Goal: Task Accomplishment & Management: Manage account settings

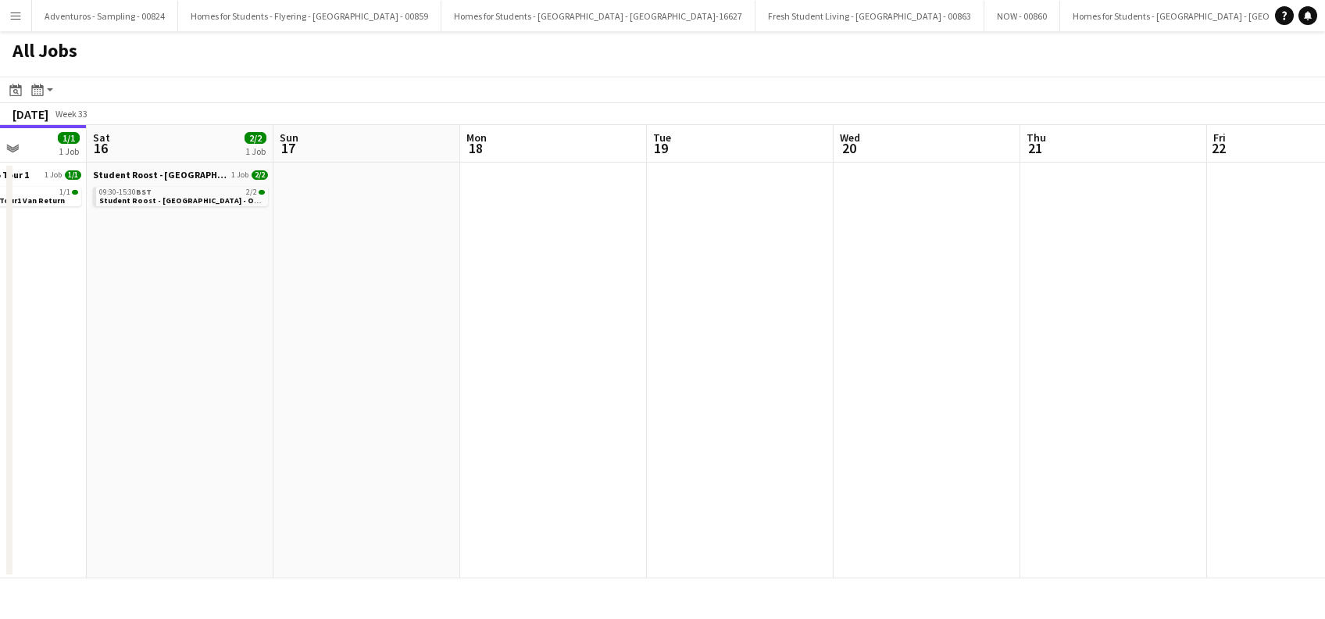
drag, startPoint x: 576, startPoint y: 394, endPoint x: 318, endPoint y: 395, distance: 258.6
click at [286, 394] on app-calendar-viewport "Tue 12 1/1 1 Job Wed 13 3/3 1 Job Thu 14 3/3 1 Job Fri 15 1/1 1 Job Sat 16 2/2 …" at bounding box center [662, 351] width 1325 height 453
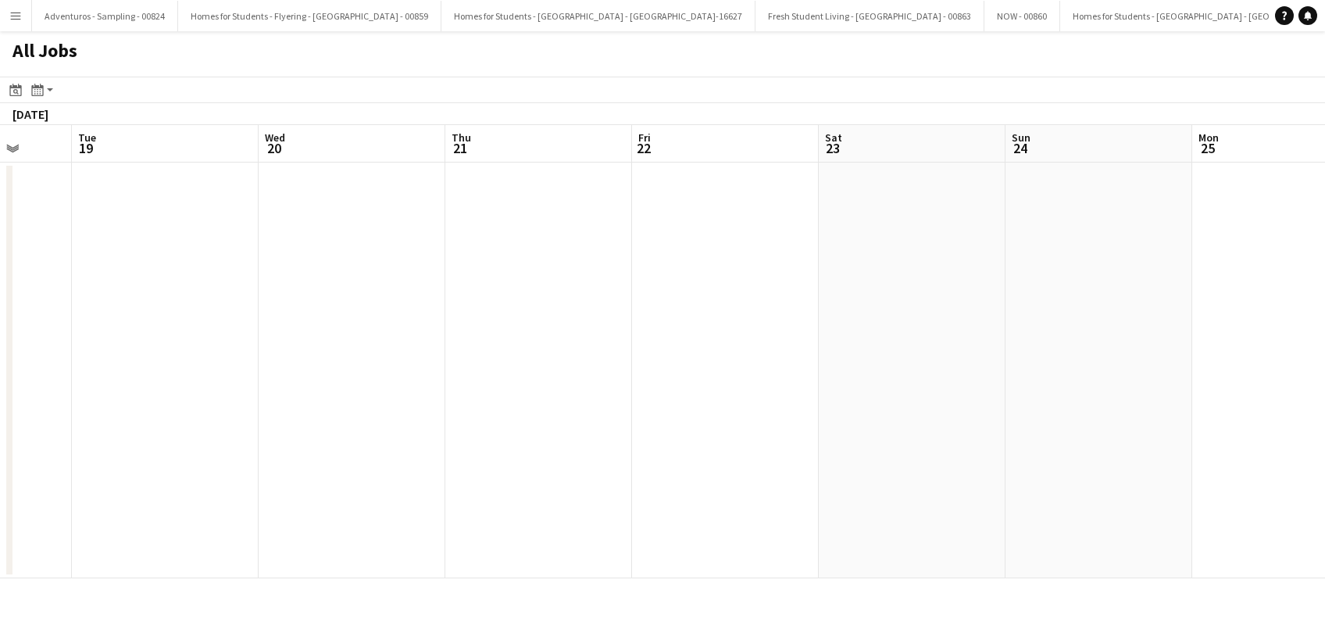
drag, startPoint x: 181, startPoint y: 451, endPoint x: 541, endPoint y: 393, distance: 363.9
click at [168, 452] on app-calendar-viewport "Fri 15 1/1 1 Job Sat 16 2/2 1 Job Sun 17 Mon 18 Tue 19 Wed 20 Thu 21 Fri 22 Sat…" at bounding box center [662, 351] width 1325 height 453
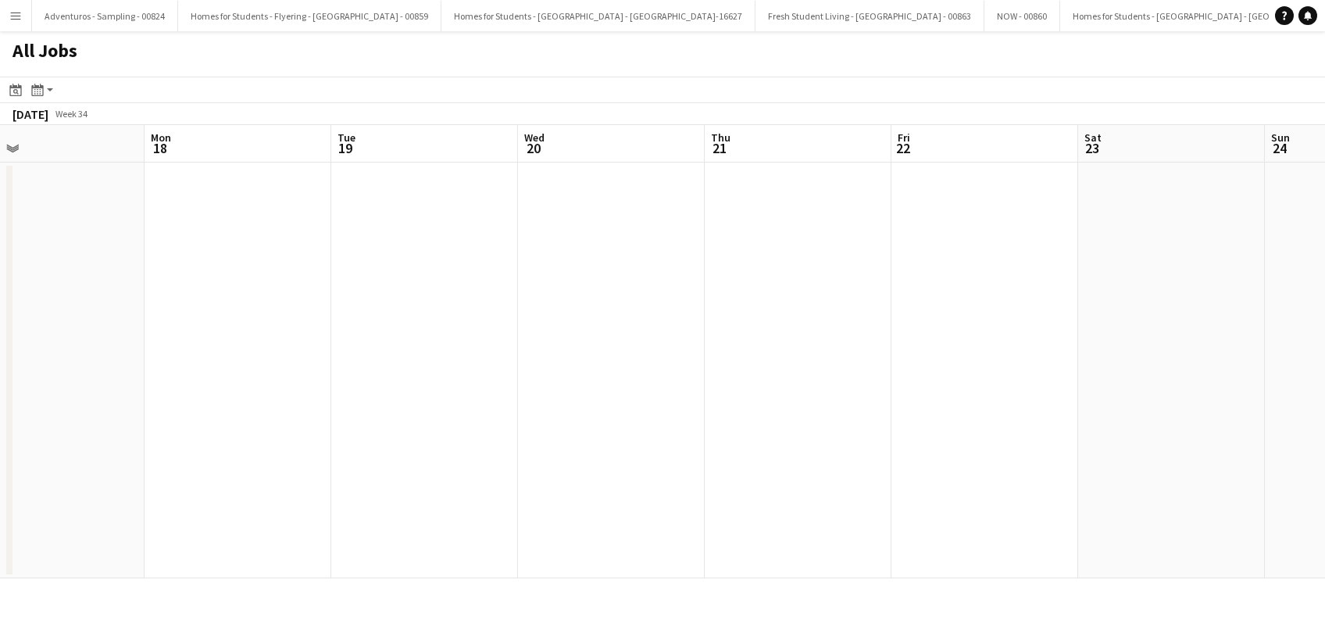
click at [197, 453] on app-all-jobs "All Jobs Date picker AUG 2025 AUG 2025 Monday M Tuesday T Wednesday W Thursday …" at bounding box center [662, 304] width 1325 height 547
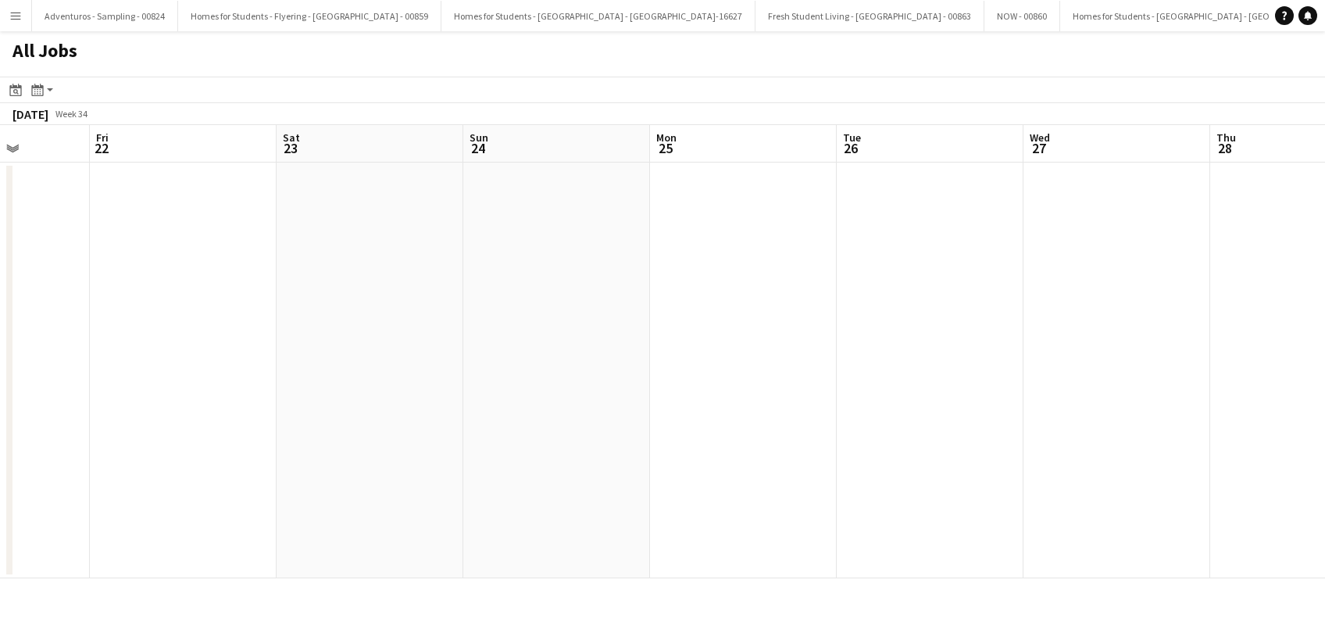
drag, startPoint x: 824, startPoint y: 459, endPoint x: 456, endPoint y: 475, distance: 368.2
click at [456, 475] on app-calendar-viewport "Mon 18 Tue 19 Wed 20 Thu 21 Fri 22 Sat 23 Sun 24 Mon 25 Tue 26 Wed 27 Thu 28 Fr…" at bounding box center [662, 351] width 1325 height 453
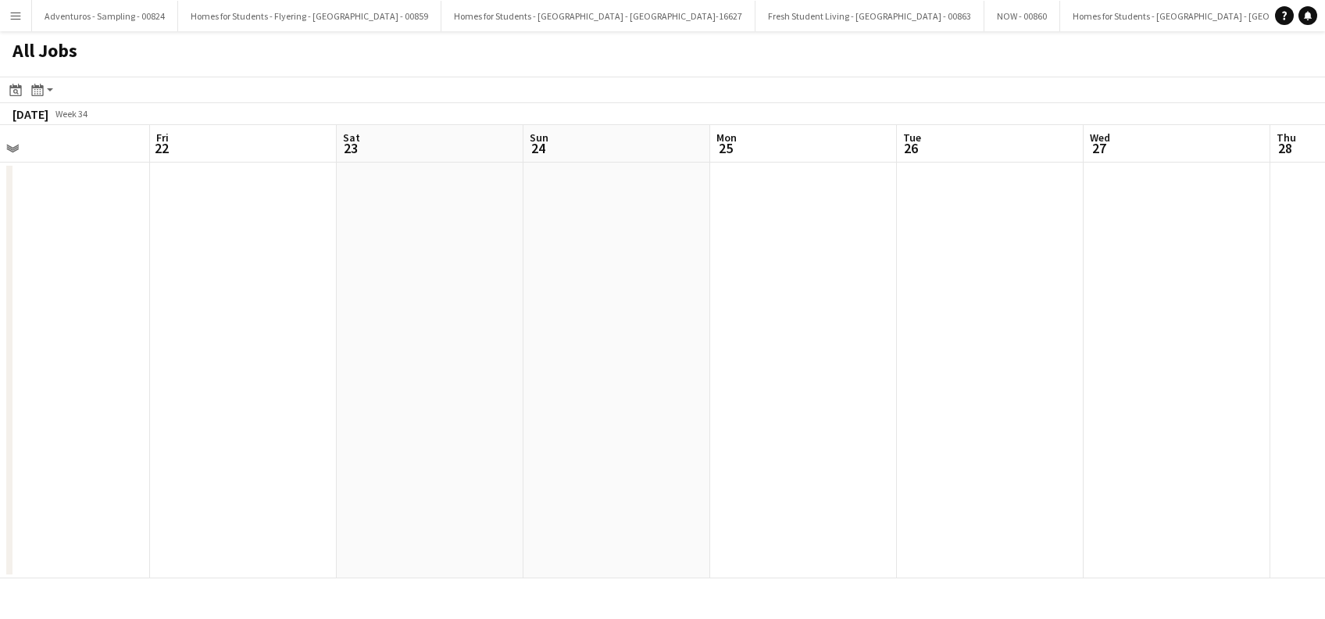
drag, startPoint x: 917, startPoint y: 474, endPoint x: 712, endPoint y: 475, distance: 204.7
click at [712, 475] on app-calendar-viewport "Mon 18 Tue 19 Wed 20 Thu 21 Fri 22 Sat 23 Sun 24 Mon 25 Tue 26 Wed 27 Thu 28 Fr…" at bounding box center [662, 351] width 1325 height 453
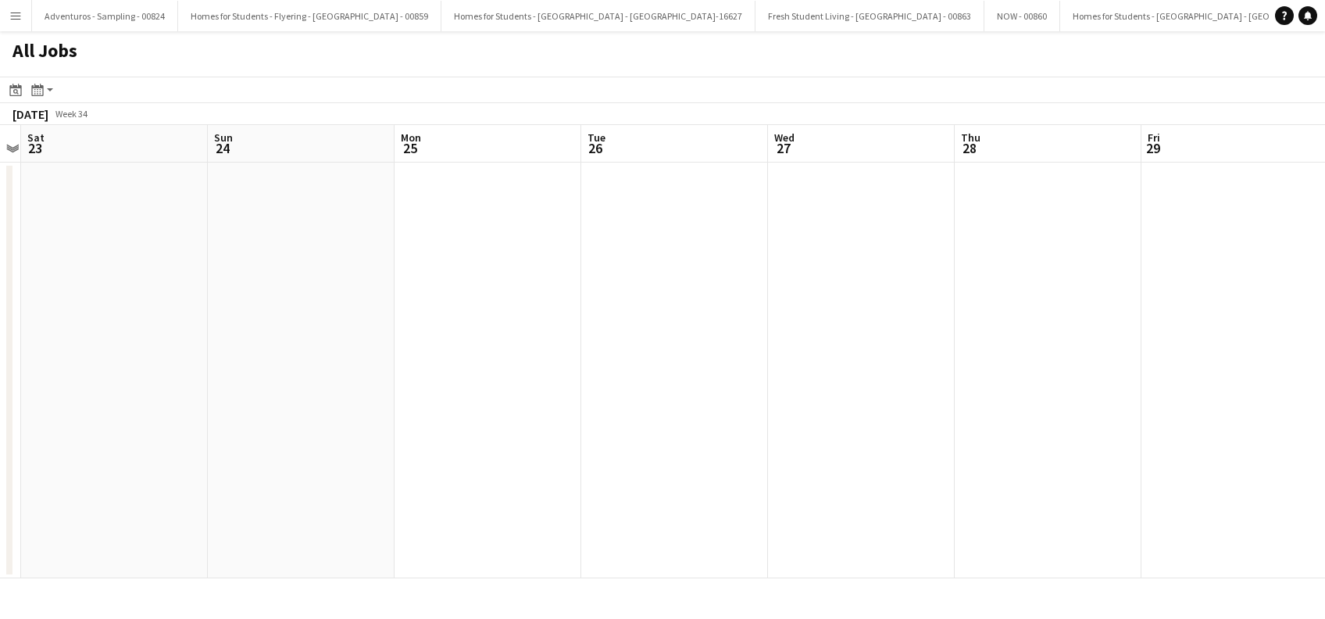
click at [550, 471] on app-all-jobs "All Jobs Date picker AUG 2025 AUG 2025 Monday M Tuesday T Wednesday W Thursday …" at bounding box center [662, 304] width 1325 height 547
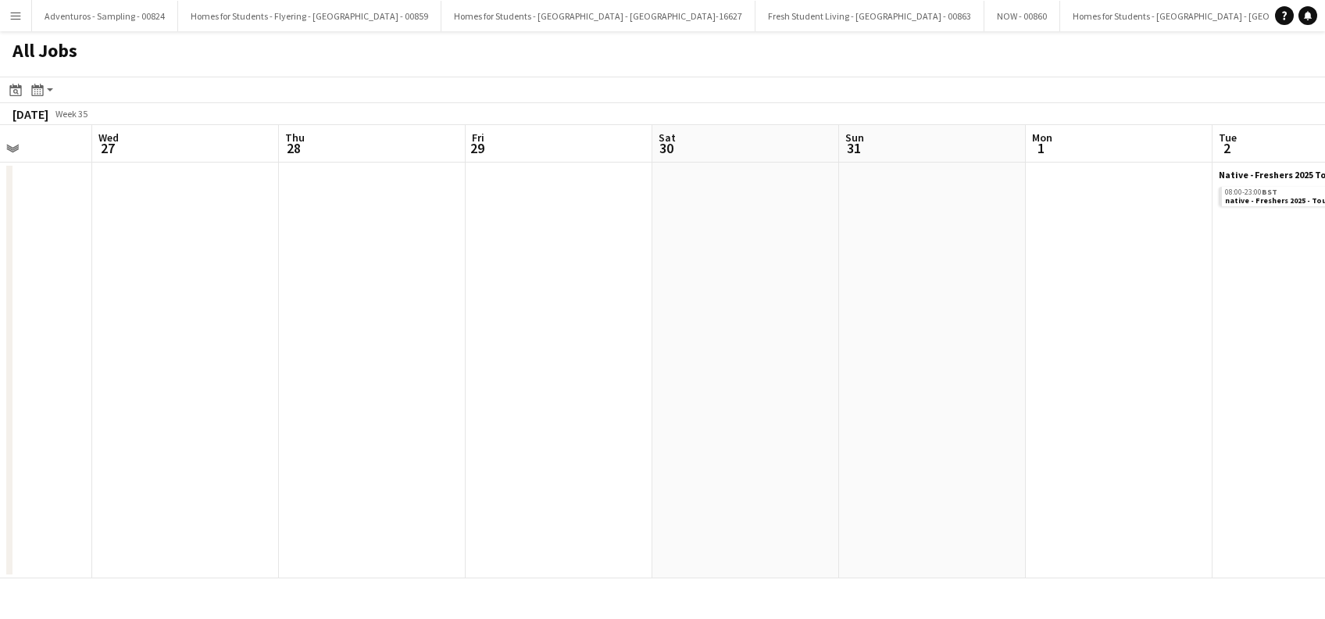
drag, startPoint x: 587, startPoint y: 458, endPoint x: 656, endPoint y: 437, distance: 72.4
click at [577, 458] on app-calendar-viewport "Sun 24 Mon 25 Tue 26 Wed 27 Thu 28 Fri 29 Sat 30 Sun 31 Mon 1 Tue 2 1/1 1 Job W…" at bounding box center [662, 351] width 1325 height 453
click at [429, 447] on app-all-jobs "All Jobs Date picker AUG 2025 AUG 2025 Monday M Tuesday T Wednesday W Thursday …" at bounding box center [662, 304] width 1325 height 547
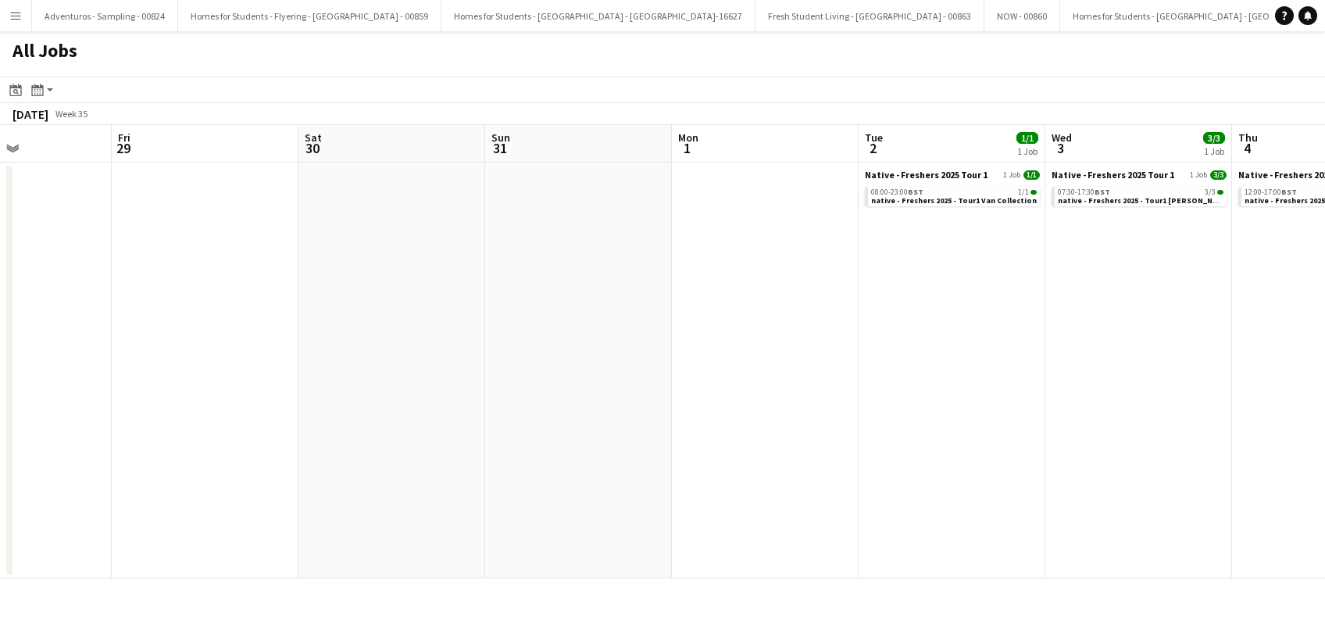
drag, startPoint x: 789, startPoint y: 449, endPoint x: 449, endPoint y: 462, distance: 340.1
click at [449, 462] on app-calendar-viewport "Tue 26 Wed 27 Thu 28 Fri 29 Sat 30 Sun 31 Mon 1 Tue 2 1/1 1 Job Wed 3 3/3 1 Job…" at bounding box center [662, 351] width 1325 height 453
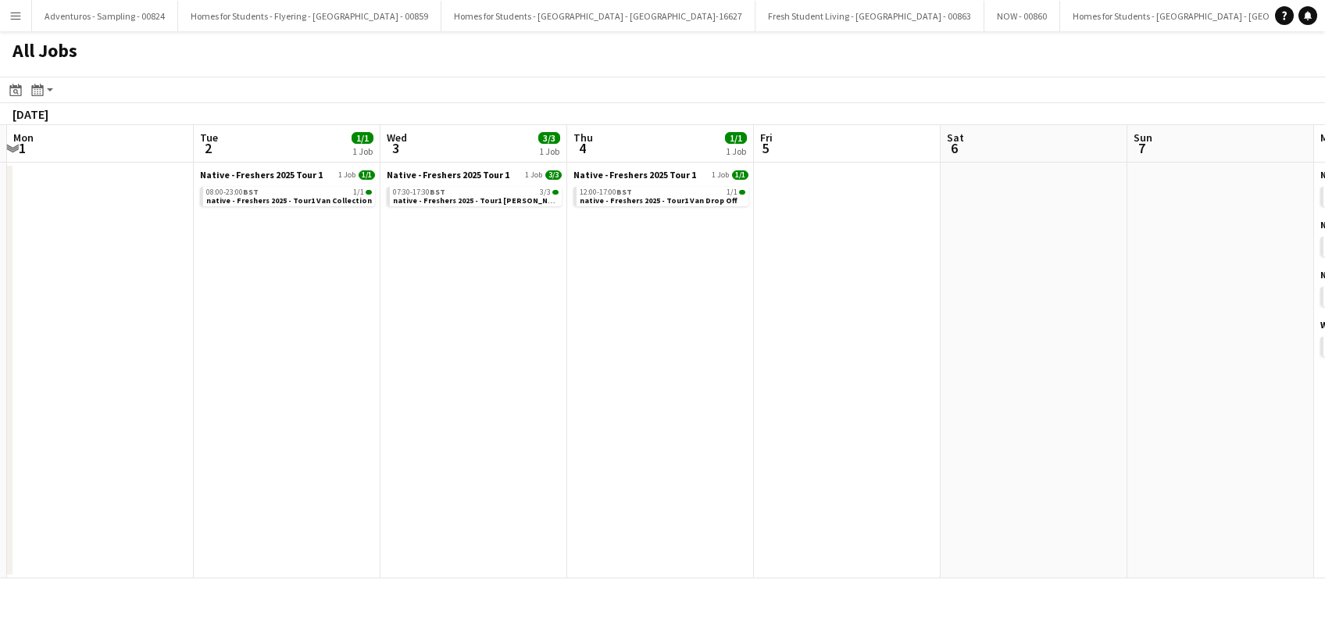
drag, startPoint x: 787, startPoint y: 451, endPoint x: 503, endPoint y: 454, distance: 284.3
click at [504, 453] on app-calendar-viewport "Thu 28 Fri 29 Sat 30 Sun 31 Mon 1 Tue 2 1/1 1 Job Wed 3 3/3 1 Job Thu 4 1/1 1 J…" at bounding box center [662, 351] width 1325 height 453
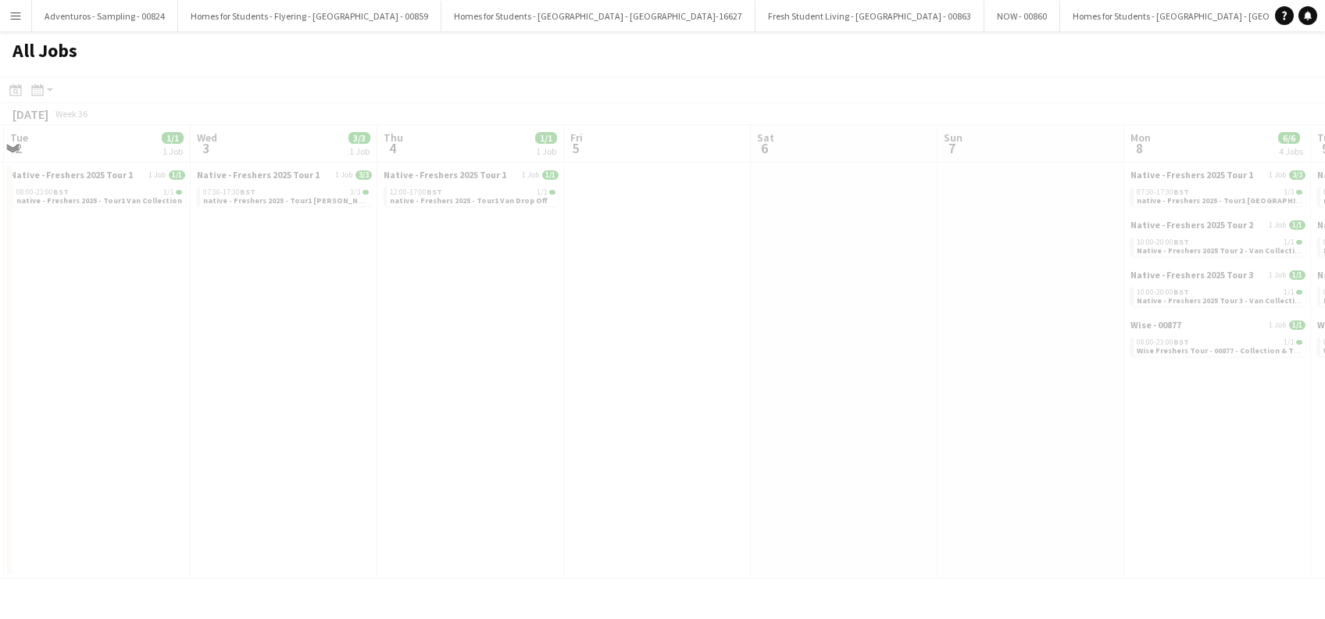
drag, startPoint x: 709, startPoint y: 447, endPoint x: 532, endPoint y: 442, distance: 177.4
click at [387, 447] on app-all-jobs "All Jobs Date picker AUG 2025 AUG 2025 Monday M Tuesday T Wednesday W Thursday …" at bounding box center [662, 304] width 1325 height 547
click at [519, 440] on div at bounding box center [662, 350] width 1325 height 547
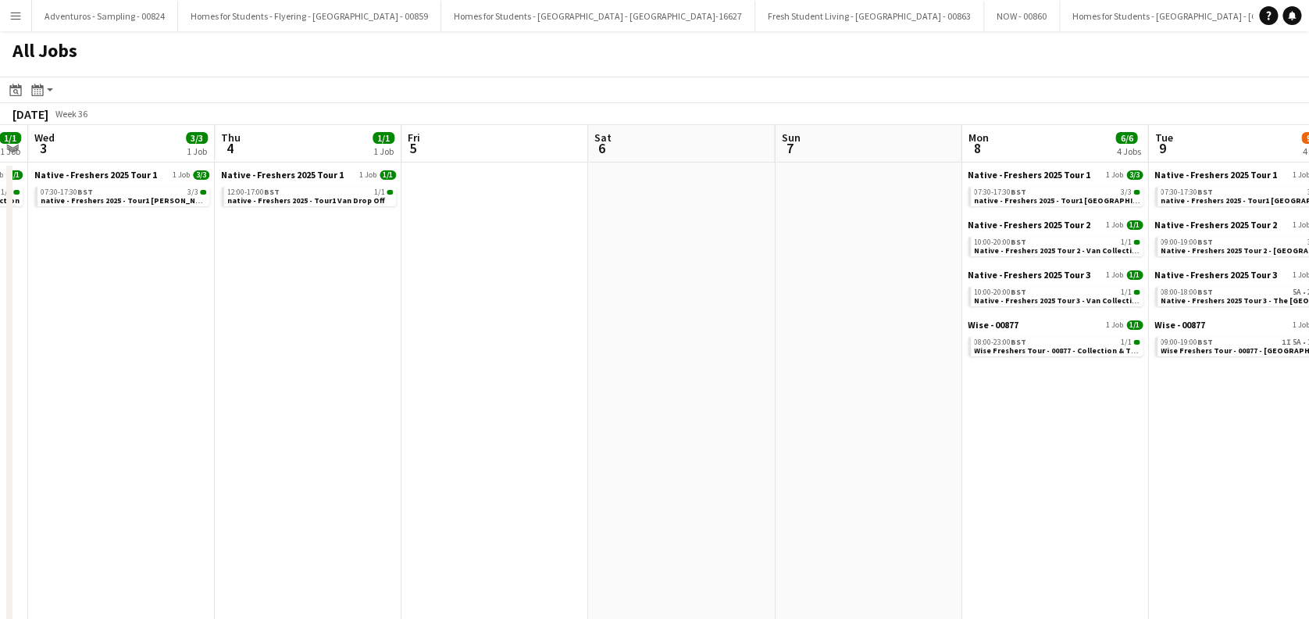
drag, startPoint x: 930, startPoint y: 443, endPoint x: 735, endPoint y: 454, distance: 194.8
click at [735, 454] on app-calendar-viewport "Sat 30 Sun 31 Mon 1 Tue 2 1/1 1 Job Wed 3 3/3 1 Job Thu 4 1/1 1 Job Fri 5 Sat 6…" at bounding box center [654, 572] width 1309 height 894
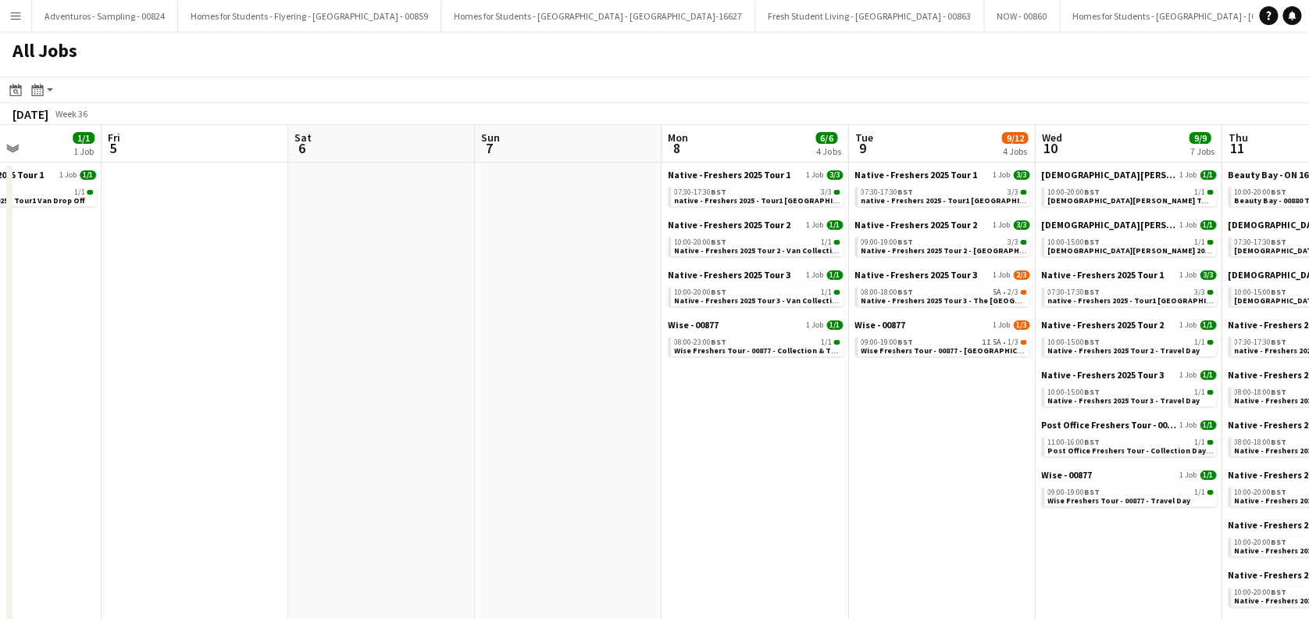
drag, startPoint x: 606, startPoint y: 498, endPoint x: 765, endPoint y: 490, distance: 158.8
click at [555, 504] on app-calendar-viewport "Mon 1 Tue 2 1/1 1 Job Wed 3 3/3 1 Job Thu 4 1/1 1 Job Fri 5 Sat 6 Sun 7 Mon 8 6…" at bounding box center [654, 572] width 1309 height 894
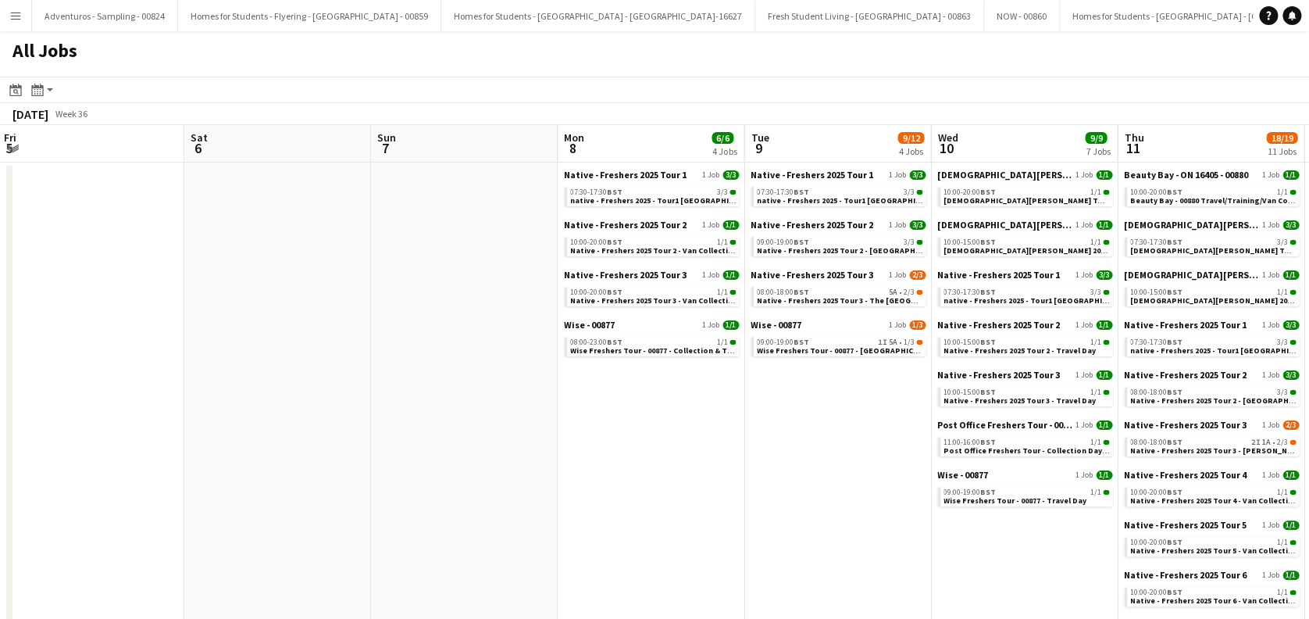
scroll to position [0, 431]
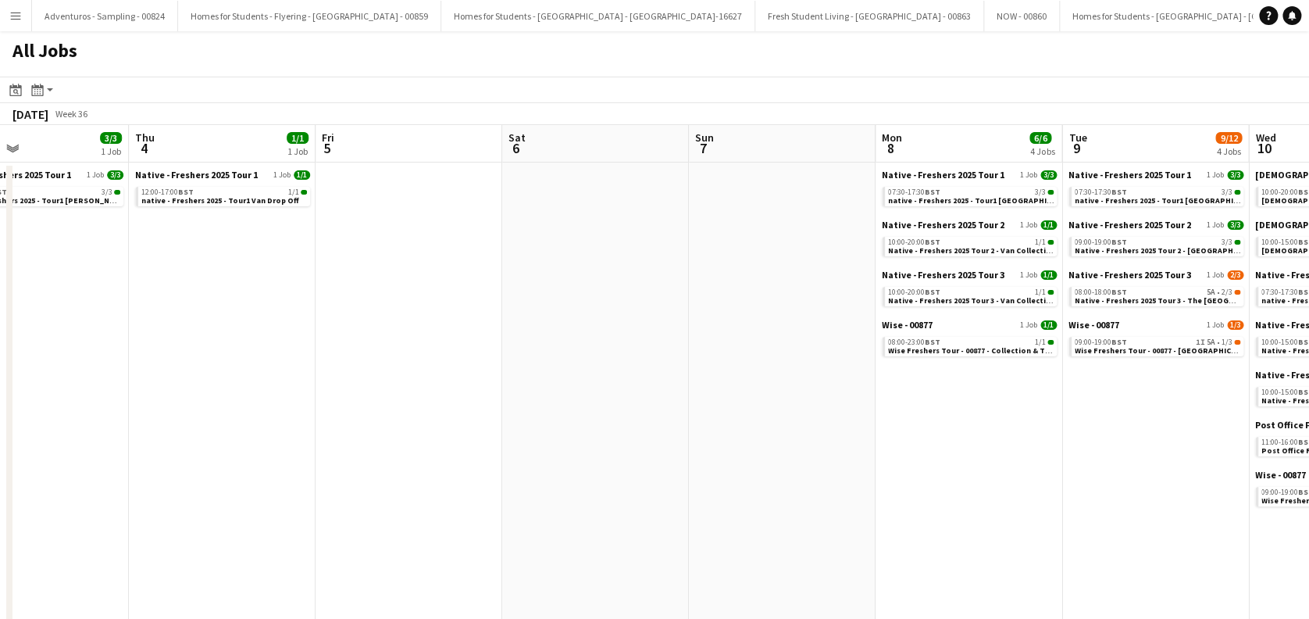
click at [631, 511] on app-all-jobs "All Jobs Date picker AUG 2025 AUG 2025 Monday M Tuesday T Wednesday W Thursday …" at bounding box center [654, 524] width 1309 height 987
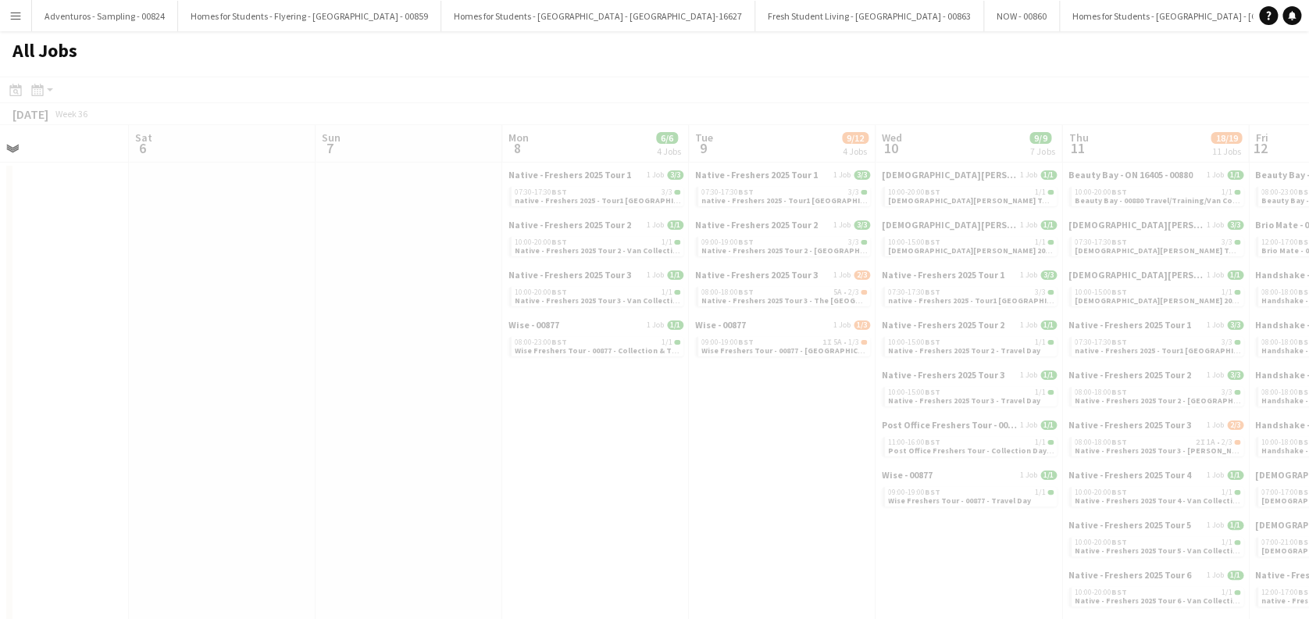
drag, startPoint x: 662, startPoint y: 480, endPoint x: 534, endPoint y: 451, distance: 131.3
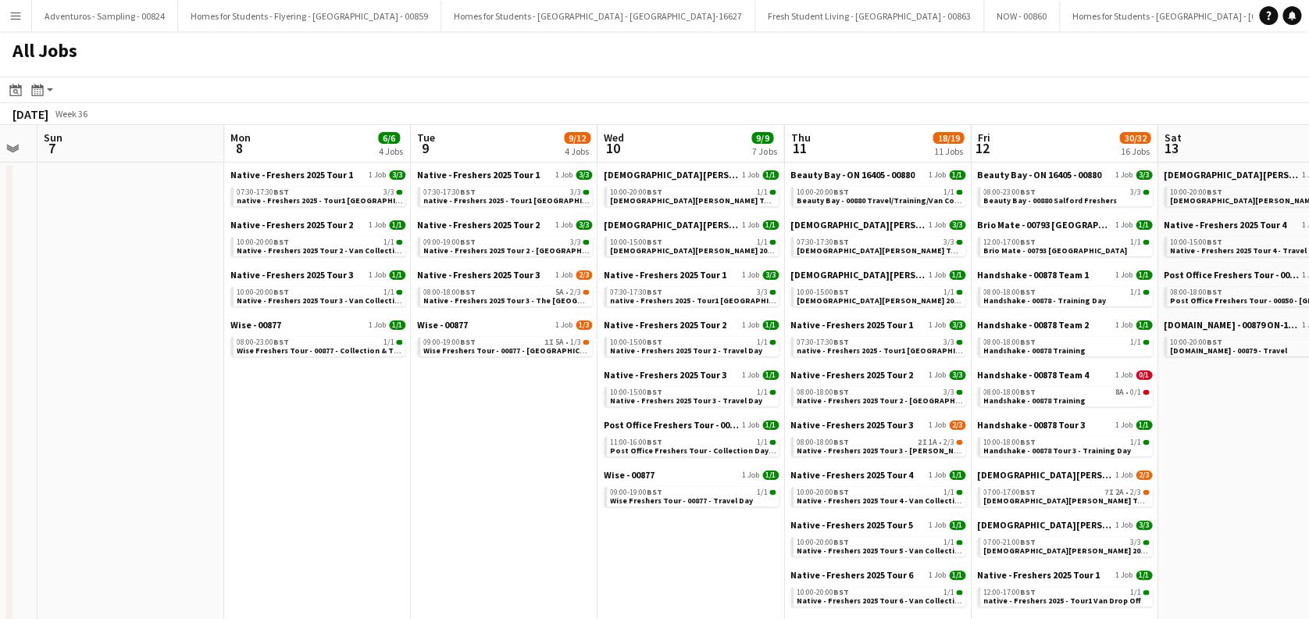
drag, startPoint x: 612, startPoint y: 437, endPoint x: 475, endPoint y: 421, distance: 137.6
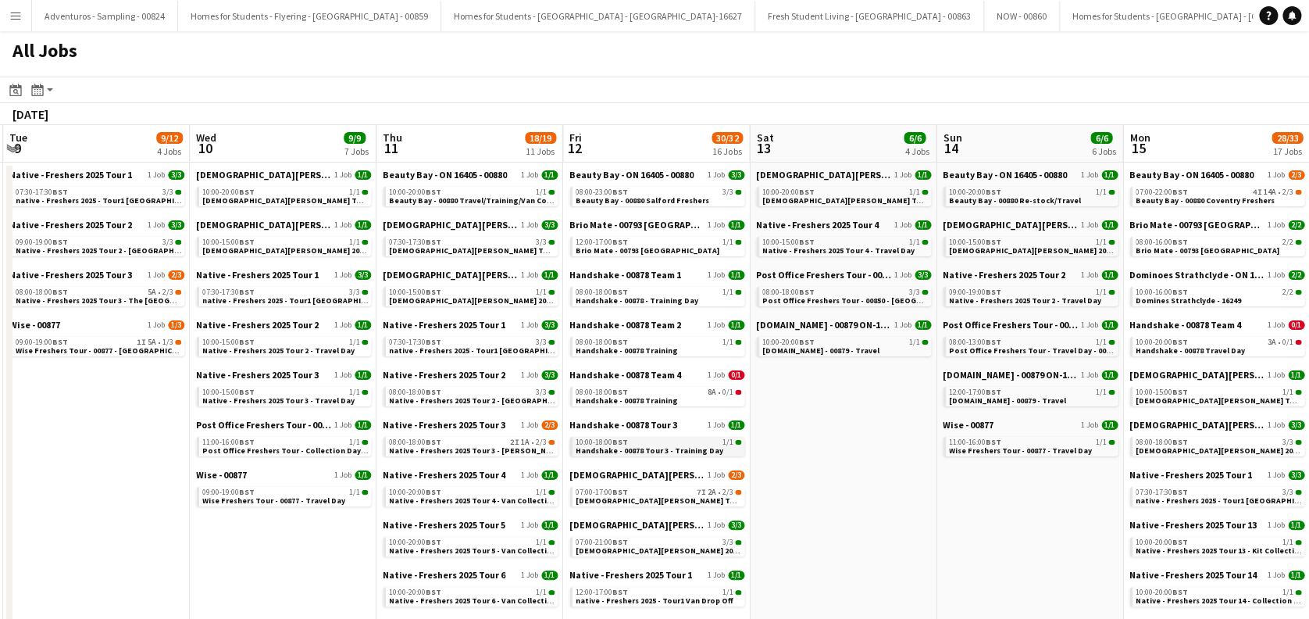
drag, startPoint x: 868, startPoint y: 414, endPoint x: 590, endPoint y: 446, distance: 279.9
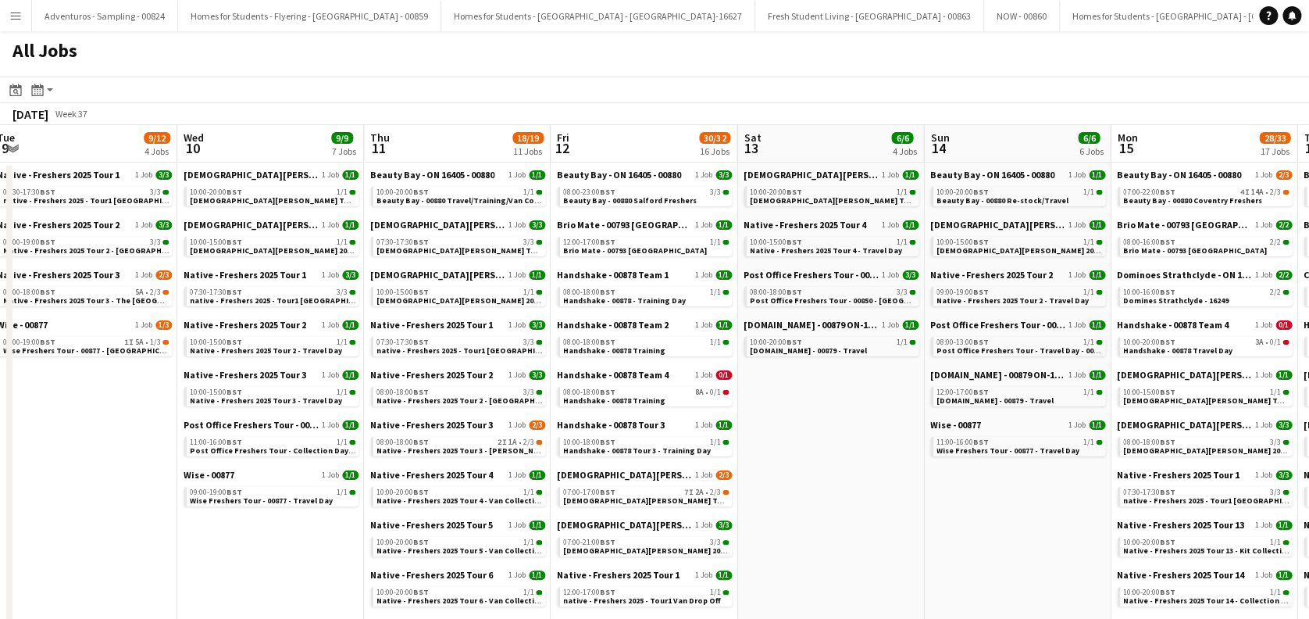
scroll to position [0, 431]
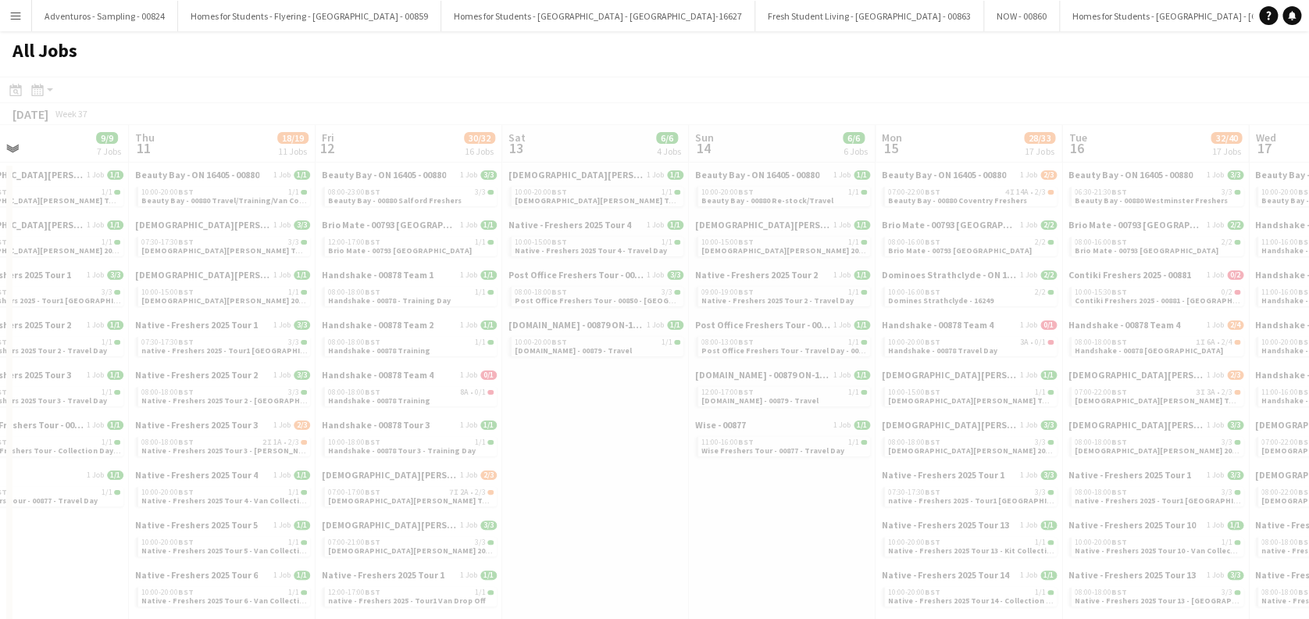
drag, startPoint x: 816, startPoint y: 477, endPoint x: 657, endPoint y: 516, distance: 163.9
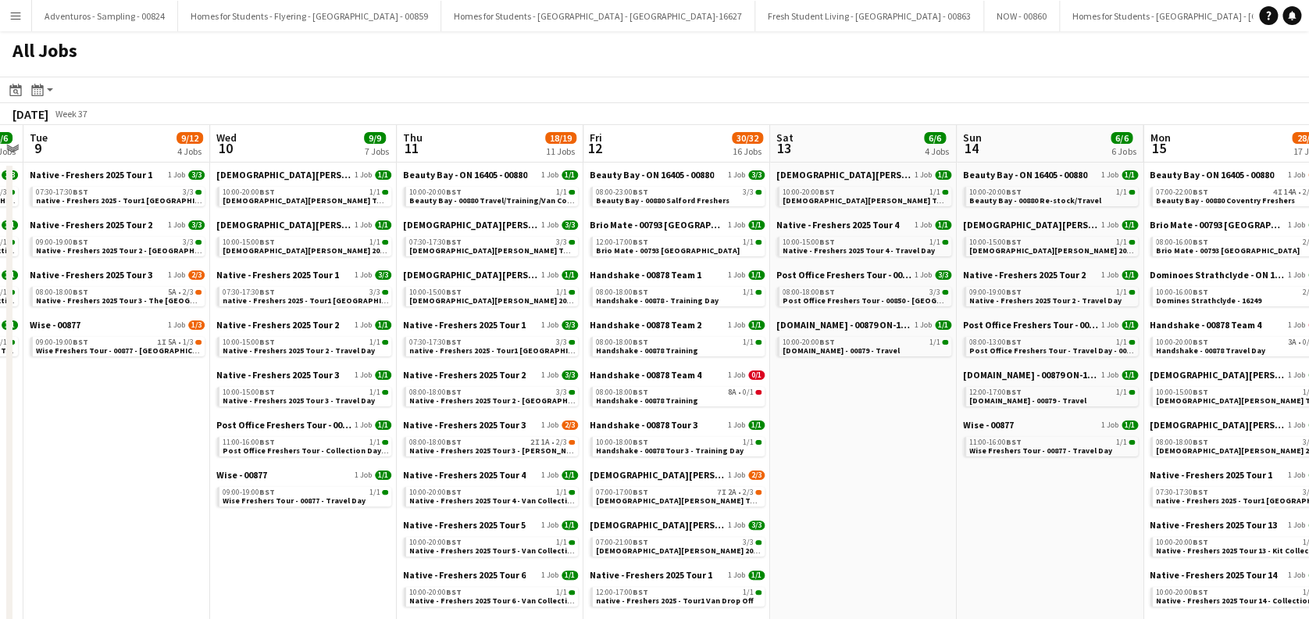
drag, startPoint x: 624, startPoint y: 480, endPoint x: 800, endPoint y: 474, distance: 175.9
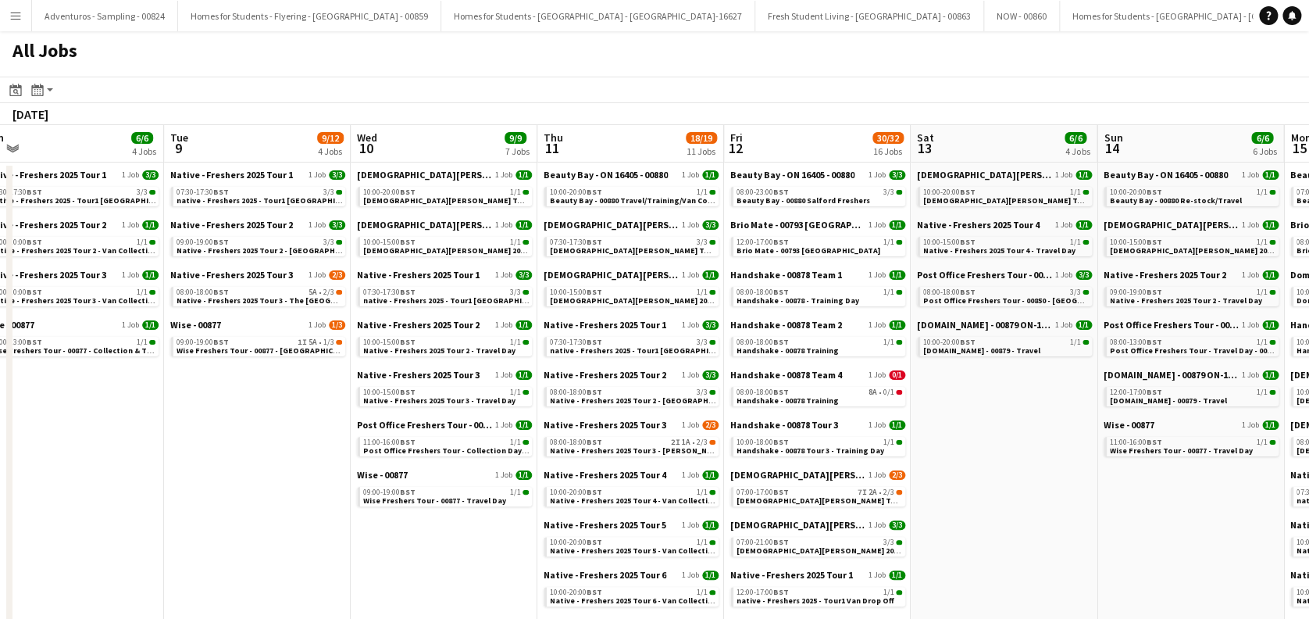
scroll to position [0, 489]
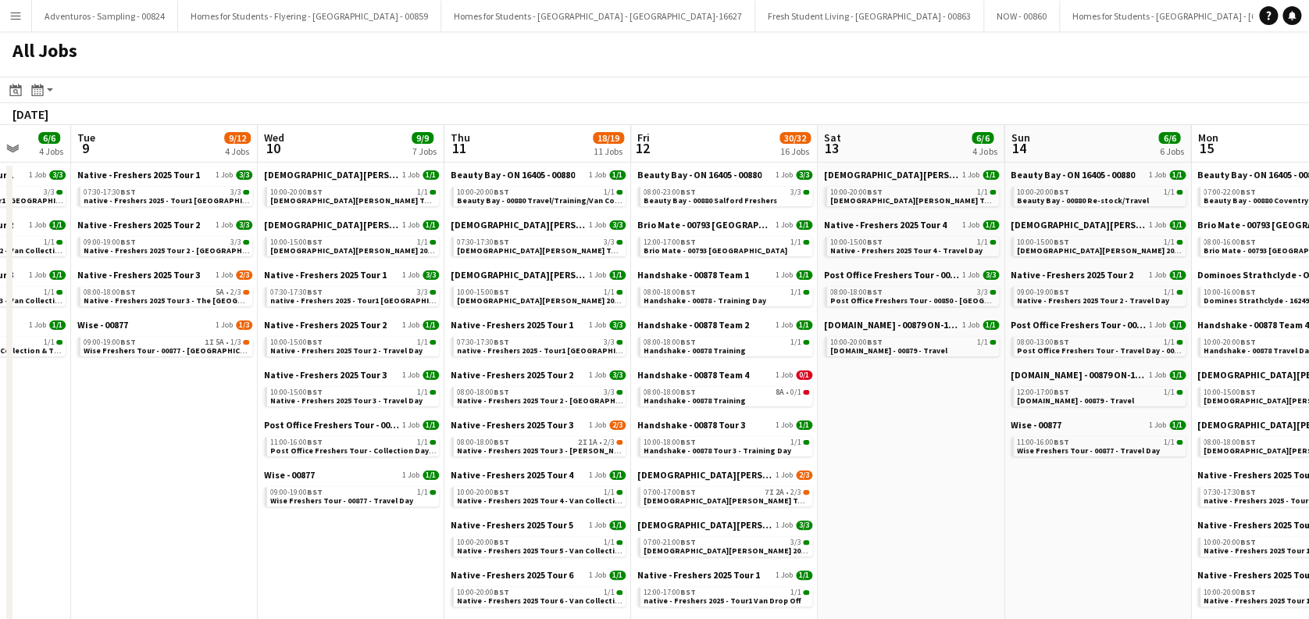
drag, startPoint x: 278, startPoint y: 434, endPoint x: 505, endPoint y: 412, distance: 227.5
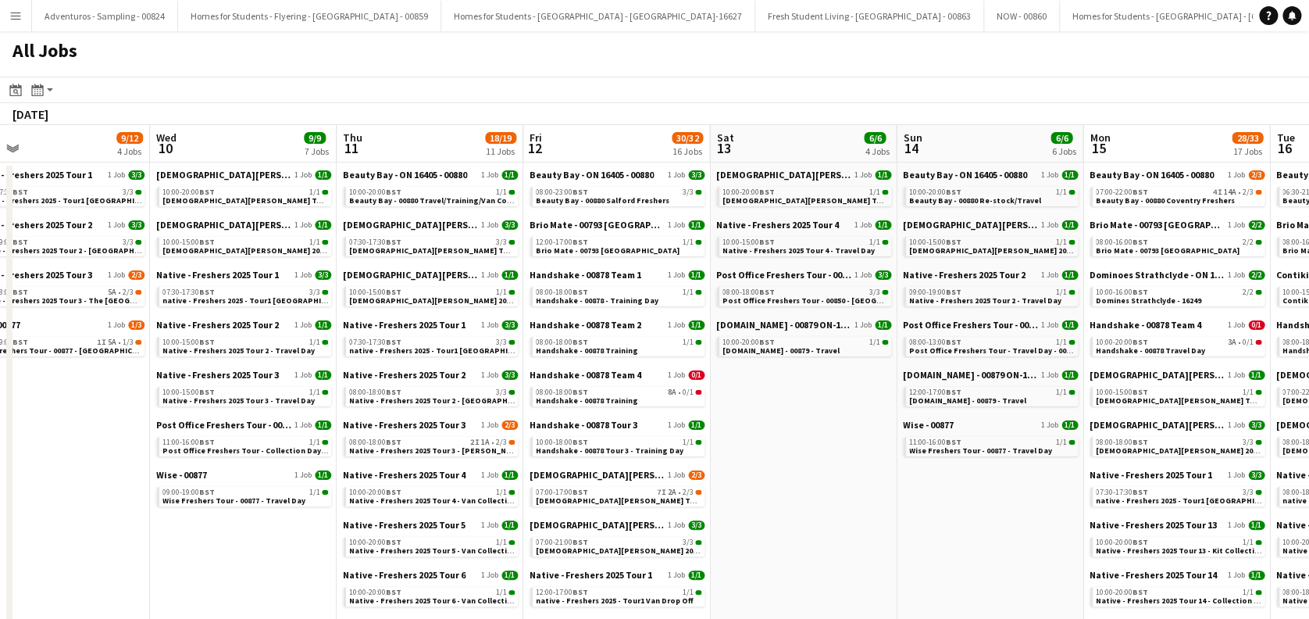
drag, startPoint x: 725, startPoint y: 382, endPoint x: 381, endPoint y: 378, distance: 343.7
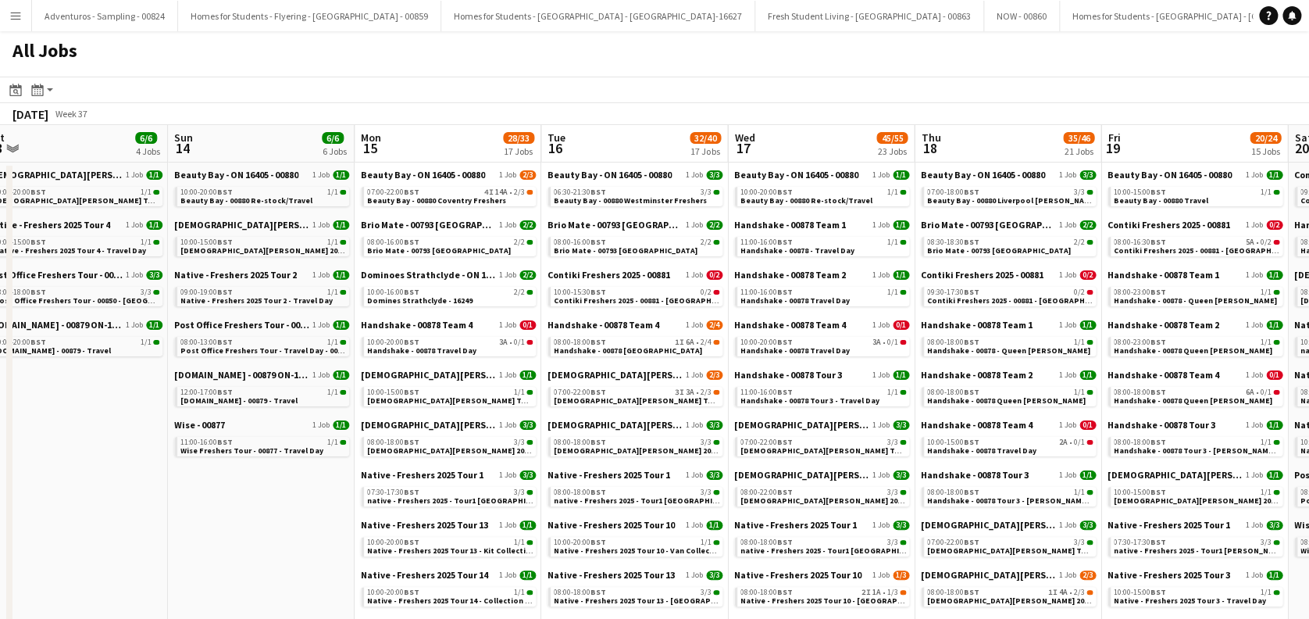
drag, startPoint x: 737, startPoint y: 394, endPoint x: 353, endPoint y: 407, distance: 384.6
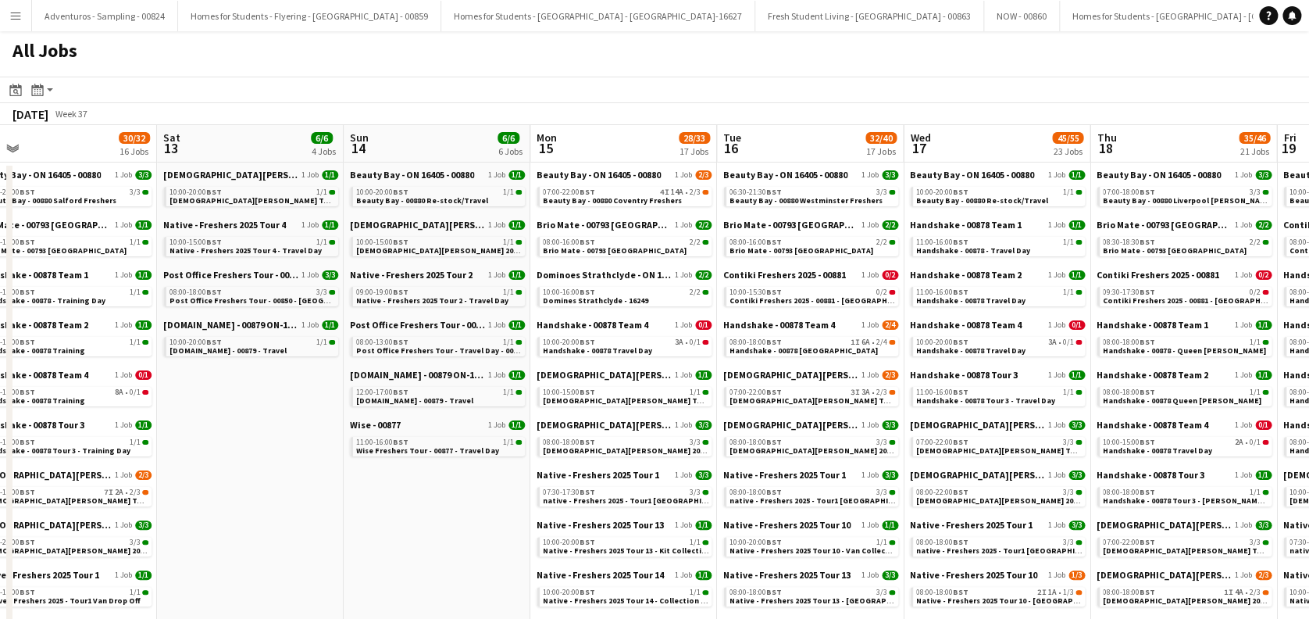
scroll to position [0, 776]
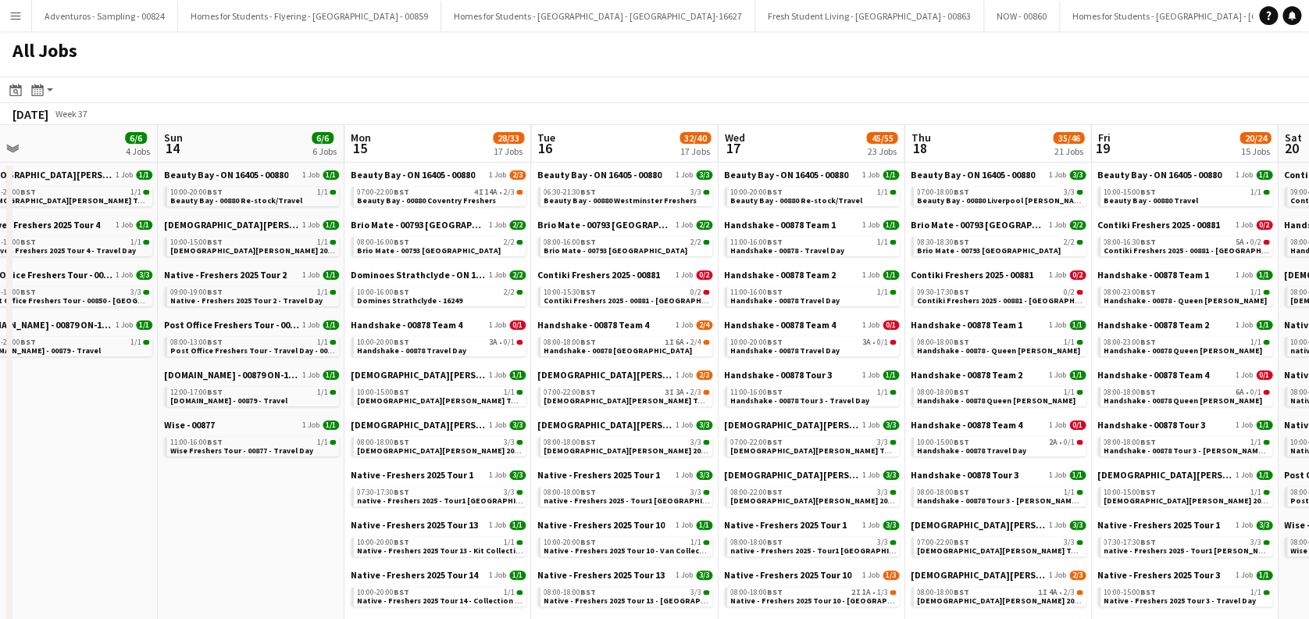
drag, startPoint x: 804, startPoint y: 425, endPoint x: 498, endPoint y: 428, distance: 305.4
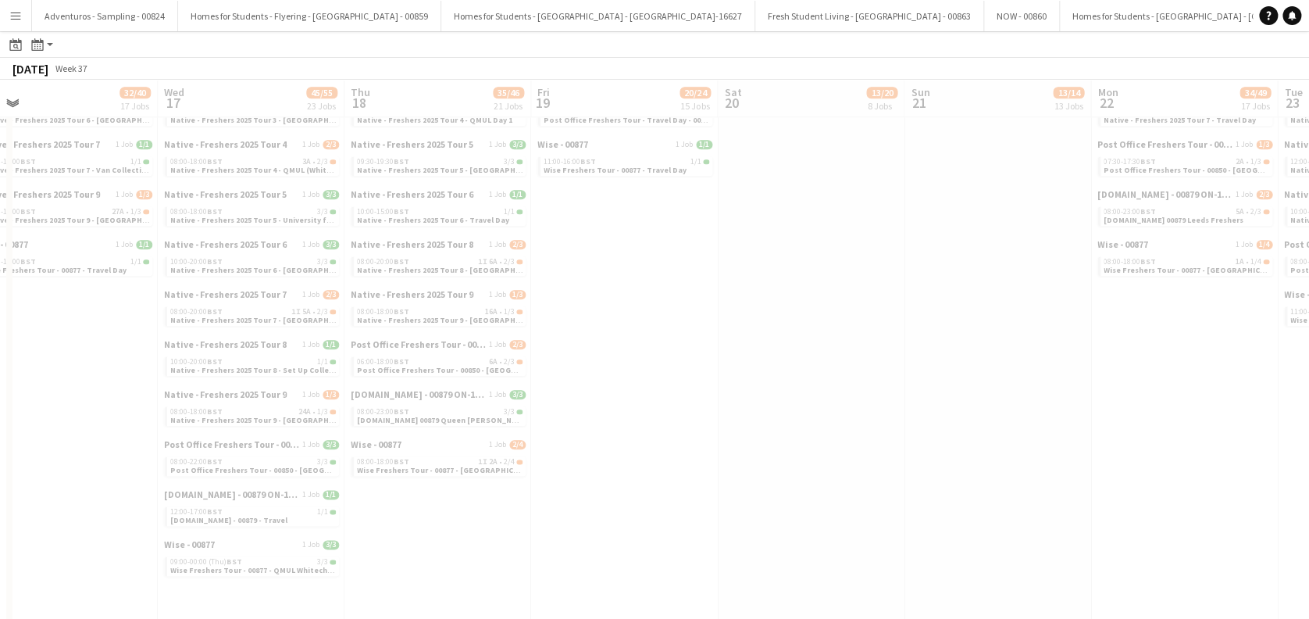
scroll to position [0, 387]
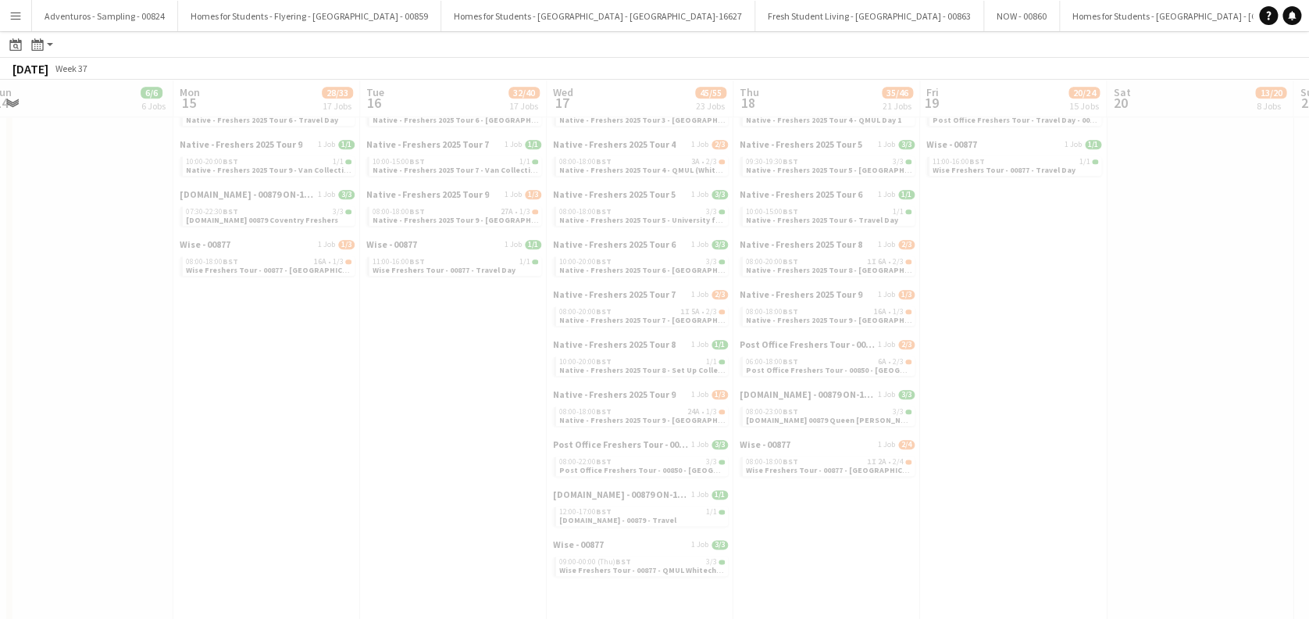
drag, startPoint x: 903, startPoint y: 455, endPoint x: 448, endPoint y: 475, distance: 455.8
drag, startPoint x: 855, startPoint y: 444, endPoint x: 220, endPoint y: 427, distance: 634.5
click at [219, 427] on div at bounding box center [654, 27] width 1309 height 1358
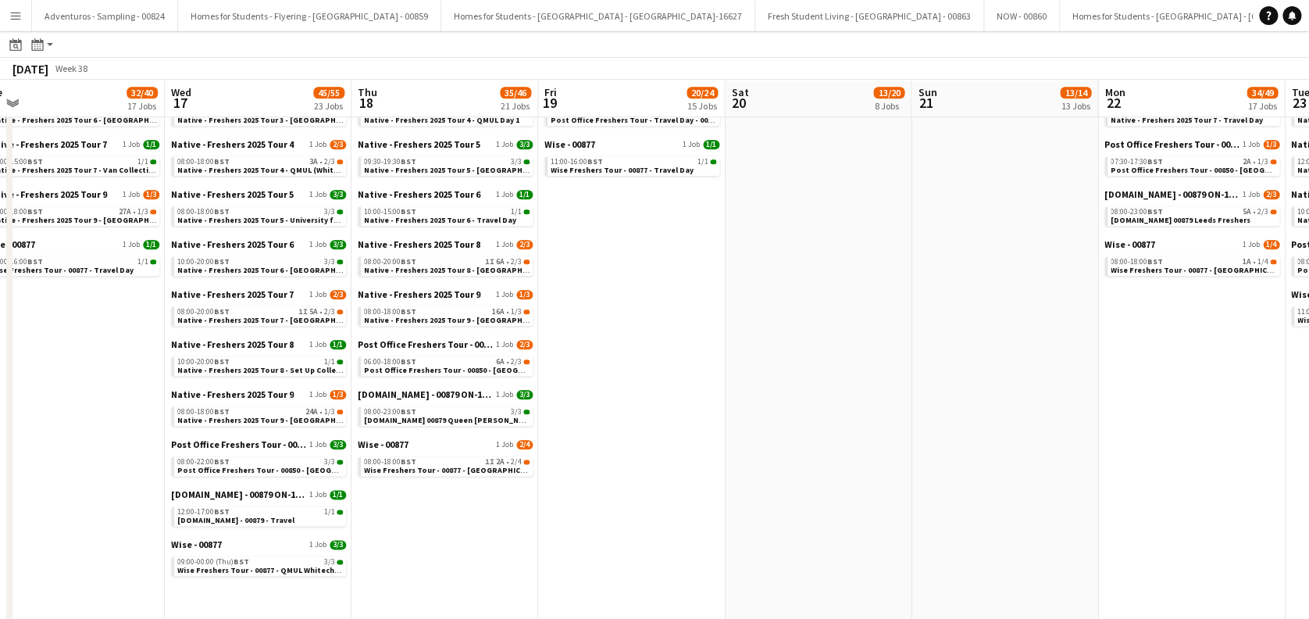
drag, startPoint x: 744, startPoint y: 400, endPoint x: 209, endPoint y: 412, distance: 536.0
click at [193, 415] on app-calendar-viewport "Fri 12 30/32 16 Jobs Sat 13 6/6 4 Jobs Sun 14 6/6 6 Jobs Mon 15 28/33 17 Jobs T…" at bounding box center [654, 4] width 1309 height 1312
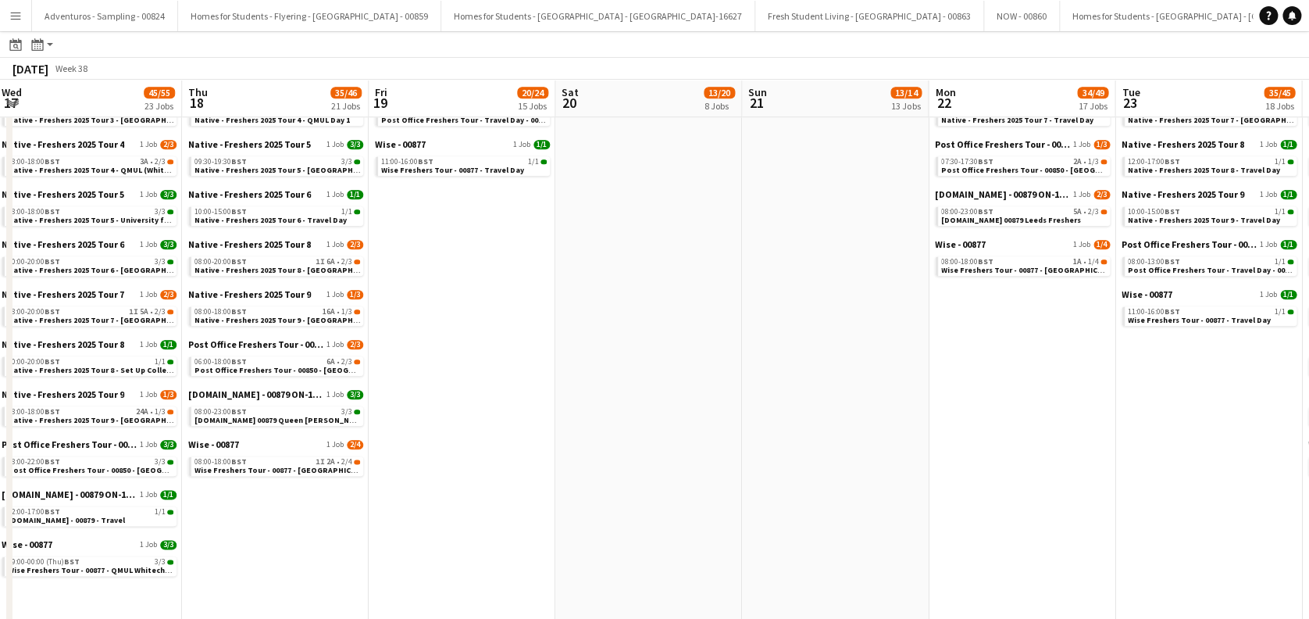
scroll to position [0, 487]
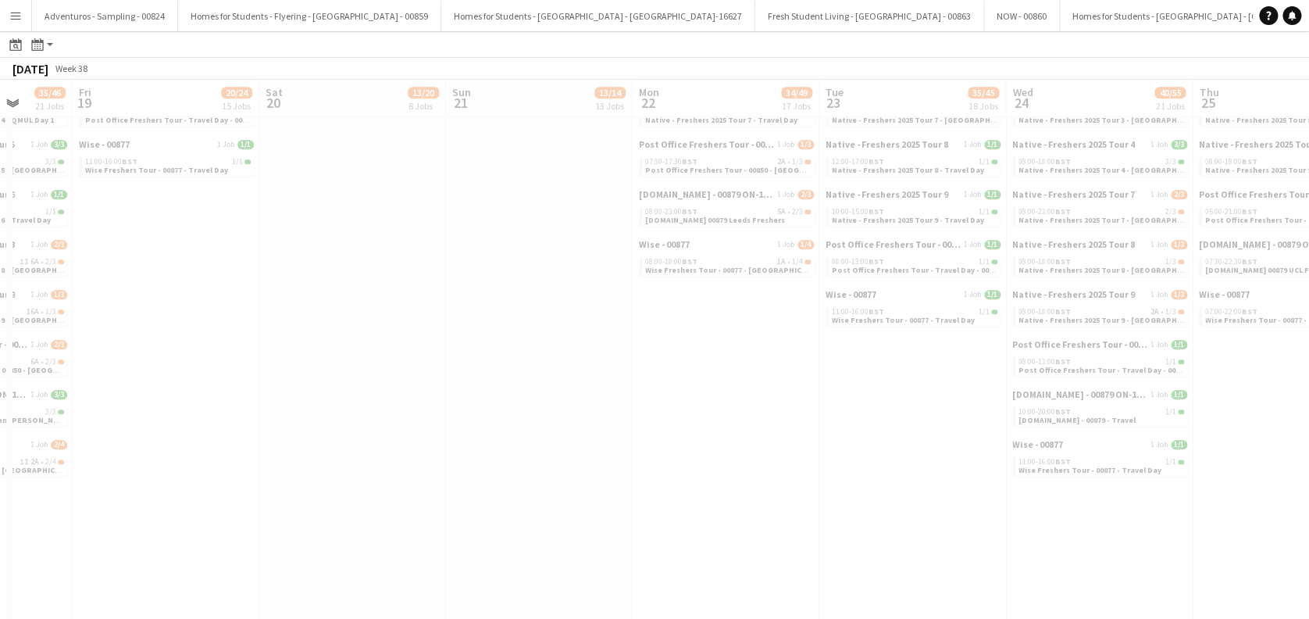
drag, startPoint x: 372, startPoint y: 407, endPoint x: 302, endPoint y: 418, distance: 70.4
click at [302, 418] on div at bounding box center [654, 27] width 1309 height 1358
drag, startPoint x: 509, startPoint y: 416, endPoint x: 491, endPoint y: 418, distance: 17.3
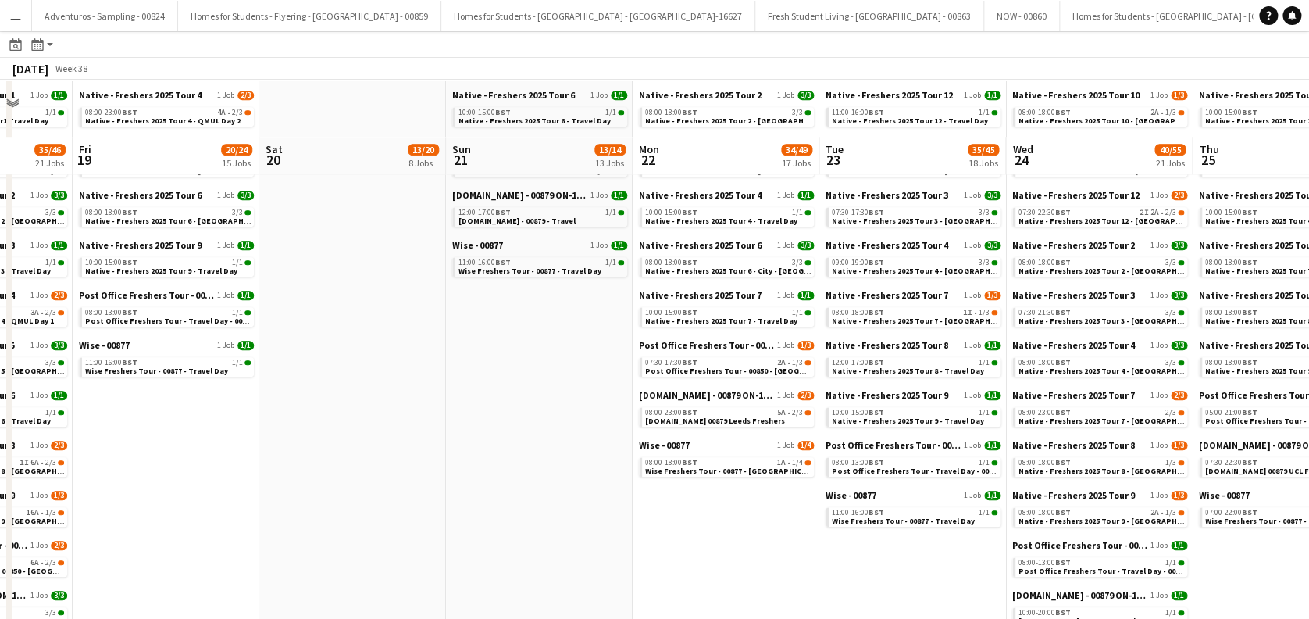
scroll to position [520, 0]
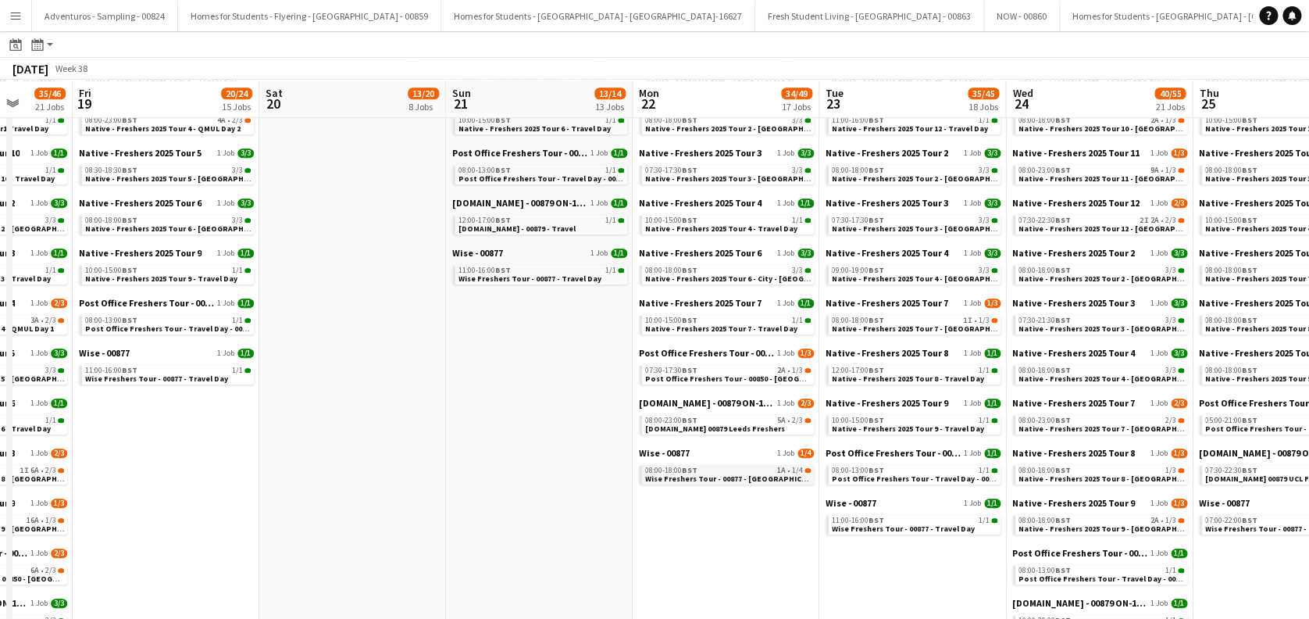
click at [713, 479] on span "Wise Freshers Tour - 00877 - [GEOGRAPHIC_DATA]" at bounding box center [736, 478] width 182 height 10
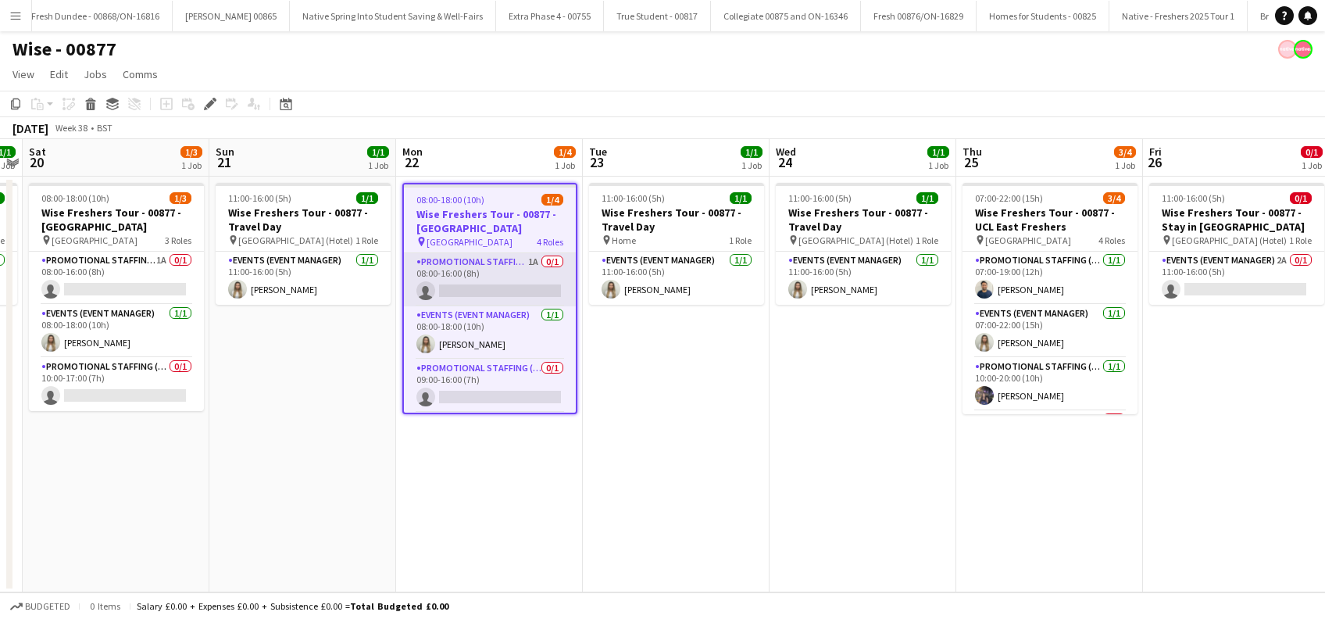
click at [463, 296] on app-card-role "Promotional Staffing (Brand Ambassadors) 1A 0/1 08:00-16:00 (8h) single-neutral…" at bounding box center [490, 279] width 172 height 53
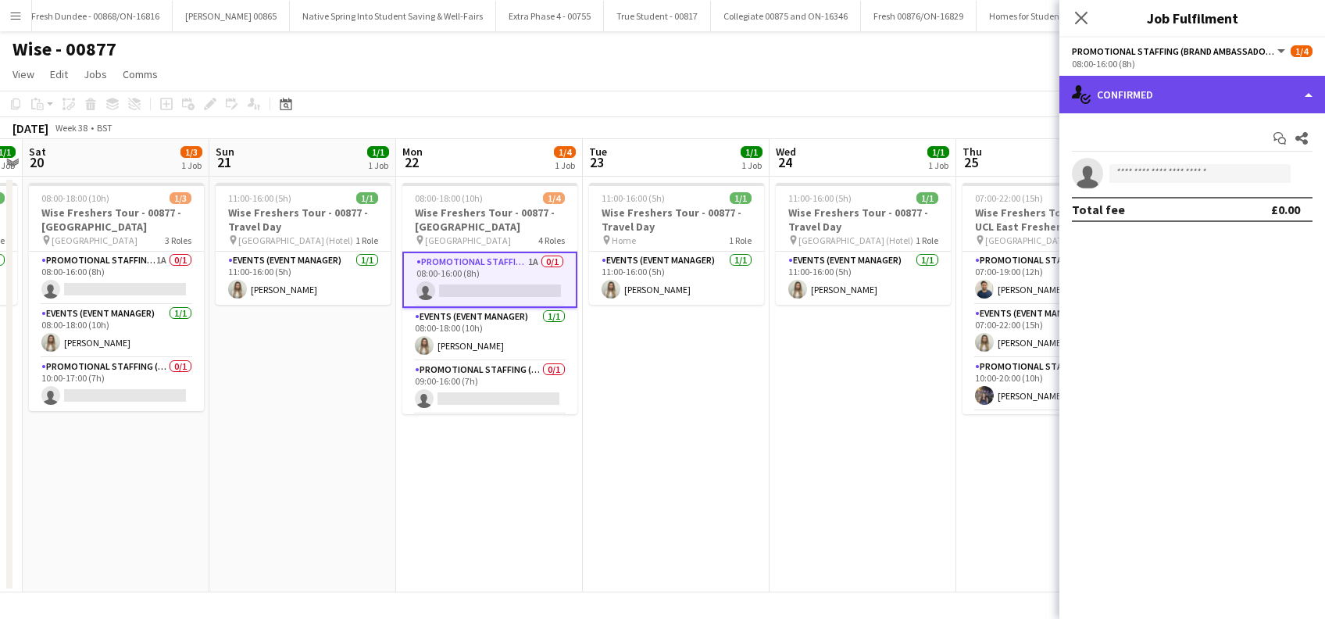
click at [1150, 102] on div "single-neutral-actions-check-2 Confirmed" at bounding box center [1192, 94] width 266 height 37
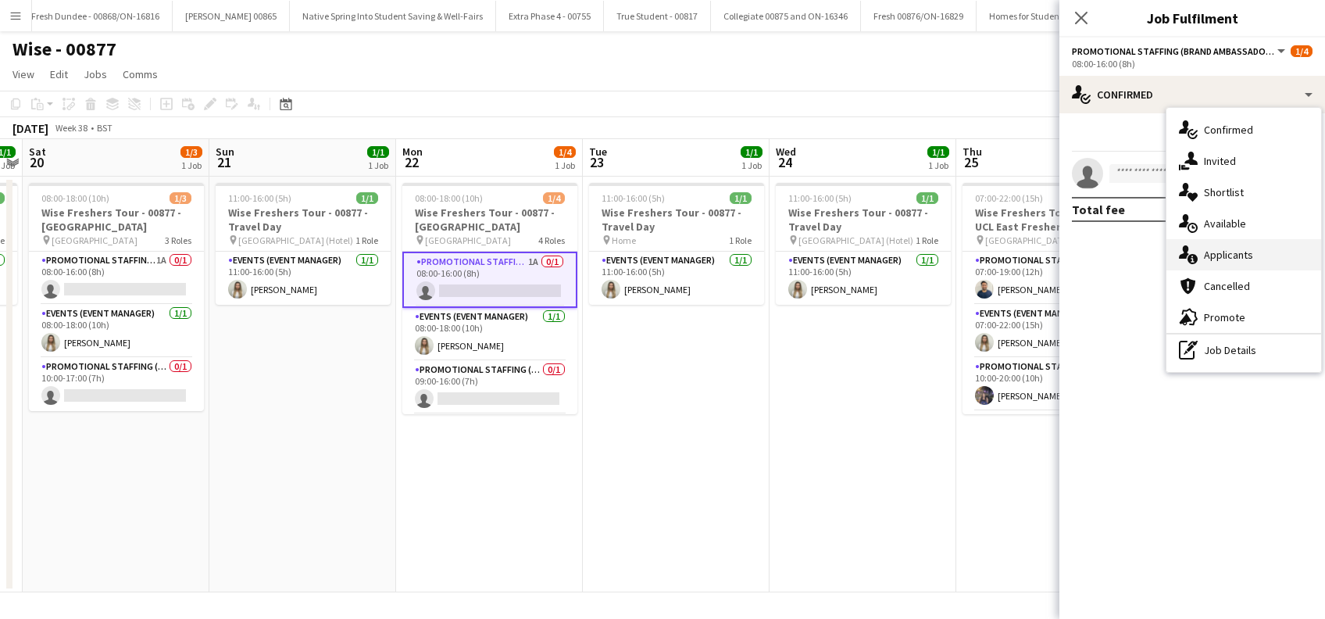
click at [1222, 246] on div "single-neutral-actions-information Applicants" at bounding box center [1243, 254] width 155 height 31
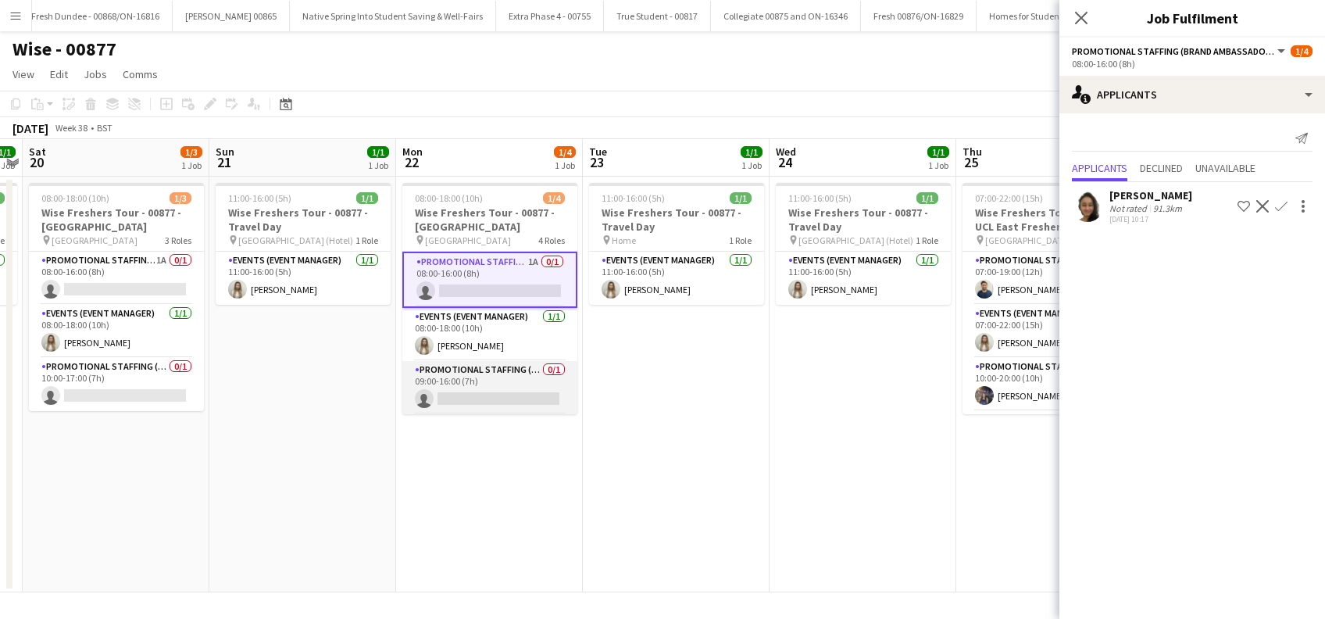
click at [504, 399] on app-card-role "Promotional Staffing (Brand Ambassadors) 0/1 09:00-16:00 (7h) single-neutral-ac…" at bounding box center [489, 387] width 175 height 53
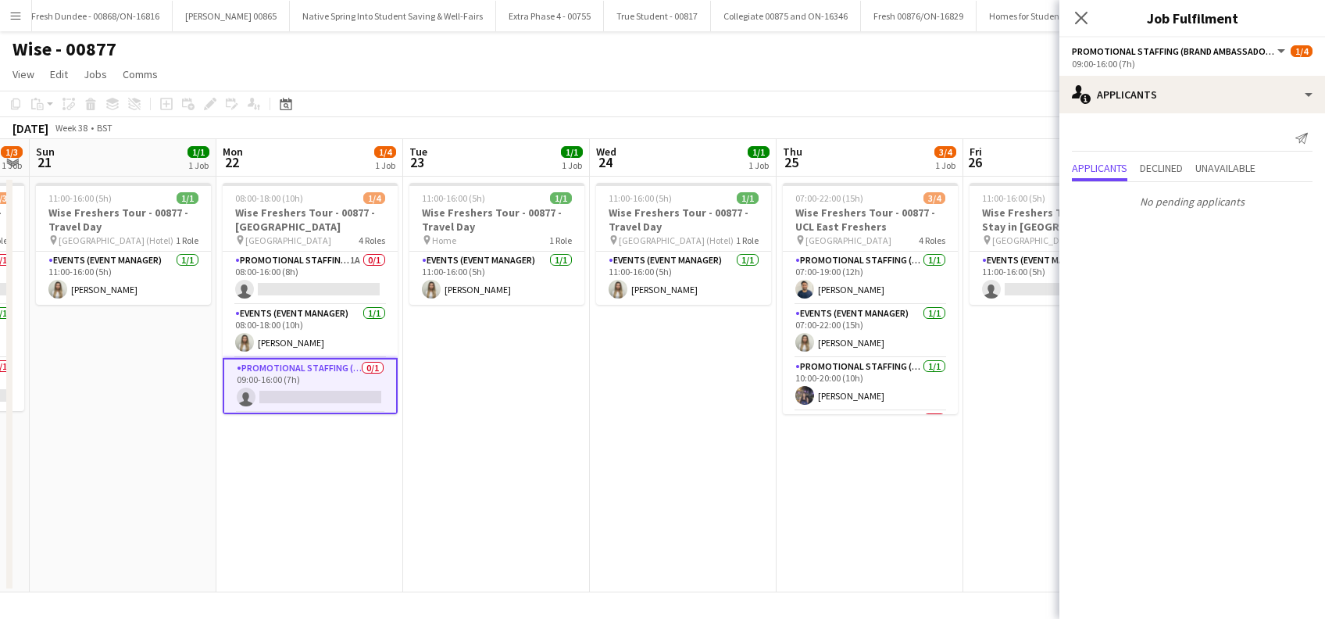
drag, startPoint x: 749, startPoint y: 454, endPoint x: 569, endPoint y: 486, distance: 182.5
click at [569, 486] on app-calendar-viewport "Wed 17 3/3 1 Job Thu 18 2/4 1 Job Fri 19 1/1 1 Job Sat 20 1/3 1 Job Sun 21 1/1 …" at bounding box center [662, 365] width 1325 height 453
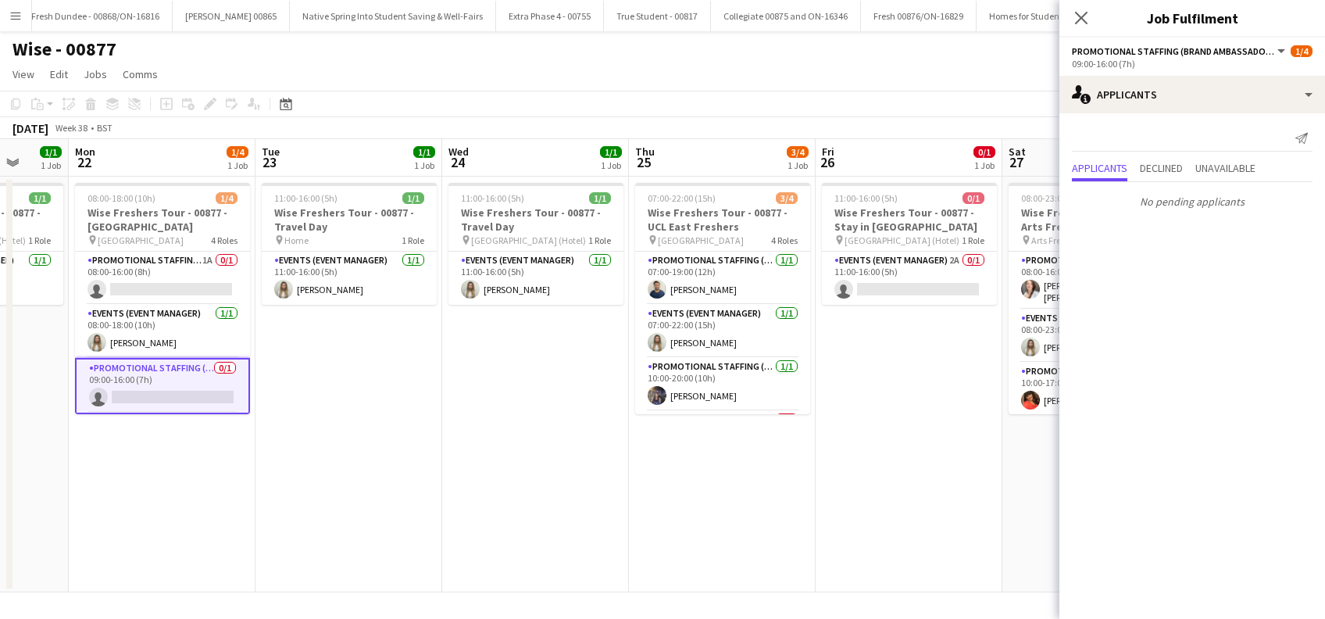
click at [729, 493] on app-calendar-viewport "Fri 19 1/1 1 Job Sat 20 1/3 1 Job Sun 21 1/1 1 Job Mon 22 1/4 1 Job Tue 23 1/1 …" at bounding box center [662, 365] width 1325 height 453
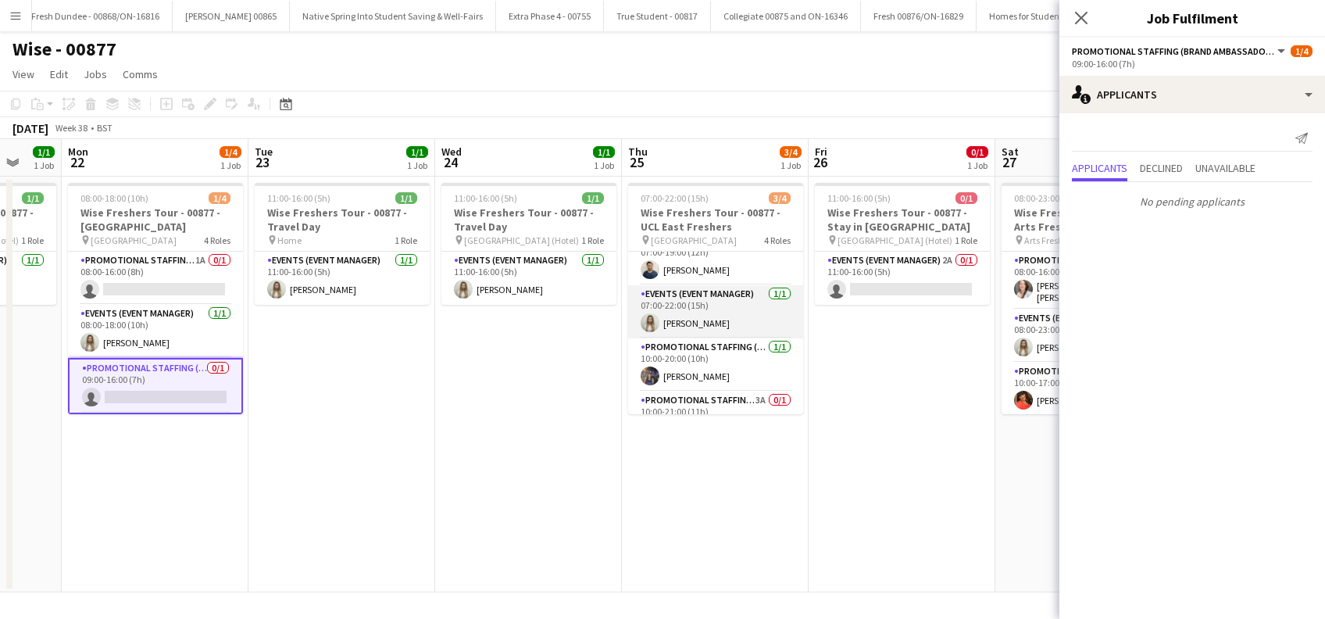
scroll to position [50, 0]
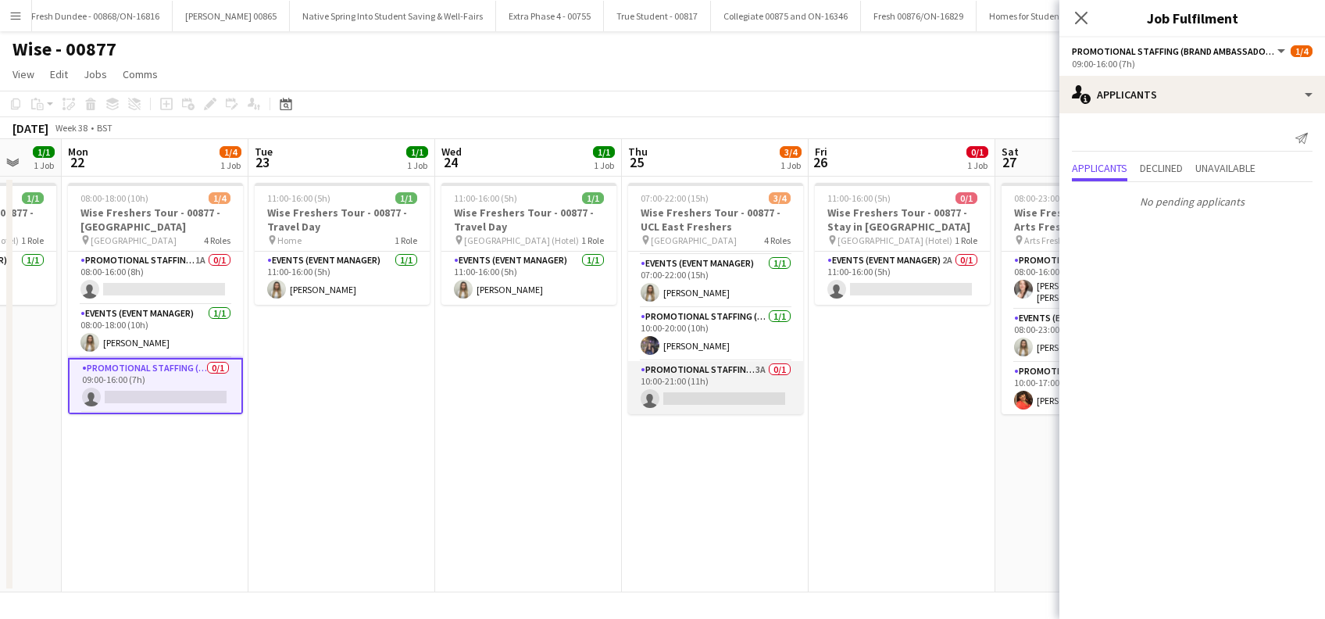
click at [725, 394] on app-card-role "Promotional Staffing (Brand Ambassadors) 3A 0/1 10:00-21:00 (11h) single-neutra…" at bounding box center [715, 387] width 175 height 53
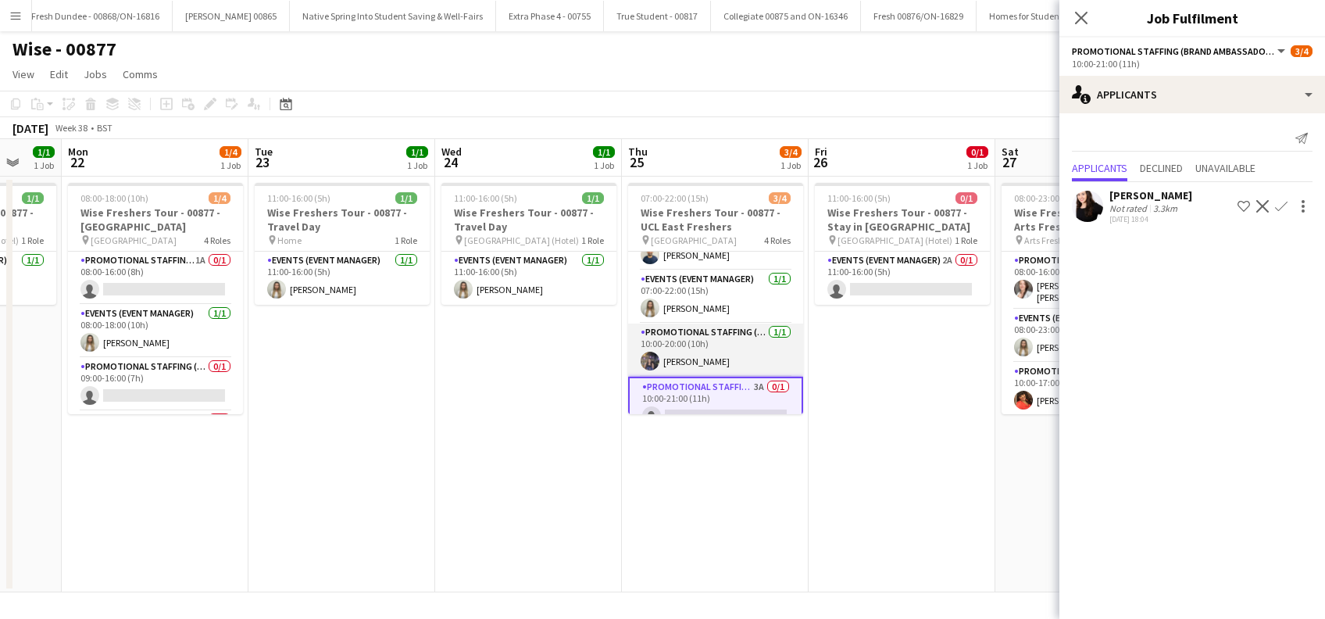
scroll to position [52, 0]
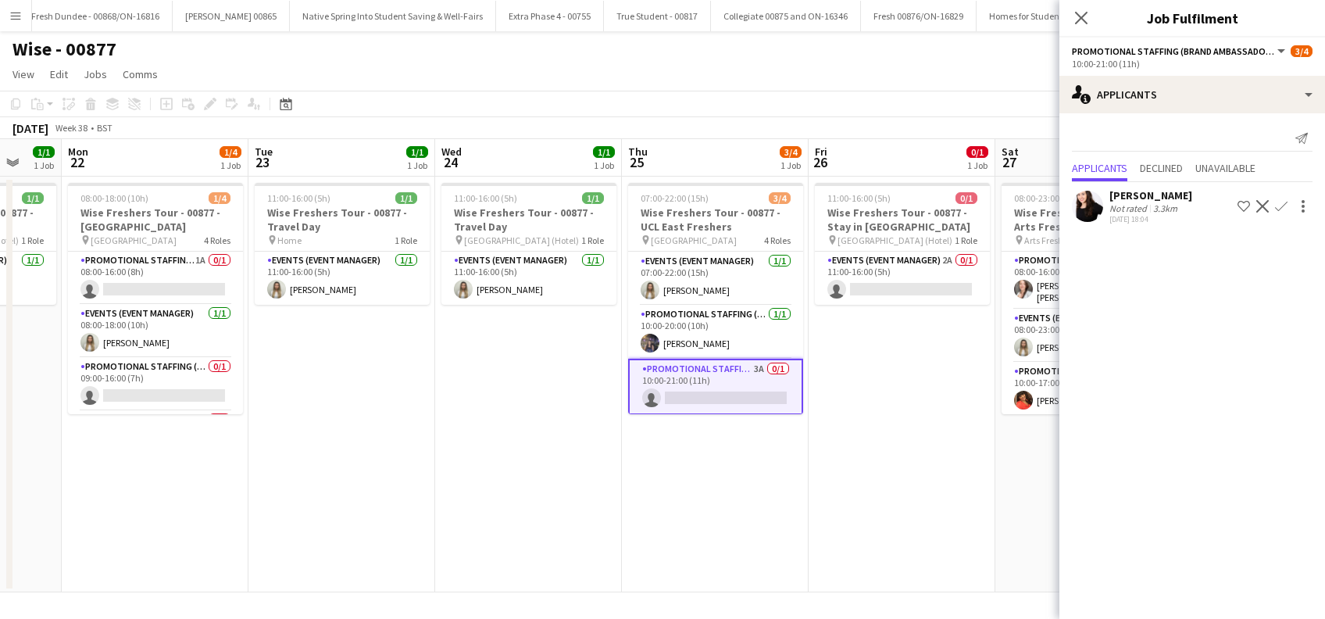
click at [1144, 191] on div "Isa Morais" at bounding box center [1150, 195] width 83 height 14
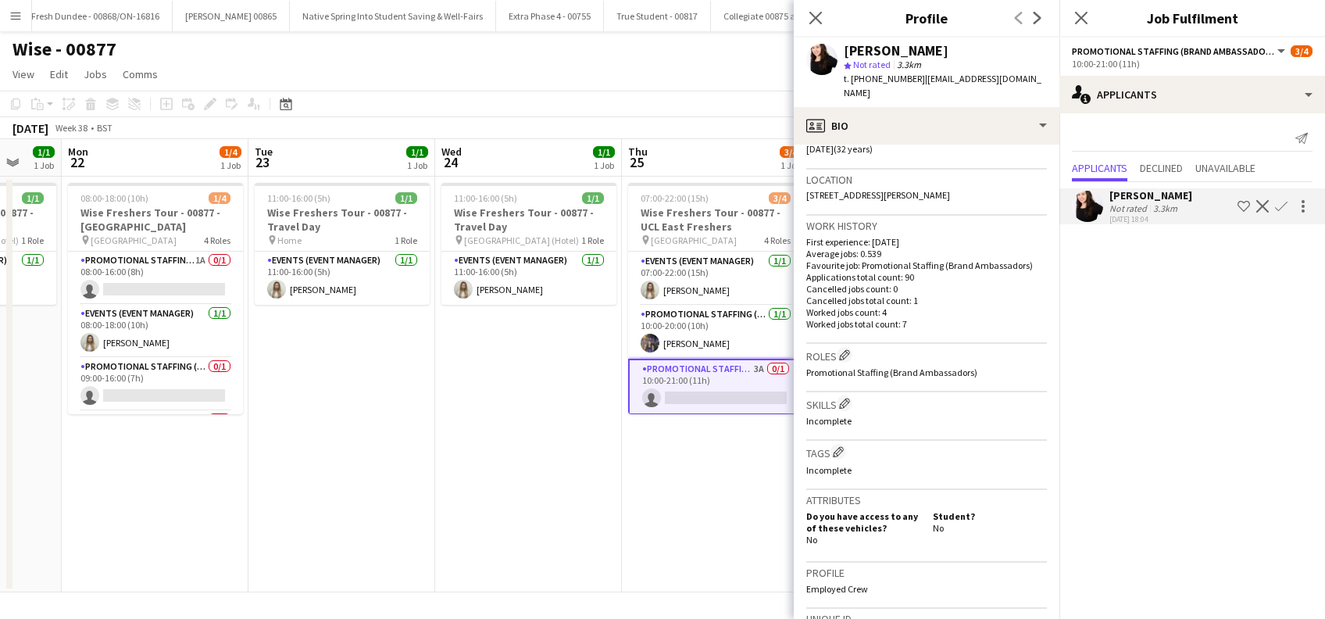
scroll to position [613, 0]
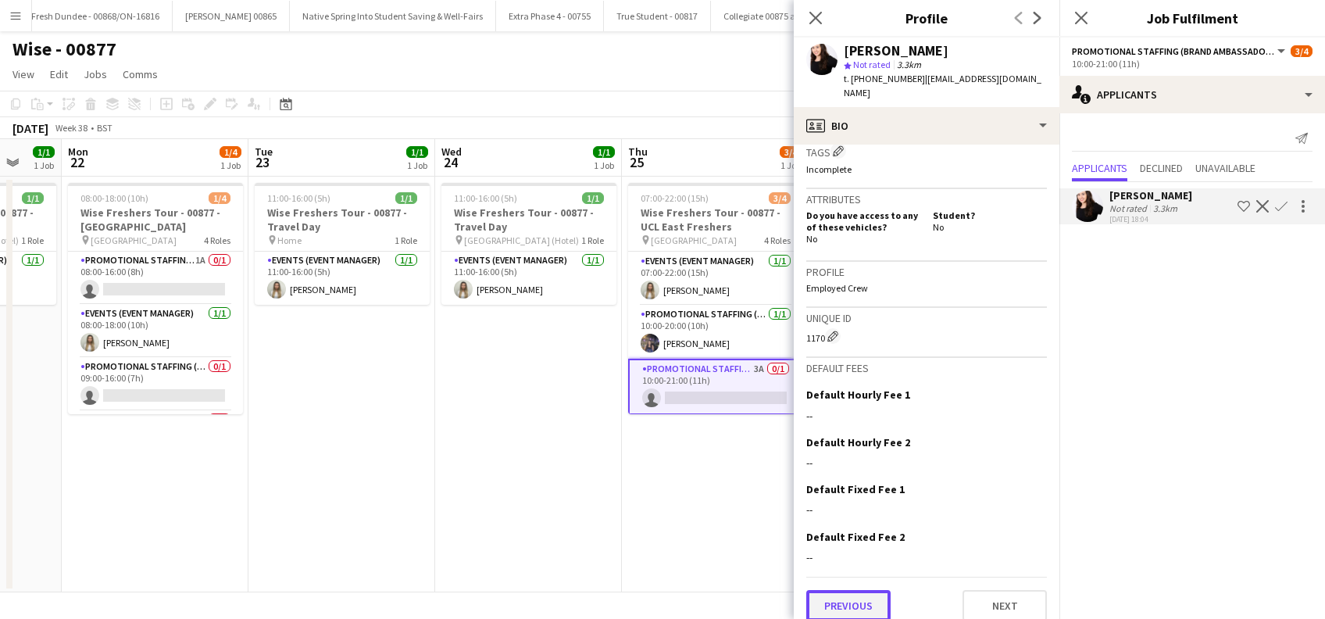
click at [850, 590] on button "Previous" at bounding box center [848, 605] width 84 height 31
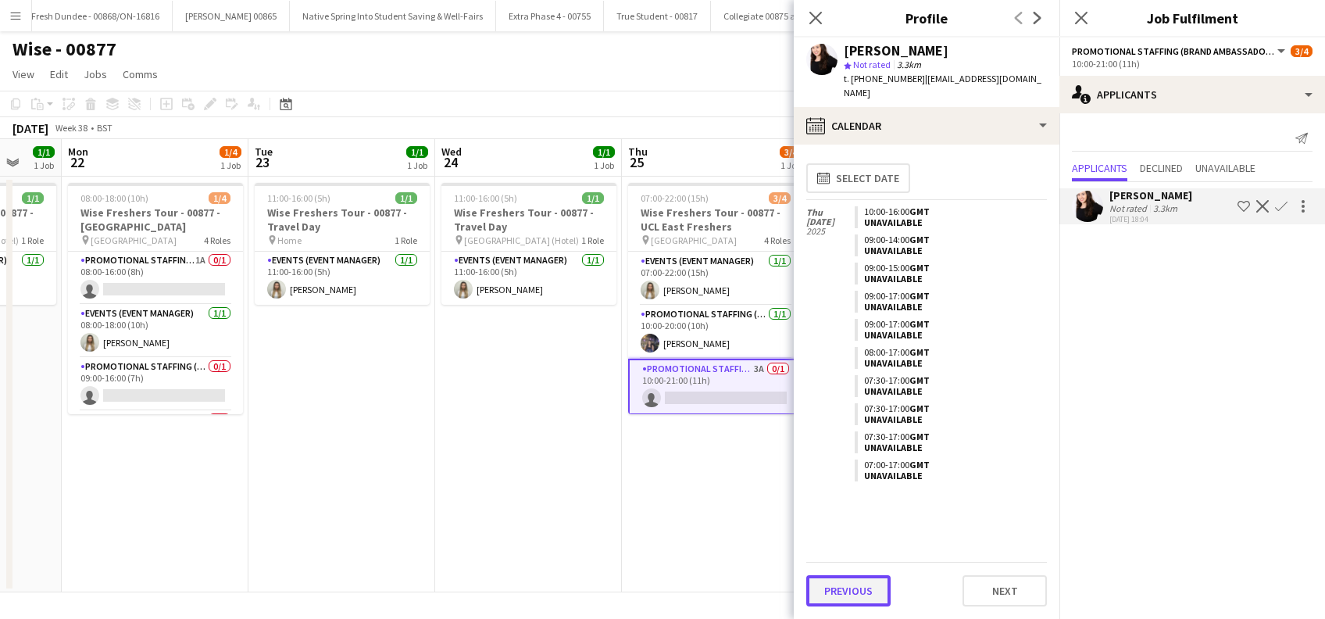
click at [837, 595] on button "Previous" at bounding box center [848, 590] width 84 height 31
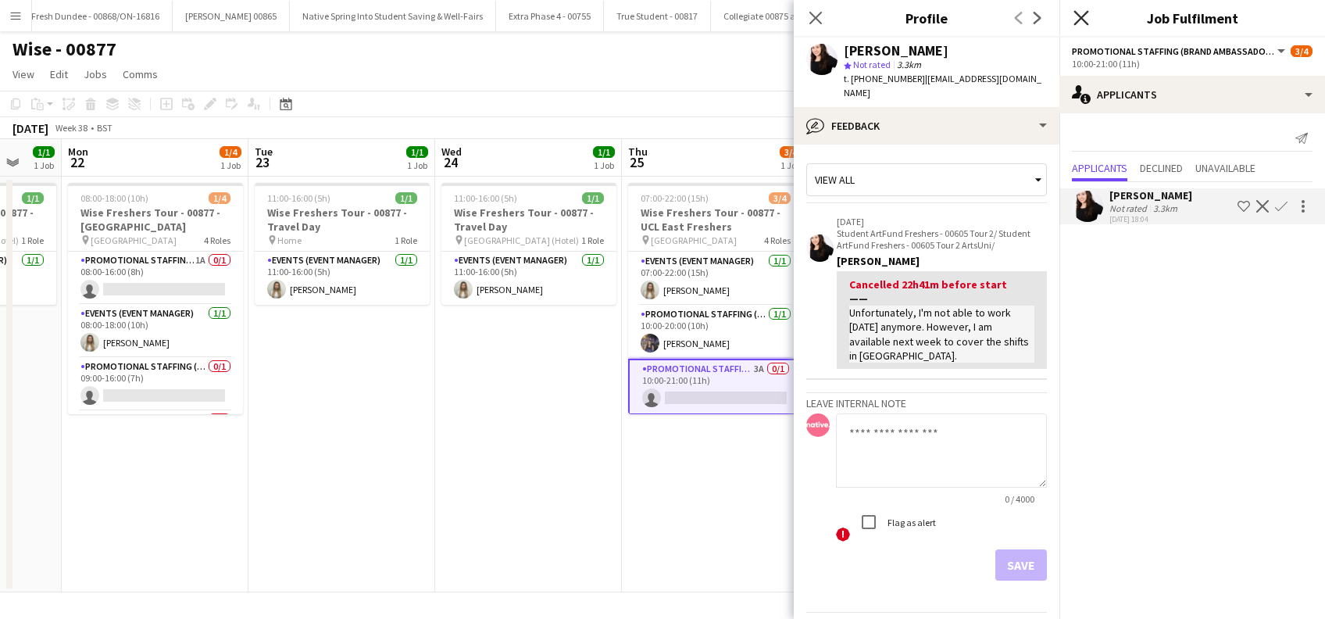
click at [1081, 13] on icon "Close pop-in" at bounding box center [1080, 17] width 15 height 15
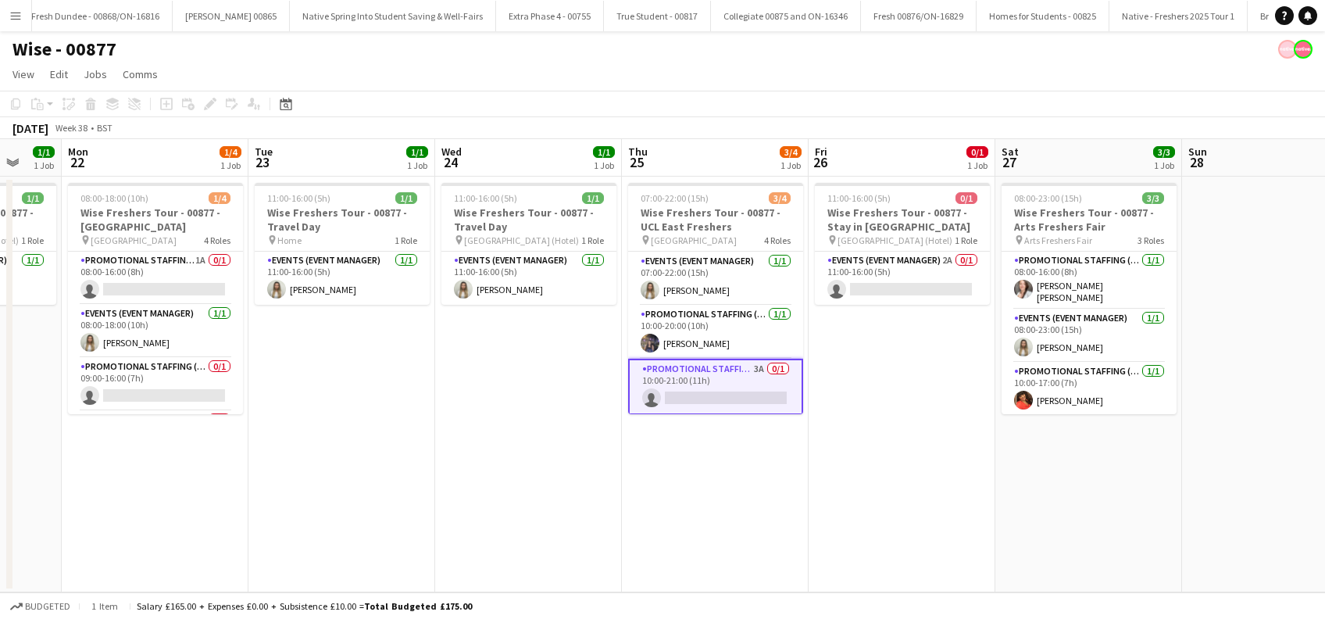
click at [708, 398] on app-card-role "Promotional Staffing (Brand Ambassadors) 3A 0/1 10:00-21:00 (11h) single-neutra…" at bounding box center [715, 387] width 175 height 56
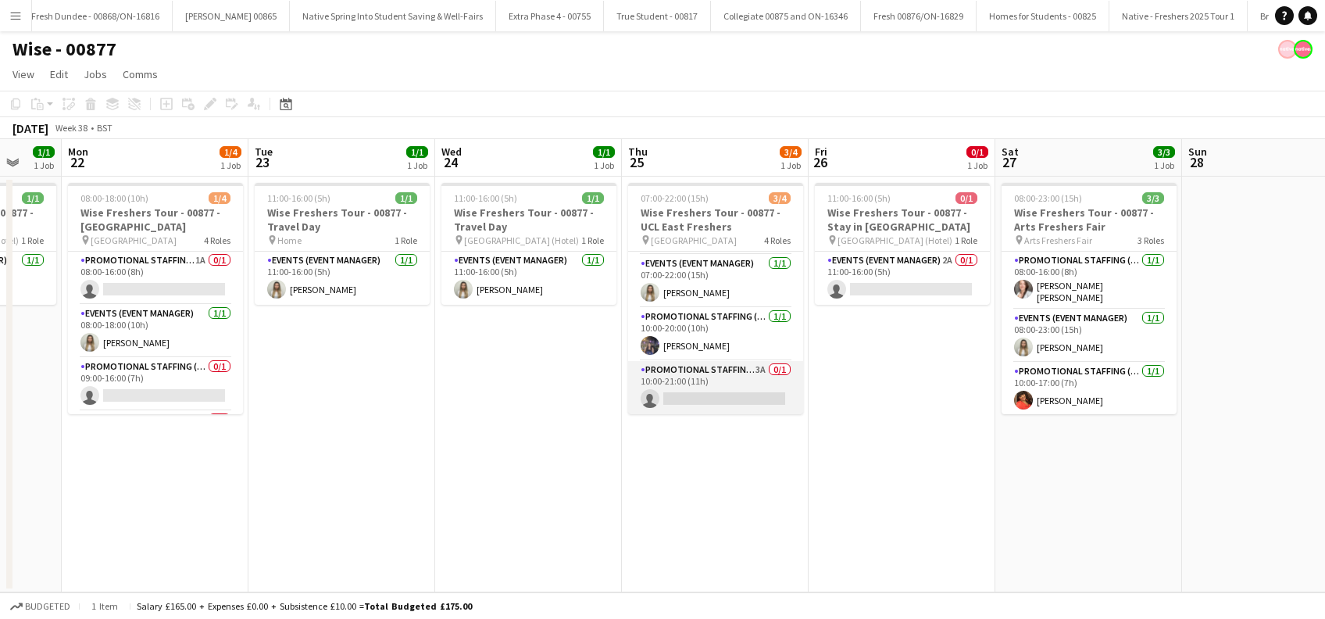
scroll to position [50, 0]
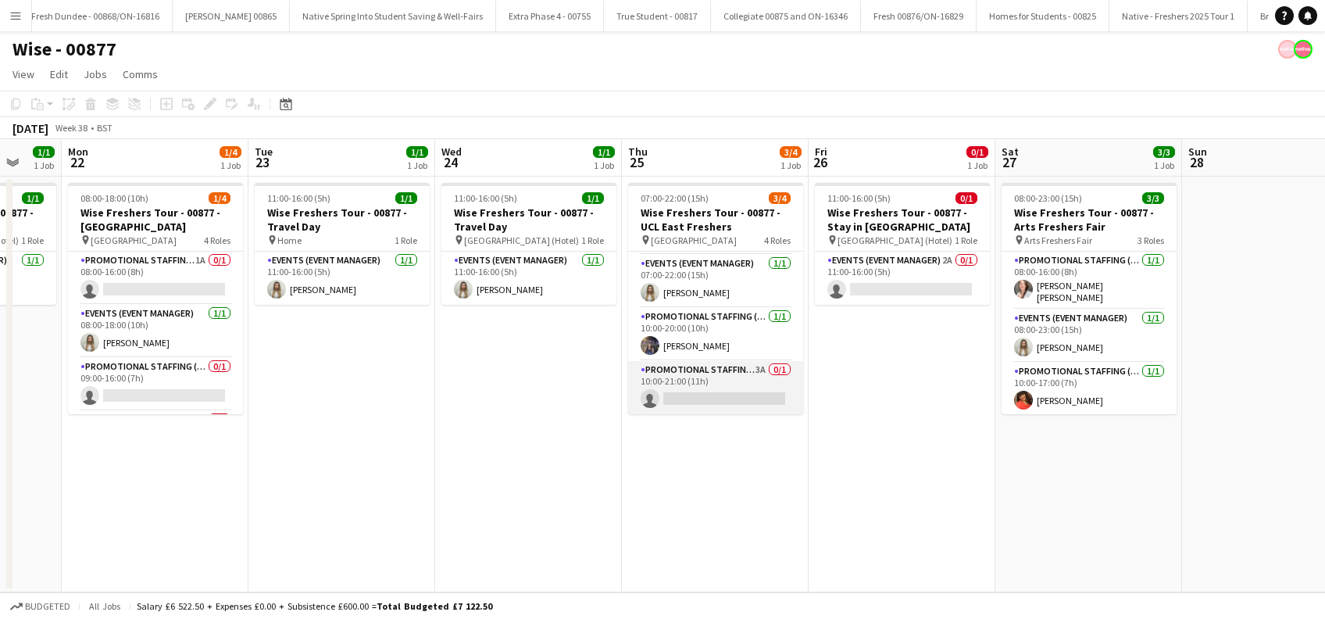
click at [732, 387] on app-card-role "Promotional Staffing (Brand Ambassadors) 3A 0/1 10:00-21:00 (11h) single-neutra…" at bounding box center [715, 387] width 175 height 53
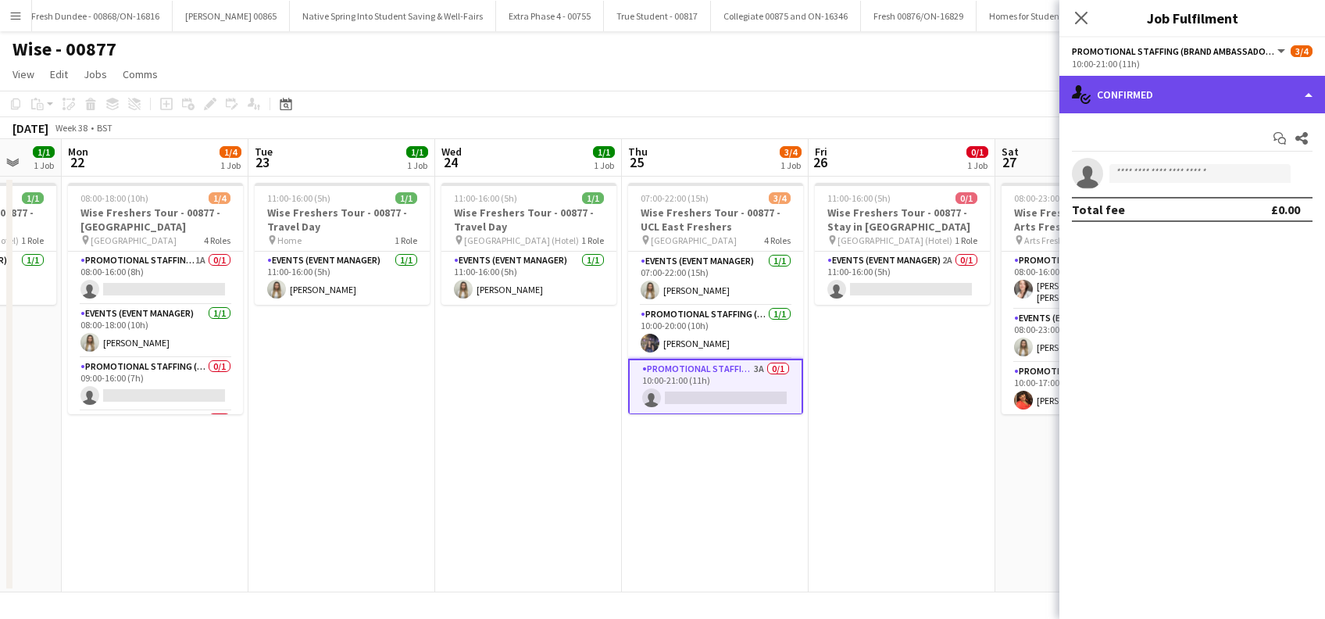
click at [1181, 94] on div "single-neutral-actions-check-2 Confirmed" at bounding box center [1192, 94] width 266 height 37
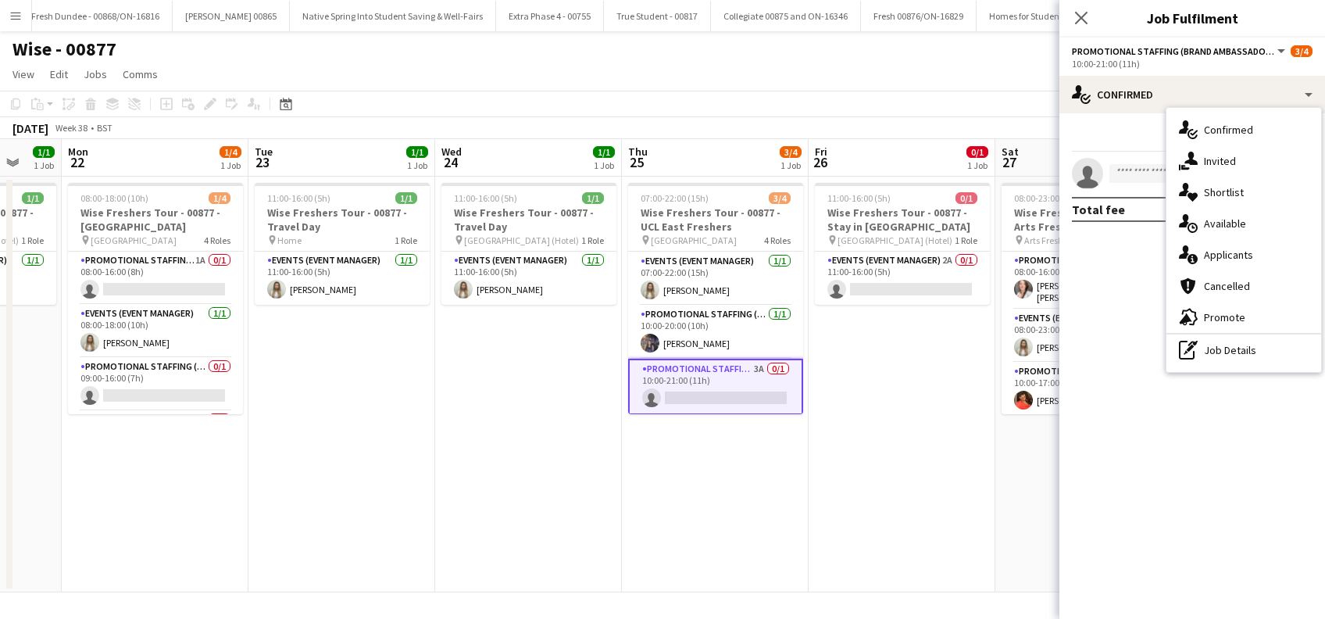
click at [1217, 262] on div "single-neutral-actions-information Applicants" at bounding box center [1243, 254] width 155 height 31
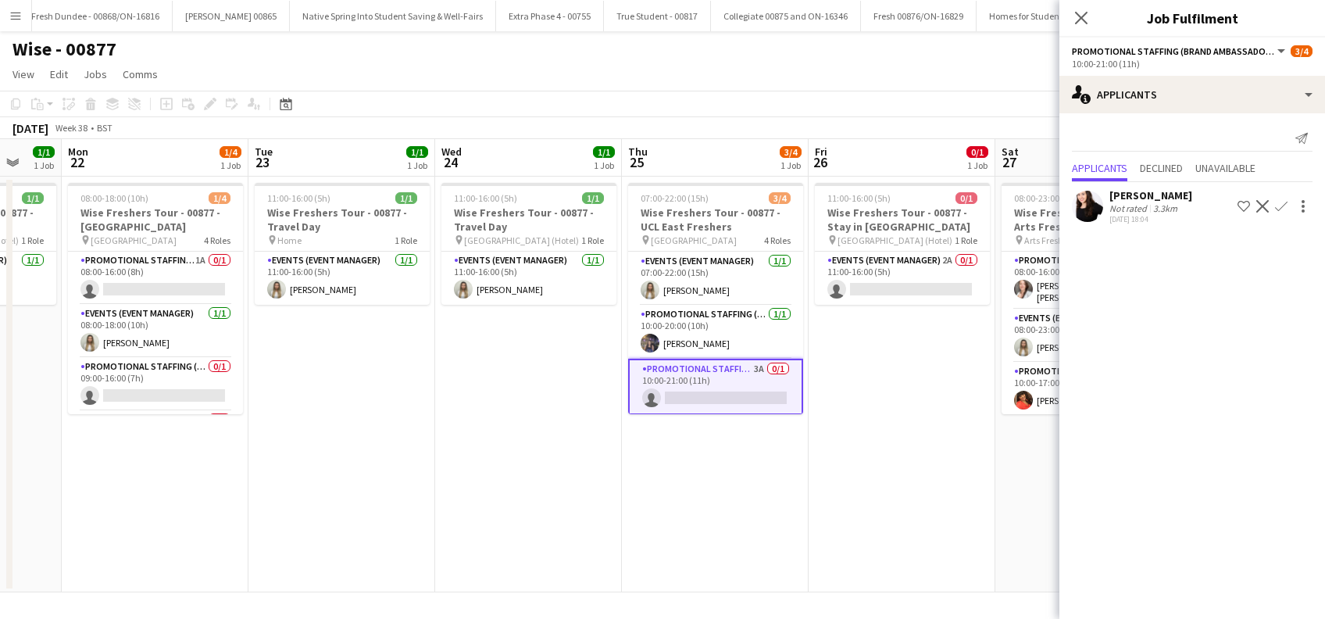
click at [1279, 205] on app-icon "Confirm" at bounding box center [1281, 206] width 12 height 12
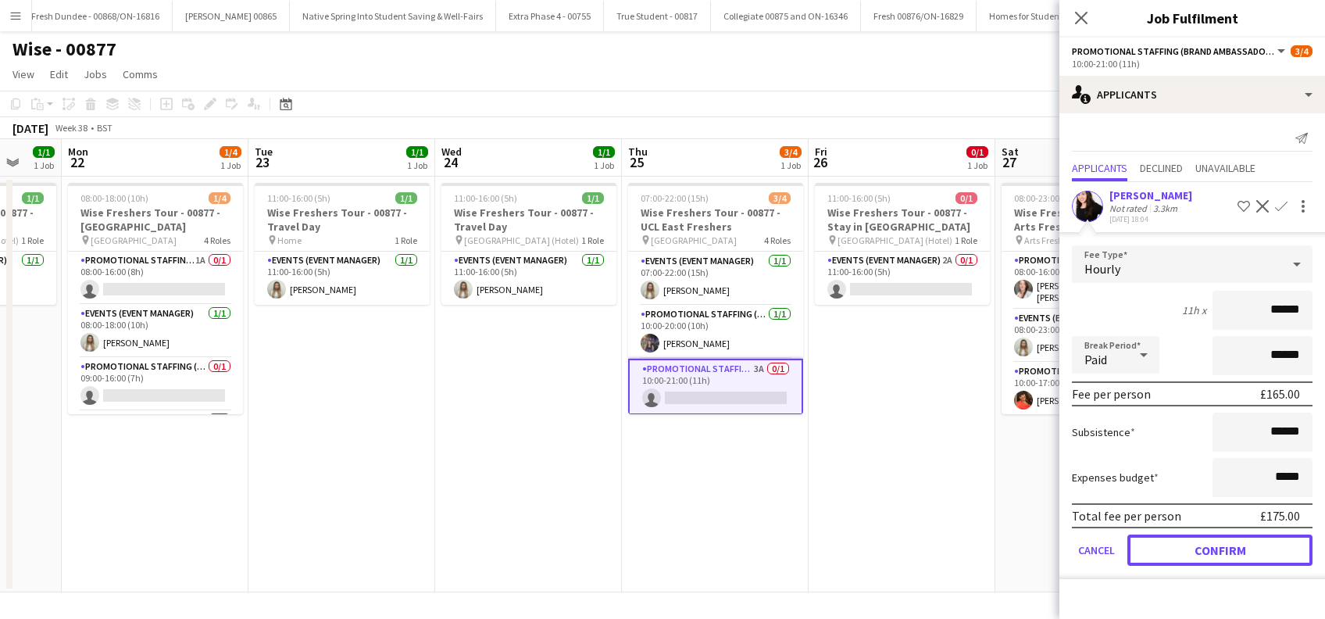
click at [1209, 547] on button "Confirm" at bounding box center [1219, 549] width 185 height 31
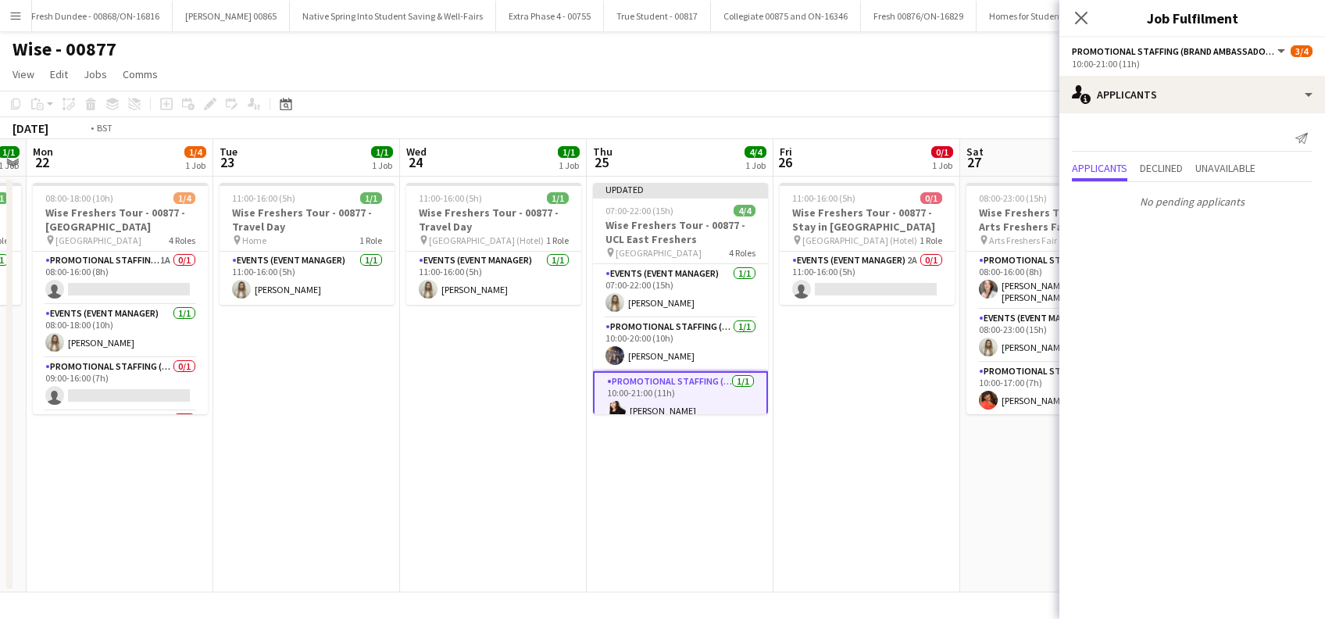
scroll to position [0, 570]
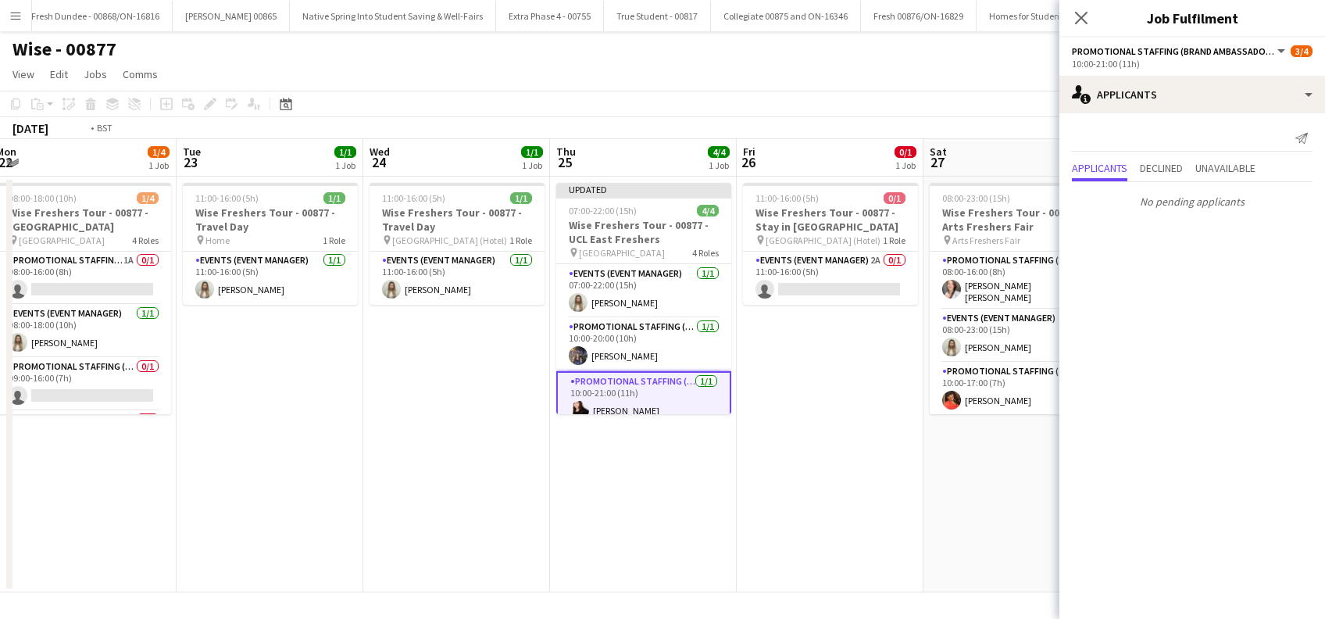
drag, startPoint x: 904, startPoint y: 469, endPoint x: 832, endPoint y: 482, distance: 73.1
click at [832, 482] on app-calendar-viewport "Fri 19 1/1 1 Job Sat 20 1/3 1 Job Sun 21 1/1 1 Job Mon 22 1/4 1 Job Tue 23 1/1 …" at bounding box center [662, 365] width 1325 height 453
click at [1078, 18] on icon "Close pop-in" at bounding box center [1080, 17] width 15 height 15
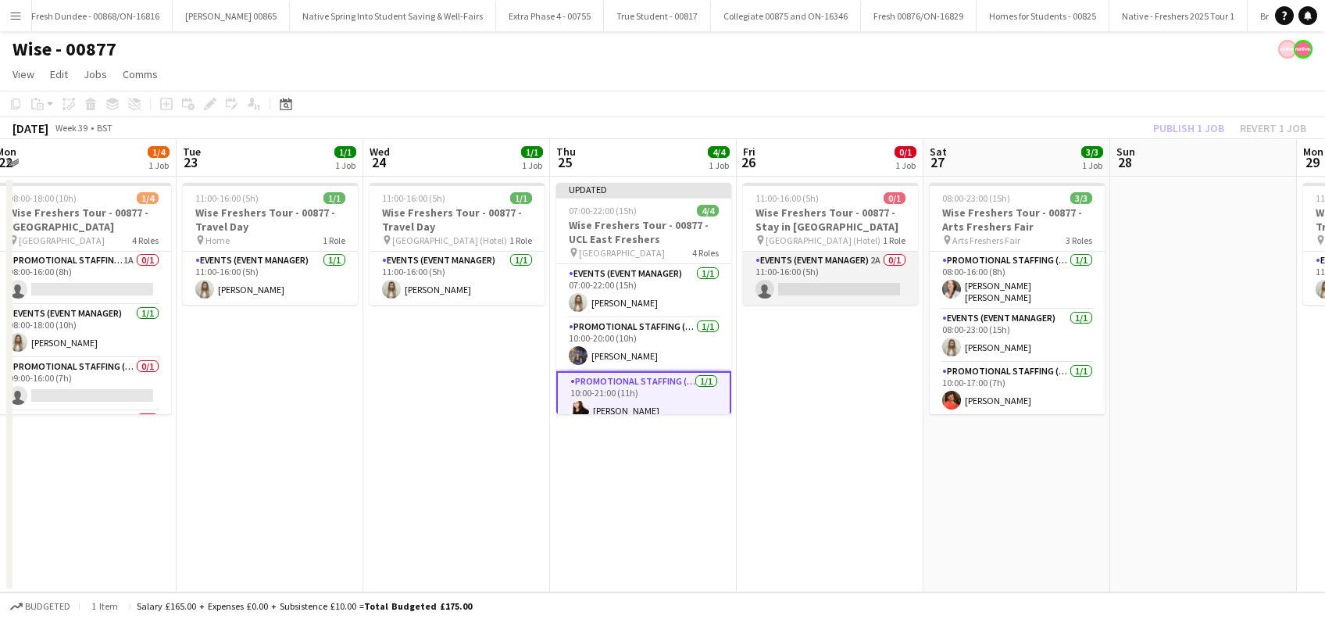
click at [866, 288] on app-card-role "Events (Event Manager) 2A 0/1 11:00-16:00 (5h) single-neutral-actions" at bounding box center [830, 278] width 175 height 53
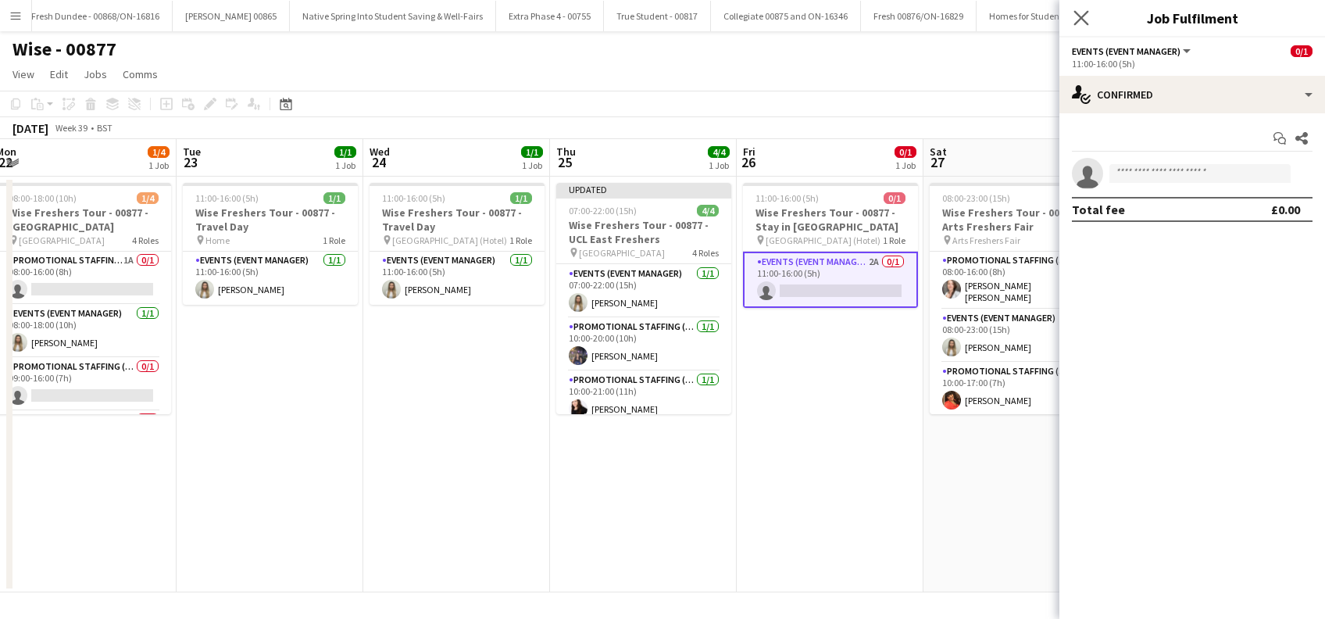
click at [1087, 18] on icon "Close pop-in" at bounding box center [1080, 17] width 15 height 15
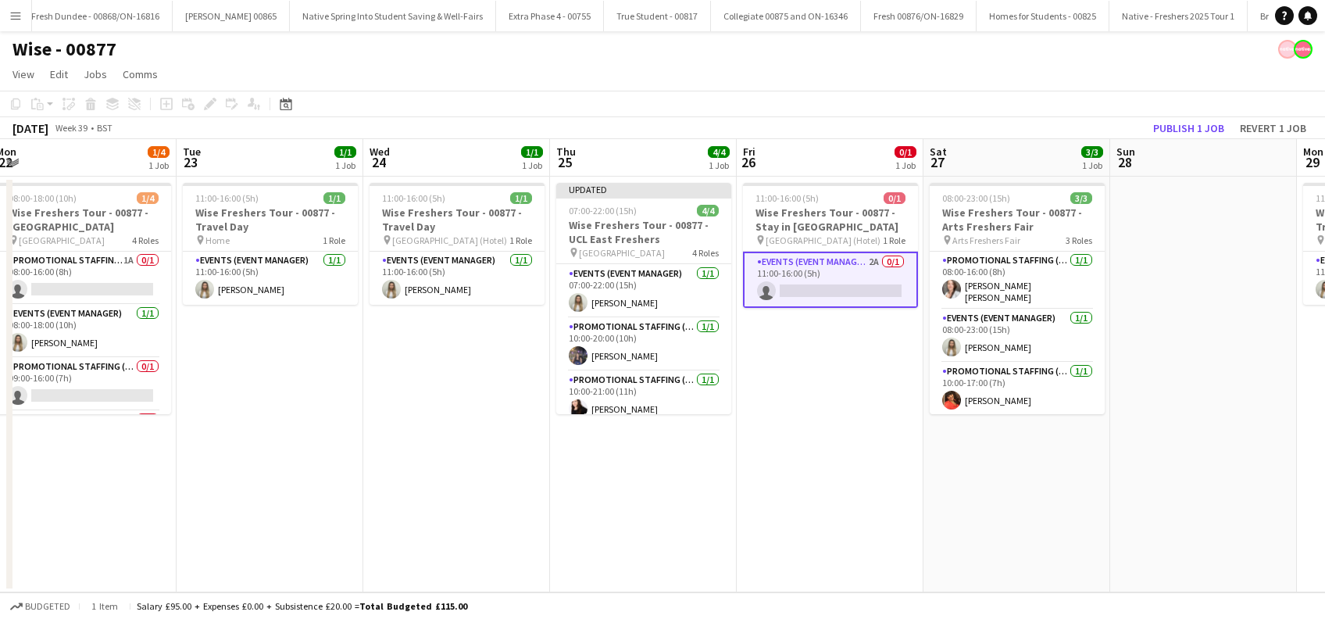
click at [775, 431] on app-date-cell "11:00-16:00 (5h) 0/1 Wise Freshers Tour - 00877 - Stay in London pin London (Ho…" at bounding box center [830, 385] width 187 height 416
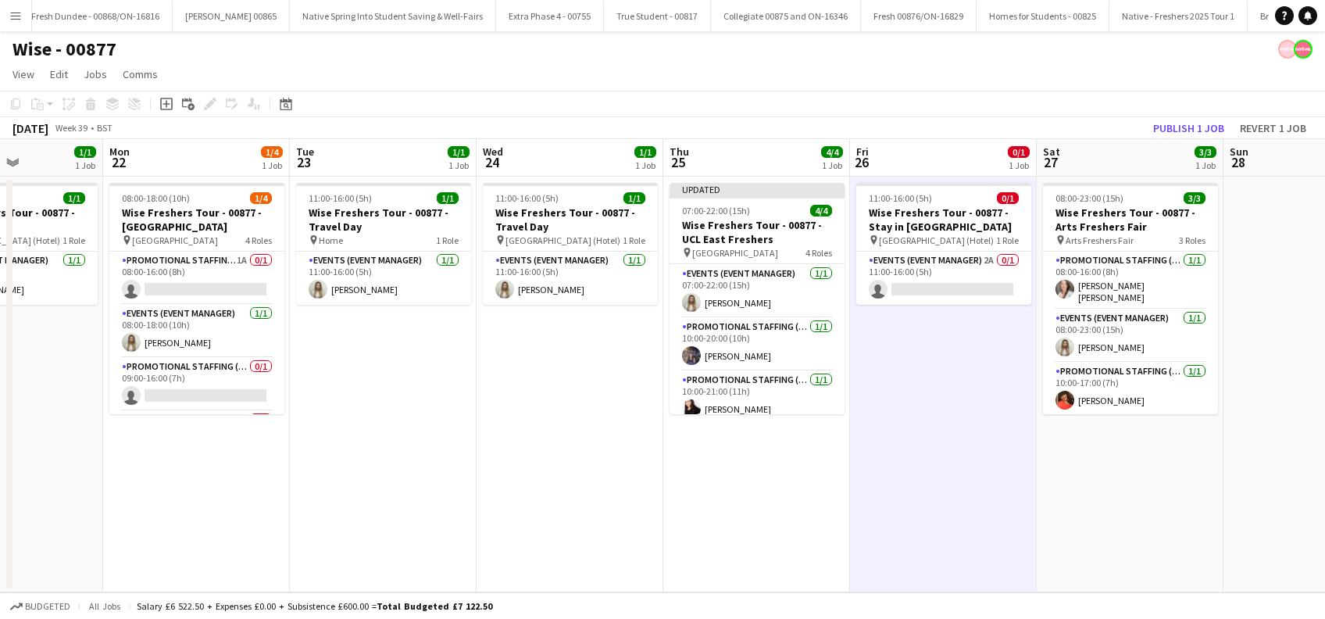
scroll to position [0, 476]
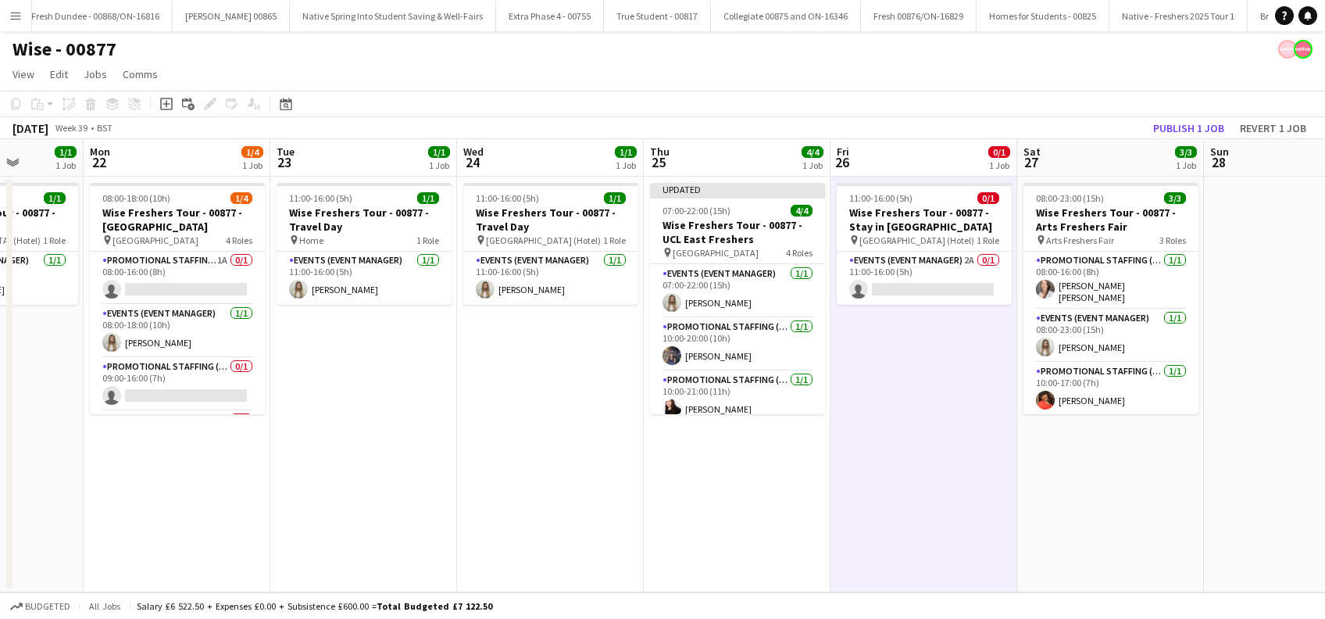
drag, startPoint x: 956, startPoint y: 473, endPoint x: 751, endPoint y: 473, distance: 205.4
click at [751, 473] on app-calendar-viewport "Fri 19 1/1 1 Job Sat 20 1/3 1 Job Sun 21 1/1 1 Job Mon 22 1/4 1 Job Tue 23 1/1 …" at bounding box center [662, 365] width 1325 height 453
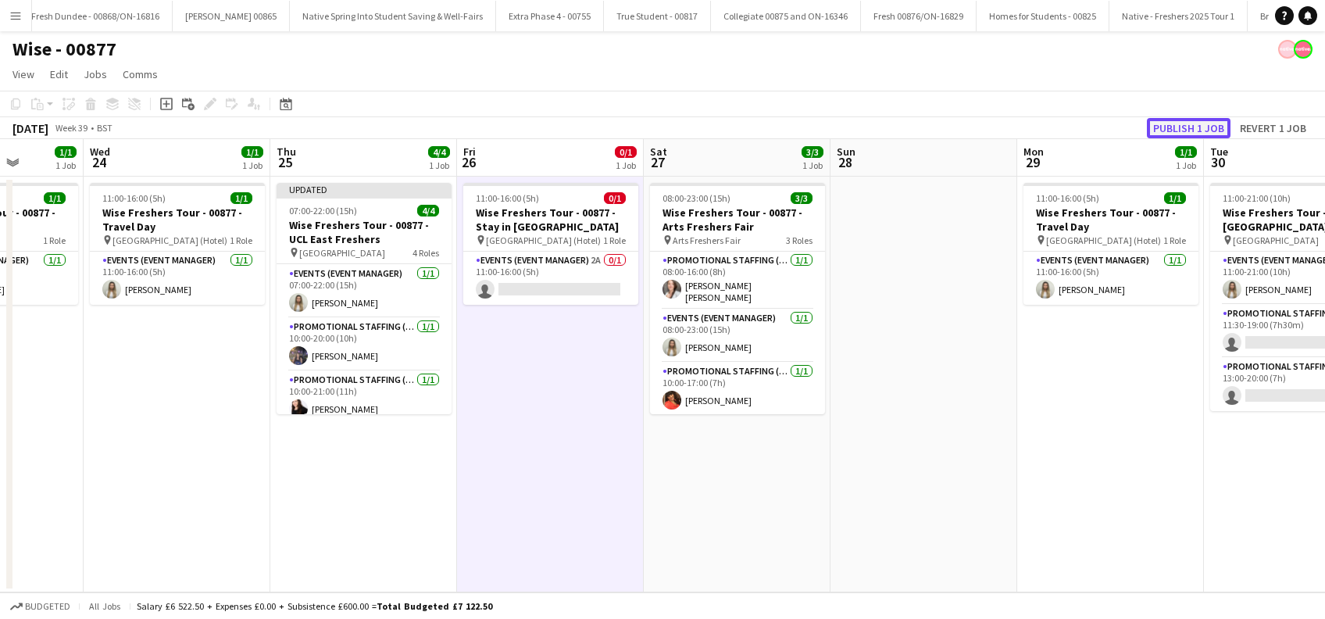
click at [1190, 130] on button "Publish 1 job" at bounding box center [1189, 128] width 84 height 20
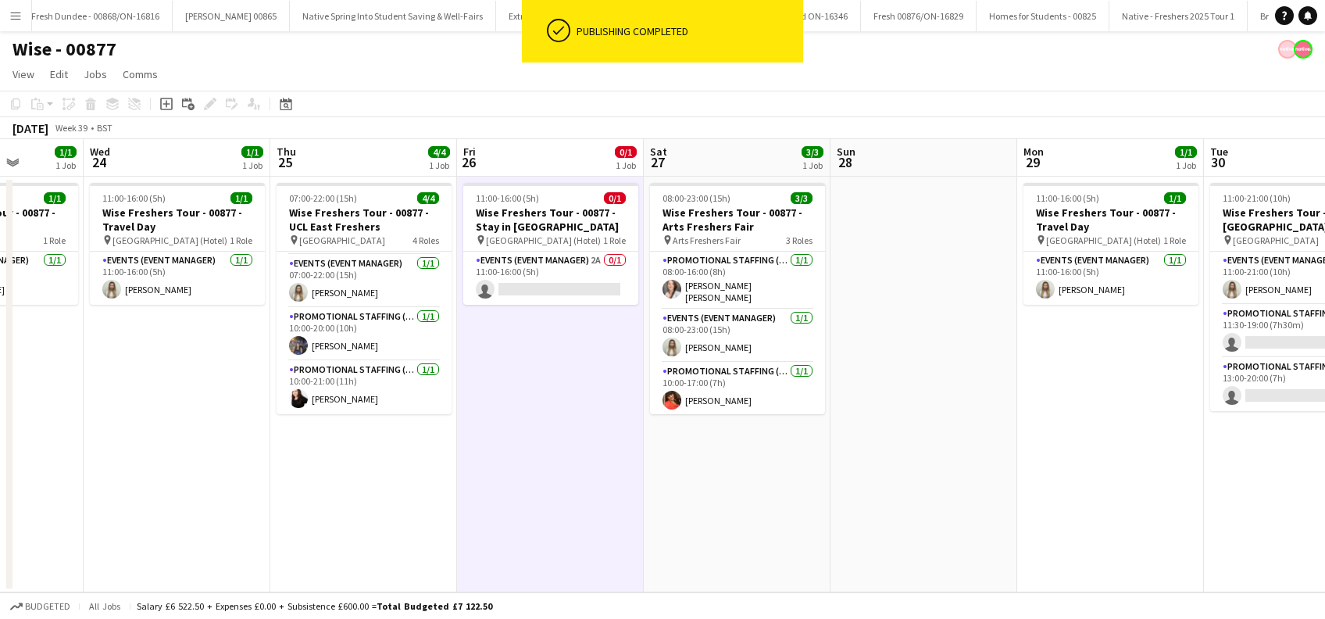
scroll to position [50, 0]
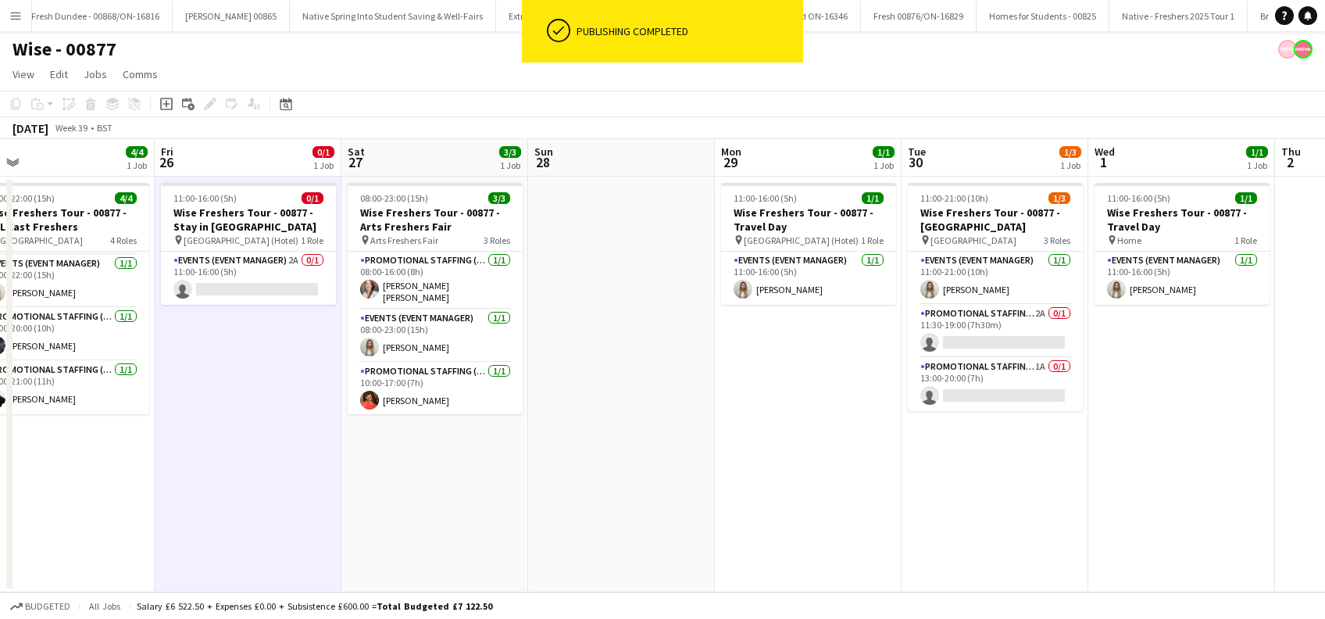
drag, startPoint x: 1087, startPoint y: 466, endPoint x: 741, endPoint y: 489, distance: 347.6
click at [746, 490] on app-calendar-viewport "Sun 21 1/1 1 Job Mon 22 1/4 1 Job Tue 23 1/1 1 Job Wed 24 1/1 1 Job Thu 25 4/4 …" at bounding box center [662, 365] width 1325 height 453
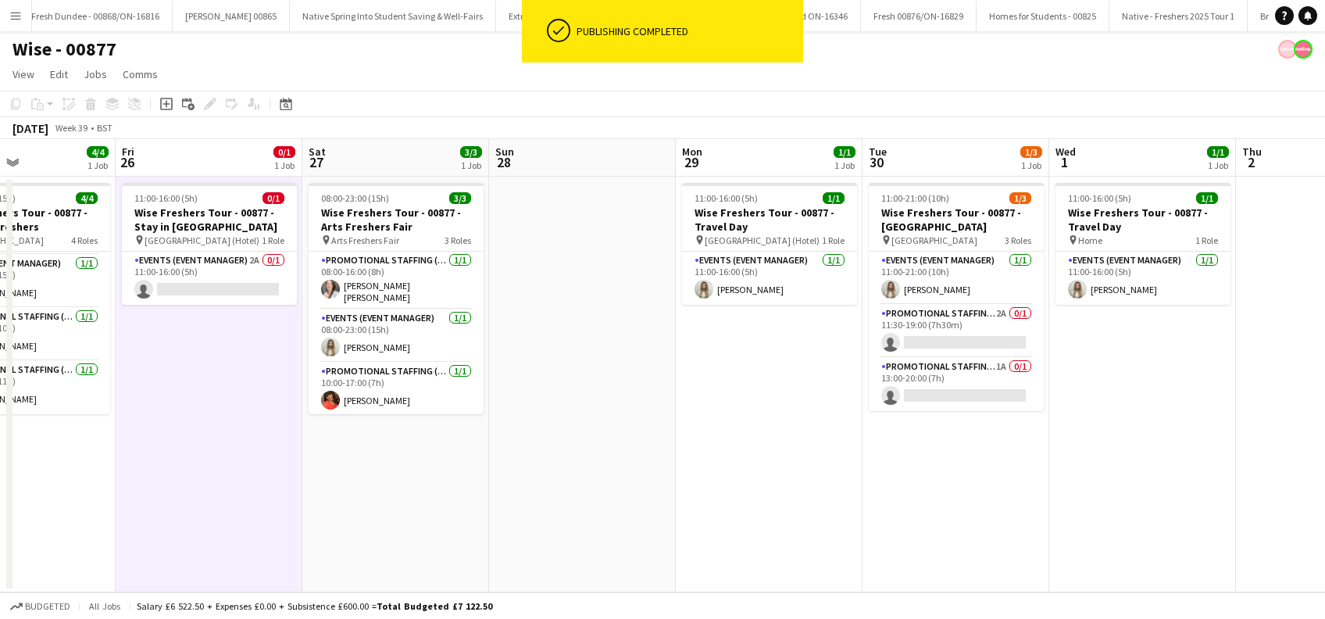
scroll to position [0, 637]
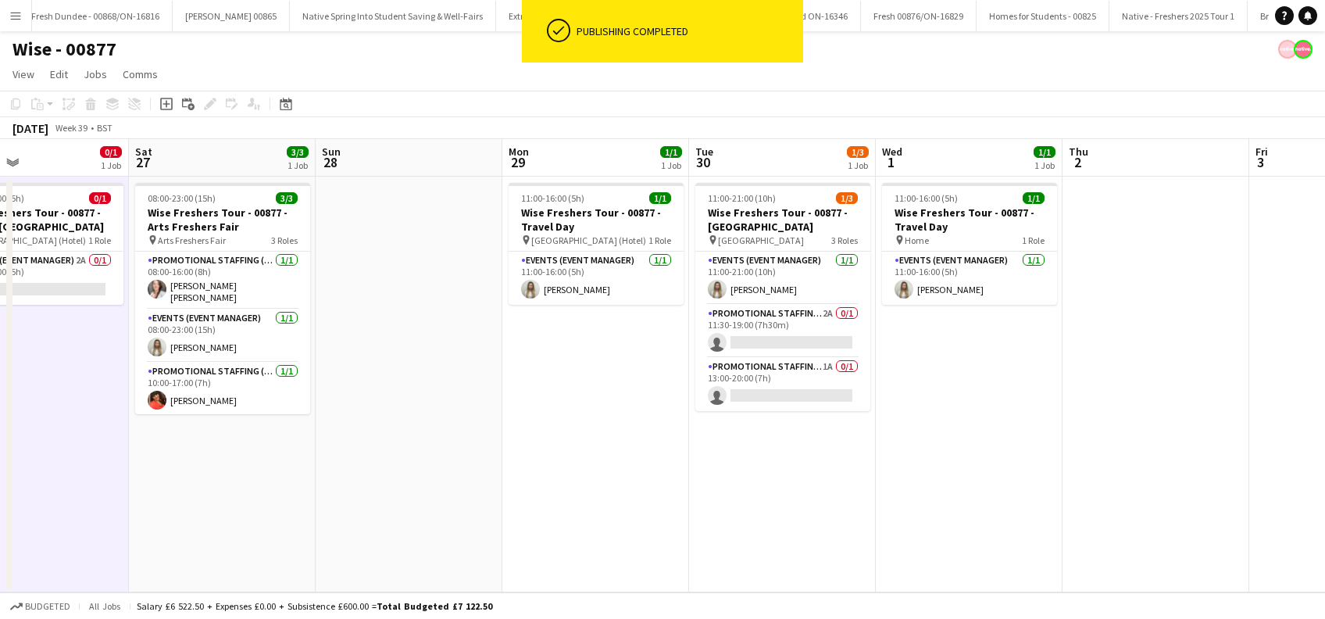
drag, startPoint x: 1023, startPoint y: 481, endPoint x: 830, endPoint y: 506, distance: 193.8
click at [830, 506] on app-calendar-viewport "Tue 23 1/1 1 Job Wed 24 1/1 1 Job Thu 25 4/4 1 Job Fri 26 0/1 1 Job Sat 27 3/3 …" at bounding box center [662, 365] width 1325 height 453
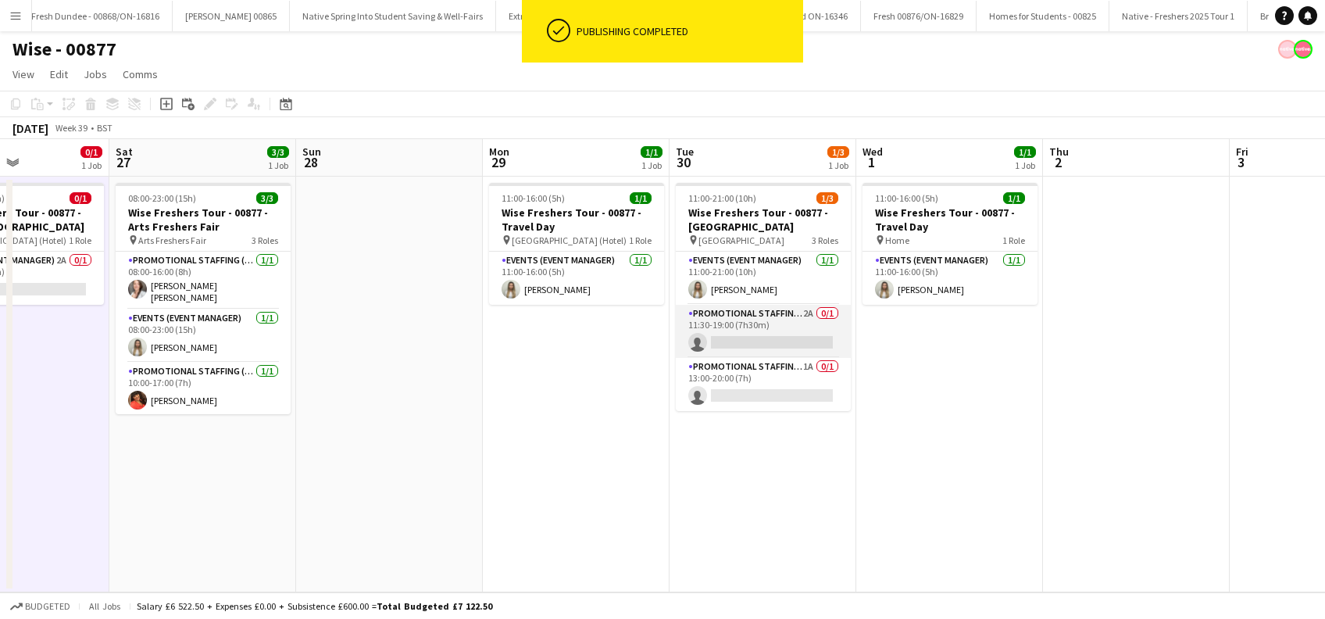
click at [792, 343] on app-card-role "Promotional Staffing (Brand Ambassadors) 2A 0/1 11:30-19:00 (7h30m) single-neut…" at bounding box center [763, 331] width 175 height 53
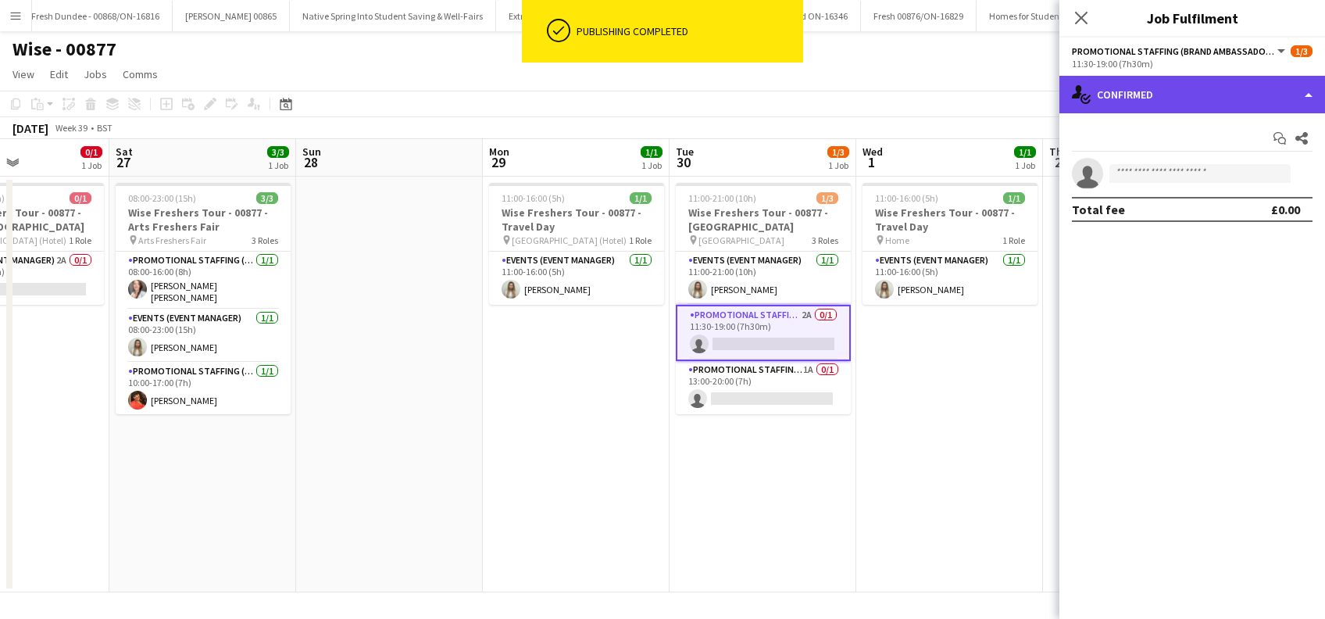
click at [1214, 91] on div "single-neutral-actions-check-2 Confirmed" at bounding box center [1192, 94] width 266 height 37
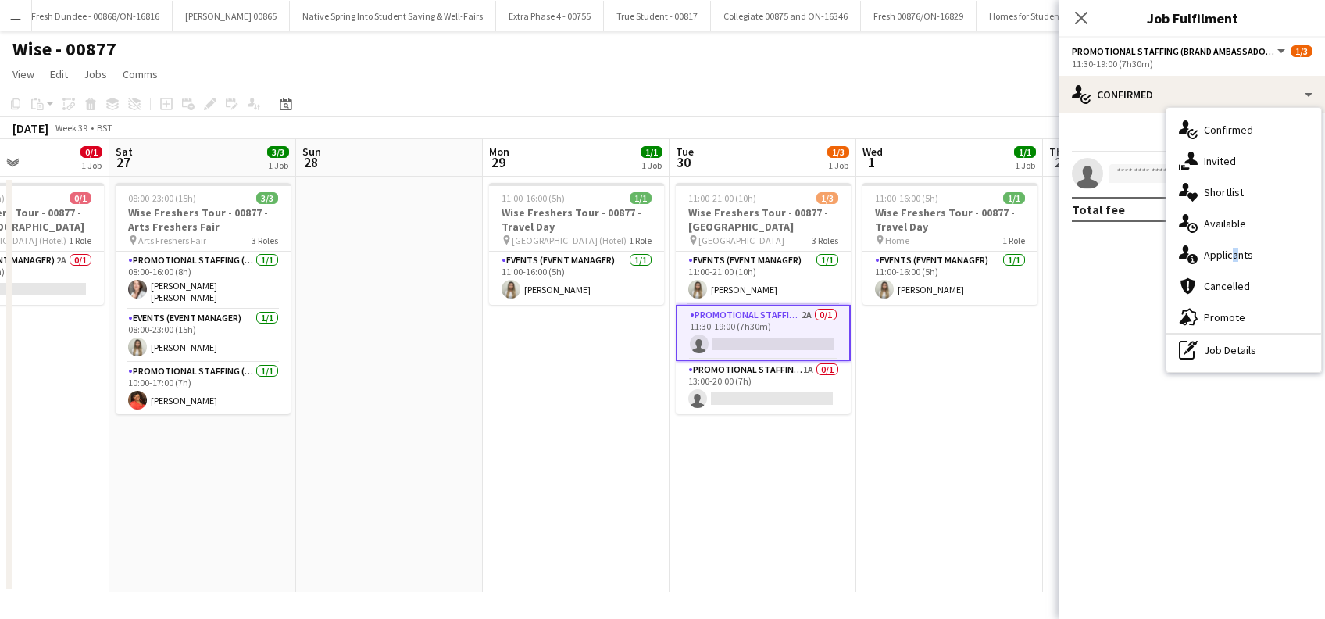
click at [1231, 256] on div "single-neutral-actions-information Applicants" at bounding box center [1243, 254] width 155 height 31
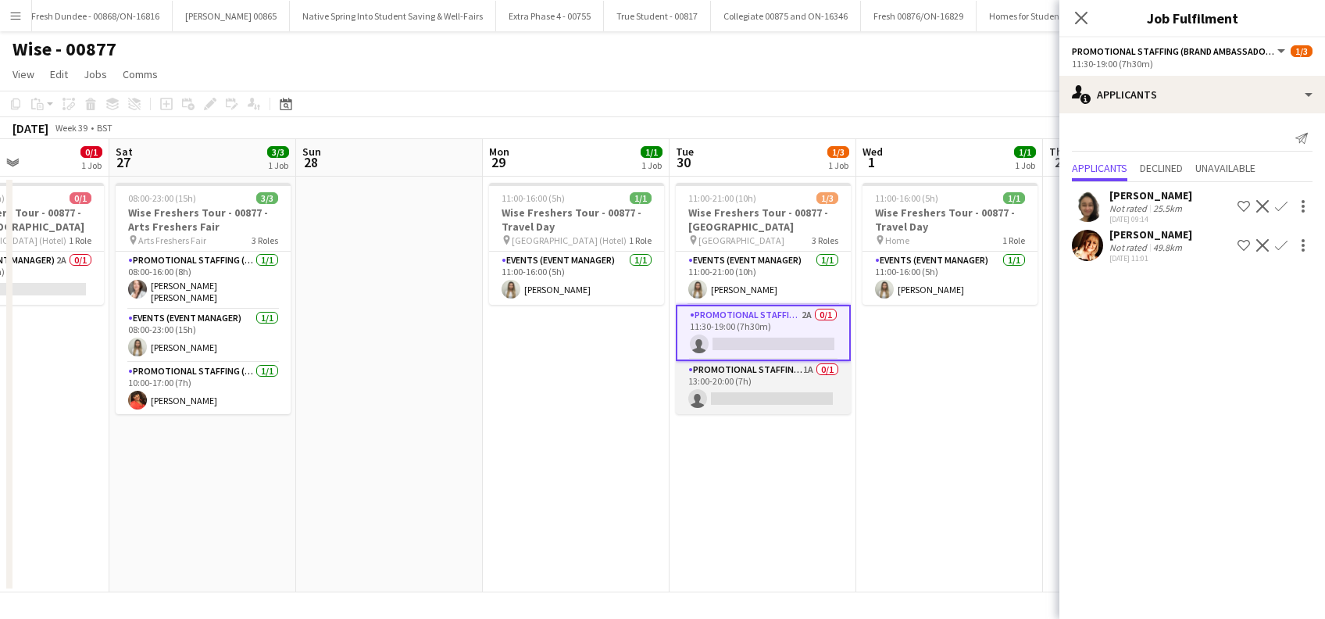
click at [776, 393] on app-card-role "Promotional Staffing (Brand Ambassadors) 1A 0/1 13:00-20:00 (7h) single-neutral…" at bounding box center [763, 387] width 175 height 53
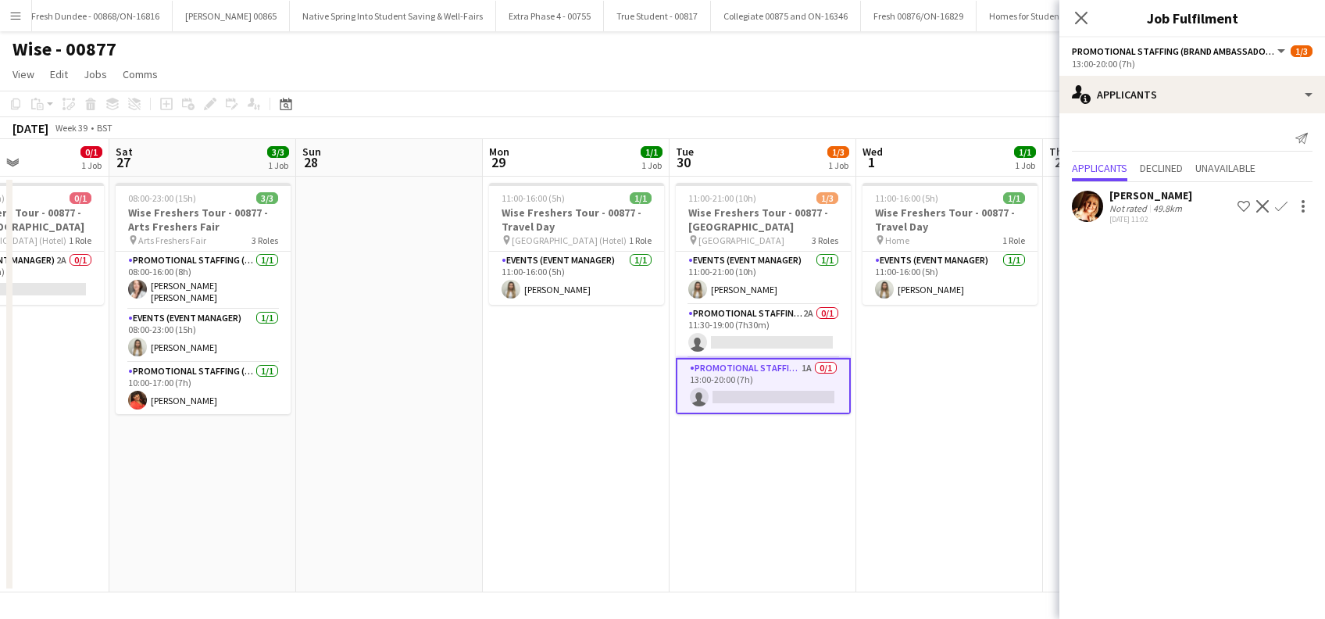
click at [1155, 195] on div "Sam Soulsby" at bounding box center [1150, 195] width 83 height 14
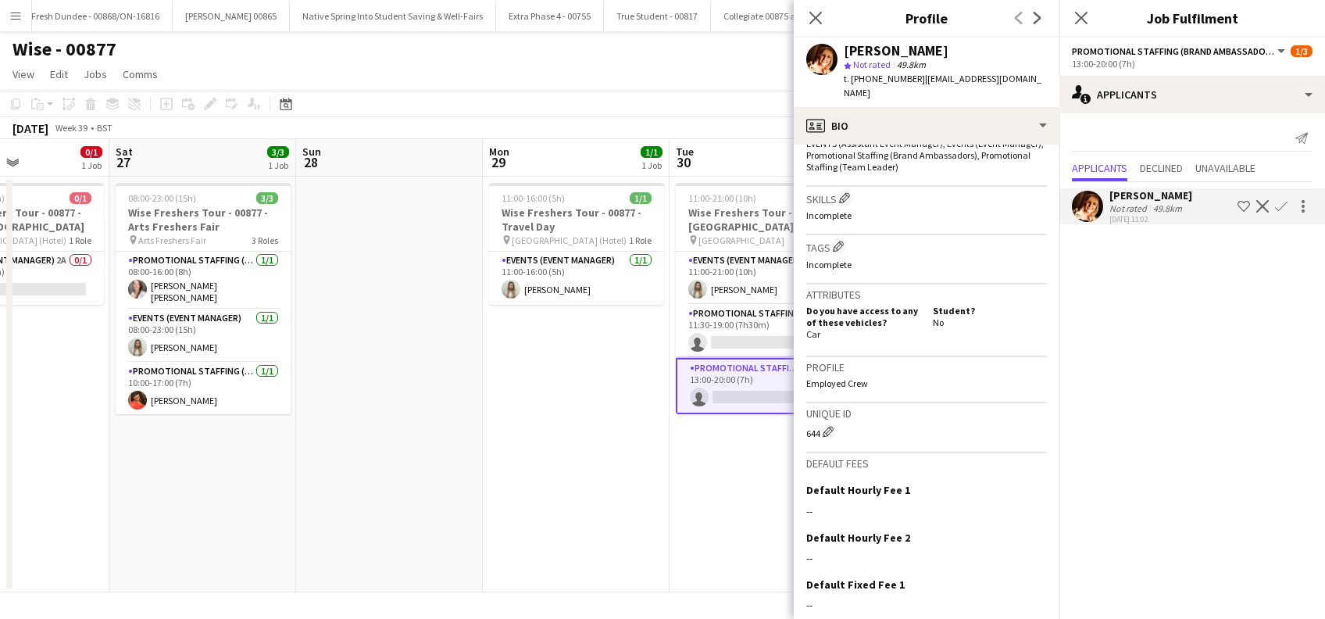
scroll to position [601, 0]
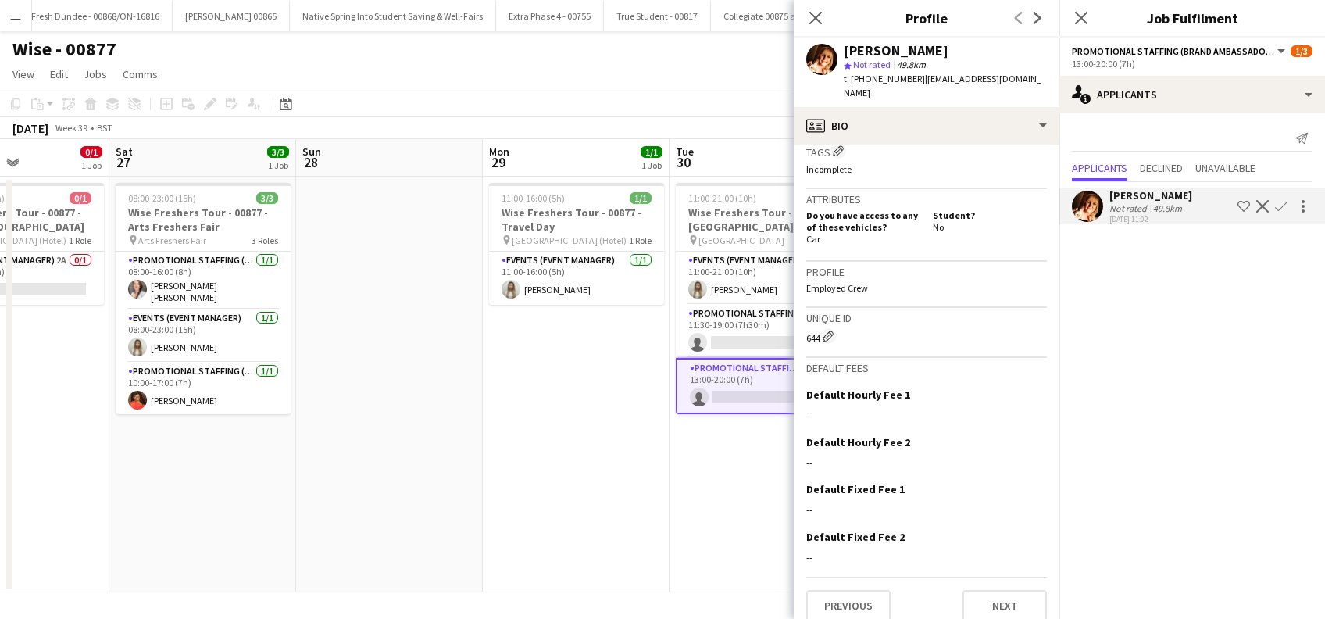
click at [1279, 204] on app-icon "Confirm" at bounding box center [1281, 206] width 12 height 12
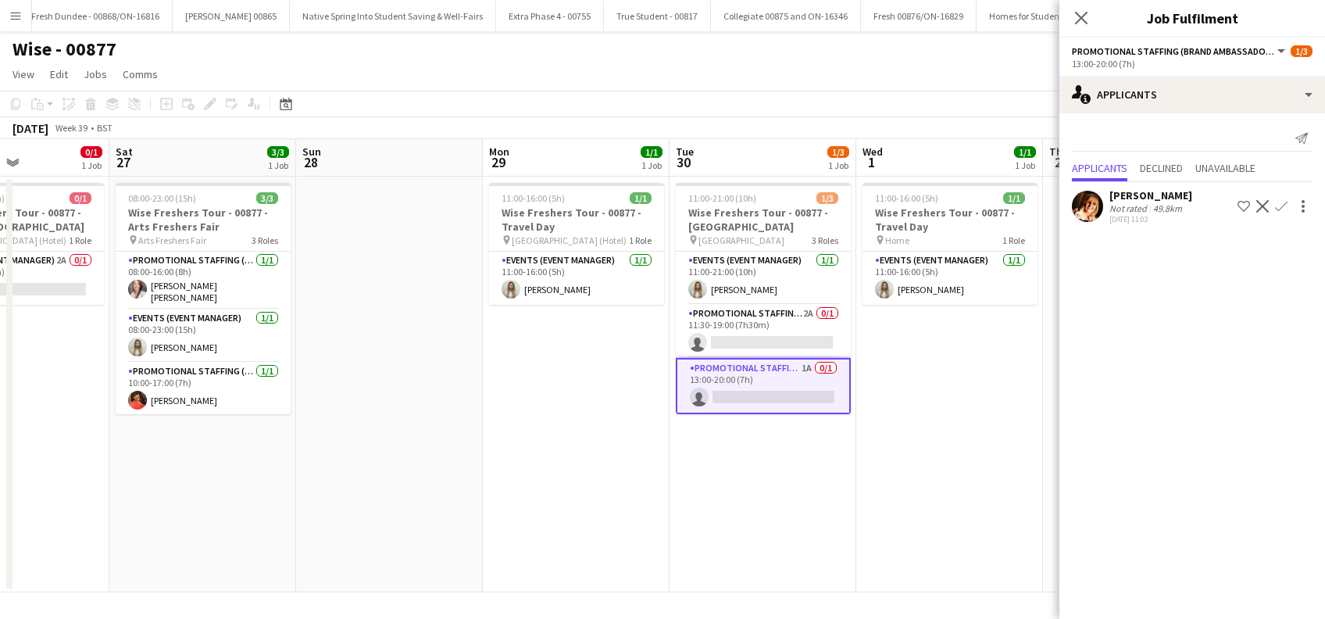
click at [1286, 203] on app-icon "Confirm" at bounding box center [1281, 206] width 12 height 12
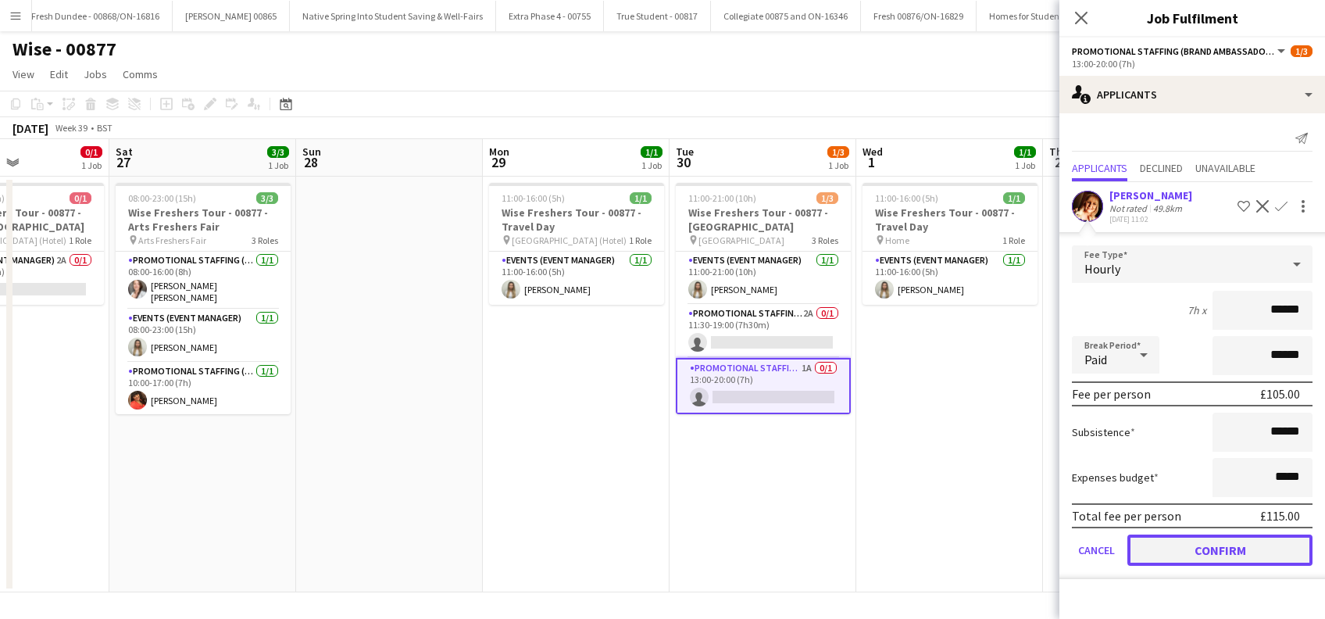
click at [1225, 544] on button "Confirm" at bounding box center [1219, 549] width 185 height 31
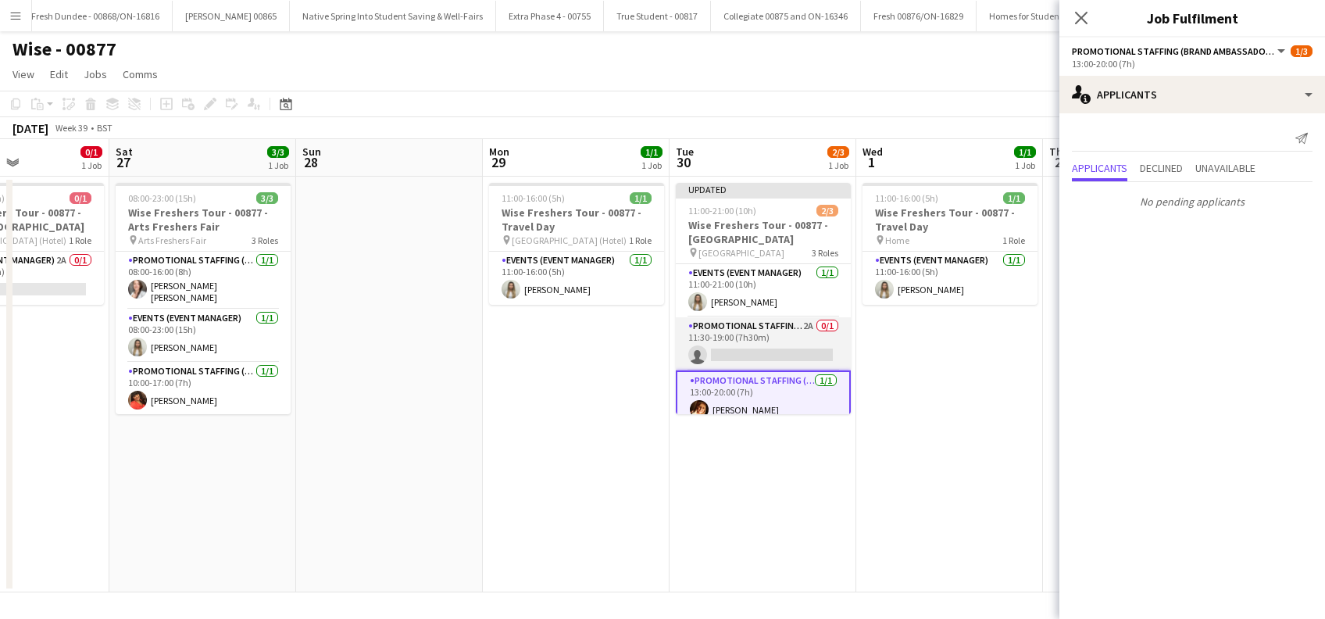
click at [794, 357] on app-card-role "Promotional Staffing (Brand Ambassadors) 2A 0/1 11:30-19:00 (7h30m) single-neut…" at bounding box center [763, 343] width 175 height 53
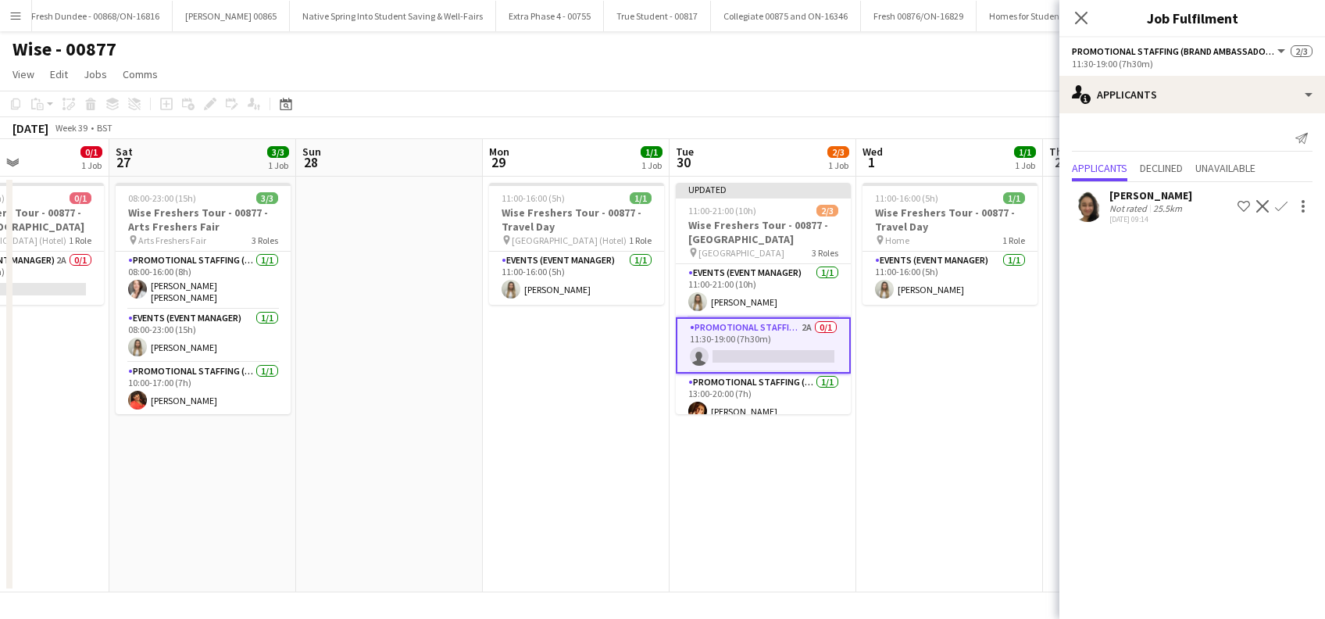
click at [1176, 195] on div "Adlina Othman" at bounding box center [1150, 195] width 83 height 14
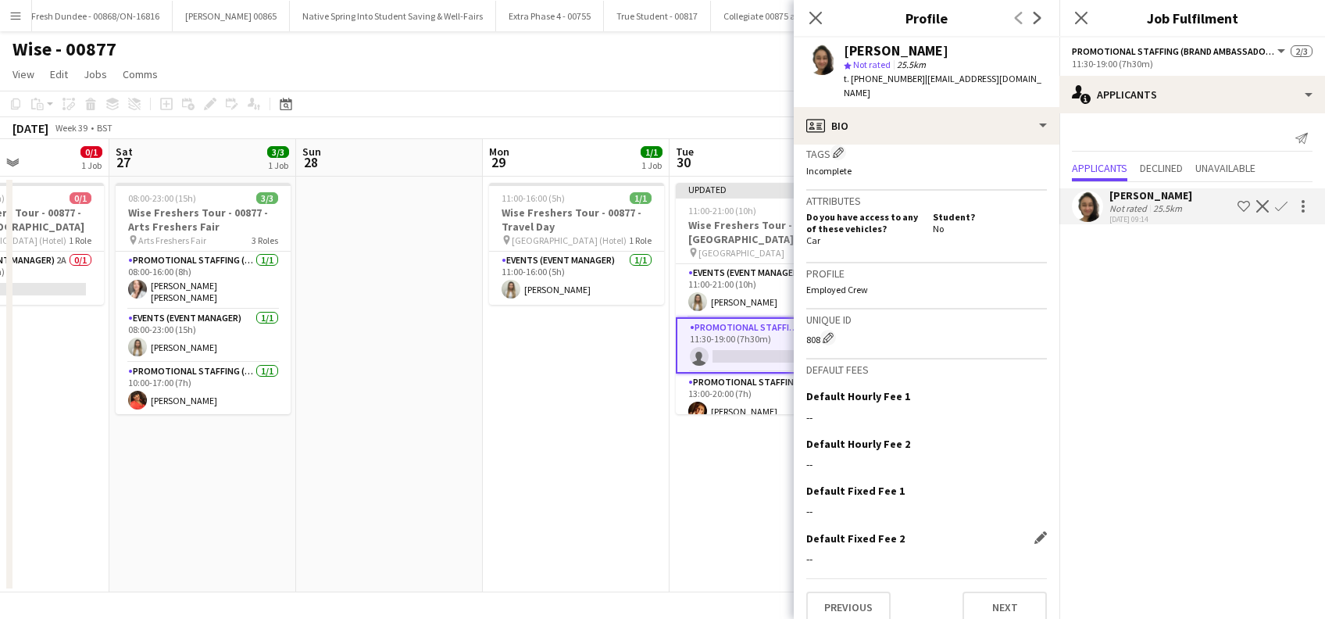
scroll to position [639, 0]
click at [866, 597] on button "Previous" at bounding box center [848, 604] width 84 height 31
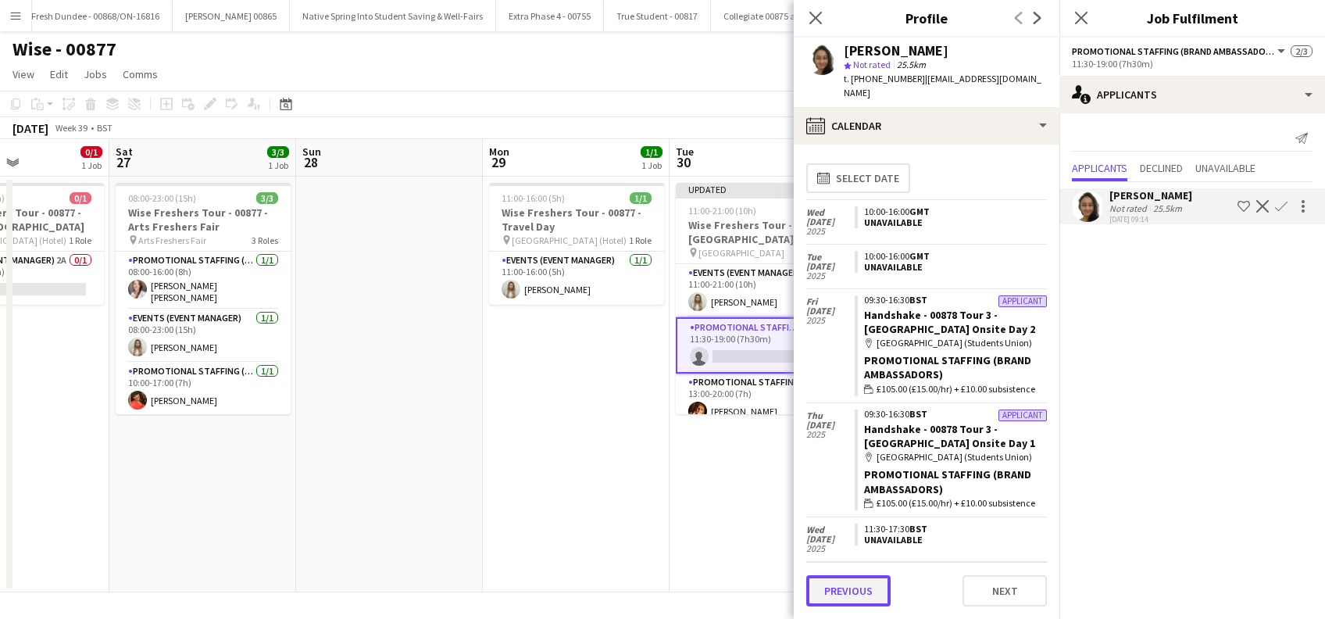
click at [862, 593] on button "Previous" at bounding box center [848, 590] width 84 height 31
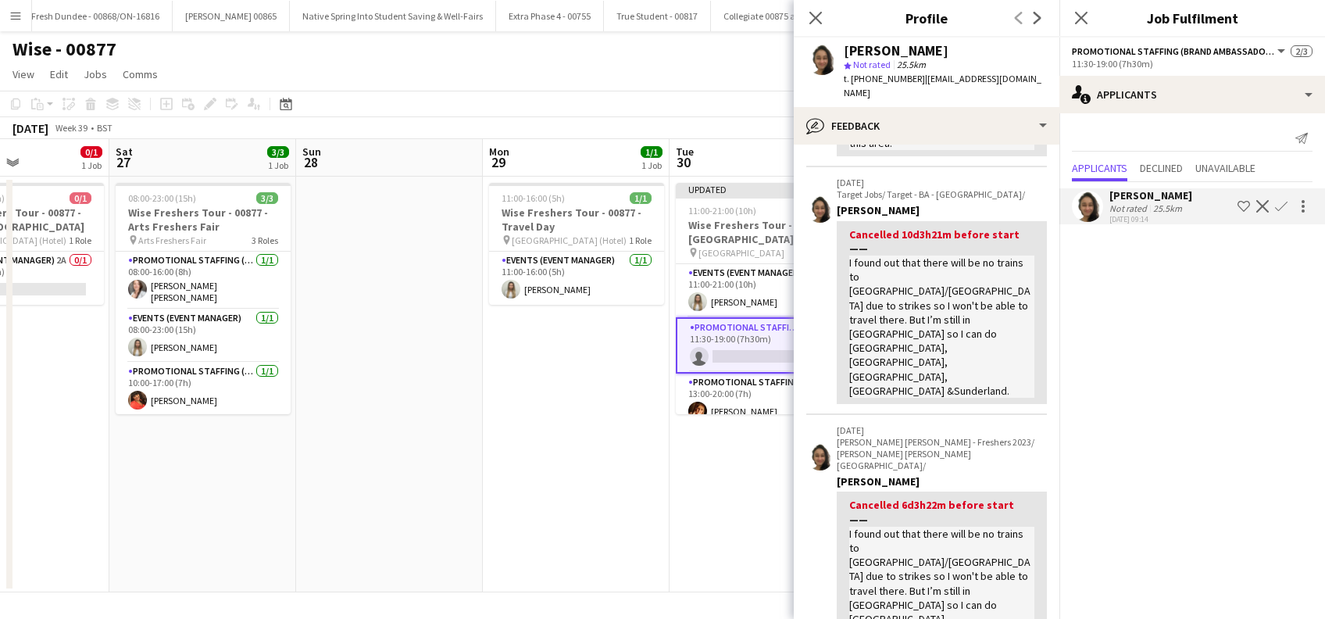
scroll to position [0, 0]
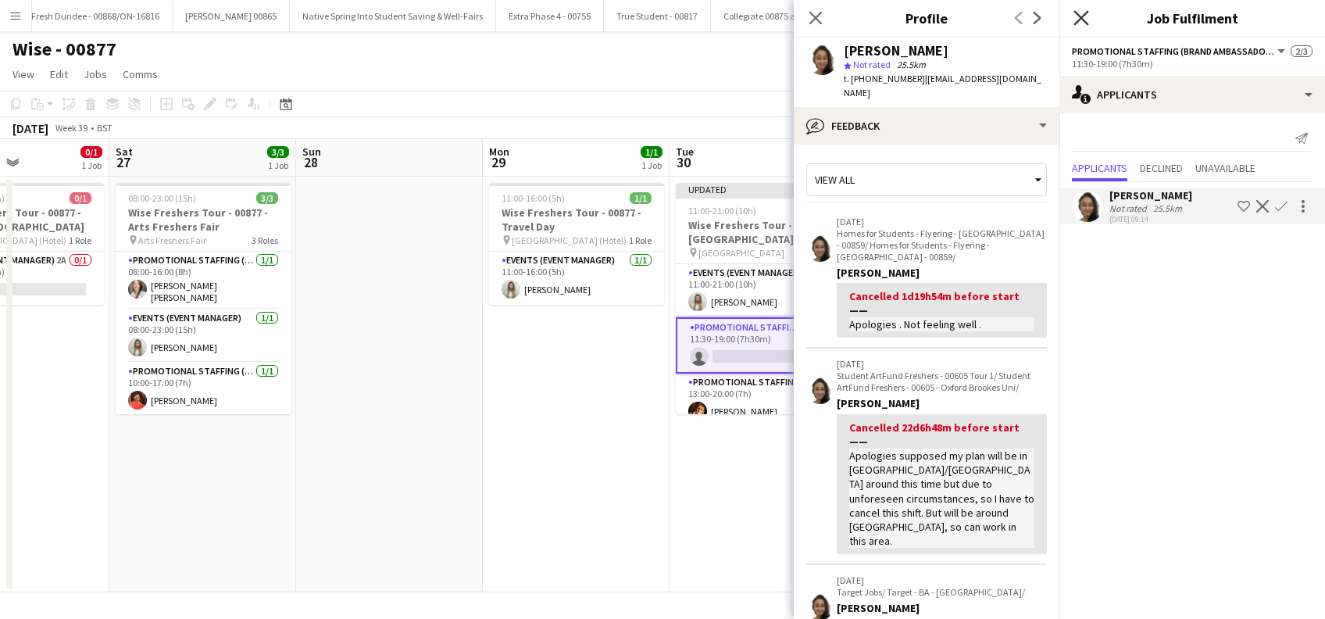
click at [1083, 15] on icon "Close pop-in" at bounding box center [1080, 17] width 15 height 15
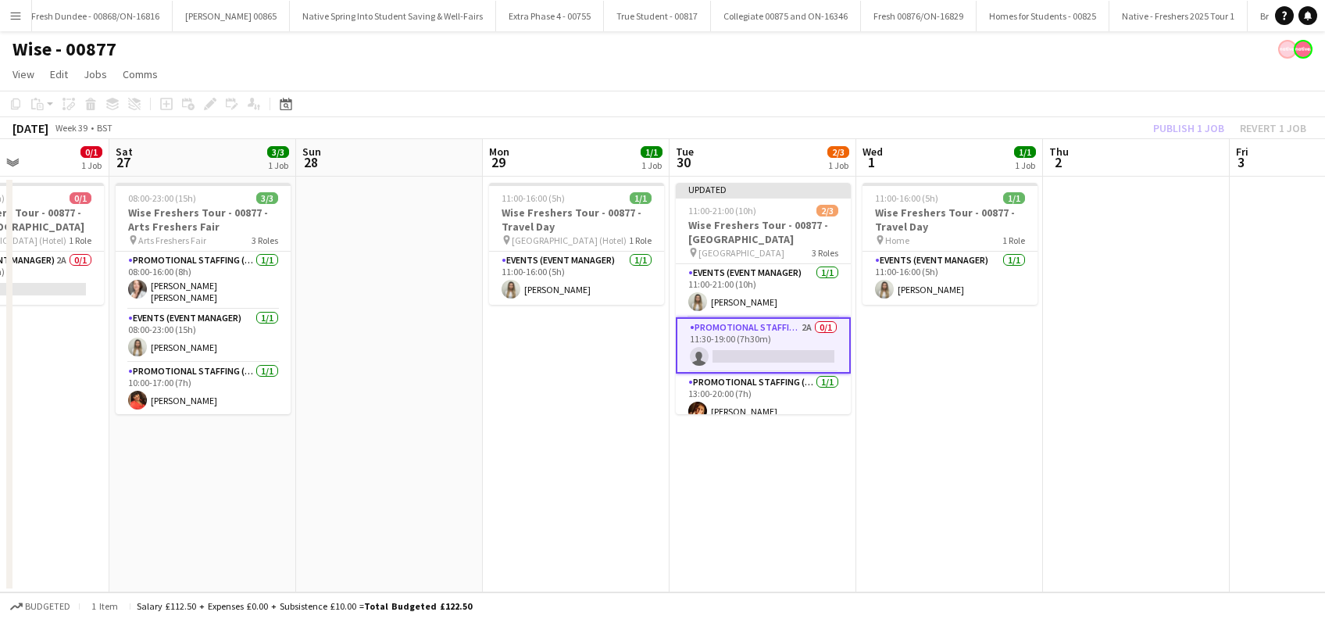
click at [759, 348] on app-card-role "Promotional Staffing (Brand Ambassadors) 2A 0/1 11:30-19:00 (7h30m) single-neut…" at bounding box center [763, 345] width 175 height 56
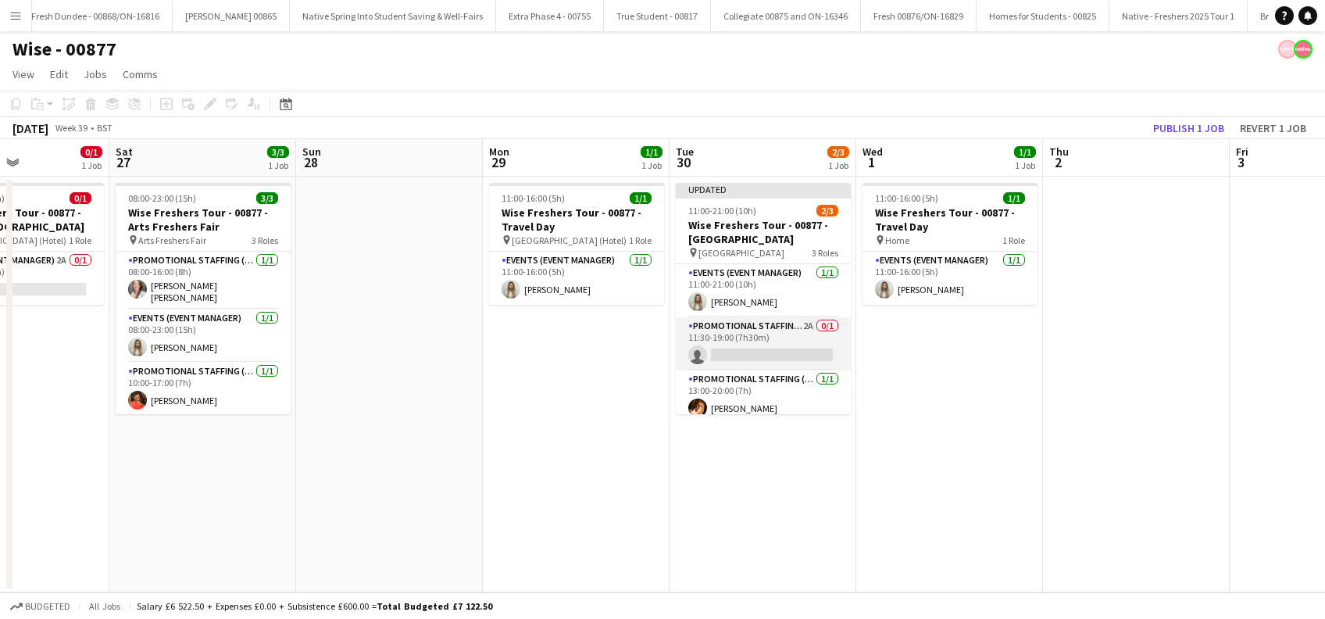
click at [756, 348] on app-card-role "Promotional Staffing (Brand Ambassadors) 2A 0/1 11:30-19:00 (7h30m) single-neut…" at bounding box center [763, 343] width 175 height 53
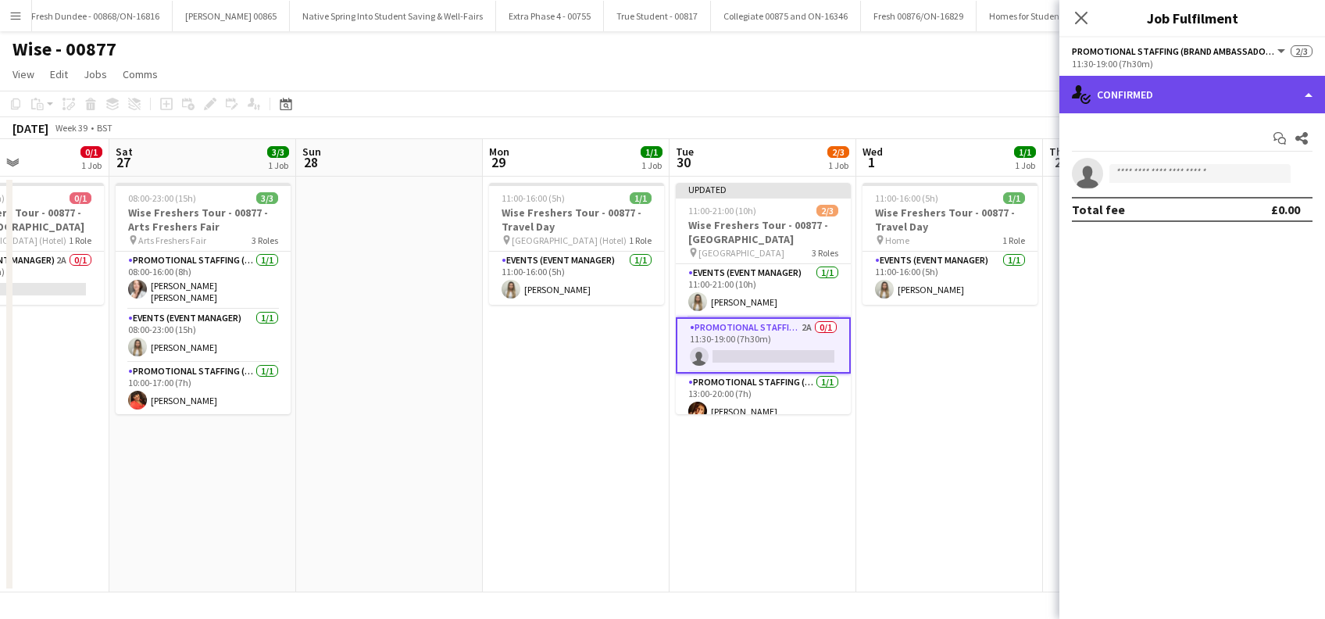
click at [1206, 94] on div "single-neutral-actions-check-2 Confirmed" at bounding box center [1192, 94] width 266 height 37
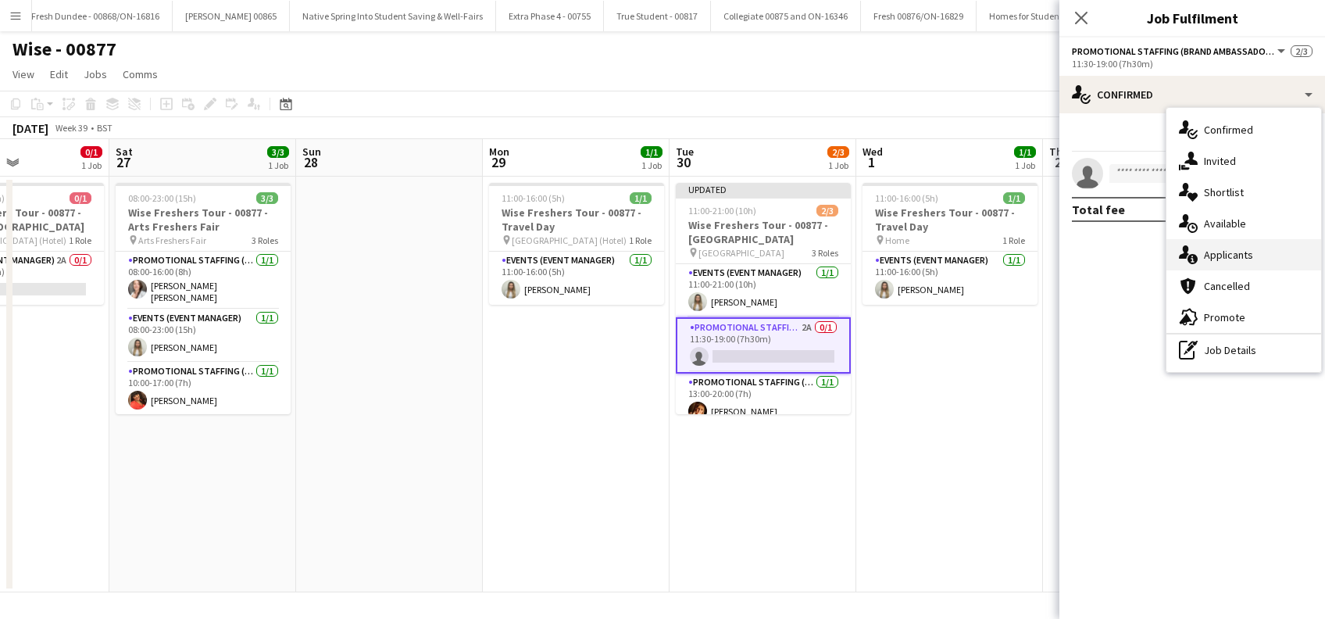
click at [1222, 249] on div "single-neutral-actions-information Applicants" at bounding box center [1243, 254] width 155 height 31
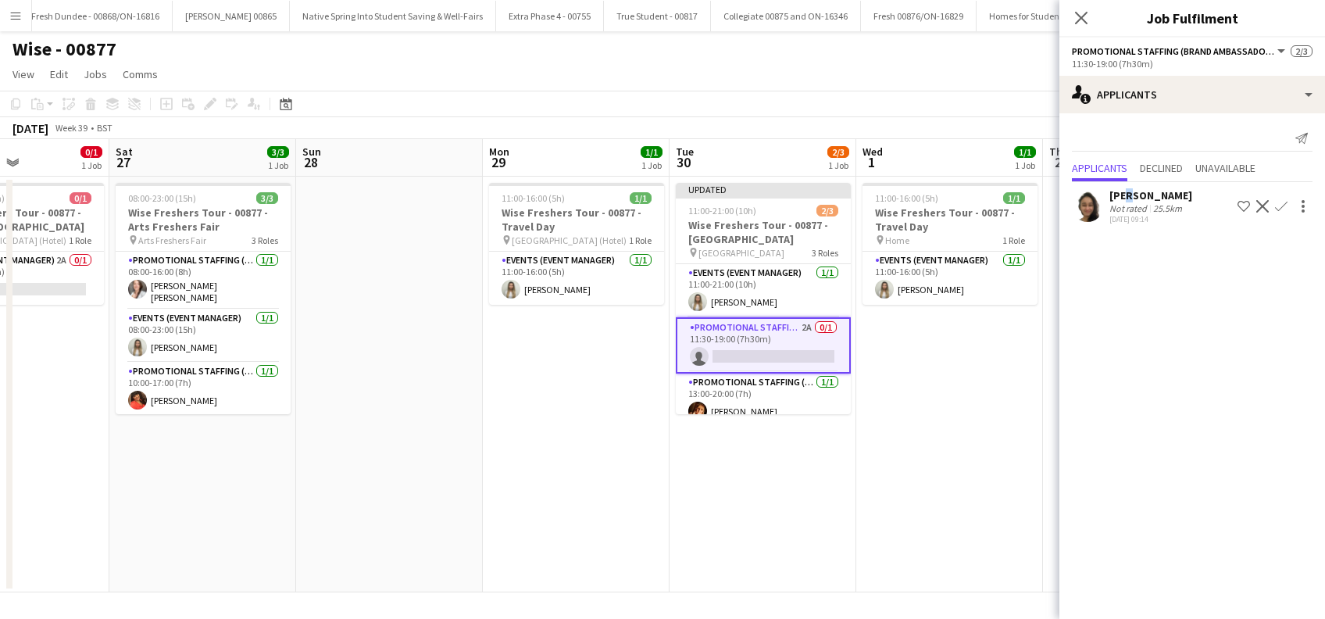
click at [1124, 193] on div "Adlina Othman" at bounding box center [1150, 195] width 83 height 14
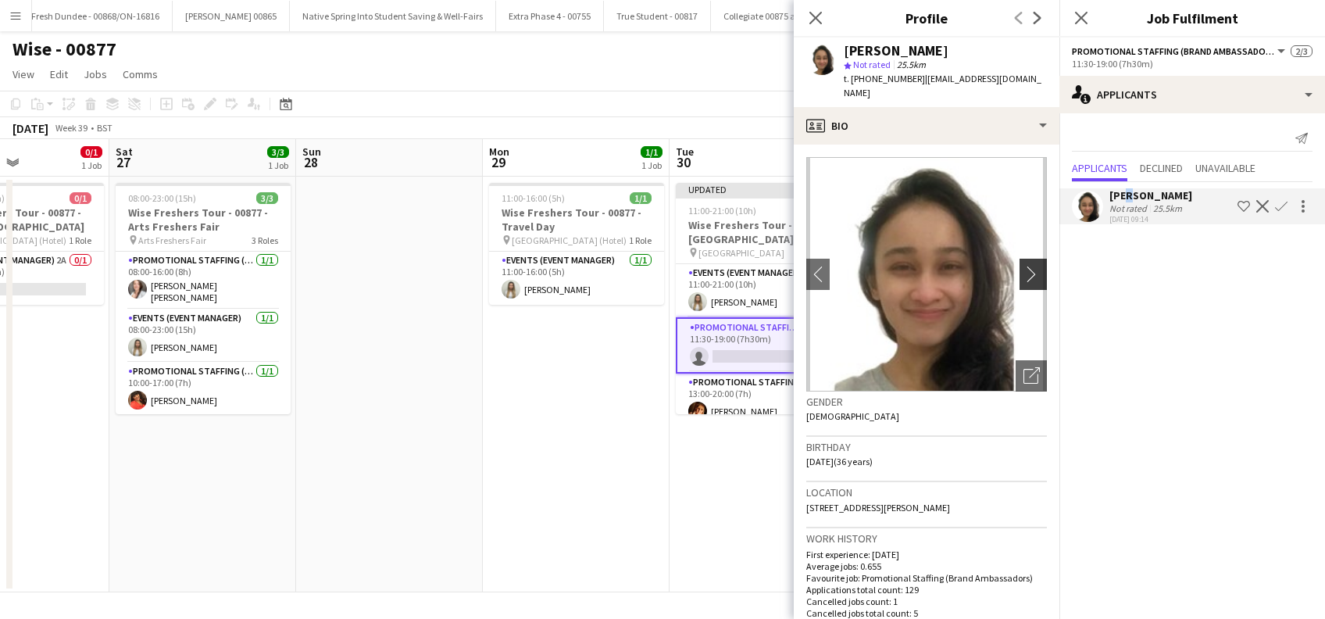
click at [1023, 266] on app-icon "chevron-right" at bounding box center [1035, 274] width 24 height 16
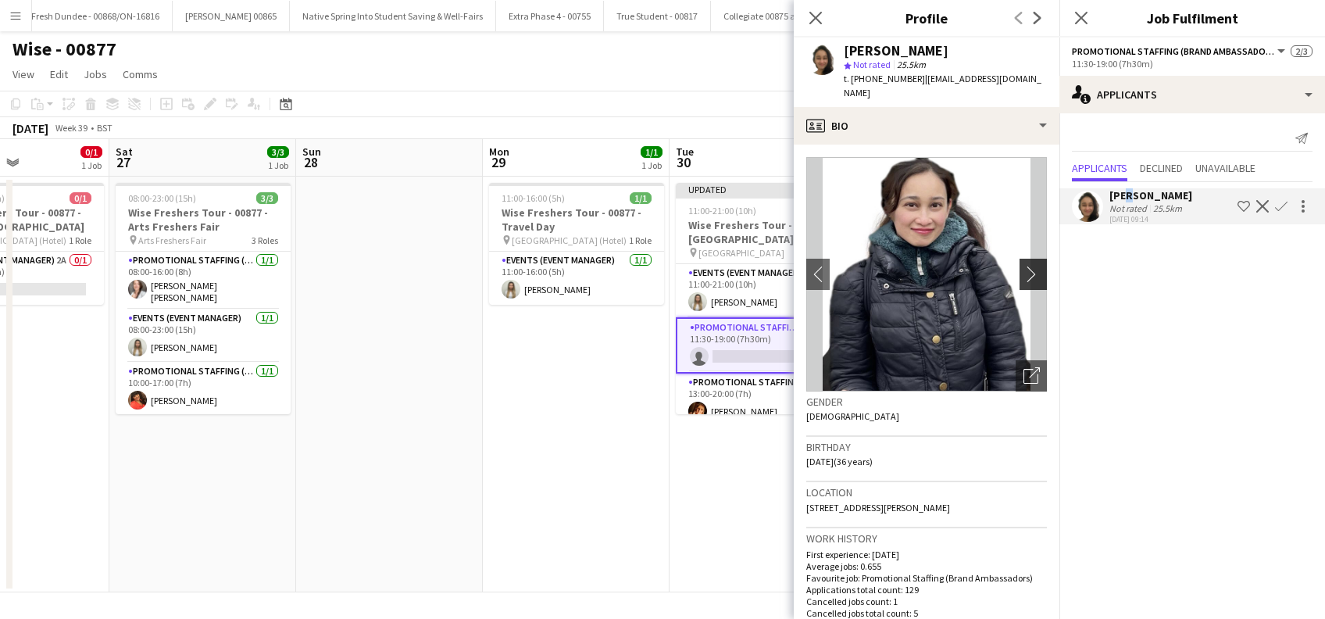
click at [1023, 266] on app-icon "chevron-right" at bounding box center [1035, 274] width 24 height 16
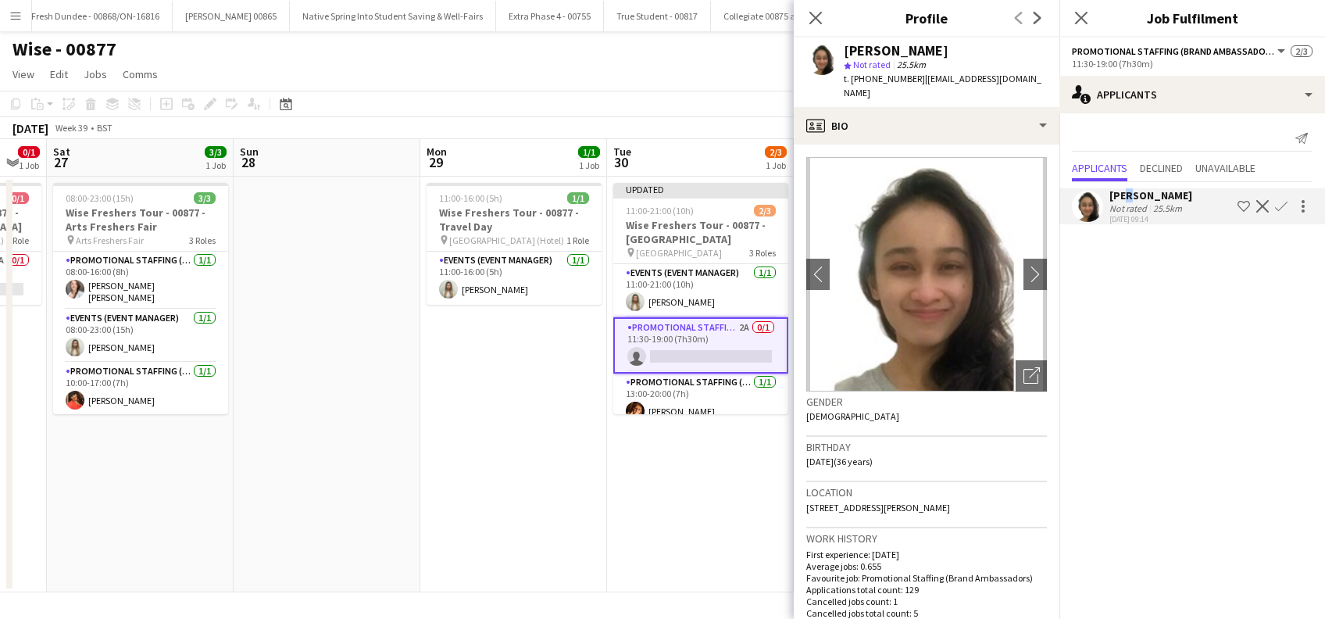
scroll to position [0, 419]
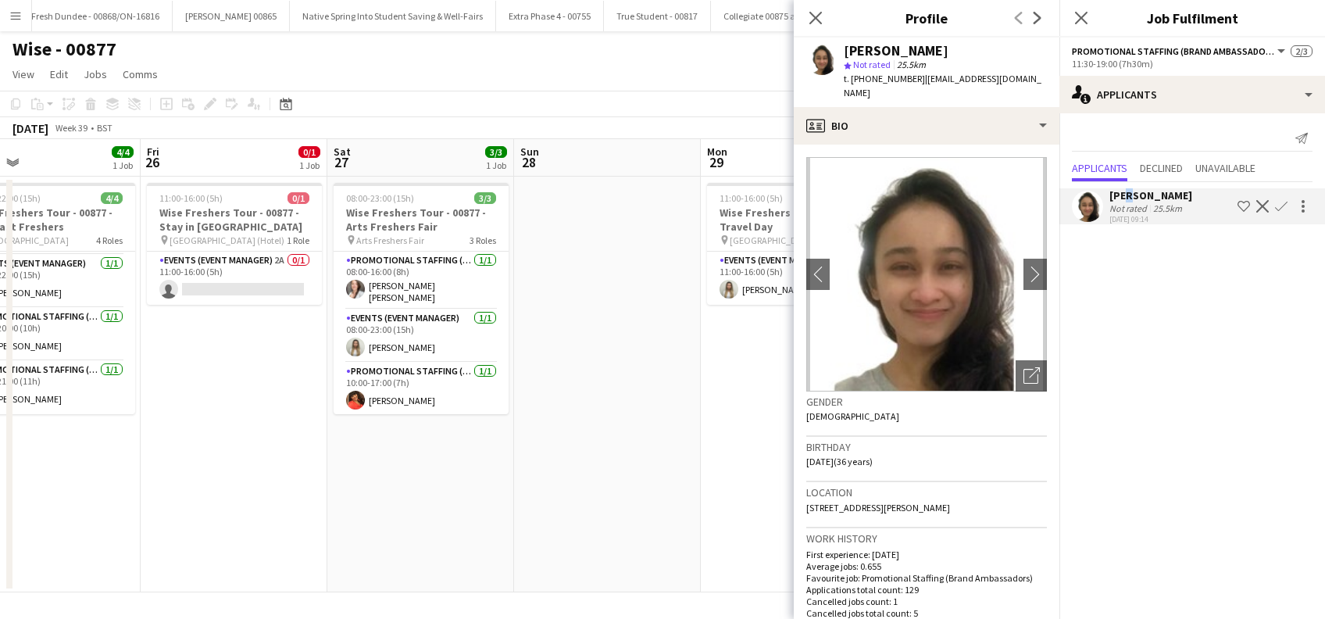
drag, startPoint x: 709, startPoint y: 500, endPoint x: 553, endPoint y: 500, distance: 156.2
click at [553, 500] on app-calendar-viewport "Tue 23 1/1 1 Job Wed 24 1/1 1 Job Thu 25 4/4 1 Job Fri 26 0/1 1 Job Sat 27 3/3 …" at bounding box center [662, 365] width 1325 height 453
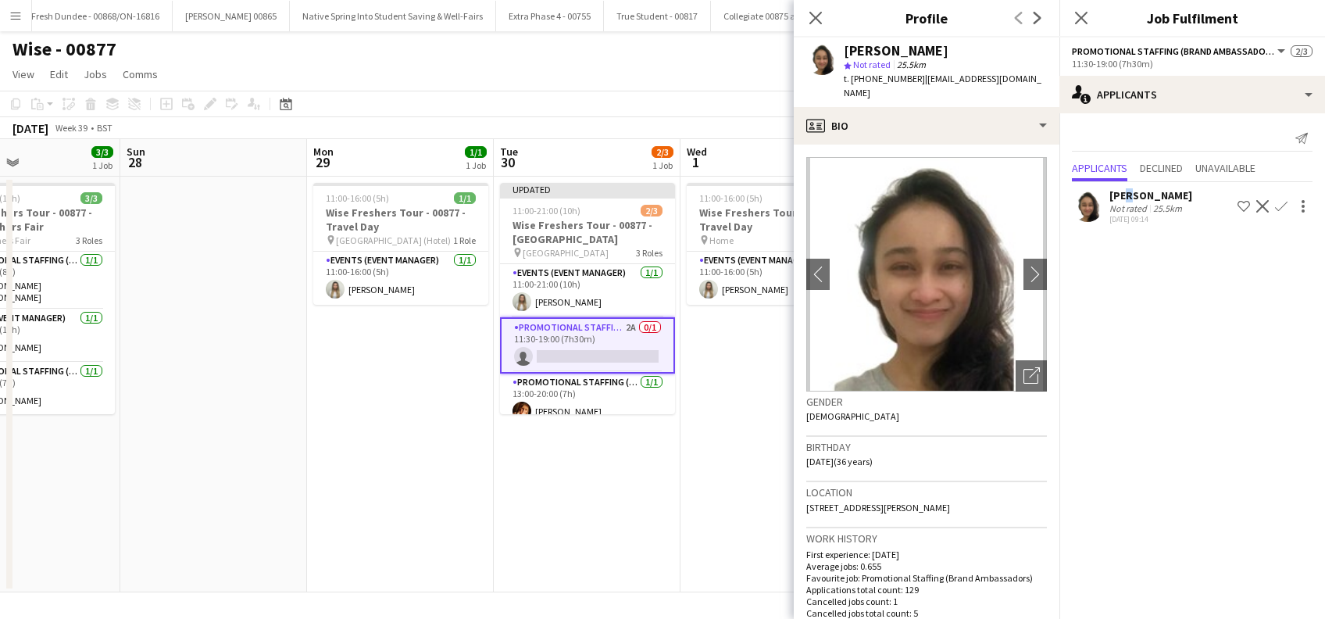
scroll to position [0, 433]
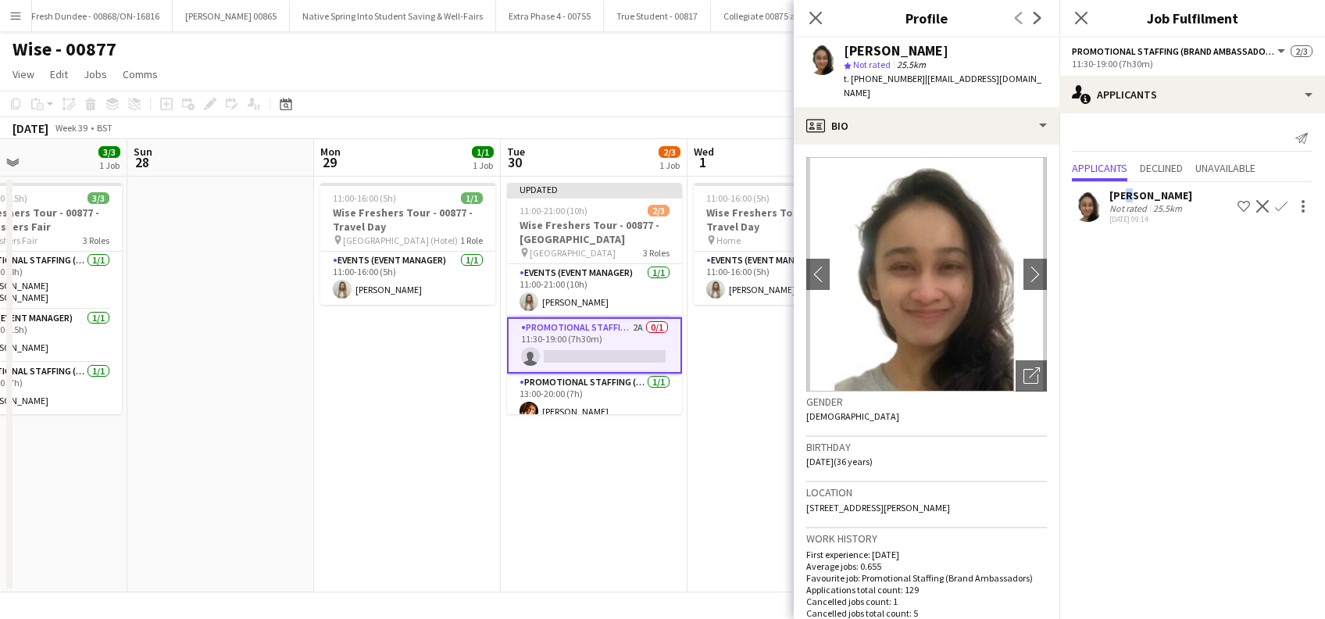
drag, startPoint x: 688, startPoint y: 548, endPoint x: 675, endPoint y: 494, distance: 56.3
click at [675, 494] on app-calendar-viewport "Thu 25 4/4 1 Job Fri 26 0/1 1 Job Sat 27 3/3 1 Job Sun 28 Mon 29 1/1 1 Job Tue …" at bounding box center [662, 365] width 1325 height 453
click at [1283, 211] on app-icon "Confirm" at bounding box center [1281, 206] width 12 height 12
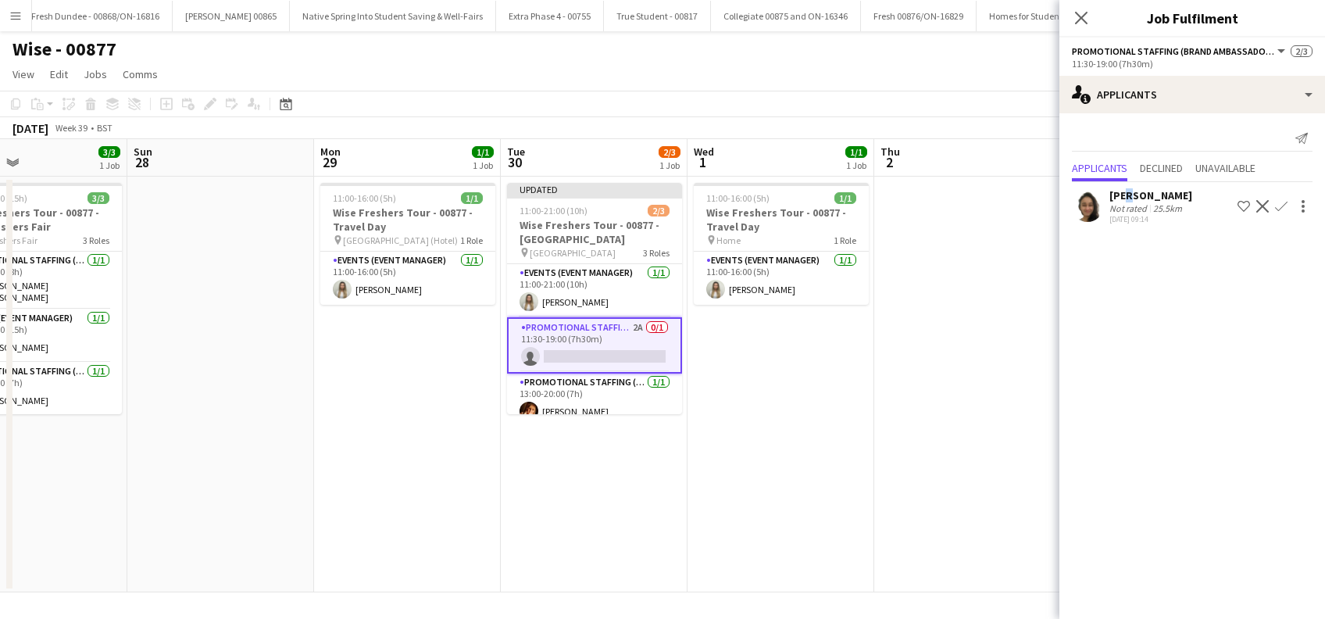
click at [1276, 207] on app-icon "Confirm" at bounding box center [1281, 206] width 12 height 12
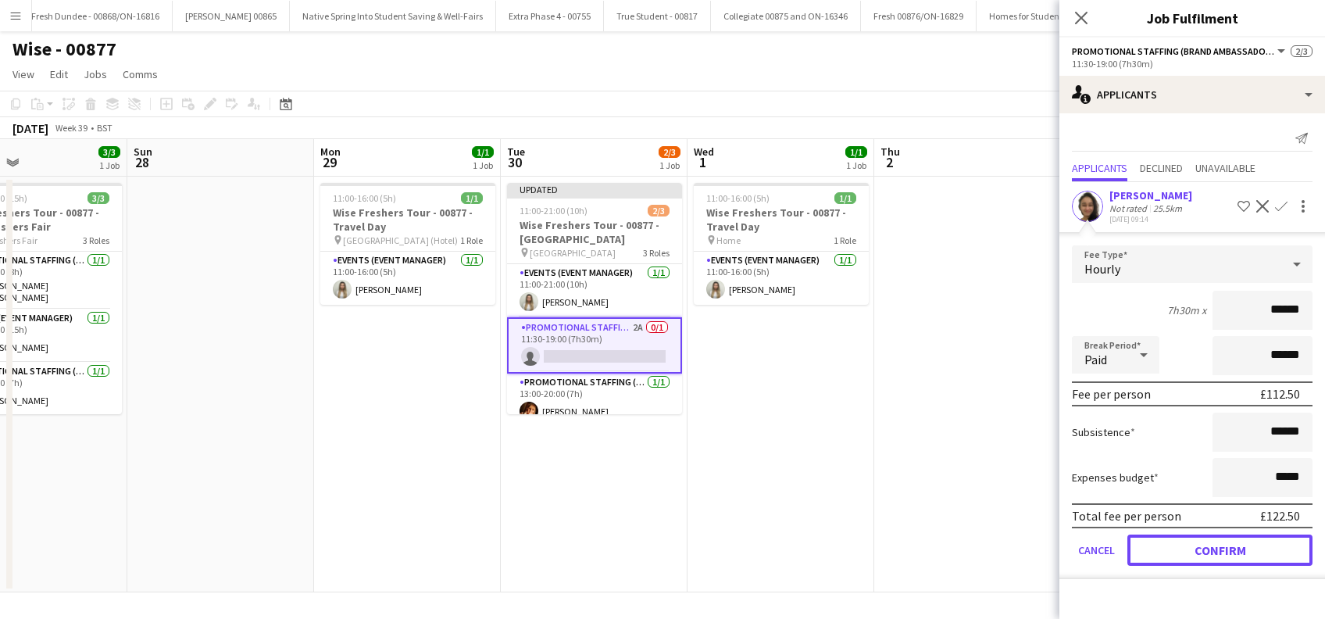
click at [1220, 549] on button "Confirm" at bounding box center [1219, 549] width 185 height 31
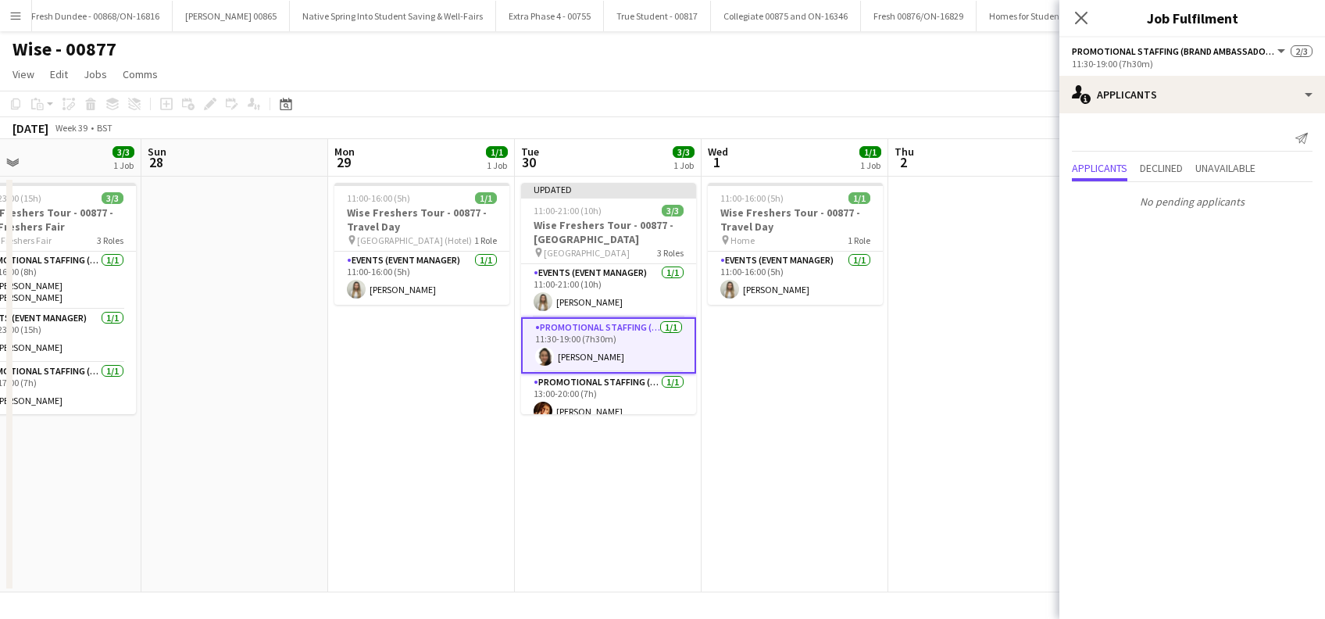
drag, startPoint x: 830, startPoint y: 516, endPoint x: 844, endPoint y: 521, distance: 14.8
click at [842, 521] on app-calendar-viewport "Thu 25 4/4 1 Job Fri 26 0/1 1 Job Sat 27 3/3 1 Job Sun 28 Mon 29 1/1 1 Job Tue …" at bounding box center [662, 365] width 1325 height 453
click at [1080, 12] on icon "Close pop-in" at bounding box center [1081, 18] width 12 height 12
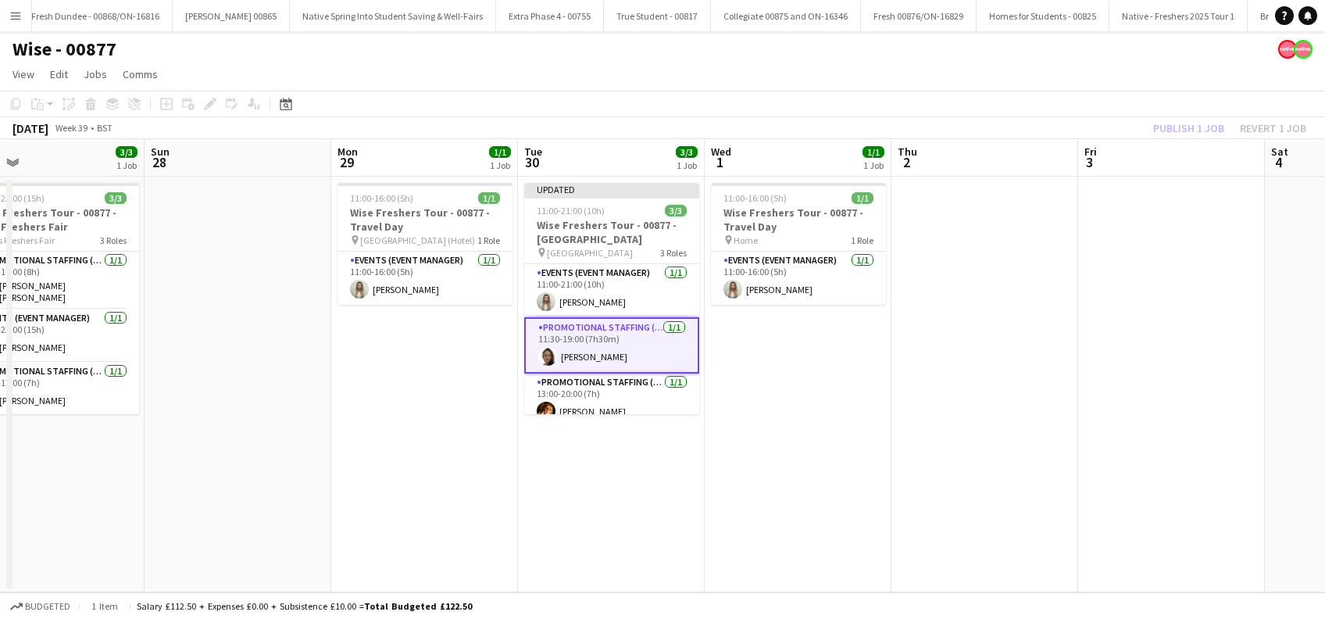
click at [968, 407] on app-date-cell at bounding box center [984, 385] width 187 height 416
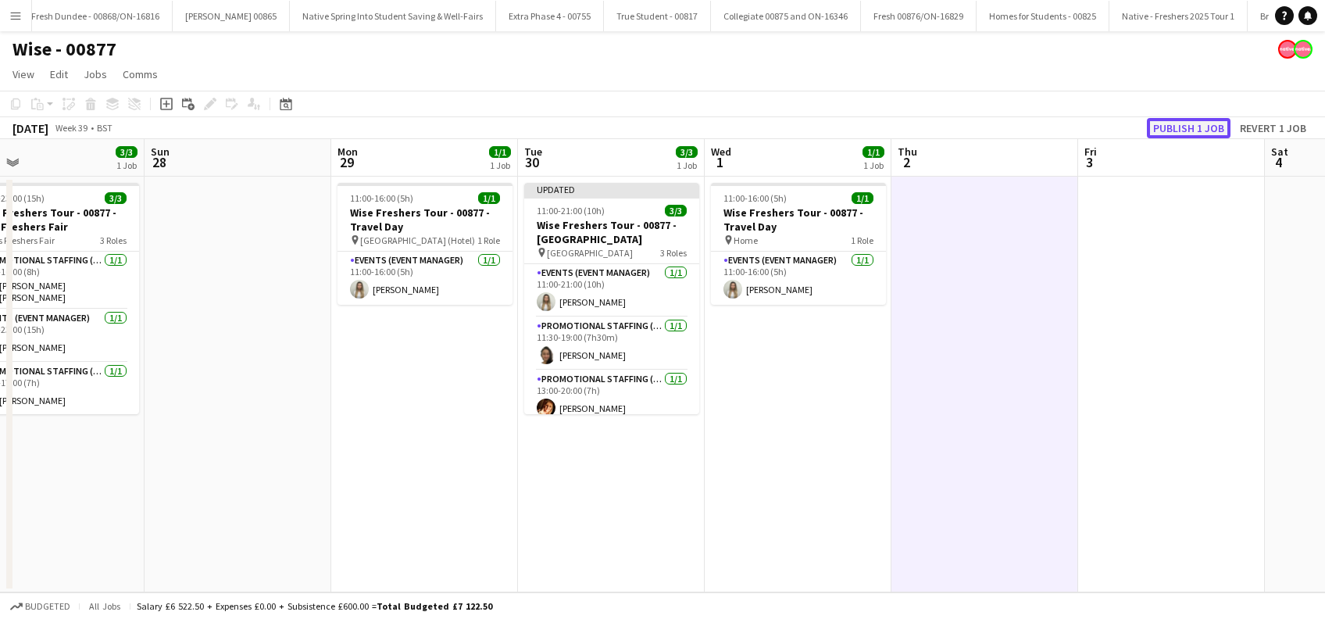
click at [1193, 131] on button "Publish 1 job" at bounding box center [1189, 128] width 84 height 20
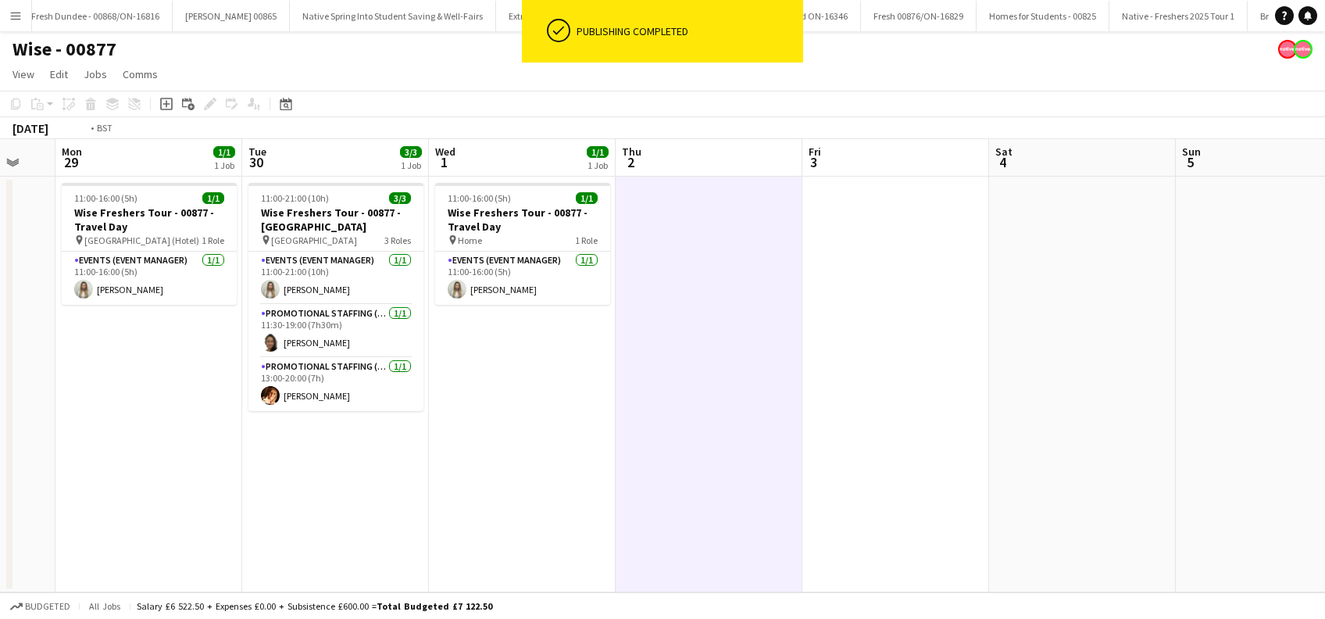
drag, startPoint x: 1045, startPoint y: 437, endPoint x: 712, endPoint y: 462, distance: 334.4
click at [712, 462] on app-calendar-viewport "Thu 25 4/4 1 Job Fri 26 0/1 1 Job Sat 27 3/3 1 Job Sun 28 Mon 29 1/1 1 Job Tue …" at bounding box center [662, 365] width 1325 height 453
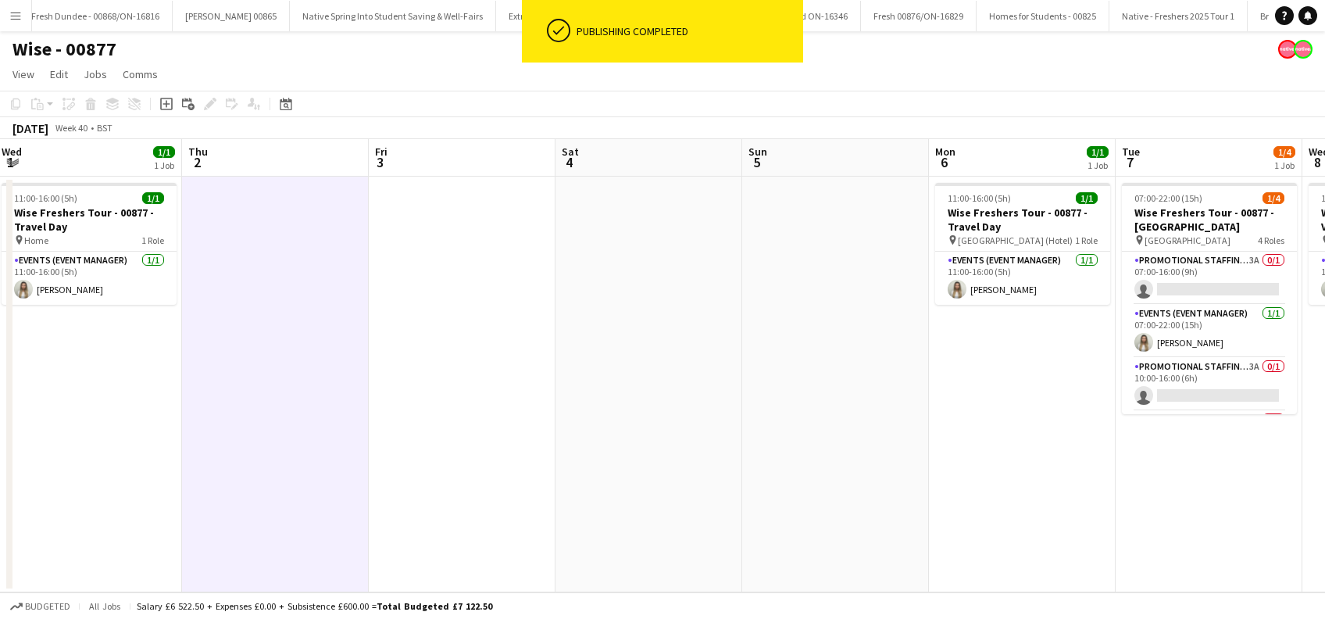
drag, startPoint x: 601, startPoint y: 461, endPoint x: 576, endPoint y: 462, distance: 24.3
click at [576, 462] on app-calendar-viewport "Sat 27 3/3 1 Job Sun 28 Mon 29 1/1 1 Job Tue 30 3/3 1 Job Wed 1 1/1 1 Job Thu 2…" at bounding box center [662, 365] width 1325 height 453
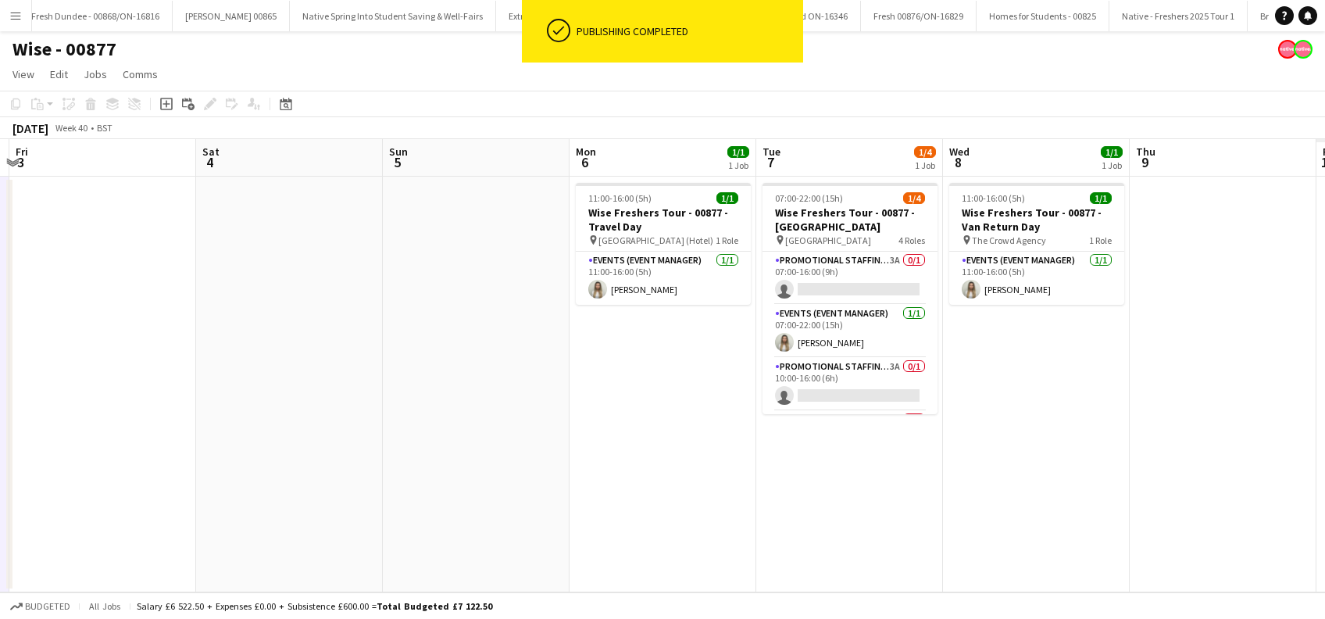
drag, startPoint x: 755, startPoint y: 462, endPoint x: 526, endPoint y: 480, distance: 229.6
click at [526, 480] on app-calendar-viewport "Mon 29 1/1 1 Job Tue 30 3/3 1 Job Wed 1 1/1 1 Job Thu 2 Fri 3 Sat 4 Sun 5 Mon 6…" at bounding box center [662, 365] width 1325 height 453
click at [837, 284] on app-card-role "Promotional Staffing (Brand Ambassadors) 3A 0/1 07:00-16:00 (9h) single-neutral…" at bounding box center [848, 278] width 175 height 53
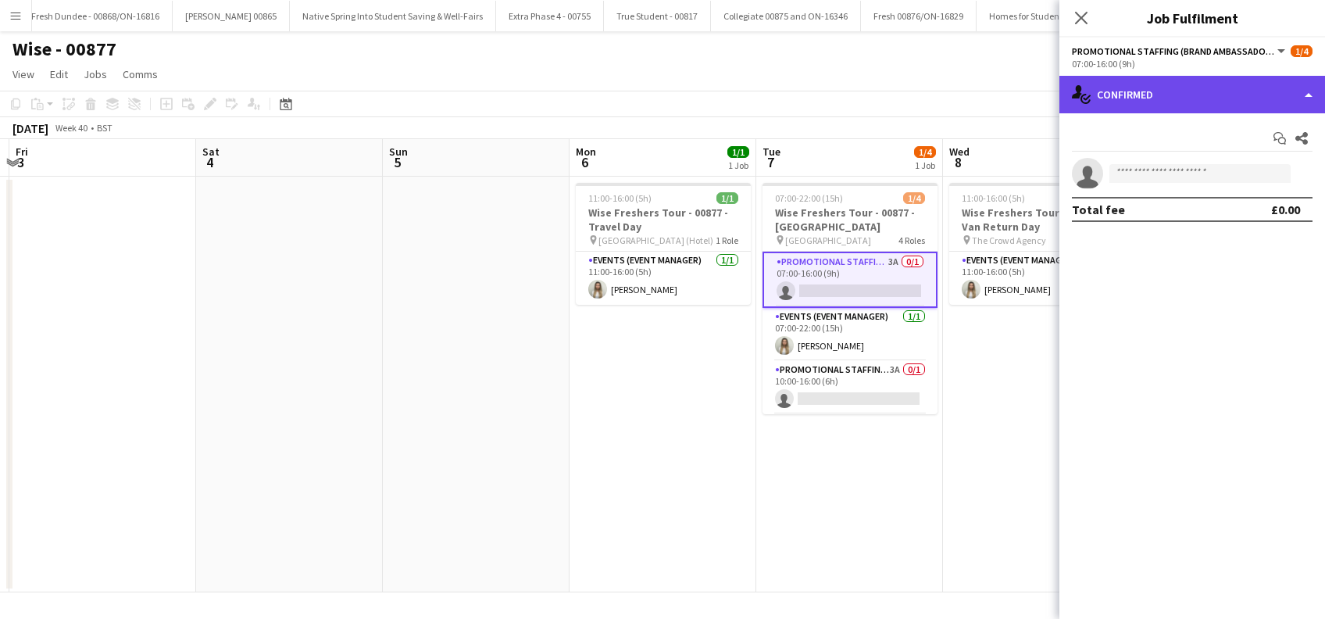
click at [1176, 85] on div "single-neutral-actions-check-2 Confirmed" at bounding box center [1192, 94] width 266 height 37
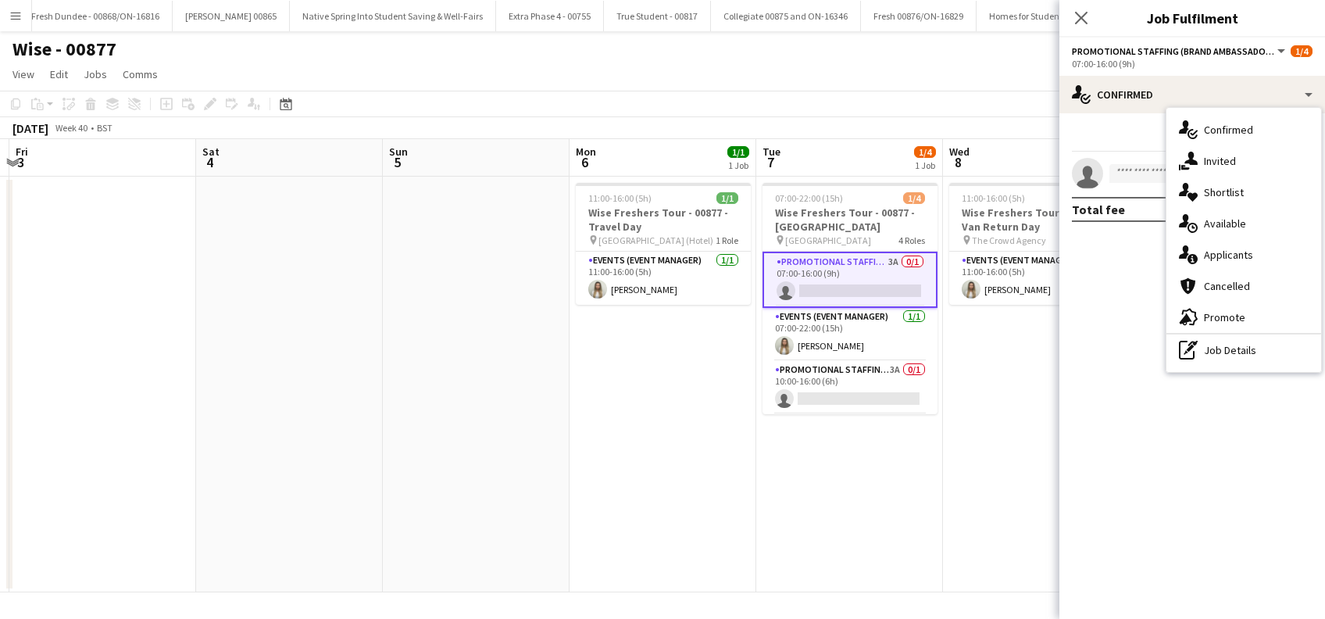
click at [1226, 255] on div "single-neutral-actions-information Applicants" at bounding box center [1243, 254] width 155 height 31
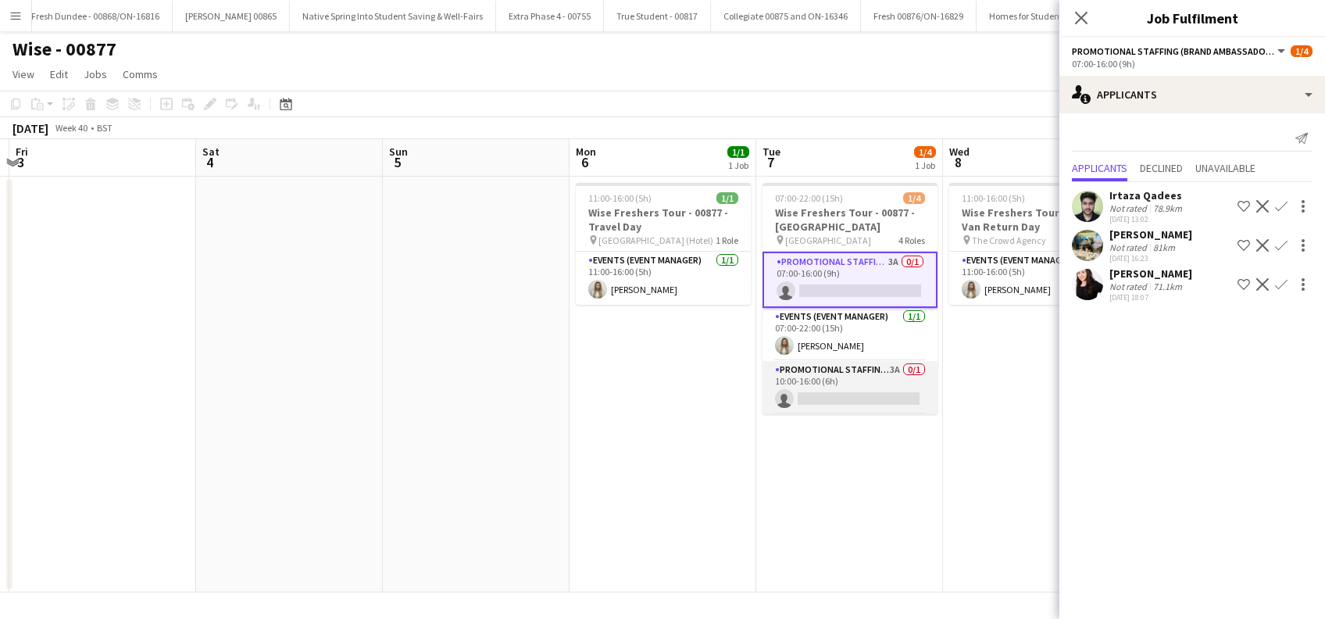
click at [832, 393] on app-card-role "Promotional Staffing (Brand Ambassadors) 3A 0/1 10:00-16:00 (6h) single-neutral…" at bounding box center [849, 387] width 175 height 53
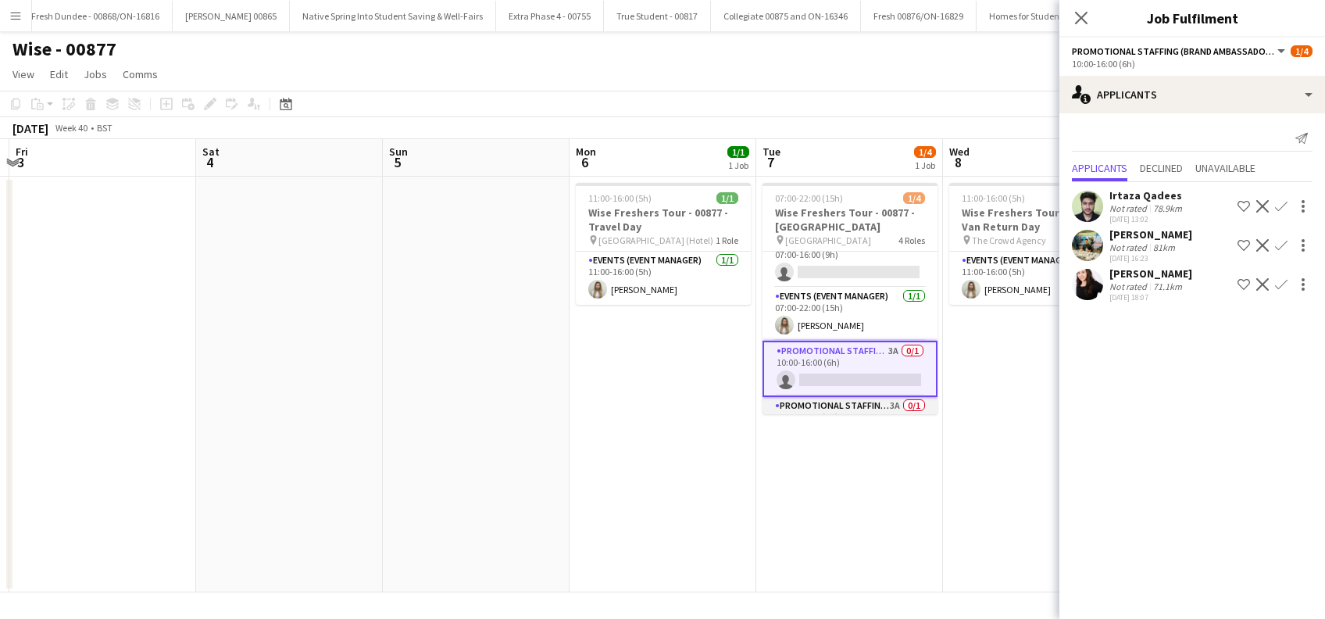
scroll to position [0, 0]
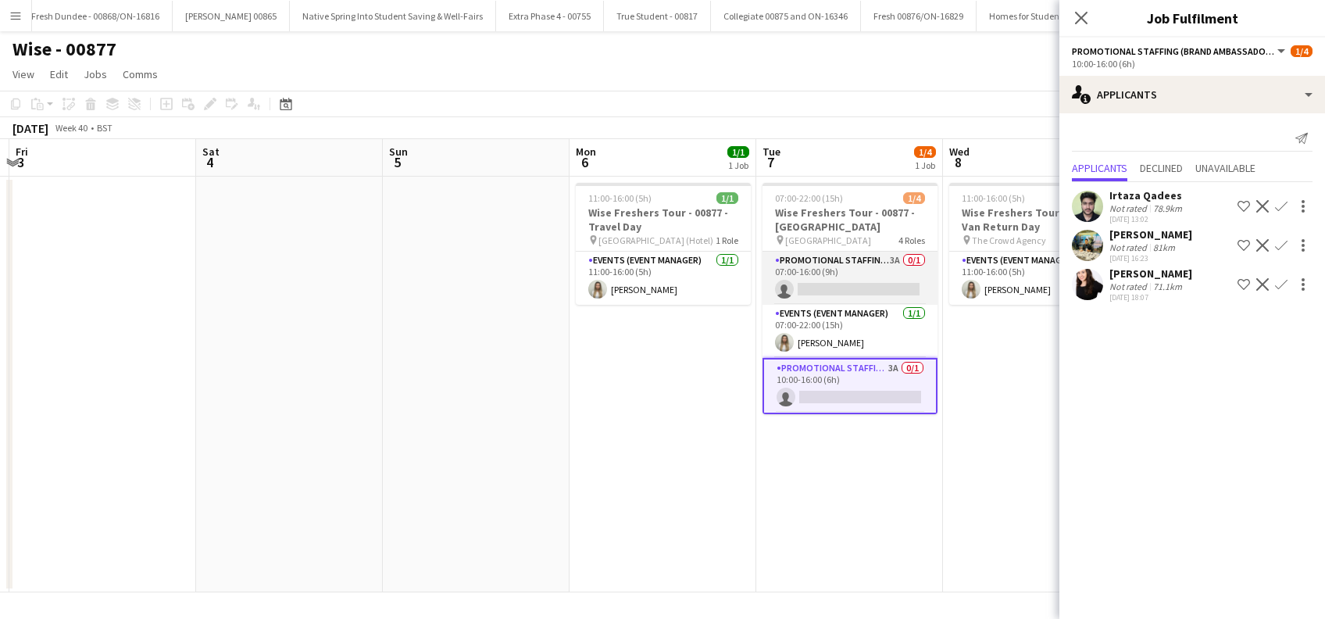
drag, startPoint x: 843, startPoint y: 280, endPoint x: 843, endPoint y: 300, distance: 20.3
click at [843, 300] on app-card-role "Promotional Staffing (Brand Ambassadors) 3A 0/1 07:00-16:00 (9h) single-neutral…" at bounding box center [849, 278] width 175 height 53
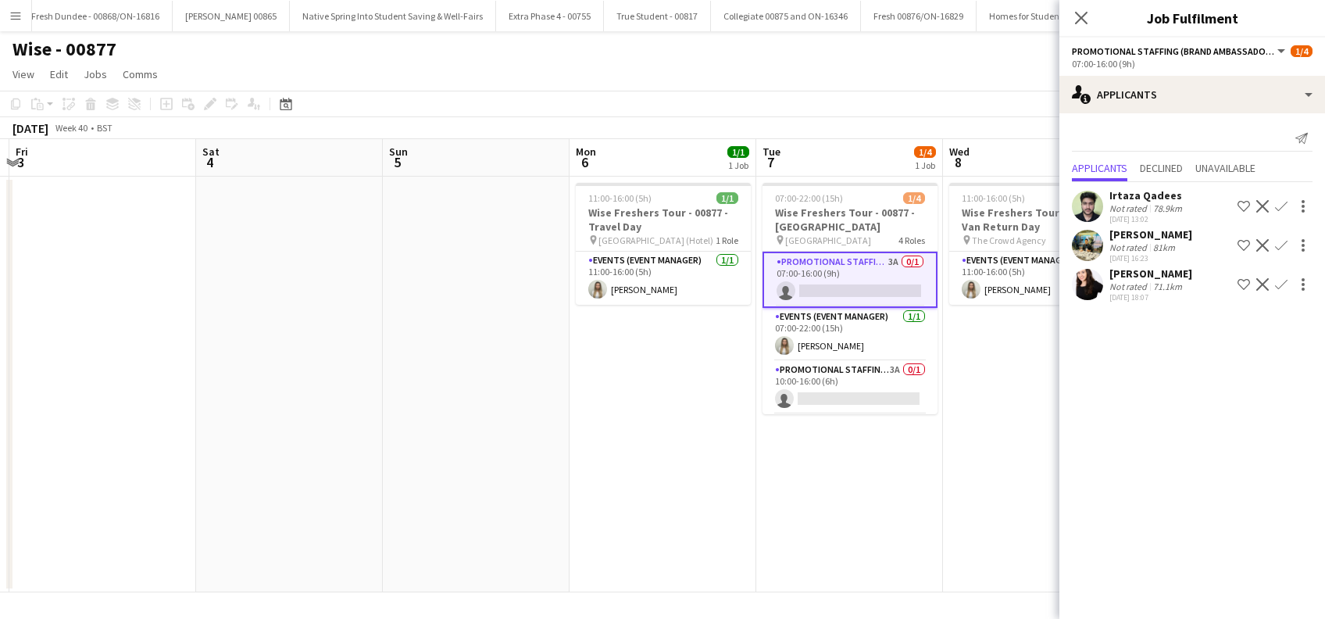
click at [1277, 246] on app-icon "Confirm" at bounding box center [1281, 245] width 12 height 12
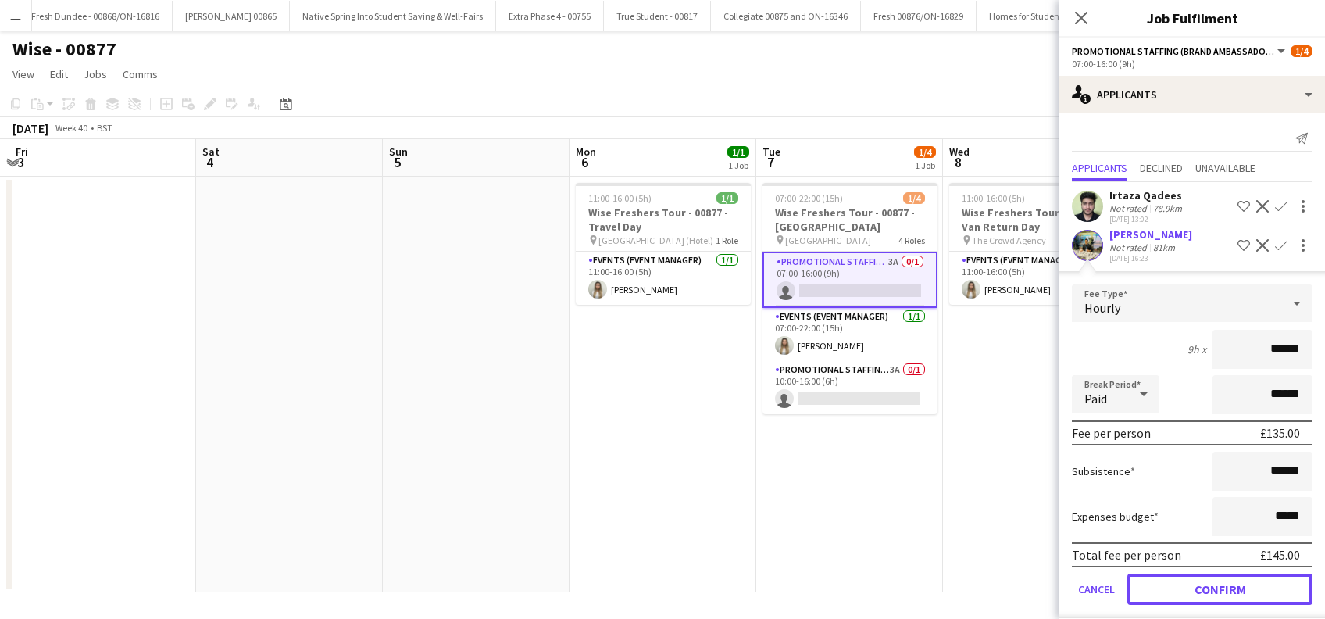
click at [1187, 587] on button "Confirm" at bounding box center [1219, 588] width 185 height 31
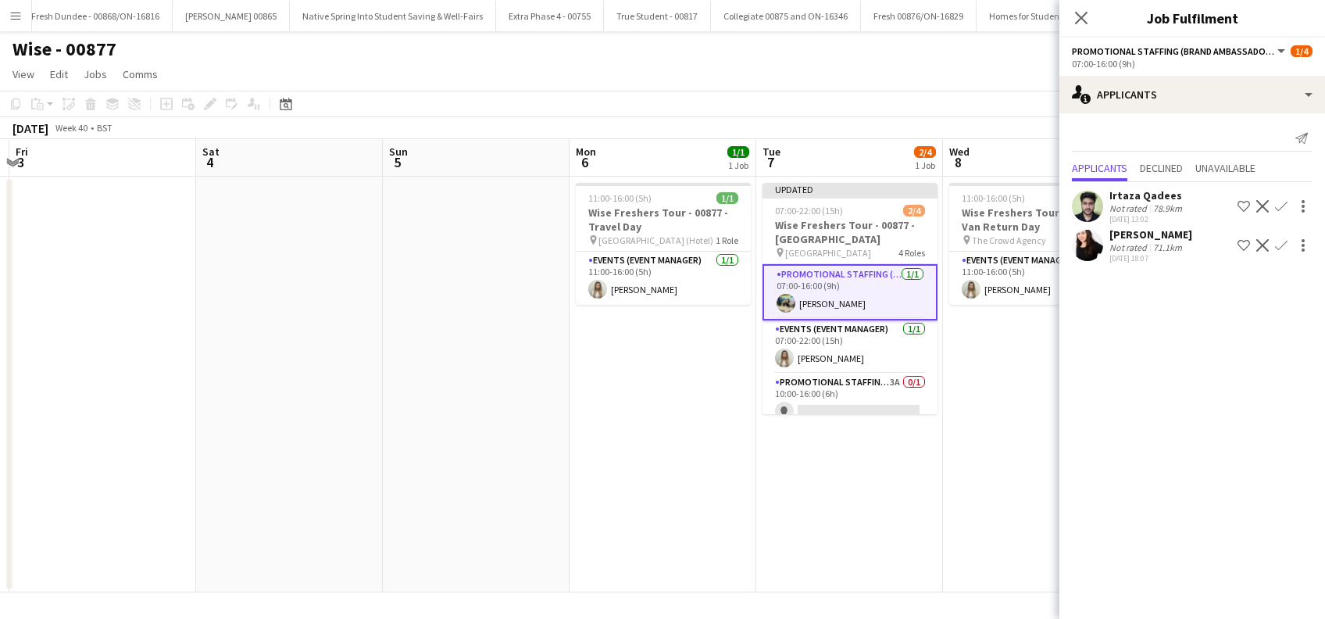
click at [819, 427] on app-date-cell "Updated 07:00-22:00 (15h) 2/4 Wise Freshers Tour - 00877 - University of Cambri…" at bounding box center [849, 385] width 187 height 416
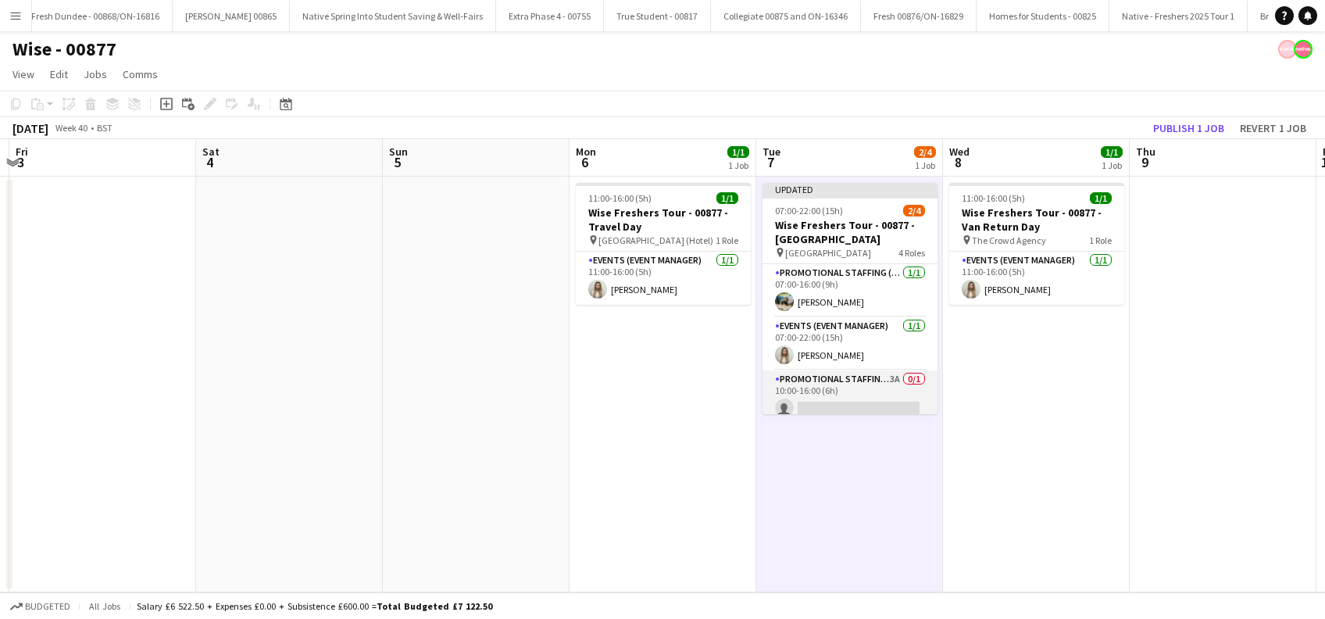
click at [850, 397] on app-card-role "Promotional Staffing (Brand Ambassadors) 3A 0/1 10:00-16:00 (6h) single-neutral…" at bounding box center [849, 396] width 175 height 53
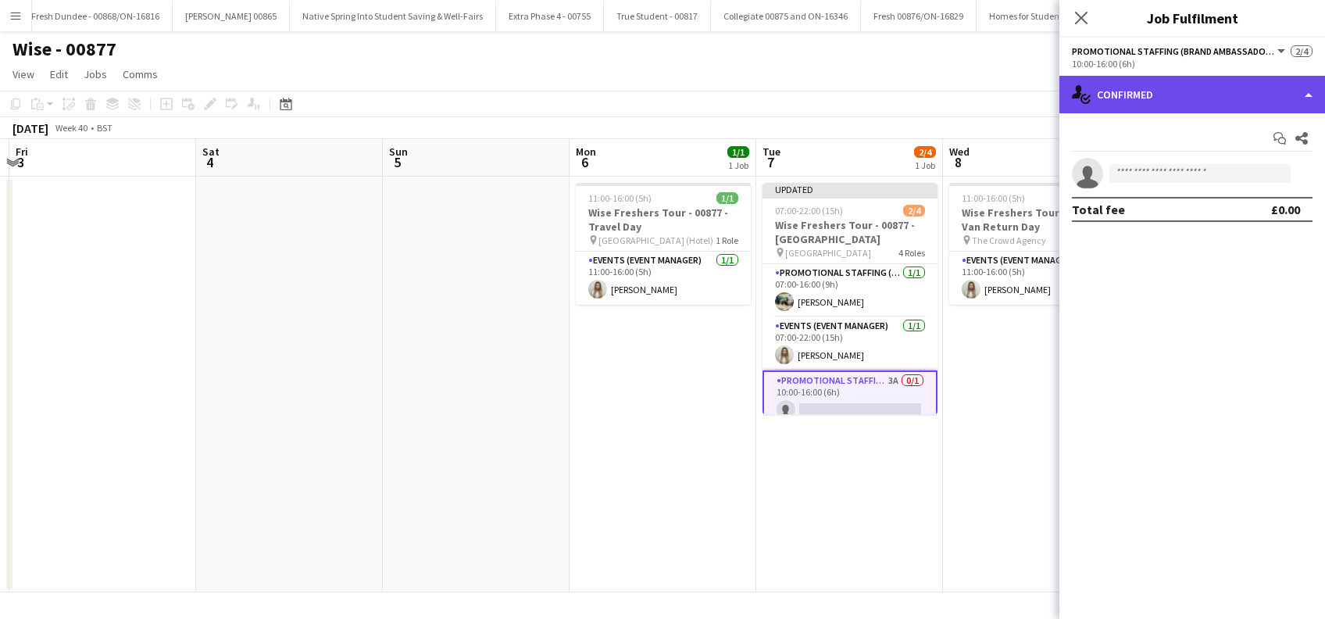
click at [1203, 95] on div "single-neutral-actions-check-2 Confirmed" at bounding box center [1192, 94] width 266 height 37
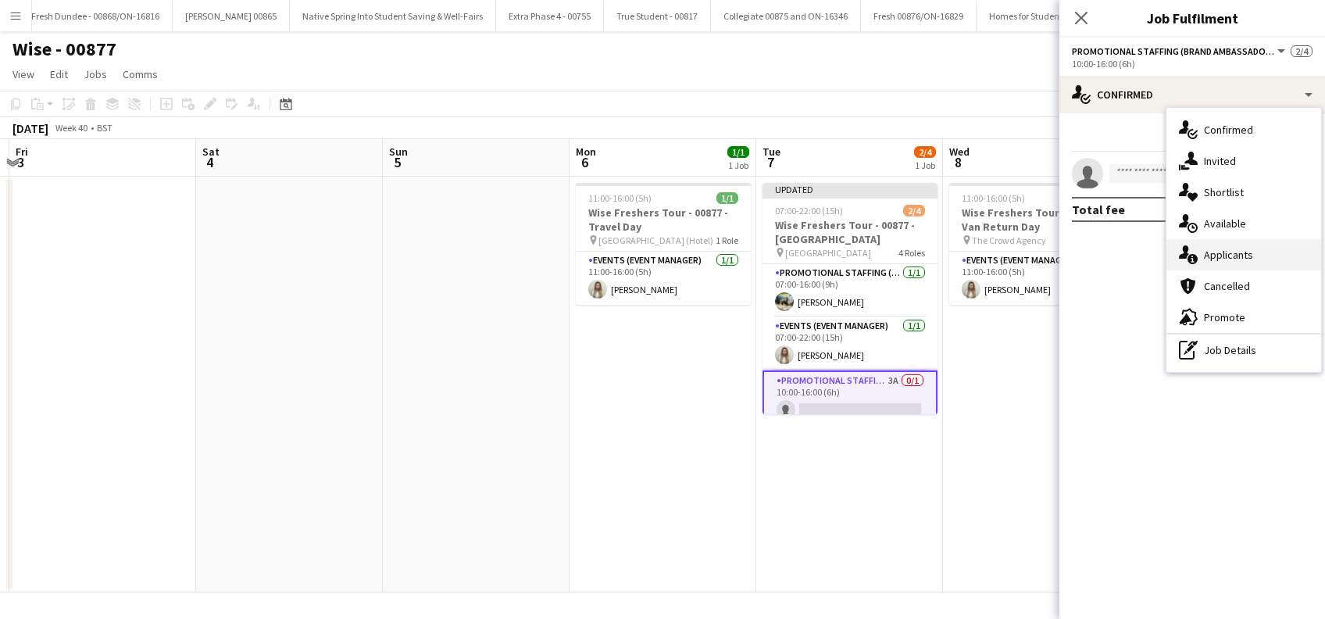
click at [1219, 259] on div "single-neutral-actions-information Applicants" at bounding box center [1243, 254] width 155 height 31
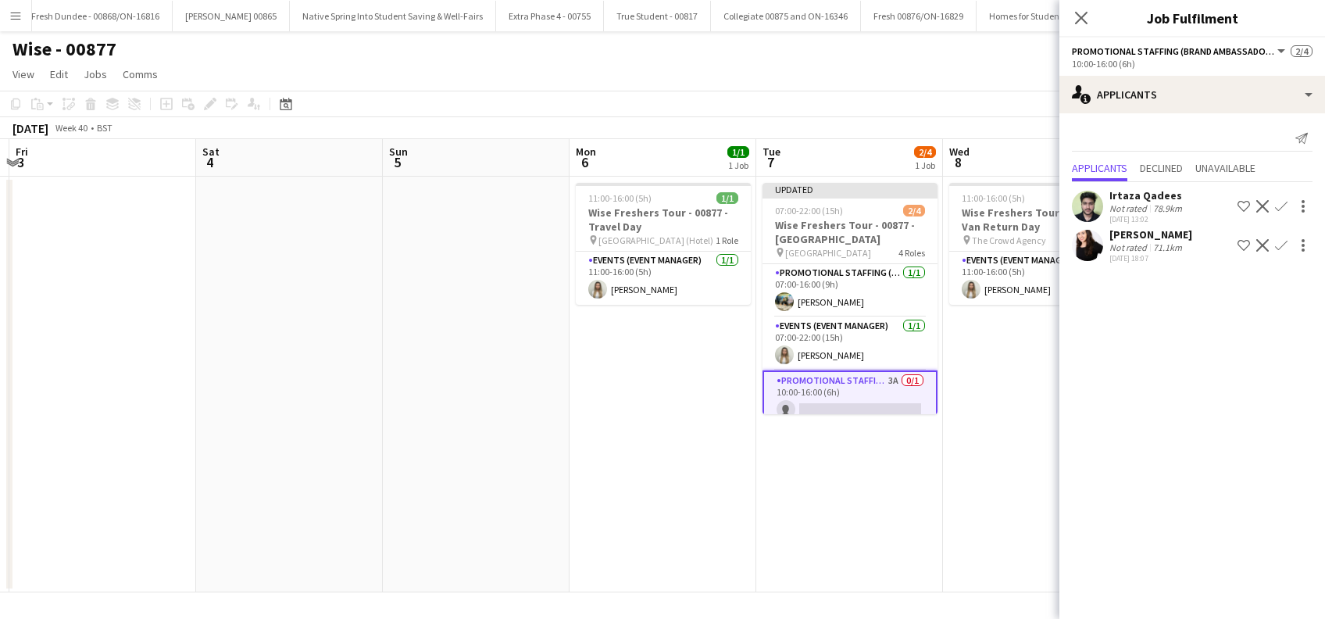
click at [1135, 236] on div "Isa Morais" at bounding box center [1150, 234] width 83 height 14
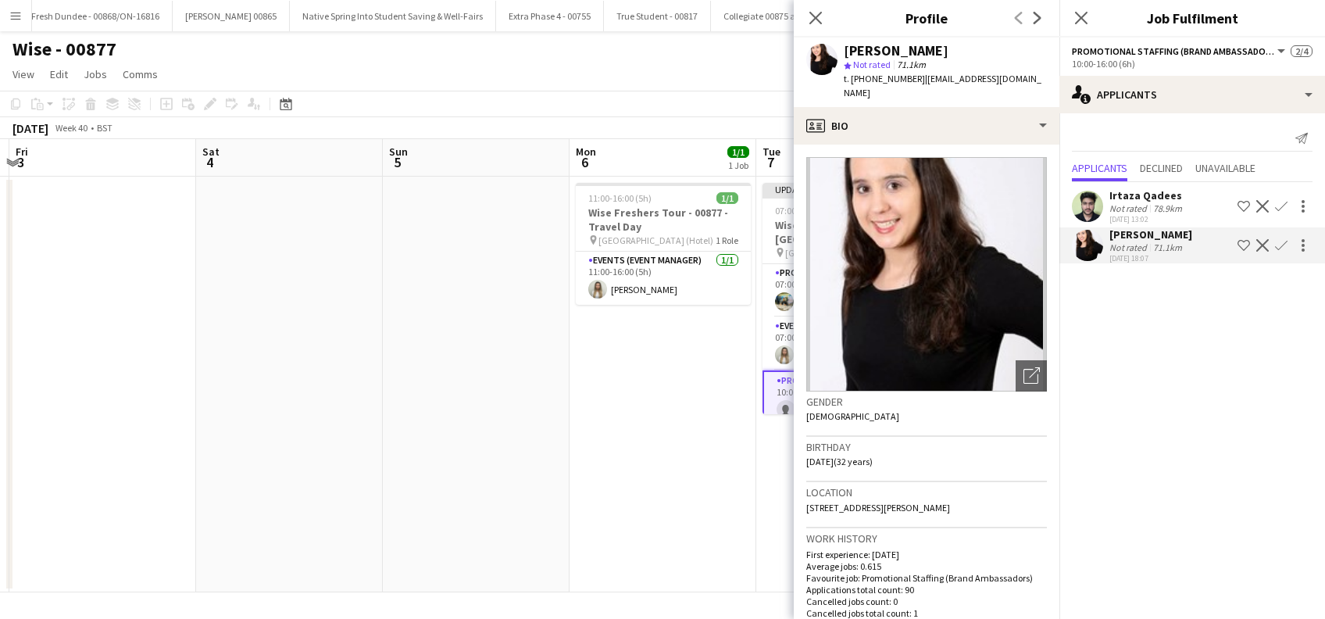
click at [1281, 243] on app-icon "Confirm" at bounding box center [1281, 245] width 12 height 12
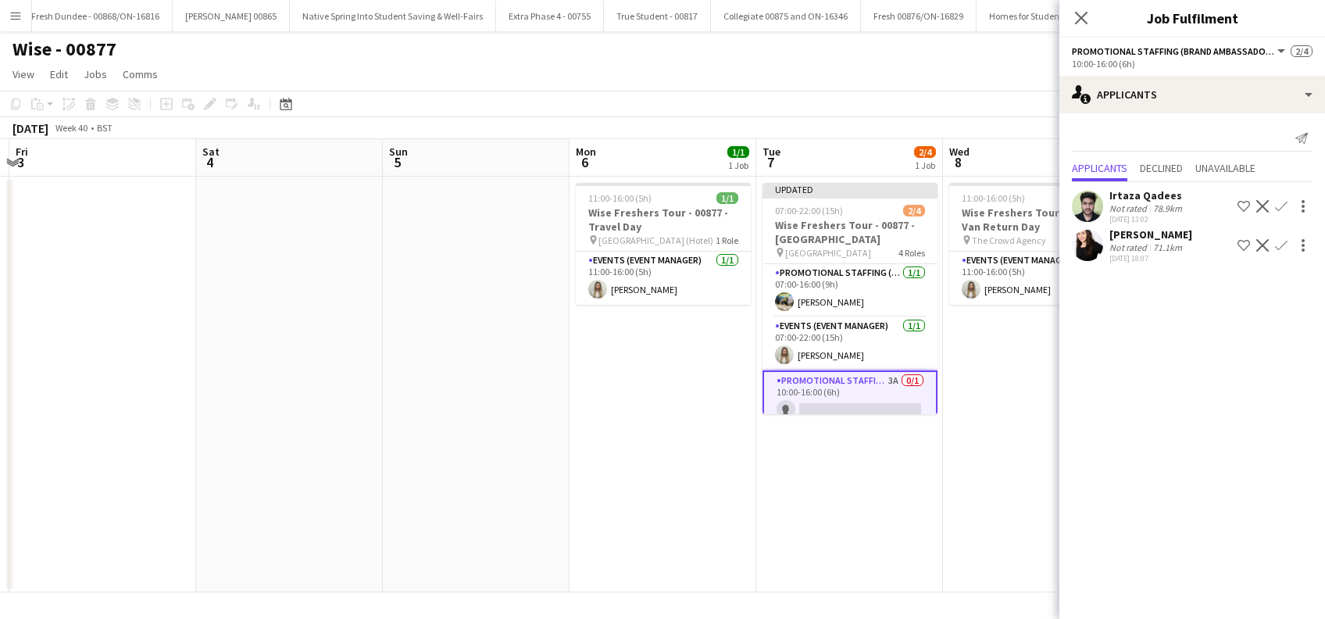
click at [1281, 243] on app-icon "Confirm" at bounding box center [1281, 245] width 12 height 12
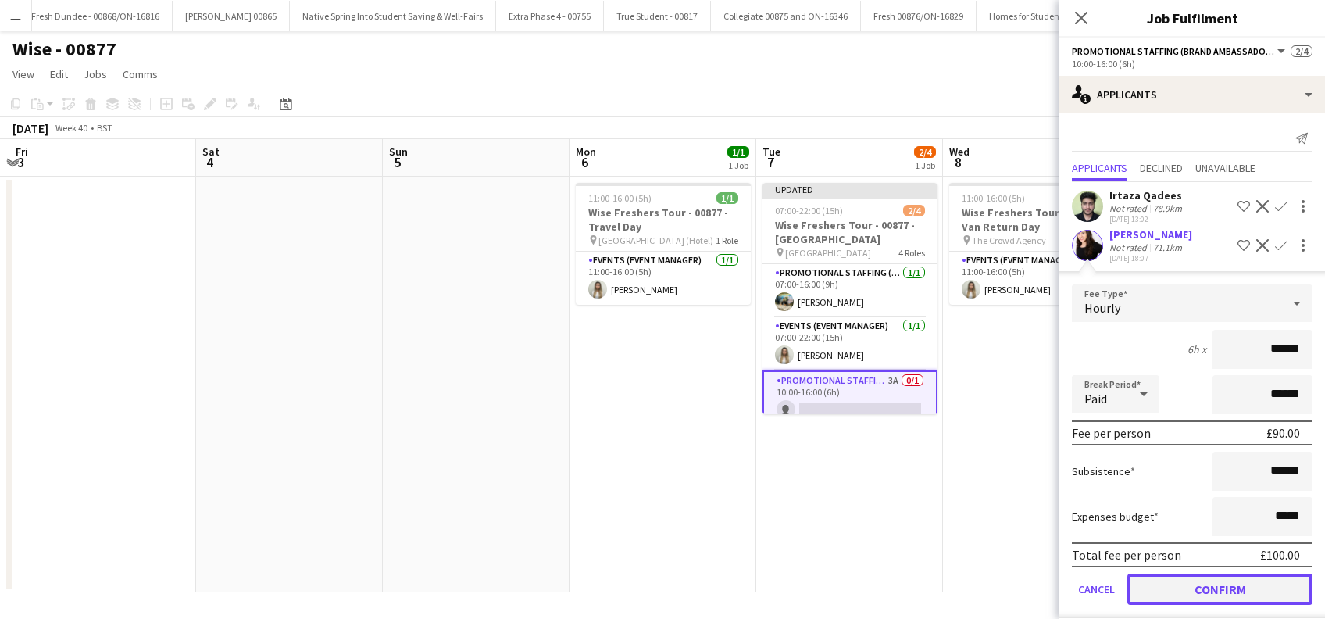
click at [1179, 576] on button "Confirm" at bounding box center [1219, 588] width 185 height 31
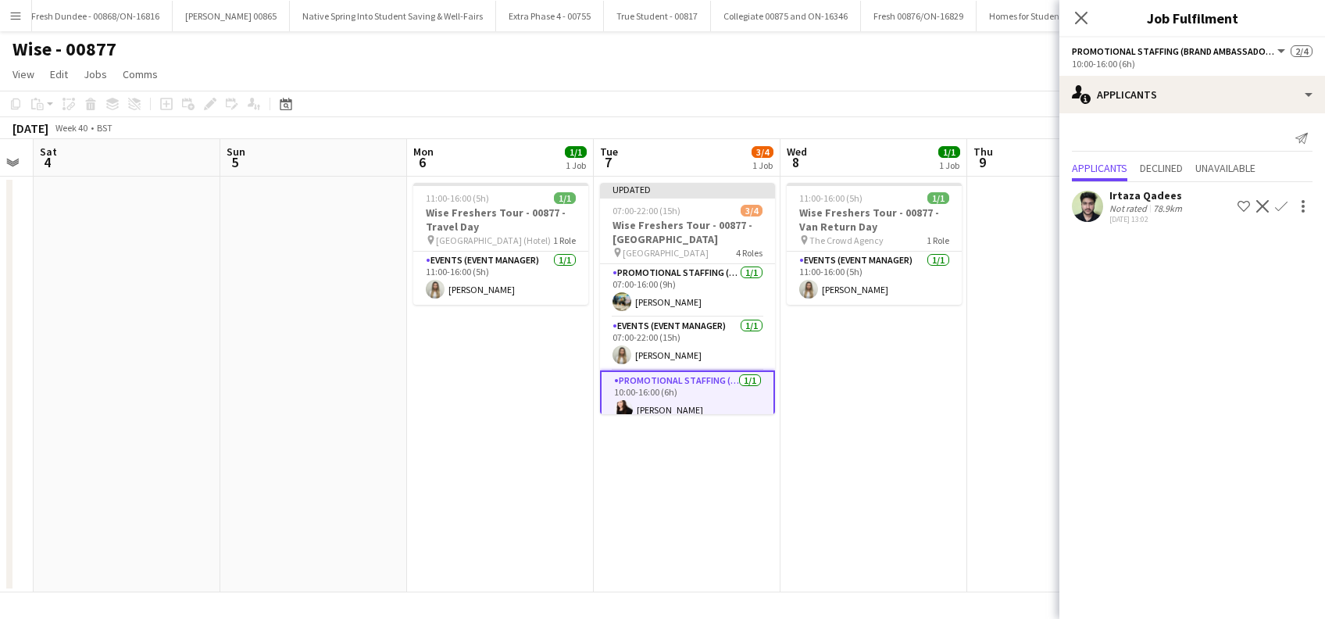
drag, startPoint x: 965, startPoint y: 541, endPoint x: 794, endPoint y: 544, distance: 171.1
click at [794, 544] on app-calendar-viewport "Wed 1 1/1 1 Job Thu 2 Fri 3 Sat 4 Sun 5 Mon 6 1/1 1 Job Tue 7 3/4 1 Job Wed 8 1…" at bounding box center [662, 365] width 1325 height 453
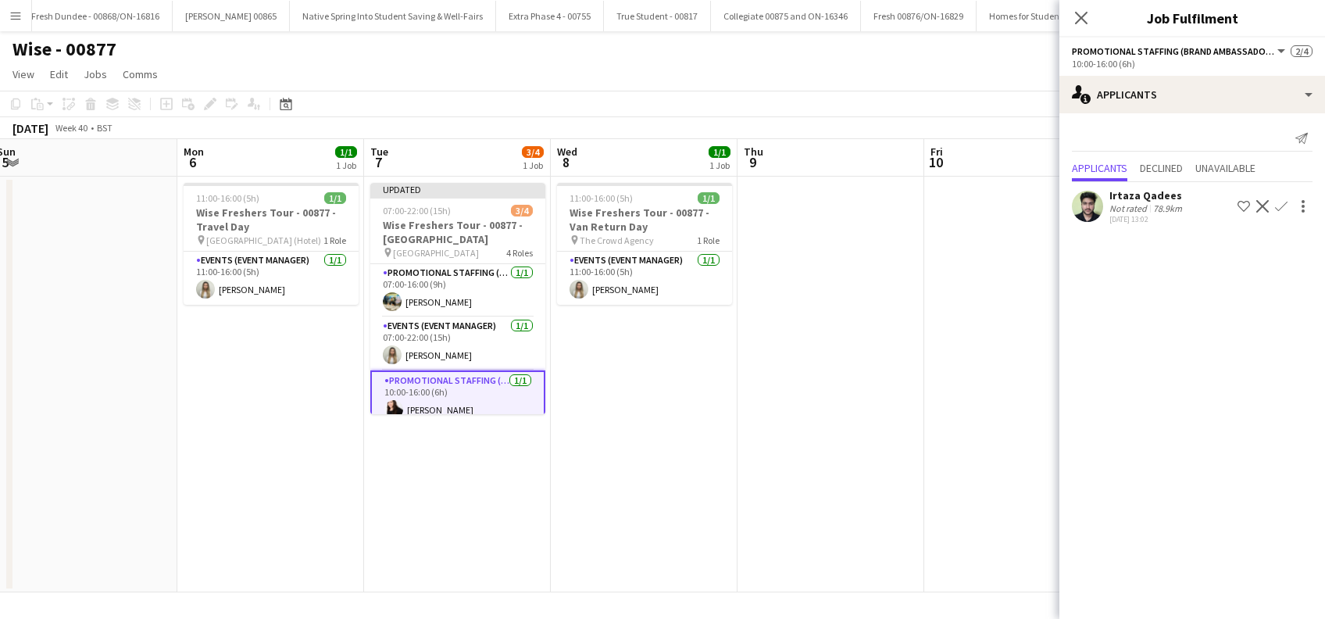
drag, startPoint x: 926, startPoint y: 491, endPoint x: 716, endPoint y: 523, distance: 213.3
click at [700, 526] on app-calendar-viewport "Wed 1 1/1 1 Job Thu 2 Fri 3 Sat 4 Sun 5 Mon 6 1/1 1 Job Tue 7 3/4 1 Job Wed 8 1…" at bounding box center [662, 365] width 1325 height 453
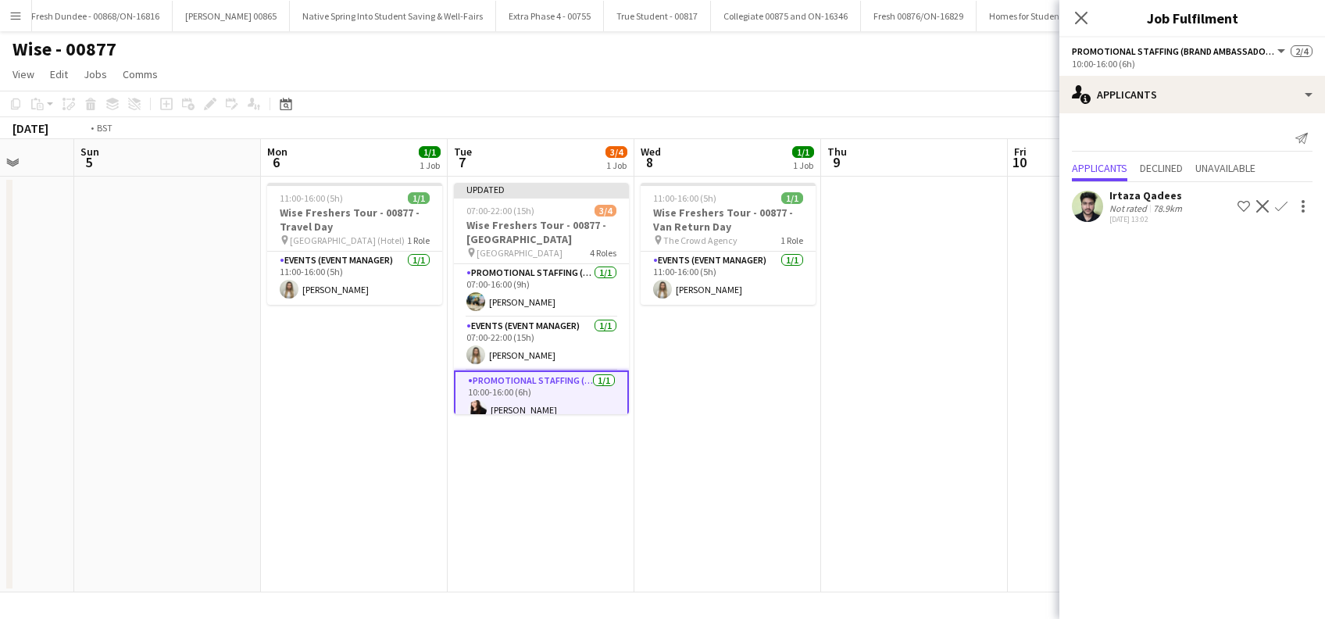
drag, startPoint x: 883, startPoint y: 479, endPoint x: 603, endPoint y: 490, distance: 279.9
click at [585, 497] on app-calendar-viewport "Wed 1 1/1 1 Job Thu 2 Fri 3 Sat 4 Sun 5 Mon 6 1/1 1 Job Tue 7 3/4 1 Job Wed 8 1…" at bounding box center [662, 365] width 1325 height 453
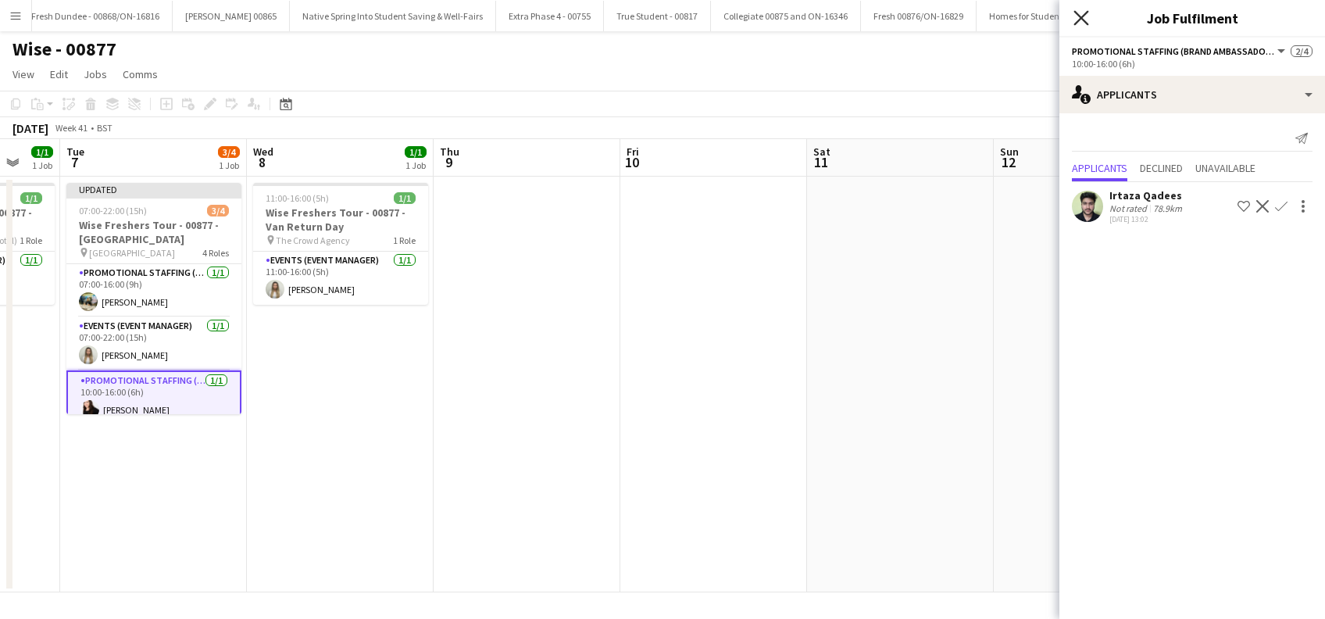
click at [1079, 14] on icon "Close pop-in" at bounding box center [1080, 17] width 15 height 15
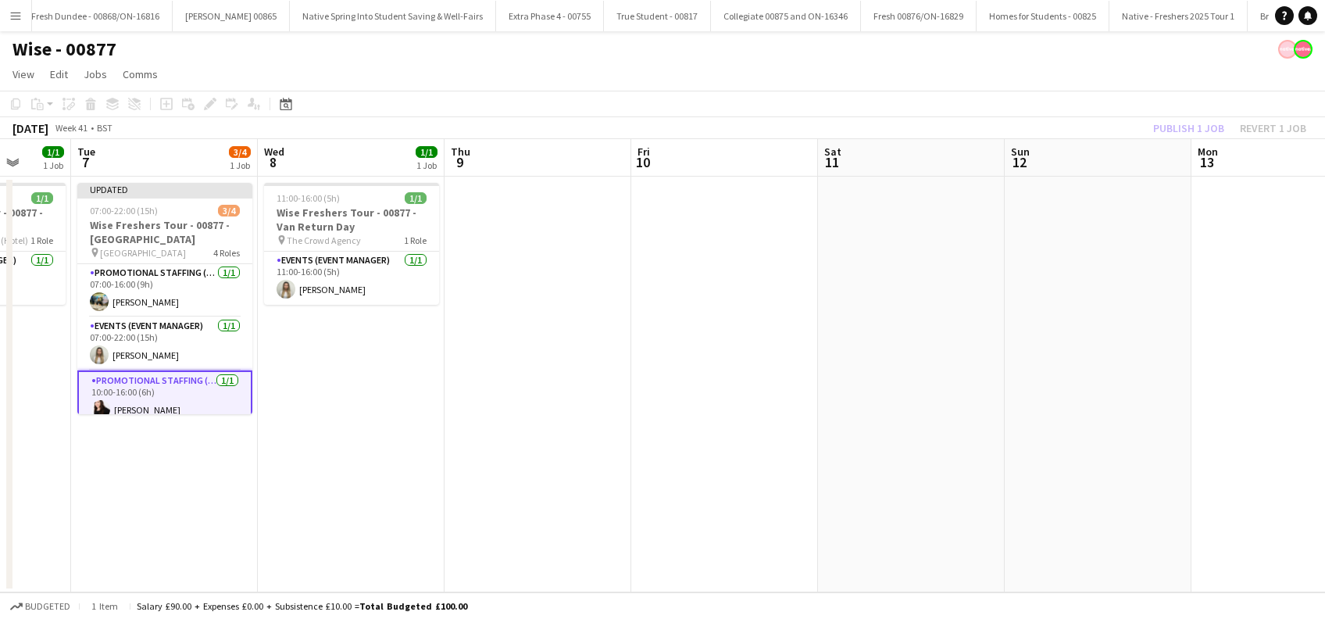
drag, startPoint x: 1072, startPoint y: 403, endPoint x: 700, endPoint y: 416, distance: 372.1
click at [698, 416] on app-calendar-viewport "Fri 3 Sat 4 Sun 5 Mon 6 1/1 1 Job Tue 7 3/4 1 Job Wed 8 1/1 1 Job Thu 9 Fri 10 …" at bounding box center [662, 365] width 1325 height 453
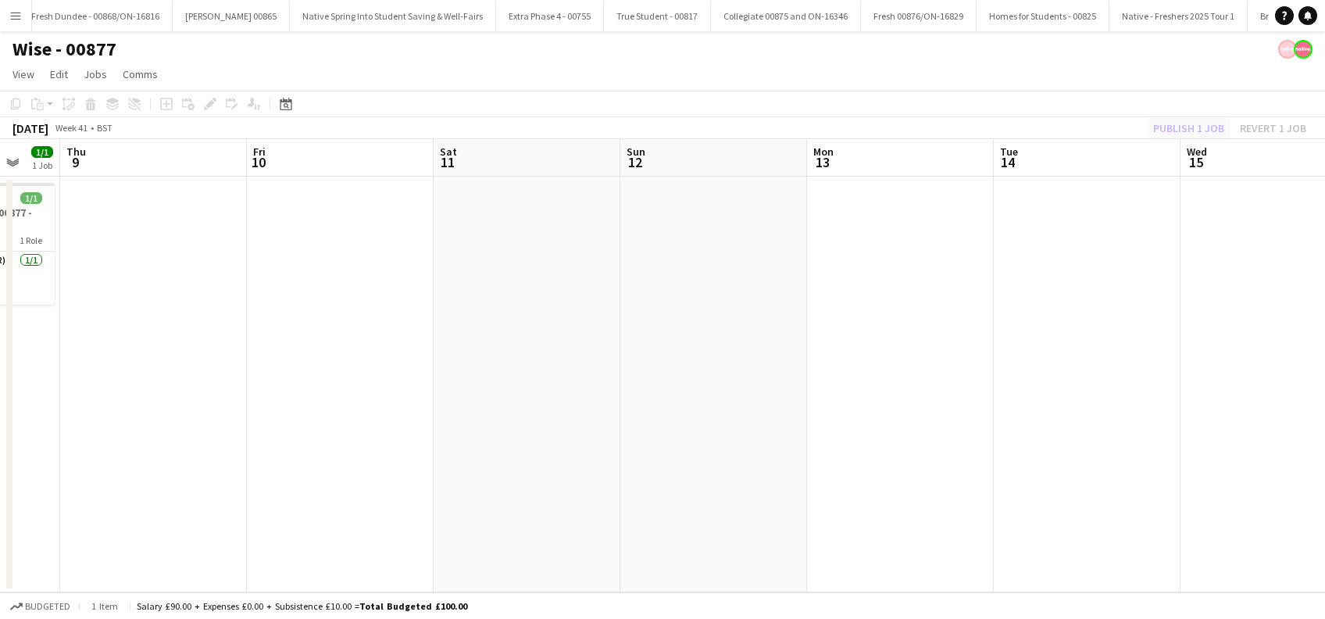
click at [1183, 129] on div "Publish 1 job Revert 1 job" at bounding box center [1229, 128] width 191 height 20
drag, startPoint x: 1015, startPoint y: 314, endPoint x: 1048, endPoint y: 256, distance: 66.1
click at [1019, 313] on app-date-cell at bounding box center [1087, 385] width 187 height 416
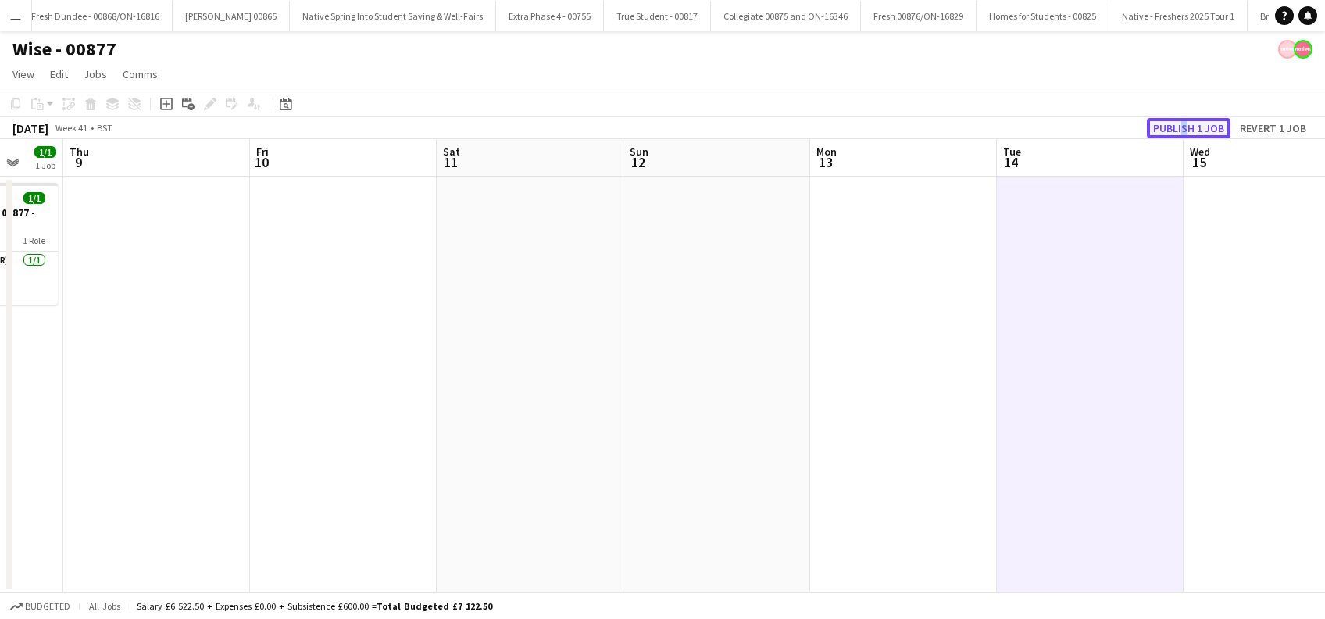
click at [1165, 125] on button "Publish 1 job" at bounding box center [1189, 128] width 84 height 20
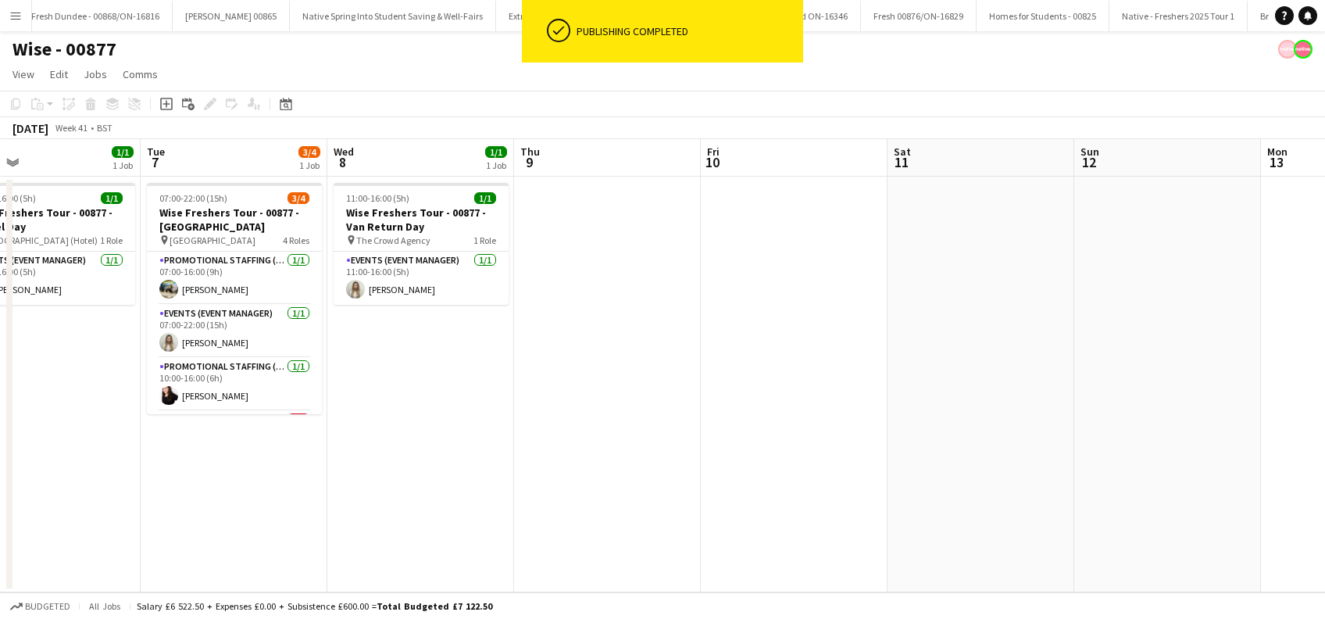
drag, startPoint x: 898, startPoint y: 416, endPoint x: 987, endPoint y: 416, distance: 89.8
click at [1026, 416] on app-calendar-viewport "Sat 4 Sun 5 Mon 6 1/1 1 Job Tue 7 3/4 1 Job Wed 8 1/1 1 Job Thu 9 Fri 10 Sat 11…" at bounding box center [662, 365] width 1325 height 453
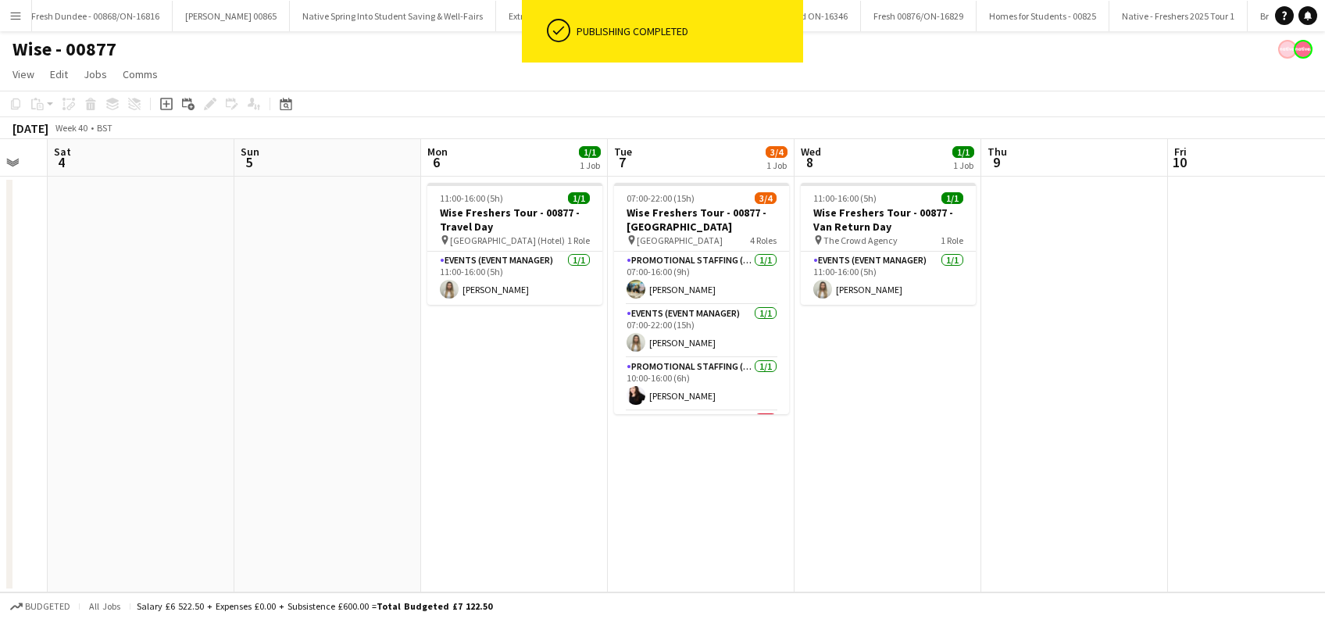
drag, startPoint x: 1023, startPoint y: 434, endPoint x: 1039, endPoint y: 434, distance: 16.4
click at [1039, 434] on app-calendar-viewport "Thu 2 Fri 3 Sat 4 Sun 5 Mon 6 1/1 1 Job Tue 7 3/4 1 Job Wed 8 1/1 1 Job Thu 9 F…" at bounding box center [662, 365] width 1325 height 453
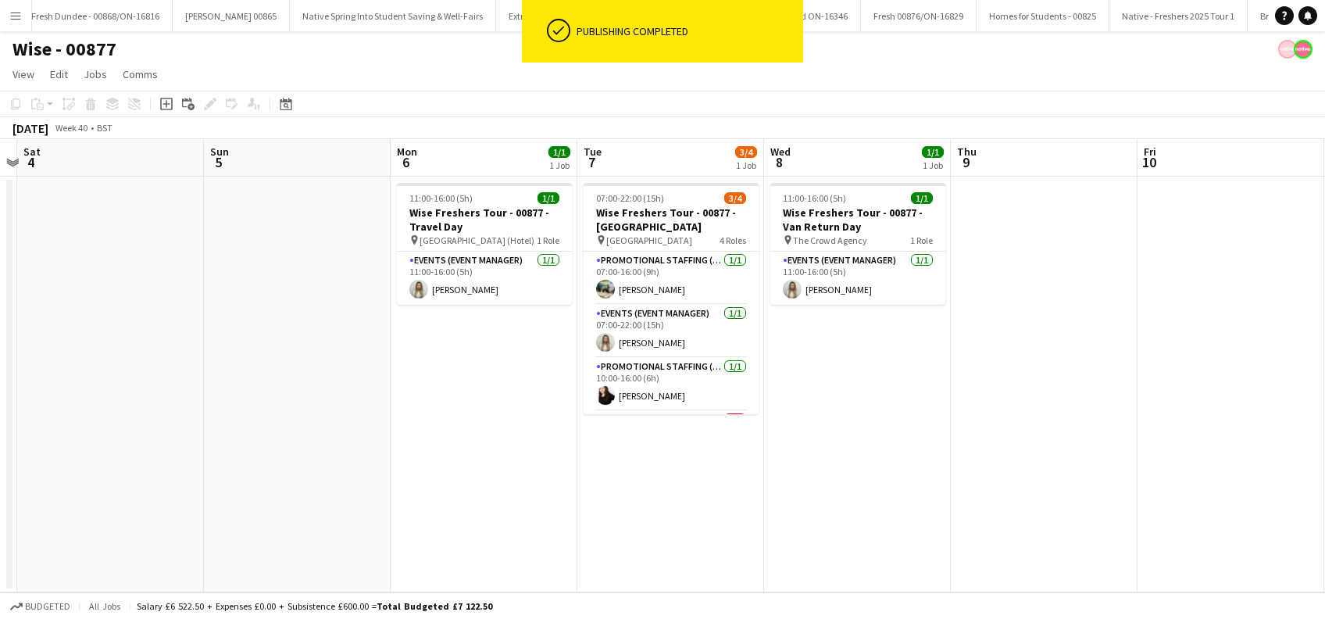
click at [752, 465] on app-calendar-viewport "Thu 2 Fri 3 Sat 4 Sun 5 Mon 6 1/1 1 Job Tue 7 3/4 1 Job Wed 8 1/1 1 Job Thu 9 F…" at bounding box center [662, 365] width 1325 height 453
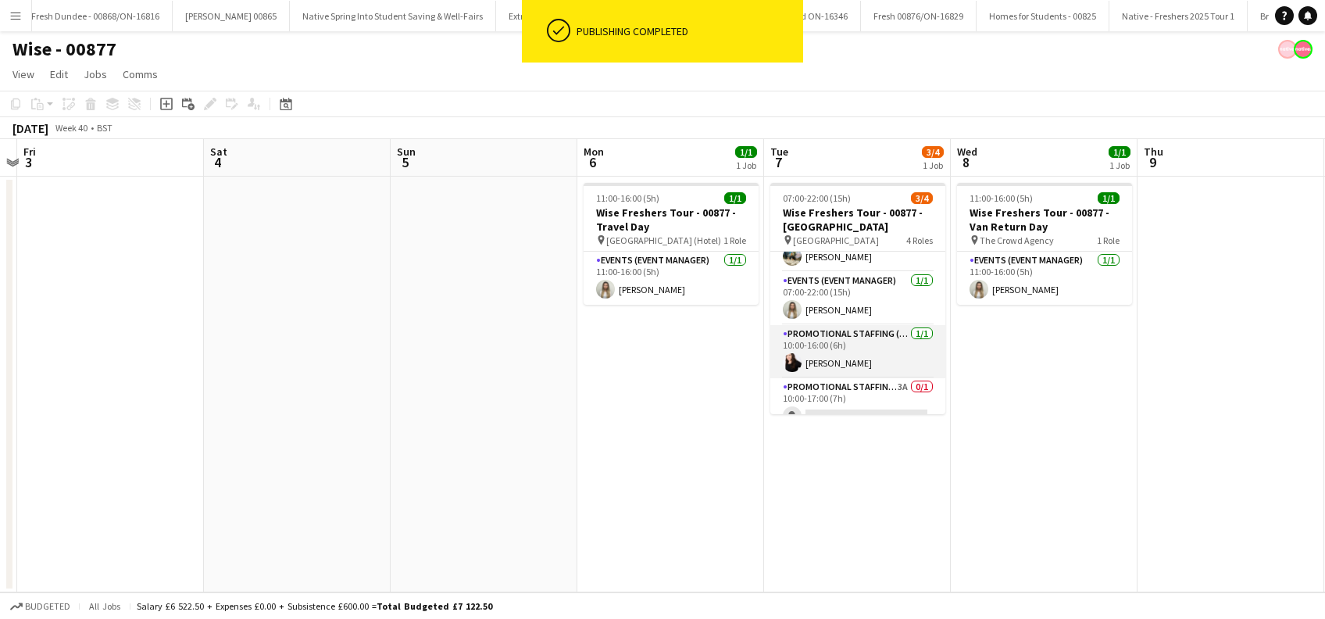
scroll to position [50, 0]
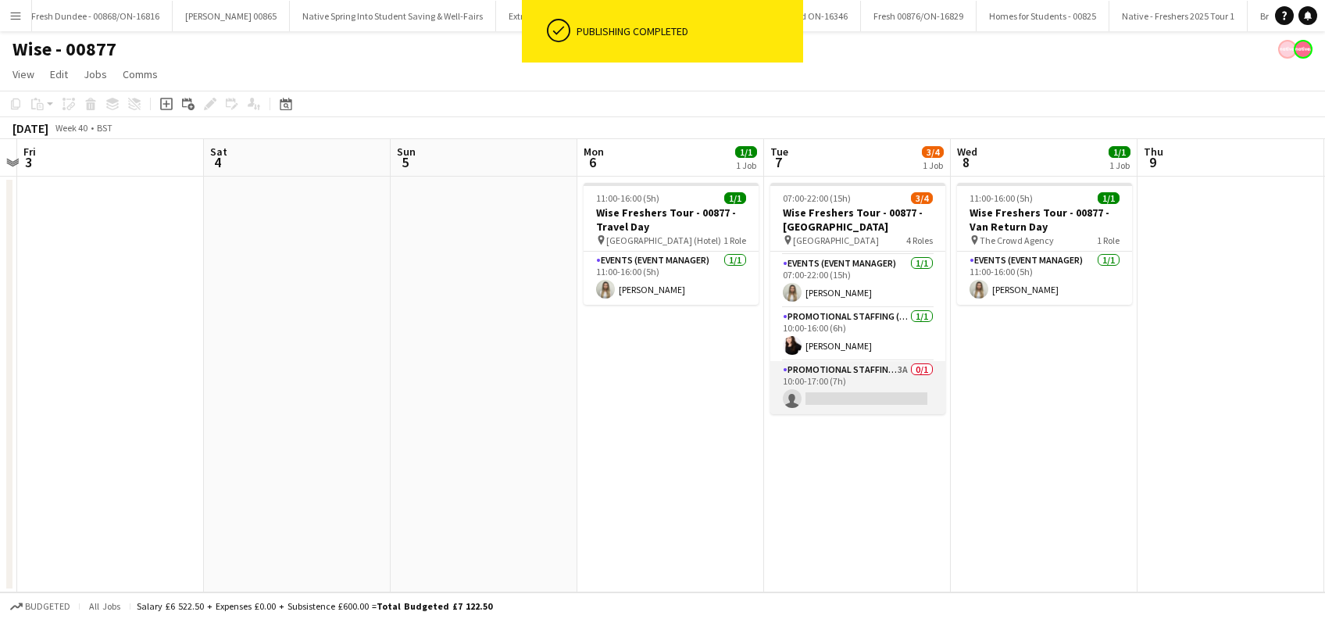
click at [856, 394] on app-card-role "Promotional Staffing (Brand Ambassadors) 3A 0/1 10:00-17:00 (7h) single-neutral…" at bounding box center [857, 387] width 175 height 53
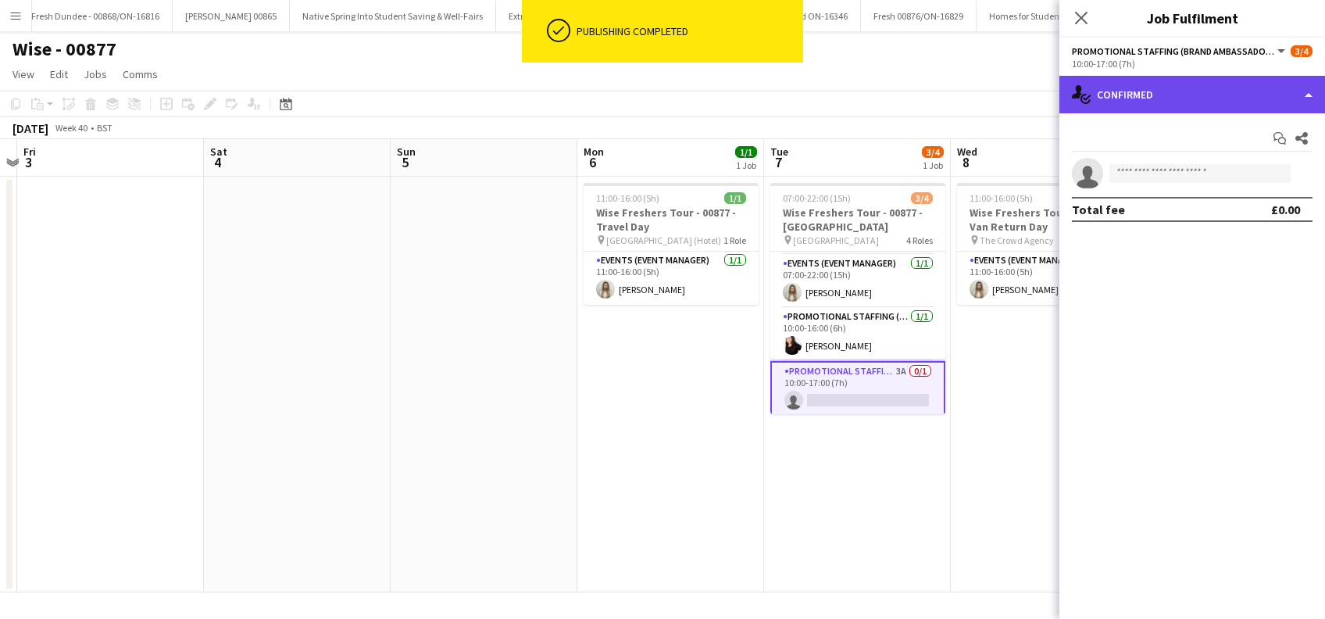
click at [1212, 88] on div "single-neutral-actions-check-2 Confirmed" at bounding box center [1192, 94] width 266 height 37
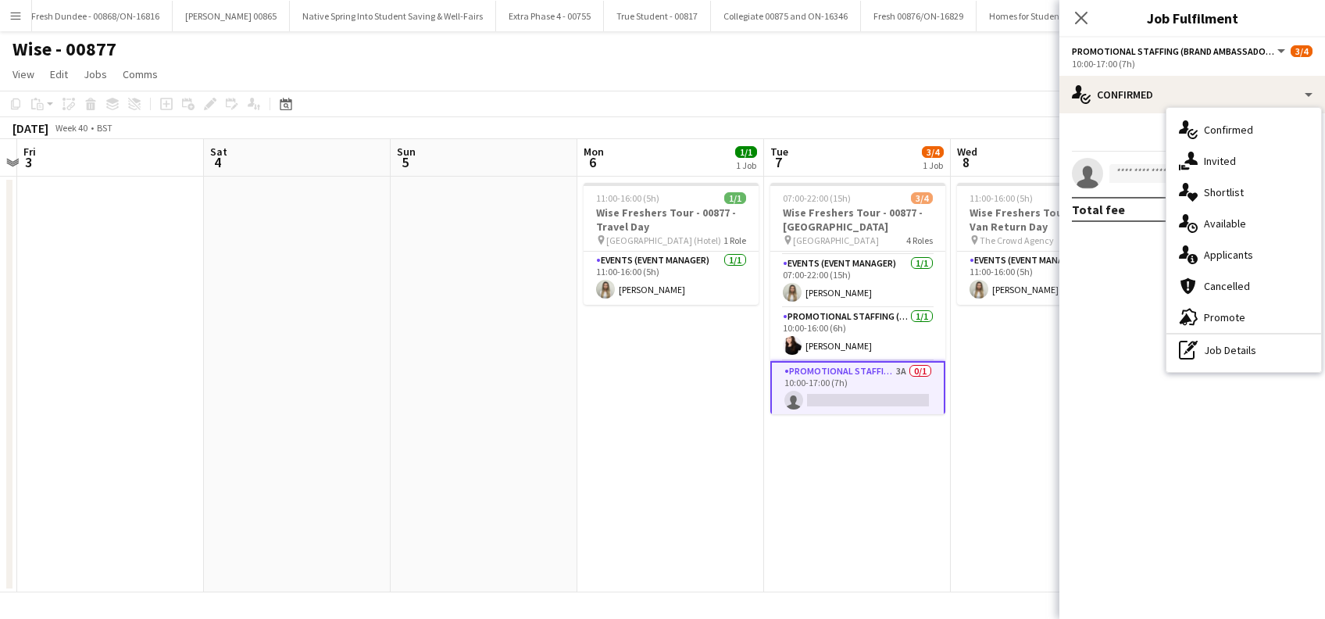
click at [1221, 256] on div "single-neutral-actions-information Applicants" at bounding box center [1243, 254] width 155 height 31
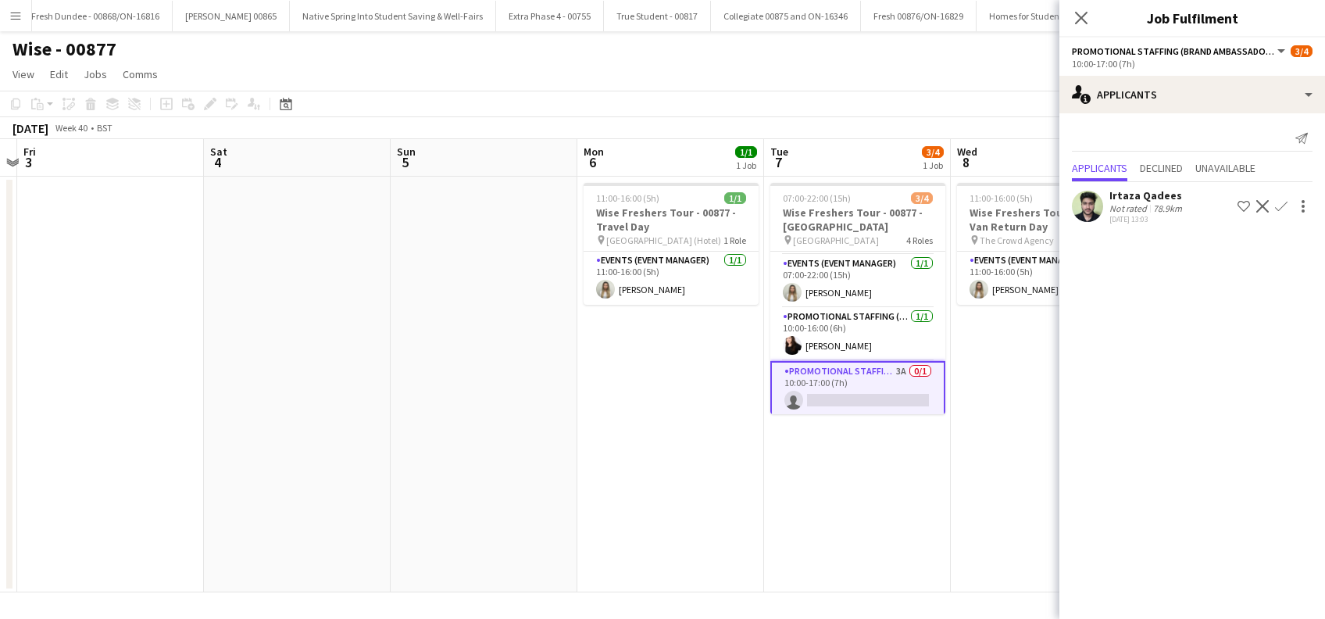
click at [1154, 194] on div "Irtaza Qadees" at bounding box center [1147, 195] width 76 height 14
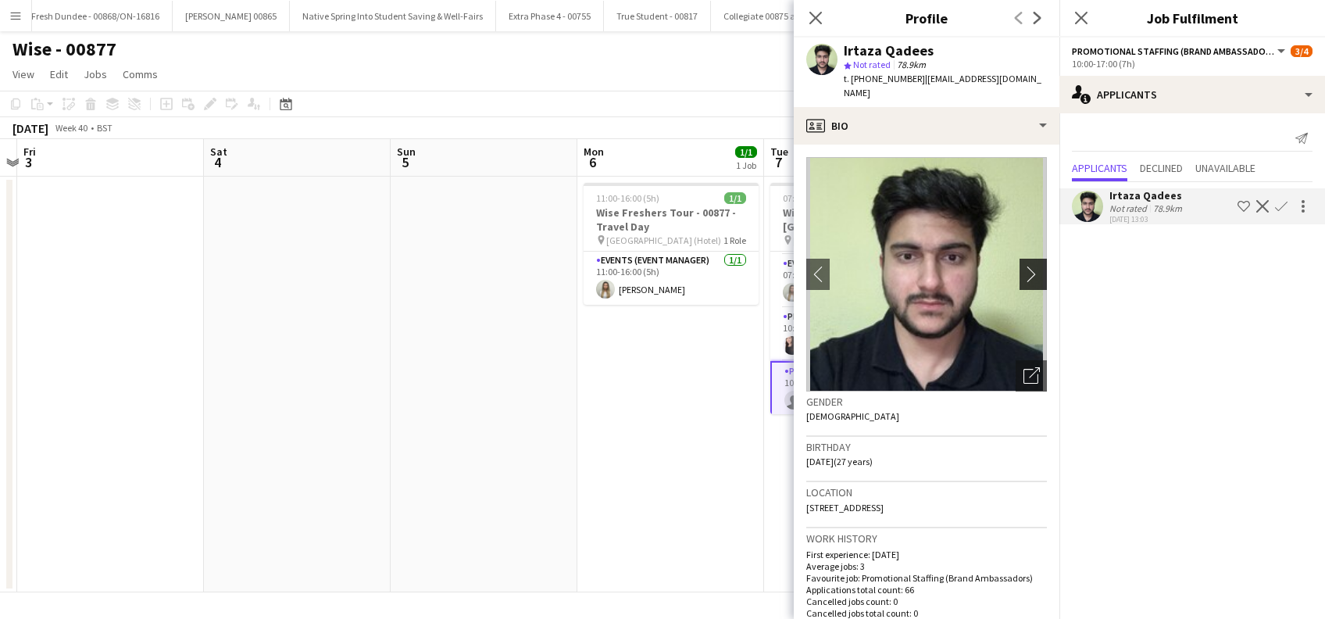
click at [1023, 266] on app-icon "chevron-right" at bounding box center [1035, 274] width 24 height 16
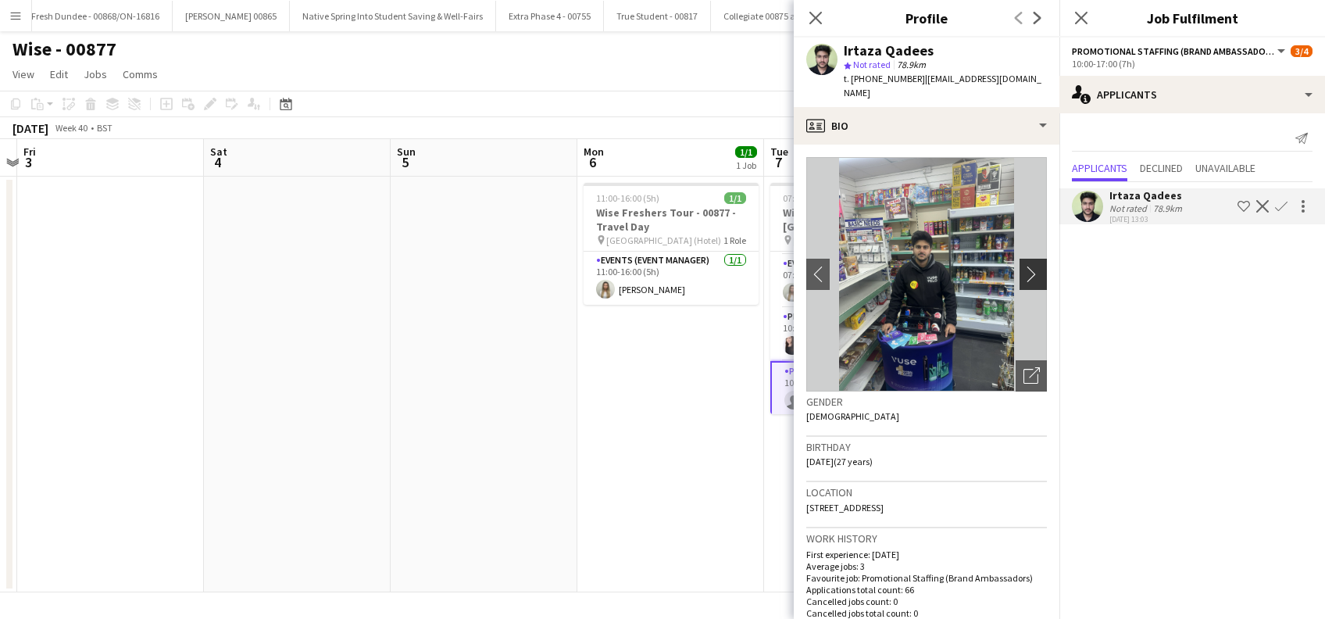
click at [1023, 266] on app-icon "chevron-right" at bounding box center [1035, 274] width 24 height 16
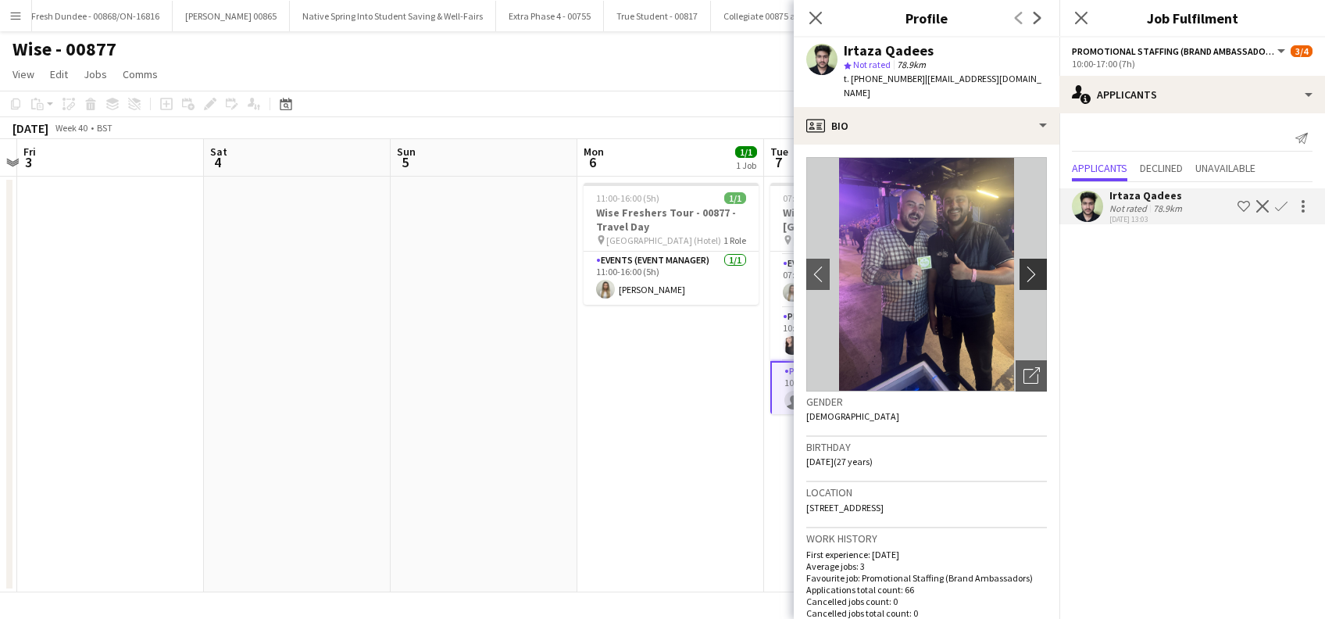
click at [1023, 266] on app-icon "chevron-right" at bounding box center [1035, 274] width 24 height 16
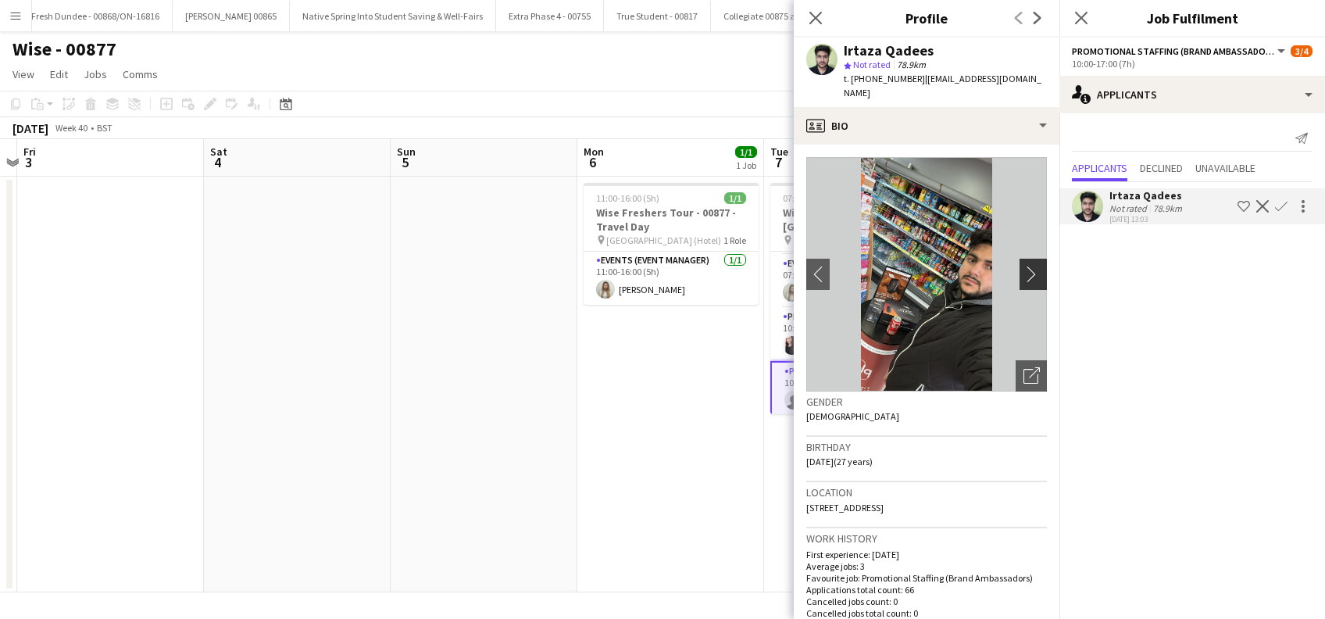
click at [1023, 266] on app-icon "chevron-right" at bounding box center [1035, 274] width 24 height 16
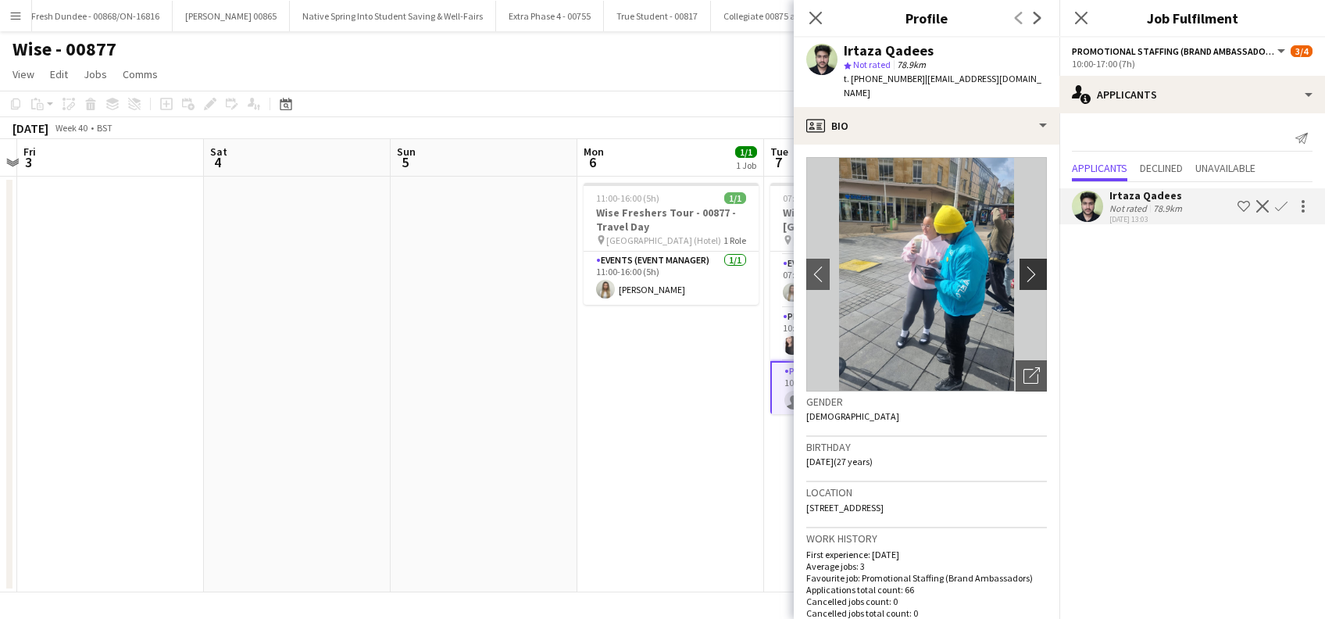
click at [1026, 266] on app-icon "chevron-right" at bounding box center [1035, 274] width 24 height 16
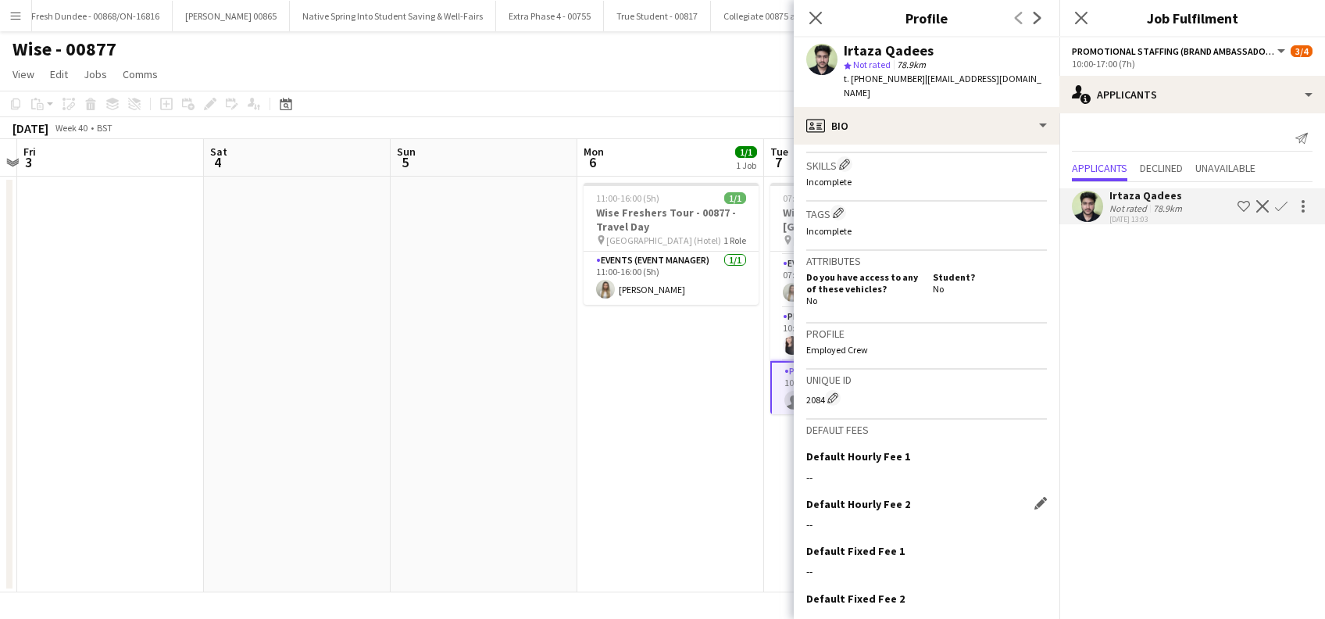
scroll to position [662, 0]
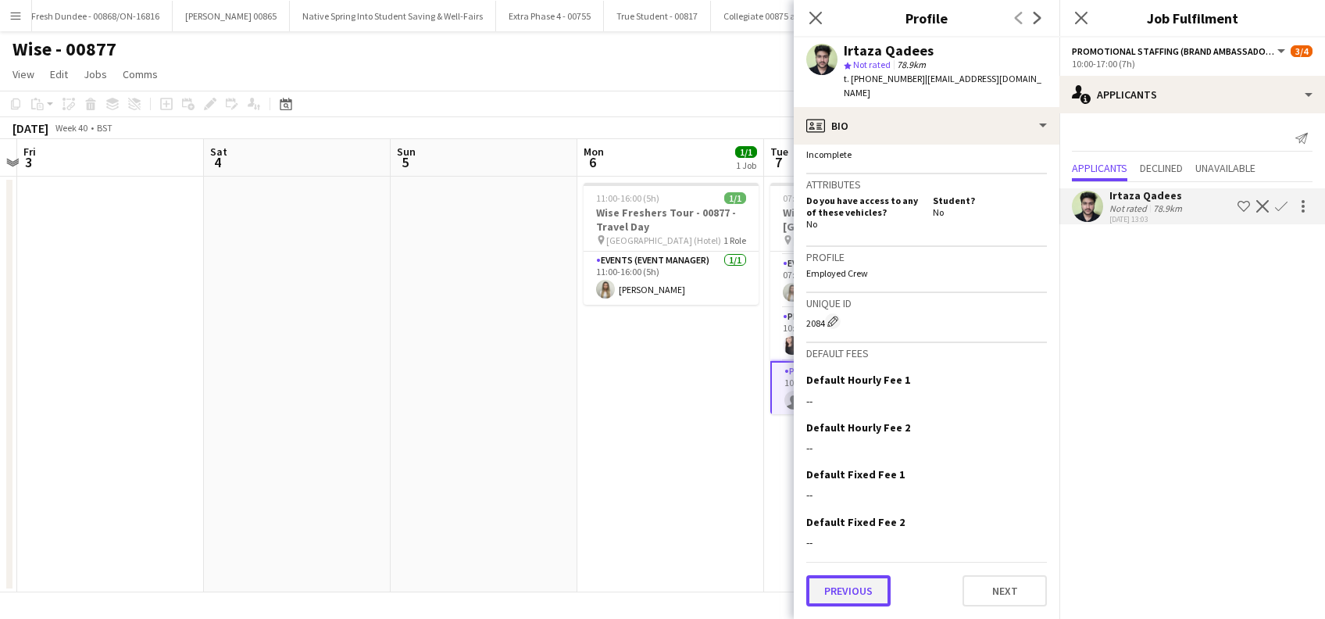
click at [876, 601] on button "Previous" at bounding box center [848, 590] width 84 height 31
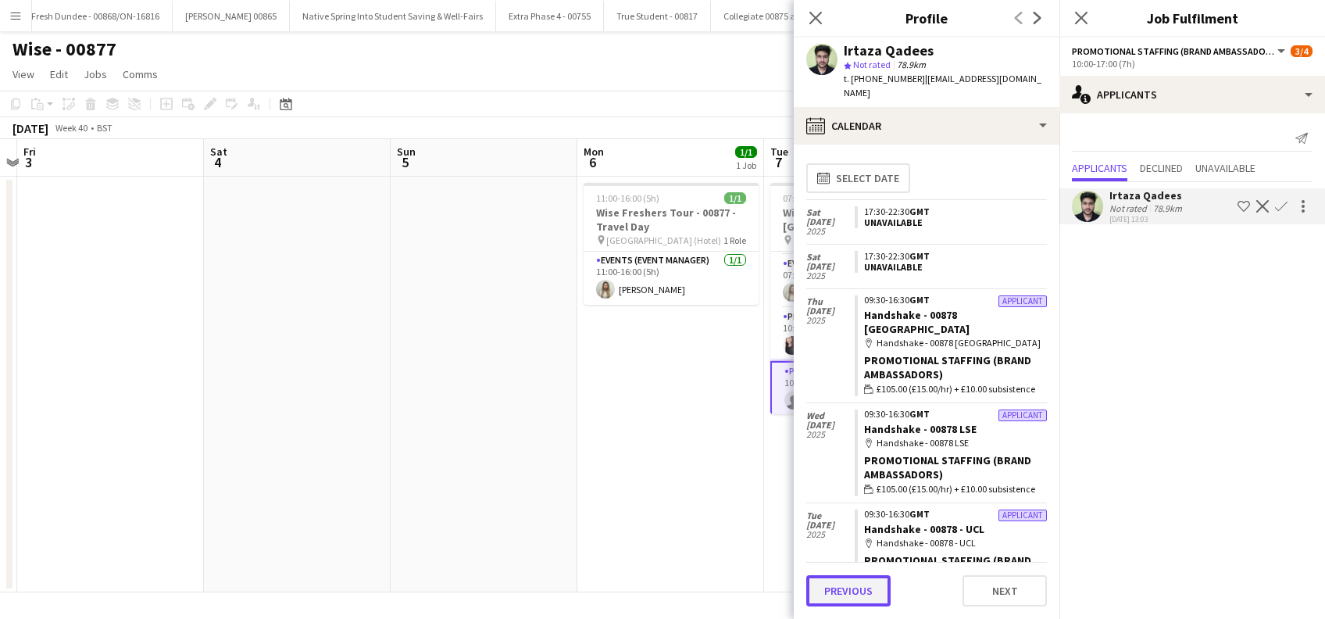
click at [840, 591] on button "Previous" at bounding box center [848, 590] width 84 height 31
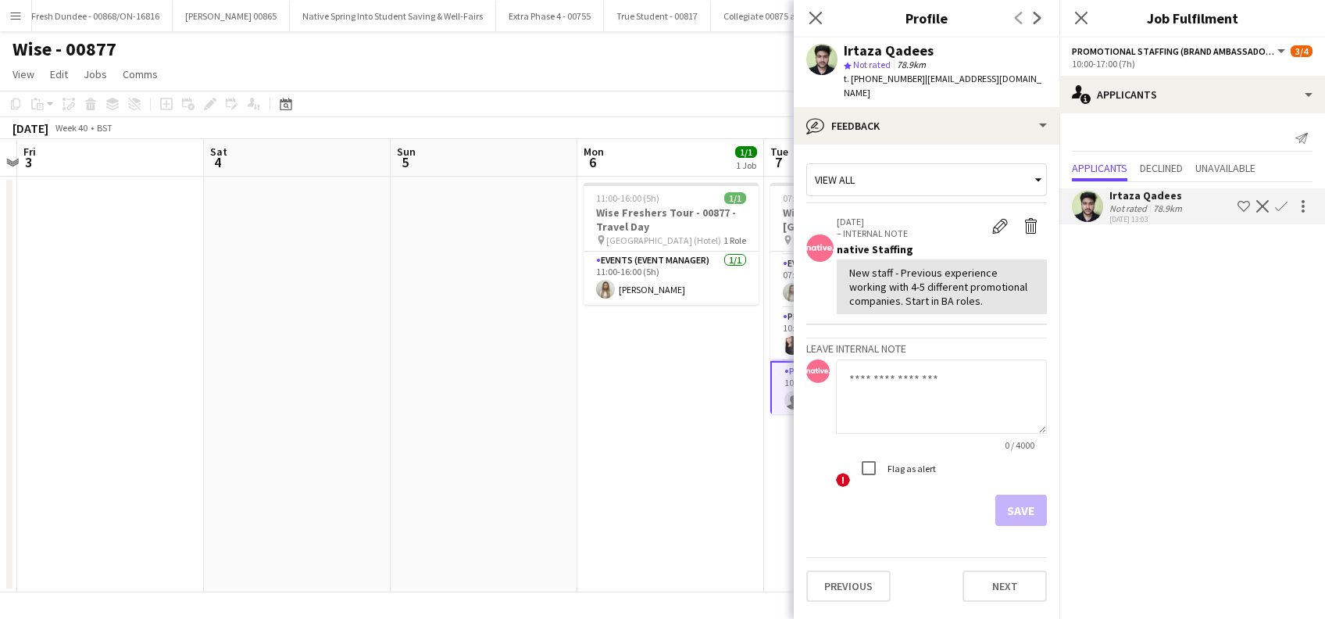
click at [1275, 200] on app-icon "Confirm" at bounding box center [1281, 206] width 12 height 12
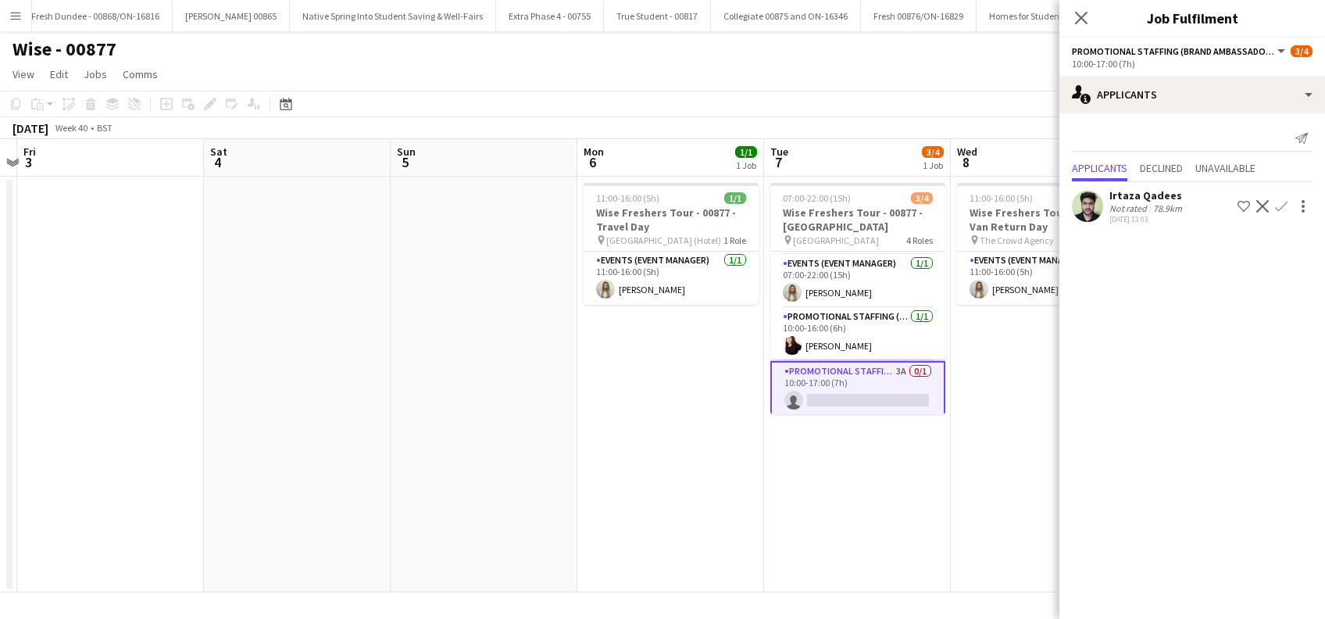
click at [1280, 209] on app-icon "Confirm" at bounding box center [1281, 206] width 12 height 12
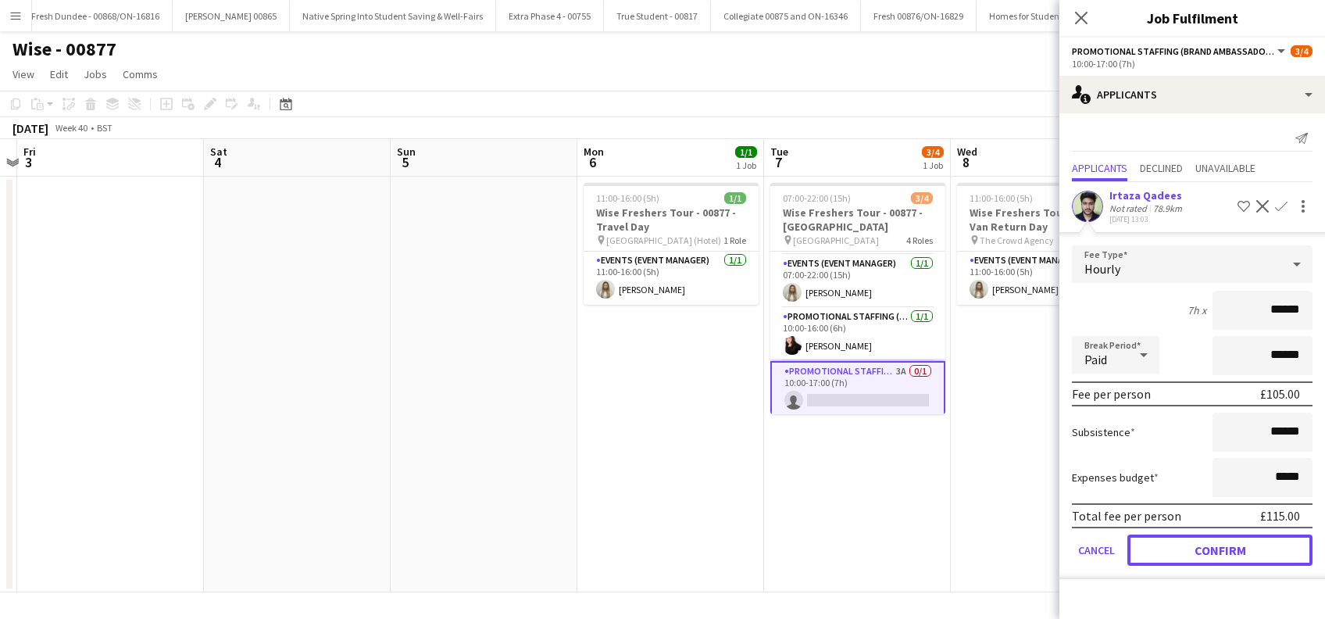
click at [1212, 543] on button "Confirm" at bounding box center [1219, 549] width 185 height 31
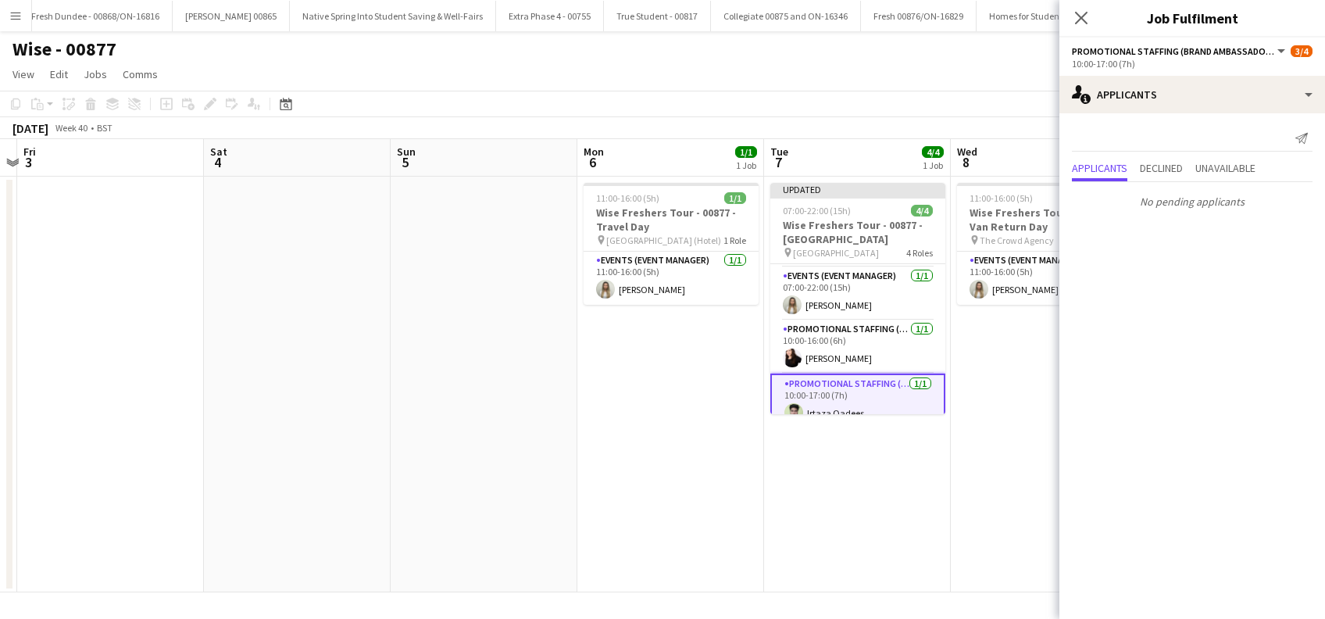
drag, startPoint x: 1076, startPoint y: 12, endPoint x: 1064, endPoint y: 63, distance: 52.3
click at [1077, 12] on icon "Close pop-in" at bounding box center [1081, 18] width 12 height 12
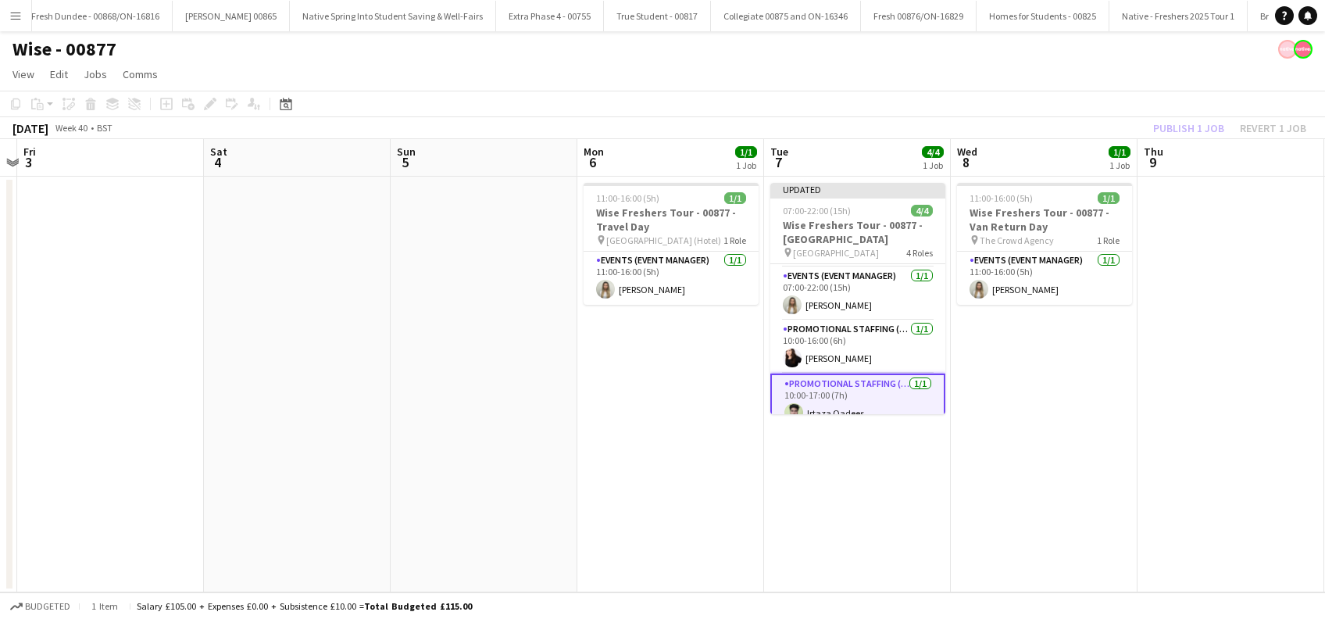
click at [1051, 413] on app-date-cell "11:00-16:00 (5h) 1/1 Wise Freshers Tour - 00877 - Van Return Day pin The Crowd …" at bounding box center [1044, 385] width 187 height 416
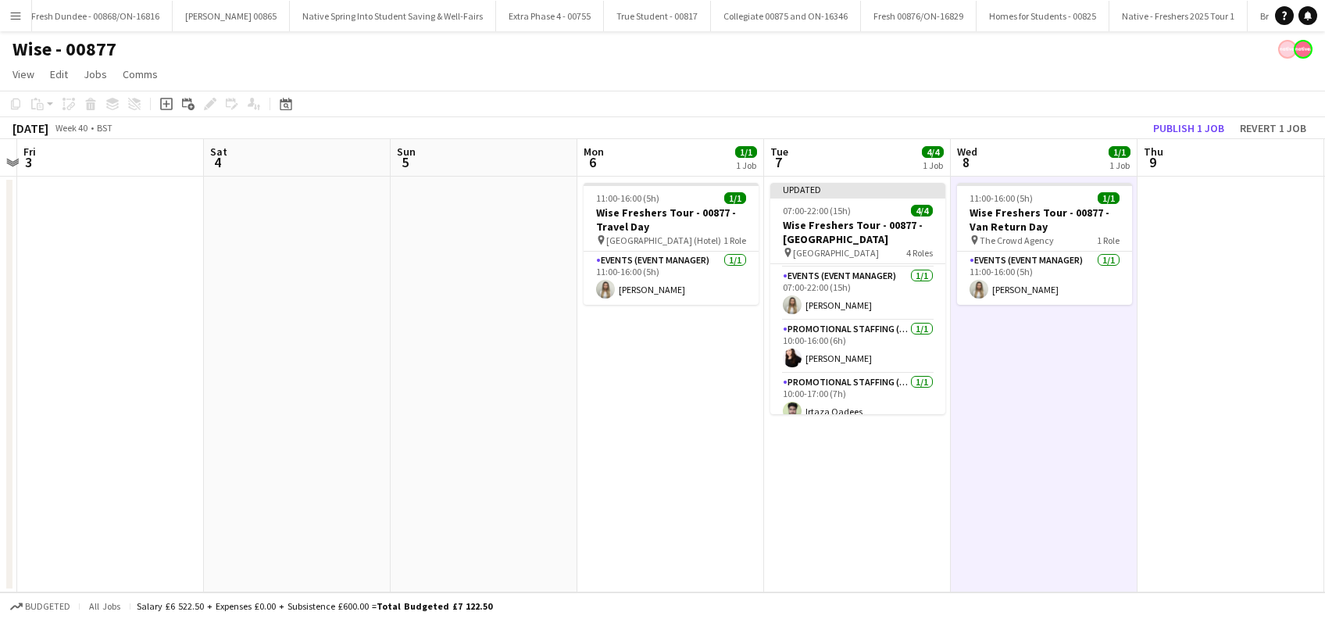
scroll to position [0, 354]
drag, startPoint x: 1193, startPoint y: 125, endPoint x: 1194, endPoint y: 137, distance: 12.6
click at [1193, 124] on button "Publish 1 job" at bounding box center [1189, 128] width 84 height 20
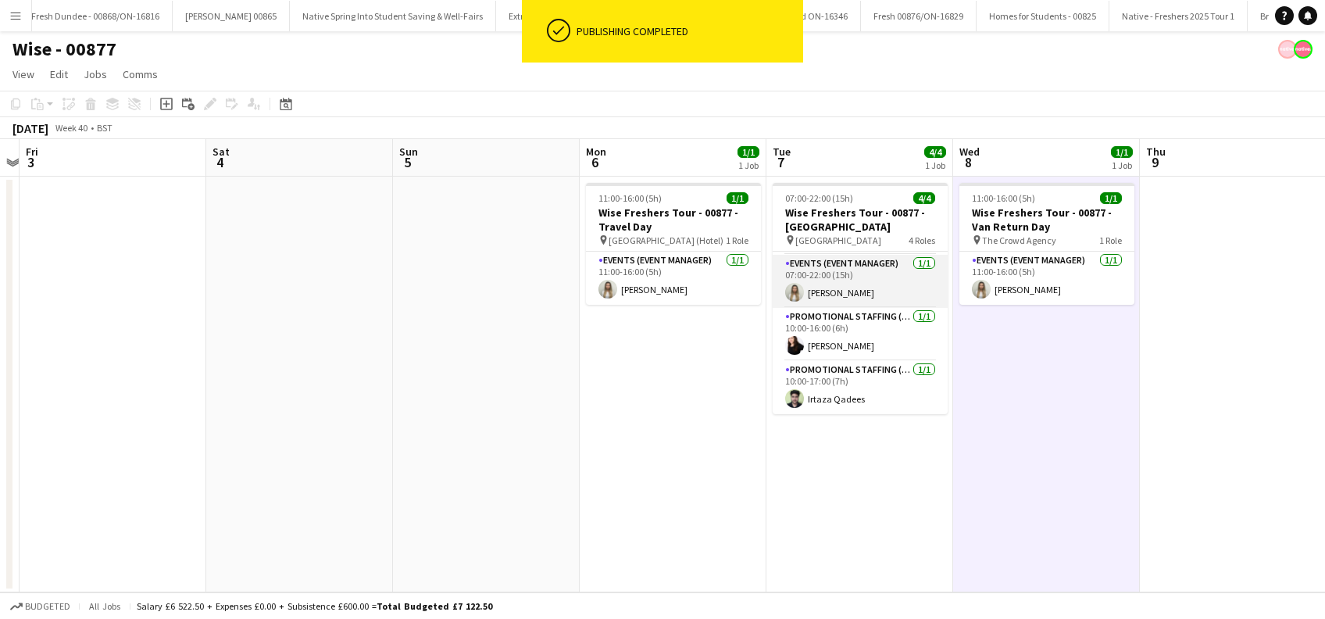
scroll to position [0, 0]
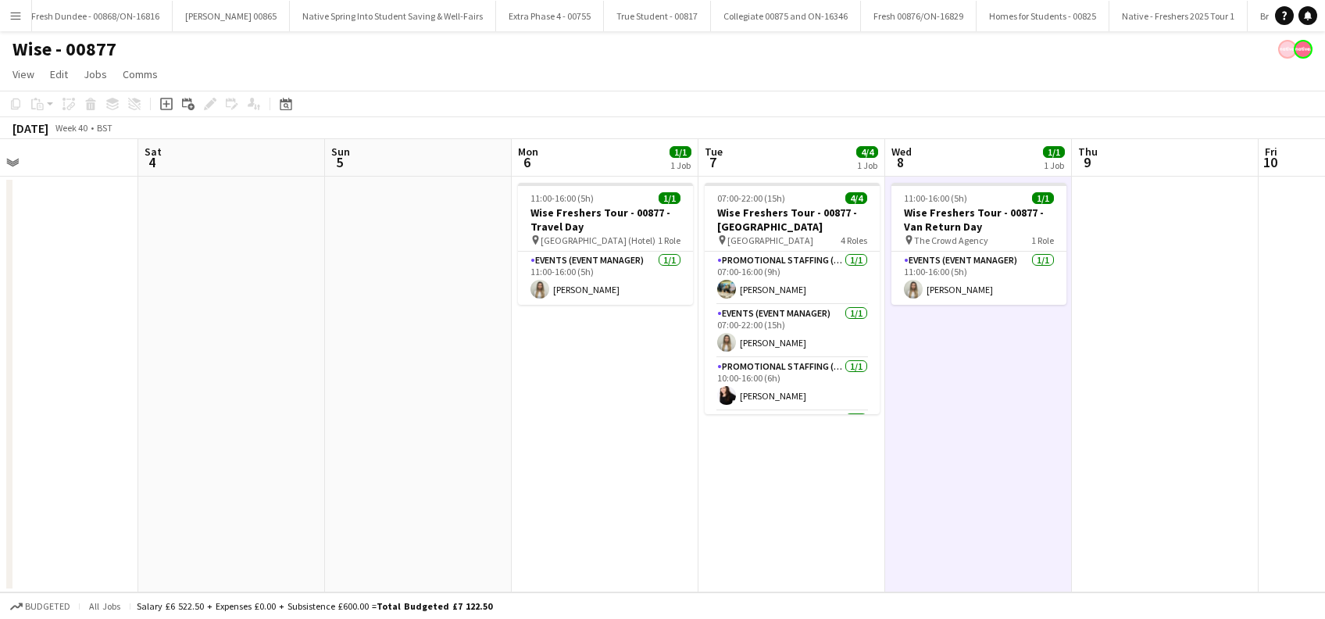
drag, startPoint x: 1024, startPoint y: 412, endPoint x: 573, endPoint y: 443, distance: 451.7
click at [573, 443] on app-calendar-viewport "Wed 1 1/1 1 Job Thu 2 Fri 3 Sat 4 Sun 5 Mon 6 1/1 1 Job Tue 7 4/4 1 Job Wed 8 1…" at bounding box center [662, 365] width 1325 height 453
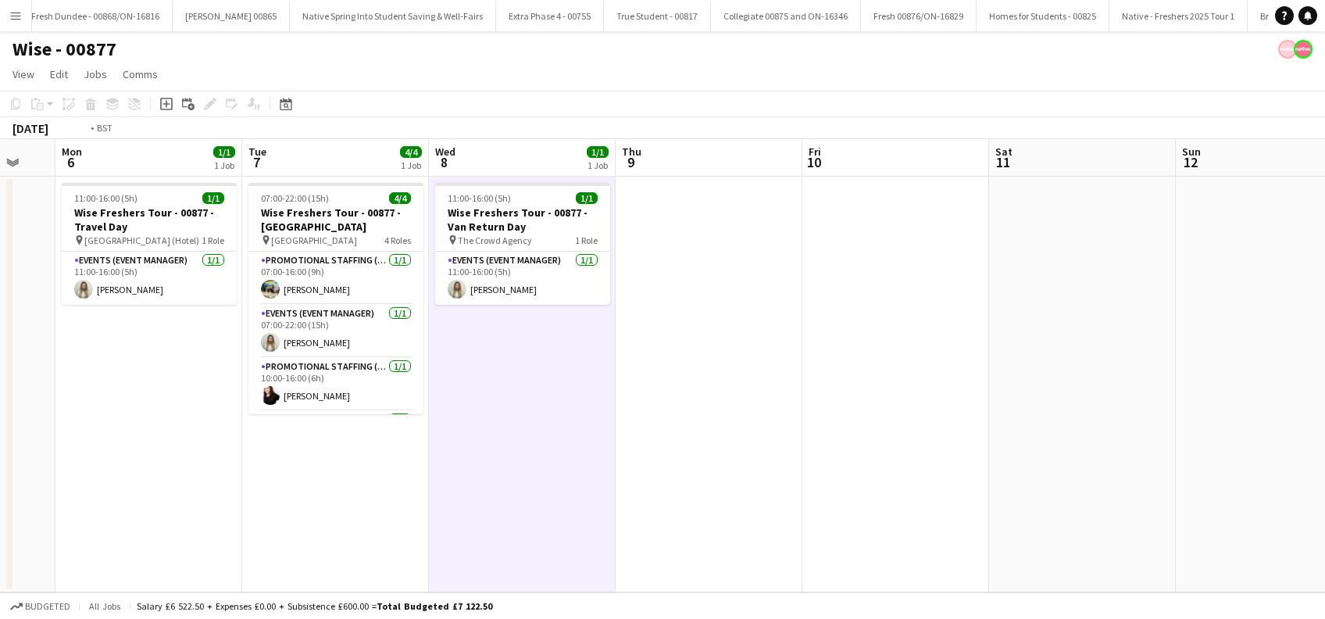
drag, startPoint x: 900, startPoint y: 426, endPoint x: 417, endPoint y: 462, distance: 484.1
click at [417, 462] on app-calendar-viewport "Fri 3 Sat 4 Sun 5 Mon 6 1/1 1 Job Tue 7 4/4 1 Job Wed 8 1/1 1 Job Thu 9 Fri 10 …" at bounding box center [662, 365] width 1325 height 453
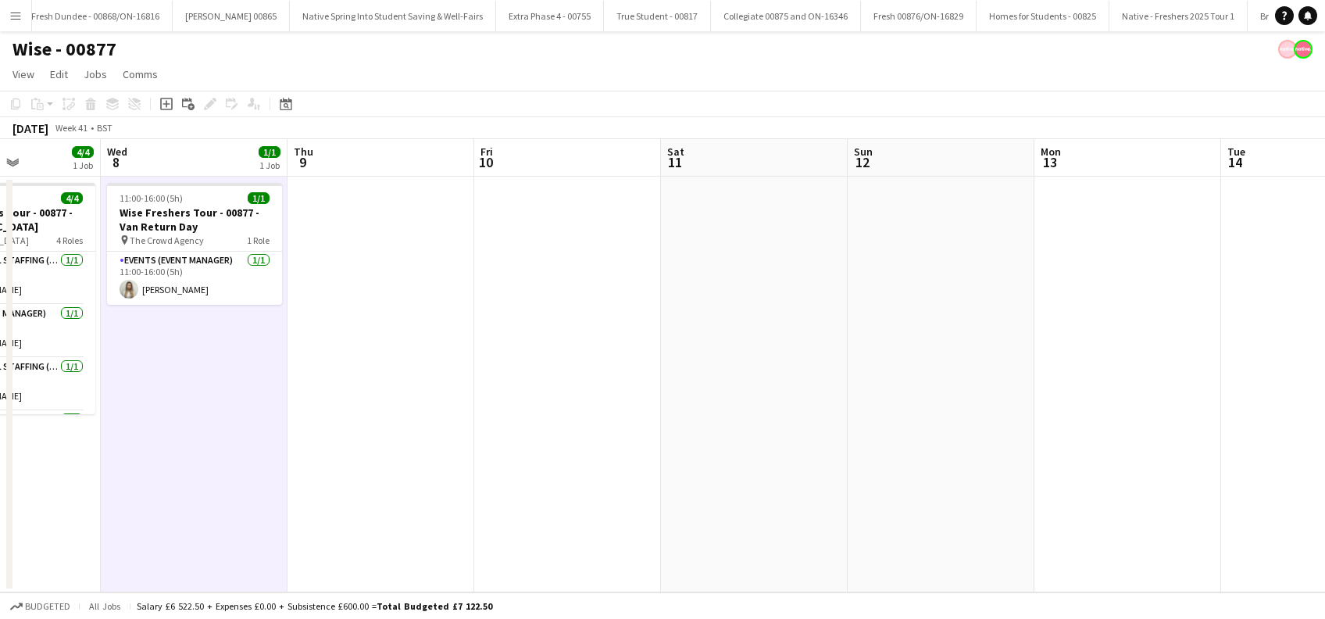
drag, startPoint x: 729, startPoint y: 406, endPoint x: 391, endPoint y: 414, distance: 337.5
click at [341, 414] on app-calendar-viewport "Sun 5 Mon 6 1/1 1 Job Tue 7 4/4 1 Job Wed 8 1/1 1 Job Thu 9 Fri 10 Sat 11 Sun 1…" at bounding box center [662, 365] width 1325 height 453
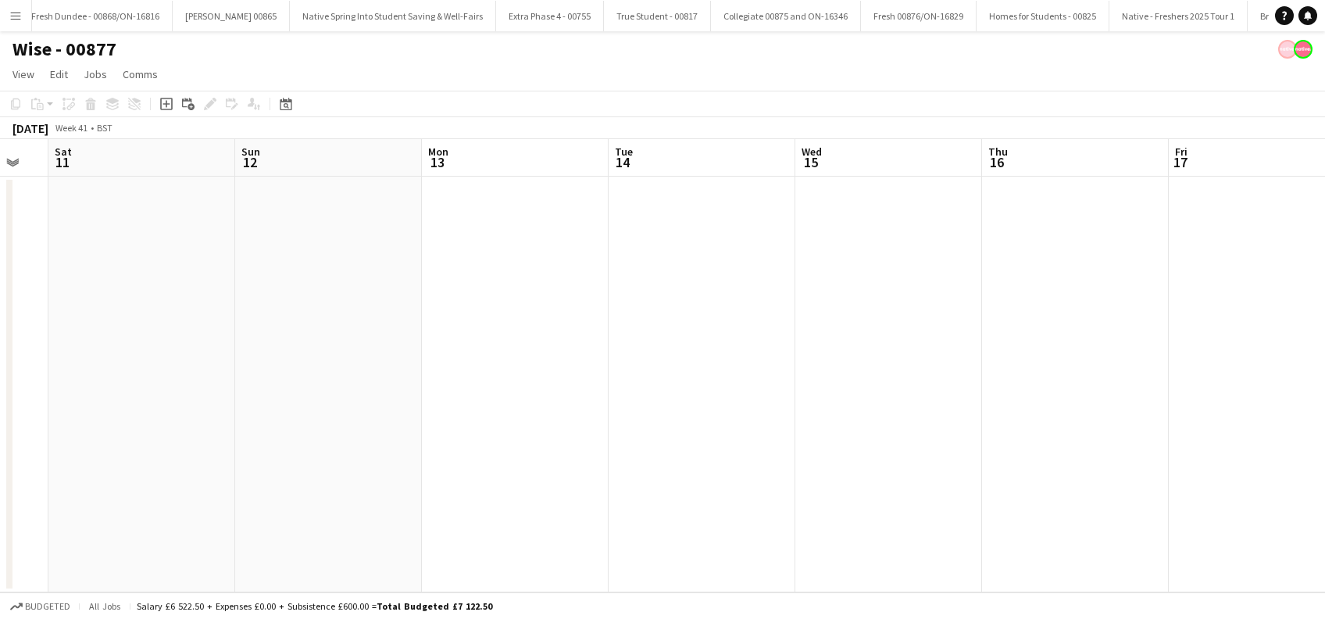
drag, startPoint x: 494, startPoint y: 437, endPoint x: 509, endPoint y: 436, distance: 15.7
click at [493, 437] on app-calendar-viewport "Wed 8 1/1 1 Job Thu 9 Fri 10 Sat 11 Sun 12 Mon 13 Tue 14 Wed 15 Thu 16 Fri 17 S…" at bounding box center [662, 365] width 1325 height 453
drag, startPoint x: 848, startPoint y: 417, endPoint x: 746, endPoint y: 426, distance: 101.9
click at [419, 426] on app-calendar-viewport "Fri 10 Sat 11 Sun 12 Mon 13 Tue 14 Wed 15 Thu 16 Fri 17 Sat 18 Sun 19 Mon 20 Tu…" at bounding box center [662, 365] width 1325 height 453
drag, startPoint x: 794, startPoint y: 427, endPoint x: 580, endPoint y: 419, distance: 214.2
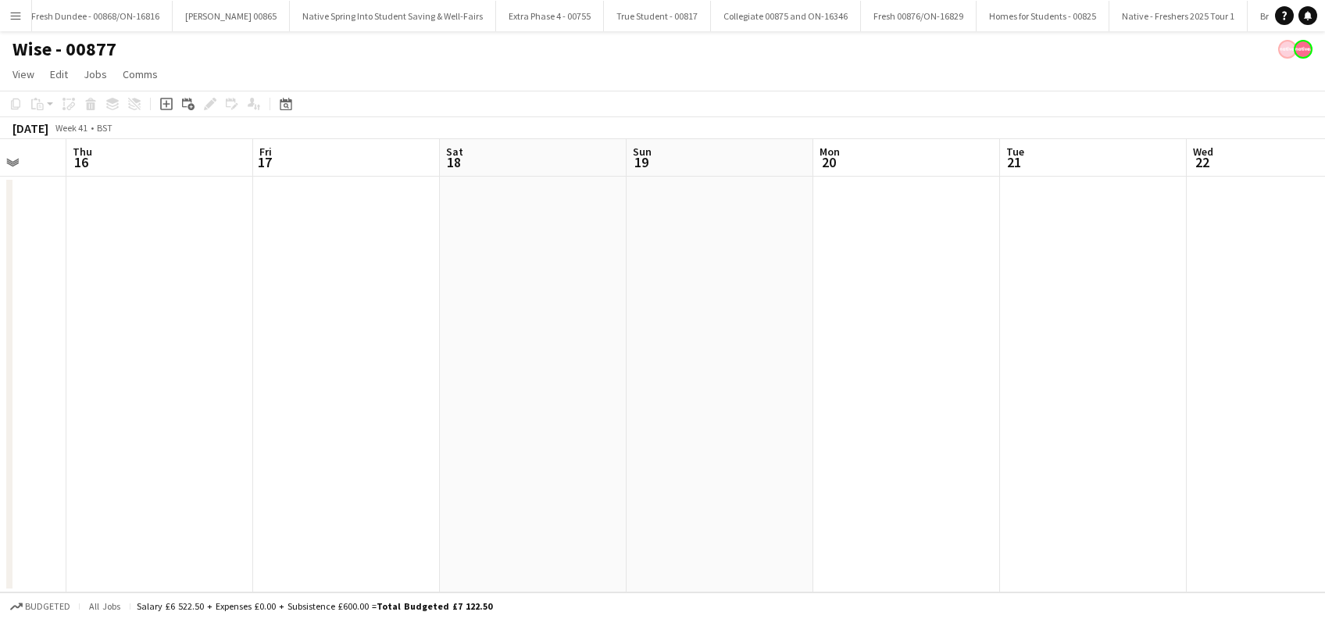
click at [440, 419] on app-calendar-viewport "Sun 12 Mon 13 Tue 14 Wed 15 Thu 16 Fri 17 Sat 18 Sun 19 Mon 20 Tue 21 Wed 22 Th…" at bounding box center [662, 365] width 1325 height 453
click at [636, 418] on app-calendar-viewport "Fri 17 Sat 18 Sun 19 Mon 20 Tue 21 Wed 22 Thu 23 Fri 24 Sat 25 Sun 26 Mon 27 Tu…" at bounding box center [662, 365] width 1325 height 453
drag, startPoint x: 1005, startPoint y: 425, endPoint x: 758, endPoint y: 395, distance: 247.8
click at [756, 425] on app-calendar-viewport "Fri 17 Sat 18 Sun 19 Mon 20 Tue 21 Wed 22 Thu 23 Fri 24 Sat 25 Sun 26 Mon 27 Tu…" at bounding box center [662, 365] width 1325 height 453
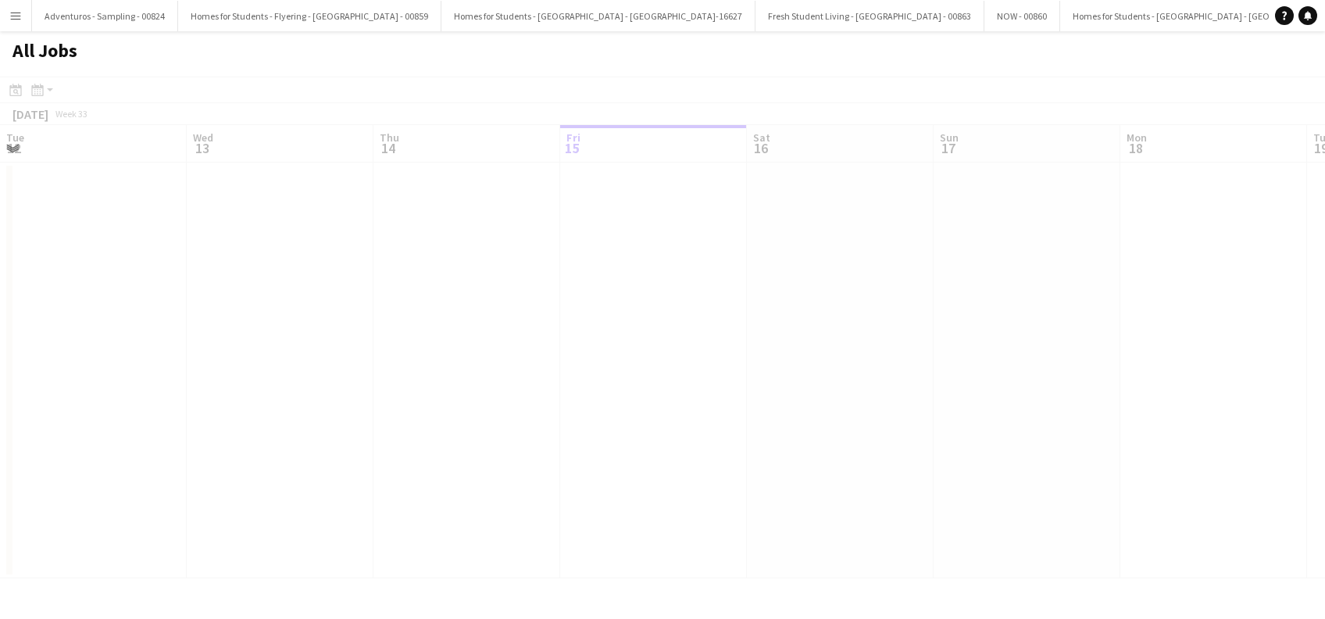
scroll to position [0, 373]
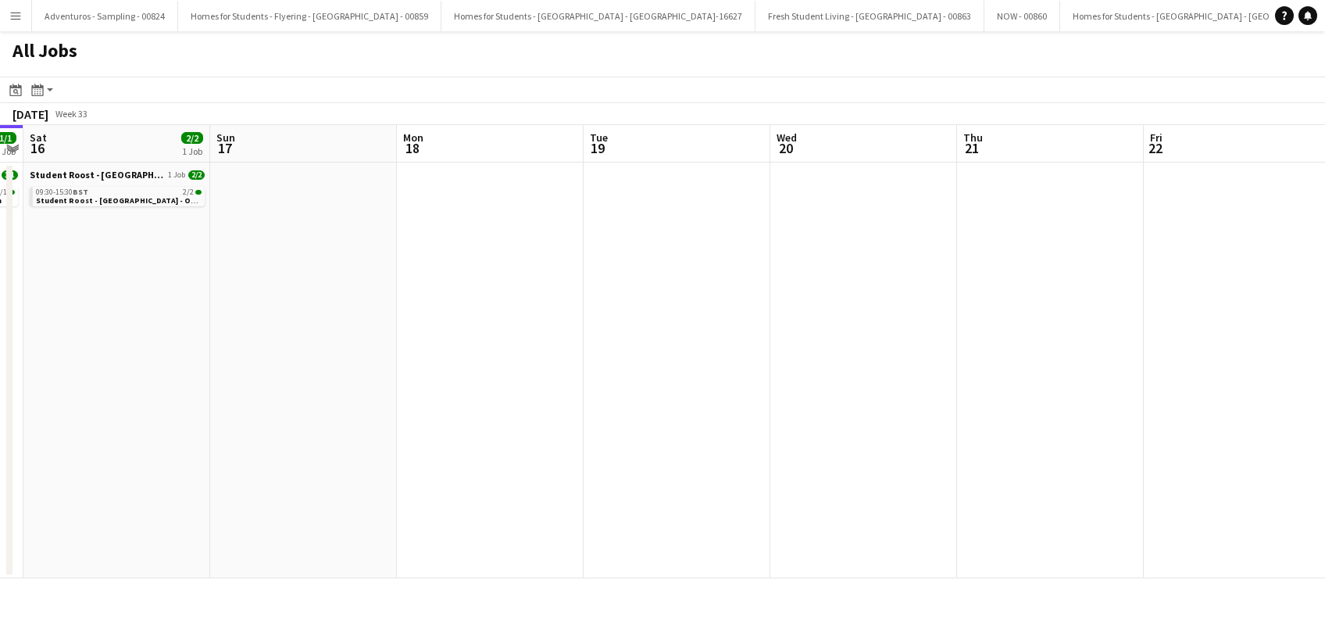
drag, startPoint x: 636, startPoint y: 381, endPoint x: 180, endPoint y: 377, distance: 455.4
click at [179, 377] on app-calendar-viewport "Tue 12 1/1 1 Job Wed 13 3/3 1 Job Thu 14 3/3 1 Job Fri 15 1/1 1 Job Sat 16 2/2 …" at bounding box center [662, 351] width 1325 height 453
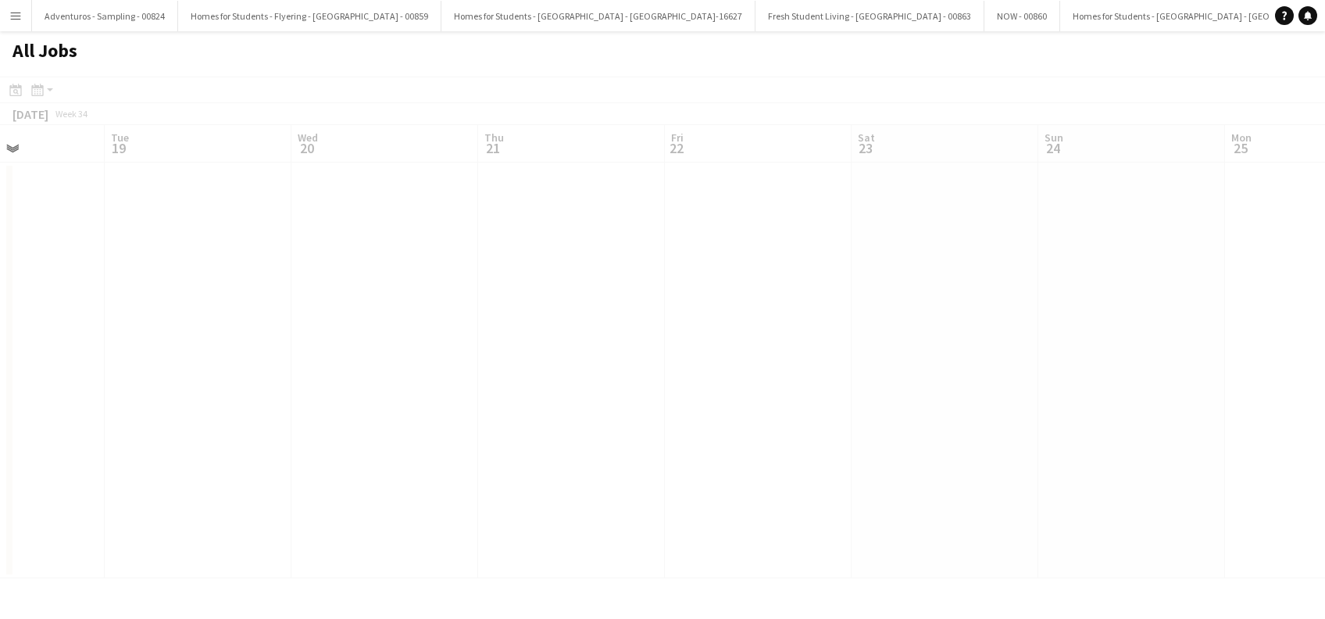
drag, startPoint x: 417, startPoint y: 364, endPoint x: 237, endPoint y: 369, distance: 179.7
click at [175, 362] on app-all-jobs "All Jobs Date picker [DATE] [DATE] [DATE] M [DATE] T [DATE] W [DATE] T [DATE] F…" at bounding box center [662, 304] width 1325 height 547
drag, startPoint x: 601, startPoint y: 390, endPoint x: 198, endPoint y: 354, distance: 403.9
click at [198, 354] on app-calendar-viewport "Sat 16 2/2 1 Job Sun 17 Mon 18 Tue 19 Wed 20 Thu 21 Fri 22 Sat 23 Sun 24 Mon 25…" at bounding box center [662, 351] width 1325 height 453
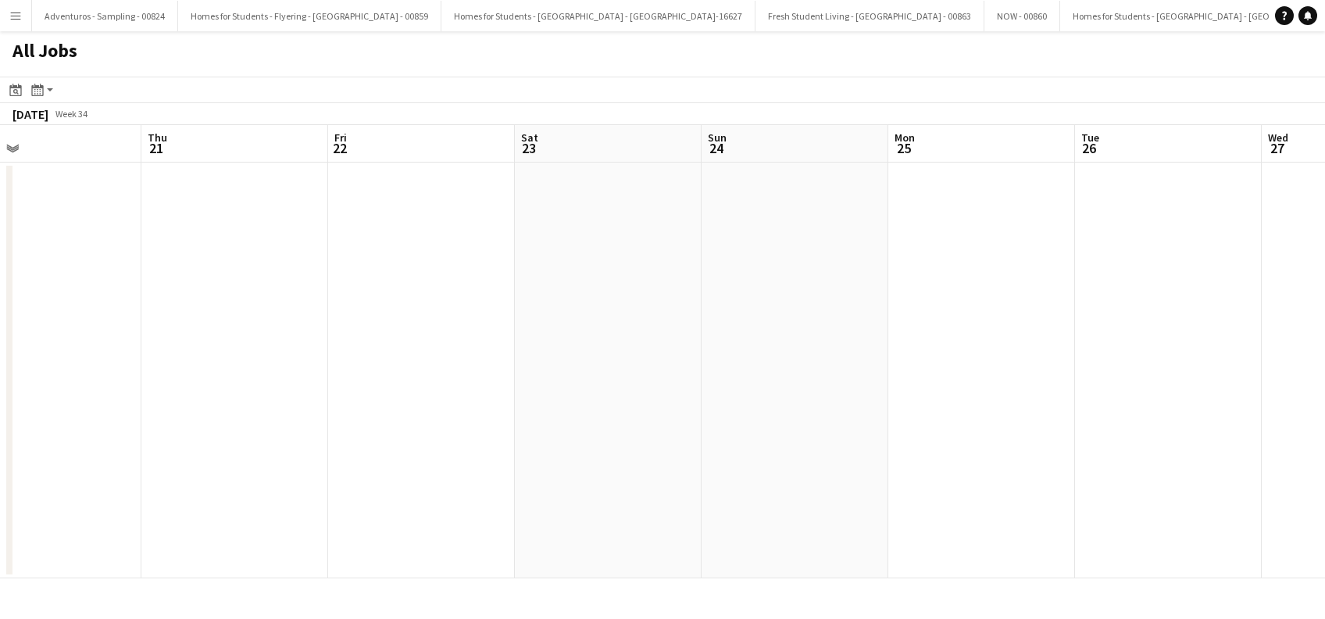
click at [115, 409] on app-all-jobs "All Jobs Date picker [DATE] [DATE] [DATE] M [DATE] T [DATE] W [DATE] T [DATE] F…" at bounding box center [662, 304] width 1325 height 547
click at [51, 482] on app-calendar-viewport "Wed 20 Thu 21 Fri 22 Sat 23 Sun 24 Mon 25 Tue 26 Wed 27 Thu 28 Fri 29 Sat 30 Su…" at bounding box center [662, 351] width 1325 height 453
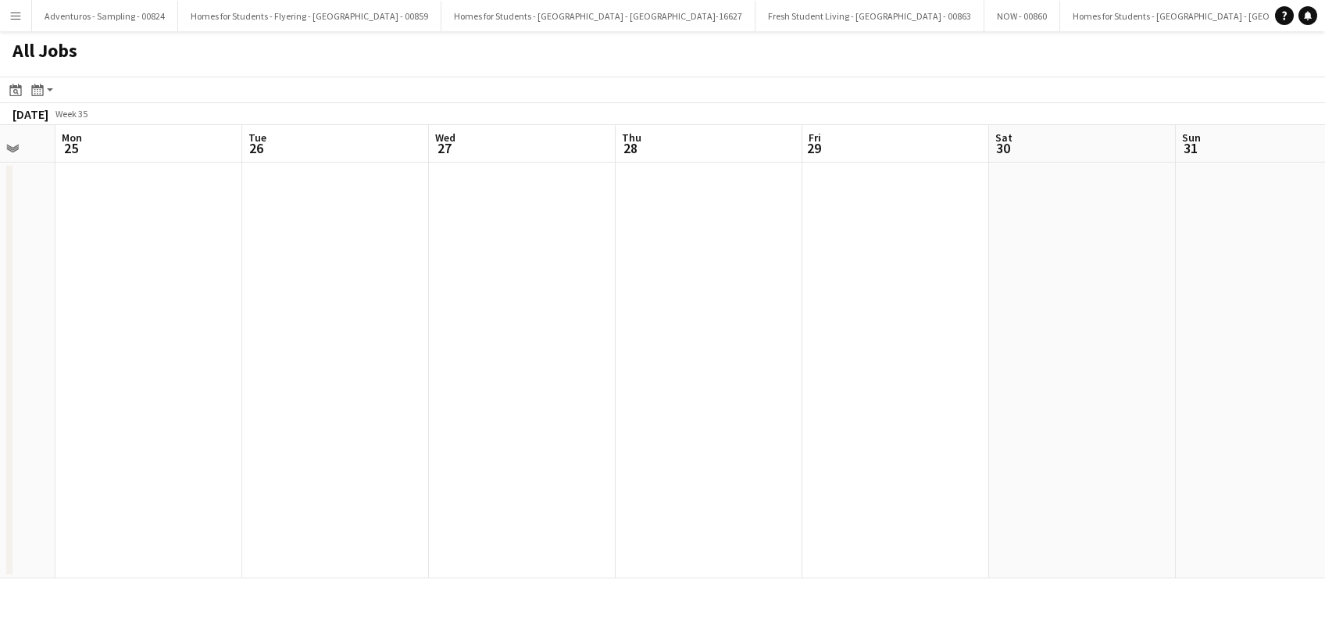
click at [137, 522] on app-all-jobs "All Jobs Date picker [DATE] [DATE] [DATE] M [DATE] T [DATE] W [DATE] T [DATE] F…" at bounding box center [662, 304] width 1325 height 547
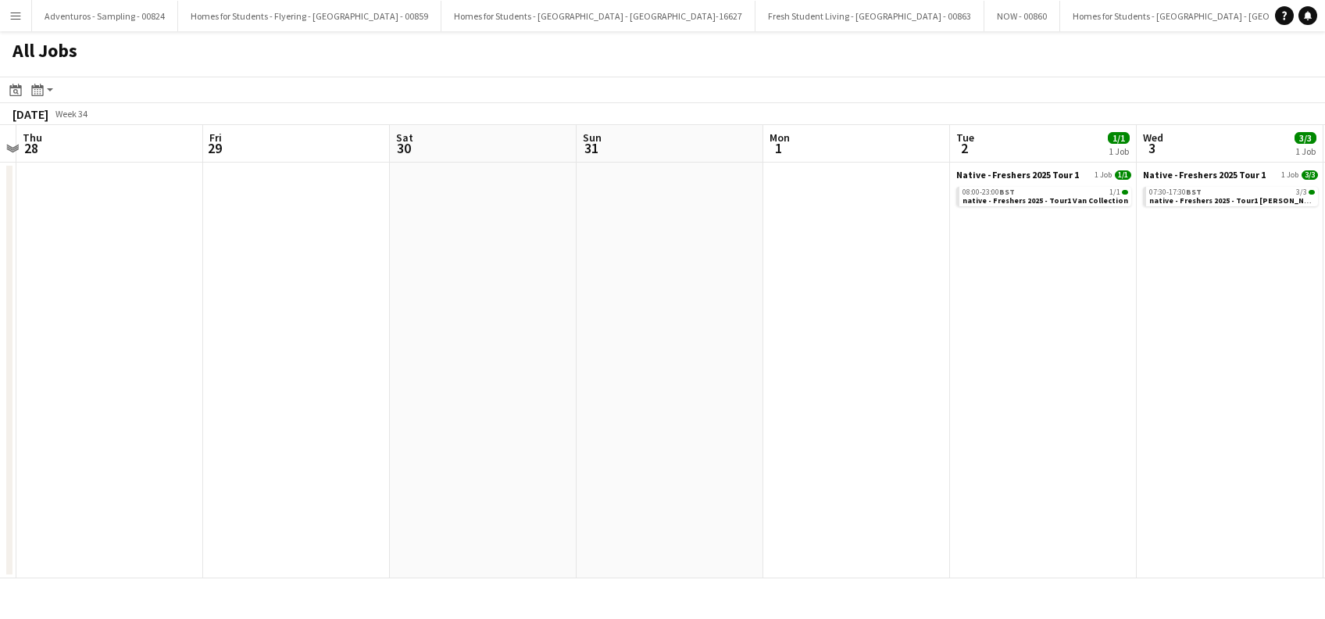
drag, startPoint x: 587, startPoint y: 512, endPoint x: 89, endPoint y: 487, distance: 499.0
click at [49, 488] on app-calendar-viewport "Sun 24 Mon 25 Tue 26 Wed 27 Thu 28 Fri 29 Sat 30 Sun 31 Mon 1 Tue 2 1/1 1 Job W…" at bounding box center [662, 351] width 1325 height 453
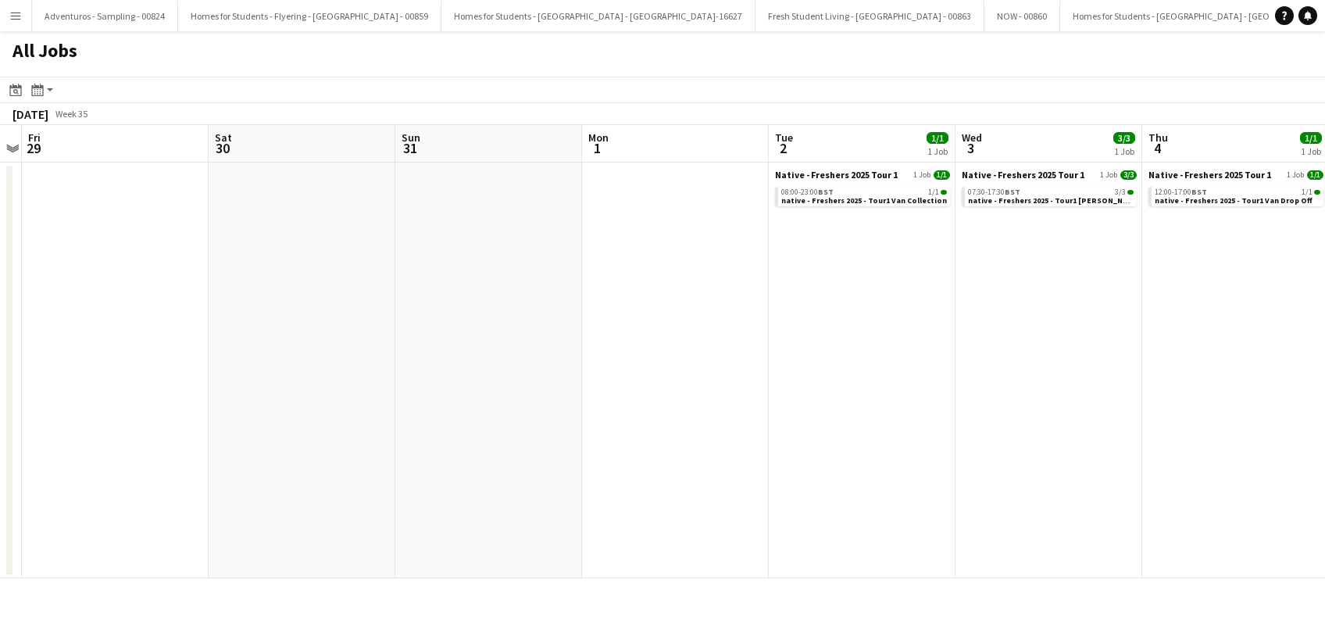
click at [352, 450] on app-all-jobs "All Jobs Date picker AUG 2025 AUG 2025 Monday M Tuesday T Wednesday W Thursday …" at bounding box center [662, 304] width 1325 height 547
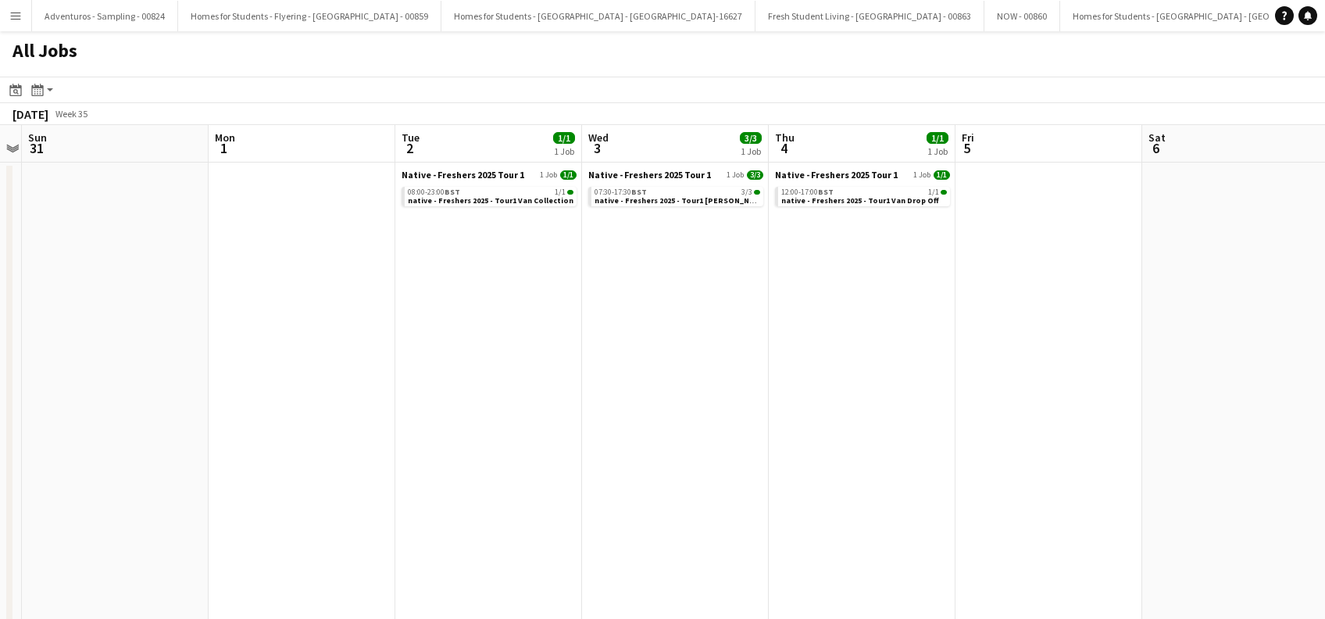
drag, startPoint x: 439, startPoint y: 418, endPoint x: 610, endPoint y: 418, distance: 171.1
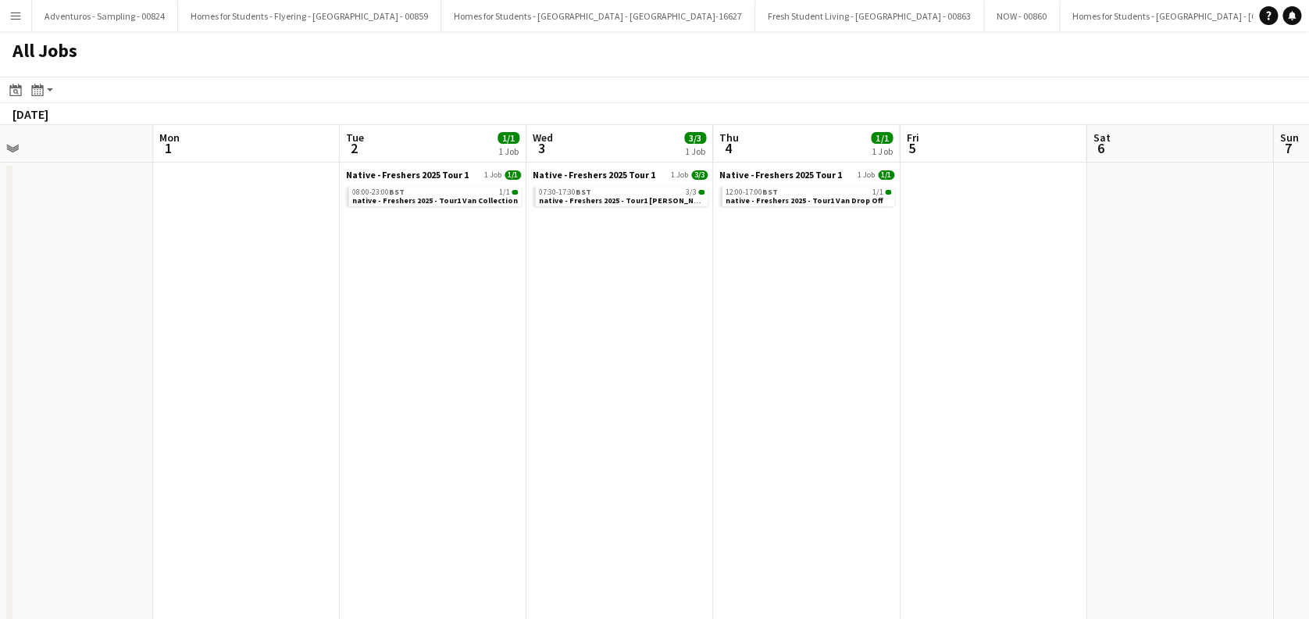
drag, startPoint x: 747, startPoint y: 420, endPoint x: 487, endPoint y: 435, distance: 260.5
click at [334, 427] on app-calendar-viewport "Thu 28 Fri 29 Sat 30 Sun 31 Mon 1 Tue 2 1/1 1 Job Wed 3 3/3 1 Job Thu 4 1/1 1 J…" at bounding box center [654, 572] width 1309 height 894
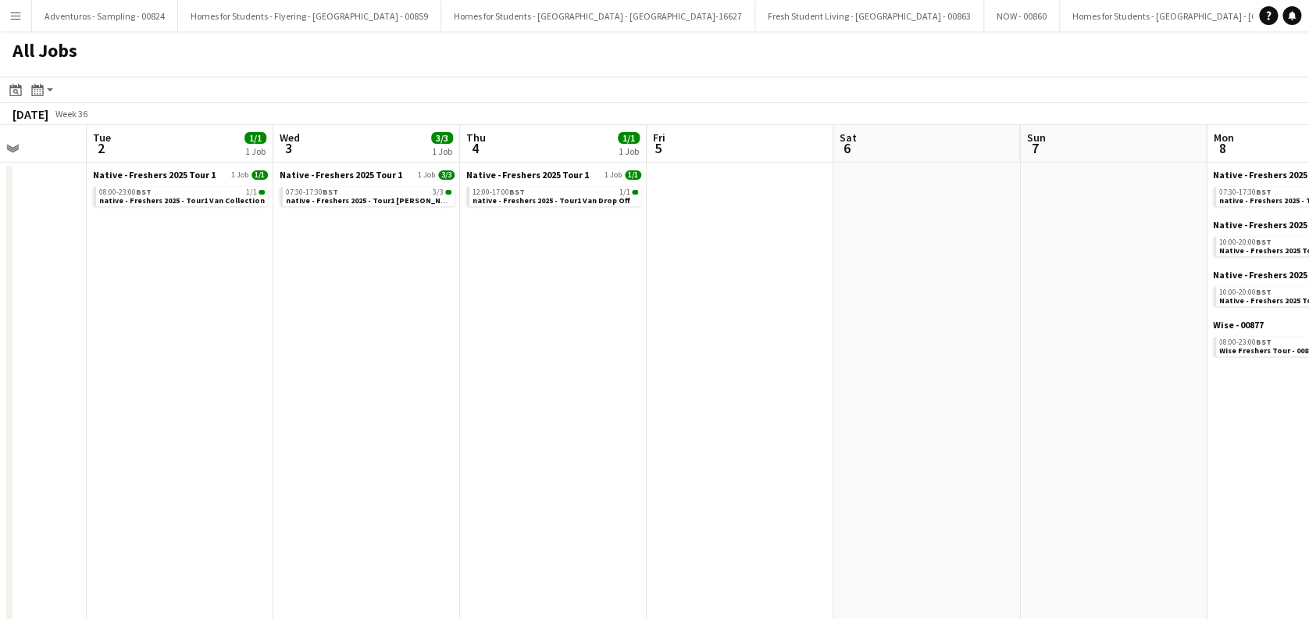
click at [274, 446] on app-all-jobs "All Jobs Date picker AUG 2025 AUG 2025 Monday M Tuesday T Wednesday W Thursday …" at bounding box center [654, 524] width 1309 height 987
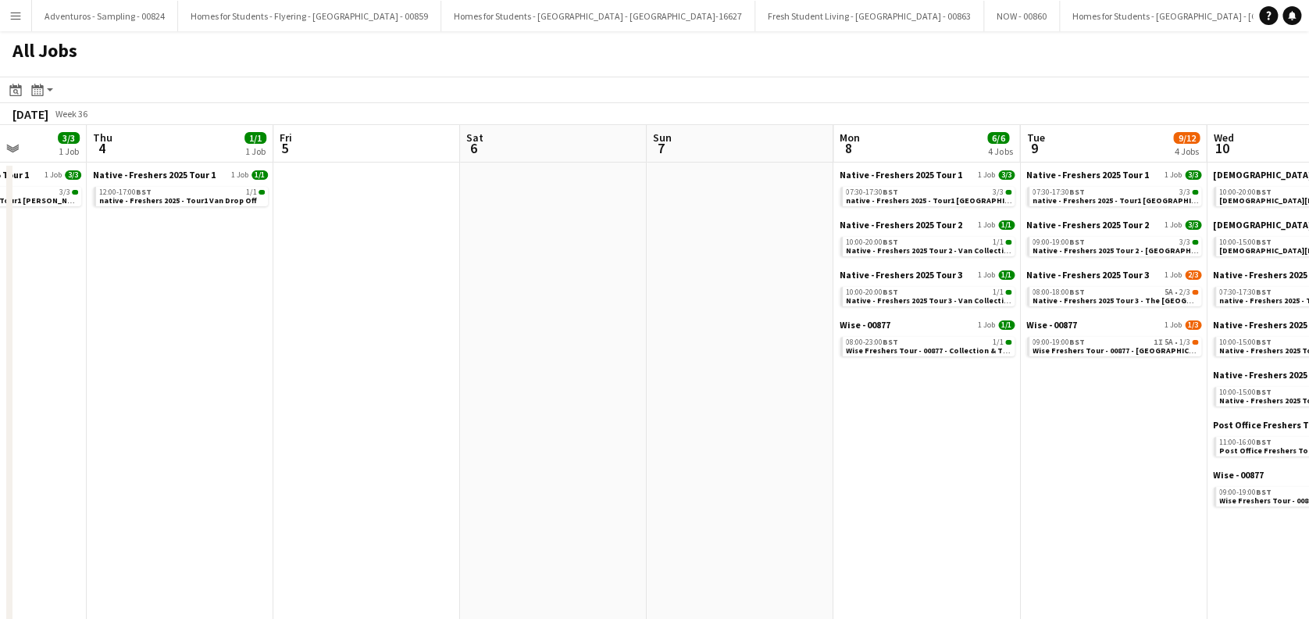
drag, startPoint x: 619, startPoint y: 479, endPoint x: 575, endPoint y: 469, distance: 44.7
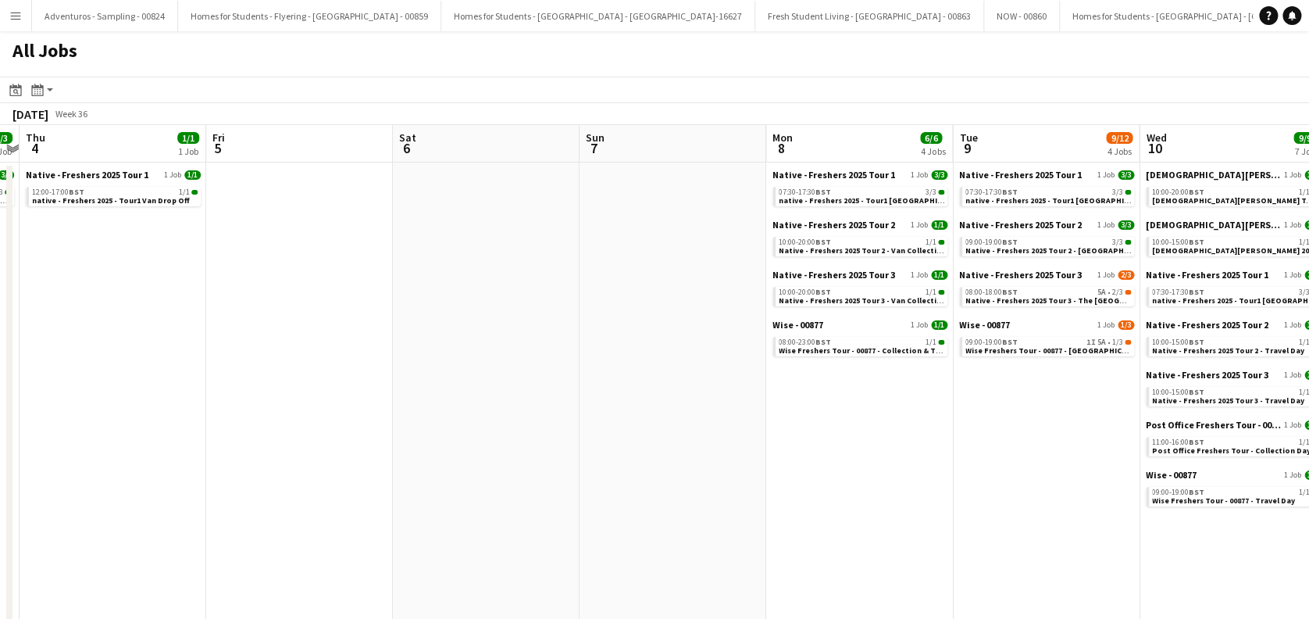
drag, startPoint x: 670, startPoint y: 473, endPoint x: 655, endPoint y: 449, distance: 28.4
click at [226, 455] on app-calendar-viewport "Mon 1 Tue 2 1/1 1 Job Wed 3 3/3 1 Job Thu 4 1/1 1 Job Fri 5 Sat 6 Sun 7 Mon 8 6…" at bounding box center [654, 598] width 1309 height 947
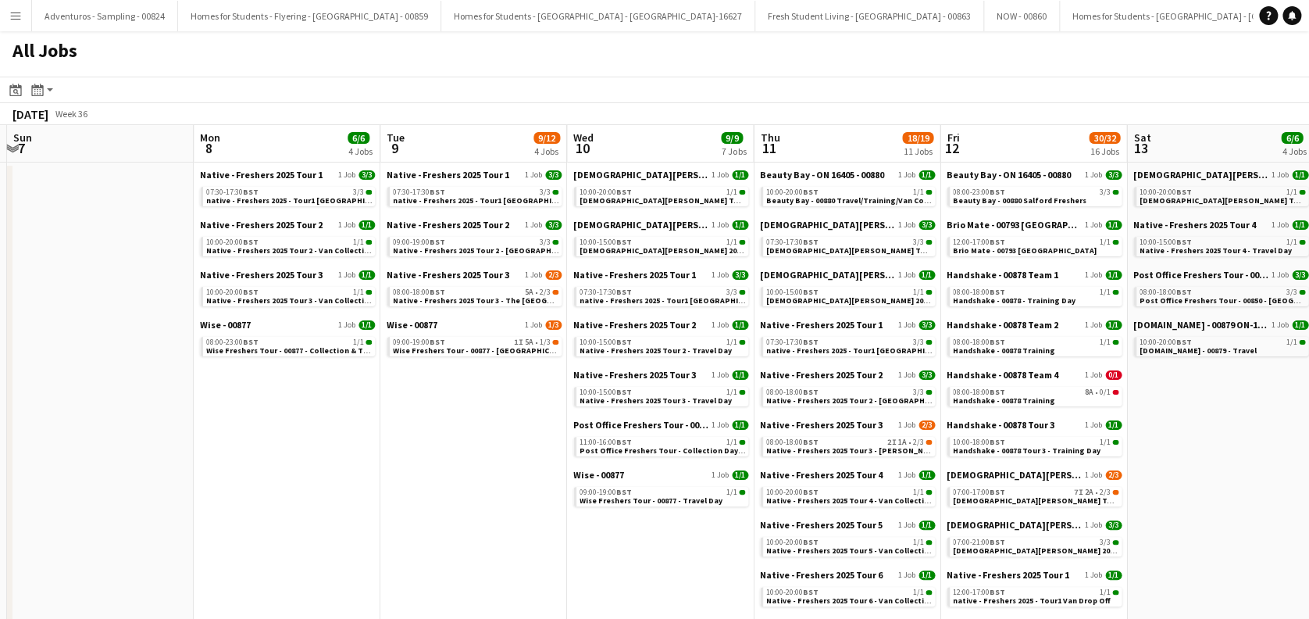
scroll to position [0, 450]
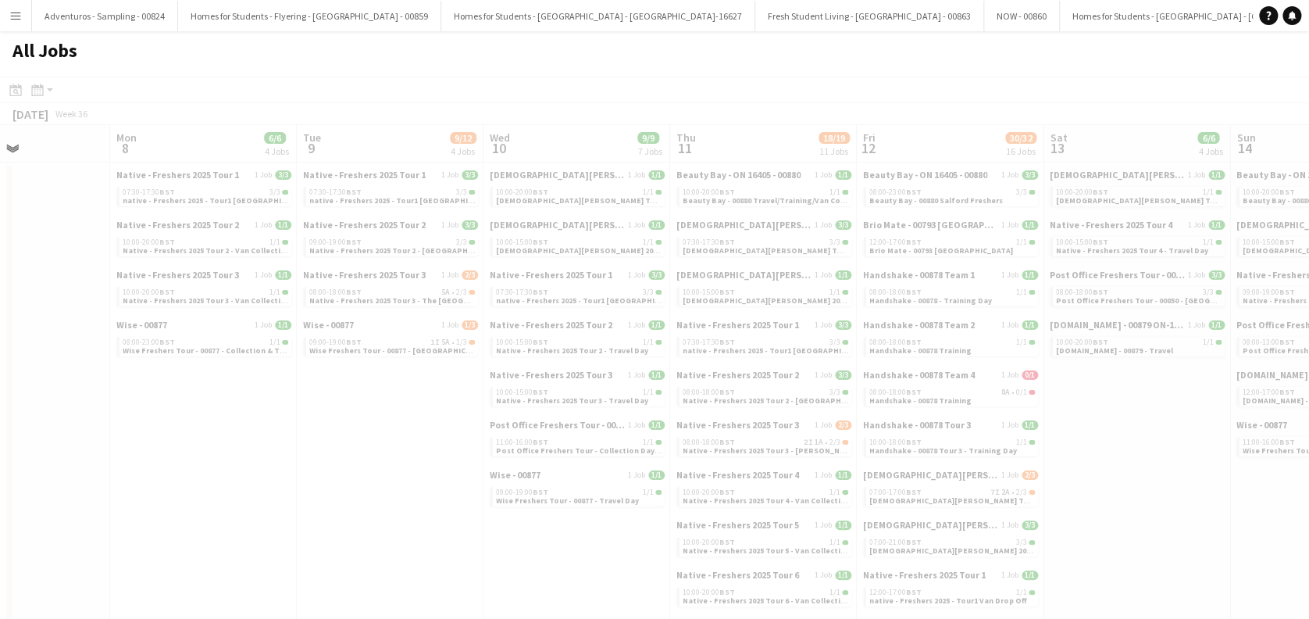
drag, startPoint x: 711, startPoint y: 449, endPoint x: 385, endPoint y: 444, distance: 325.8
click at [381, 448] on app-all-jobs "All Jobs Date picker AUG 2025 AUG 2025 Monday M Tuesday T Wednesday W Thursday …" at bounding box center [654, 551] width 1309 height 1040
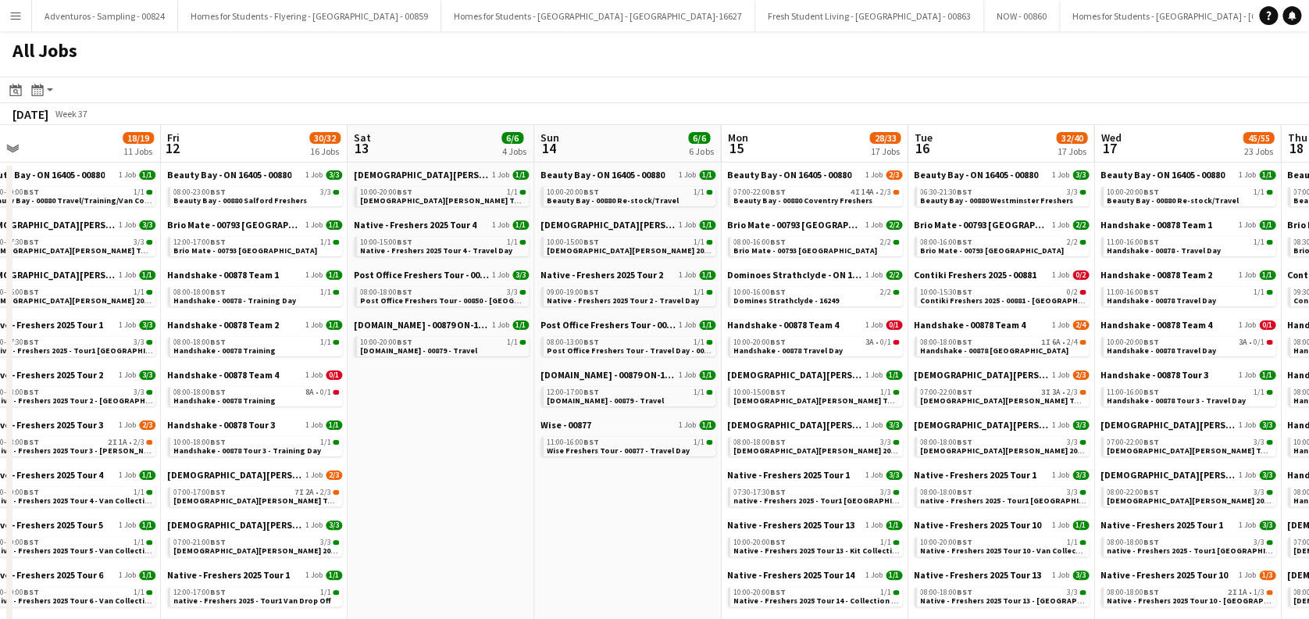
drag, startPoint x: 582, startPoint y: 552, endPoint x: 183, endPoint y: 544, distance: 399.2
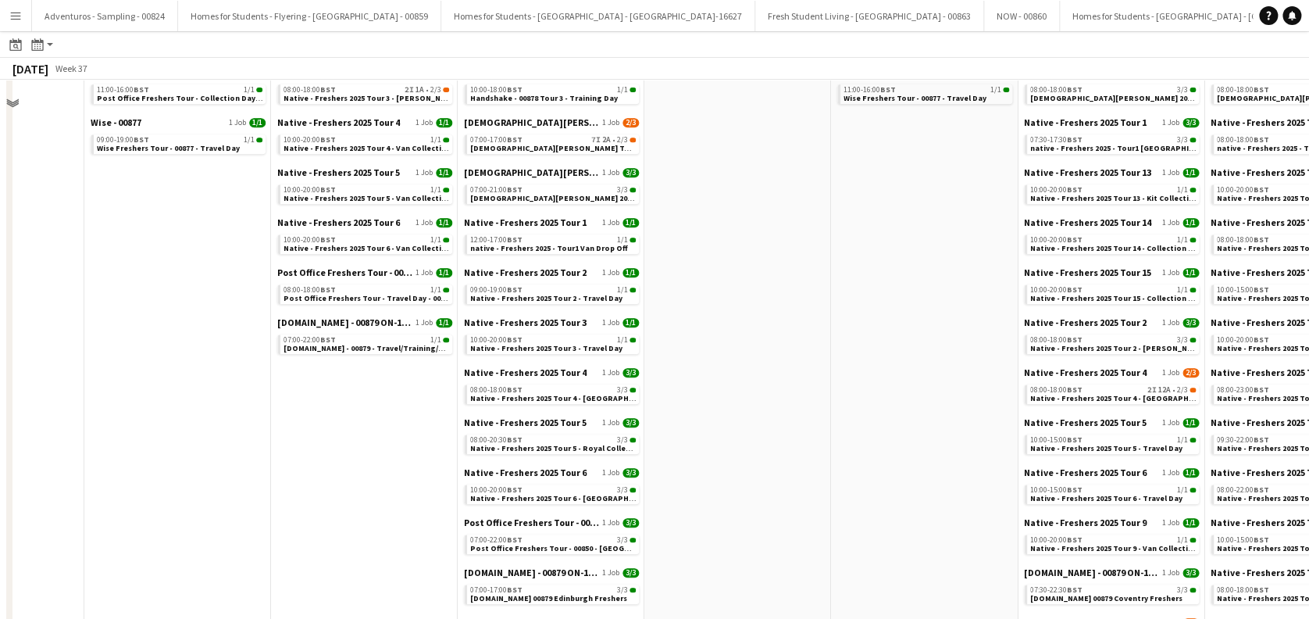
scroll to position [249, 0]
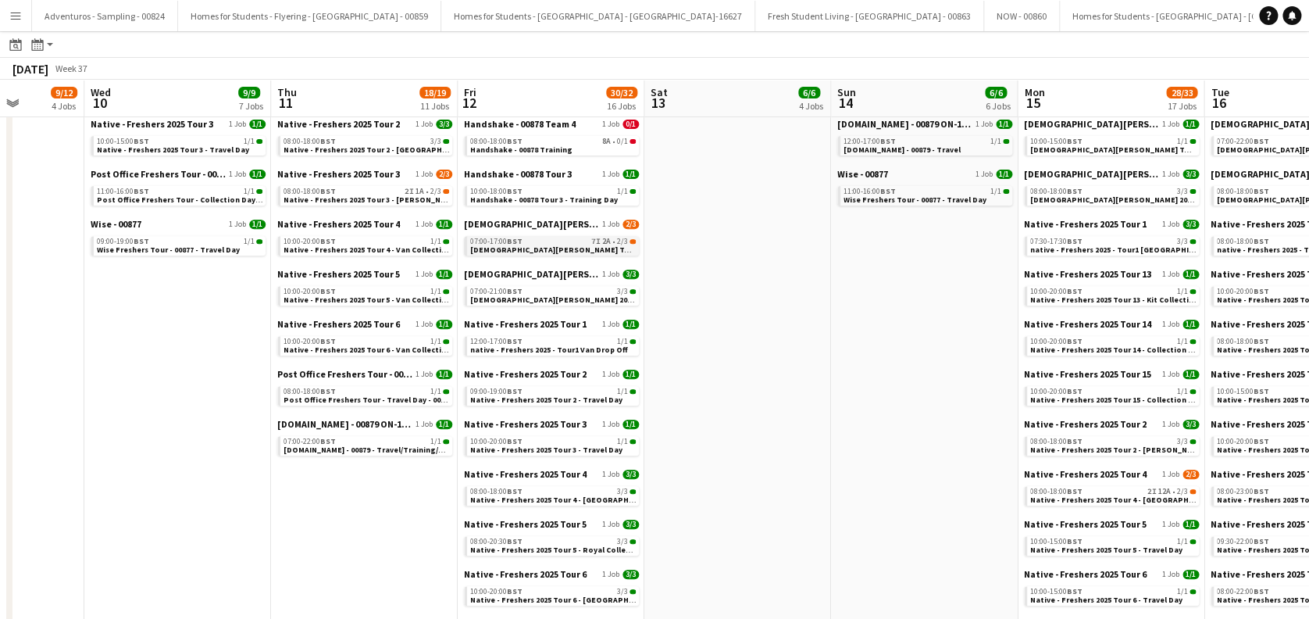
click at [566, 236] on link "07:00-17:00 BST 7I 2A • 2/3 Lady Garden Tour 1 - 00848 - Edinburgh University" at bounding box center [553, 245] width 166 height 18
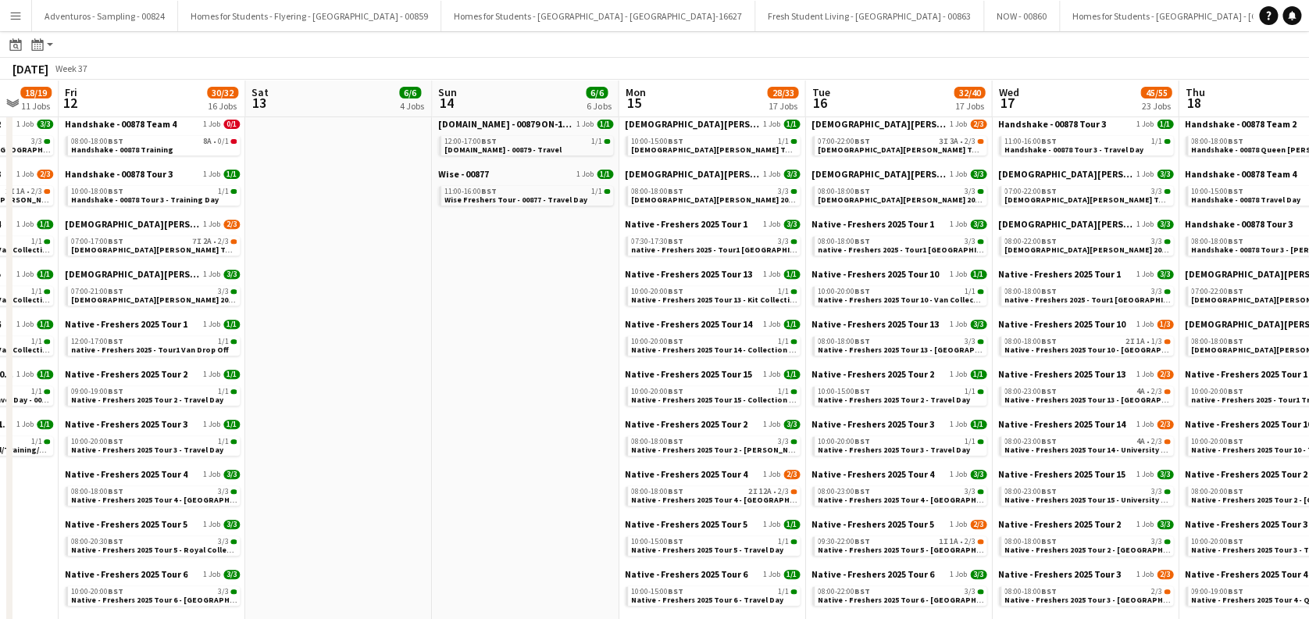
click at [520, 416] on app-all-jobs "All Jobs Date picker AUG 2025 AUG 2025 Monday M Tuesday T Wednesday W Thursday …" at bounding box center [654, 461] width 1309 height 1358
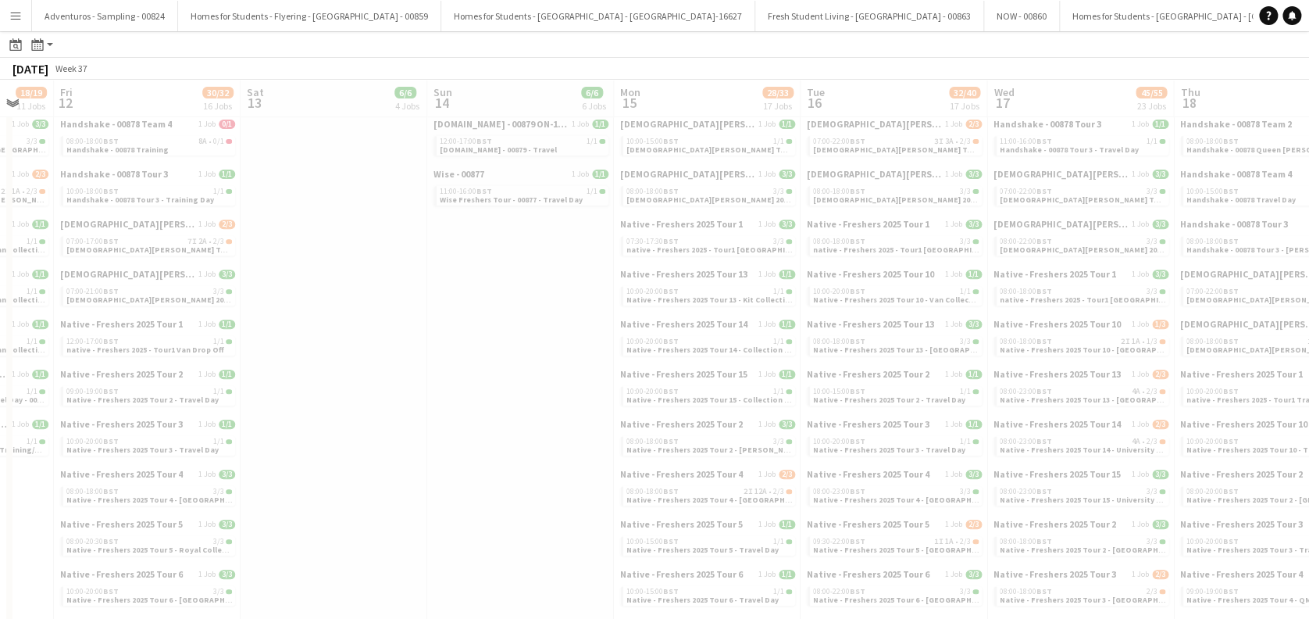
drag, startPoint x: 739, startPoint y: 350, endPoint x: 664, endPoint y: 337, distance: 76.2
click at [616, 341] on div at bounding box center [654, 506] width 1309 height 1358
drag, startPoint x: 606, startPoint y: 331, endPoint x: 678, endPoint y: 330, distance: 71.9
click at [606, 330] on div at bounding box center [654, 506] width 1309 height 1358
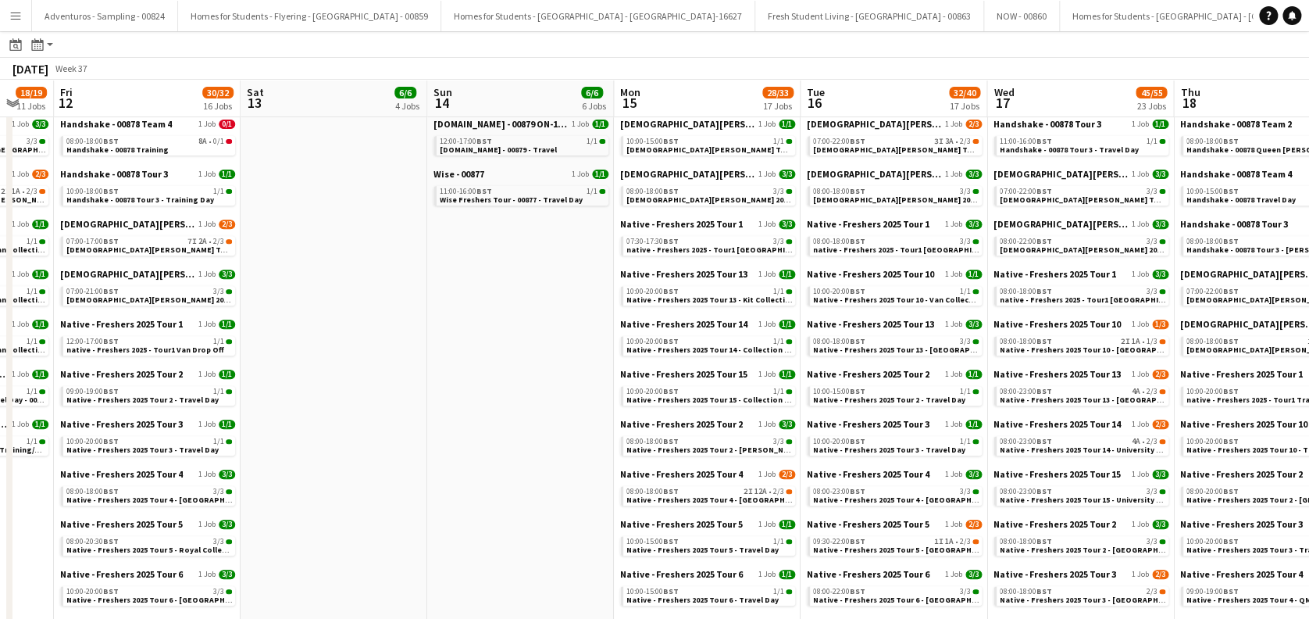
drag, startPoint x: 837, startPoint y: 337, endPoint x: 1006, endPoint y: 337, distance: 168.7
click at [580, 337] on app-calendar-viewport "Tue 9 9/12 4 Jobs Wed 10 9/9 7 Jobs Thu 11 18/19 11 Jobs Fri 12 30/32 16 Jobs S…" at bounding box center [654, 483] width 1309 height 1312
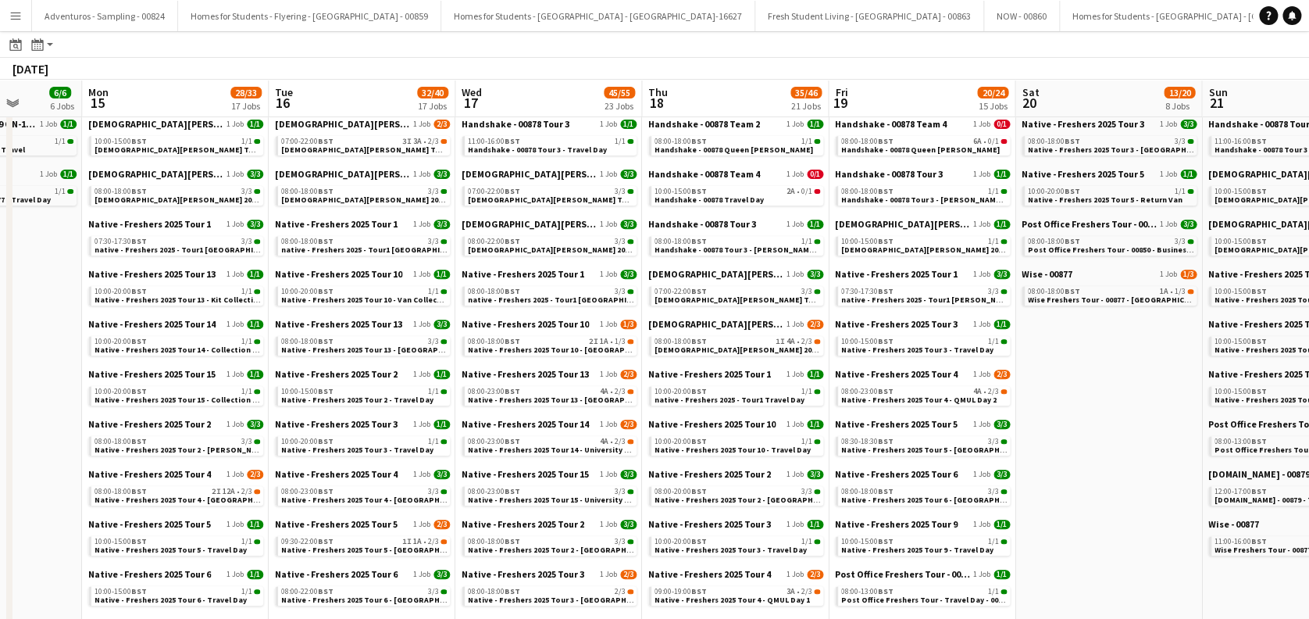
scroll to position [0, 386]
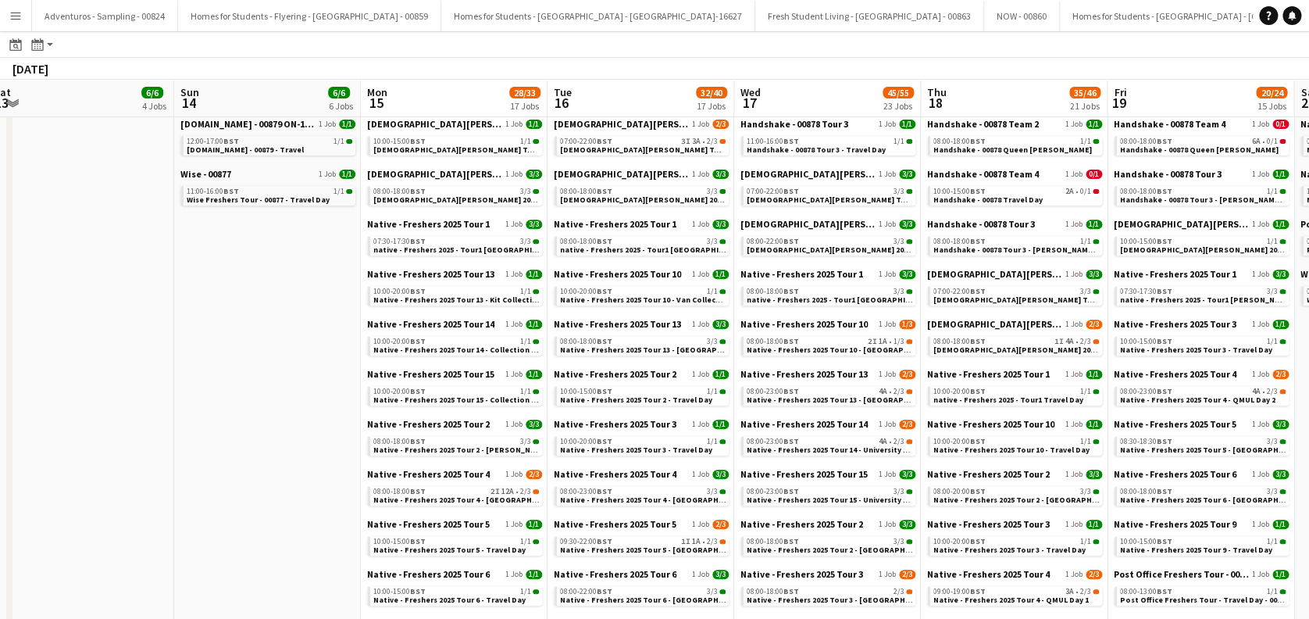
click at [757, 337] on app-all-jobs "All Jobs Date picker AUG 2025 AUG 2025 Monday M Tuesday T Wednesday W Thursday …" at bounding box center [654, 461] width 1309 height 1358
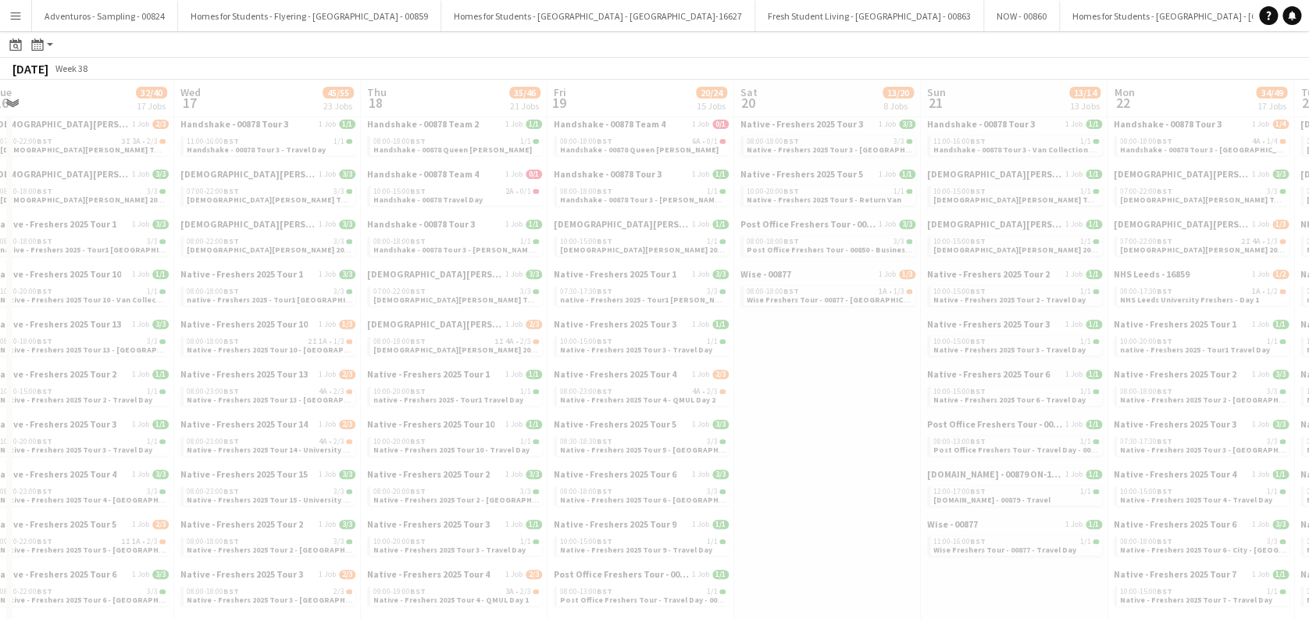
drag, startPoint x: 891, startPoint y: 330, endPoint x: 706, endPoint y: 325, distance: 185.2
click at [695, 330] on div at bounding box center [654, 506] width 1309 height 1358
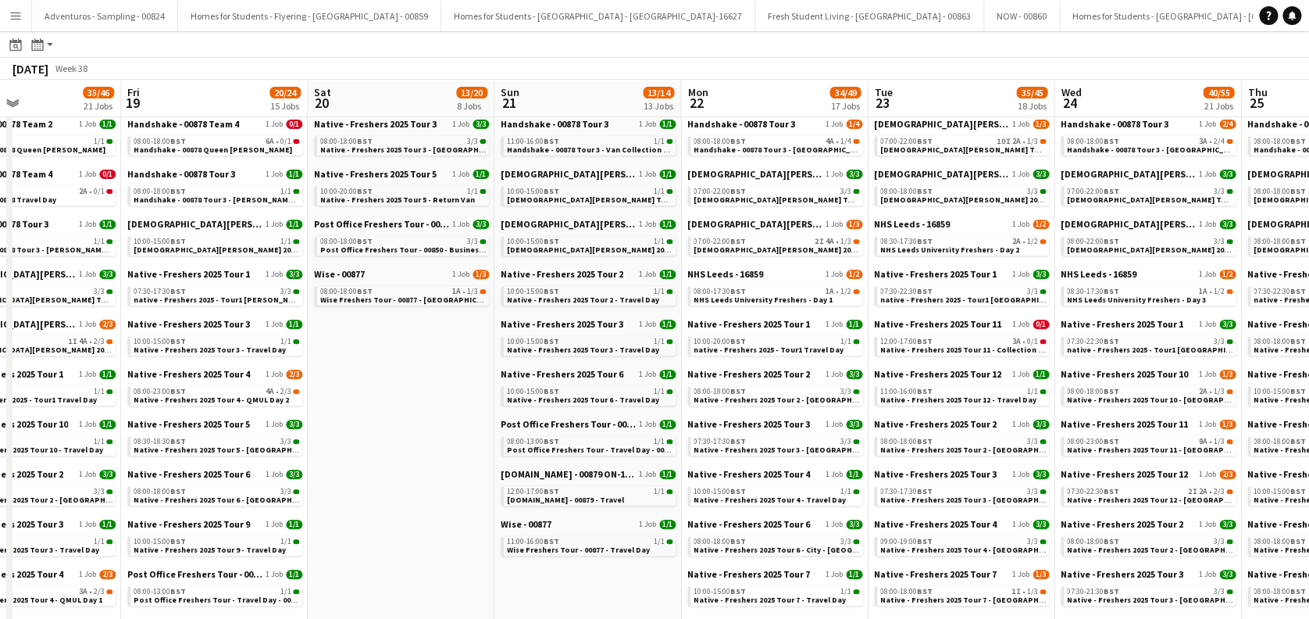
click at [684, 337] on app-calendar-viewport "Sun 14 6/6 6 Jobs Mon 15 28/33 17 Jobs Tue 16 32/40 17 Jobs Wed 17 45/55 23 Job…" at bounding box center [654, 483] width 1309 height 1312
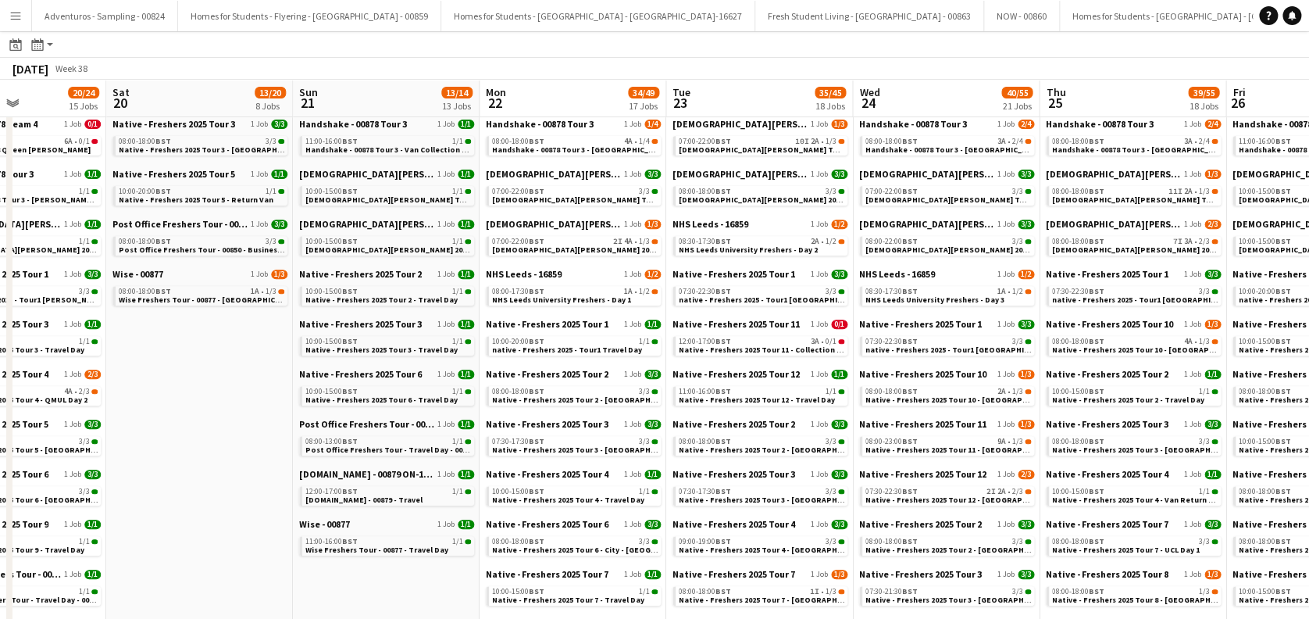
drag, startPoint x: 1017, startPoint y: 335, endPoint x: 737, endPoint y: 337, distance: 279.7
click at [737, 341] on app-calendar-viewport "Tue 16 32/40 17 Jobs Wed 17 45/55 23 Jobs Thu 18 35/46 21 Jobs Fri 19 20/24 15 …" at bounding box center [654, 483] width 1309 height 1312
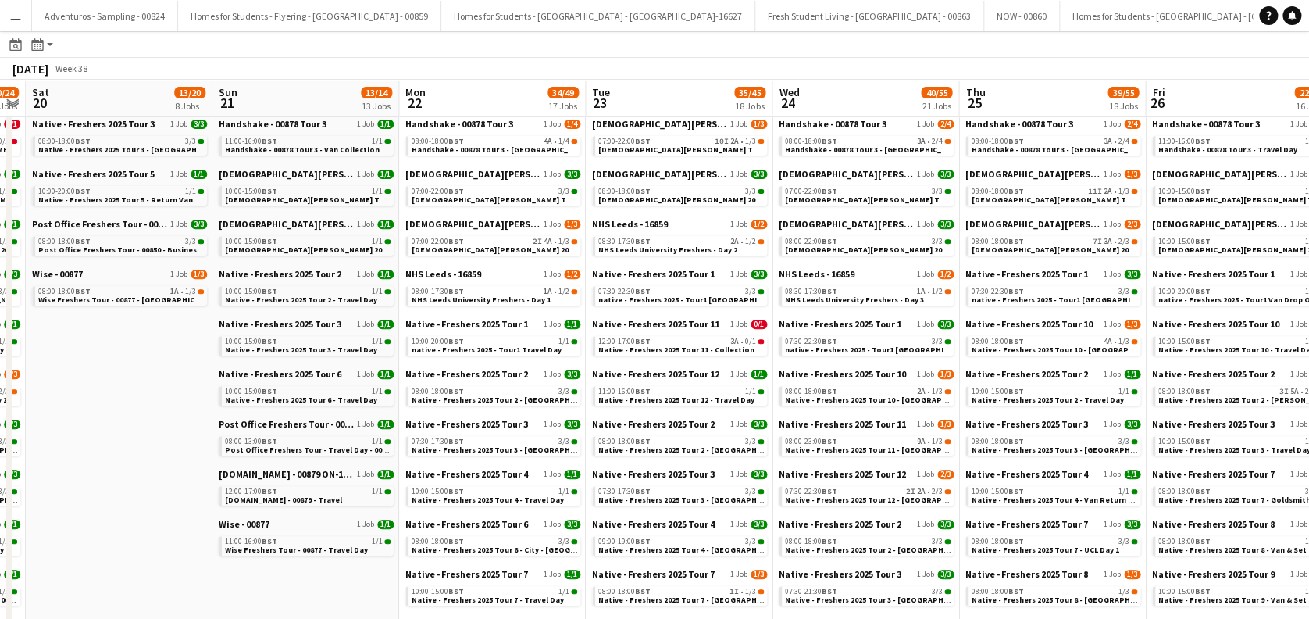
click at [649, 342] on app-all-jobs "All Jobs Date picker AUG 2025 AUG 2025 Monday M Tuesday T Wednesday W Thursday …" at bounding box center [654, 461] width 1309 height 1358
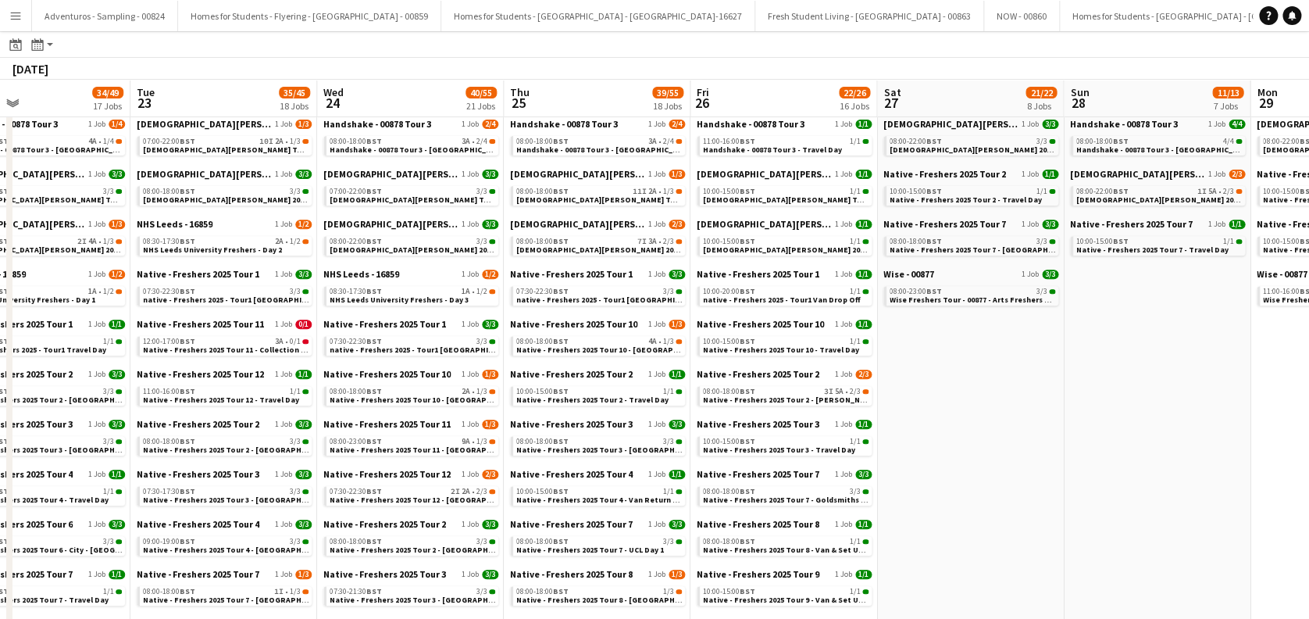
scroll to position [0, 691]
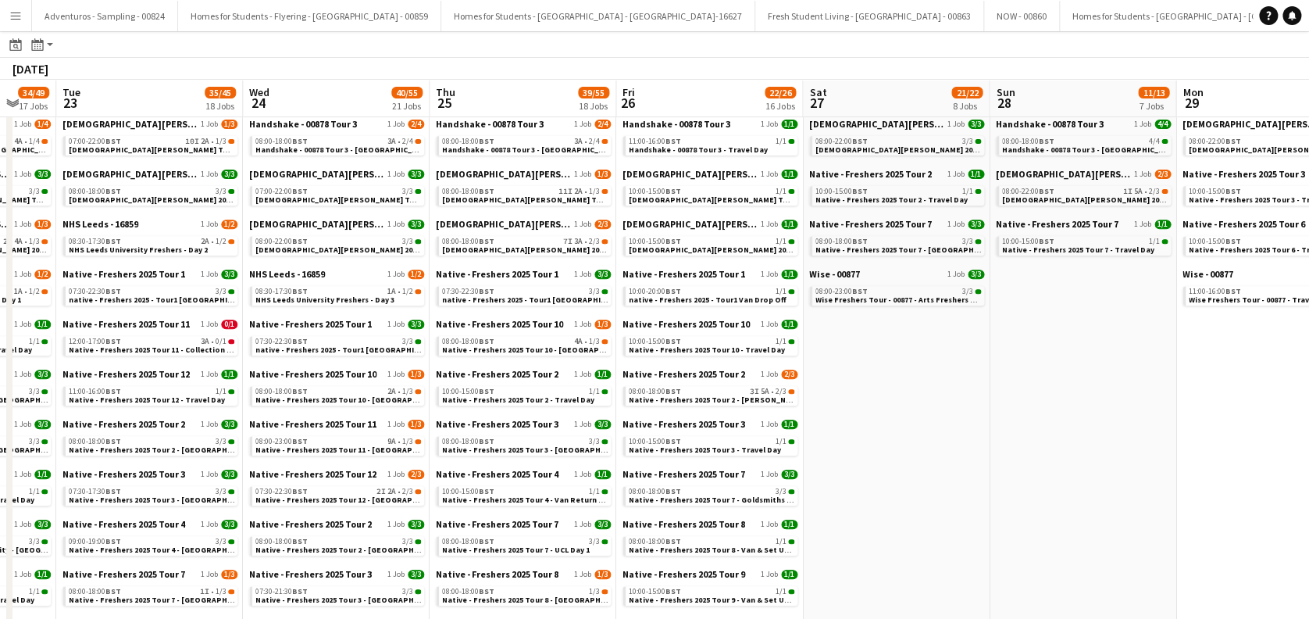
drag, startPoint x: 1136, startPoint y: 391, endPoint x: 968, endPoint y: 380, distance: 168.3
click at [898, 391] on app-calendar-viewport "Fri 19 20/24 15 Jobs Sat 20 13/20 8 Jobs Sun 21 13/14 13 Jobs Mon 22 34/49 17 J…" at bounding box center [654, 483] width 1309 height 1312
click at [863, 148] on span "Lady Garden 2025 Tour 2 - 00848 - University of Bristol" at bounding box center [966, 150] width 301 height 10
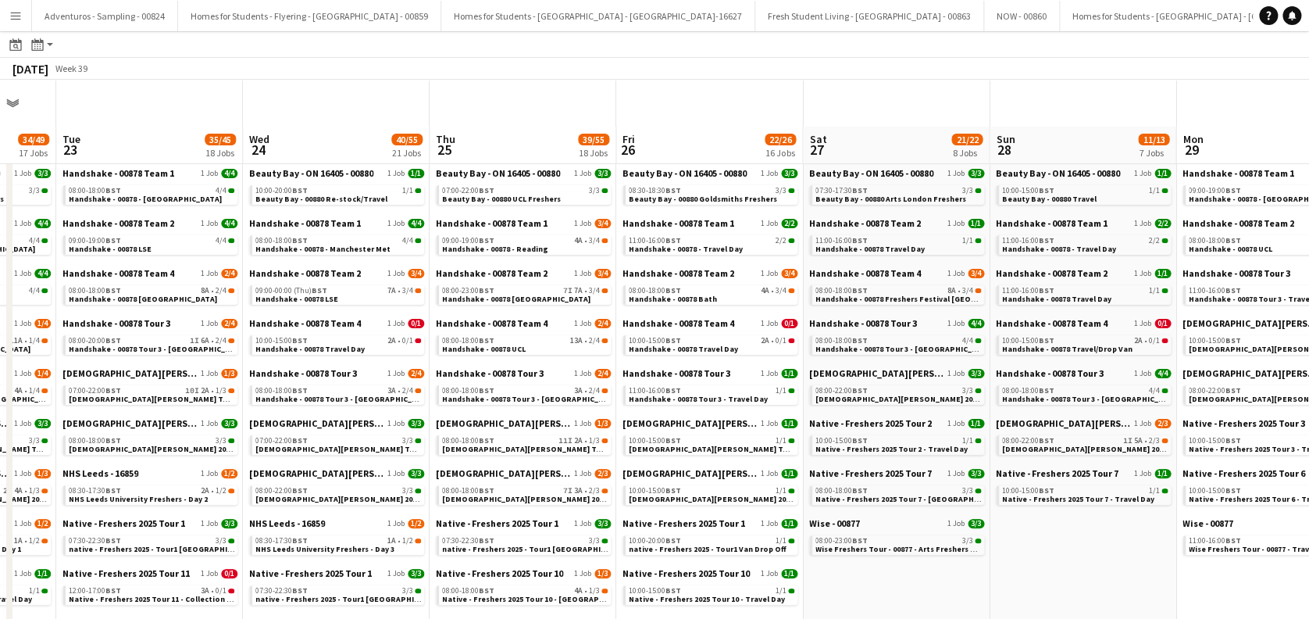
scroll to position [0, 0]
click at [311, 195] on span "Beauty Bay - 00880 Re-stock/Travel" at bounding box center [321, 200] width 132 height 10
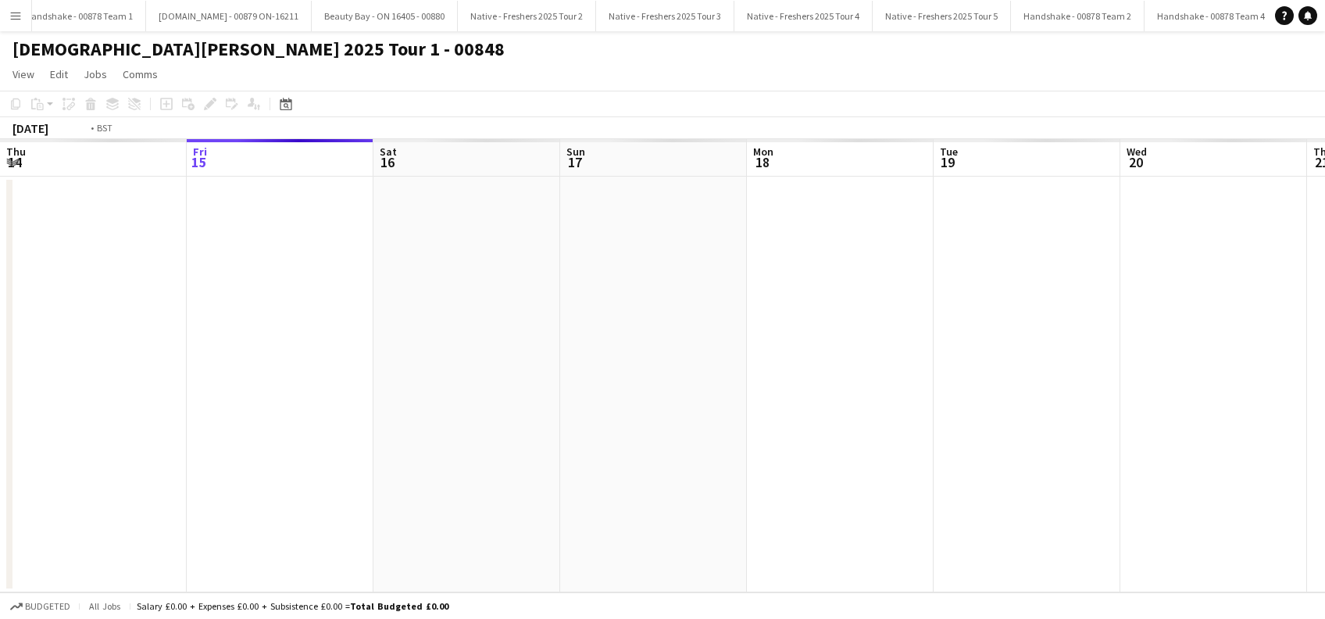
scroll to position [0, 537]
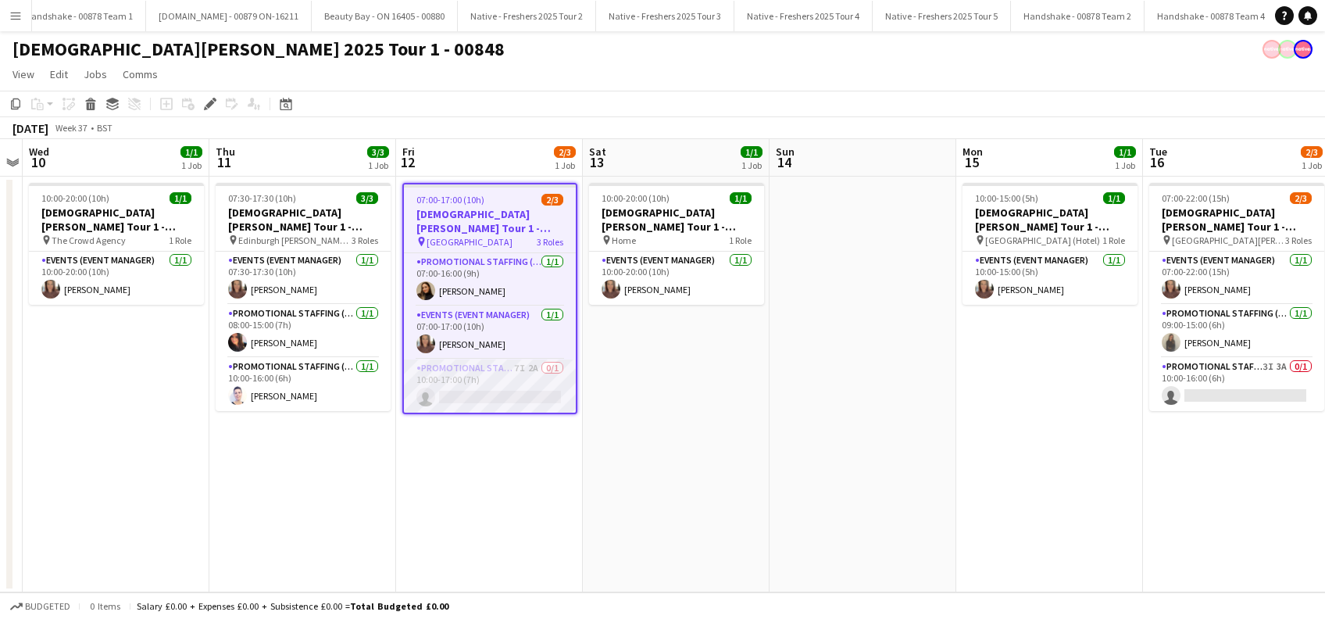
click at [509, 403] on app-card-role "Promotional Staffing (Brand Ambassadors) 7I 2A 0/1 10:00-17:00 (7h) single-neut…" at bounding box center [490, 385] width 172 height 53
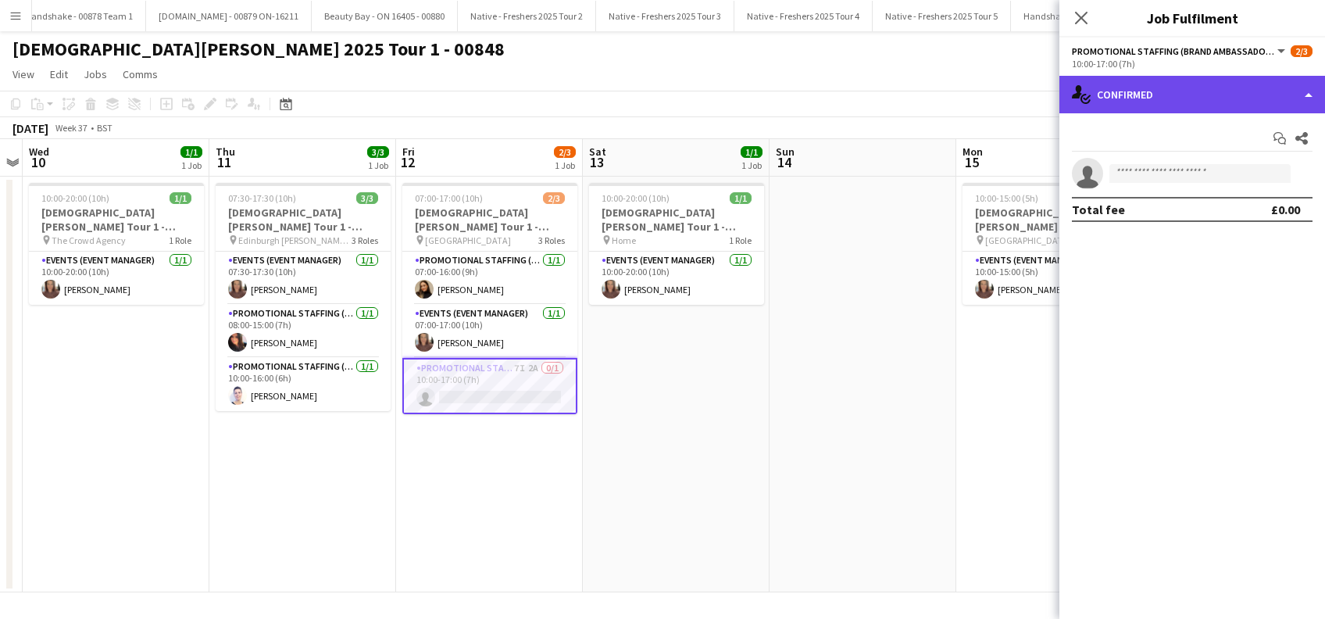
click at [1229, 95] on div "single-neutral-actions-check-2 Confirmed" at bounding box center [1192, 94] width 266 height 37
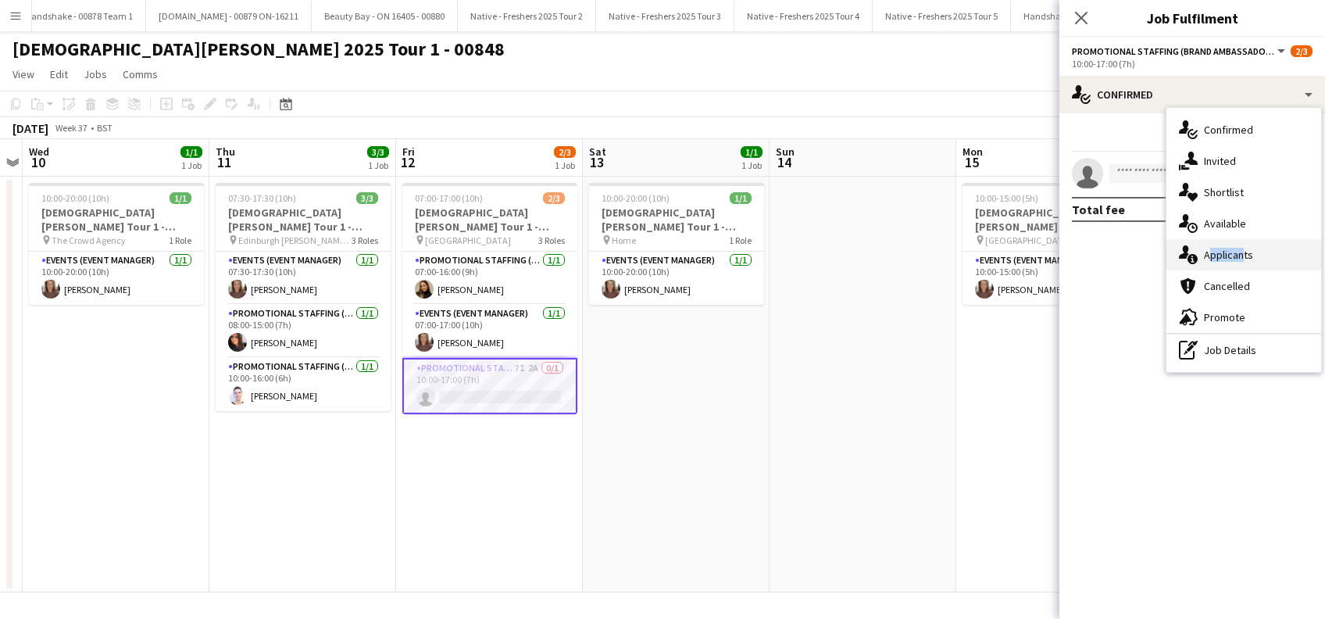
click at [1235, 260] on div "single-neutral-actions-information Applicants" at bounding box center [1243, 254] width 155 height 31
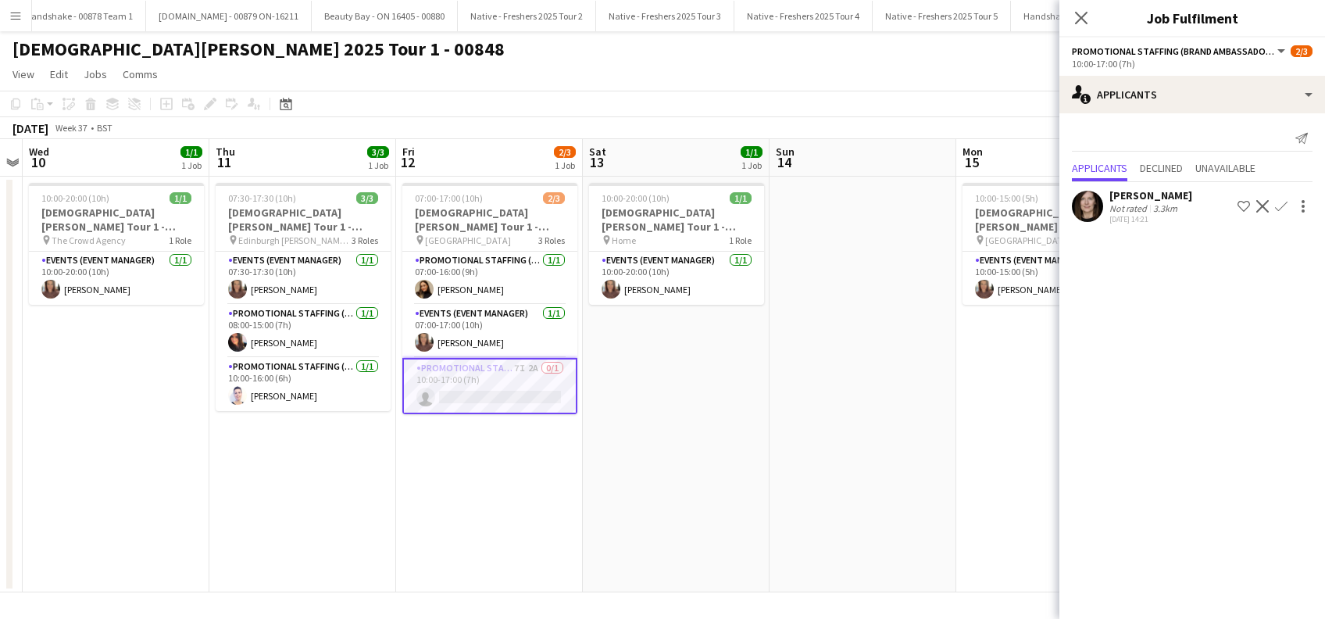
click at [1176, 194] on div "Pamela Gladstone" at bounding box center [1150, 195] width 83 height 14
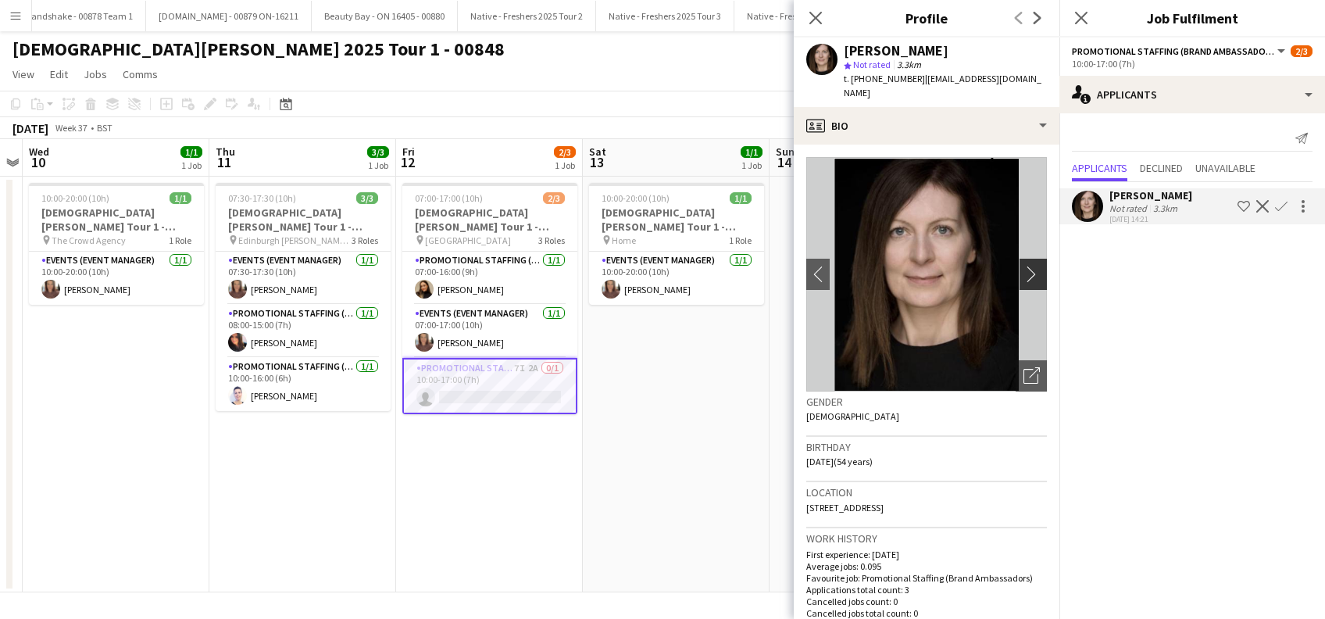
click at [1023, 266] on app-icon "chevron-right" at bounding box center [1035, 274] width 24 height 16
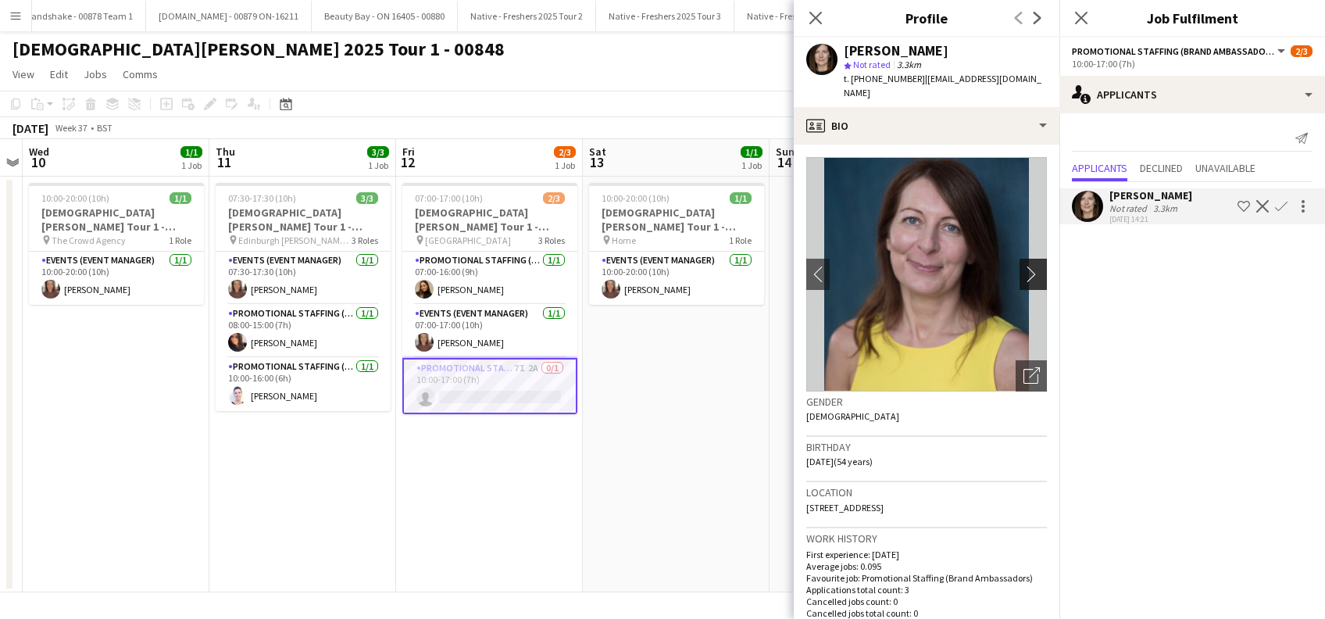
click at [1023, 266] on app-icon "chevron-right" at bounding box center [1035, 274] width 24 height 16
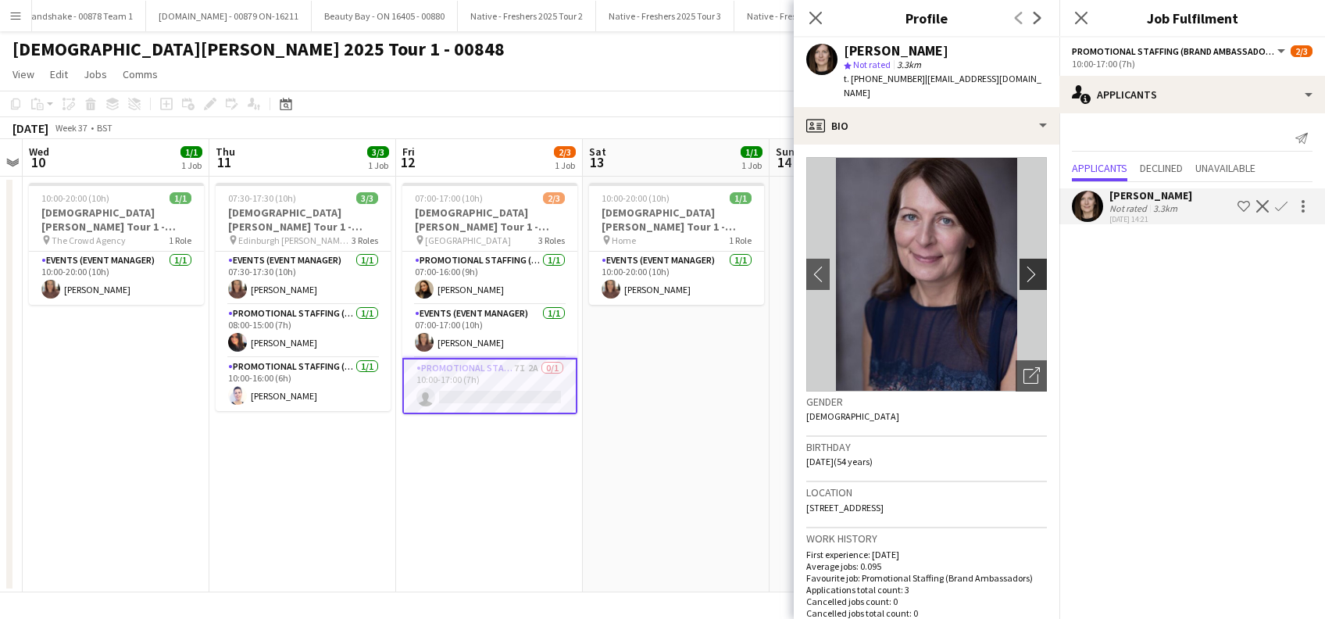
click at [1023, 266] on app-icon "chevron-right" at bounding box center [1035, 274] width 24 height 16
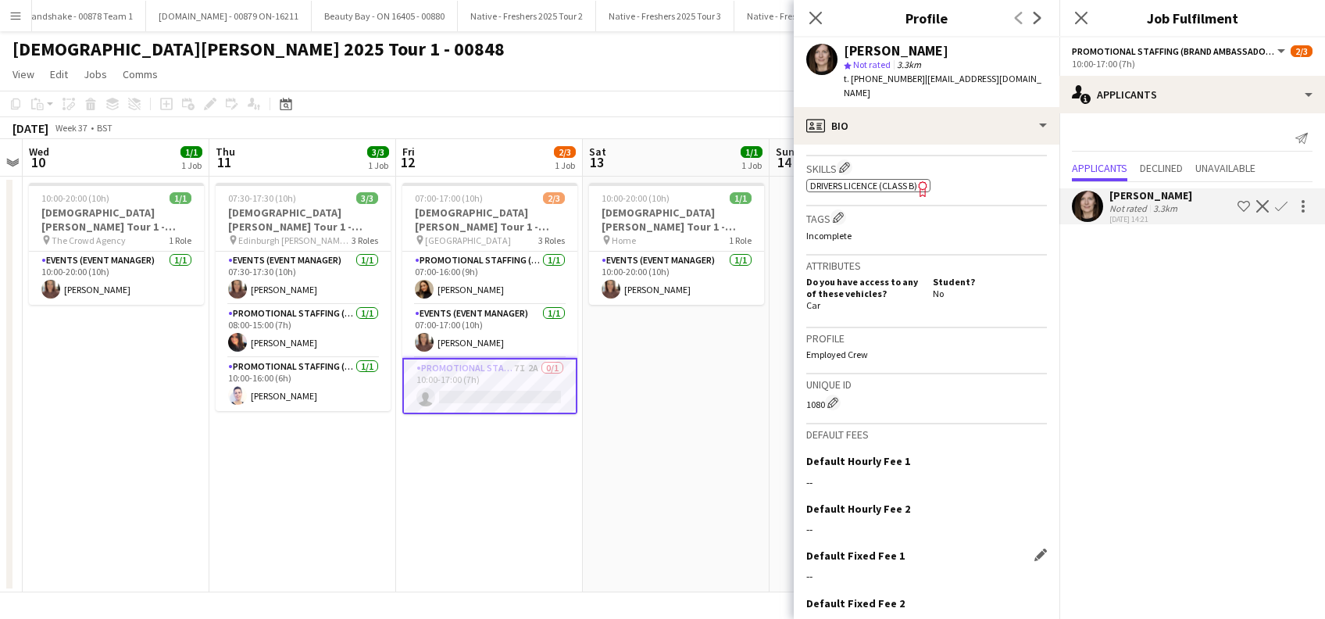
scroll to position [639, 0]
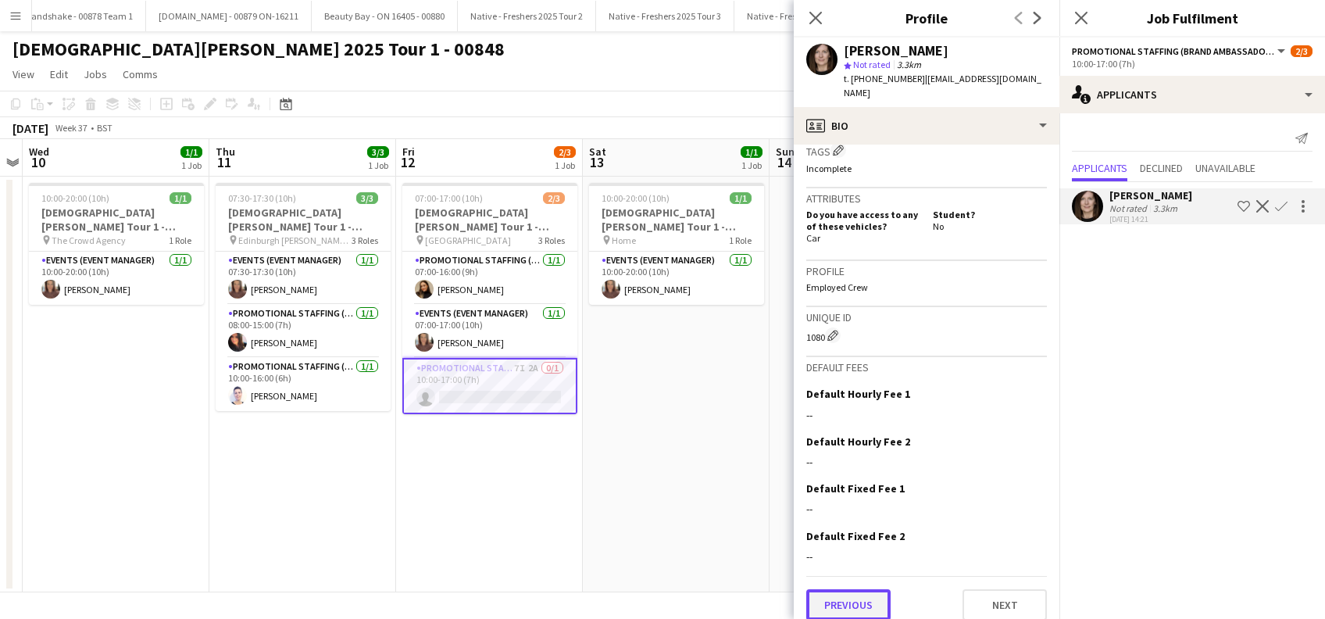
click at [855, 589] on button "Previous" at bounding box center [848, 604] width 84 height 31
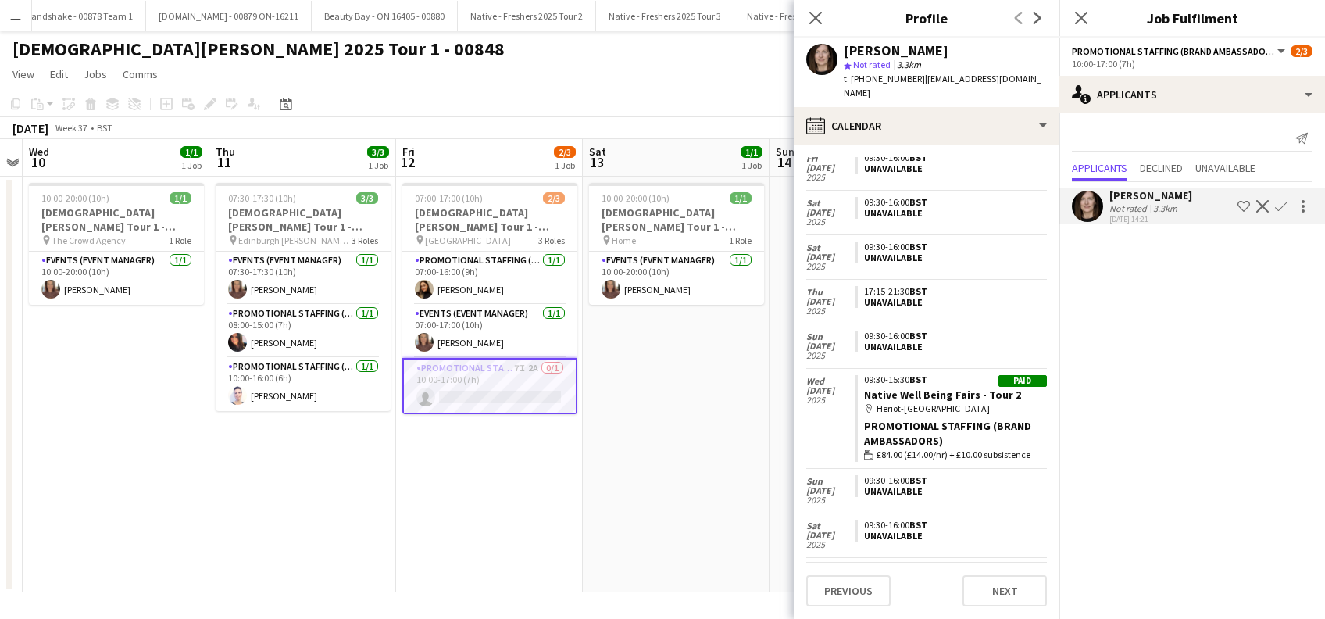
scroll to position [553, 0]
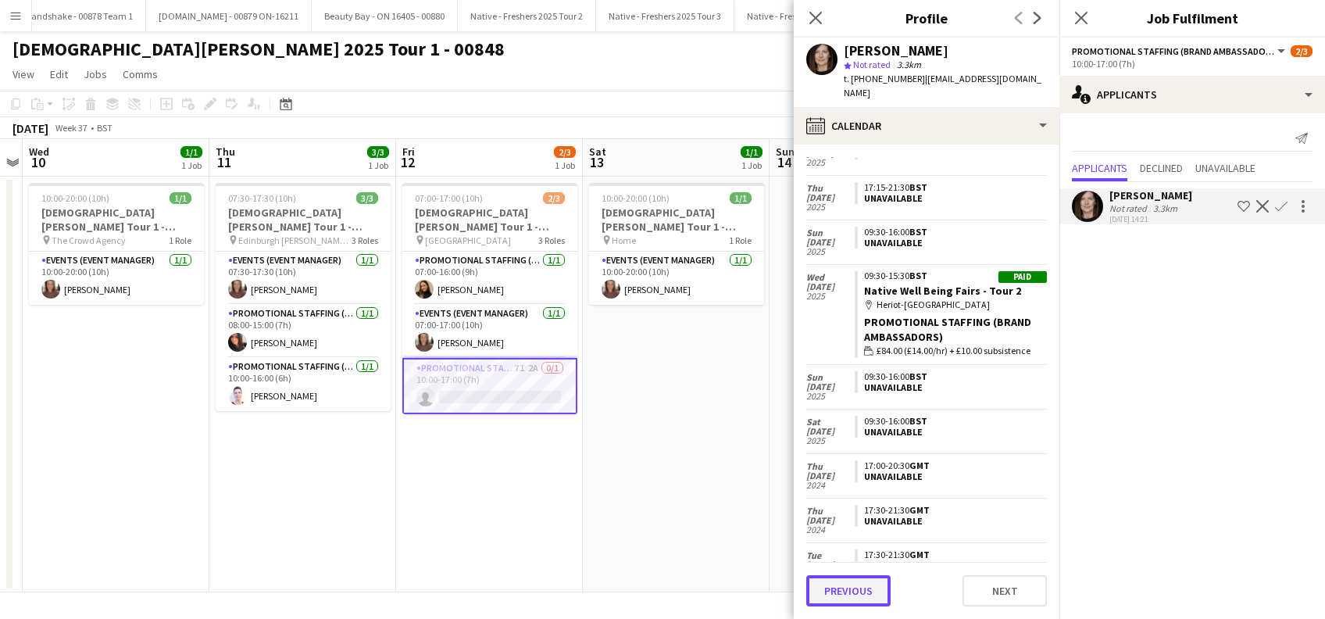
click at [864, 598] on button "Previous" at bounding box center [848, 590] width 84 height 31
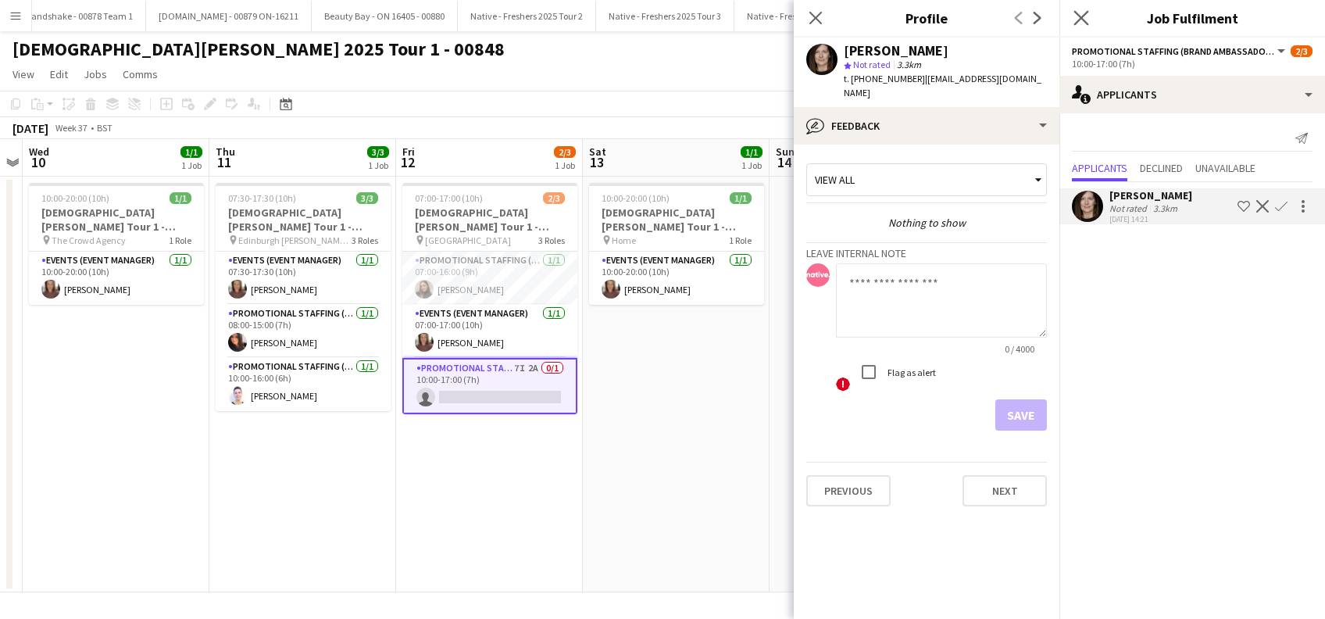
click at [1080, 13] on icon "Close pop-in" at bounding box center [1080, 17] width 15 height 15
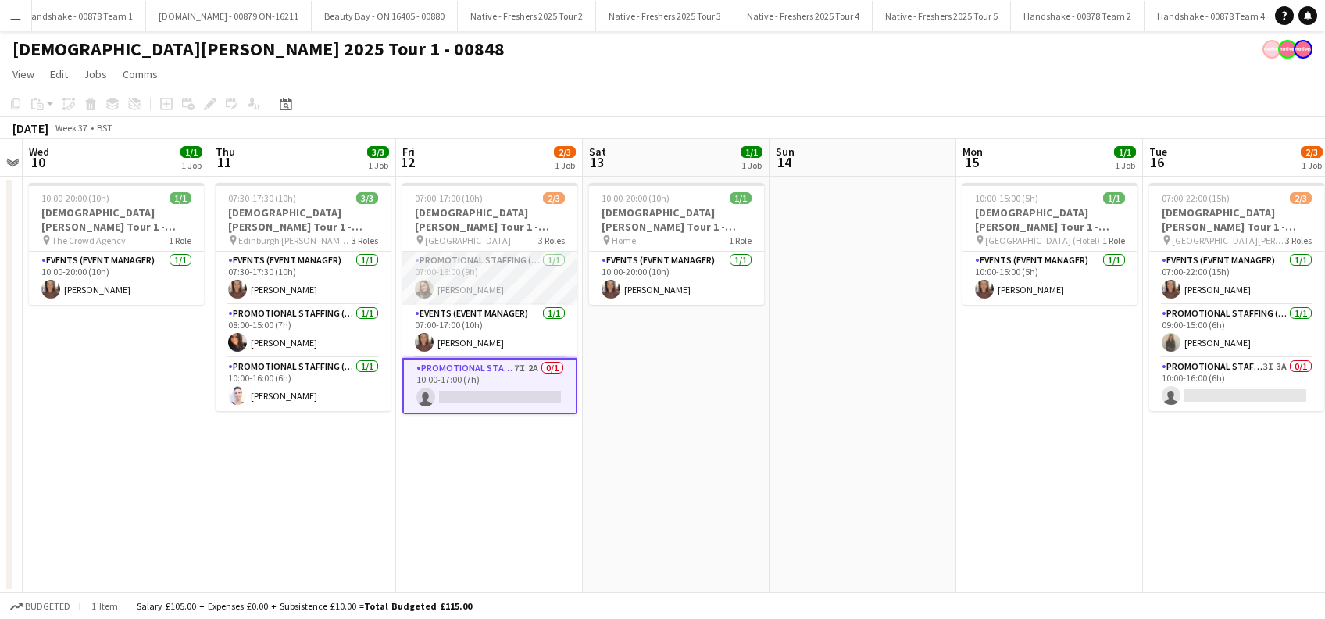
click at [466, 284] on app-card-role "Promotional Staffing (Brand Ambassadors) 1/1 07:00-16:00 (9h) Lara Fabiani" at bounding box center [489, 278] width 175 height 53
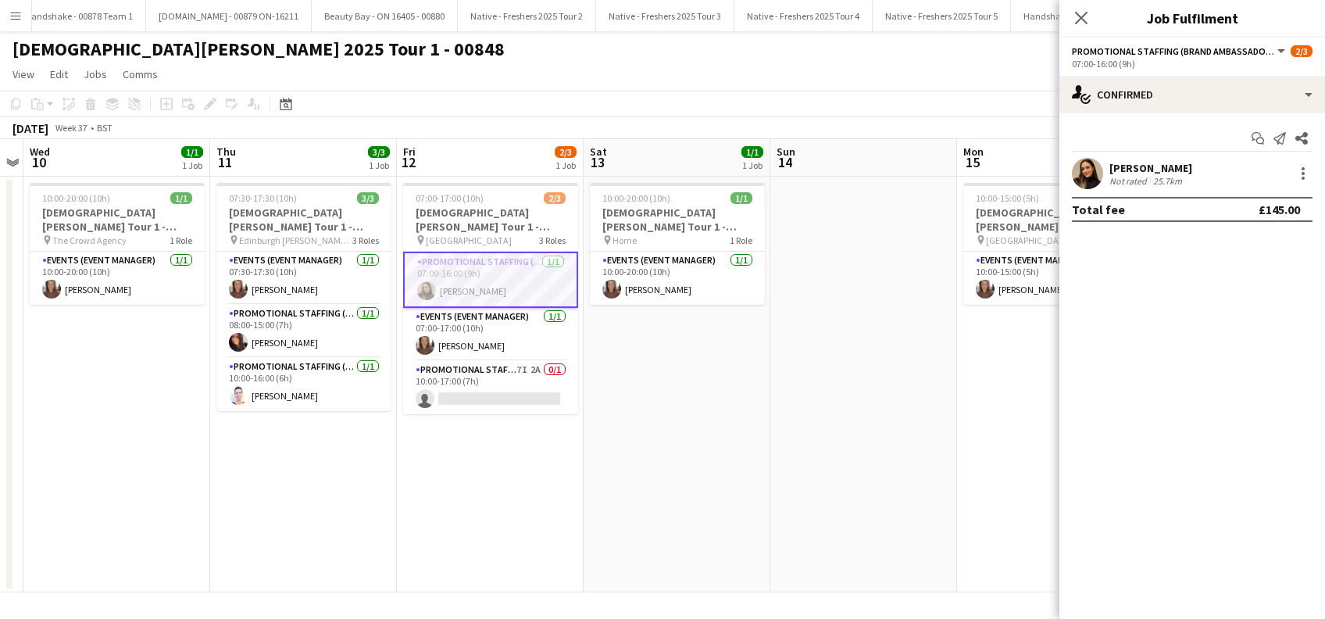
click at [1145, 162] on div "Lara Fabiani" at bounding box center [1150, 168] width 83 height 14
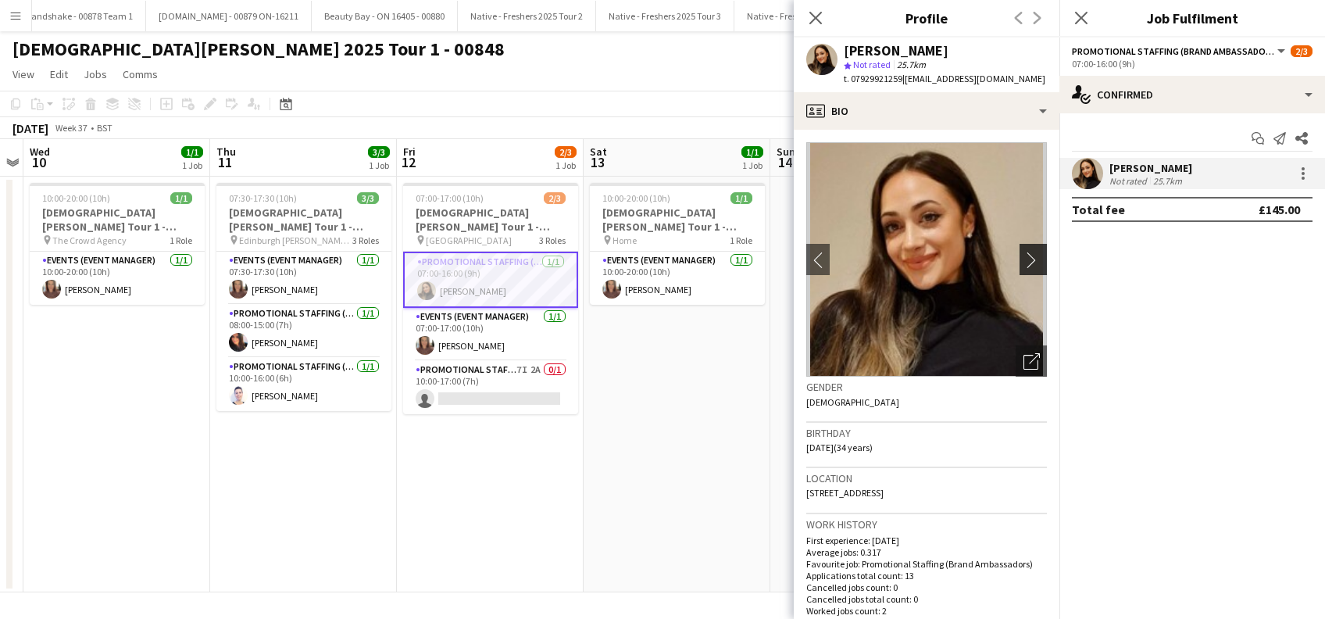
click at [1023, 258] on app-icon "chevron-right" at bounding box center [1035, 260] width 24 height 16
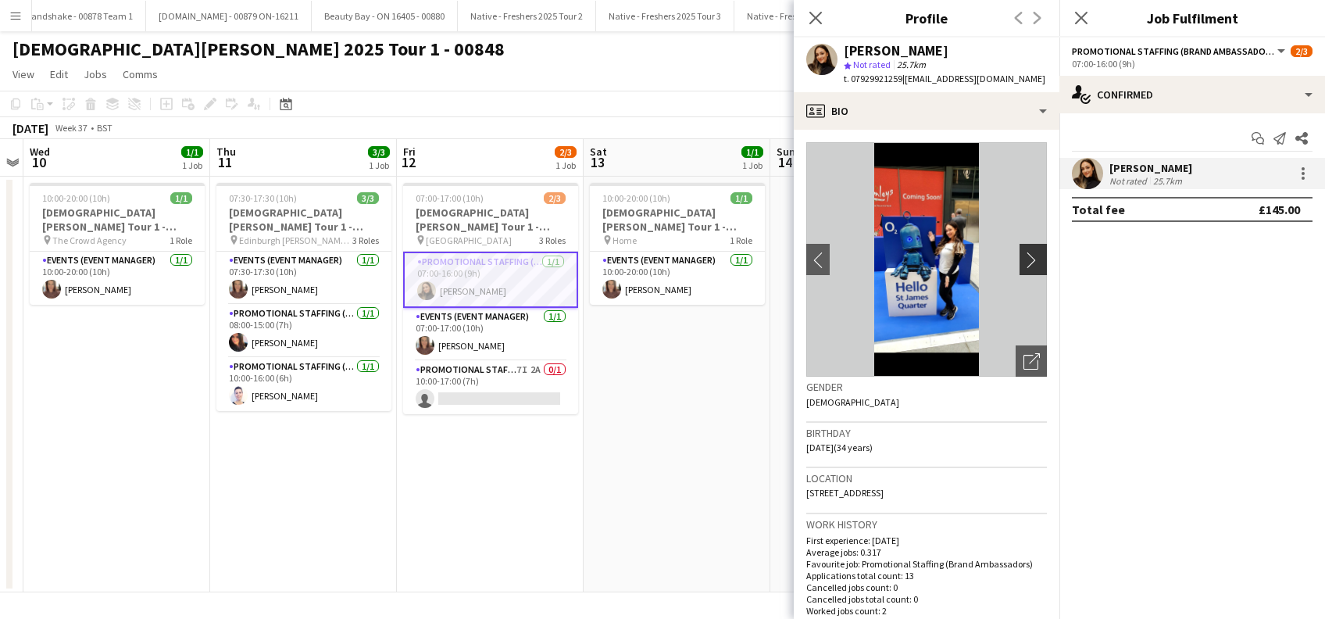
click at [1023, 258] on app-icon "chevron-right" at bounding box center [1035, 260] width 24 height 16
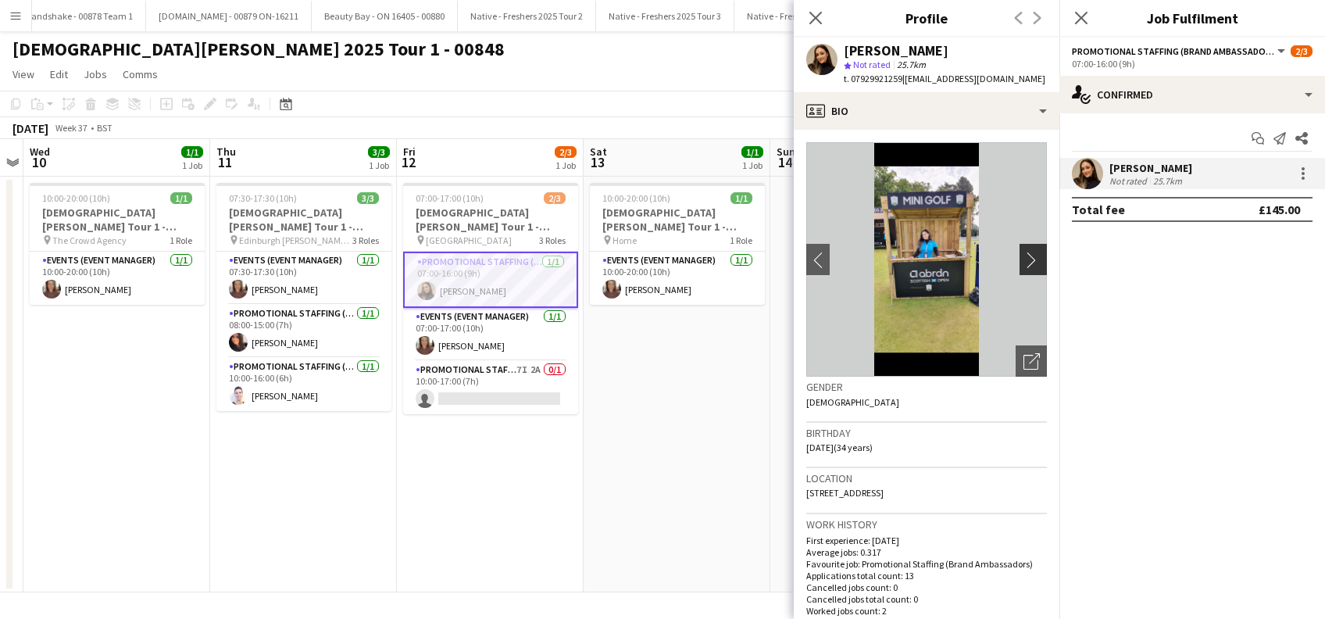
click at [1023, 258] on app-icon "chevron-right" at bounding box center [1035, 260] width 24 height 16
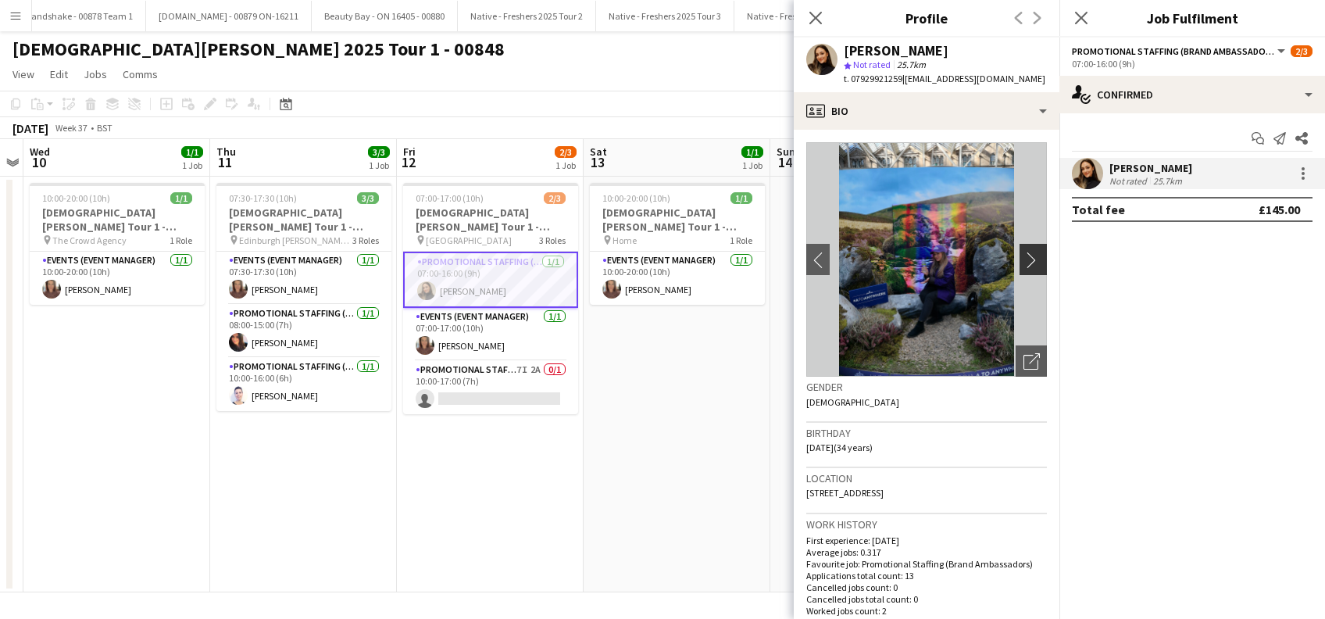
click at [1023, 258] on app-icon "chevron-right" at bounding box center [1035, 260] width 24 height 16
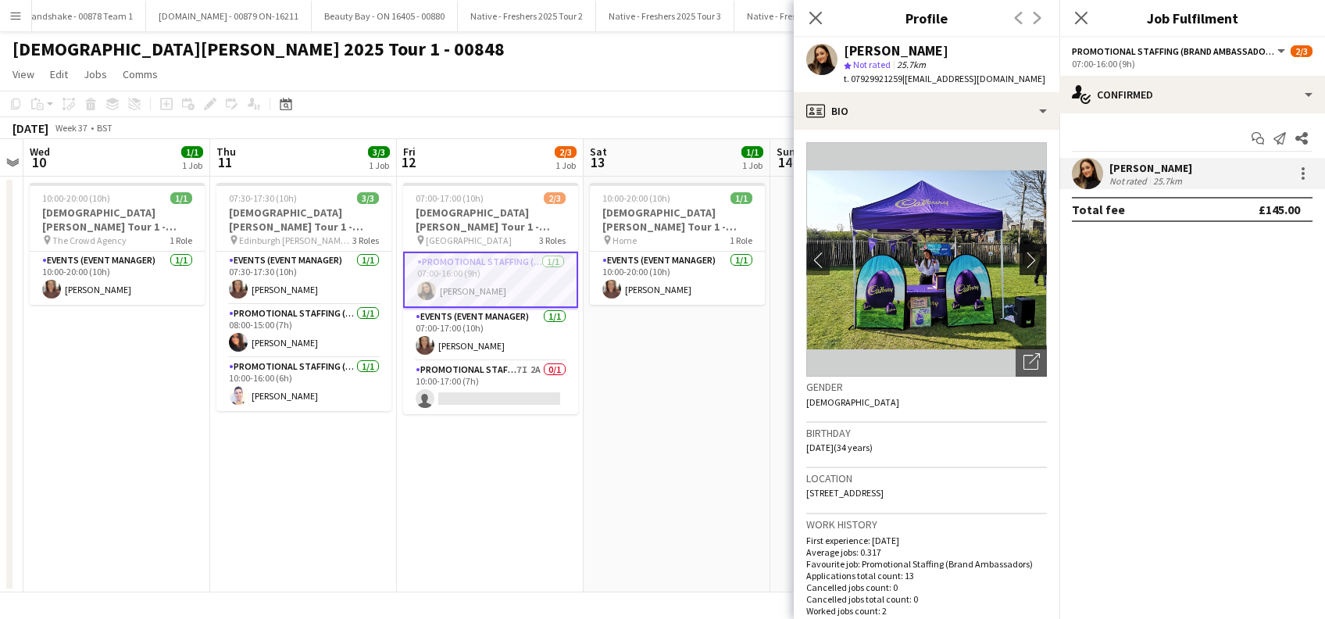
click at [1023, 258] on app-icon "chevron-right" at bounding box center [1035, 260] width 24 height 16
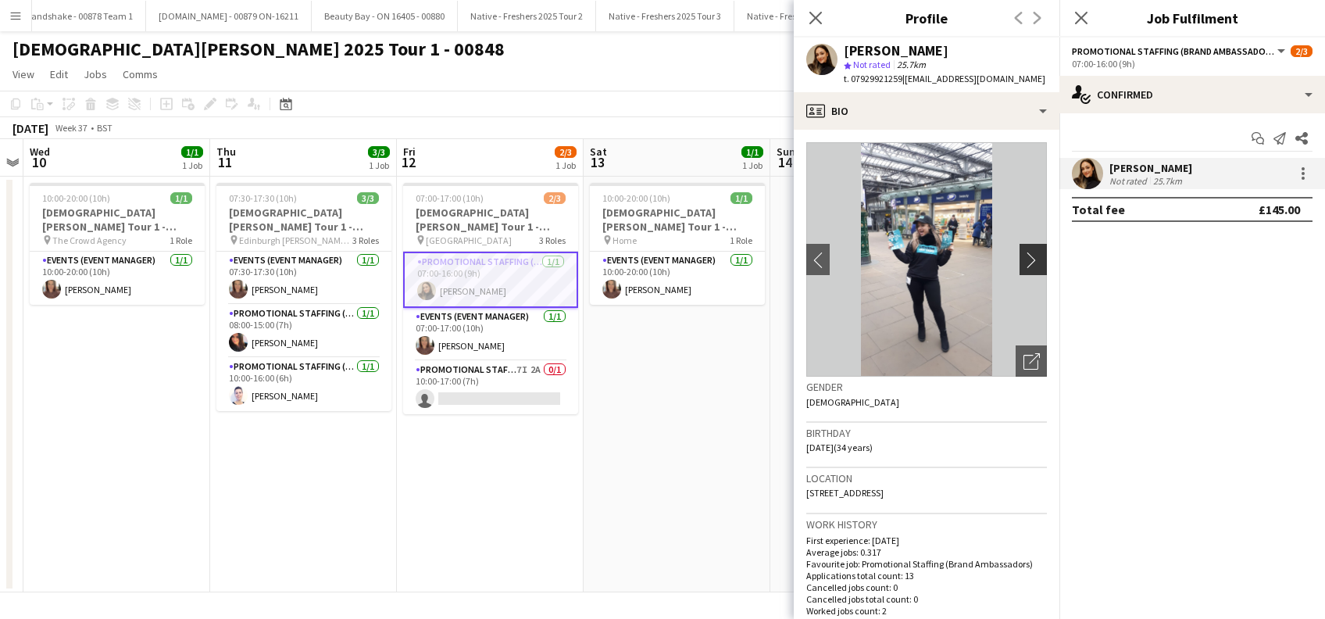
click at [1023, 258] on app-icon "chevron-right" at bounding box center [1035, 260] width 24 height 16
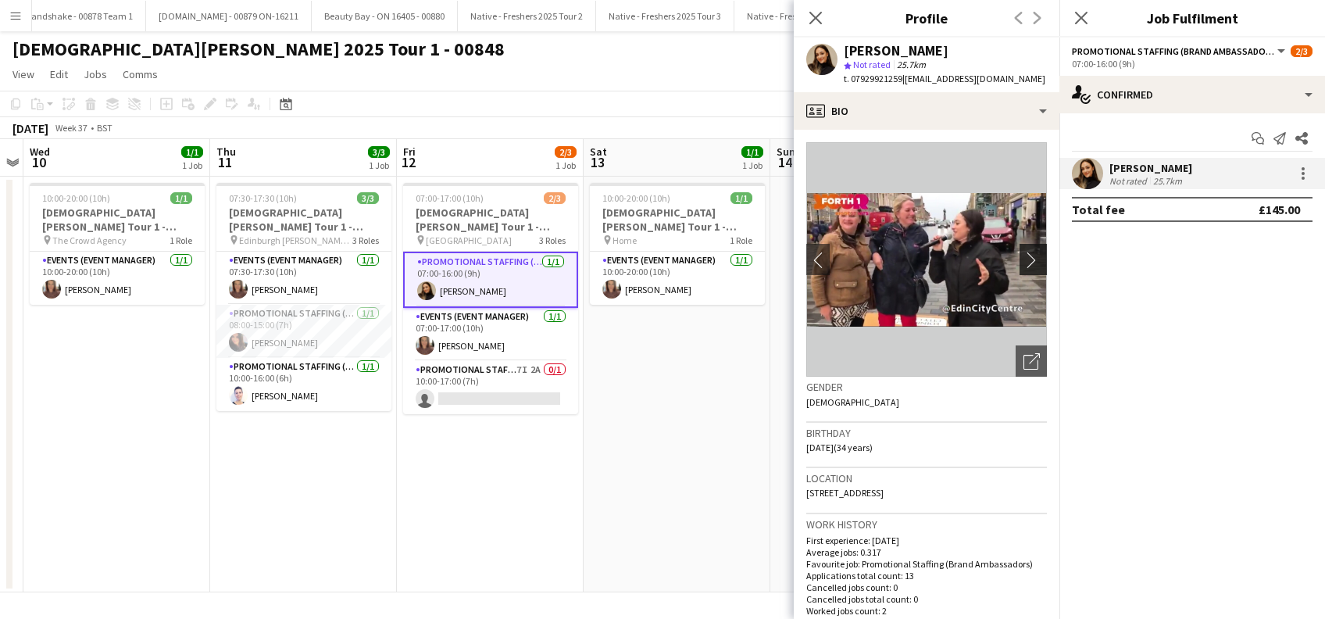
click at [1023, 258] on app-icon "chevron-right" at bounding box center [1035, 260] width 24 height 16
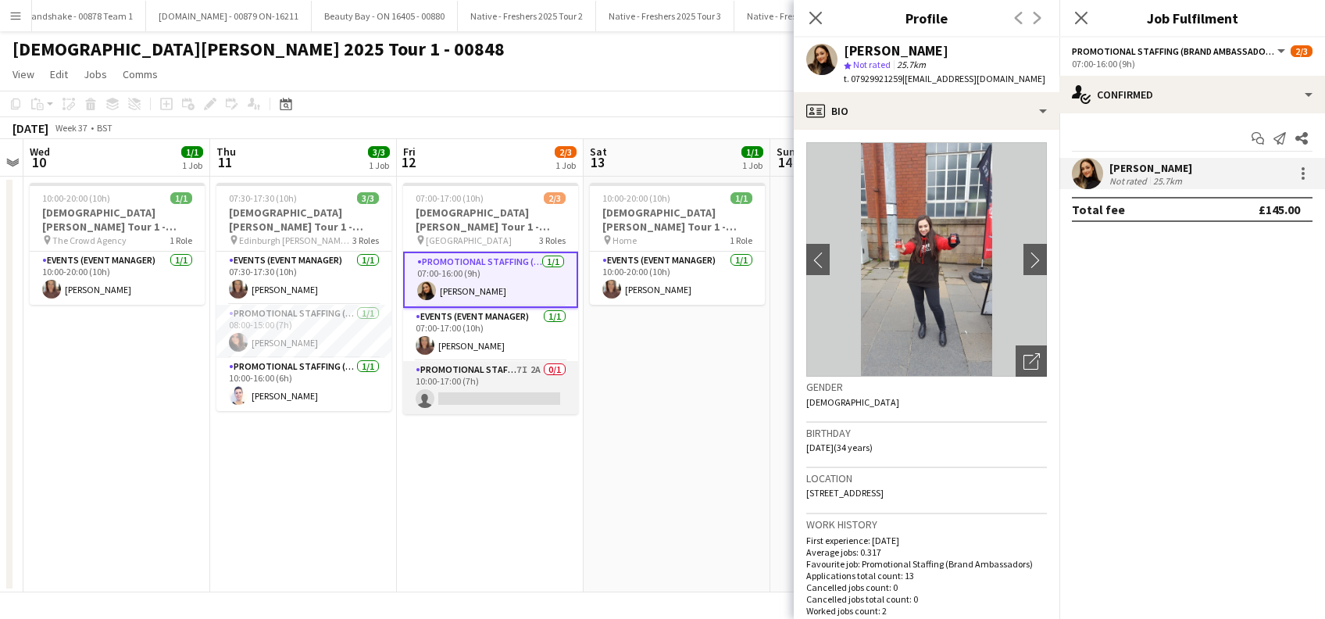
click at [544, 386] on app-card-role "Promotional Staffing (Brand Ambassadors) 7I 2A 0/1 10:00-17:00 (7h) single-neut…" at bounding box center [490, 387] width 175 height 53
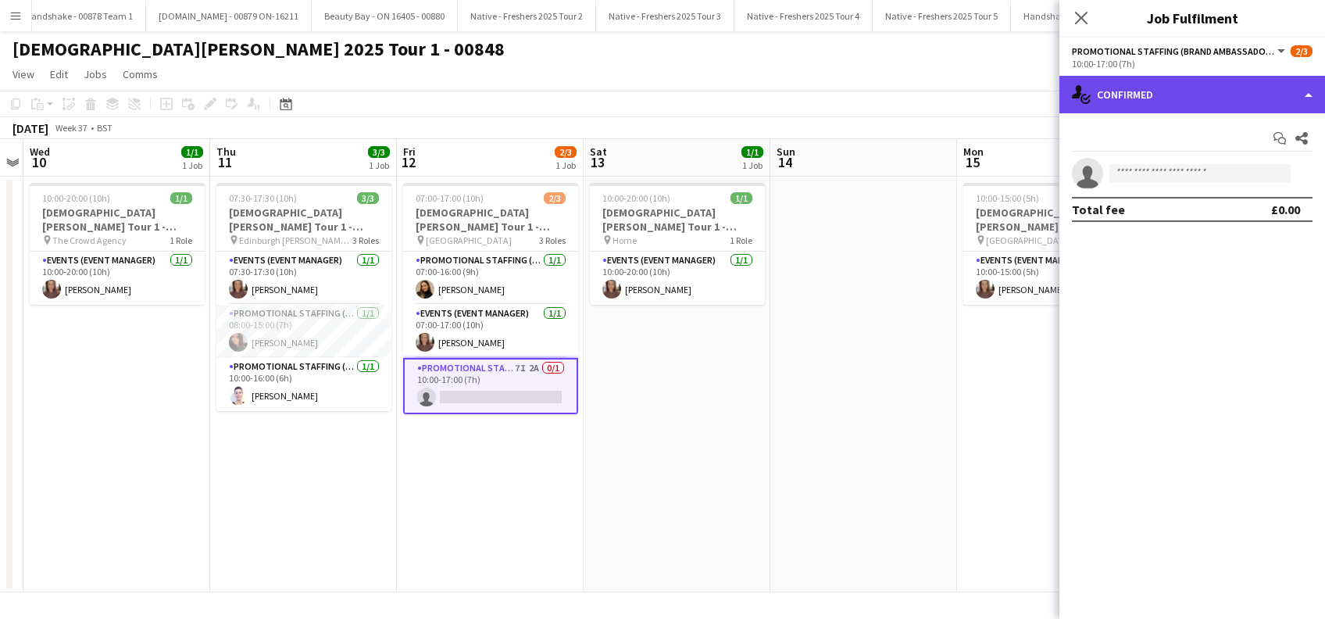
click at [1172, 89] on div "single-neutral-actions-check-2 Confirmed" at bounding box center [1192, 94] width 266 height 37
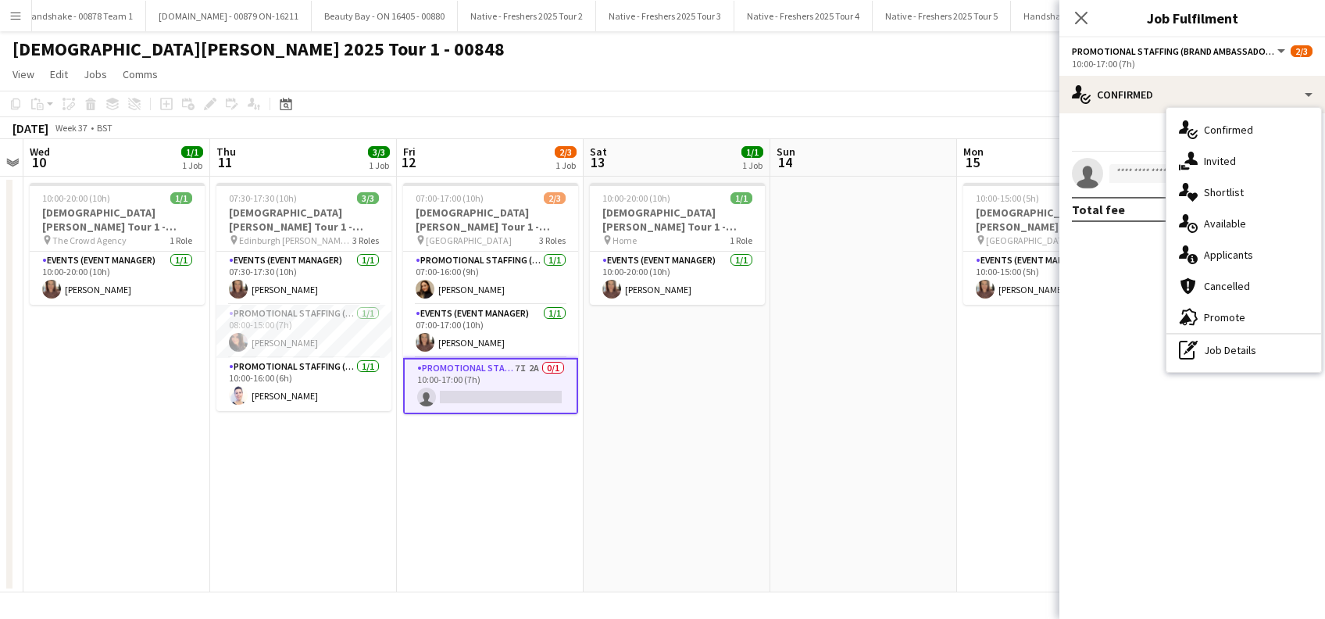
click at [1230, 168] on div "single-neutral-actions-share-1 Invited" at bounding box center [1243, 160] width 155 height 31
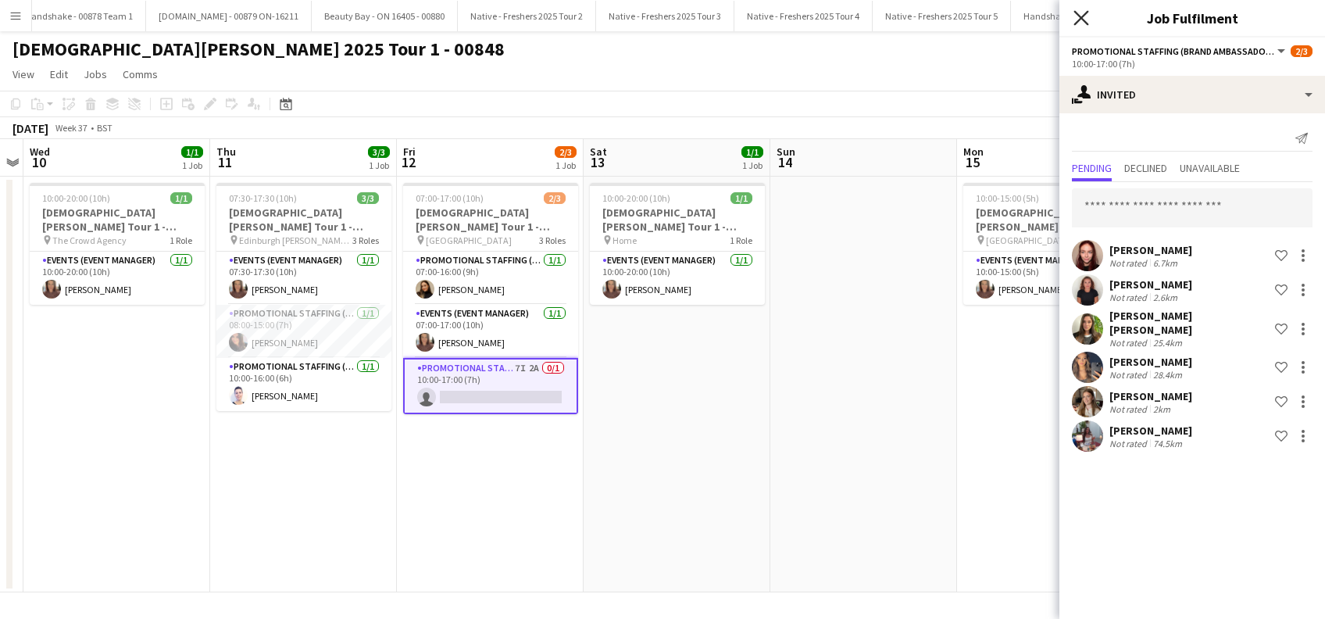
click at [1078, 16] on icon at bounding box center [1080, 17] width 15 height 15
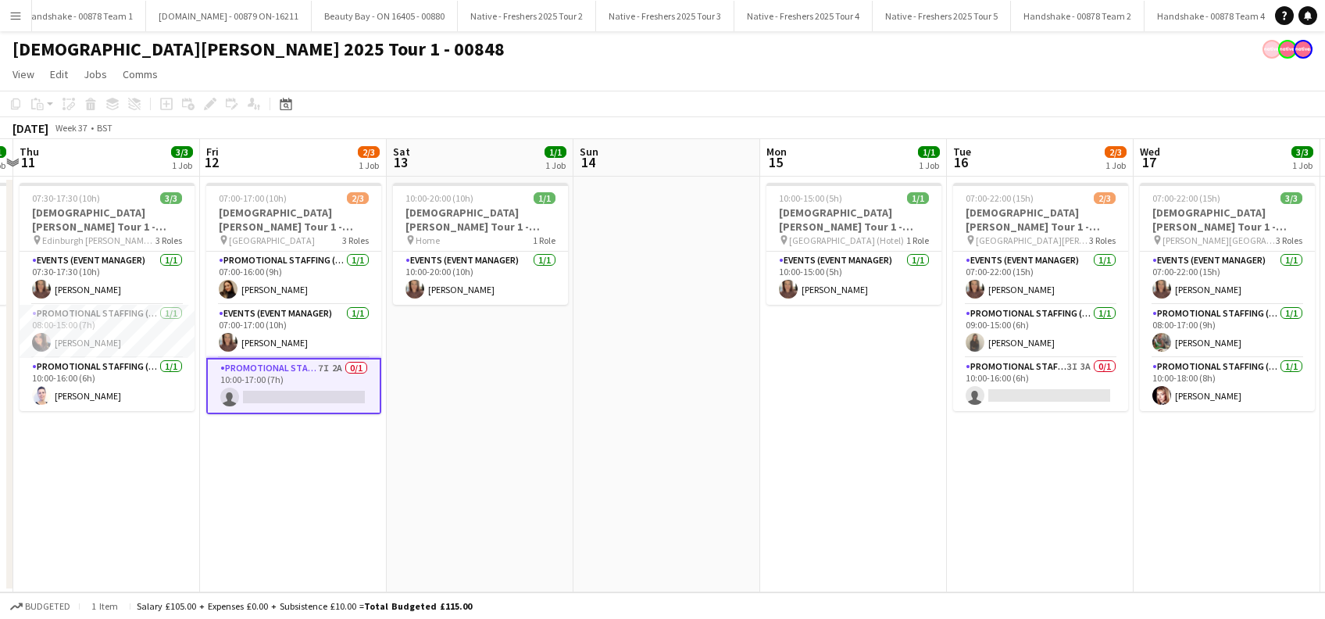
scroll to position [0, 423]
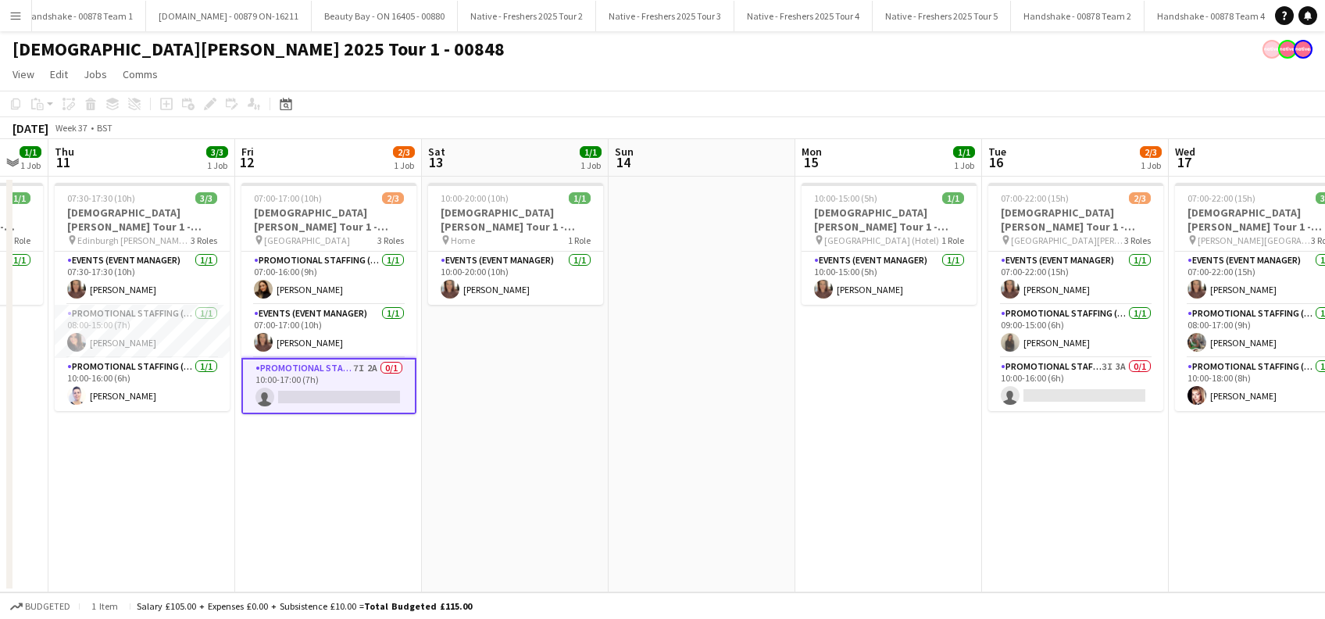
drag, startPoint x: 994, startPoint y: 498, endPoint x: 843, endPoint y: 508, distance: 151.8
click at [843, 508] on app-calendar-viewport "Sun 7 Mon 8 Tue 9 Wed 10 1/1 1 Job Thu 11 3/3 1 Job Fri 12 2/3 1 Job Sat 13 1/1…" at bounding box center [662, 365] width 1325 height 453
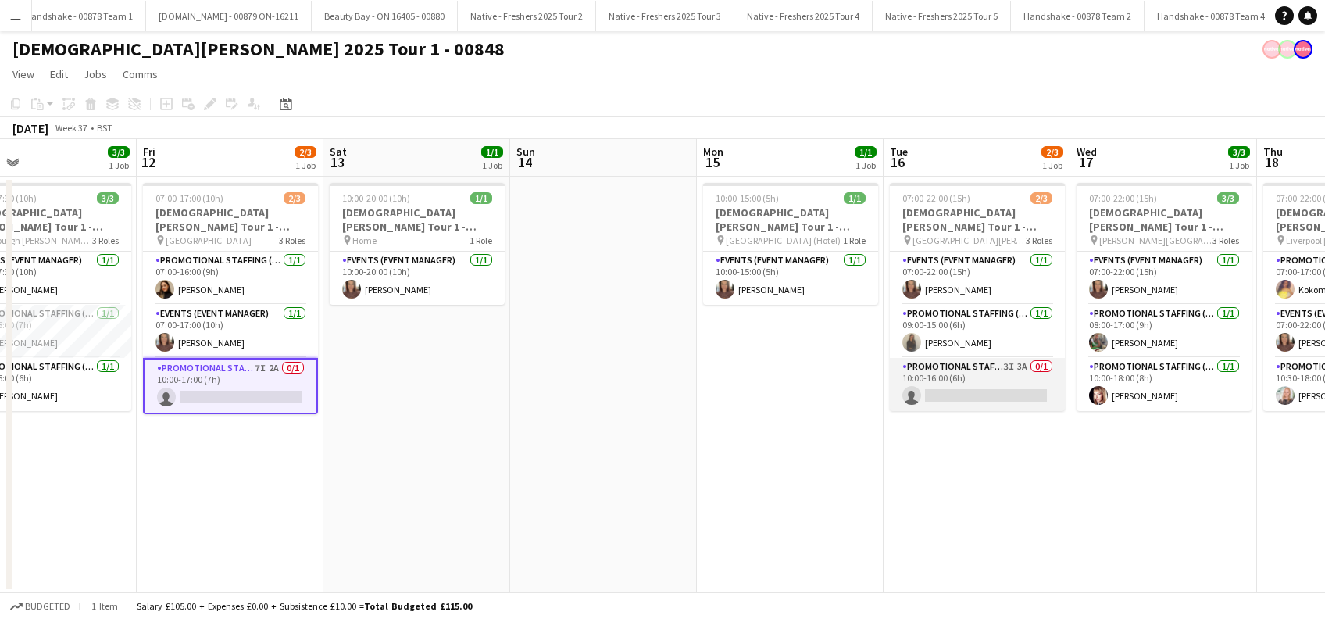
click at [991, 394] on app-card-role "Promotional Staffing (Brand Ambassadors) 3I 3A 0/1 10:00-16:00 (6h) single-neut…" at bounding box center [977, 384] width 175 height 53
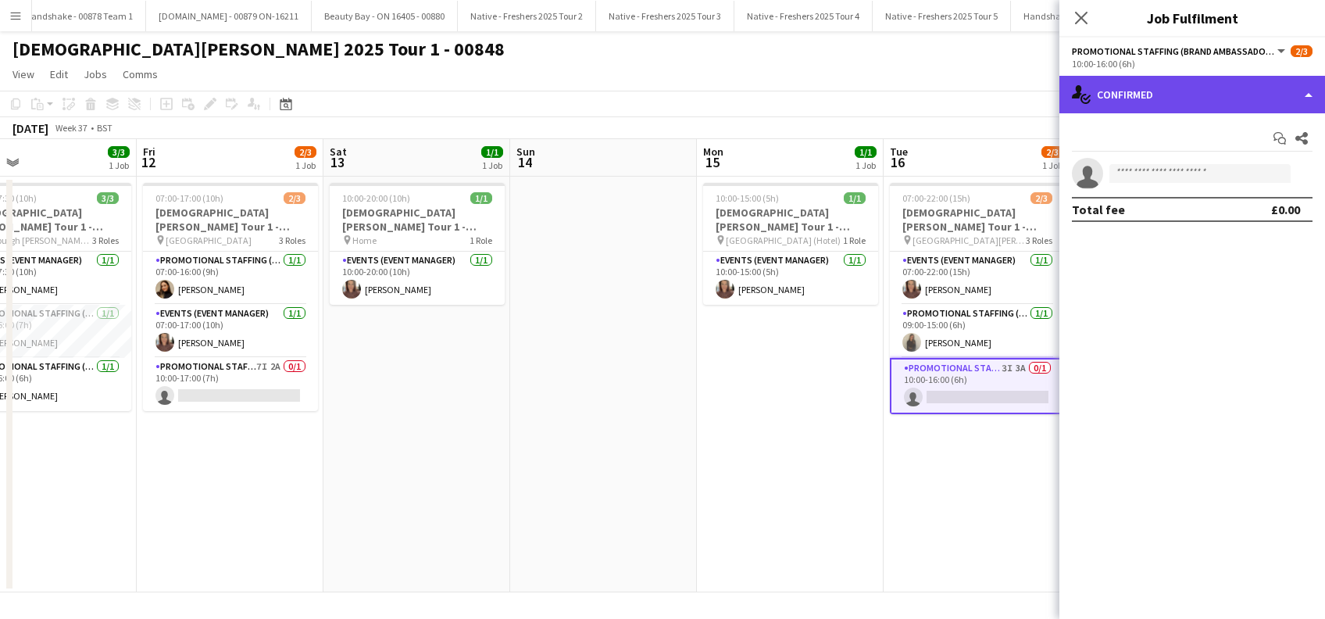
click at [1180, 93] on div "single-neutral-actions-check-2 Confirmed" at bounding box center [1192, 94] width 266 height 37
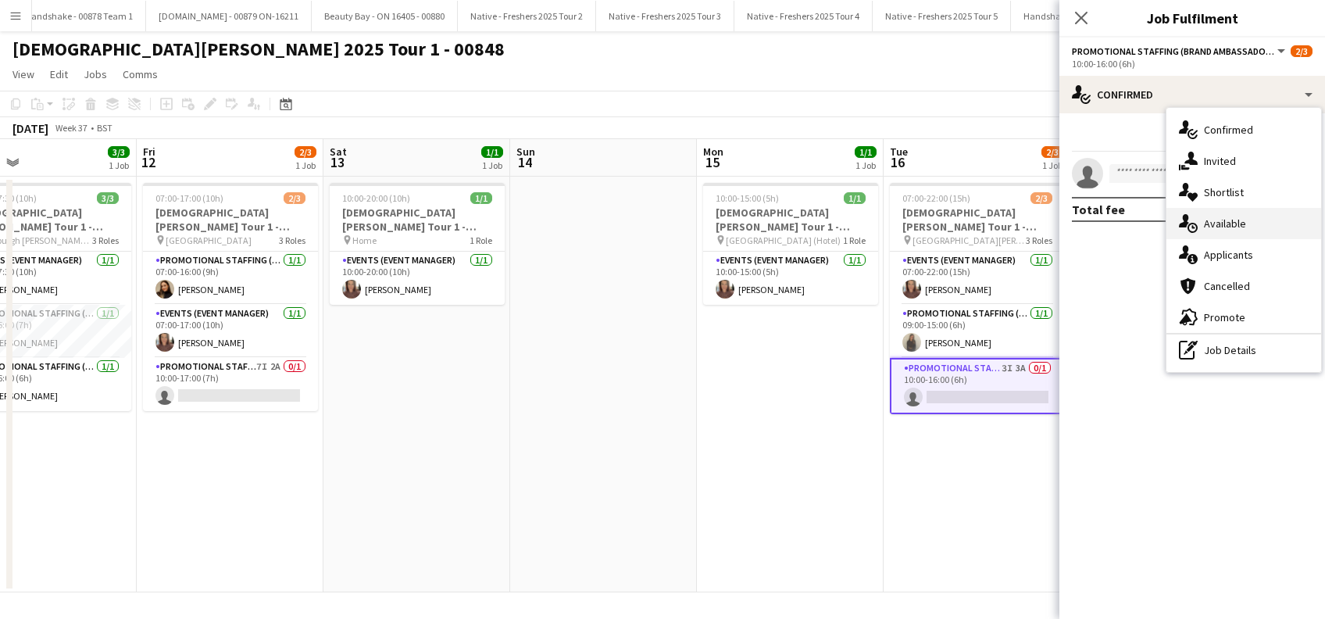
click at [1237, 220] on div "single-neutral-actions-upload Available" at bounding box center [1243, 223] width 155 height 31
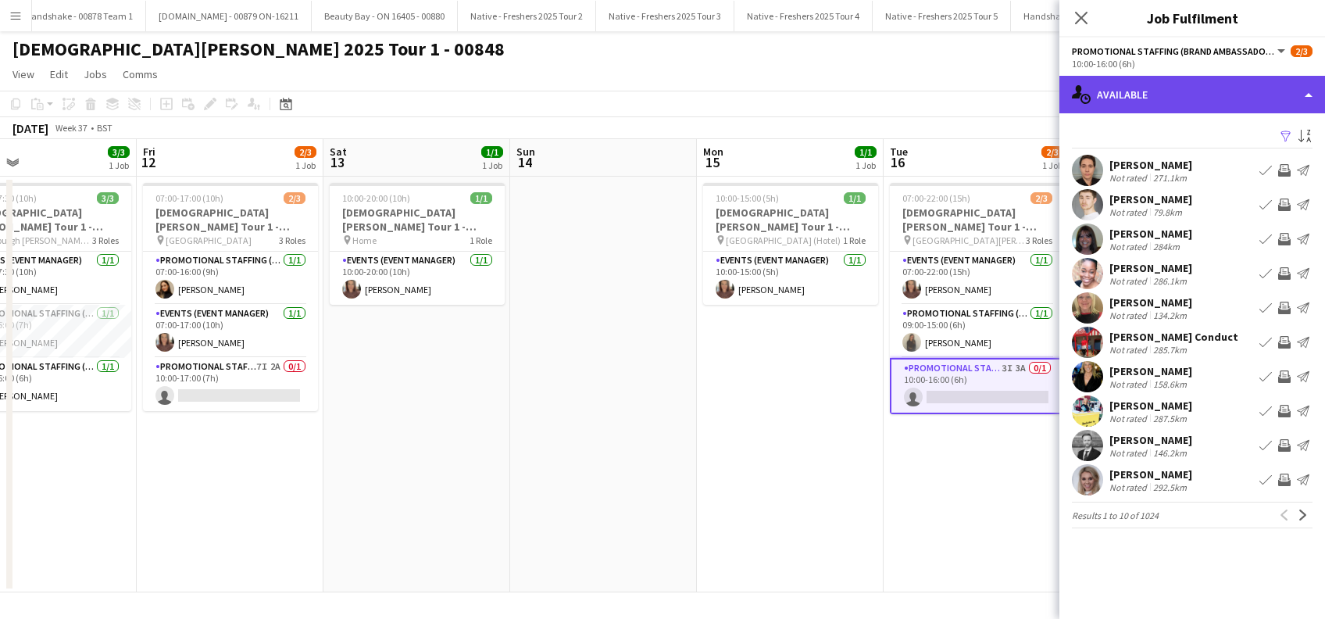
click at [1231, 96] on div "single-neutral-actions-upload Available" at bounding box center [1192, 94] width 266 height 37
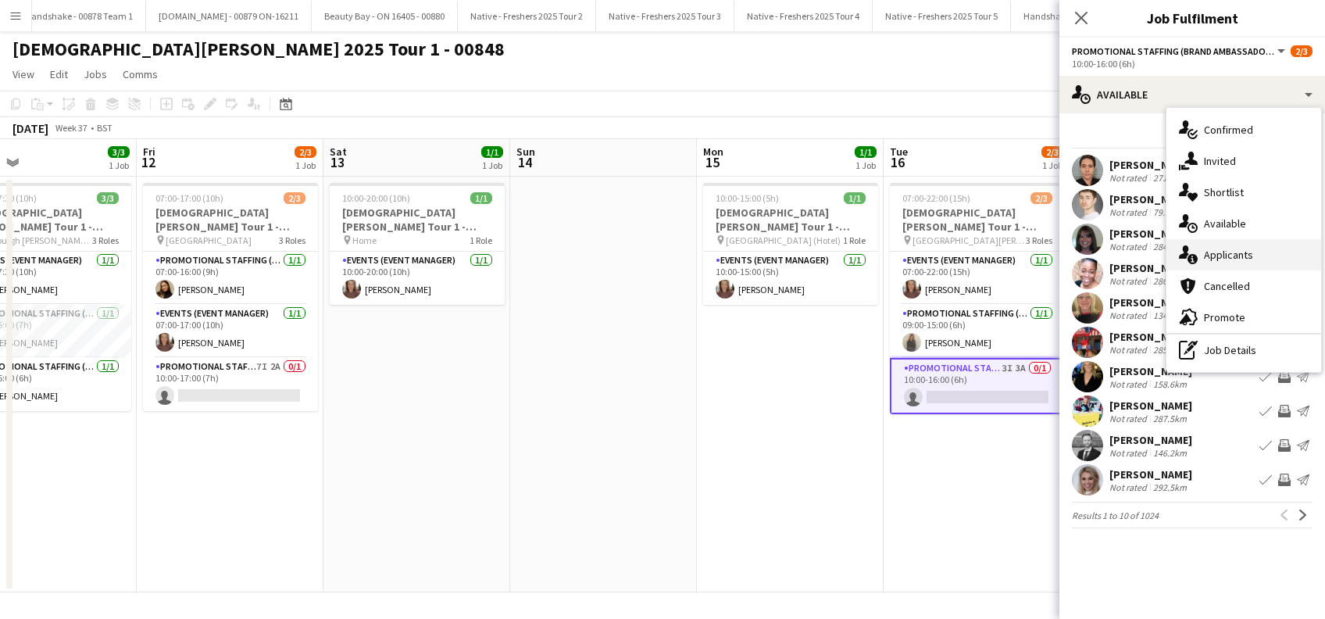
click at [1227, 252] on div "single-neutral-actions-information Applicants" at bounding box center [1243, 254] width 155 height 31
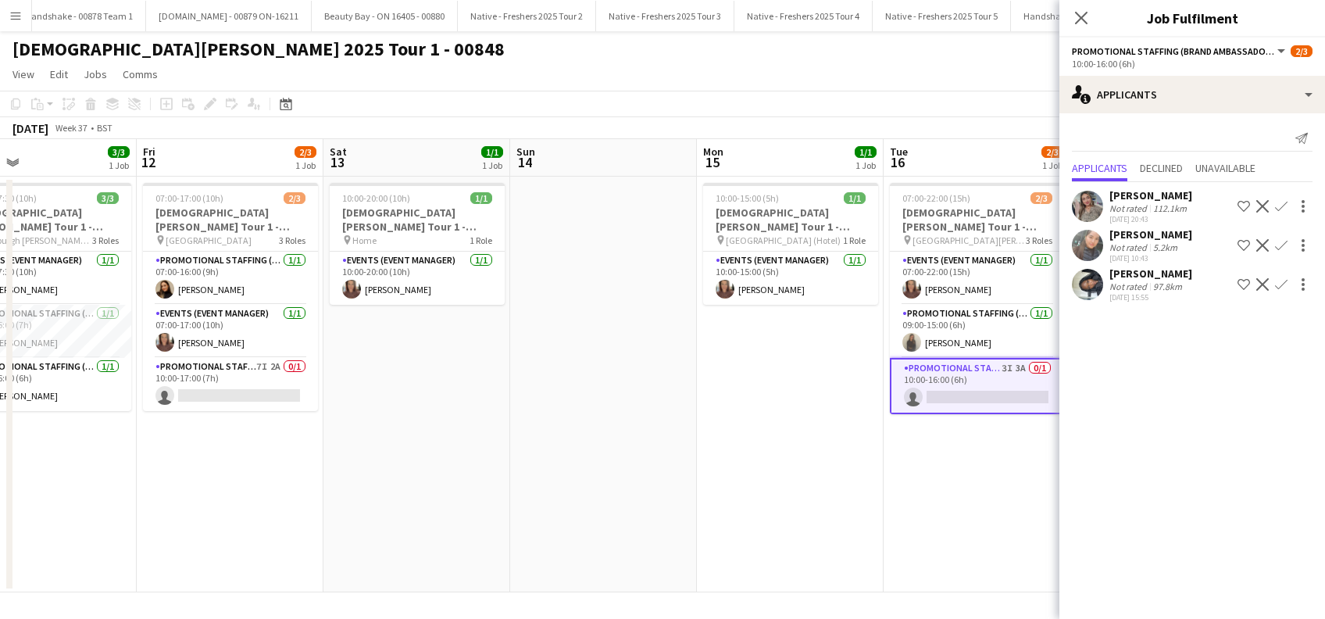
click at [1150, 273] on div "Nyasha Mutokonyi" at bounding box center [1150, 273] width 83 height 14
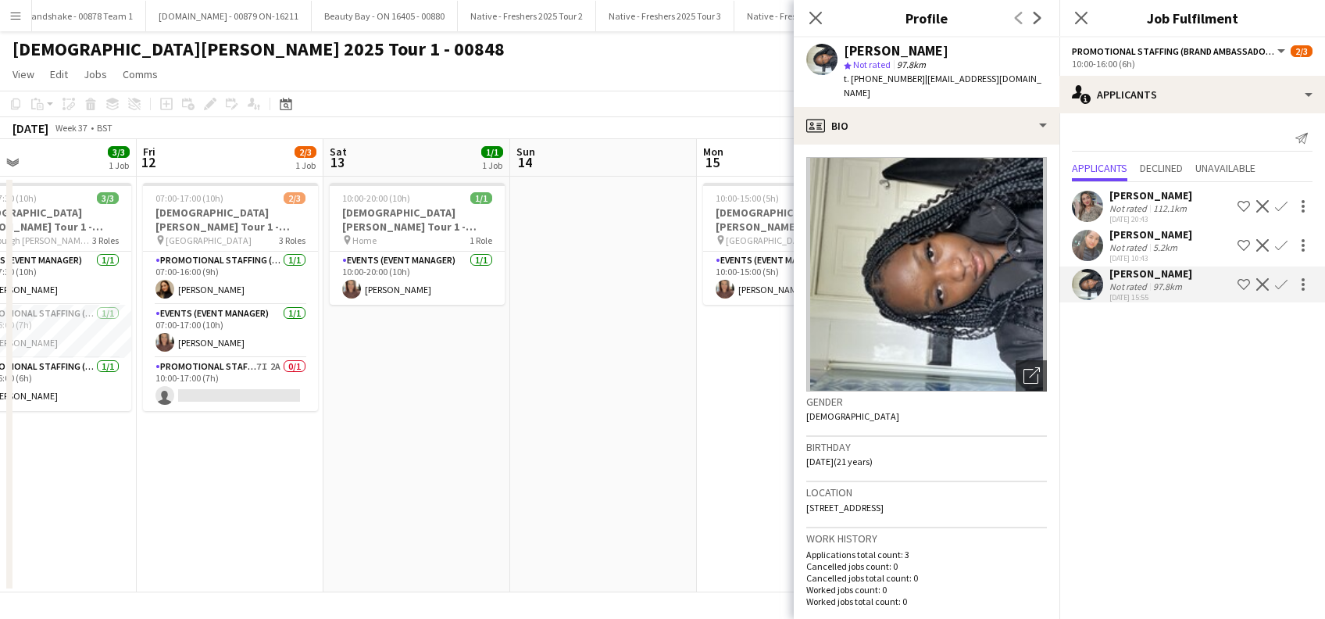
click at [1150, 233] on div "Li-Quan Hoang" at bounding box center [1150, 234] width 83 height 14
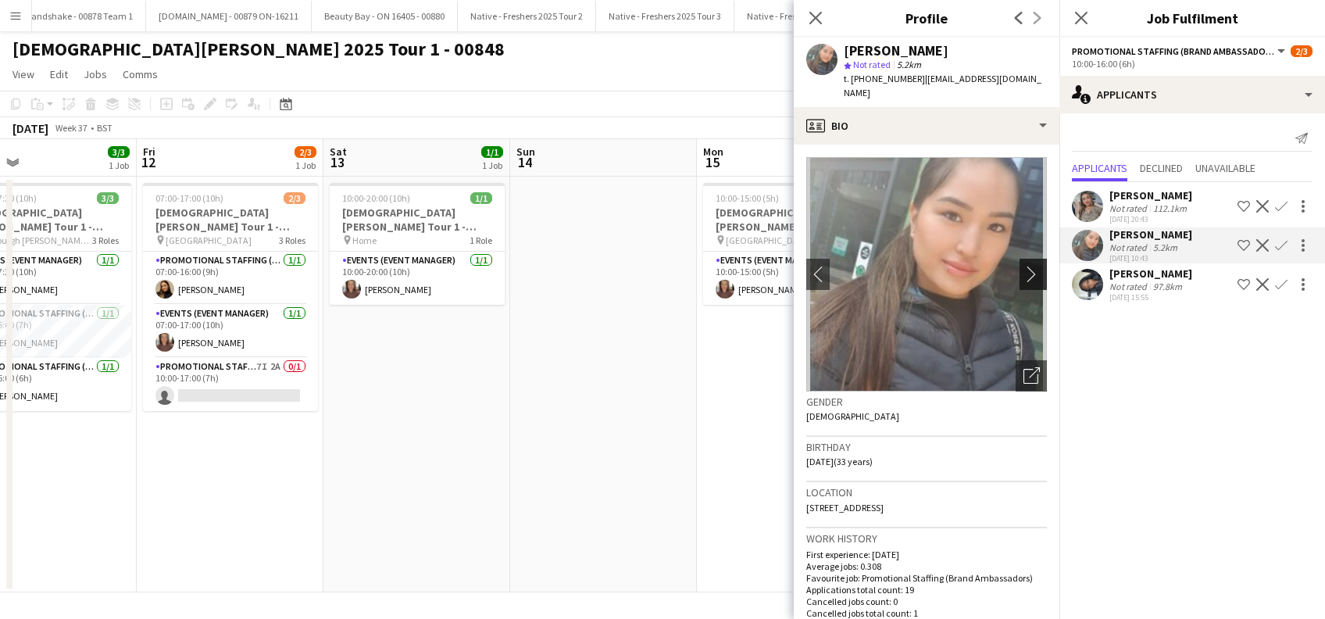
click at [1025, 266] on app-icon "chevron-right" at bounding box center [1035, 274] width 24 height 16
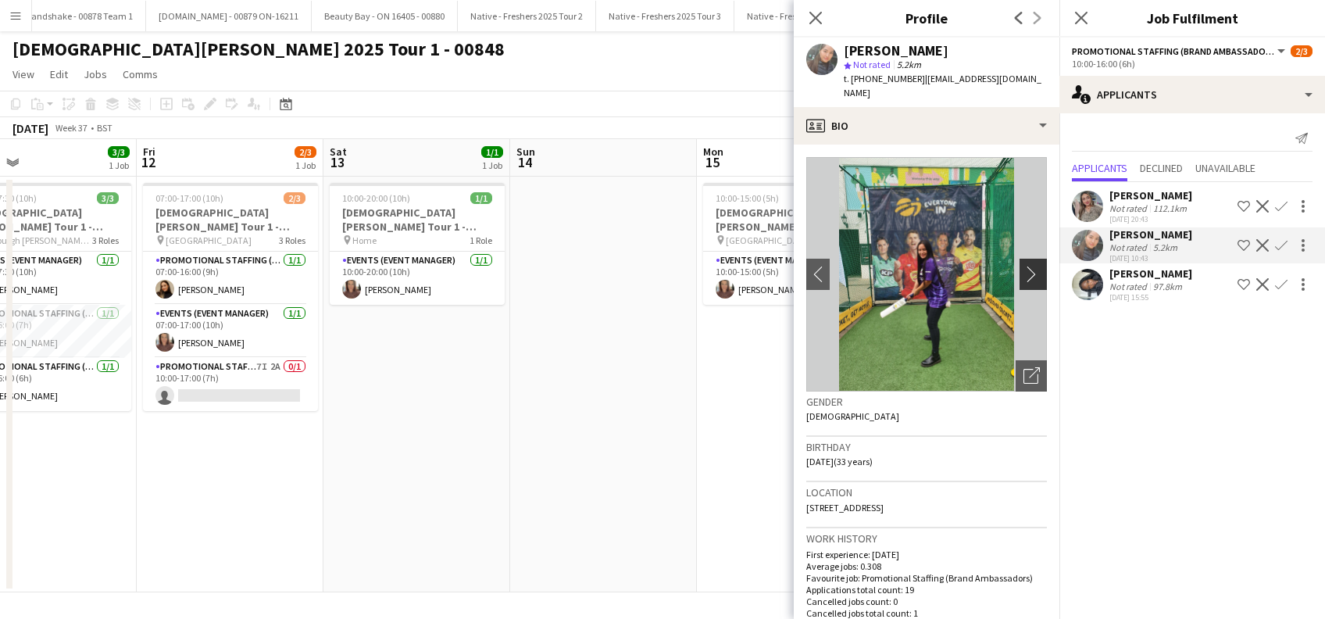
click at [1023, 266] on app-icon "chevron-right" at bounding box center [1035, 274] width 24 height 16
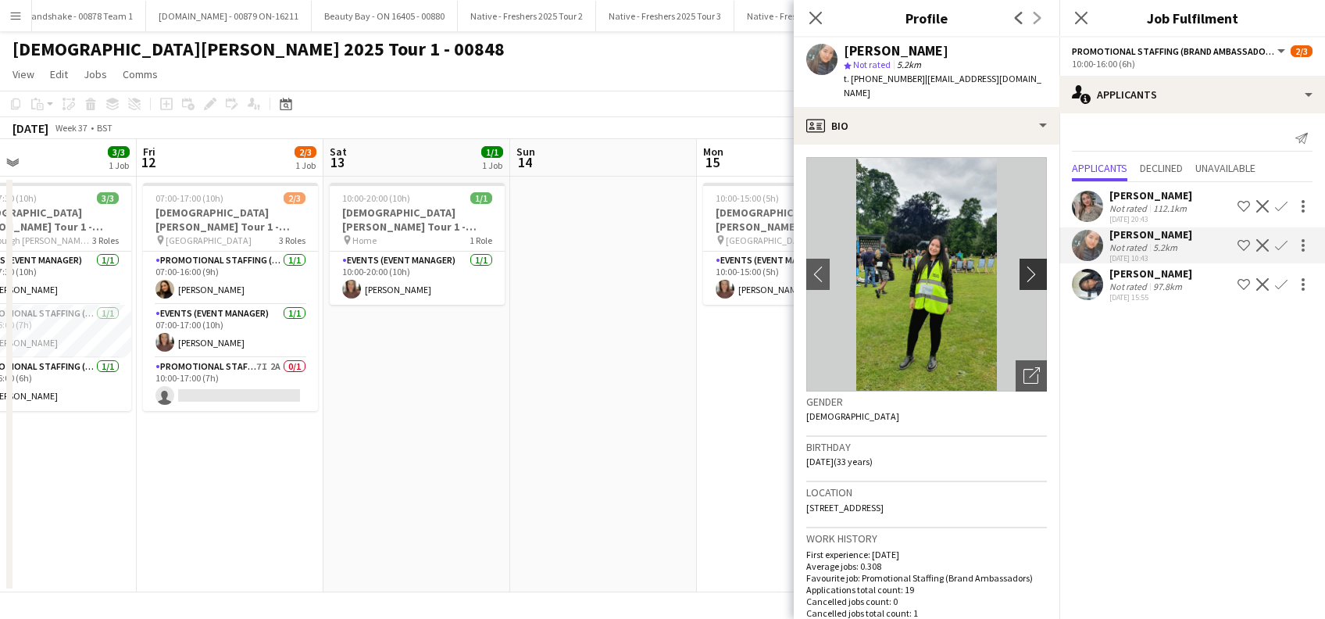
click at [1023, 266] on app-icon "chevron-right" at bounding box center [1035, 274] width 24 height 16
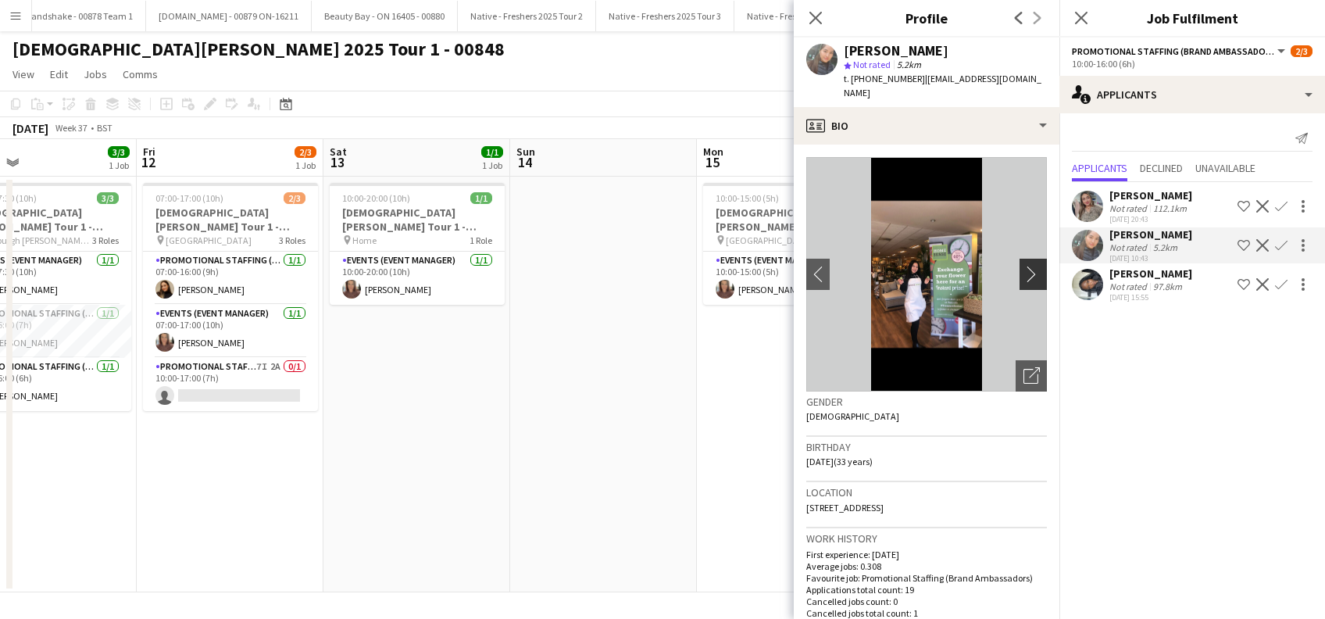
click at [1023, 266] on app-icon "chevron-right" at bounding box center [1035, 274] width 24 height 16
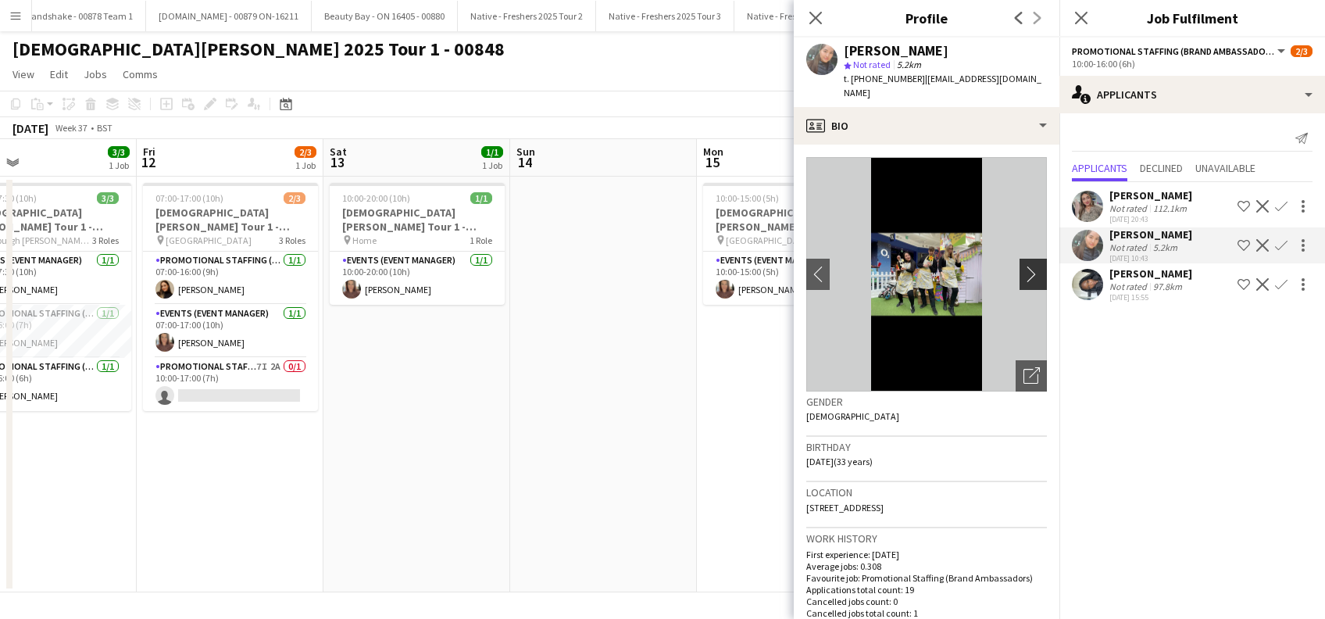
click at [1023, 266] on app-icon "chevron-right" at bounding box center [1035, 274] width 24 height 16
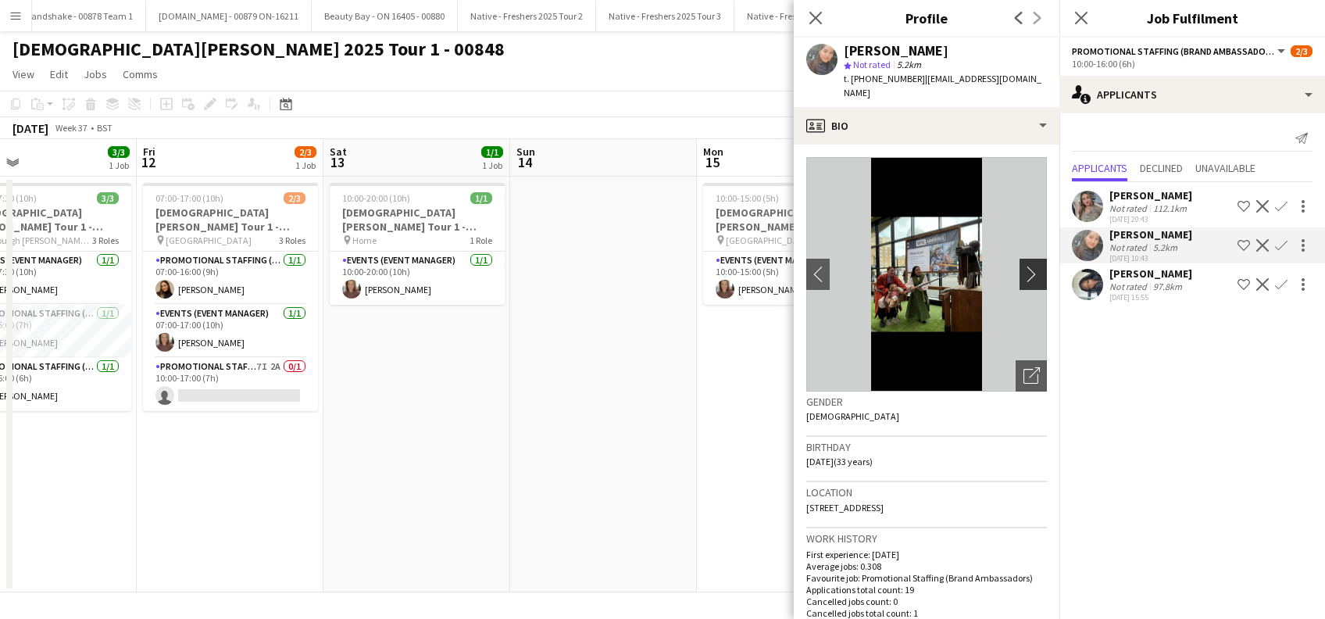
click at [1023, 266] on app-icon "chevron-right" at bounding box center [1035, 274] width 24 height 16
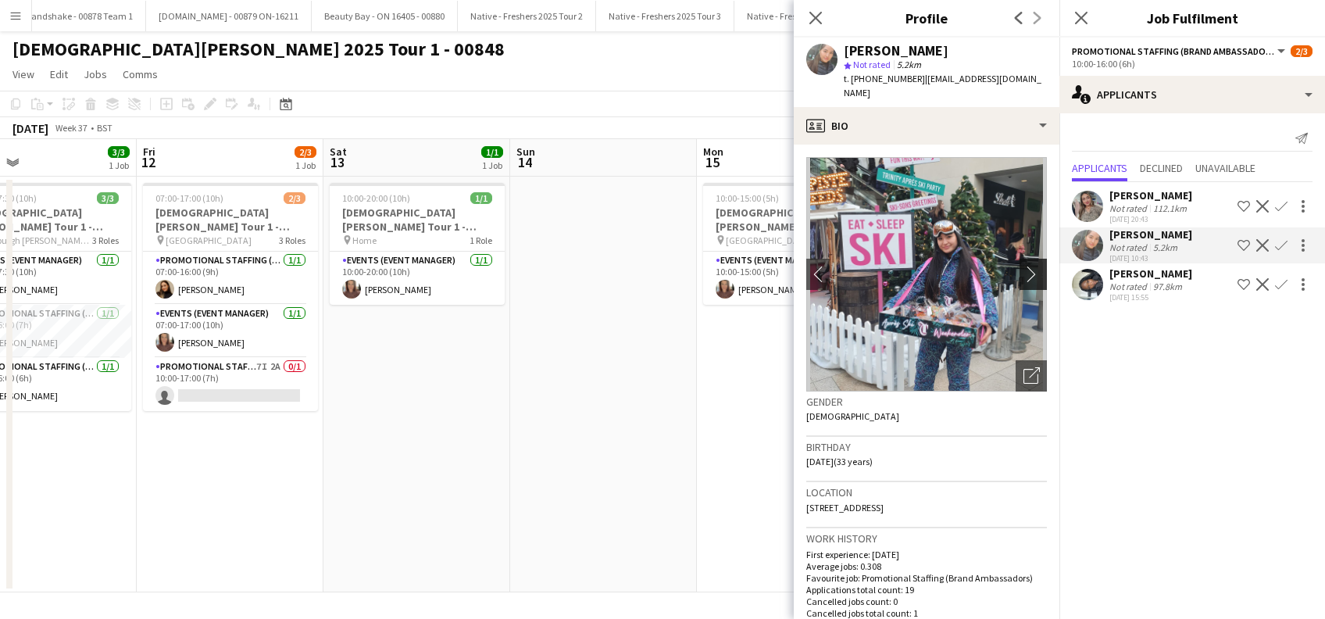
click at [1023, 266] on app-icon "chevron-right" at bounding box center [1035, 274] width 24 height 16
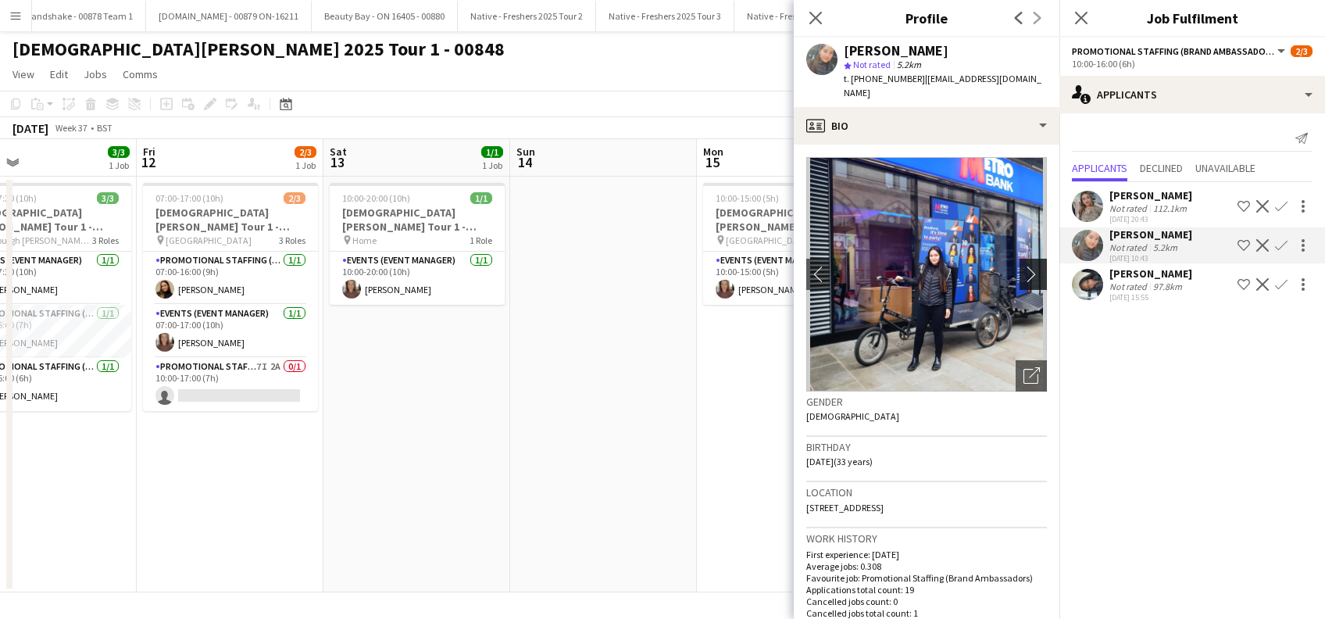
click at [1023, 266] on app-icon "chevron-right" at bounding box center [1035, 274] width 24 height 16
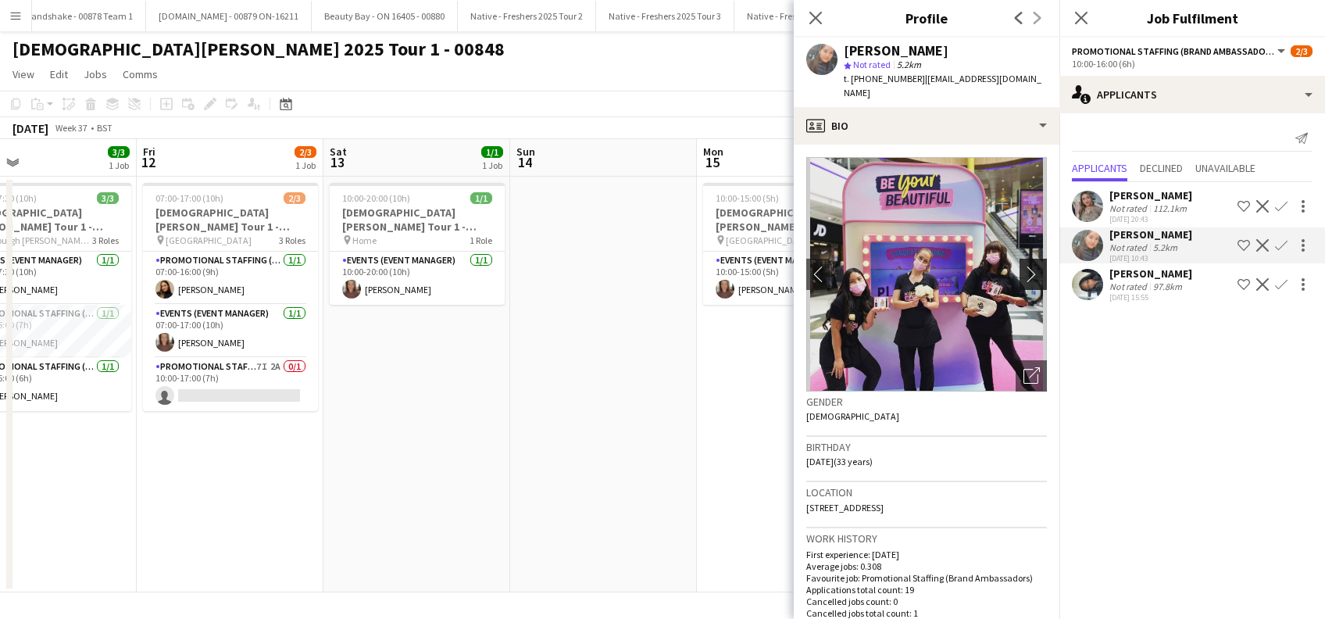
click at [1023, 266] on app-icon "chevron-right" at bounding box center [1035, 274] width 24 height 16
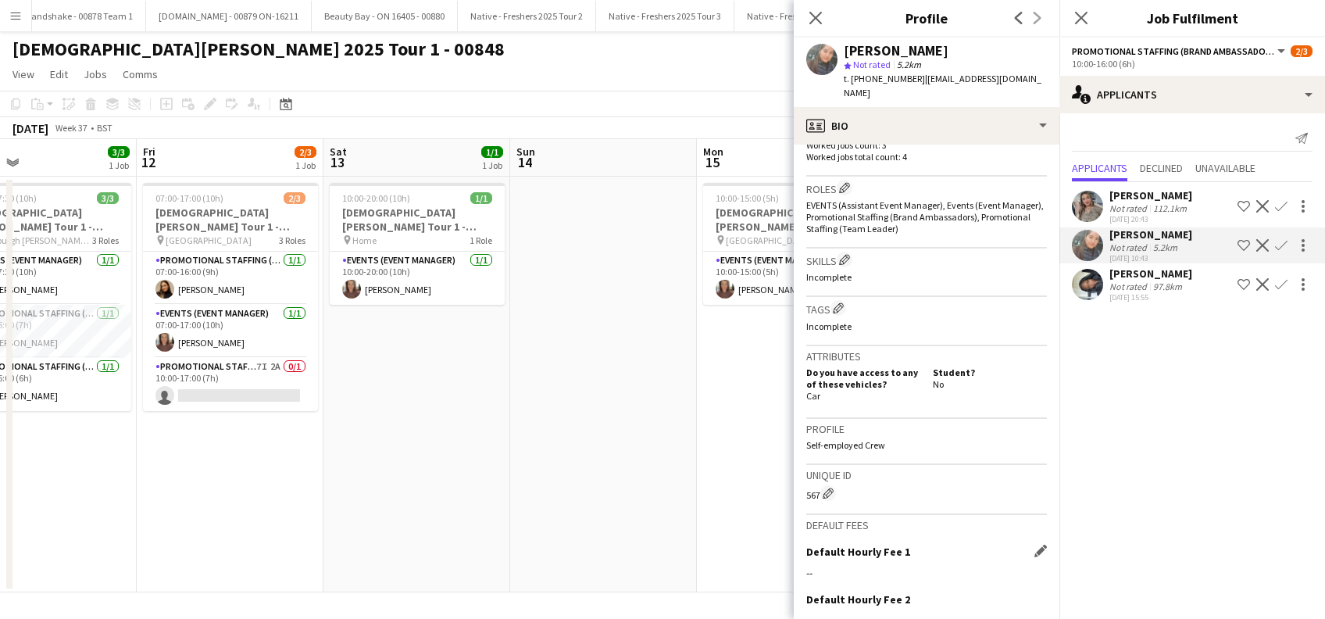
scroll to position [637, 0]
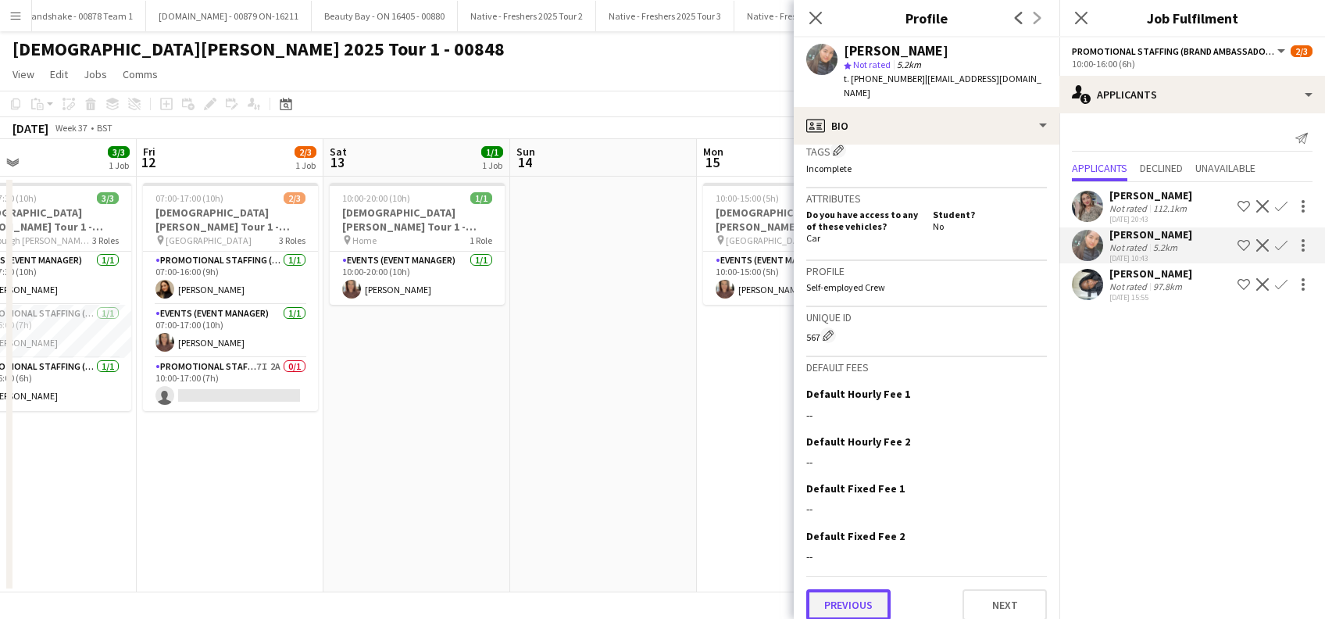
click at [840, 594] on button "Previous" at bounding box center [848, 604] width 84 height 31
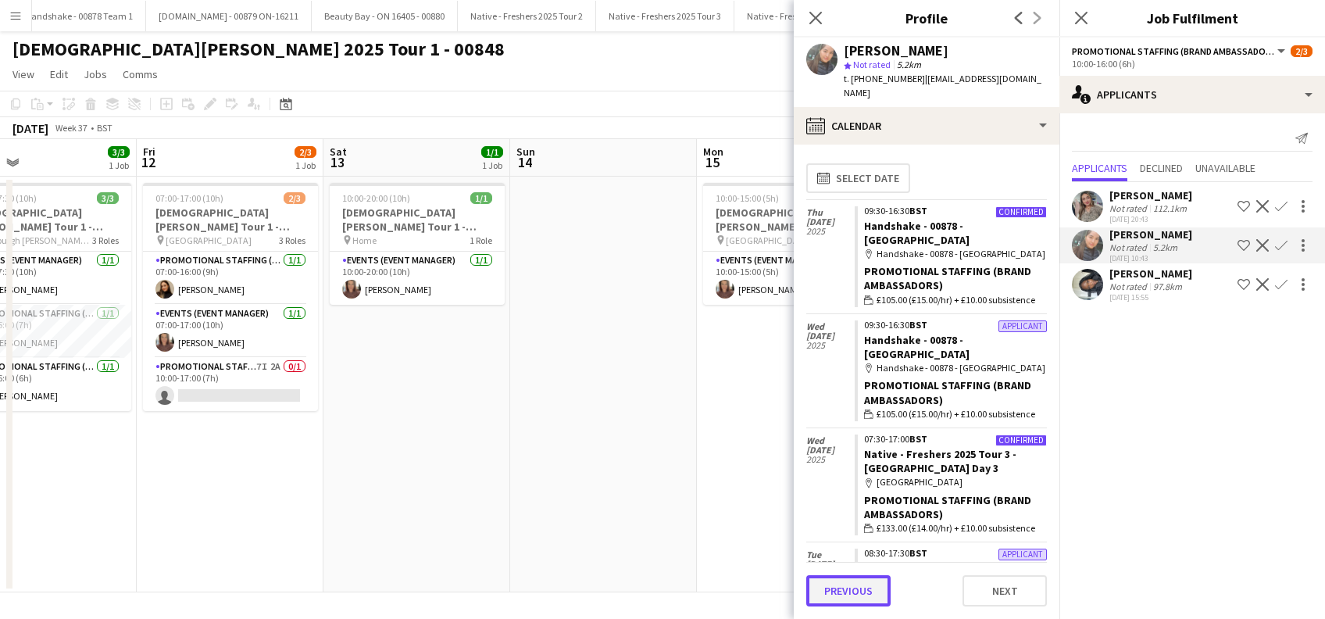
click at [836, 591] on button "Previous" at bounding box center [848, 590] width 84 height 31
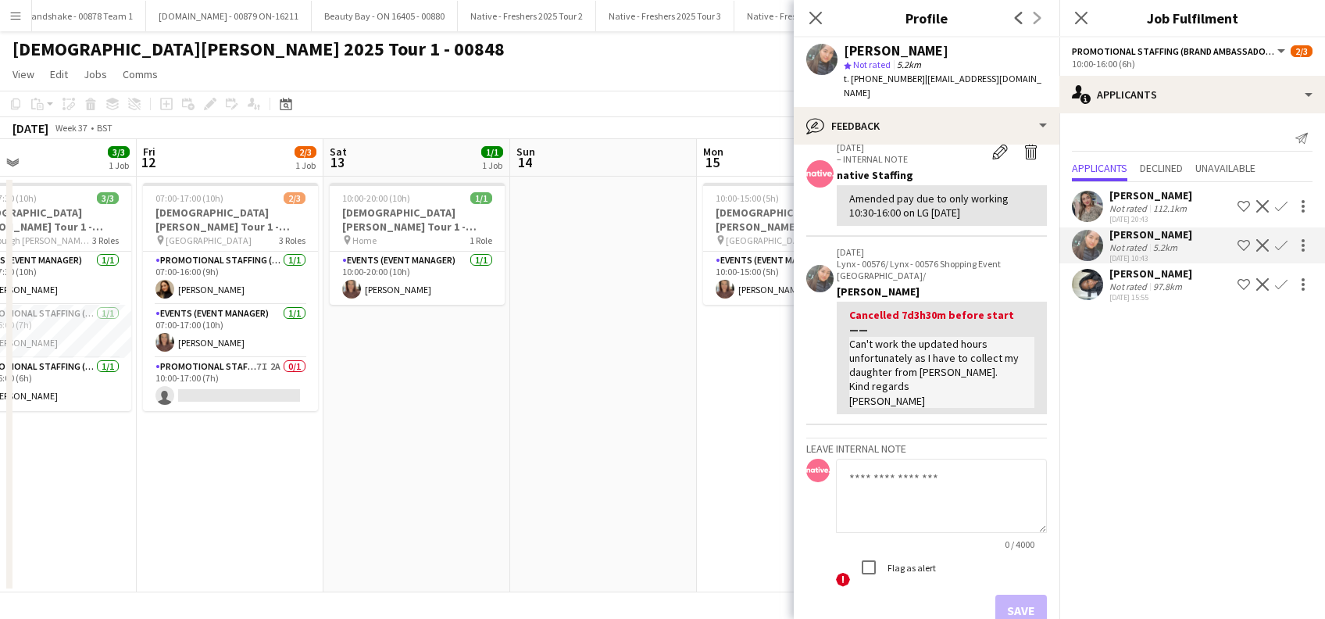
scroll to position [154, 0]
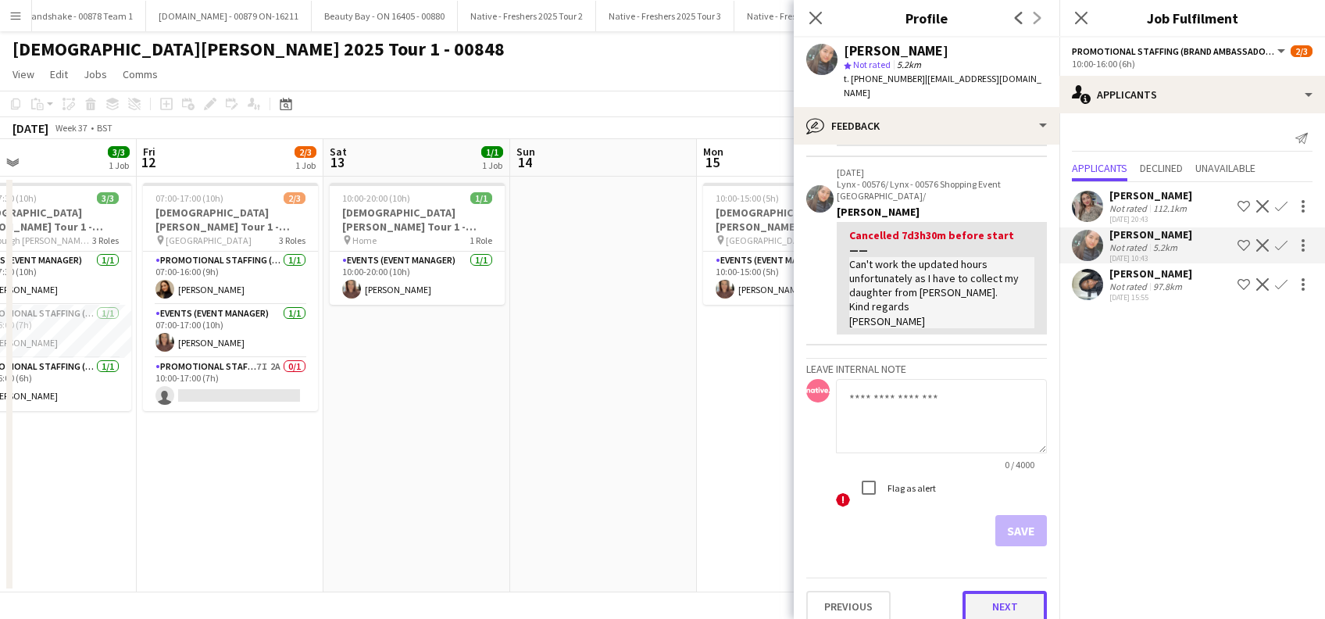
click at [972, 591] on button "Next" at bounding box center [1004, 606] width 84 height 31
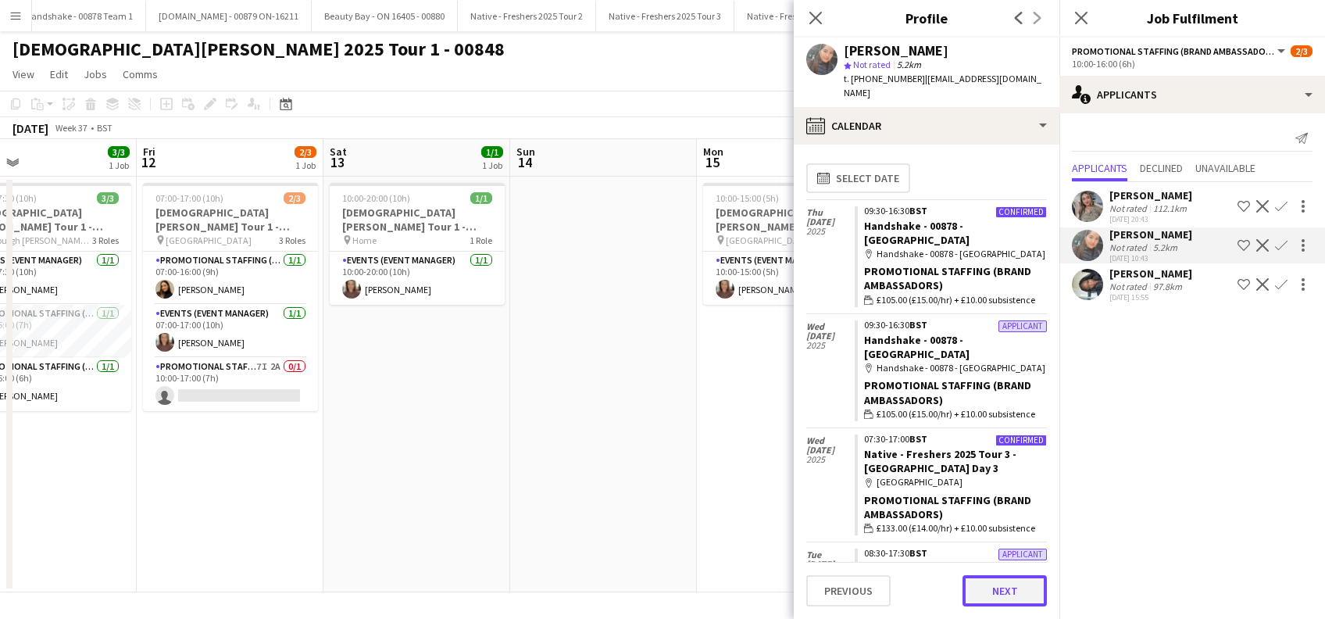
click at [980, 600] on button "Next" at bounding box center [1004, 590] width 84 height 31
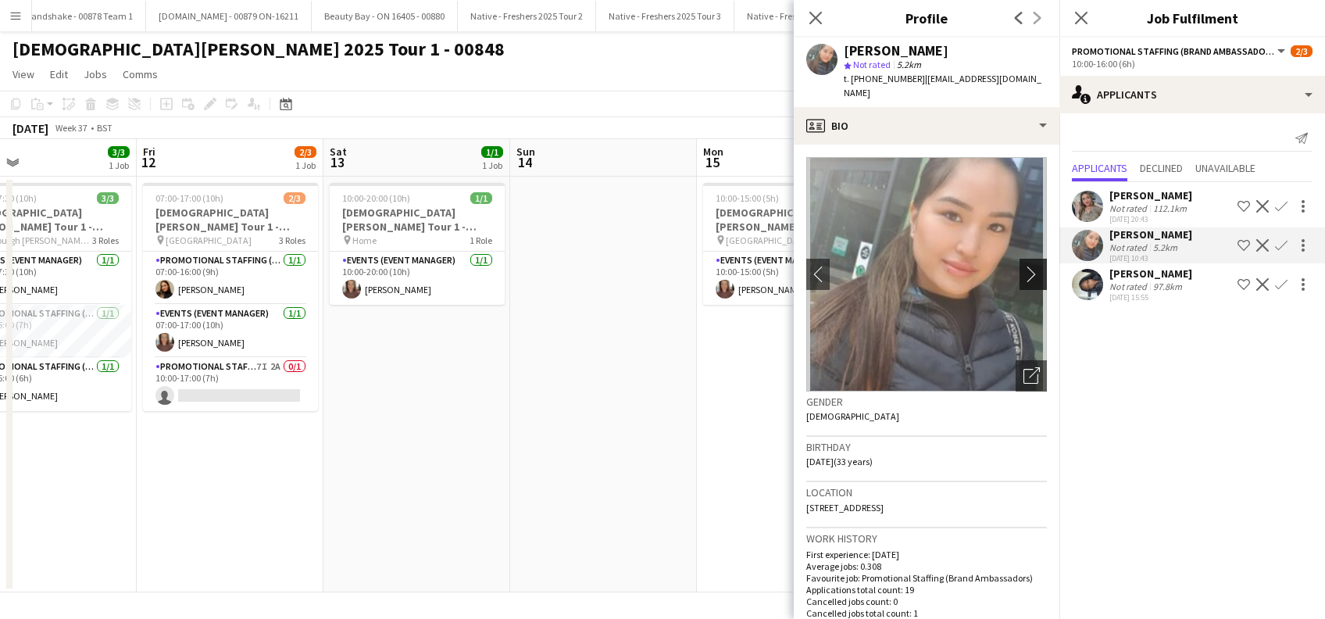
click at [1029, 266] on app-icon "chevron-right" at bounding box center [1035, 274] width 24 height 16
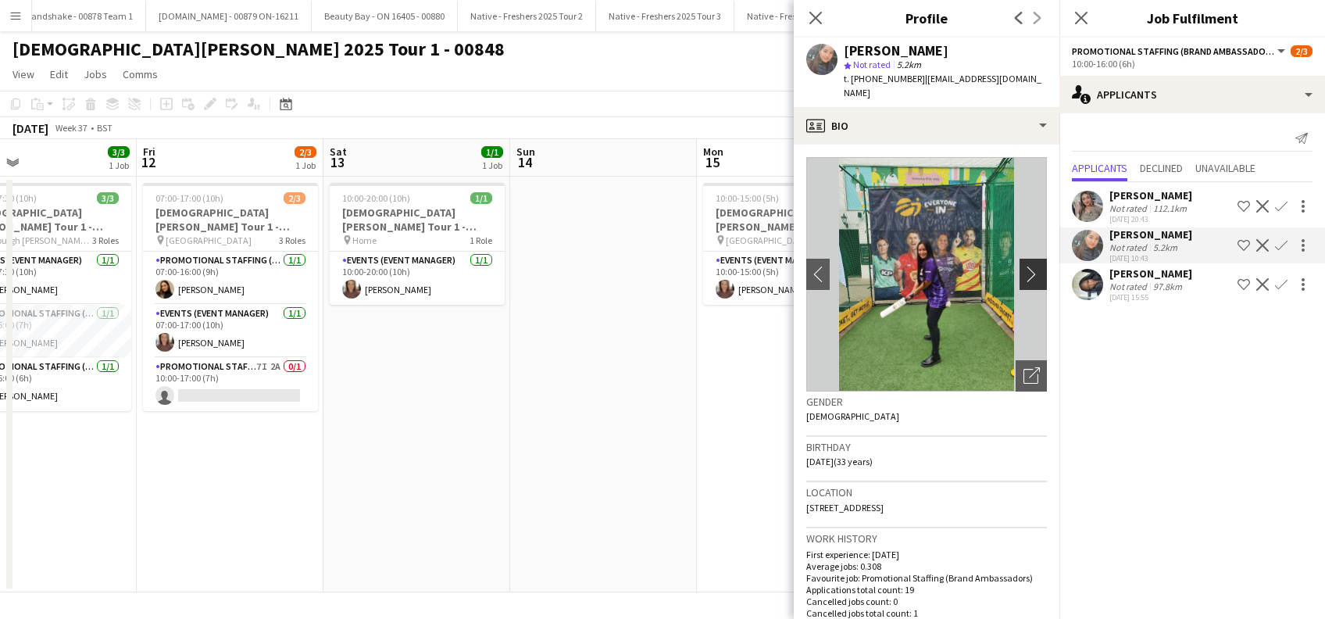
click at [1023, 266] on app-icon "chevron-right" at bounding box center [1035, 274] width 24 height 16
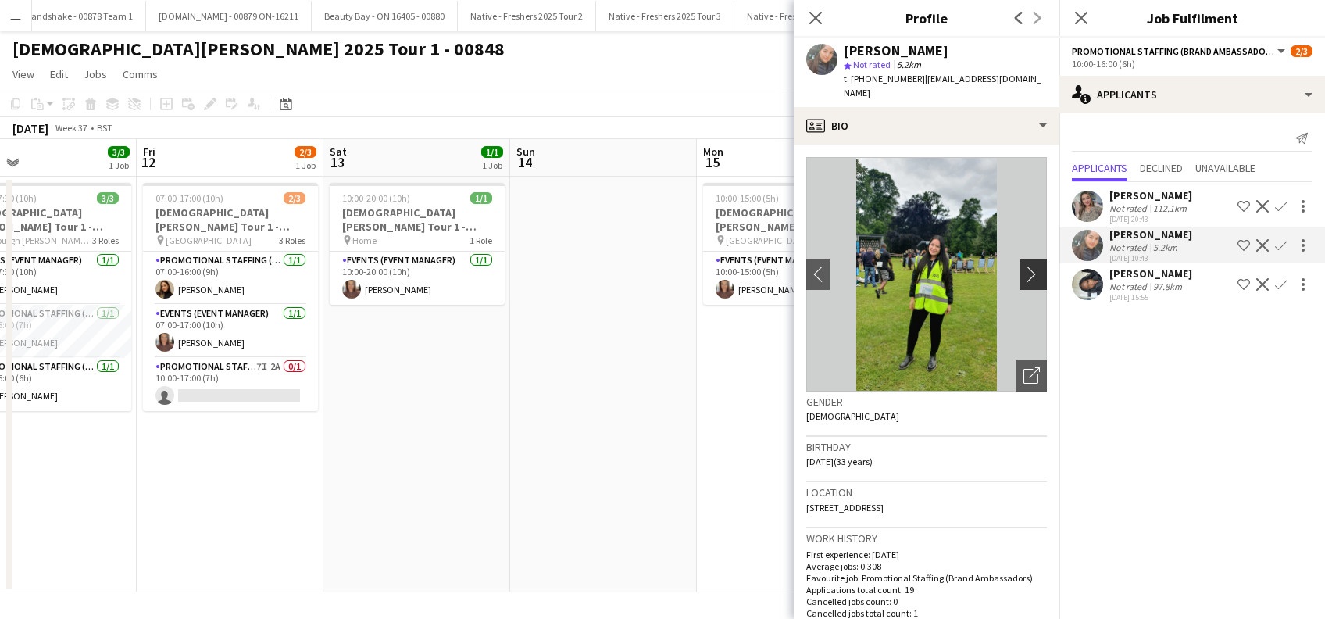
click at [1023, 266] on app-icon "chevron-right" at bounding box center [1035, 274] width 24 height 16
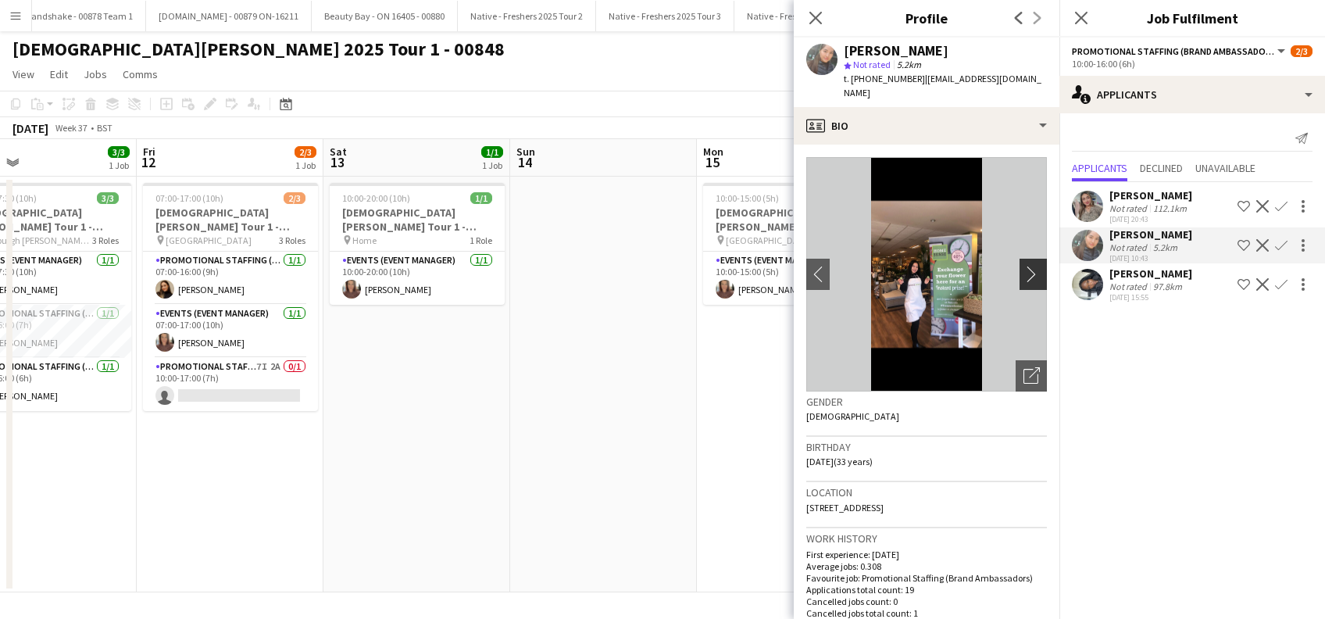
click at [1023, 266] on app-icon "chevron-right" at bounding box center [1035, 274] width 24 height 16
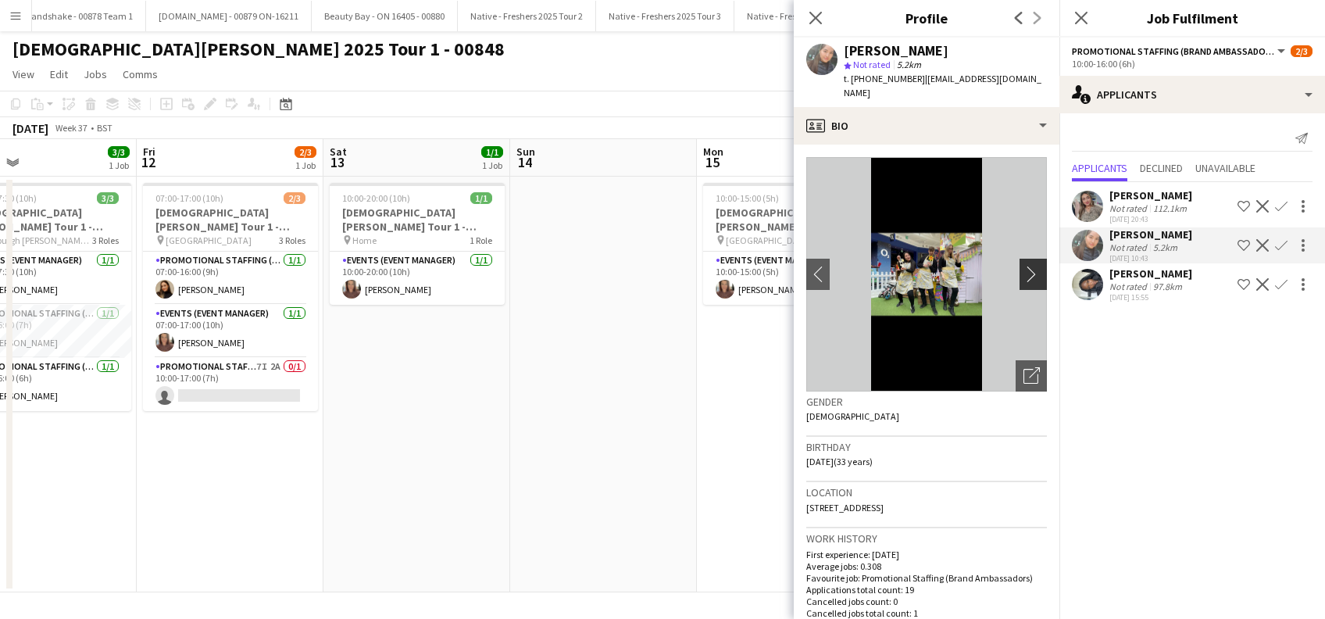
click at [1023, 266] on app-icon "chevron-right" at bounding box center [1035, 274] width 24 height 16
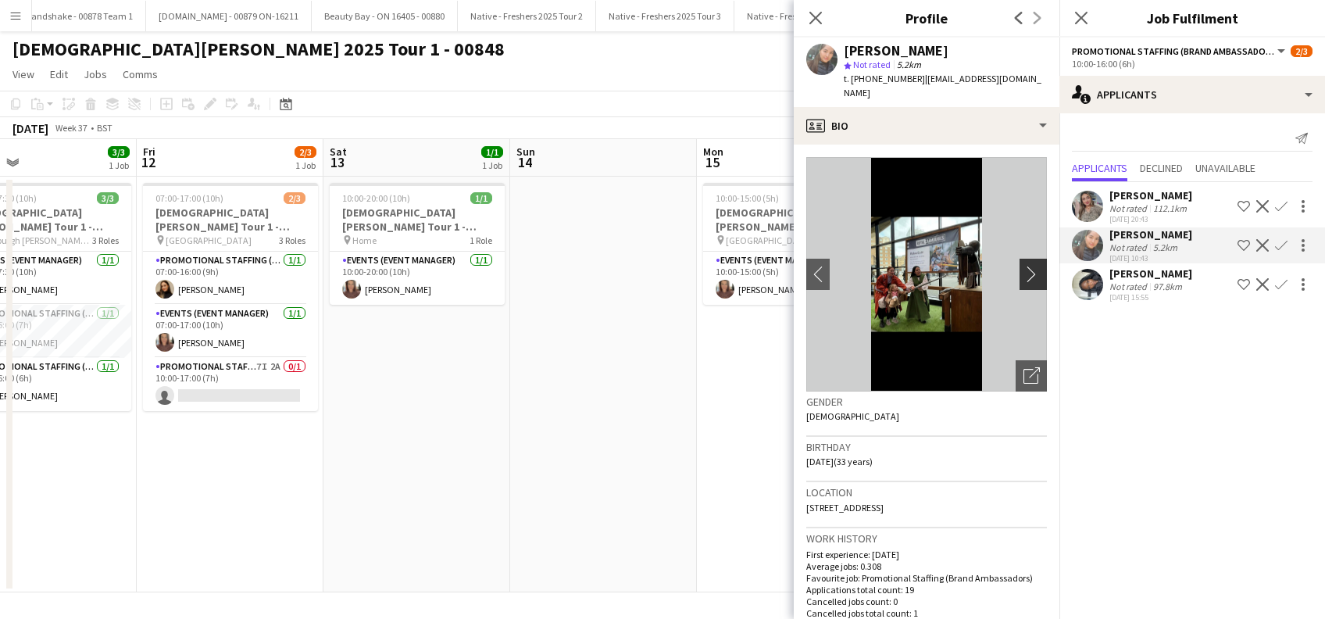
click at [1023, 266] on app-icon "chevron-right" at bounding box center [1035, 274] width 24 height 16
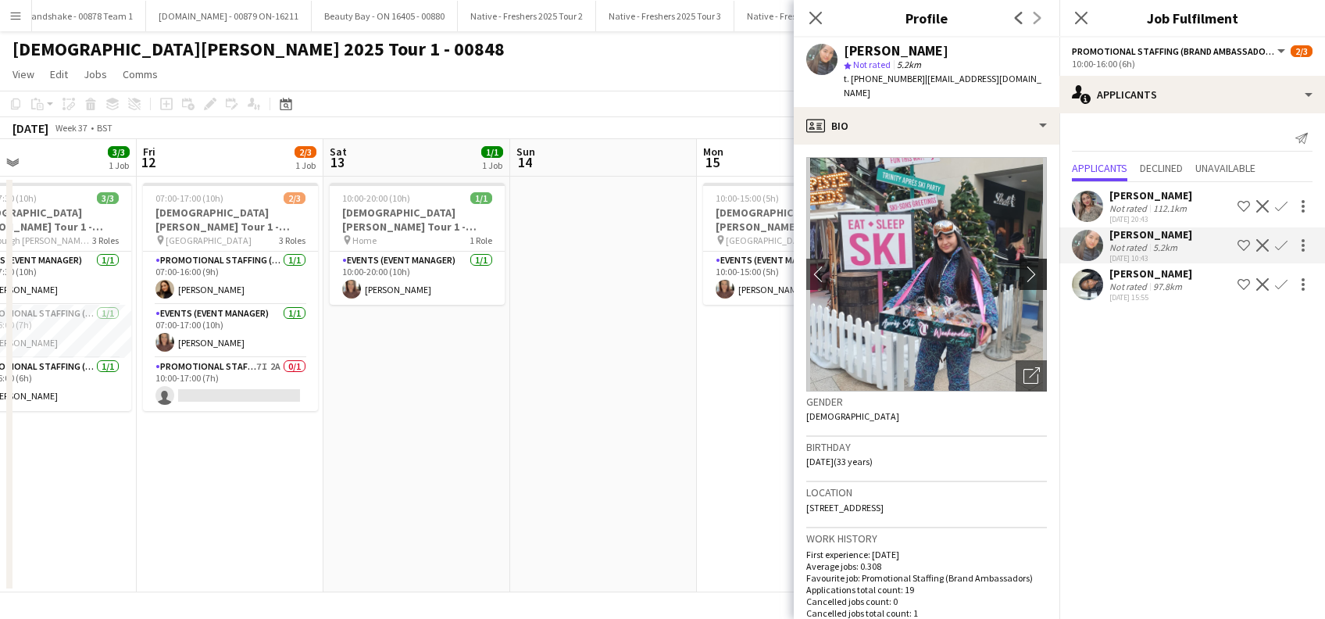
click at [1023, 266] on app-icon "chevron-right" at bounding box center [1035, 274] width 24 height 16
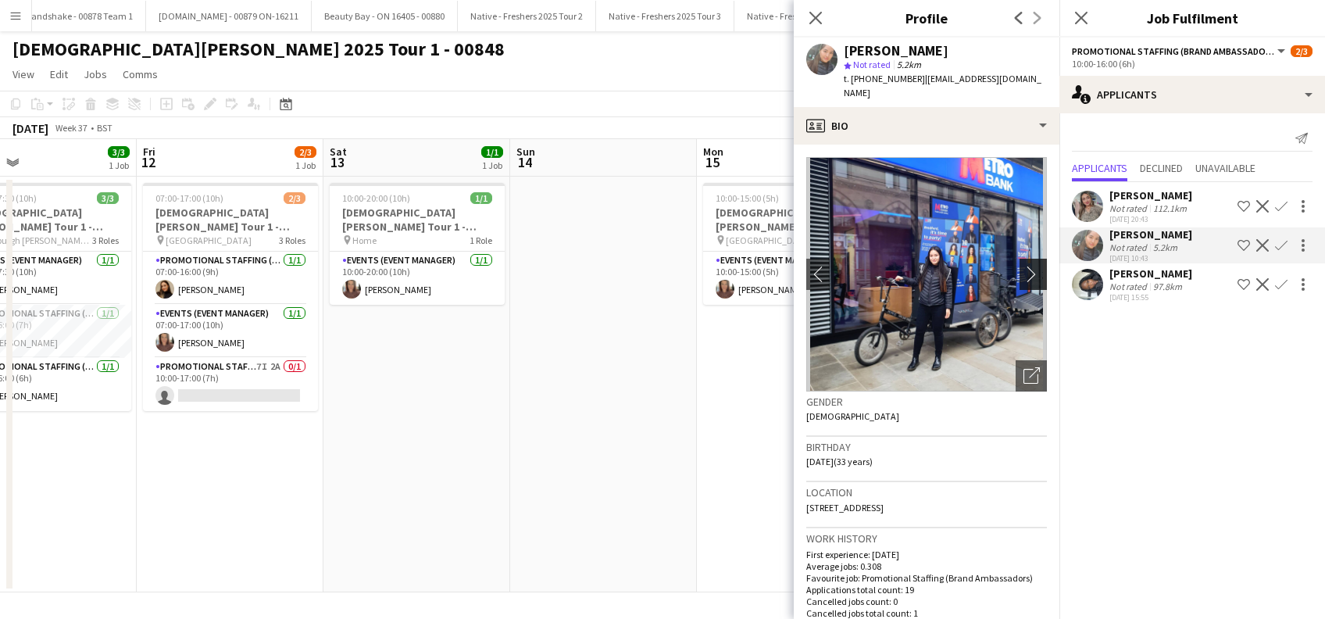
click at [1023, 266] on app-icon "chevron-right" at bounding box center [1035, 274] width 24 height 16
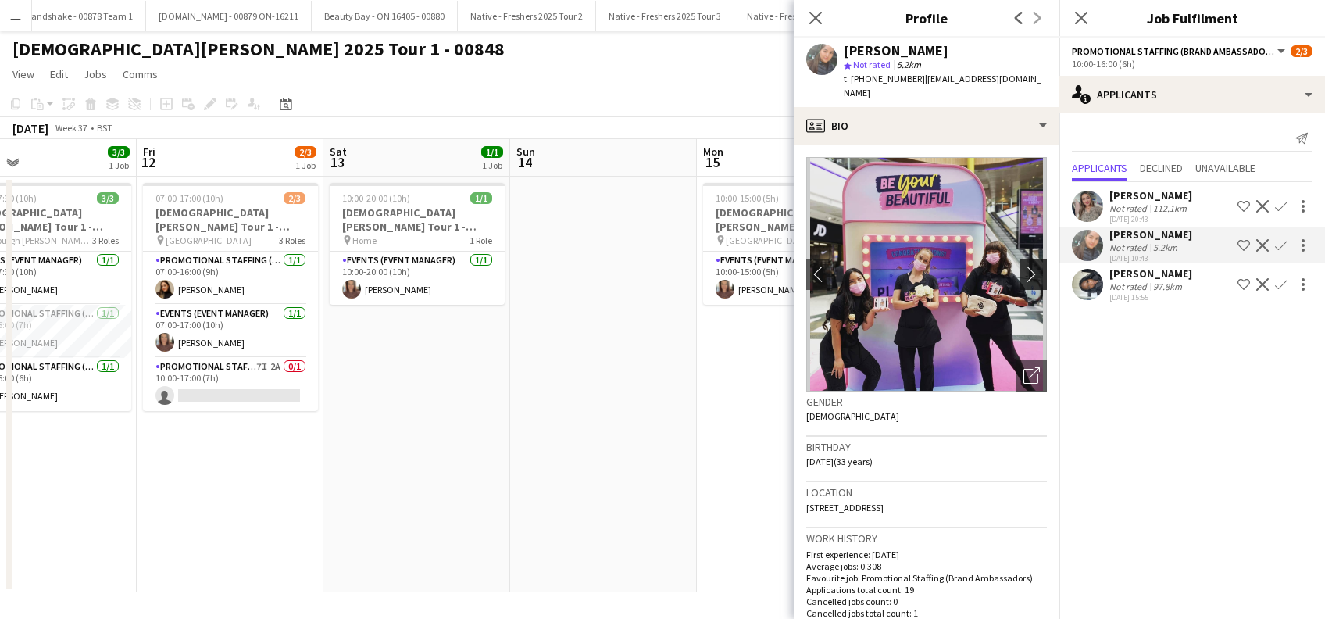
click at [1023, 266] on app-icon "chevron-right" at bounding box center [1035, 274] width 24 height 16
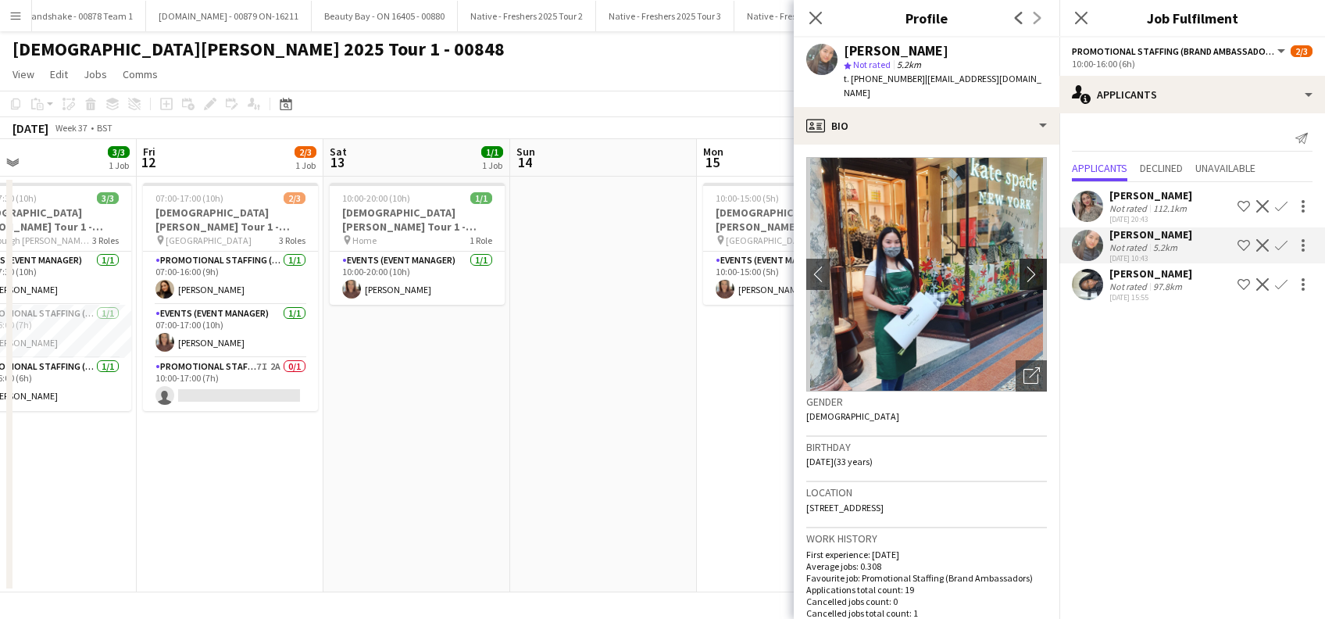
click at [1023, 266] on app-icon "chevron-right" at bounding box center [1035, 274] width 24 height 16
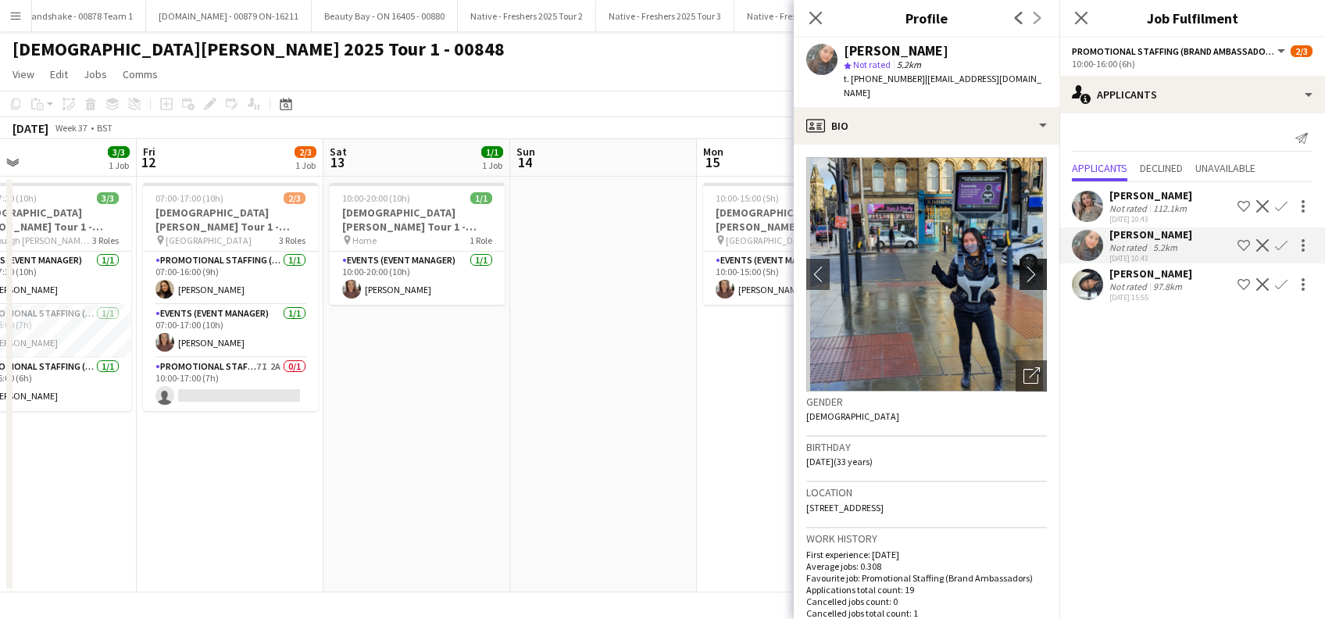
click at [1023, 266] on app-icon "chevron-right" at bounding box center [1035, 274] width 24 height 16
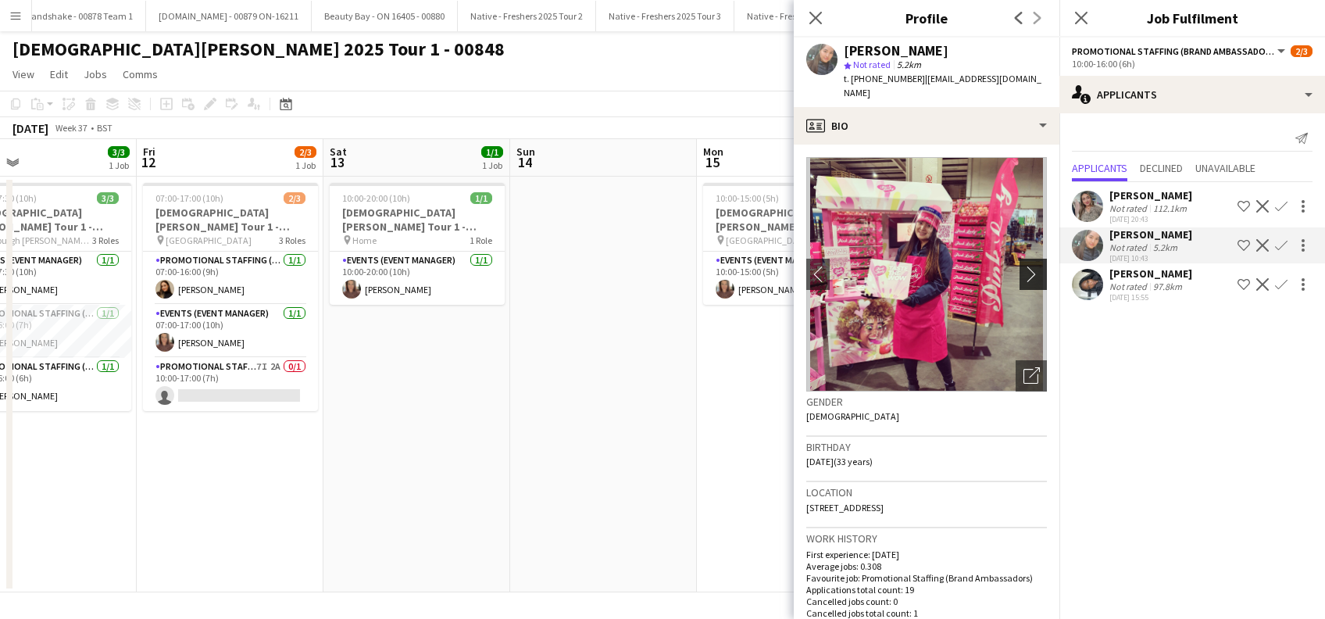
click at [1023, 266] on app-icon "chevron-right" at bounding box center [1035, 274] width 24 height 16
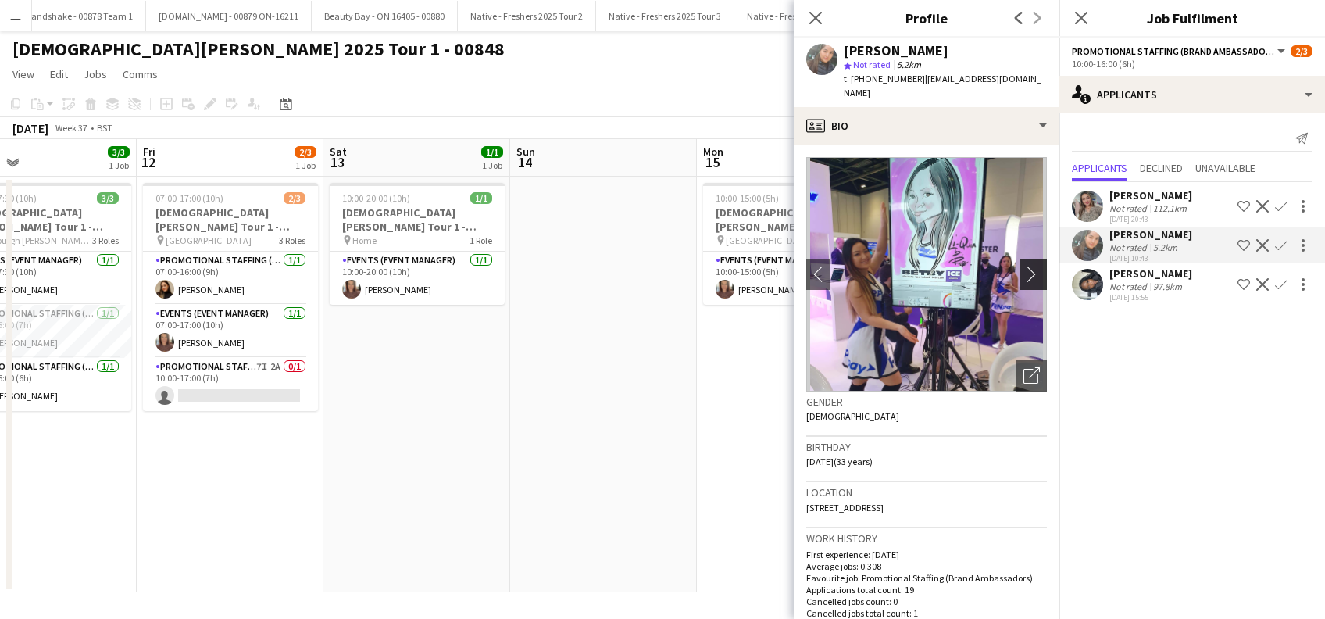
click at [1023, 266] on app-icon "chevron-right" at bounding box center [1035, 274] width 24 height 16
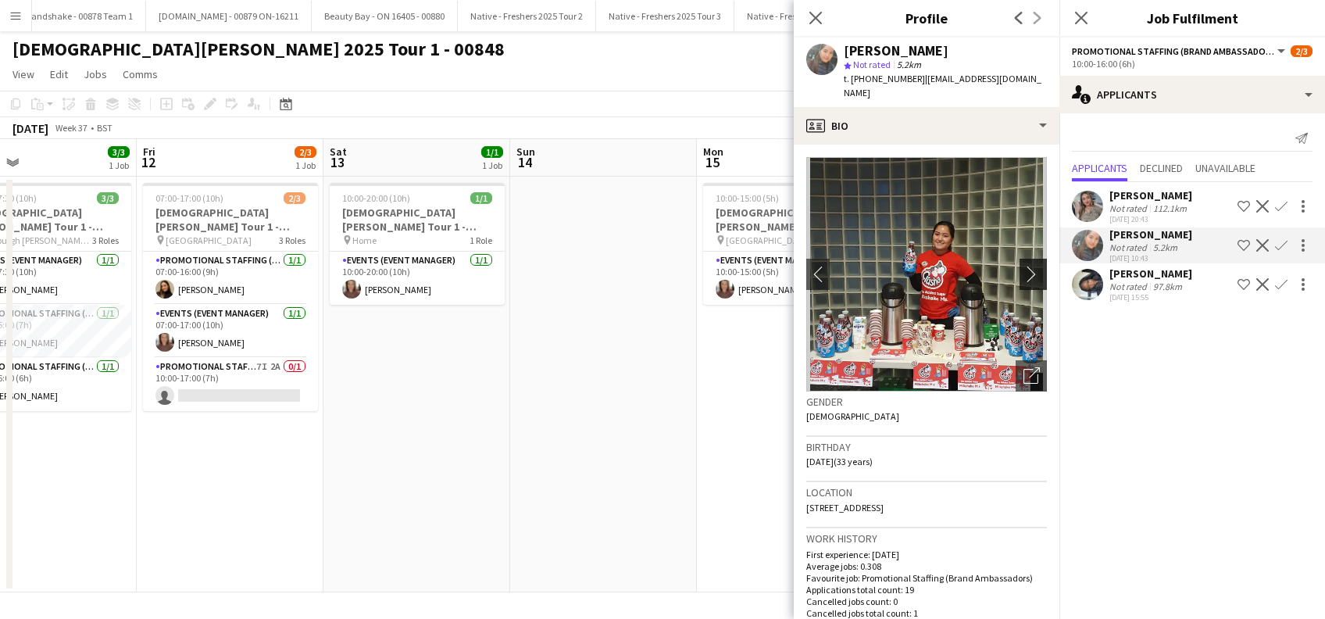
click at [1023, 266] on app-icon "chevron-right" at bounding box center [1035, 274] width 24 height 16
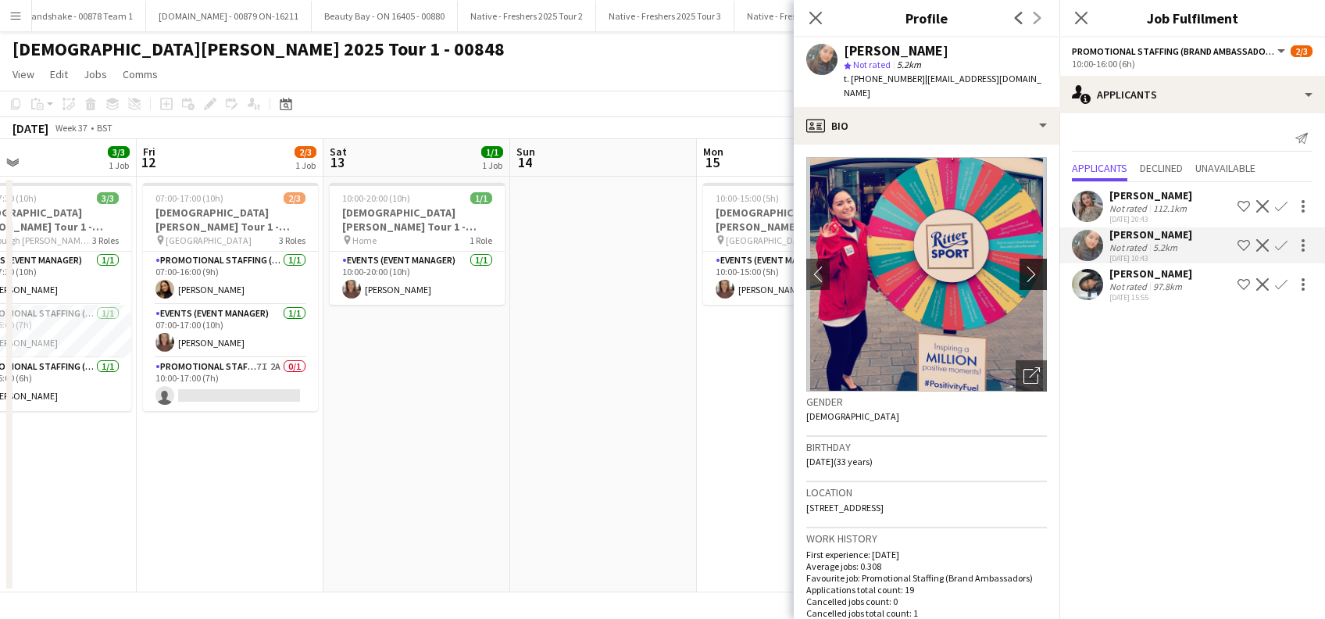
click at [1023, 266] on app-icon "chevron-right" at bounding box center [1035, 274] width 24 height 16
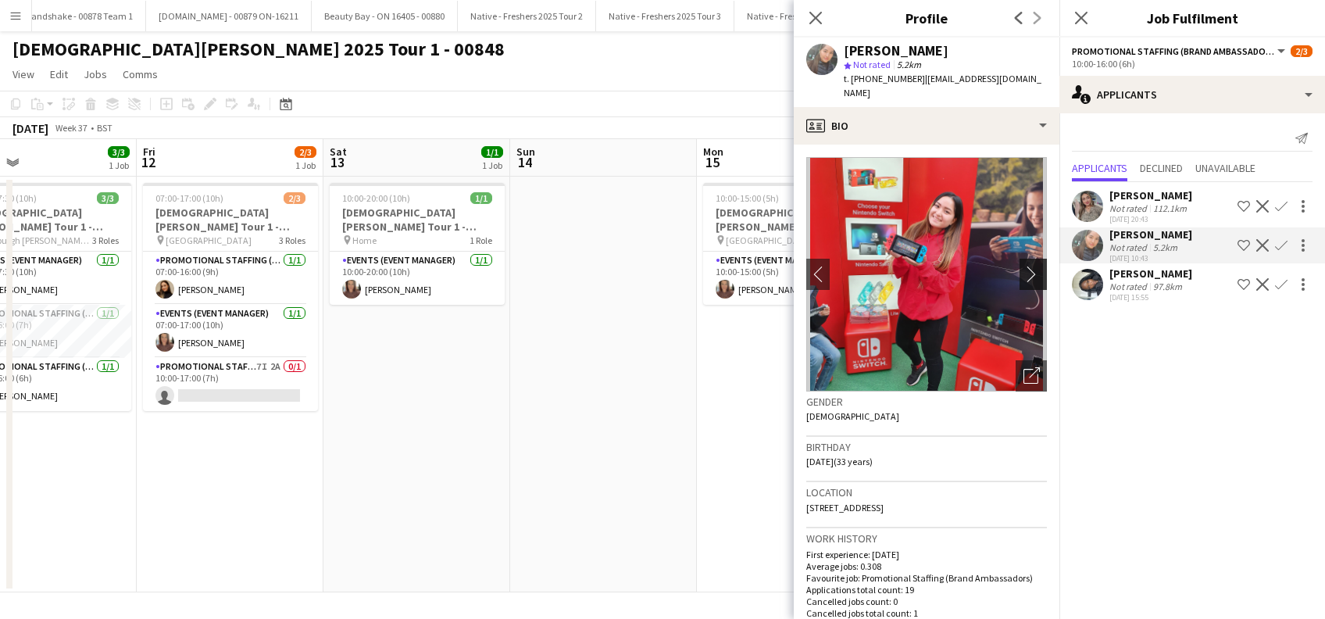
click at [1023, 266] on app-icon "chevron-right" at bounding box center [1035, 274] width 24 height 16
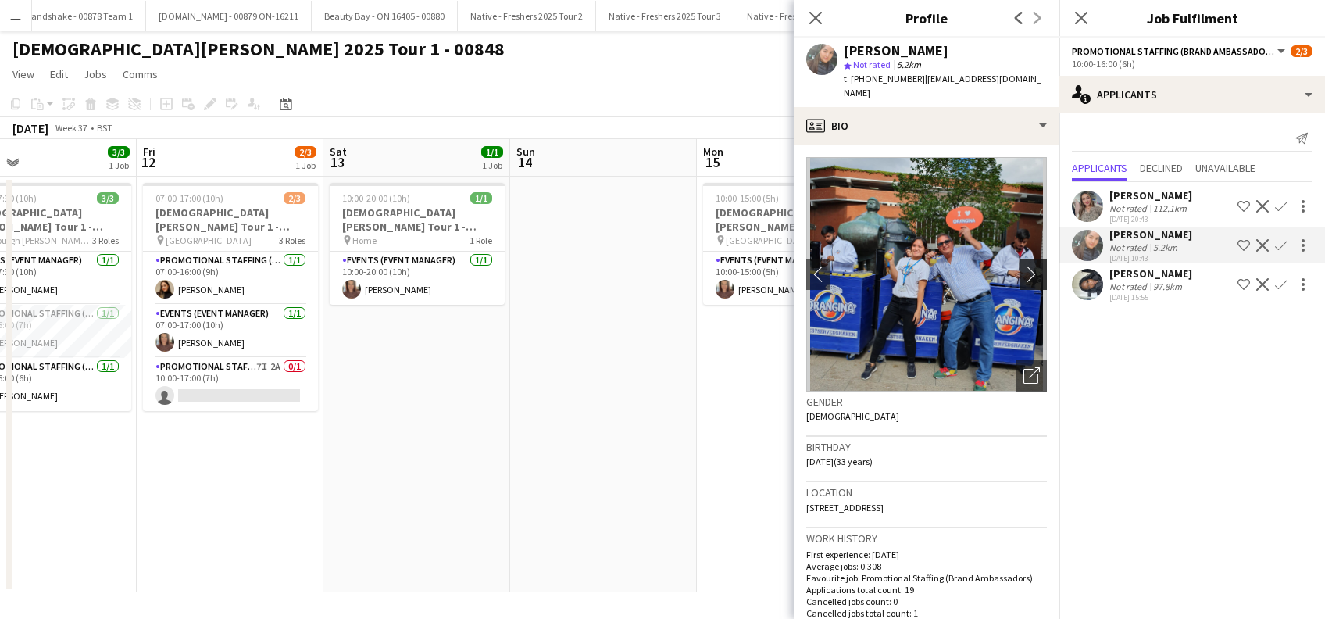
click at [1023, 266] on app-icon "chevron-right" at bounding box center [1035, 274] width 24 height 16
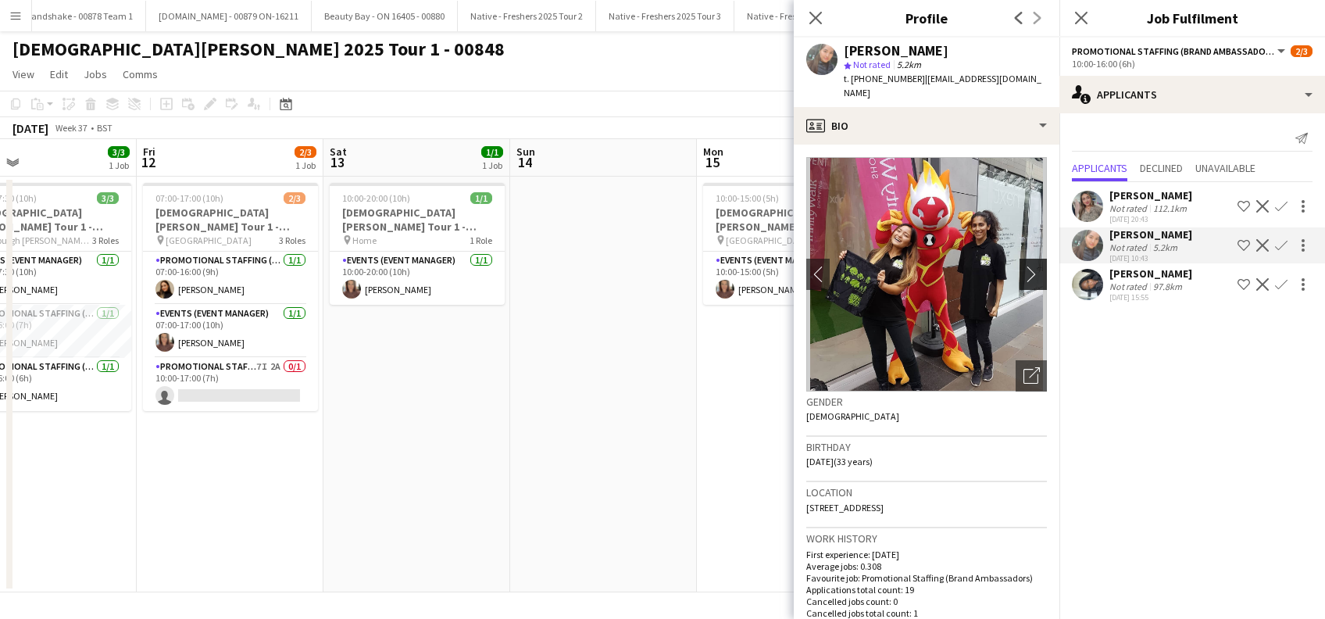
click at [1023, 266] on app-icon "chevron-right" at bounding box center [1035, 274] width 24 height 16
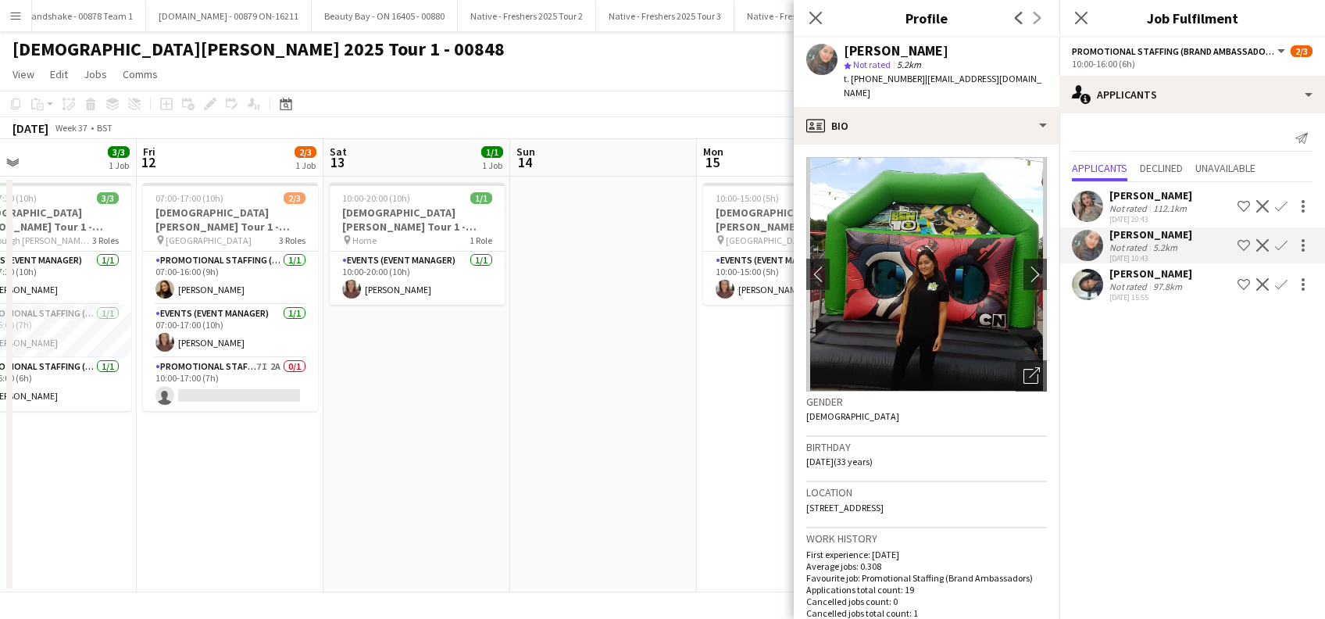
click at [582, 487] on app-date-cell at bounding box center [603, 385] width 187 height 416
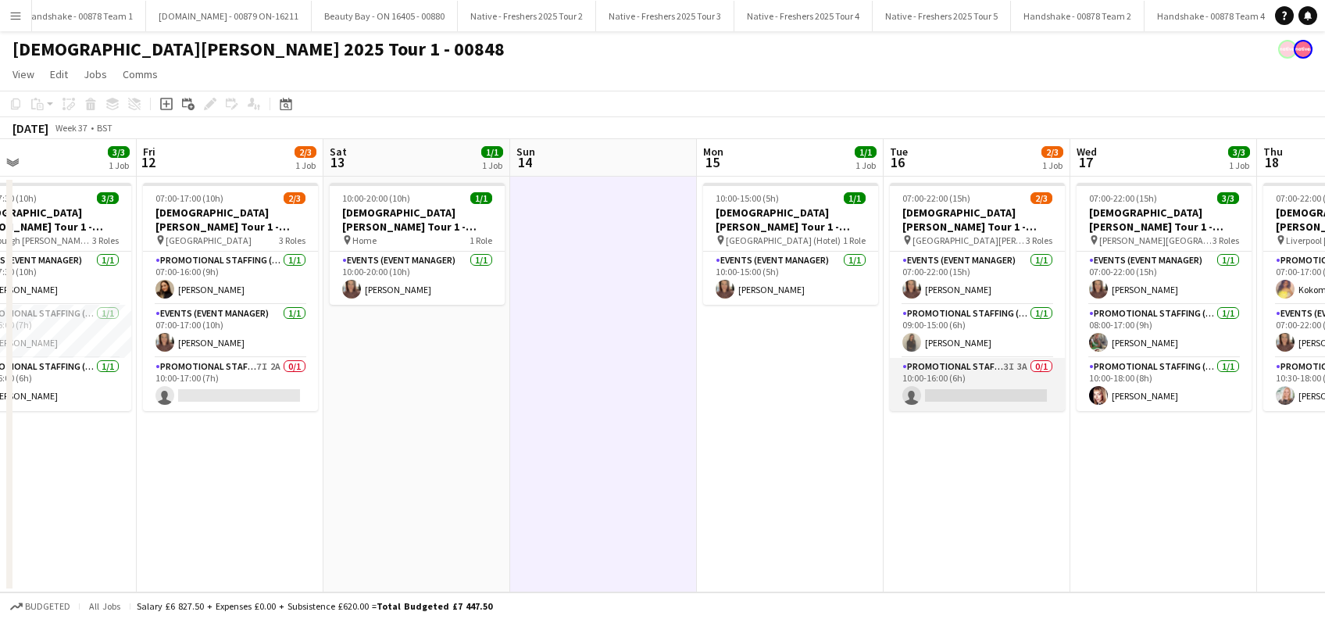
click at [990, 391] on app-card-role "Promotional Staffing (Brand Ambassadors) 3I 3A 0/1 10:00-16:00 (6h) single-neut…" at bounding box center [977, 384] width 175 height 53
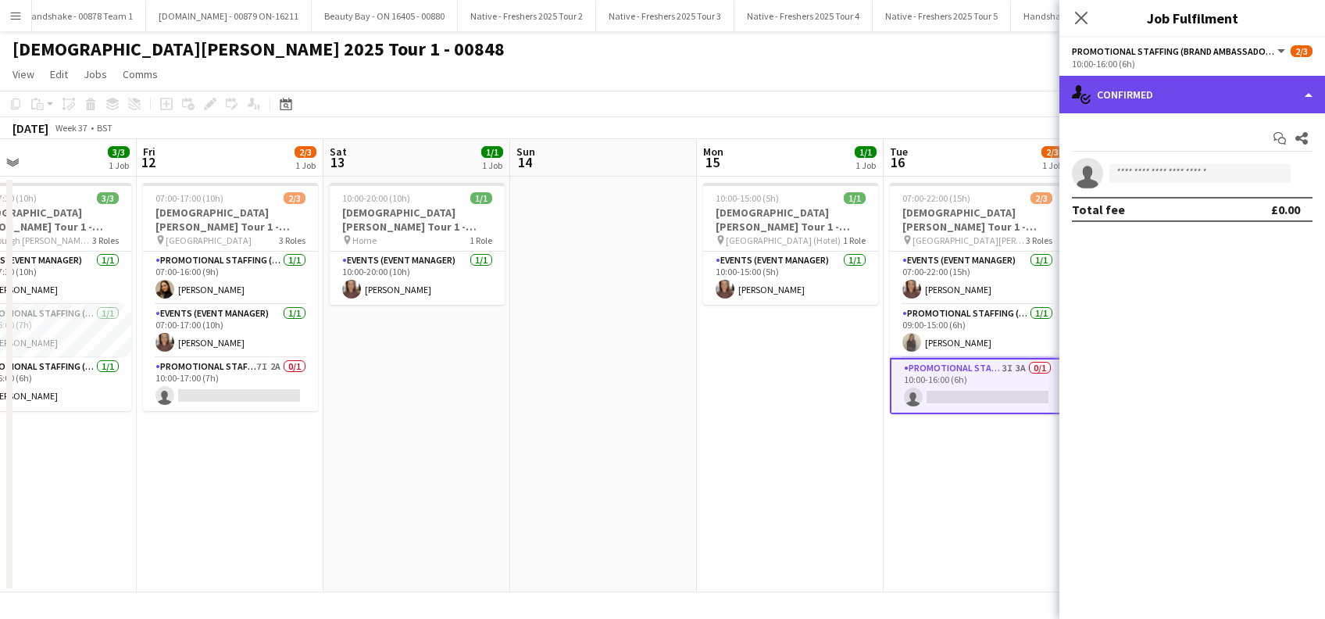
click at [1175, 91] on div "single-neutral-actions-check-2 Confirmed" at bounding box center [1192, 94] width 266 height 37
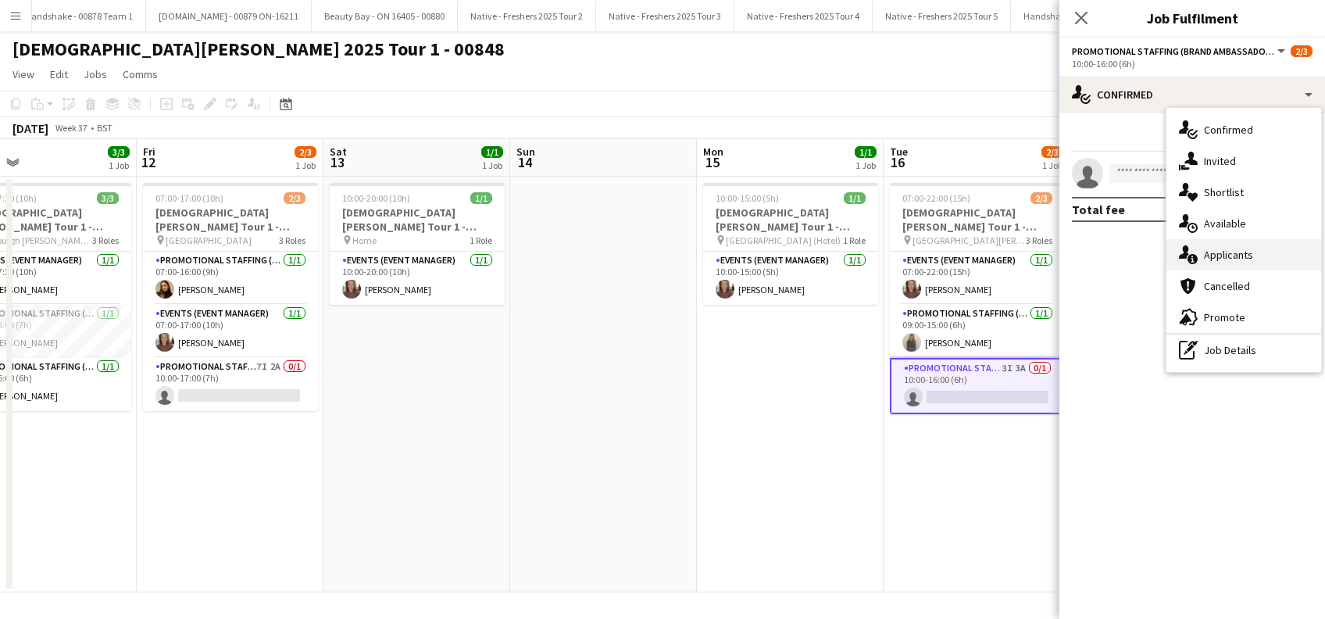
click at [1248, 256] on div "single-neutral-actions-information Applicants" at bounding box center [1243, 254] width 155 height 31
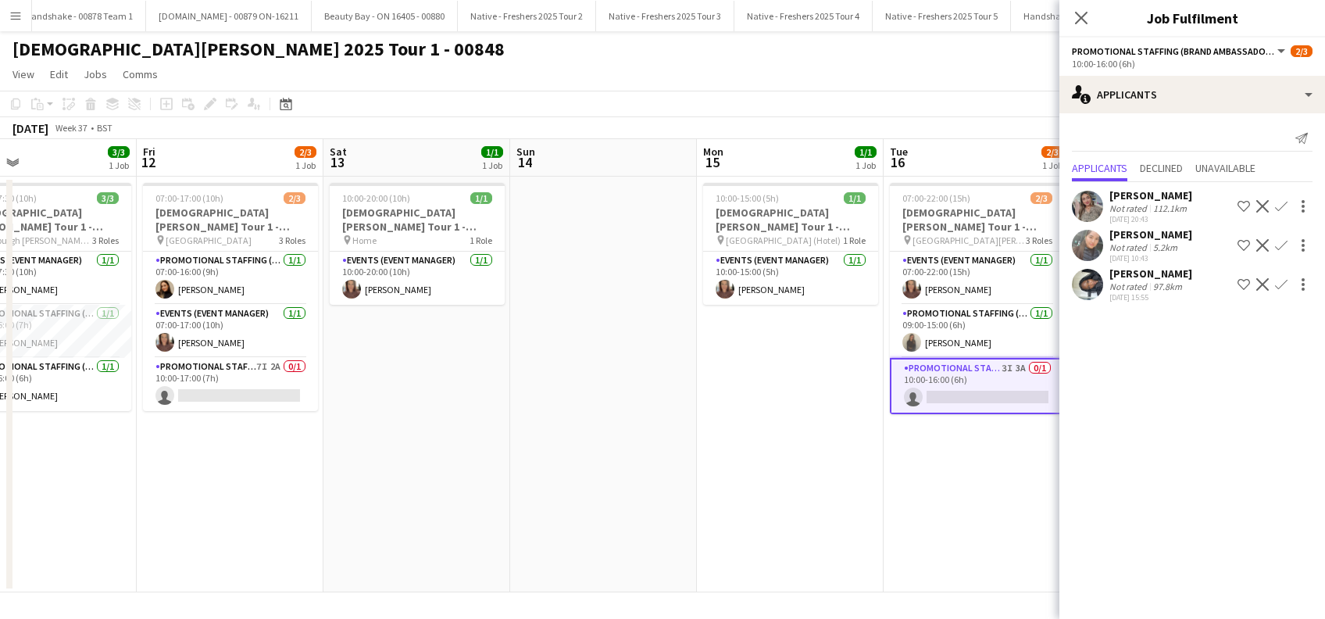
click at [1274, 244] on button "Confirm" at bounding box center [1281, 245] width 19 height 19
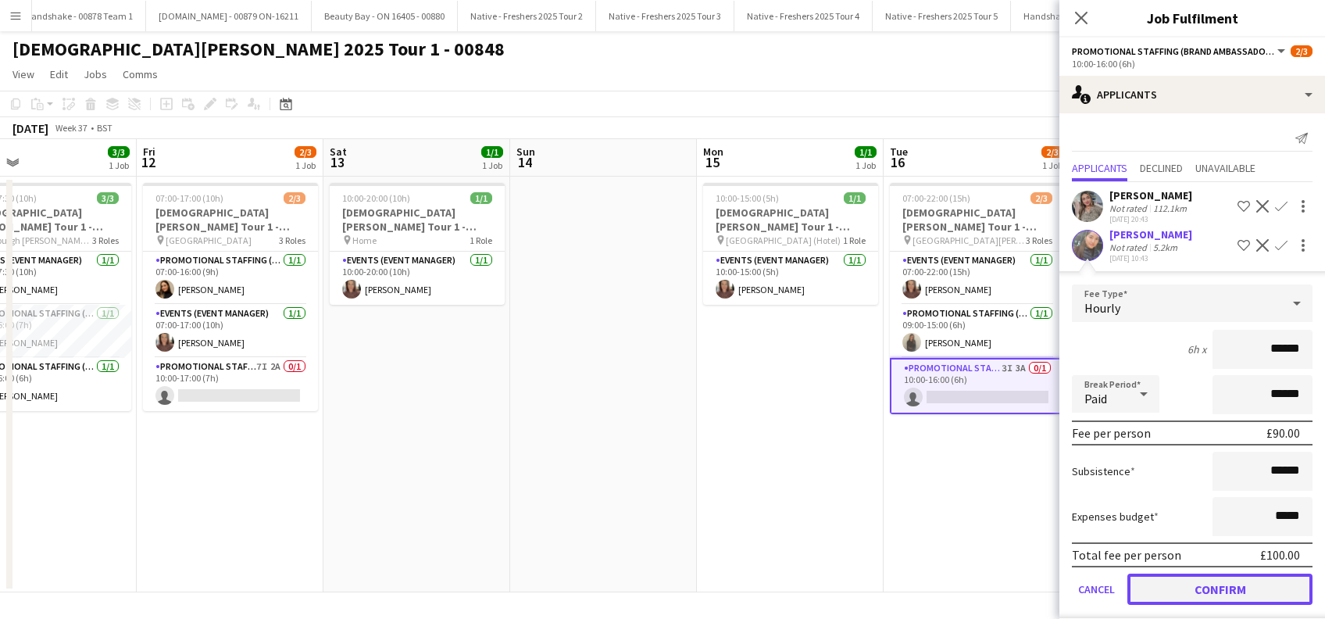
click at [1184, 580] on button "Confirm" at bounding box center [1219, 588] width 185 height 31
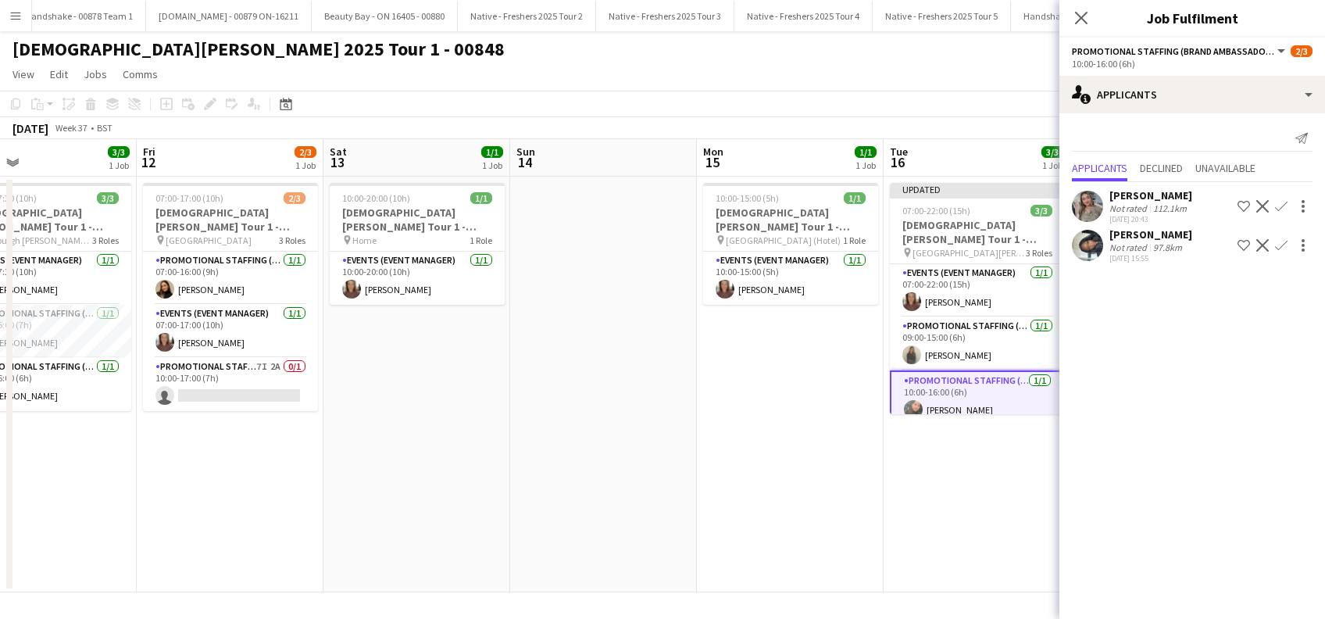
click at [1015, 517] on app-date-cell "Updated 07:00-22:00 (15h) 3/3 Lady Garden Tour 1 - 00848 - Leeds Beckett Univer…" at bounding box center [976, 385] width 187 height 416
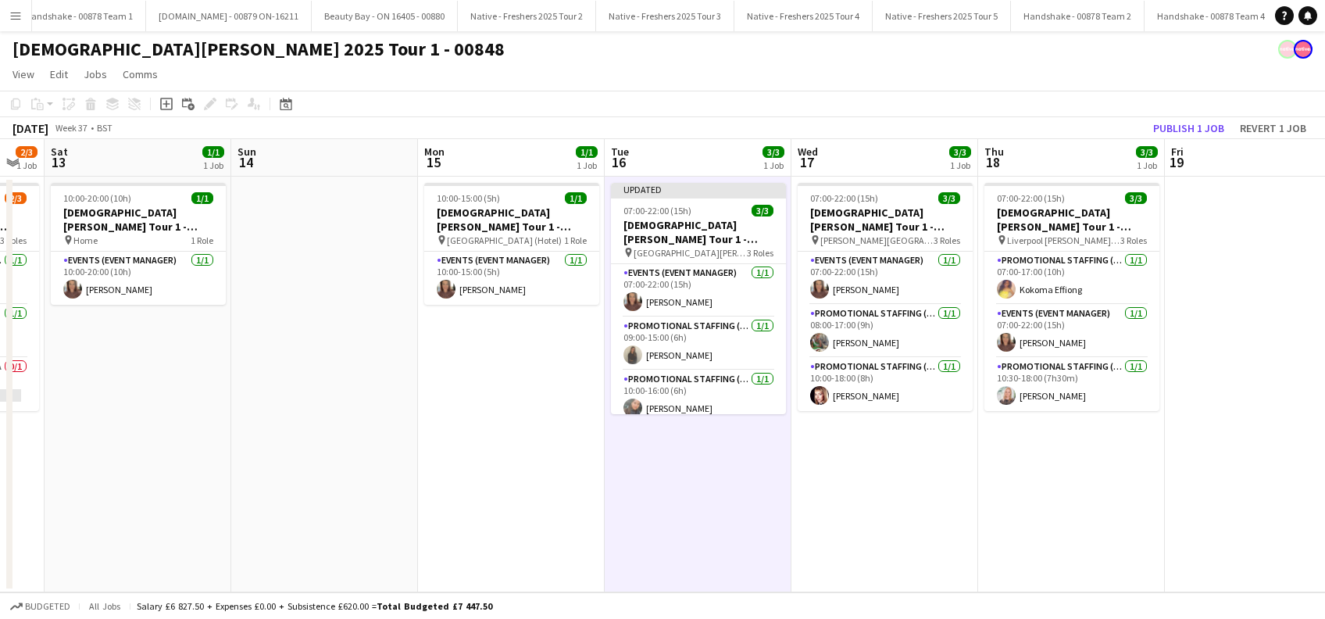
scroll to position [0, 779]
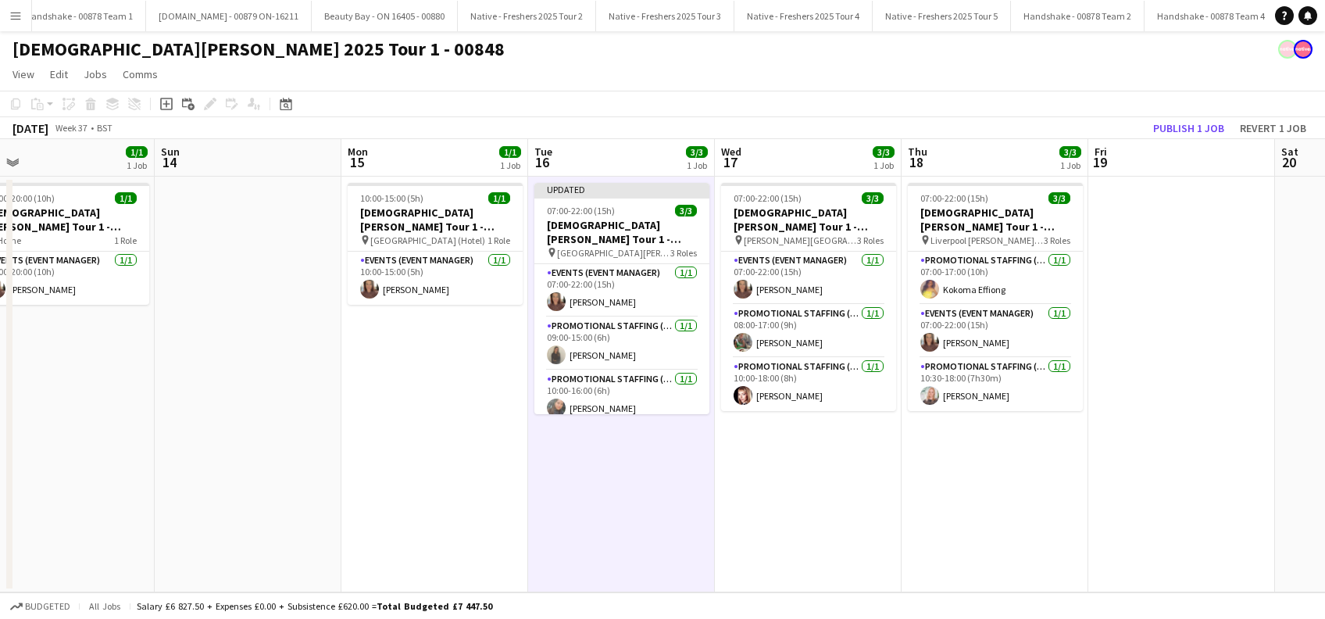
drag, startPoint x: 1080, startPoint y: 509, endPoint x: 762, endPoint y: 510, distance: 317.1
click at [762, 510] on app-calendar-viewport "Tue 9 Wed 10 1/1 1 Job Thu 11 3/3 1 Job Fri 12 2/3 1 Job Sat 13 1/1 1 Job Sun 1…" at bounding box center [662, 365] width 1325 height 453
click at [1174, 125] on button "Publish 1 job" at bounding box center [1189, 128] width 84 height 20
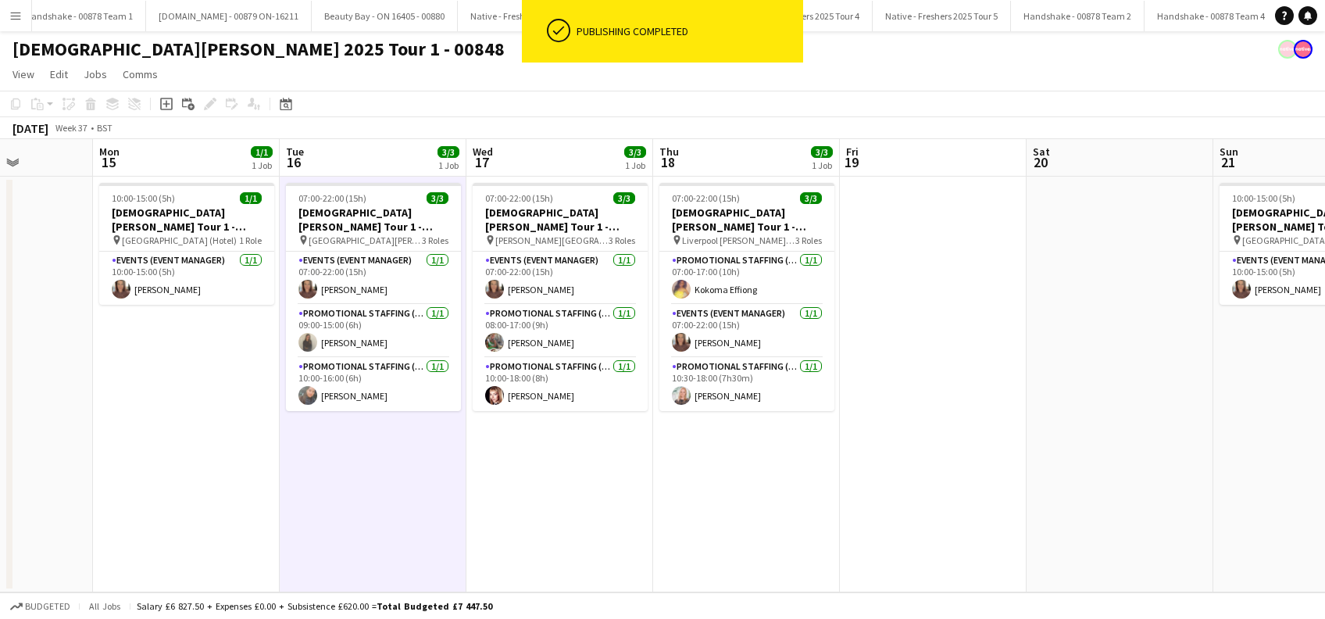
scroll to position [0, 656]
drag, startPoint x: 1166, startPoint y: 479, endPoint x: 916, endPoint y: 494, distance: 250.4
click at [916, 494] on app-calendar-viewport "Thu 11 3/3 1 Job Fri 12 2/3 1 Job Sat 13 1/1 1 Job Sun 14 Mon 15 1/1 1 Job Tue …" at bounding box center [662, 365] width 1325 height 453
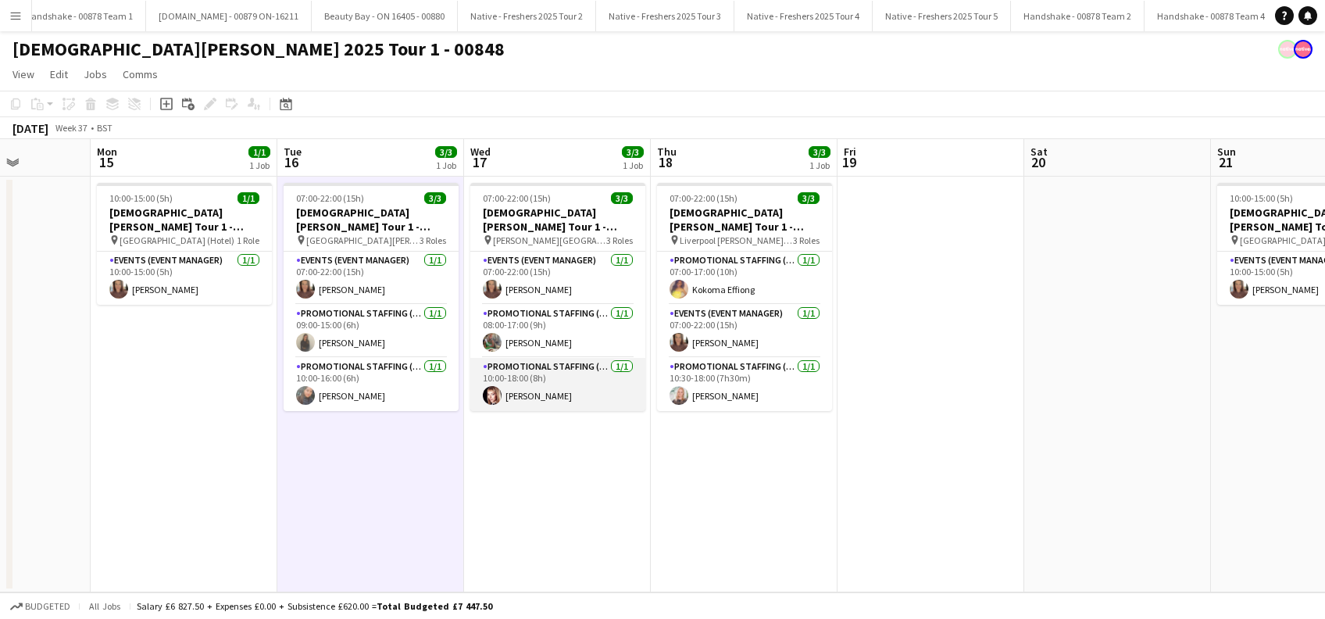
click at [538, 387] on app-card-role "Promotional Staffing (Brand Ambassadors) 1/1 10:00-18:00 (8h) Isabeau Bentley" at bounding box center [557, 384] width 175 height 53
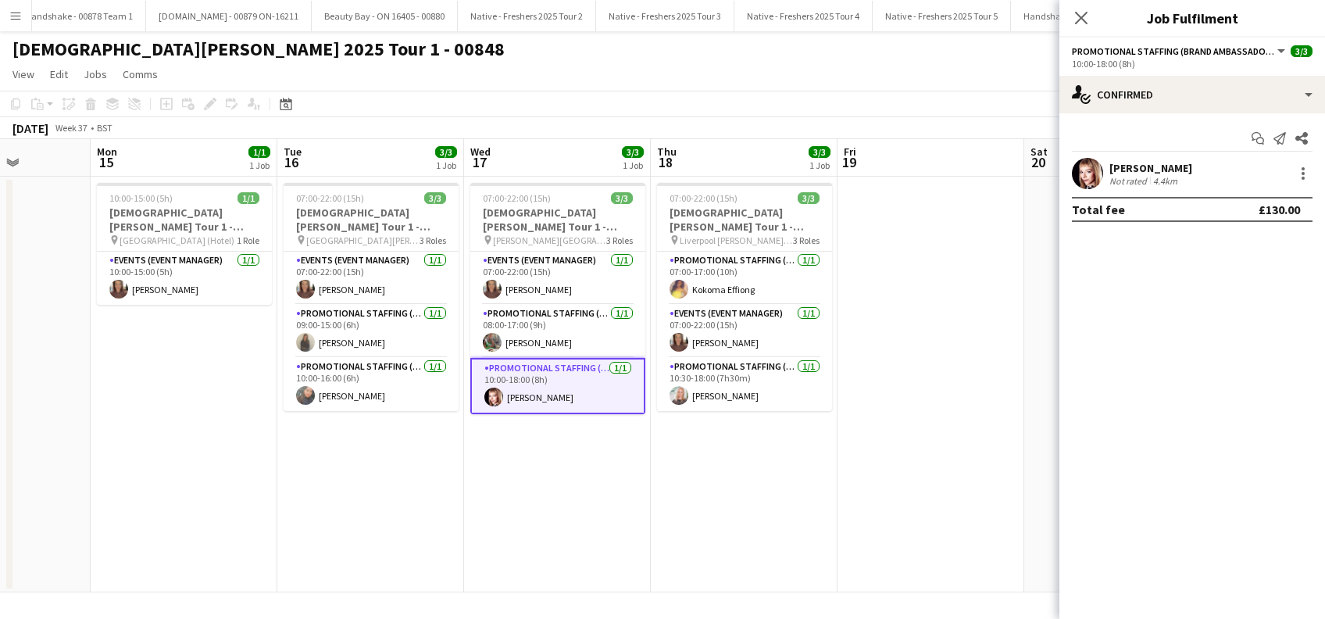
click at [1127, 173] on div "Isabeau Bentley" at bounding box center [1150, 168] width 83 height 14
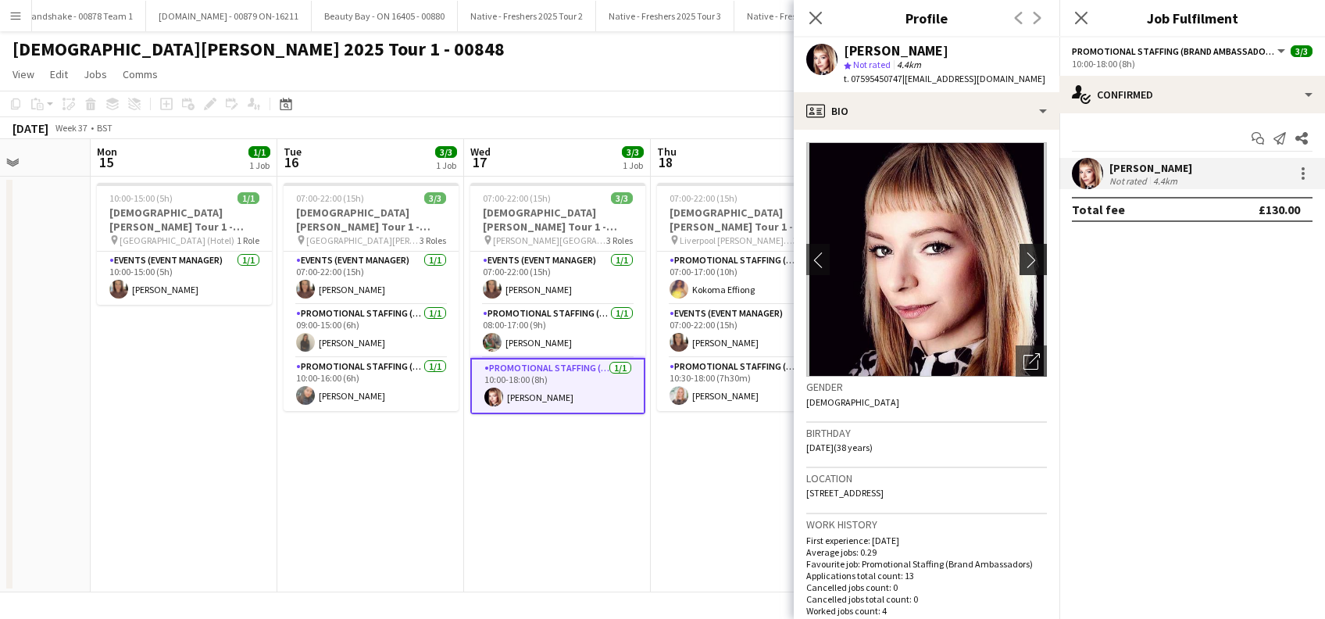
click at [1019, 249] on button "chevron-right" at bounding box center [1034, 259] width 31 height 31
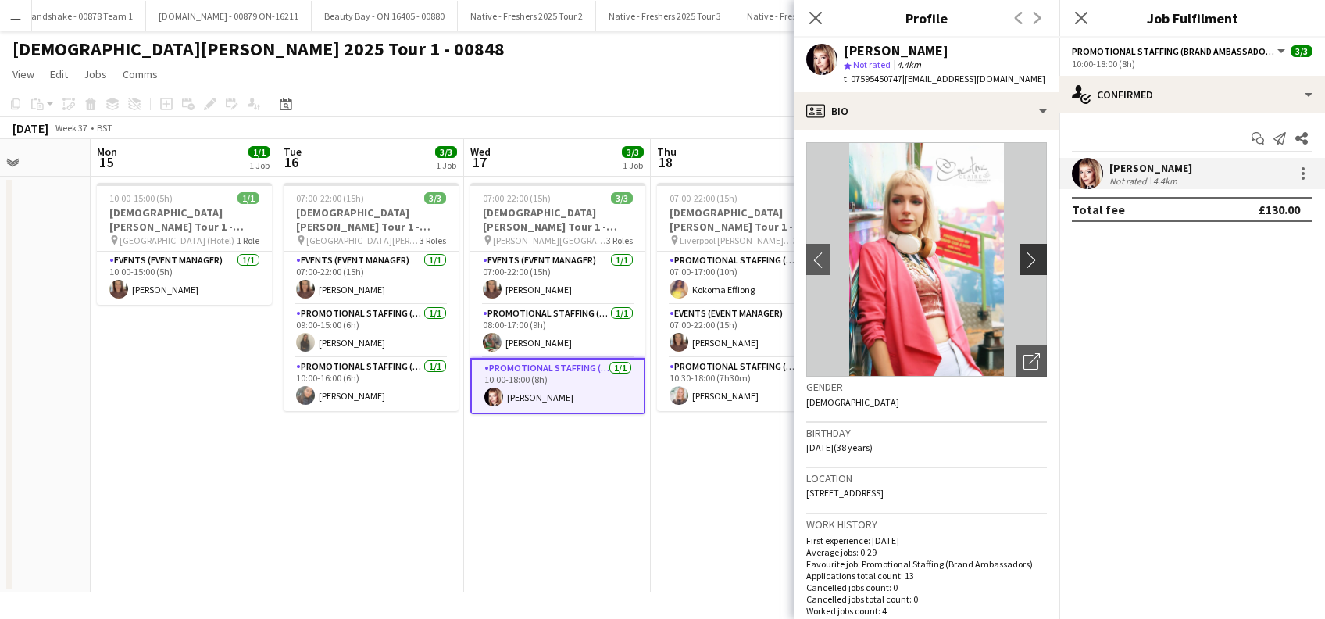
click at [1023, 258] on app-icon "chevron-right" at bounding box center [1035, 260] width 24 height 16
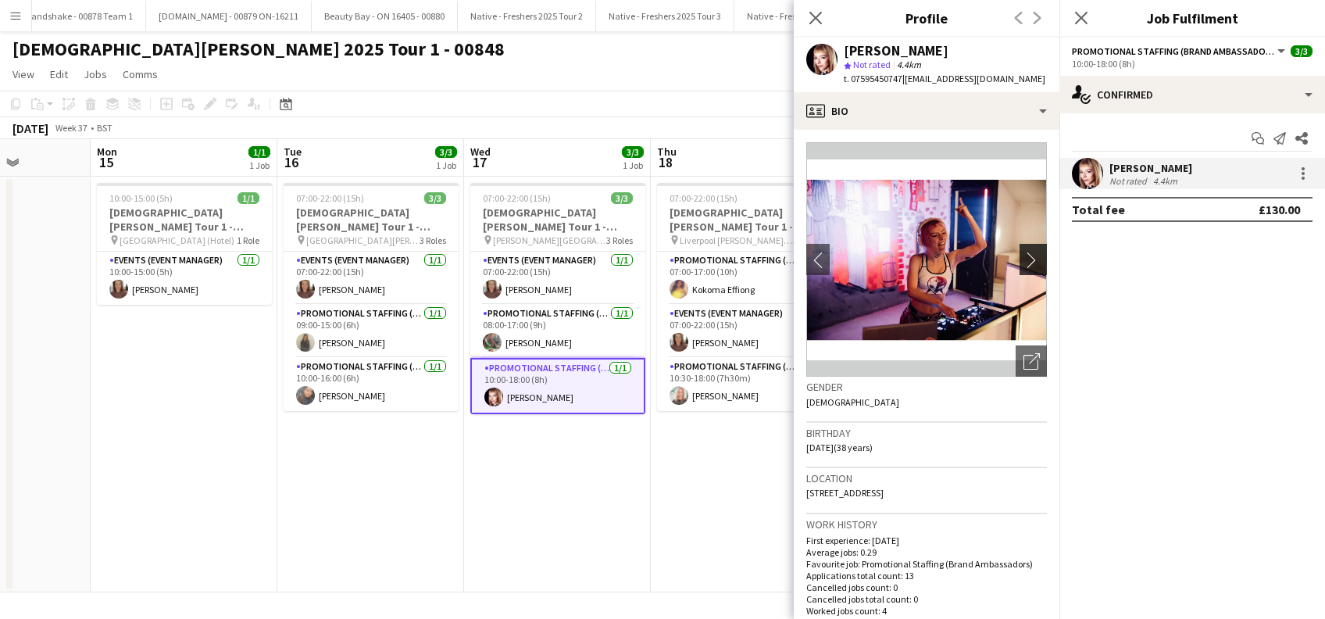
click at [1023, 258] on app-icon "chevron-right" at bounding box center [1035, 260] width 24 height 16
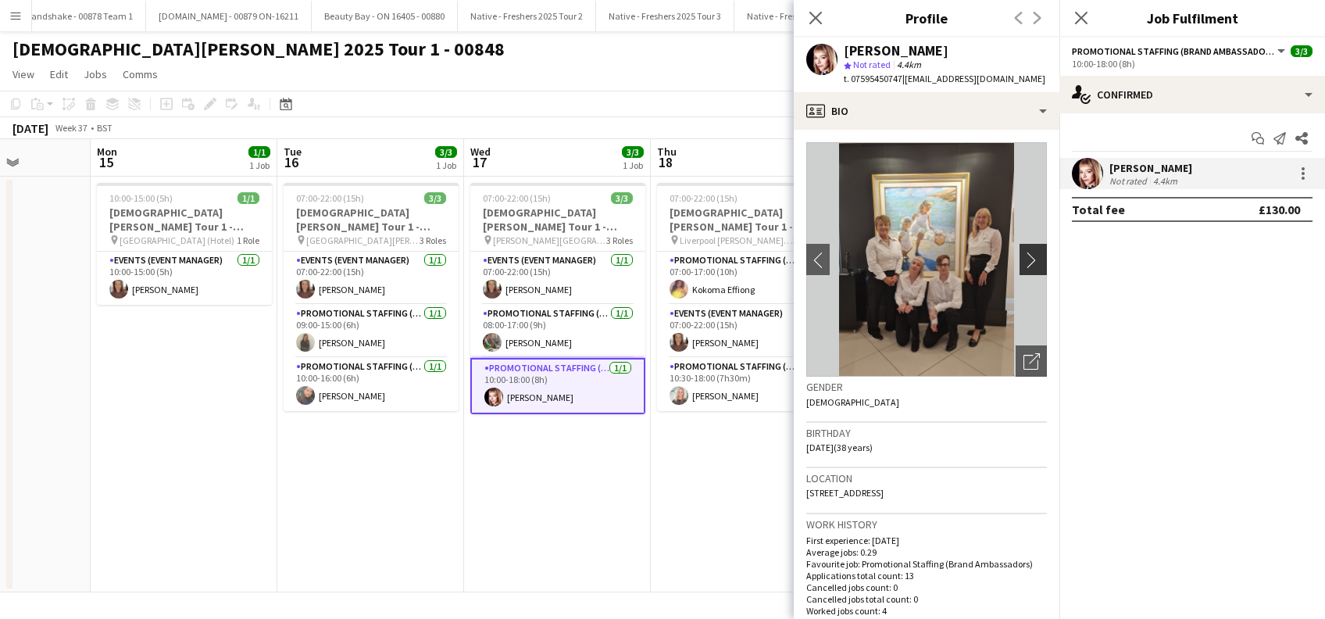
click at [1023, 262] on app-icon "chevron-right" at bounding box center [1035, 260] width 24 height 16
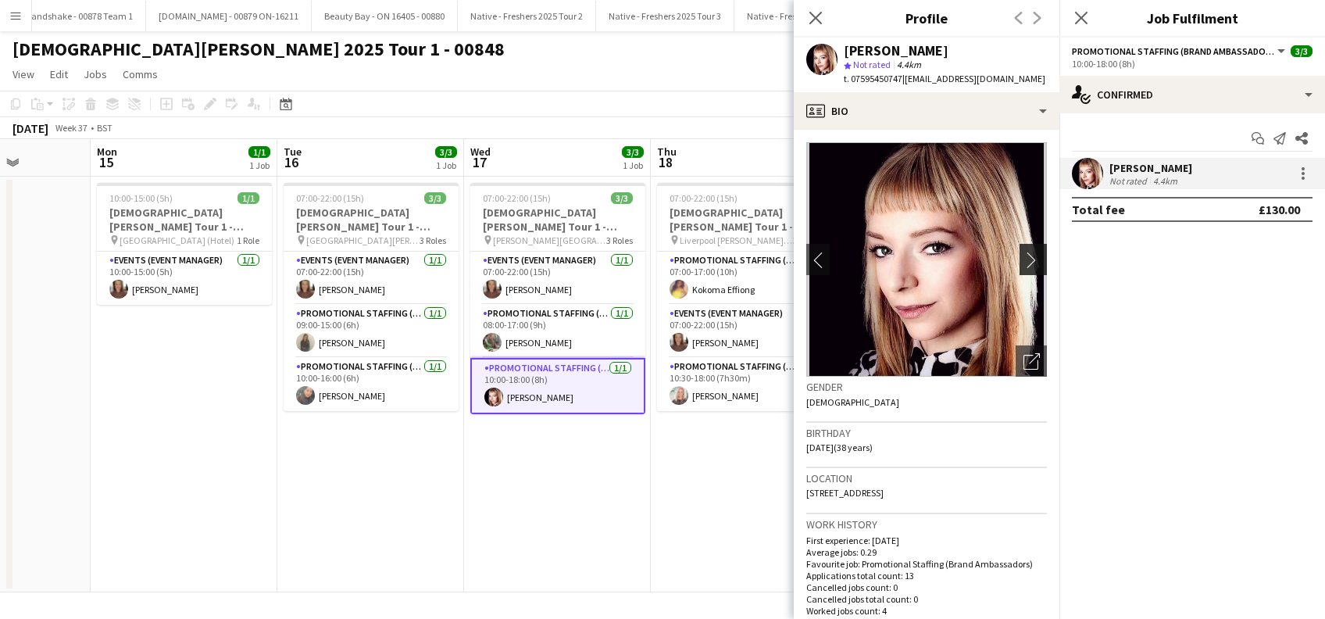
click at [1023, 263] on app-icon "chevron-right" at bounding box center [1035, 260] width 24 height 16
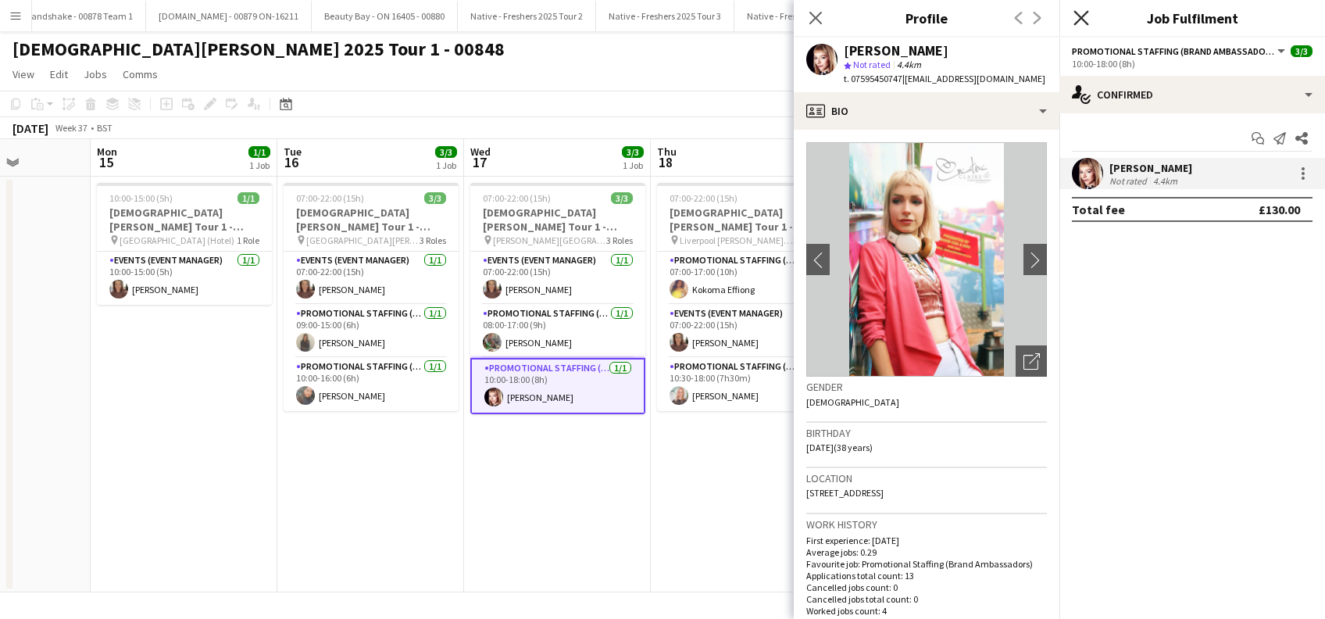
click at [1080, 19] on icon at bounding box center [1080, 17] width 15 height 15
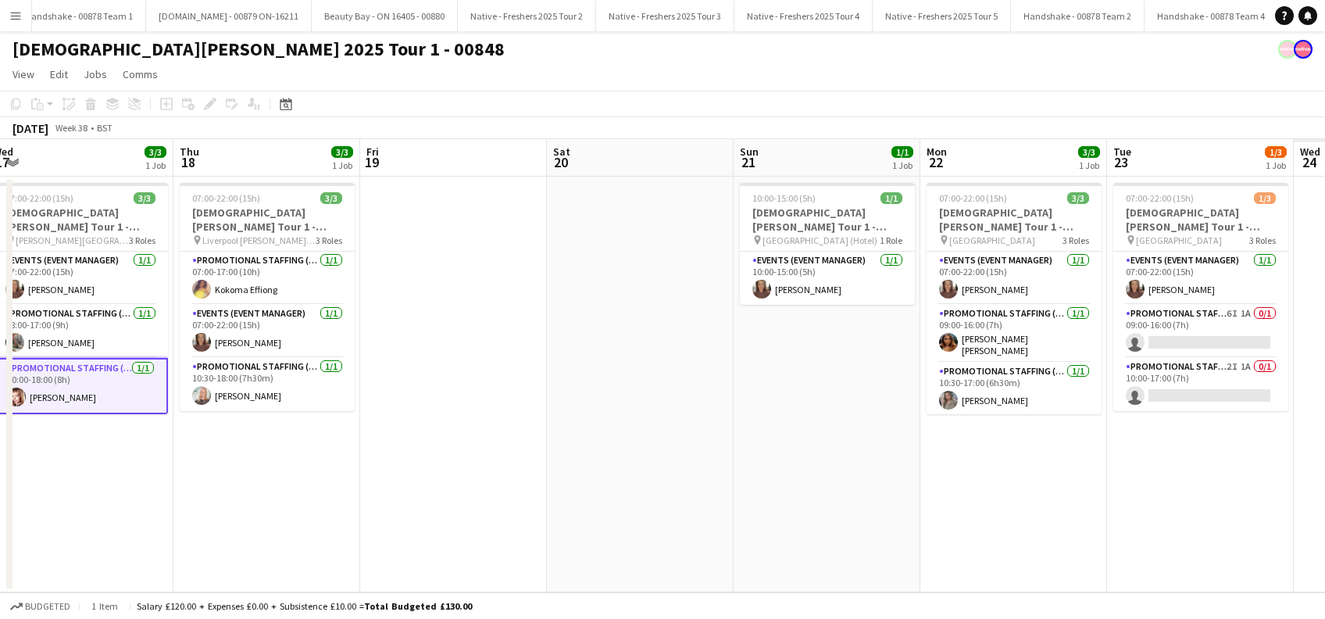
drag, startPoint x: 1039, startPoint y: 446, endPoint x: 859, endPoint y: 446, distance: 179.7
click at [629, 446] on app-calendar-viewport "Sat 13 1/1 1 Job Sun 14 Mon 15 1/1 1 Job Tue 16 3/3 1 Job Wed 17 3/3 1 Job Thu …" at bounding box center [662, 365] width 1325 height 453
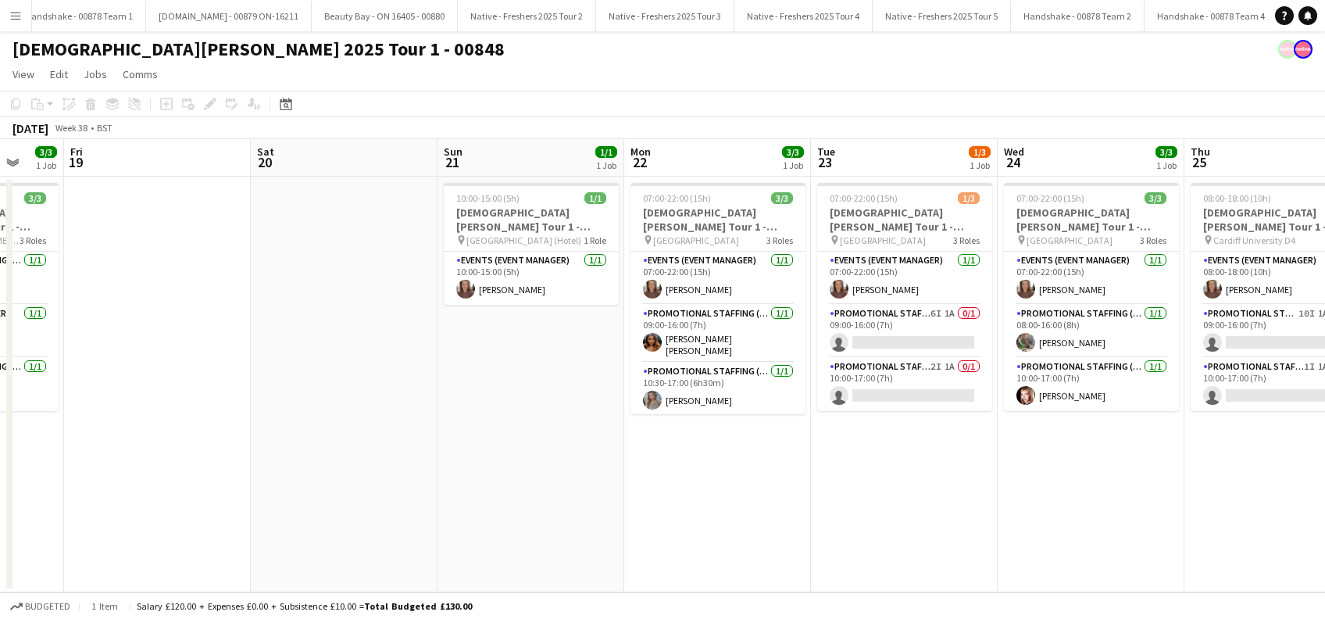
drag, startPoint x: 1089, startPoint y: 449, endPoint x: 825, endPoint y: 460, distance: 264.3
click at [825, 460] on app-calendar-viewport "Mon 15 1/1 1 Job Tue 16 3/3 1 Job Wed 17 3/3 1 Job Thu 18 3/3 1 Job Fri 19 Sat …" at bounding box center [662, 365] width 1325 height 453
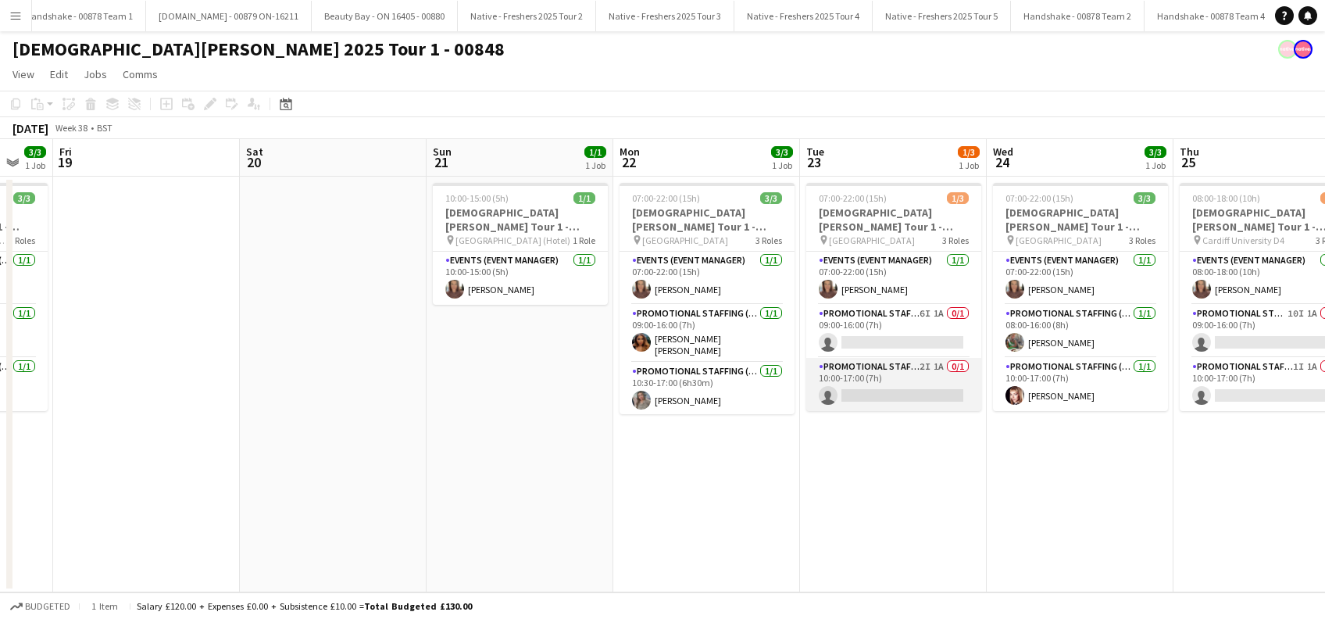
click at [884, 391] on app-card-role "Promotional Staffing (Brand Ambassadors) 2I 1A 0/1 10:00-17:00 (7h) single-neut…" at bounding box center [893, 384] width 175 height 53
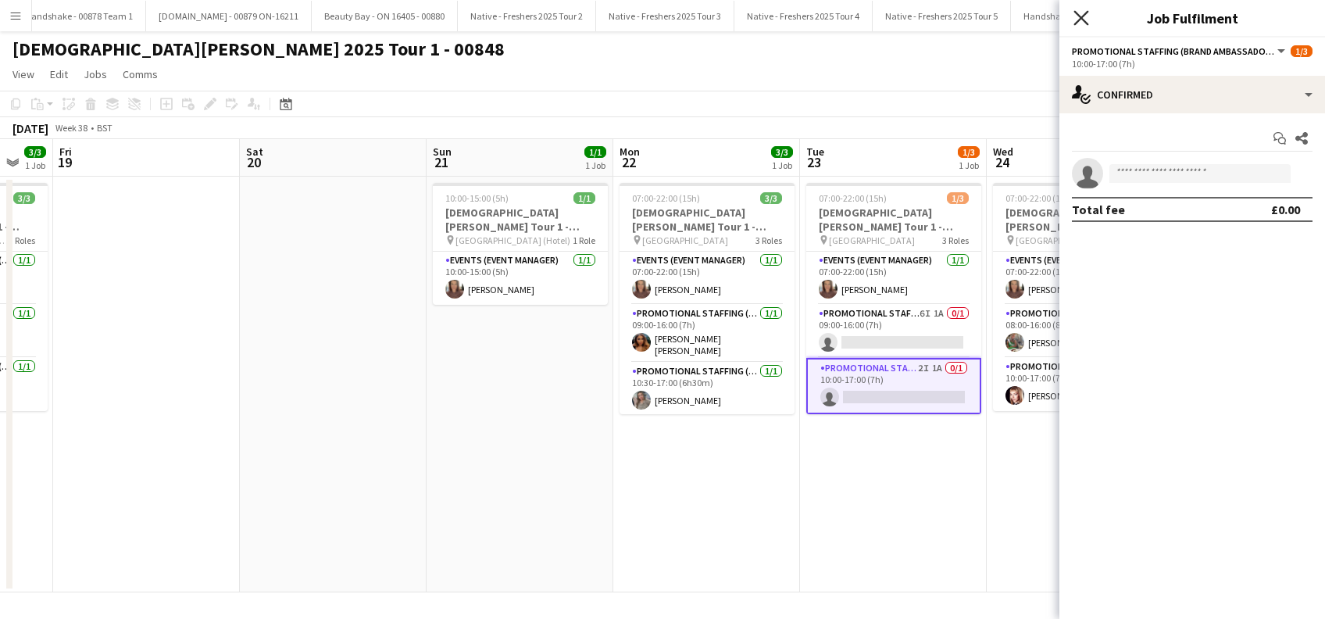
click at [1085, 12] on icon "Close pop-in" at bounding box center [1080, 17] width 15 height 15
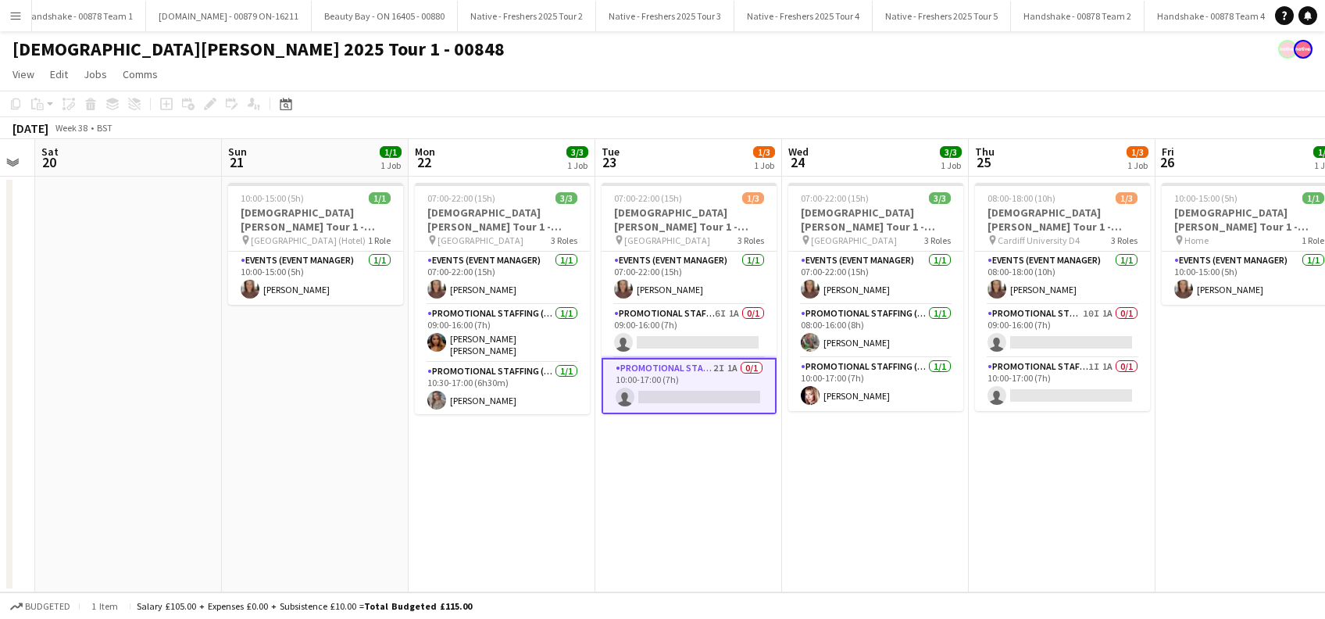
drag, startPoint x: 1060, startPoint y: 496, endPoint x: 852, endPoint y: 519, distance: 209.1
click at [853, 519] on app-calendar-viewport "Wed 17 3/3 1 Job Thu 18 3/3 1 Job Fri 19 Sat 20 Sun 21 1/1 1 Job Mon 22 3/3 1 J…" at bounding box center [662, 365] width 1325 height 453
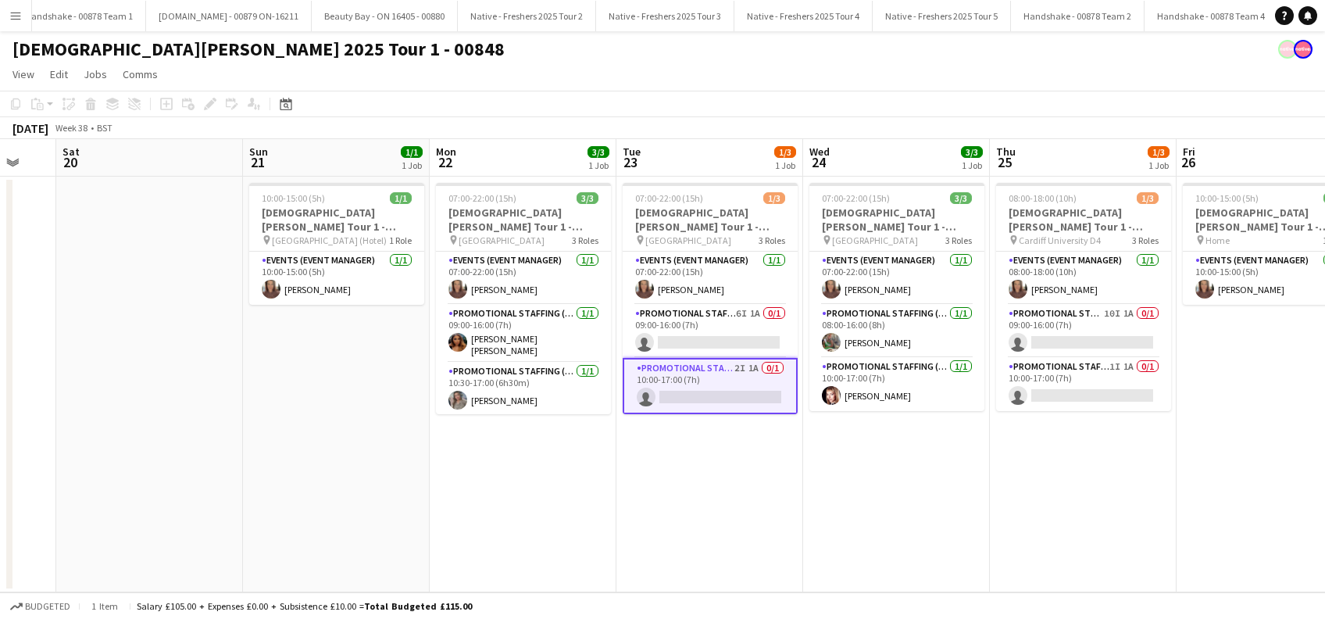
drag, startPoint x: 1156, startPoint y: 496, endPoint x: 805, endPoint y: 523, distance: 352.5
click at [805, 523] on app-calendar-viewport "Wed 17 3/3 1 Job Thu 18 3/3 1 Job Fri 19 Sat 20 Sun 21 1/1 1 Job Mon 22 3/3 1 J…" at bounding box center [662, 365] width 1325 height 453
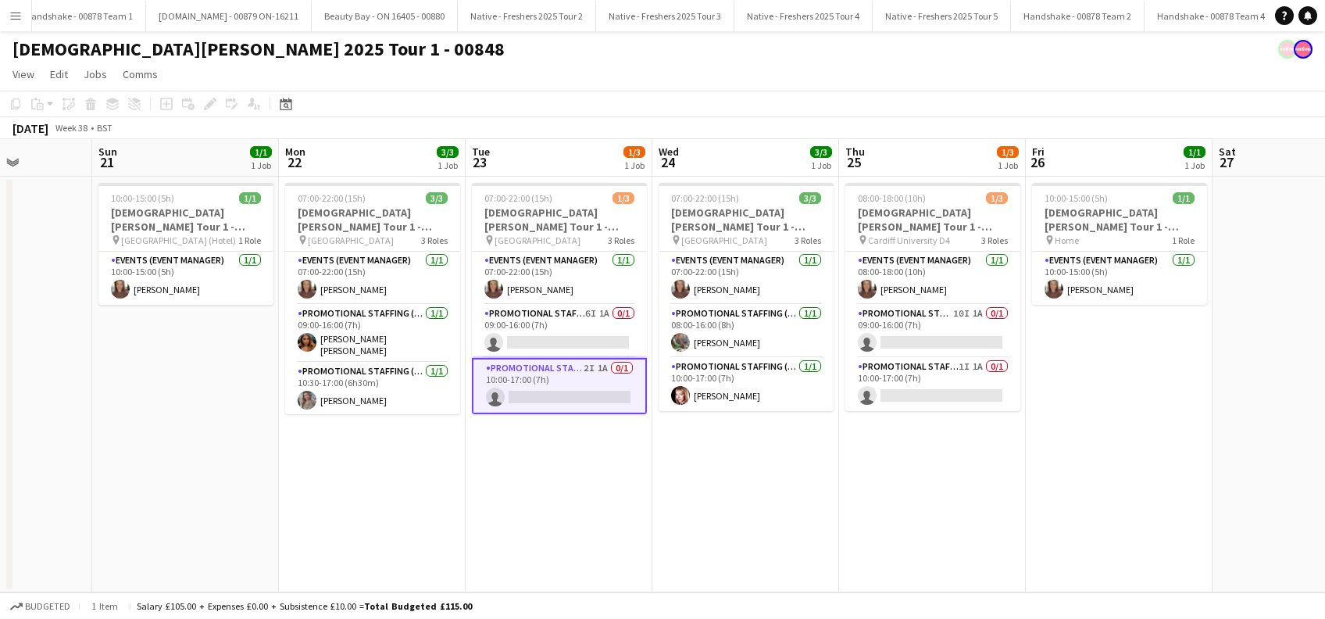
drag, startPoint x: 748, startPoint y: 493, endPoint x: 962, endPoint y: 505, distance: 215.2
click at [962, 505] on app-calendar-viewport "Thu 18 3/3 1 Job Fri 19 Sat 20 Sun 21 1/1 1 Job Mon 22 3/3 1 Job Tue 23 1/3 1 J…" at bounding box center [662, 365] width 1325 height 453
click at [940, 332] on app-card-role "Promotional Staffing (Brand Ambassadors) 10I 1A 0/1 09:00-16:00 (7h) single-neu…" at bounding box center [932, 331] width 175 height 53
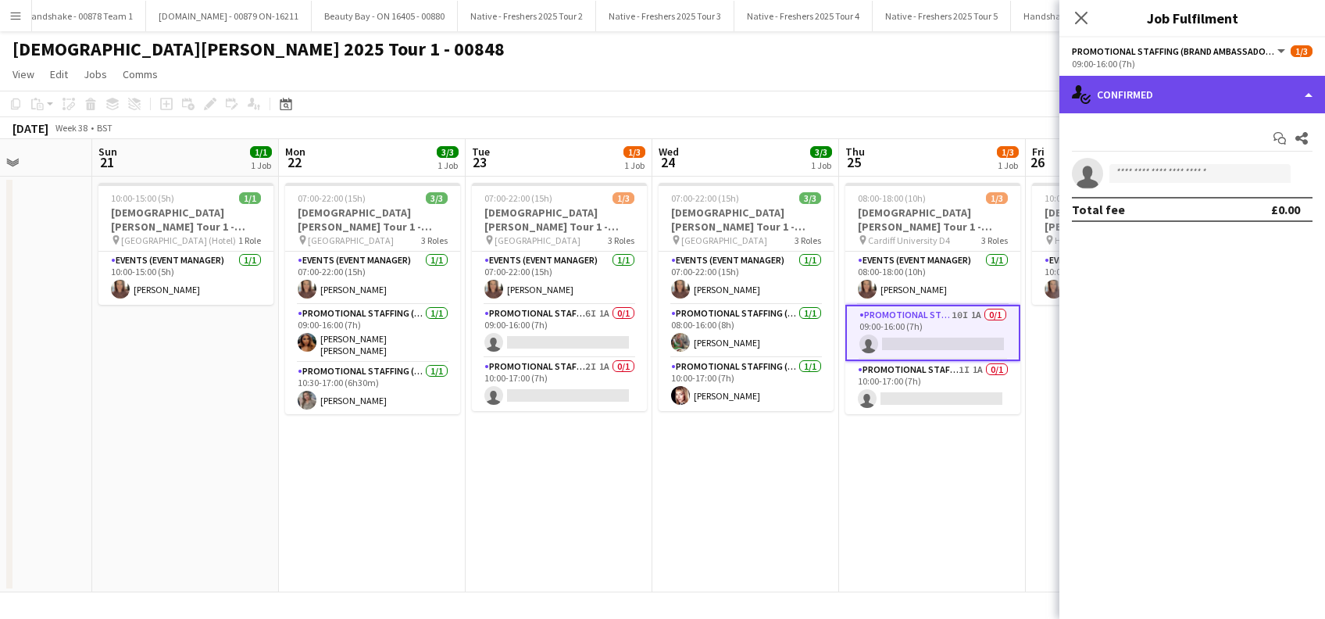
click at [1148, 89] on div "single-neutral-actions-check-2 Confirmed" at bounding box center [1192, 94] width 266 height 37
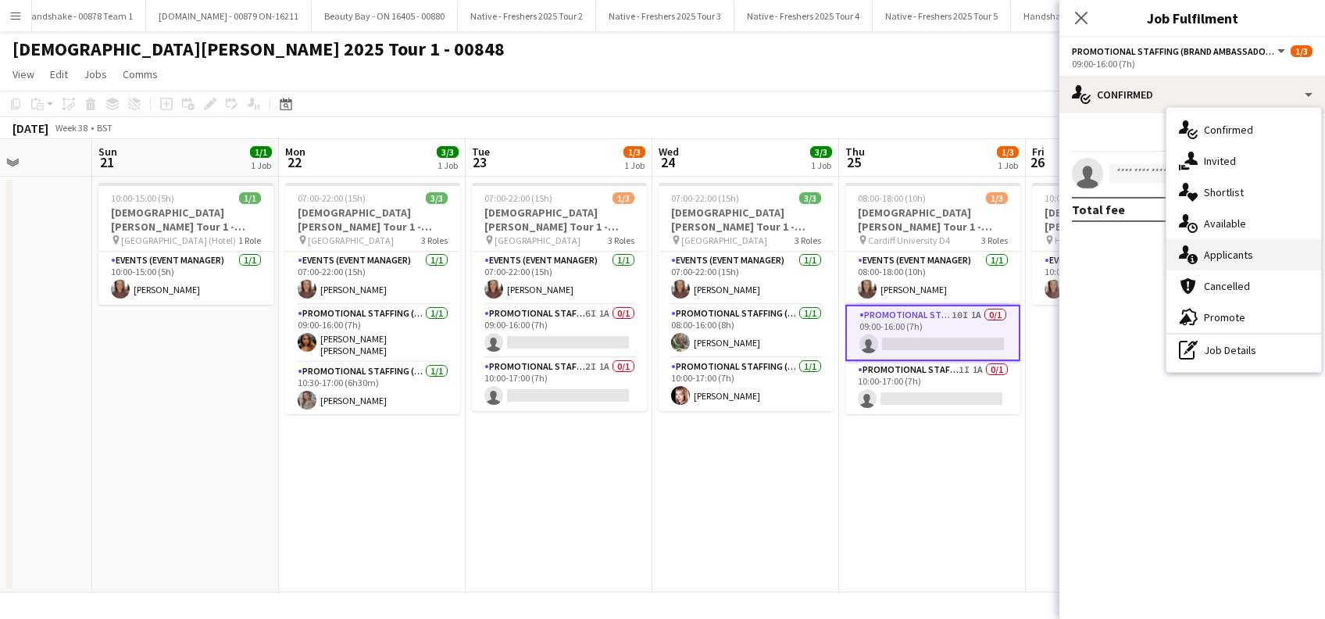
click at [1230, 257] on div "single-neutral-actions-information Applicants" at bounding box center [1243, 254] width 155 height 31
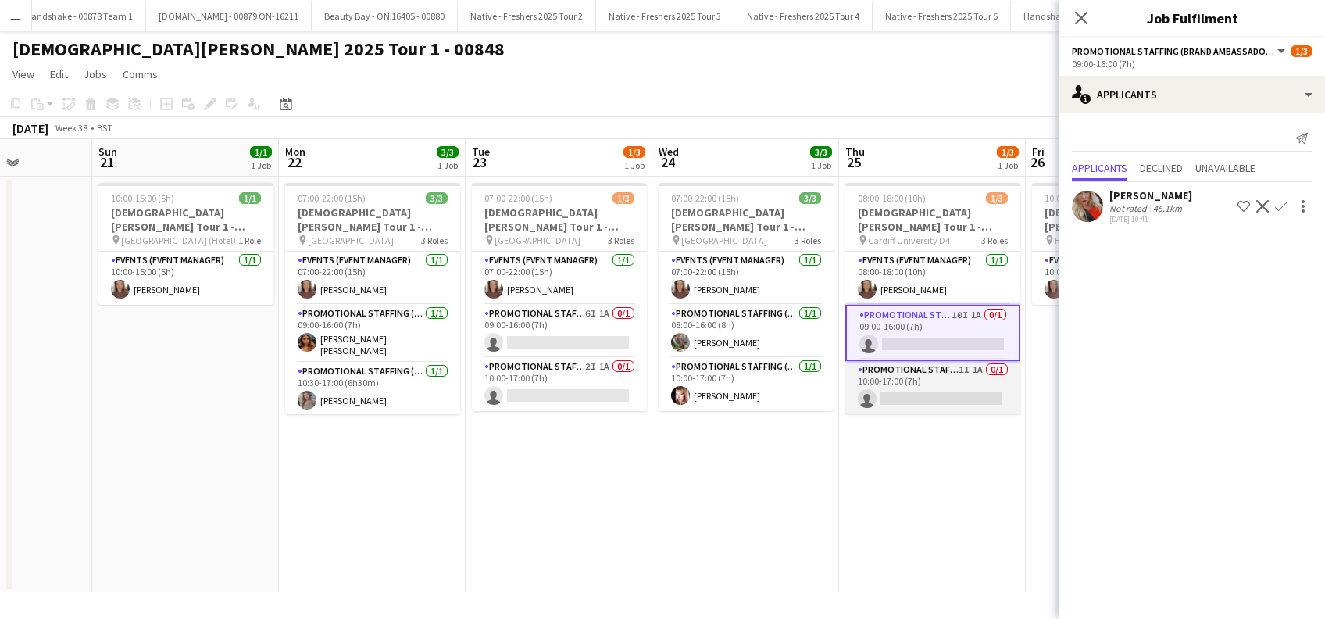
click at [963, 400] on app-card-role "Promotional Staffing (Brand Ambassadors) 1I 1A 0/1 10:00-17:00 (7h) single-neut…" at bounding box center [932, 387] width 175 height 53
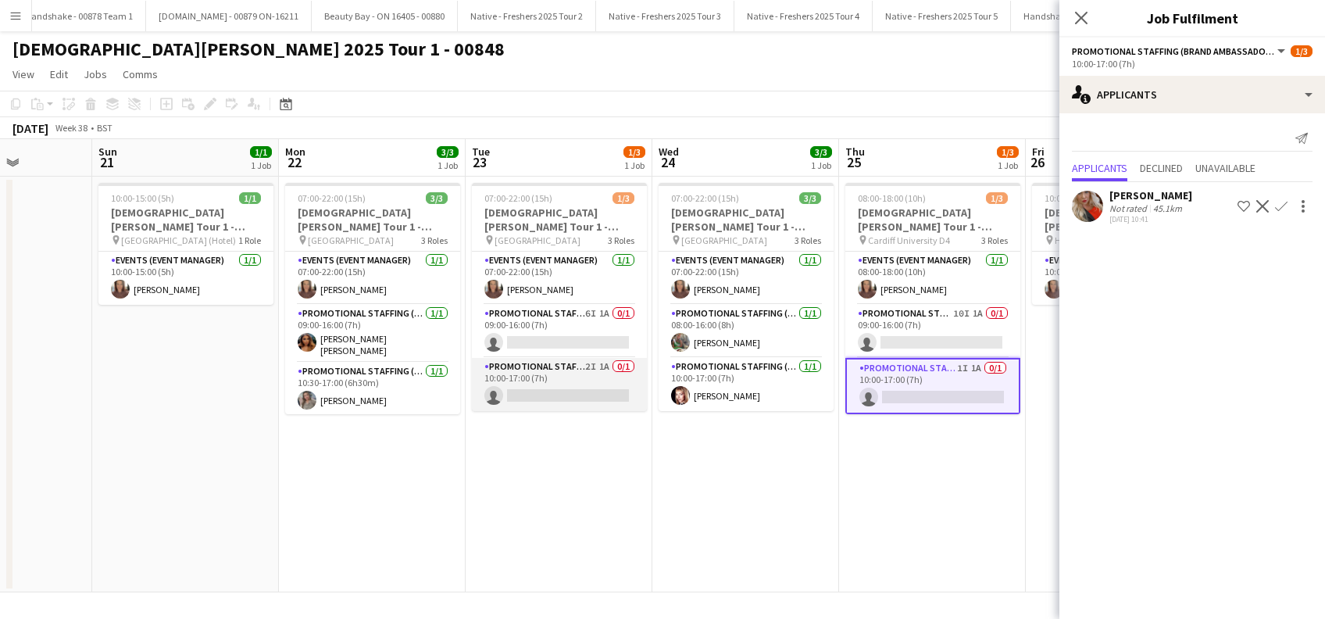
click at [587, 402] on app-card-role "Promotional Staffing (Brand Ambassadors) 2I 1A 0/1 10:00-17:00 (7h) single-neut…" at bounding box center [559, 384] width 175 height 53
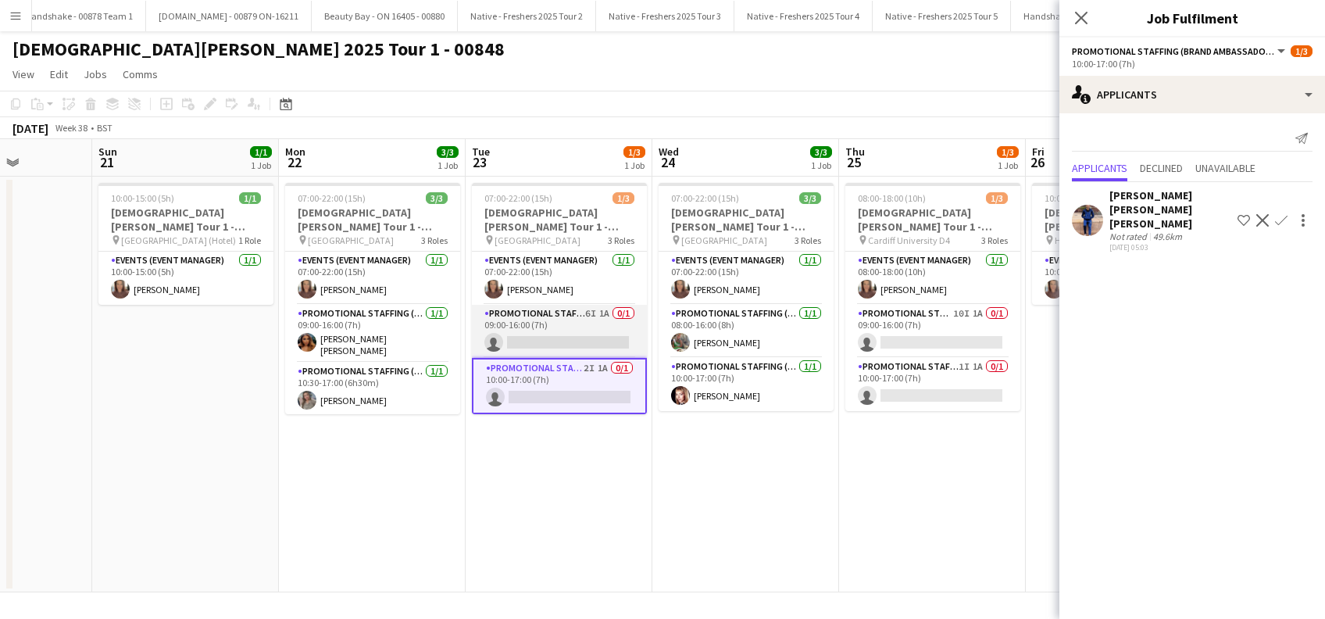
click at [555, 336] on app-card-role "Promotional Staffing (Brand Ambassadors) 6I 1A 0/1 09:00-16:00 (7h) single-neut…" at bounding box center [559, 331] width 175 height 53
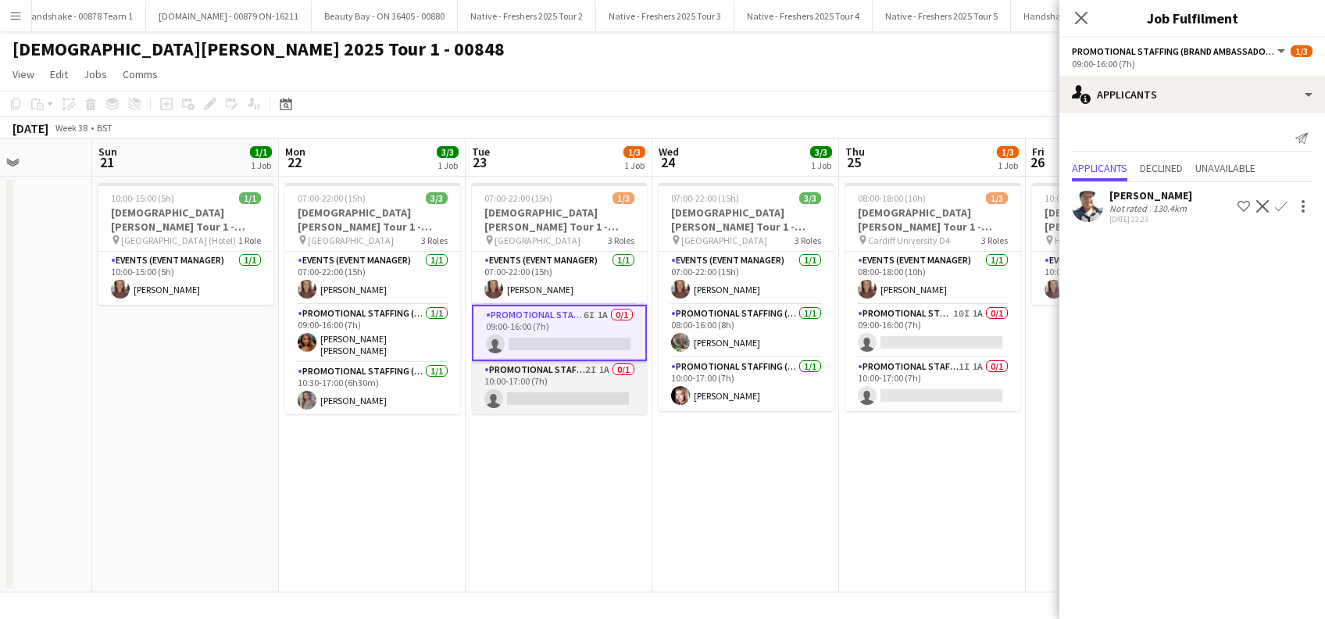
click at [556, 387] on app-card-role "Promotional Staffing (Brand Ambassadors) 2I 1A 0/1 10:00-17:00 (7h) single-neut…" at bounding box center [559, 387] width 175 height 53
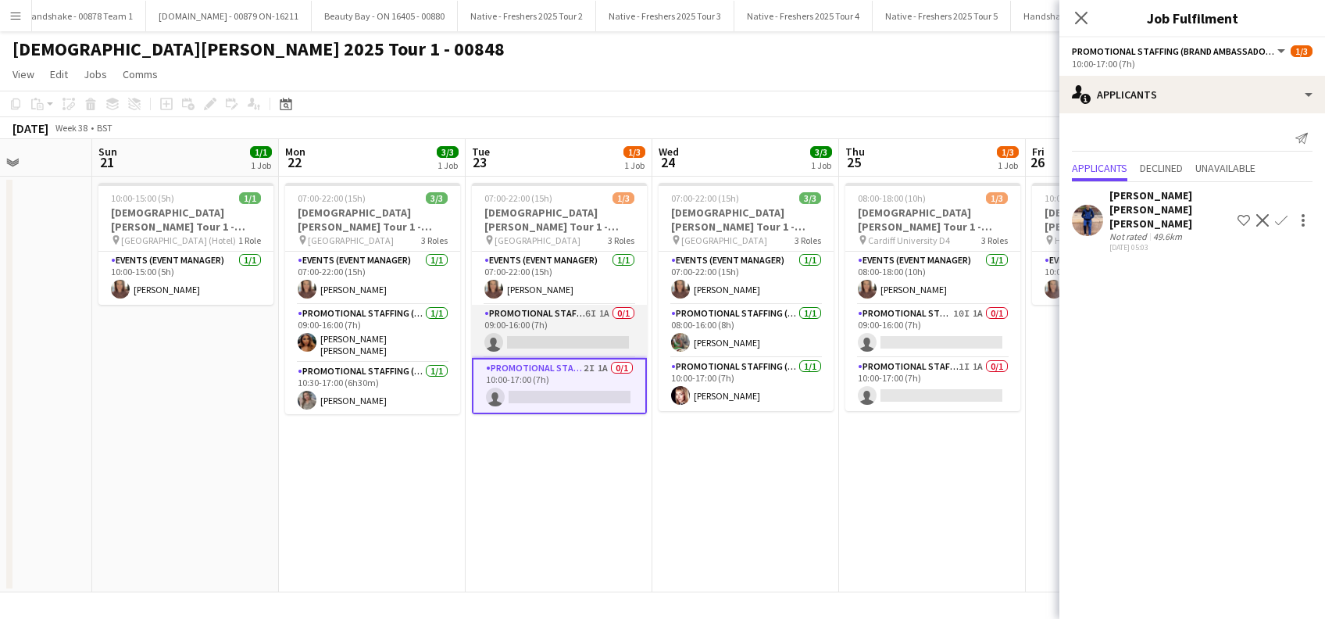
click at [555, 338] on app-card-role "Promotional Staffing (Brand Ambassadors) 6I 1A 0/1 09:00-16:00 (7h) single-neut…" at bounding box center [559, 331] width 175 height 53
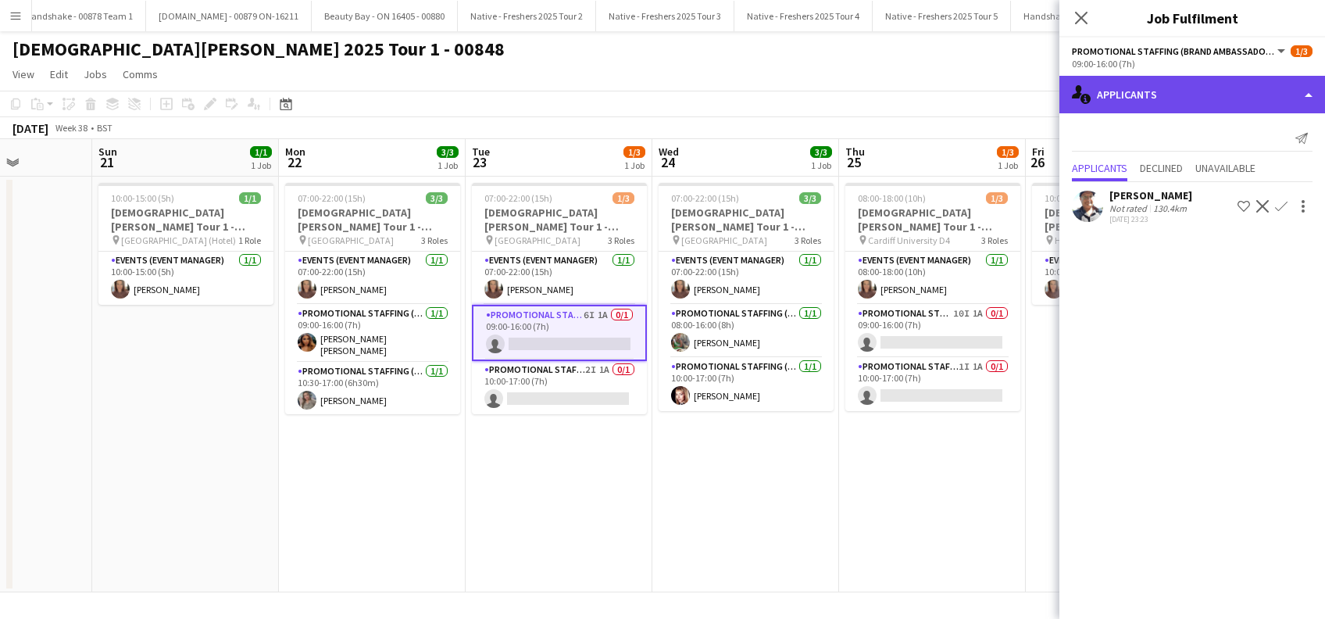
click at [1183, 93] on div "single-neutral-actions-information Applicants" at bounding box center [1192, 94] width 266 height 37
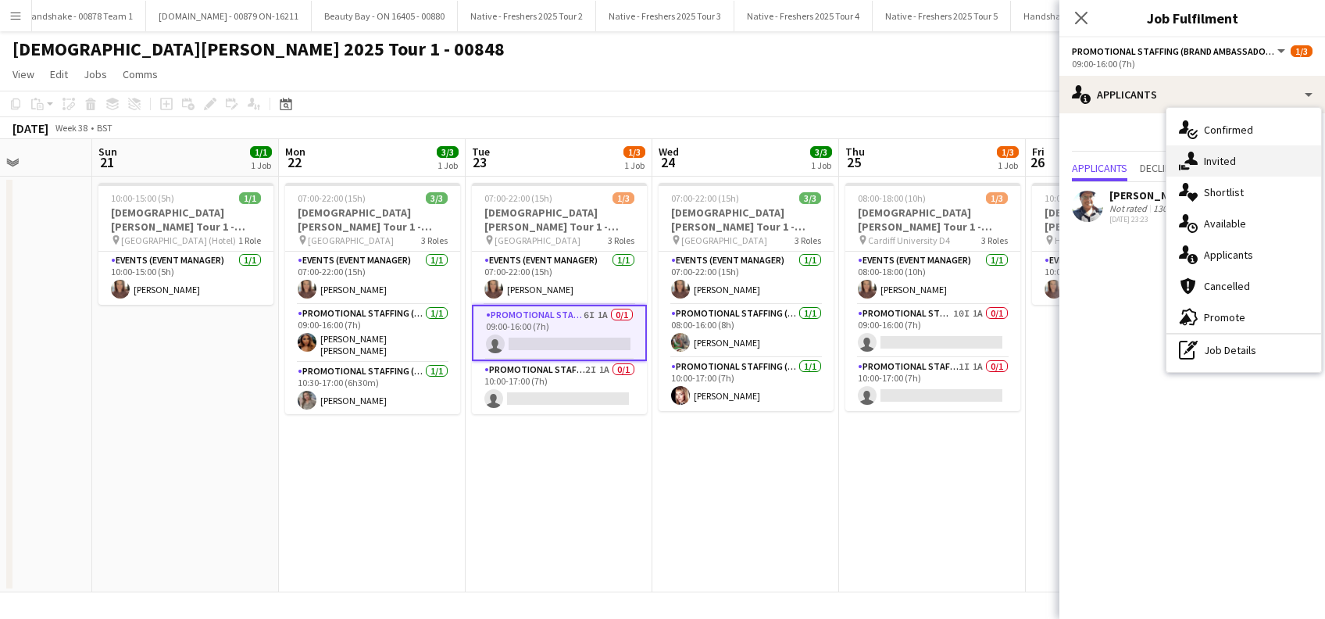
click at [1219, 162] on div "single-neutral-actions-share-1 Invited" at bounding box center [1243, 160] width 155 height 31
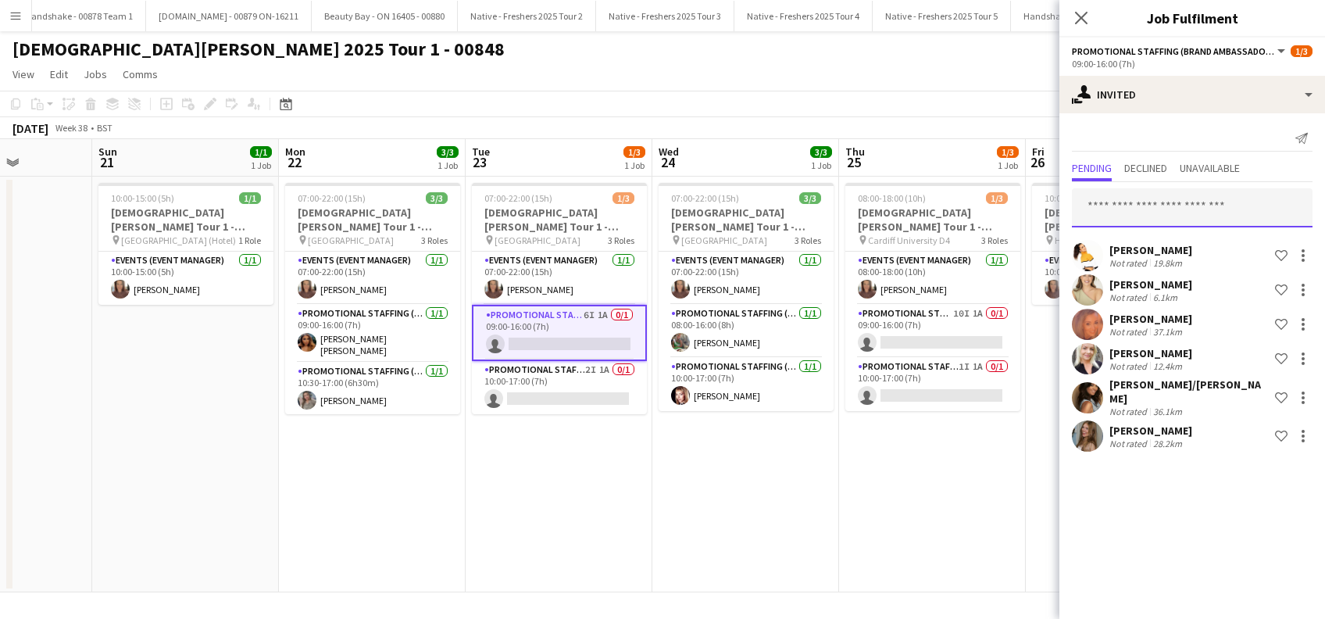
click at [1110, 191] on input "text" at bounding box center [1192, 207] width 241 height 39
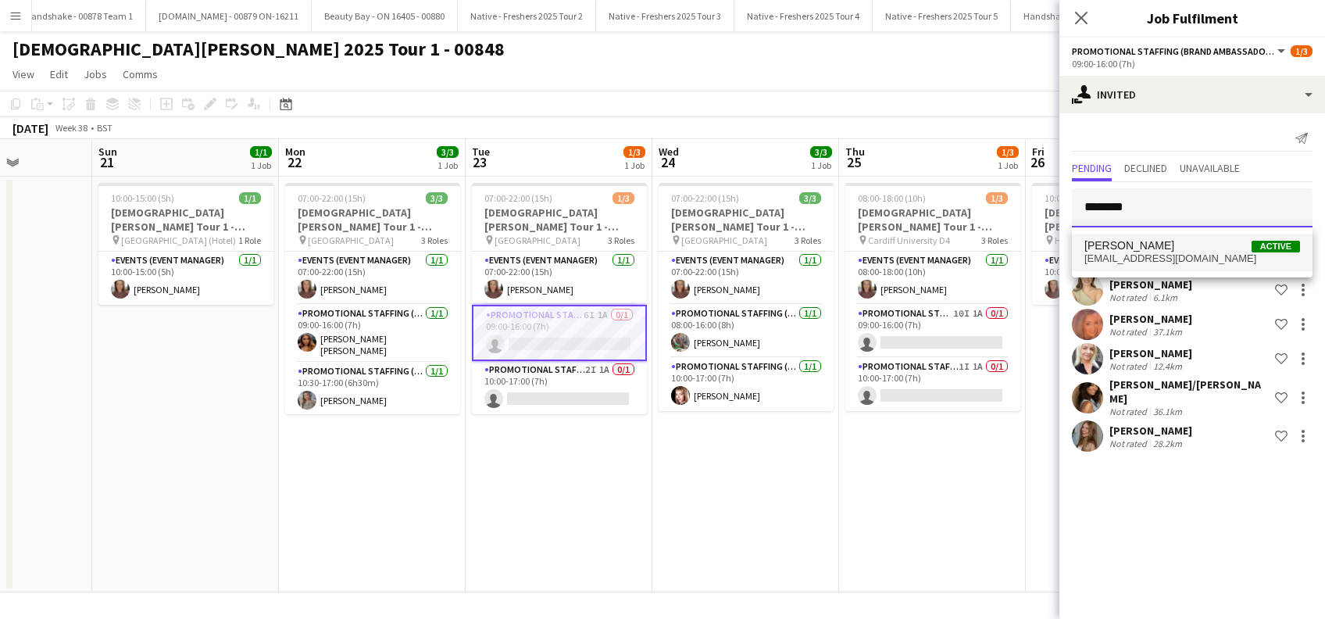
type input "********"
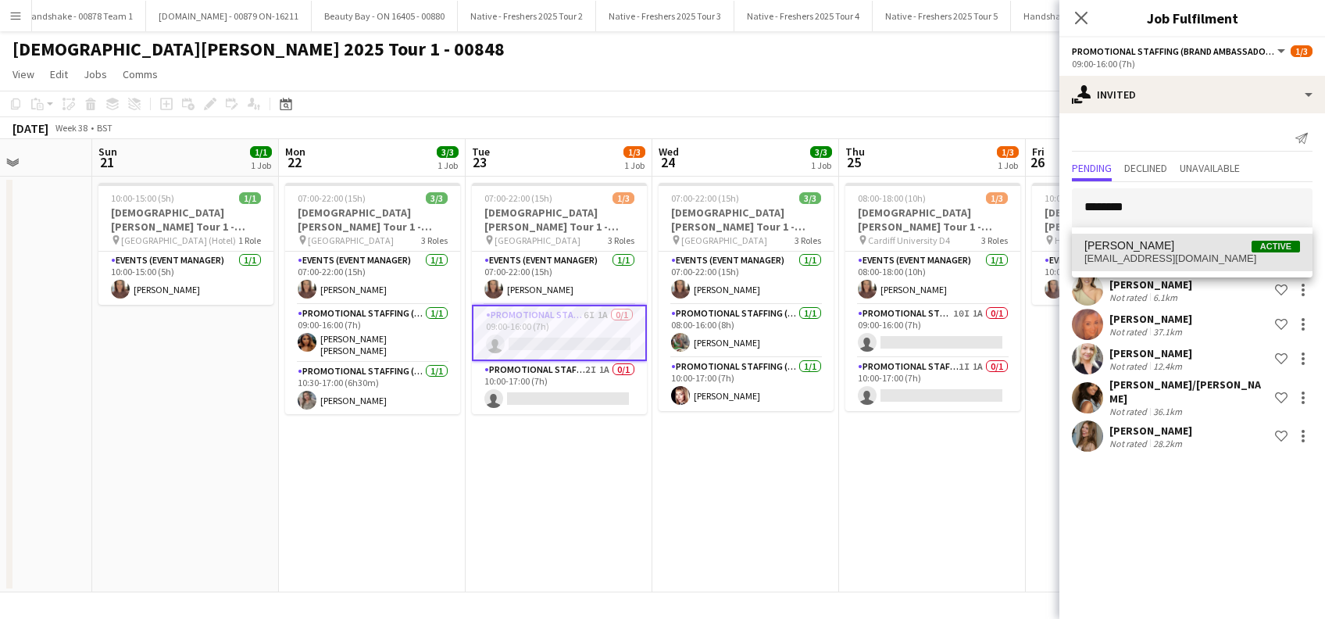
click at [1131, 244] on span "Savannah Robinson" at bounding box center [1129, 245] width 90 height 13
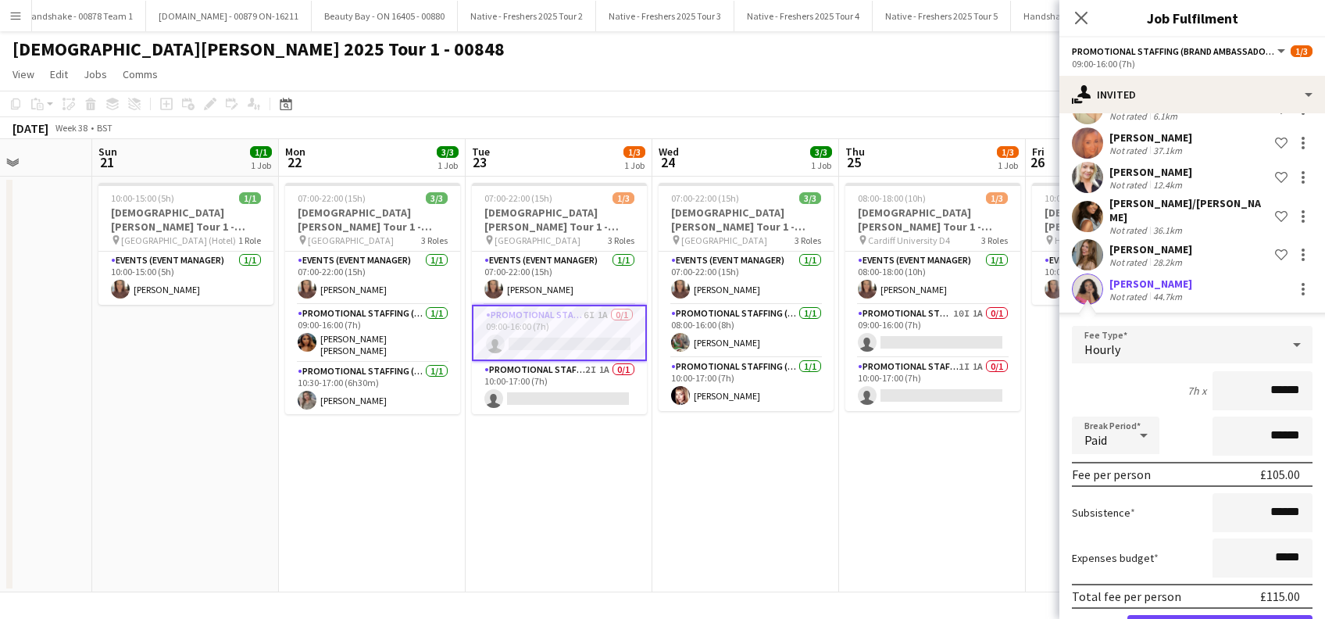
scroll to position [208, 0]
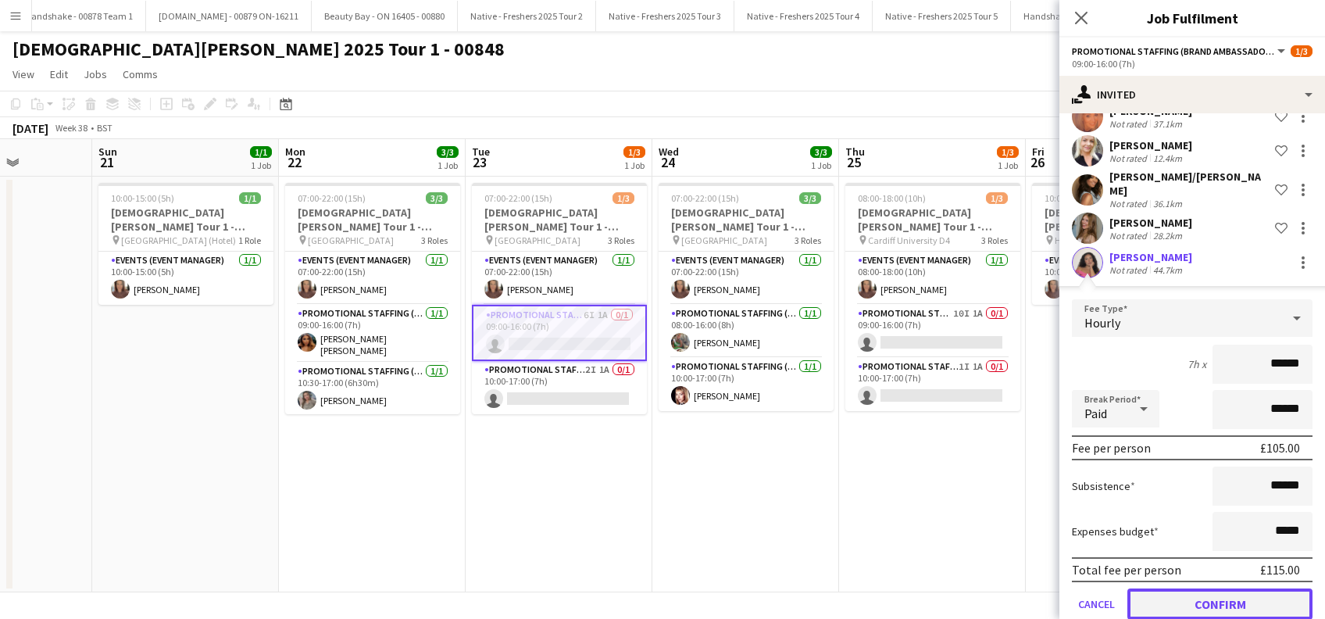
click at [1206, 597] on button "Confirm" at bounding box center [1219, 603] width 185 height 31
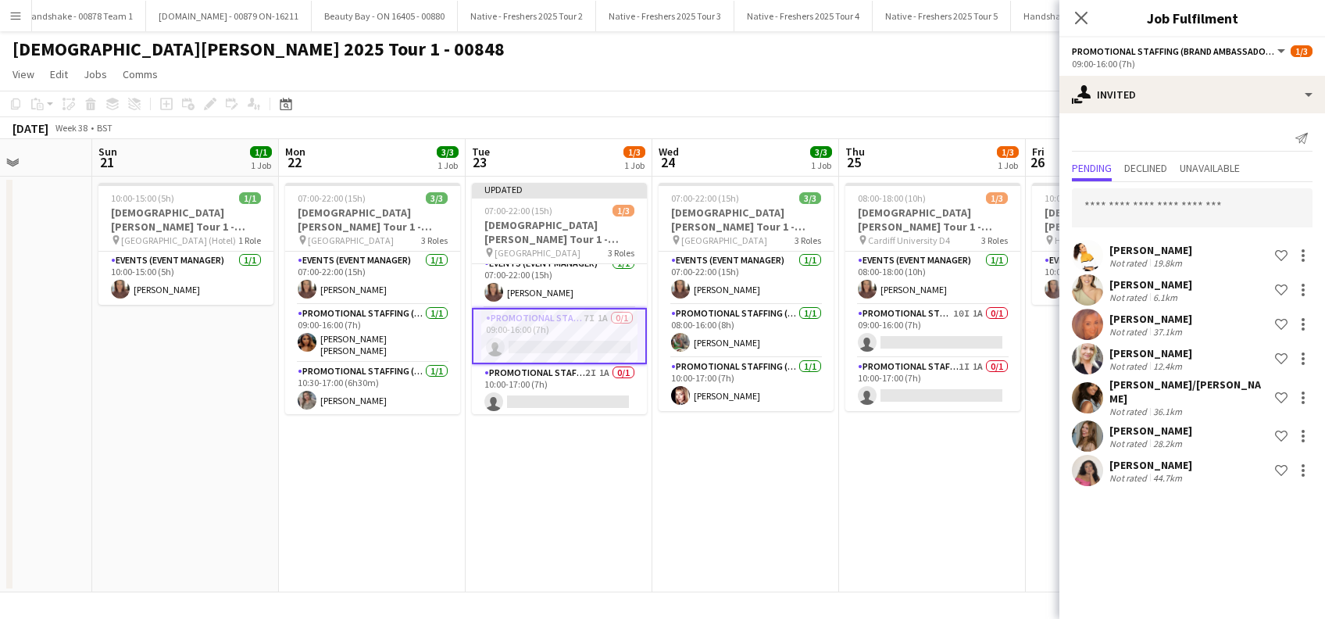
scroll to position [12, 0]
click at [539, 391] on app-card-role "Promotional Staffing (Brand Ambassadors) 2I 1A 0/1 10:00-17:00 (7h) single-neut…" at bounding box center [559, 388] width 175 height 53
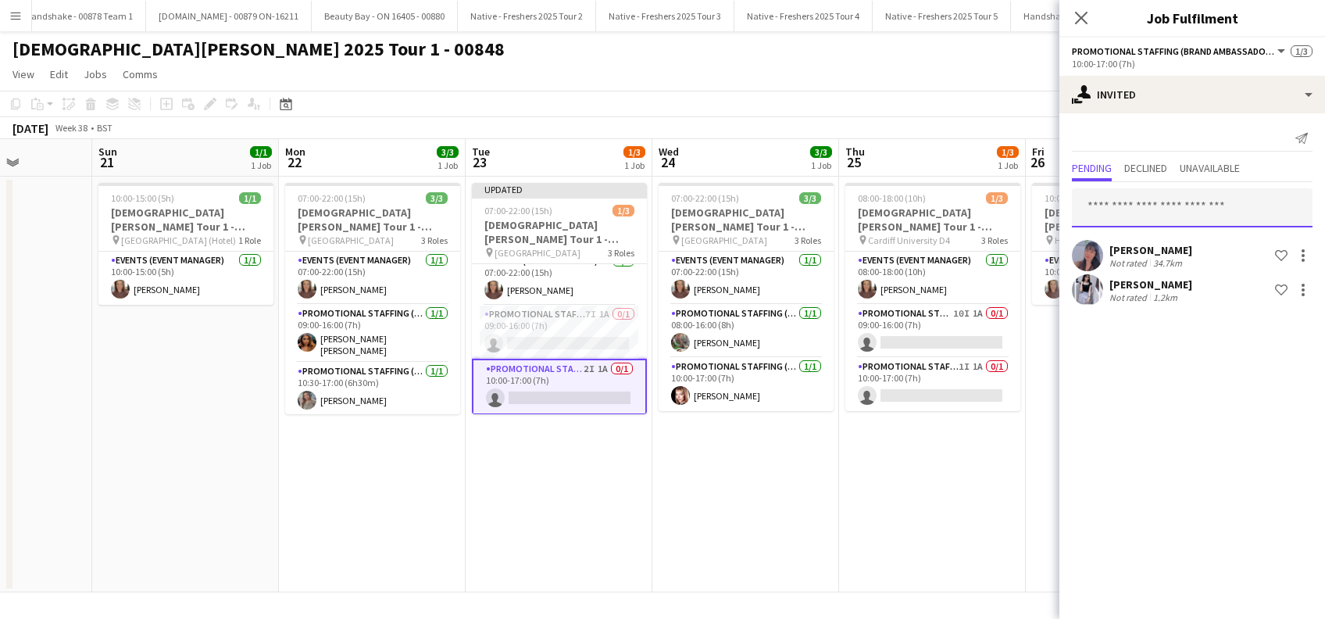
click at [1150, 215] on input "text" at bounding box center [1192, 207] width 241 height 39
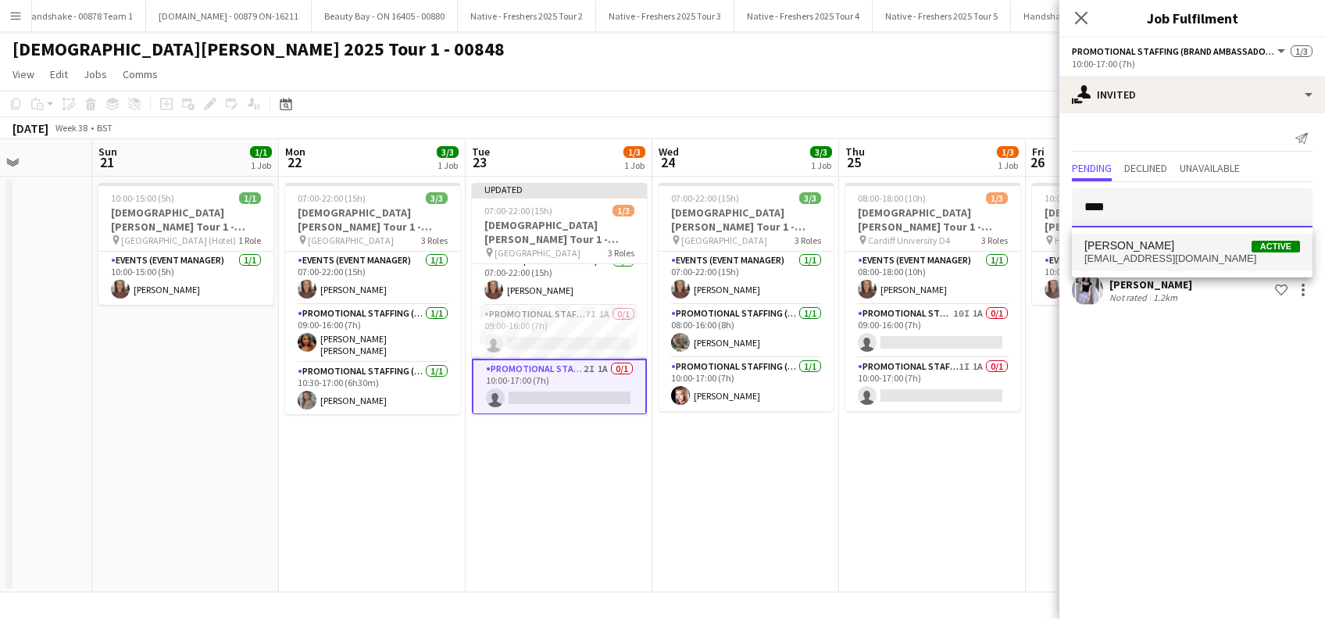
type input "****"
click at [1128, 253] on span "atahliar@hotmail.com" at bounding box center [1192, 258] width 216 height 12
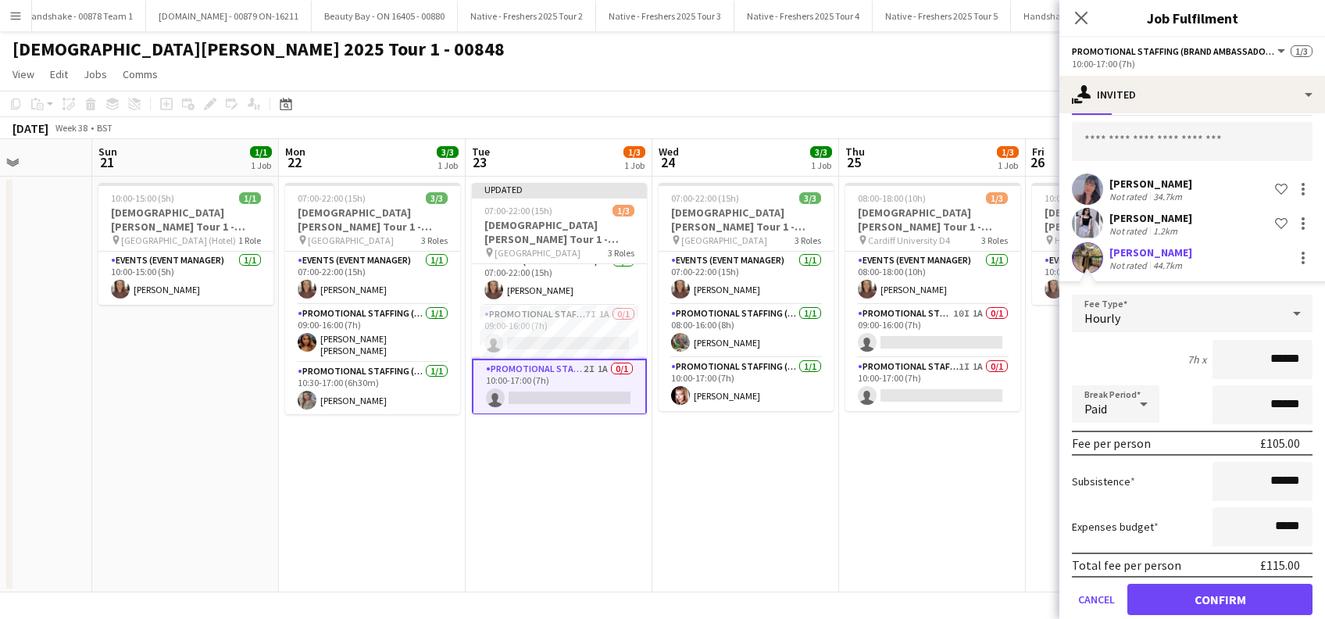
scroll to position [89, 0]
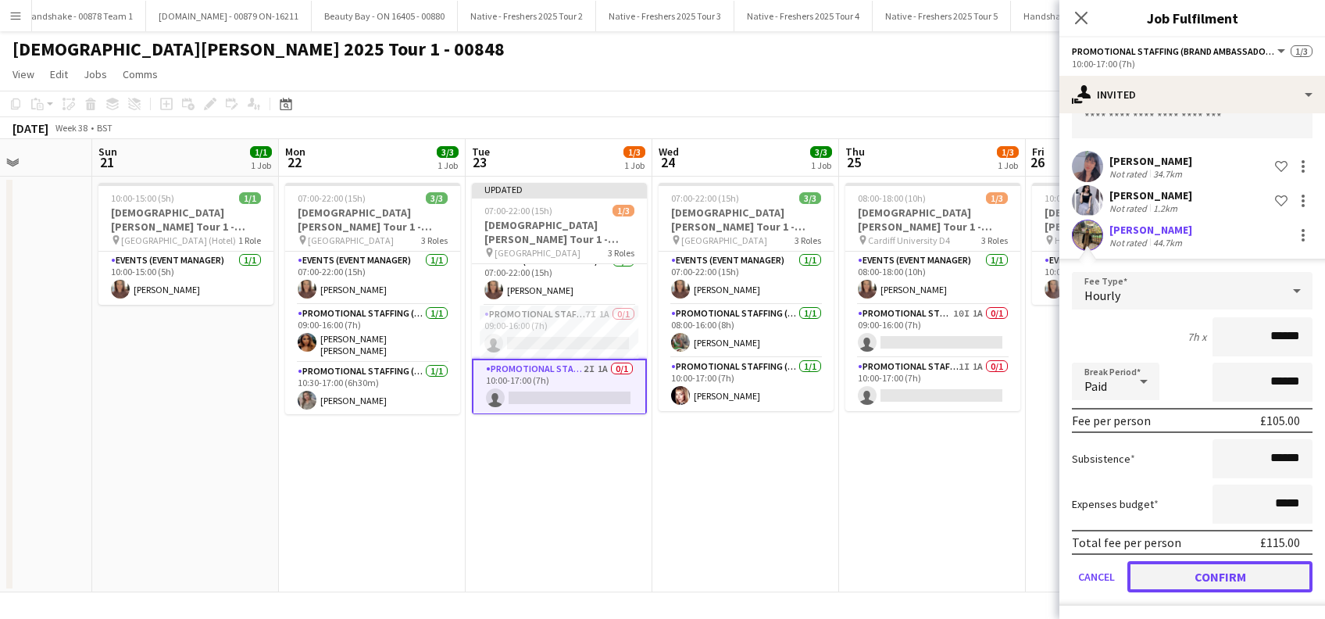
click at [1210, 569] on button "Confirm" at bounding box center [1219, 576] width 185 height 31
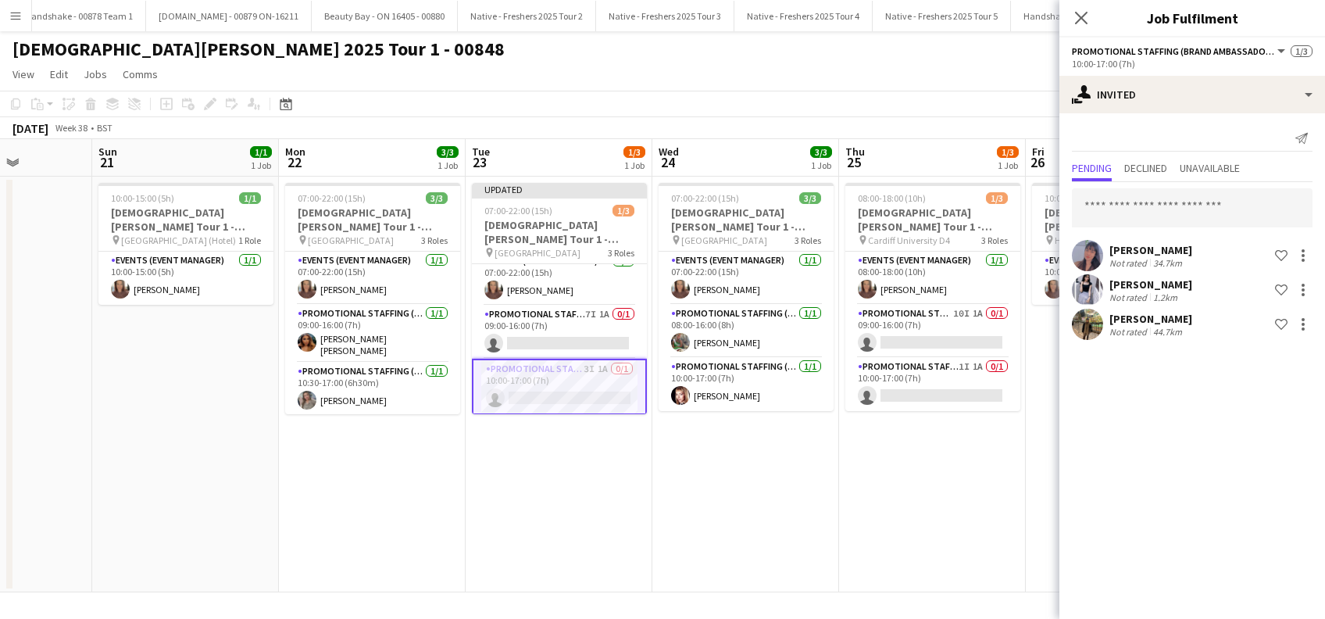
scroll to position [0, 0]
click at [521, 455] on app-date-cell "Updated 07:00-22:00 (15h) 1/3 Lady Garden Tour 1 - 00848 - University of Leices…" at bounding box center [559, 385] width 187 height 416
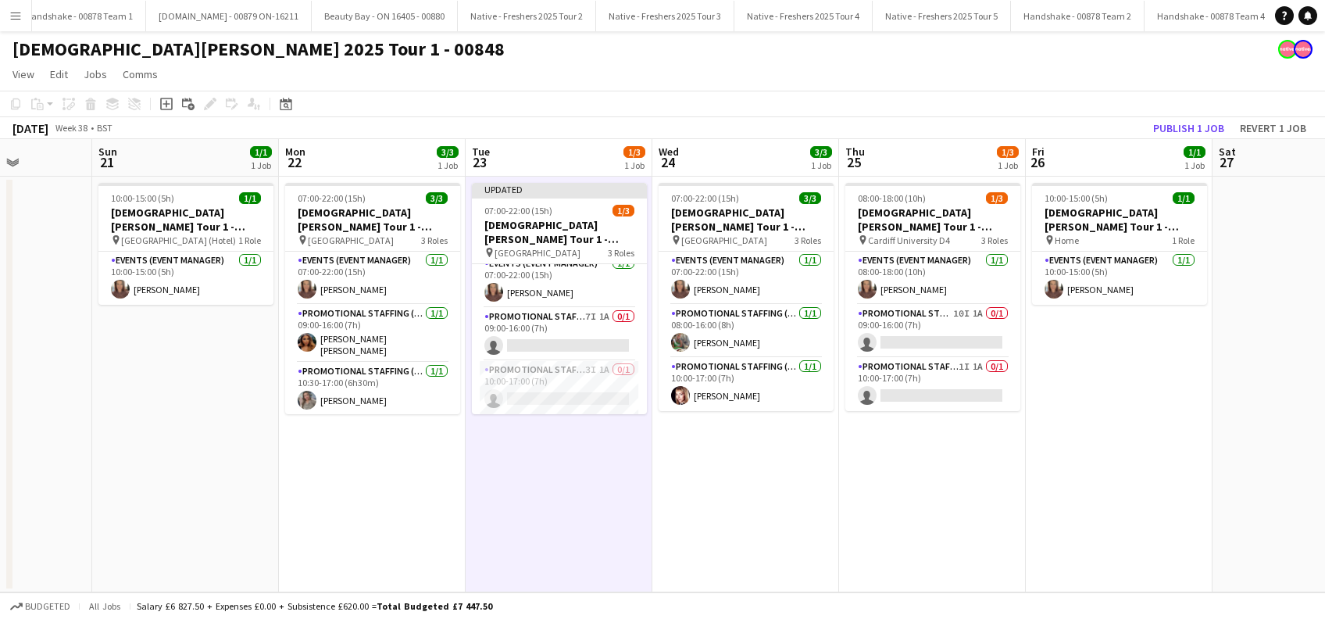
scroll to position [9, 0]
click at [1183, 126] on button "Publish 1 job" at bounding box center [1189, 128] width 84 height 20
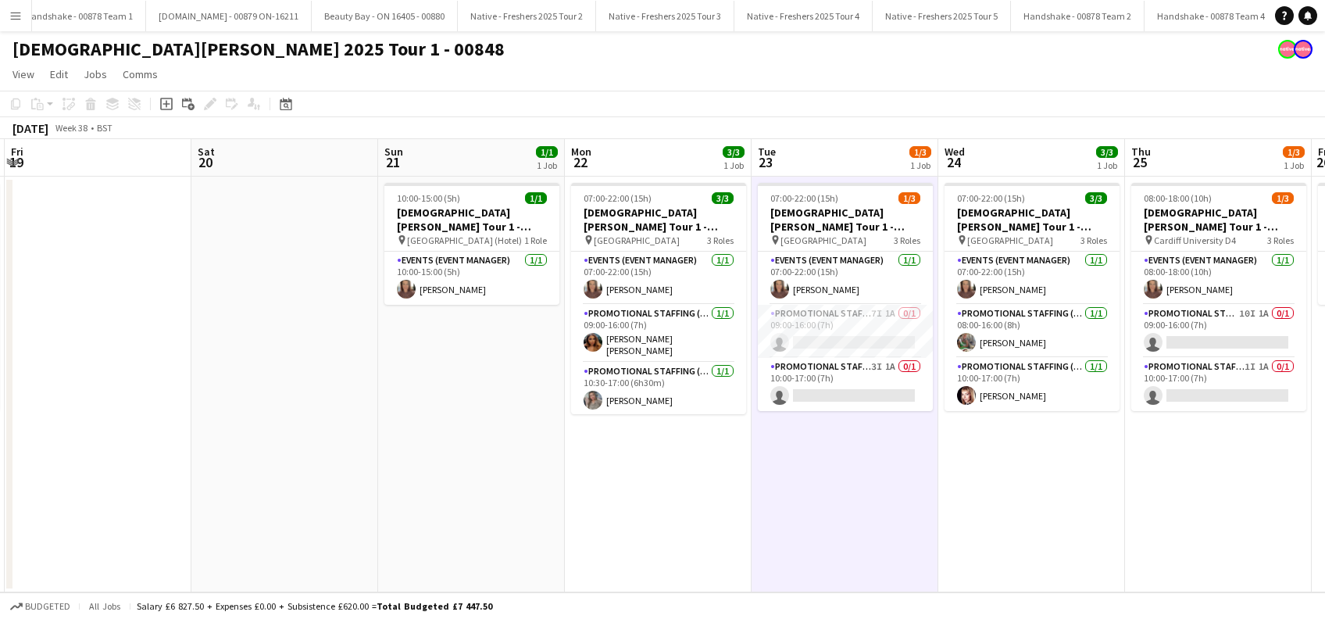
scroll to position [0, 368]
drag, startPoint x: 694, startPoint y: 536, endPoint x: 980, endPoint y: 517, distance: 287.3
click at [980, 517] on app-calendar-viewport "Wed 17 3/3 1 Job Thu 18 3/3 1 Job Fri 19 Sat 20 Sun 21 1/1 1 Job Mon 22 3/3 1 J…" at bounding box center [662, 365] width 1325 height 453
click at [656, 334] on app-card-role "Promotional Staffing (Brand Ambassadors) 1/1 09:00-16:00 (7h) Melika Ebrahim es…" at bounding box center [659, 334] width 175 height 58
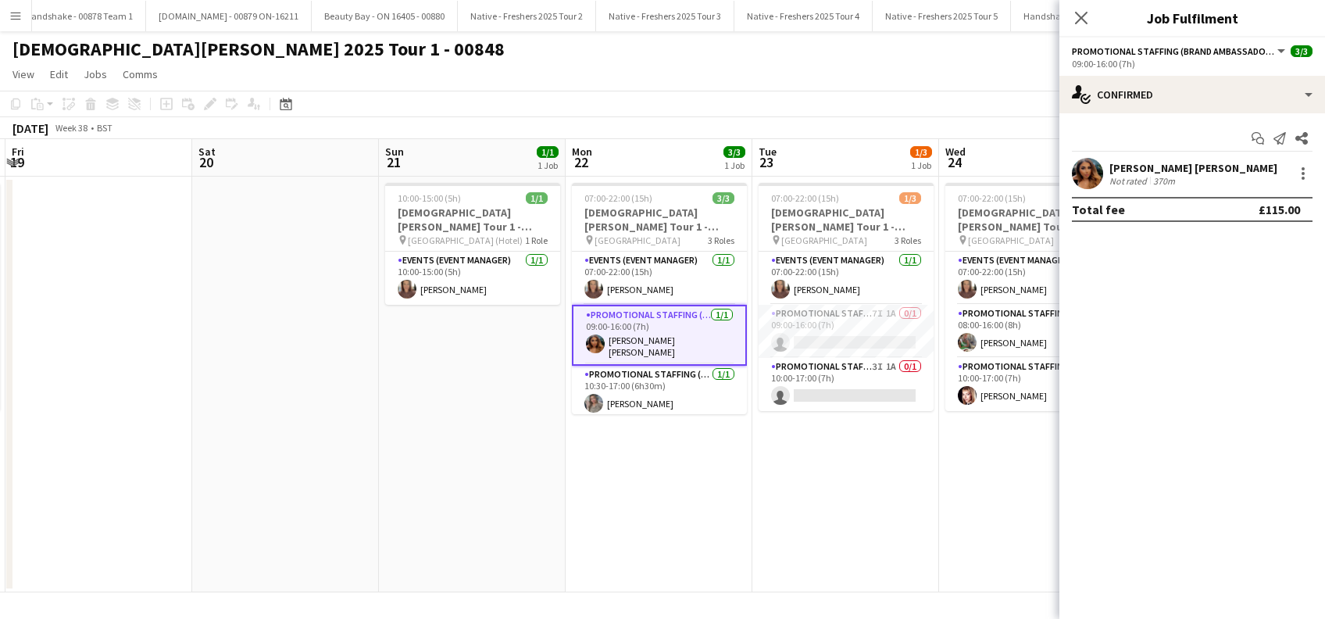
click at [1162, 169] on div "Melika Ebrahim esfahani" at bounding box center [1193, 168] width 168 height 14
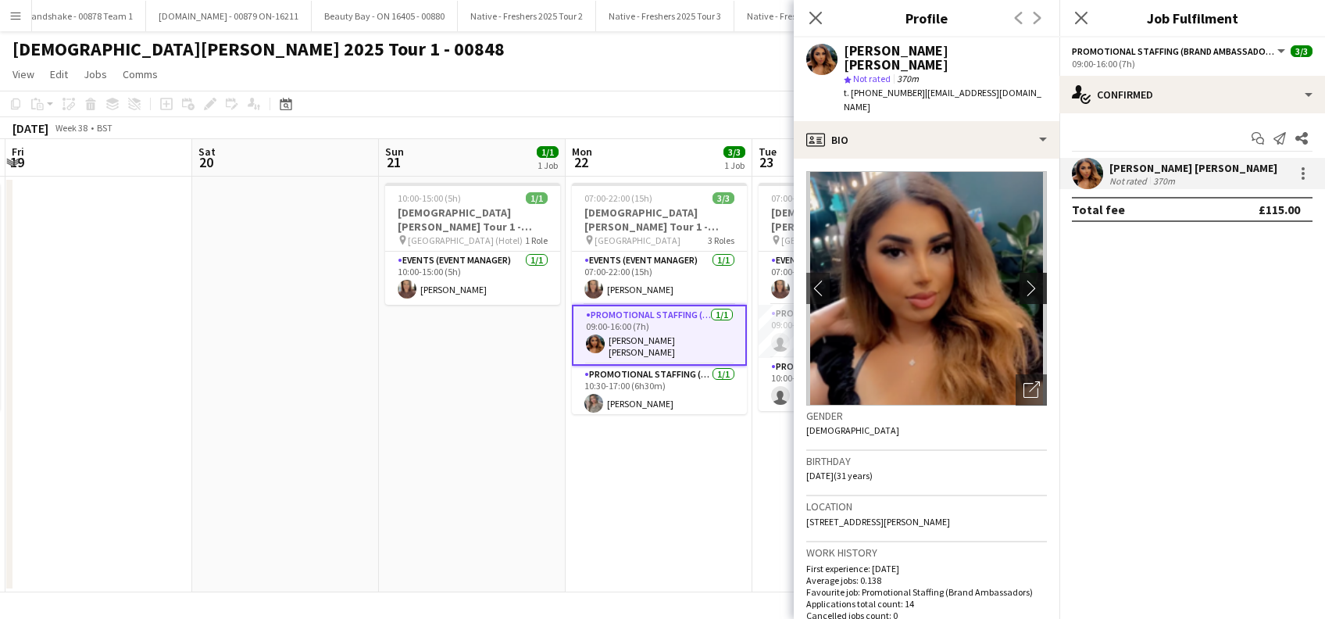
click at [1023, 280] on app-icon "chevron-right" at bounding box center [1035, 288] width 24 height 16
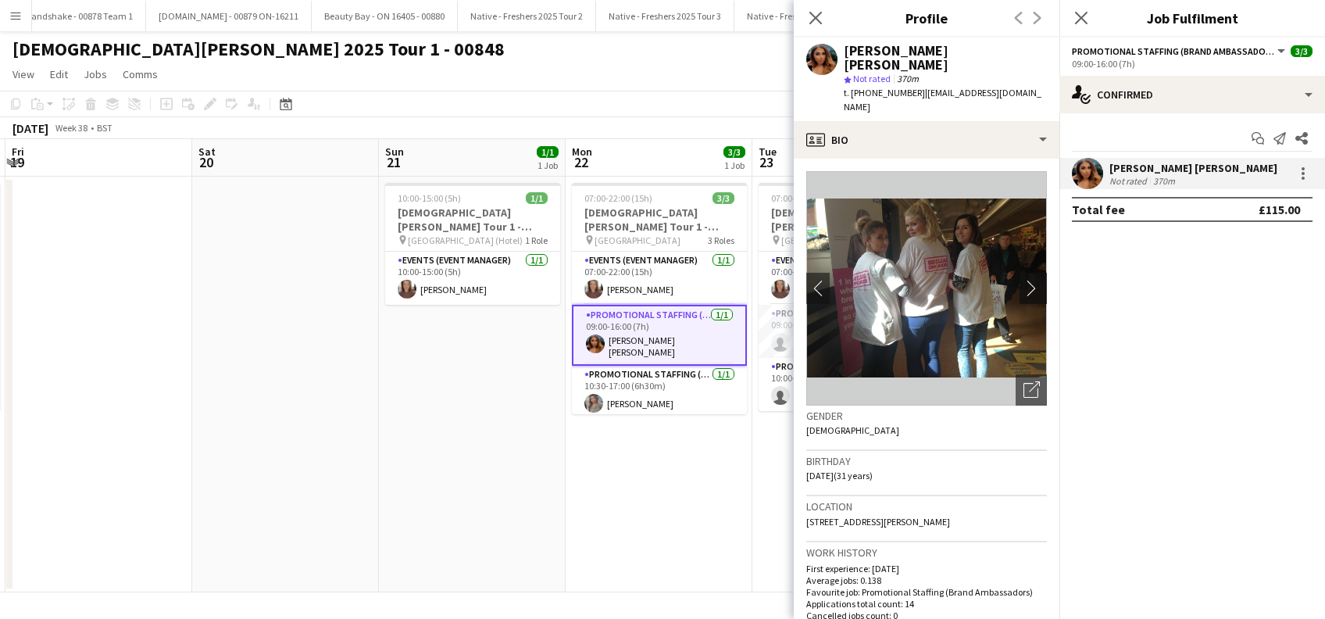
click at [1023, 280] on app-icon "chevron-right" at bounding box center [1035, 288] width 24 height 16
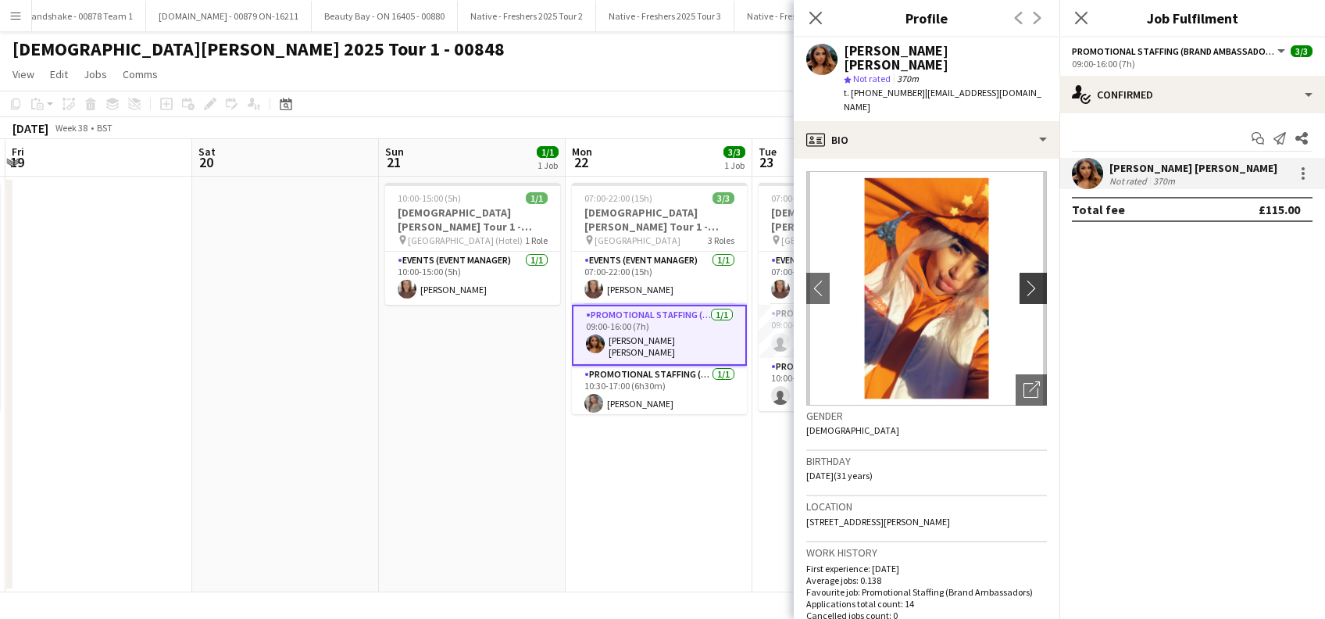
click at [1023, 280] on app-icon "chevron-right" at bounding box center [1035, 288] width 24 height 16
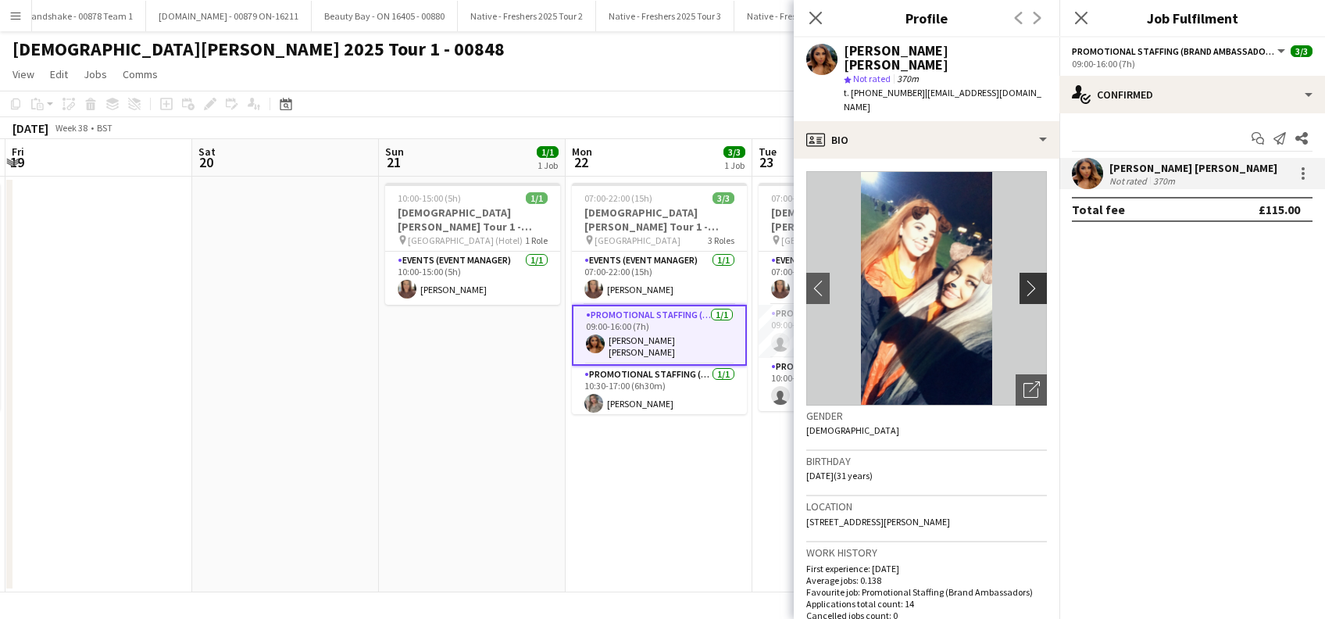
click at [1023, 280] on app-icon "chevron-right" at bounding box center [1035, 288] width 24 height 16
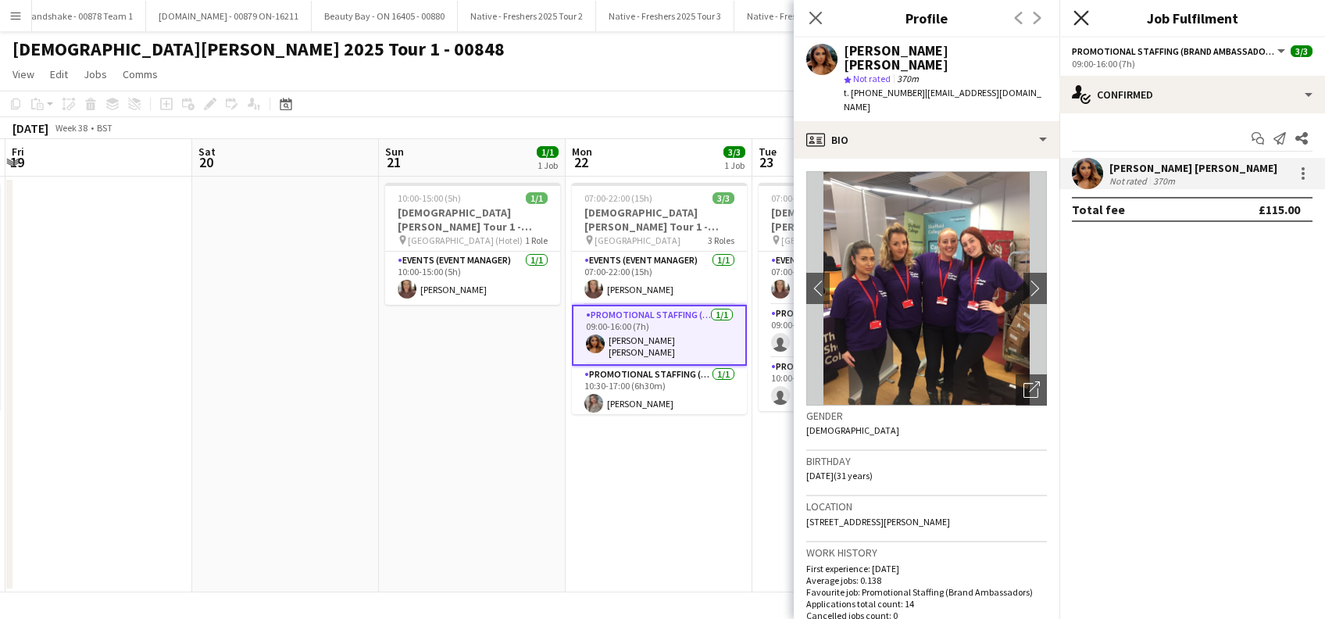
click at [1088, 20] on app-icon "Close pop-in" at bounding box center [1081, 18] width 23 height 23
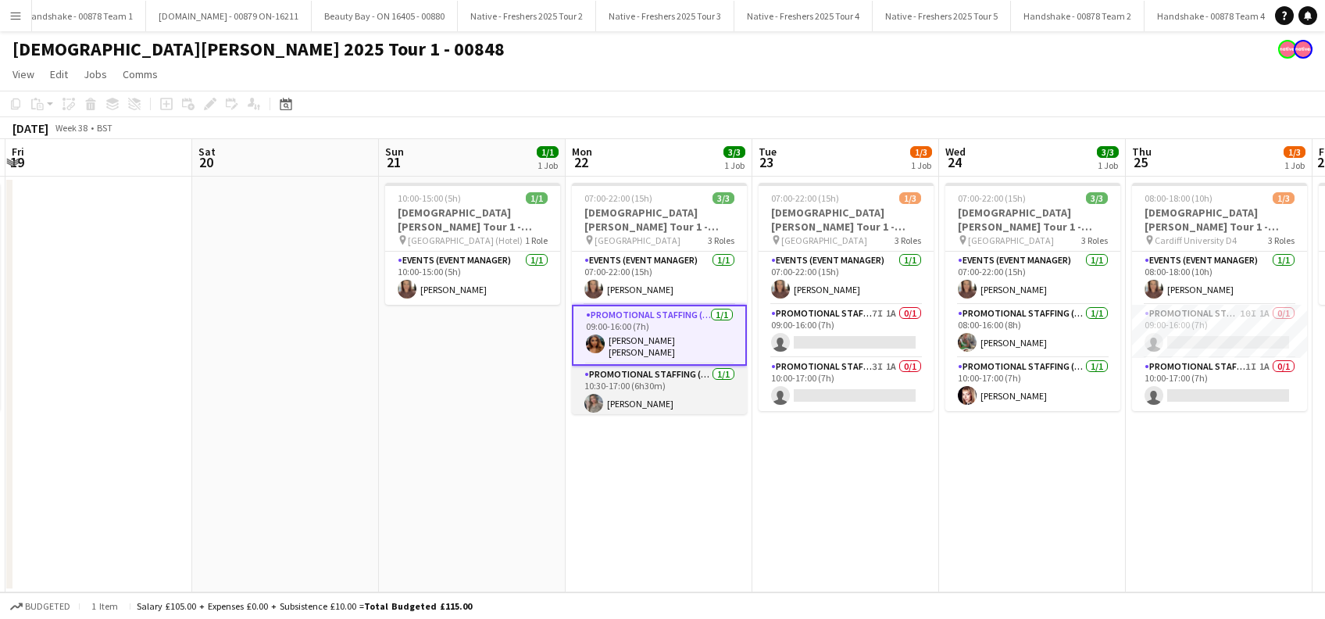
click at [643, 393] on app-card-role "Promotional Staffing (Brand Ambassadors) 1/1 10:30-17:00 (6h30m) Eima Karim" at bounding box center [659, 392] width 175 height 53
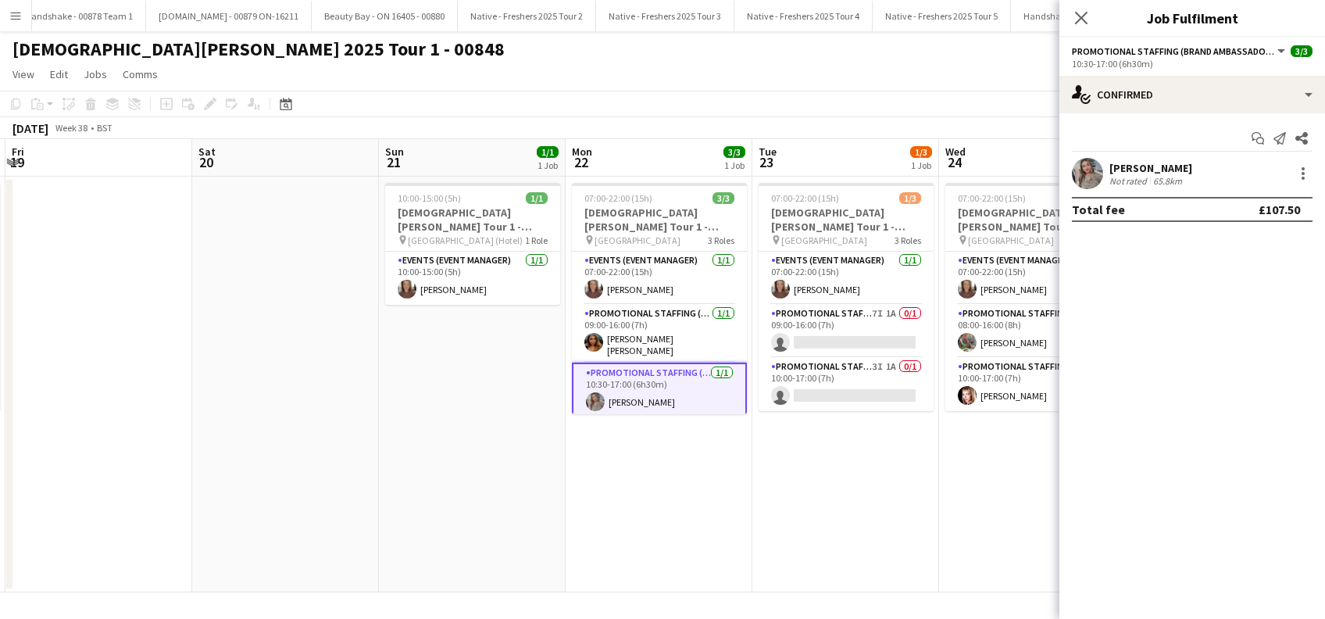
click at [1140, 162] on div "Eima Karim" at bounding box center [1150, 168] width 83 height 14
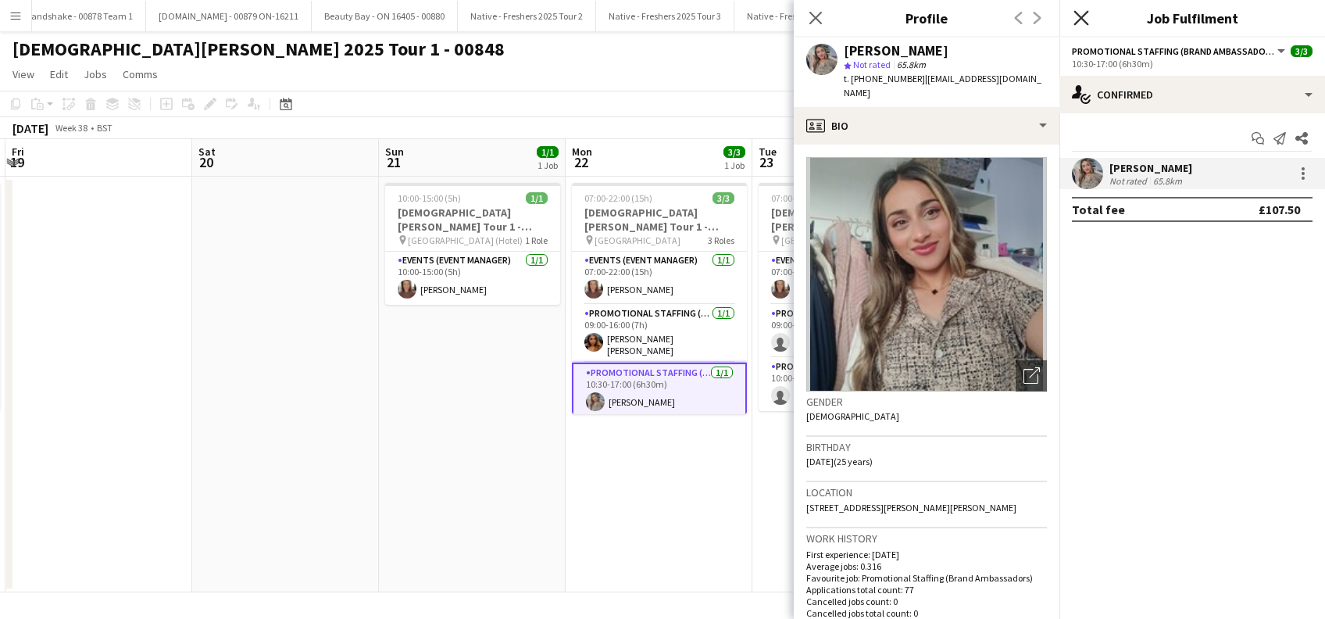
click at [1082, 16] on icon "Close pop-in" at bounding box center [1080, 17] width 15 height 15
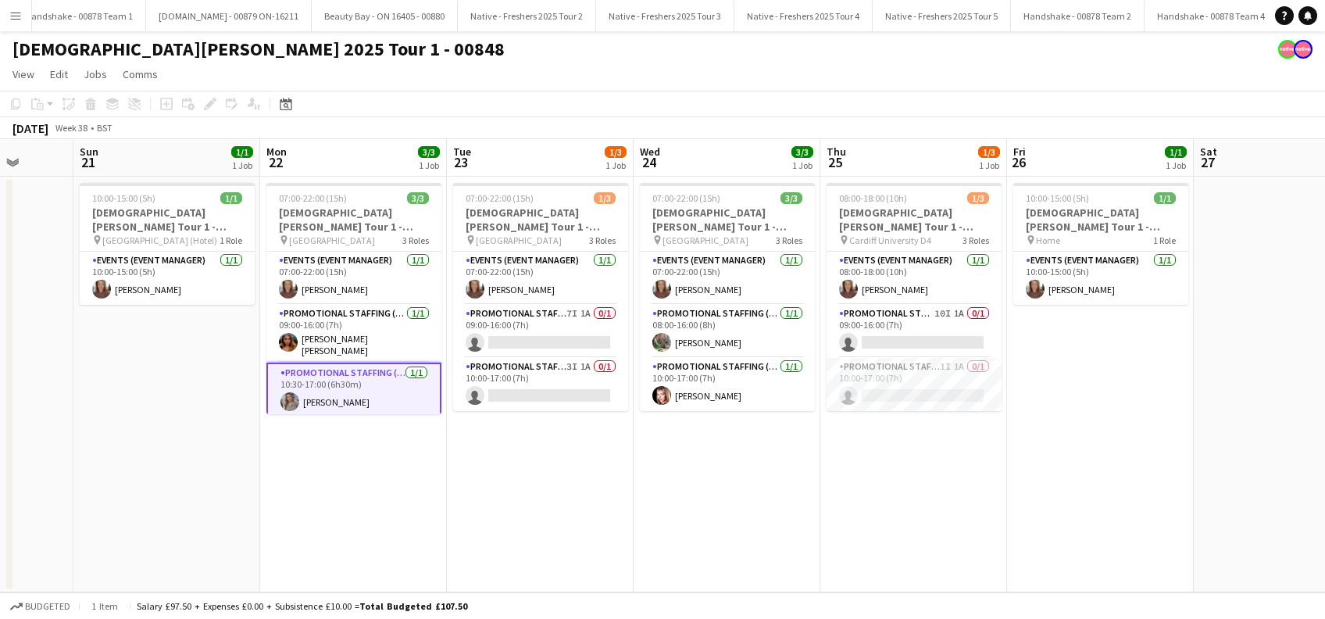
drag, startPoint x: 808, startPoint y: 508, endPoint x: 501, endPoint y: 508, distance: 307.0
click at [501, 508] on app-calendar-viewport "Wed 17 3/3 1 Job Thu 18 3/3 1 Job Fri 19 Sat 20 Sun 21 1/1 1 Job Mon 22 3/3 1 J…" at bounding box center [662, 365] width 1325 height 453
drag, startPoint x: 914, startPoint y: 325, endPoint x: 912, endPoint y: 338, distance: 13.5
click at [912, 337] on app-card-role "Promotional Staffing (Brand Ambassadors) 10I 1A 0/1 09:00-16:00 (7h) single-neu…" at bounding box center [912, 331] width 175 height 53
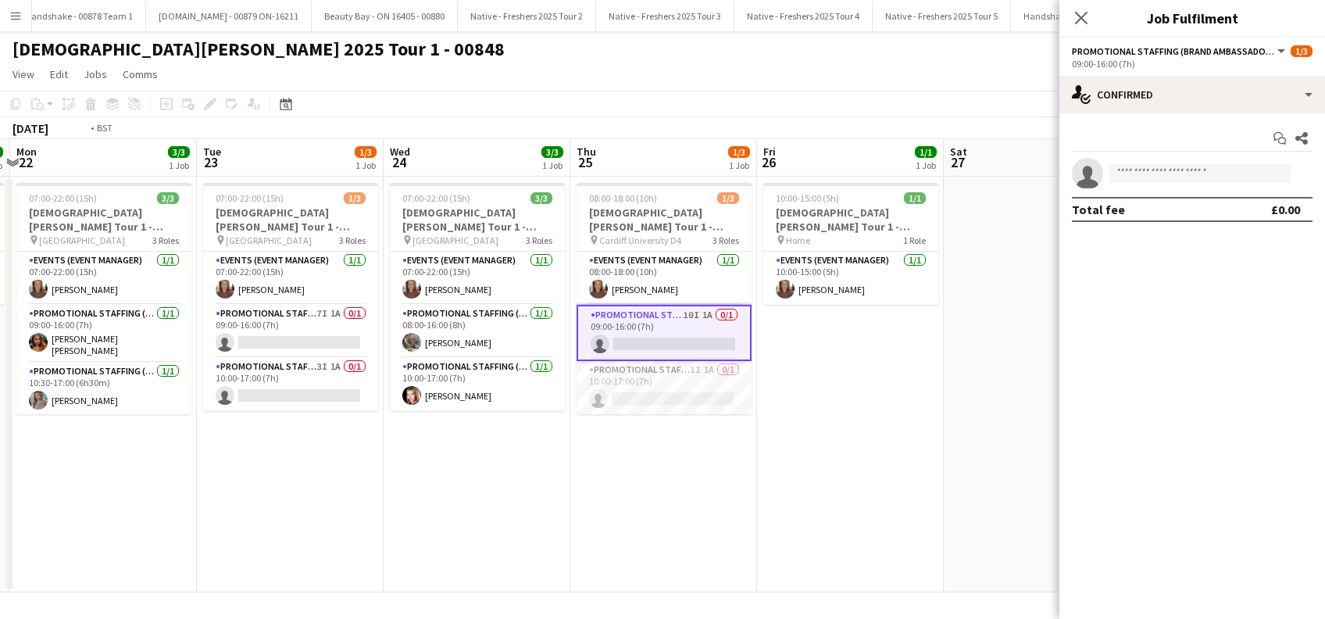
scroll to position [0, 703]
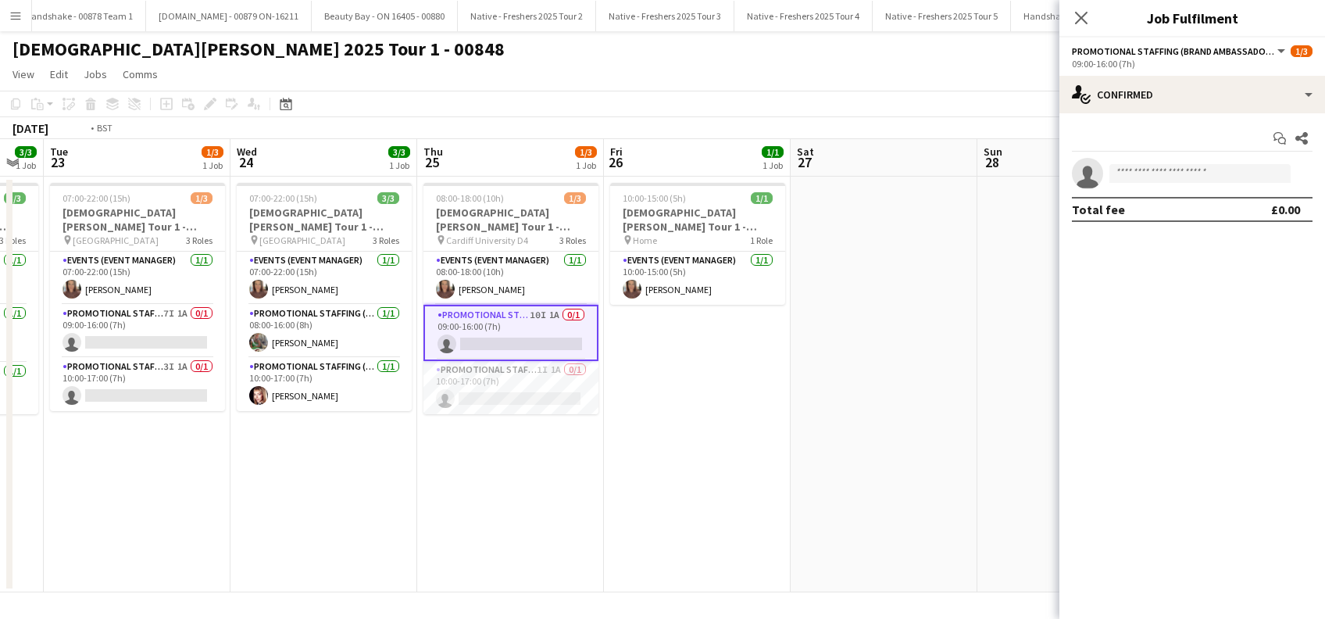
drag, startPoint x: 912, startPoint y: 512, endPoint x: 512, endPoint y: 499, distance: 400.2
click at [512, 499] on app-calendar-viewport "Fri 19 Sat 20 Sun 21 1/1 1 Job Mon 22 3/3 1 Job Tue 23 1/3 1 Job Wed 24 3/3 1 J…" at bounding box center [662, 365] width 1325 height 453
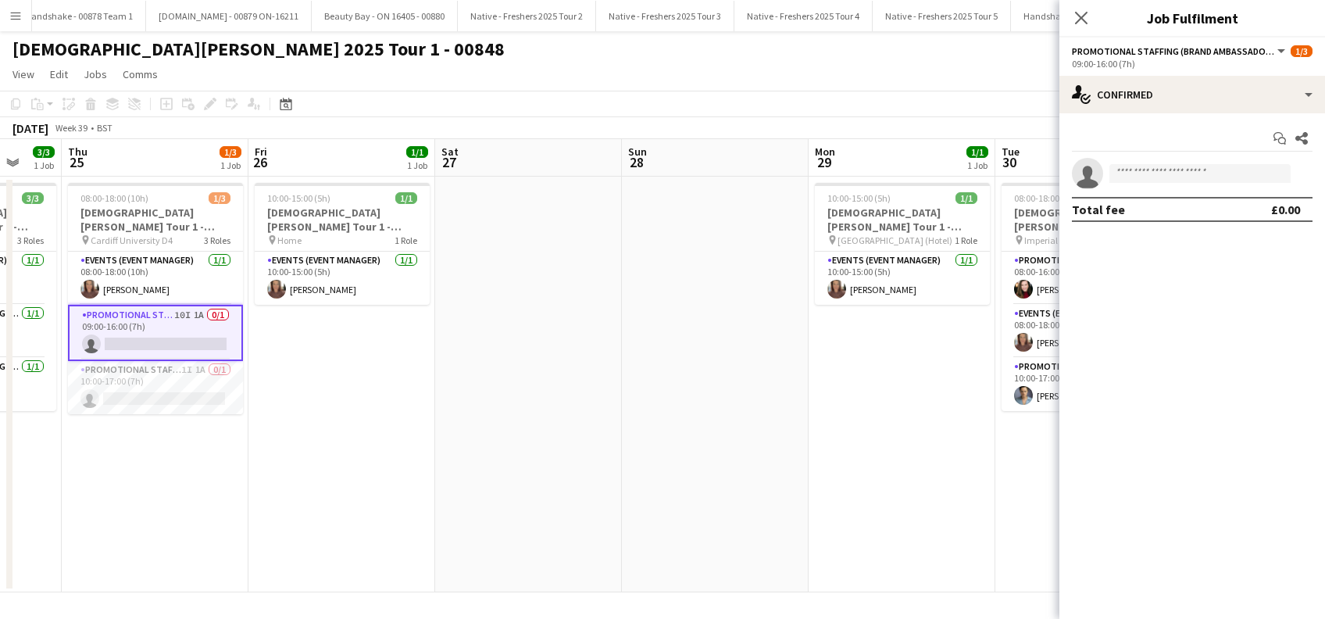
drag, startPoint x: 951, startPoint y: 448, endPoint x: 659, endPoint y: 464, distance: 293.3
click at [596, 475] on app-calendar-viewport "Sun 21 1/1 1 Job Mon 22 3/3 1 Job Tue 23 1/3 1 Job Wed 24 3/3 1 Job Thu 25 1/3 …" at bounding box center [662, 365] width 1325 height 453
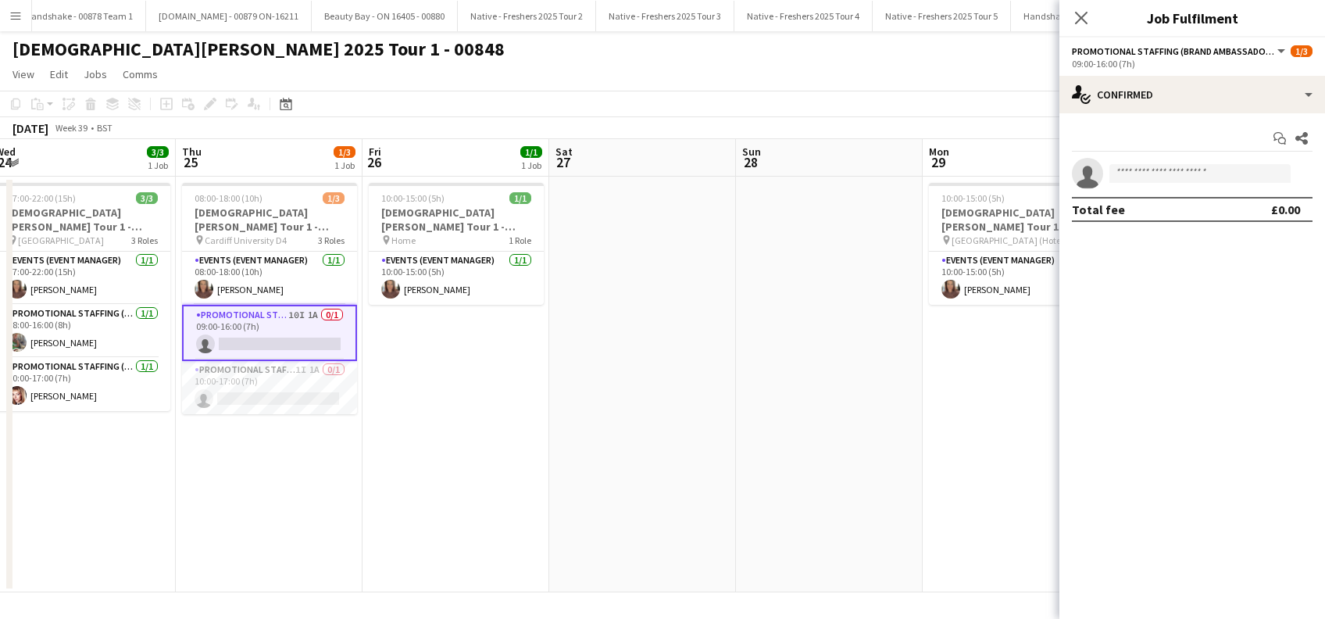
drag, startPoint x: 828, startPoint y: 462, endPoint x: 555, endPoint y: 467, distance: 273.4
click at [550, 469] on app-calendar-viewport "Sun 21 1/1 1 Job Mon 22 3/3 1 Job Tue 23 1/3 1 Job Wed 24 3/3 1 Job Thu 25 1/3 …" at bounding box center [662, 365] width 1325 height 453
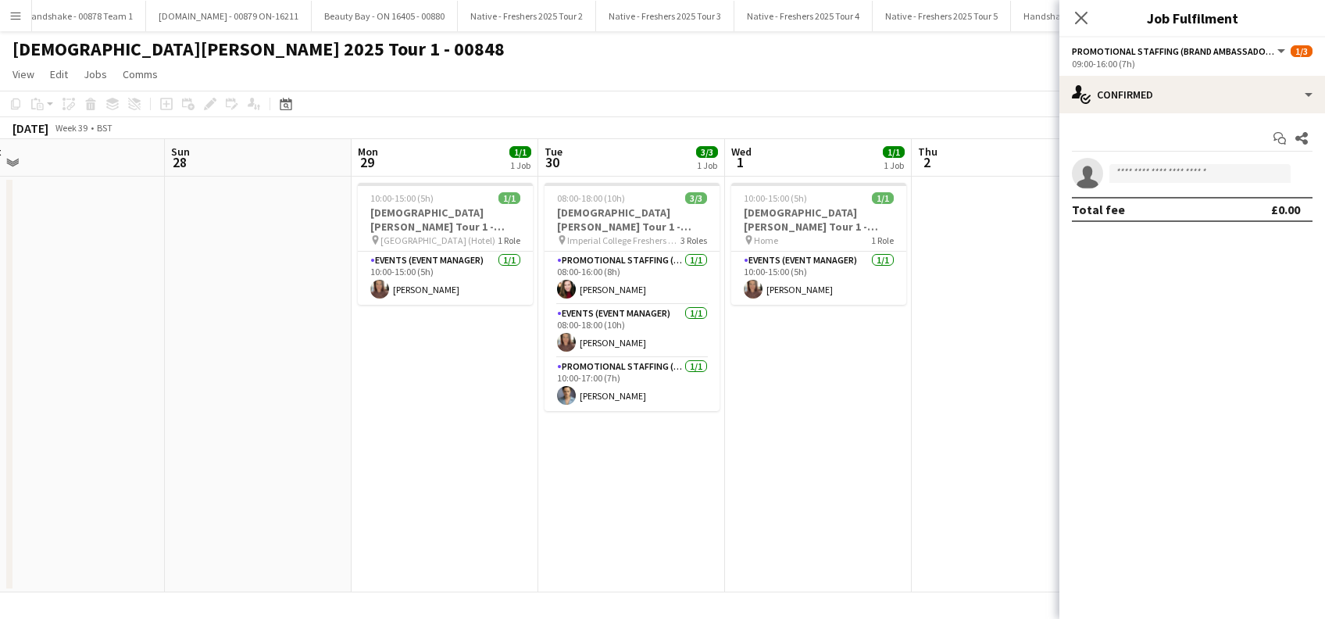
drag, startPoint x: 707, startPoint y: 469, endPoint x: 589, endPoint y: 471, distance: 118.0
click at [589, 471] on app-calendar-viewport "Tue 23 1/3 1 Job Wed 24 3/3 1 Job Thu 25 1/3 1 Job Fri 26 1/1 1 Job Sat 27 Sun …" at bounding box center [662, 365] width 1325 height 453
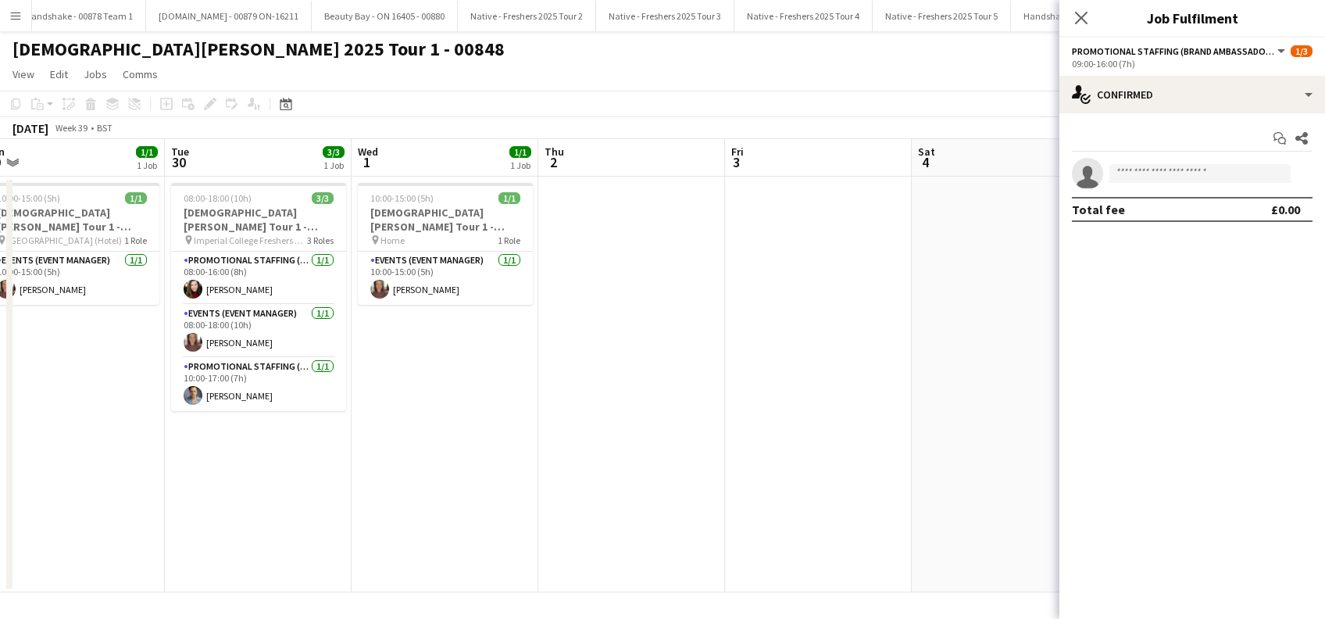
scroll to position [0, 419]
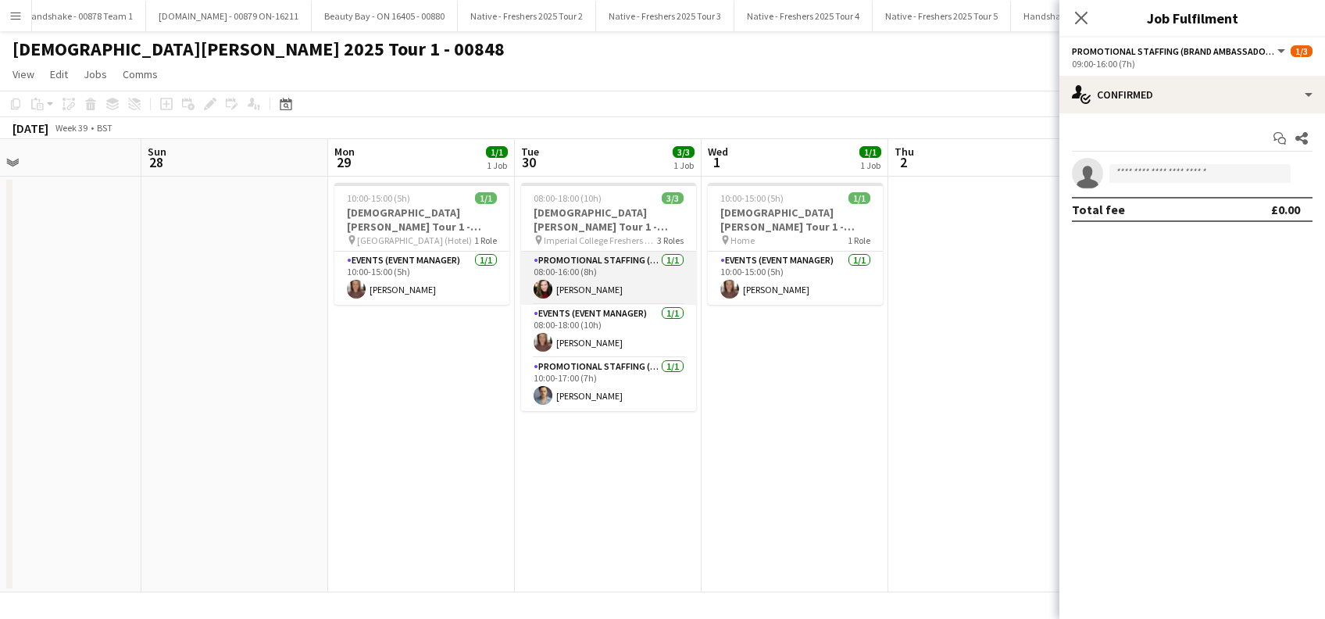
click at [573, 285] on app-card-role "Promotional Staffing (Brand Ambassadors) 1/1 08:00-16:00 (8h) Melanie Severn" at bounding box center [608, 278] width 175 height 53
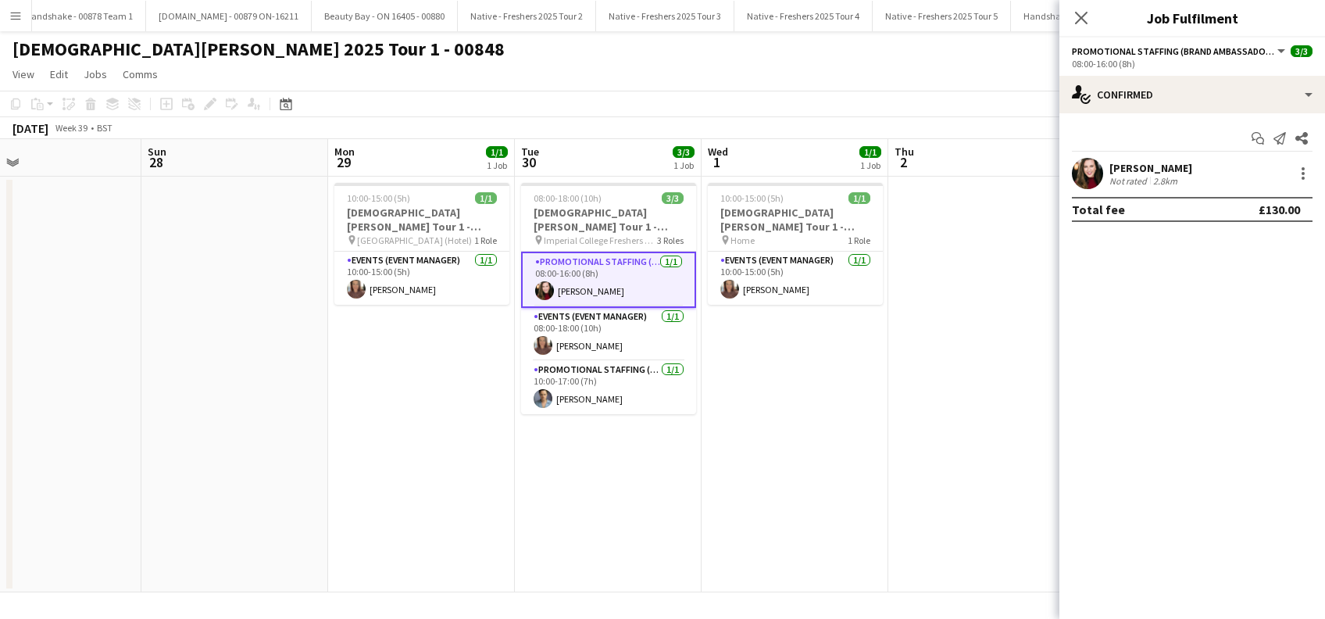
click at [1150, 168] on div "Melanie Severn" at bounding box center [1150, 168] width 83 height 14
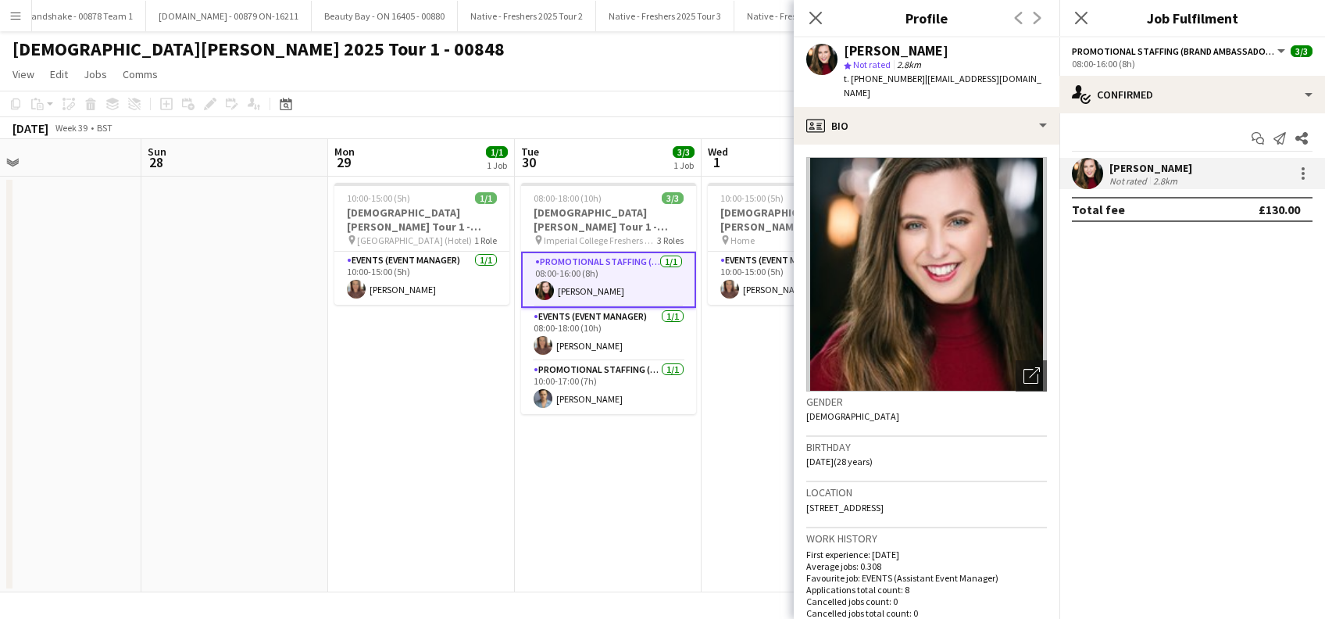
click at [648, 519] on app-date-cell "08:00-18:00 (10h) 3/3 Lady Garden Tour 1 - 00848 - Imperial College pin Imperia…" at bounding box center [608, 385] width 187 height 416
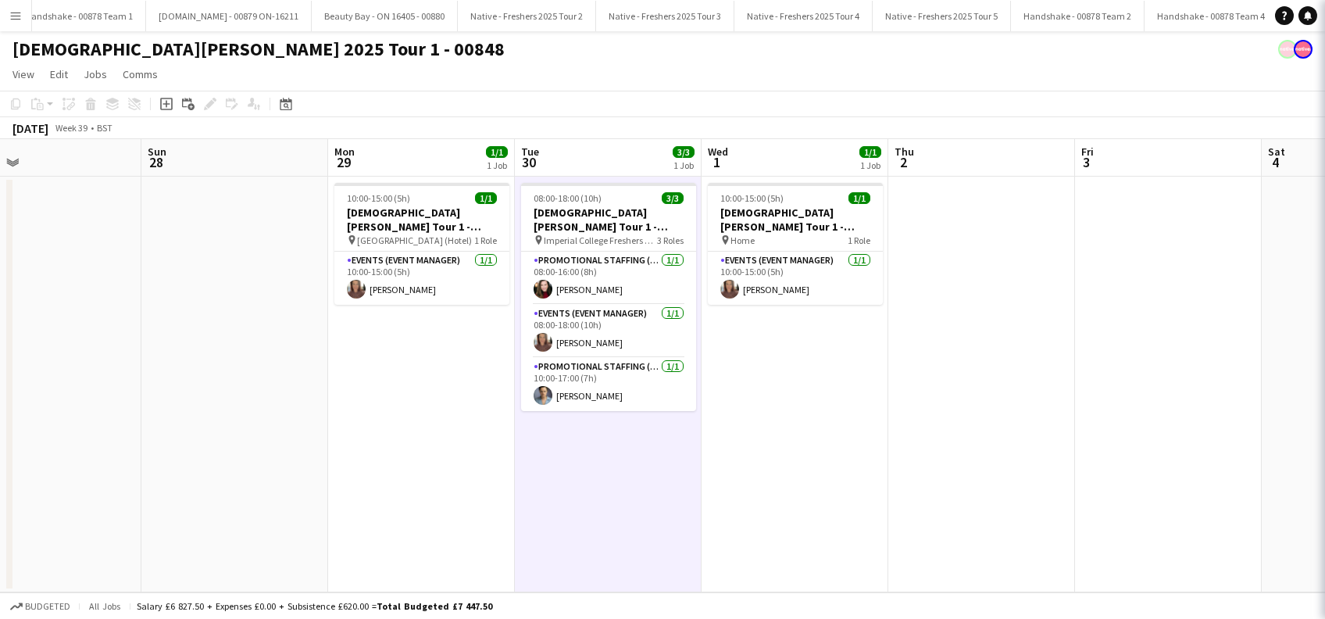
click at [743, 497] on app-date-cell "10:00-15:00 (5h) 1/1 Lady Garden Tour 1 - 00848 - Travel Day pin Home 1 Role Ev…" at bounding box center [794, 385] width 187 height 416
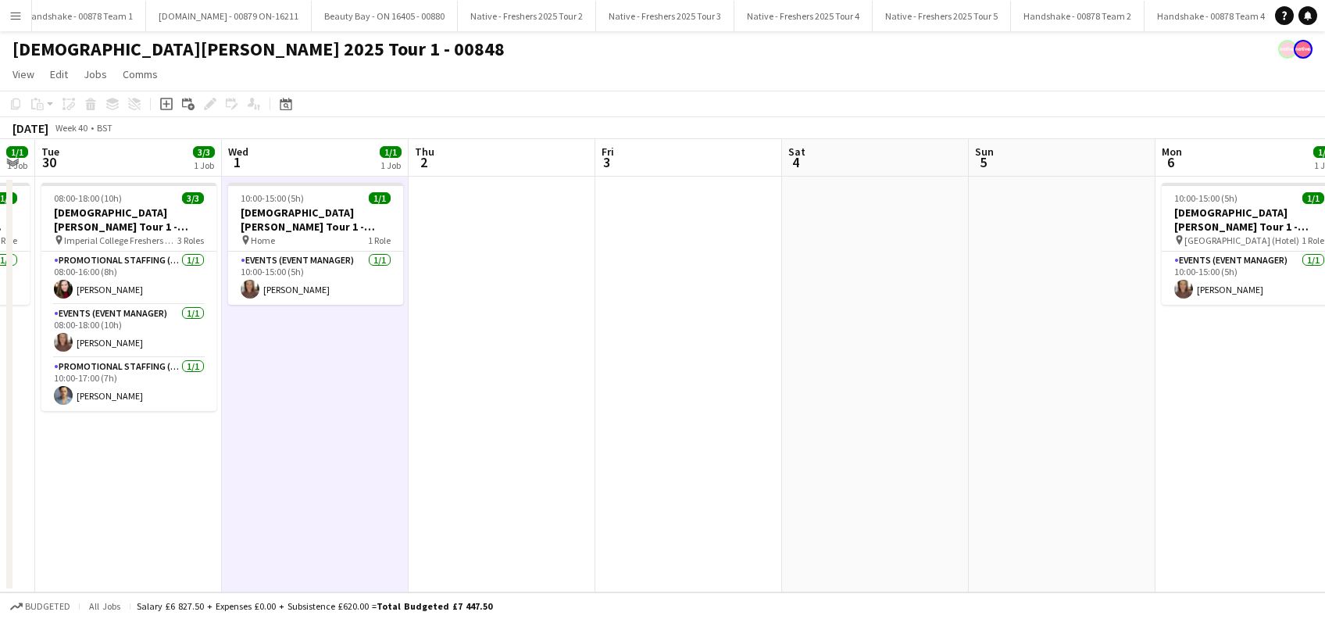
drag, startPoint x: 1047, startPoint y: 475, endPoint x: 750, endPoint y: 497, distance: 297.6
click at [505, 497] on app-calendar-viewport "Sat 27 Sun 28 Mon 29 1/1 1 Job Tue 30 3/3 1 Job Wed 1 1/1 1 Job Thu 2 Fri 3 Sat…" at bounding box center [662, 365] width 1325 height 453
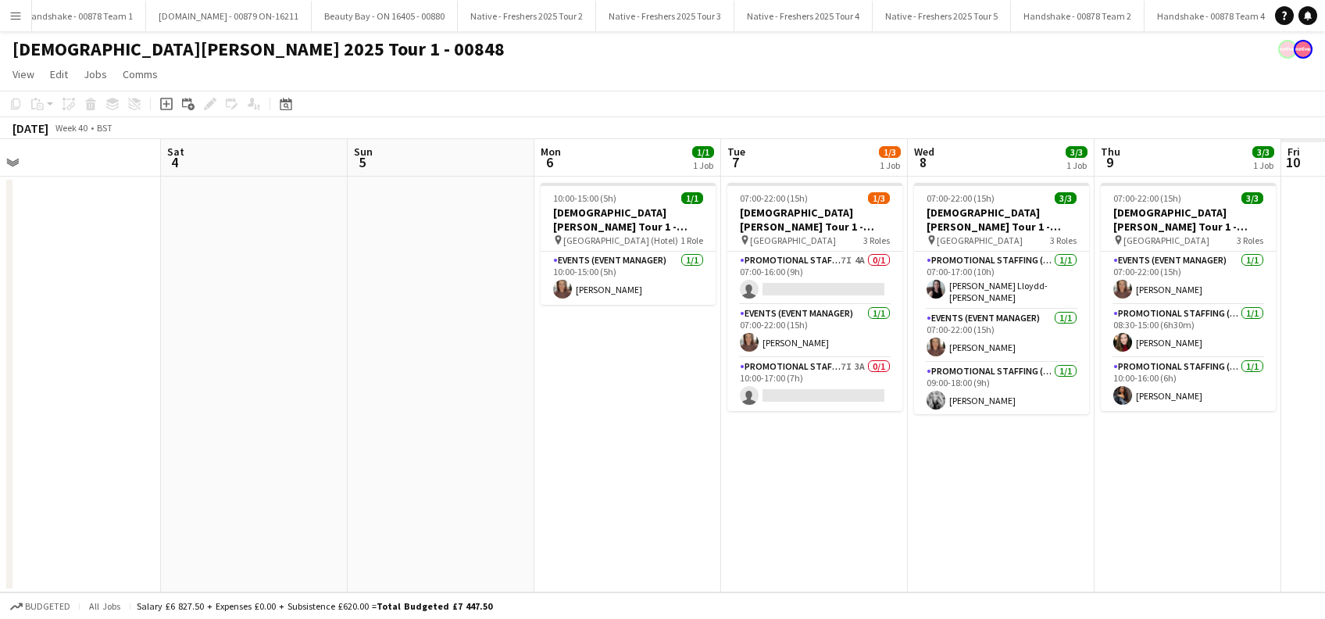
drag, startPoint x: 1052, startPoint y: 499, endPoint x: 837, endPoint y: 481, distance: 216.3
click at [494, 526] on app-calendar-viewport "Tue 30 3/3 1 Job Wed 1 1/1 1 Job Thu 2 Fri 3 Sat 4 Sun 5 Mon 6 1/1 1 Job Tue 7 …" at bounding box center [662, 365] width 1325 height 453
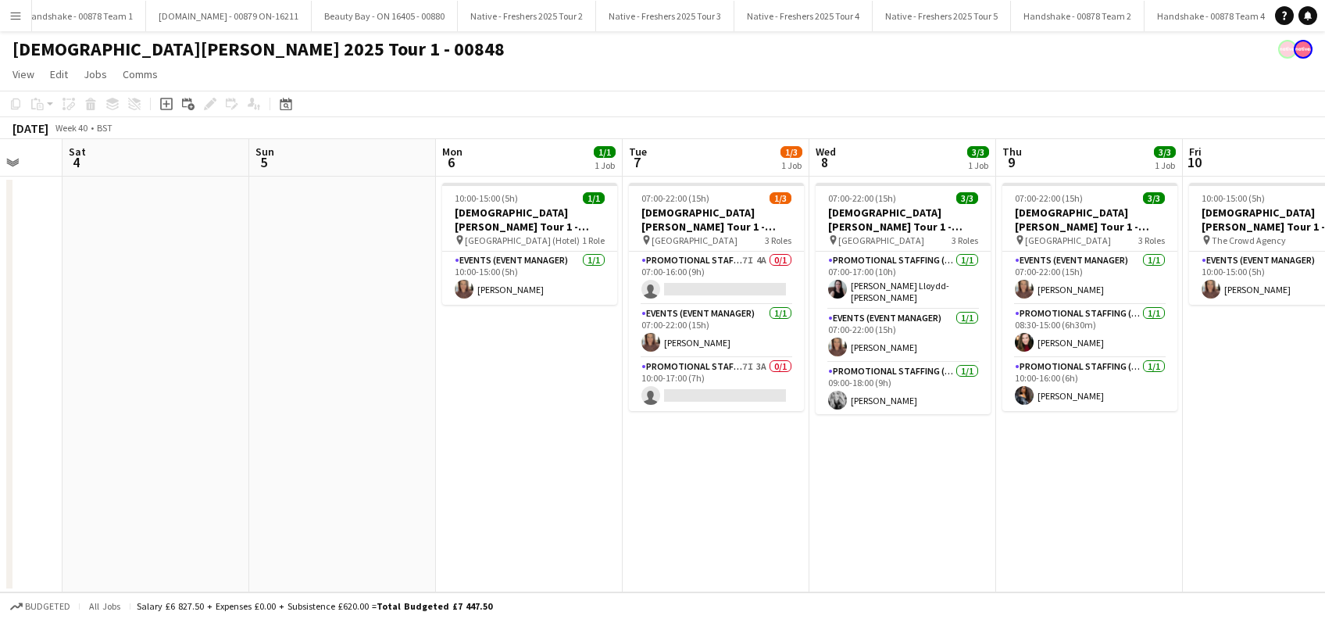
scroll to position [0, 467]
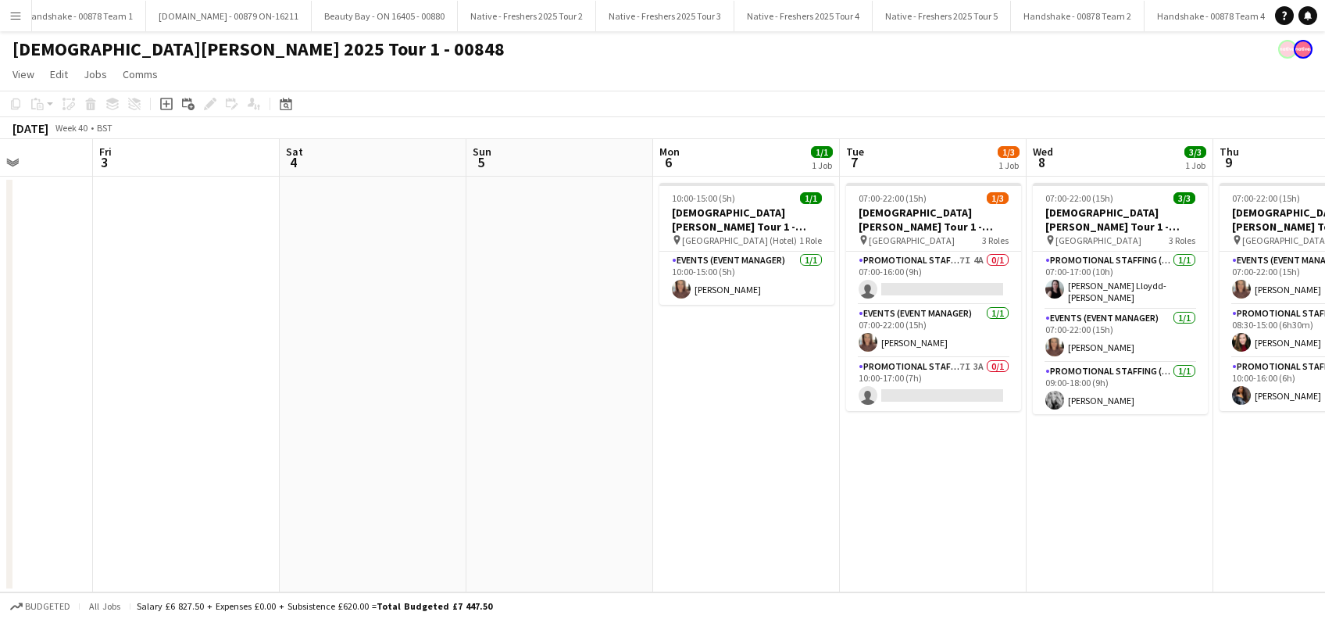
drag, startPoint x: 805, startPoint y: 493, endPoint x: 555, endPoint y: 494, distance: 250.8
click at [555, 494] on app-calendar-viewport "Tue 30 3/3 1 Job Wed 1 1/1 1 Job Thu 2 Fri 3 Sat 4 Sun 5 Mon 6 1/1 1 Job Tue 7 …" at bounding box center [662, 365] width 1325 height 453
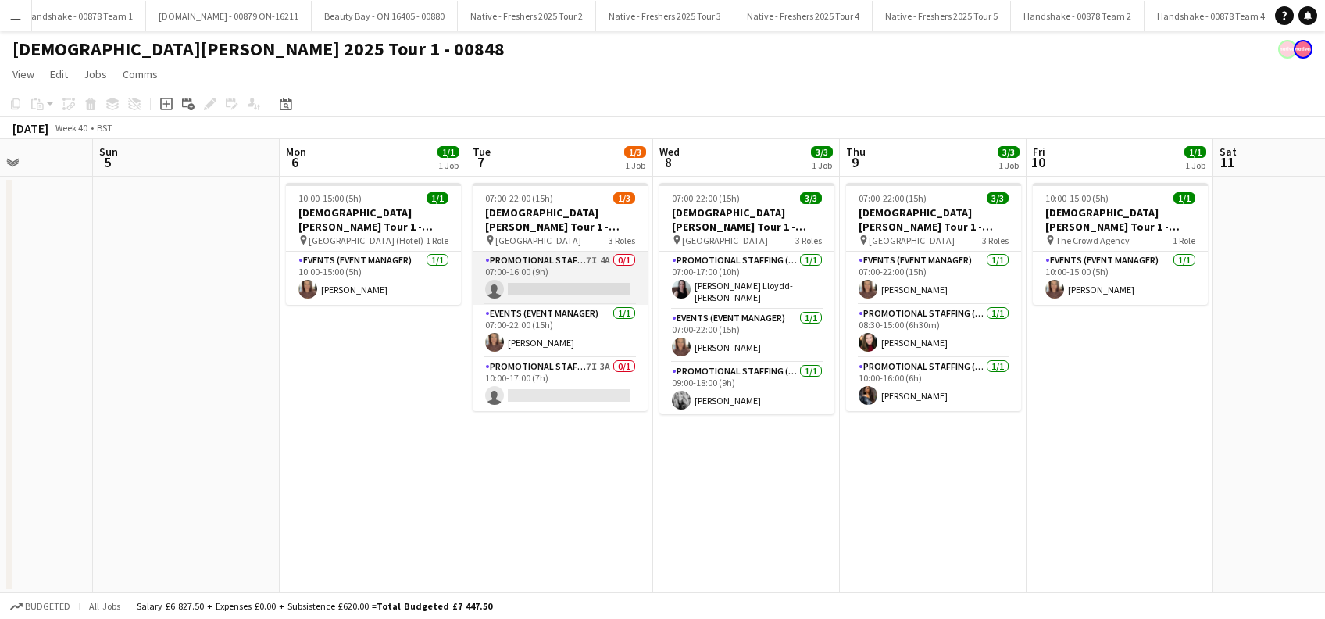
click at [547, 293] on app-card-role "Promotional Staffing (Brand Ambassadors) 7I 4A 0/1 07:00-16:00 (9h) single-neut…" at bounding box center [560, 278] width 175 height 53
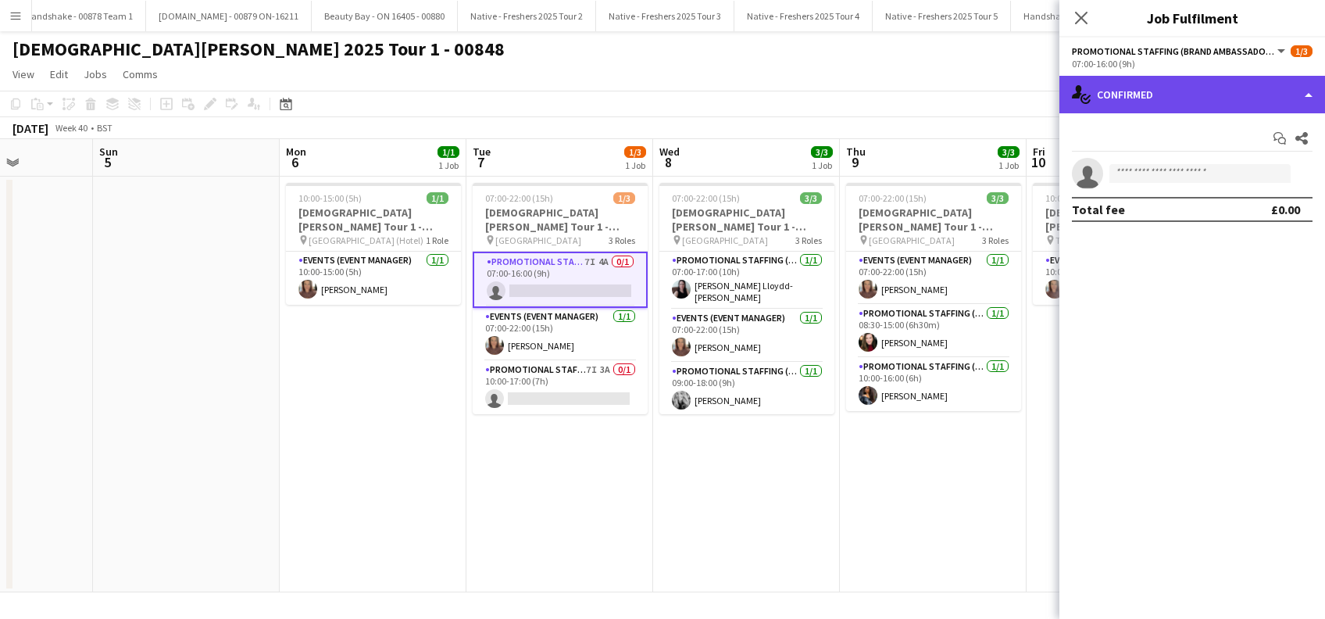
click at [1125, 95] on div "single-neutral-actions-check-2 Confirmed" at bounding box center [1192, 94] width 266 height 37
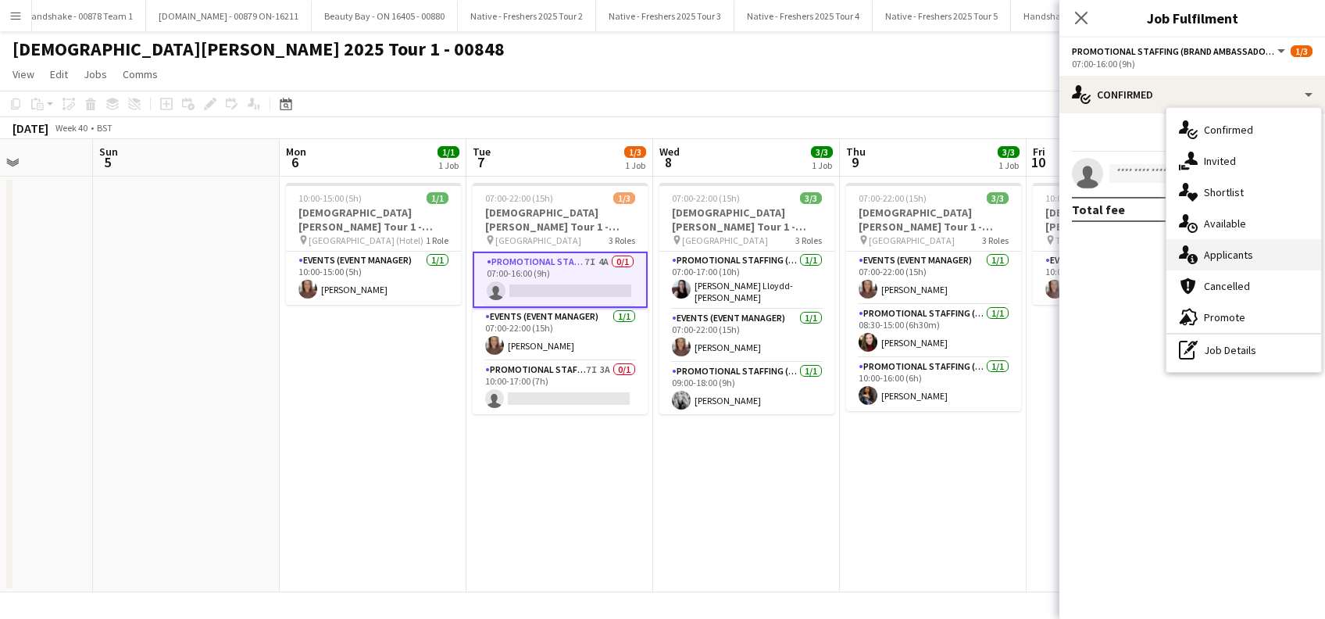
click at [1230, 249] on div "single-neutral-actions-information Applicants" at bounding box center [1243, 254] width 155 height 31
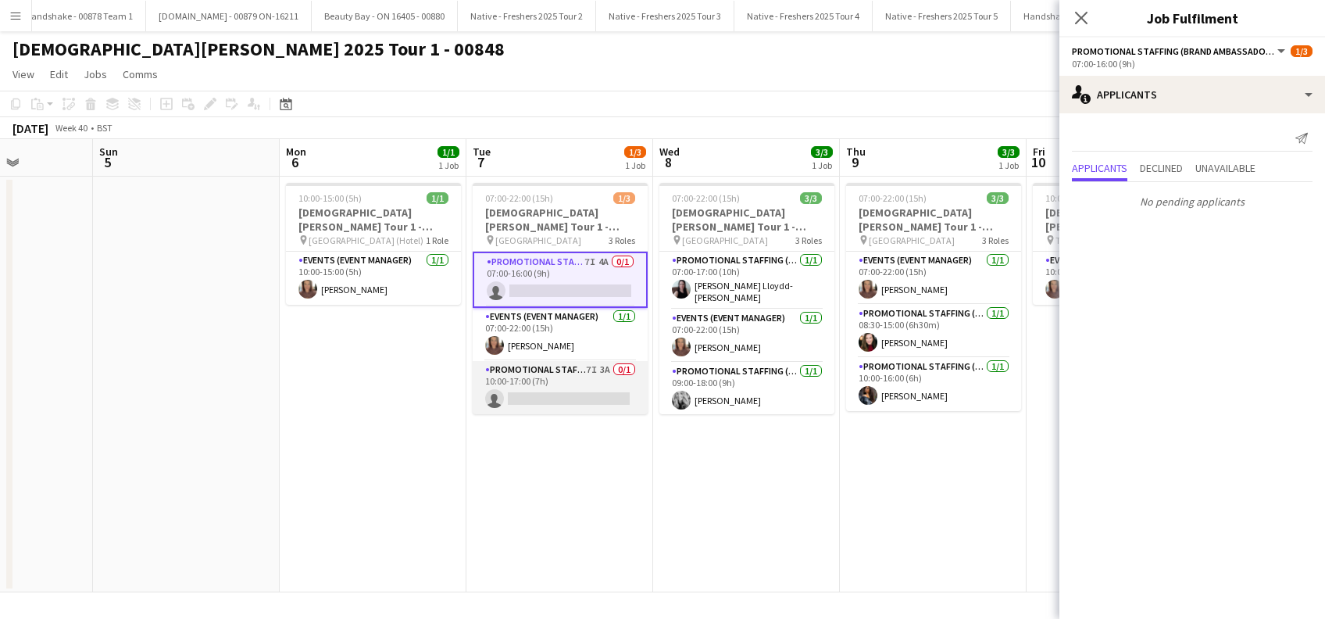
click at [505, 372] on app-card-role "Promotional Staffing (Brand Ambassadors) 7I 3A 0/1 10:00-17:00 (7h) single-neut…" at bounding box center [560, 387] width 175 height 53
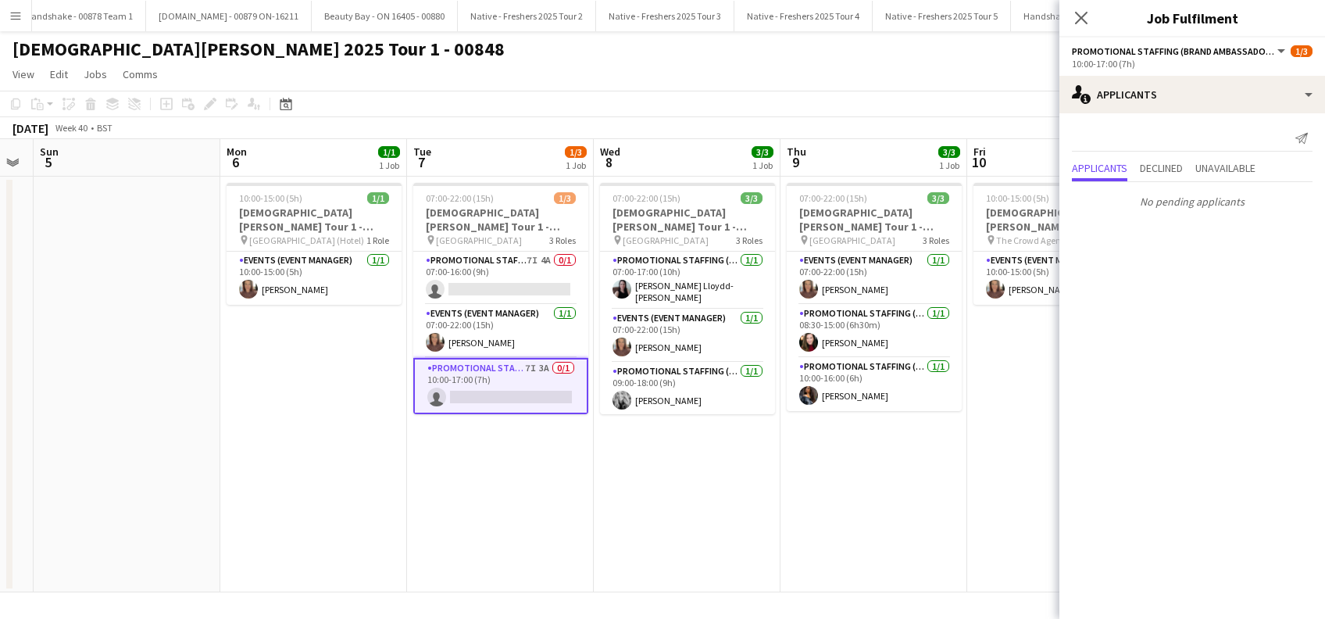
drag, startPoint x: 549, startPoint y: 488, endPoint x: 486, endPoint y: 501, distance: 64.7
click at [486, 501] on app-calendar-viewport "Thu 2 Fri 3 Sat 4 Sun 5 Mon 6 1/1 1 Job Tue 7 1/3 1 Job Wed 8 3/3 1 Job Thu 9 3…" at bounding box center [662, 365] width 1325 height 453
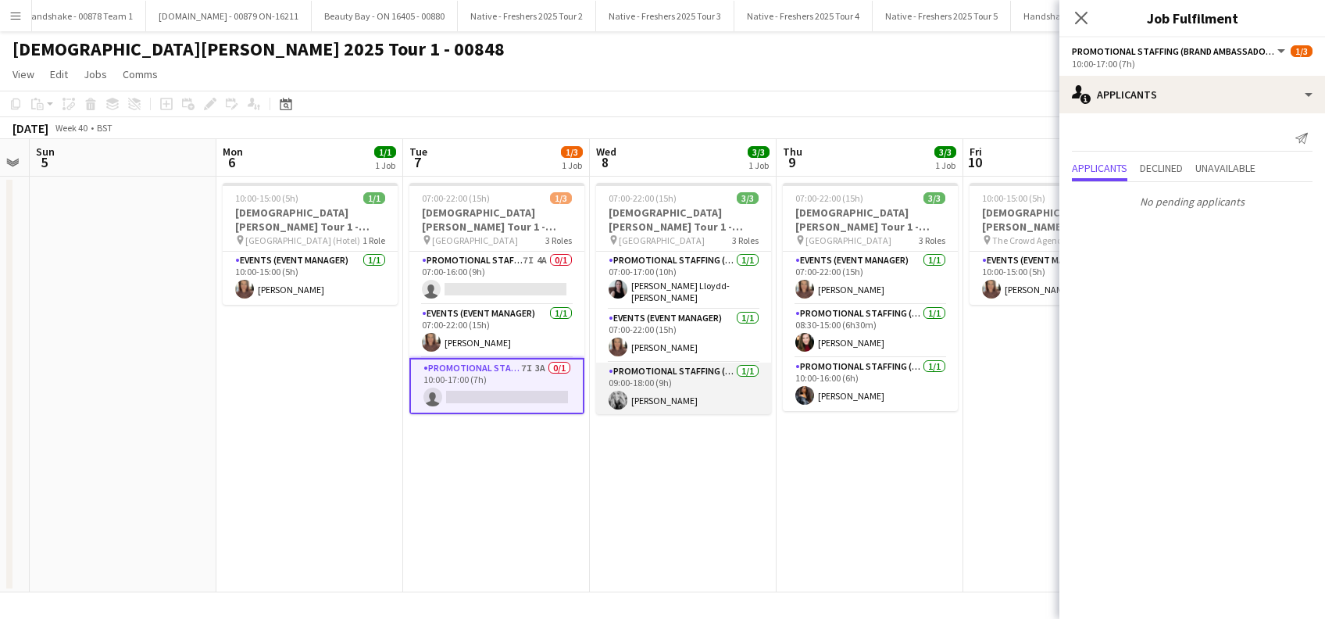
click at [684, 394] on app-card-role "Promotional Staffing (Brand Ambassadors) 1/1 09:00-18:00 (9h) Natasha Dumbleton" at bounding box center [683, 388] width 175 height 53
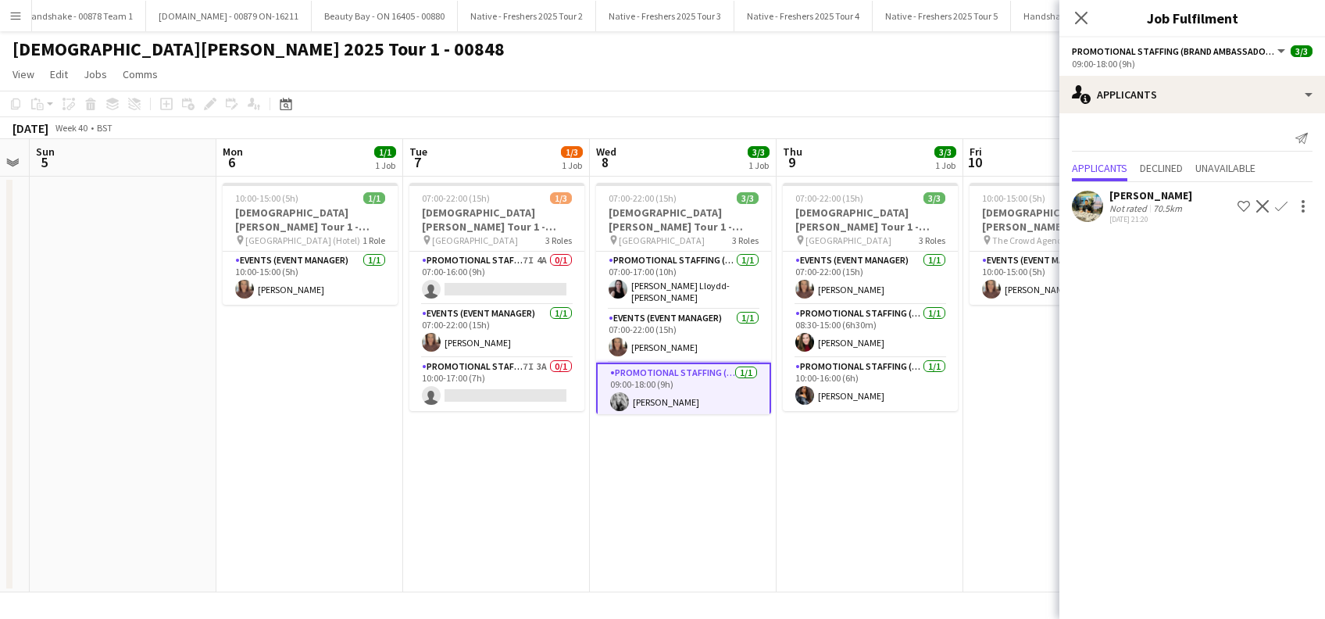
click at [695, 397] on app-card-role "Promotional Staffing (Brand Ambassadors) 1/1 09:00-18:00 (9h) Natasha Dumbleton" at bounding box center [683, 390] width 175 height 56
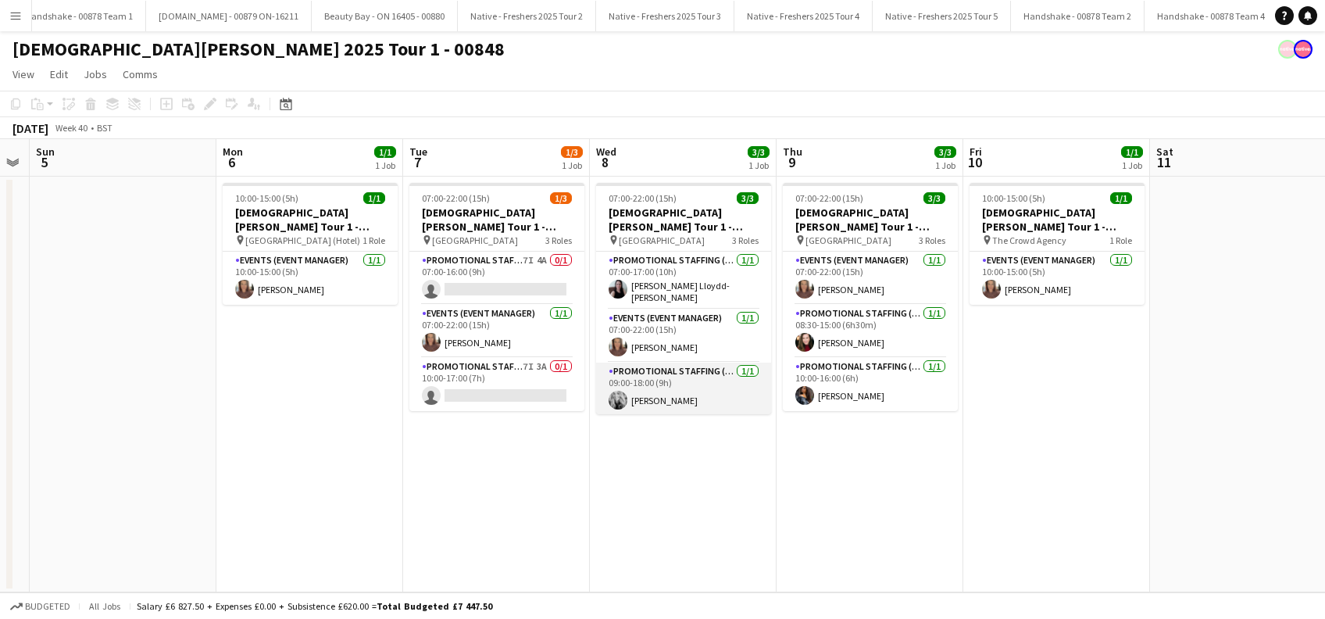
click at [702, 399] on app-card-role "Promotional Staffing (Brand Ambassadors) 1/1 09:00-18:00 (9h) Natasha Dumbleton" at bounding box center [683, 388] width 175 height 53
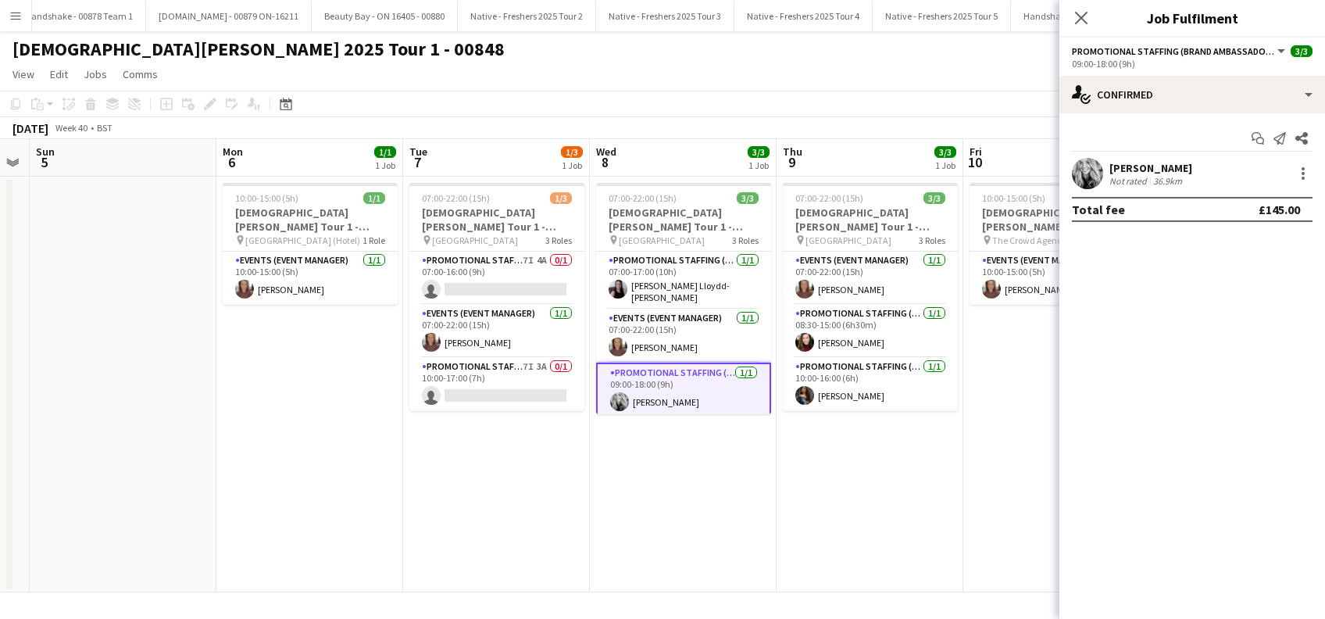
click at [1122, 162] on div "Natasha Dumbleton" at bounding box center [1150, 168] width 83 height 14
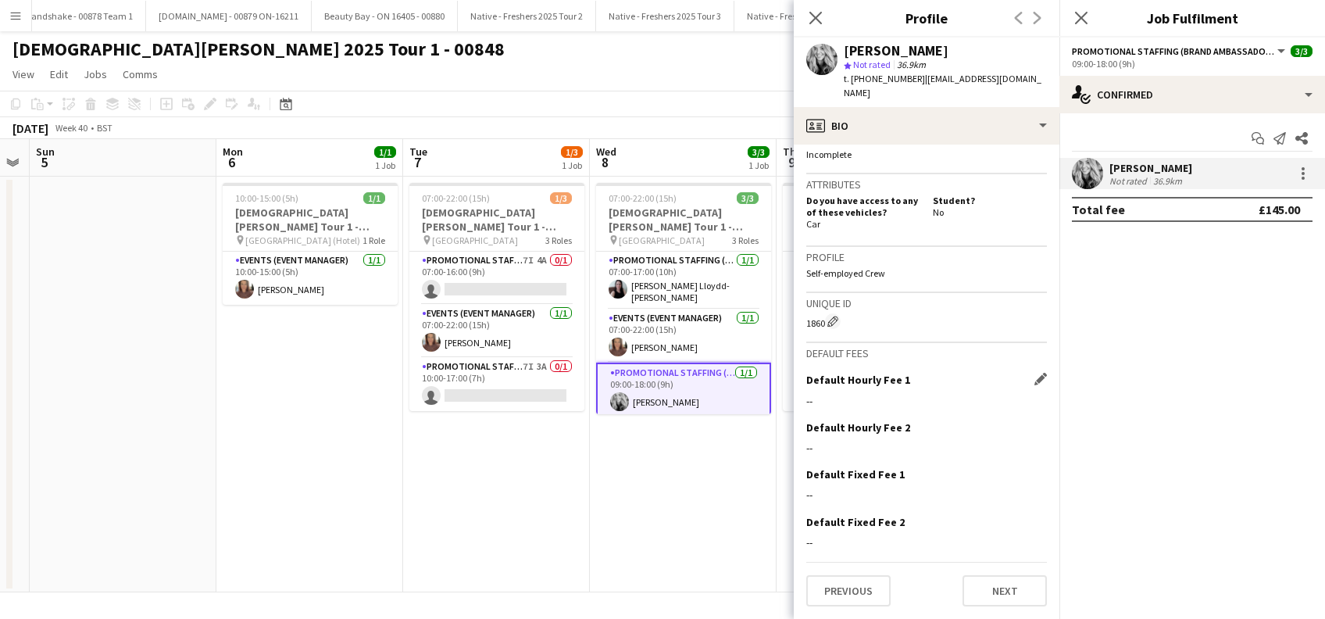
scroll to position [659, 0]
click at [845, 591] on button "Previous" at bounding box center [848, 590] width 84 height 31
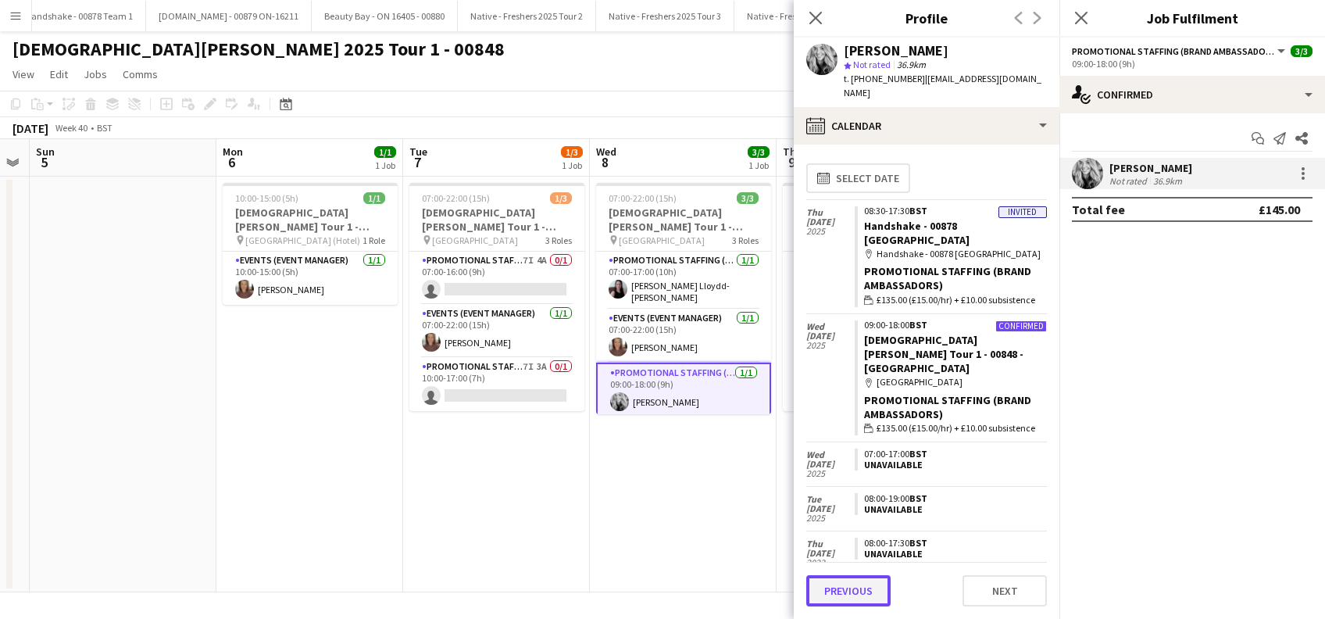
click at [848, 592] on button "Previous" at bounding box center [848, 590] width 84 height 31
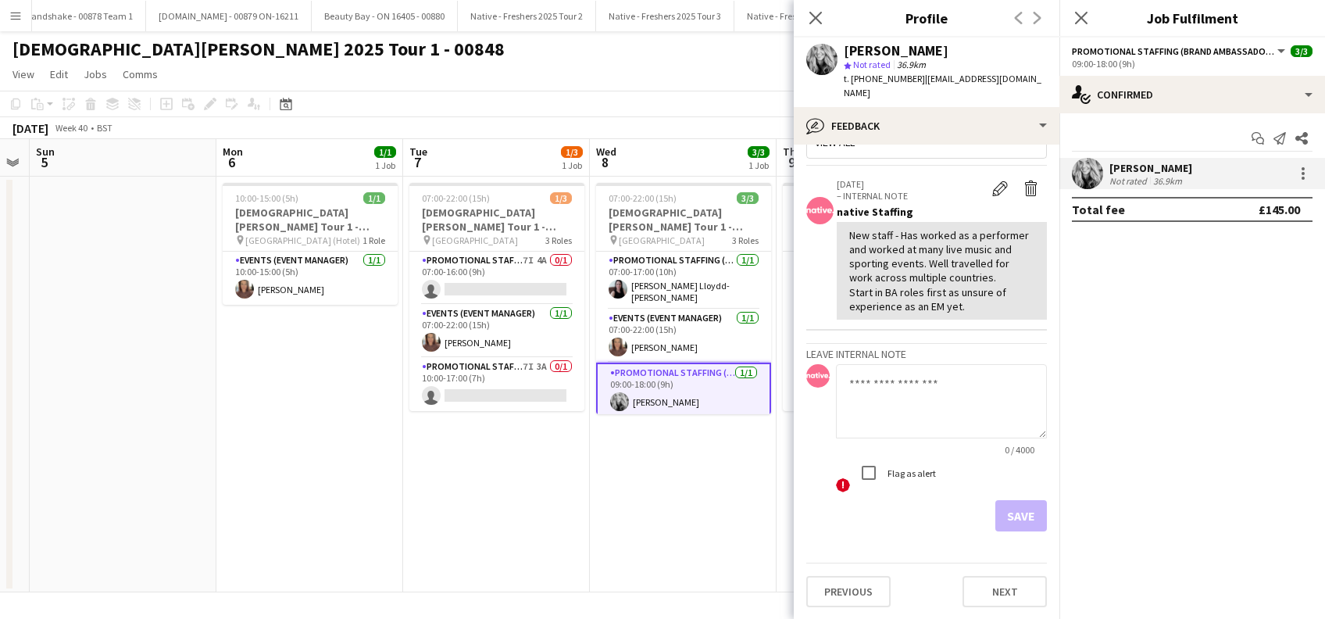
scroll to position [52, 0]
click at [855, 584] on button "Previous" at bounding box center [848, 590] width 84 height 31
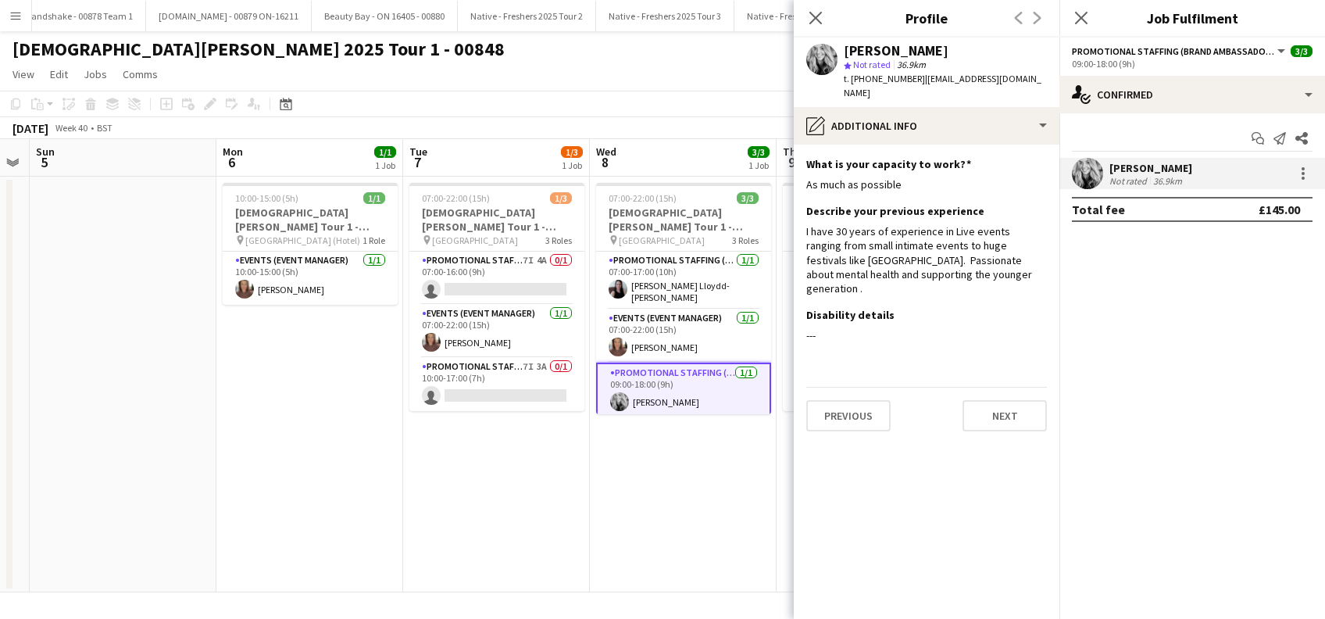
drag, startPoint x: 708, startPoint y: 501, endPoint x: 722, endPoint y: 482, distance: 23.6
click at [708, 506] on app-date-cell "07:00-22:00 (15h) 3/3 Lady Garden Tour 1 - 00848 - University of Oxford pin Uni…" at bounding box center [683, 385] width 187 height 416
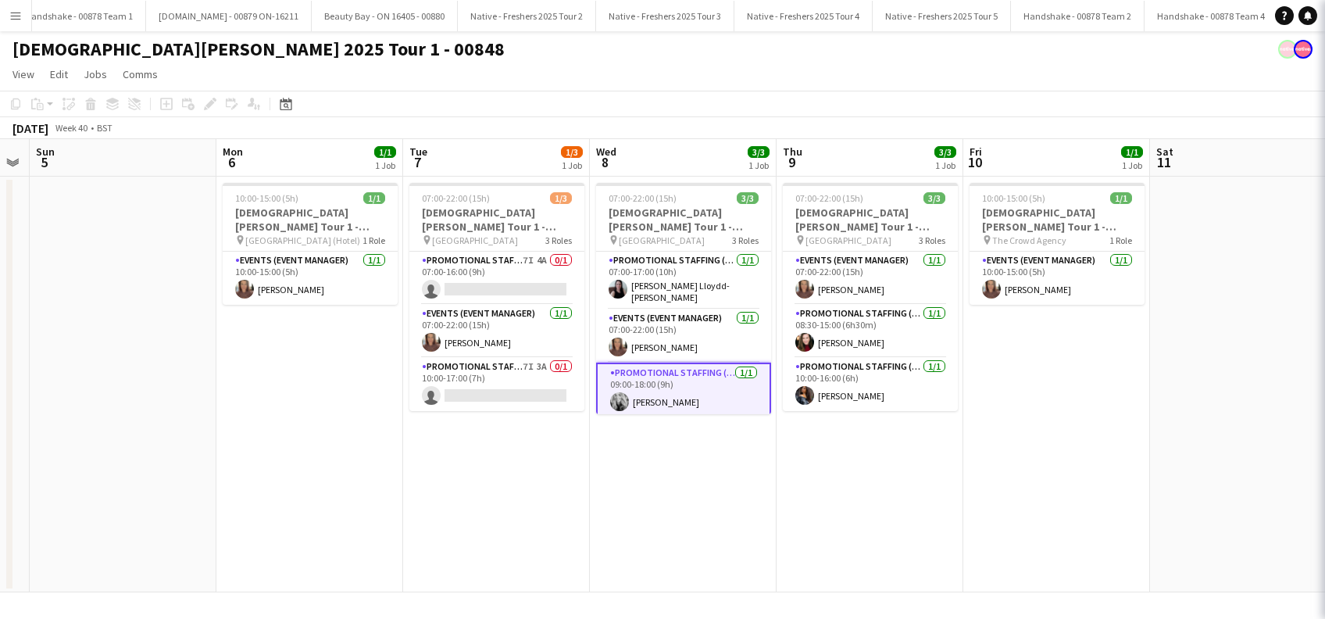
scroll to position [0, 529]
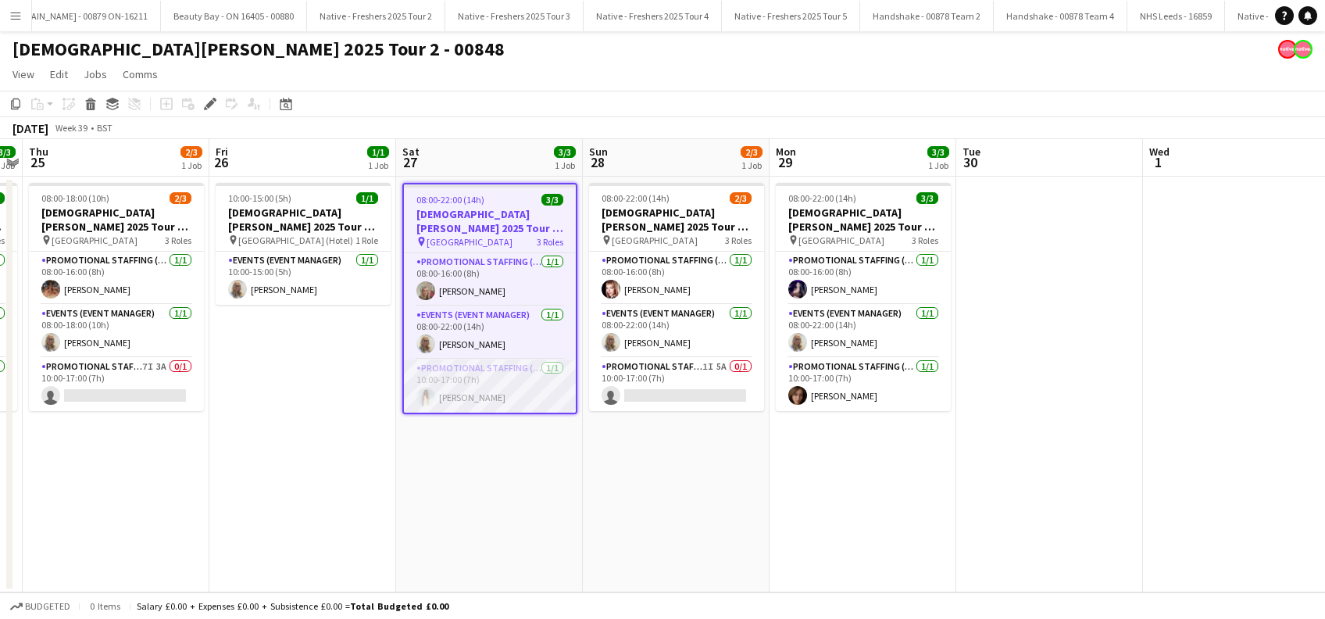
click at [489, 394] on app-card-role "Promotional Staffing (Brand Ambassadors) [DATE] 10:00-17:00 (7h) [PERSON_NAME]" at bounding box center [490, 385] width 172 height 53
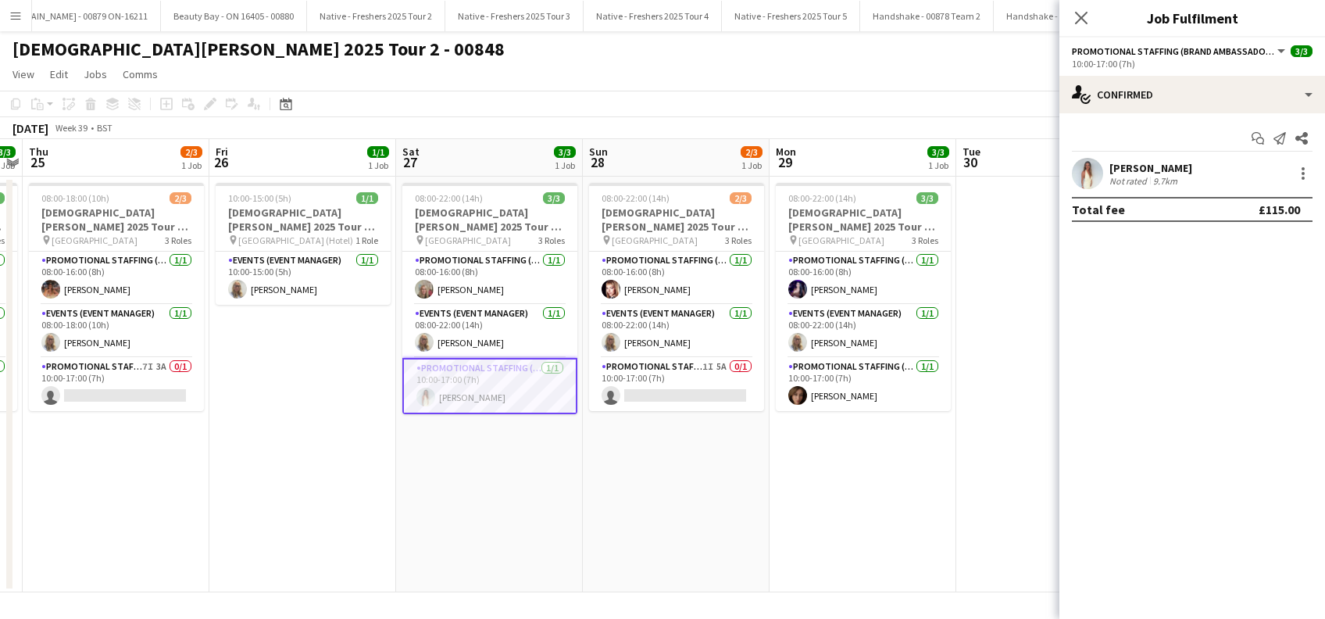
click at [1140, 167] on div "[PERSON_NAME]" at bounding box center [1150, 168] width 83 height 14
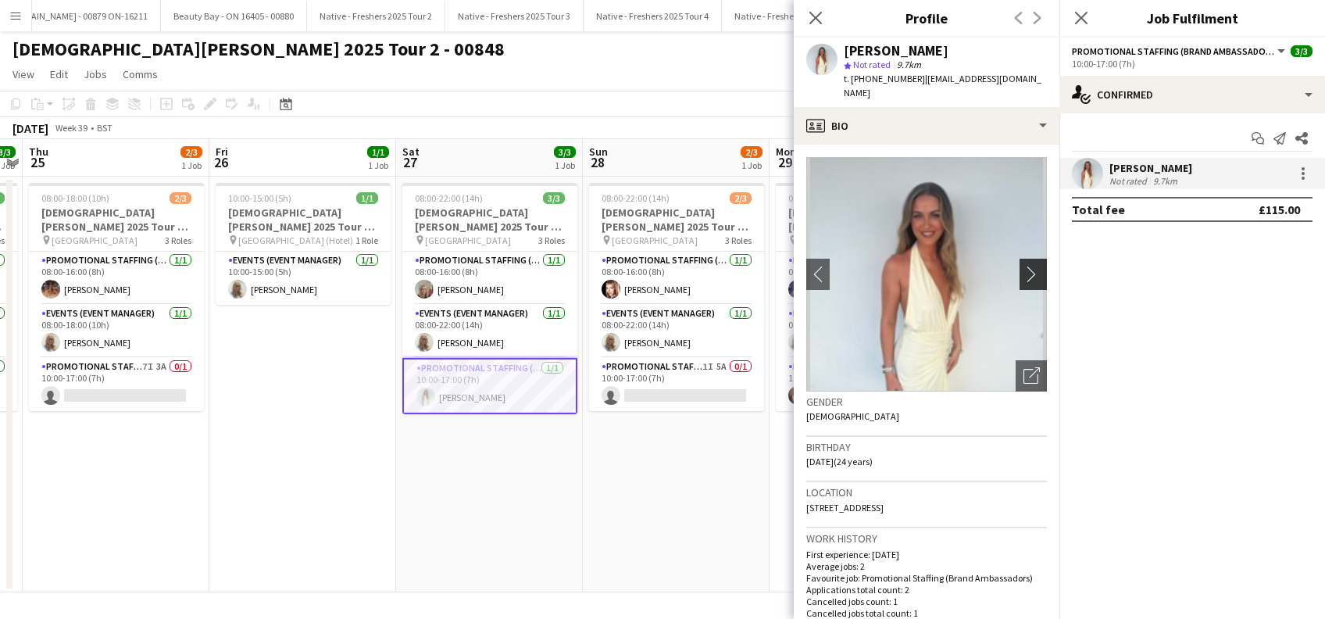
click at [1023, 266] on app-icon "chevron-right" at bounding box center [1035, 274] width 24 height 16
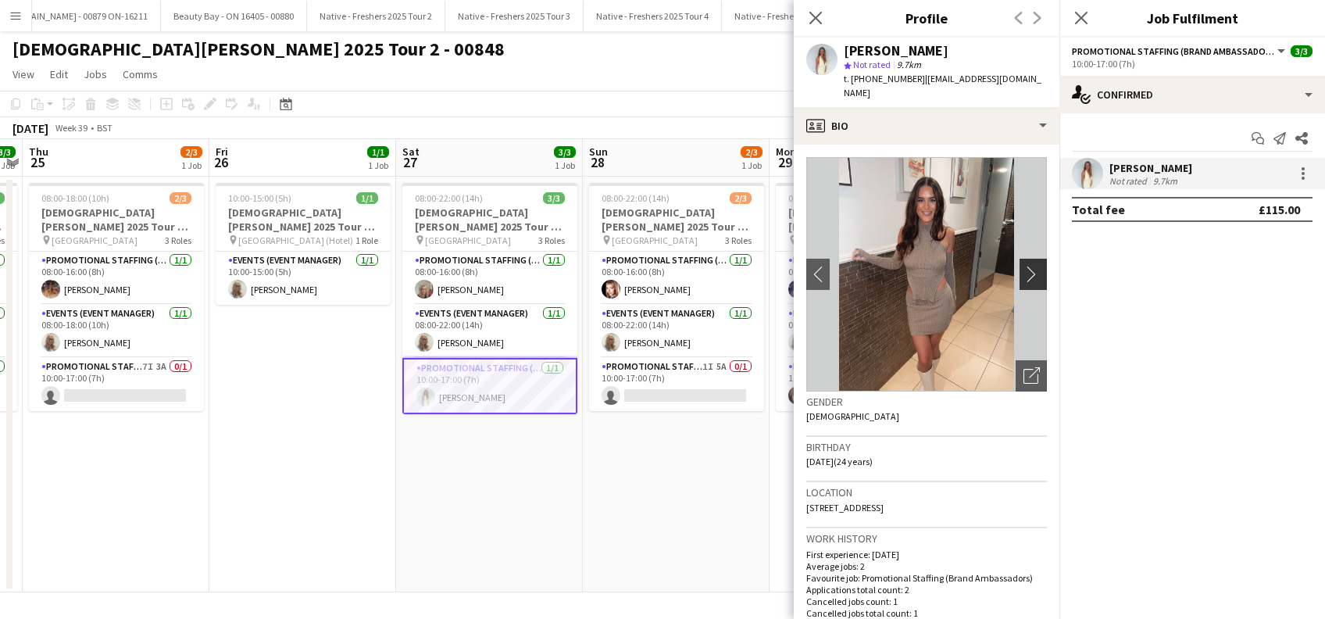
click at [1023, 266] on app-icon "chevron-right" at bounding box center [1035, 274] width 24 height 16
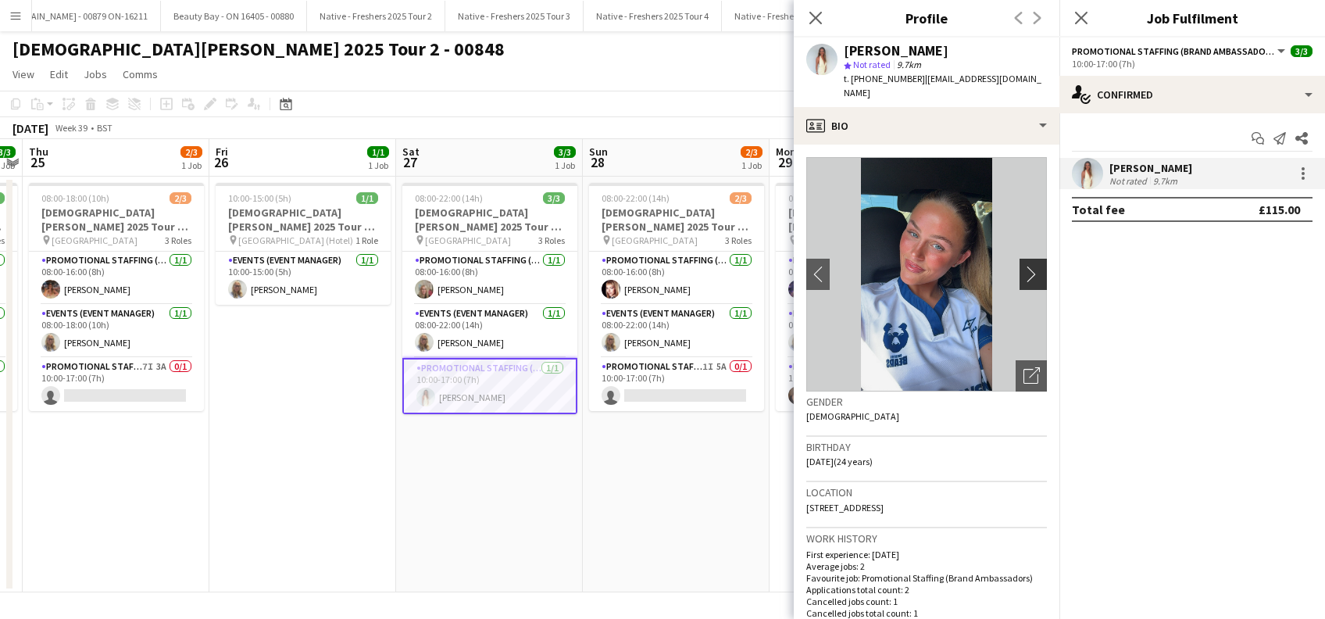
click at [1023, 266] on app-icon "chevron-right" at bounding box center [1035, 274] width 24 height 16
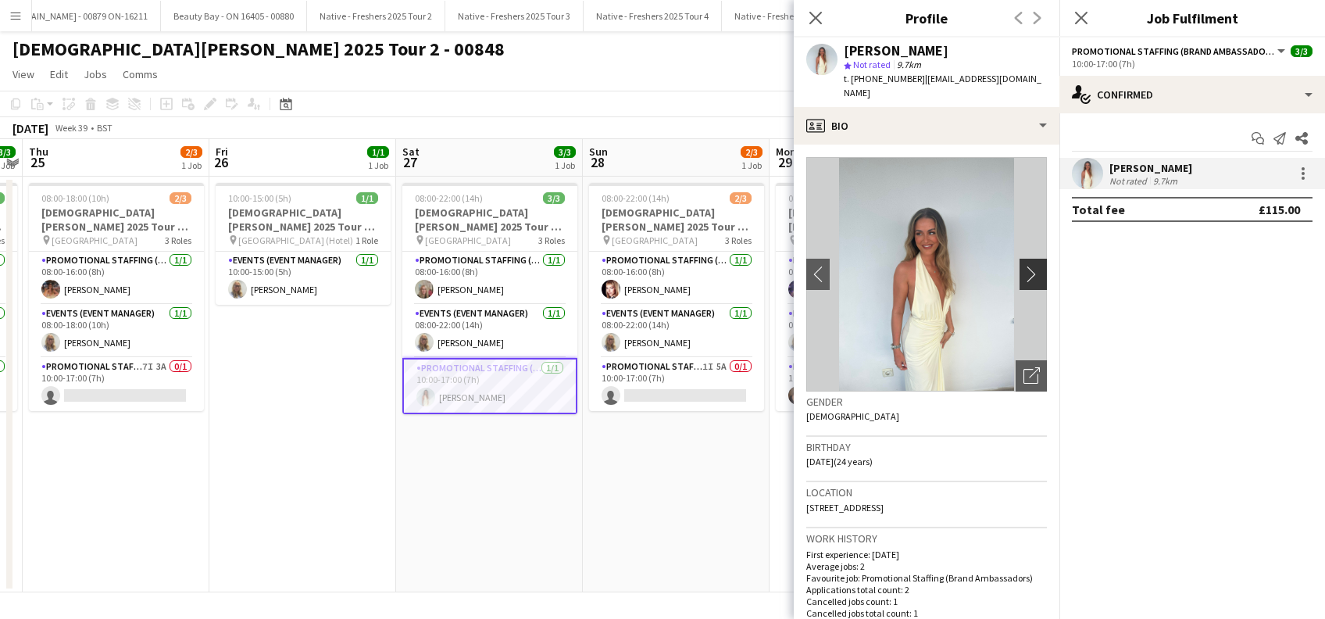
click at [1023, 266] on app-icon "chevron-right" at bounding box center [1035, 274] width 24 height 16
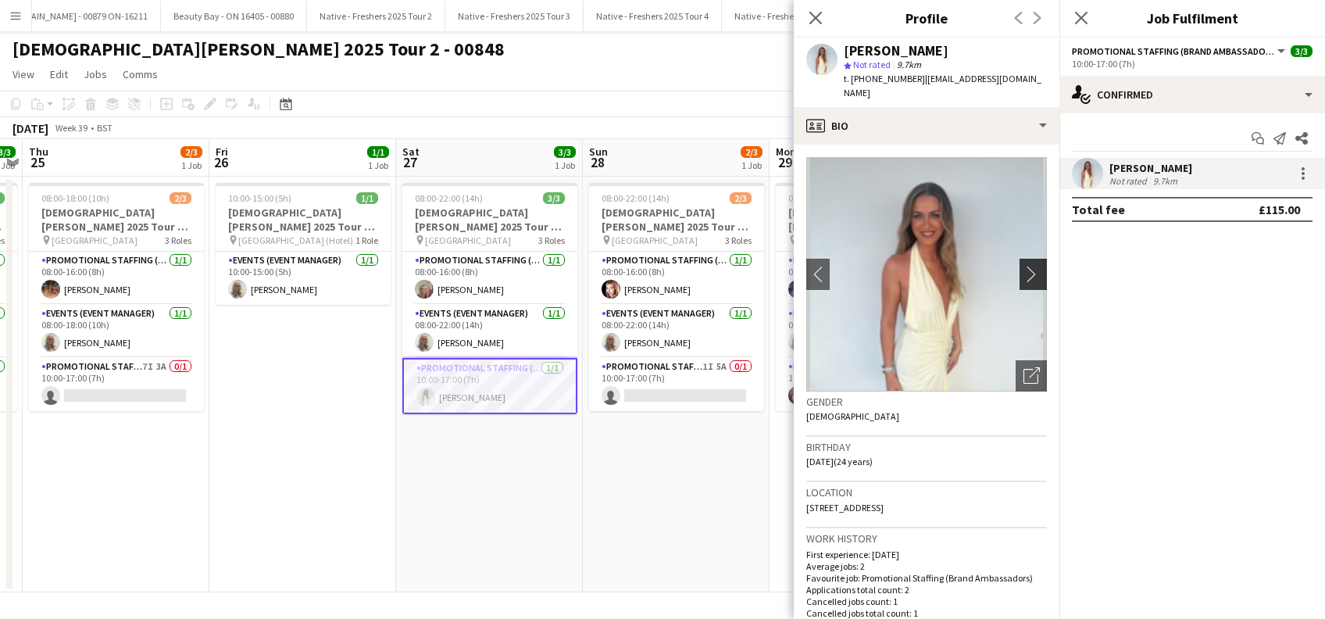
click at [1023, 266] on app-icon "chevron-right" at bounding box center [1035, 274] width 24 height 16
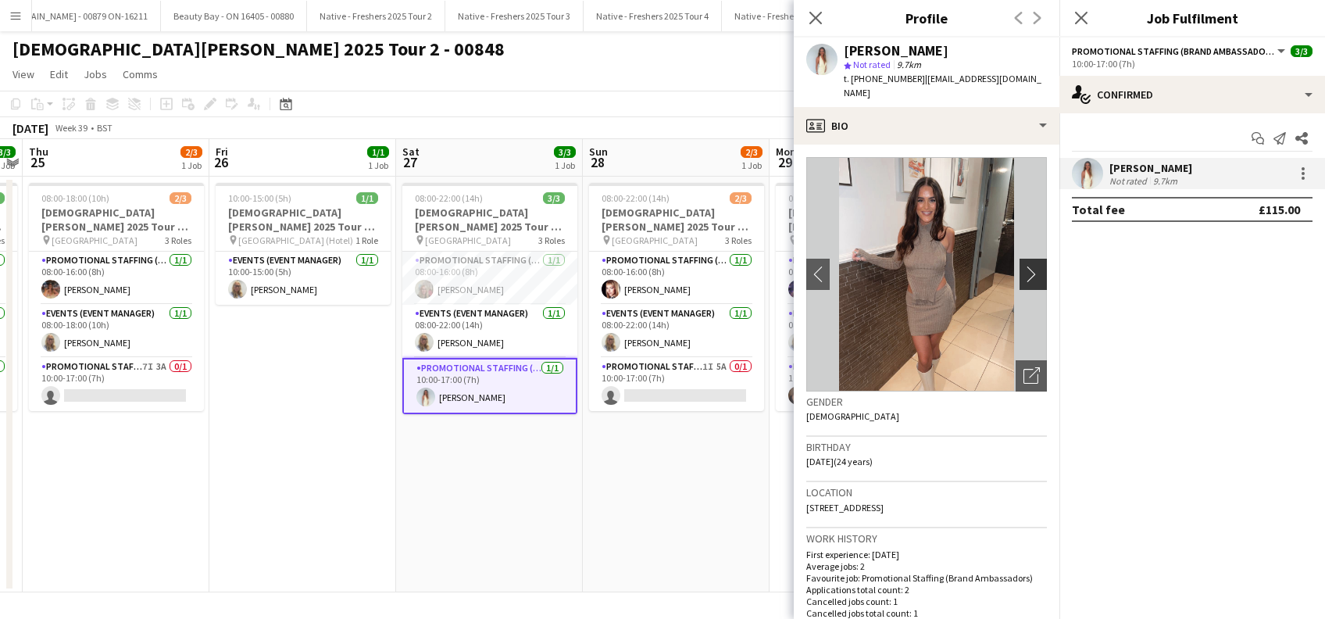
click at [1023, 266] on app-icon "chevron-right" at bounding box center [1035, 274] width 24 height 16
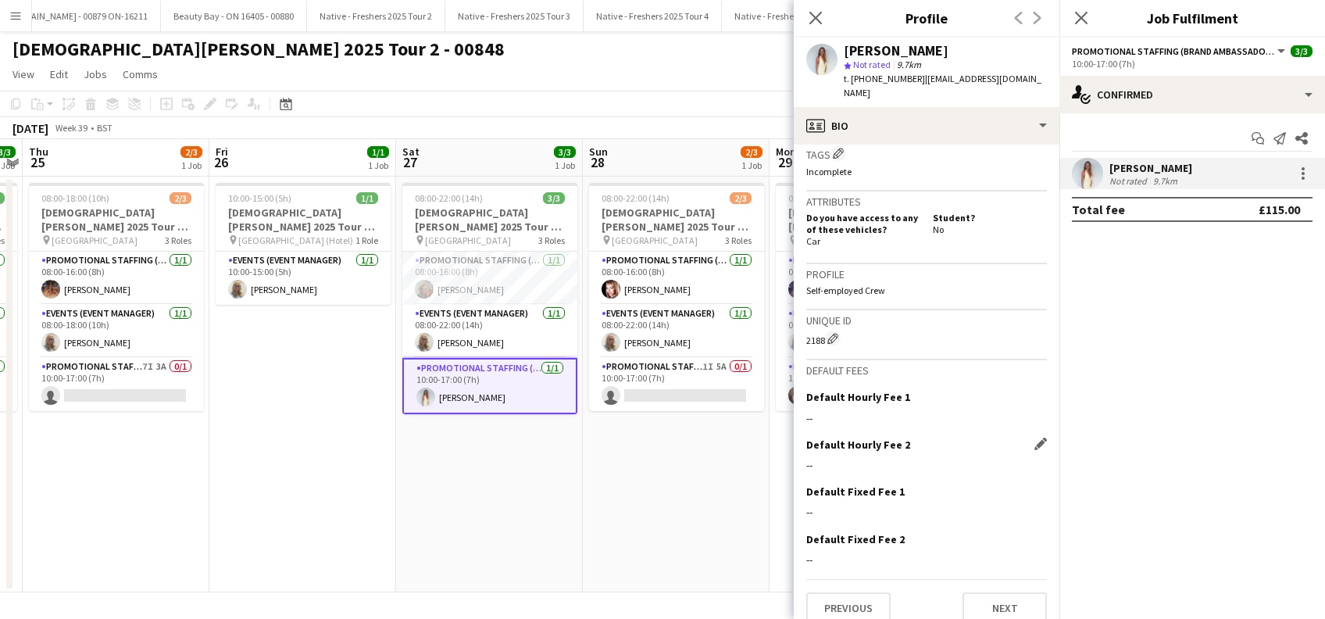
scroll to position [639, 0]
click at [862, 590] on button "Previous" at bounding box center [848, 604] width 84 height 31
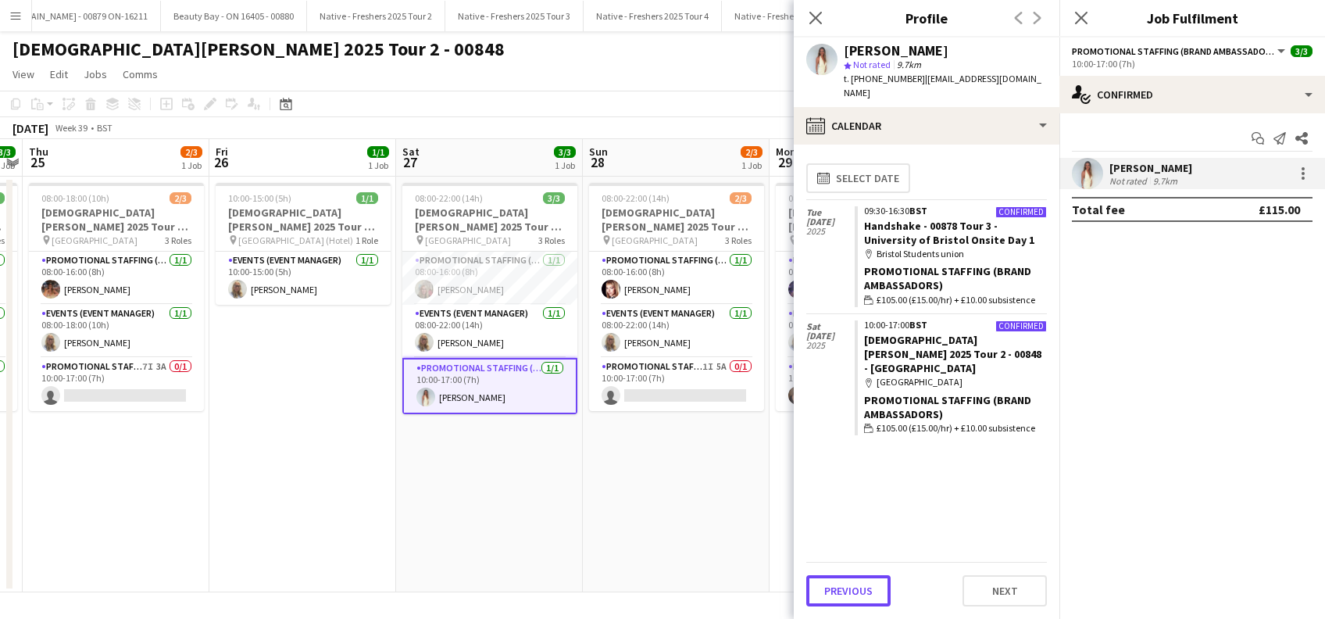
click at [862, 590] on button "Previous" at bounding box center [848, 590] width 84 height 31
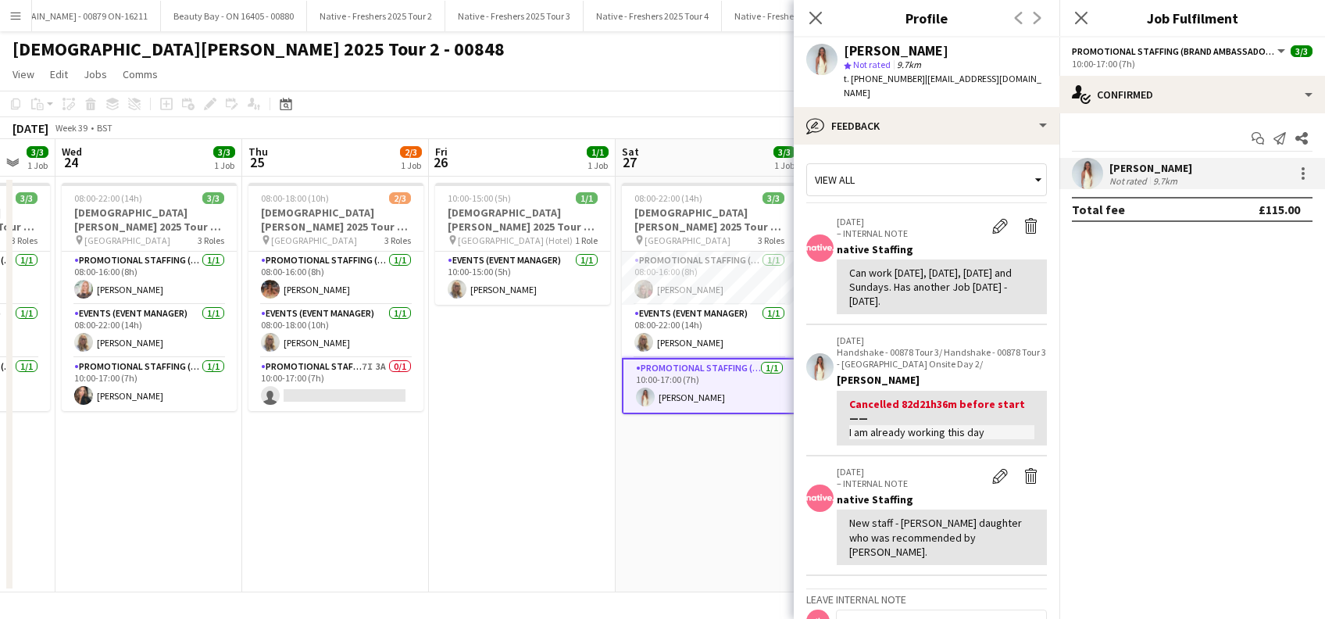
drag, startPoint x: 371, startPoint y: 512, endPoint x: 590, endPoint y: 512, distance: 218.7
click at [590, 512] on app-calendar-viewport "Mon 22 1/3 1 Job Tue 23 3/3 1 Job Wed 24 3/3 1 Job Thu 25 2/3 1 Job Fri 26 1/1 …" at bounding box center [662, 365] width 1325 height 453
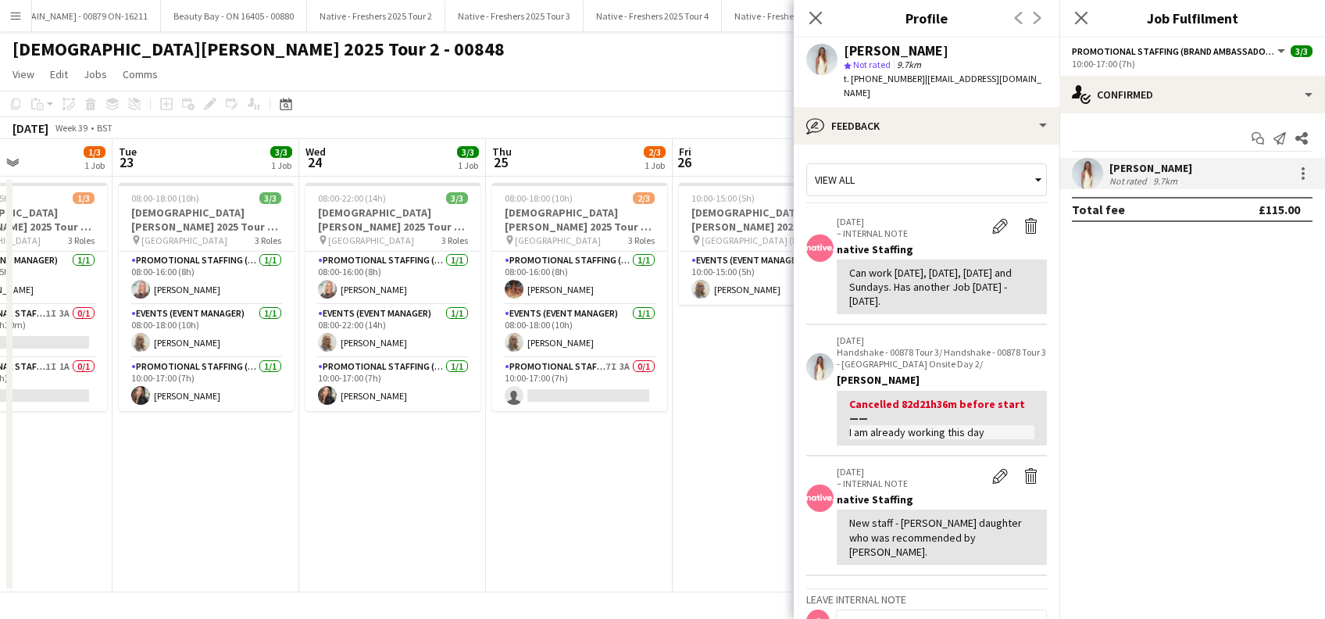
drag, startPoint x: 656, startPoint y: 526, endPoint x: 666, endPoint y: 526, distance: 10.2
click at [666, 526] on app-calendar-viewport "Sat 20 Sun 21 1/1 1 Job Mon 22 1/3 1 Job Tue 23 3/3 1 Job Wed 24 3/3 1 Job Thu …" at bounding box center [662, 365] width 1325 height 453
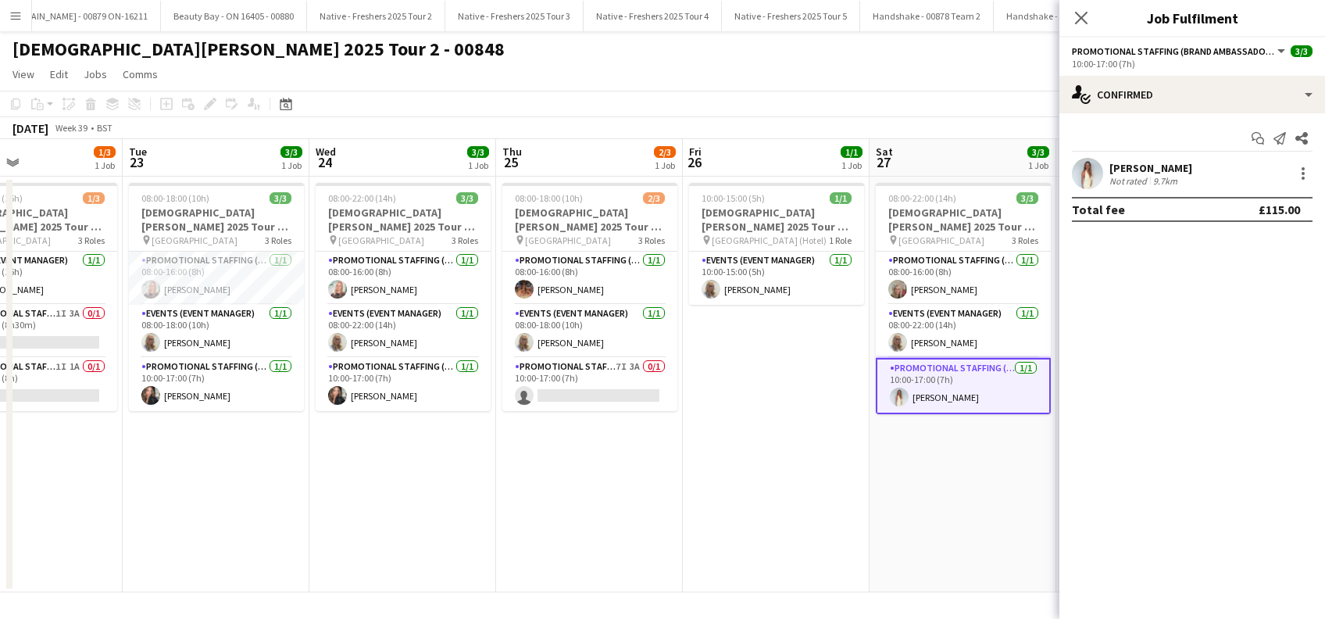
scroll to position [0, 376]
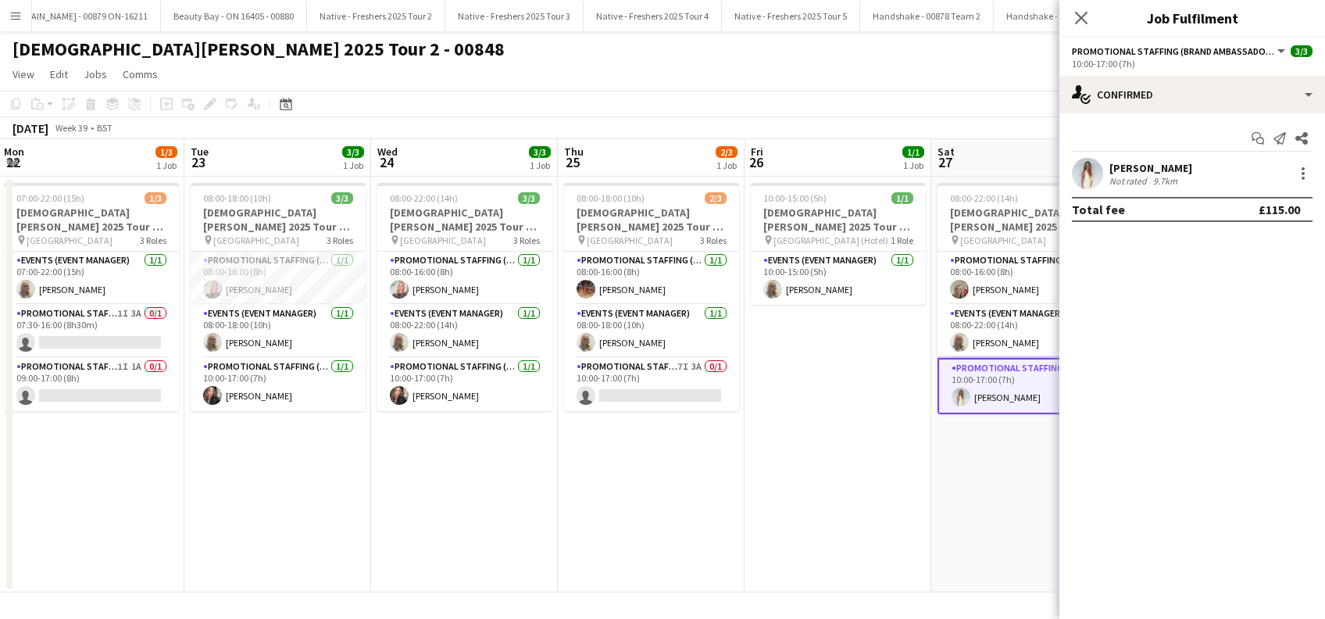
drag, startPoint x: 534, startPoint y: 503, endPoint x: 595, endPoint y: 502, distance: 60.9
click at [595, 502] on app-calendar-viewport "Sat 20 3/3 1 Job Sun 21 1/1 1 Job Mon 22 1/3 1 Job Tue 23 3/3 1 Job Wed 24 3/3 …" at bounding box center [662, 365] width 1325 height 453
click at [654, 393] on app-card-role "Promotional Staffing (Brand Ambassadors) 7I 3A 0/1 10:00-17:00 (7h) single-neut…" at bounding box center [651, 384] width 175 height 53
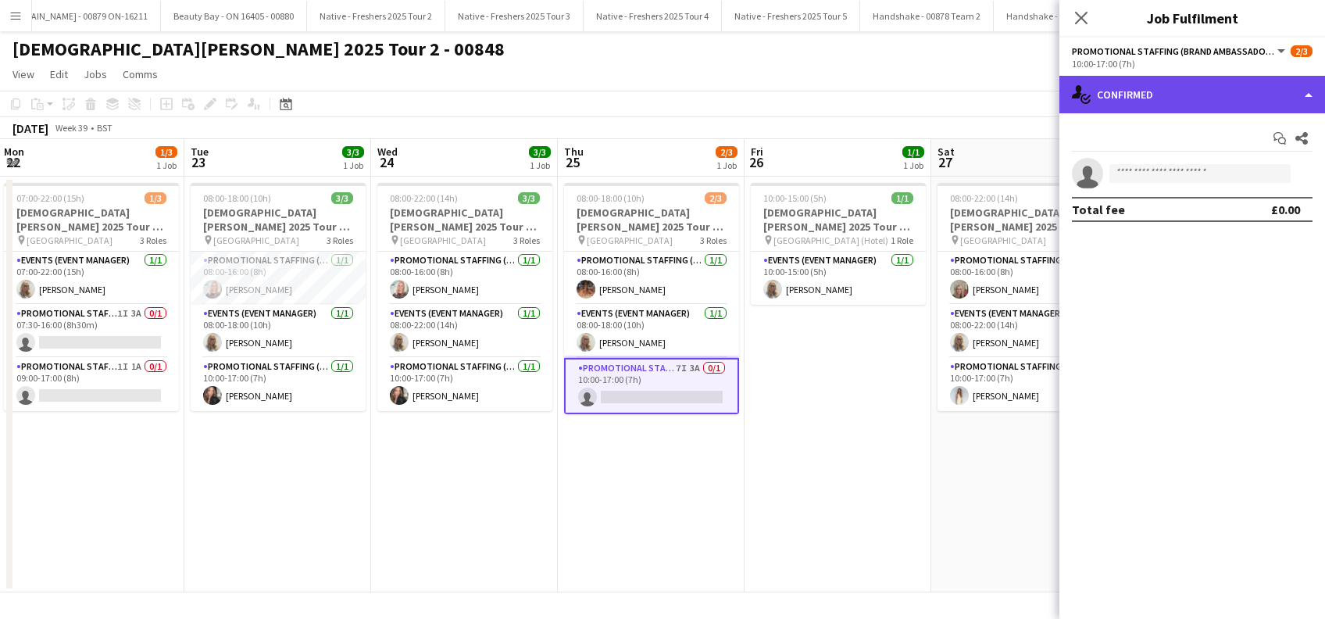
click at [1160, 94] on div "single-neutral-actions-check-2 Confirmed" at bounding box center [1192, 94] width 266 height 37
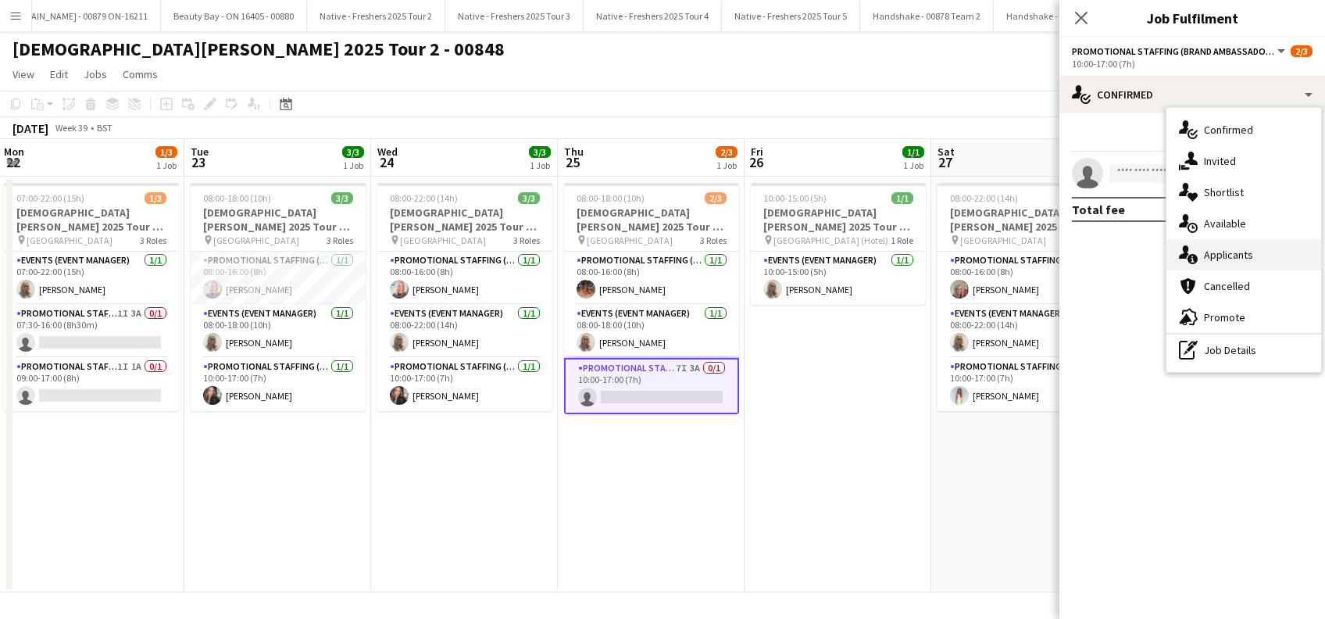
click at [1219, 260] on div "single-neutral-actions-information Applicants" at bounding box center [1243, 254] width 155 height 31
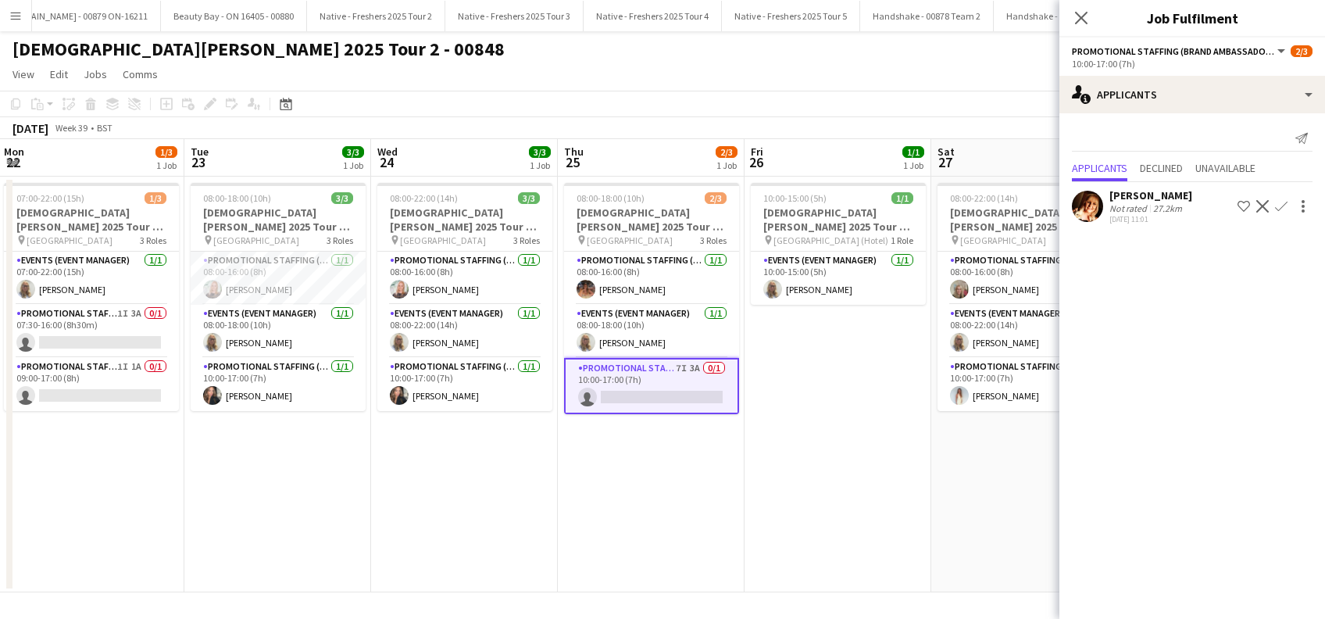
click at [1153, 191] on div "Sam Soulsby" at bounding box center [1150, 195] width 83 height 14
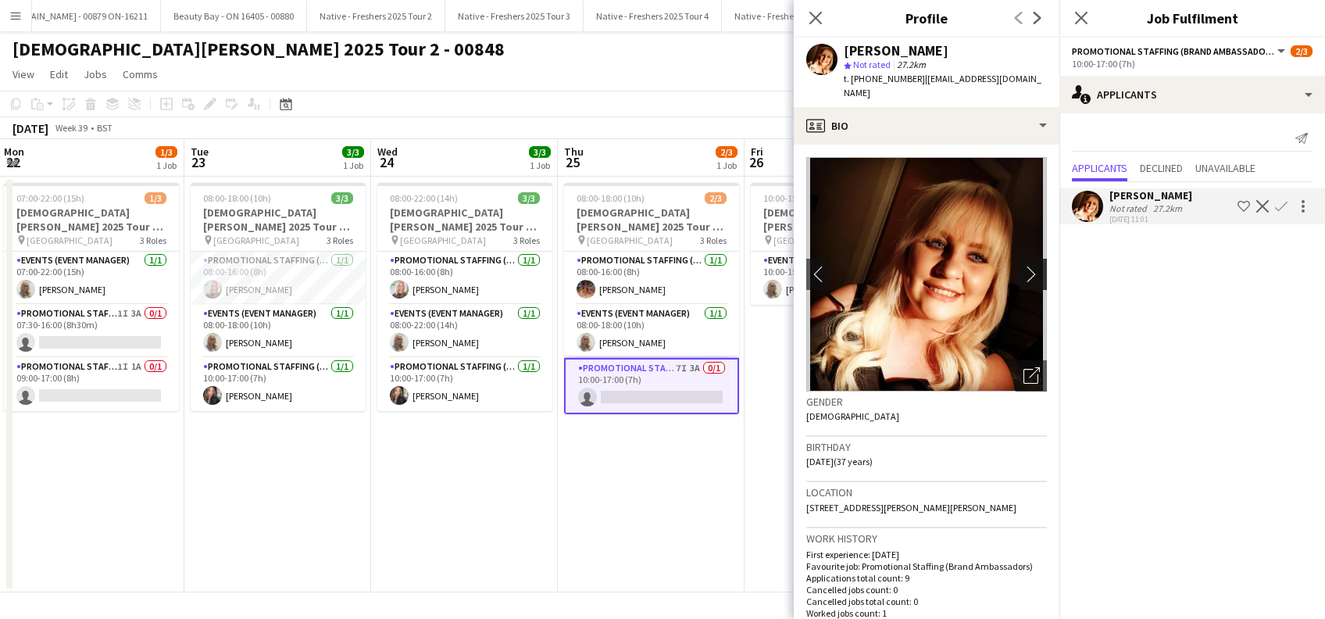
click at [1023, 266] on app-icon "chevron-right" at bounding box center [1035, 274] width 24 height 16
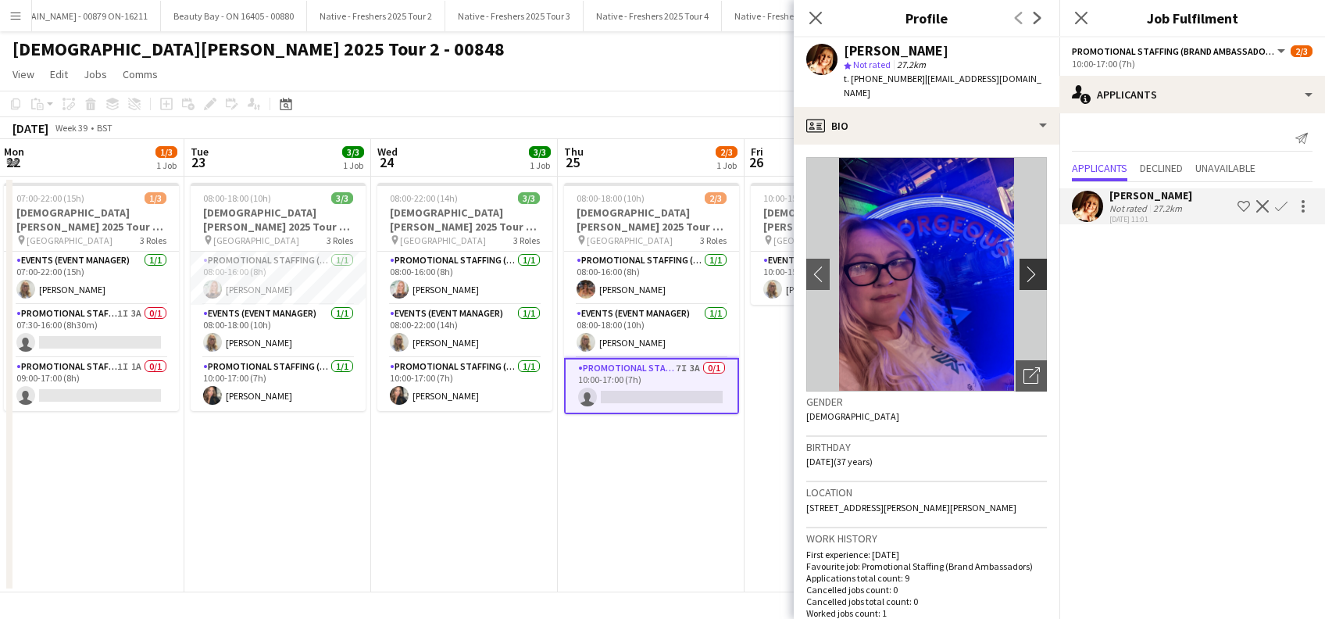
click at [1023, 266] on app-icon "chevron-right" at bounding box center [1035, 274] width 24 height 16
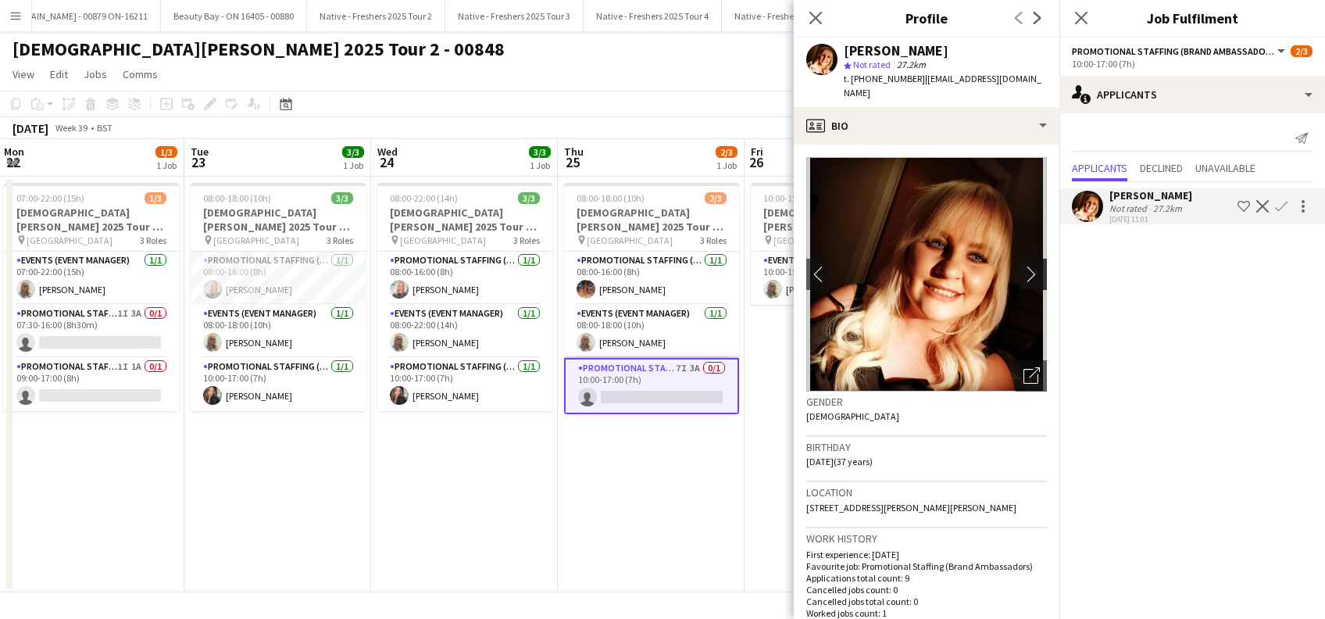
click at [1023, 266] on app-icon "chevron-right" at bounding box center [1035, 274] width 24 height 16
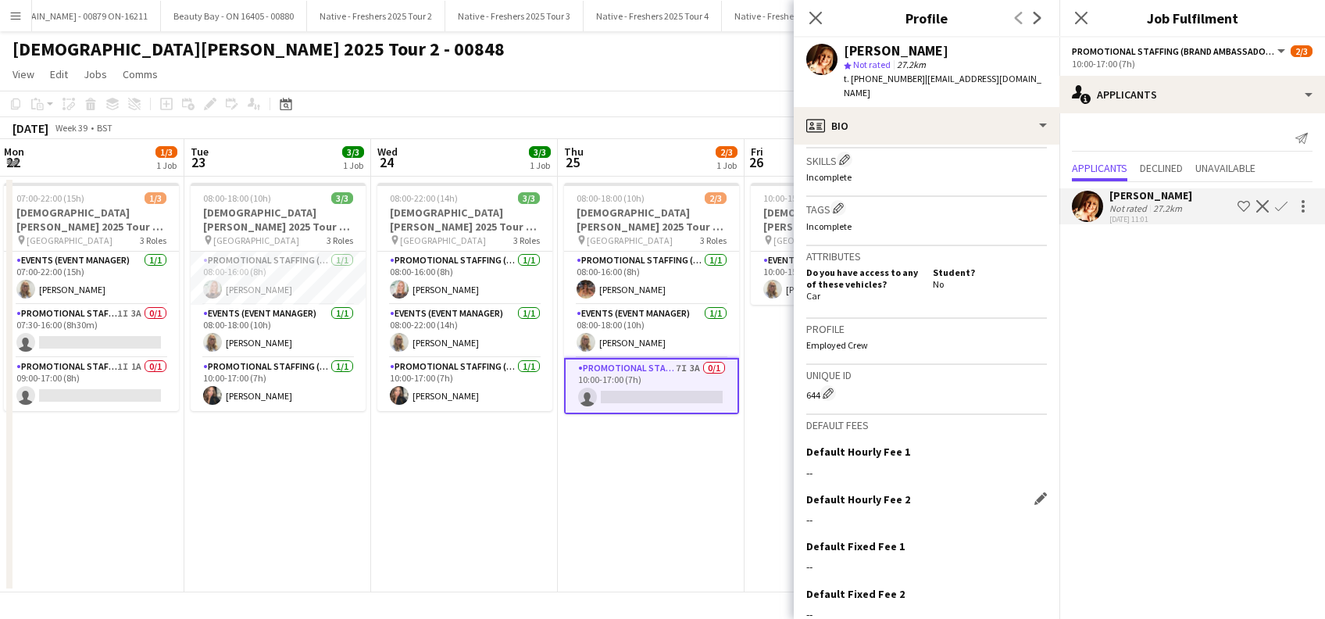
scroll to position [625, 0]
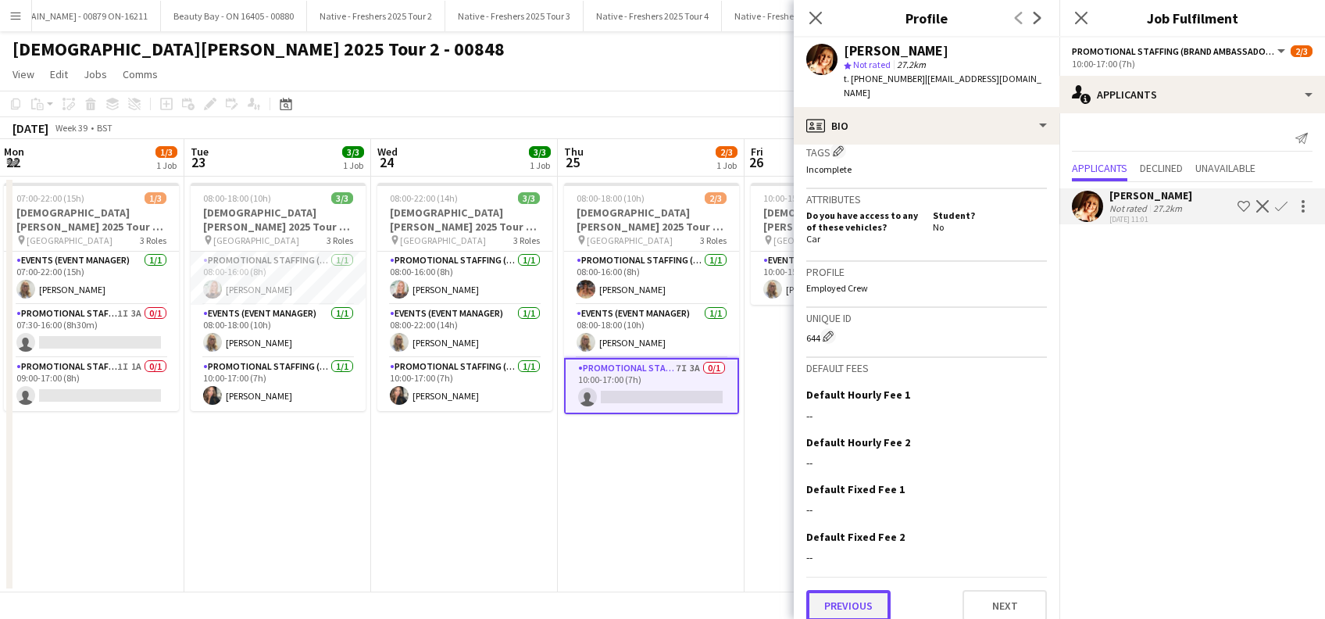
click at [852, 594] on button "Previous" at bounding box center [848, 605] width 84 height 31
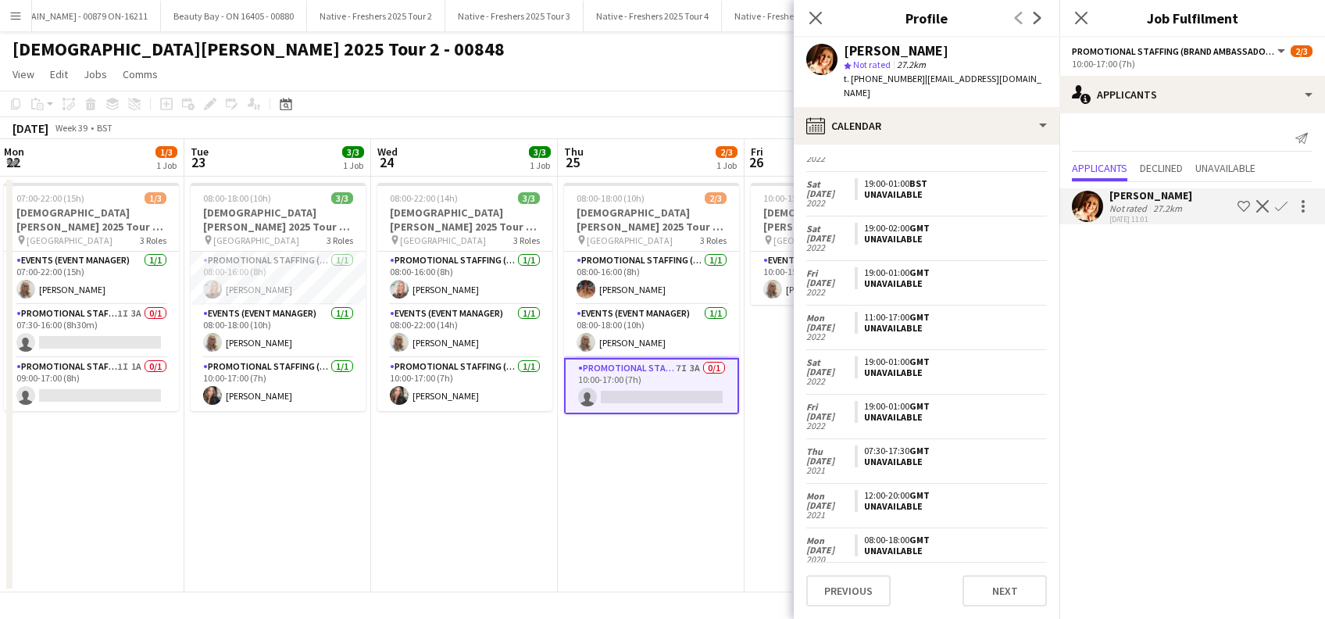
scroll to position [2280, 0]
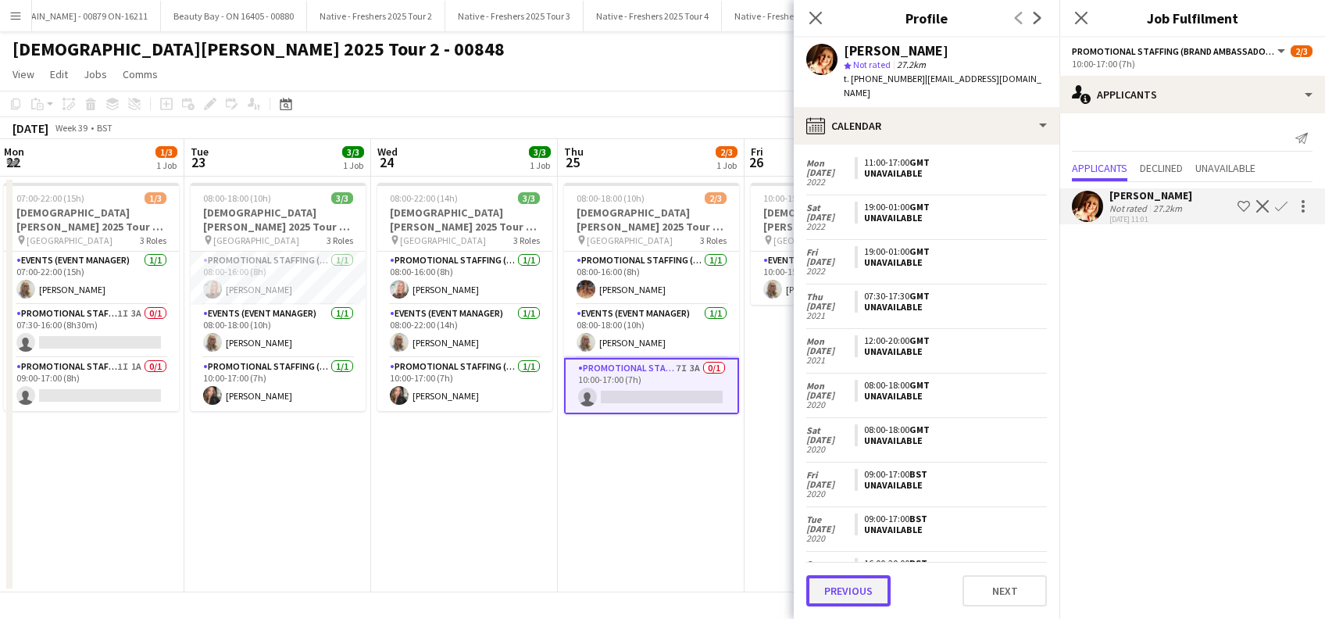
click at [844, 587] on button "Previous" at bounding box center [848, 590] width 84 height 31
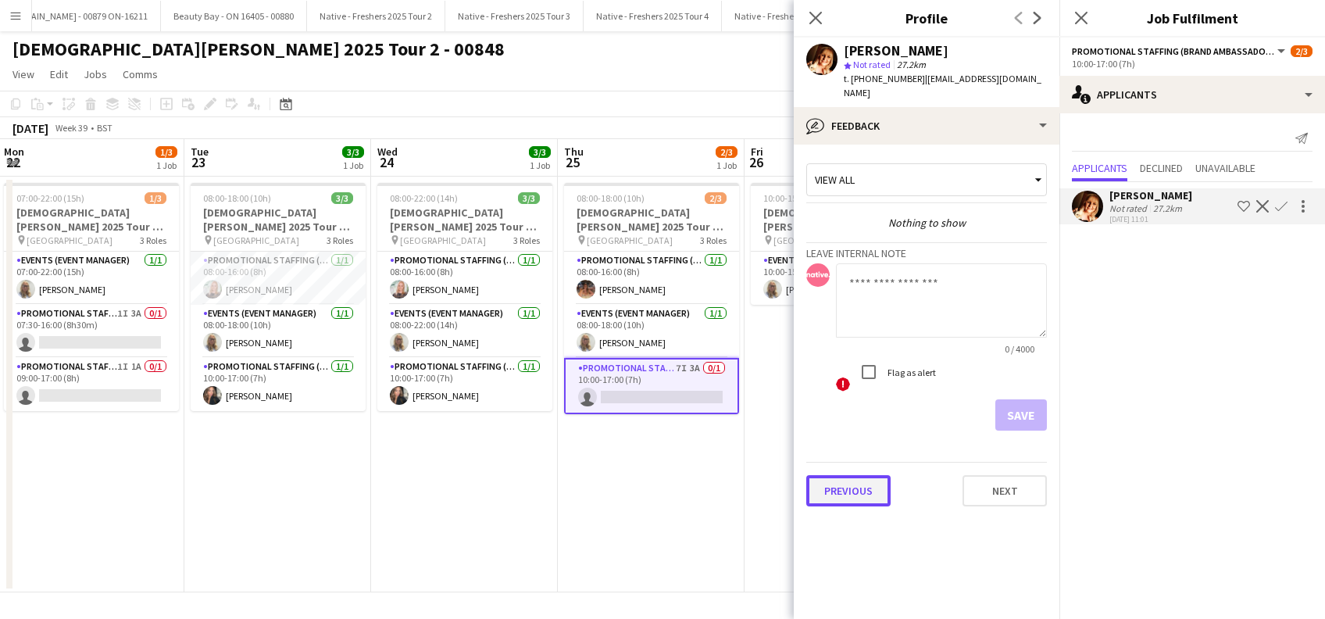
click at [856, 475] on button "Previous" at bounding box center [848, 490] width 84 height 31
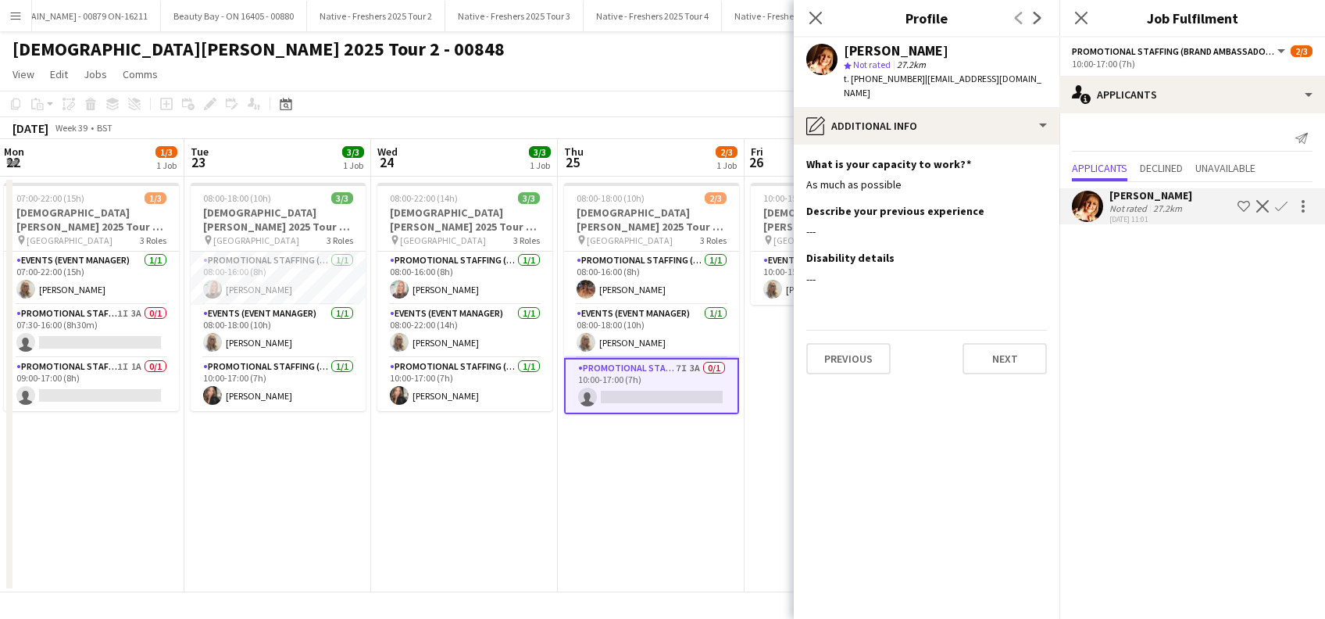
click at [1136, 191] on div "Sam Soulsby" at bounding box center [1150, 195] width 83 height 14
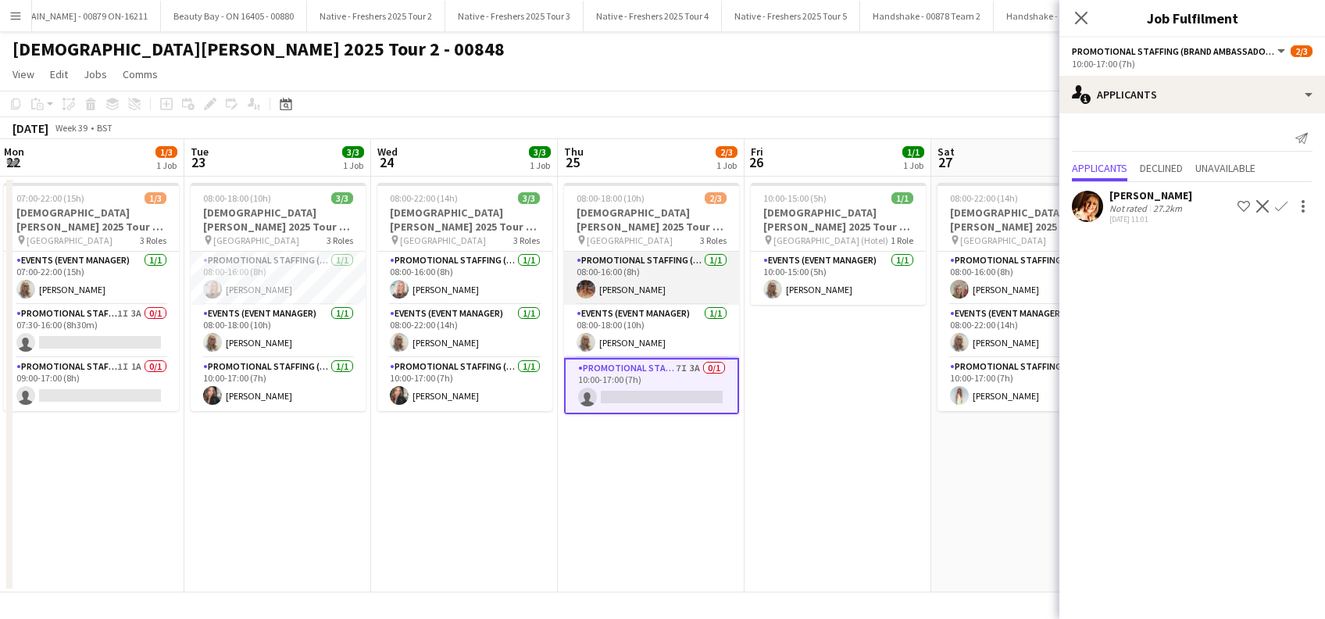
click at [644, 281] on app-card-role "Promotional Staffing (Brand Ambassadors) 1/1 08:00-16:00 (8h) Emma Mcangus" at bounding box center [651, 278] width 175 height 53
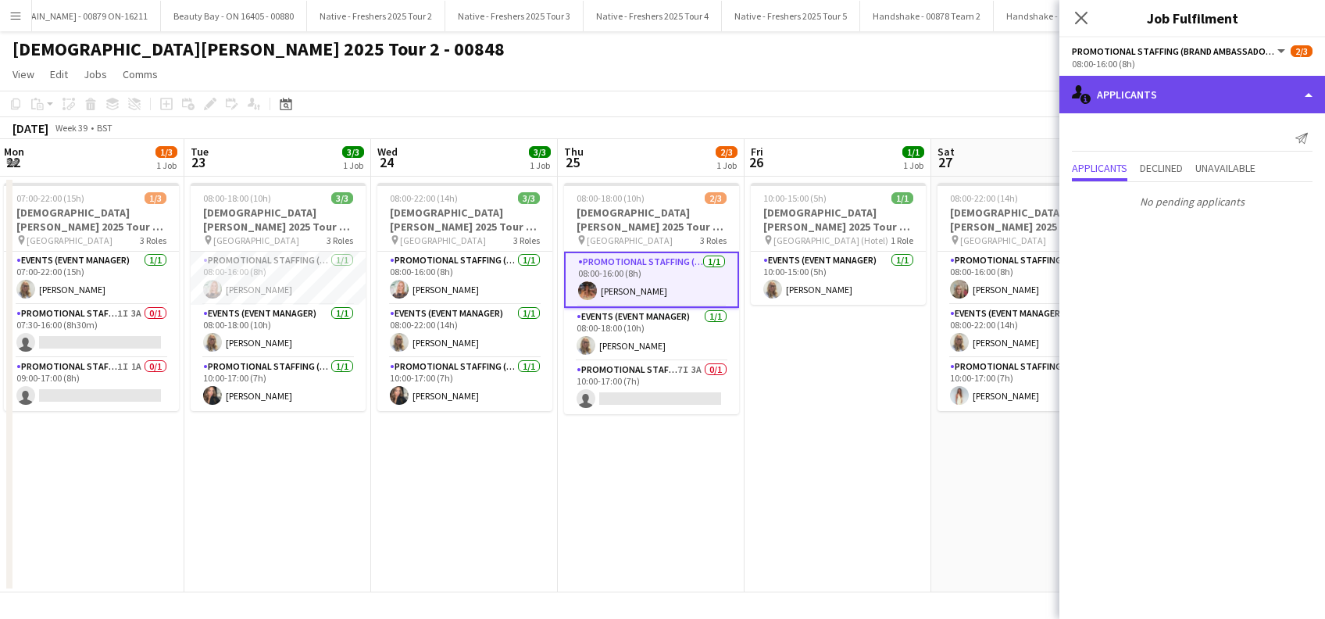
click at [1158, 105] on div "single-neutral-actions-information Applicants" at bounding box center [1192, 94] width 266 height 37
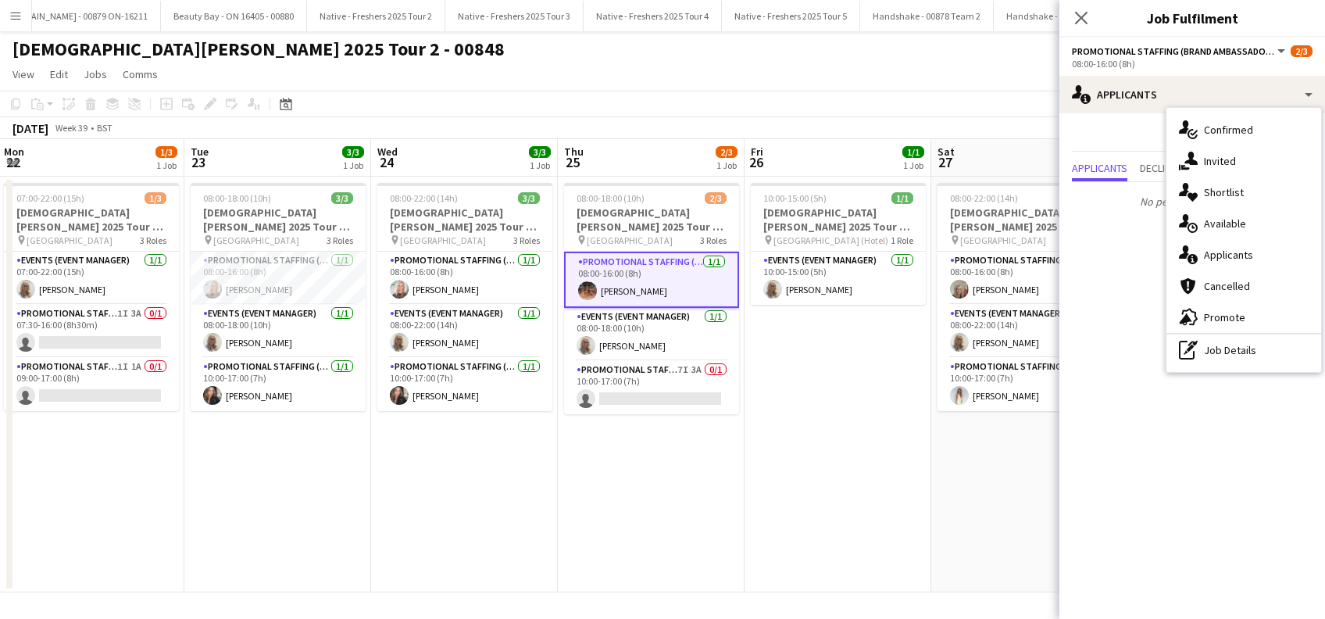
click at [652, 291] on app-card-role "Promotional Staffing (Brand Ambassadors) 1/1 08:00-16:00 (8h) Emma Mcangus" at bounding box center [651, 280] width 175 height 56
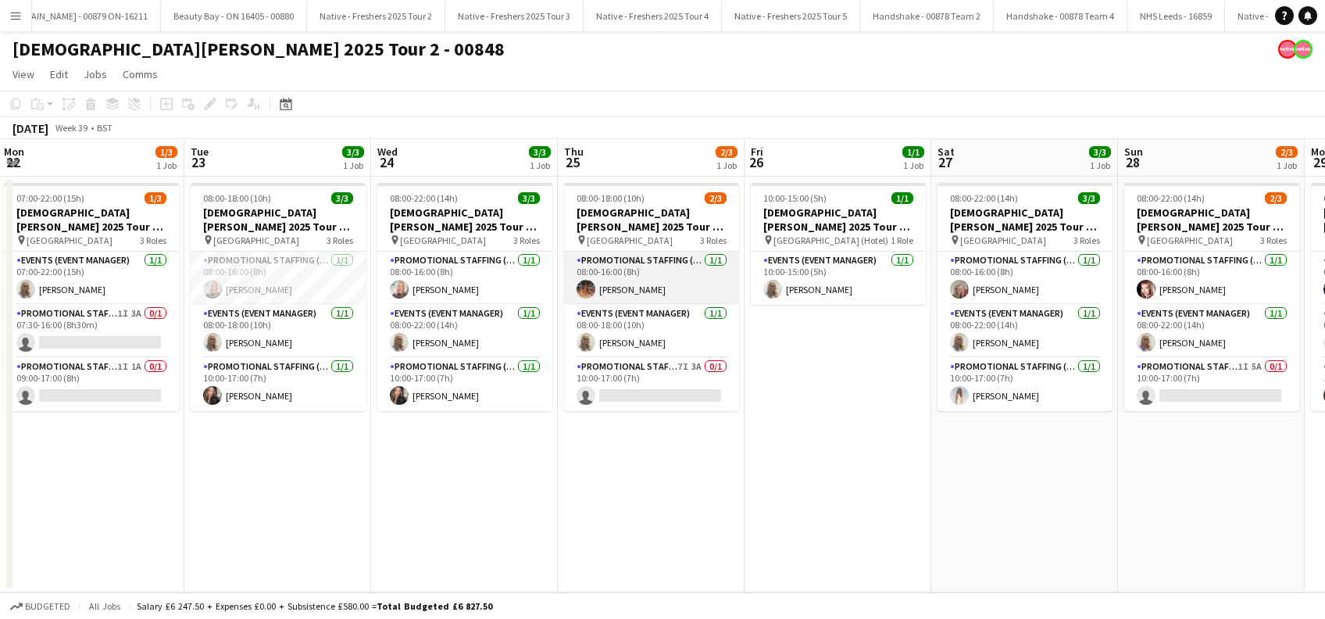
click at [652, 291] on app-card-role "Promotional Staffing (Brand Ambassadors) 1/1 08:00-16:00 (8h) Emma Mcangus" at bounding box center [651, 278] width 175 height 53
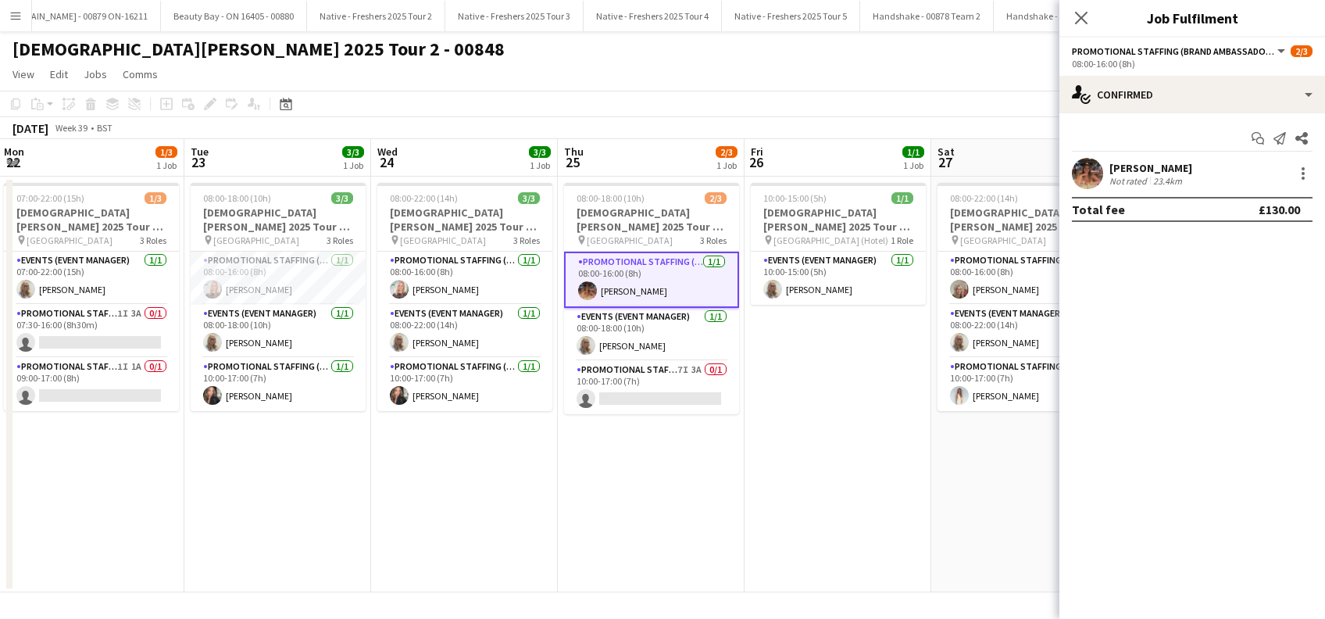
click at [1120, 166] on div "Emma Mcangus" at bounding box center [1150, 168] width 83 height 14
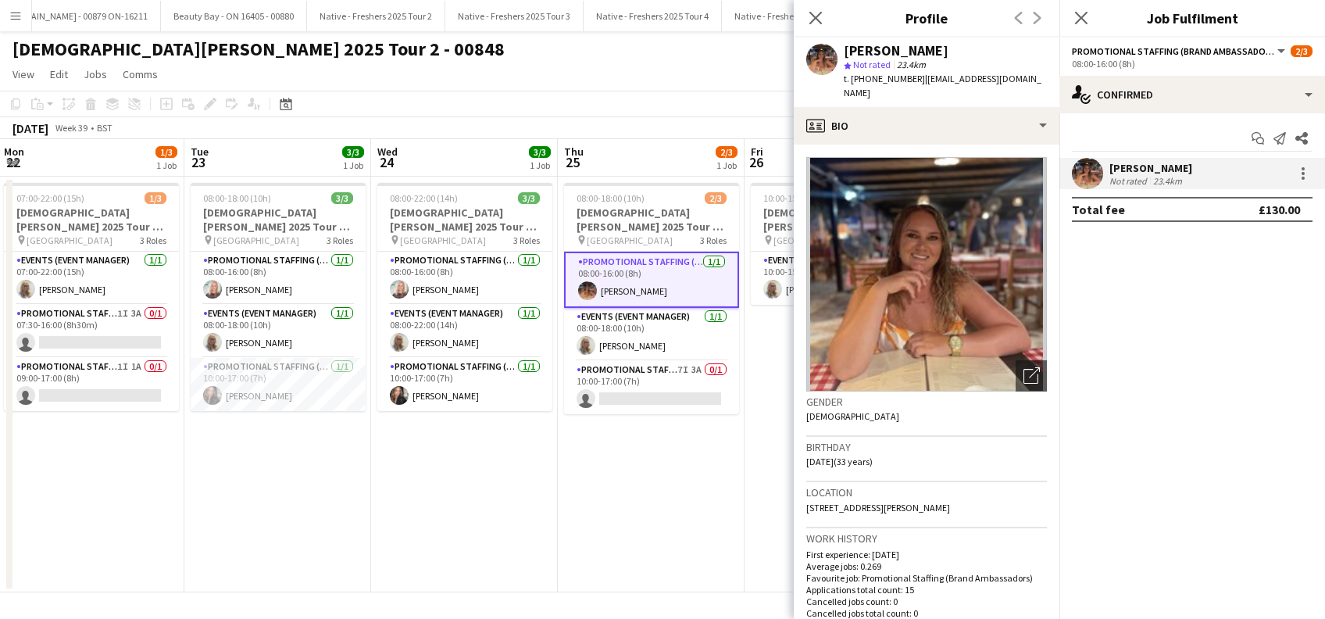
click at [659, 515] on app-date-cell "08:00-18:00 (10h) 2/3 Lady Garden 2025 Tour 2 - 00848 - Newcastle University pi…" at bounding box center [651, 385] width 187 height 416
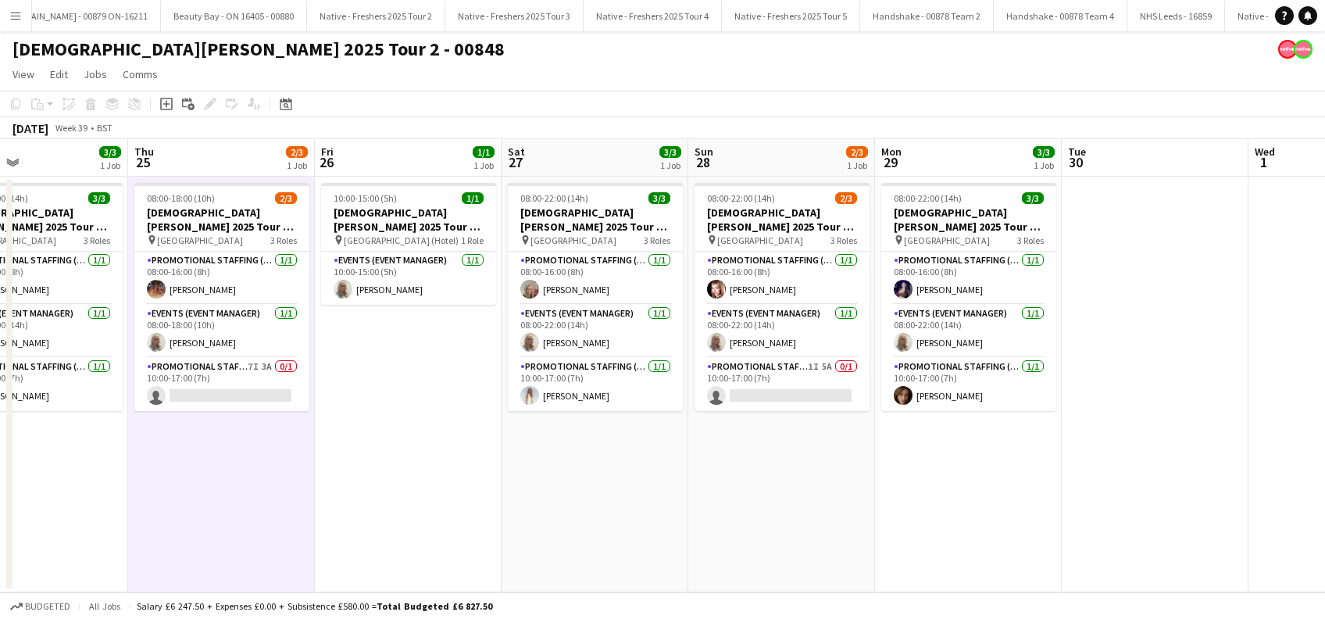
scroll to position [0, 441]
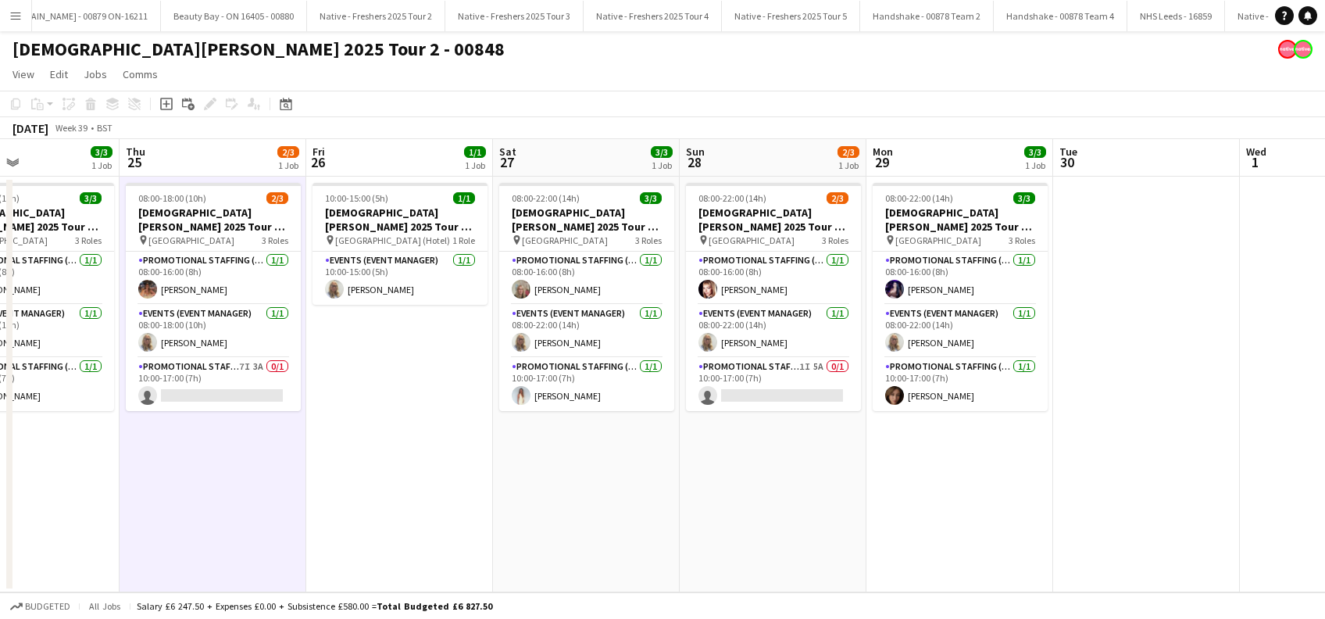
drag, startPoint x: 1155, startPoint y: 470, endPoint x: 719, endPoint y: 460, distance: 436.0
click at [719, 460] on app-calendar-viewport "Mon 22 1/3 1 Job Tue 23 3/3 1 Job Wed 24 3/3 1 Job Thu 25 2/3 1 Job Fri 26 1/1 …" at bounding box center [662, 365] width 1325 height 453
click at [751, 392] on app-card-role "Promotional Staffing (Brand Ambassadors) 1I 5A 0/1 10:00-17:00 (7h) single-neut…" at bounding box center [773, 384] width 175 height 53
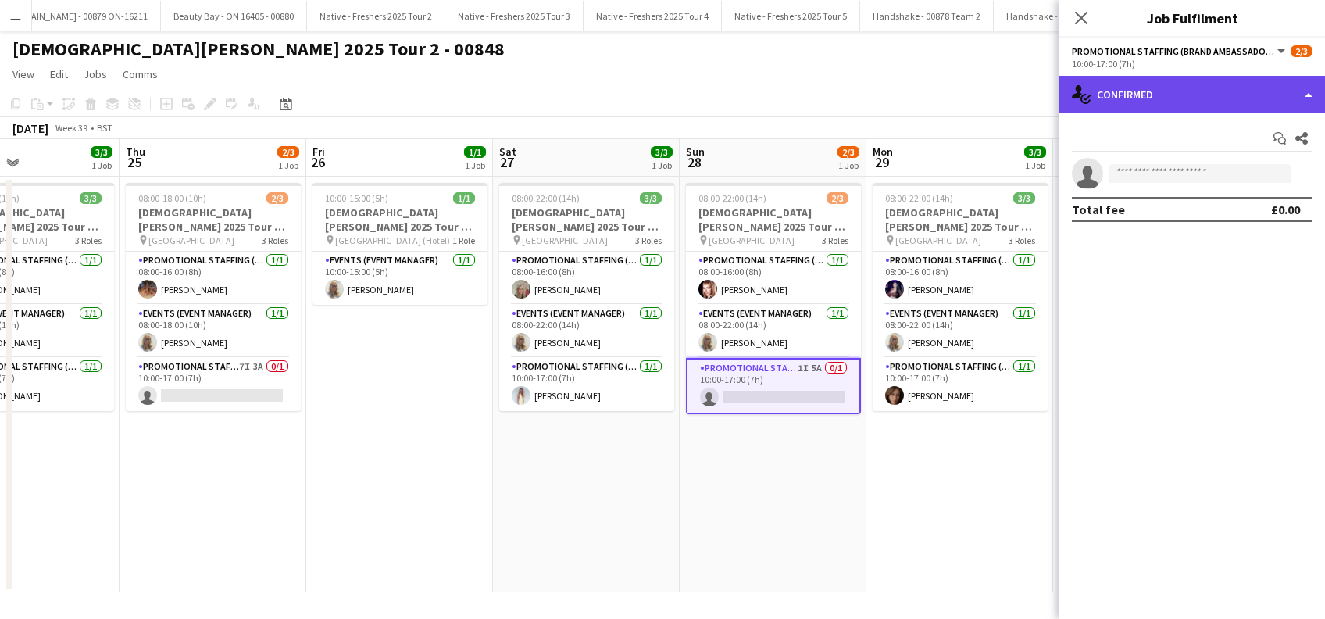
click at [1165, 92] on div "single-neutral-actions-check-2 Confirmed" at bounding box center [1192, 94] width 266 height 37
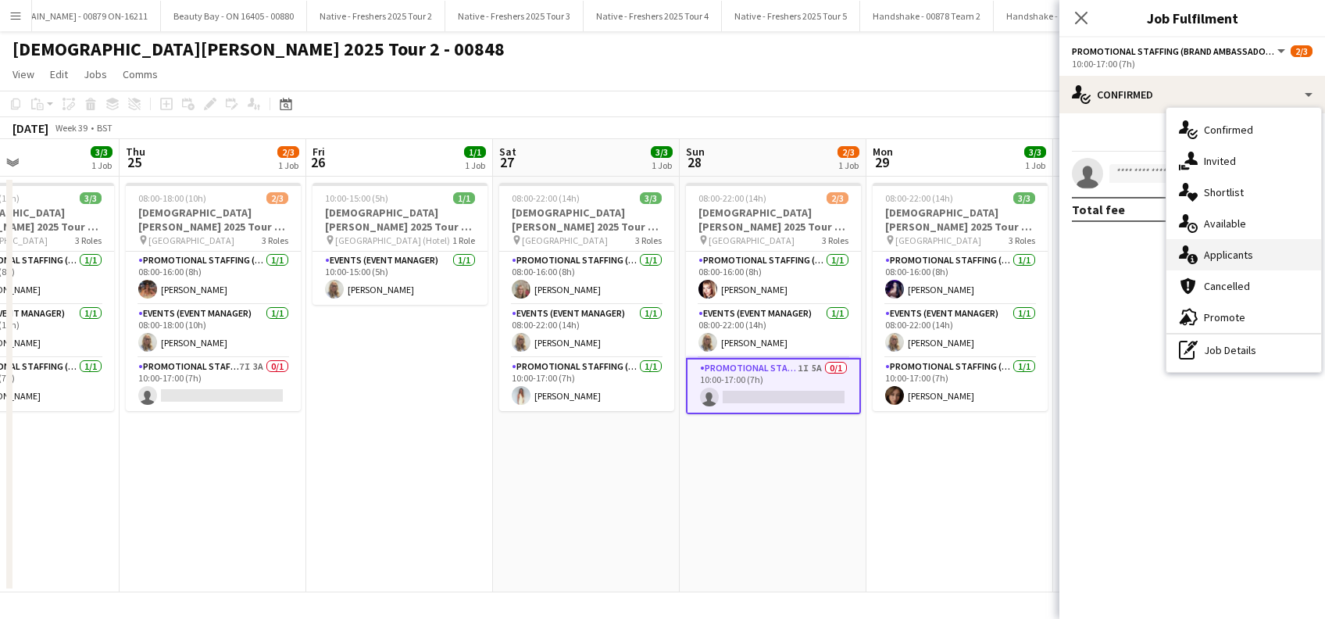
click at [1226, 255] on div "single-neutral-actions-information Applicants" at bounding box center [1243, 254] width 155 height 31
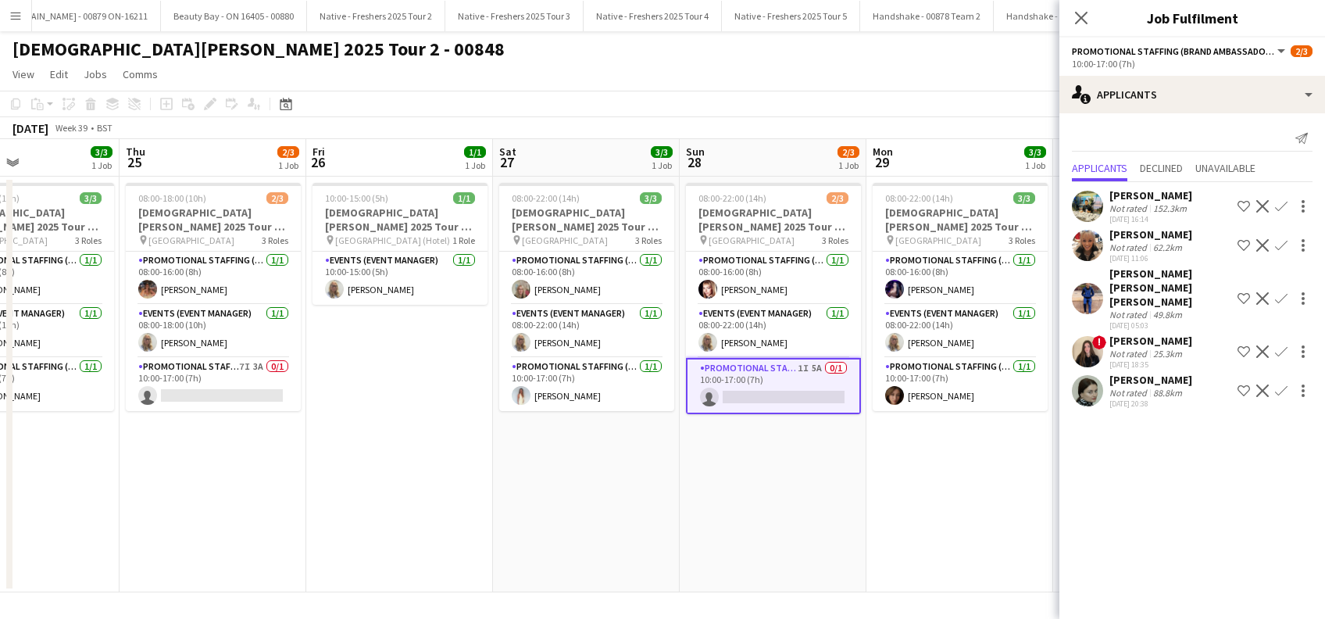
click at [1130, 236] on div "Jenny Adey" at bounding box center [1150, 234] width 83 height 14
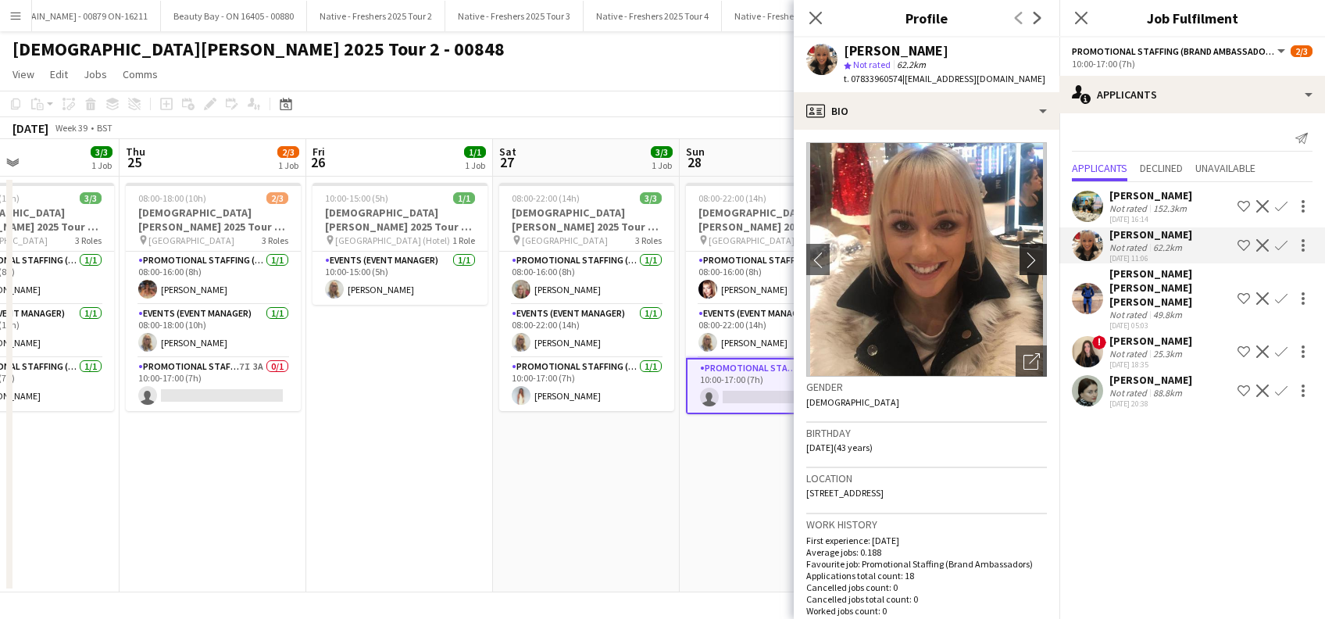
click at [1023, 261] on app-icon "chevron-right" at bounding box center [1035, 260] width 24 height 16
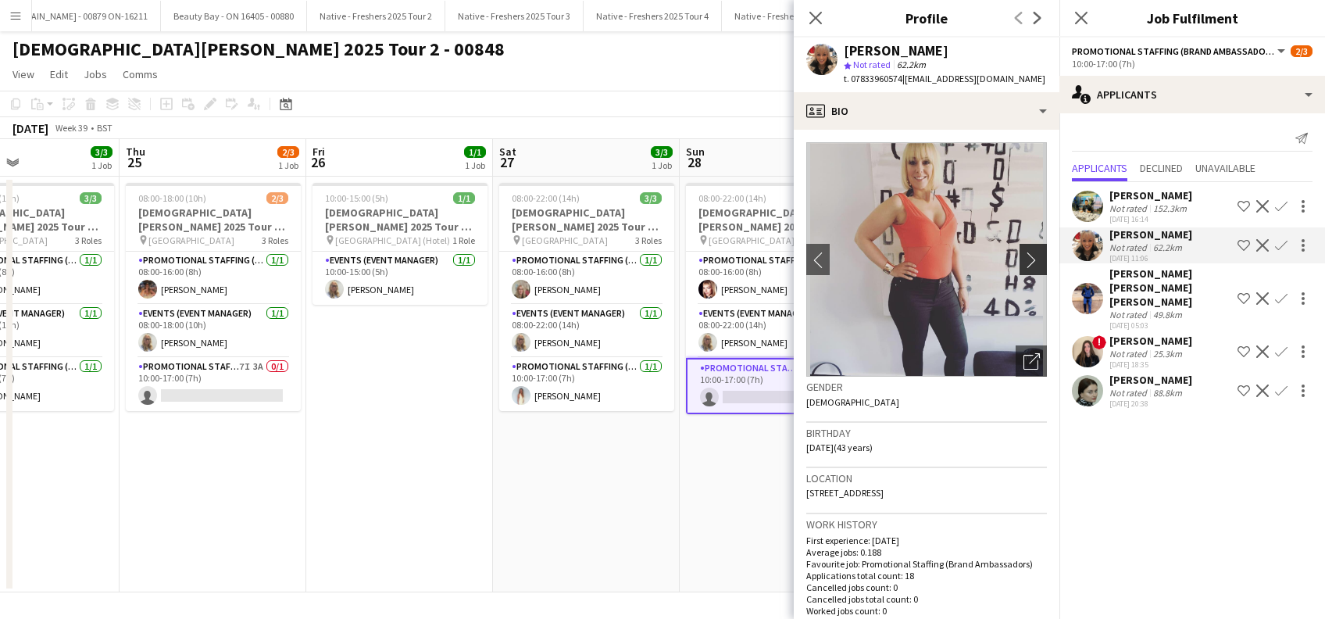
click at [1023, 260] on app-icon "chevron-right" at bounding box center [1035, 260] width 24 height 16
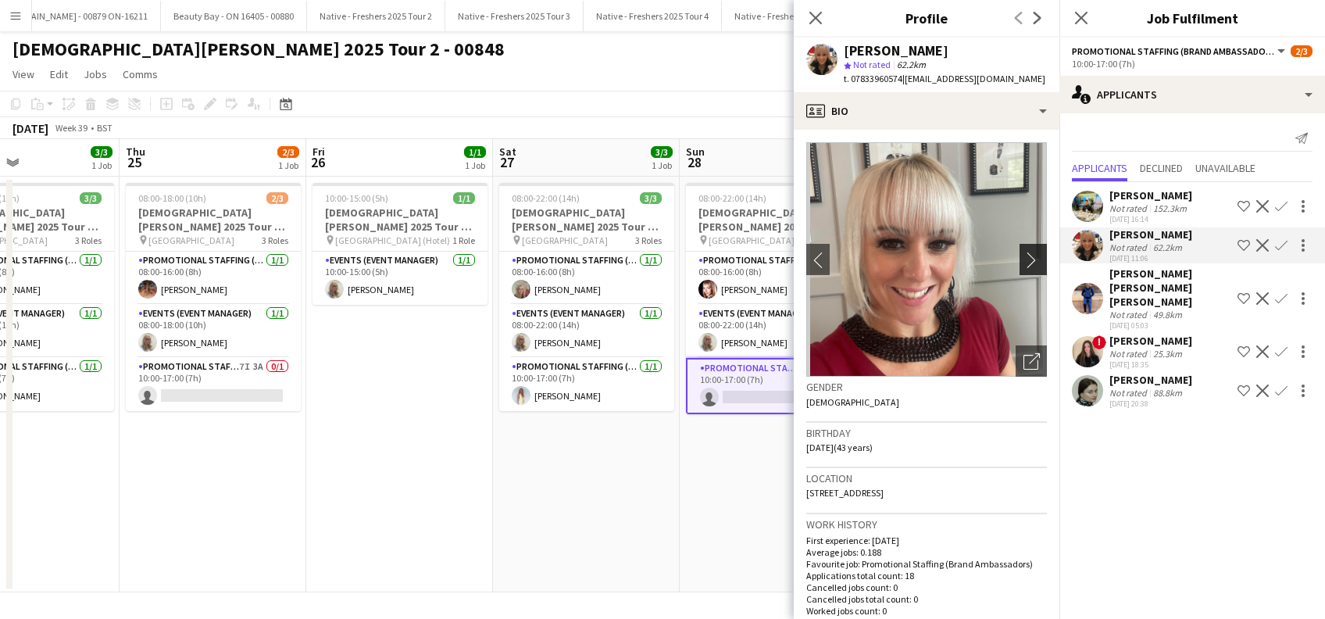
click at [1023, 260] on app-icon "chevron-right" at bounding box center [1035, 260] width 24 height 16
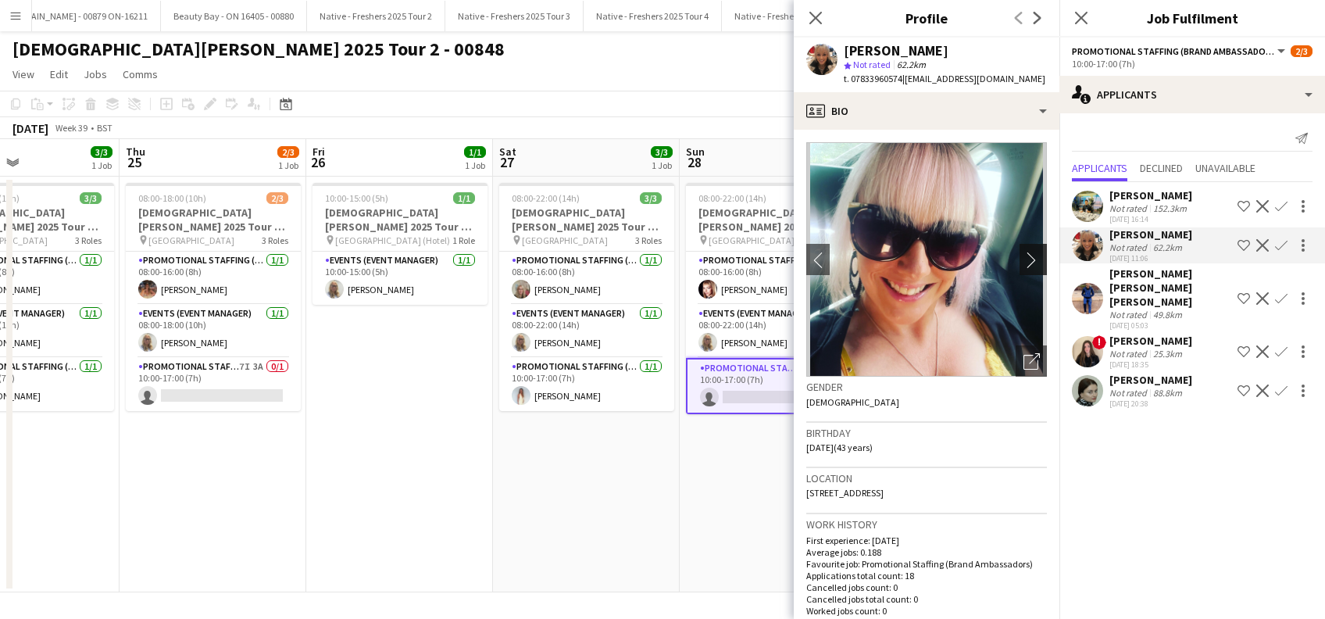
click at [1023, 260] on app-icon "chevron-right" at bounding box center [1035, 260] width 24 height 16
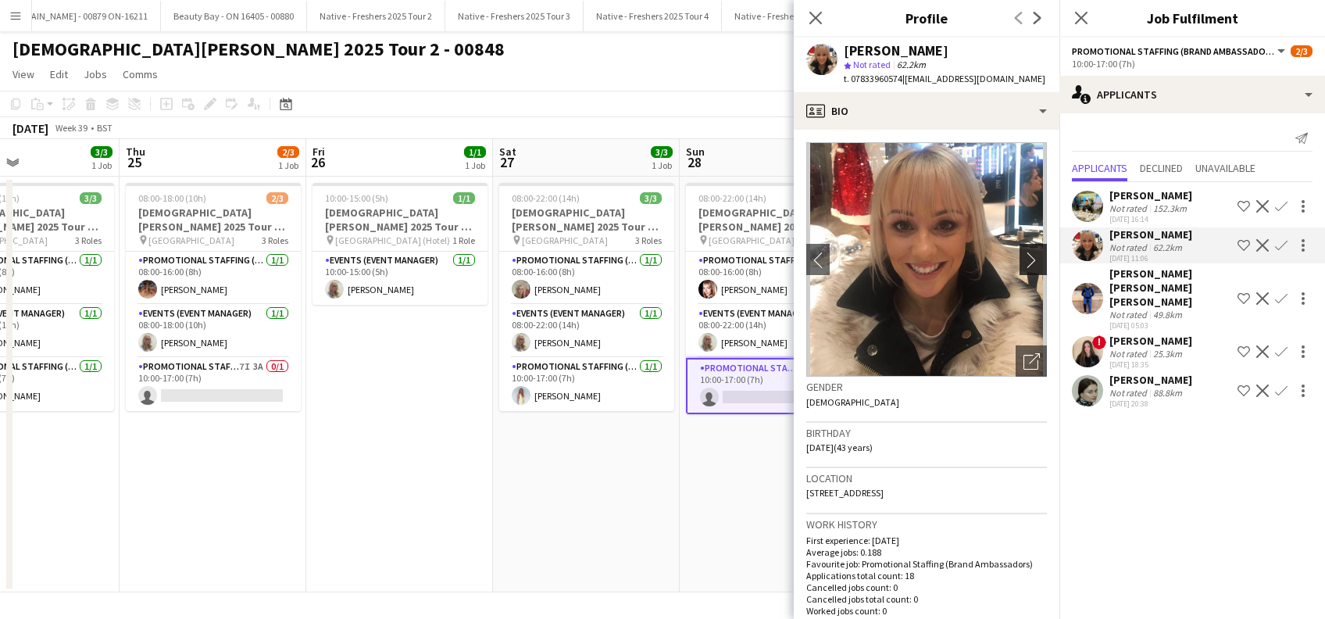
click at [1023, 261] on app-icon "chevron-right" at bounding box center [1035, 260] width 24 height 16
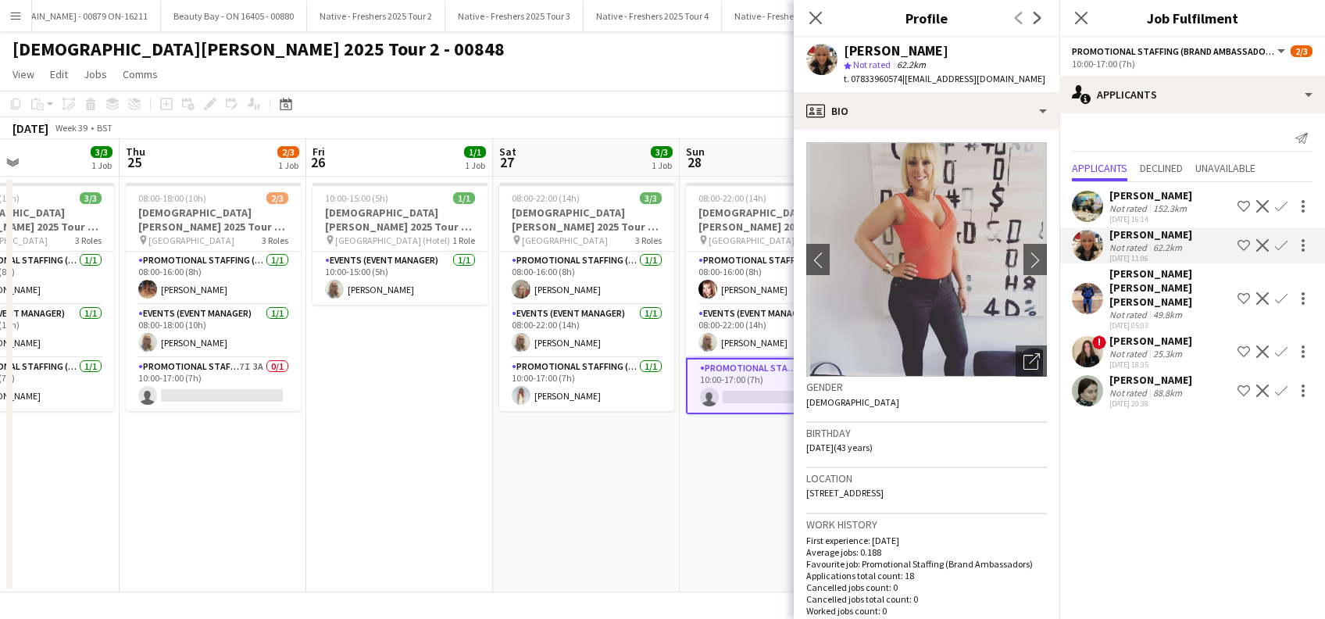
click at [693, 512] on app-date-cell "08:00-22:00 (14h) 2/3 Lady Garden 2025 Tour 2 - 00848 - Loughborough University…" at bounding box center [773, 385] width 187 height 416
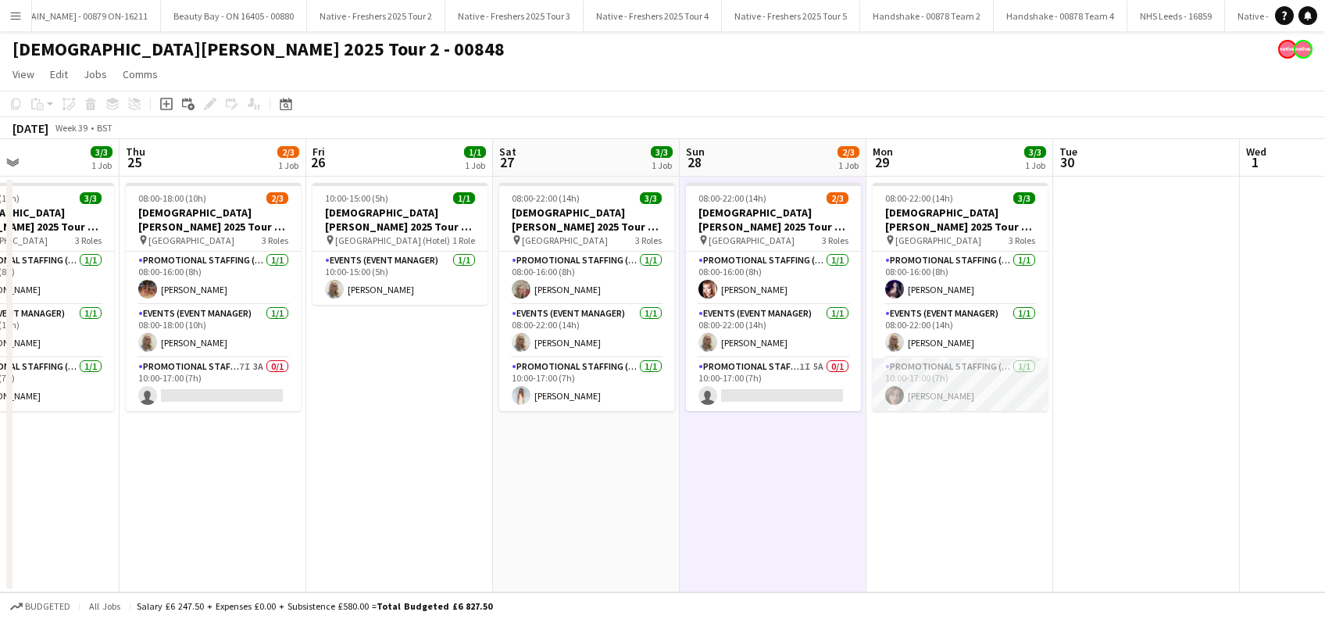
click at [923, 394] on app-card-role "Promotional Staffing (Brand Ambassadors) 1/1 10:00-17:00 (7h) Athena Roughton" at bounding box center [960, 384] width 175 height 53
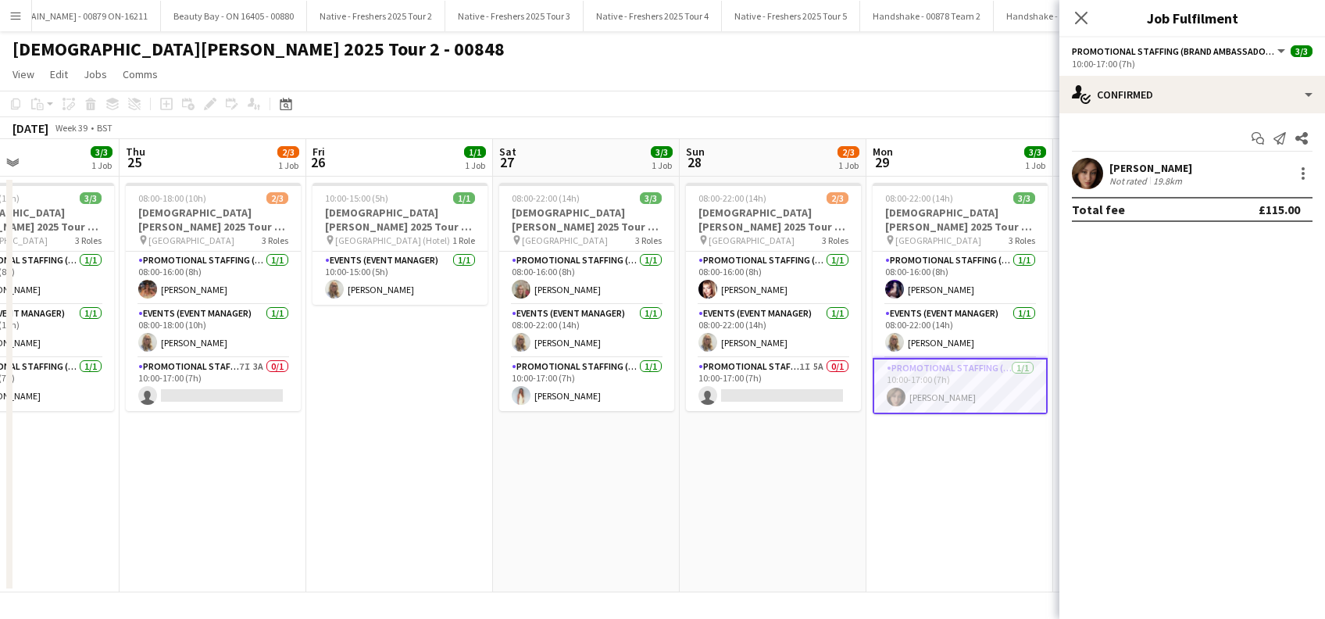
click at [1131, 163] on div "Athena Roughton" at bounding box center [1150, 168] width 83 height 14
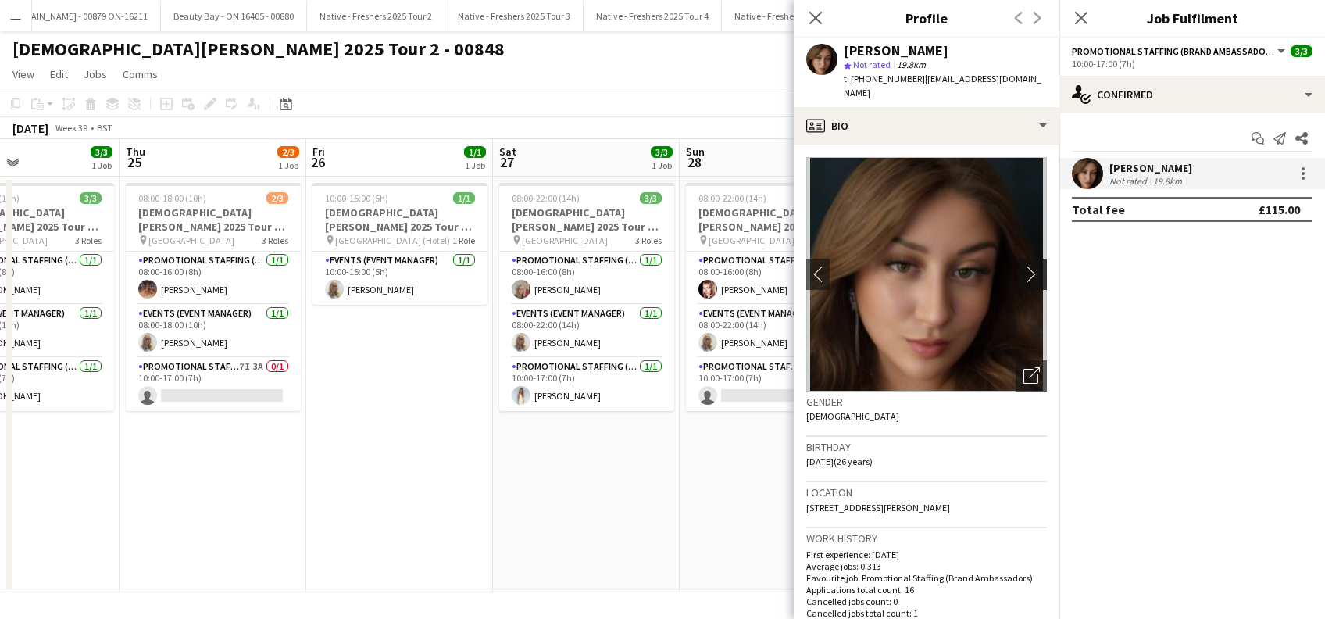
click at [1025, 269] on app-icon "chevron-right" at bounding box center [1035, 274] width 24 height 16
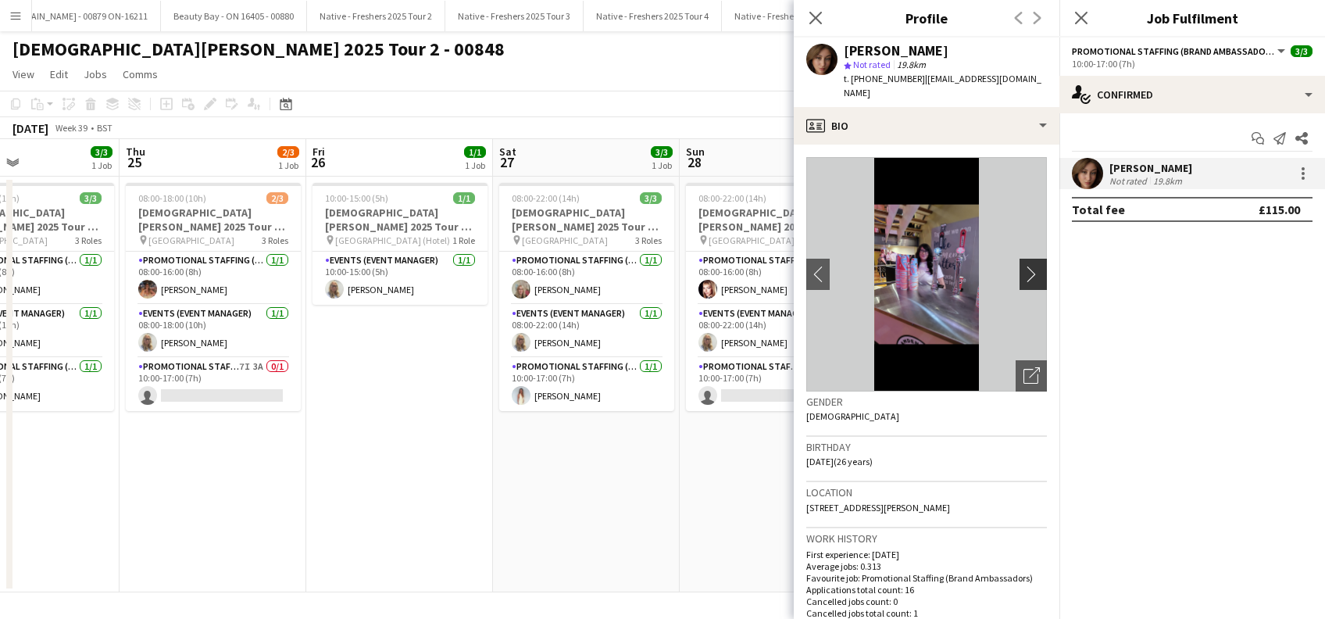
click at [1023, 278] on app-icon "chevron-right" at bounding box center [1035, 274] width 24 height 16
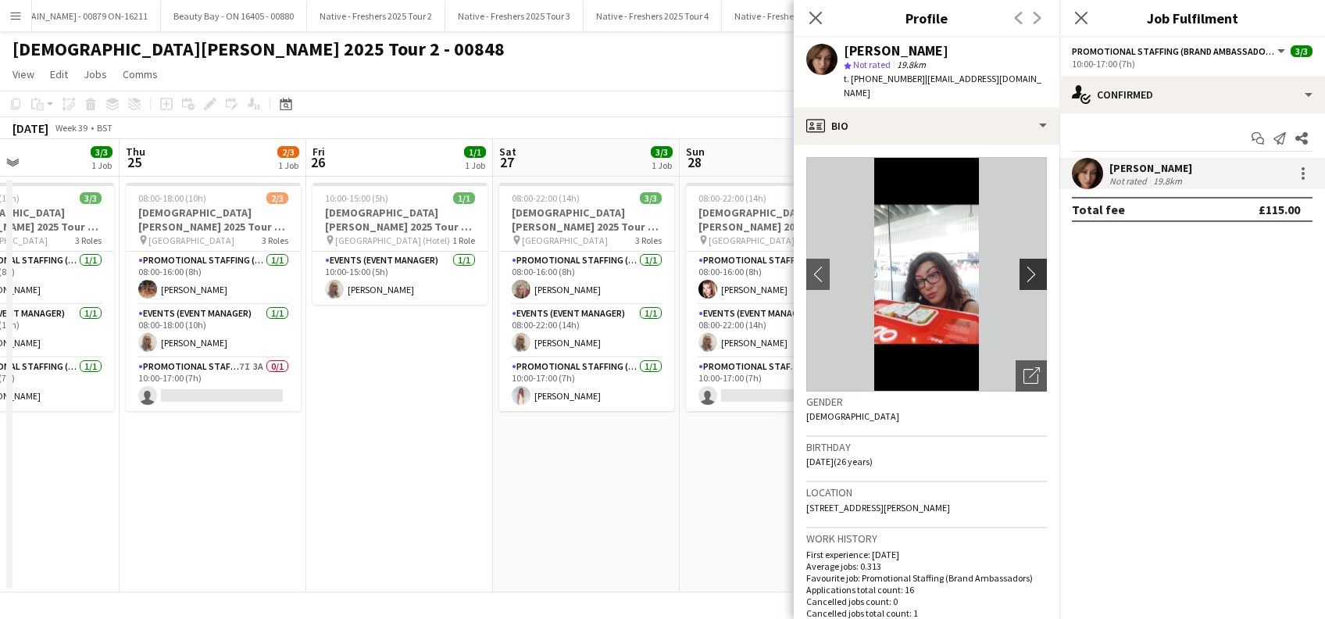
click at [1023, 278] on app-icon "chevron-right" at bounding box center [1035, 274] width 24 height 16
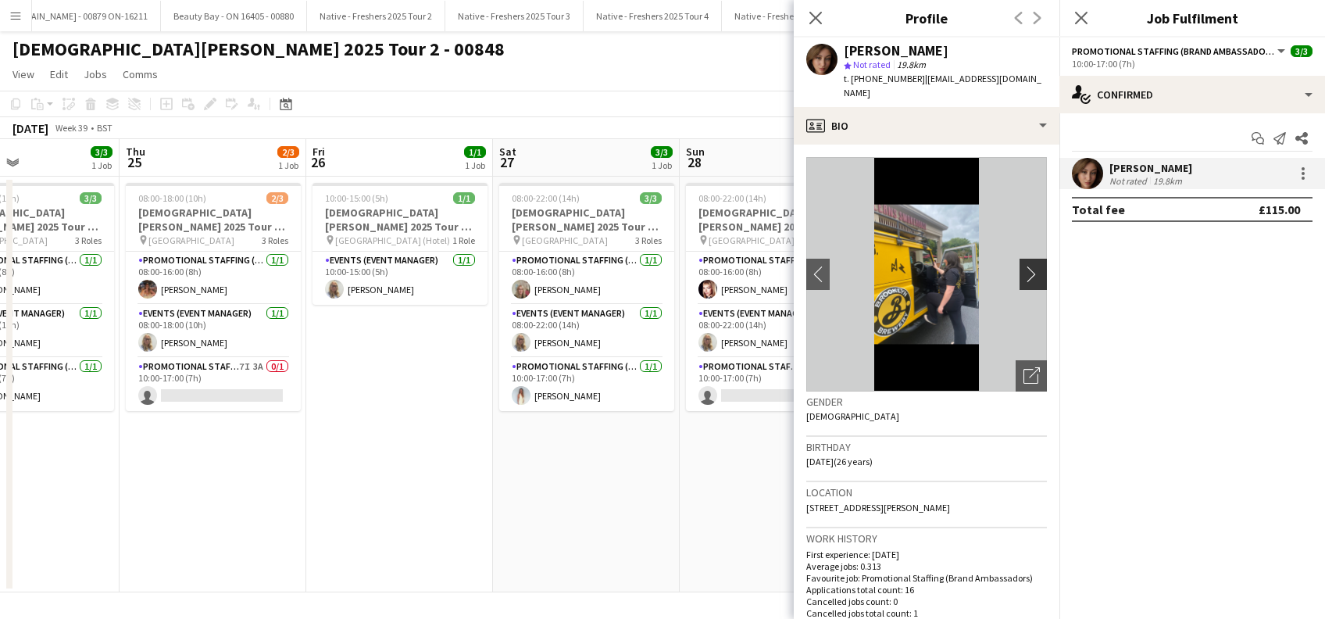
click at [1023, 278] on app-icon "chevron-right" at bounding box center [1035, 274] width 24 height 16
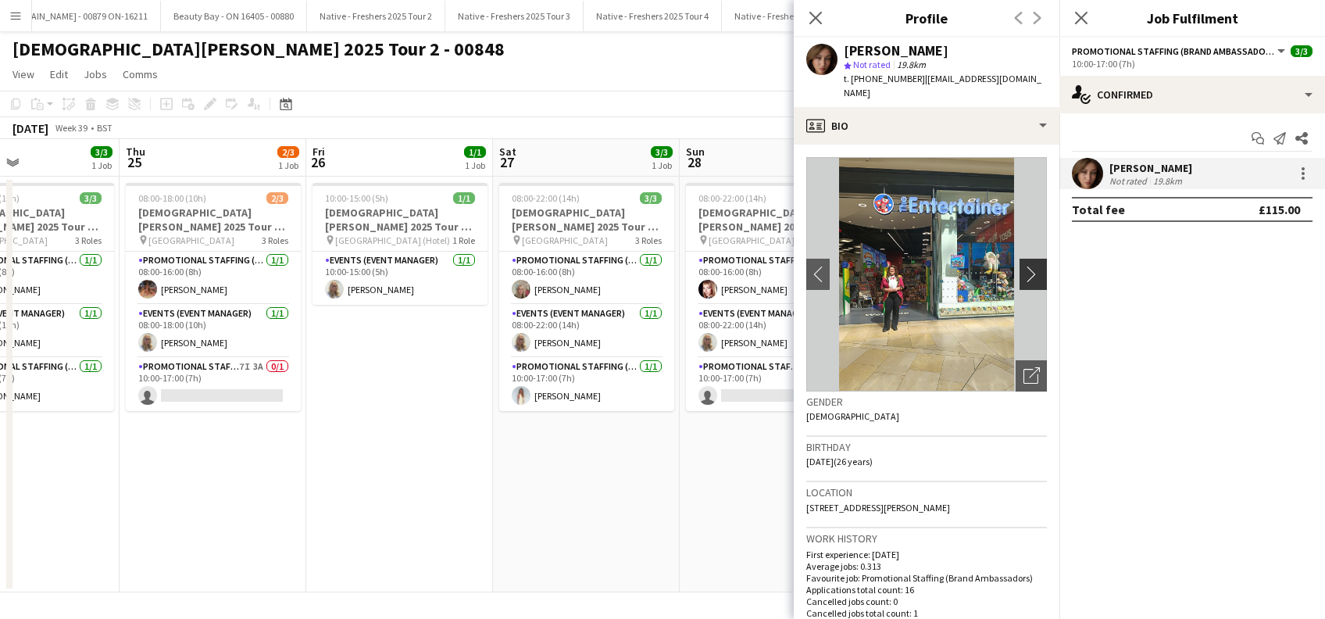
click at [1023, 278] on app-icon "chevron-right" at bounding box center [1035, 274] width 24 height 16
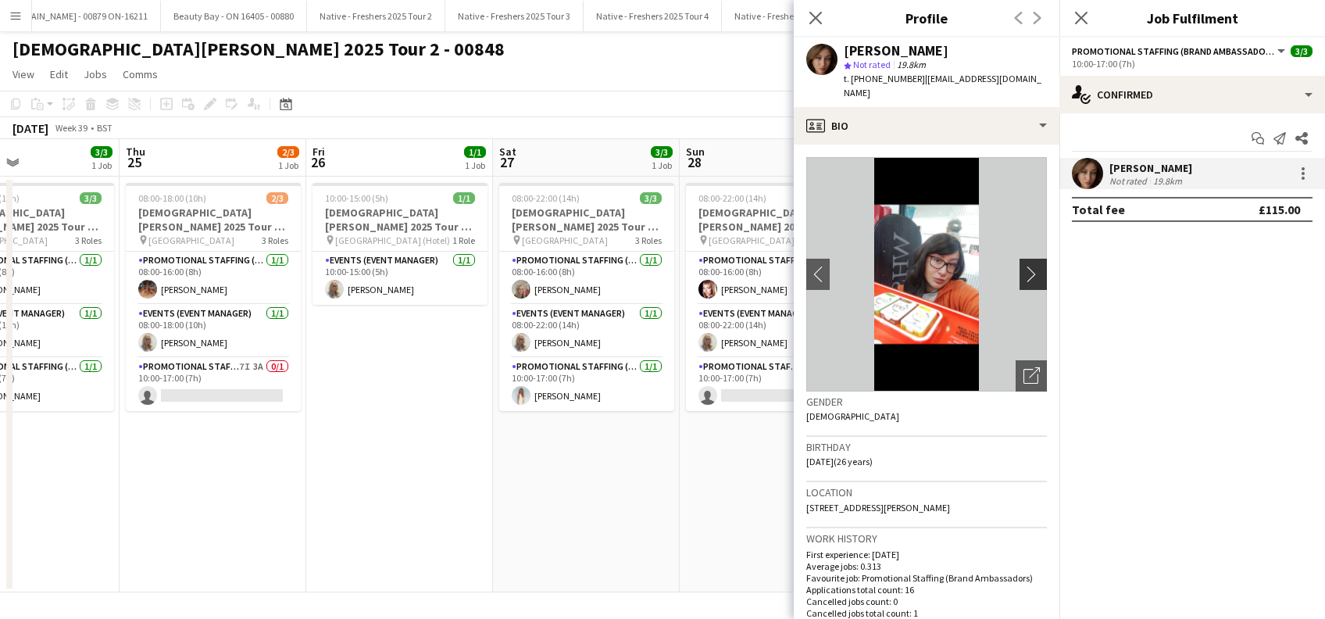
click at [1023, 278] on app-icon "chevron-right" at bounding box center [1035, 274] width 24 height 16
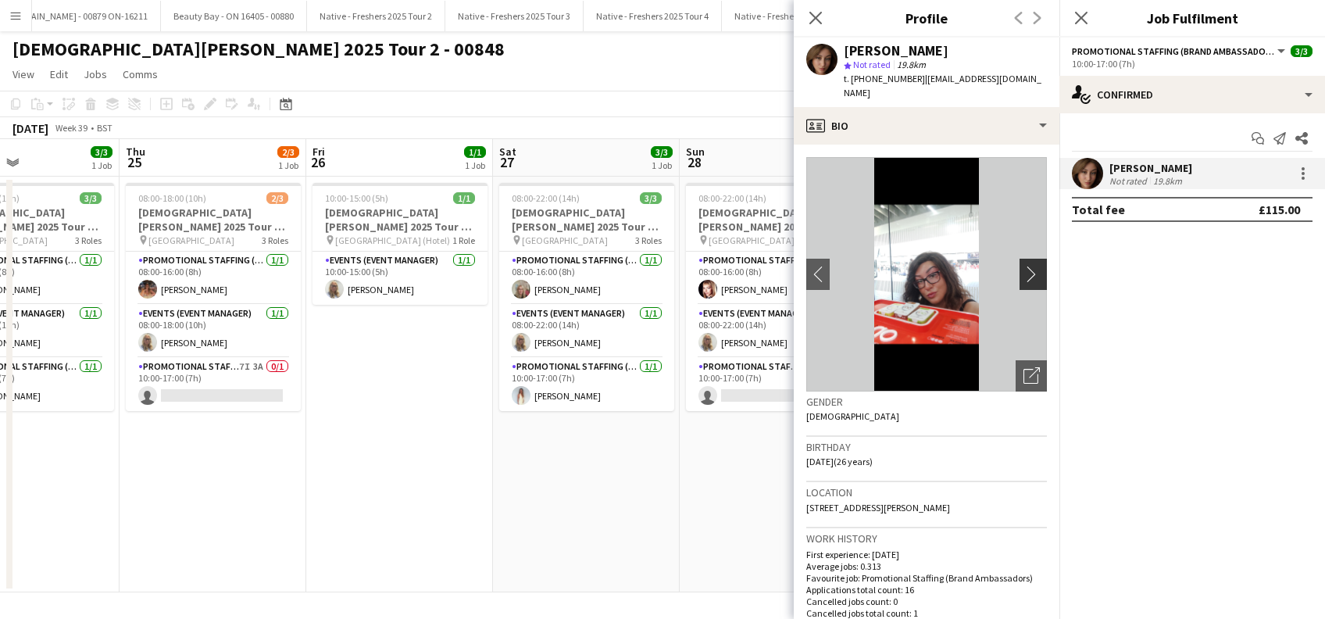
click at [1023, 275] on app-icon "chevron-right" at bounding box center [1035, 274] width 24 height 16
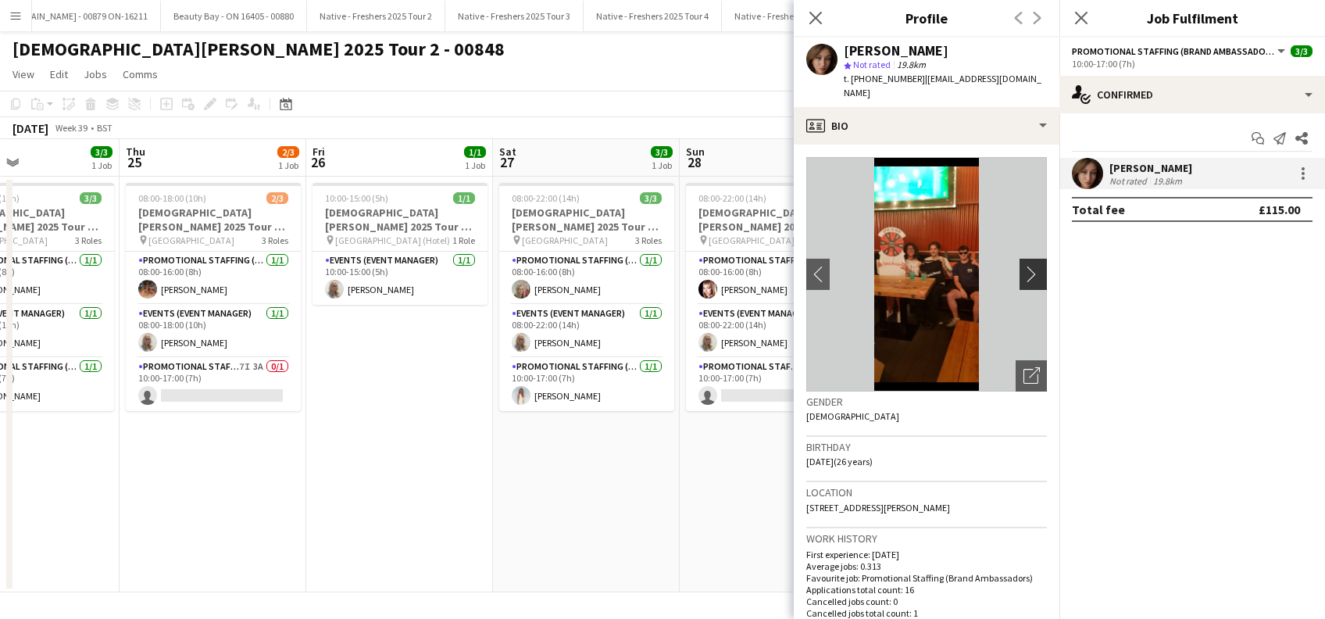
click at [1023, 275] on app-icon "chevron-right" at bounding box center [1035, 274] width 24 height 16
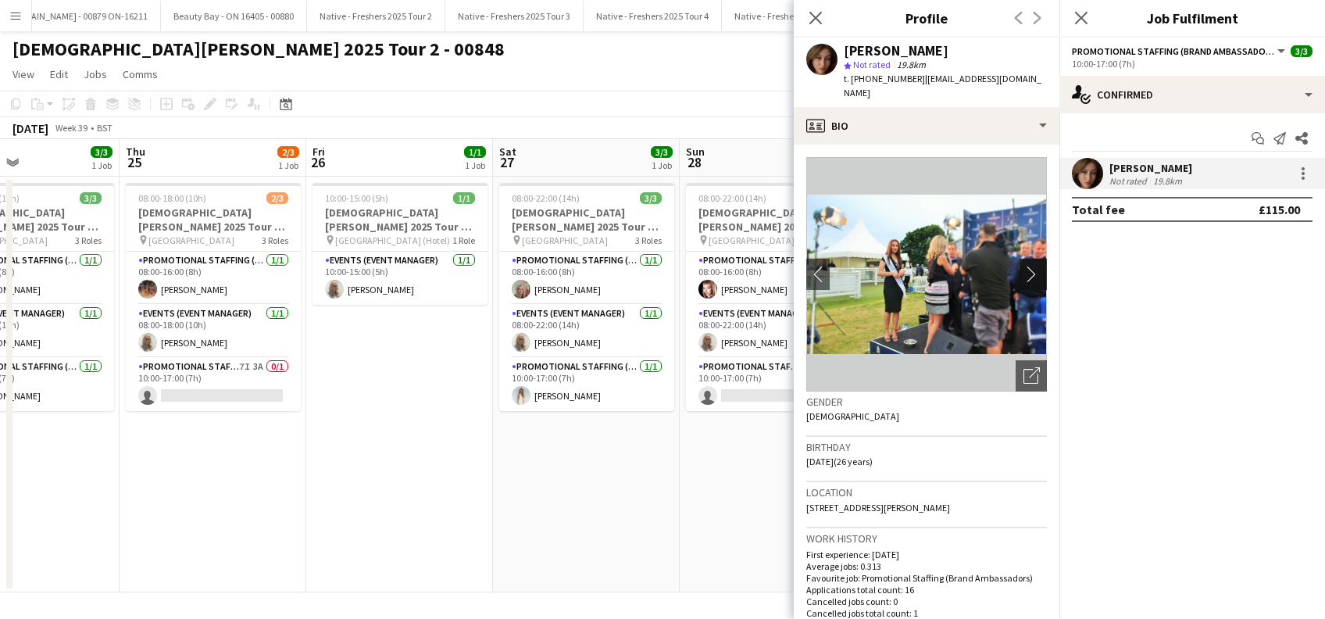
click at [1023, 275] on app-icon "chevron-right" at bounding box center [1035, 274] width 24 height 16
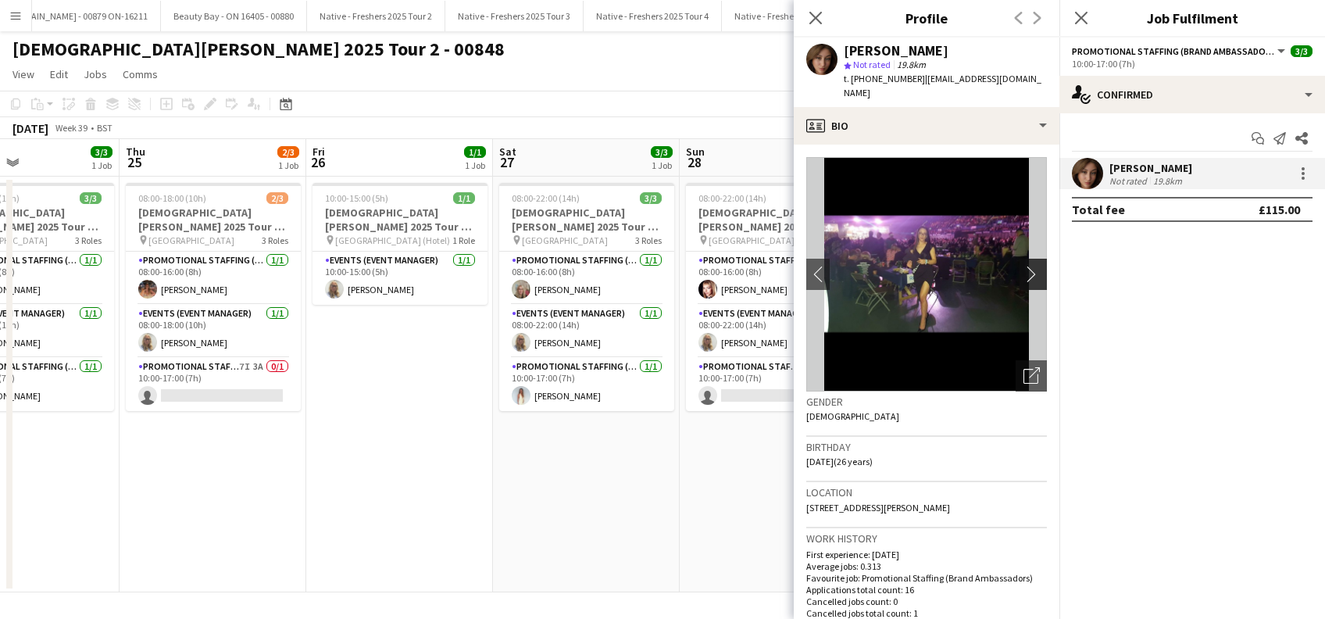
click at [1023, 275] on app-icon "chevron-right" at bounding box center [1035, 274] width 24 height 16
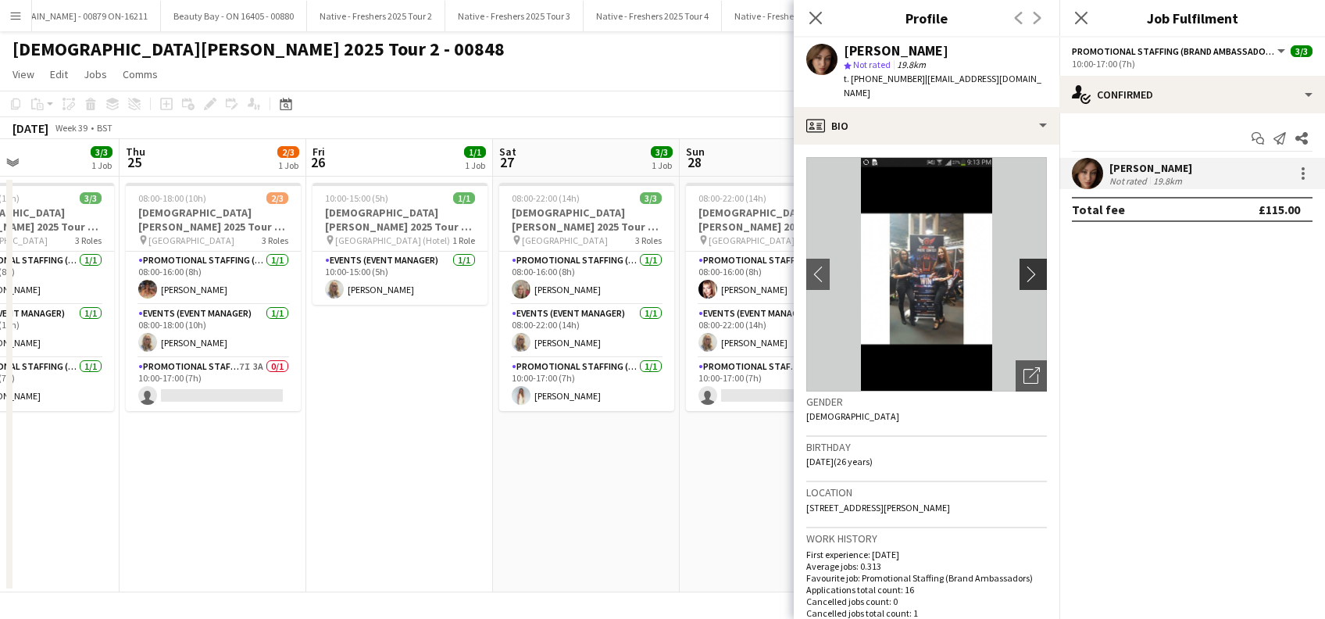
click at [1023, 275] on app-icon "chevron-right" at bounding box center [1035, 274] width 24 height 16
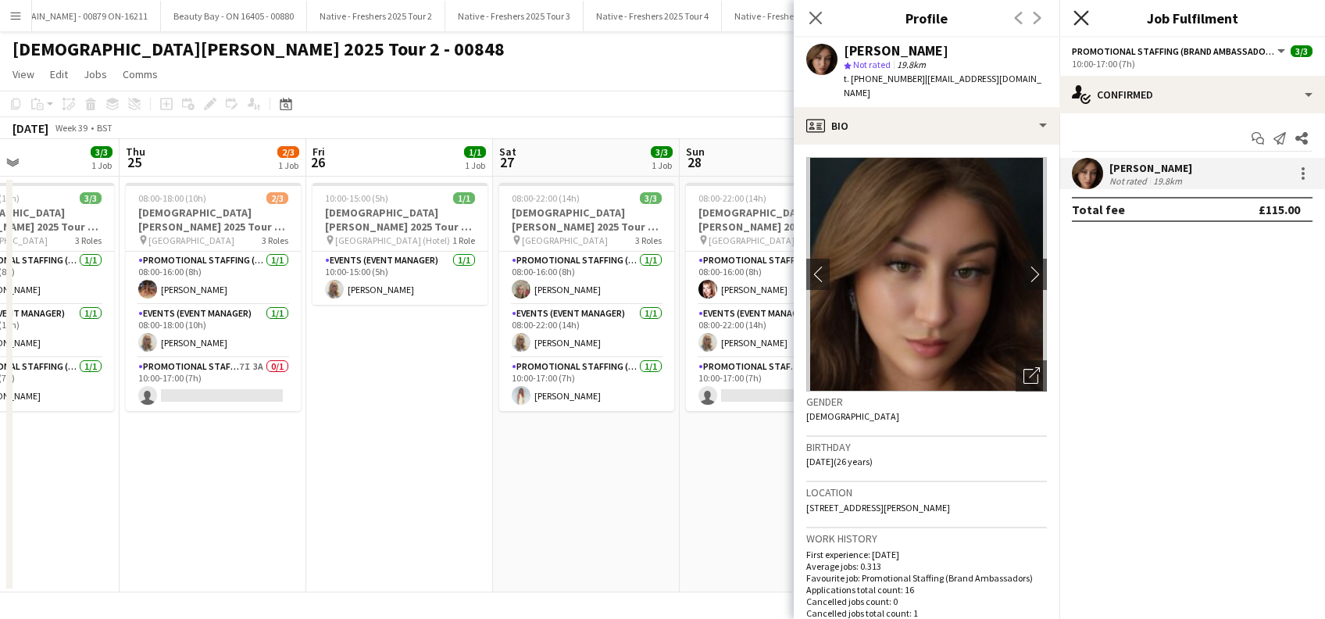
click at [1084, 15] on icon at bounding box center [1080, 17] width 15 height 15
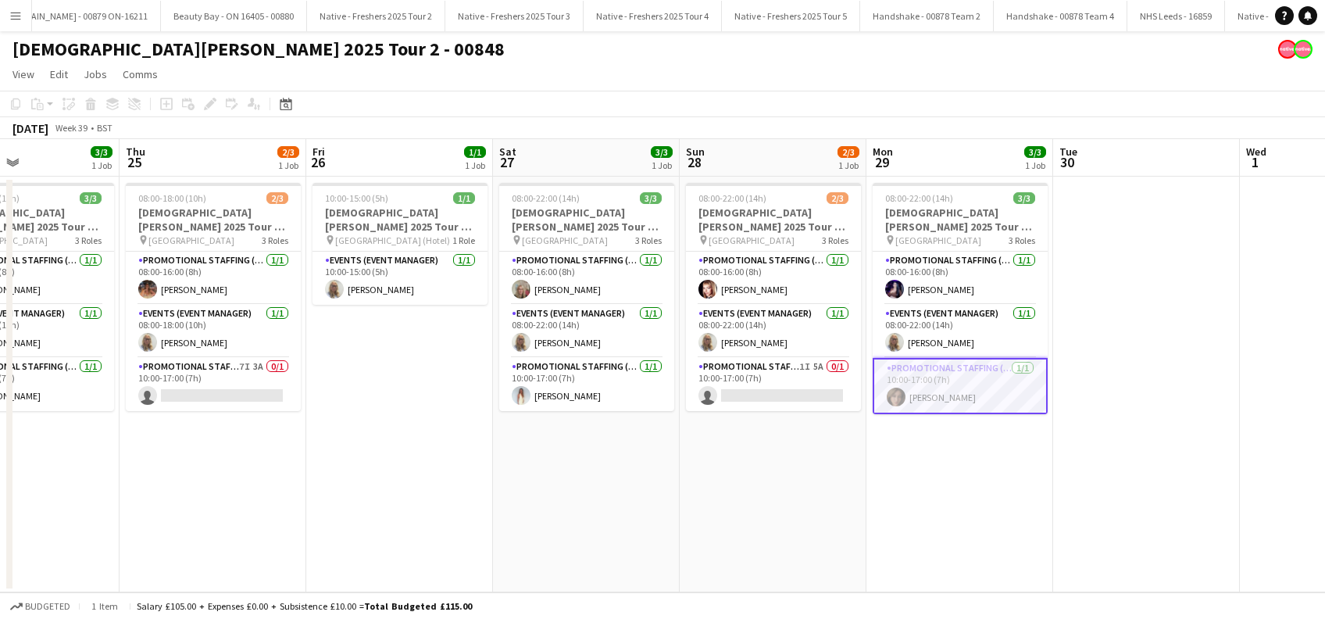
drag, startPoint x: 940, startPoint y: 506, endPoint x: 1125, endPoint y: 475, distance: 187.0
click at [941, 506] on app-date-cell "08:00-22:00 (14h) 3/3 Lady Garden 2025 Tour 2 - 00848 - University of Warwick p…" at bounding box center [959, 385] width 187 height 416
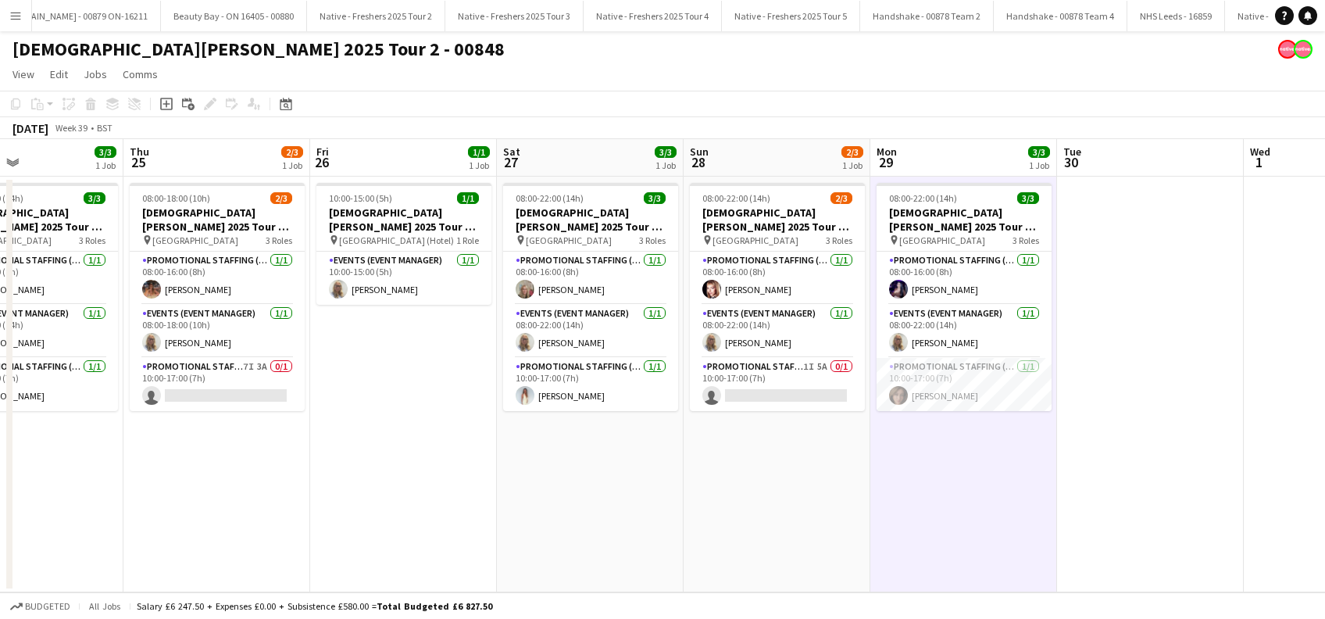
click at [1158, 475] on app-date-cell at bounding box center [1150, 385] width 187 height 416
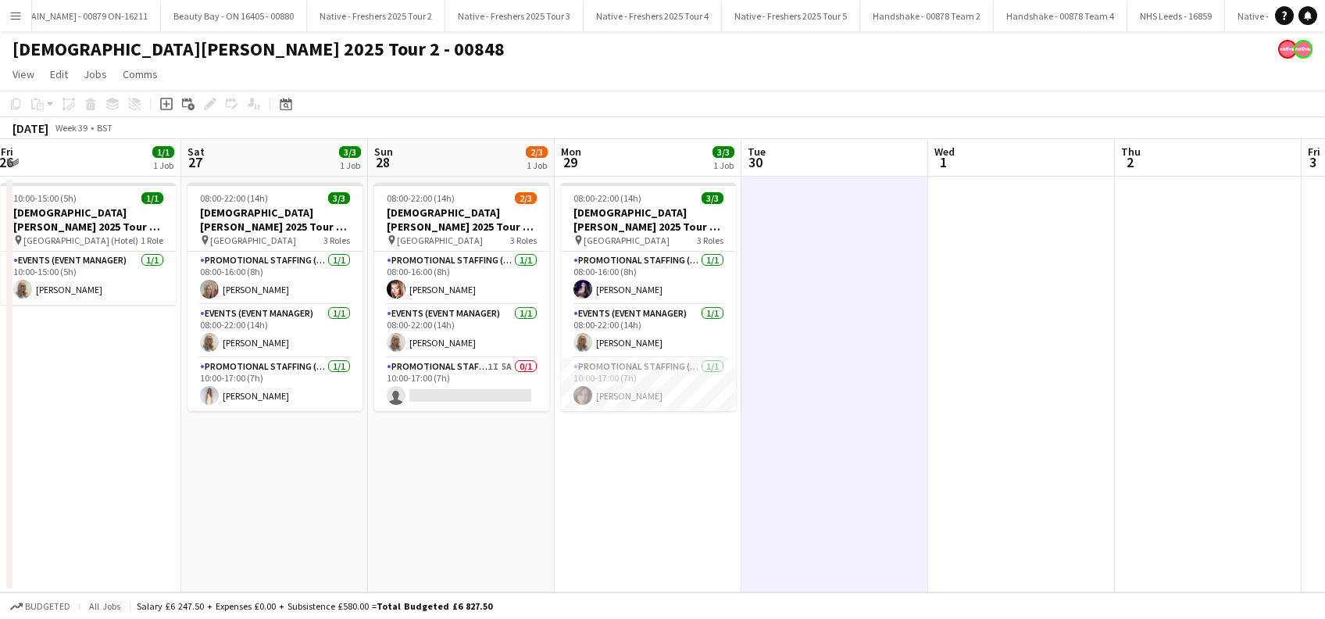
drag, startPoint x: 1184, startPoint y: 443, endPoint x: 862, endPoint y: 442, distance: 322.6
click at [862, 442] on app-calendar-viewport "Mon 22 1/3 1 Job Tue 23 3/3 1 Job Wed 24 3/3 1 Job Thu 25 2/3 1 Job Fri 26 1/1 …" at bounding box center [662, 365] width 1325 height 453
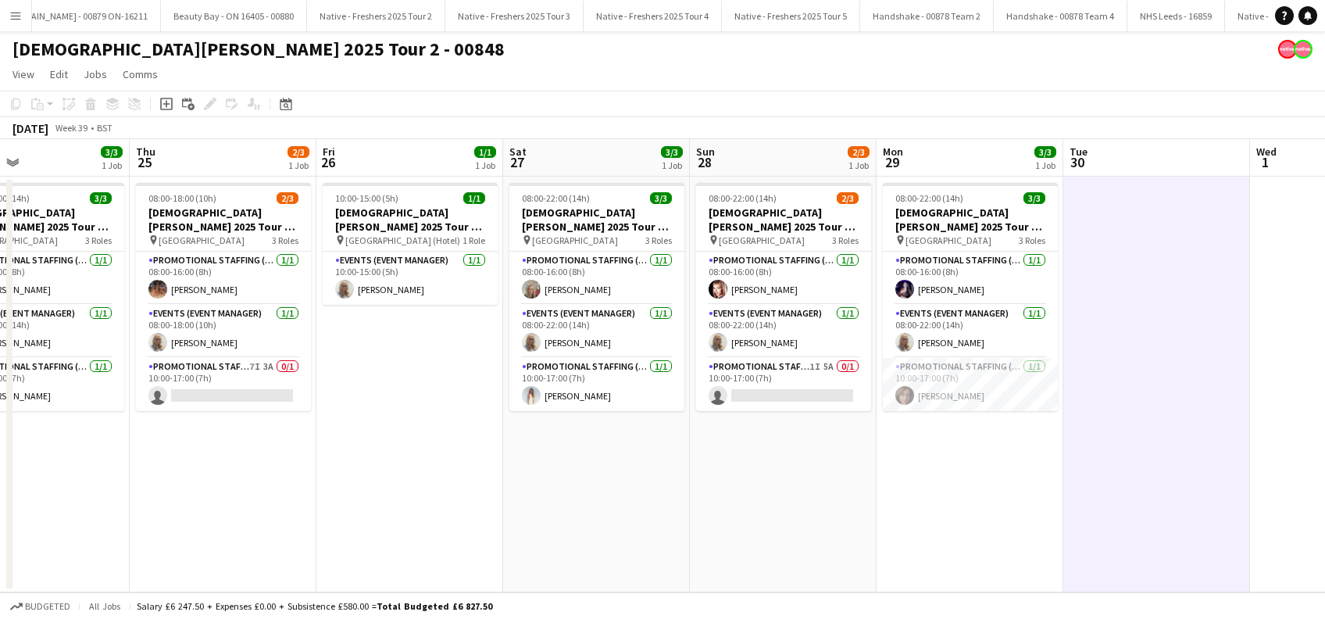
drag, startPoint x: 1110, startPoint y: 451, endPoint x: 581, endPoint y: 453, distance: 528.8
click at [581, 453] on app-calendar-viewport "Mon 22 1/3 1 Job Tue 23 3/3 1 Job Wed 24 3/3 1 Job Thu 25 2/3 1 Job Fri 26 1/1 …" at bounding box center [662, 365] width 1325 height 453
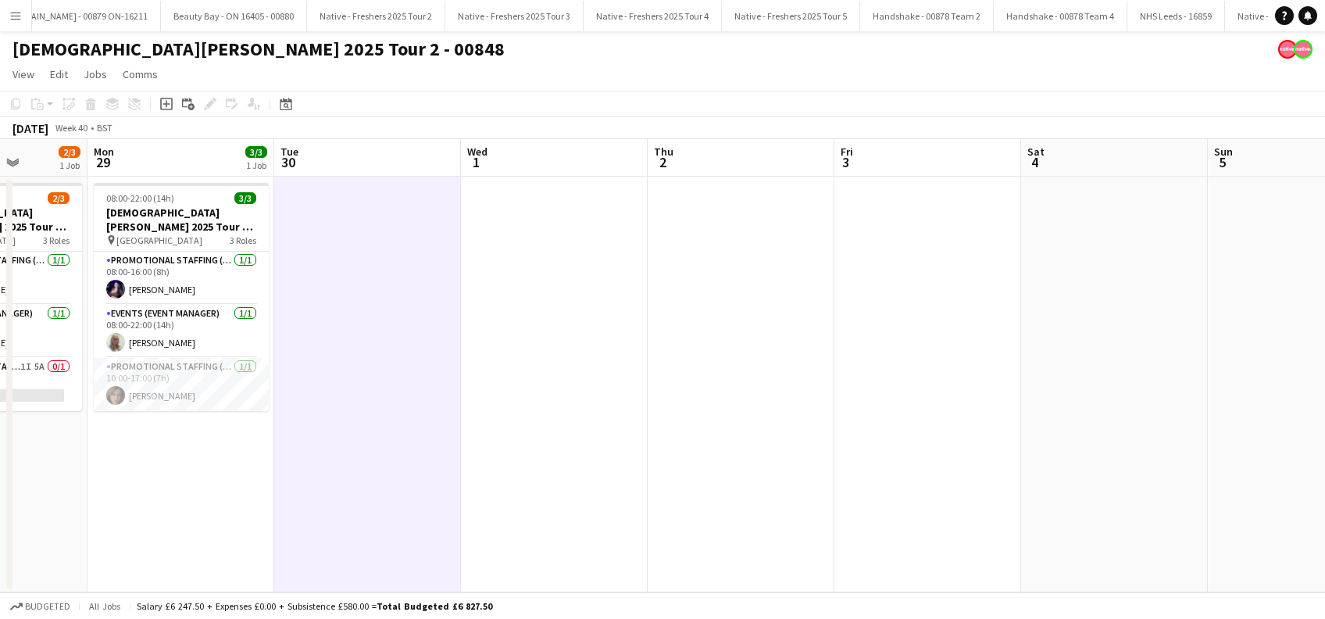
drag, startPoint x: 869, startPoint y: 398, endPoint x: 825, endPoint y: 381, distance: 47.5
click at [616, 412] on app-calendar-viewport "Fri 26 1/1 1 Job Sat 27 3/3 1 Job Sun 28 2/3 1 Job Mon 29 3/3 1 Job Tue 30 Wed …" at bounding box center [662, 365] width 1325 height 453
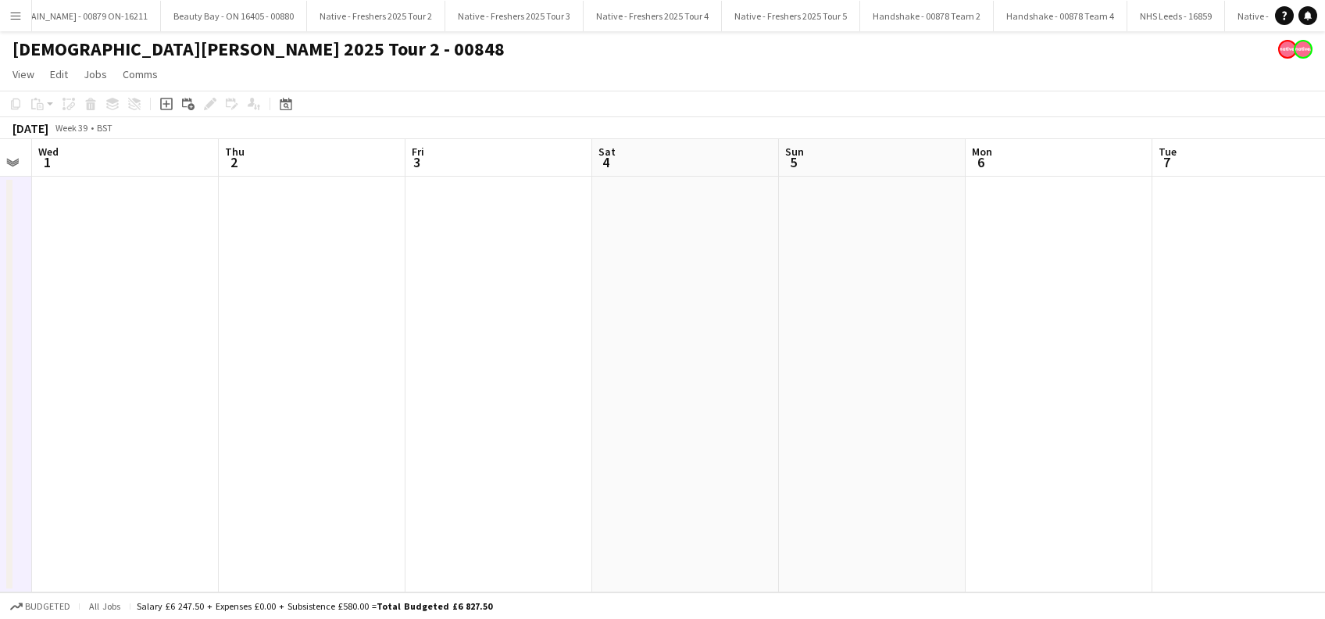
drag, startPoint x: 1080, startPoint y: 383, endPoint x: 697, endPoint y: 408, distance: 383.6
click at [689, 409] on app-calendar-viewport "Sun 28 2/3 1 Job Mon 29 3/3 1 Job Tue 30 Wed 1 Thu 2 Fri 3 Sat 4 Sun 5 Mon 6 Tu…" at bounding box center [662, 365] width 1325 height 453
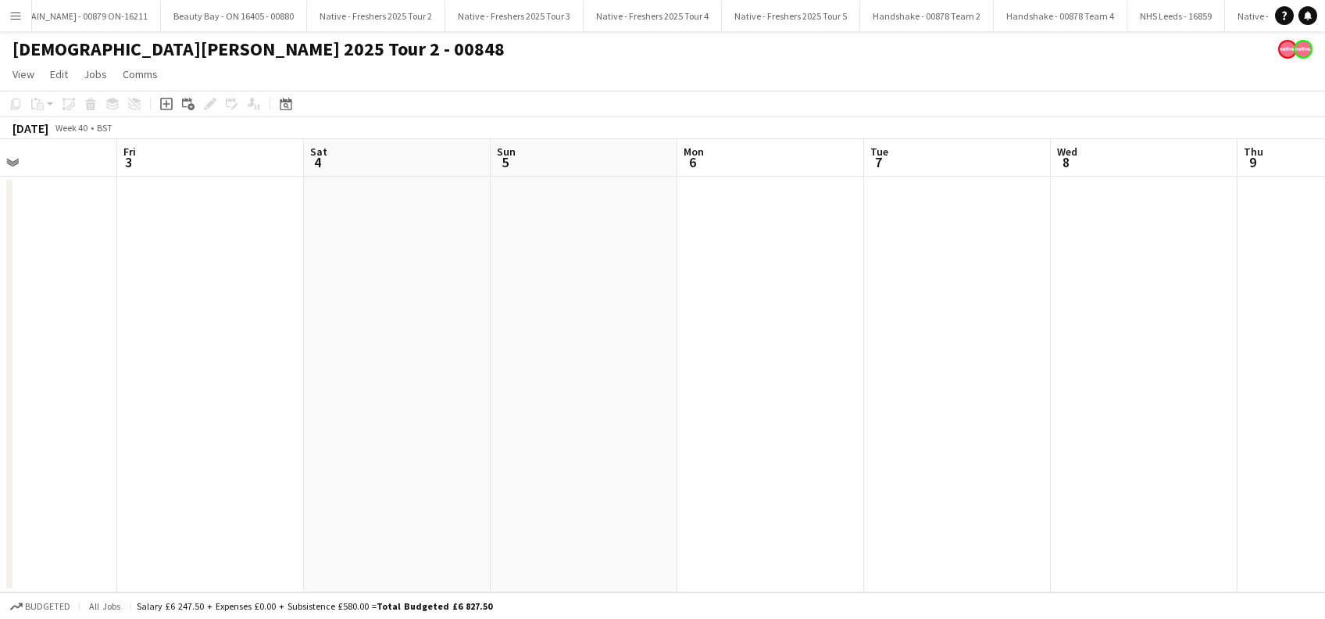
drag, startPoint x: 862, startPoint y: 410, endPoint x: 751, endPoint y: 412, distance: 111.7
click at [751, 412] on app-calendar-viewport "Tue 30 Wed 1 Thu 2 Fri 3 Sat 4 Sun 5 Mon 6 Tue 7 Wed 8 Thu 9 Fri 10 Sat 11 Sun …" at bounding box center [662, 365] width 1325 height 453
drag, startPoint x: 975, startPoint y: 412, endPoint x: 985, endPoint y: 413, distance: 10.2
click at [987, 412] on app-calendar-viewport "Thu 2 Fri 3 Sat 4 Sun 5 Mon 6 Tue 7 Wed 8 Thu 9 Fri 10 Sat 11 Sun 12 Mon 13 Tue…" at bounding box center [662, 365] width 1325 height 453
drag, startPoint x: 737, startPoint y: 462, endPoint x: 1030, endPoint y: 460, distance: 292.2
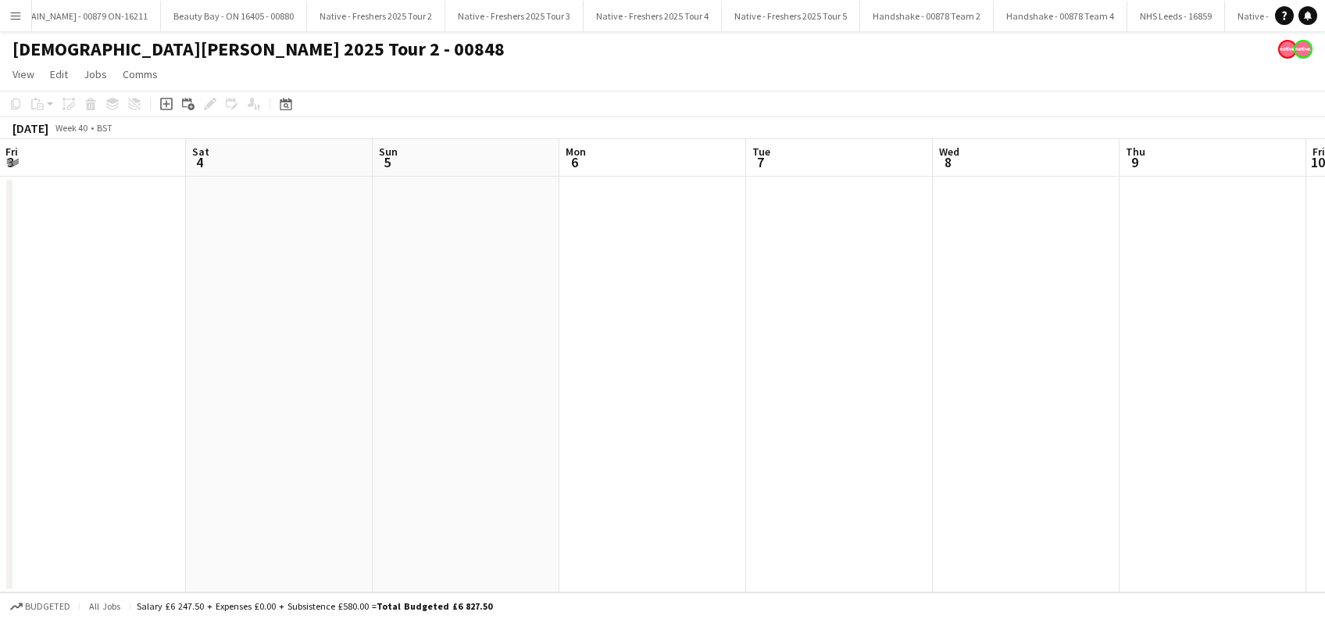
click at [1033, 460] on app-calendar-viewport "Wed 1 Thu 2 Fri 3 Sat 4 Sun 5 Mon 6 Tue 7 Wed 8 Thu 9 Fri 10 Sat 11 Sun 12 Mon …" at bounding box center [662, 365] width 1325 height 453
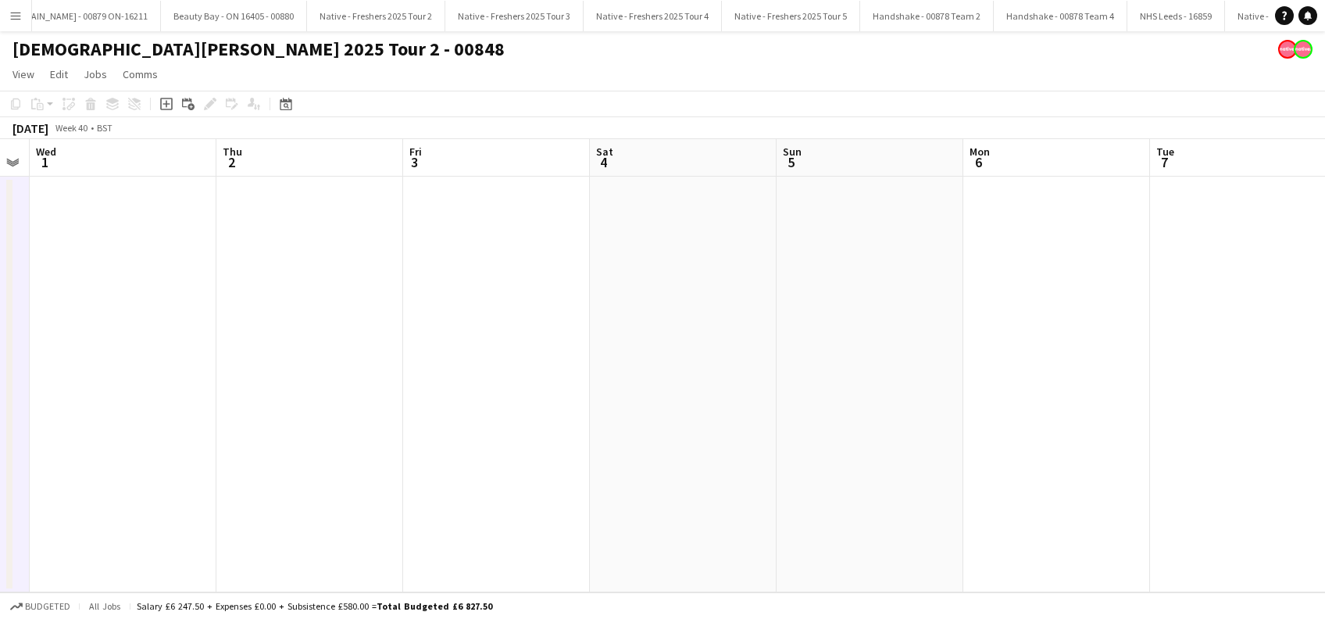
click at [1070, 469] on app-calendar-viewport "Mon 29 3/3 1 Job Tue 30 Wed 1 Thu 2 Fri 3 Sat 4 Sun 5 Mon 6 Tue 7 Wed 8 Thu 9 F…" at bounding box center [662, 365] width 1325 height 453
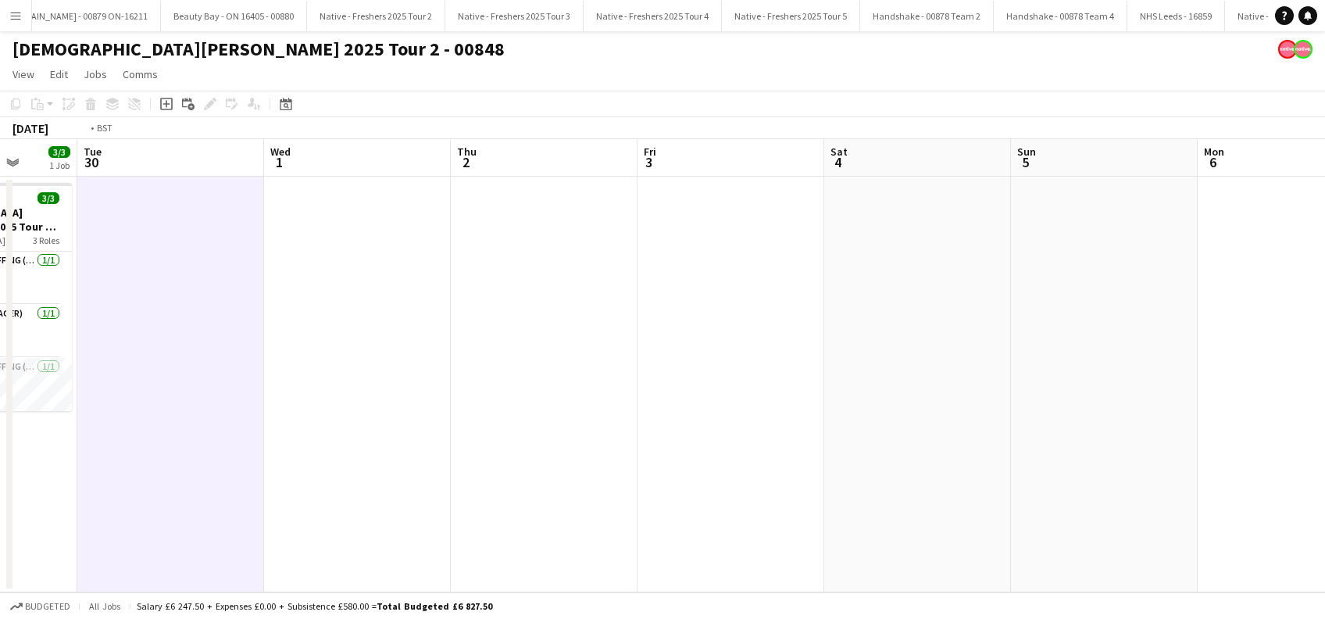
drag, startPoint x: 929, startPoint y: 475, endPoint x: 849, endPoint y: 471, distance: 79.8
click at [1030, 473] on app-calendar-viewport "Sat 27 3/3 1 Job Sun 28 2/3 1 Job Mon 29 3/3 1 Job Tue 30 Wed 1 Thu 2 Fri 3 Sat…" at bounding box center [662, 365] width 1325 height 453
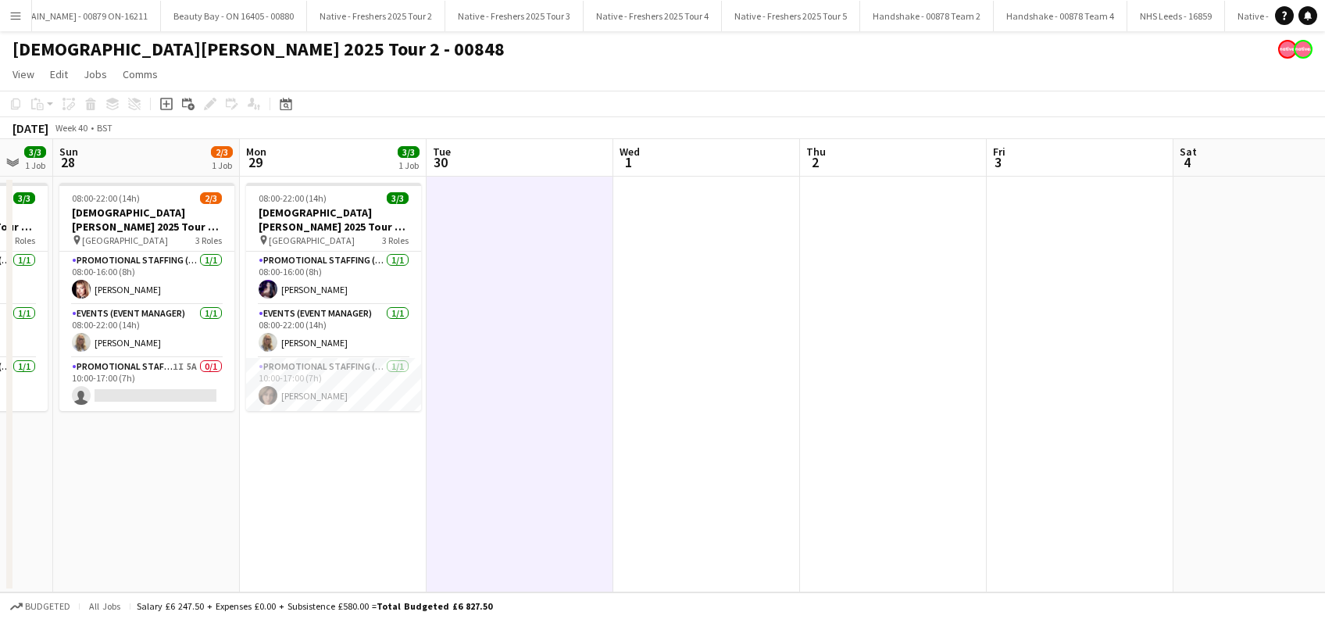
drag, startPoint x: 773, startPoint y: 463, endPoint x: 1004, endPoint y: 462, distance: 231.2
click at [1005, 463] on app-calendar-viewport "Fri 26 1/1 1 Job Sat 27 3/3 1 Job Sun 28 2/3 1 Job Mon 29 3/3 1 Job Tue 30 Wed …" at bounding box center [662, 365] width 1325 height 453
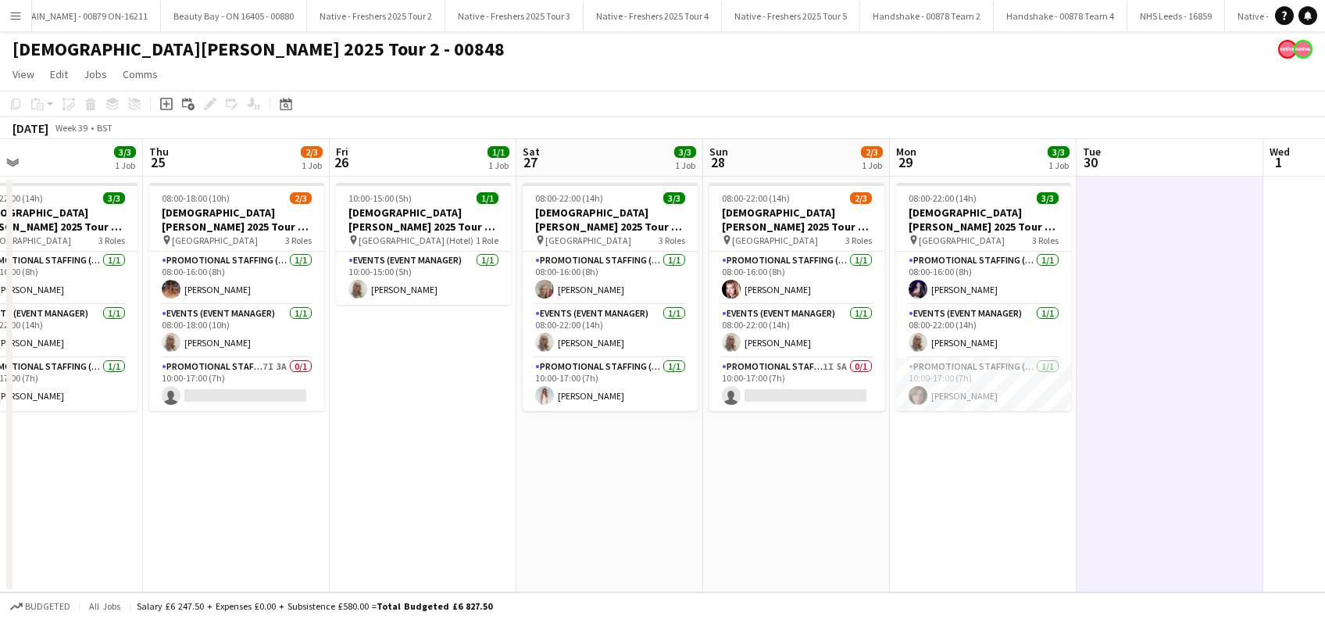
drag, startPoint x: 791, startPoint y: 459, endPoint x: 1125, endPoint y: 475, distance: 334.0
click at [1140, 475] on app-calendar-viewport "Tue 23 3/3 1 Job Wed 24 3/3 1 Job Thu 25 2/3 1 Job Fri 26 1/1 1 Job Sat 27 3/3 …" at bounding box center [662, 365] width 1325 height 453
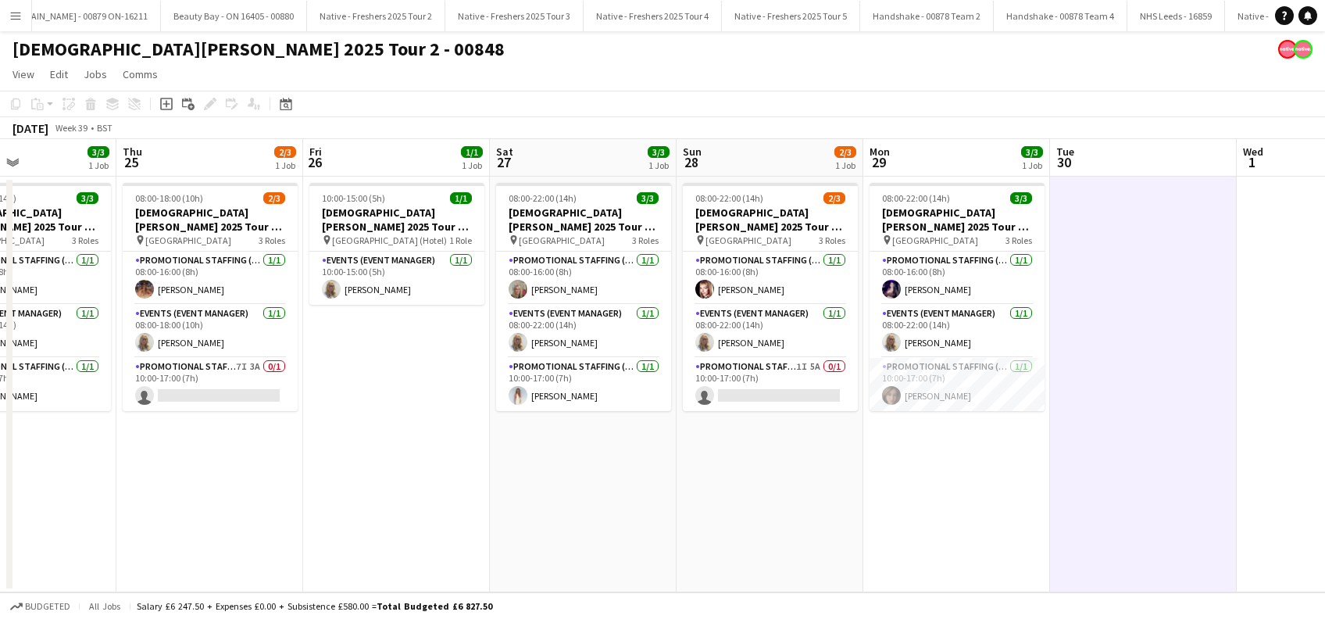
drag, startPoint x: 728, startPoint y: 484, endPoint x: 889, endPoint y: 484, distance: 160.9
click at [889, 484] on app-calendar-viewport "Mon 22 1/3 1 Job Tue 23 3/3 1 Job Wed 24 3/3 1 Job Thu 25 2/3 1 Job Fri 26 1/1 …" at bounding box center [662, 365] width 1325 height 453
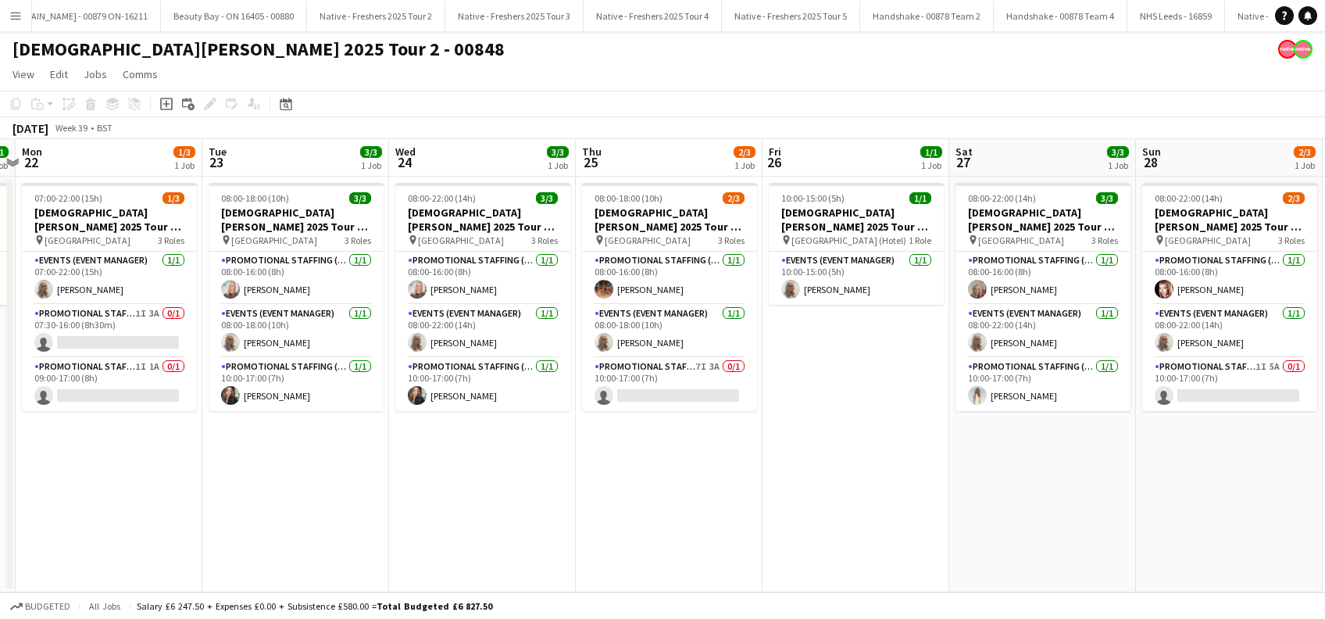
scroll to position [0, 381]
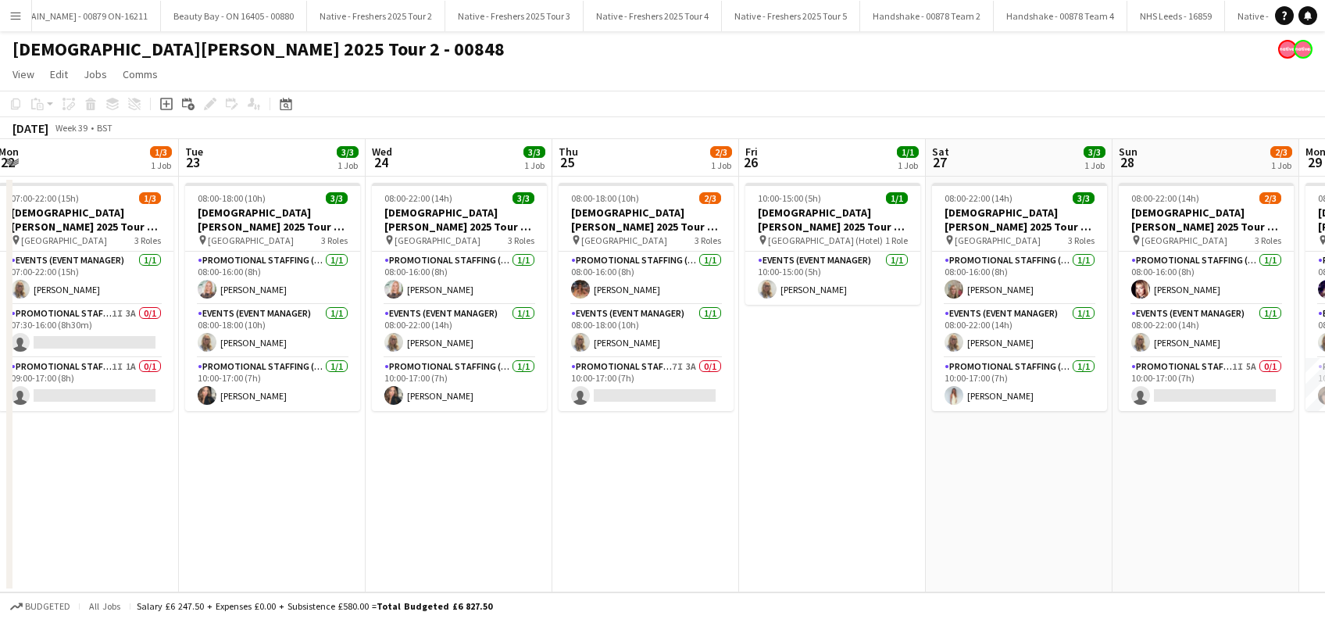
drag, startPoint x: 557, startPoint y: 477, endPoint x: 802, endPoint y: 485, distance: 245.4
click at [806, 484] on app-calendar-viewport "Sat 20 3/3 1 Job Sun 21 1/1 1 Job Mon 22 1/3 1 Job Tue 23 3/3 1 Job Wed 24 3/3 …" at bounding box center [662, 365] width 1325 height 453
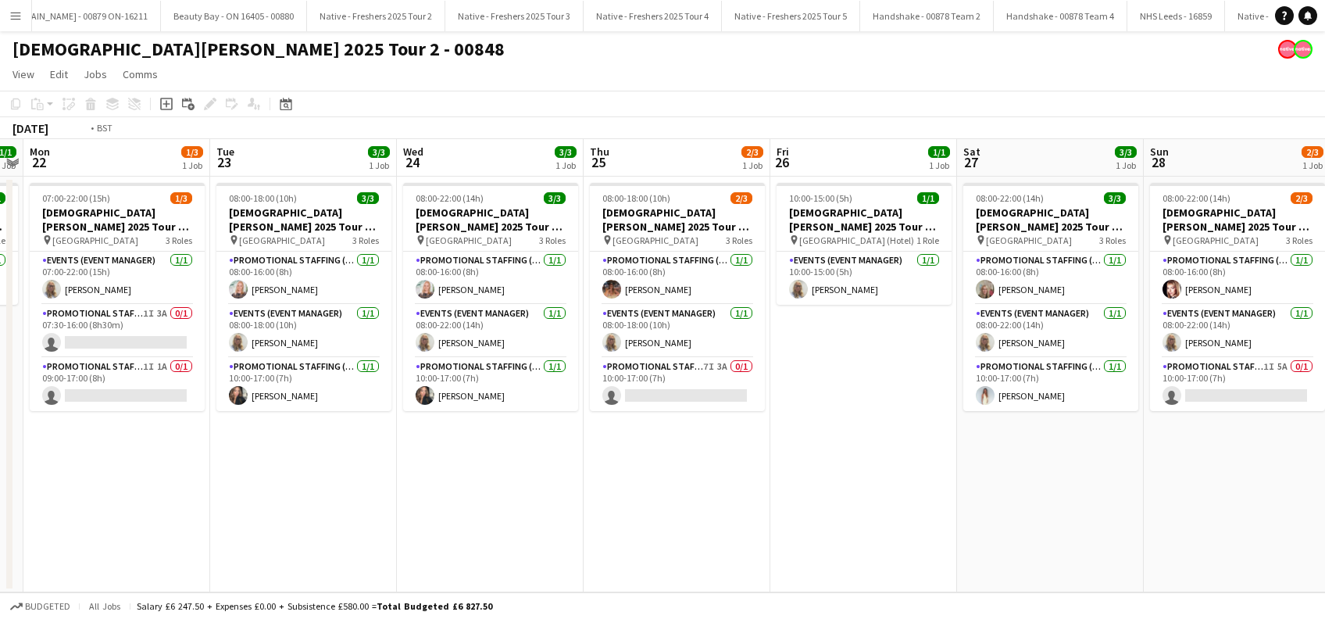
drag, startPoint x: 599, startPoint y: 508, endPoint x: 1036, endPoint y: 508, distance: 436.7
click at [1036, 508] on app-calendar-viewport "Sat 20 3/3 1 Job Sun 21 1/1 1 Job Mon 22 1/3 1 Job Tue 23 3/3 1 Job Wed 24 3/3 …" at bounding box center [662, 365] width 1325 height 453
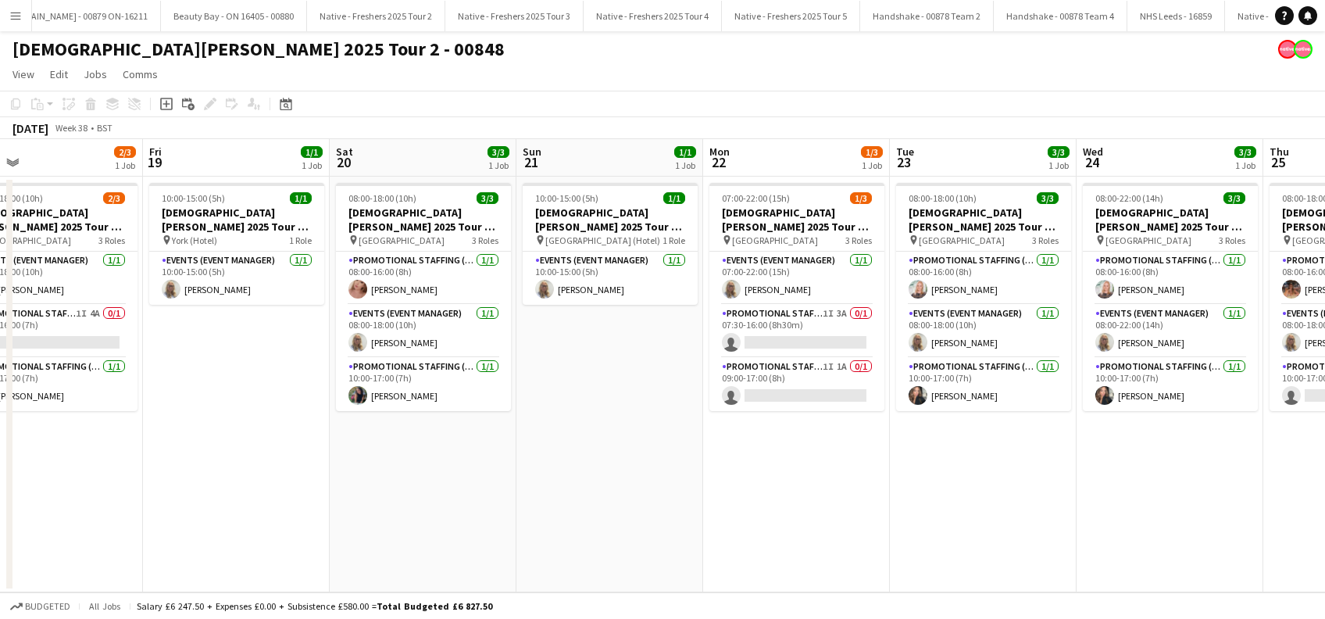
scroll to position [0, 400]
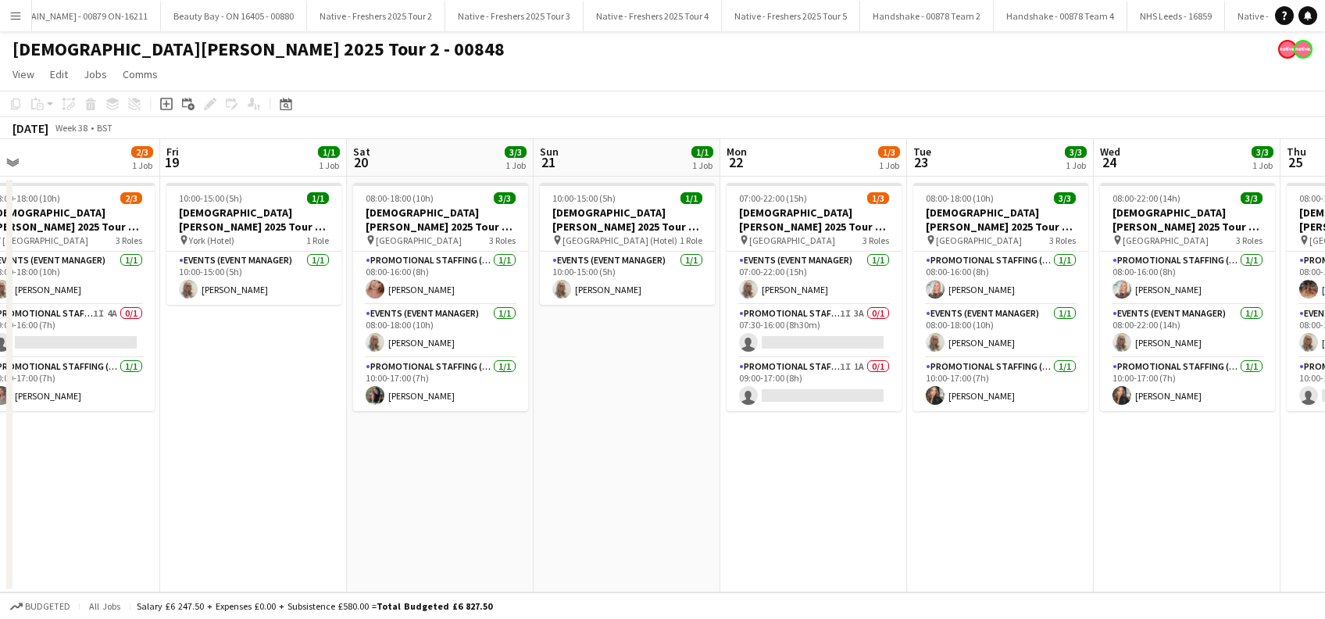
drag, startPoint x: 561, startPoint y: 497, endPoint x: 849, endPoint y: 519, distance: 289.1
click at [849, 519] on app-calendar-viewport "Tue 16 3/3 1 Job Wed 17 3/3 1 Job Thu 18 2/3 1 Job Fri 19 1/1 1 Job Sat 20 3/3 …" at bounding box center [662, 365] width 1325 height 453
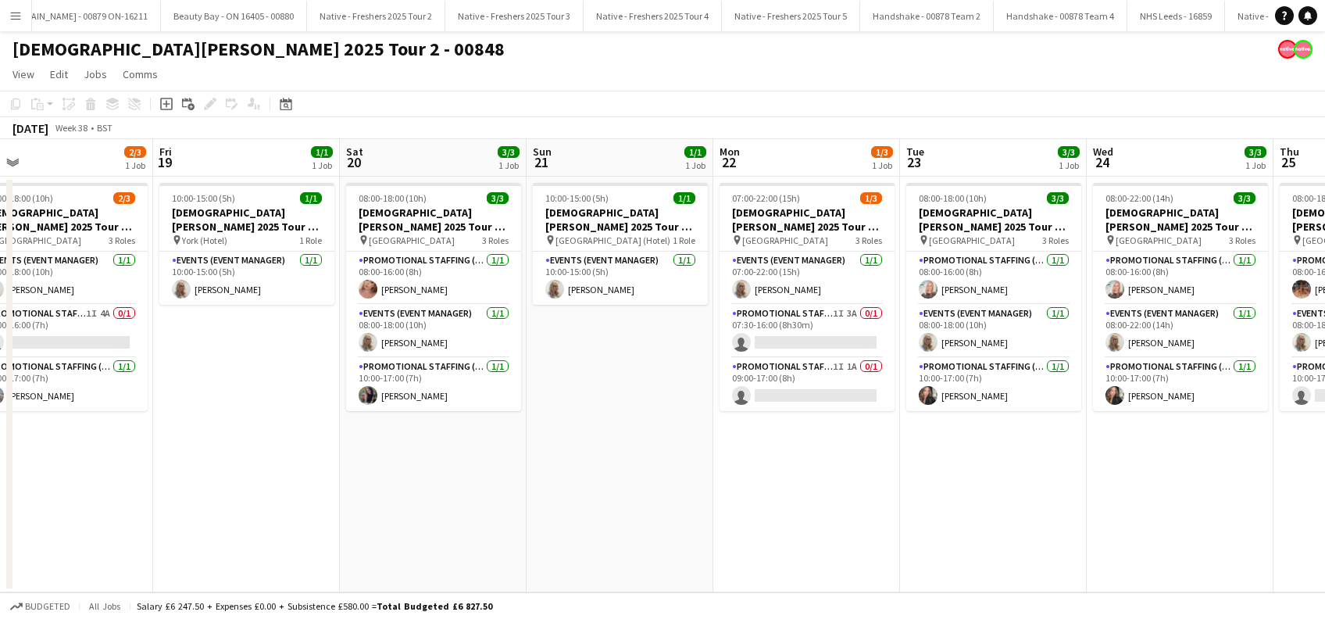
drag, startPoint x: 687, startPoint y: 480, endPoint x: 798, endPoint y: 480, distance: 110.9
click at [798, 480] on app-calendar-viewport "Tue 16 3/3 1 Job Wed 17 3/3 1 Job Thu 18 2/3 1 Job Fri 19 1/1 1 Job Sat 20 3/3 …" at bounding box center [662, 365] width 1325 height 453
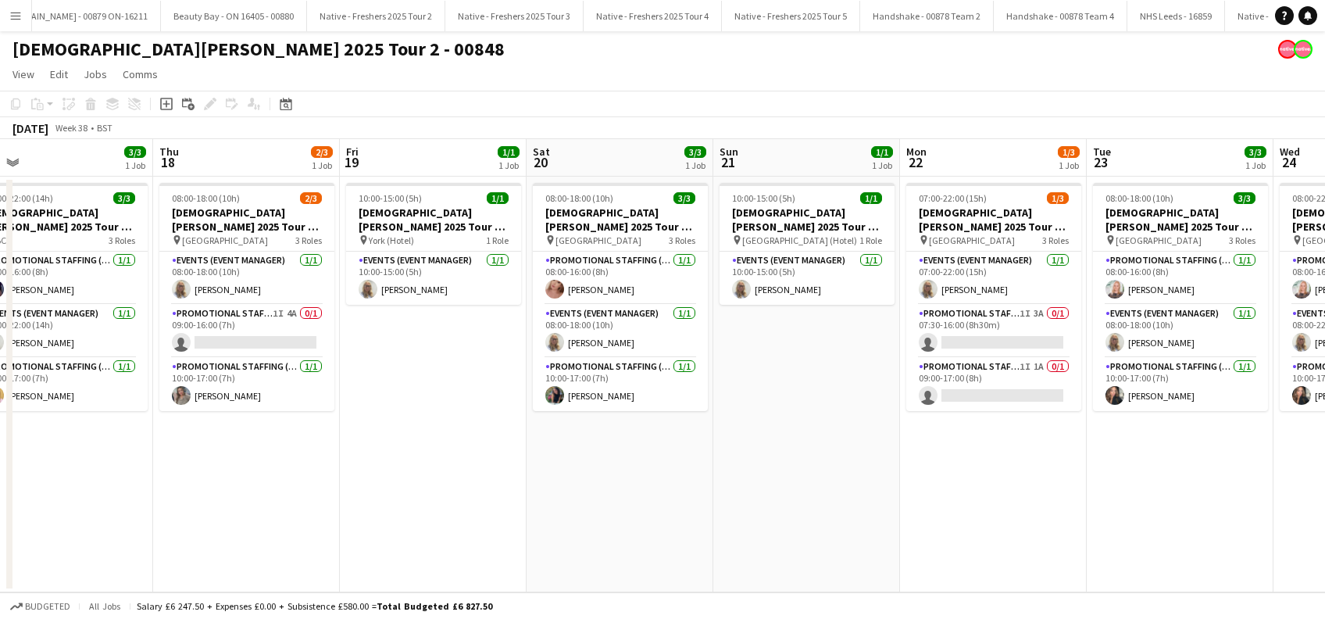
scroll to position [0, 405]
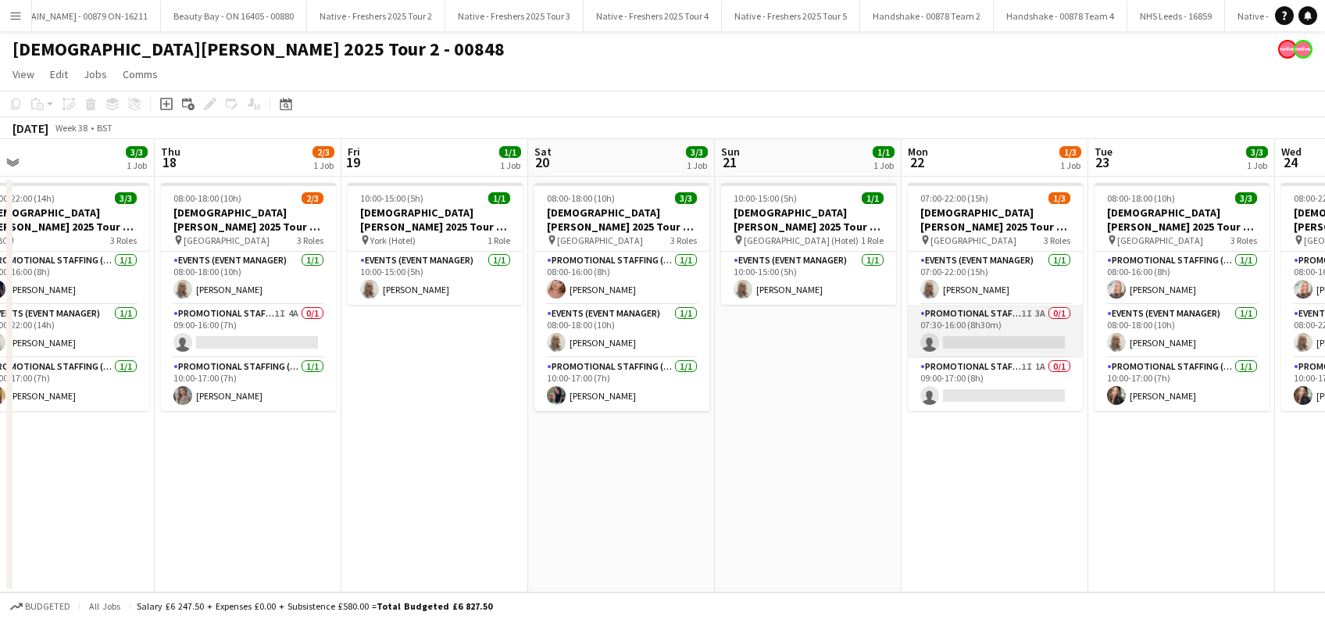
click at [983, 330] on app-card-role "Promotional Staffing (Brand Ambassadors) 1I 3A 0/1 07:30-16:00 (8h30m) single-n…" at bounding box center [995, 331] width 175 height 53
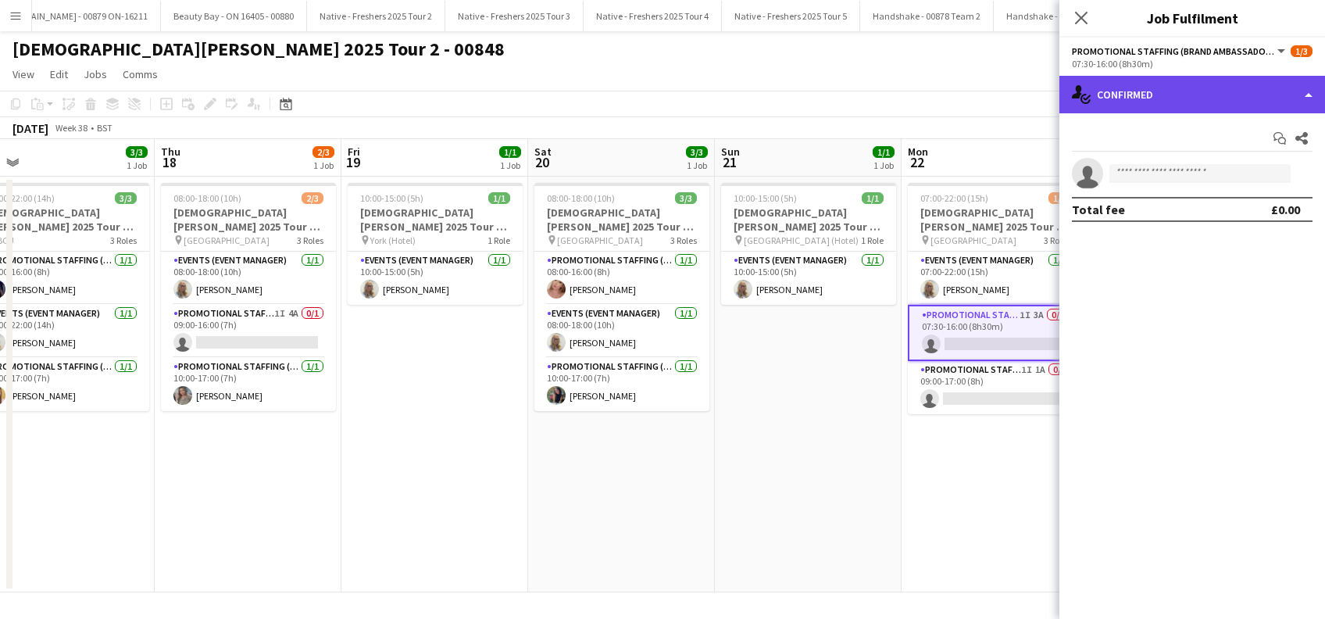
click at [1169, 101] on div "single-neutral-actions-check-2 Confirmed" at bounding box center [1192, 94] width 266 height 37
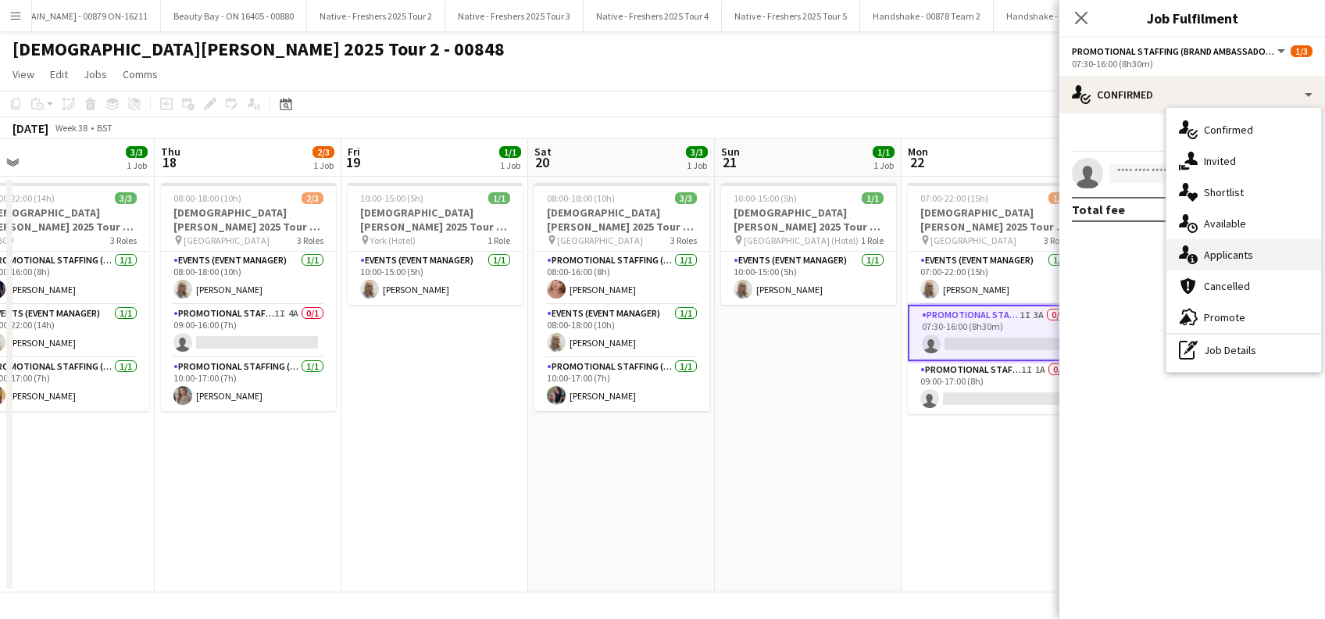
click at [1226, 249] on div "single-neutral-actions-information Applicants" at bounding box center [1243, 254] width 155 height 31
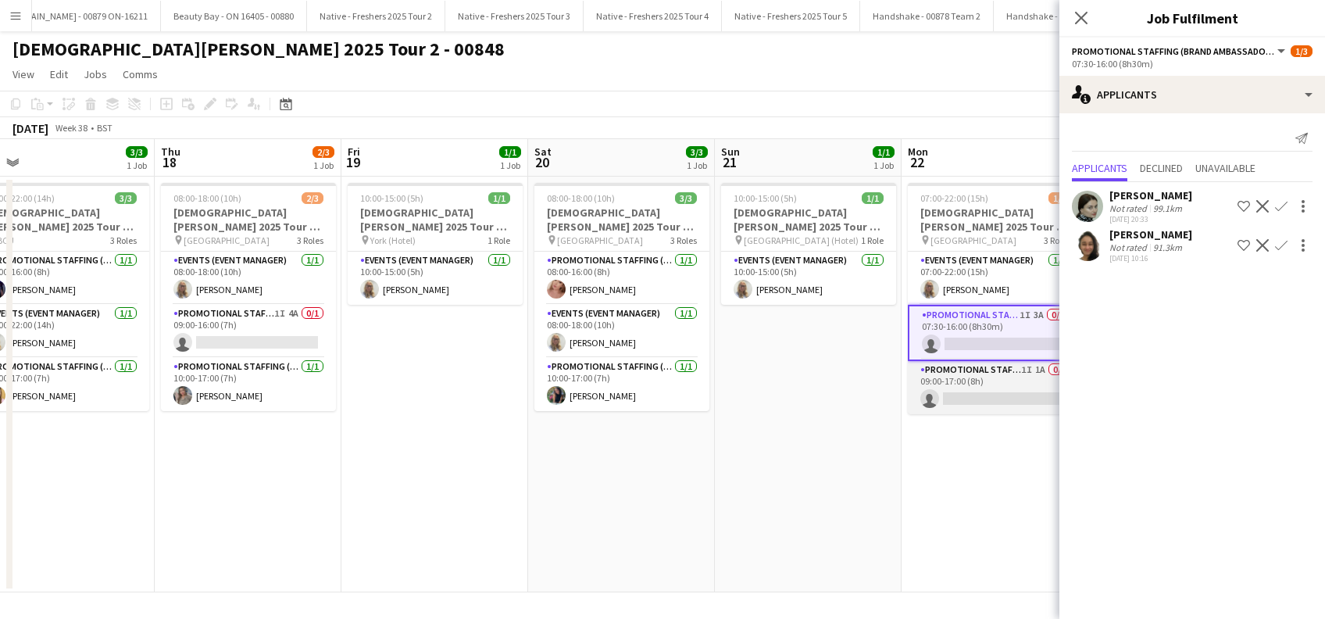
click at [990, 394] on app-card-role "Promotional Staffing (Brand Ambassadors) 1I 1A 0/1 09:00-17:00 (8h) single-neut…" at bounding box center [995, 387] width 175 height 53
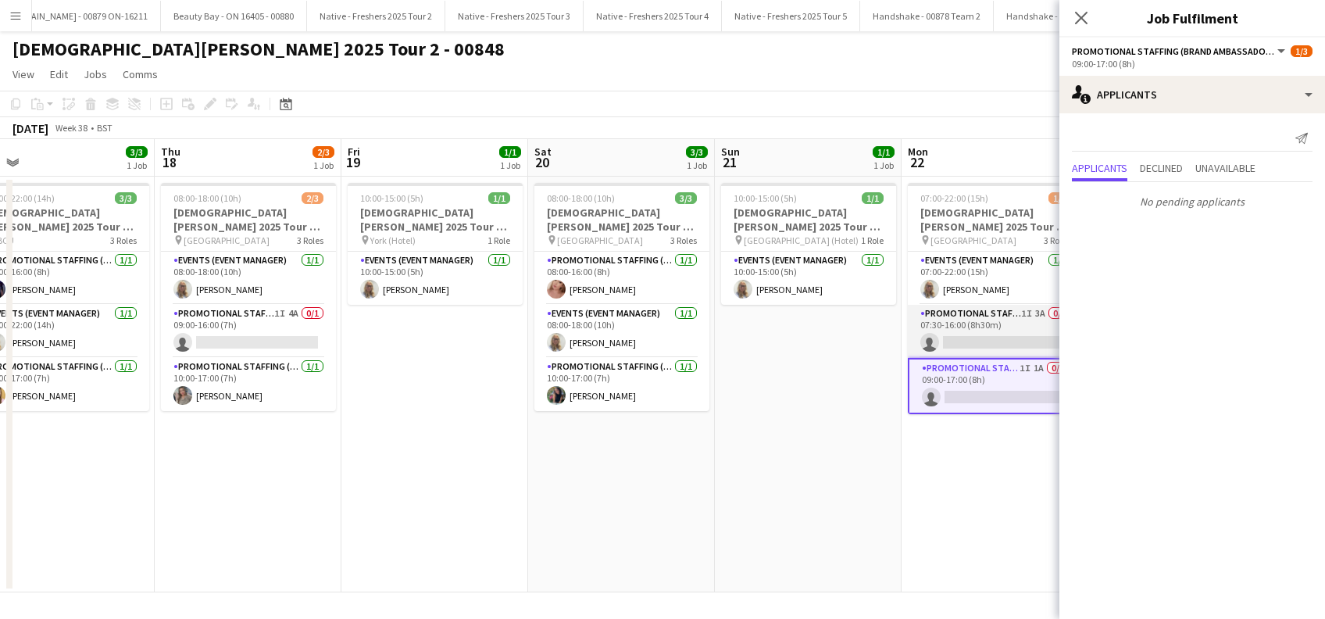
click at [995, 331] on app-card-role "Promotional Staffing (Brand Ambassadors) 1I 3A 0/1 07:30-16:00 (8h30m) single-n…" at bounding box center [995, 331] width 175 height 53
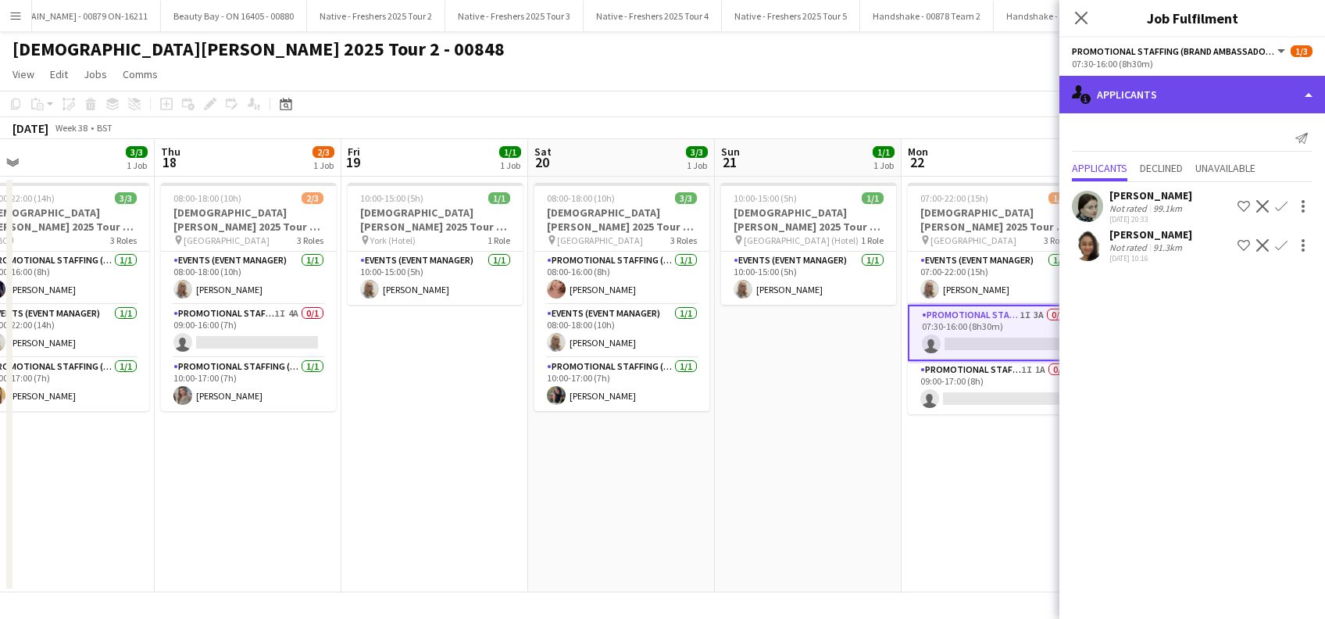
click at [1170, 98] on div "single-neutral-actions-information Applicants" at bounding box center [1192, 94] width 266 height 37
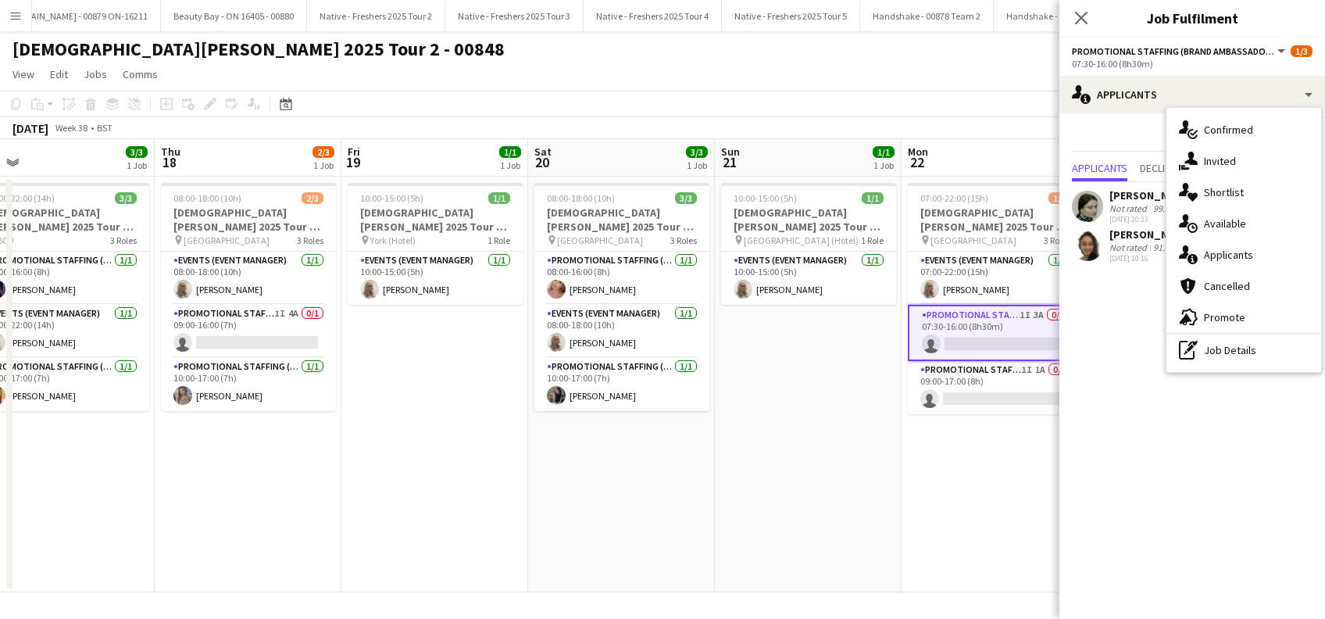
click at [1221, 152] on div "single-neutral-actions-share-1 Invited" at bounding box center [1243, 160] width 155 height 31
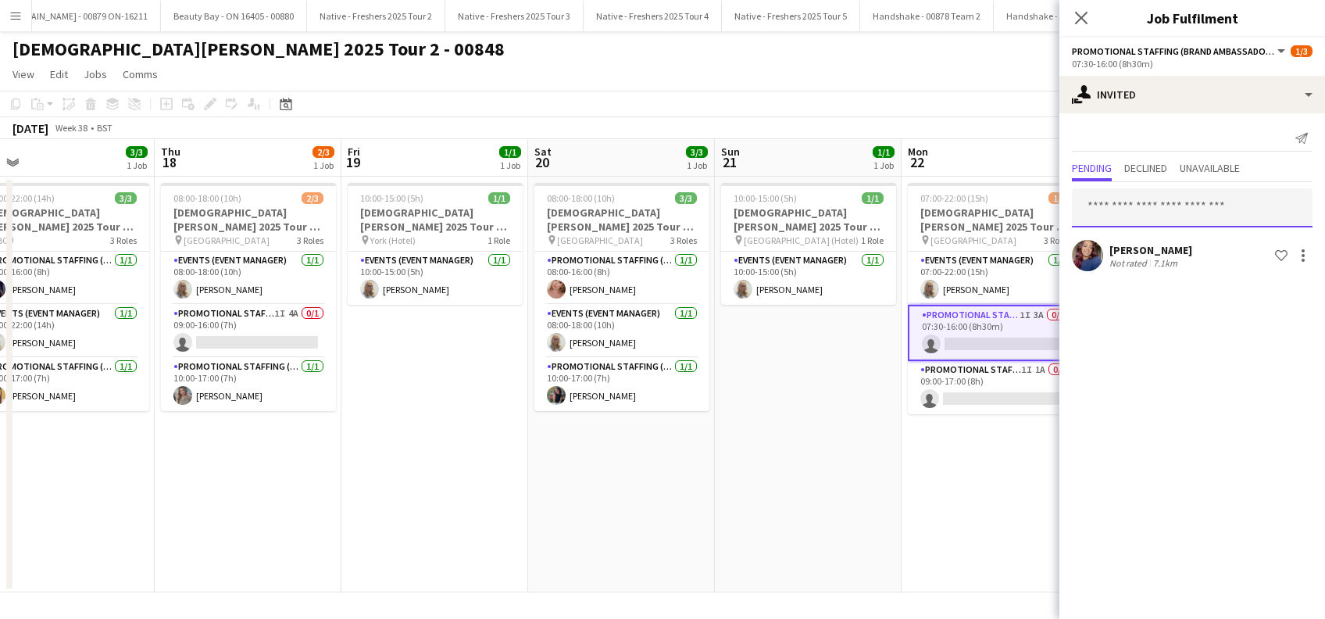
click at [1105, 206] on input "text" at bounding box center [1192, 207] width 241 height 39
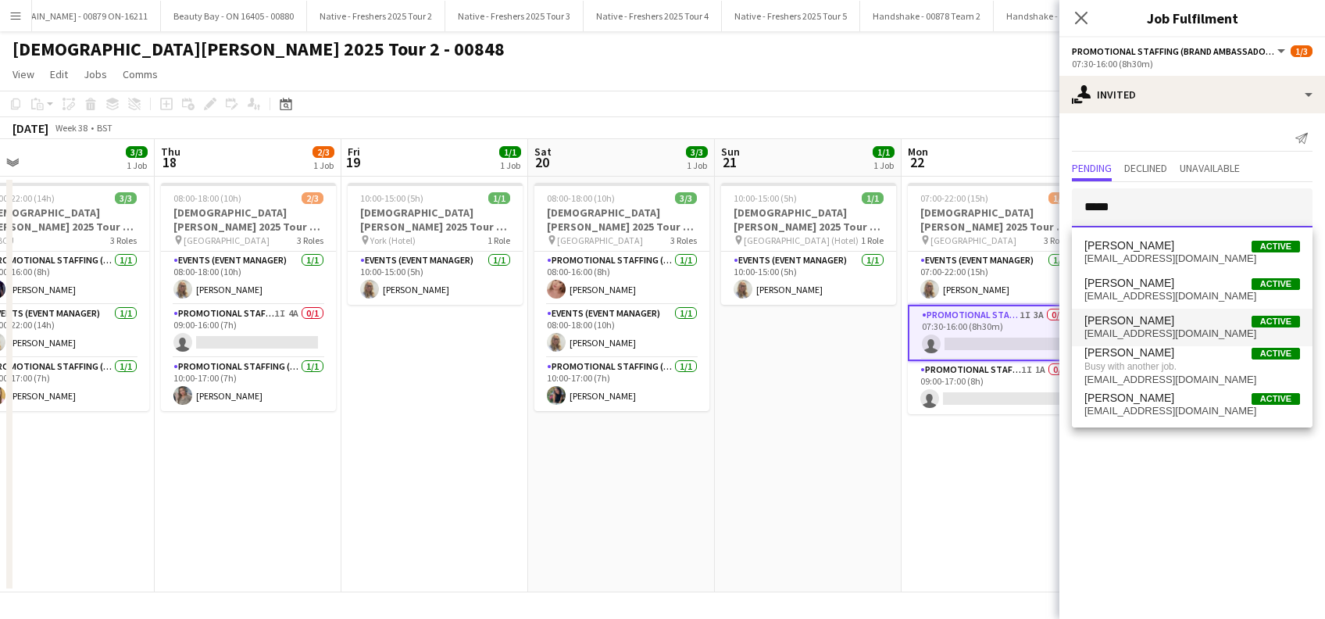
type input "*****"
click at [1131, 323] on span "Gemma Lemons" at bounding box center [1129, 320] width 90 height 13
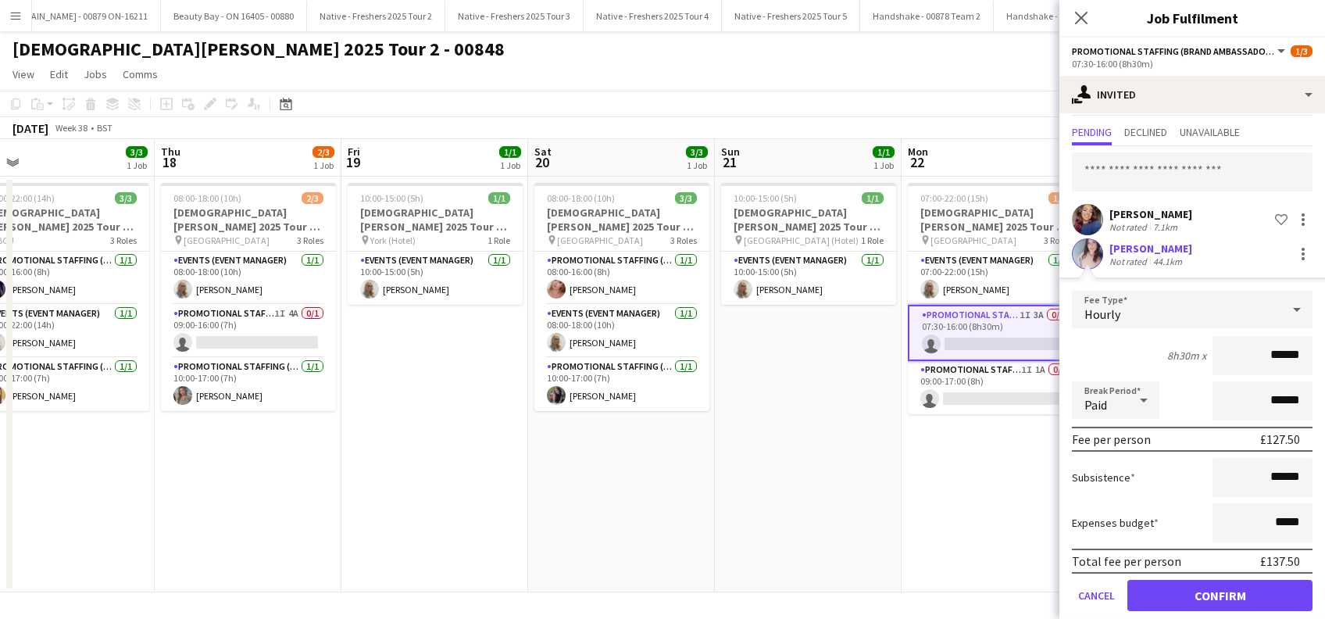
scroll to position [55, 0]
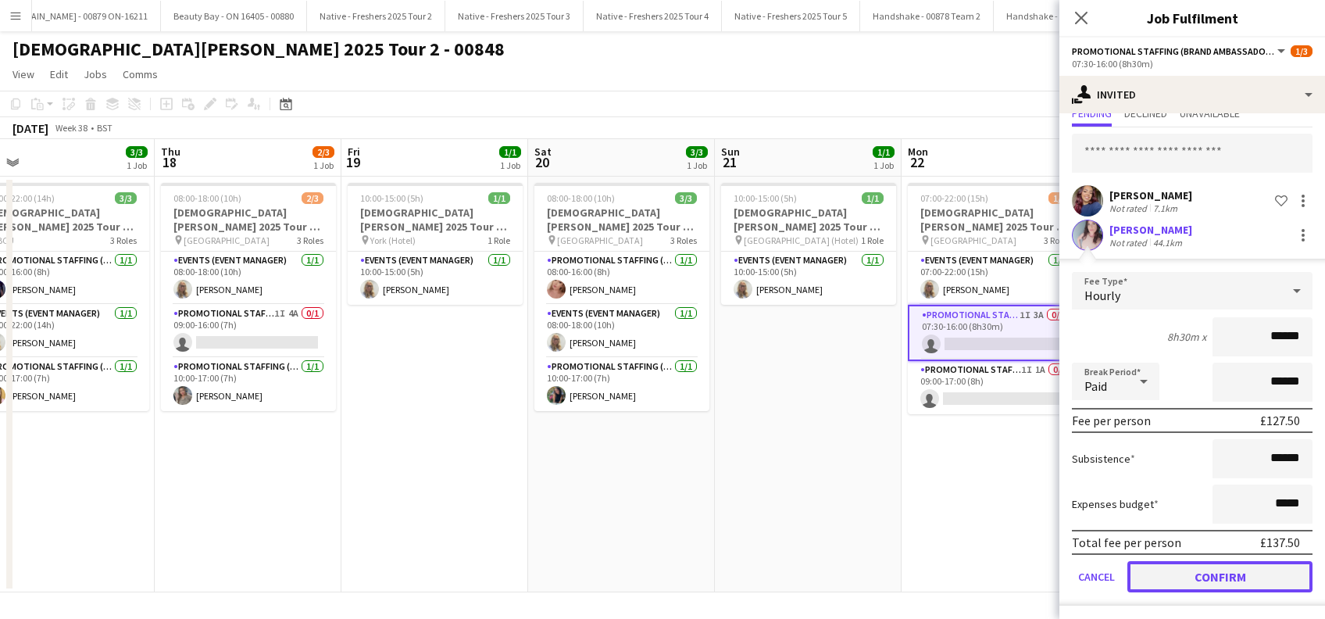
click at [1250, 570] on button "Confirm" at bounding box center [1219, 576] width 185 height 31
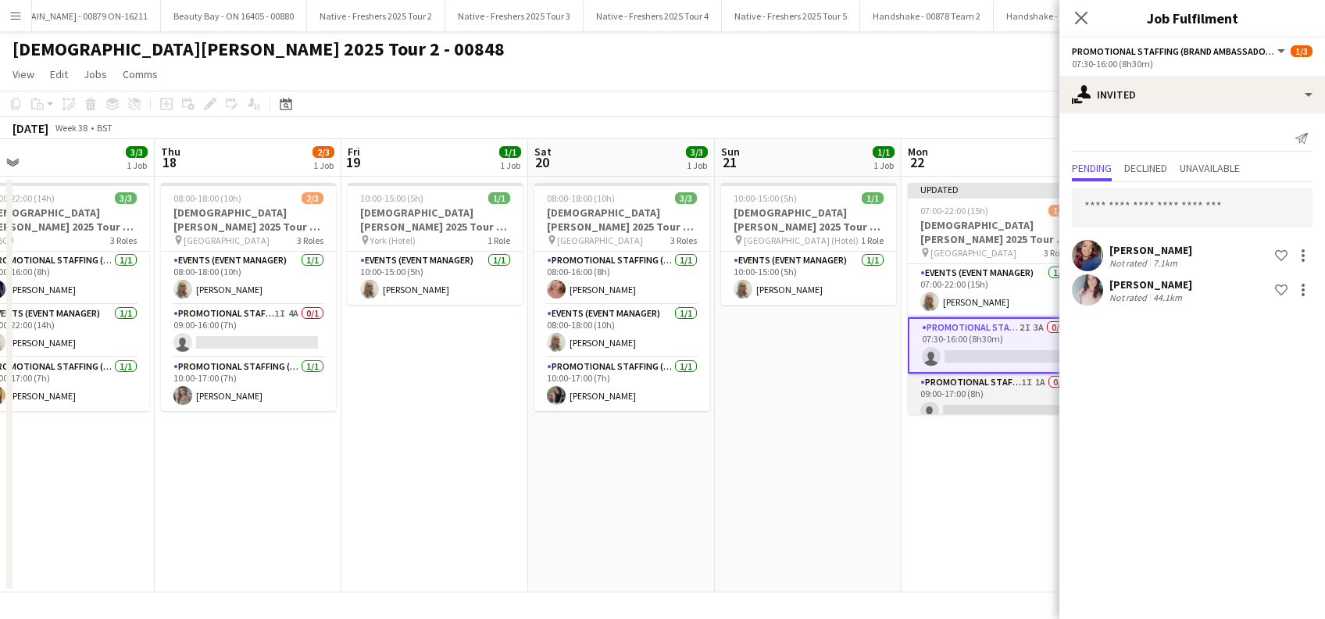
click at [969, 405] on app-card-role "Promotional Staffing (Brand Ambassadors) 1I 1A 0/1 09:00-17:00 (8h) single-neut…" at bounding box center [995, 399] width 175 height 53
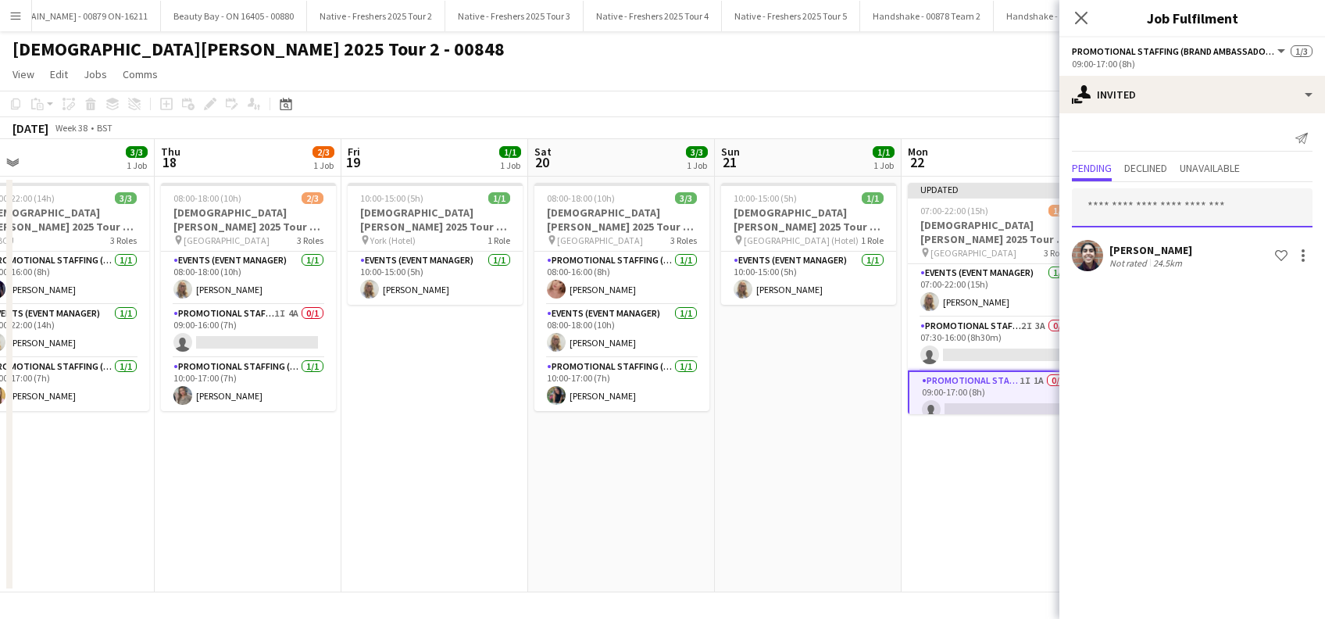
click at [1122, 208] on input "text" at bounding box center [1192, 207] width 241 height 39
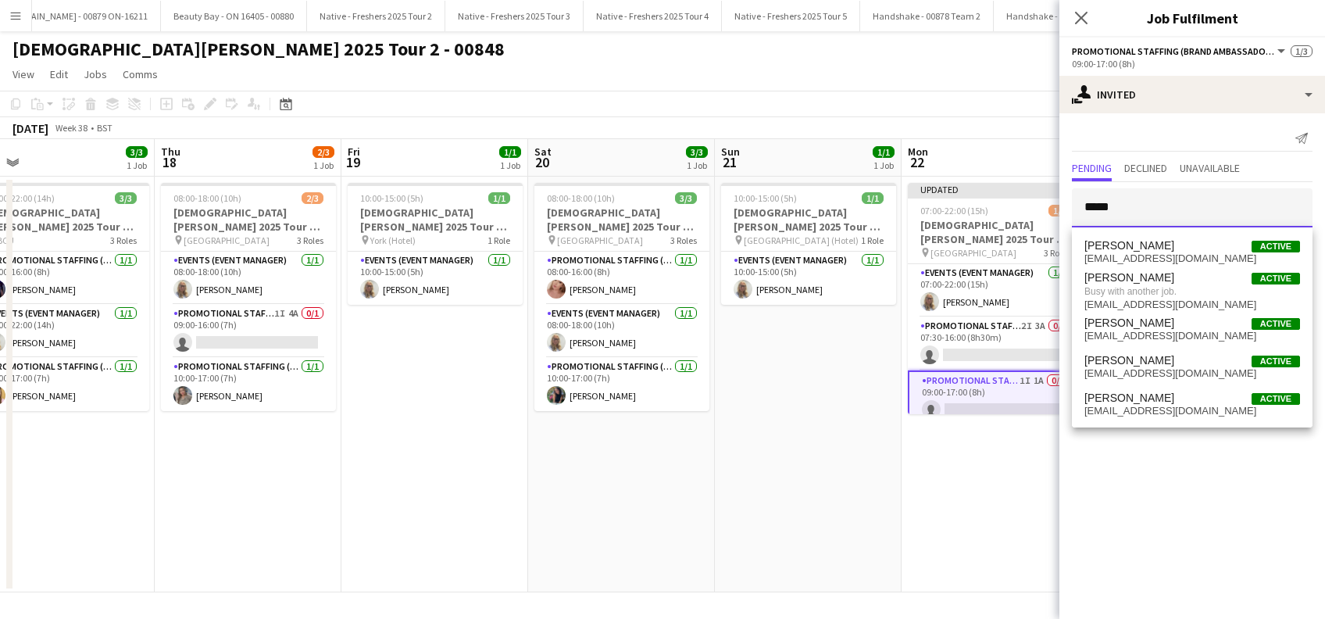
type input "*****"
click at [1006, 477] on app-date-cell "Updated 07:00-22:00 (15h) 1/3 Lady Garden 2025 Tour 2 - 00848 - University of L…" at bounding box center [994, 385] width 187 height 416
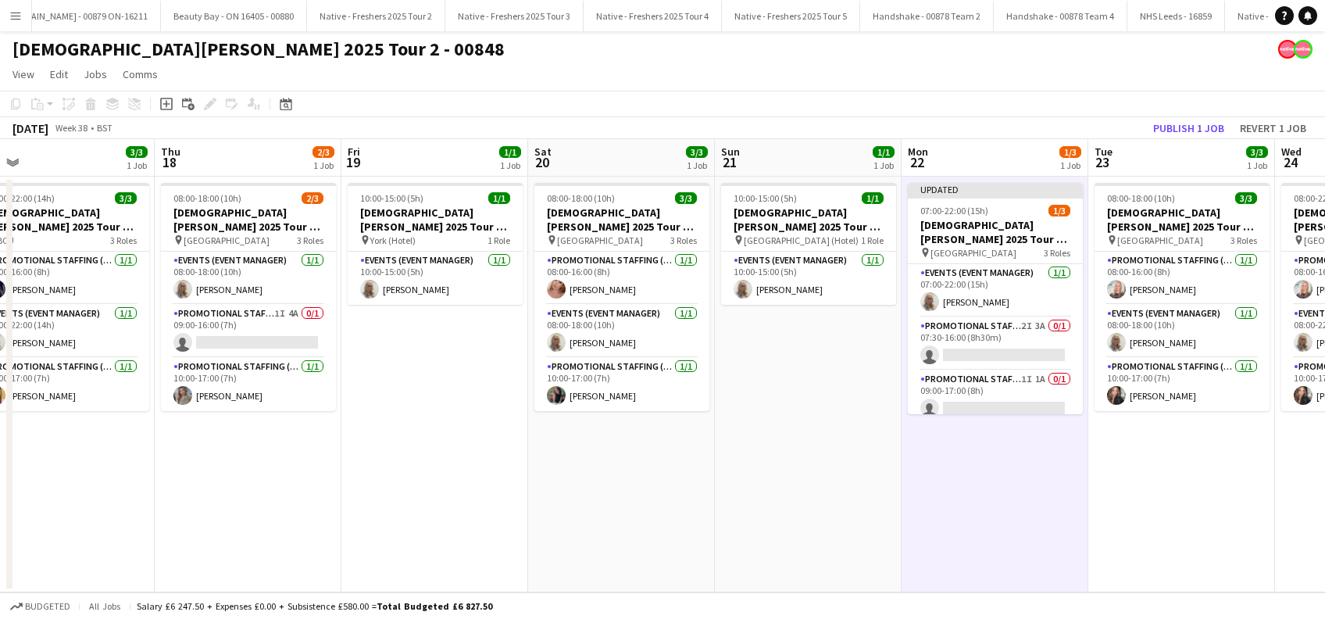
click at [877, 417] on app-date-cell "10:00-15:00 (5h) 1/1 Lady Garden 2025 Tour 2 - 00848 - Travel Day pin Leeds (Ho…" at bounding box center [808, 385] width 187 height 416
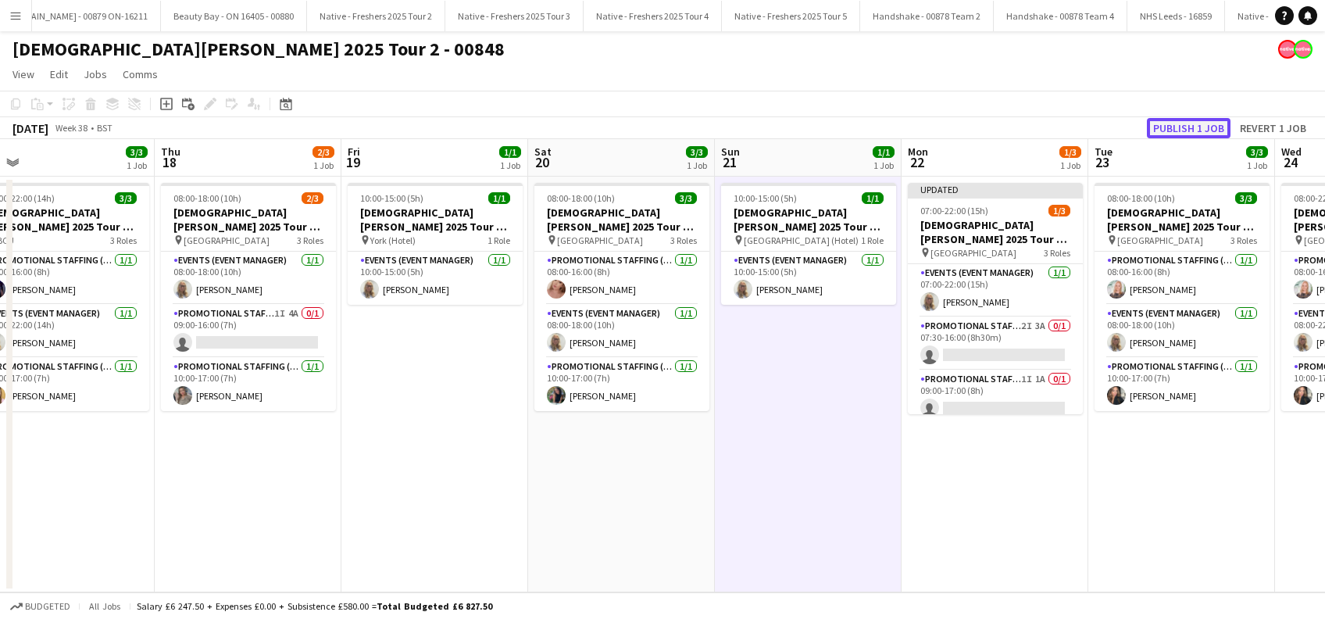
click at [1174, 127] on button "Publish 1 job" at bounding box center [1189, 128] width 84 height 20
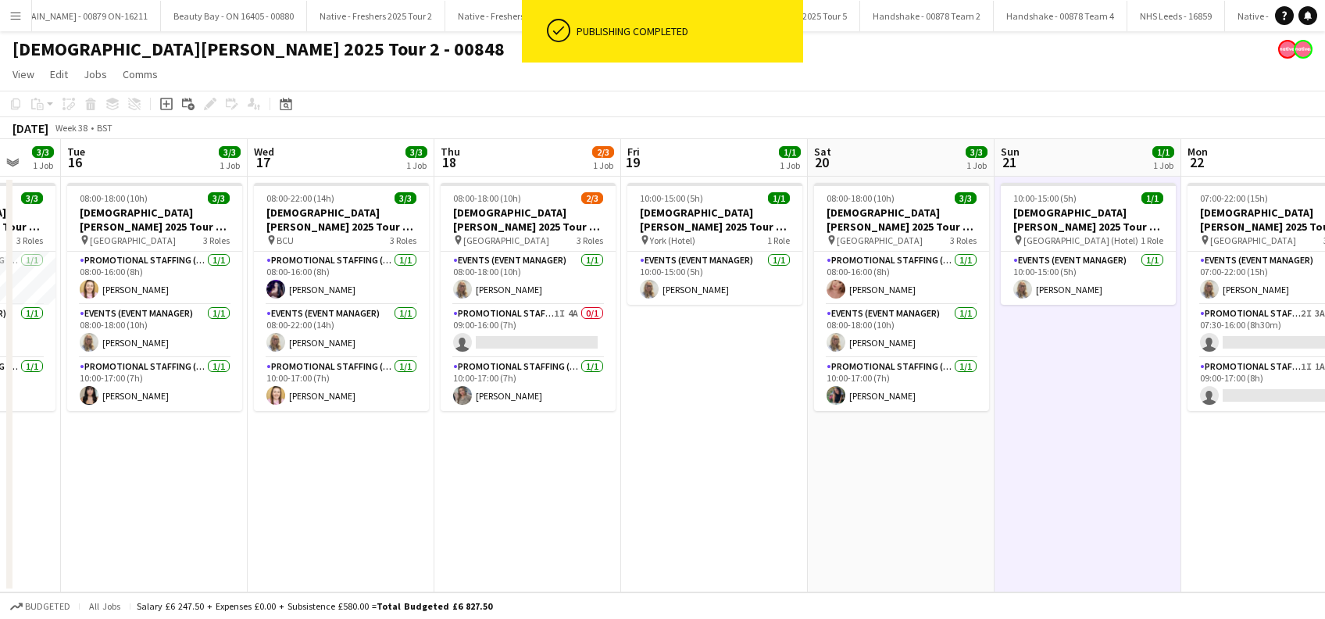
drag, startPoint x: 742, startPoint y: 485, endPoint x: 1024, endPoint y: 474, distance: 282.2
click at [1024, 474] on app-calendar-viewport "Sun 14 Mon 15 3/3 1 Job Tue 16 3/3 1 Job Wed 17 3/3 1 Job Thu 18 2/3 1 Job Fri …" at bounding box center [662, 365] width 1325 height 453
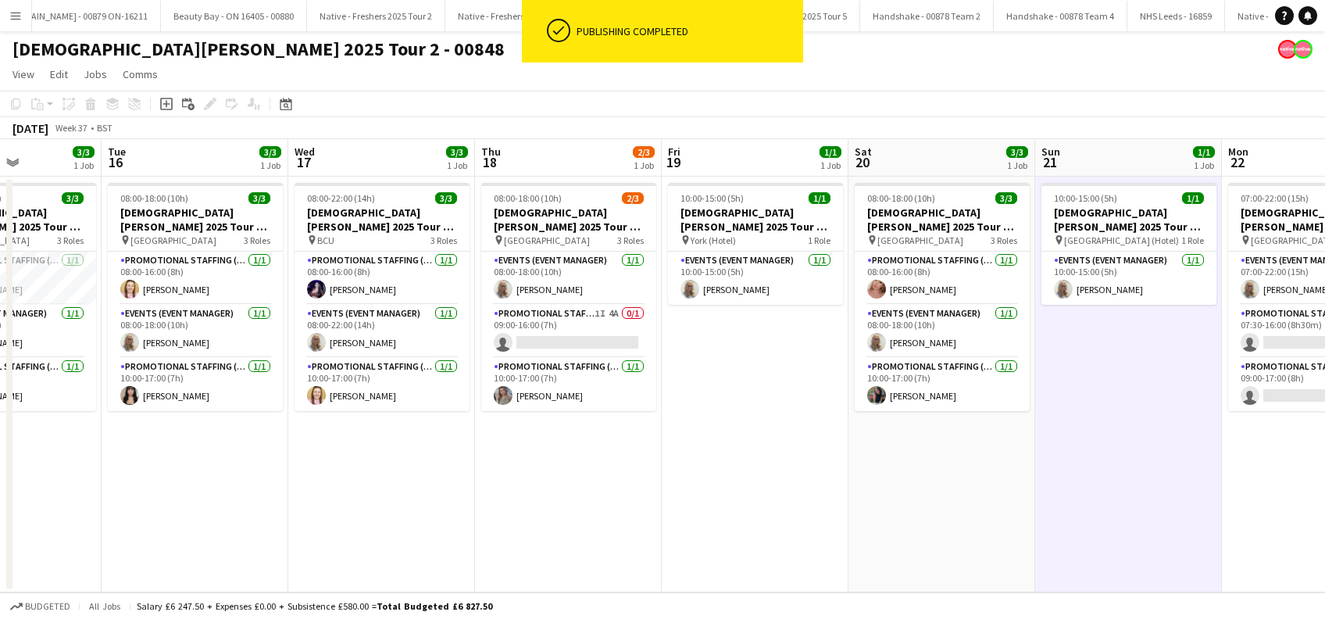
drag, startPoint x: 655, startPoint y: 484, endPoint x: 880, endPoint y: 469, distance: 226.2
click at [880, 469] on app-calendar-viewport "Sat 13 Sun 14 1/1 1 Job Mon 15 3/3 1 Job Tue 16 3/3 1 Job Wed 17 3/3 1 Job Thu …" at bounding box center [662, 365] width 1325 height 453
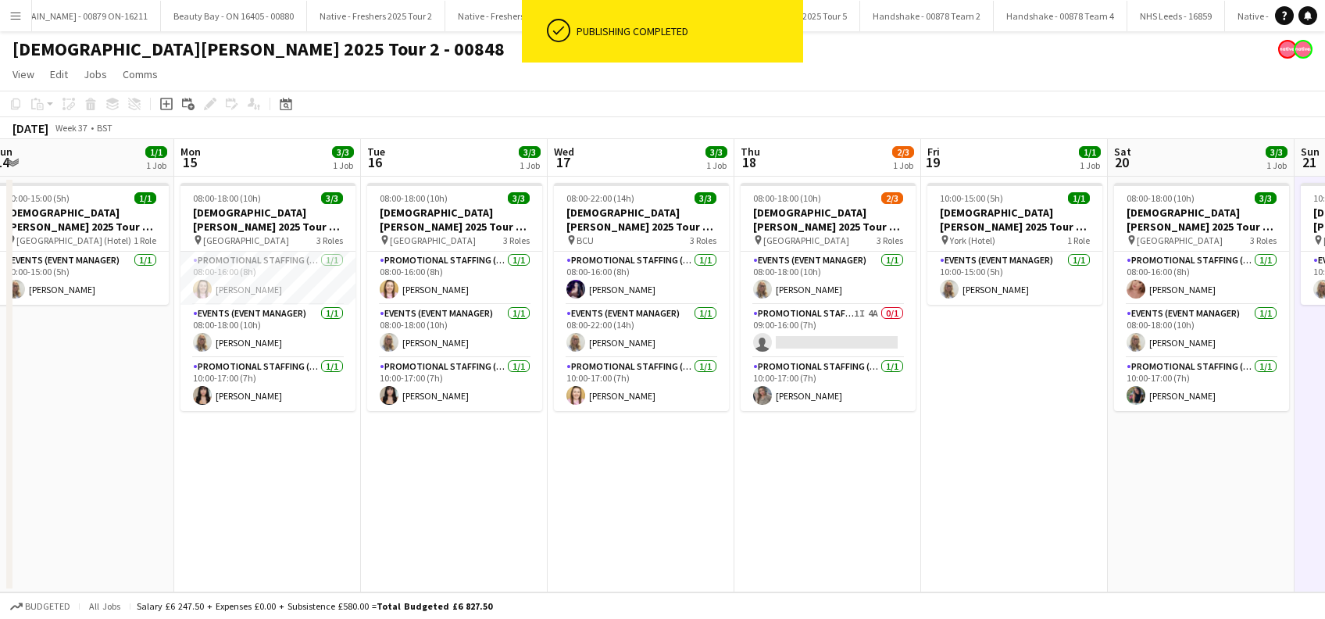
drag, startPoint x: 696, startPoint y: 498, endPoint x: 876, endPoint y: 499, distance: 180.4
click at [869, 498] on app-calendar-viewport "Fri 12 3/3 1 Job Sat 13 Sun 14 1/1 1 Job Mon 15 3/3 1 Job Tue 16 3/3 1 Job Wed …" at bounding box center [662, 365] width 1325 height 453
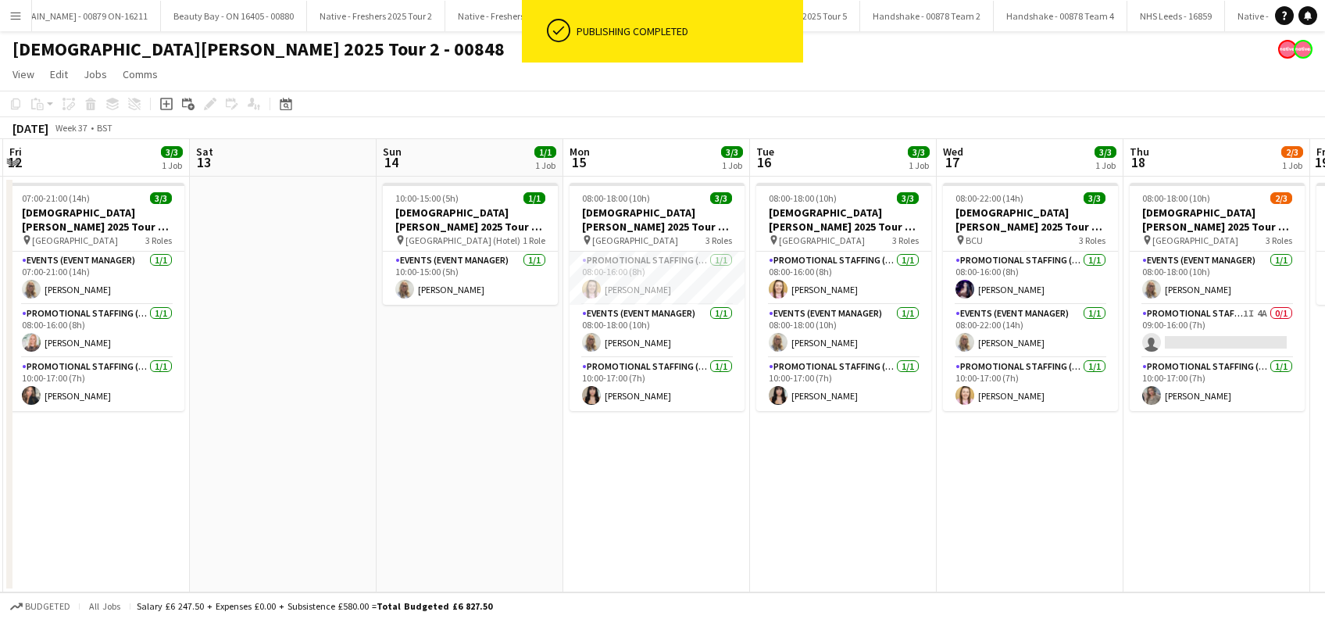
drag, startPoint x: 720, startPoint y: 509, endPoint x: 917, endPoint y: 519, distance: 197.1
click at [931, 521] on app-calendar-viewport "Wed 10 Thu 11 1/1 1 Job Fri 12 3/3 1 Job Sat 13 Sun 14 1/1 1 Job Mon 15 3/3 1 J…" at bounding box center [662, 365] width 1325 height 453
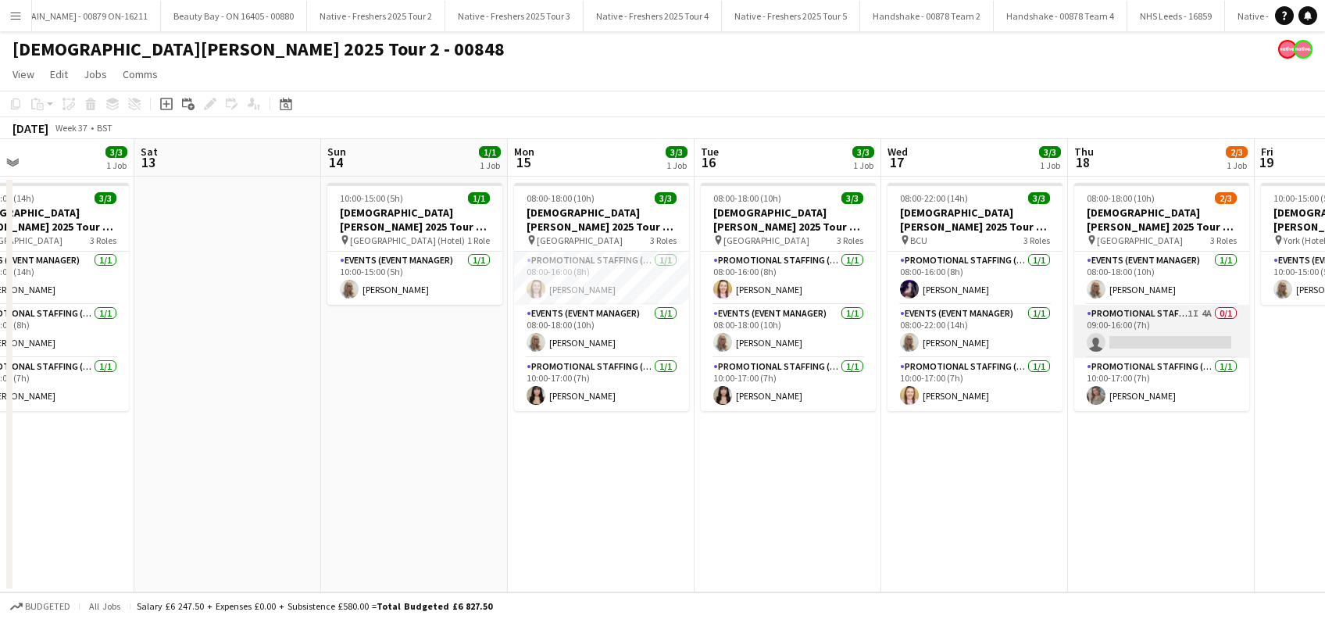
click at [1151, 344] on app-card-role "Promotional Staffing (Brand Ambassadors) 1I 4A 0/1 09:00-16:00 (7h) single-neut…" at bounding box center [1161, 331] width 175 height 53
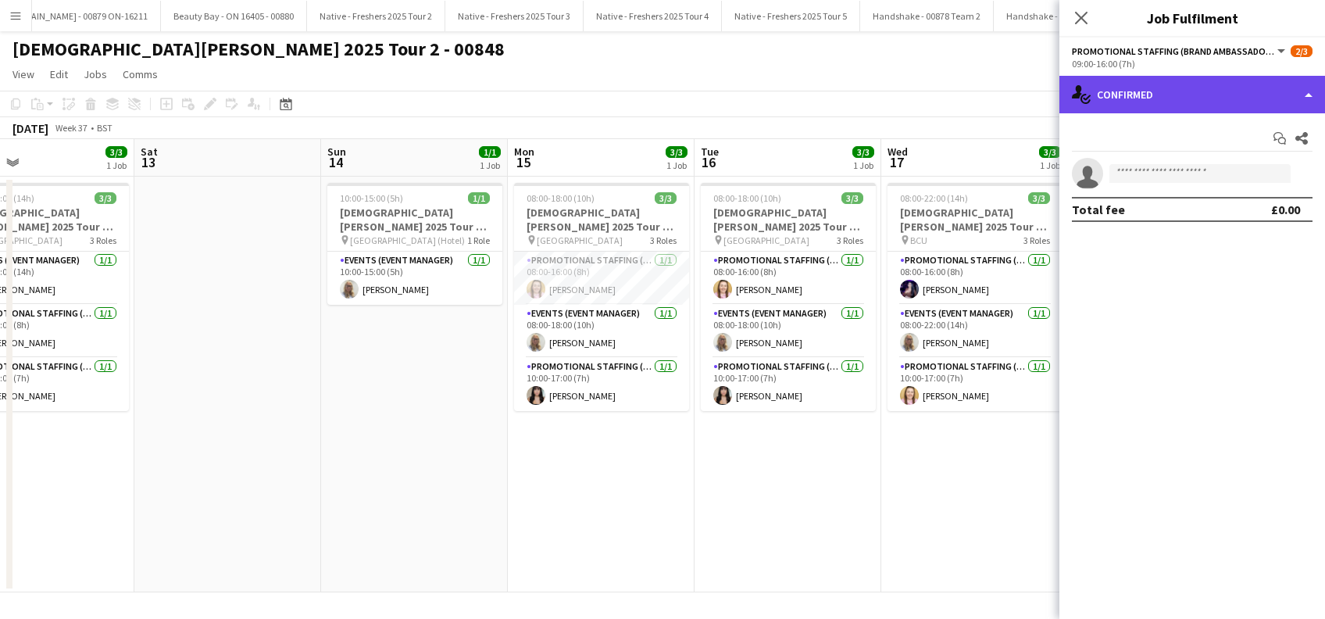
click at [1220, 87] on div "single-neutral-actions-check-2 Confirmed" at bounding box center [1192, 94] width 266 height 37
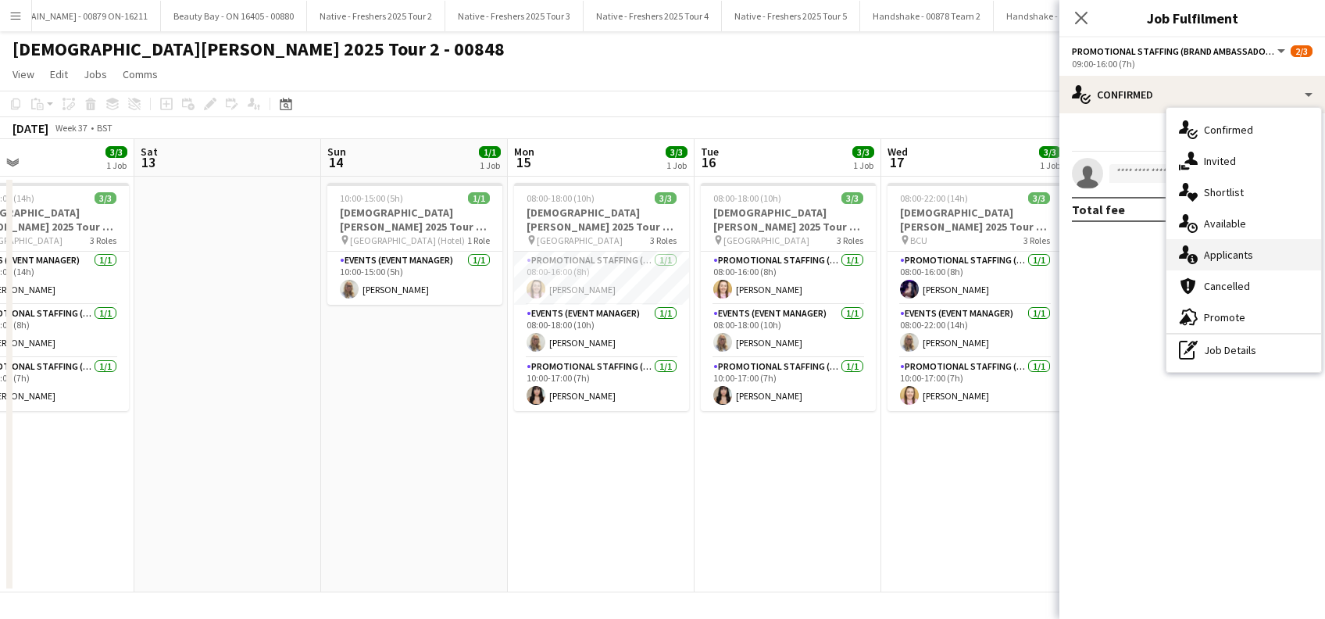
click at [1230, 255] on div "single-neutral-actions-information Applicants" at bounding box center [1243, 254] width 155 height 31
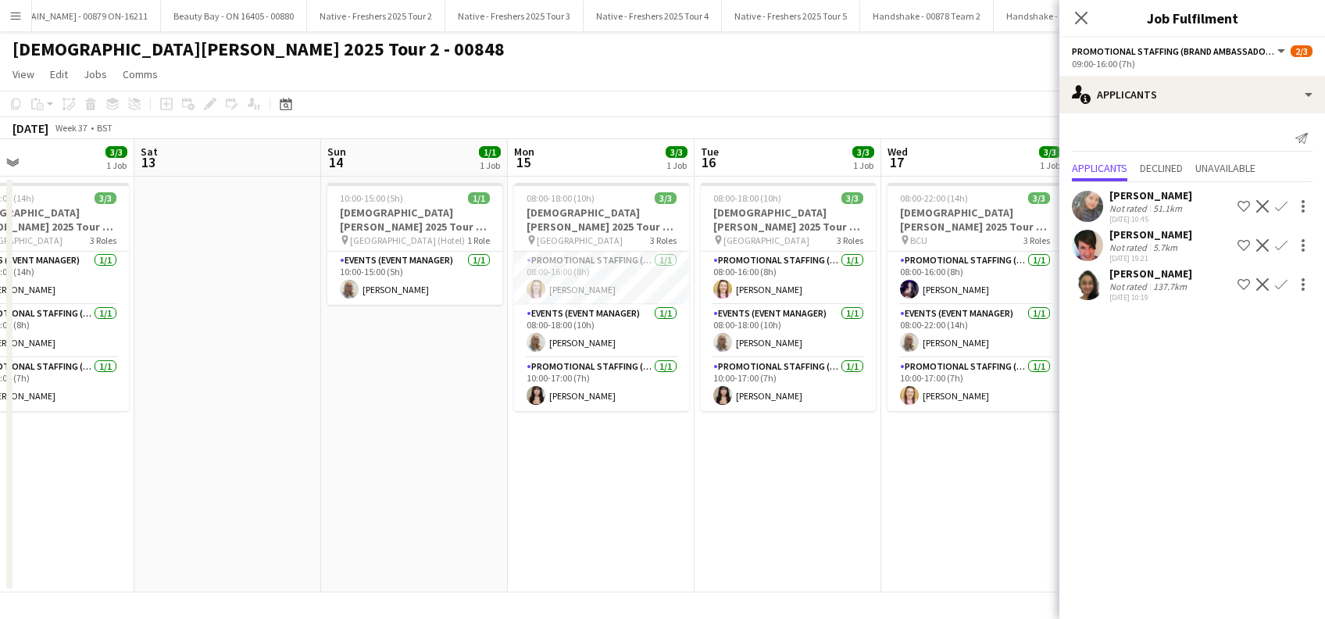
click at [1156, 231] on div "Luana Contarino" at bounding box center [1150, 234] width 83 height 14
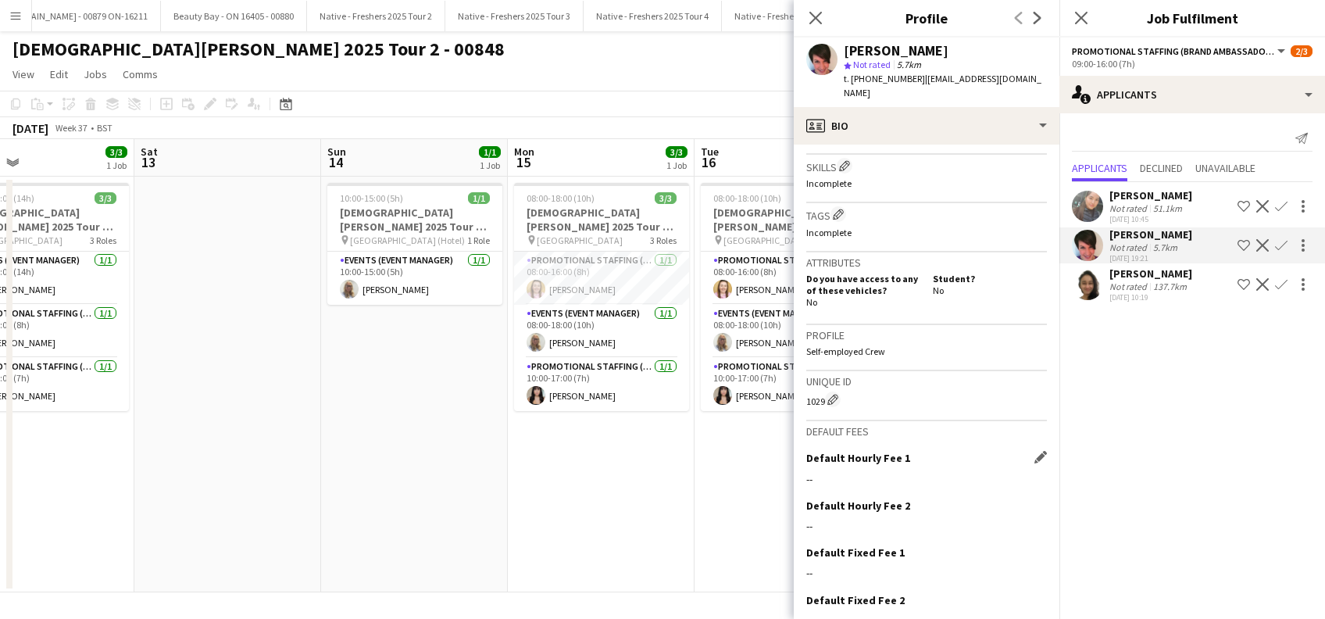
scroll to position [613, 0]
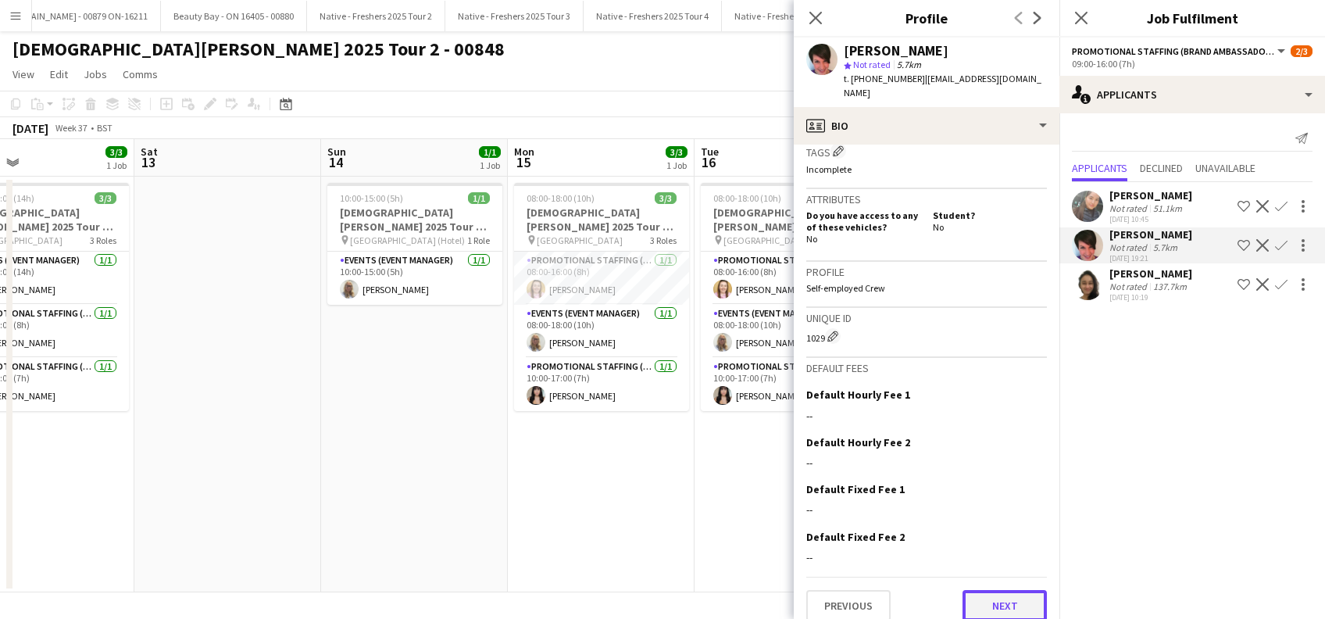
click at [981, 590] on button "Next" at bounding box center [1004, 605] width 84 height 31
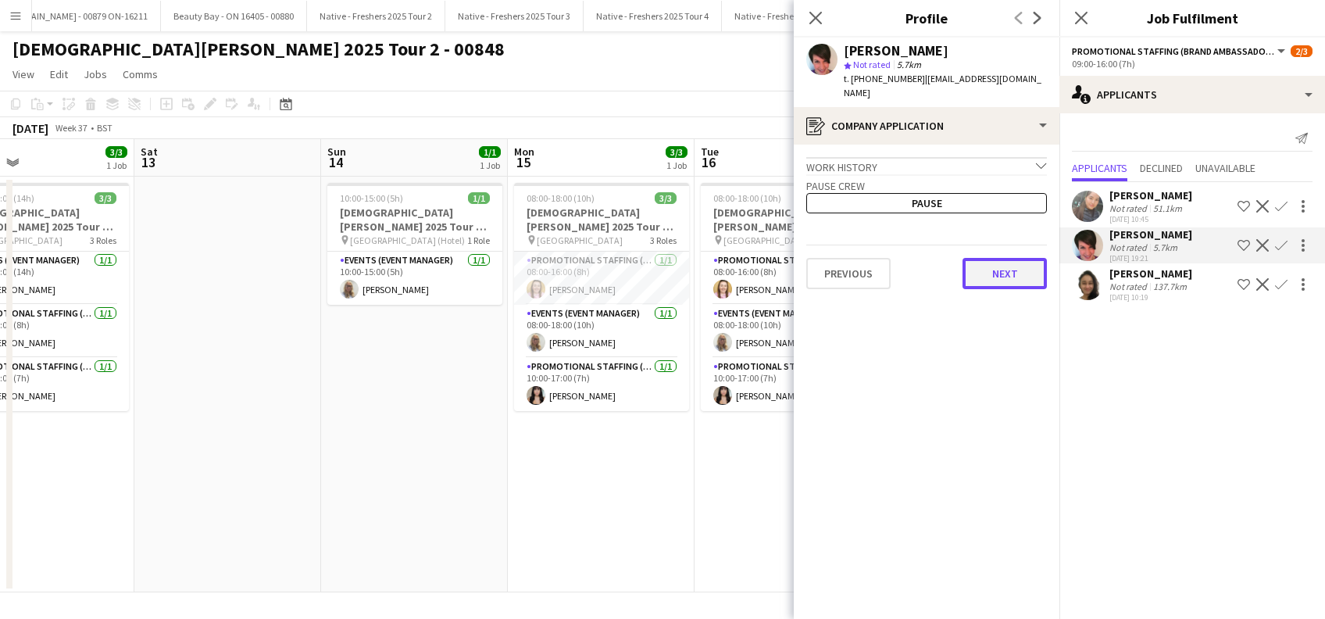
click at [990, 271] on button "Next" at bounding box center [1004, 273] width 84 height 31
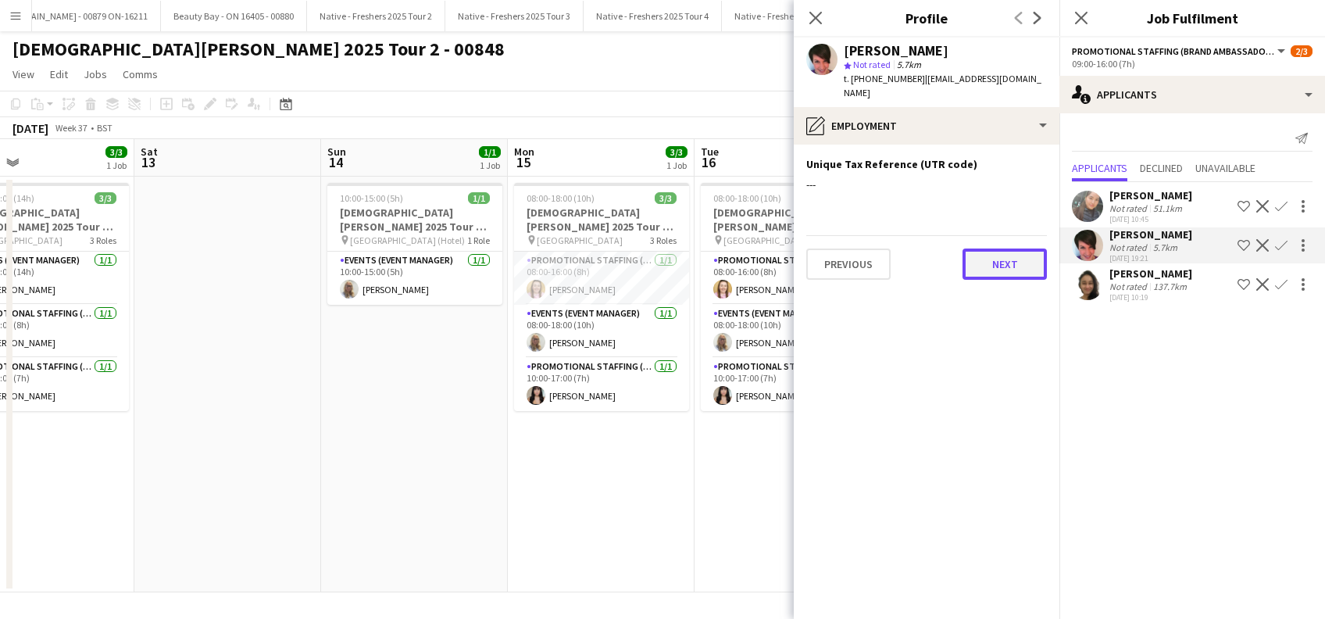
click at [995, 262] on button "Next" at bounding box center [1004, 263] width 84 height 31
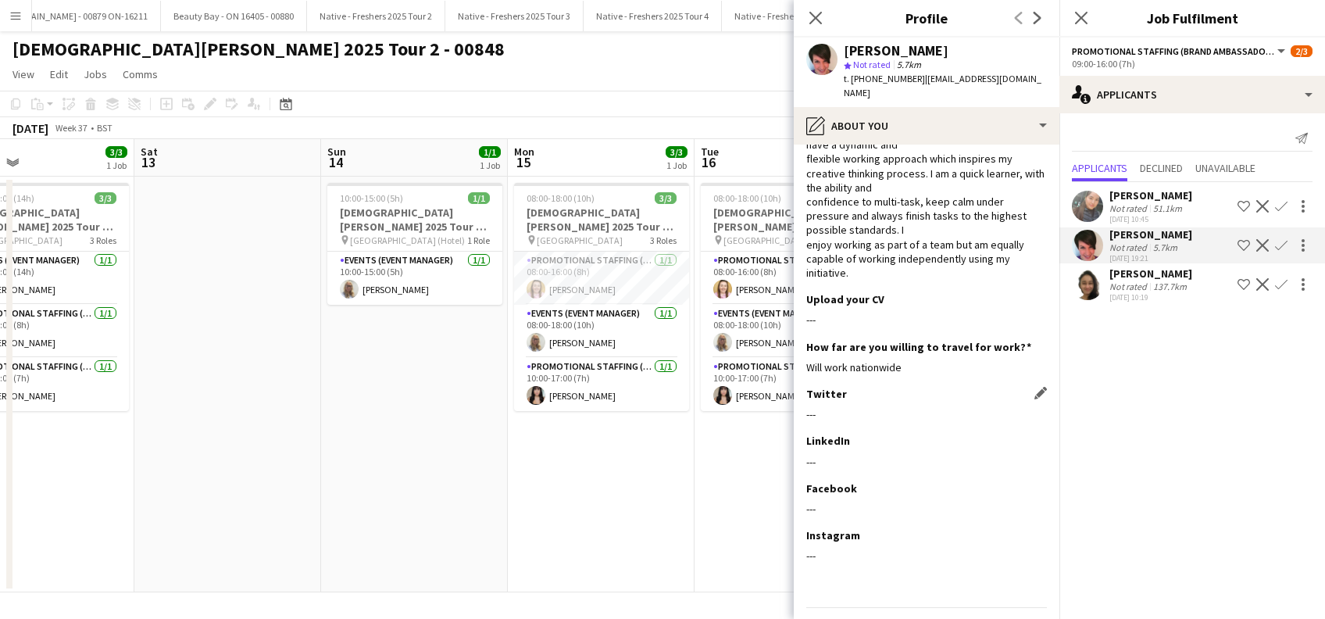
scroll to position [98, 0]
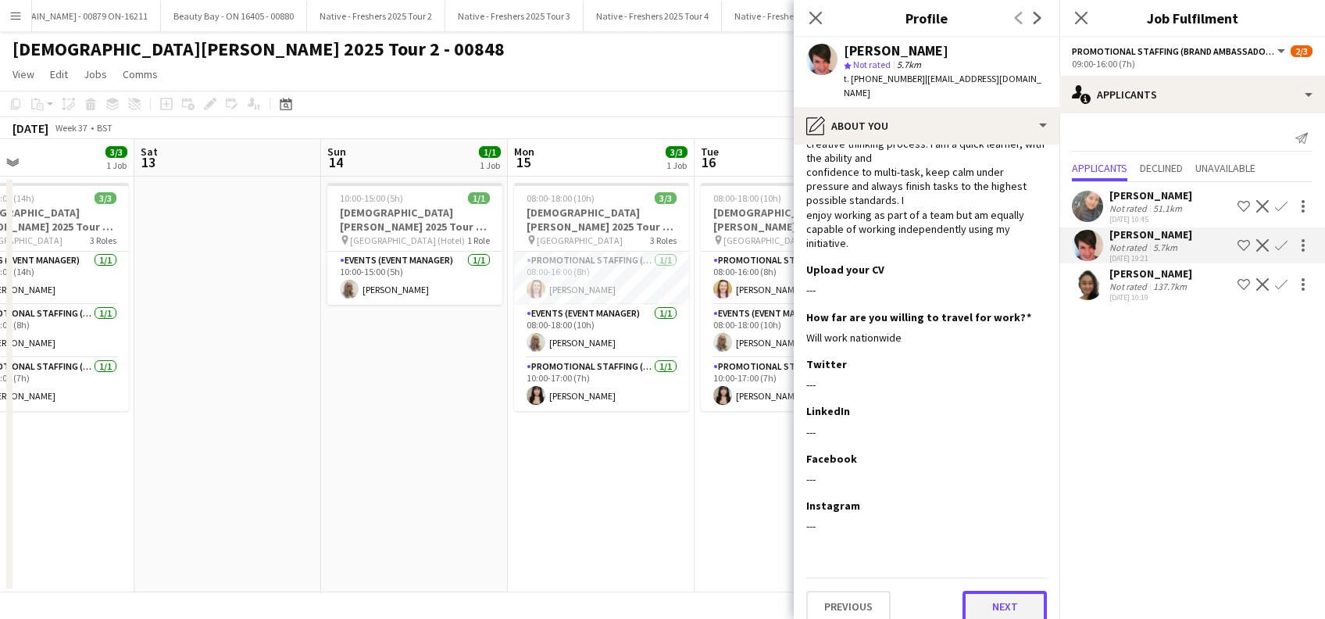
click at [989, 591] on button "Next" at bounding box center [1004, 606] width 84 height 31
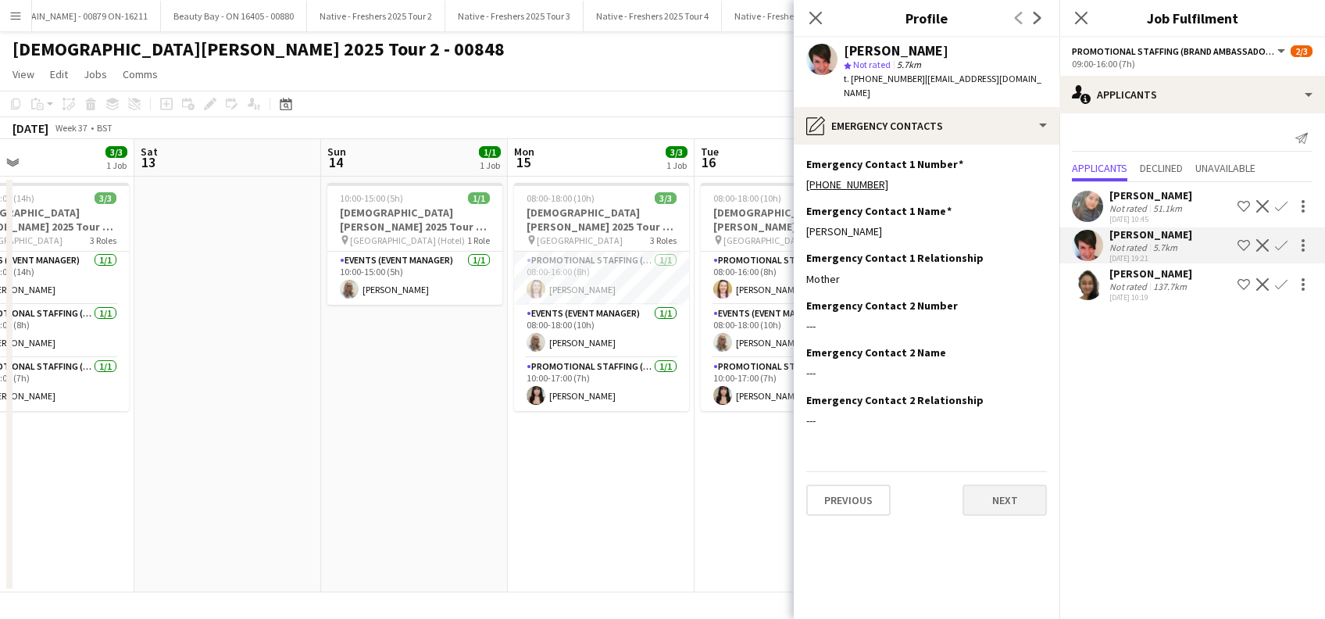
scroll to position [0, 0]
click at [987, 484] on button "Next" at bounding box center [1004, 499] width 84 height 31
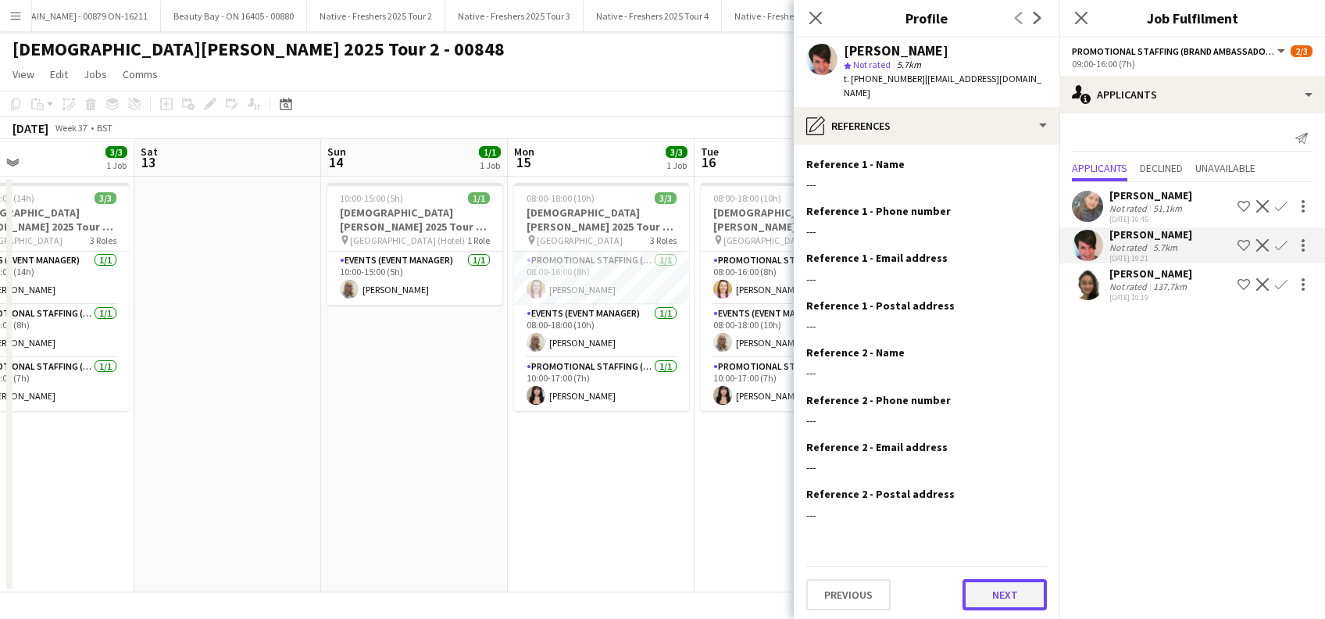
click at [982, 591] on button "Next" at bounding box center [1004, 594] width 84 height 31
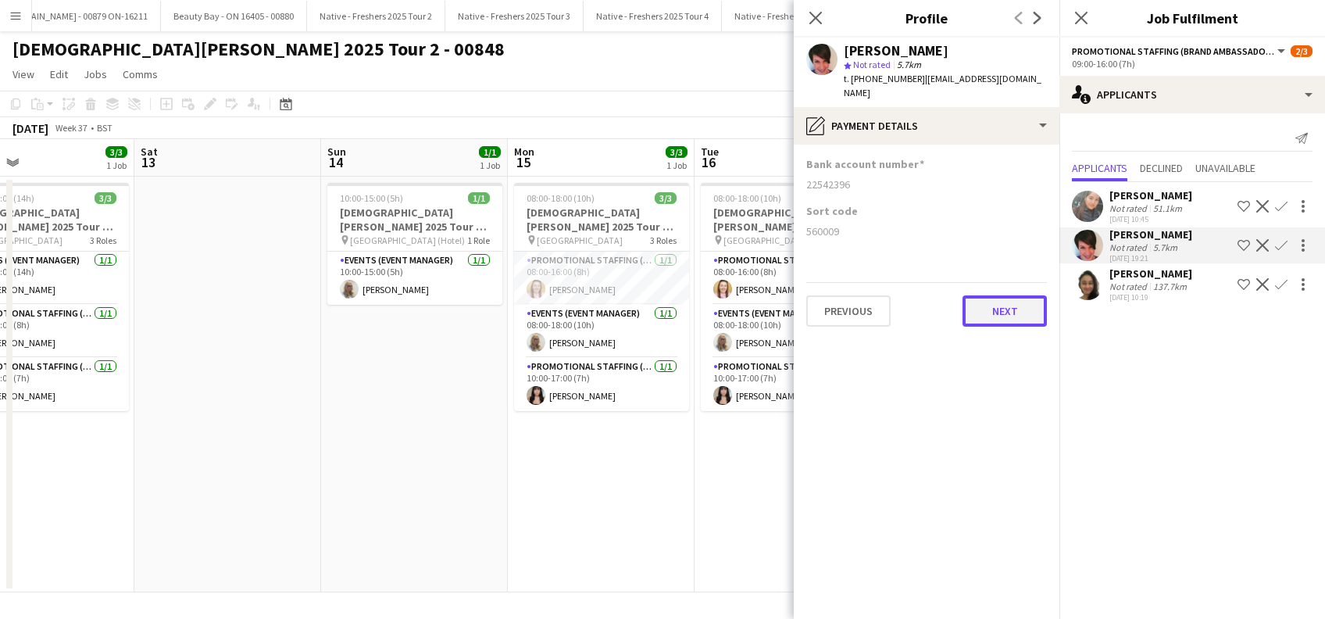
click at [994, 304] on button "Next" at bounding box center [1004, 310] width 84 height 31
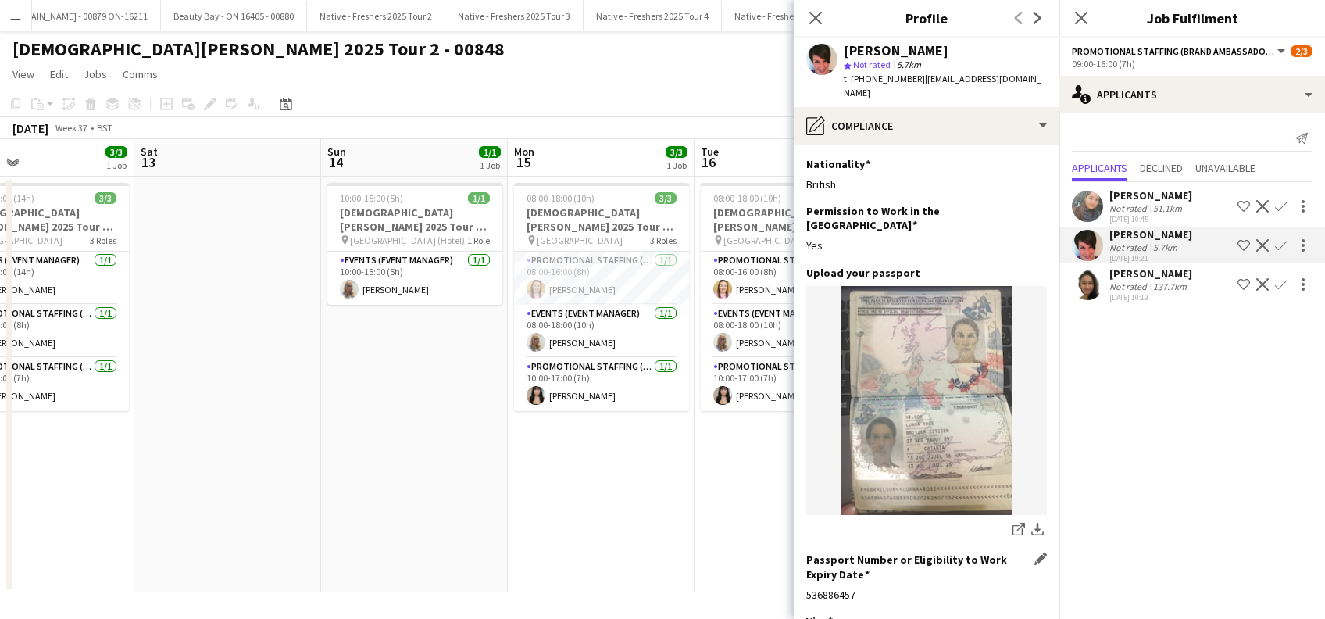
scroll to position [195, 0]
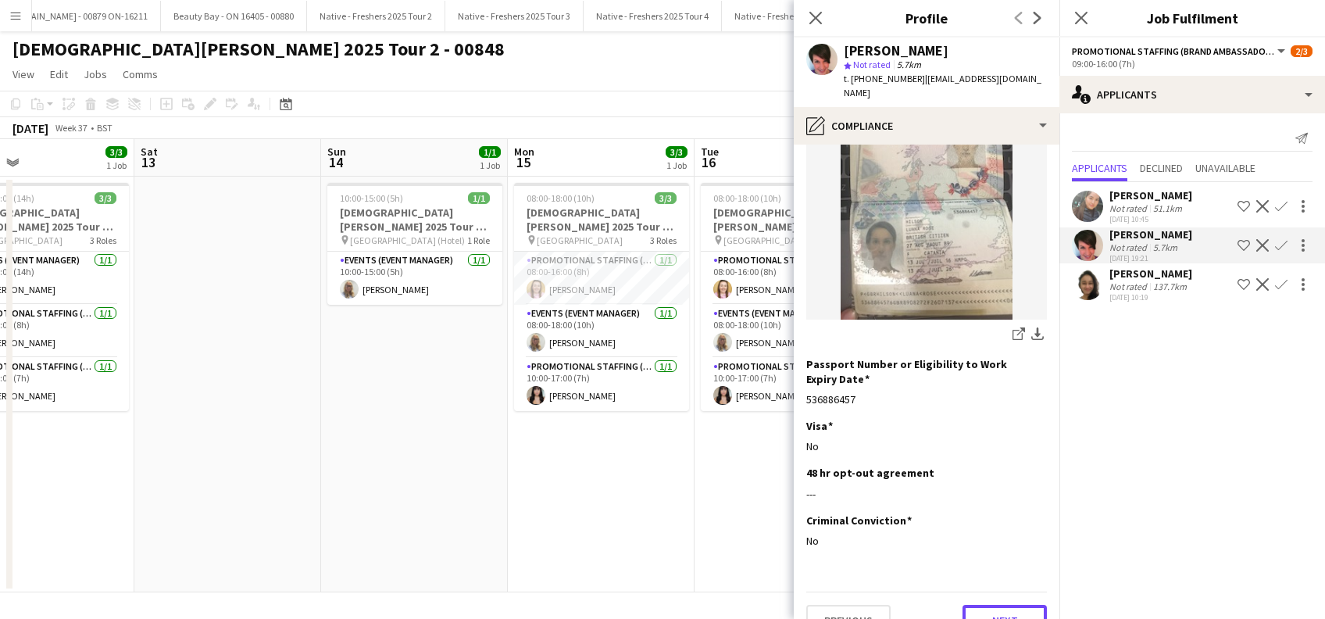
click at [982, 605] on button "Next" at bounding box center [1004, 620] width 84 height 31
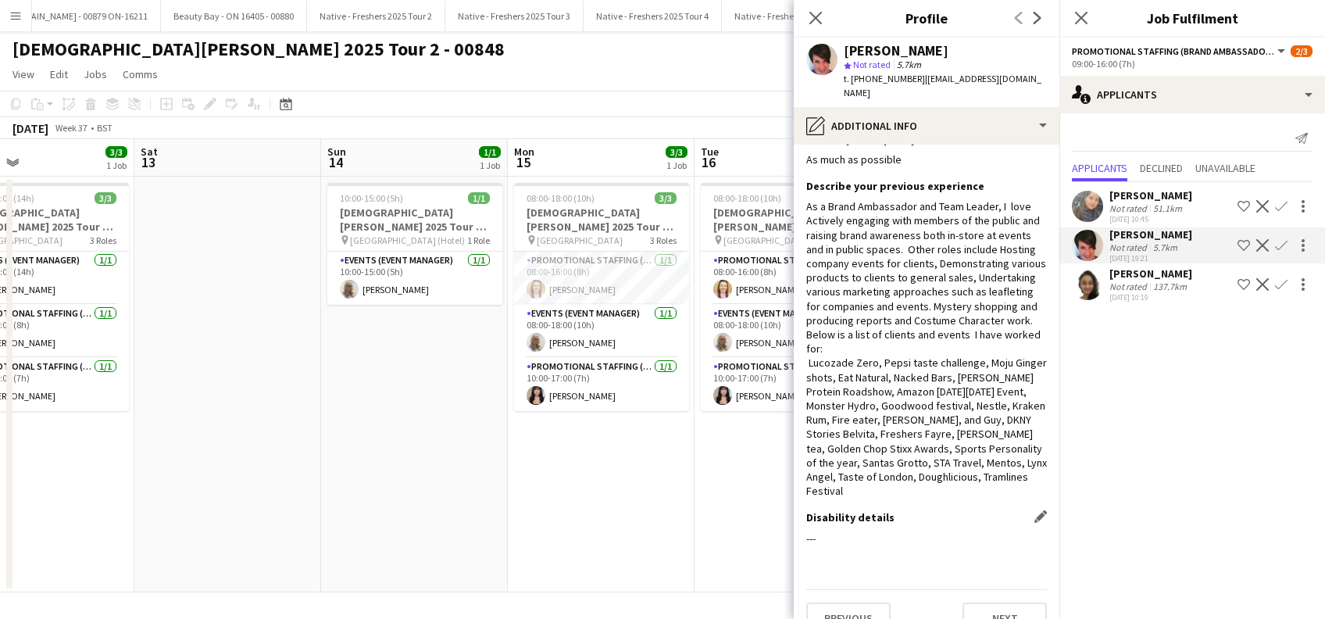
scroll to position [37, 0]
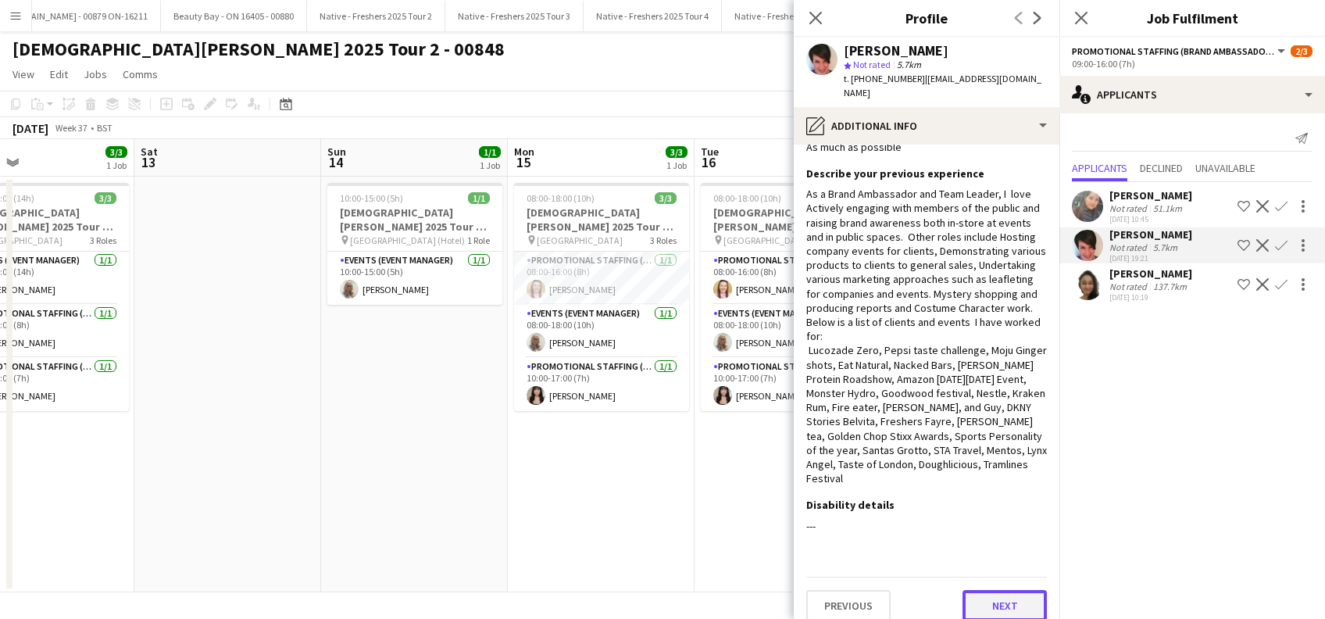
click at [988, 590] on button "Next" at bounding box center [1004, 605] width 84 height 31
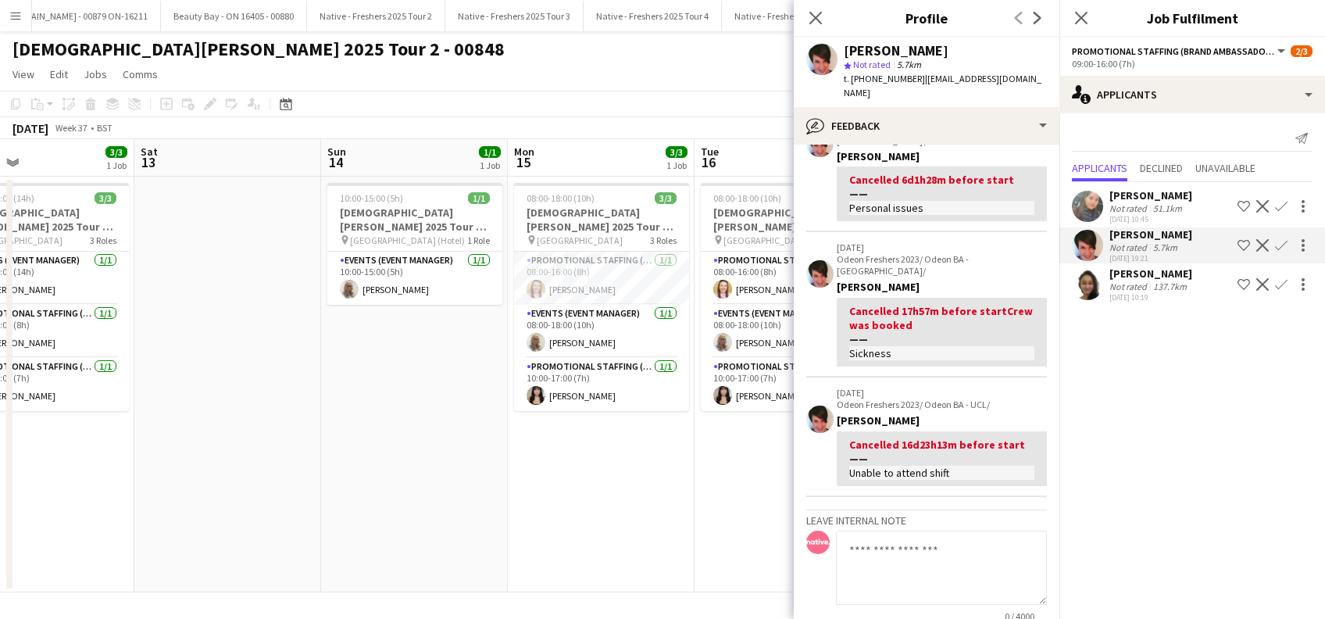
scroll to position [0, 0]
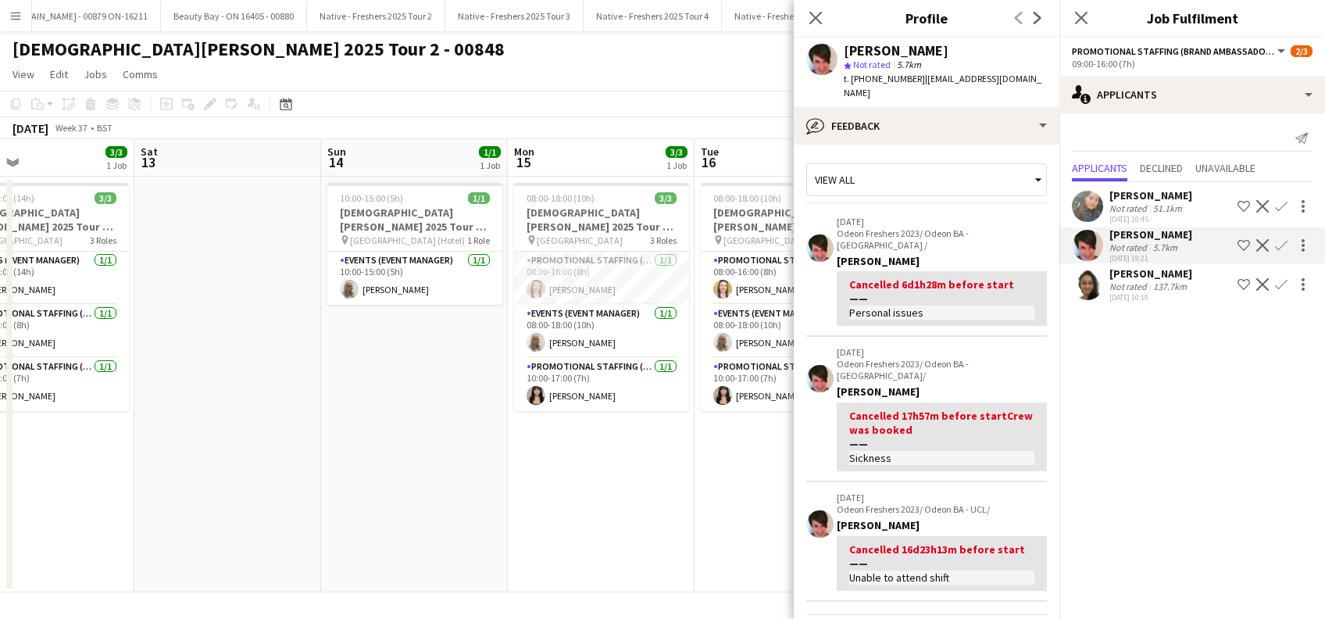
click at [1283, 245] on app-icon "Confirm" at bounding box center [1281, 245] width 12 height 12
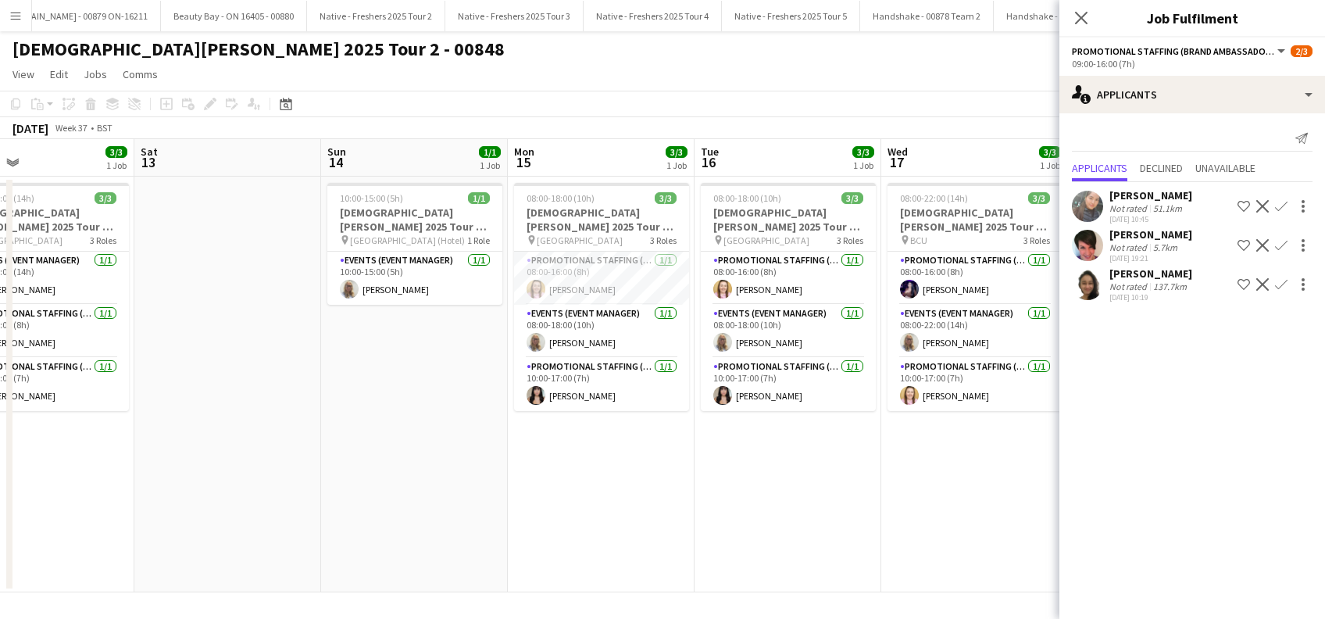
click at [1283, 245] on app-icon "Confirm" at bounding box center [1281, 245] width 12 height 12
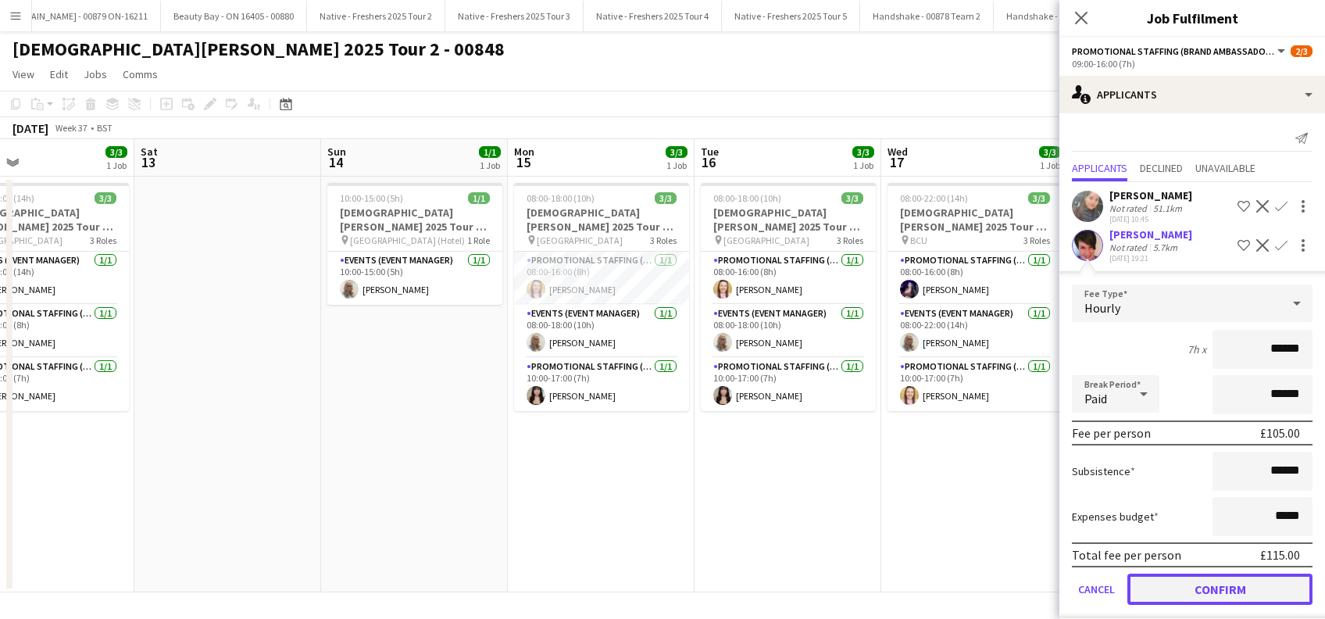
click at [1192, 581] on button "Confirm" at bounding box center [1219, 588] width 185 height 31
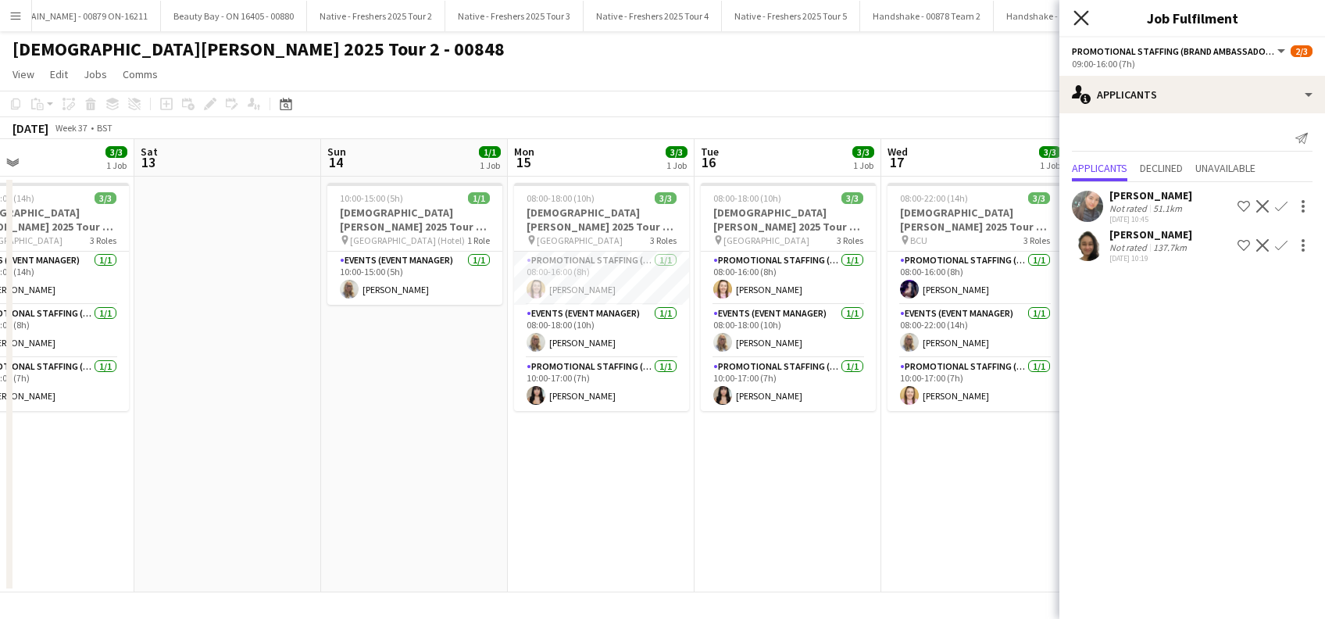
click at [1080, 12] on icon "Close pop-in" at bounding box center [1080, 17] width 15 height 15
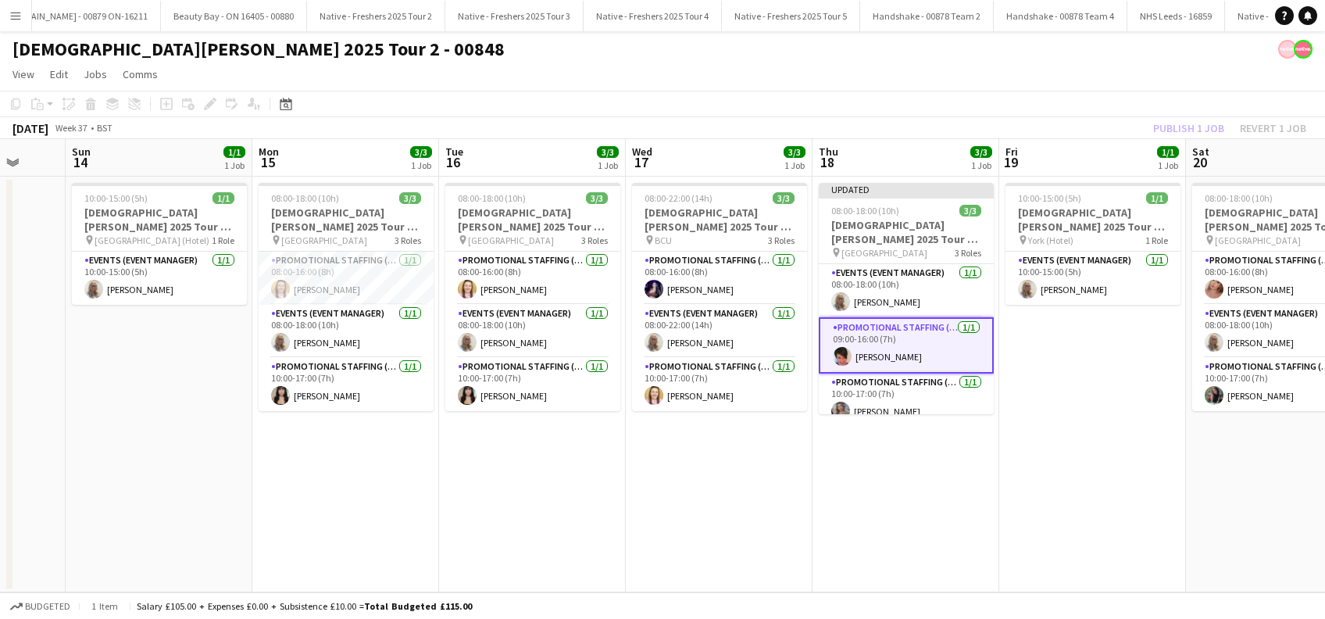
drag, startPoint x: 1113, startPoint y: 508, endPoint x: 844, endPoint y: 504, distance: 268.7
click at [844, 504] on app-calendar-viewport "Wed 10 1/1 1 Job Thu 11 1/1 1 Job Fri 12 3/3 1 Job Sat 13 Sun 14 1/1 1 Job Mon …" at bounding box center [662, 365] width 1325 height 453
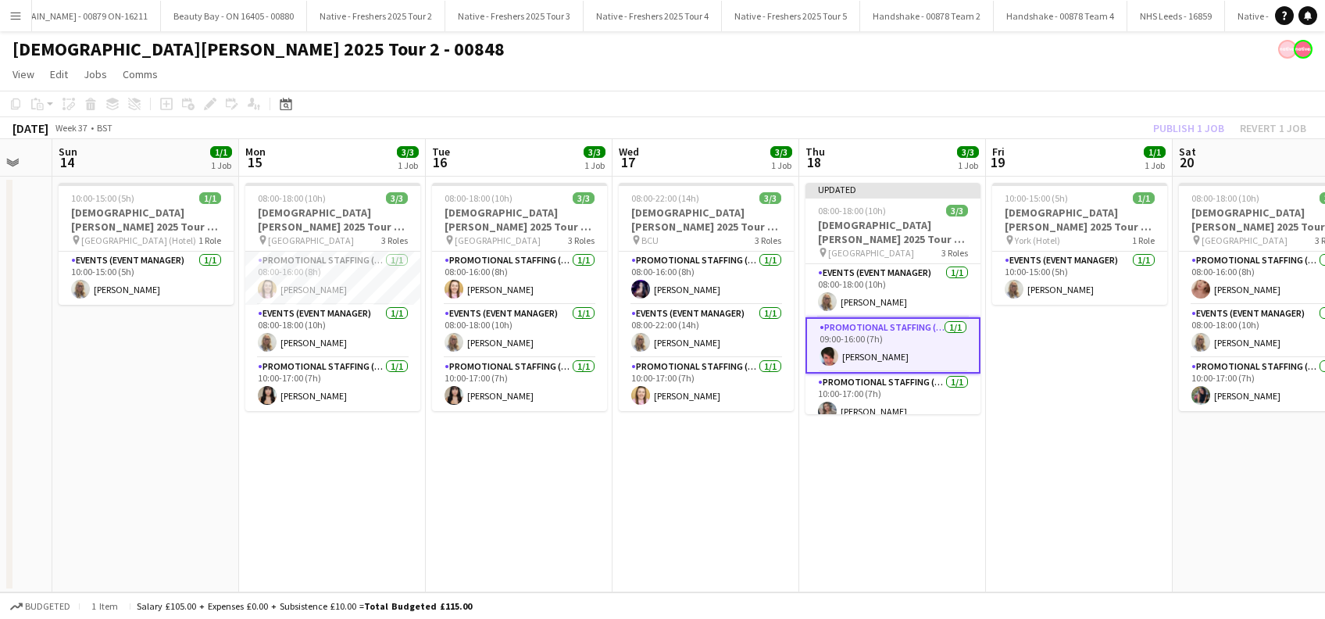
click at [1088, 443] on app-date-cell "10:00-15:00 (5h) 1/1 Lady Garden 2025 Tour 2 - 00848 - Travel Day pin York (Hot…" at bounding box center [1079, 385] width 187 height 416
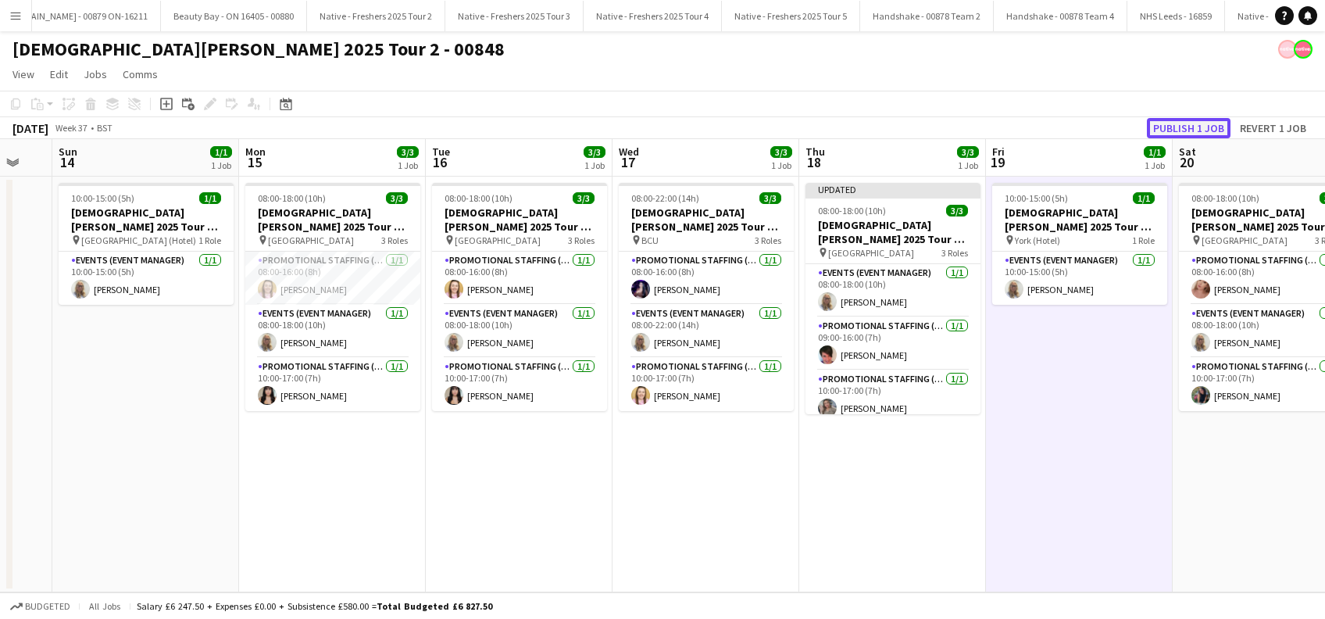
click at [1185, 127] on button "Publish 1 job" at bounding box center [1189, 128] width 84 height 20
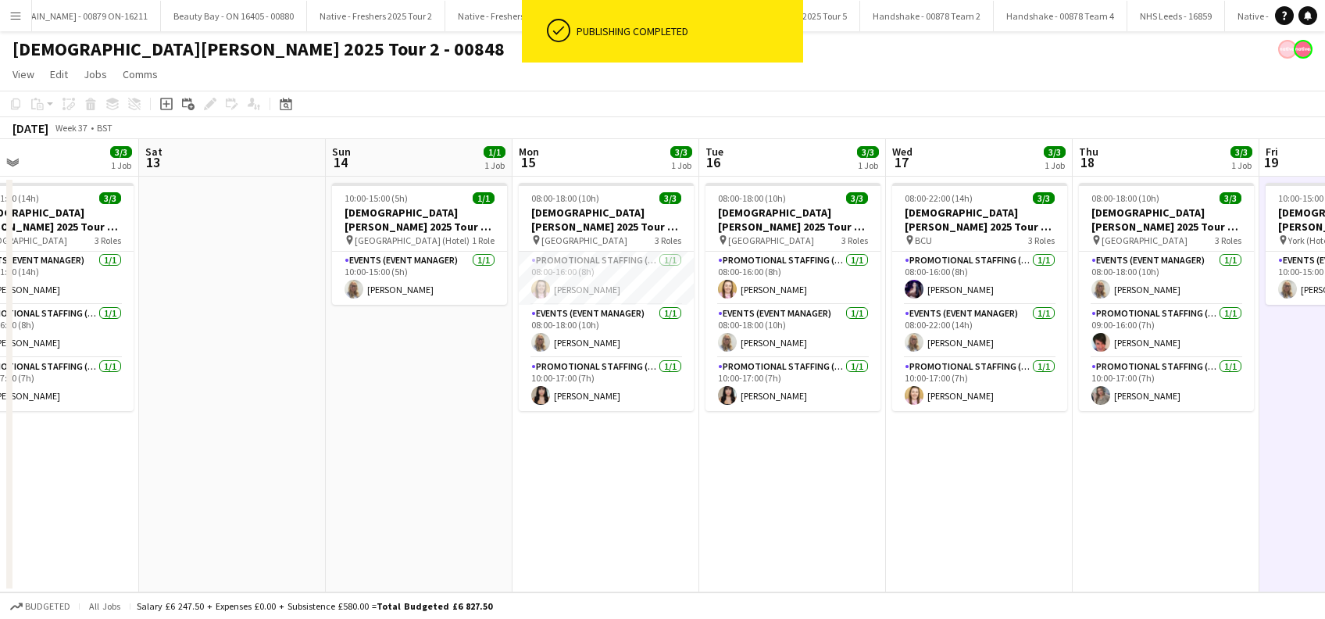
scroll to position [0, 405]
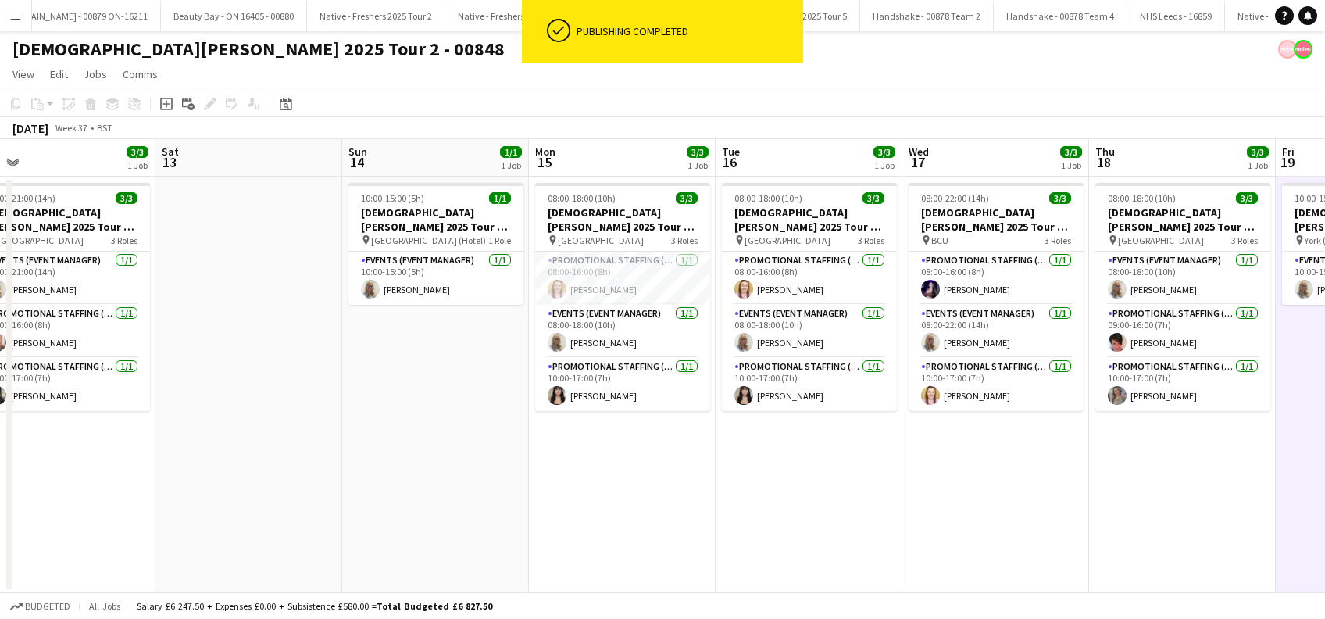
drag, startPoint x: 560, startPoint y: 507, endPoint x: 723, endPoint y: 525, distance: 164.2
click at [723, 525] on app-calendar-viewport "Wed 10 1/1 1 Job Thu 11 1/1 1 Job Fri 12 3/3 1 Job Sat 13 Sun 14 1/1 1 Job Mon …" at bounding box center [662, 365] width 1325 height 453
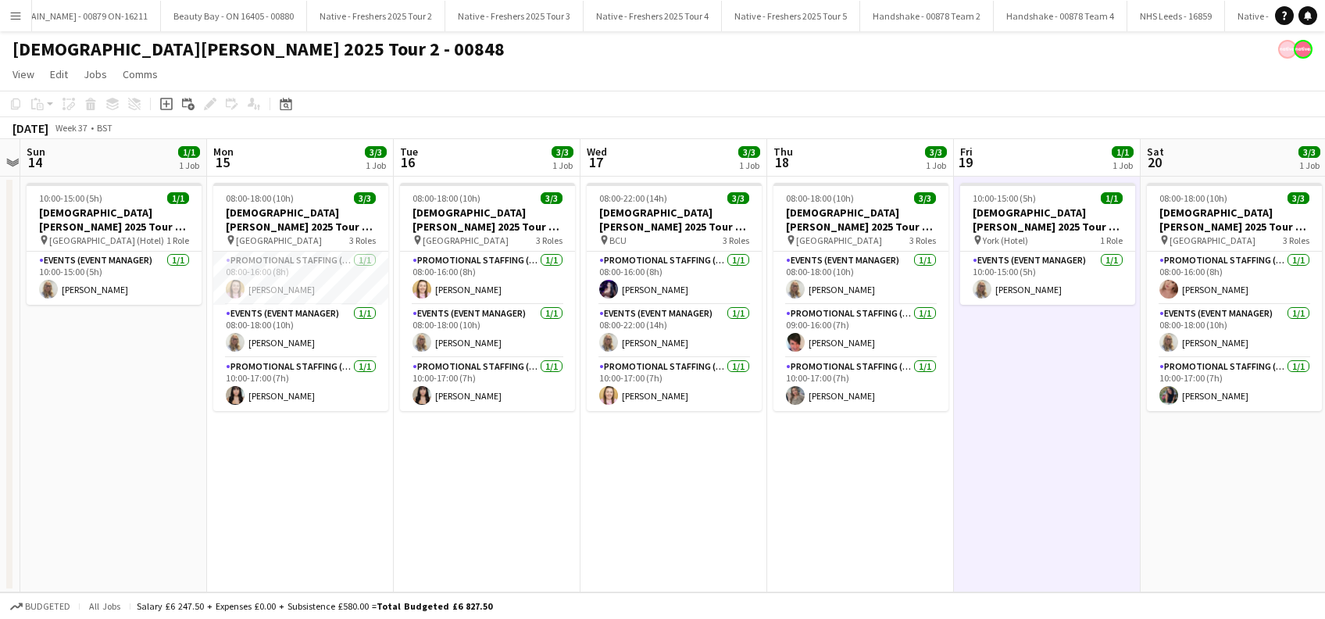
scroll to position [0, 727]
drag, startPoint x: 1172, startPoint y: 483, endPoint x: 849, endPoint y: 524, distance: 325.3
click at [849, 524] on app-calendar-viewport "Wed 10 1/1 1 Job Thu 11 1/1 1 Job Fri 12 3/3 1 Job Sat 13 Sun 14 1/1 1 Job Mon …" at bounding box center [662, 365] width 1325 height 453
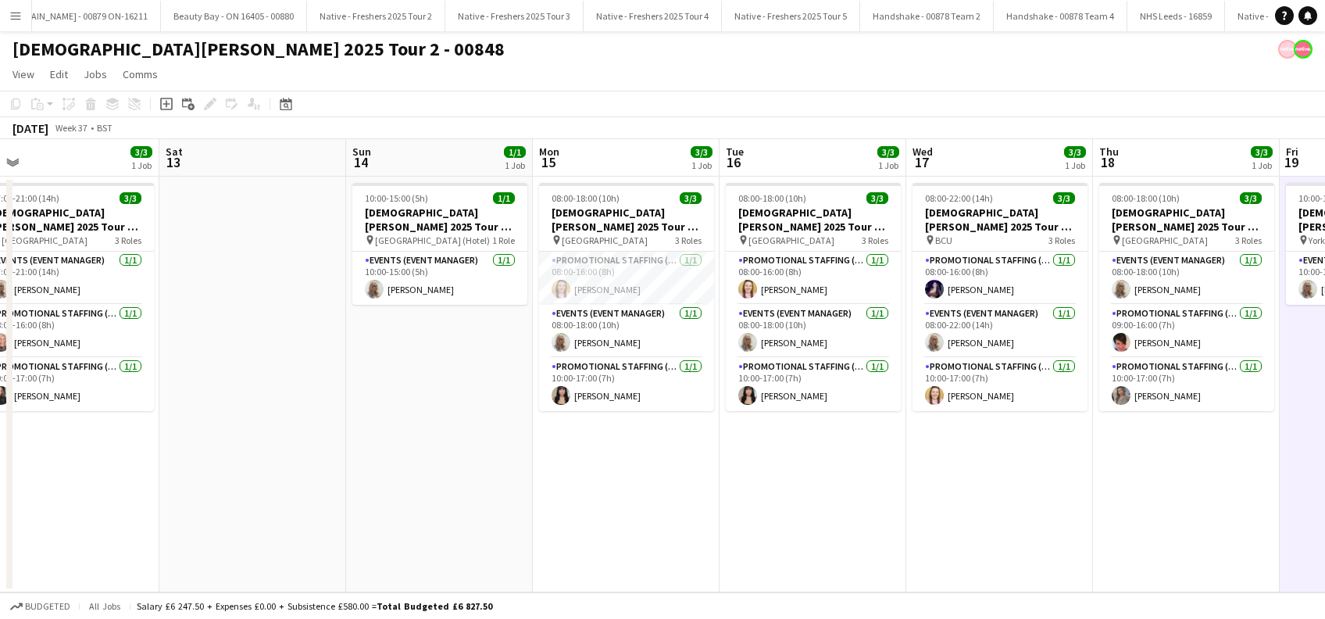
drag, startPoint x: 750, startPoint y: 523, endPoint x: 1053, endPoint y: 556, distance: 304.9
click at [1055, 556] on app-calendar-viewport "Wed 10 1/1 1 Job Thu 11 1/1 1 Job Fri 12 3/3 1 Job Sat 13 Sun 14 1/1 1 Job Mon …" at bounding box center [662, 365] width 1325 height 453
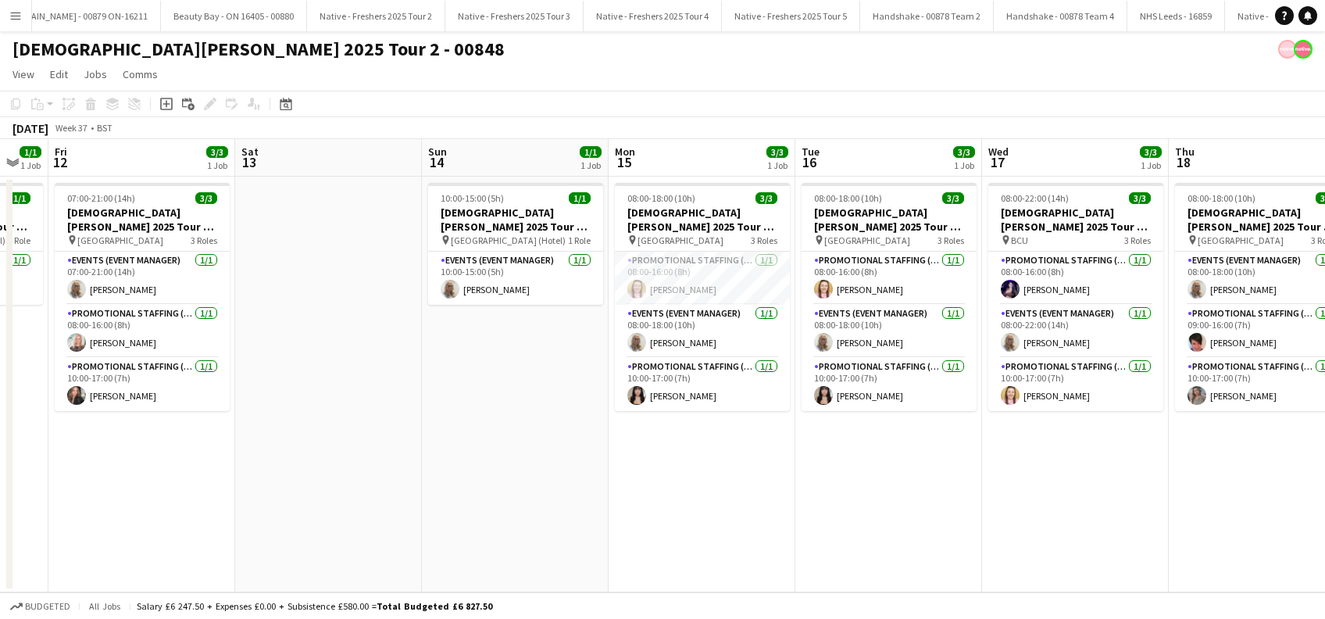
drag, startPoint x: 612, startPoint y: 509, endPoint x: 849, endPoint y: 522, distance: 237.0
click at [849, 522] on app-calendar-viewport "Wed 10 1/1 1 Job Thu 11 1/1 1 Job Fri 12 3/3 1 Job Sat 13 Sun 14 1/1 1 Job Mon …" at bounding box center [662, 365] width 1325 height 453
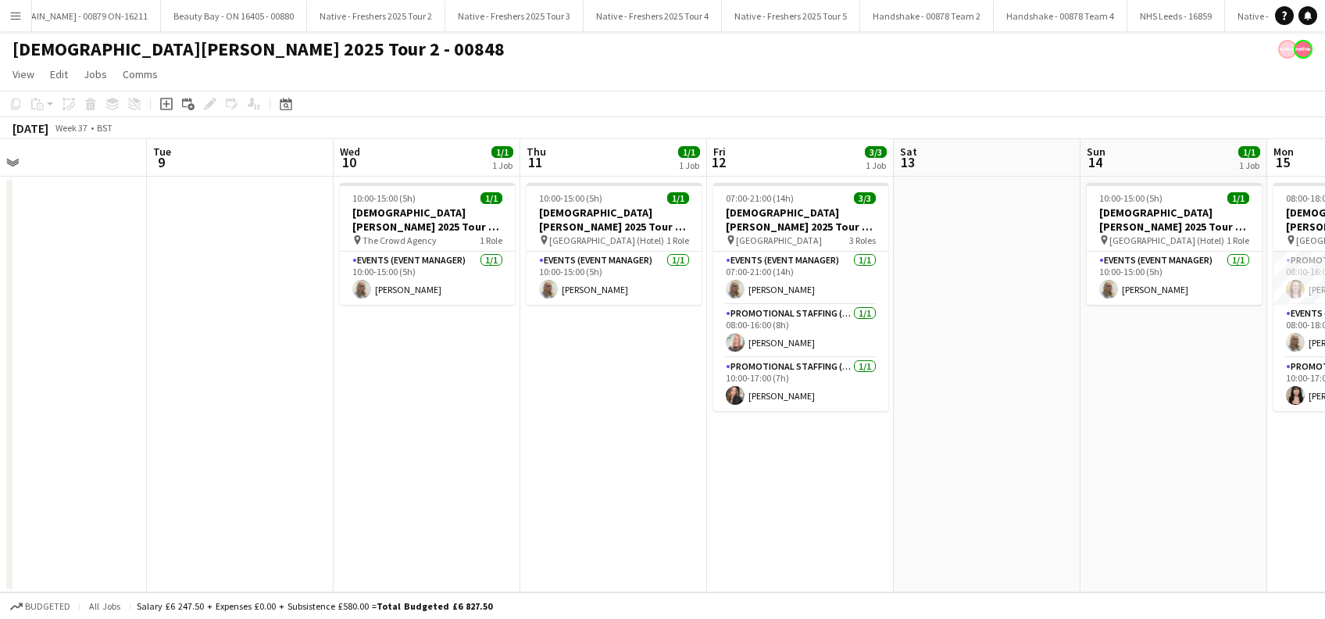
drag, startPoint x: 681, startPoint y: 487, endPoint x: 994, endPoint y: 510, distance: 313.3
click at [994, 510] on app-calendar-viewport "Sat 6 Sun 7 Mon 8 Tue 9 Wed 10 1/1 1 Job Thu 11 1/1 1 Job Fri 12 3/3 1 Job Sat …" at bounding box center [662, 365] width 1325 height 453
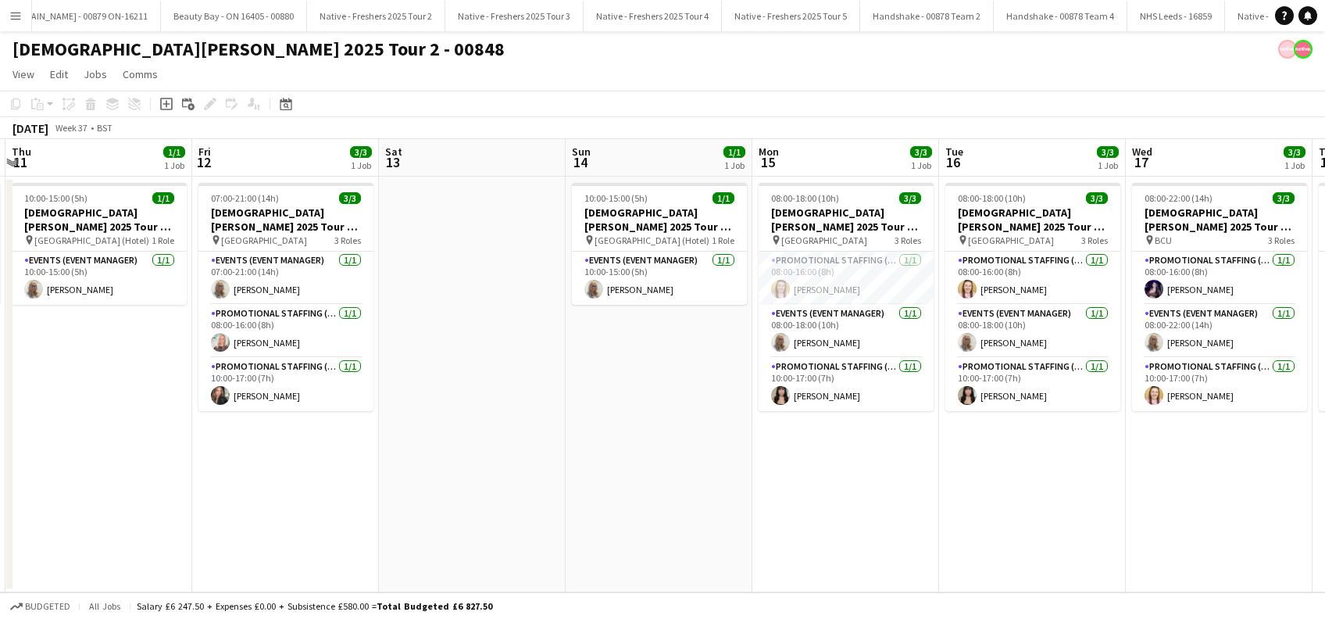
drag, startPoint x: 1075, startPoint y: 482, endPoint x: 674, endPoint y: 483, distance: 400.7
click at [508, 500] on app-calendar-viewport "Mon 8 Tue 9 Wed 10 1/1 1 Job Thu 11 1/1 1 Job Fri 12 3/3 1 Job Sat 13 Sun 14 1/…" at bounding box center [662, 365] width 1325 height 453
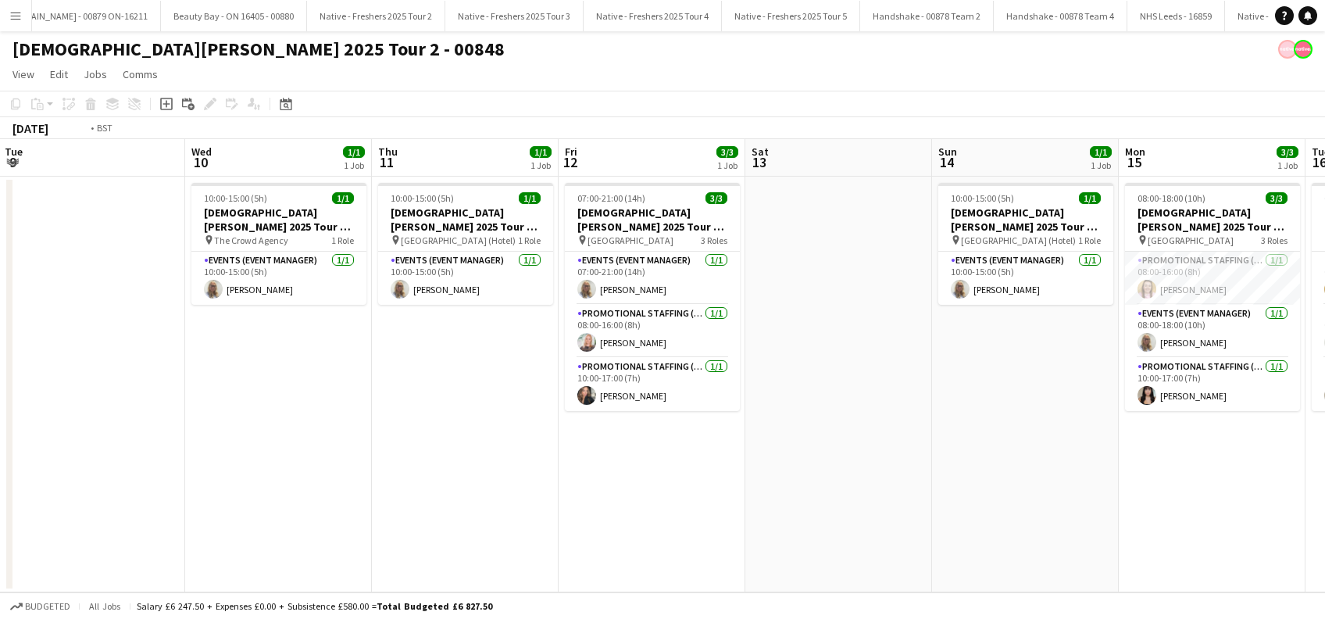
drag, startPoint x: 473, startPoint y: 498, endPoint x: 1040, endPoint y: 530, distance: 568.8
click at [1040, 530] on app-calendar-viewport "Sun 7 Mon 8 Tue 9 Wed 10 1/1 1 Job Thu 11 1/1 1 Job Fri 12 3/3 1 Job Sat 13 Sun…" at bounding box center [662, 365] width 1325 height 453
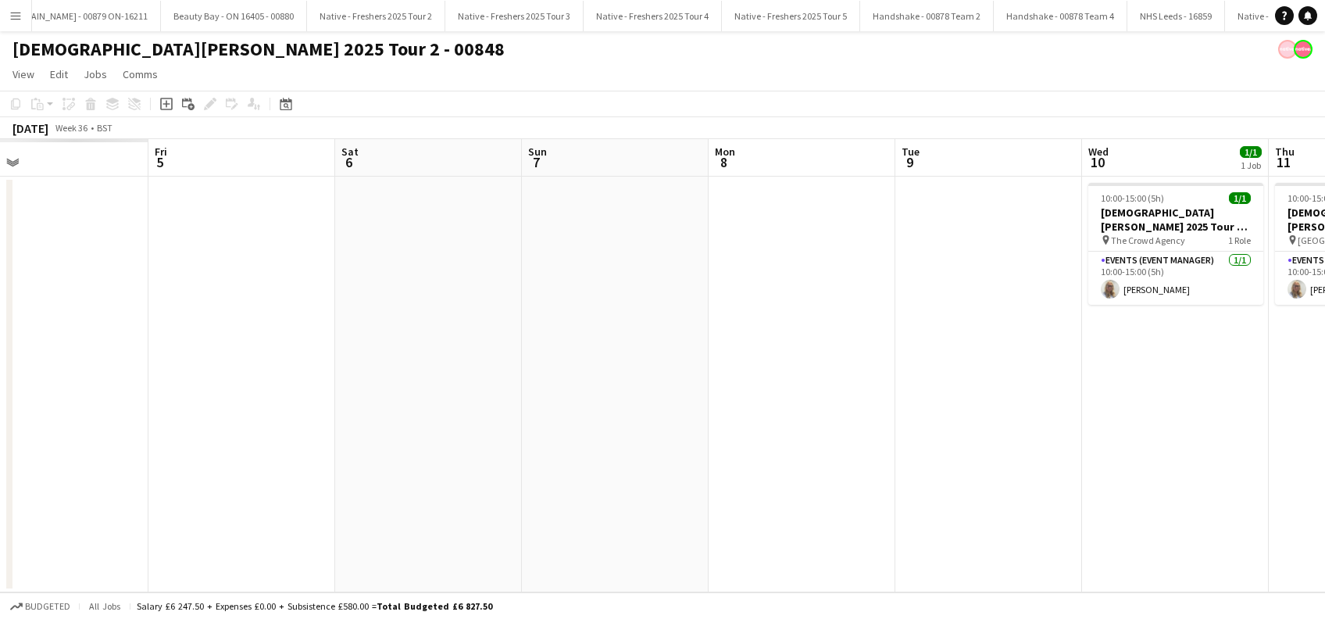
drag, startPoint x: 867, startPoint y: 476, endPoint x: 942, endPoint y: 490, distance: 76.2
click at [1047, 490] on app-calendar-viewport "Tue 2 Wed 3 Thu 4 Fri 5 Sat 6 Sun 7 Mon 8 Tue 9 Wed 10 1/1 1 Job Thu 11 1/1 1 J…" at bounding box center [662, 365] width 1325 height 453
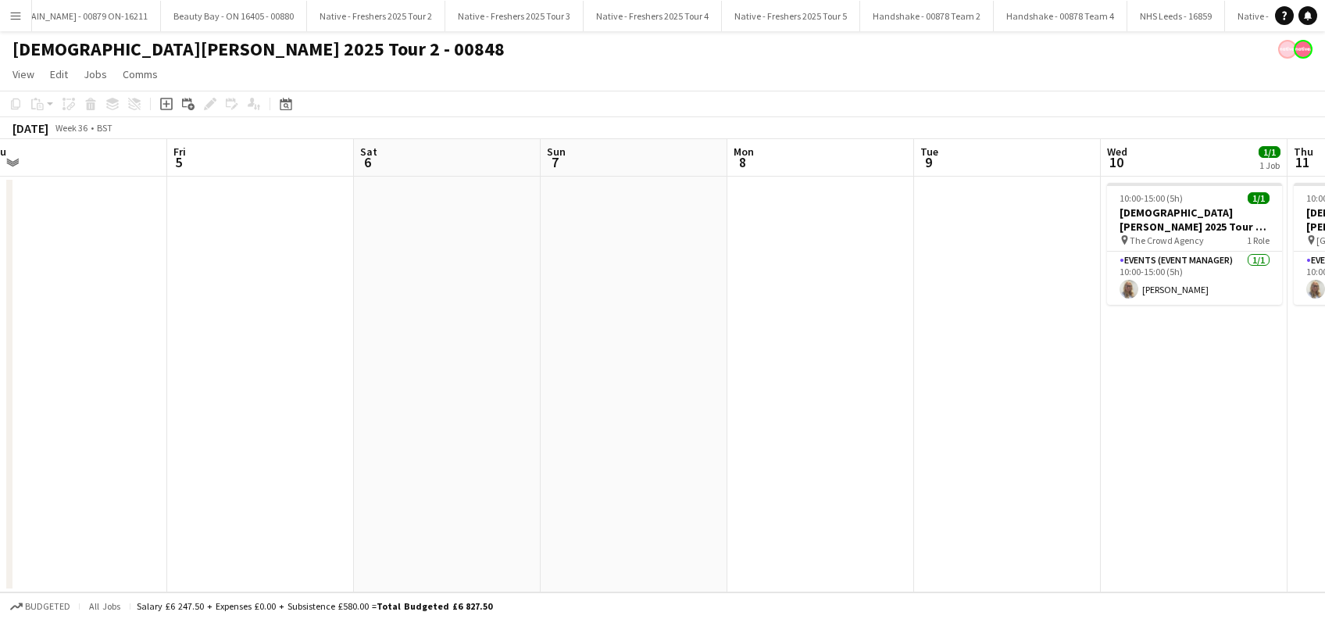
drag, startPoint x: 742, startPoint y: 430, endPoint x: 966, endPoint y: 356, distance: 235.9
click at [273, 366] on app-calendar-viewport "Mon 1 Tue 2 Wed 3 Thu 4 Fri 5 Sat 6 Sun 7 Mon 8 Tue 9 Wed 10 1/1 1 Job Thu 11 1…" at bounding box center [662, 365] width 1325 height 453
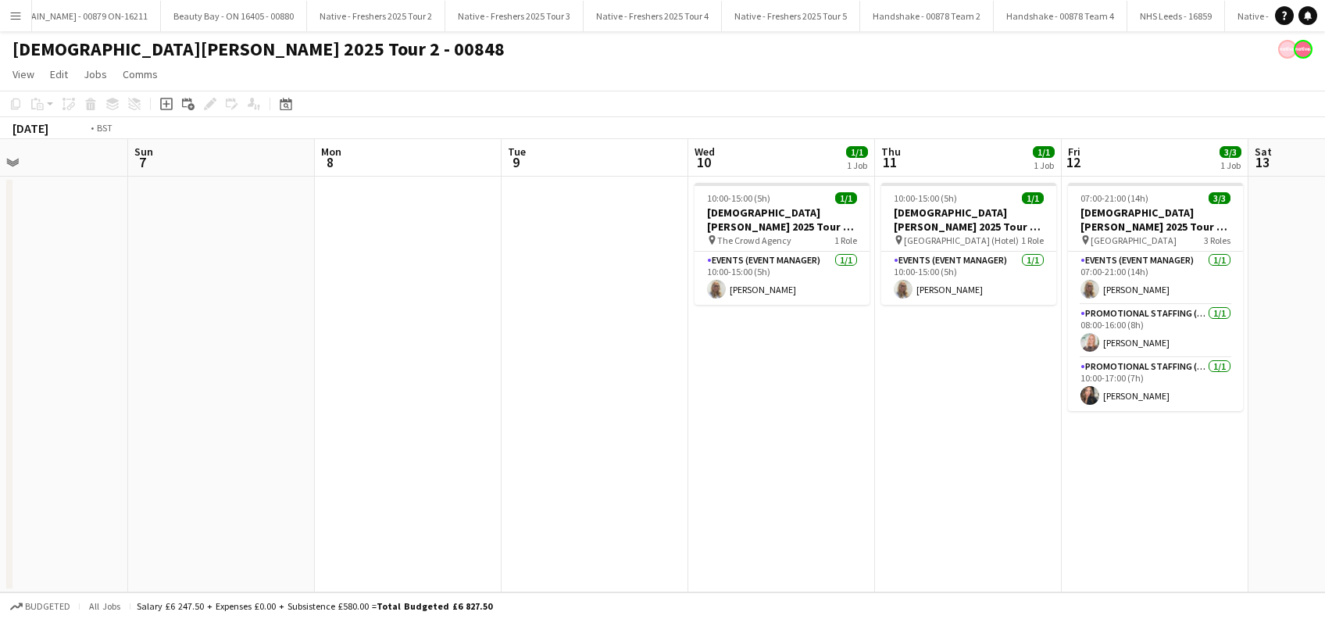
drag, startPoint x: 1283, startPoint y: 449, endPoint x: 1169, endPoint y: 458, distance: 114.4
click at [655, 480] on app-calendar-viewport "Wed 3 Thu 4 Fri 5 Sat 6 Sun 7 Mon 8 Tue 9 Wed 10 1/1 1 Job Thu 11 1/1 1 Job Fri…" at bounding box center [662, 365] width 1325 height 453
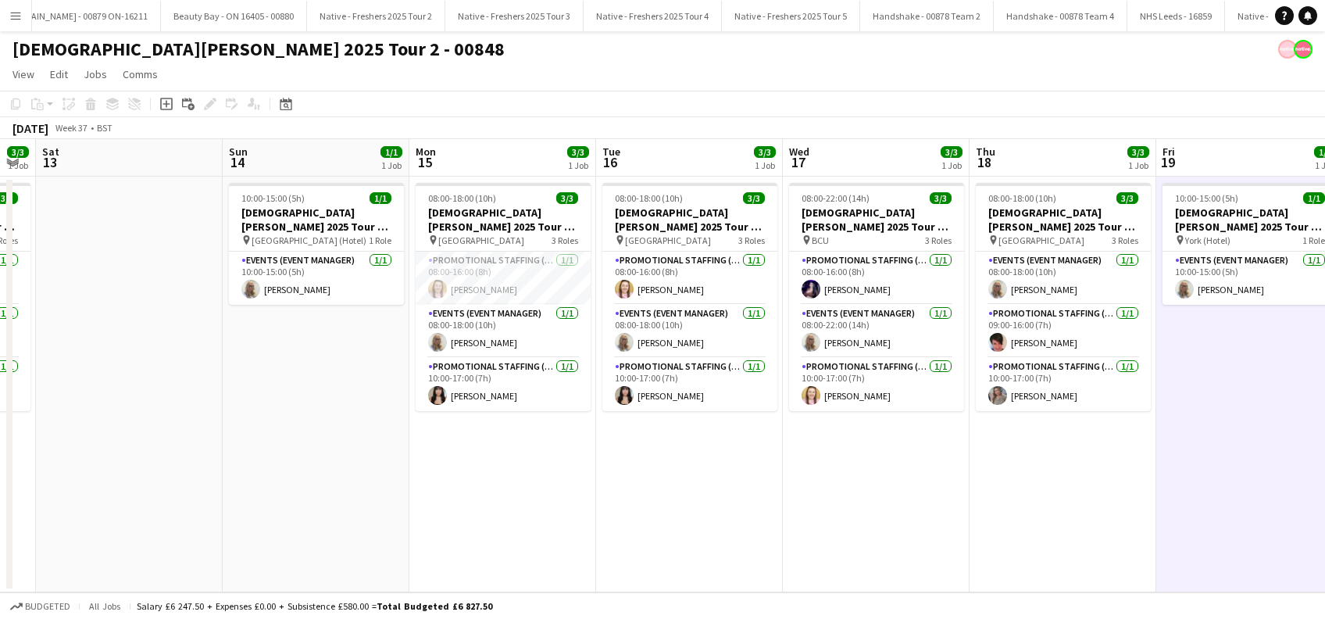
drag, startPoint x: 1288, startPoint y: 482, endPoint x: 691, endPoint y: 487, distance: 597.6
click at [684, 487] on app-calendar-viewport "Tue 9 Wed 10 1/1 1 Job Thu 11 1/1 1 Job Fri 12 3/3 1 Job Sat 13 Sun 14 1/1 1 Jo…" at bounding box center [662, 365] width 1325 height 453
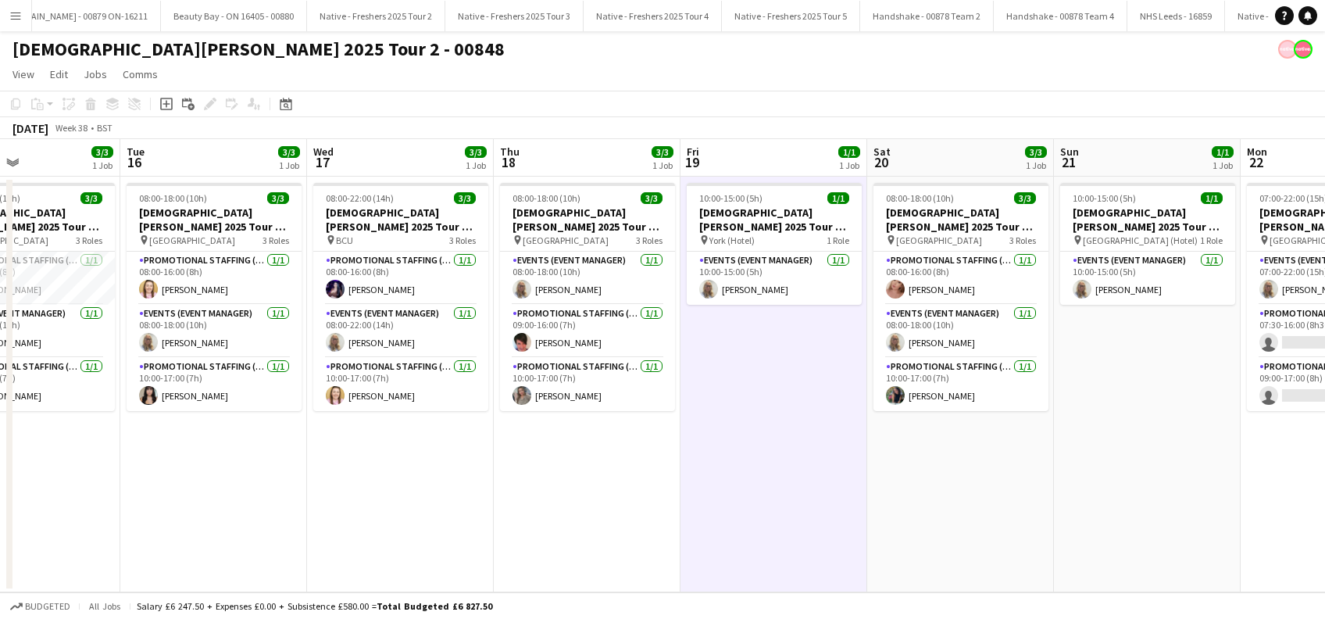
drag, startPoint x: 831, startPoint y: 508, endPoint x: 720, endPoint y: 477, distance: 115.0
click at [668, 502] on app-calendar-viewport "Sat 13 Sun 14 1/1 1 Job Mon 15 3/3 1 Job Tue 16 3/3 1 Job Wed 17 3/3 1 Job Thu …" at bounding box center [662, 365] width 1325 height 453
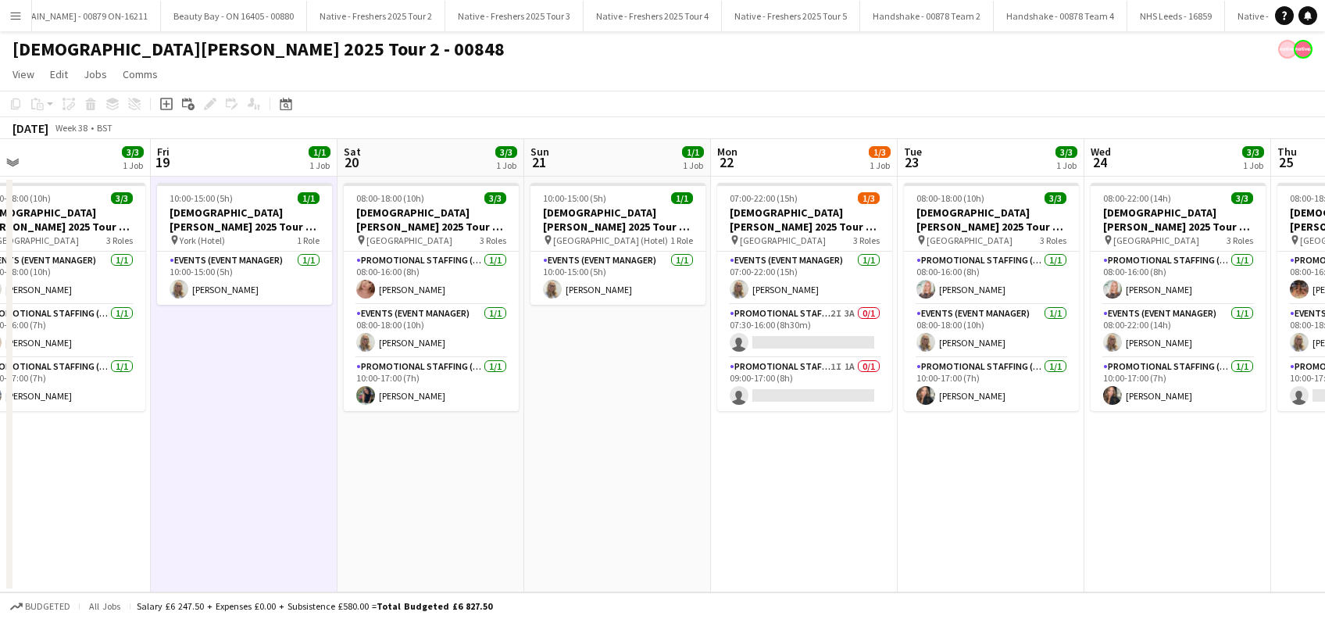
drag, startPoint x: 475, startPoint y: 464, endPoint x: 1062, endPoint y: 446, distance: 587.7
click at [499, 459] on app-calendar-viewport "Tue 16 3/3 1 Job Wed 17 3/3 1 Job Thu 18 3/3 1 Job Fri 19 1/1 1 Job Sat 20 3/3 …" at bounding box center [662, 365] width 1325 height 453
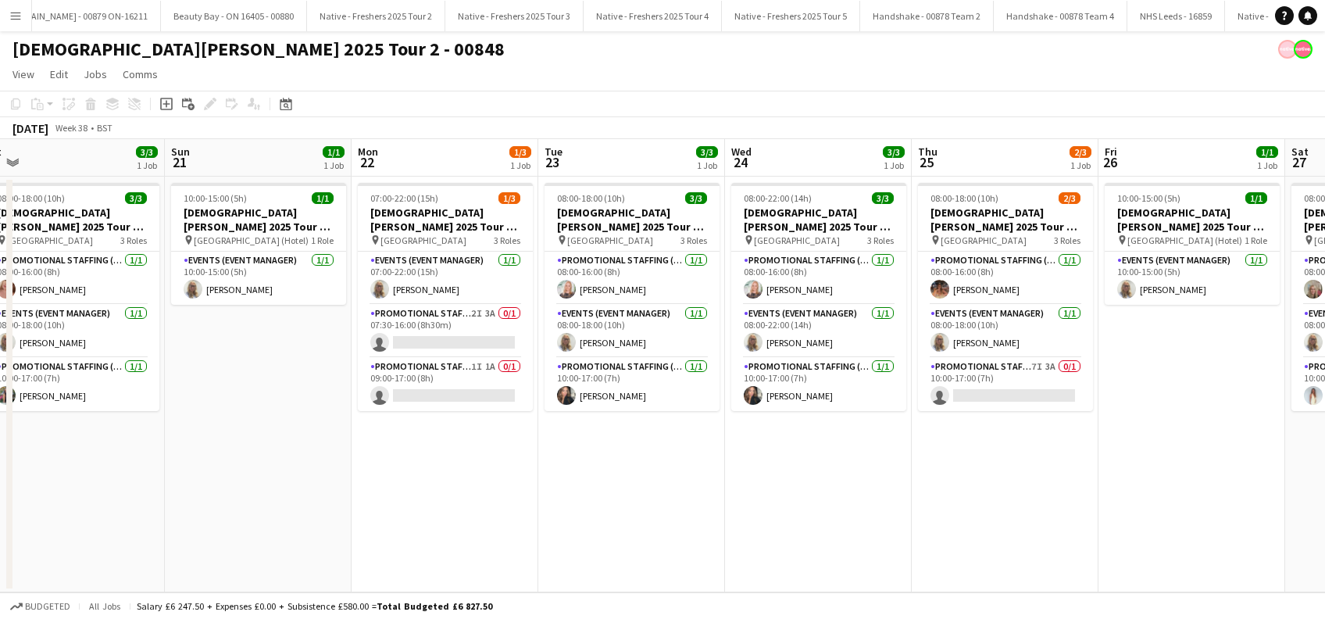
drag, startPoint x: 1030, startPoint y: 451, endPoint x: 733, endPoint y: 457, distance: 296.1
click at [725, 457] on app-calendar-viewport "Tue 16 3/3 1 Job Wed 17 3/3 1 Job Thu 18 3/3 1 Job Fri 19 1/1 1 Job Sat 20 3/3 …" at bounding box center [662, 365] width 1325 height 453
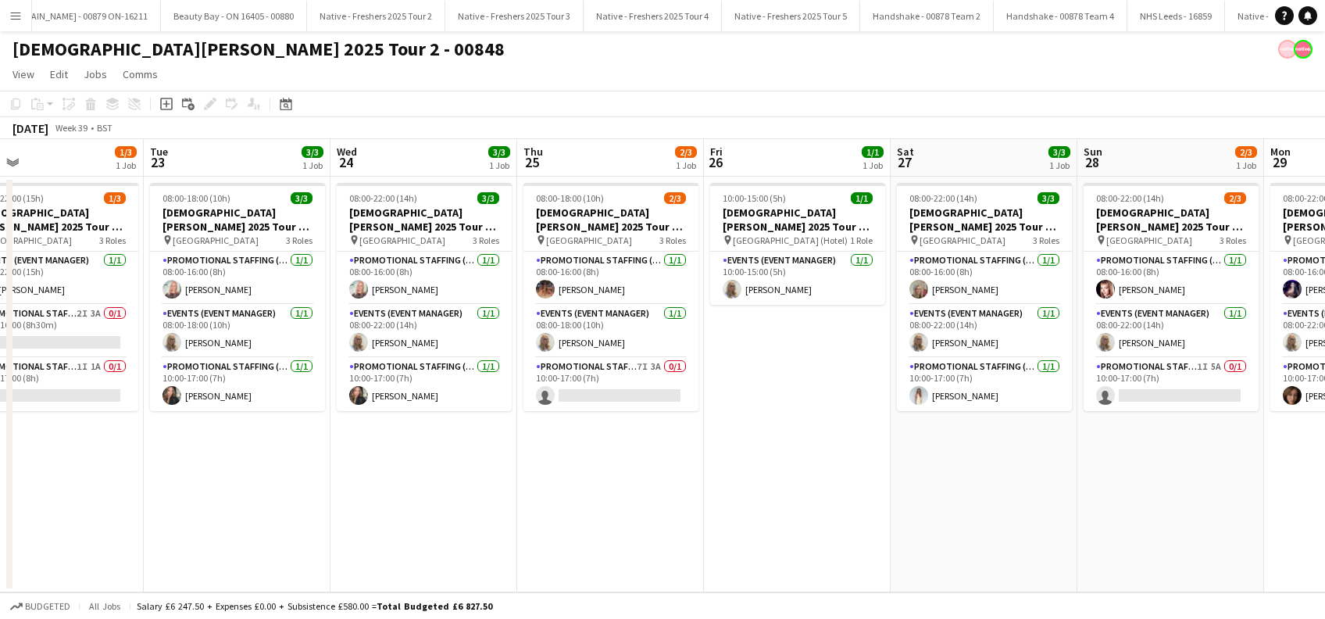
drag, startPoint x: 874, startPoint y: 473, endPoint x: 766, endPoint y: 455, distance: 109.2
click at [619, 474] on app-calendar-viewport "Fri 19 1/1 1 Job Sat 20 3/3 1 Job Sun 21 1/1 1 Job Mon 22 1/3 1 Job Tue 23 3/3 …" at bounding box center [662, 365] width 1325 height 453
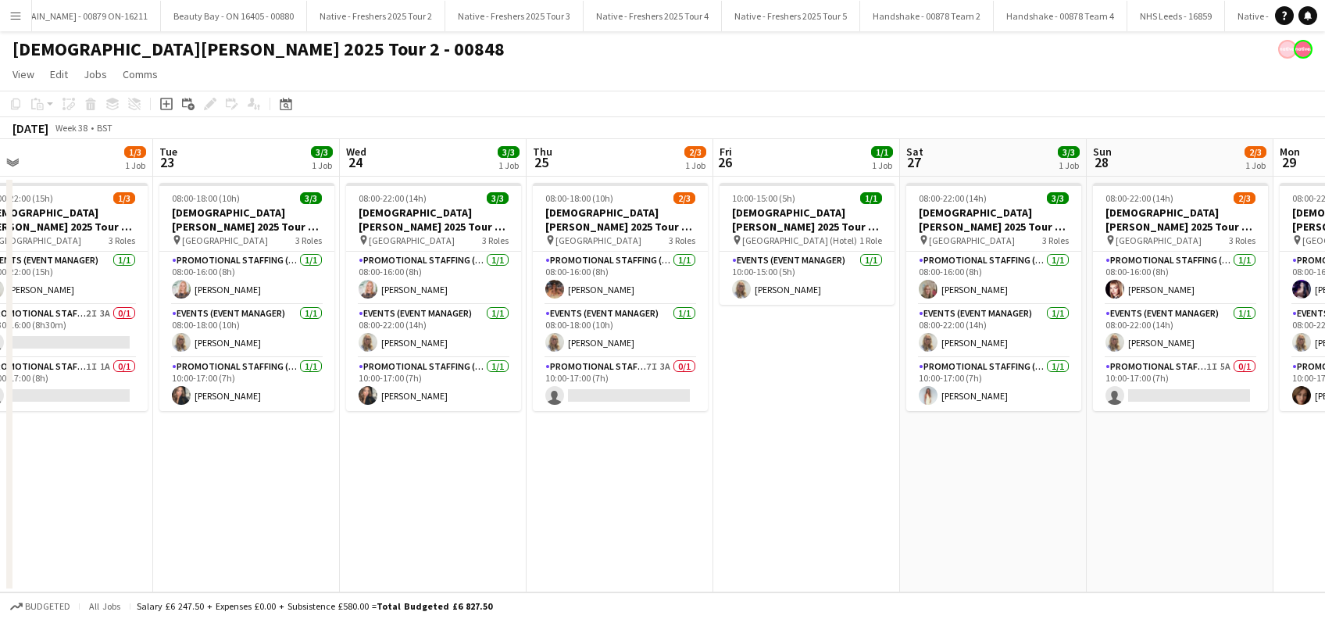
scroll to position [0, 628]
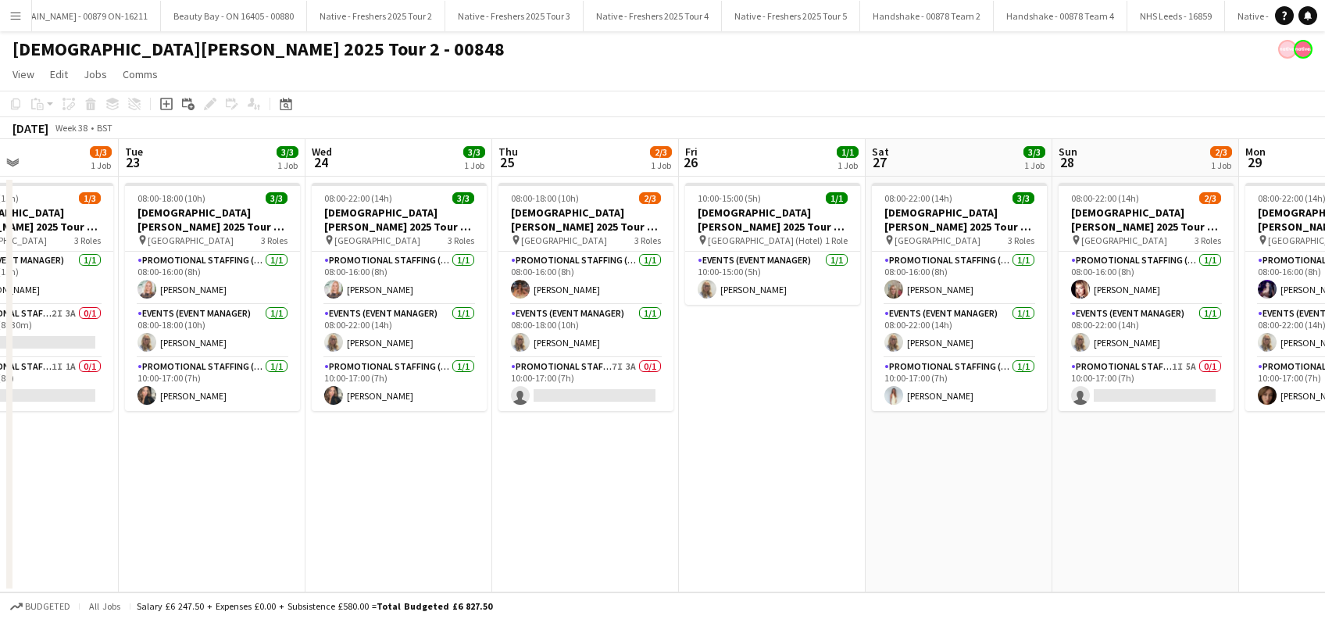
drag, startPoint x: 712, startPoint y: 466, endPoint x: 661, endPoint y: 466, distance: 50.8
click at [616, 466] on app-calendar-viewport "Fri 19 1/1 1 Job Sat 20 3/3 1 Job Sun 21 1/1 1 Job Mon 22 1/3 1 Job Tue 23 3/3 …" at bounding box center [662, 365] width 1325 height 453
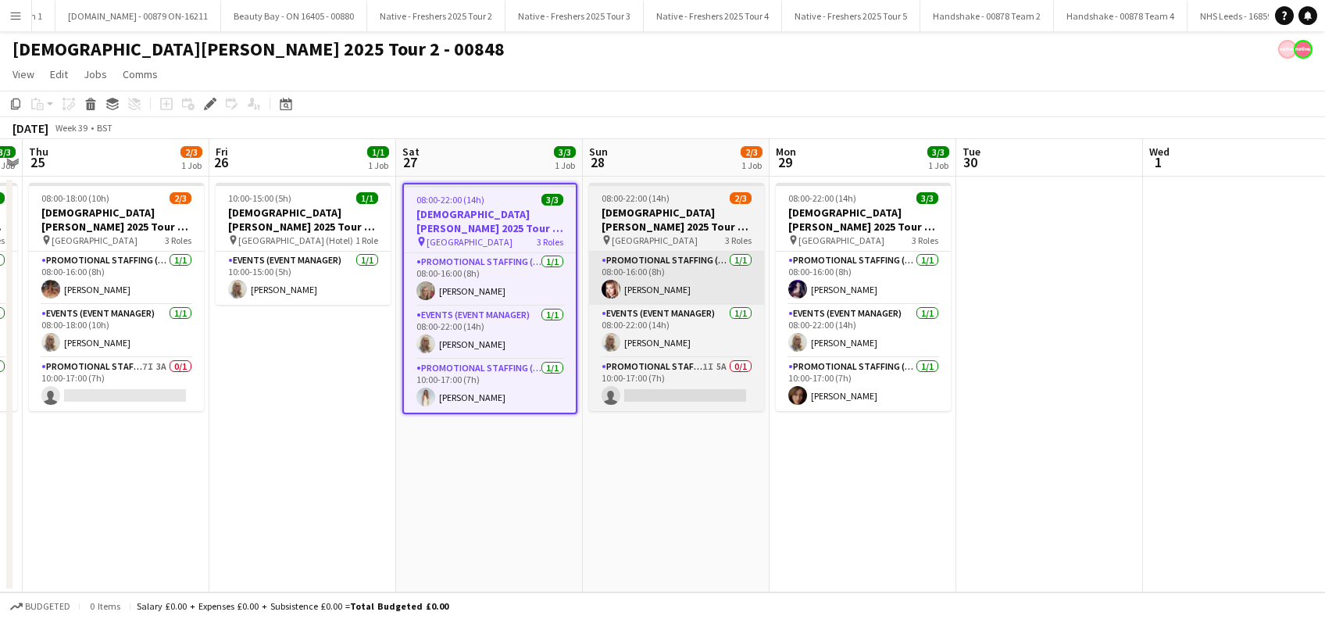
scroll to position [0, 4162]
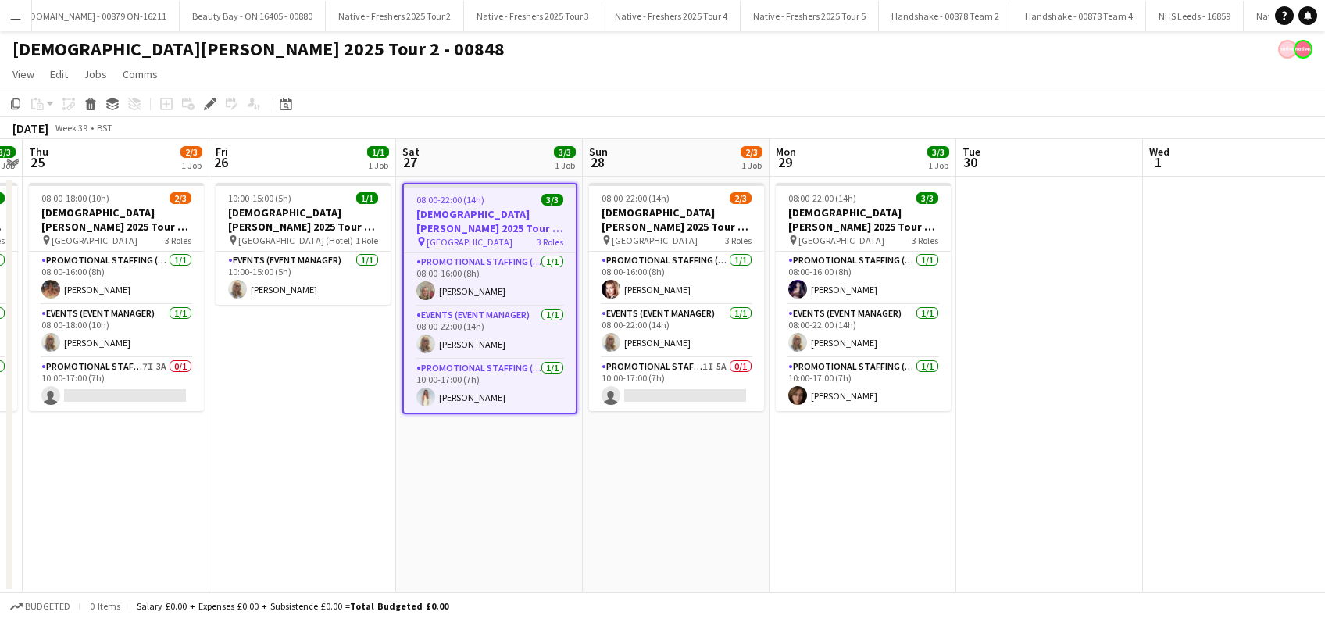
click at [515, 542] on app-date-cell "08:00-22:00 (14h) 3/3 [DEMOGRAPHIC_DATA][PERSON_NAME] 2025 Tour 2 - 00848 - [GE…" at bounding box center [489, 385] width 187 height 416
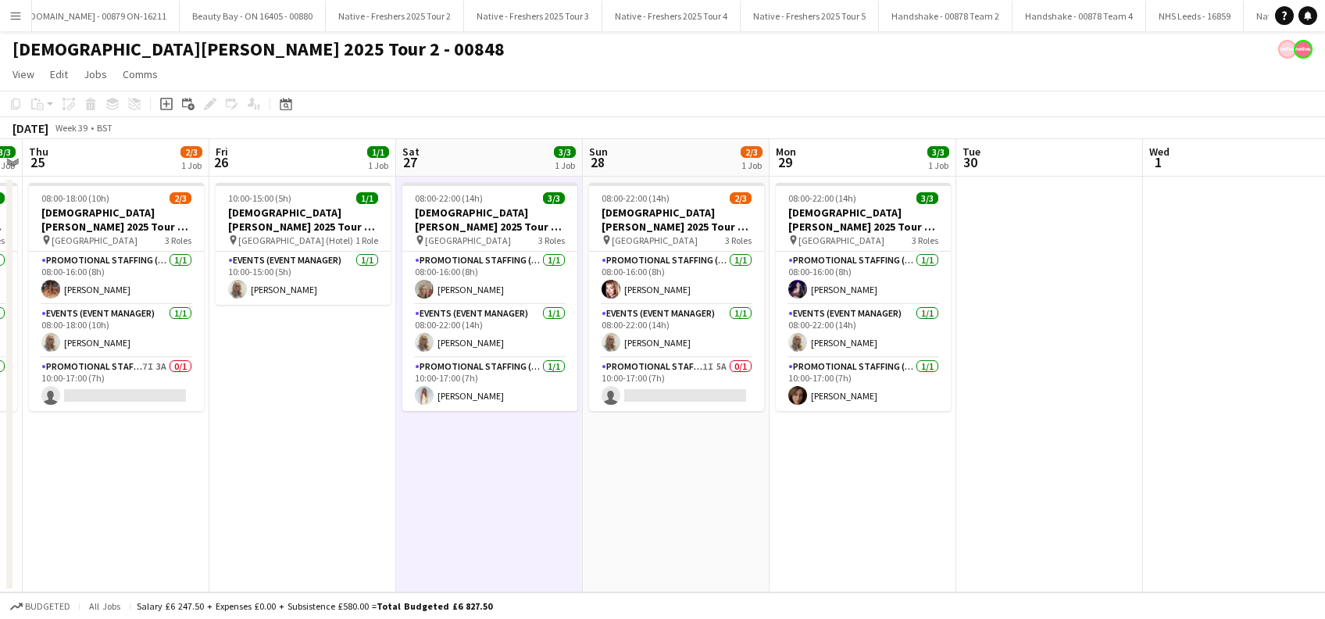
click at [323, 516] on app-date-cell "10:00-15:00 (5h) 1/1 [DEMOGRAPHIC_DATA][PERSON_NAME] 2025 Tour 2 - 00848 - Trav…" at bounding box center [302, 385] width 187 height 416
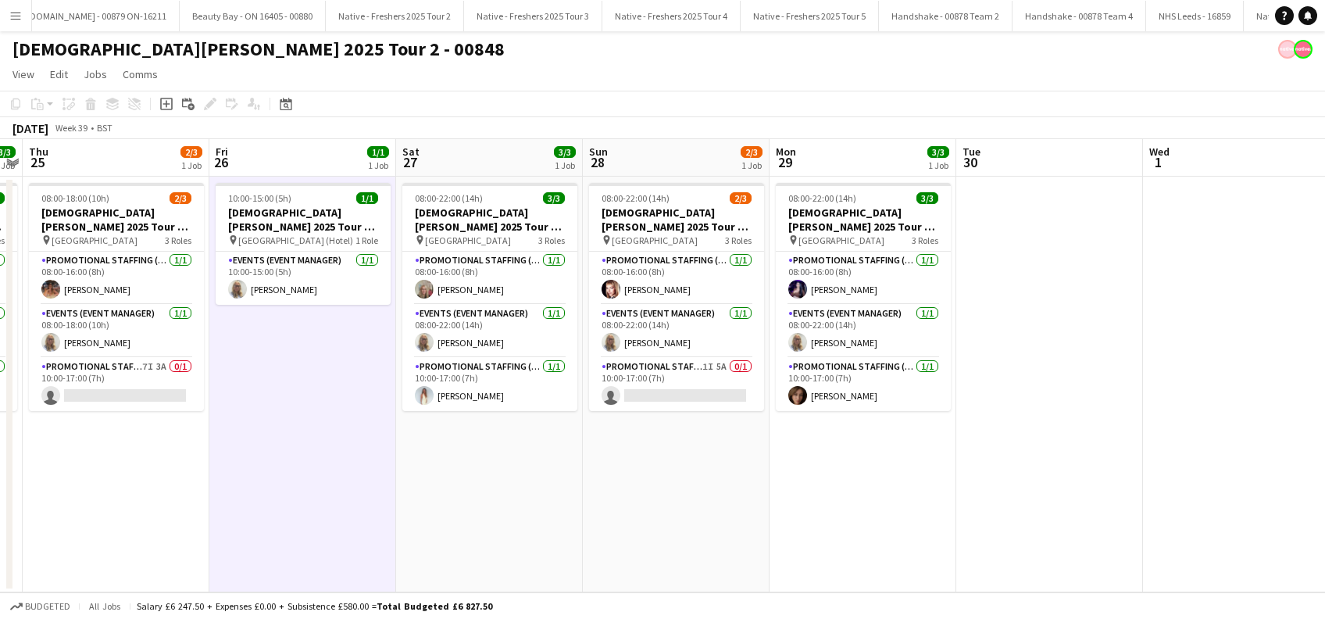
click at [583, 469] on app-date-cell "08:00-22:00 (14h) 2/3 [DEMOGRAPHIC_DATA][PERSON_NAME] 2025 Tour 2 - 00848 - [GE…" at bounding box center [676, 385] width 187 height 416
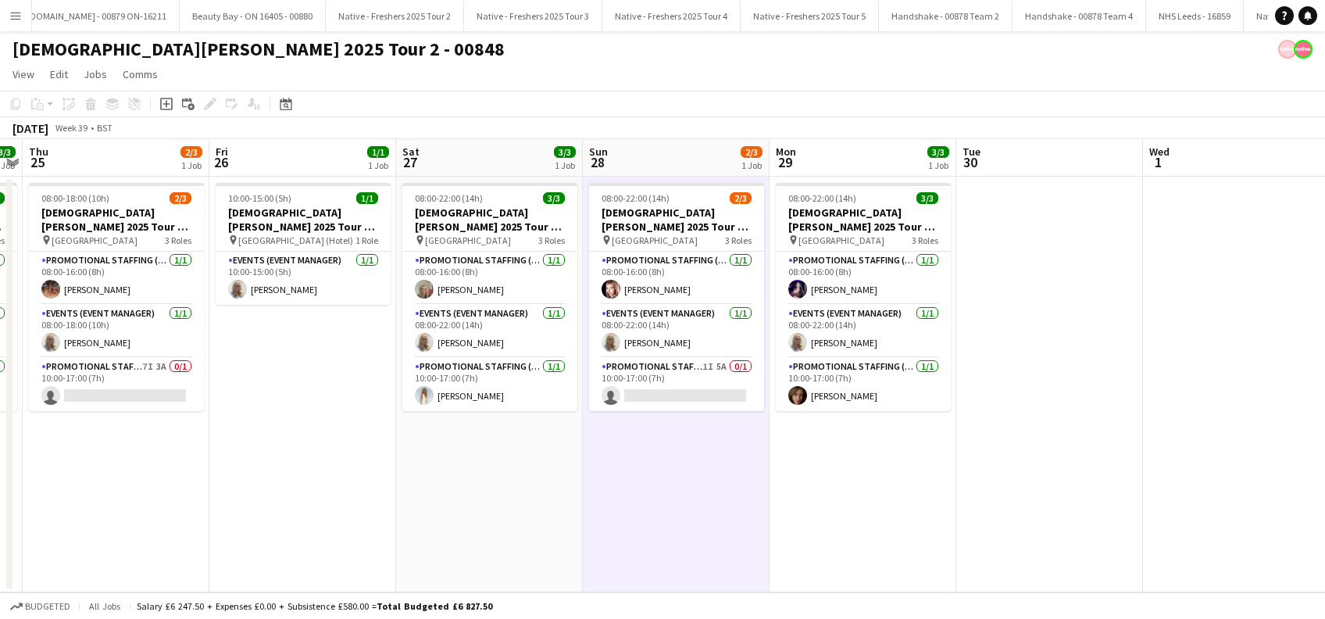
click at [744, 466] on app-date-cell "08:00-22:00 (14h) 2/3 [DEMOGRAPHIC_DATA][PERSON_NAME] 2025 Tour 2 - 00848 - [GE…" at bounding box center [676, 385] width 187 height 416
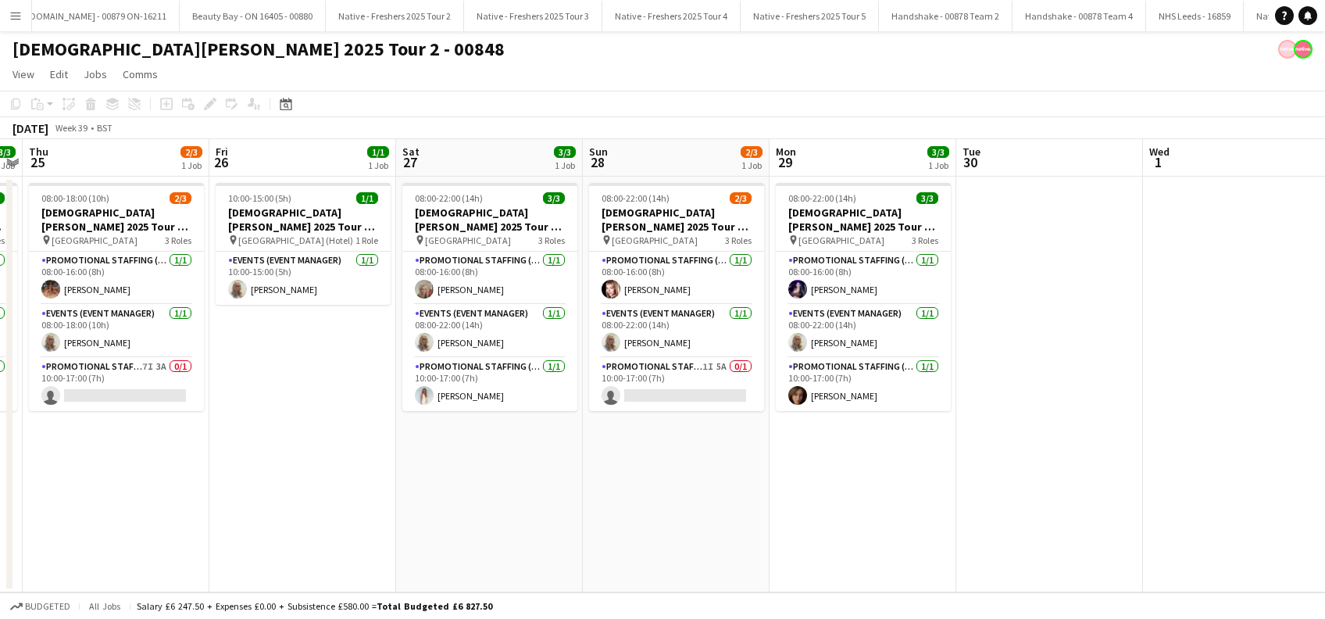
scroll to position [0, 0]
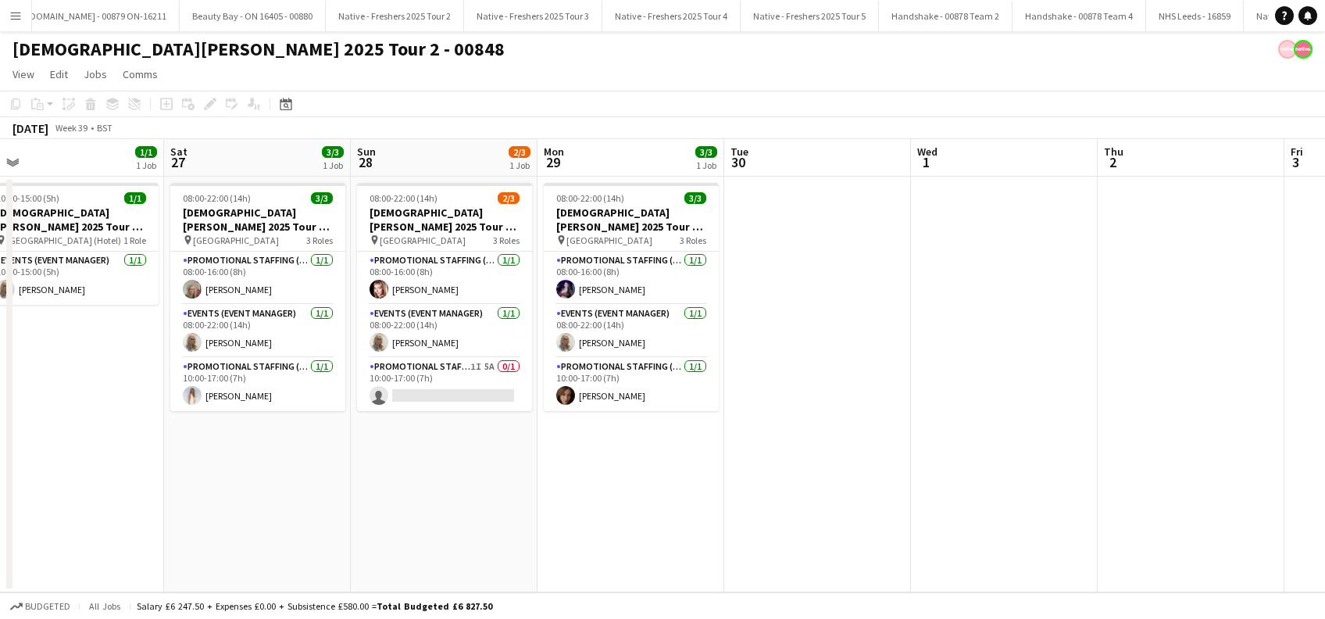
drag, startPoint x: 957, startPoint y: 483, endPoint x: 683, endPoint y: 507, distance: 275.2
click at [683, 507] on app-calendar-viewport "Mon 22 1/3 1 Job Tue 23 3/3 1 Job Wed 24 3/3 1 Job Thu 25 2/3 1 Job Fri 26 1/1 …" at bounding box center [662, 365] width 1325 height 453
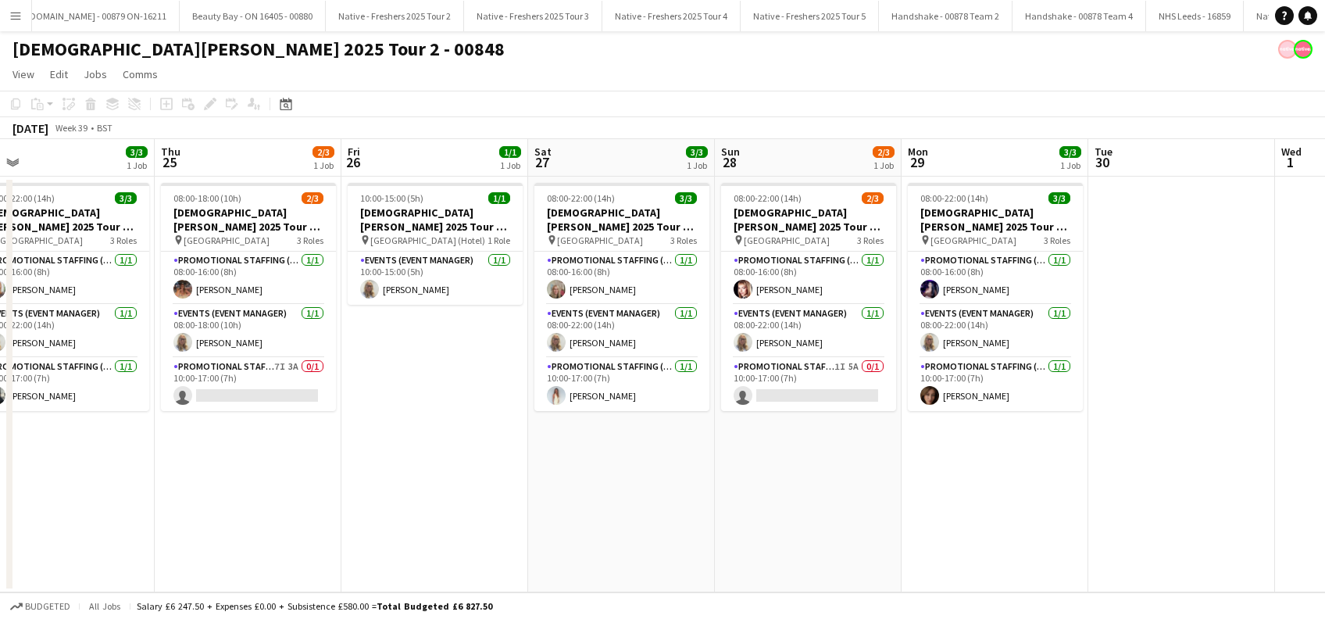
drag, startPoint x: 460, startPoint y: 509, endPoint x: 681, endPoint y: 509, distance: 221.1
click at [681, 509] on app-calendar-viewport "Mon 22 1/3 1 Job Tue 23 3/3 1 Job Wed 24 3/3 1 Job Thu 25 2/3 1 Job Fri 26 1/1 …" at bounding box center [662, 365] width 1325 height 453
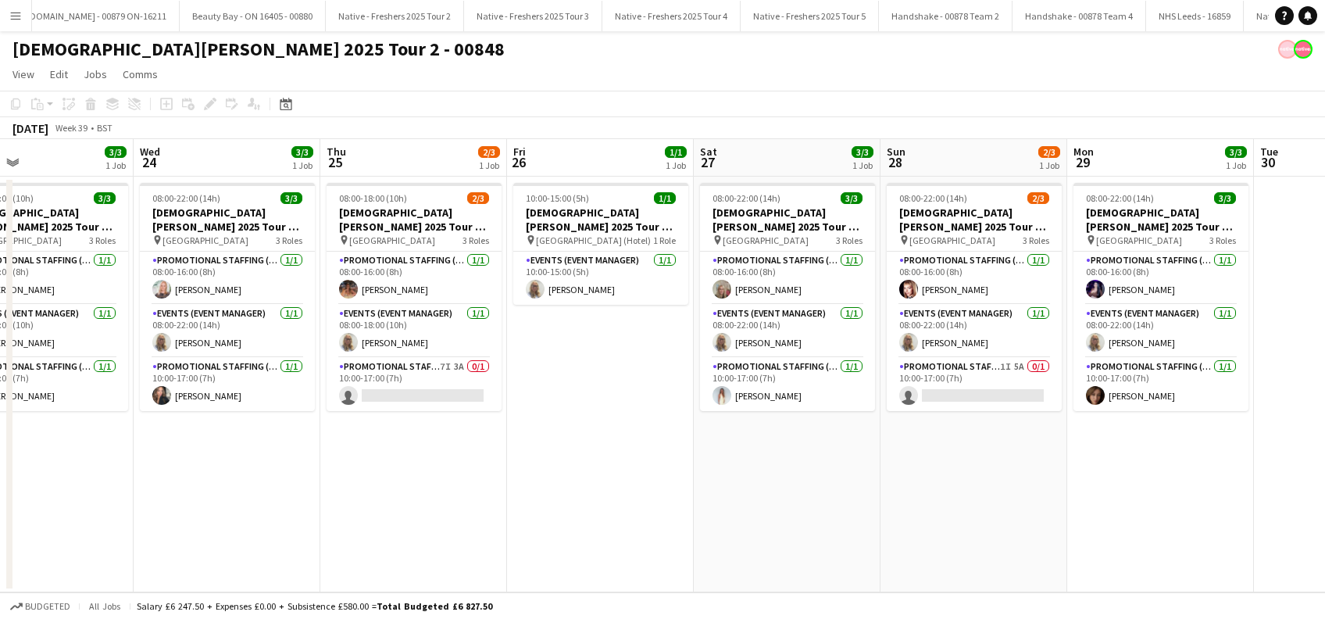
drag, startPoint x: 422, startPoint y: 544, endPoint x: 624, endPoint y: 544, distance: 202.3
click at [624, 544] on app-calendar-viewport "Sun 21 Mon 22 1/3 1 Job Tue 23 3/3 1 Job Wed 24 3/3 1 Job Thu 25 2/3 1 Job Fri …" at bounding box center [662, 365] width 1325 height 453
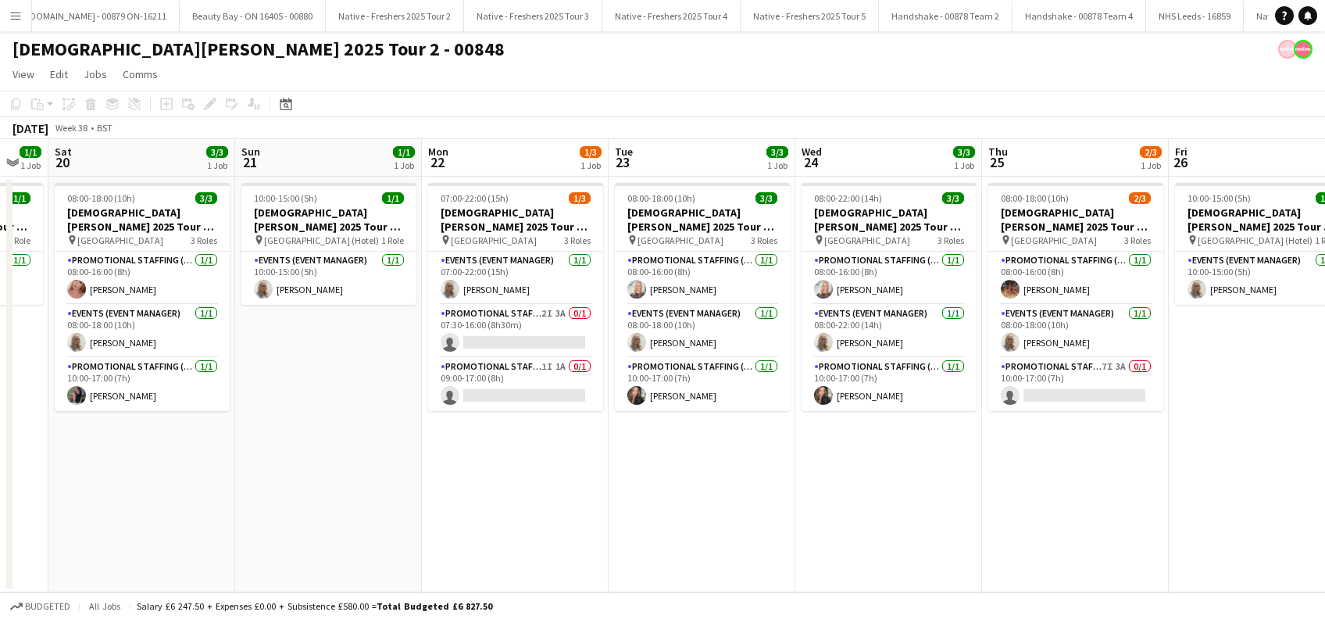
drag, startPoint x: 336, startPoint y: 544, endPoint x: 721, endPoint y: 529, distance: 385.4
click at [817, 529] on app-calendar-viewport "Thu 18 Fri 19 1/1 1 Job Sat 20 3/3 1 Job Sun 21 1/1 1 Job Mon 22 1/3 1 Job Tue …" at bounding box center [662, 365] width 1325 height 453
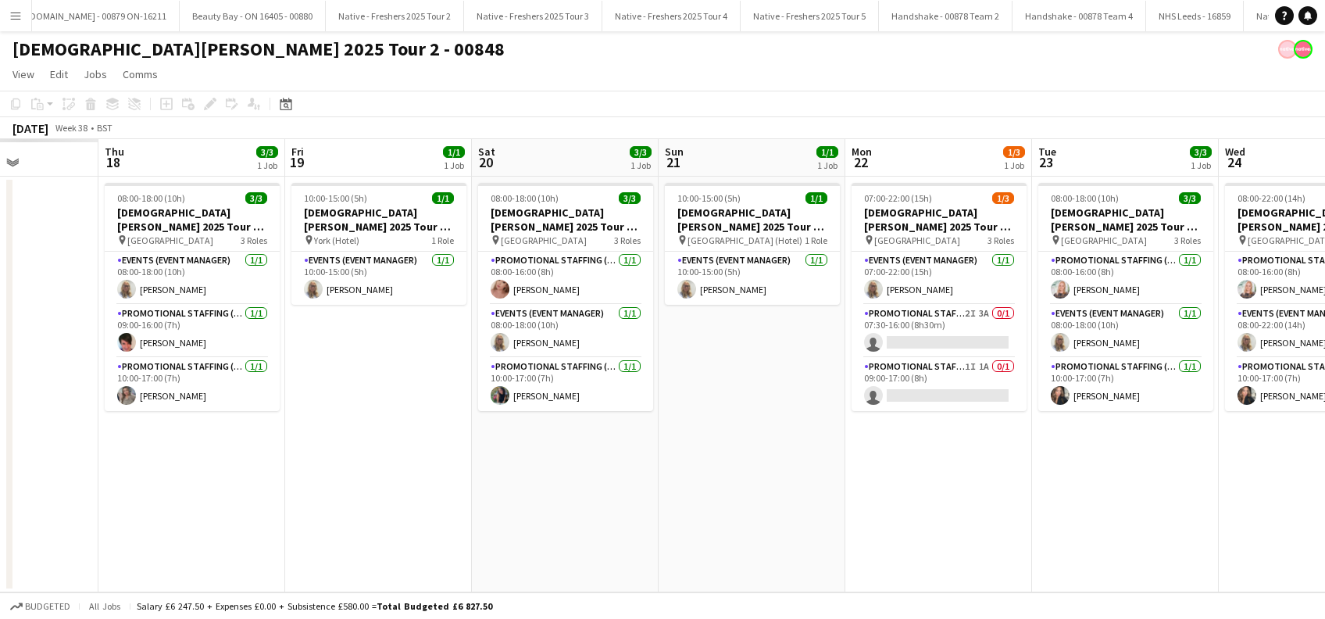
click at [812, 529] on app-calendar-viewport "Mon 15 Tue 16 Wed 17 Thu 18 3/3 1 Job Fri 19 1/1 1 Job Sat 20 3/3 1 Job Sun 21 …" at bounding box center [662, 365] width 1325 height 453
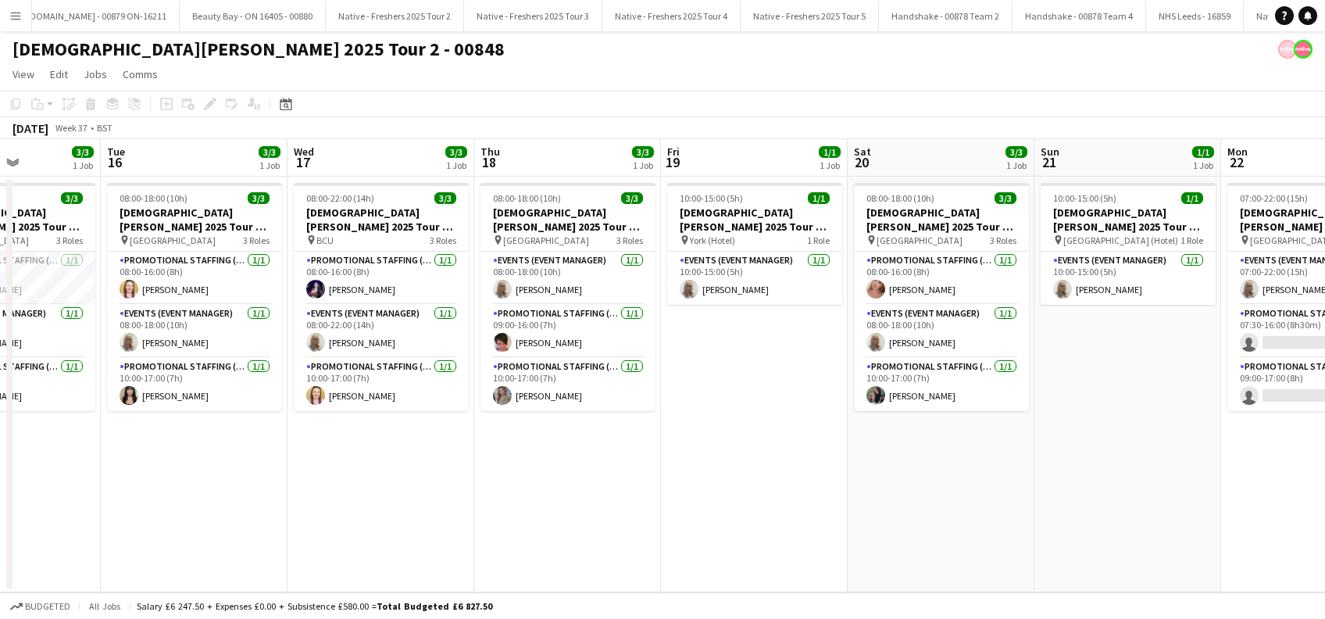
drag, startPoint x: 591, startPoint y: 536, endPoint x: 827, endPoint y: 536, distance: 236.7
click at [827, 536] on app-calendar-viewport "Sat 13 Sun 14 1/1 1 Job Mon 15 3/3 1 Job Tue 16 3/3 1 Job Wed 17 3/3 1 Job Thu …" at bounding box center [662, 365] width 1325 height 453
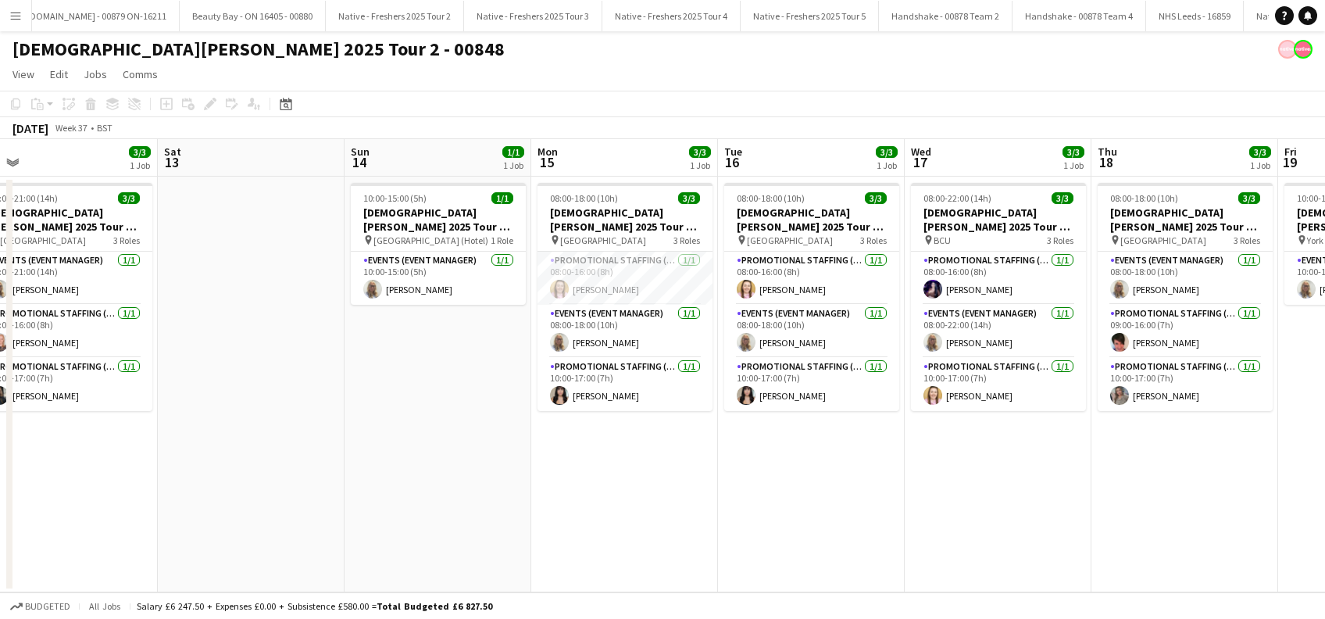
drag, startPoint x: 352, startPoint y: 528, endPoint x: 775, endPoint y: 505, distance: 423.2
click at [775, 505] on app-calendar-viewport "Wed 10 Thu 11 1/1 1 Job Fri 12 3/3 1 Job Sat 13 Sun 14 1/1 1 Job Mon 15 3/3 1 J…" at bounding box center [662, 365] width 1325 height 453
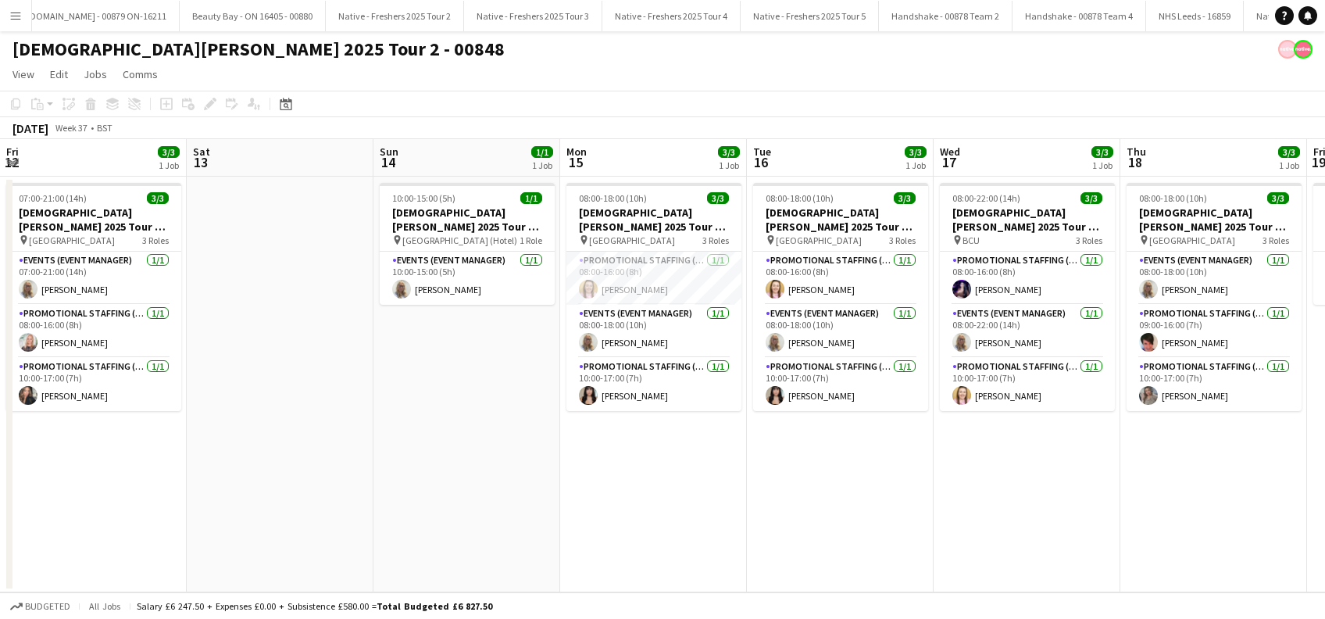
drag, startPoint x: 417, startPoint y: 490, endPoint x: 869, endPoint y: 487, distance: 452.3
click at [876, 490] on app-calendar-viewport "Wed 10 1/1 1 Job Thu 11 1/1 1 Job Fri 12 3/3 1 Job Sat 13 Sun 14 1/1 1 Job Mon …" at bounding box center [662, 365] width 1325 height 453
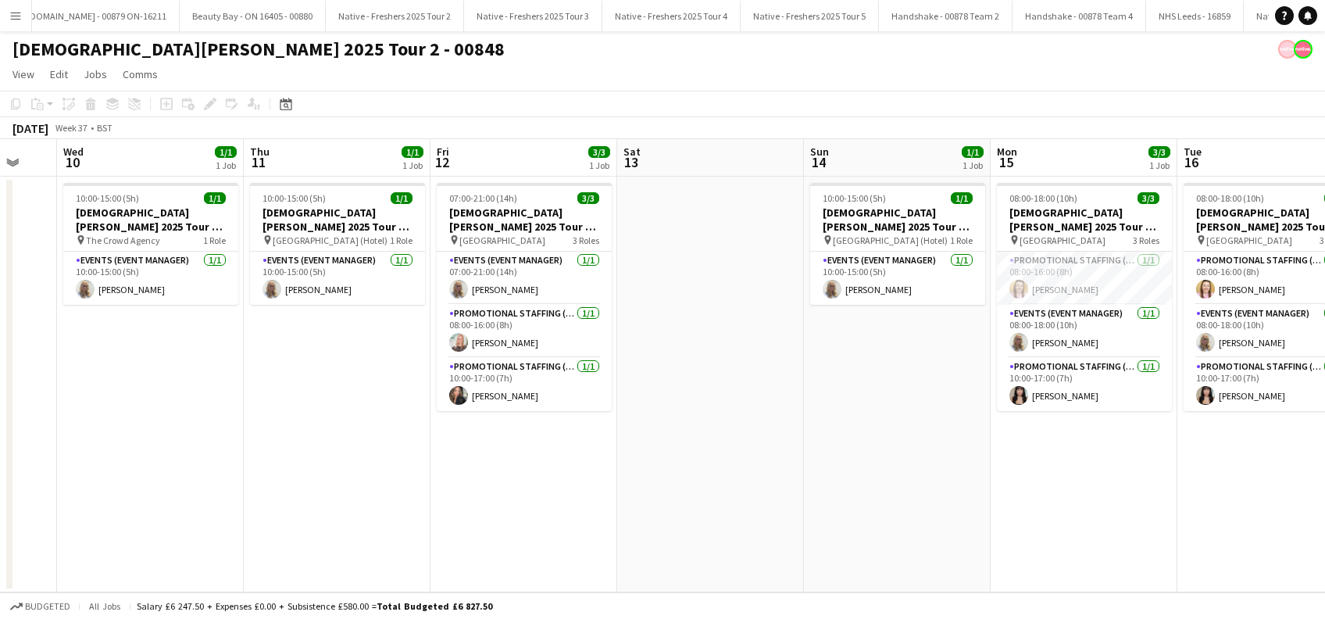
click at [706, 455] on app-date-cell at bounding box center [710, 385] width 187 height 416
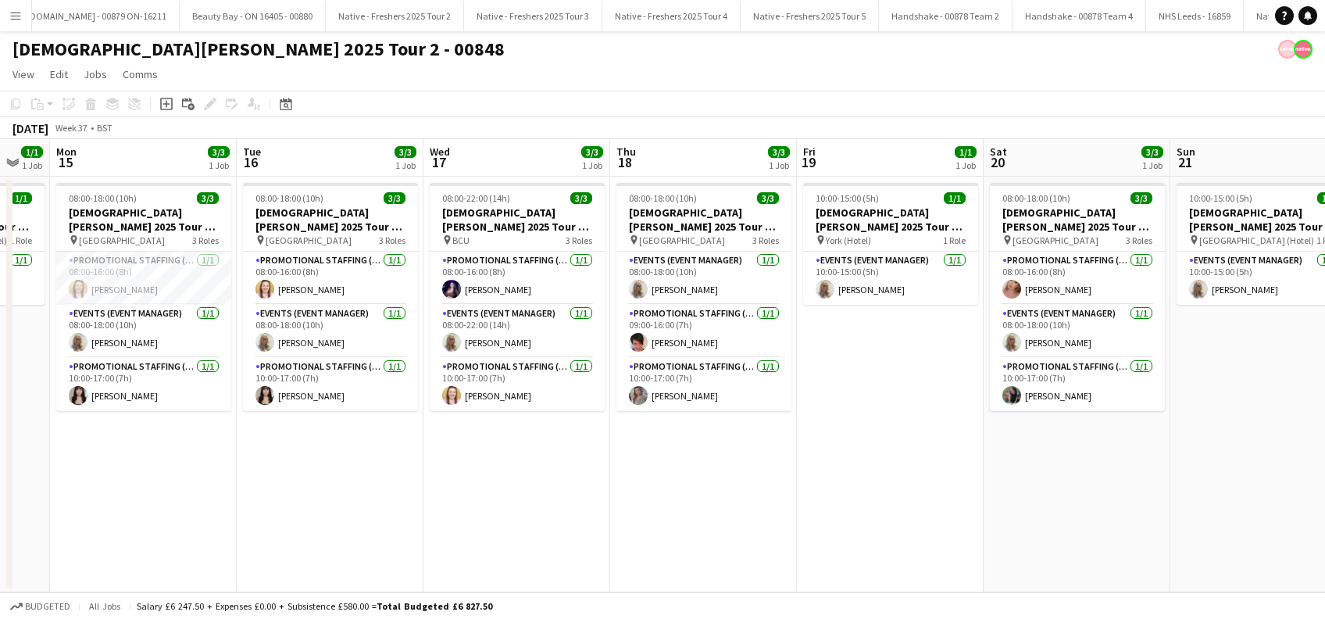
drag, startPoint x: 1222, startPoint y: 497, endPoint x: 259, endPoint y: 487, distance: 963.2
click at [259, 487] on app-calendar-viewport "Fri 12 3/3 1 Job Sat 13 Sun 14 1/1 1 Job Mon 15 3/3 1 Job Tue 16 3/3 1 Job Wed …" at bounding box center [662, 365] width 1325 height 453
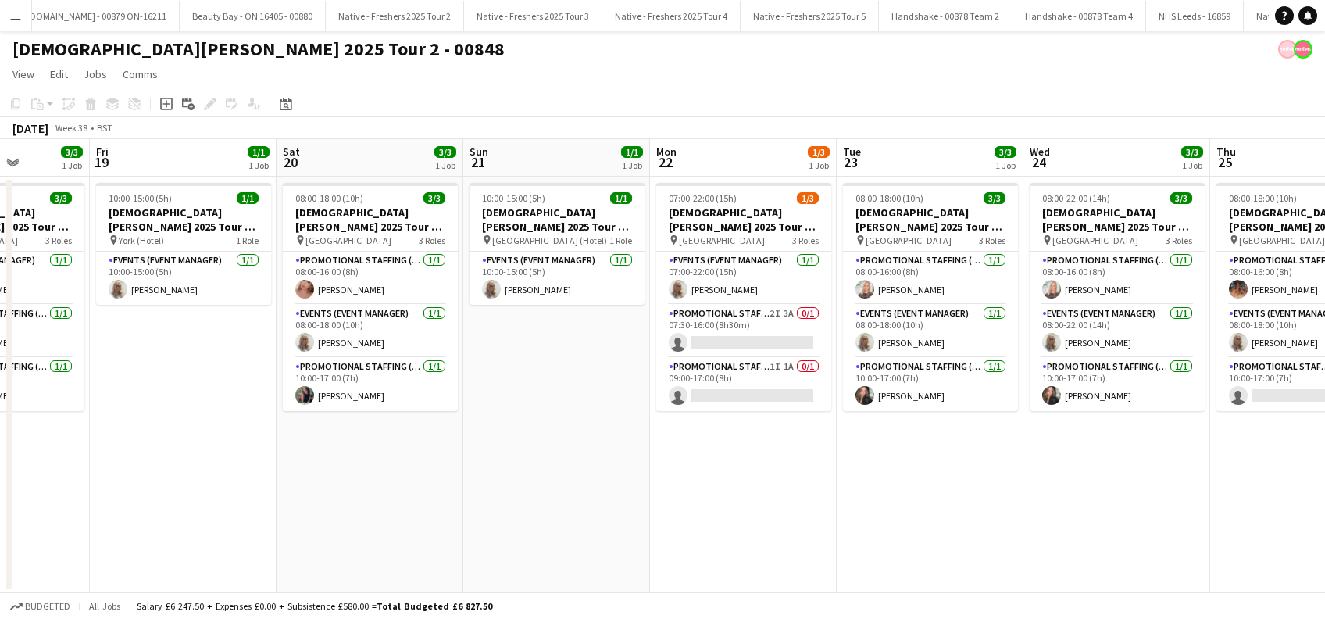
drag, startPoint x: 195, startPoint y: 477, endPoint x: 0, endPoint y: 453, distance: 196.0
click at [0, 453] on html "Menu Boards Boards Boards All jobs Status Workforce Workforce My Workforce Recr…" at bounding box center [662, 309] width 1325 height 619
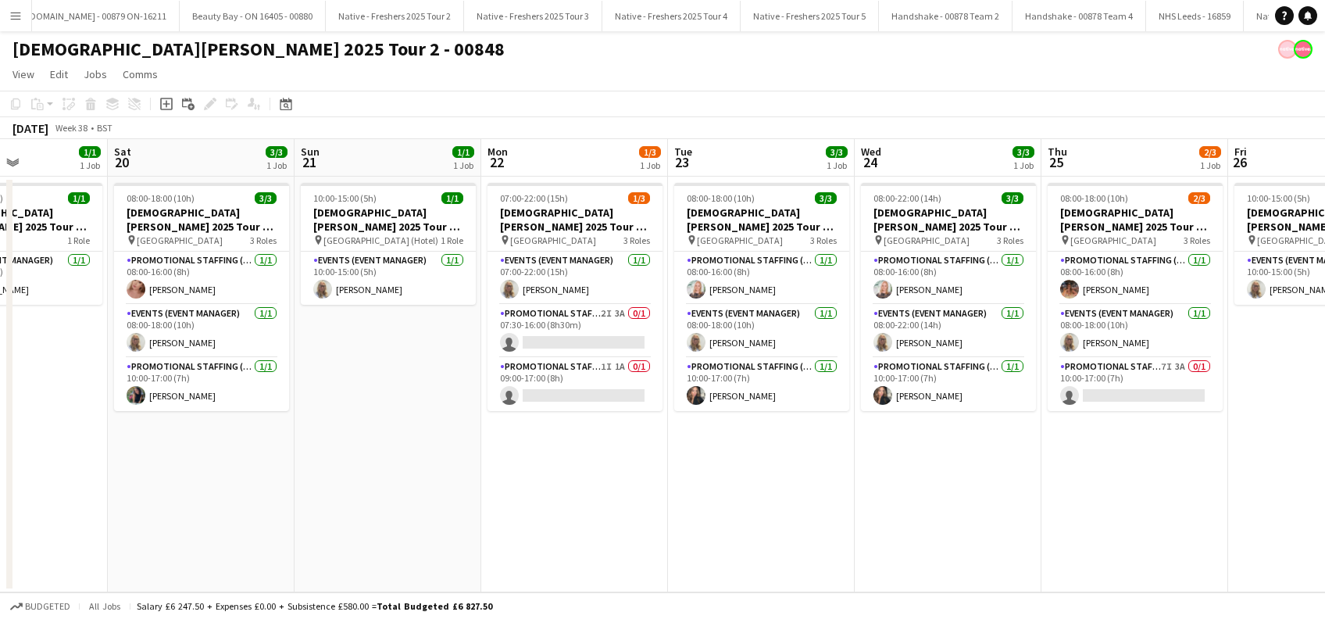
drag, startPoint x: 512, startPoint y: 477, endPoint x: 223, endPoint y: 488, distance: 290.0
click at [153, 491] on app-calendar-viewport "Tue 16 3/3 1 Job Wed 17 3/3 1 Job Thu 18 3/3 1 Job Fri 19 1/1 1 Job Sat 20 3/3 …" at bounding box center [662, 365] width 1325 height 453
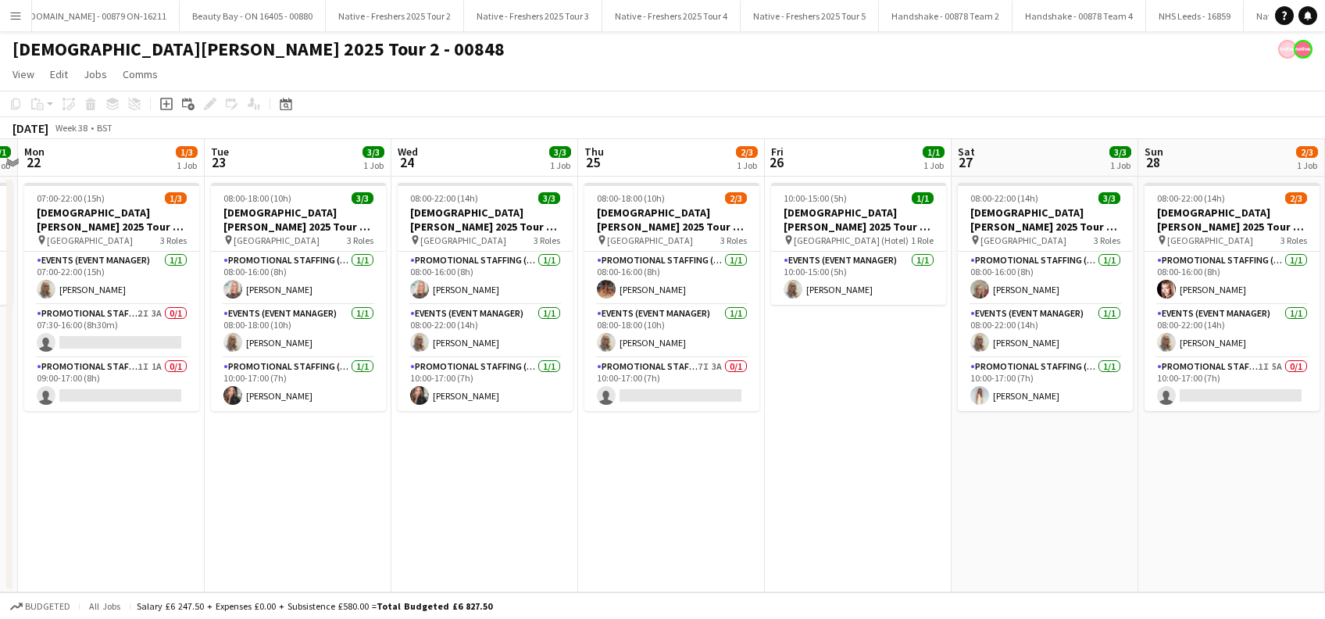
drag, startPoint x: 419, startPoint y: 496, endPoint x: 195, endPoint y: 498, distance: 224.2
click at [195, 498] on app-calendar-viewport "Thu 18 3/3 1 Job Fri 19 1/1 1 Job Sat 20 3/3 1 Job Sun 21 1/1 1 Job Mon 22 1/3 …" at bounding box center [662, 365] width 1325 height 453
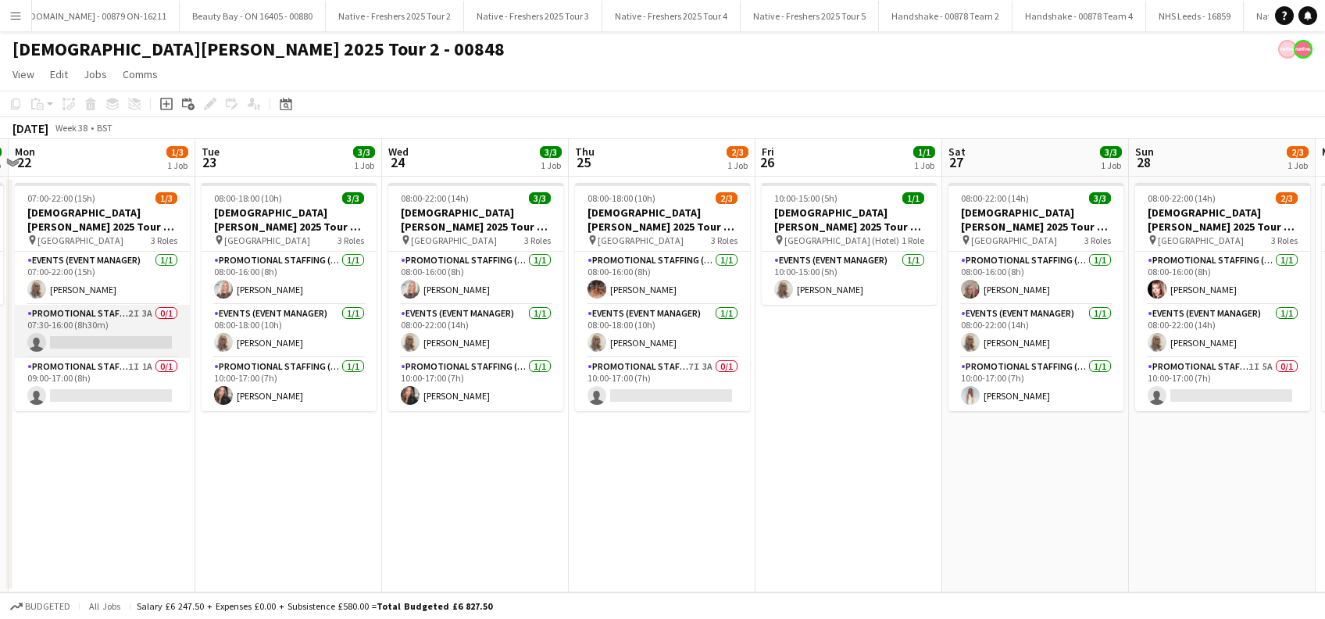
click at [112, 339] on app-card-role "Promotional Staffing (Brand Ambassadors) 2I 3A 0/1 07:30-16:00 (8h30m) single-n…" at bounding box center [102, 331] width 175 height 53
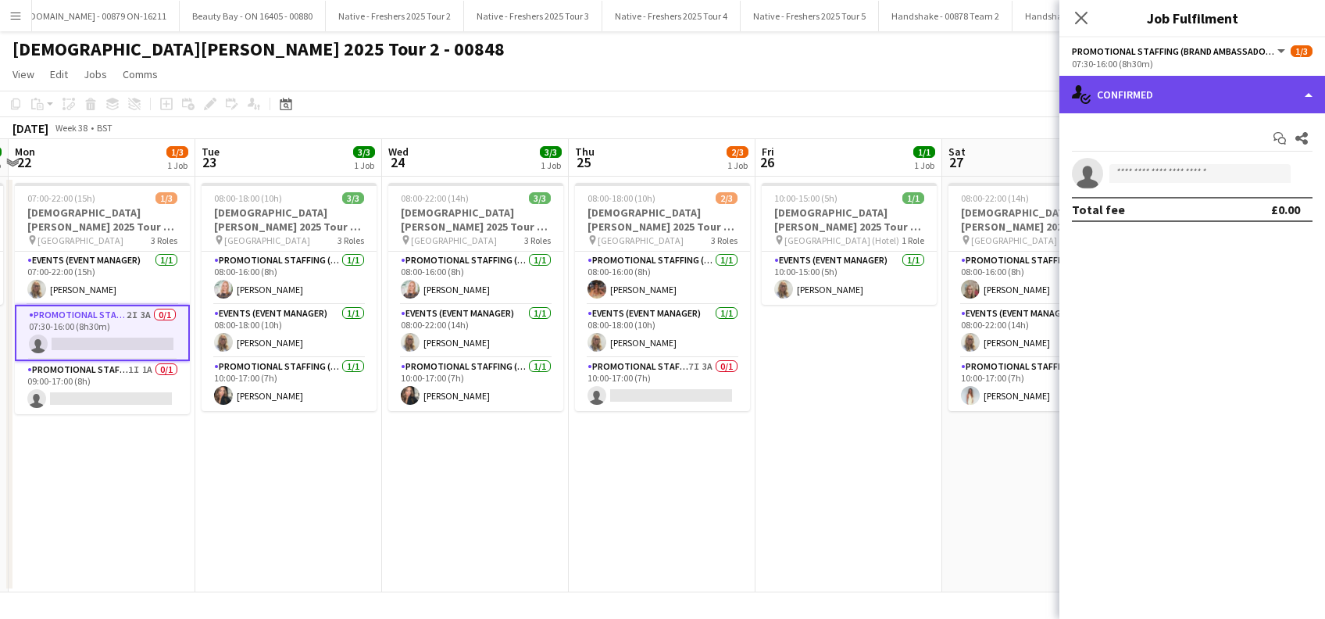
click at [1207, 83] on div "single-neutral-actions-check-2 Confirmed" at bounding box center [1192, 94] width 266 height 37
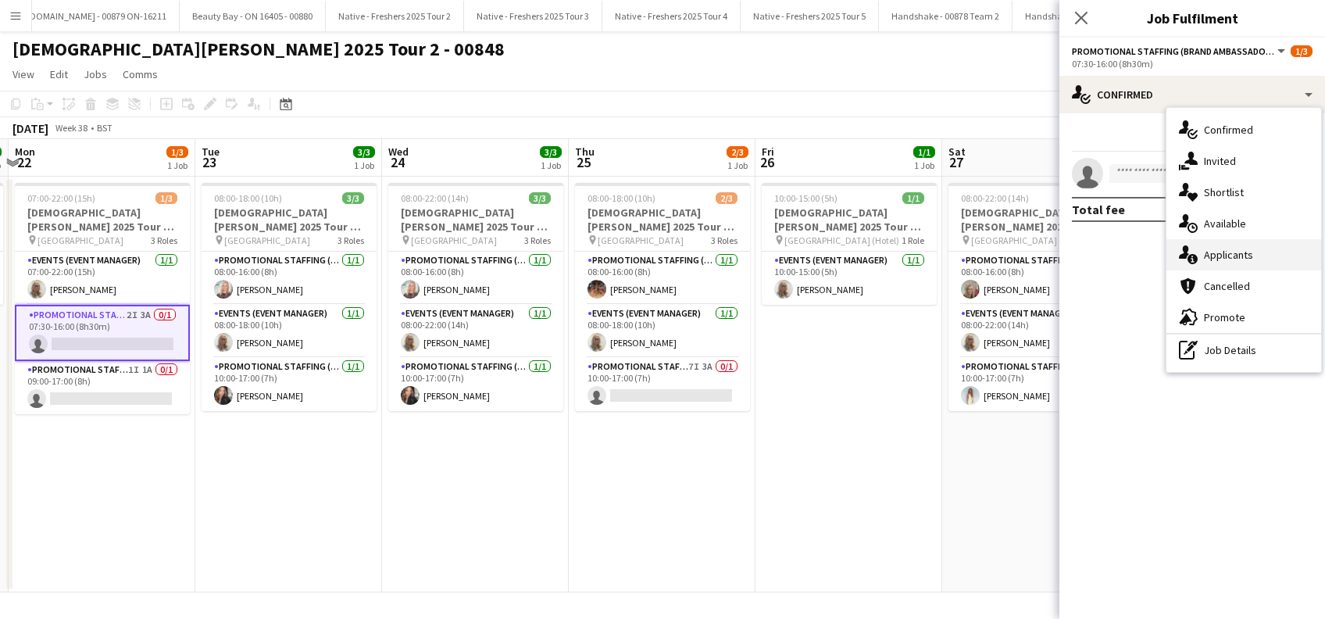
click at [1223, 255] on div "single-neutral-actions-information Applicants" at bounding box center [1243, 254] width 155 height 31
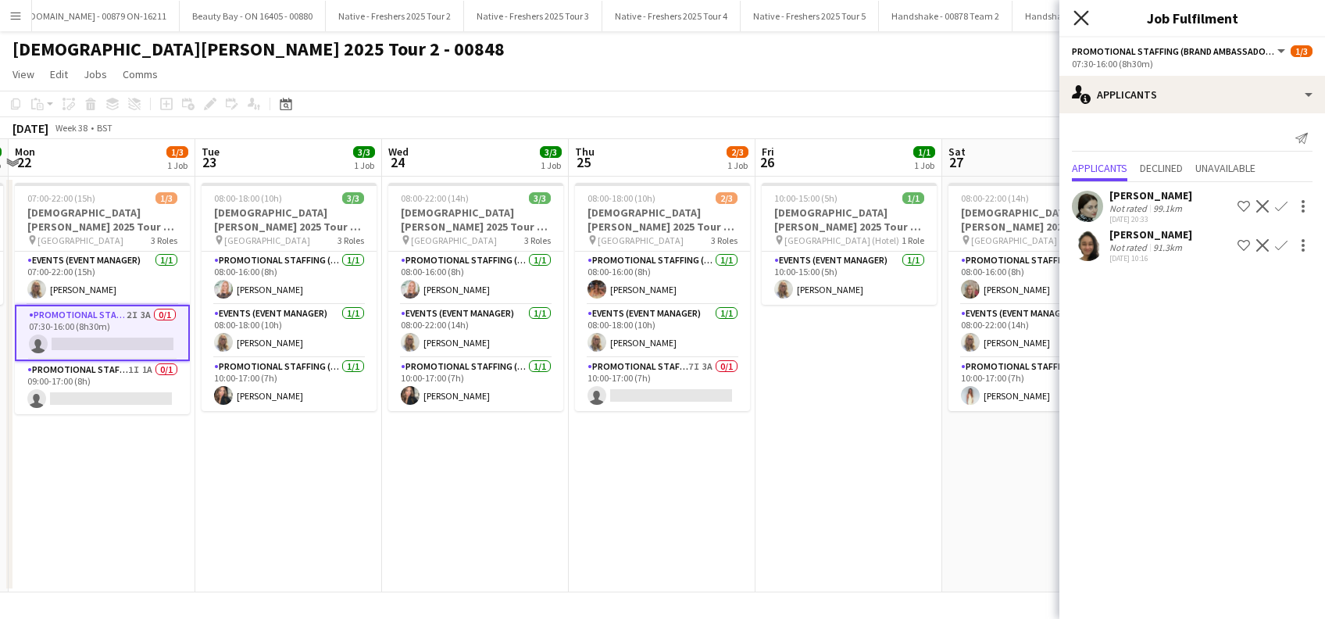
click at [1082, 14] on icon "Close pop-in" at bounding box center [1080, 17] width 15 height 15
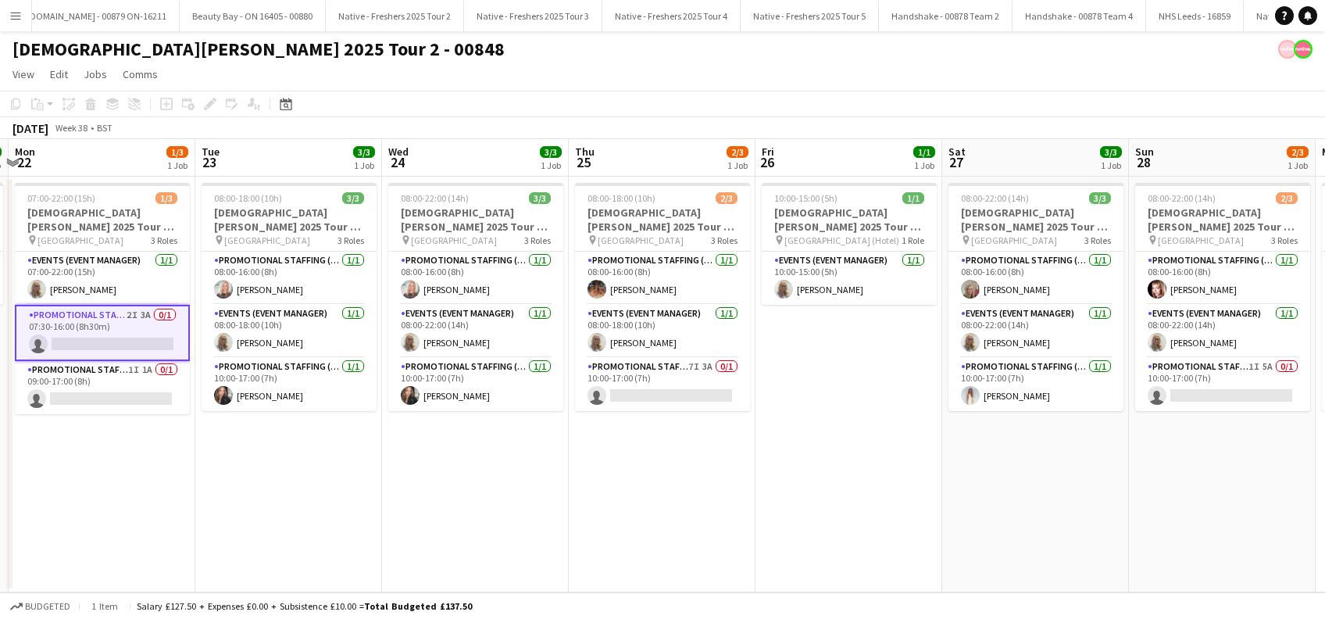
click at [876, 518] on app-date-cell "10:00-15:00 (5h) 1/1 [DEMOGRAPHIC_DATA][PERSON_NAME] 2025 Tour 2 - 00848 - Trav…" at bounding box center [848, 385] width 187 height 416
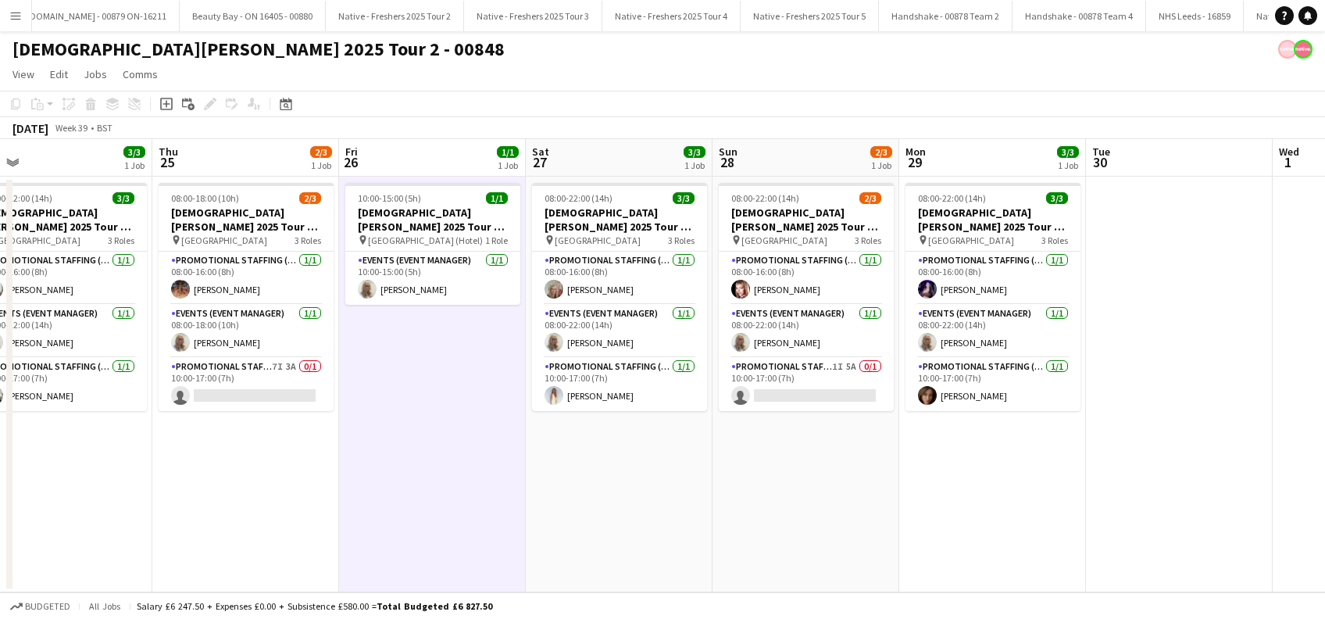
scroll to position [0, 501]
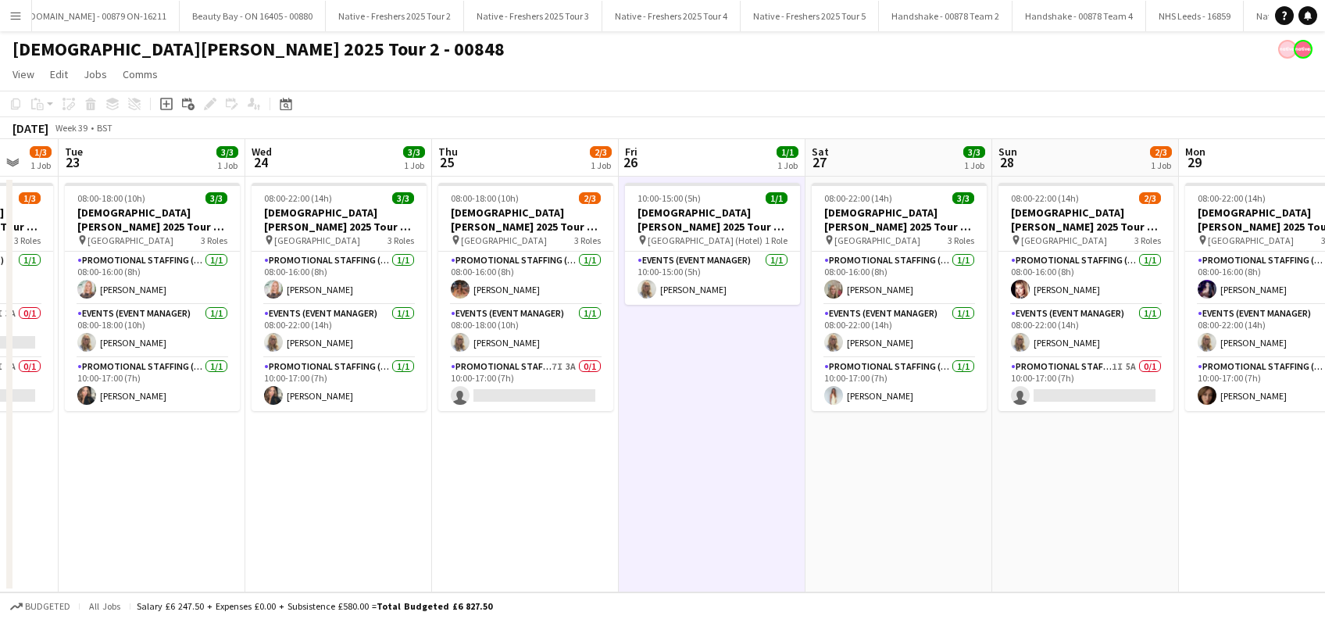
drag, startPoint x: 1183, startPoint y: 468, endPoint x: 1046, endPoint y: 499, distance: 140.2
click at [1046, 499] on app-calendar-viewport "Sat 20 3/3 1 Job Sun 21 1/1 1 Job Mon 22 1/3 1 Job Tue 23 3/3 1 Job Wed 24 3/3 …" at bounding box center [662, 365] width 1325 height 453
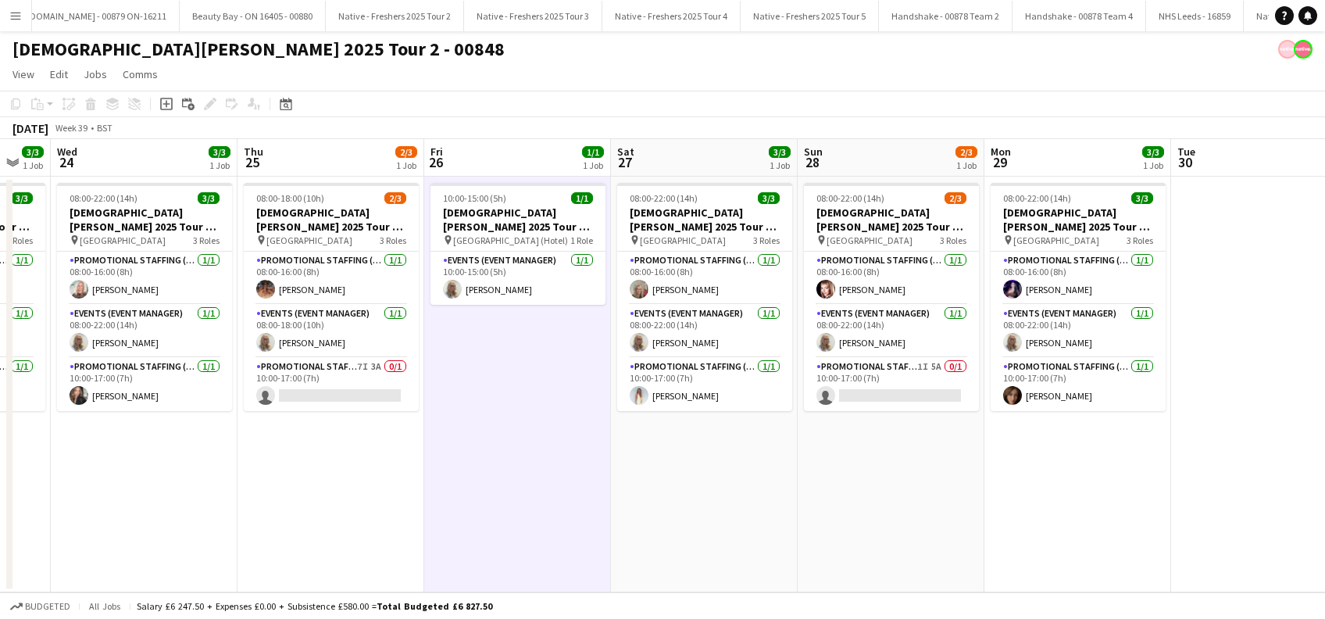
scroll to position [0, 762]
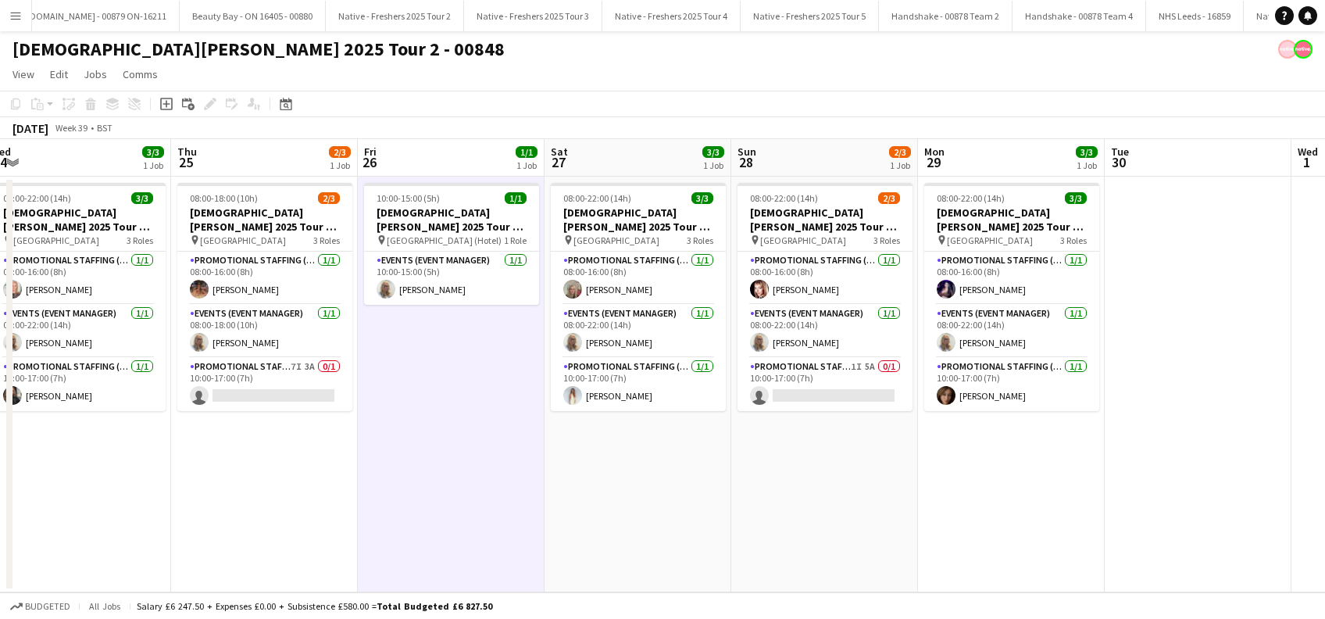
drag, startPoint x: 876, startPoint y: 512, endPoint x: 615, endPoint y: 504, distance: 261.0
click at [615, 504] on app-calendar-viewport "Sat 20 3/3 1 Job Sun 21 1/1 1 Job Mon 22 1/3 1 Job Tue 23 3/3 1 Job Wed 24 3/3 …" at bounding box center [662, 365] width 1325 height 453
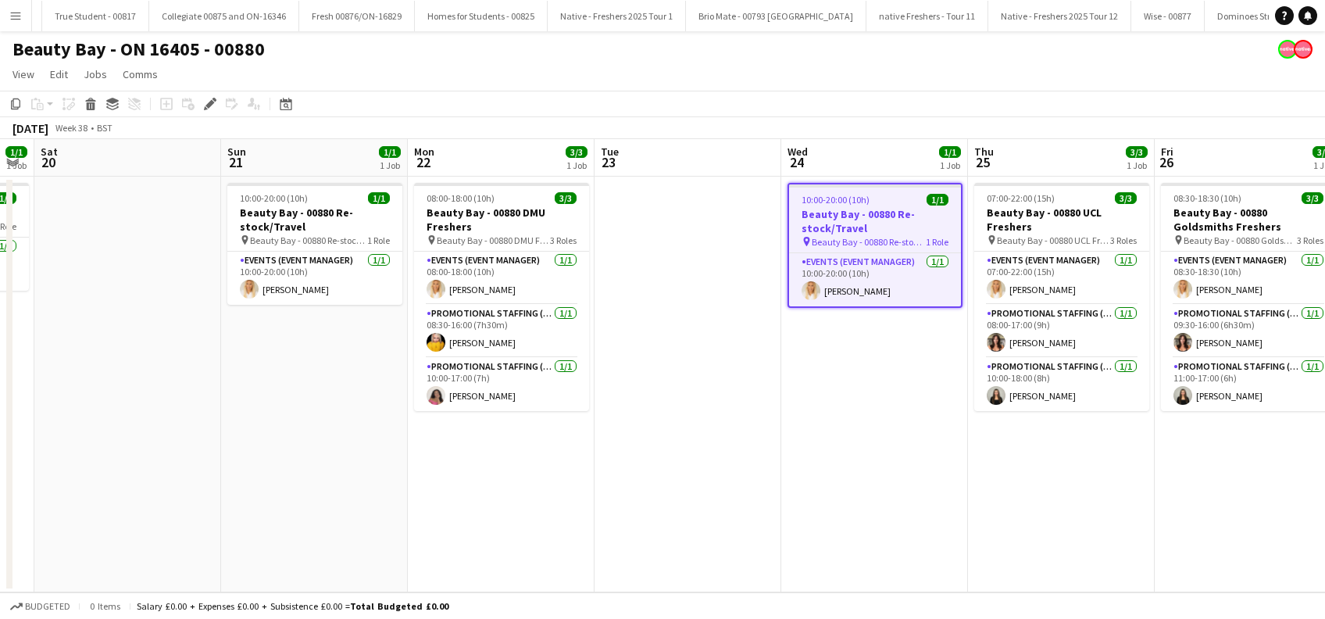
scroll to position [0, 324]
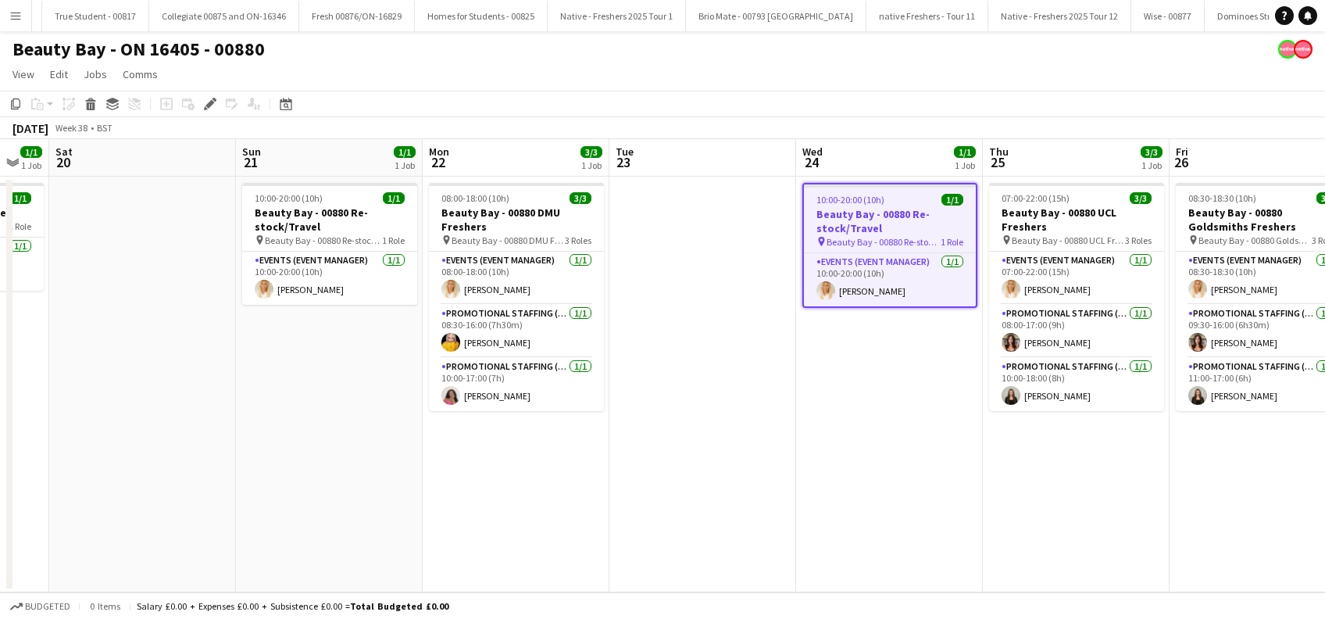
drag, startPoint x: 287, startPoint y: 521, endPoint x: 687, endPoint y: 519, distance: 400.0
click at [687, 519] on app-calendar-viewport "Thu 18 Fri 19 1/1 1 Job Sat 20 Sun 21 1/1 1 Job Mon 22 3/3 1 Job Tue 23 Wed 24 …" at bounding box center [662, 365] width 1325 height 453
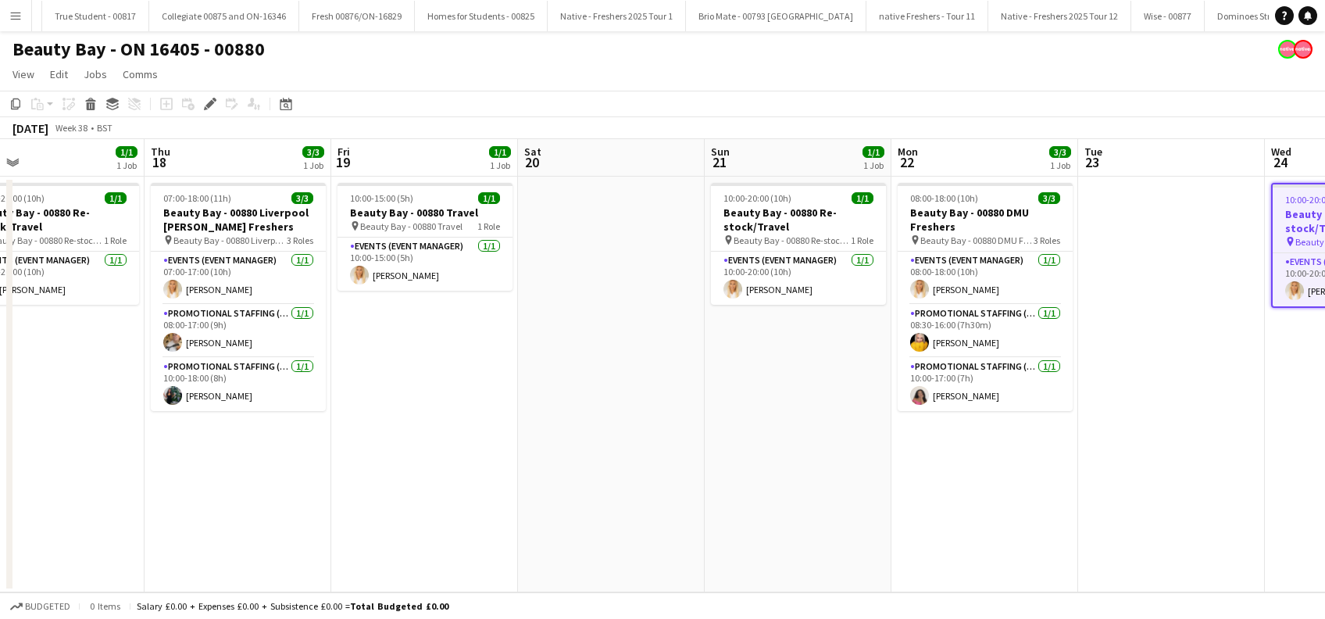
drag, startPoint x: 269, startPoint y: 402, endPoint x: 662, endPoint y: 409, distance: 393.8
click at [662, 409] on app-calendar-viewport "Mon 15 2/3 1 Job Tue 16 3/3 1 Job Wed 17 1/1 1 Job Thu 18 3/3 1 Job Fri 19 1/1 …" at bounding box center [662, 365] width 1325 height 453
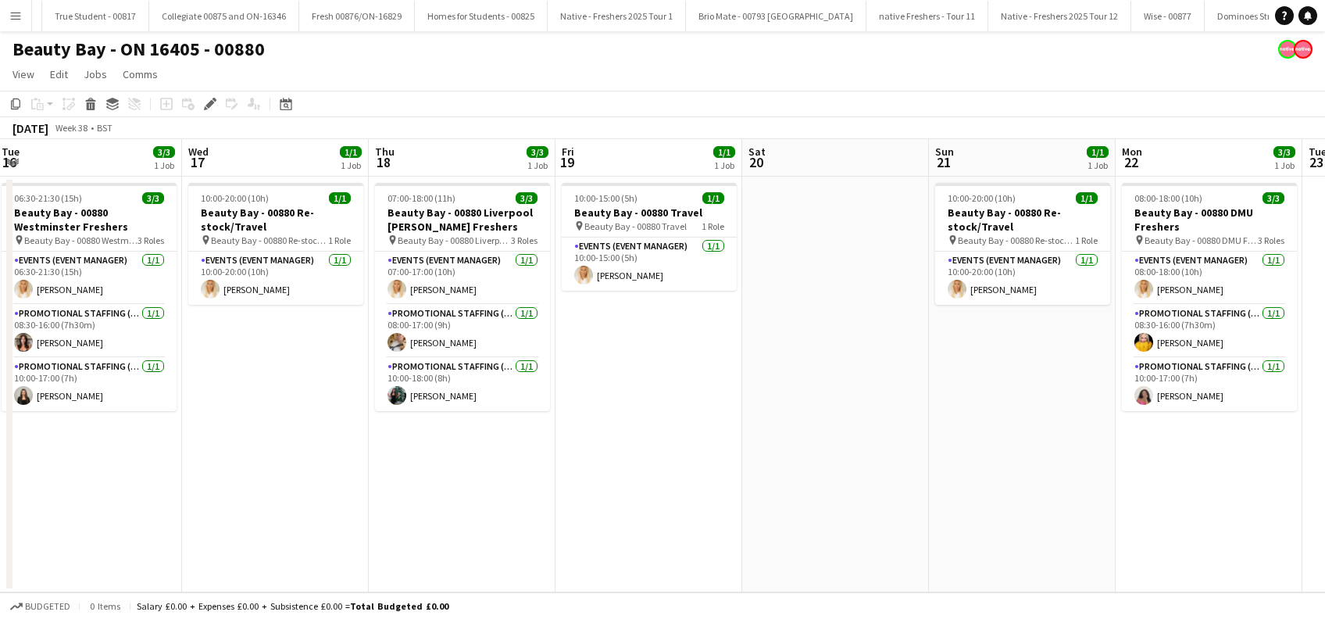
drag, startPoint x: 229, startPoint y: 469, endPoint x: 640, endPoint y: 473, distance: 410.9
click at [640, 473] on app-calendar-viewport "Sun 14 1/1 1 Job Mon 15 2/3 1 Job Tue 16 3/3 1 Job Wed 17 1/1 1 Job Thu 18 3/3 …" at bounding box center [662, 365] width 1325 height 453
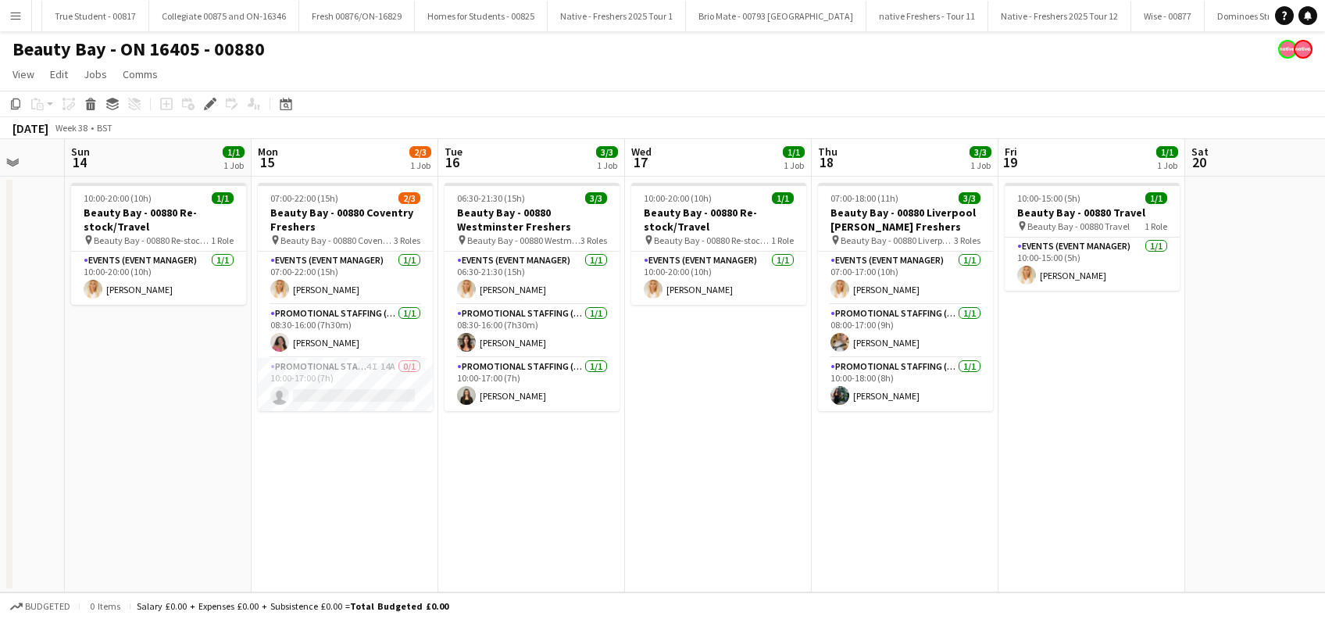
scroll to position [0, 464]
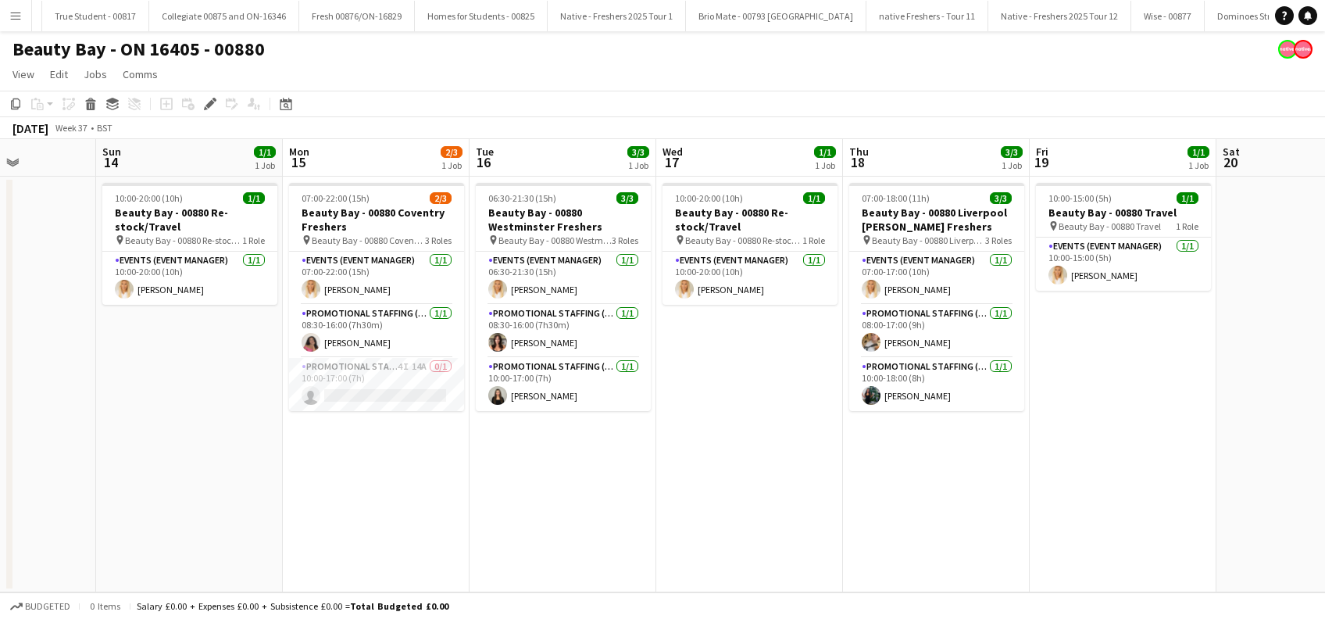
drag, startPoint x: 281, startPoint y: 487, endPoint x: 569, endPoint y: 494, distance: 287.5
click at [569, 494] on app-calendar-viewport "Thu 11 1/1 1 Job Fri 12 3/3 1 Job Sat 13 Sun 14 1/1 1 Job Mon 15 2/3 1 Job Tue …" at bounding box center [662, 365] width 1325 height 453
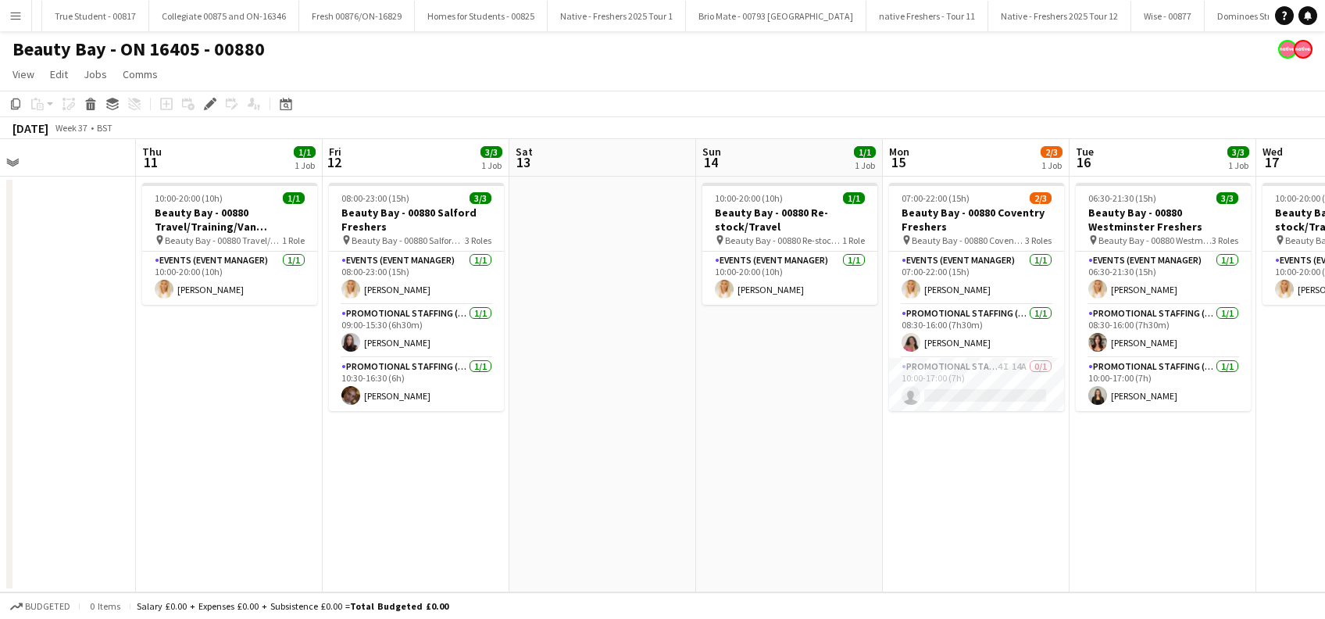
scroll to position [0, 412]
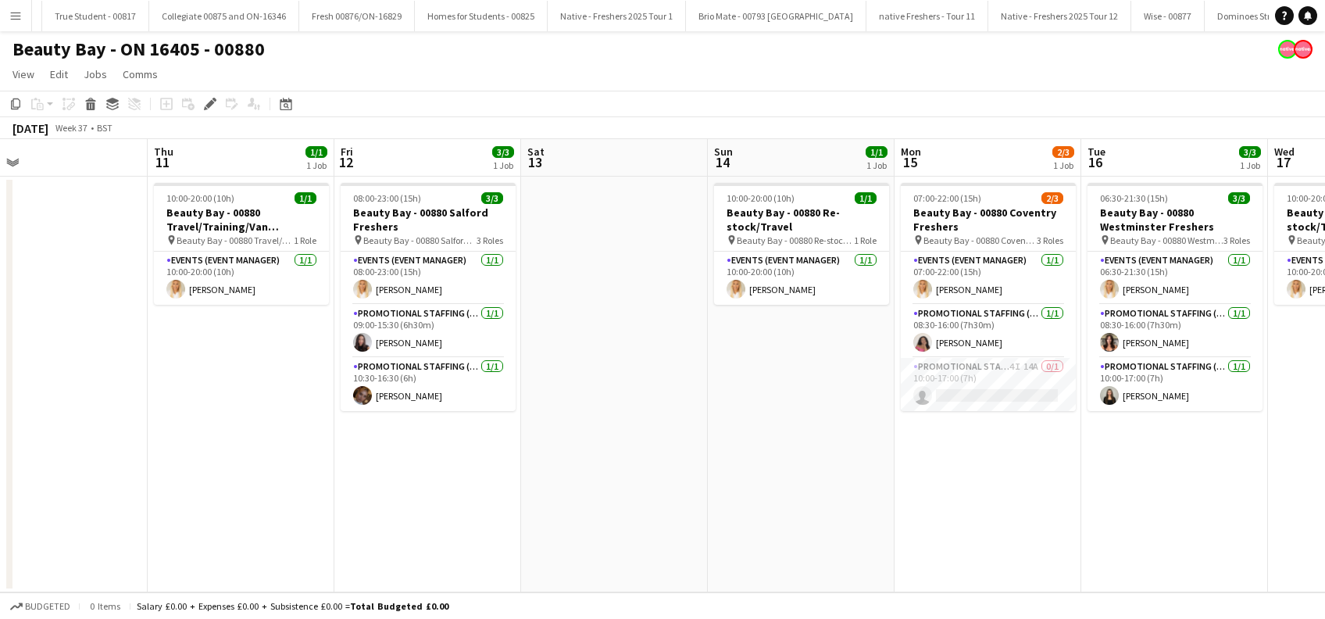
drag, startPoint x: 265, startPoint y: 491, endPoint x: 739, endPoint y: 556, distance: 478.7
click at [739, 556] on app-calendar-viewport "Mon 8 Tue 9 Wed 10 Thu 11 1/1 1 Job Fri 12 3/3 1 Job Sat 13 Sun 14 1/1 1 Job Mo…" at bounding box center [662, 365] width 1325 height 453
click at [381, 391] on app-card-role "Promotional Staffing (Brand Ambassadors) [DATE] 10:30-16:30 (6h) [PERSON_NAME]" at bounding box center [428, 384] width 175 height 53
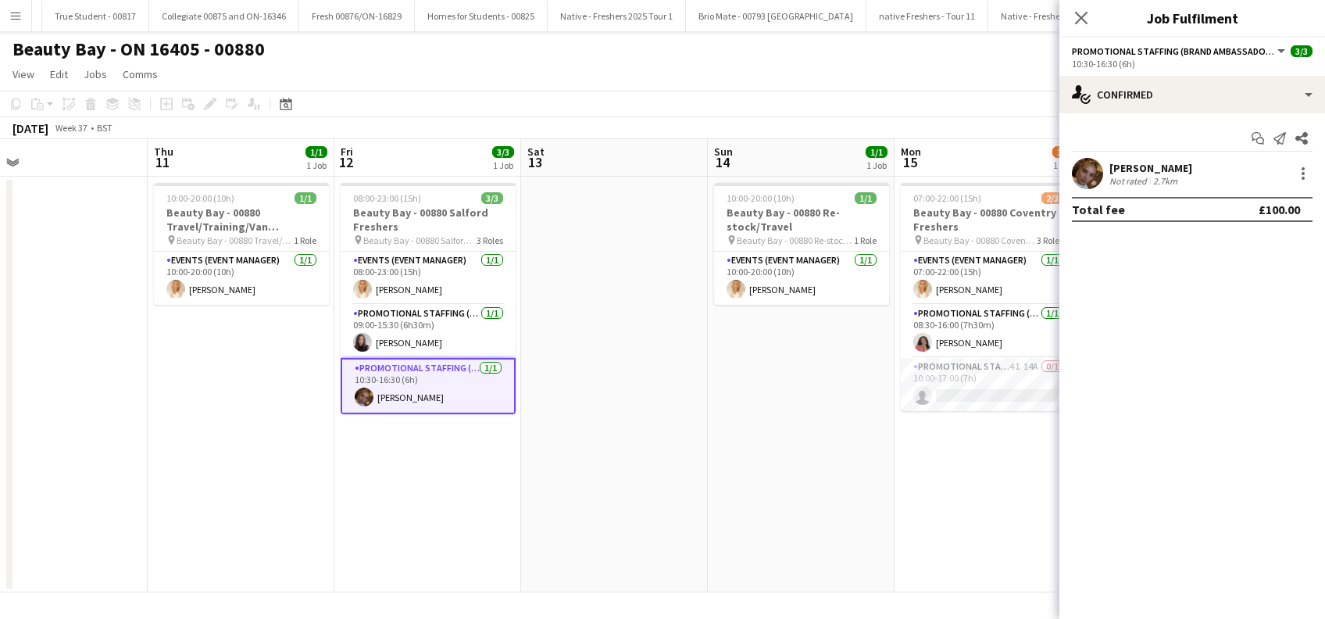
click at [1155, 164] on div "[PERSON_NAME]" at bounding box center [1150, 168] width 83 height 14
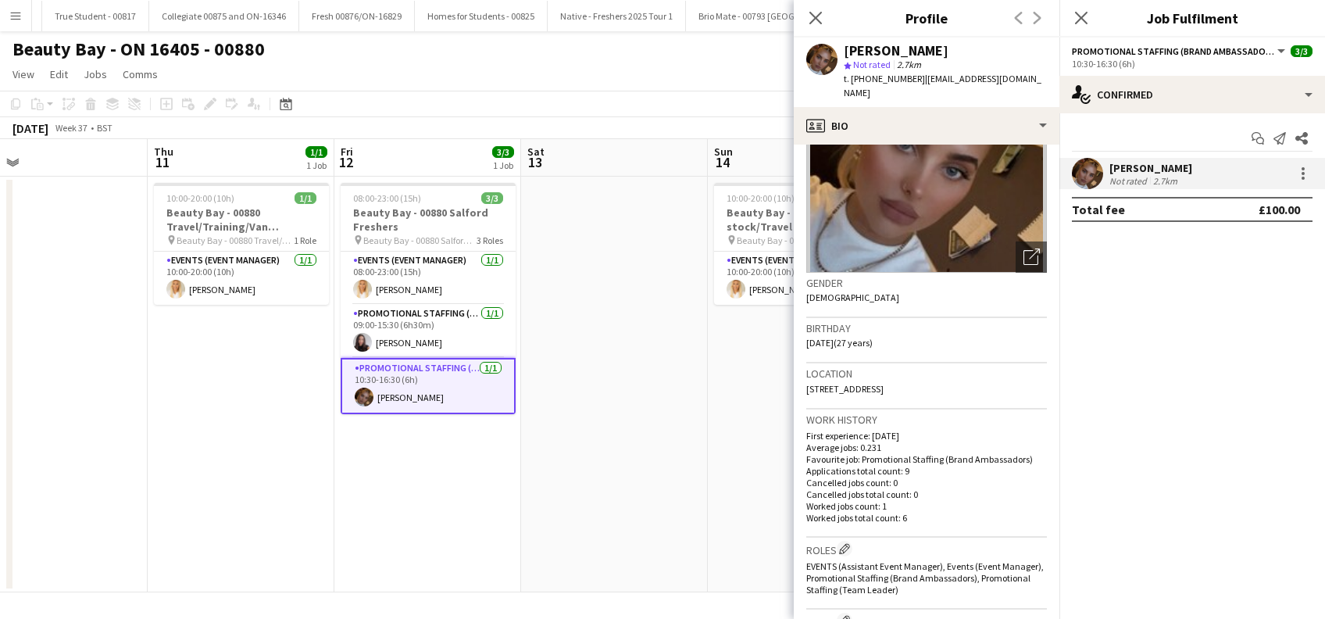
scroll to position [0, 0]
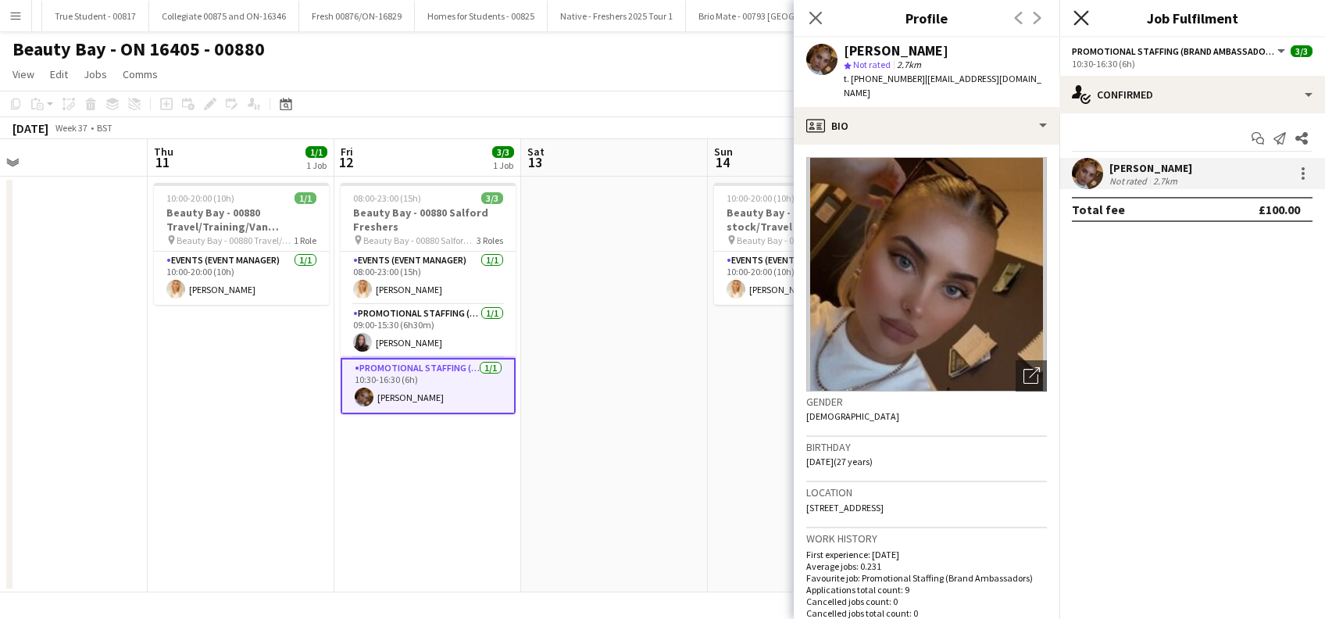
click at [1087, 19] on icon "Close pop-in" at bounding box center [1080, 17] width 15 height 15
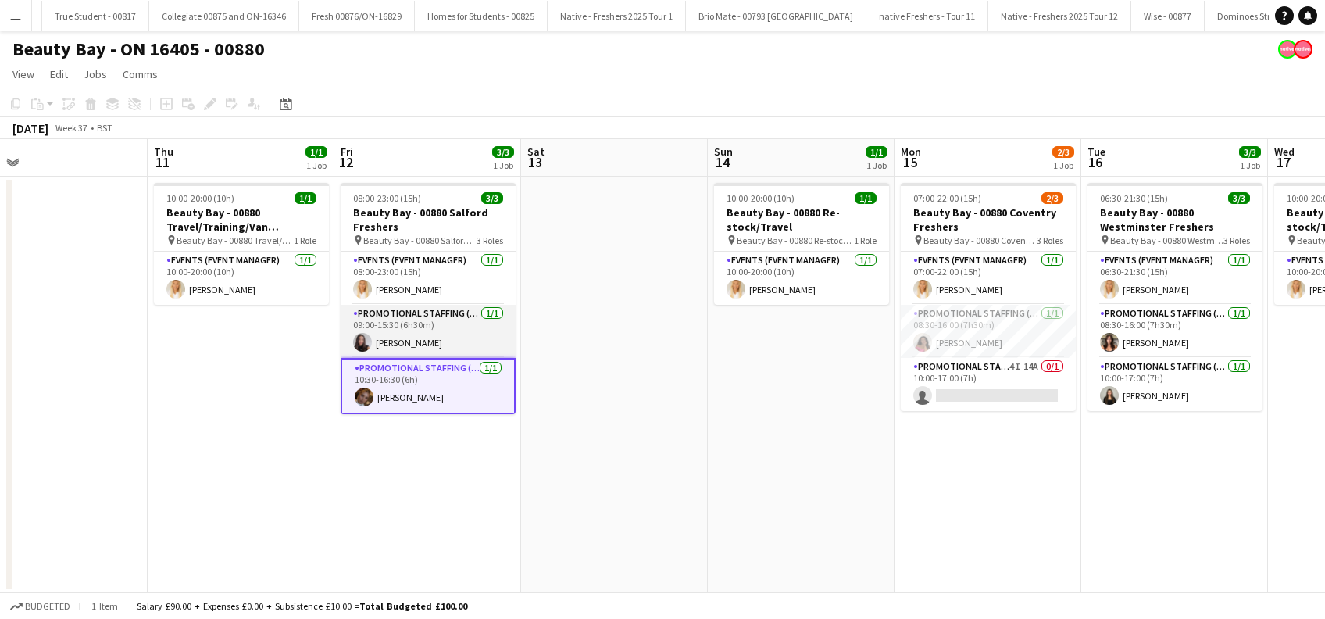
click at [404, 344] on app-card-role "Promotional Staffing (Brand Ambassadors) [DATE] 09:00-15:30 (6h30m) [PERSON_NAM…" at bounding box center [428, 331] width 175 height 53
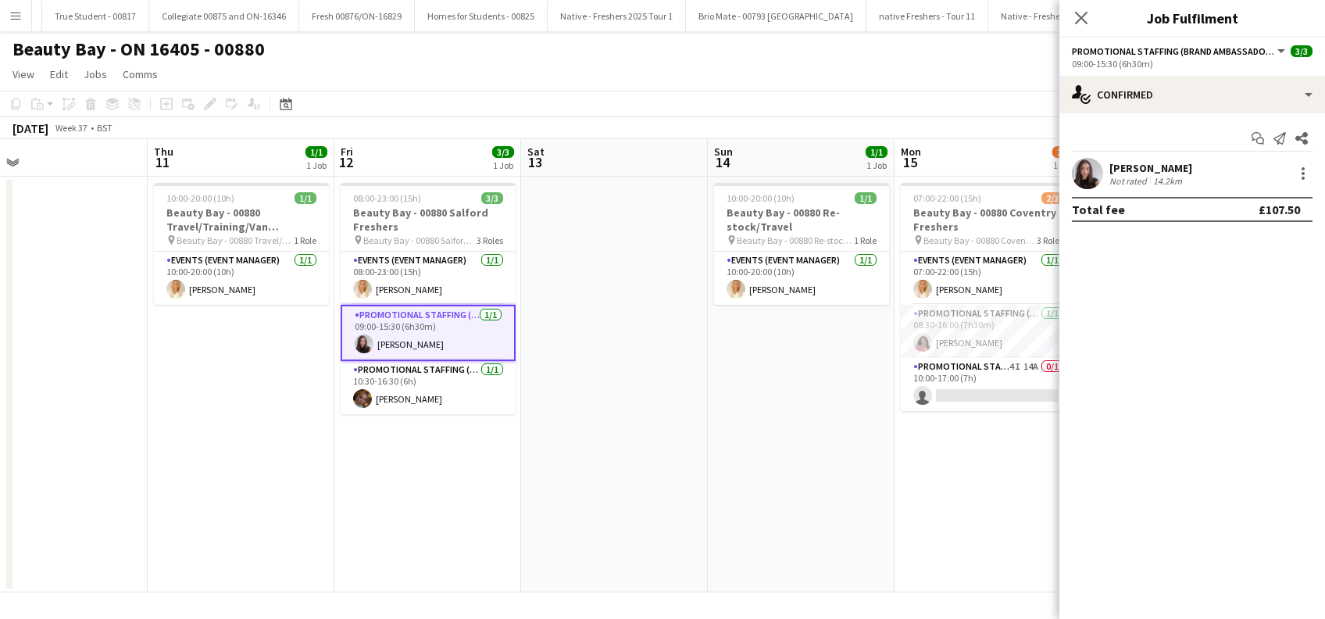
click at [1133, 166] on div "[PERSON_NAME]" at bounding box center [1150, 168] width 83 height 14
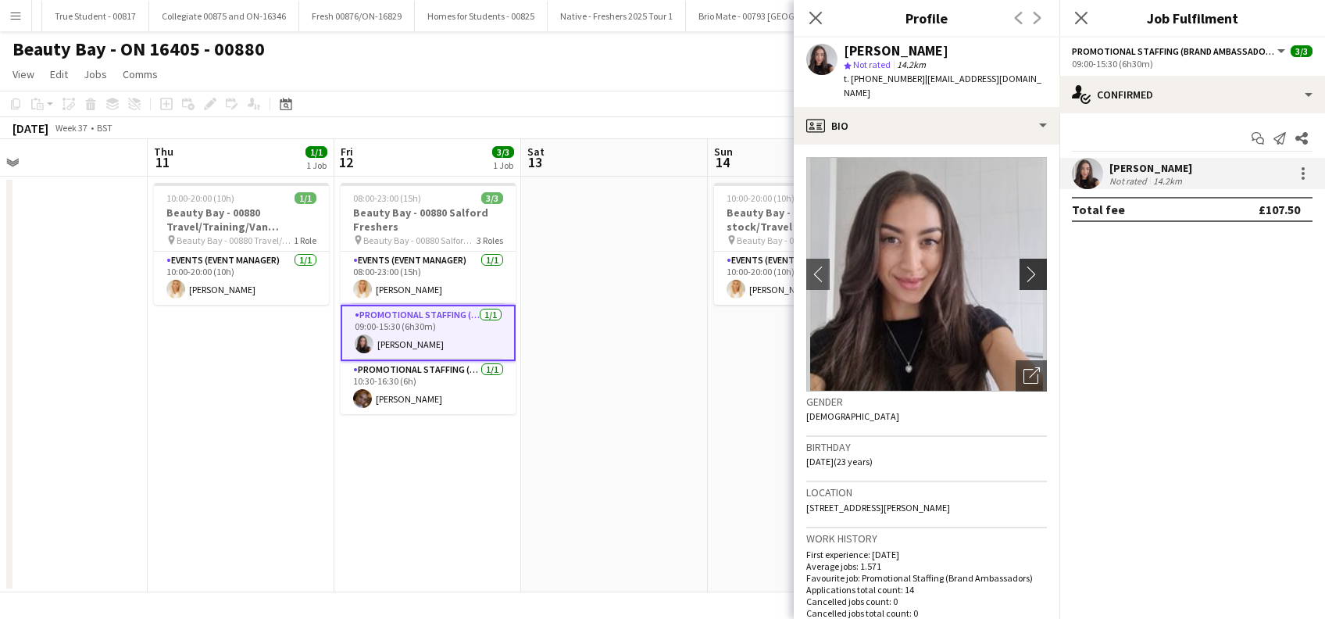
click at [1025, 266] on app-icon "chevron-right" at bounding box center [1035, 274] width 24 height 16
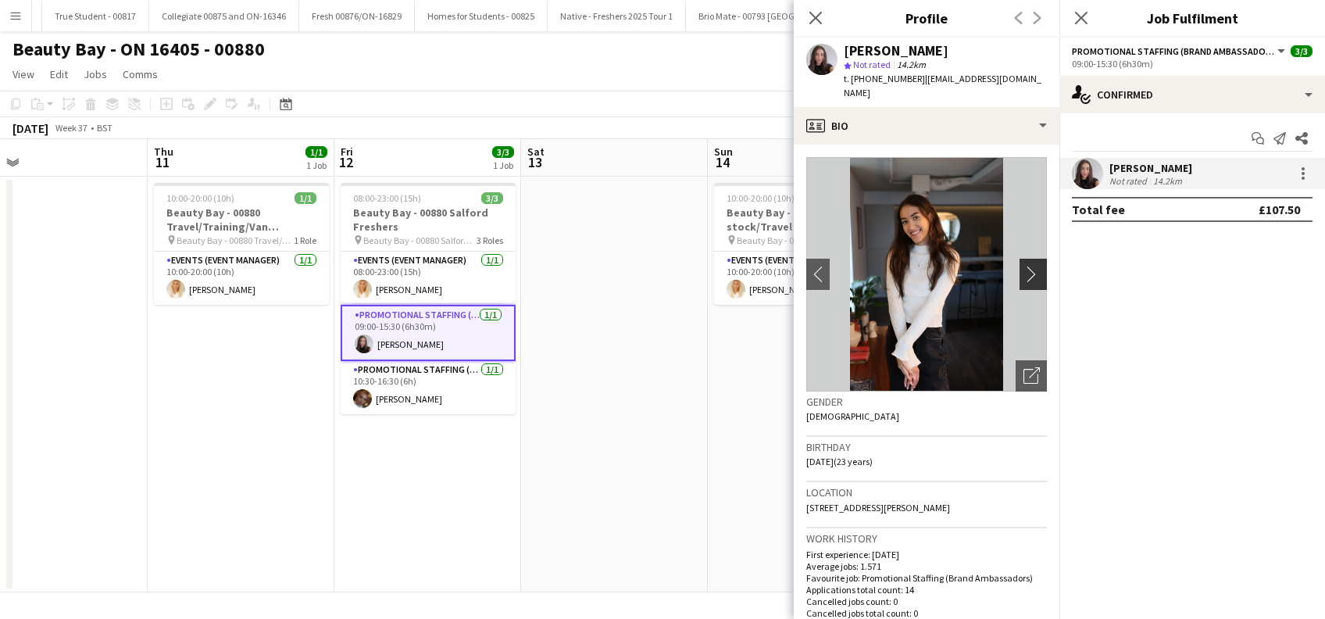
click at [1023, 266] on app-icon "chevron-right" at bounding box center [1035, 274] width 24 height 16
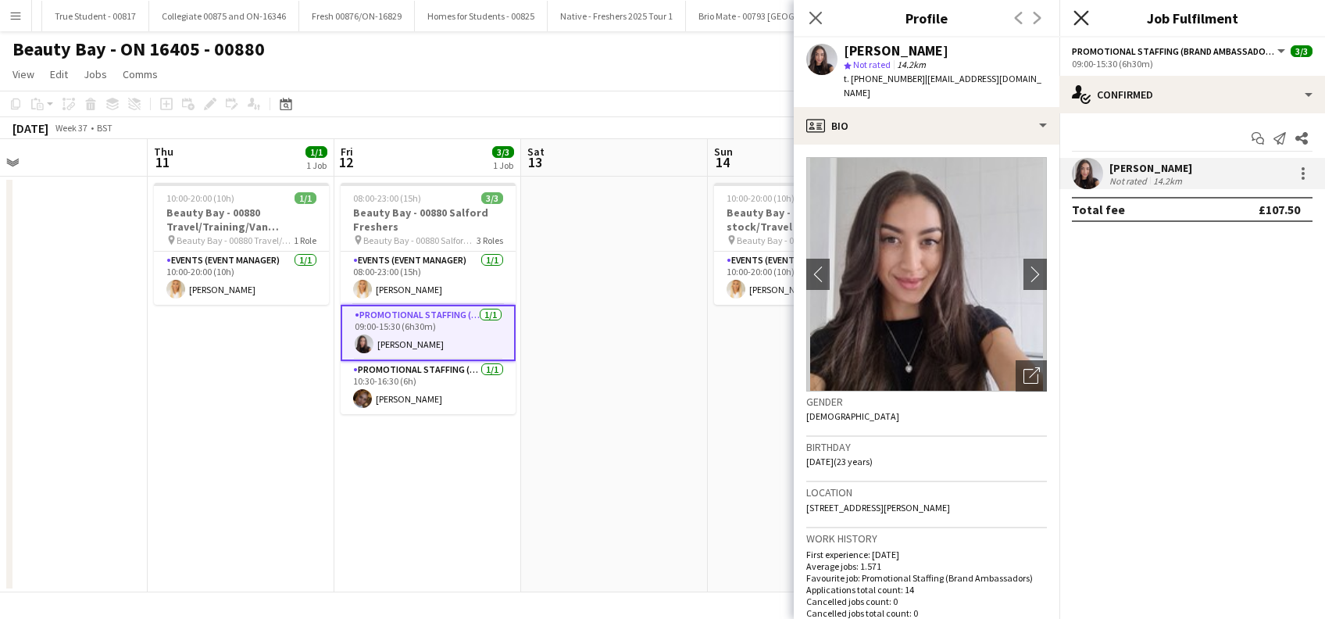
click at [1082, 20] on icon at bounding box center [1080, 17] width 15 height 15
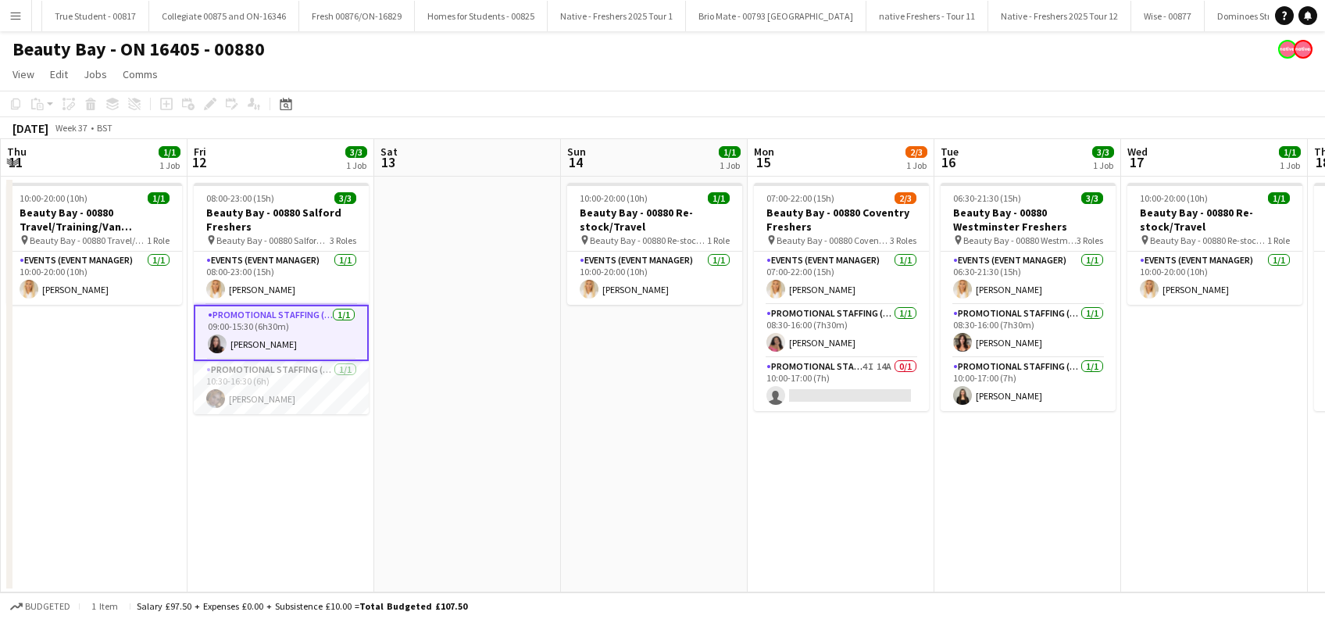
drag, startPoint x: 756, startPoint y: 436, endPoint x: 725, endPoint y: 450, distance: 34.3
click at [725, 441] on app-calendar-viewport "Mon 8 Tue 9 Wed 10 Thu 11 1/1 1 Job Fri 12 3/3 1 Job Sat 13 Sun 14 1/1 1 Job Mo…" at bounding box center [662, 365] width 1325 height 453
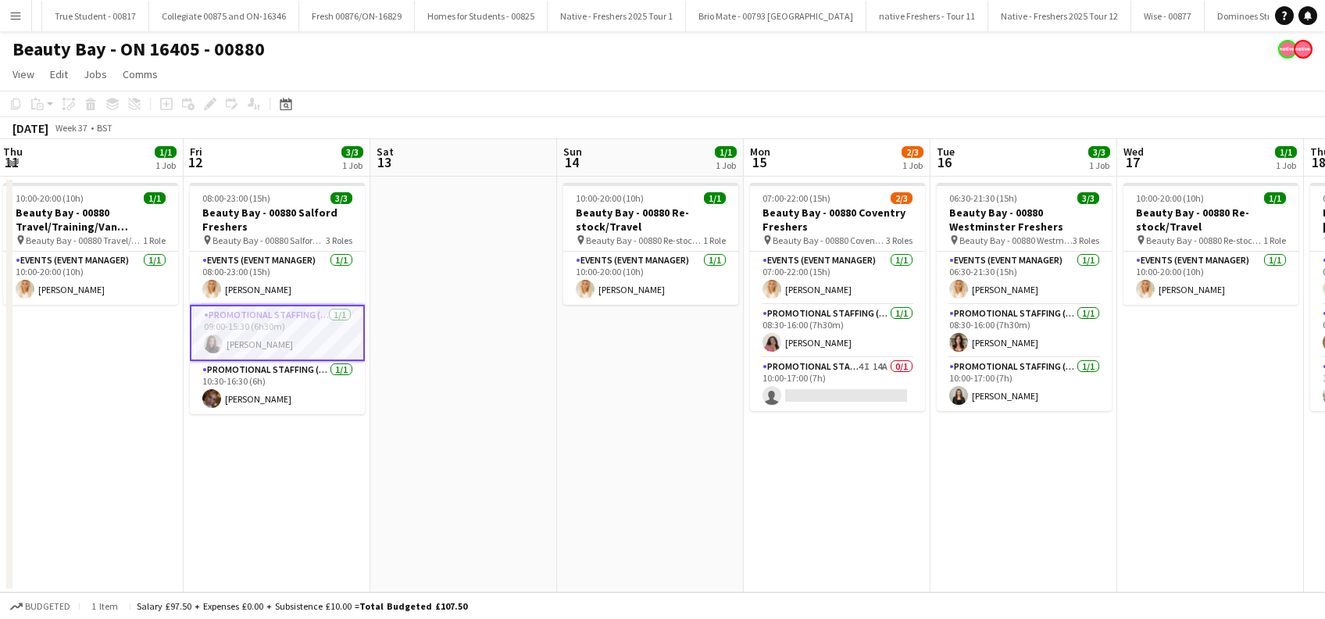
click at [670, 479] on app-date-cell "10:00-20:00 (10h) 1/1 Beauty Bay - 00880 Re-stock/Travel pin Beauty Bay - 00880…" at bounding box center [650, 385] width 187 height 416
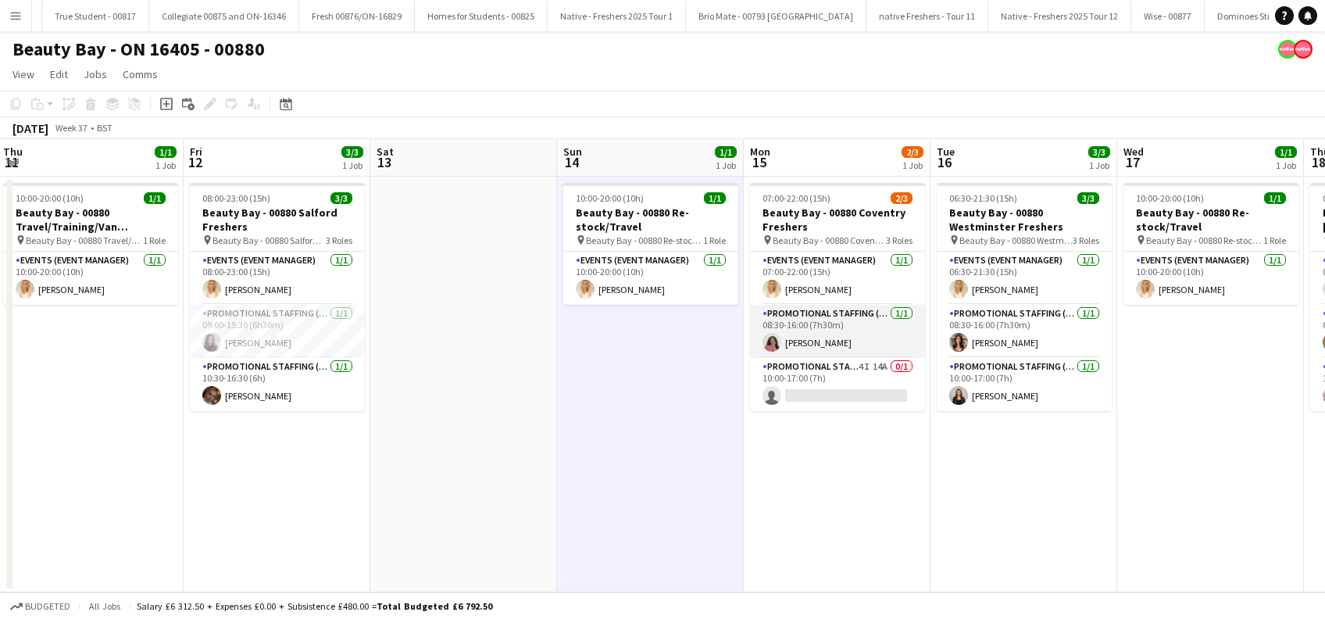
click at [799, 337] on app-card-role "Promotional Staffing (Brand Ambassadors) [DATE] 08:30-16:00 (7h30m) [PERSON_NAM…" at bounding box center [837, 331] width 175 height 53
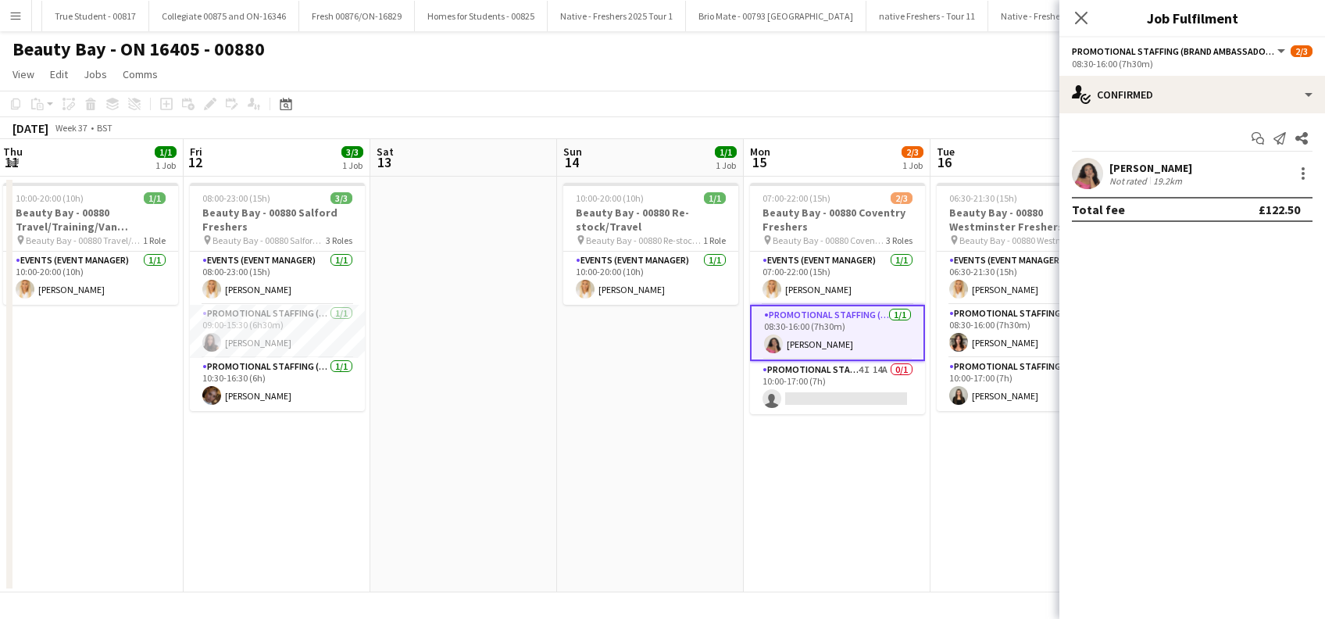
click at [1129, 164] on div "[PERSON_NAME]" at bounding box center [1150, 168] width 83 height 14
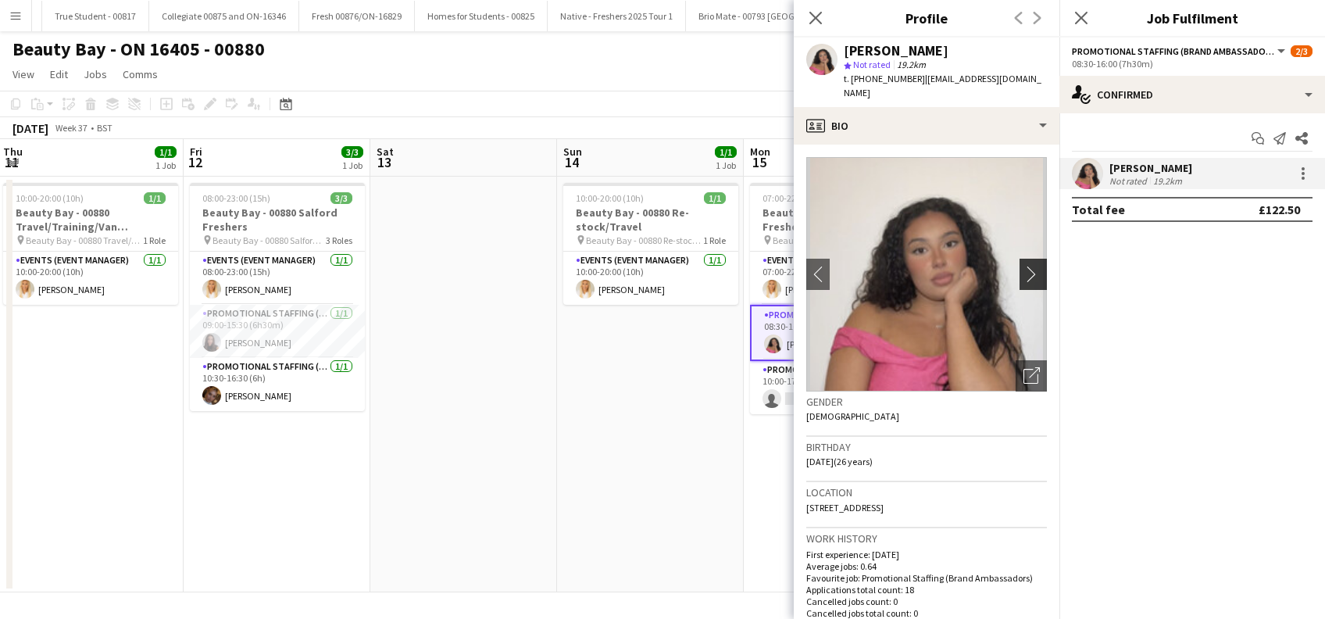
click at [1024, 267] on app-icon "chevron-right" at bounding box center [1035, 274] width 24 height 16
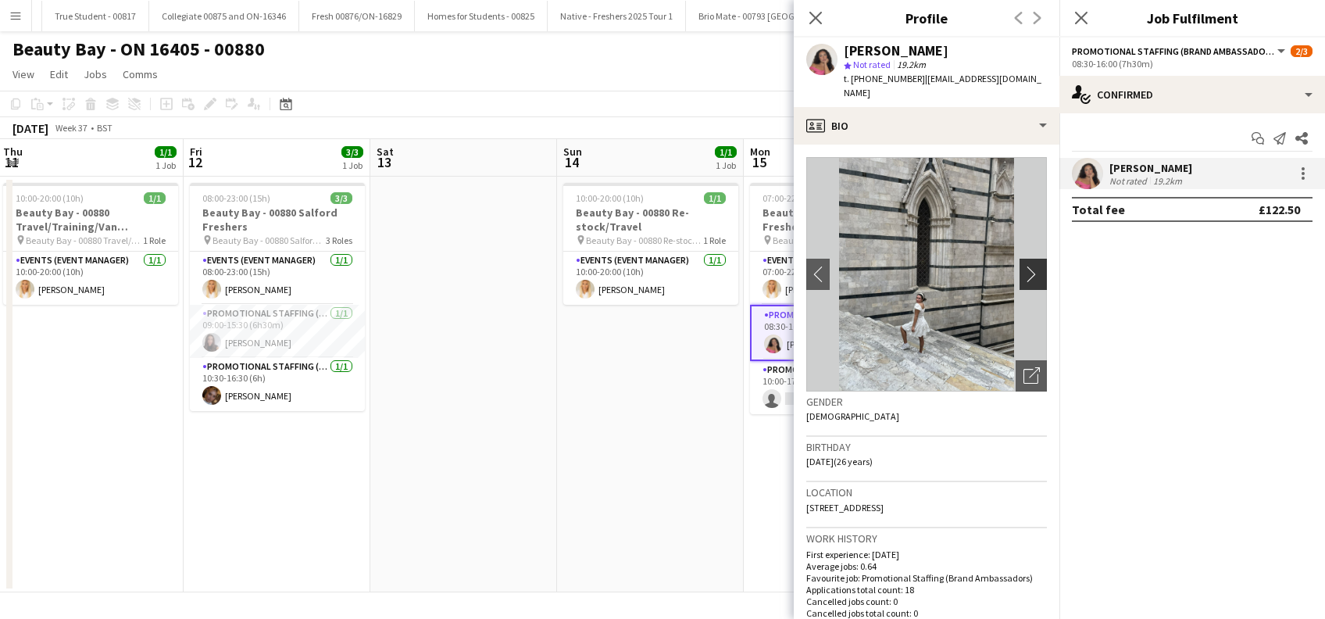
click at [1023, 271] on app-icon "chevron-right" at bounding box center [1035, 274] width 24 height 16
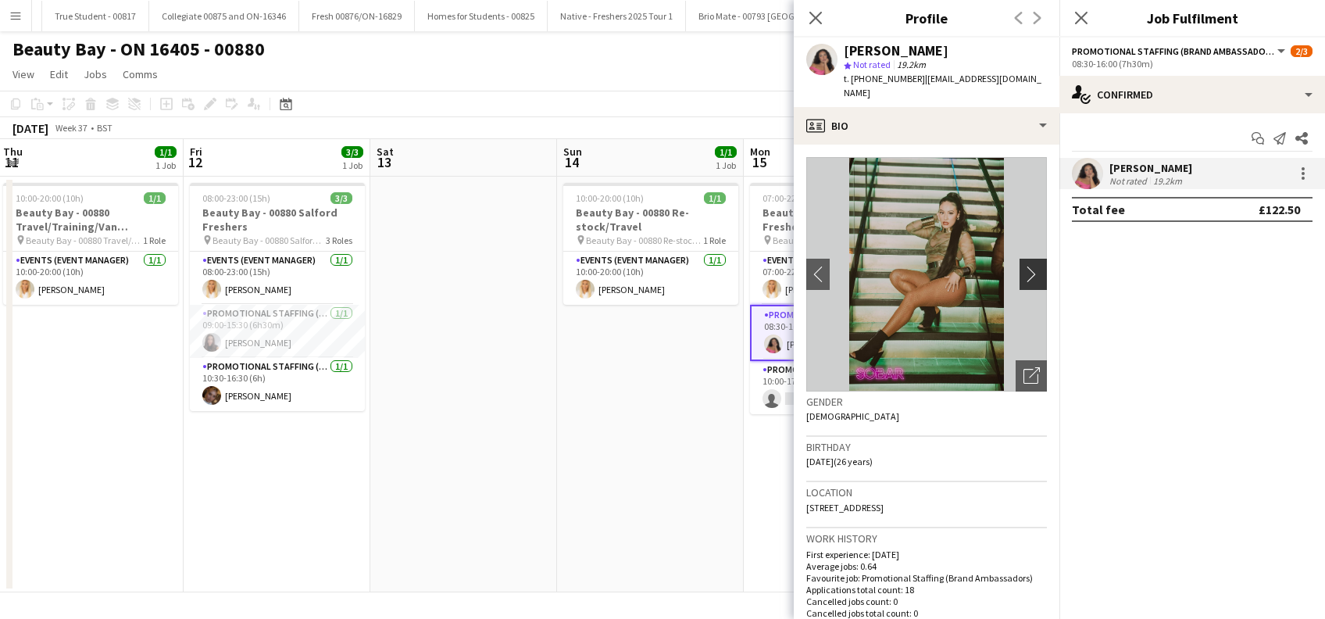
click at [1023, 275] on app-icon "chevron-right" at bounding box center [1035, 274] width 24 height 16
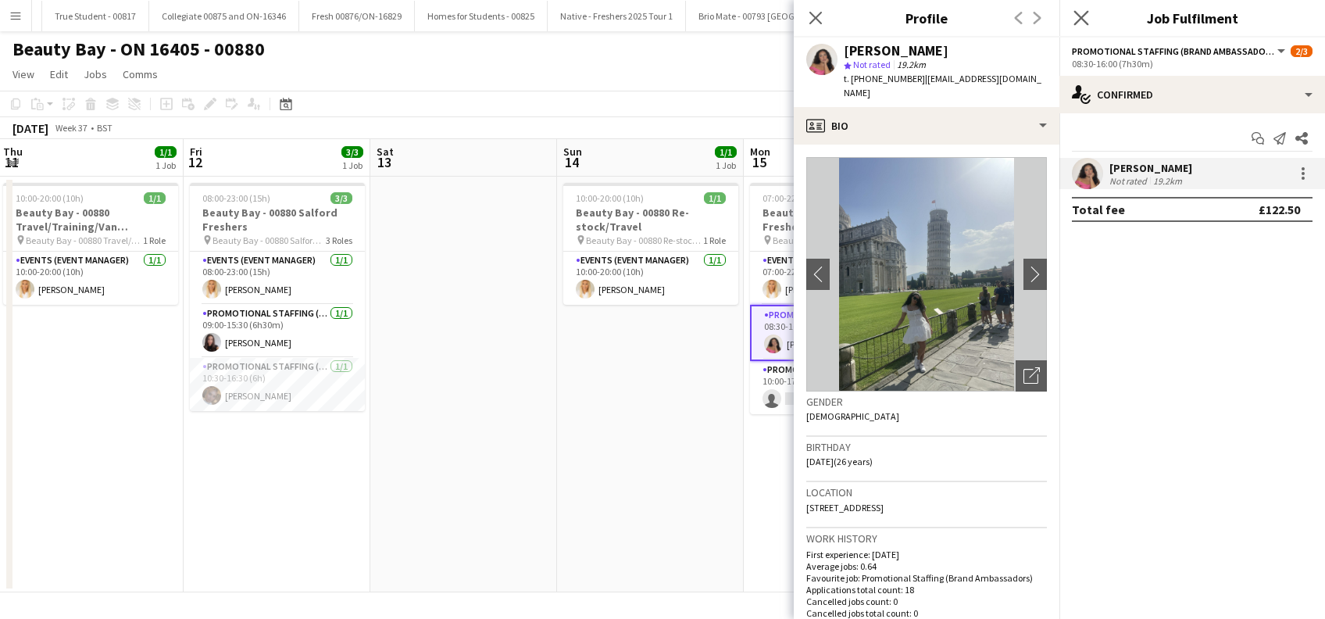
click at [1089, 19] on app-icon "Close pop-in" at bounding box center [1081, 18] width 23 height 23
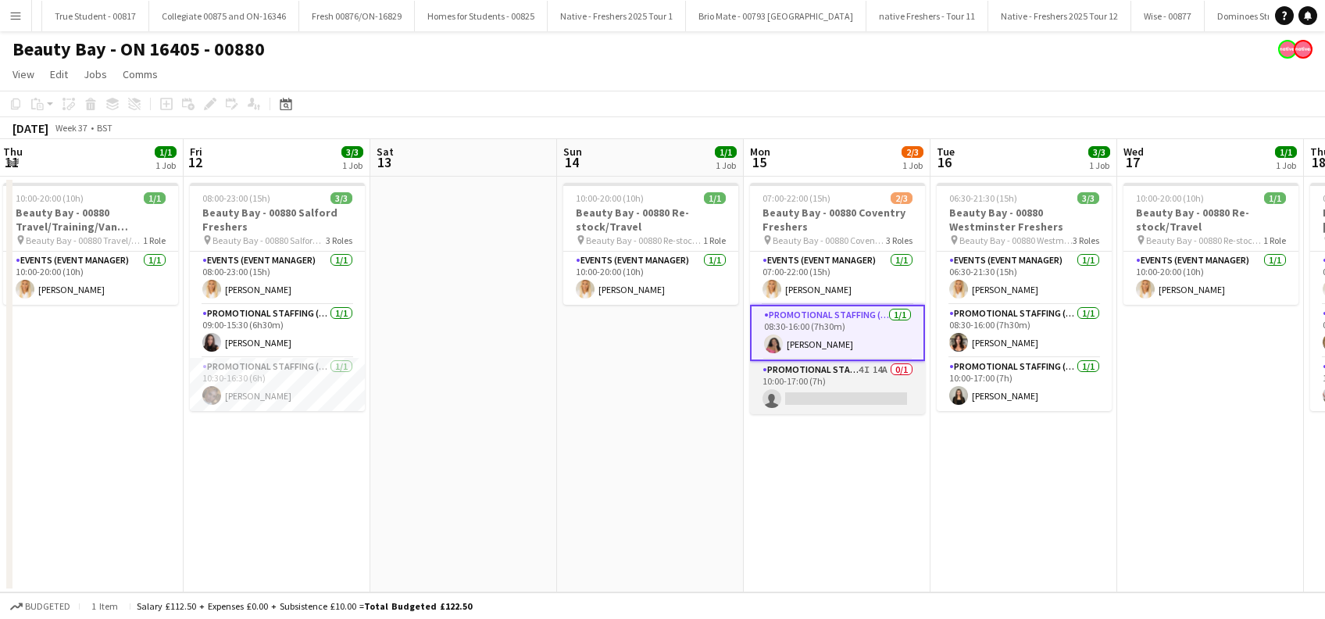
click at [842, 390] on app-card-role "Promotional Staffing (Brand Ambassadors) 4I 14A 0/1 10:00-17:00 (7h) single-neu…" at bounding box center [837, 387] width 175 height 53
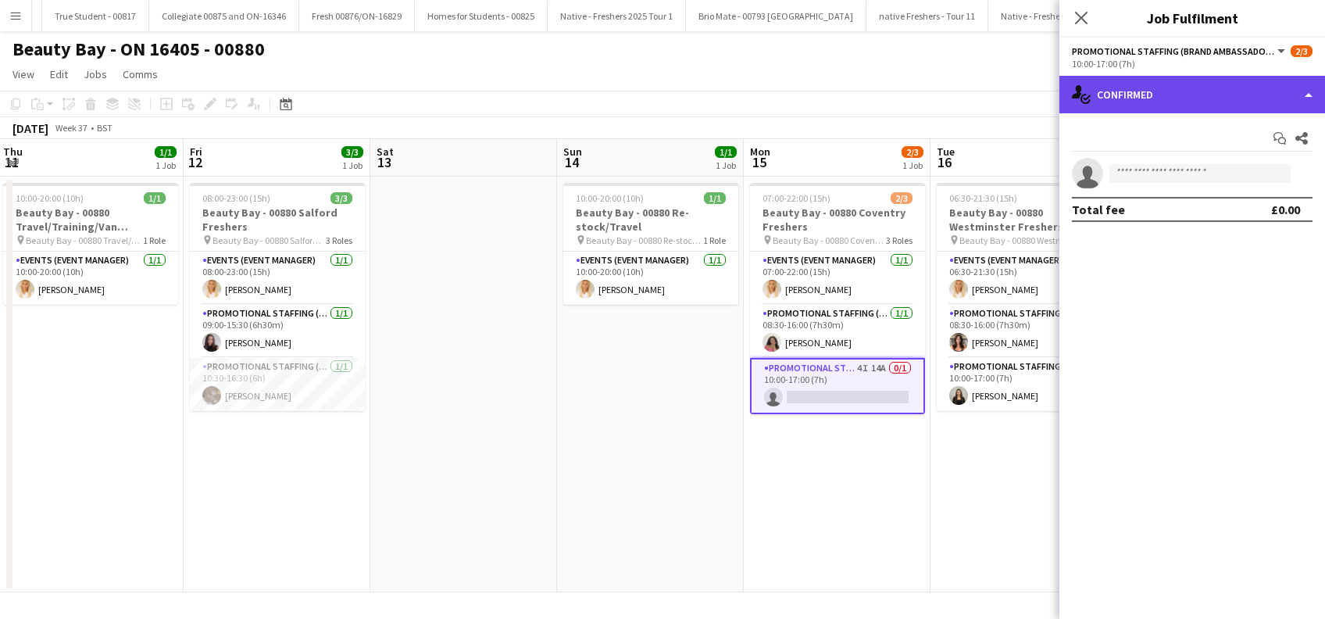
click at [1168, 99] on div "single-neutral-actions-check-2 Confirmed" at bounding box center [1192, 94] width 266 height 37
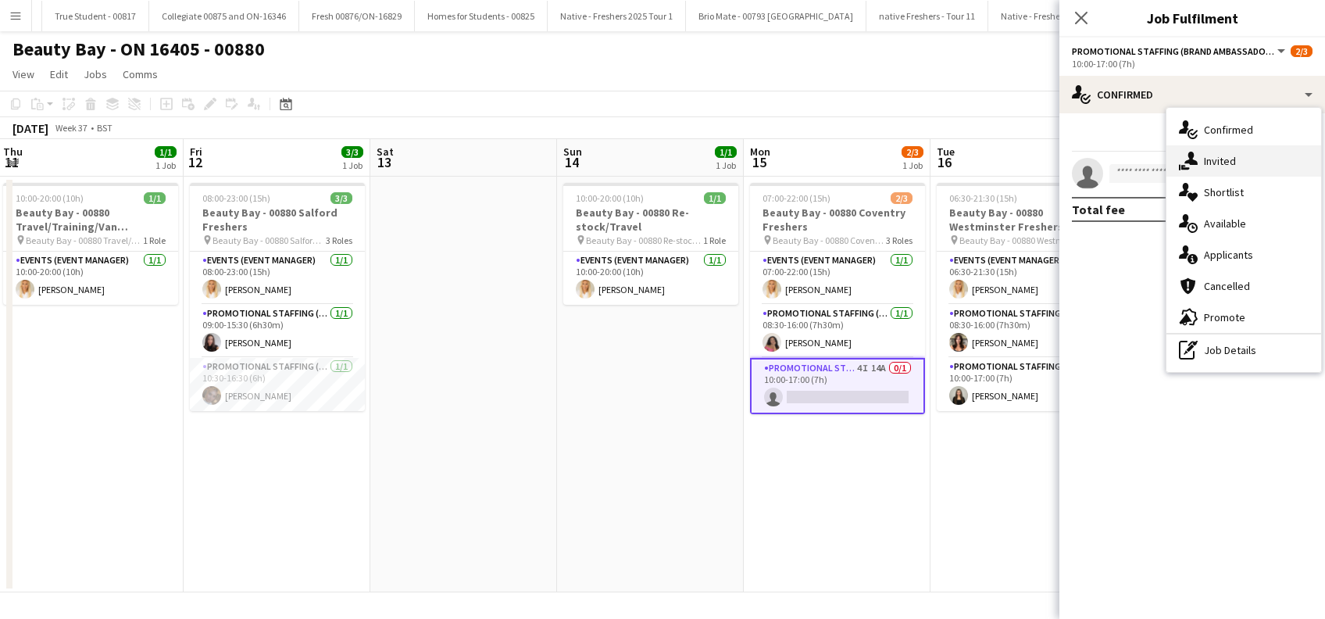
click at [1222, 169] on div "single-neutral-actions-share-1 Invited" at bounding box center [1243, 160] width 155 height 31
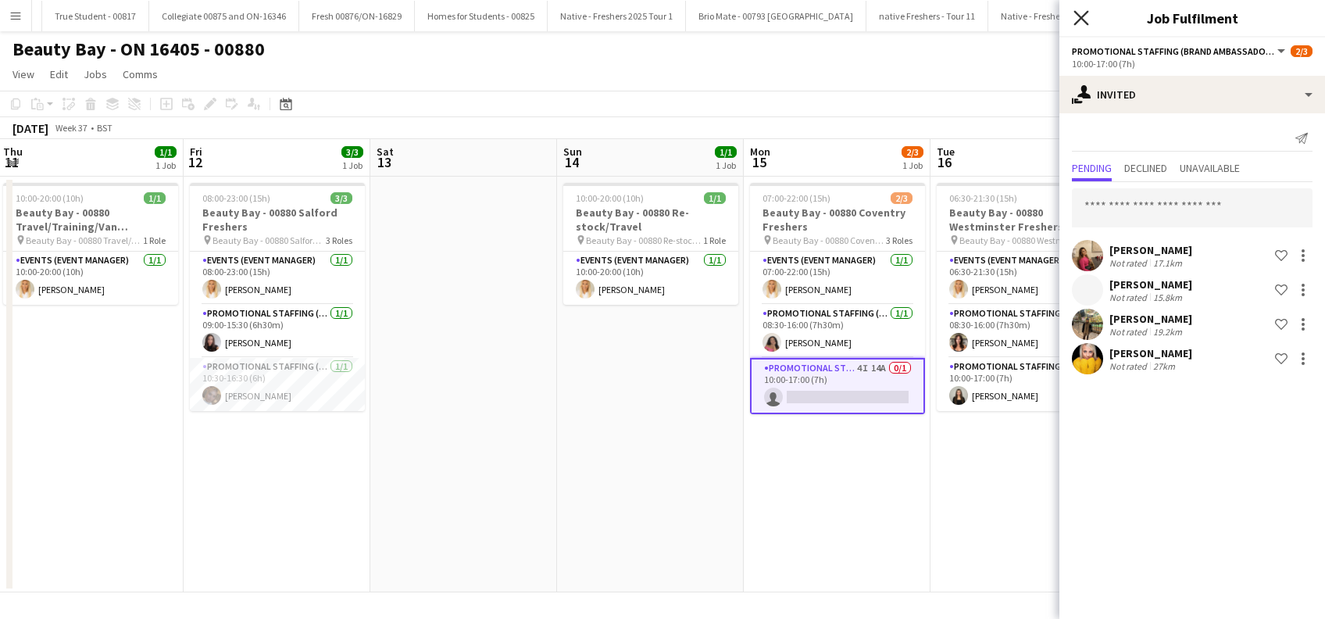
click at [1087, 15] on icon "Close pop-in" at bounding box center [1080, 17] width 15 height 15
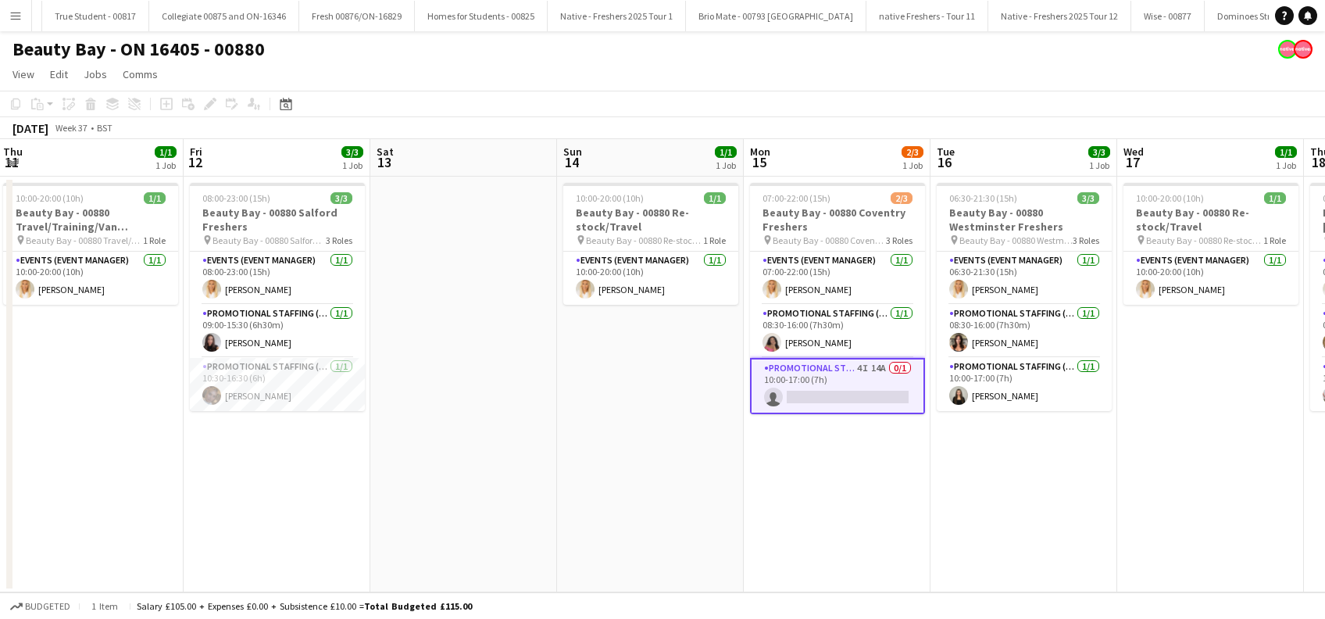
click at [1015, 462] on app-date-cell "06:30-21:30 (15h) 3/3 Beauty Bay - 00880 Westminster Freshers pin Beauty Bay - …" at bounding box center [1023, 385] width 187 height 416
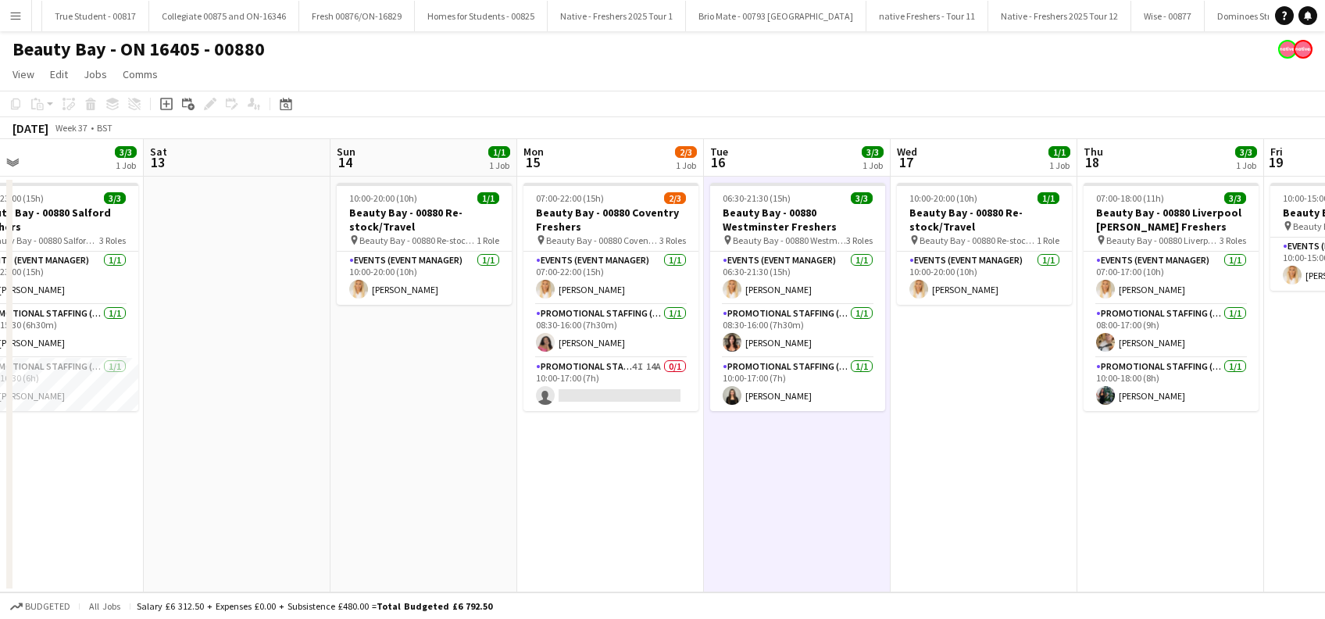
drag, startPoint x: 1208, startPoint y: 480, endPoint x: 981, endPoint y: 498, distance: 227.3
click at [981, 498] on app-calendar-viewport "Mon 8 Tue 9 Wed 10 Thu 11 1/1 1 Job Fri 12 3/3 1 Job Sat 13 Sun 14 1/1 1 Job Mo…" at bounding box center [662, 365] width 1325 height 453
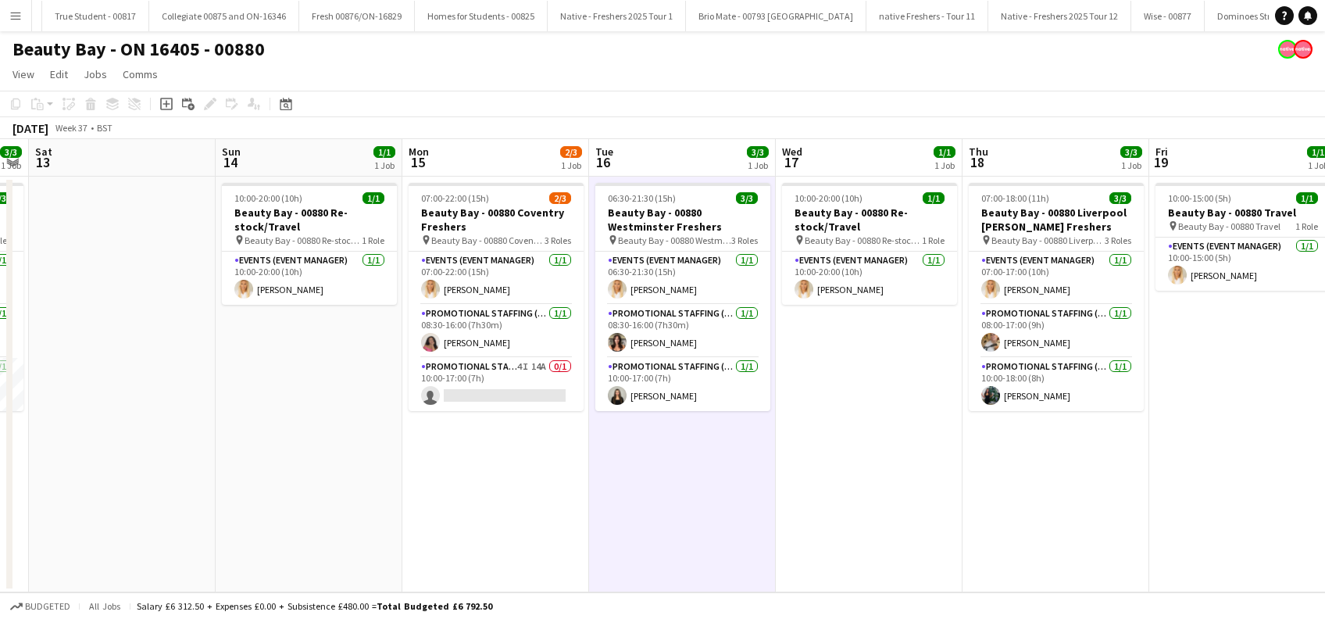
scroll to position [0, 593]
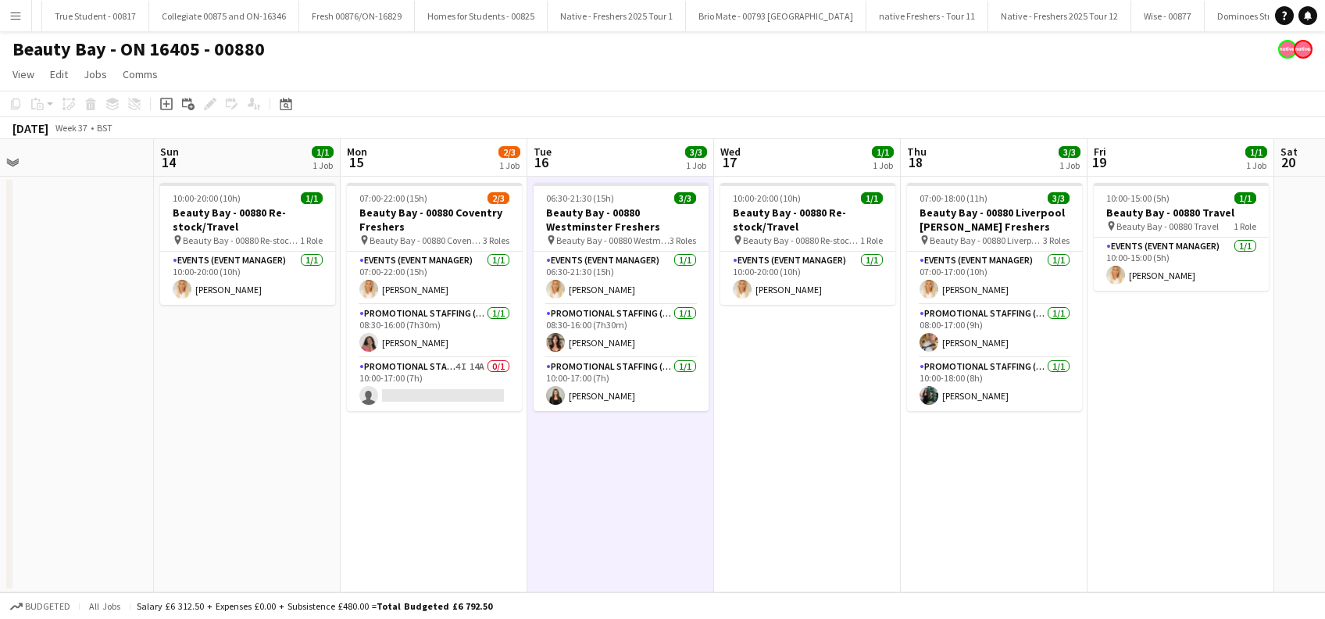
drag, startPoint x: 1147, startPoint y: 522, endPoint x: 971, endPoint y: 526, distance: 176.6
click at [971, 526] on app-calendar-viewport "Wed 10 Thu 11 1/1 1 Job Fri 12 3/3 1 Job Sat 13 Sun 14 1/1 1 Job Mon 15 2/3 1 J…" at bounding box center [662, 365] width 1325 height 453
click at [962, 337] on app-card-role "Promotional Staffing (Brand Ambassadors) [DATE] 08:00-17:00 (9h) [PERSON_NAME]" at bounding box center [994, 331] width 175 height 53
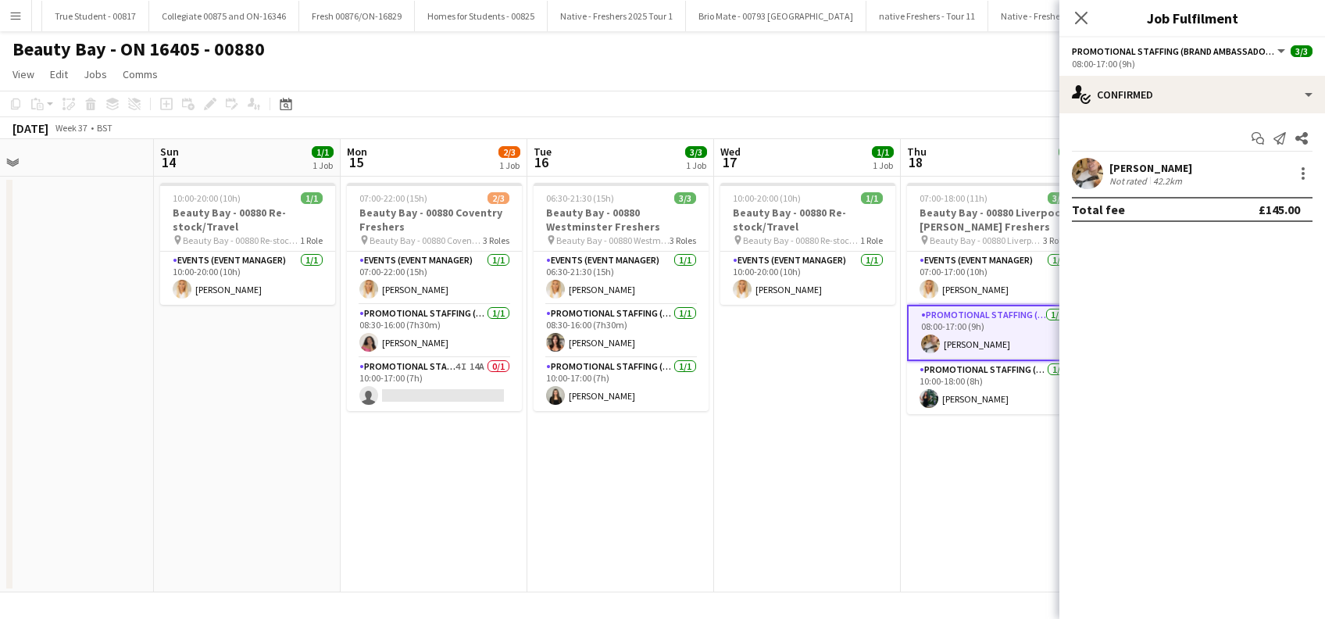
click at [1122, 167] on div "[PERSON_NAME]" at bounding box center [1150, 168] width 83 height 14
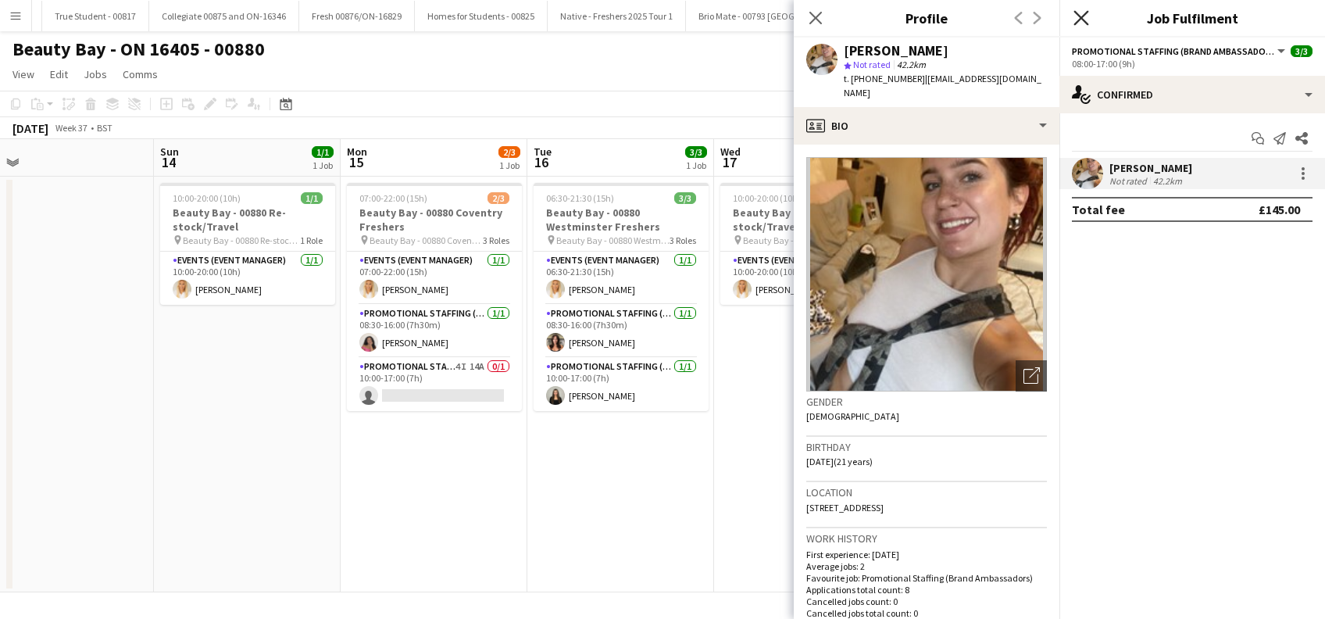
click at [1085, 19] on icon "Close pop-in" at bounding box center [1080, 17] width 15 height 15
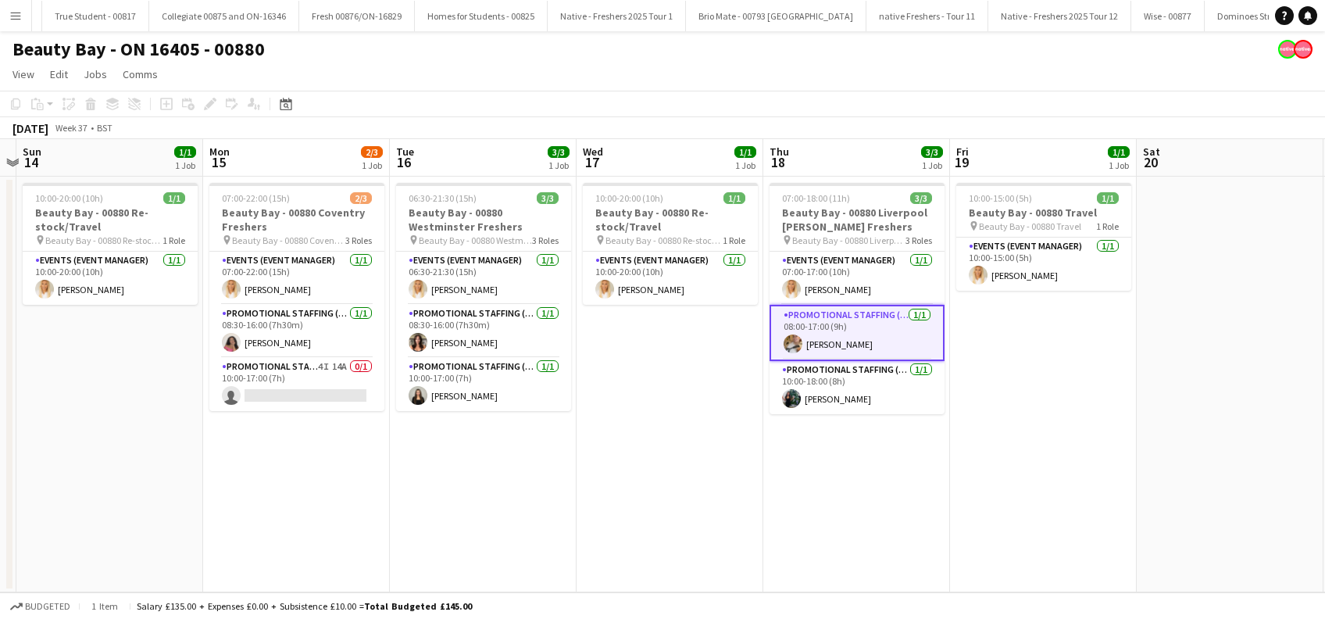
scroll to position [0, 782]
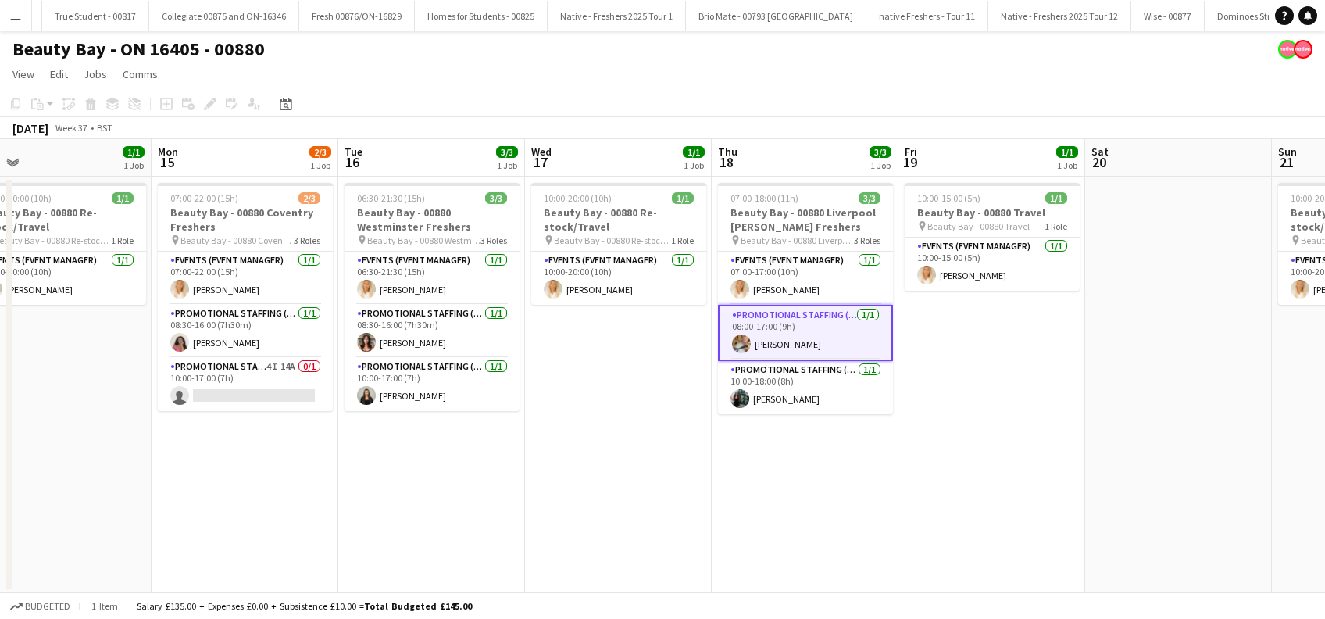
drag, startPoint x: 1204, startPoint y: 457, endPoint x: 1014, endPoint y: 481, distance: 191.4
click at [1014, 481] on app-calendar-viewport "Wed 10 Thu 11 1/1 1 Job Fri 12 3/3 1 Job Sat 13 Sun 14 1/1 1 Job Mon 15 2/3 1 J…" at bounding box center [662, 365] width 1325 height 453
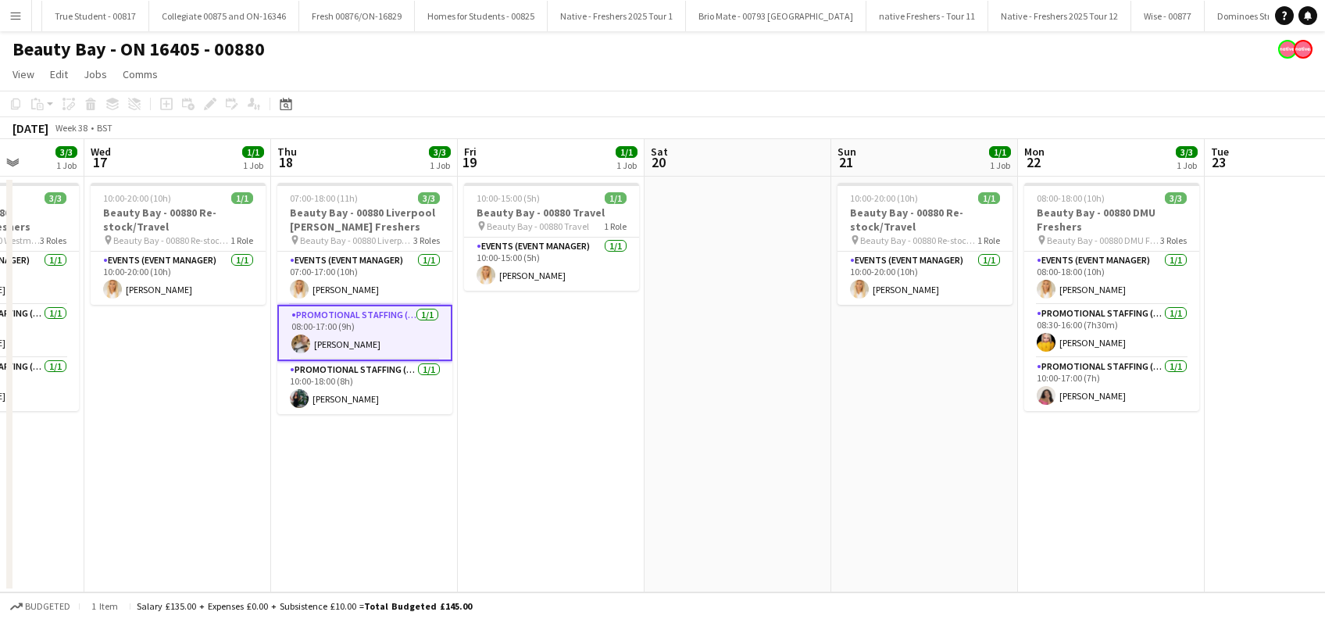
scroll to position [0, 515]
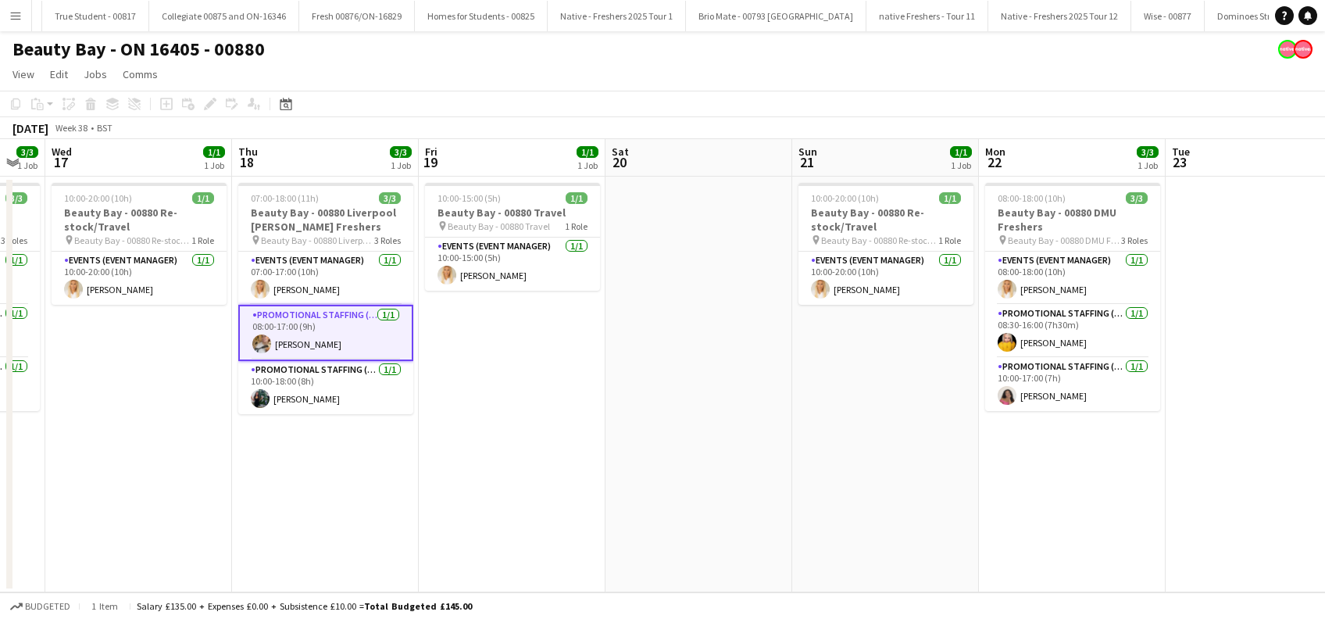
drag, startPoint x: 1222, startPoint y: 470, endPoint x: 743, endPoint y: 497, distance: 480.4
click at [743, 497] on app-calendar-viewport "Sun 14 1/1 1 Job Mon 15 2/3 1 Job Tue 16 3/3 1 Job Wed 17 1/1 1 Job Thu 18 3/3 …" at bounding box center [662, 365] width 1325 height 453
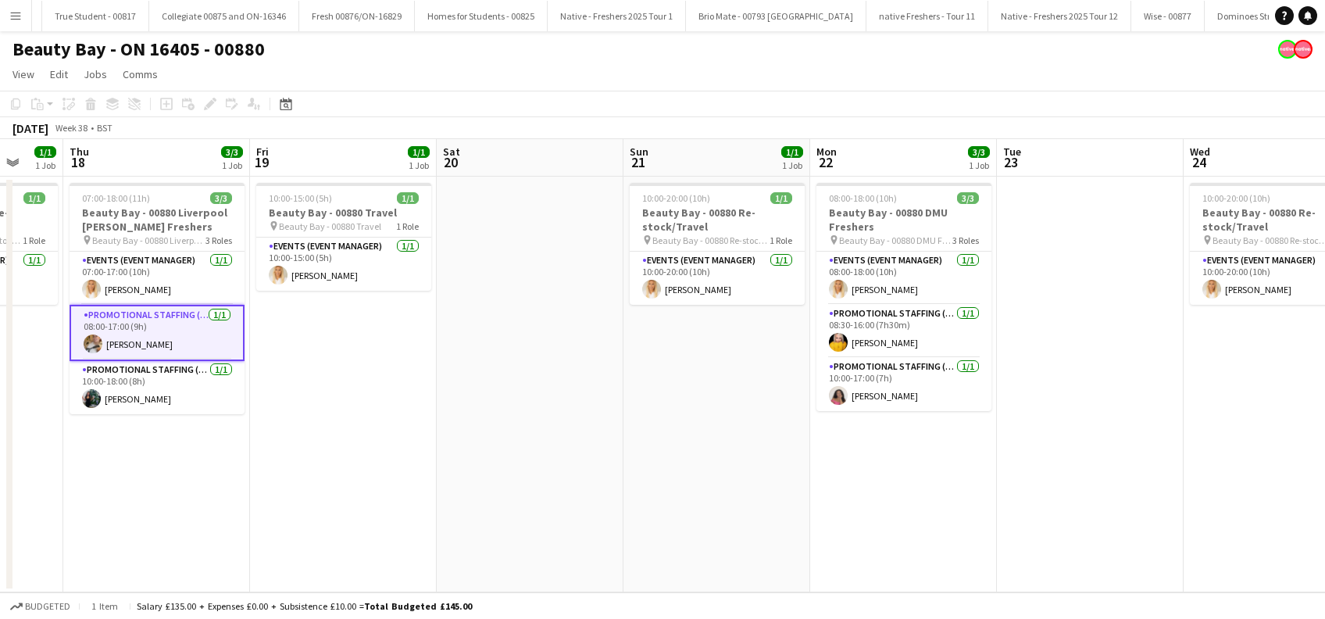
scroll to position [0, 720]
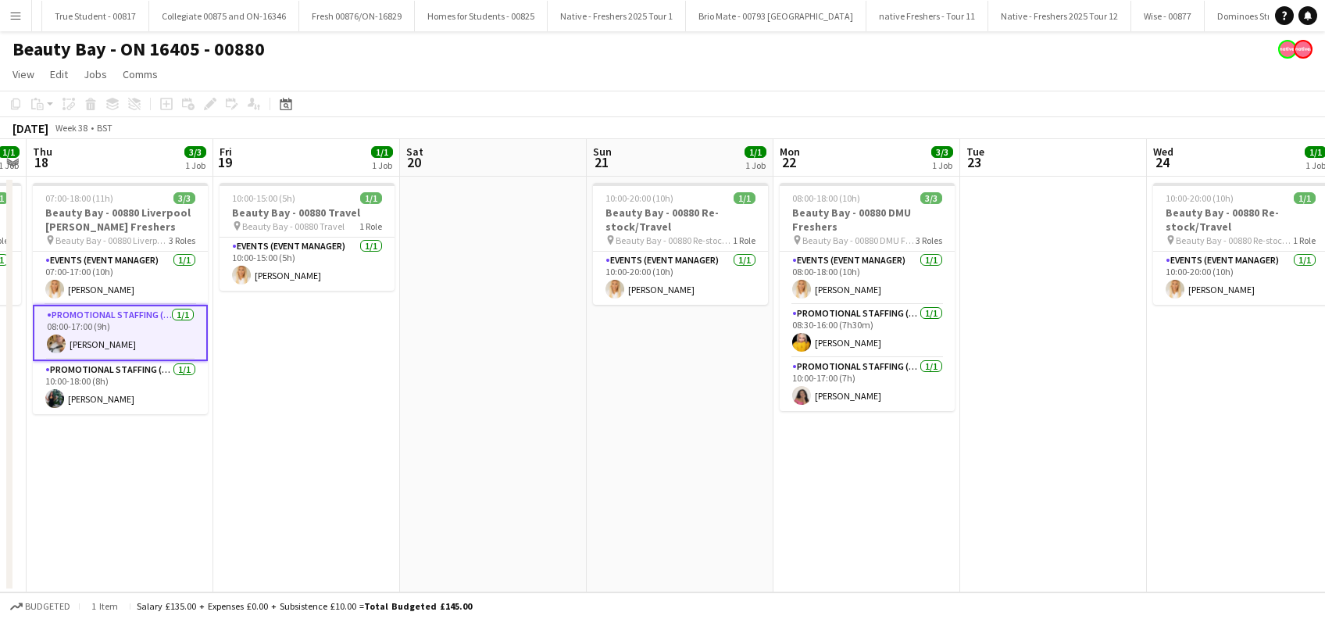
drag, startPoint x: 990, startPoint y: 519, endPoint x: 845, endPoint y: 522, distance: 144.5
click at [845, 522] on app-calendar-viewport "Sun 14 1/1 1 Job Mon 15 2/3 1 Job Tue 16 3/3 1 Job Wed 17 1/1 1 Job Thu 18 3/3 …" at bounding box center [662, 365] width 1325 height 453
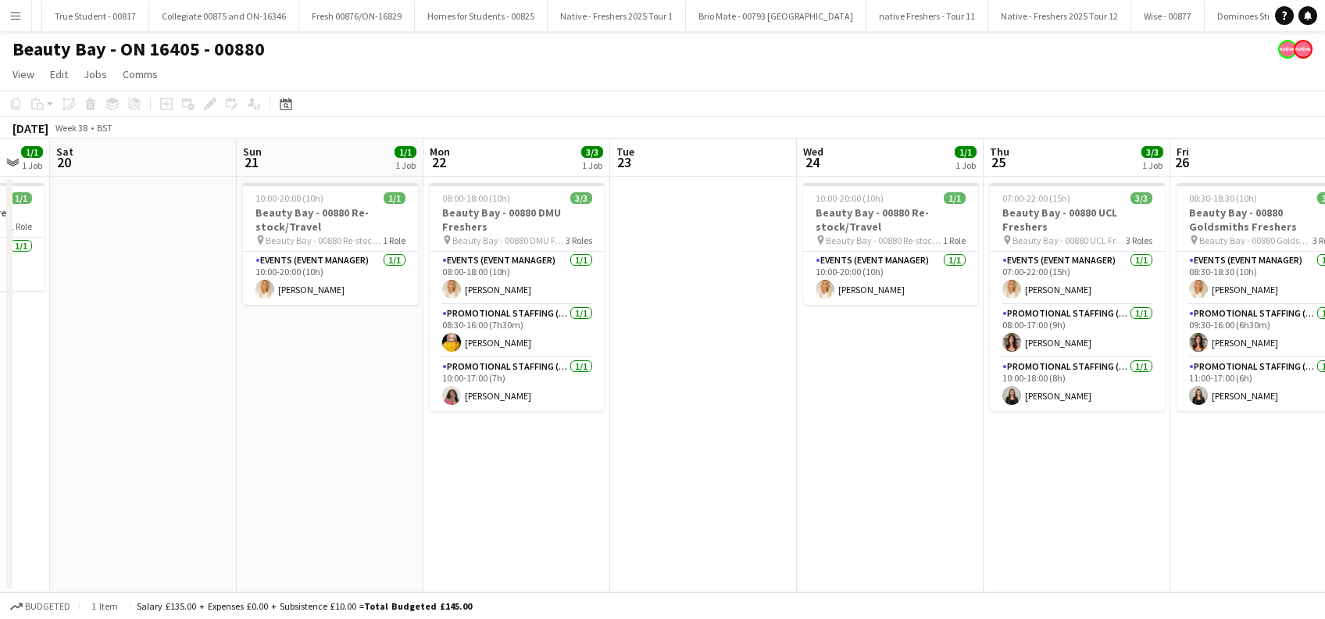
drag, startPoint x: 1156, startPoint y: 459, endPoint x: 804, endPoint y: 451, distance: 352.4
click at [804, 451] on app-calendar-viewport "Tue 16 3/3 1 Job Wed 17 1/1 1 Job Thu 18 3/3 1 Job Fri 19 1/1 1 Job Sat 20 Sun …" at bounding box center [662, 365] width 1325 height 453
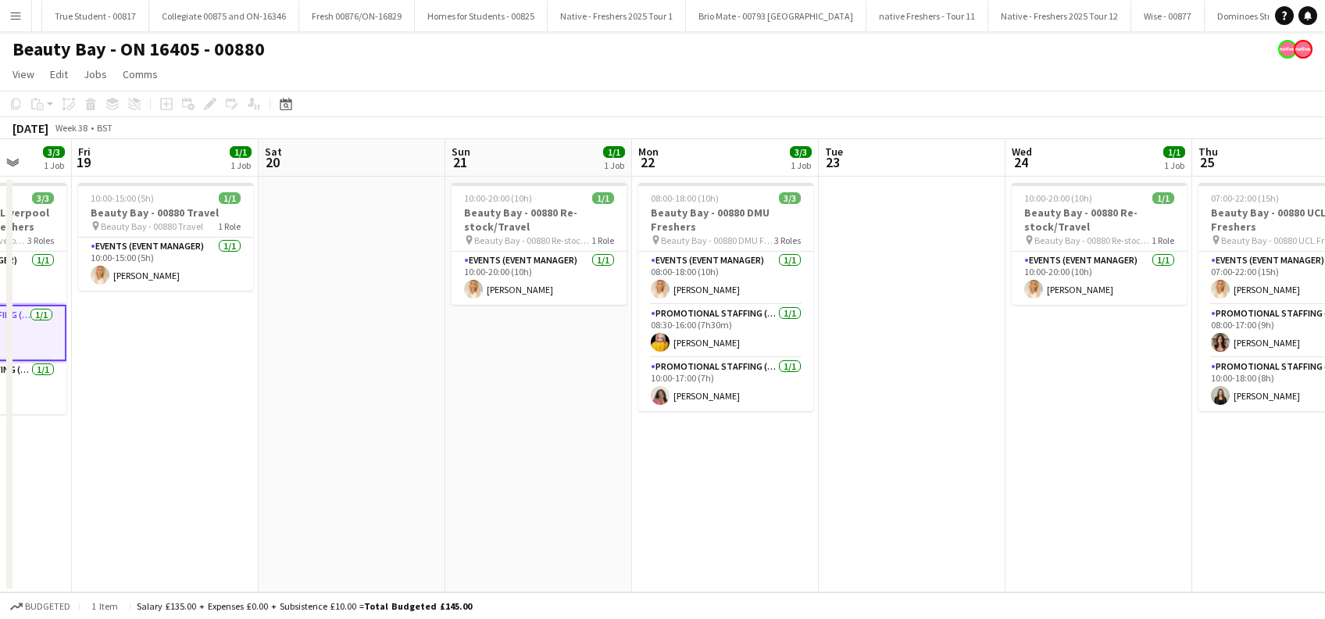
scroll to position [0, 525]
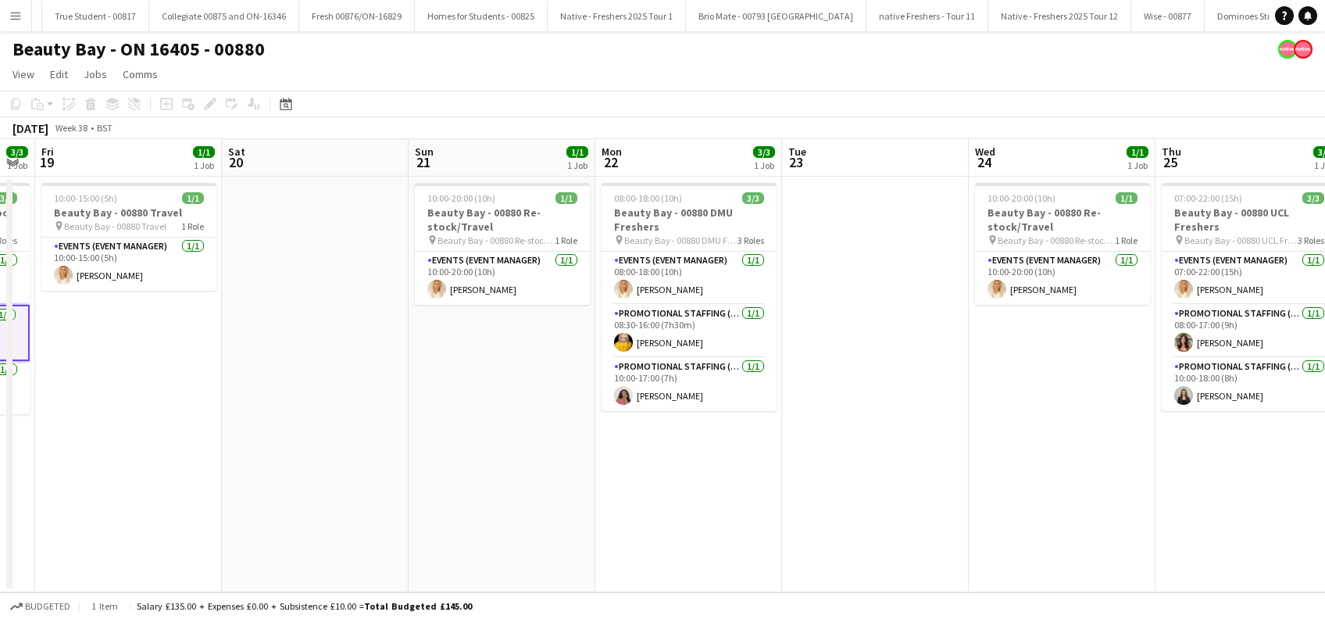
drag, startPoint x: 1103, startPoint y: 473, endPoint x: 904, endPoint y: 475, distance: 199.2
click at [904, 475] on app-calendar-viewport "Tue 16 3/3 1 Job Wed 17 1/1 1 Job Thu 18 3/3 1 Job Fri 19 1/1 1 Job Sat 20 Sun …" at bounding box center [662, 365] width 1325 height 453
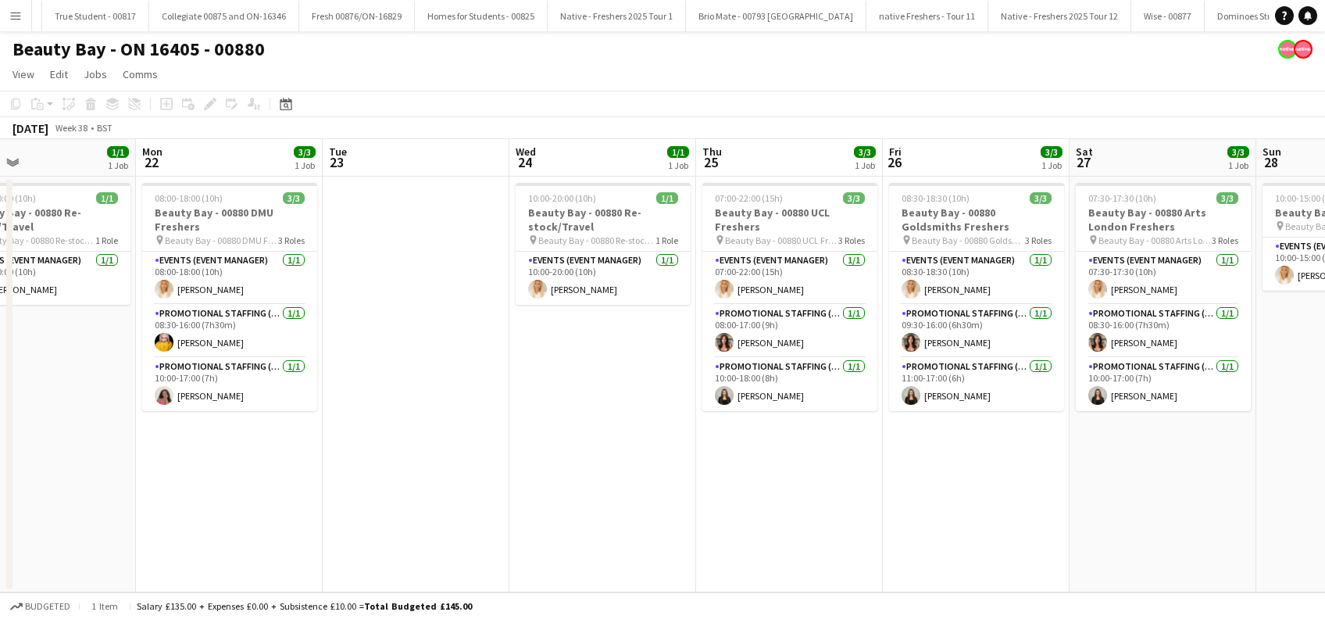
scroll to position [0, 737]
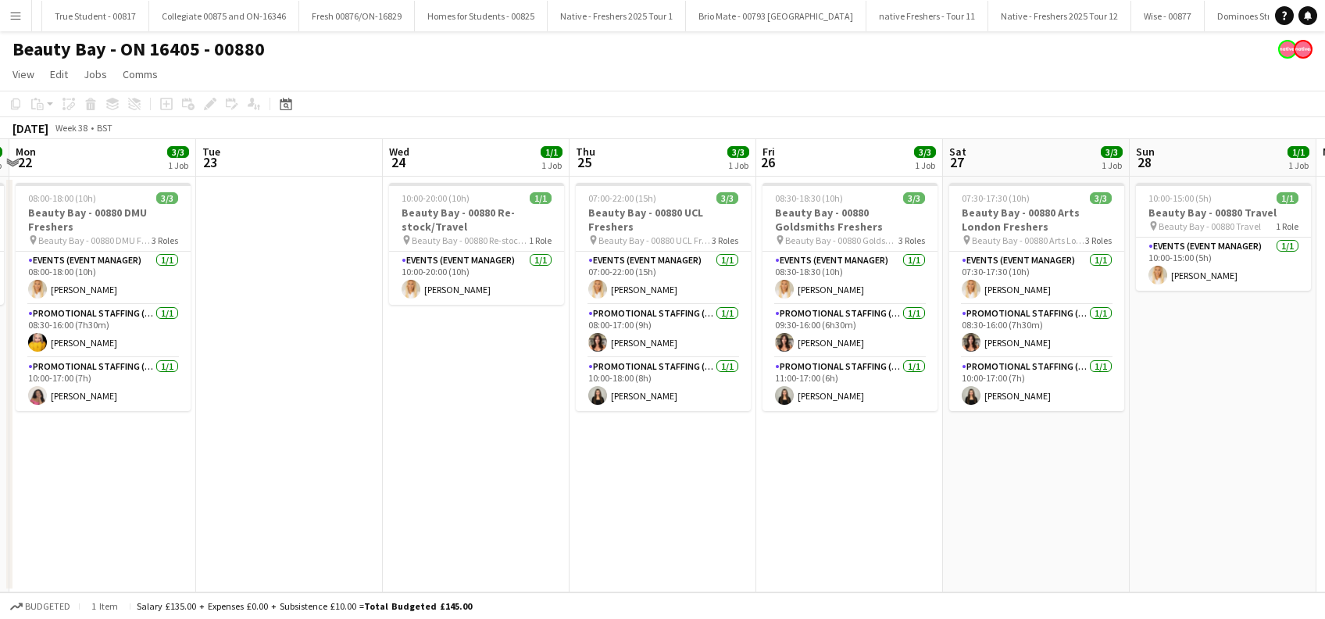
drag, startPoint x: 1068, startPoint y: 464, endPoint x: 856, endPoint y: 487, distance: 213.0
click at [857, 487] on app-calendar-viewport "Thu 18 3/3 1 Job Fri 19 1/1 1 Job Sat 20 Sun 21 1/1 1 Job Mon 22 3/3 1 Job Tue …" at bounding box center [662, 365] width 1325 height 453
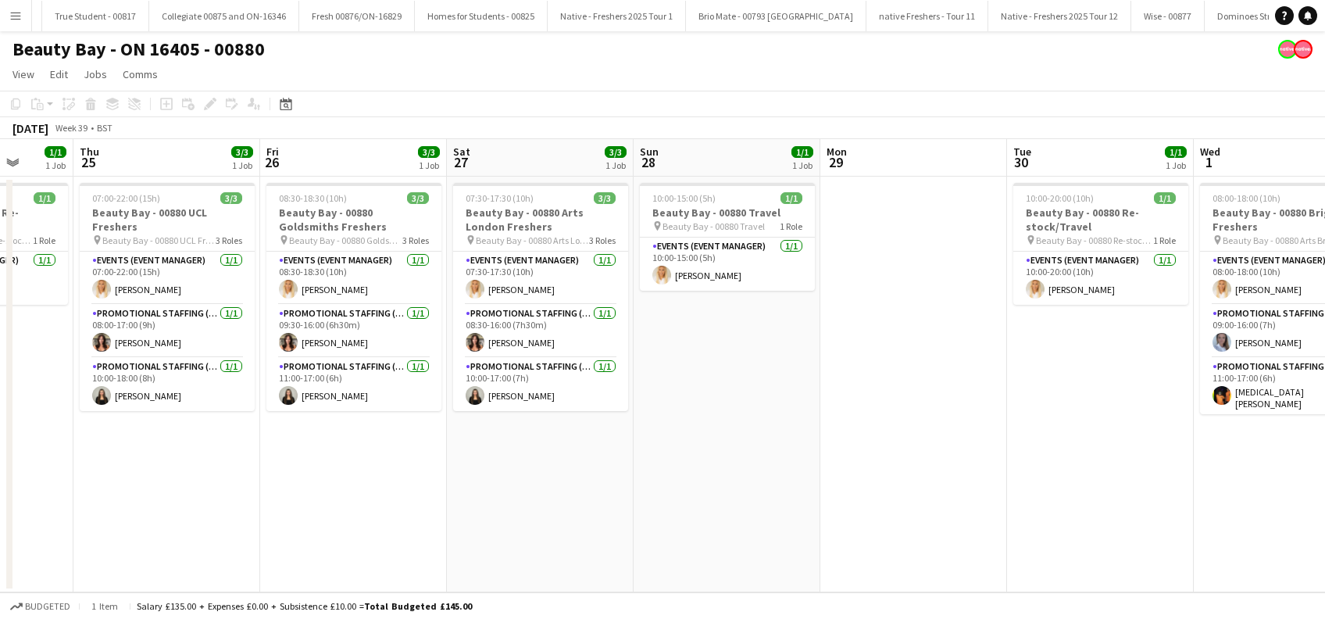
drag, startPoint x: 1190, startPoint y: 461, endPoint x: 694, endPoint y: 493, distance: 497.1
click at [694, 493] on app-calendar-viewport "Mon 22 3/3 1 Job Tue 23 Wed 24 1/1 1 Job Thu 25 3/3 1 Job Fri 26 3/3 1 Job Sat …" at bounding box center [662, 365] width 1325 height 453
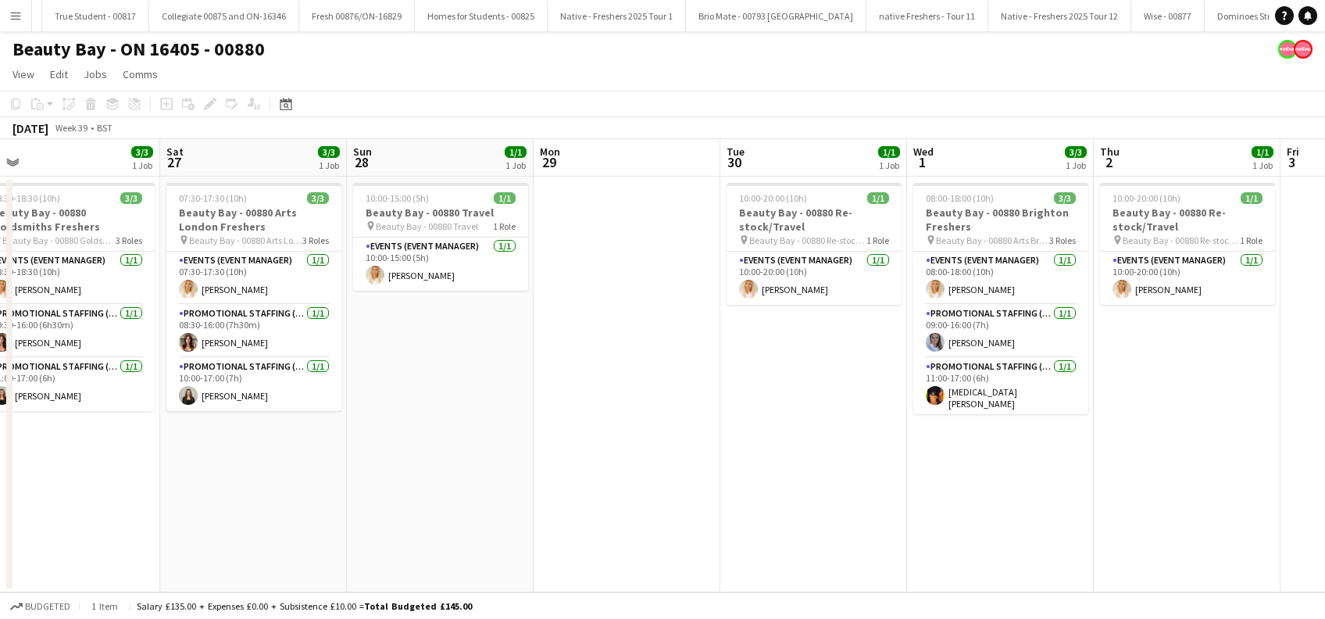
drag, startPoint x: 1038, startPoint y: 473, endPoint x: 750, endPoint y: 509, distance: 290.6
click at [750, 509] on app-calendar-viewport "Mon 22 3/3 1 Job Tue 23 Wed 24 1/1 1 Job Thu 25 3/3 1 Job Fri 26 3/3 1 Job Sat …" at bounding box center [662, 365] width 1325 height 453
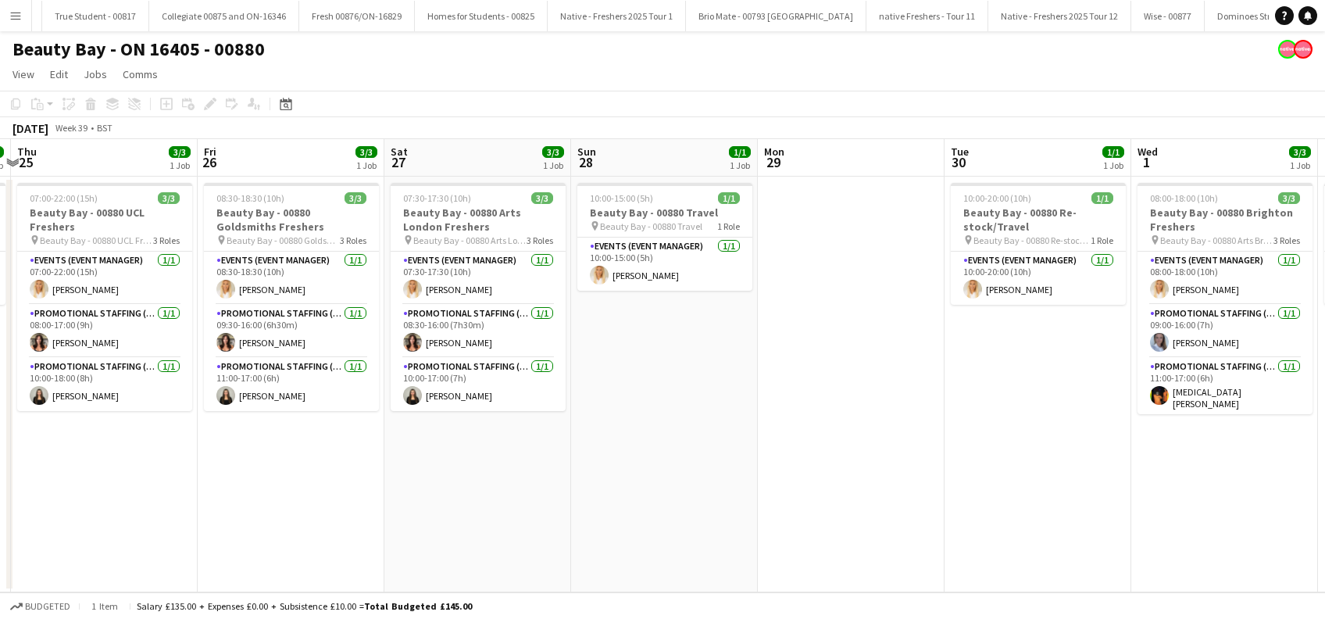
drag, startPoint x: 991, startPoint y: 500, endPoint x: 839, endPoint y: 500, distance: 152.3
click at [839, 500] on app-calendar-viewport "Mon 22 3/3 1 Job Tue 23 Wed 24 1/1 1 Job Thu 25 3/3 1 Job Fri 26 3/3 1 Job Sat …" at bounding box center [662, 365] width 1325 height 453
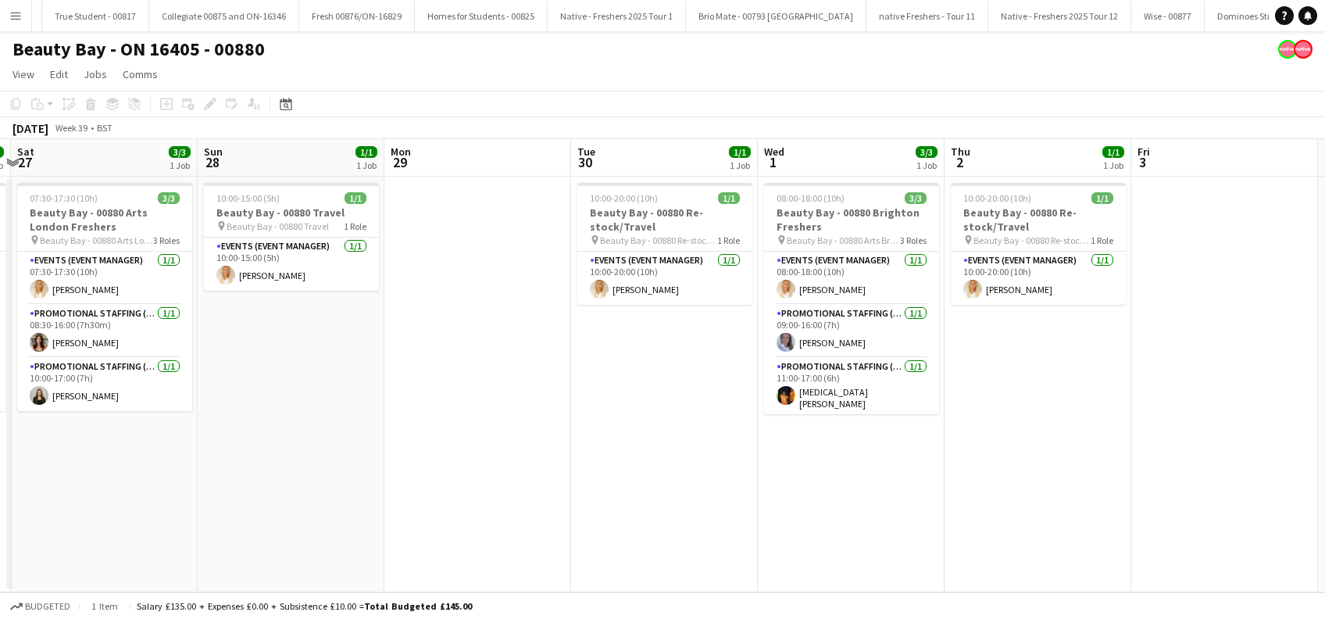
scroll to position [0, 554]
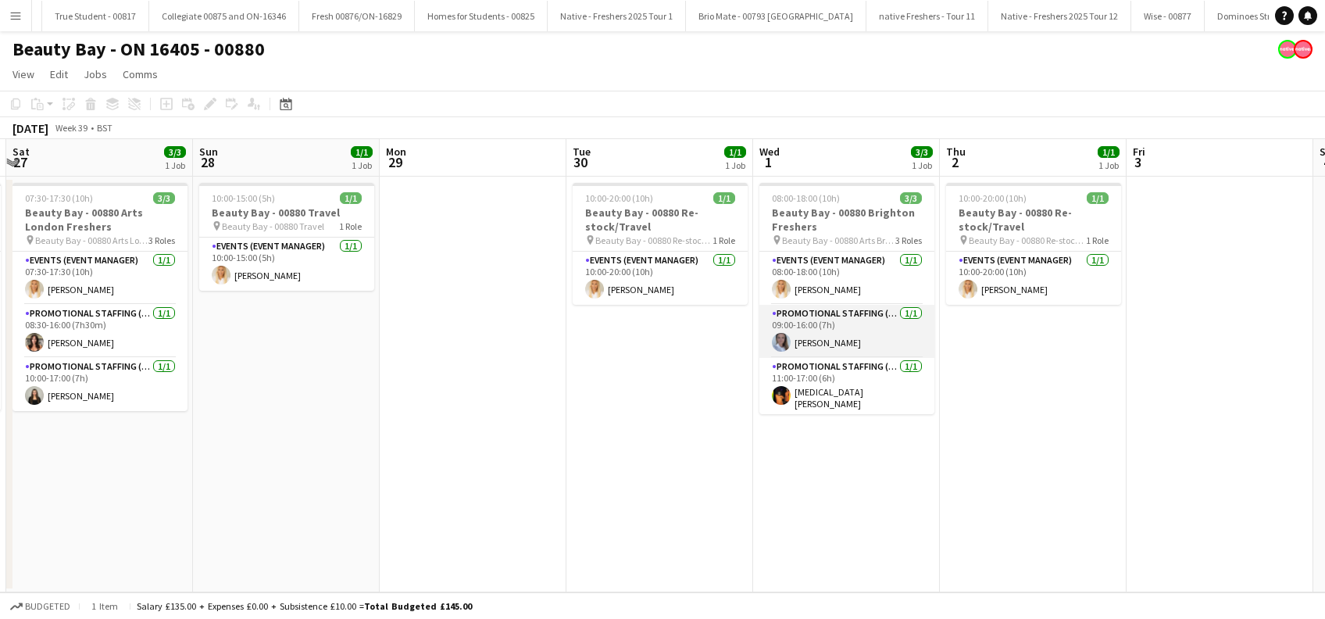
click at [848, 337] on app-card-role "Promotional Staffing (Brand Ambassadors) [DATE] 09:00-16:00 (7h) [PERSON_NAME]" at bounding box center [846, 331] width 175 height 53
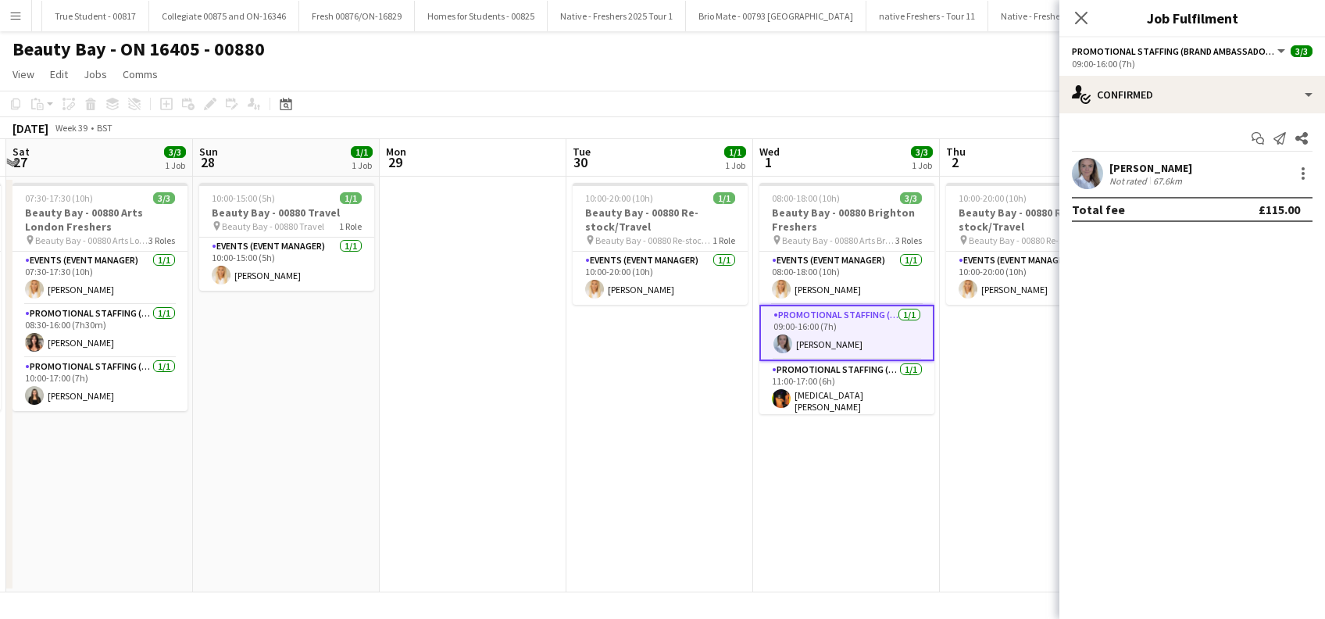
click at [1130, 168] on div "[PERSON_NAME]" at bounding box center [1150, 168] width 83 height 14
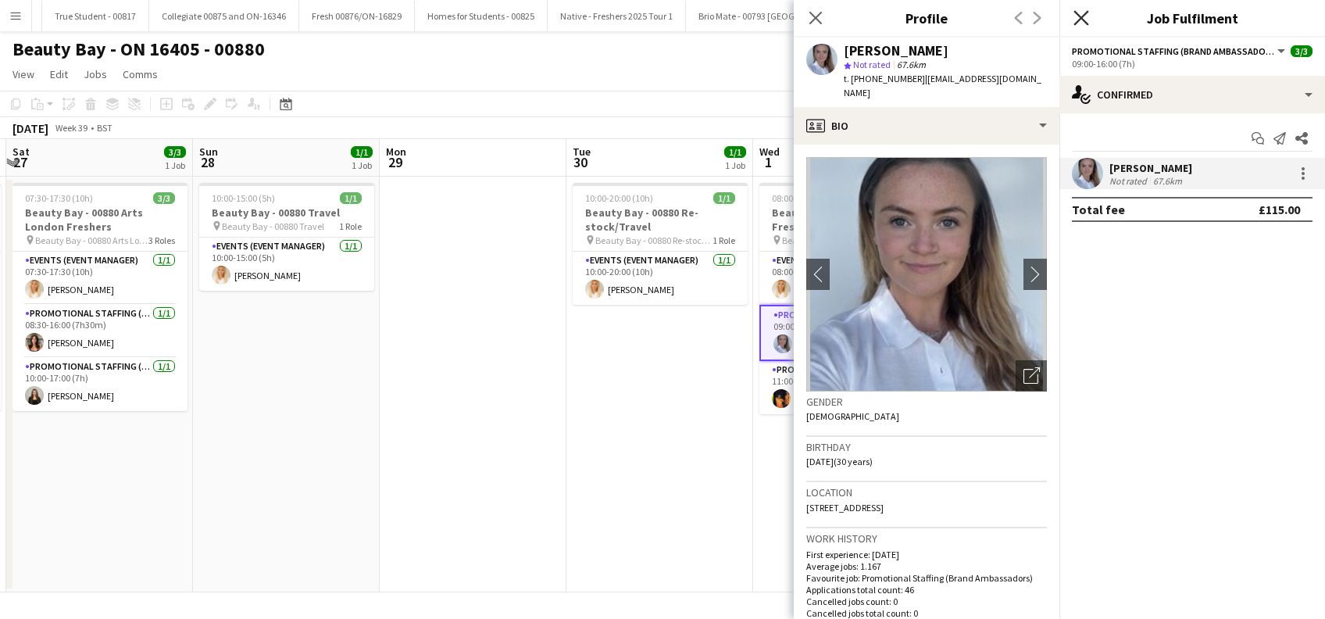
click at [1076, 12] on icon "Close pop-in" at bounding box center [1080, 17] width 15 height 15
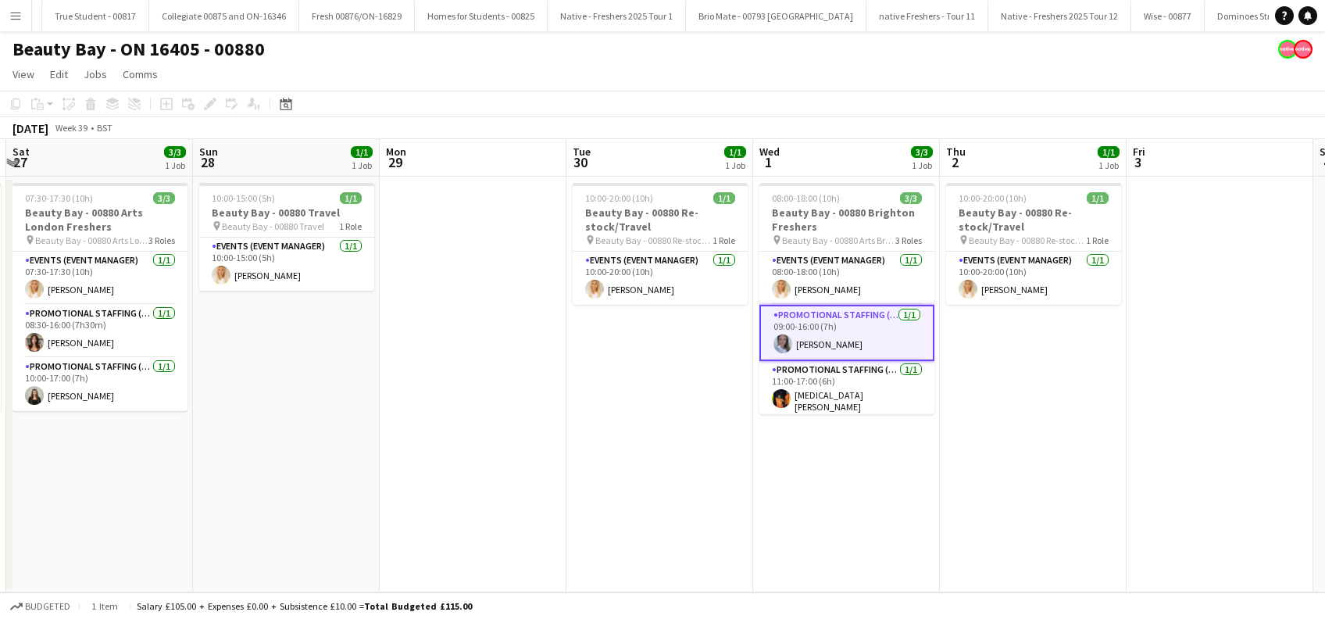
click at [862, 469] on app-date-cell "08:00-18:00 (10h) 3/3 Beauty Bay - 00880 Brighton Freshers pin Beauty Bay - 008…" at bounding box center [846, 385] width 187 height 416
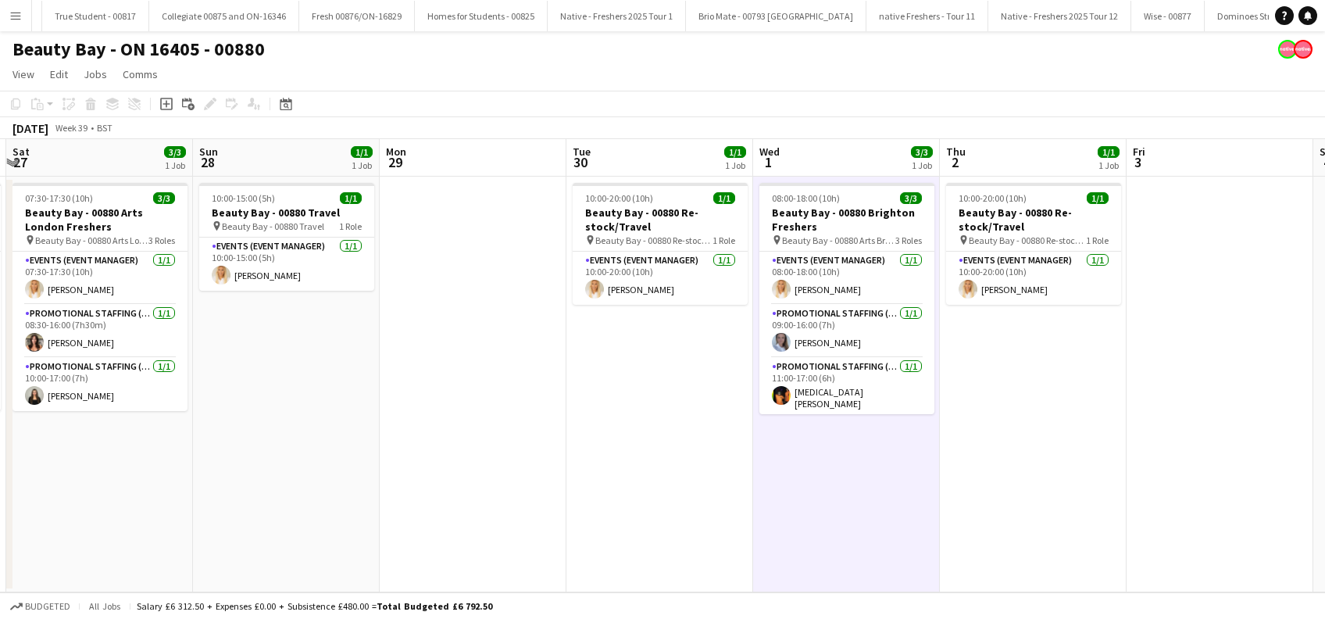
click at [1009, 459] on app-date-cell "10:00-20:00 (10h) 1/1 Beauty Bay - 00880 Re-stock/Travel pin Beauty Bay - 00880…" at bounding box center [1033, 385] width 187 height 416
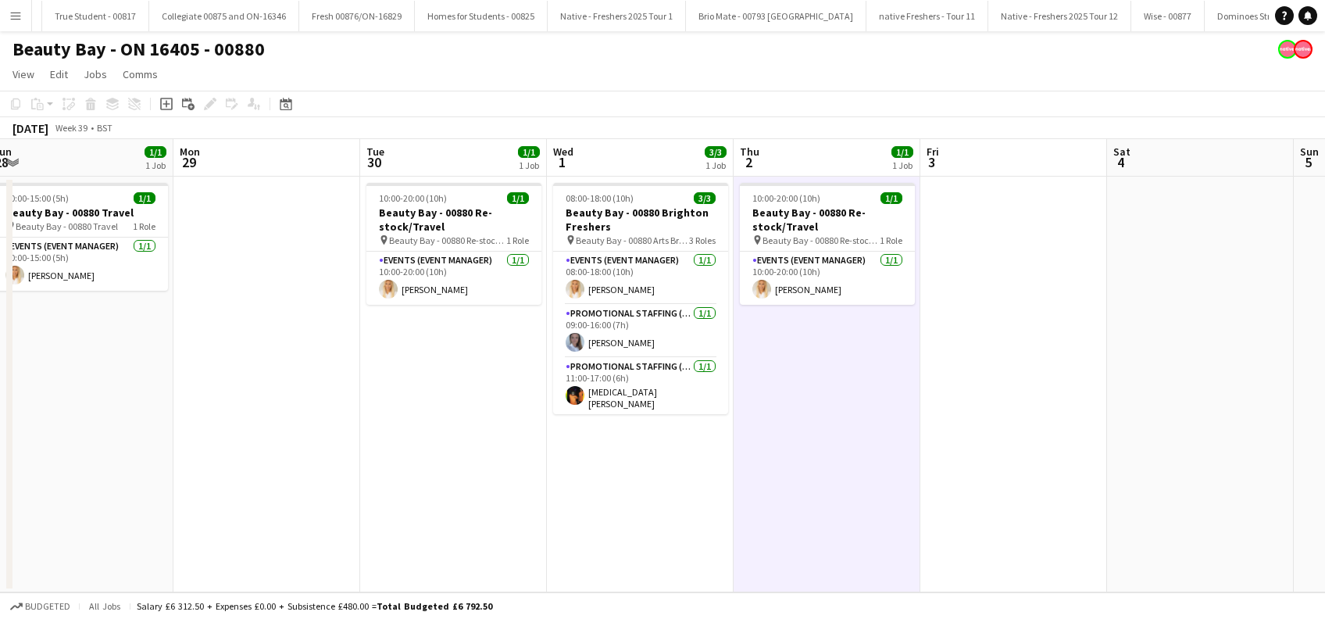
drag, startPoint x: 1137, startPoint y: 485, endPoint x: 1021, endPoint y: 501, distance: 117.4
click at [939, 512] on app-calendar-viewport "Wed 24 1/1 1 Job Thu 25 3/3 1 Job Fri 26 3/3 1 Job Sat 27 3/3 1 Job Sun 28 1/1 …" at bounding box center [662, 365] width 1325 height 453
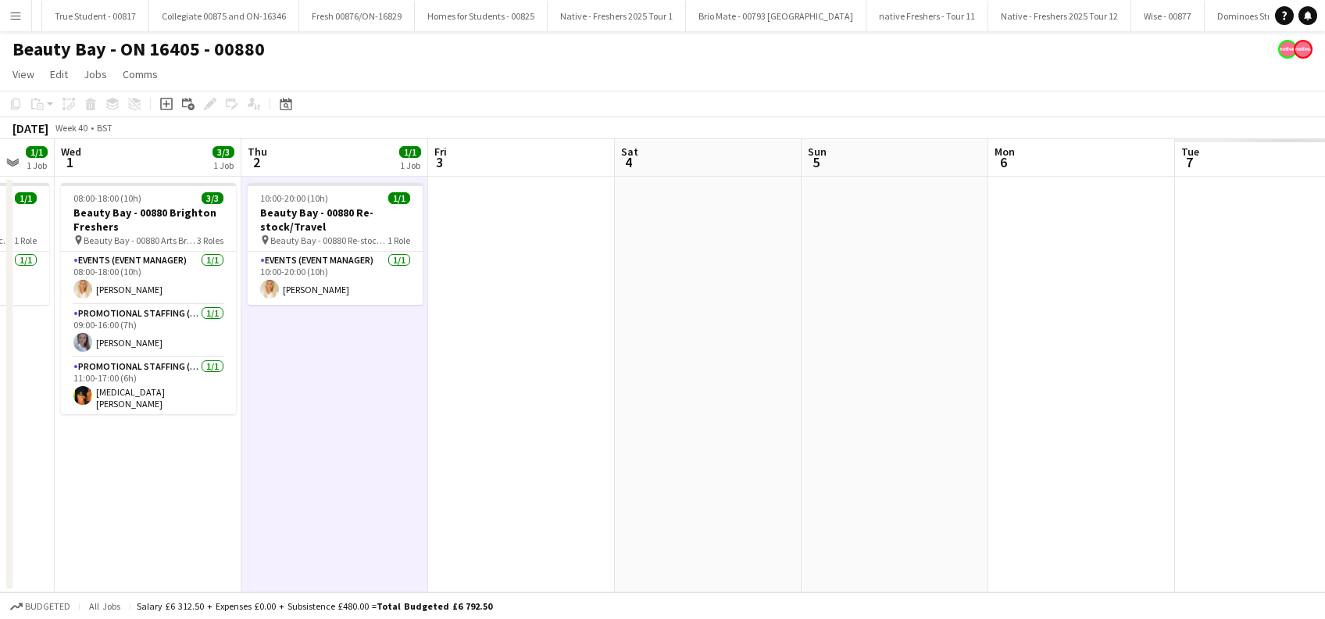
drag, startPoint x: 1055, startPoint y: 498, endPoint x: 584, endPoint y: 518, distance: 471.5
click at [584, 519] on app-calendar-viewport "Sat 27 3/3 1 Job Sun 28 1/1 1 Job Mon 29 Tue 30 1/1 1 Job Wed 1 3/3 1 Job Thu 2…" at bounding box center [662, 365] width 1325 height 453
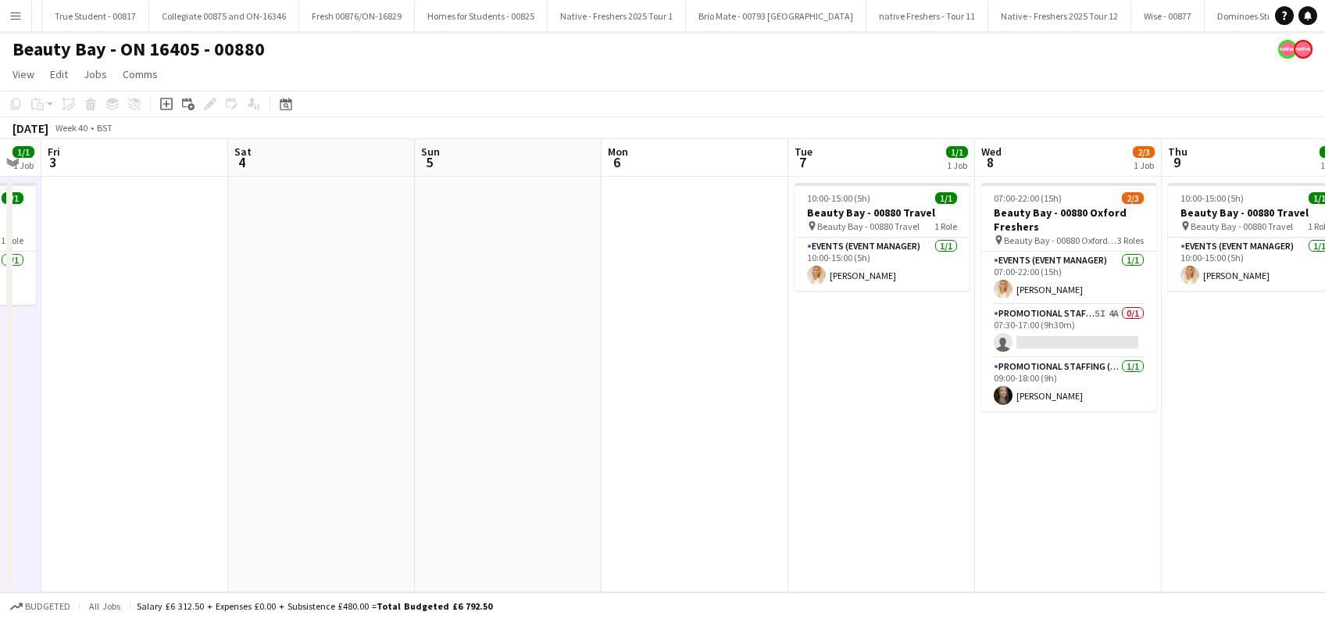
drag, startPoint x: 1040, startPoint y: 491, endPoint x: 681, endPoint y: 506, distance: 358.9
click at [682, 508] on app-calendar-viewport "Tue 30 1/1 1 Job Wed 1 3/3 1 Job Thu 2 1/1 1 Job Fri 3 Sat 4 Sun 5 Mon 6 Tue 7 …" at bounding box center [662, 365] width 1325 height 453
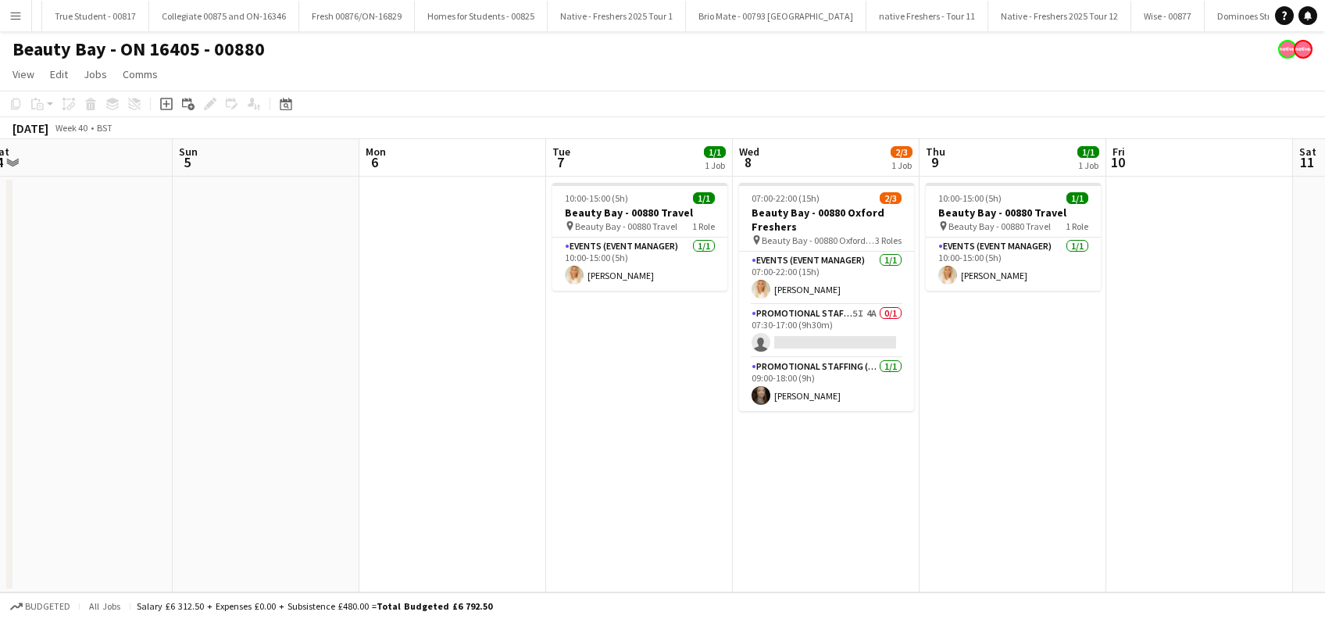
drag, startPoint x: 816, startPoint y: 502, endPoint x: 753, endPoint y: 502, distance: 63.3
click at [753, 502] on app-calendar-viewport "Tue 30 1/1 1 Job Wed 1 3/3 1 Job Thu 2 1/1 1 Job Fri 3 Sat 4 Sun 5 Mon 6 Tue 7 …" at bounding box center [662, 365] width 1325 height 453
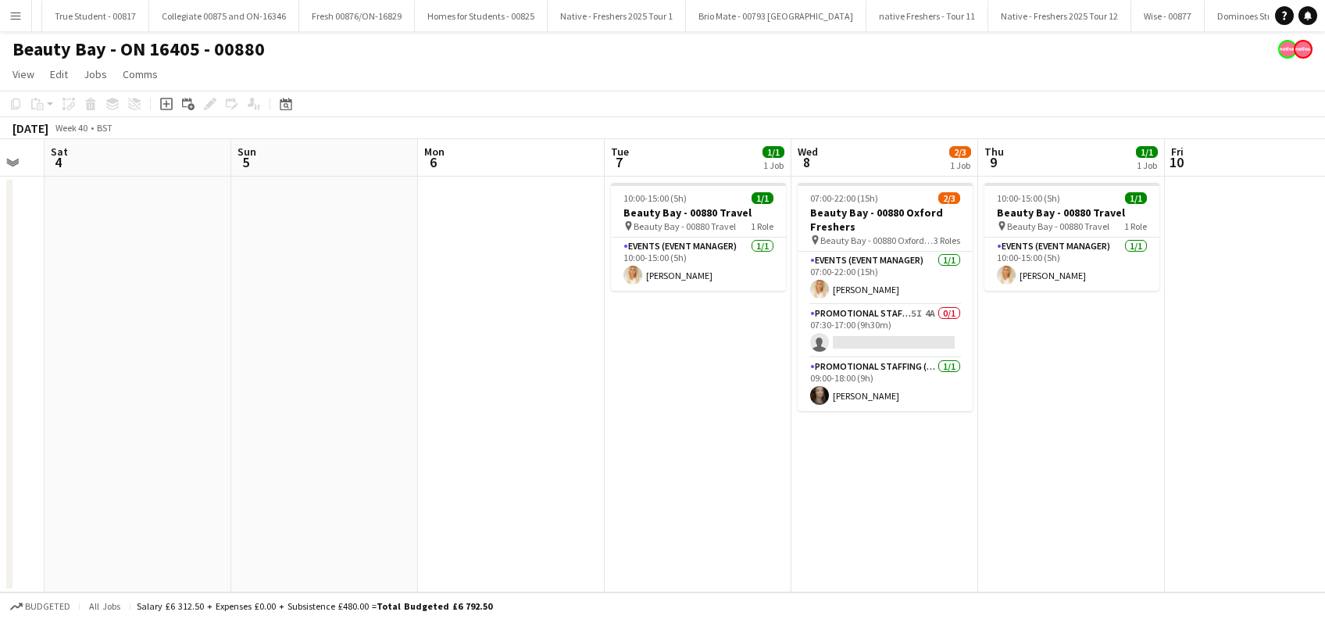
scroll to position [0, 655]
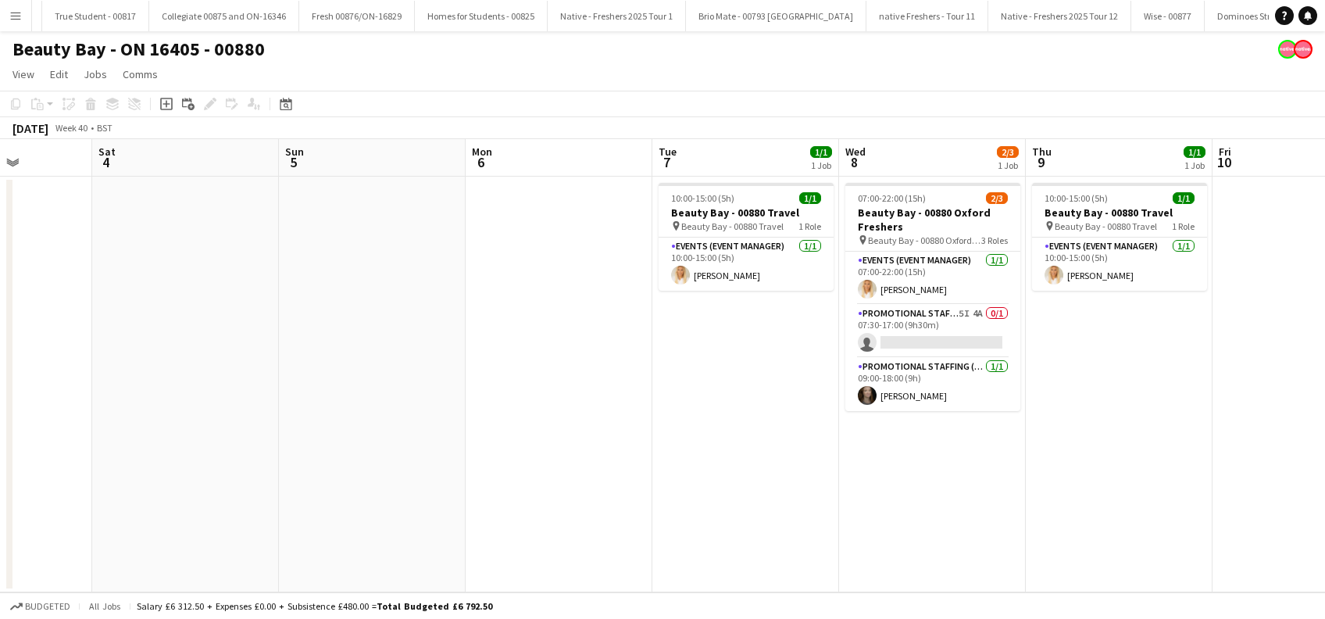
drag, startPoint x: 794, startPoint y: 497, endPoint x: 900, endPoint y: 487, distance: 106.6
click at [900, 487] on app-calendar-viewport "Tue 30 1/1 1 Job Wed 1 3/3 1 Job Thu 2 1/1 1 Job Fri 3 Sat 4 Sun 5 Mon 6 Tue 7 …" at bounding box center [662, 365] width 1325 height 453
click at [937, 334] on app-card-role "Promotional Staffing (Brand Ambassadors) 5I 4A 0/1 07:30-17:00 (9h30m) single-n…" at bounding box center [932, 331] width 175 height 53
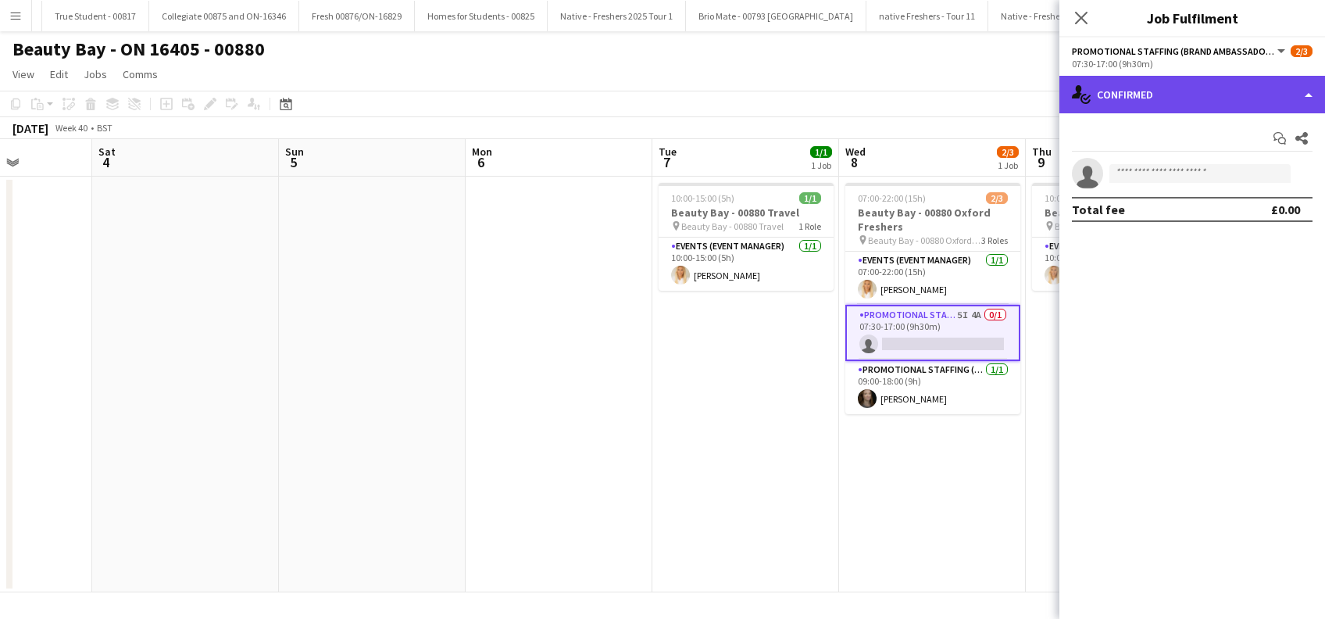
click at [1206, 101] on div "single-neutral-actions-check-2 Confirmed" at bounding box center [1192, 94] width 266 height 37
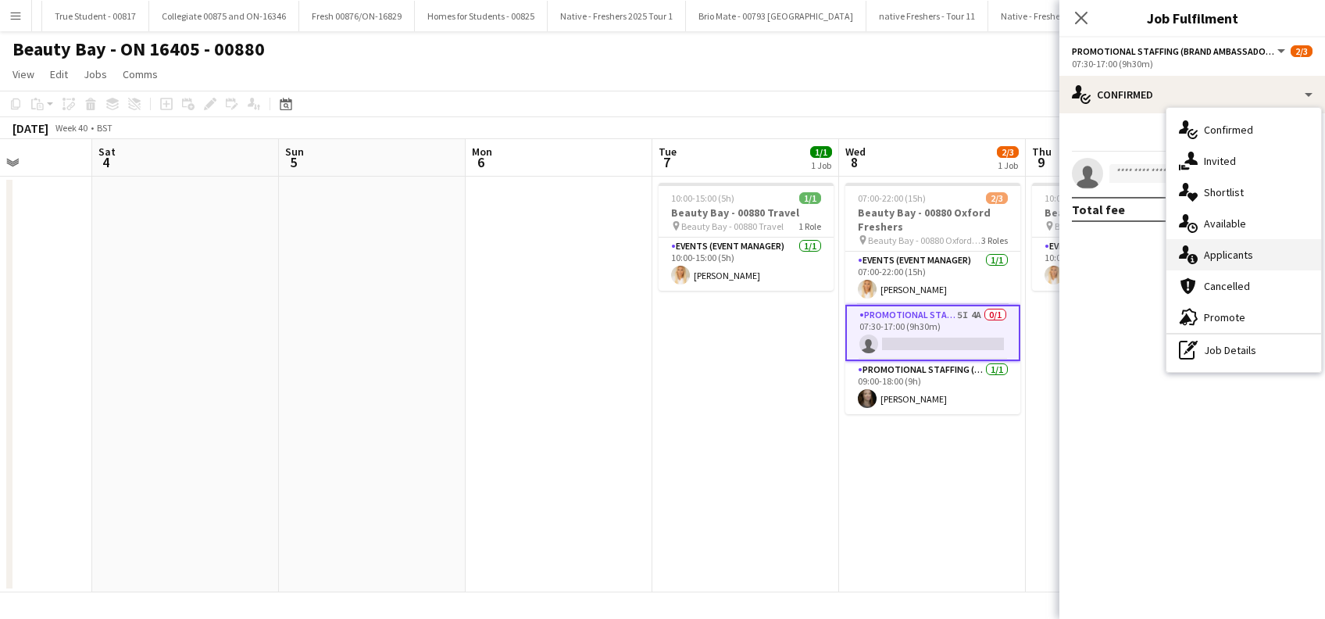
click at [1240, 260] on div "single-neutral-actions-information Applicants" at bounding box center [1243, 254] width 155 height 31
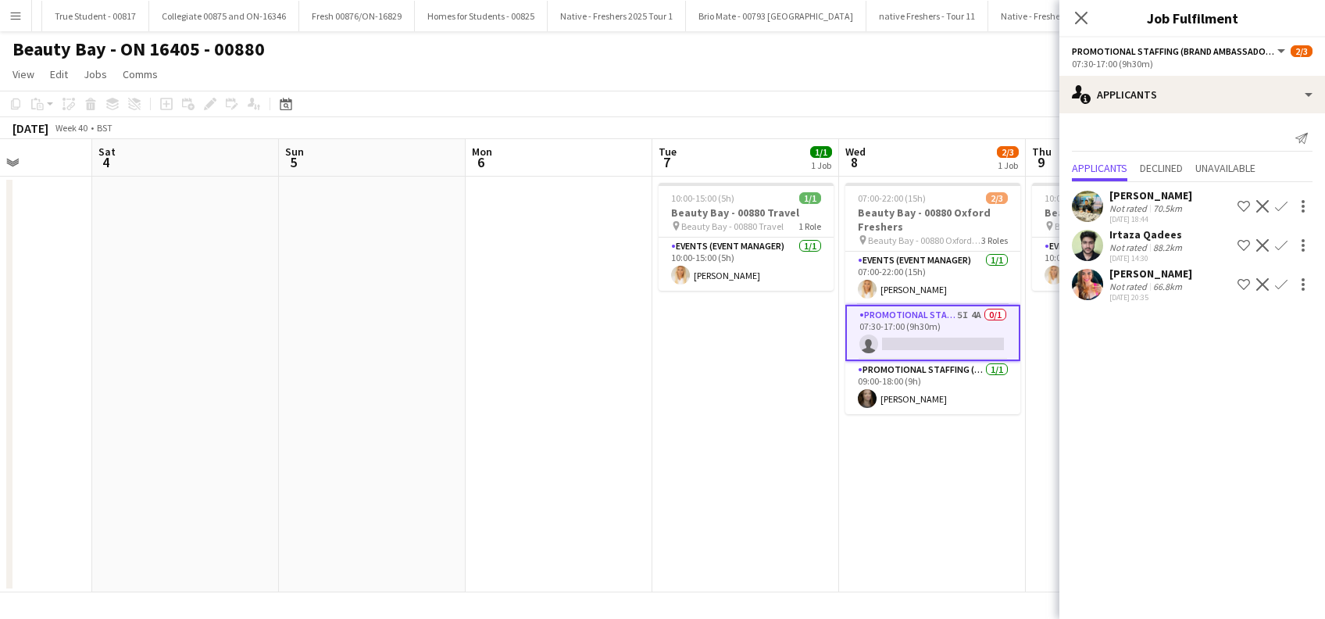
click at [931, 495] on app-date-cell "07:00-22:00 (15h) 2/3 Beauty Bay - 00880 Oxford Freshers pin Beauty Bay - 00880…" at bounding box center [932, 385] width 187 height 416
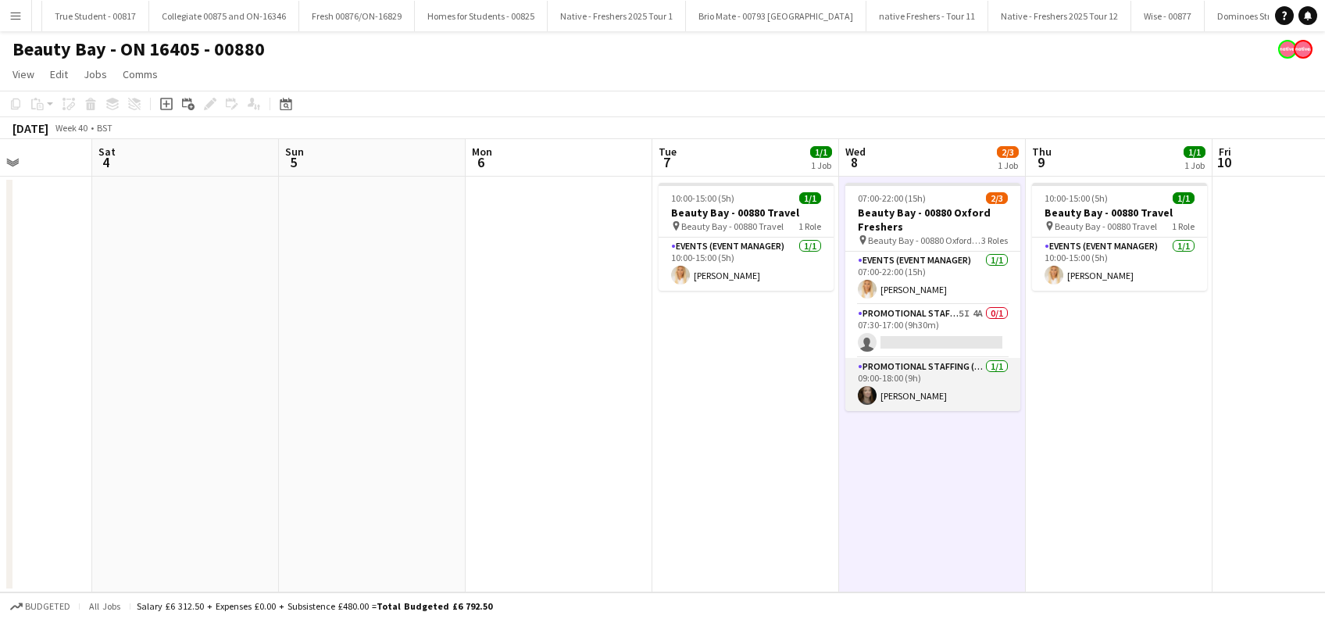
click at [911, 394] on app-card-role "Promotional Staffing (Brand Ambassadors) [DATE] 09:00-18:00 (9h) [PERSON_NAME]" at bounding box center [932, 384] width 175 height 53
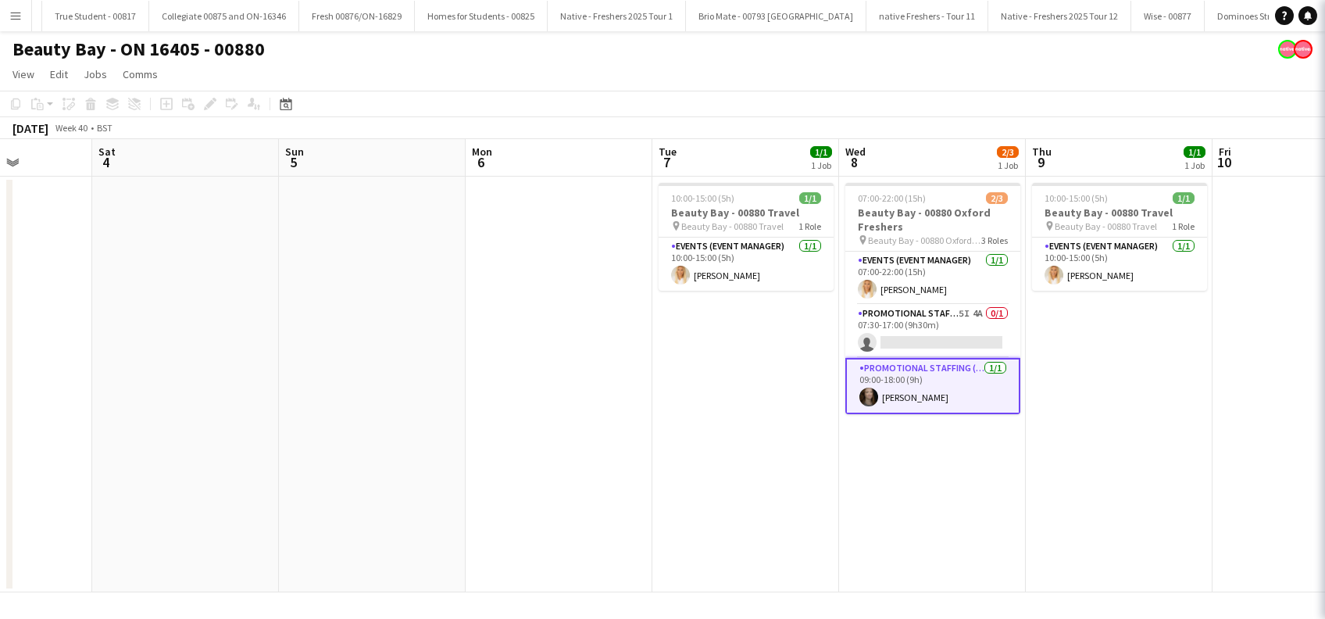
scroll to position [0, 653]
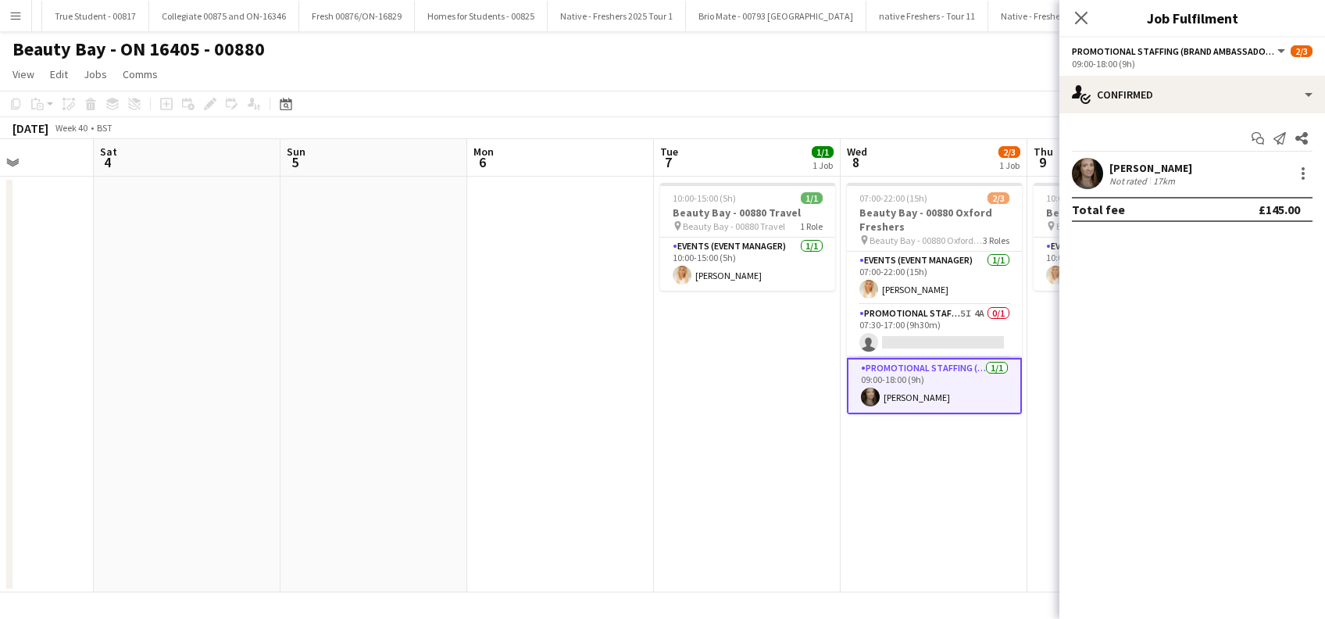
click at [1124, 166] on div "[PERSON_NAME]" at bounding box center [1150, 168] width 83 height 14
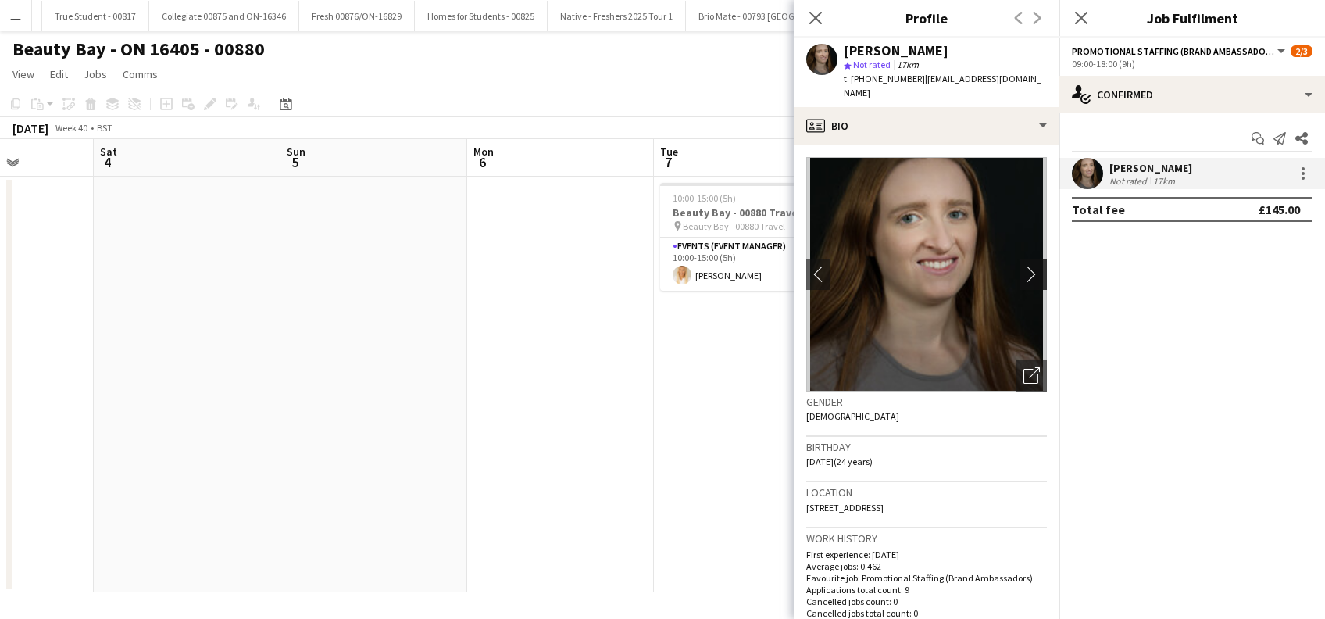
click at [1023, 266] on app-icon "chevron-right" at bounding box center [1035, 274] width 24 height 16
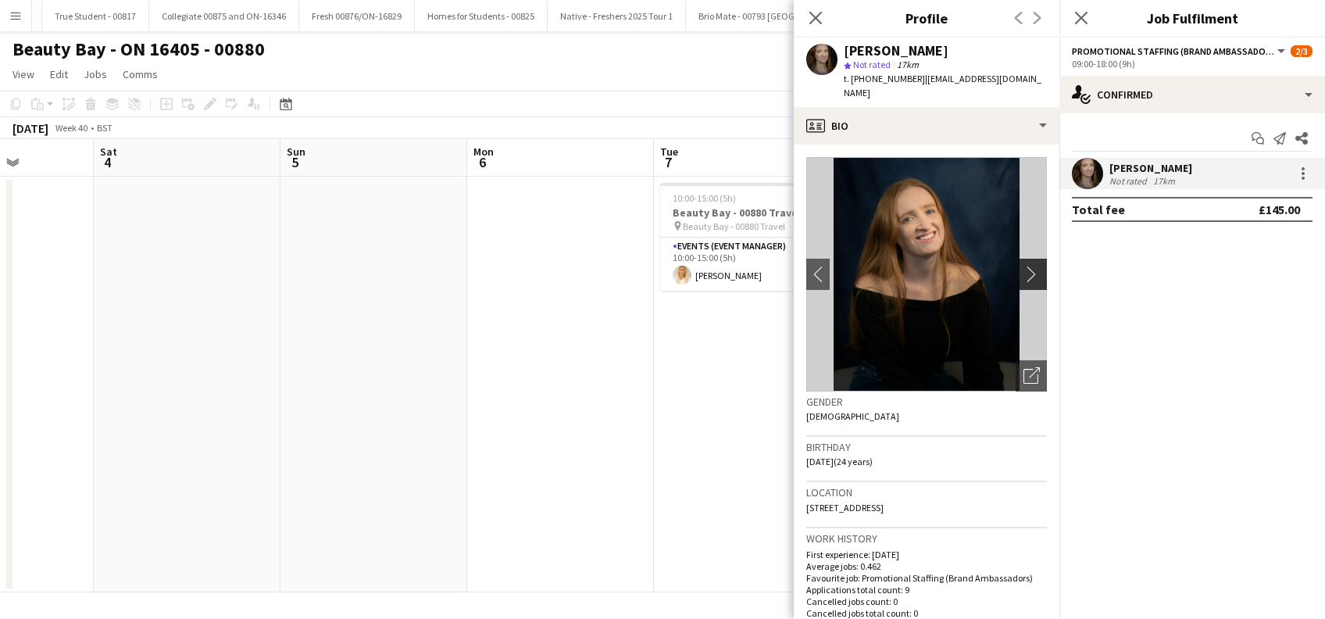
click at [1023, 266] on app-icon "chevron-right" at bounding box center [1035, 274] width 24 height 16
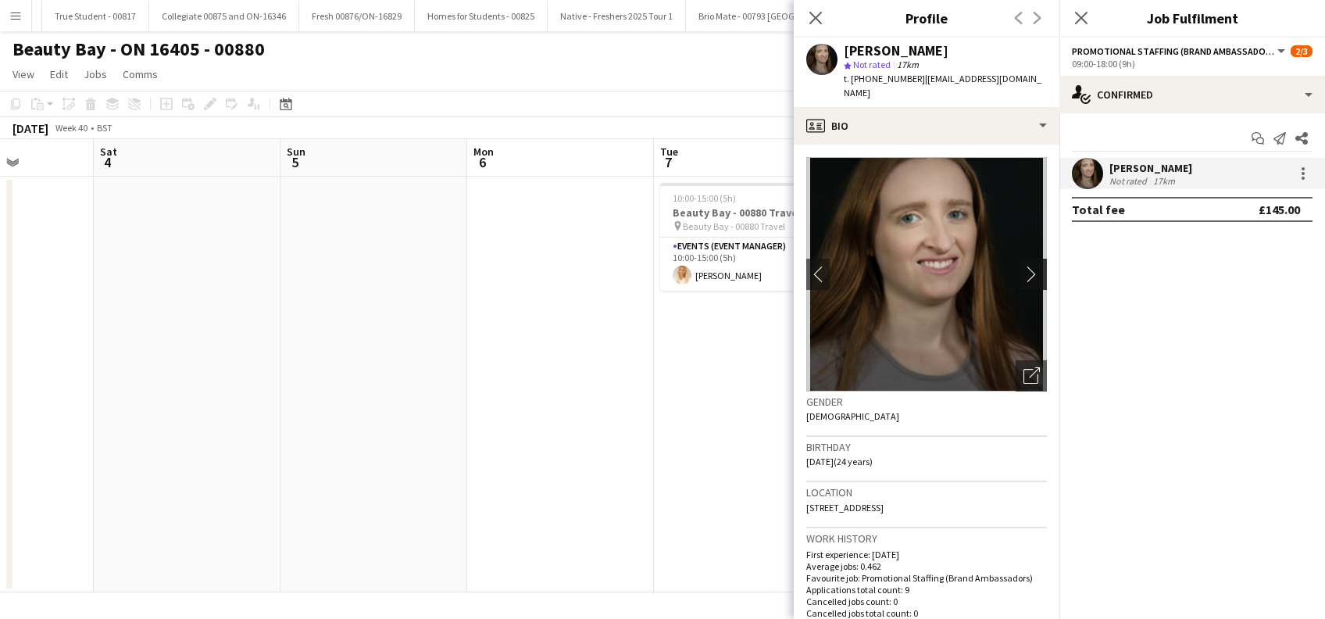
click at [1023, 266] on app-icon "chevron-right" at bounding box center [1035, 274] width 24 height 16
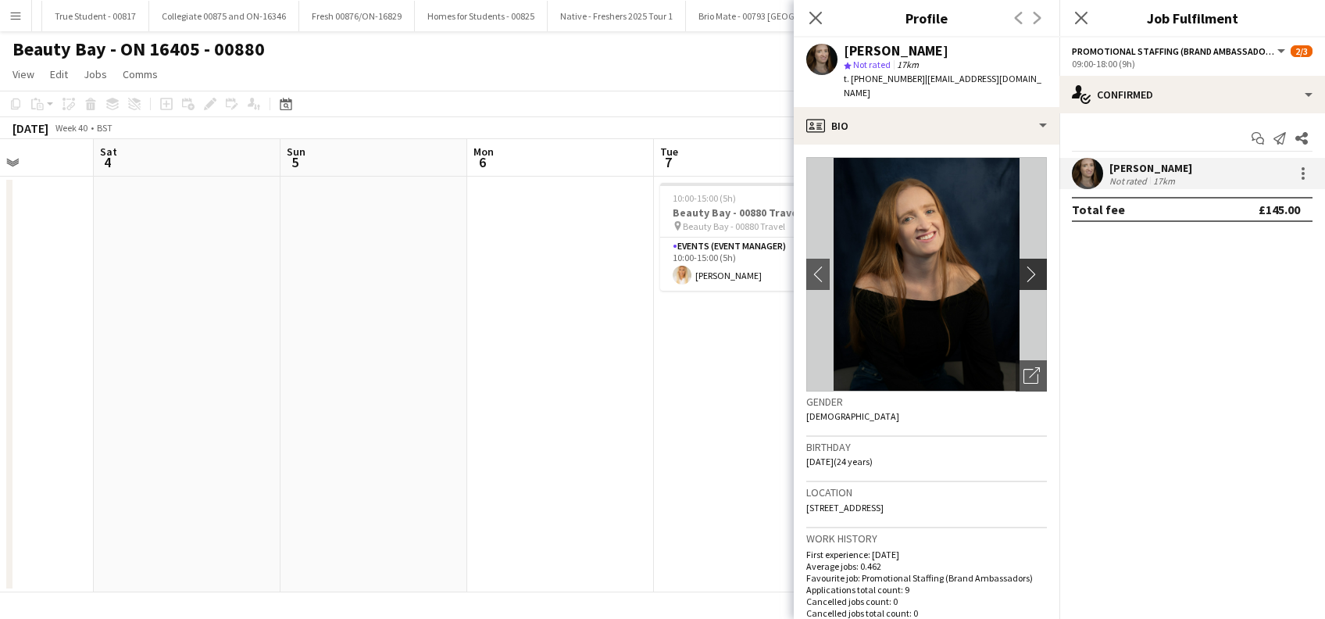
click at [1023, 266] on app-icon "chevron-right" at bounding box center [1035, 274] width 24 height 16
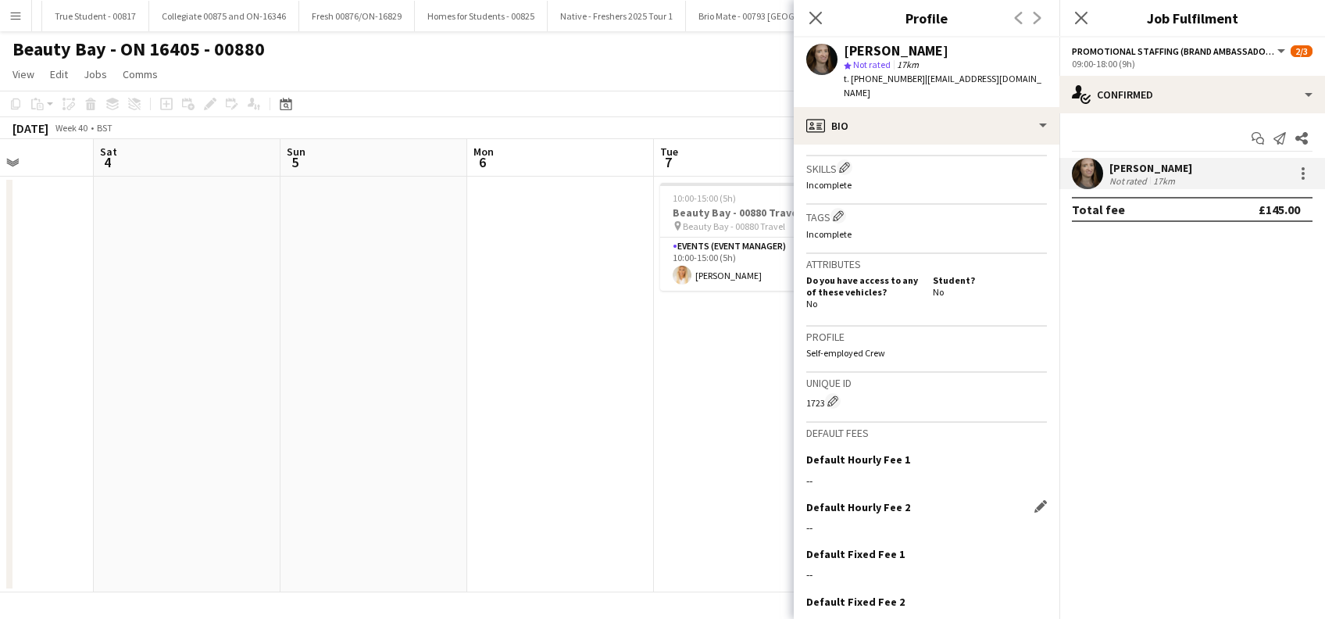
scroll to position [613, 0]
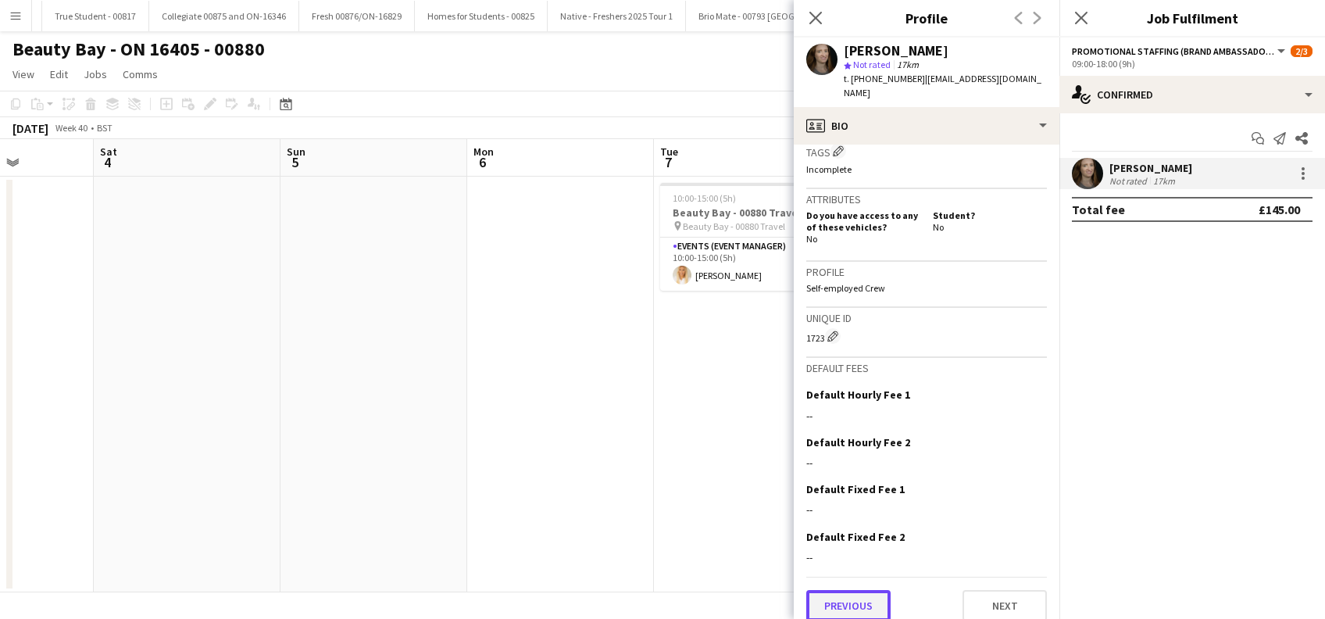
click at [861, 598] on button "Previous" at bounding box center [848, 605] width 84 height 31
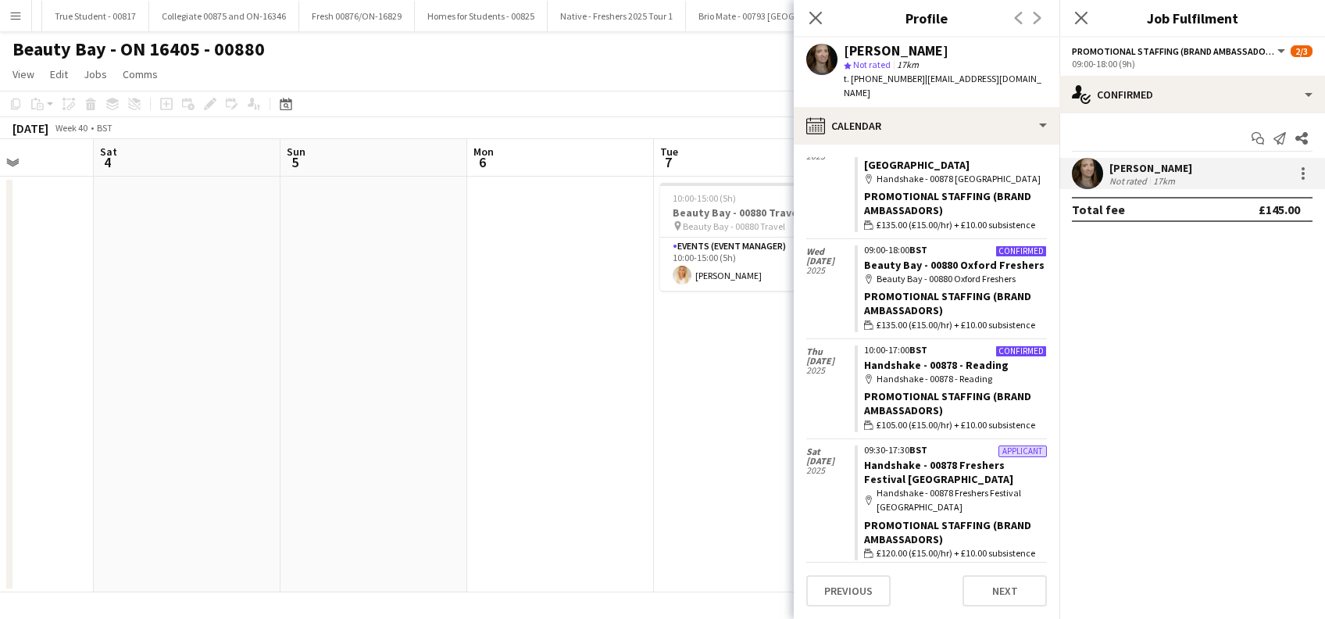
scroll to position [208, 0]
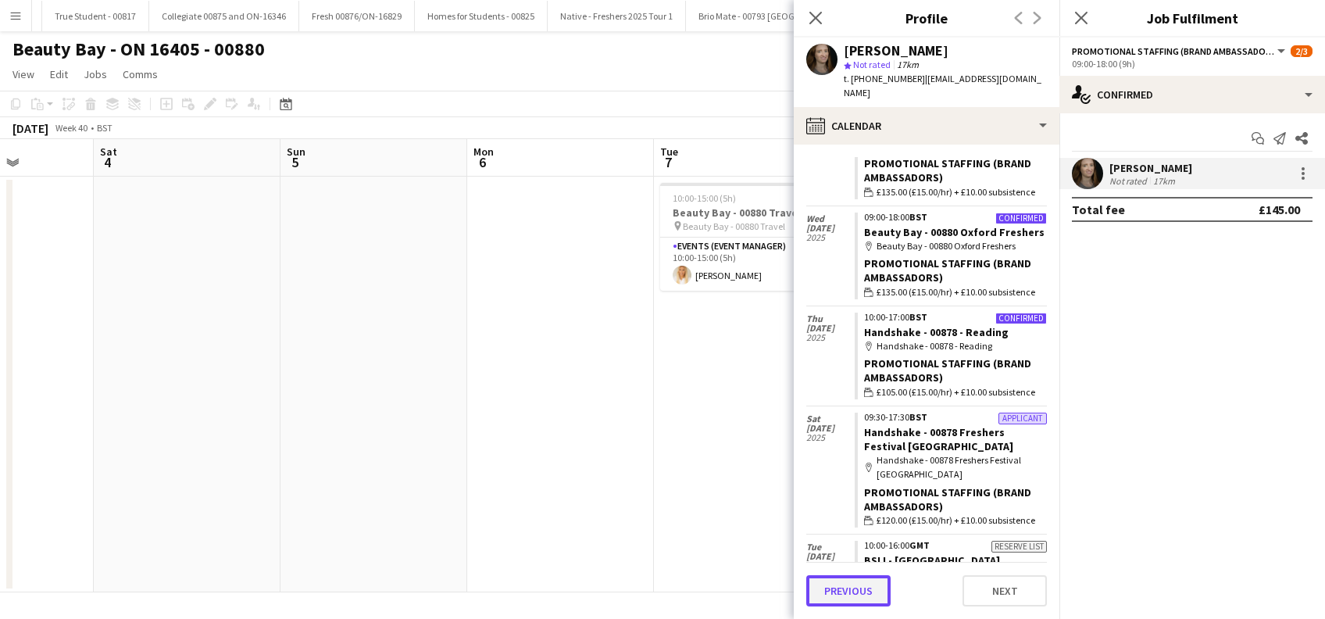
click at [860, 591] on button "Previous" at bounding box center [848, 590] width 84 height 31
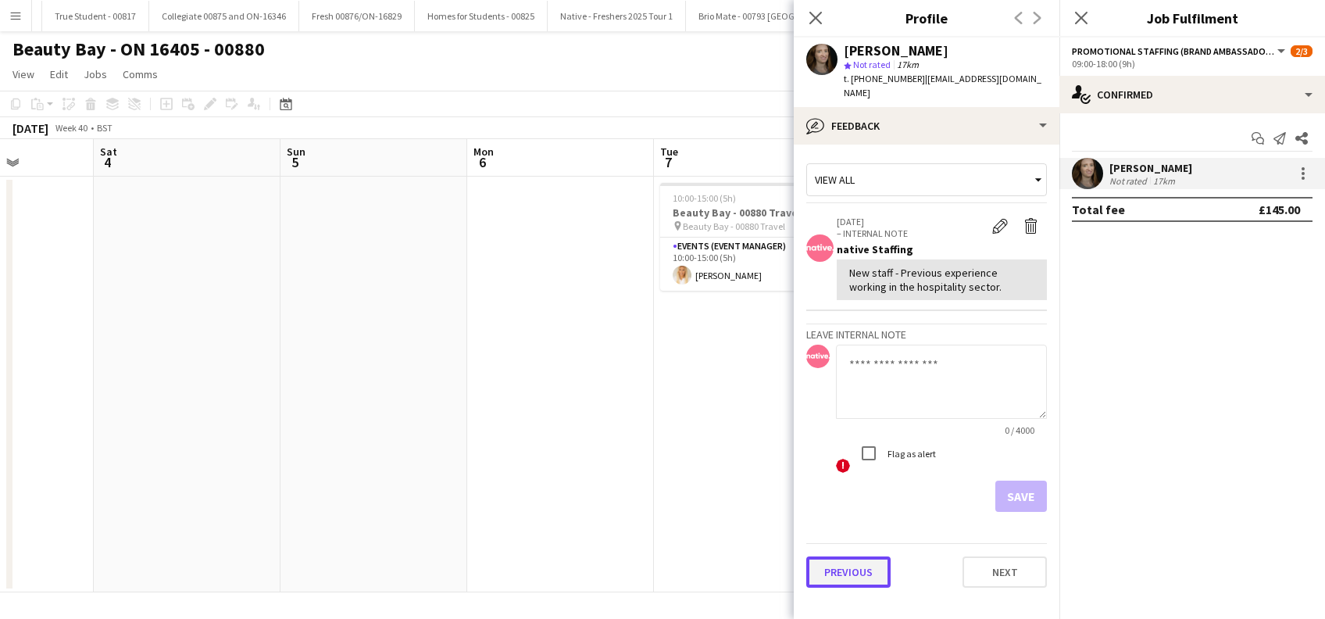
click at [841, 556] on button "Previous" at bounding box center [848, 571] width 84 height 31
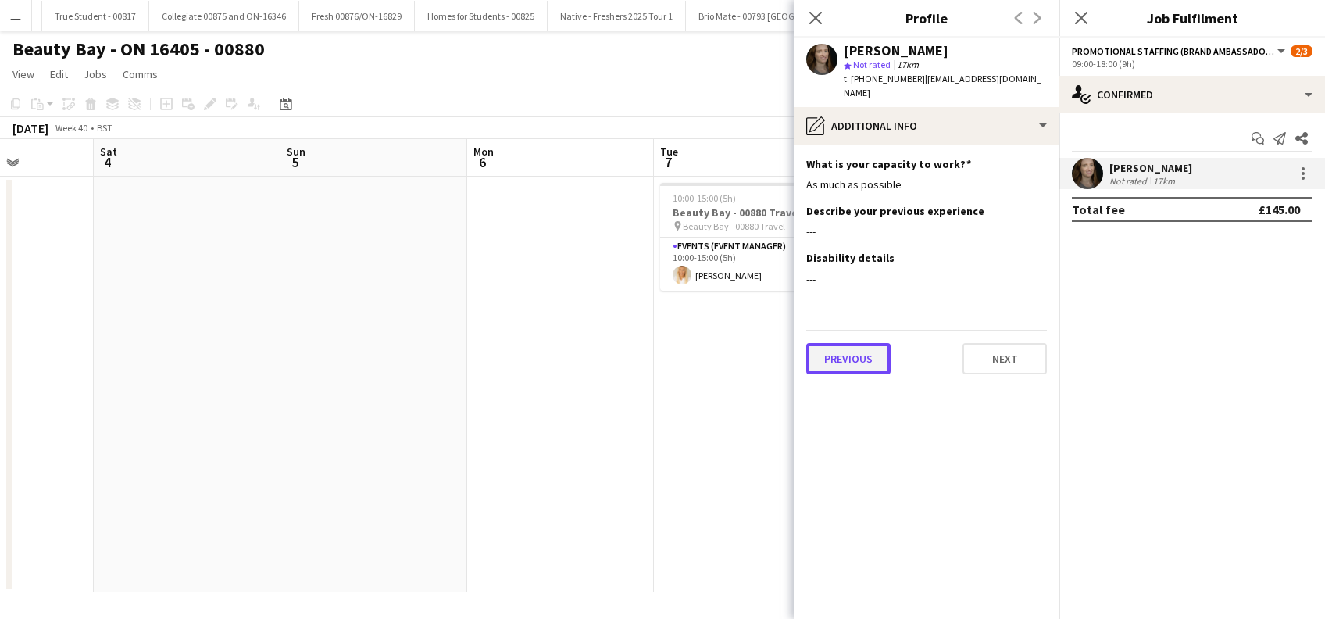
click at [842, 350] on button "Previous" at bounding box center [848, 358] width 84 height 31
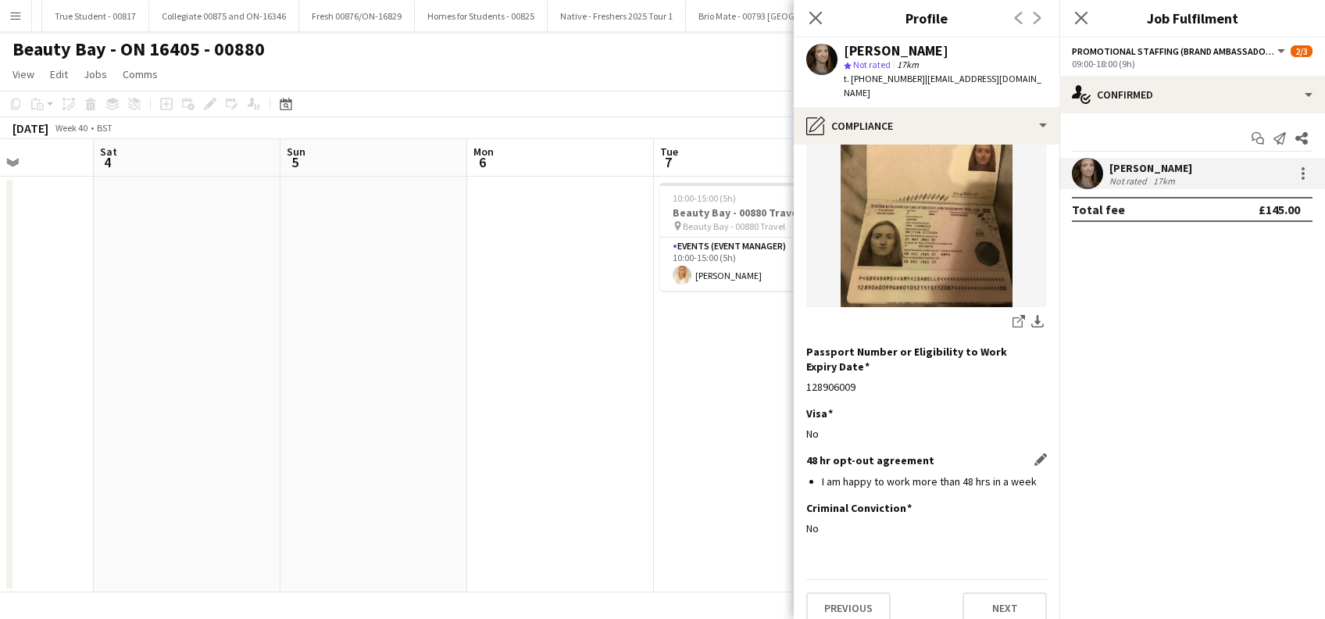
scroll to position [210, 0]
click at [812, 592] on button "Previous" at bounding box center [848, 605] width 84 height 31
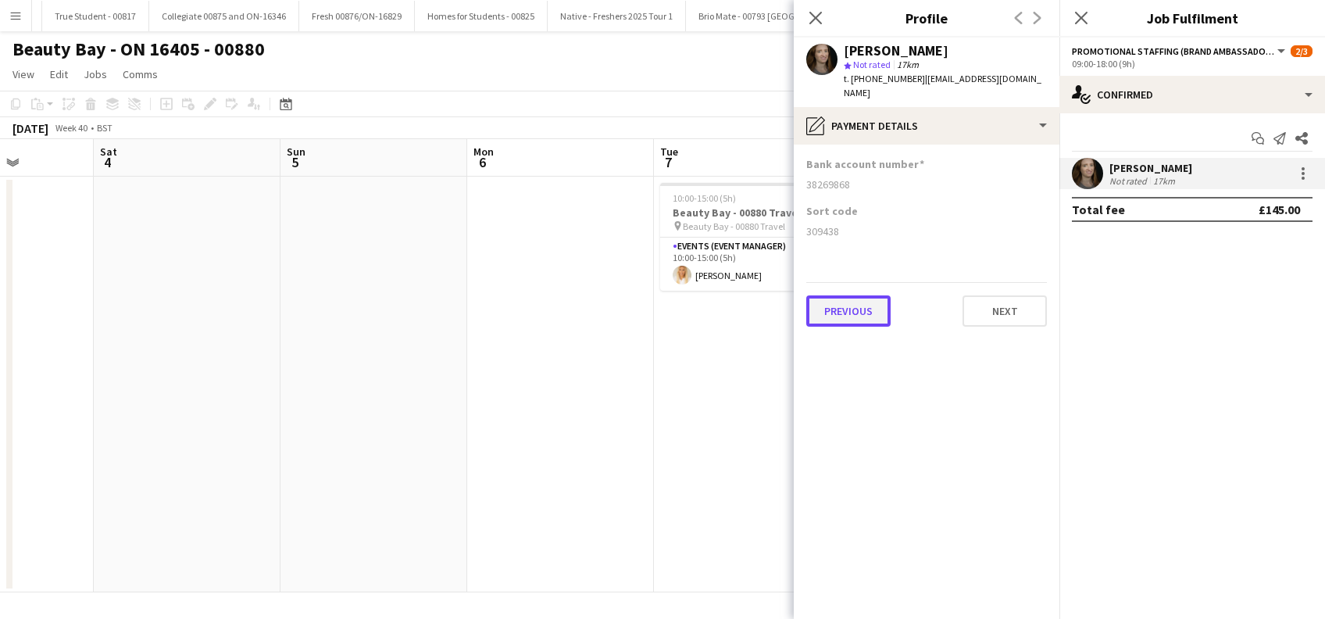
click at [842, 295] on button "Previous" at bounding box center [848, 310] width 84 height 31
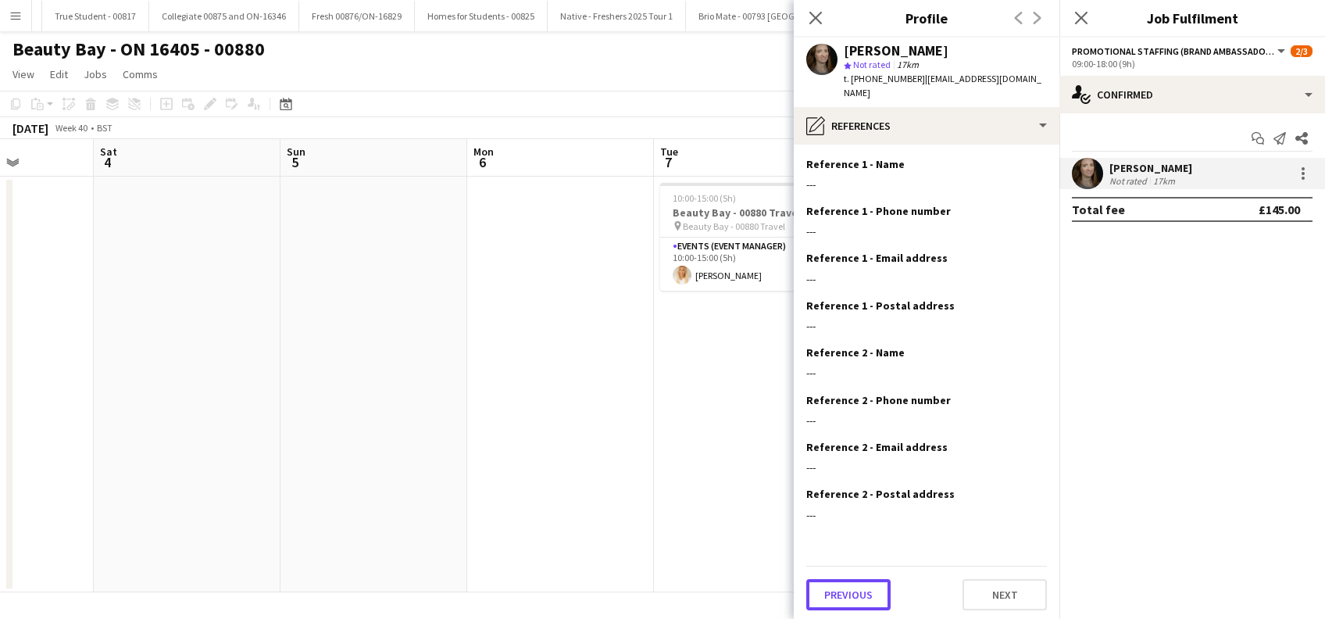
click at [850, 579] on button "Previous" at bounding box center [848, 594] width 84 height 31
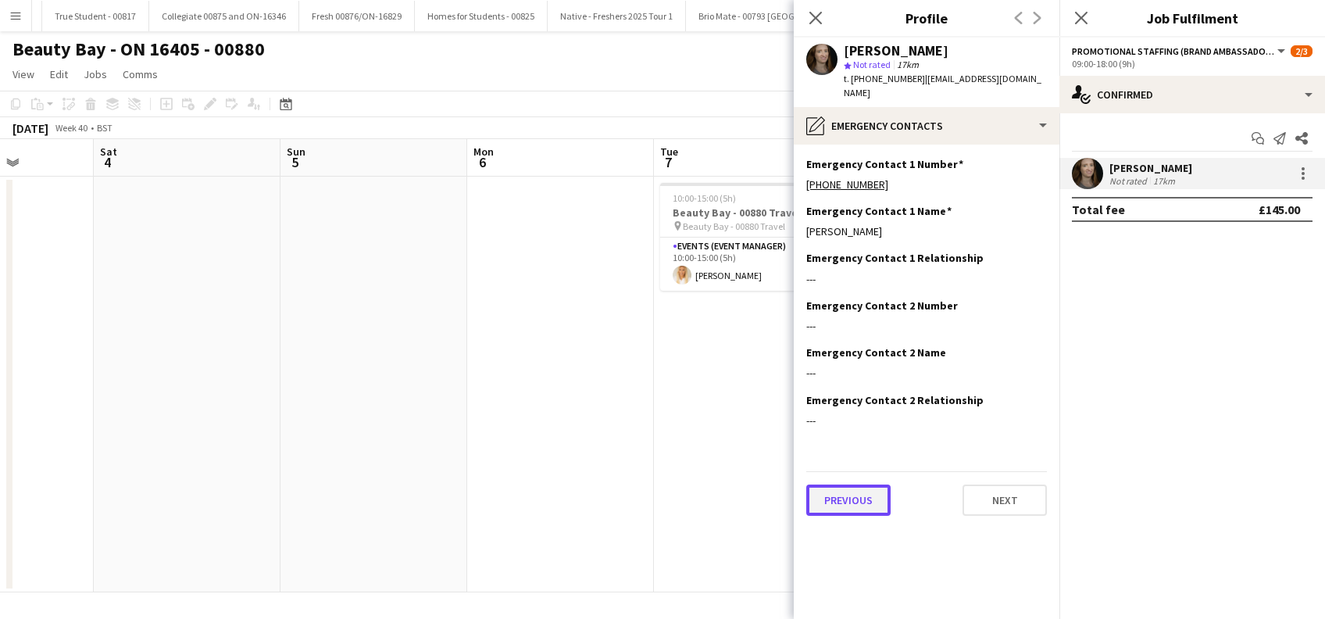
click at [848, 484] on button "Previous" at bounding box center [848, 499] width 84 height 31
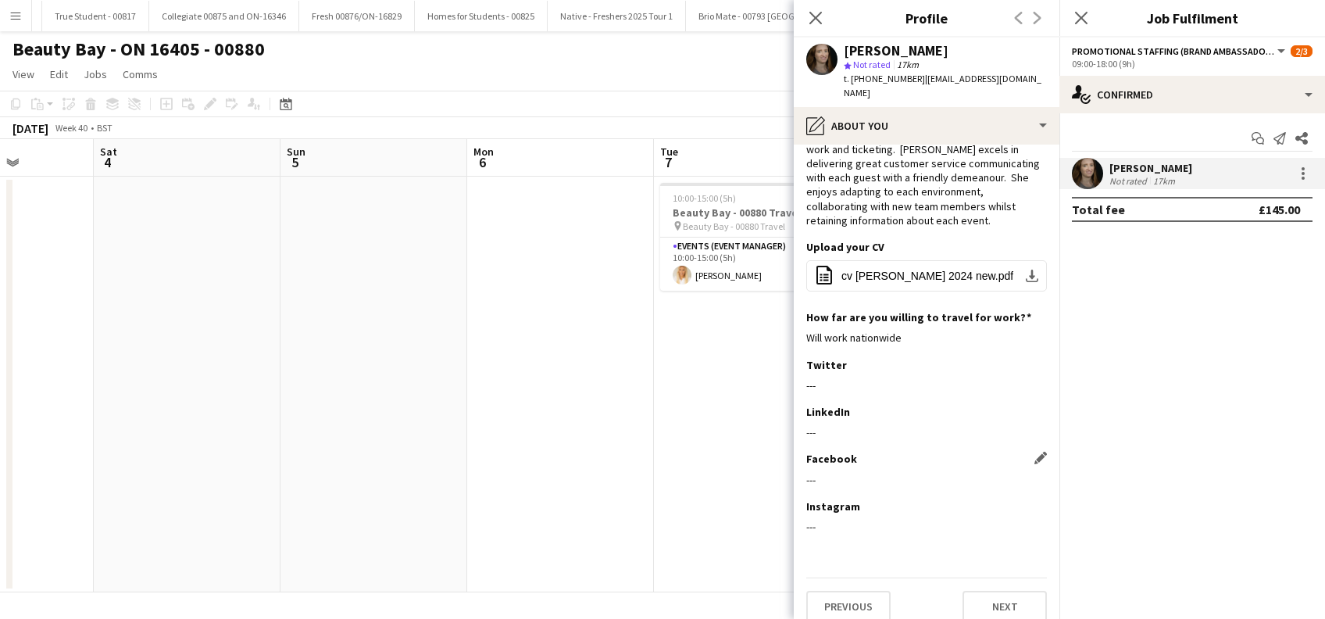
scroll to position [106, 0]
click at [850, 591] on button "Previous" at bounding box center [848, 606] width 84 height 31
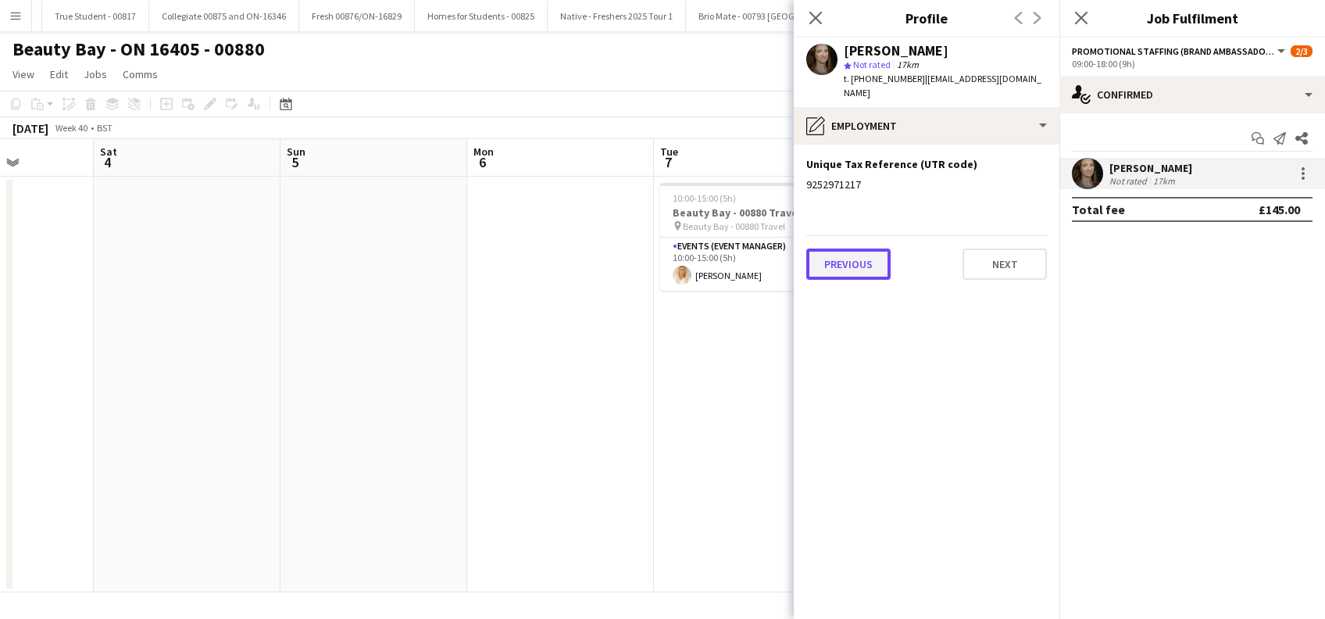
click at [851, 261] on button "Previous" at bounding box center [848, 263] width 84 height 31
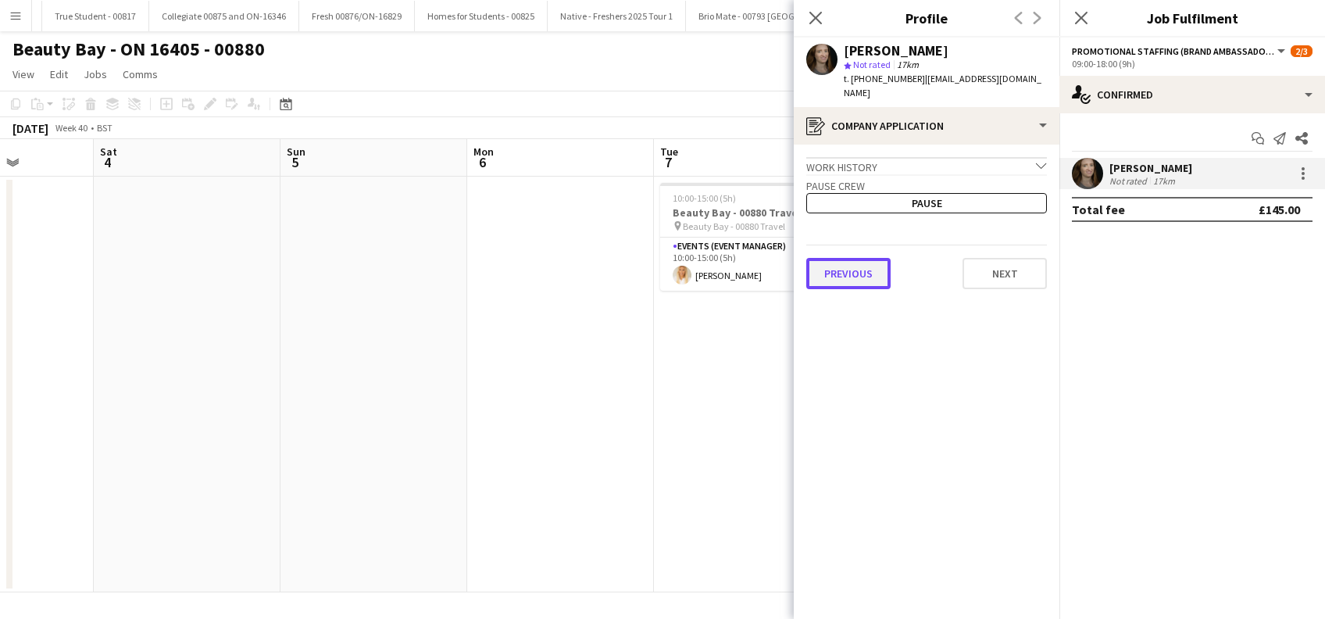
click at [852, 258] on button "Previous" at bounding box center [848, 273] width 84 height 31
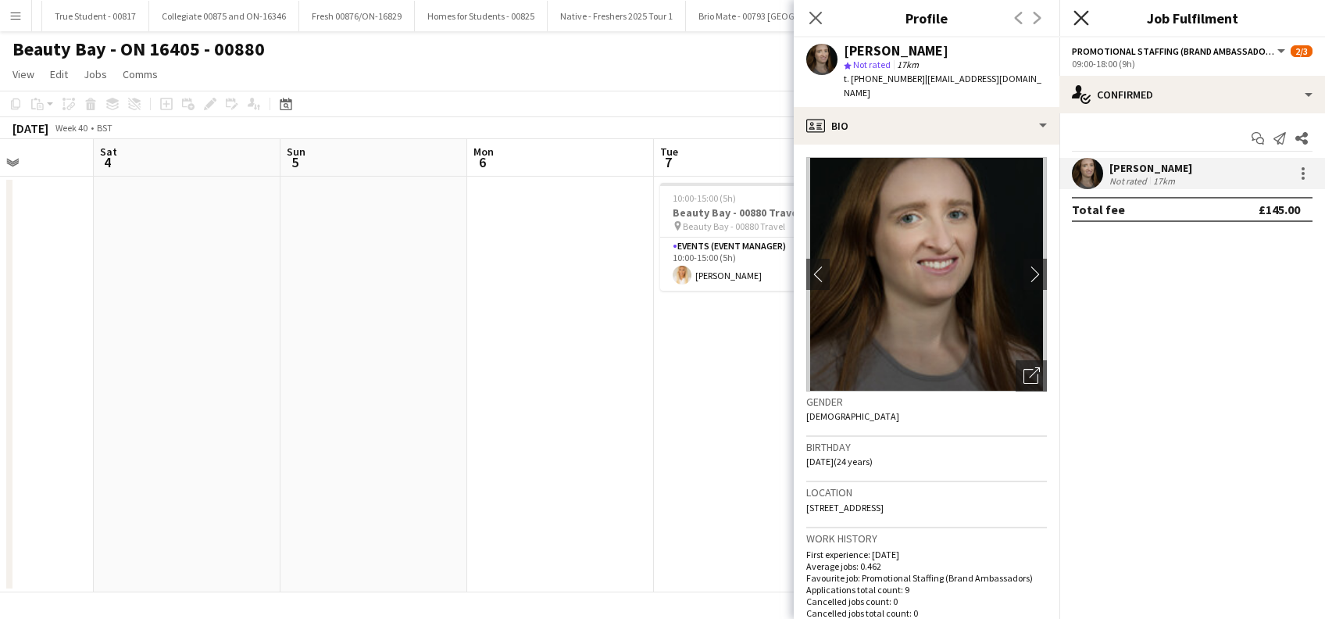
click at [1085, 19] on icon "Close pop-in" at bounding box center [1080, 17] width 15 height 15
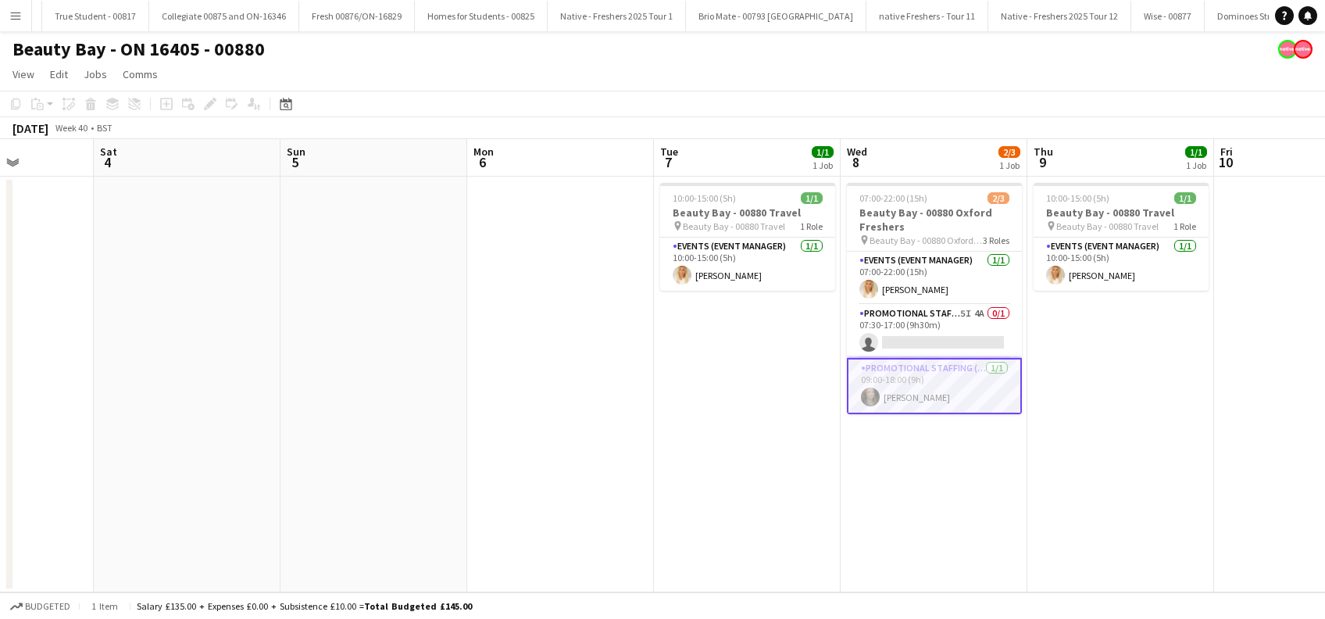
click at [837, 473] on app-date-cell "10:00-15:00 (5h) 1/1 Beauty Bay - 00880 Travel pin Beauty Bay - 00880 Travel 1 …" at bounding box center [747, 385] width 187 height 416
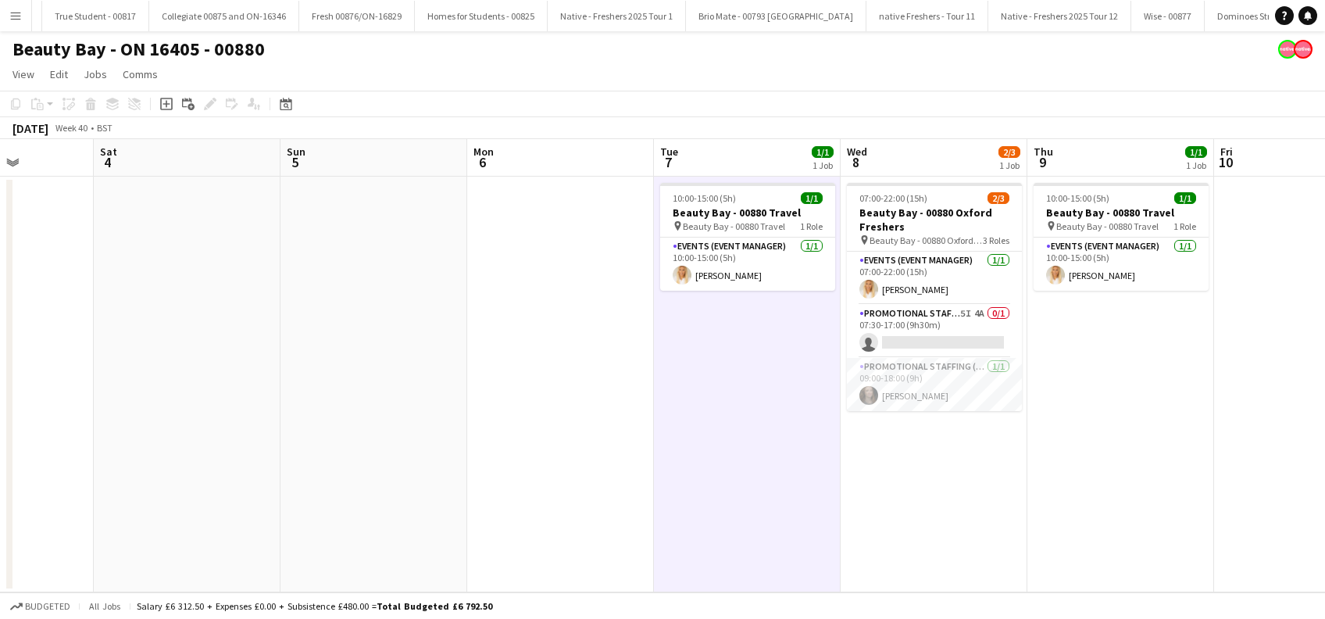
click at [939, 465] on app-date-cell "07:00-22:00 (15h) 2/3 Beauty Bay - 00880 Oxford Freshers pin Beauty Bay - 00880…" at bounding box center [934, 385] width 187 height 416
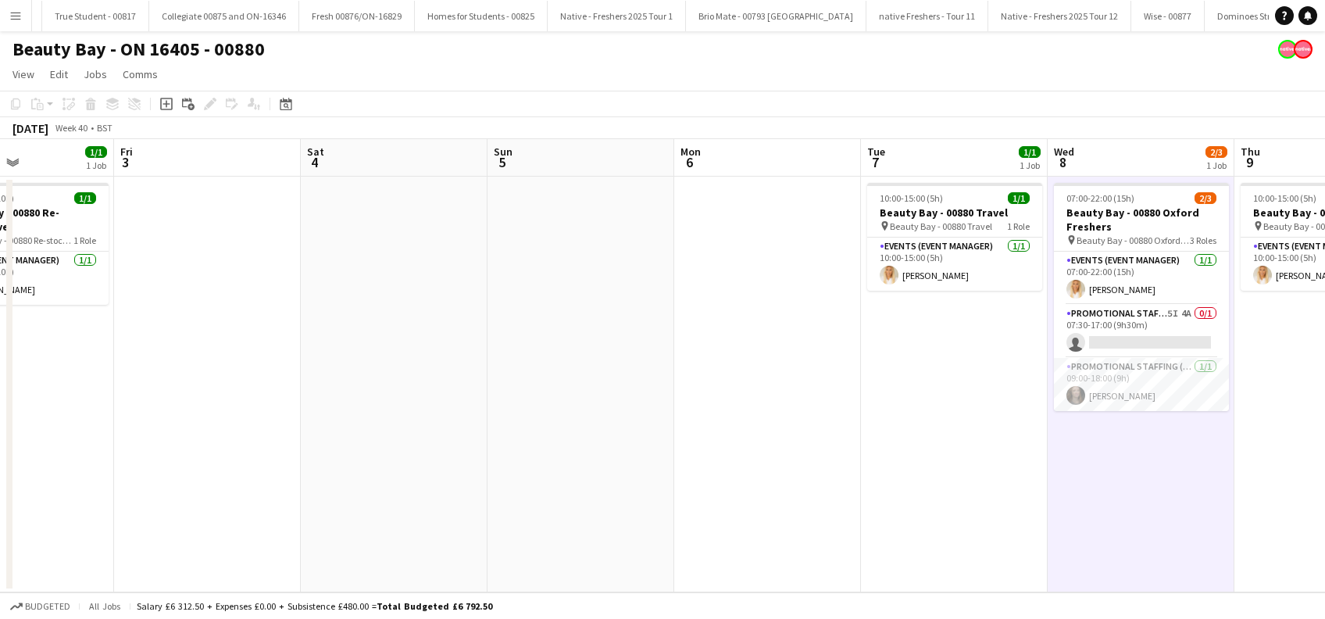
drag, startPoint x: 1130, startPoint y: 478, endPoint x: 968, endPoint y: 503, distance: 163.6
click at [959, 503] on app-calendar-viewport "Tue 30 1/1 1 Job Wed 1 3/3 1 Job Thu 2 1/1 1 Job Fri 3 Sat 4 Sun 5 Mon 6 Tue 7 …" at bounding box center [662, 365] width 1325 height 453
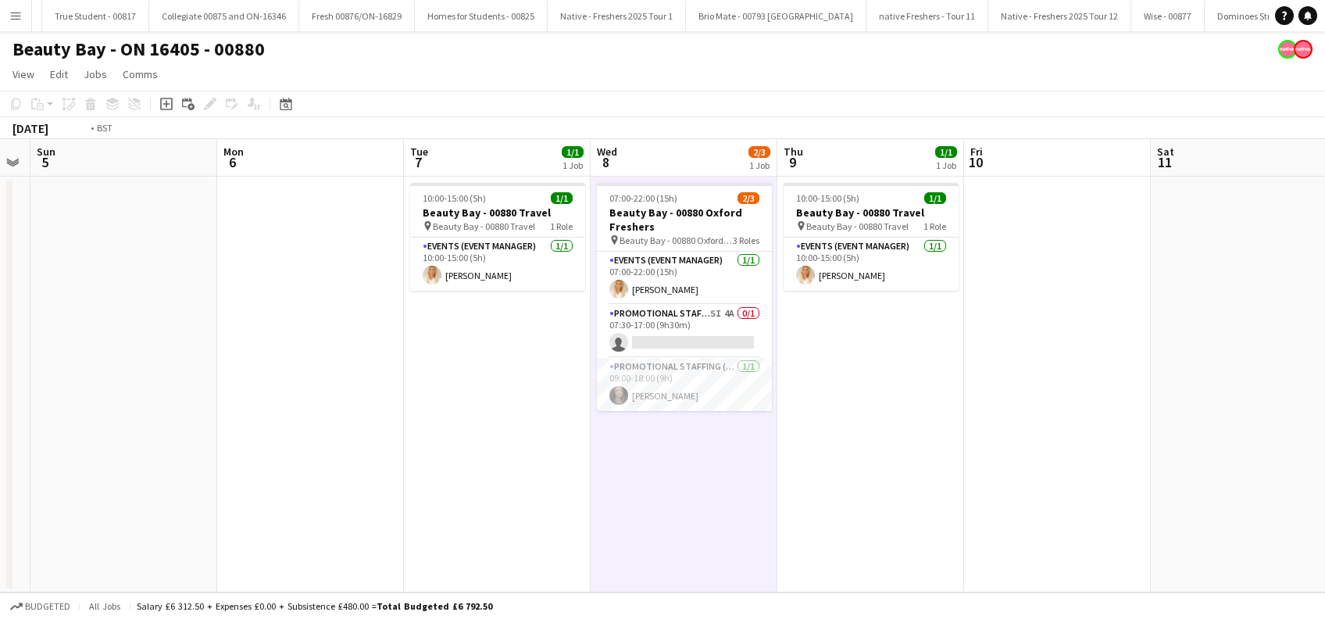
drag, startPoint x: 908, startPoint y: 537, endPoint x: 642, endPoint y: 537, distance: 265.6
click at [438, 559] on app-calendar-viewport "Thu 2 1/1 1 Job Fri 3 Sat 4 Sun 5 Mon 6 Tue 7 1/1 1 Job Wed 8 2/3 1 Job Thu 9 1…" at bounding box center [662, 365] width 1325 height 453
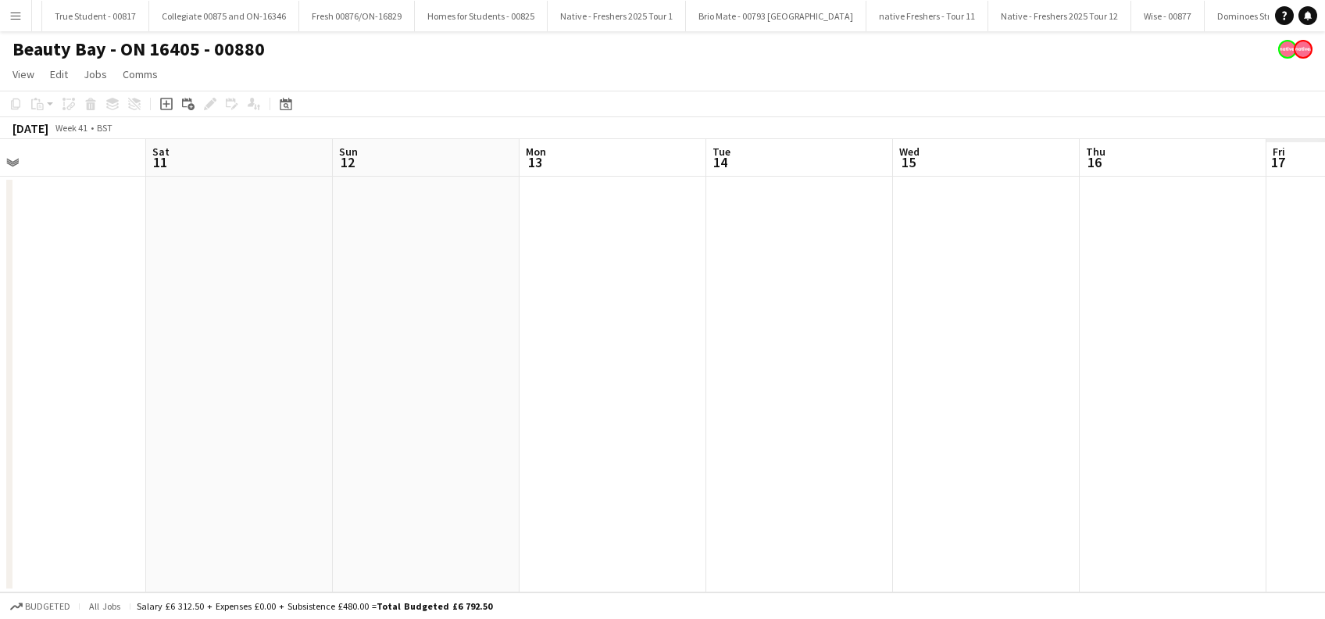
drag, startPoint x: 605, startPoint y: 532, endPoint x: 581, endPoint y: 532, distance: 23.4
click at [581, 532] on app-calendar-viewport "Mon 6 Tue 7 1/1 1 Job Wed 8 2/3 1 Job Thu 9 1/1 1 Job Fri 10 Sat 11 Sun 12 Mon …" at bounding box center [662, 365] width 1325 height 453
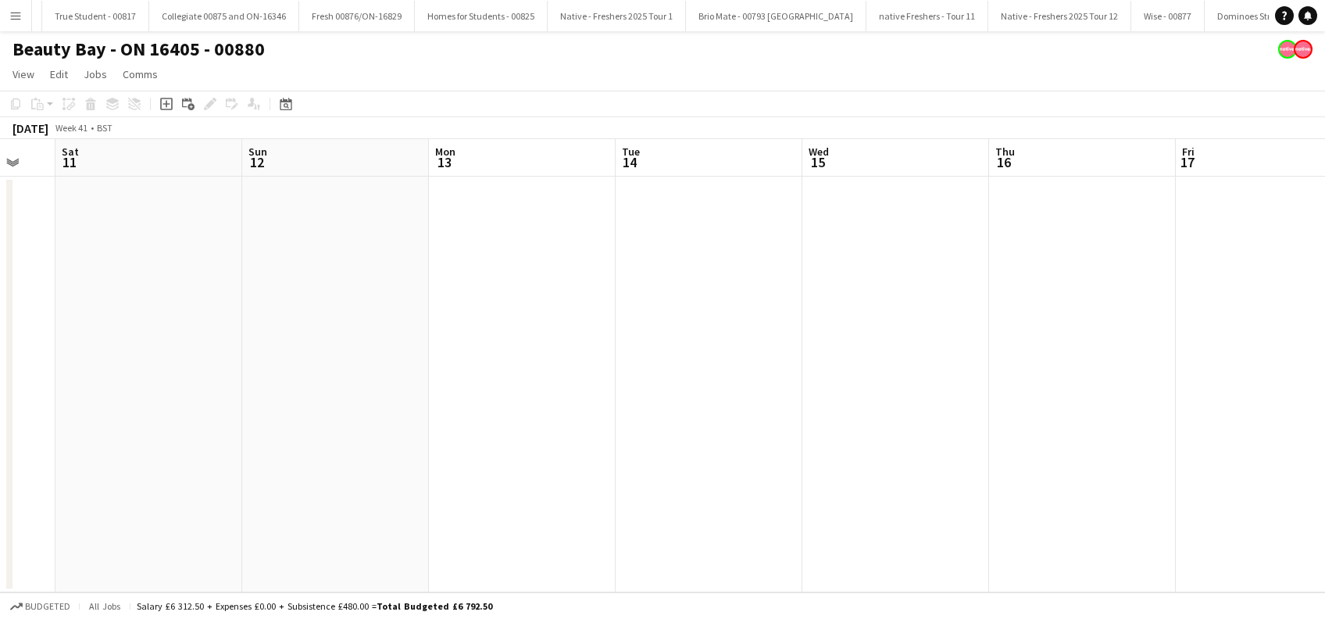
drag, startPoint x: 1025, startPoint y: 503, endPoint x: 508, endPoint y: 503, distance: 517.1
click at [508, 503] on app-calendar-viewport "Wed 8 2/3 1 Job Thu 9 1/1 1 Job Fri 10 Sat 11 Sun 12 Mon 13 Tue 14 Wed 15 Thu 1…" at bounding box center [662, 365] width 1325 height 453
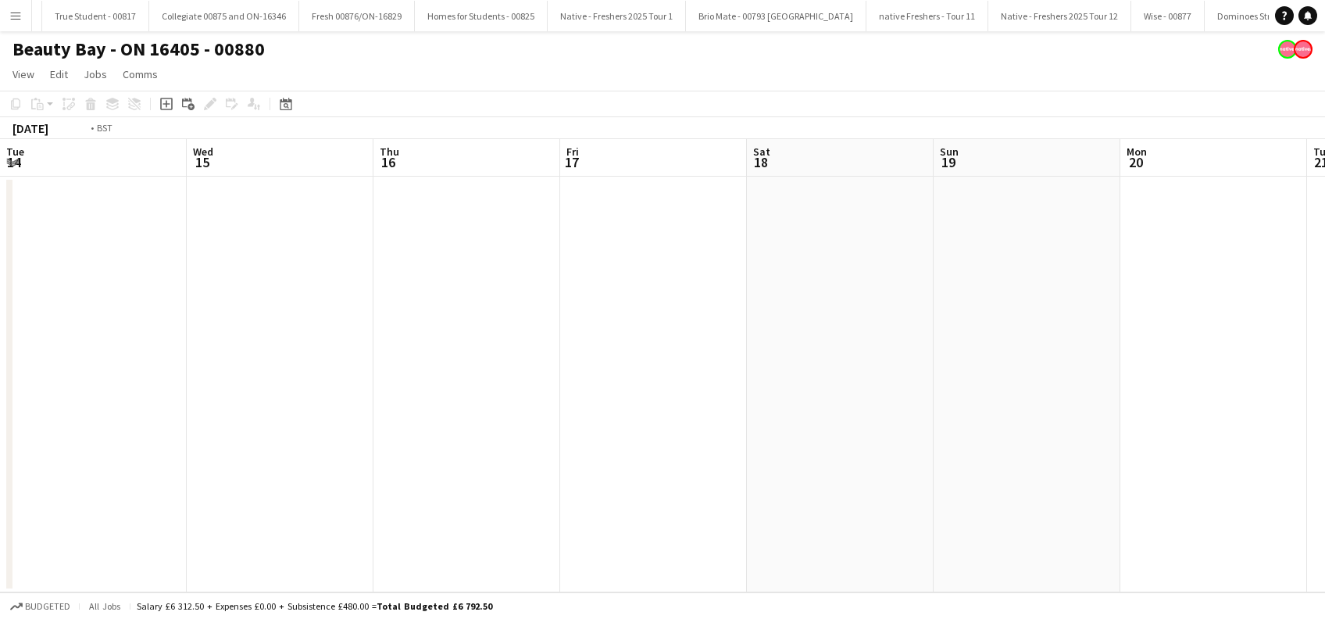
drag, startPoint x: 661, startPoint y: 509, endPoint x: 5, endPoint y: 502, distance: 655.4
click at [0, 512] on html "Menu Boards Boards Boards All jobs Status Workforce Workforce My Workforce Recr…" at bounding box center [662, 309] width 1325 height 619
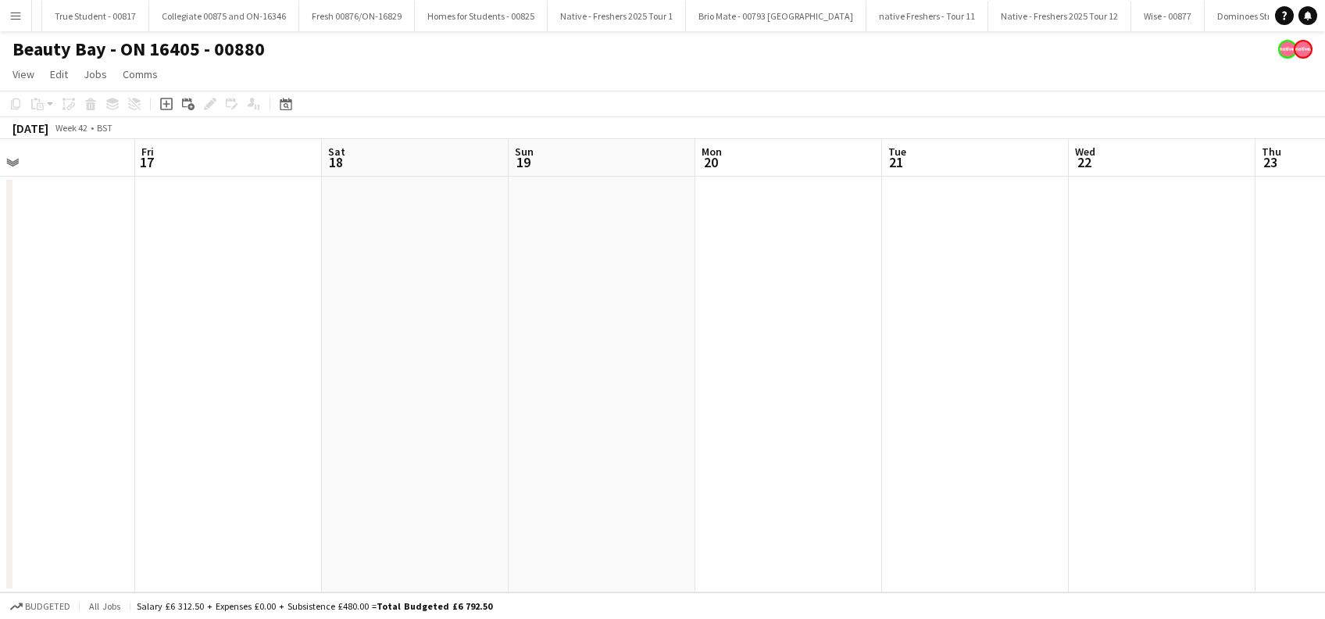
drag, startPoint x: 679, startPoint y: 482, endPoint x: 1194, endPoint y: 490, distance: 514.8
click at [1194, 490] on app-calendar-viewport "Tue 14 Wed 15 Thu 16 Fri 17 Sat 18 Sun 19 Mon 20 Tue 21 Wed 22 Thu 23 Fri 24 Sa…" at bounding box center [662, 365] width 1325 height 453
drag, startPoint x: 758, startPoint y: 536, endPoint x: 1196, endPoint y: 531, distance: 437.5
click at [1269, 531] on app-calendar-viewport "Mon 13 Tue 14 Wed 15 Thu 16 Fri 17 Sat 18 Sun 19 Mon 20 Tue 21 Wed 22 Thu 23 Fr…" at bounding box center [662, 365] width 1325 height 453
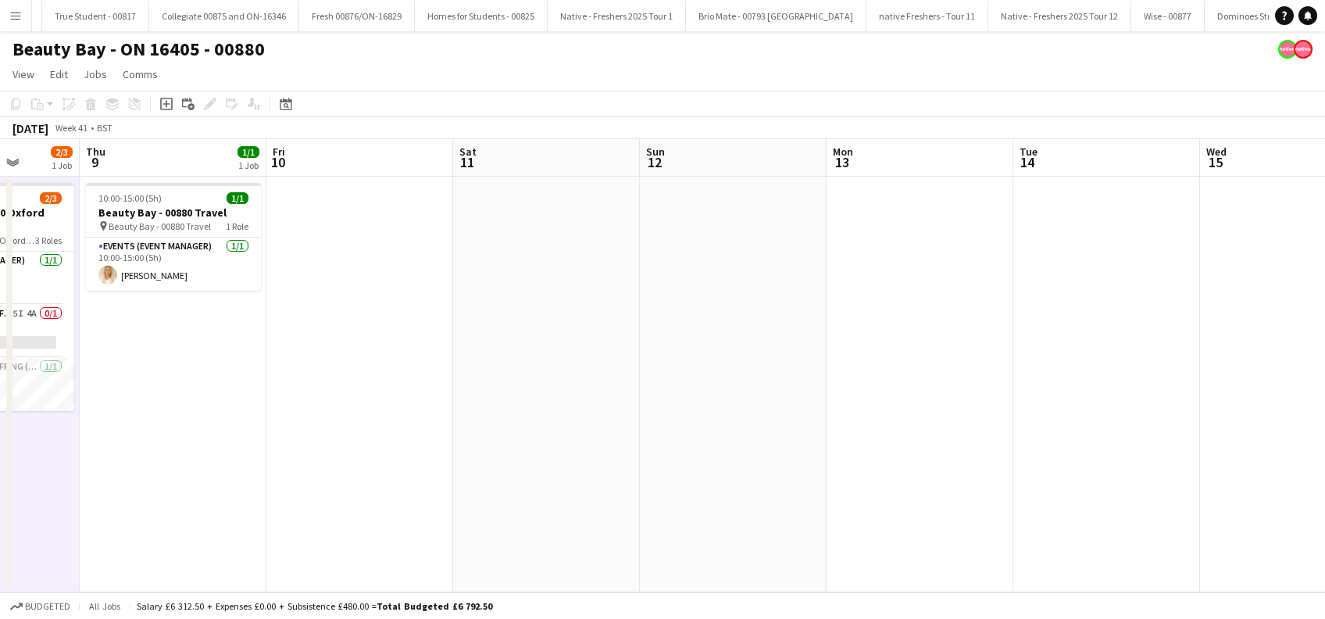
drag, startPoint x: 1328, startPoint y: 557, endPoint x: 889, endPoint y: 556, distance: 439.0
click at [1324, 556] on html "Menu Boards Boards Boards All jobs Status Workforce Workforce My Workforce Recr…" at bounding box center [662, 309] width 1325 height 619
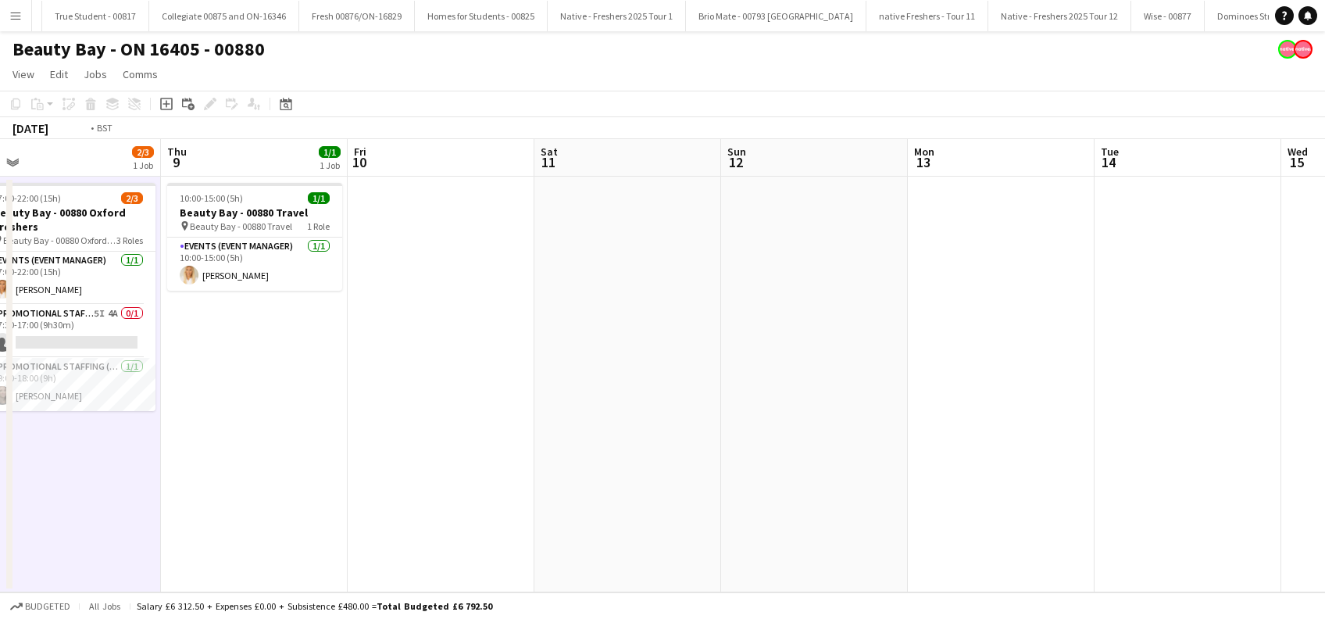
drag, startPoint x: 528, startPoint y: 555, endPoint x: 1197, endPoint y: 564, distance: 669.5
click at [1215, 564] on app-calendar-viewport "Mon 6 Tue 7 1/1 1 Job Wed 8 2/3 1 Job Thu 9 1/1 1 Job Fri 10 Sat 11 Sun 12 Mon …" at bounding box center [662, 365] width 1325 height 453
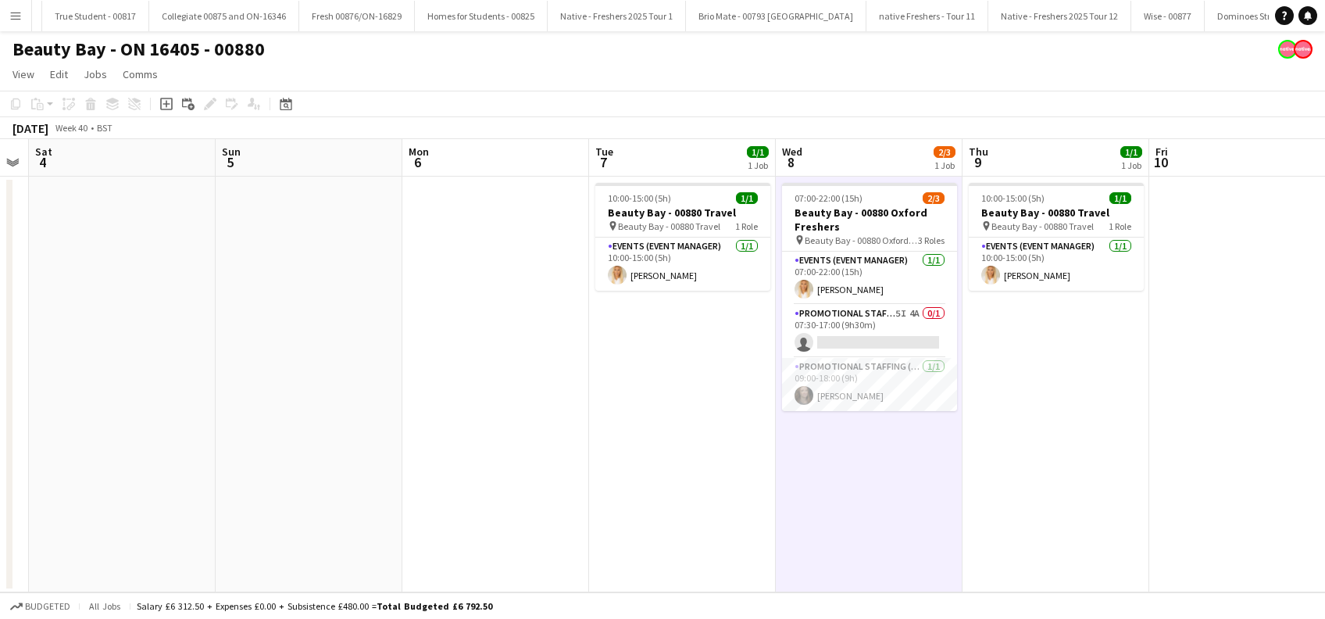
drag, startPoint x: 792, startPoint y: 545, endPoint x: 1119, endPoint y: 565, distance: 327.1
click at [1119, 566] on app-calendar-viewport "Thu 2 1/1 1 Job Fri 3 Sat 4 Sun 5 Mon 6 Tue 7 1/1 1 Job Wed 8 2/3 1 Job Thu 9 1…" at bounding box center [662, 365] width 1325 height 453
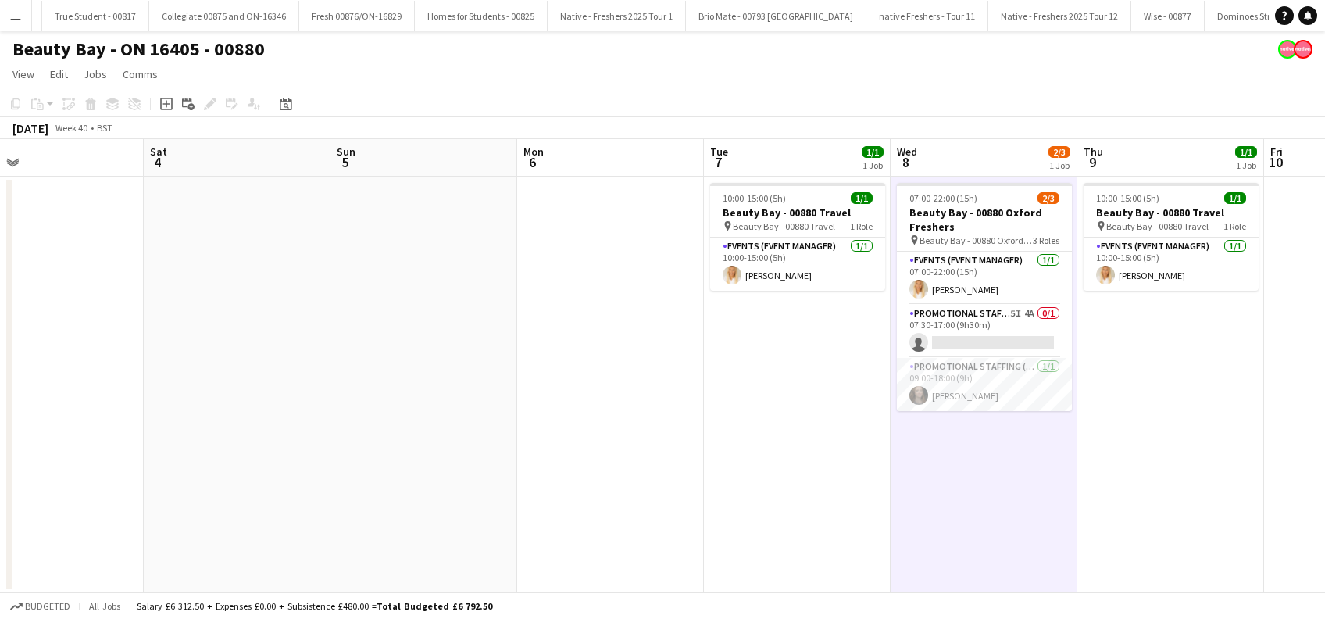
scroll to position [0, 729]
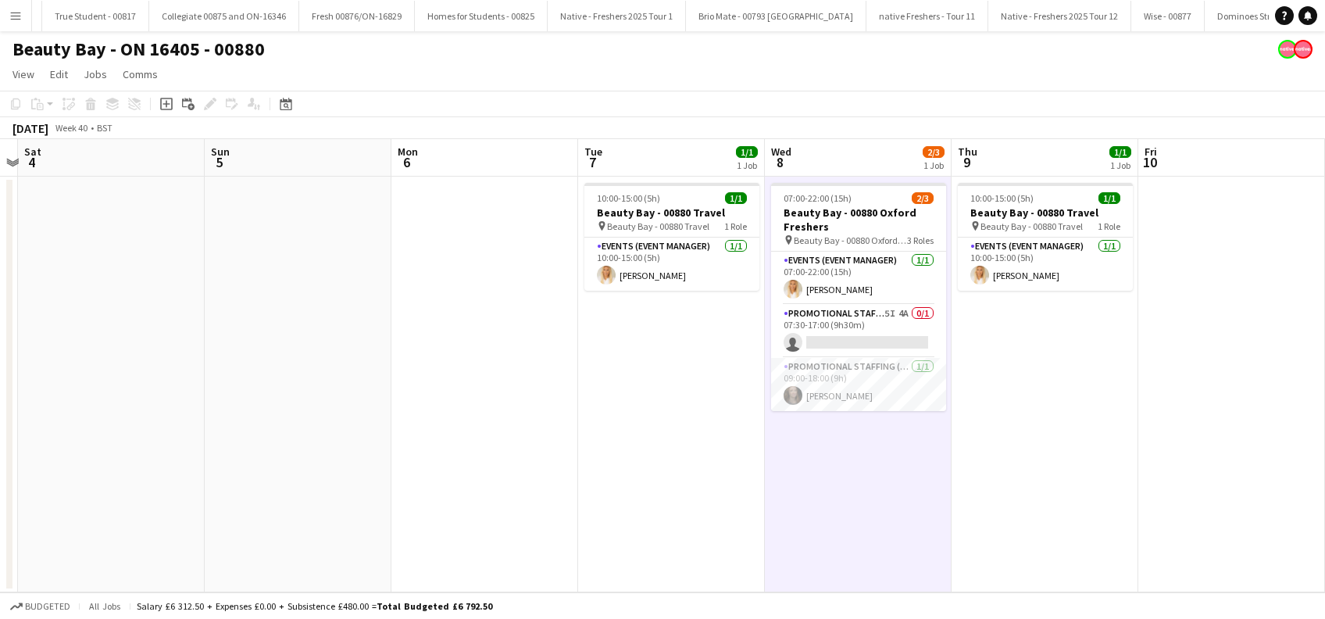
drag, startPoint x: 1037, startPoint y: 415, endPoint x: 649, endPoint y: 431, distance: 387.8
click at [649, 431] on app-calendar-viewport "Tue 30 1/1 1 Job Wed 1 3/3 1 Job Thu 2 1/1 1 Job Fri 3 Sat 4 Sun 5 Mon 6 Tue 7 …" at bounding box center [662, 365] width 1325 height 453
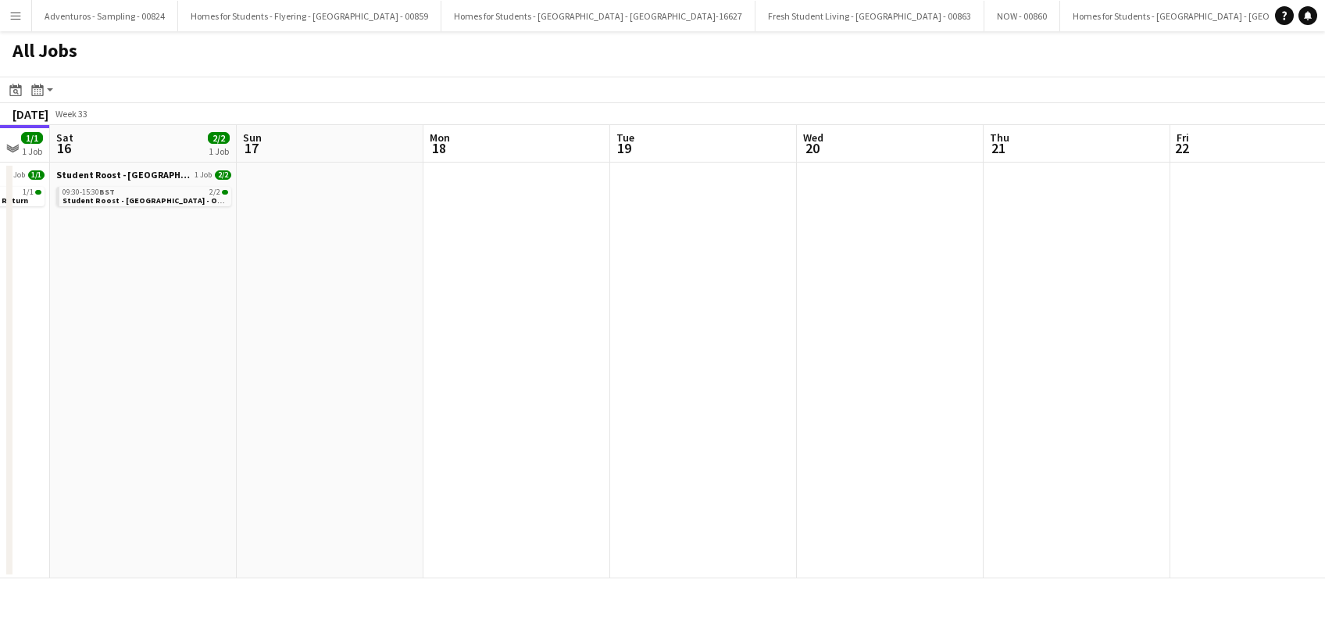
drag, startPoint x: 598, startPoint y: 434, endPoint x: 275, endPoint y: 447, distance: 323.7
click at [273, 447] on app-calendar-viewport "Tue 12 1/1 1 Job Wed 13 3/3 1 Job Thu 14 3/3 1 Job Fri 15 1/1 1 Job Sat 16 2/2 …" at bounding box center [662, 351] width 1325 height 453
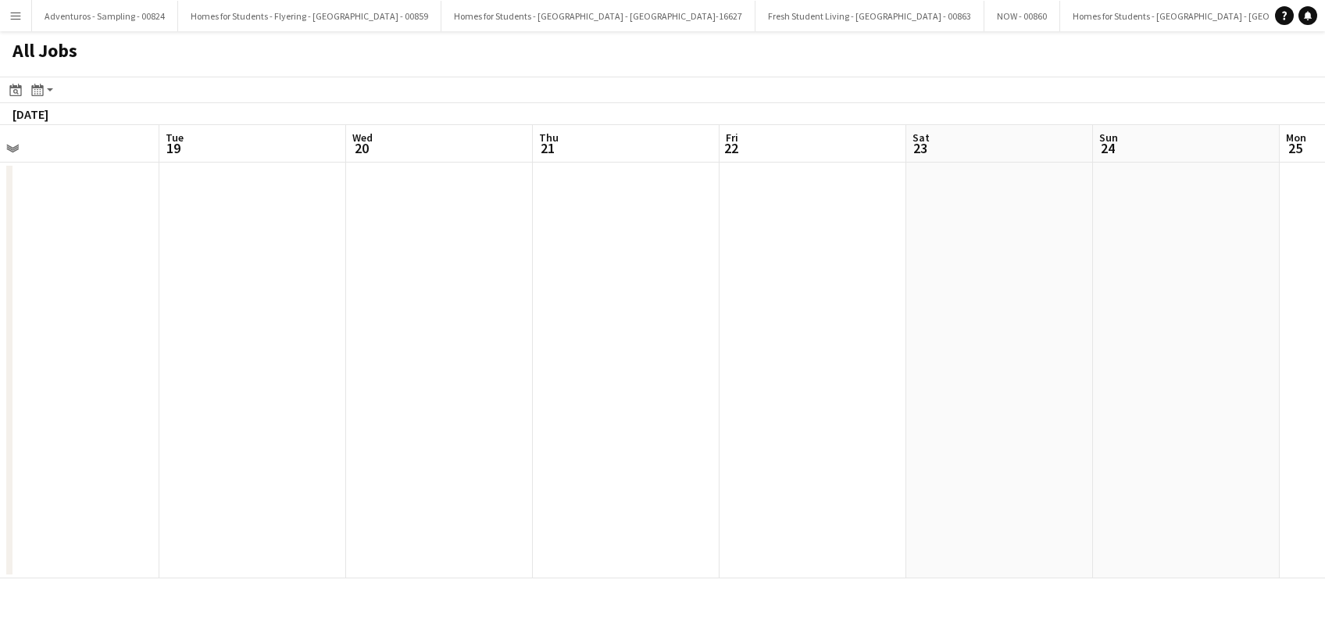
drag, startPoint x: 637, startPoint y: 413, endPoint x: 205, endPoint y: 484, distance: 437.7
click at [187, 485] on app-calendar-viewport "Thu 14 3/3 1 Job Fri 15 1/1 1 Job Sat 16 2/2 1 Job Sun 17 Mon 18 Tue 19 Wed 20 …" at bounding box center [662, 351] width 1325 height 453
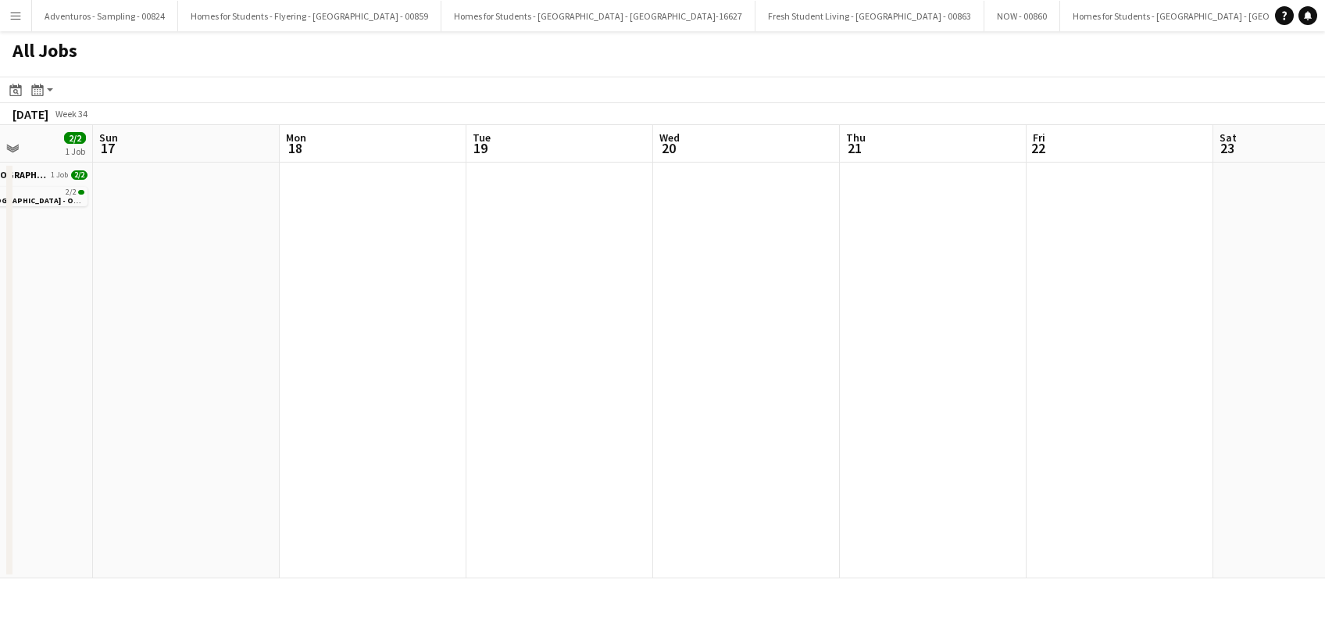
drag, startPoint x: 645, startPoint y: 446, endPoint x: 184, endPoint y: 485, distance: 463.3
click at [184, 485] on app-calendar-viewport "Thu 14 3/3 1 Job Fri 15 1/1 1 Job Sat 16 2/2 1 Job Sun 17 Mon 18 Tue 19 Wed 20 …" at bounding box center [662, 351] width 1325 height 453
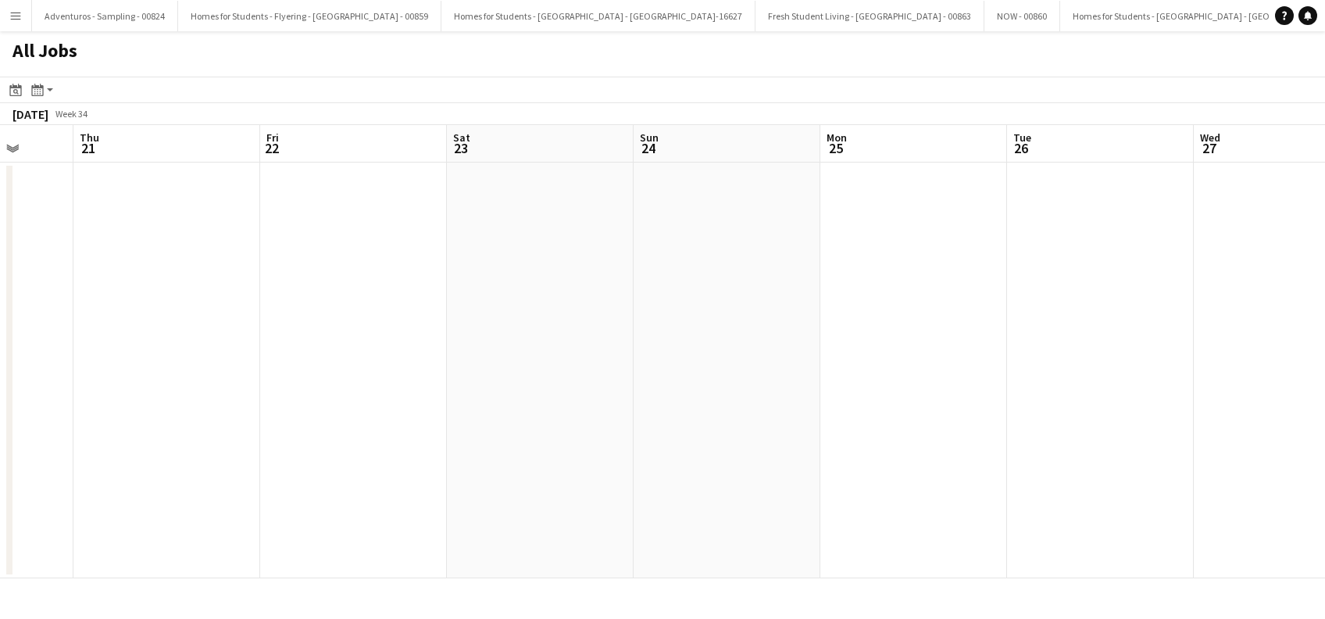
click at [166, 460] on app-all-jobs "All Jobs Date picker [DATE] [DATE] [DATE] M [DATE] T [DATE] W [DATE] T [DATE] F…" at bounding box center [662, 304] width 1325 height 547
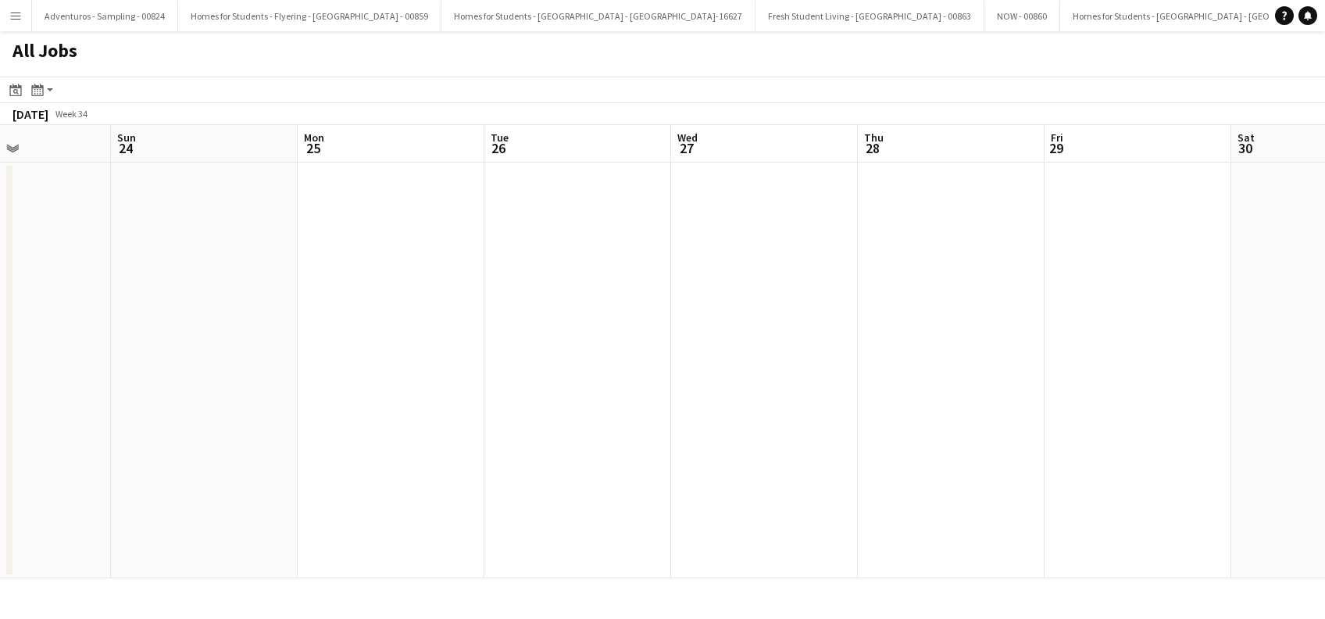
drag, startPoint x: 473, startPoint y: 455, endPoint x: 514, endPoint y: 409, distance: 62.0
click at [306, 463] on app-calendar-viewport "Wed 20 Thu 21 Fri 22 Sat 23 Sun 24 Mon 25 Tue 26 Wed 27 Thu 28 Fri 29 Sat 30 Su…" at bounding box center [662, 351] width 1325 height 453
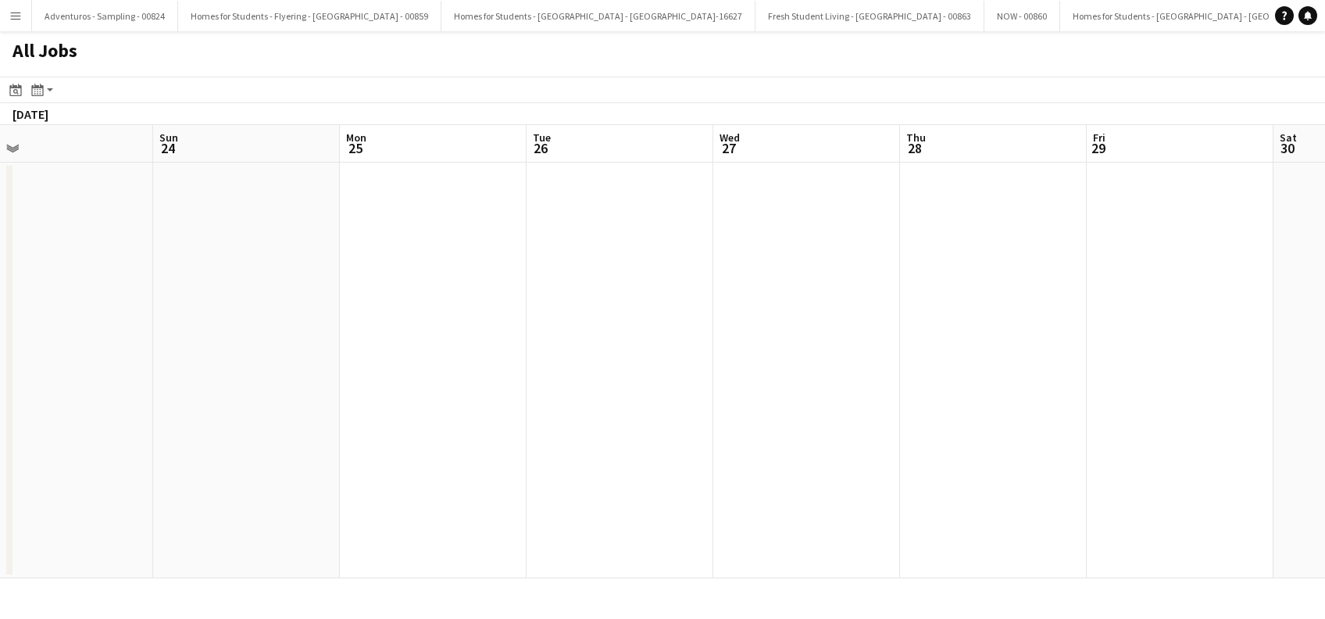
drag, startPoint x: 654, startPoint y: 412, endPoint x: 526, endPoint y: 419, distance: 127.5
click at [305, 444] on app-calendar-viewport "Wed 20 Thu 21 Fri 22 Sat 23 Sun 24 Mon 25 Tue 26 Wed 27 Thu 28 Fri 29 Sat 30 Su…" at bounding box center [662, 351] width 1325 height 453
drag, startPoint x: 472, startPoint y: 444, endPoint x: 208, endPoint y: 461, distance: 264.5
click at [208, 461] on app-all-jobs "All Jobs Date picker [DATE] [DATE] [DATE] M [DATE] T [DATE] W [DATE] T [DATE] F…" at bounding box center [662, 304] width 1325 height 547
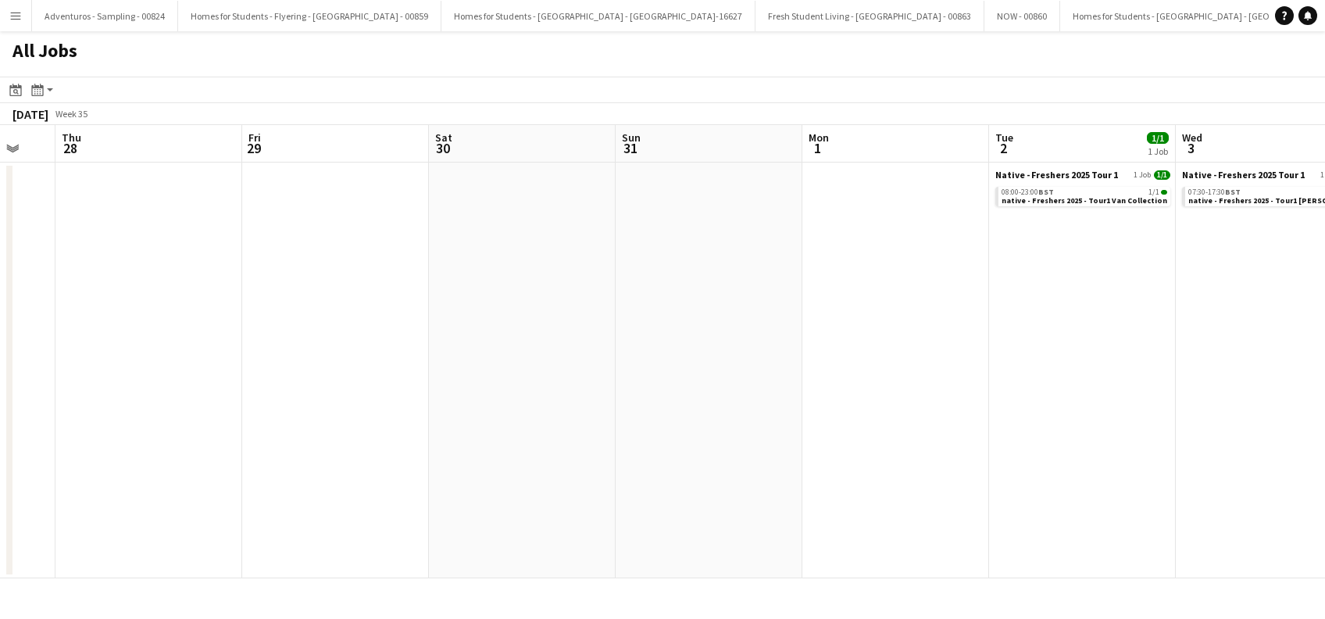
drag, startPoint x: 387, startPoint y: 453, endPoint x: 305, endPoint y: 444, distance: 83.3
click at [293, 450] on app-calendar-viewport "Sun 24 Mon 25 Tue 26 Wed 27 Thu 28 Fri 29 Sat 30 Sun 31 Mon 1 Tue 2 1/1 1 Job W…" at bounding box center [662, 351] width 1325 height 453
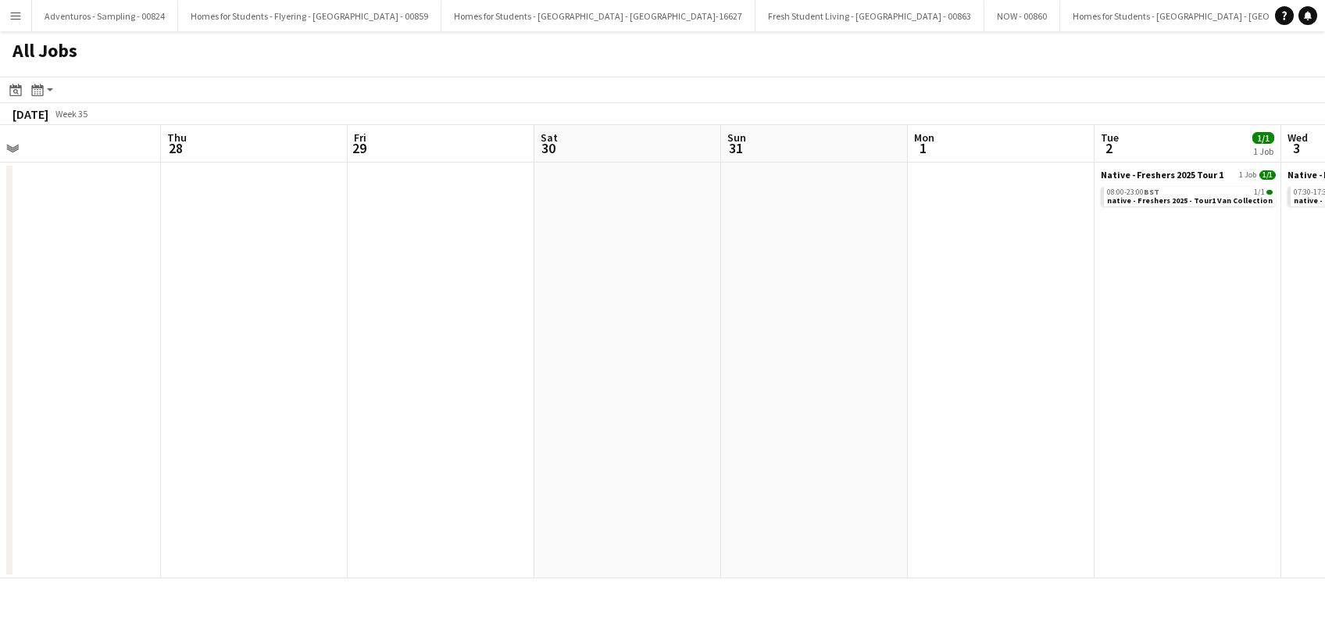
click at [437, 434] on app-calendar-viewport "Sun 24 Mon 25 Tue 26 Wed 27 Thu 28 Fri 29 Sat 30 Sun 31 Mon 1 Tue 2 1/1 1 Job W…" at bounding box center [662, 351] width 1325 height 453
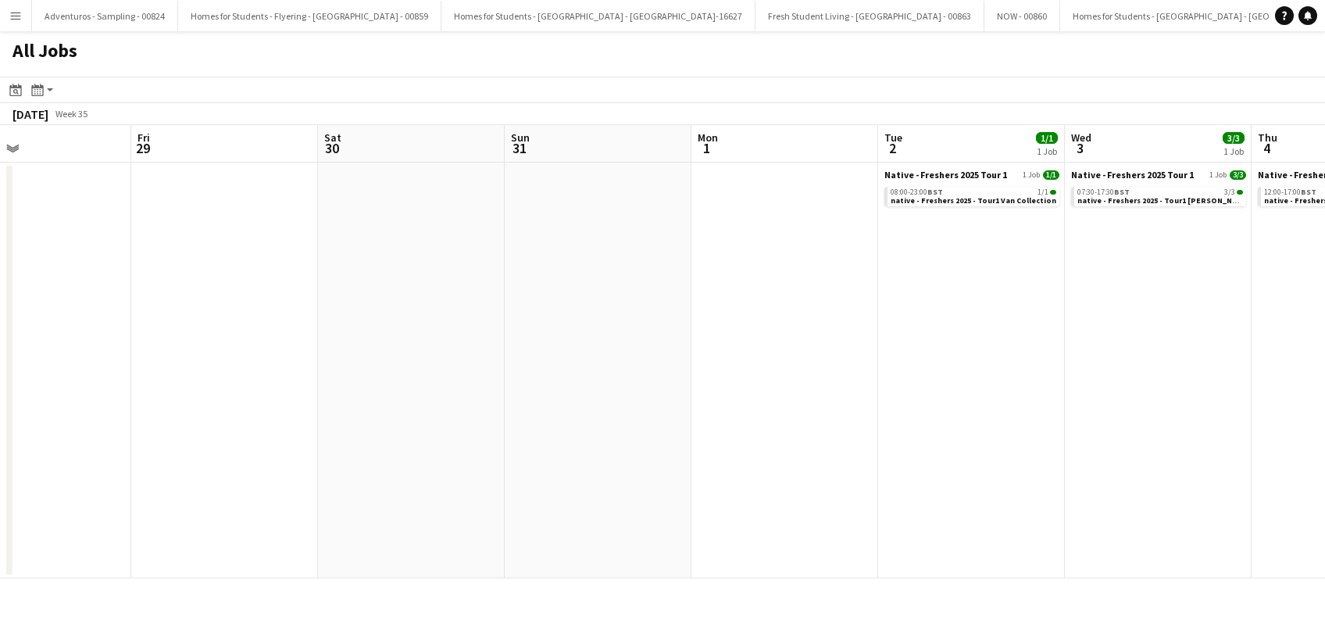
click at [232, 444] on app-all-jobs "All Jobs Date picker [DATE] [DATE] [DATE] M [DATE] T [DATE] W [DATE] T [DATE] F…" at bounding box center [662, 304] width 1325 height 547
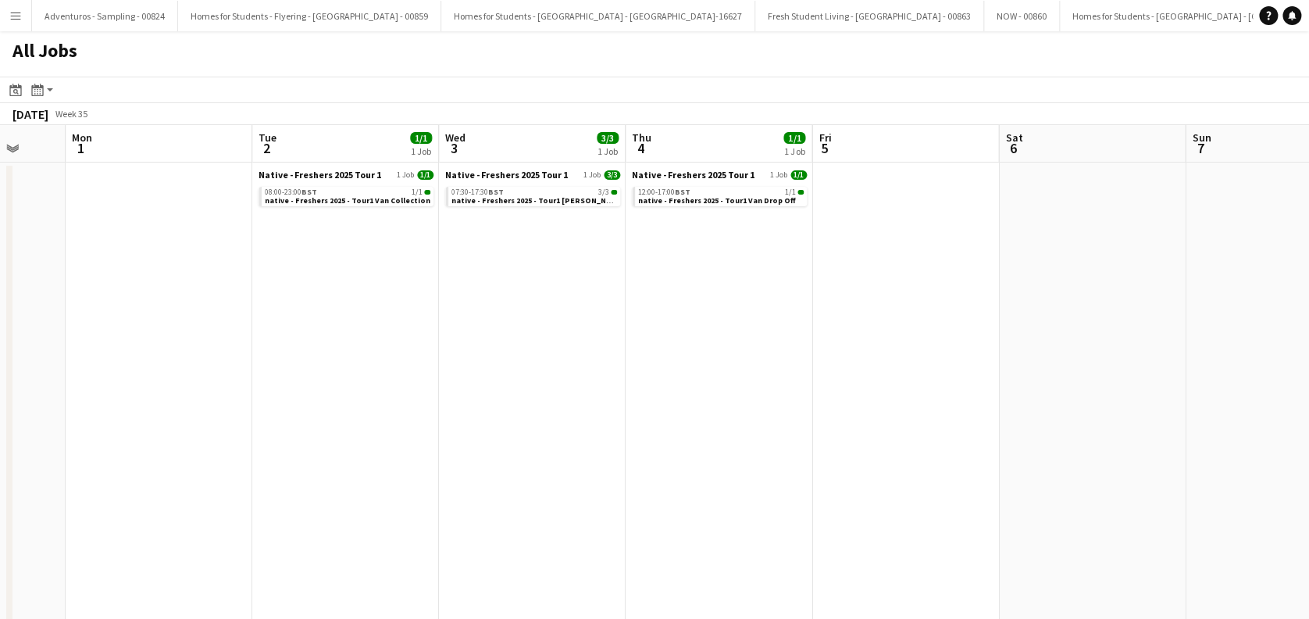
drag, startPoint x: 631, startPoint y: 377, endPoint x: 342, endPoint y: 451, distance: 298.4
click at [342, 451] on app-calendar-viewport "Thu 28 Fri 29 Sat 30 Sun 31 Mon 1 Tue 2 1/1 1 Job Wed 3 3/3 1 Job Thu 4 1/1 1 J…" at bounding box center [654, 572] width 1309 height 894
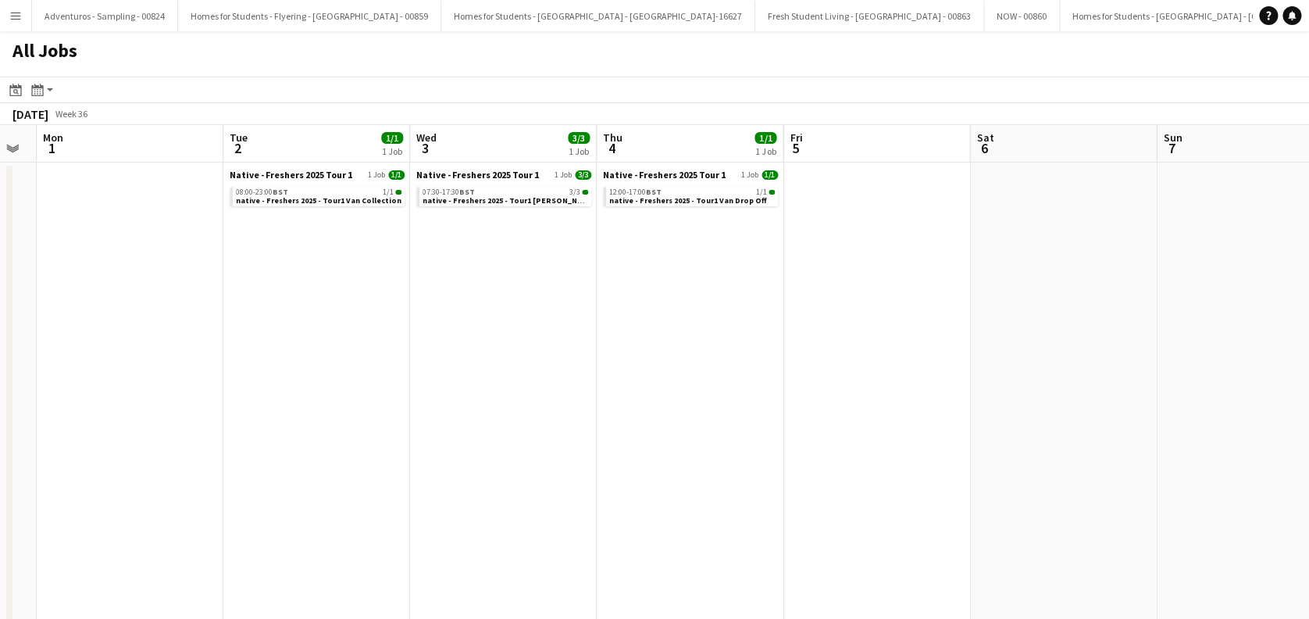
drag, startPoint x: 673, startPoint y: 387, endPoint x: 529, endPoint y: 407, distance: 145.1
click at [308, 454] on app-calendar-viewport "Thu 28 Fri 29 Sat 30 Sun 31 Mon 1 Tue 2 1/1 1 Job Wed 3 3/3 1 Job Thu 4 1/1 1 J…" at bounding box center [654, 572] width 1309 height 894
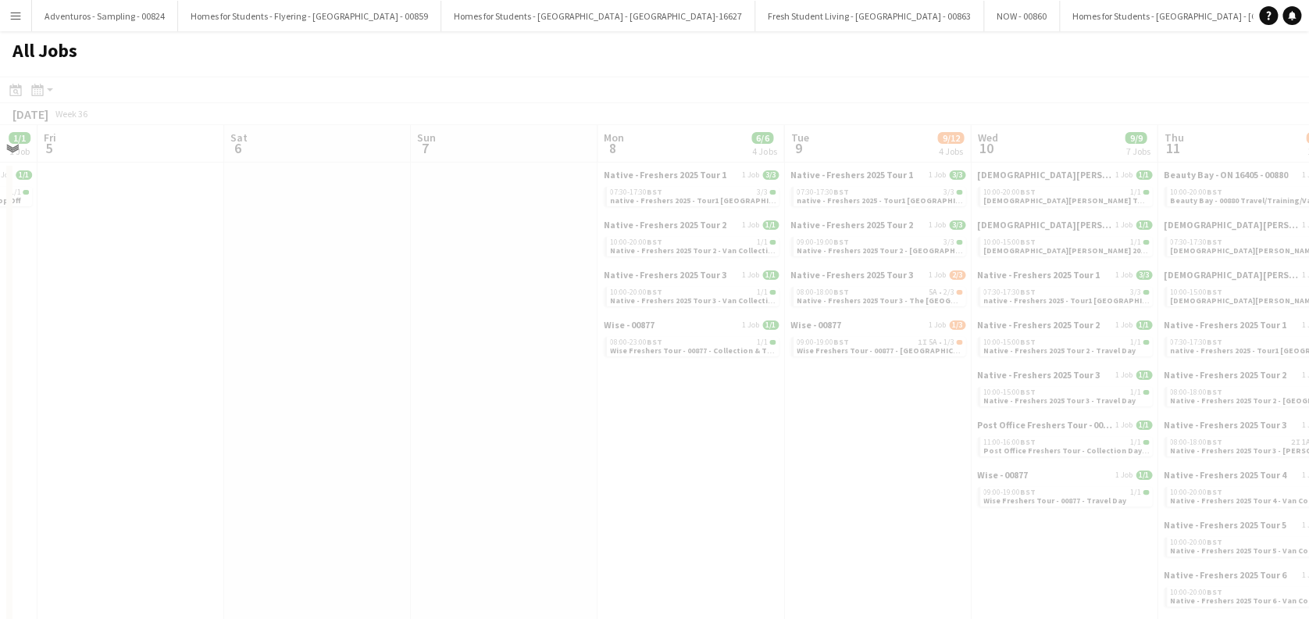
scroll to position [0, 492]
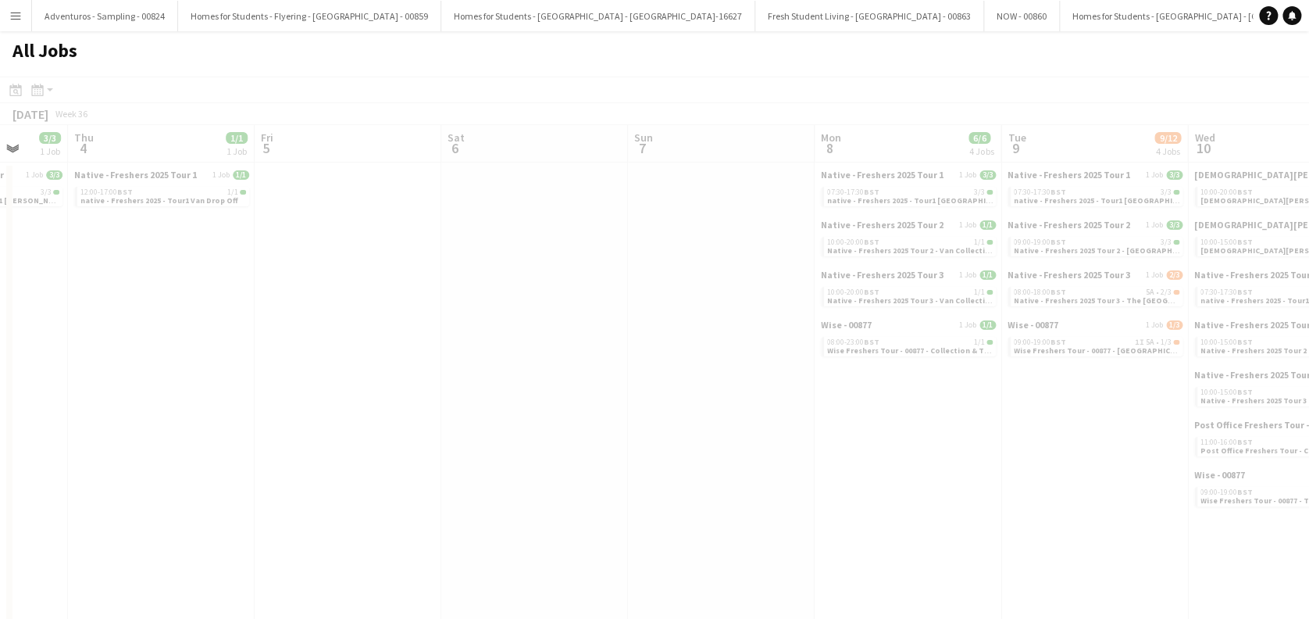
drag, startPoint x: 537, startPoint y: 462, endPoint x: 456, endPoint y: 450, distance: 81.4
click at [402, 478] on app-all-jobs "All Jobs Date picker [DATE] [DATE] [DATE] M [DATE] T [DATE] W [DATE] T [DATE] F…" at bounding box center [654, 524] width 1309 height 987
drag, startPoint x: 146, startPoint y: 459, endPoint x: 316, endPoint y: 448, distance: 170.6
click at [173, 459] on div at bounding box center [654, 570] width 1309 height 987
drag, startPoint x: 540, startPoint y: 419, endPoint x: 287, endPoint y: 421, distance: 252.3
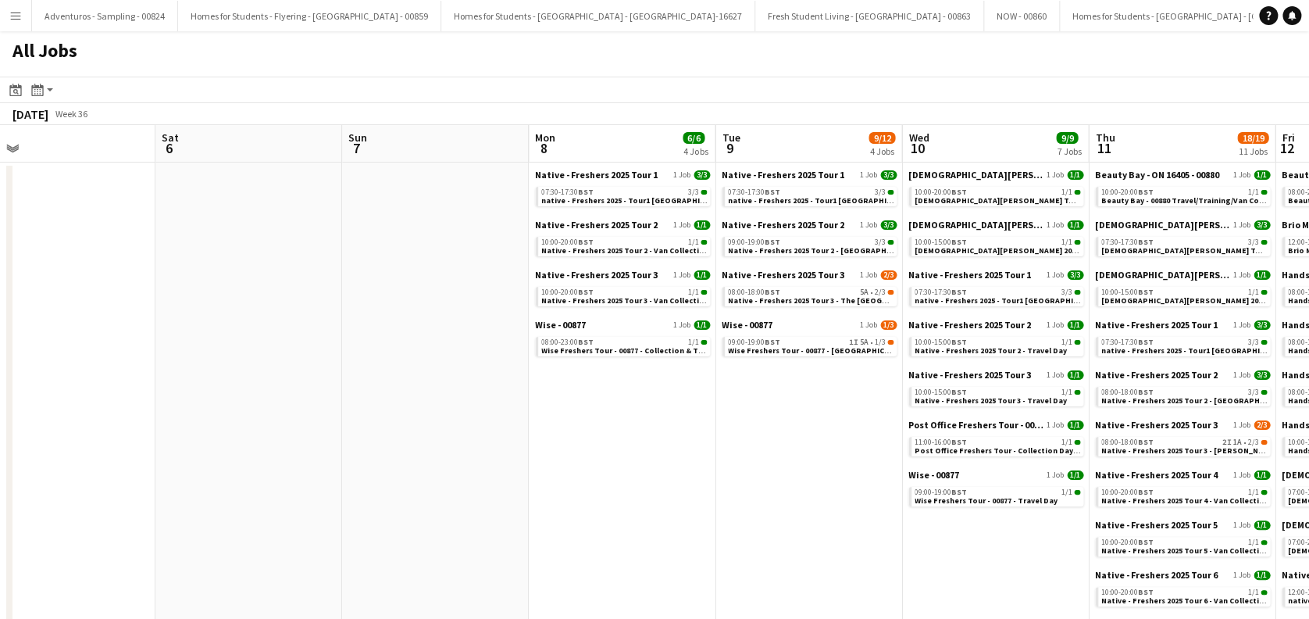
drag, startPoint x: 486, startPoint y: 381, endPoint x: 460, endPoint y: 394, distance: 28.6
click at [199, 446] on app-calendar-viewport "Mon 1 Tue 2 1/1 1 Job Wed 3 3/3 1 Job Thu 4 1/1 1 Job Fri 5 Sat 6 Sun 7 Mon 8 6…" at bounding box center [654, 598] width 1309 height 947
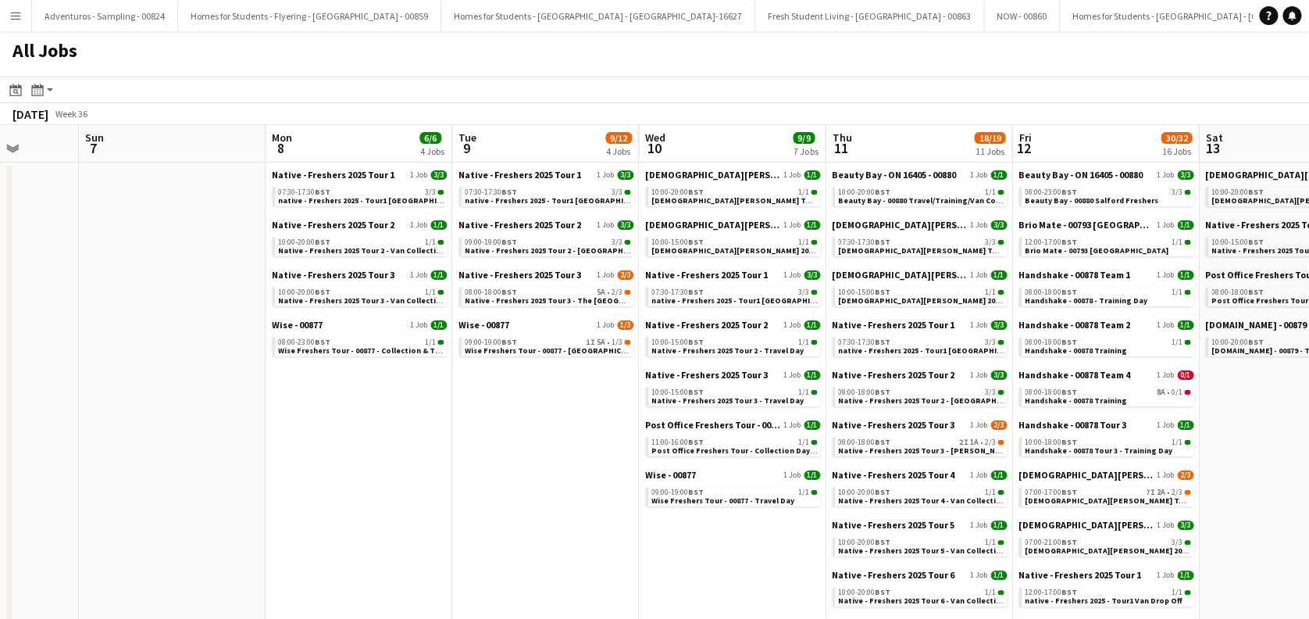
click at [187, 444] on app-calendar-viewport "Wed 3 3/3 1 Job Thu 4 1/1 1 Job Fri 5 Sat 6 Sun 7 Mon 8 6/6 4 Jobs Tue 9 9/12 4…" at bounding box center [654, 598] width 1309 height 947
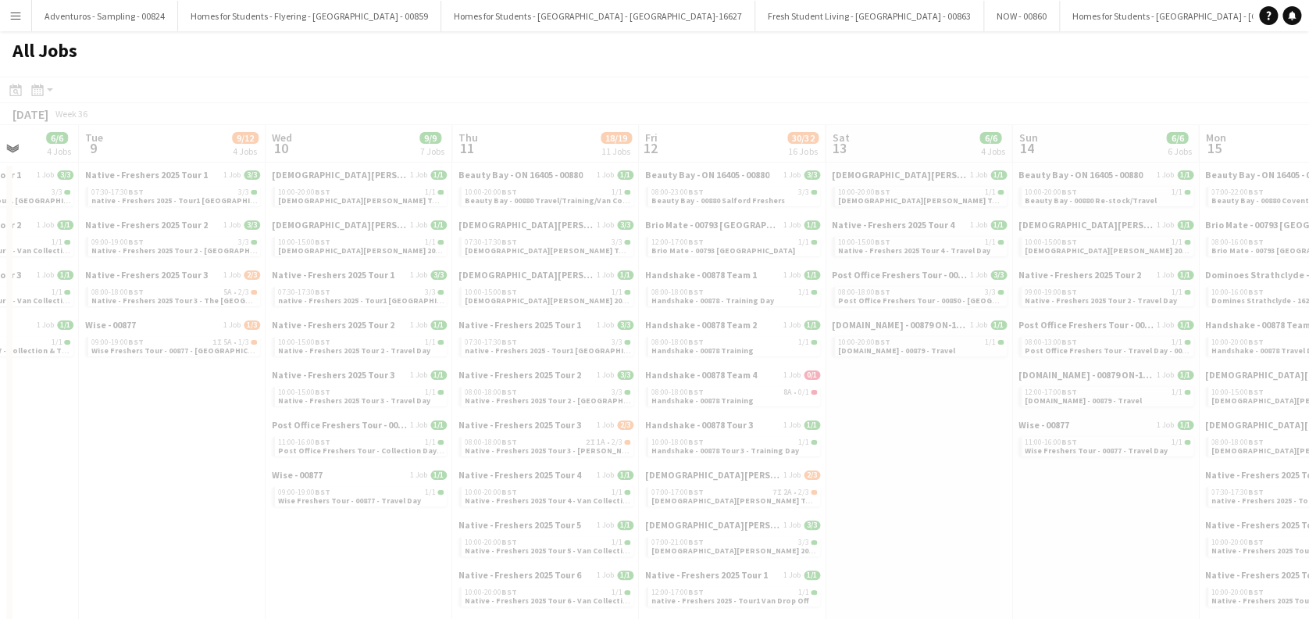
scroll to position [0, 419]
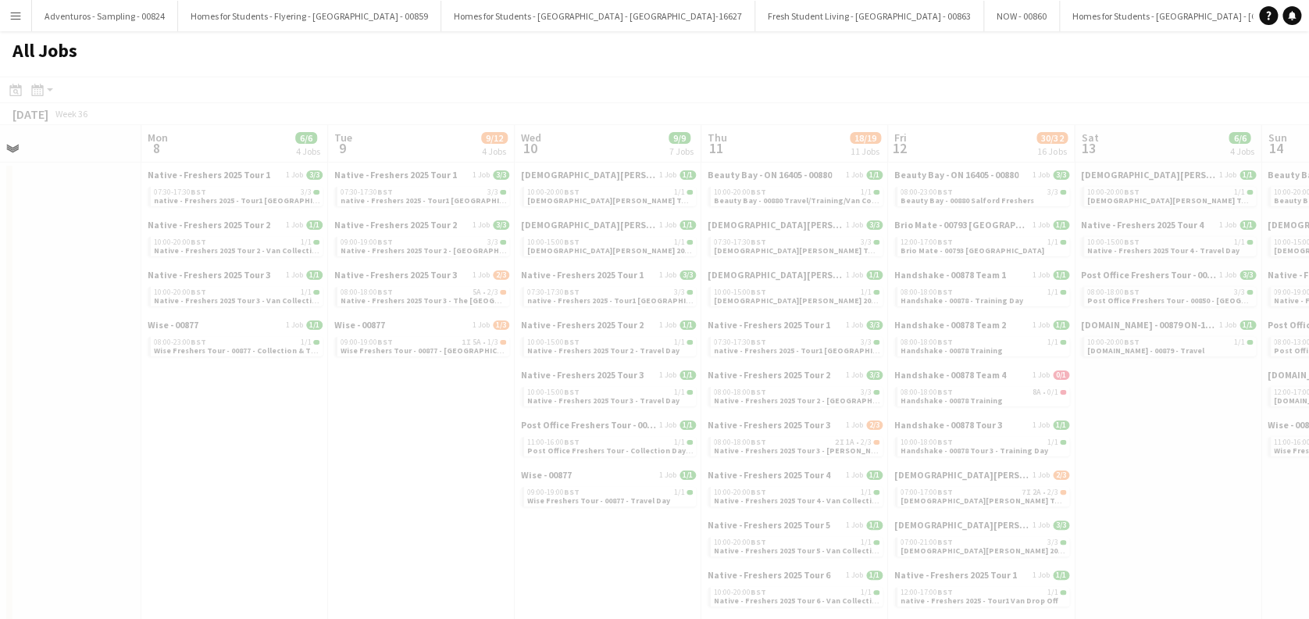
drag, startPoint x: 556, startPoint y: 445, endPoint x: 306, endPoint y: 460, distance: 250.4
click at [306, 460] on app-all-jobs "All Jobs Date picker [DATE] [DATE] [DATE] M [DATE] T [DATE] W [DATE] T [DATE] F…" at bounding box center [654, 551] width 1309 height 1040
click at [450, 471] on div at bounding box center [654, 597] width 1309 height 1040
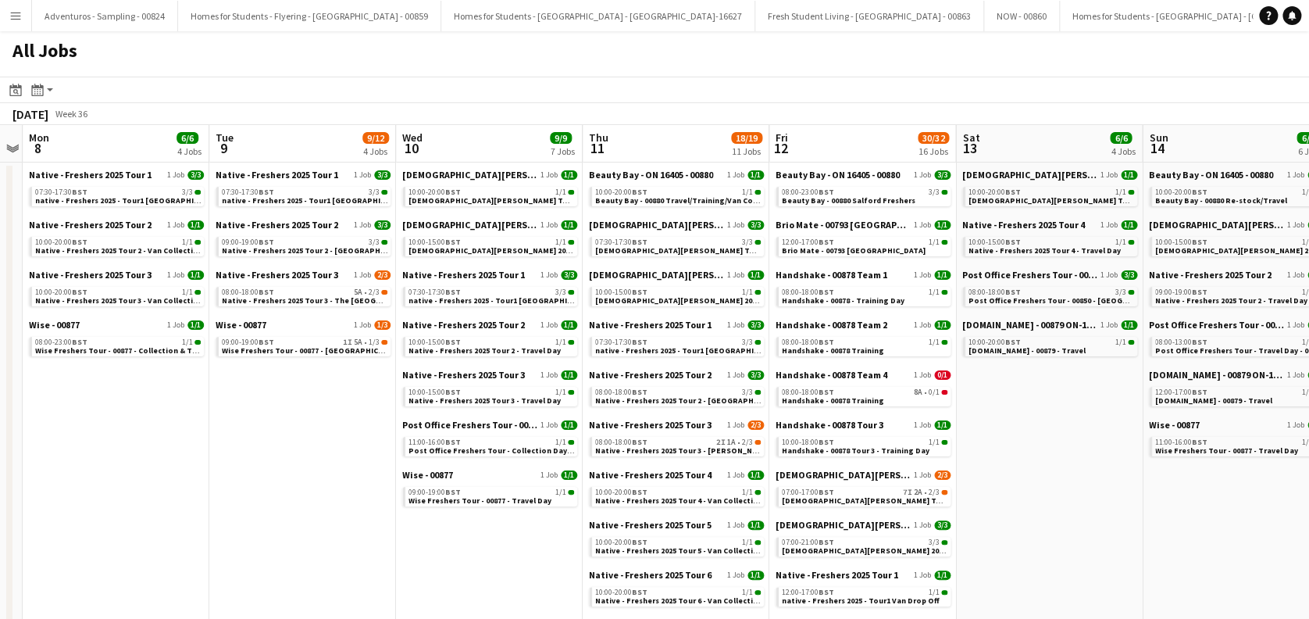
scroll to position [0, 539]
drag, startPoint x: 456, startPoint y: 465, endPoint x: 335, endPoint y: 492, distance: 124.1
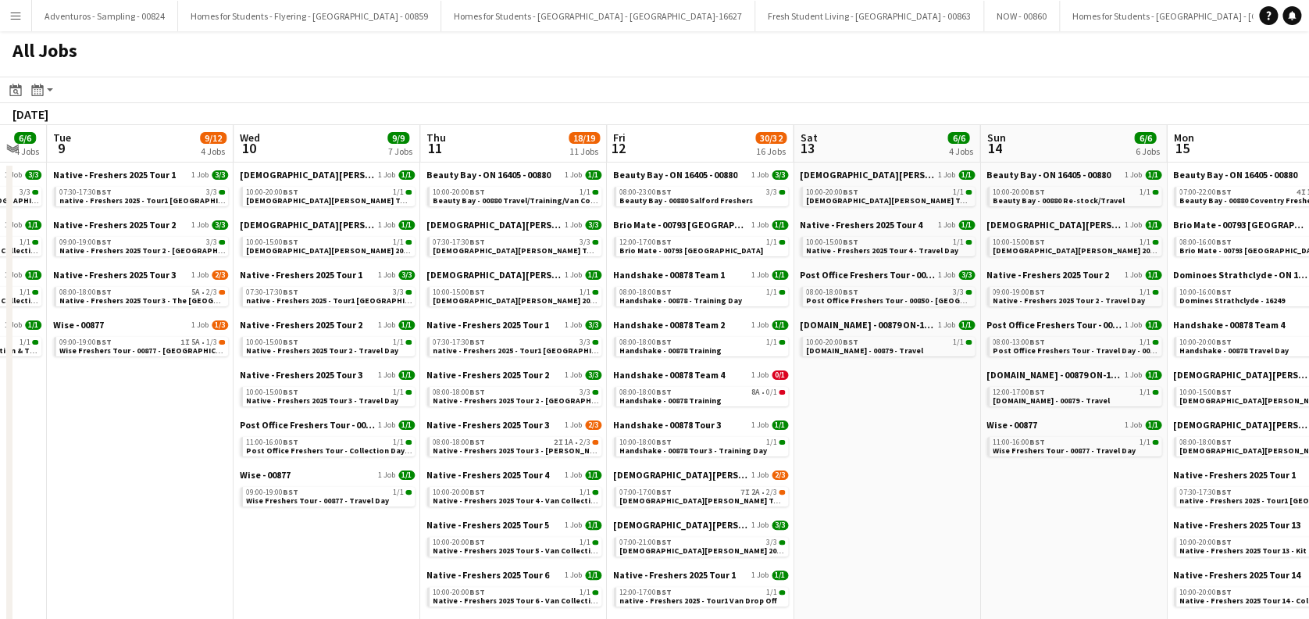
drag, startPoint x: 498, startPoint y: 553, endPoint x: 333, endPoint y: 556, distance: 164.9
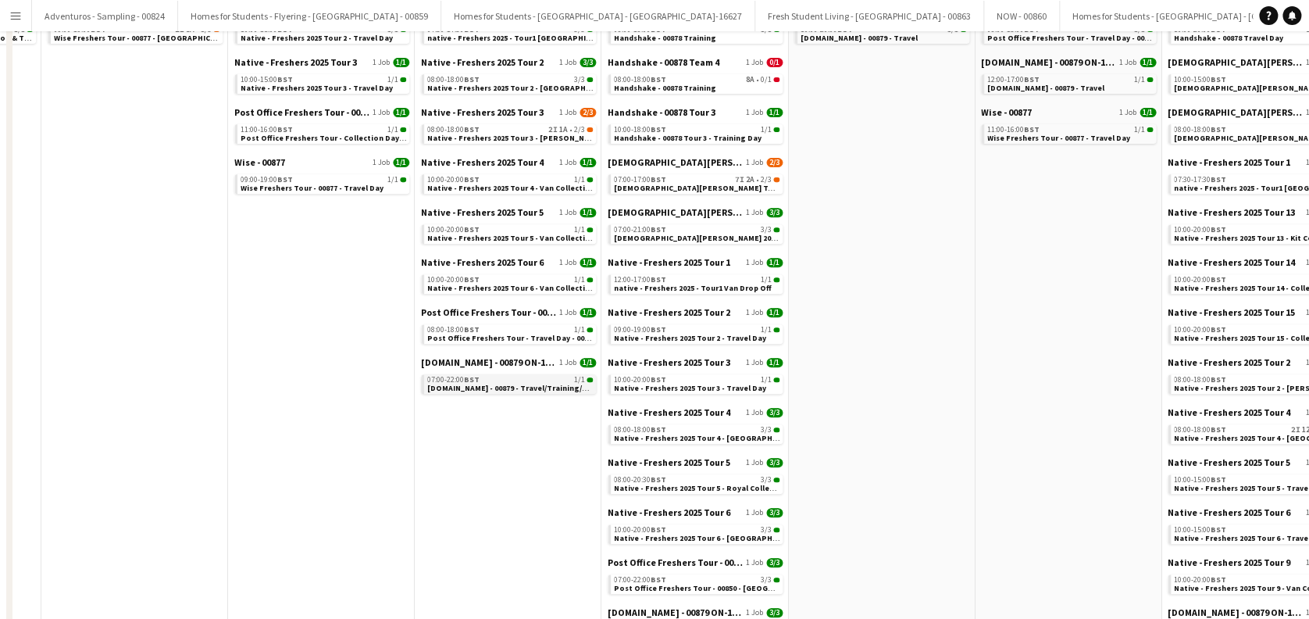
scroll to position [0, 0]
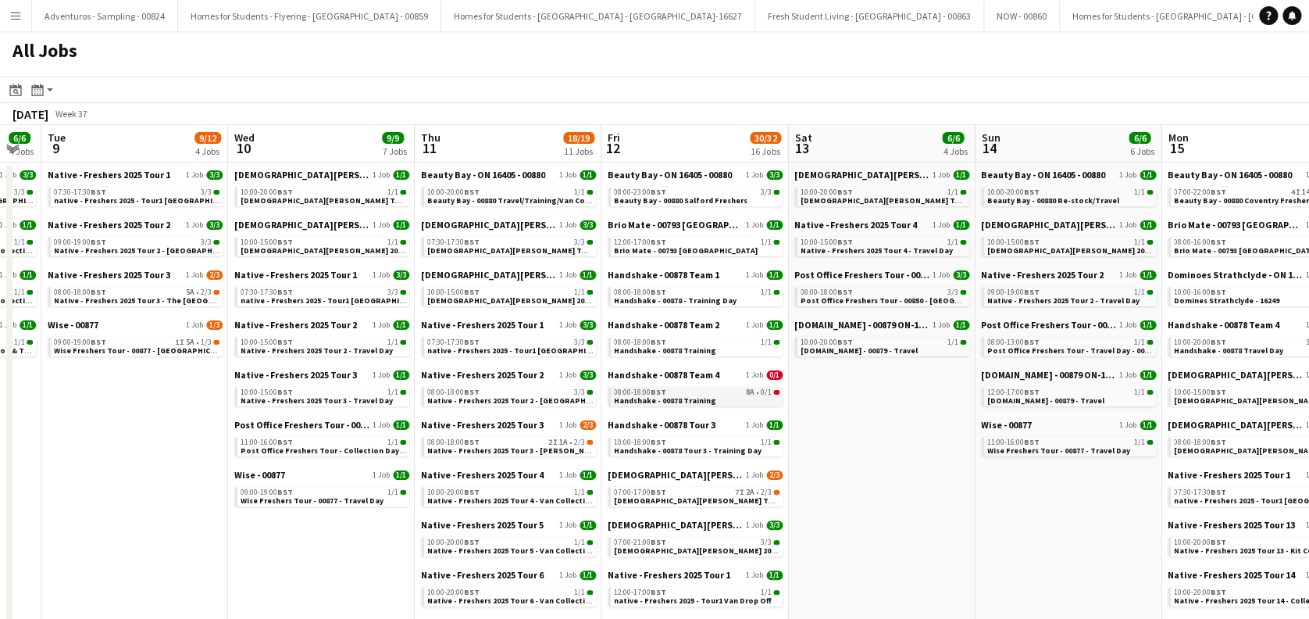
click at [688, 404] on span "Handshake - 00878 Training" at bounding box center [665, 400] width 102 height 10
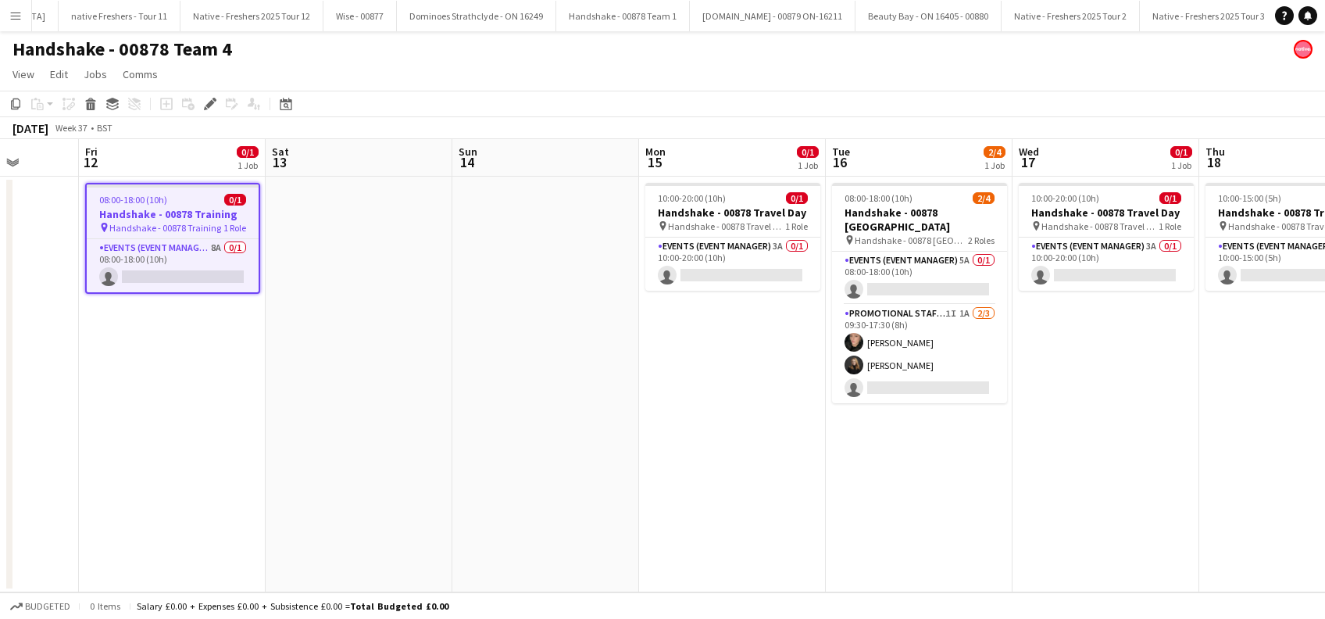
scroll to position [0, 480]
drag, startPoint x: 725, startPoint y: 459, endPoint x: 409, endPoint y: 479, distance: 317.0
click at [409, 479] on app-calendar-viewport "Tue 9 Wed 10 Thu 11 Fri 12 0/1 1 Job Sat 13 Sun 14 Mon 15 0/1 1 Job Tue 16 2/4 …" at bounding box center [662, 365] width 1325 height 453
click at [177, 281] on app-card-role "Events (Event Manager) 8A 0/1 08:00-18:00 (10h) single-neutral-actions" at bounding box center [173, 265] width 172 height 53
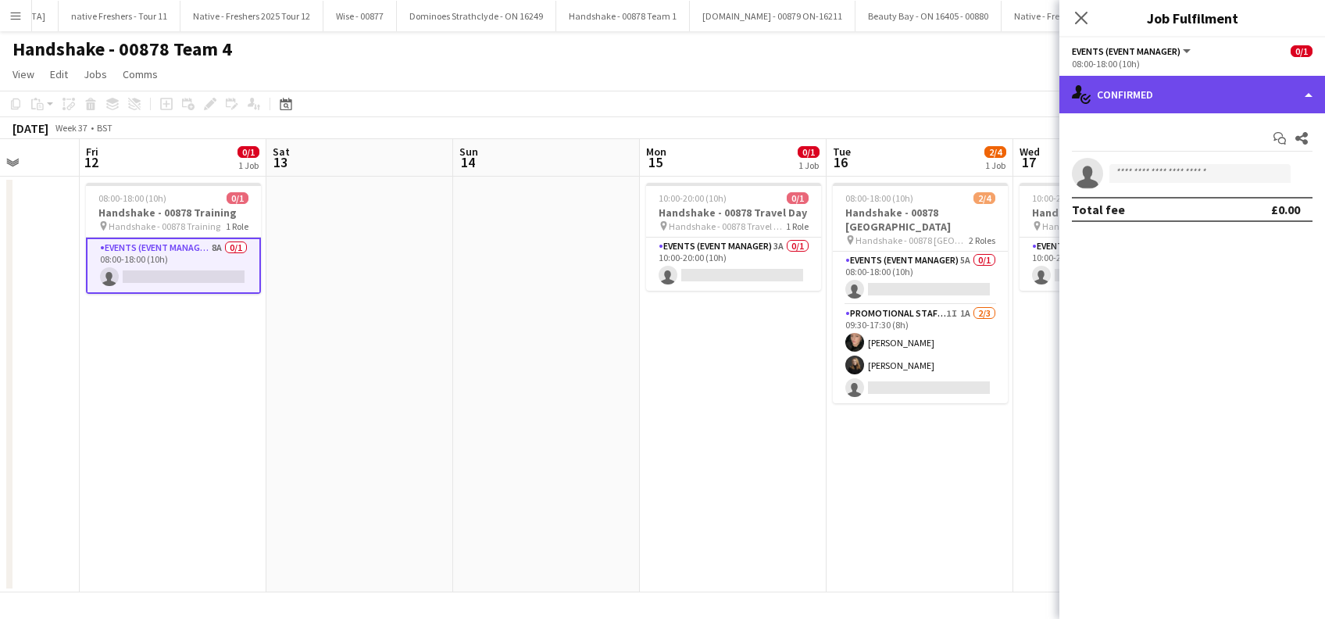
click at [1200, 104] on div "single-neutral-actions-check-2 Confirmed" at bounding box center [1192, 94] width 266 height 37
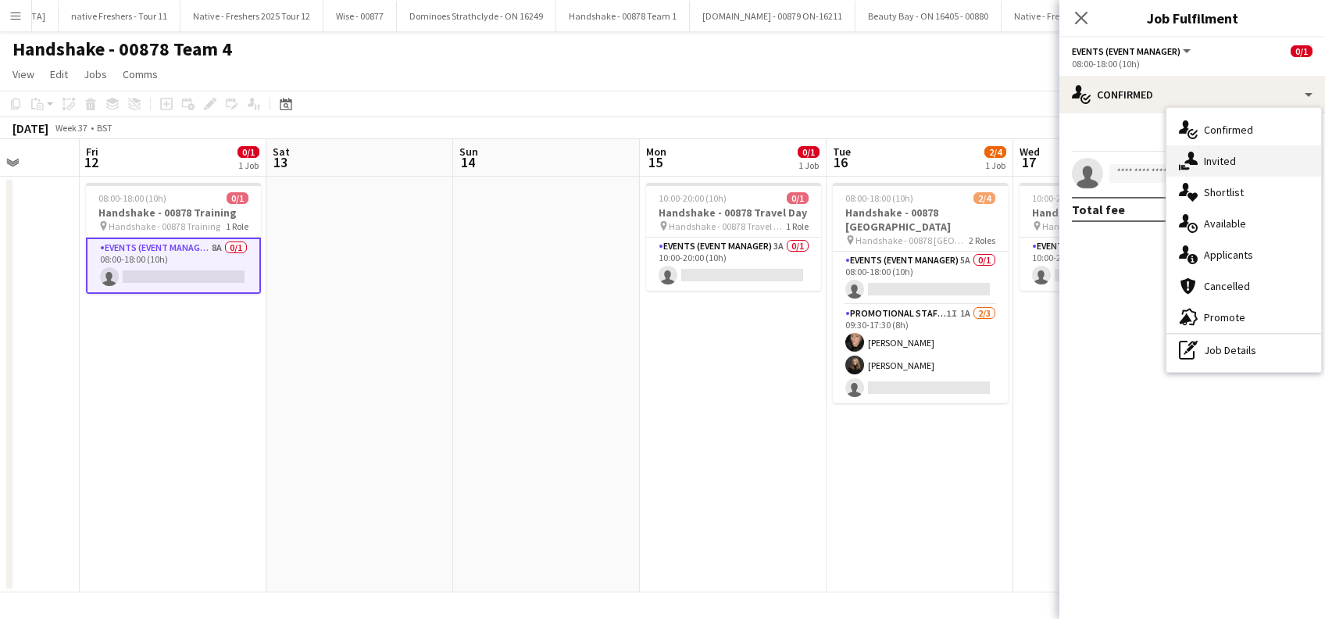
click at [1220, 165] on div "single-neutral-actions-share-1 Invited" at bounding box center [1243, 160] width 155 height 31
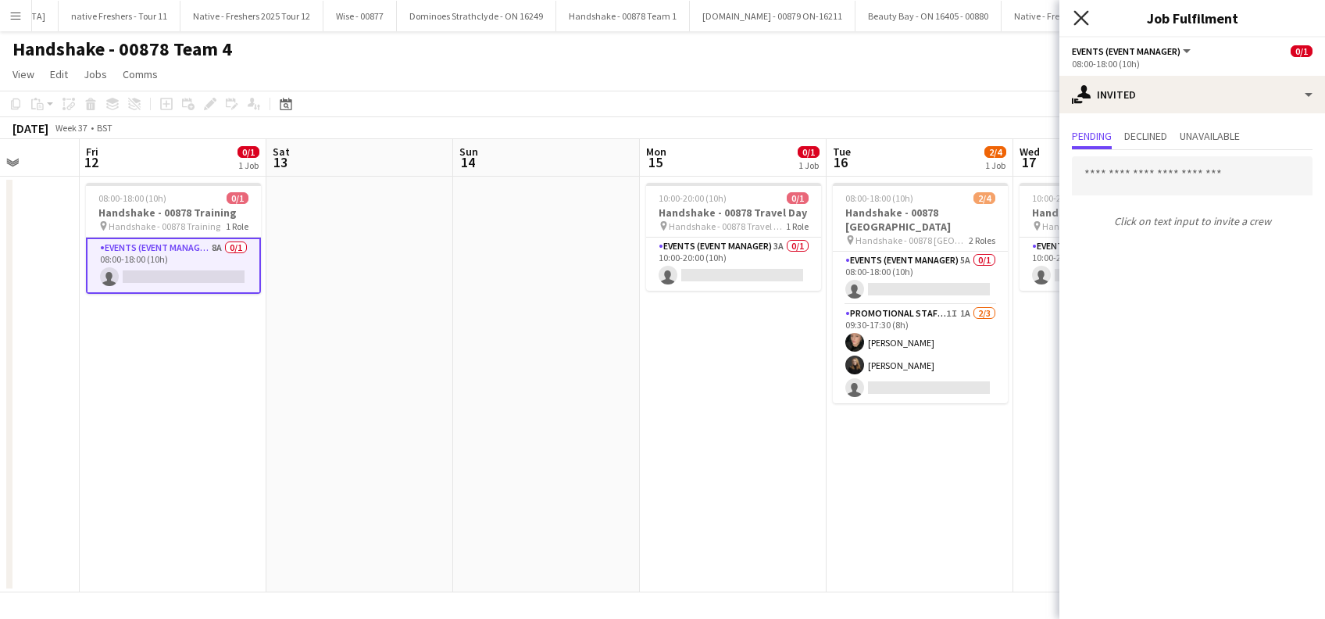
click at [1083, 20] on icon at bounding box center [1080, 17] width 15 height 15
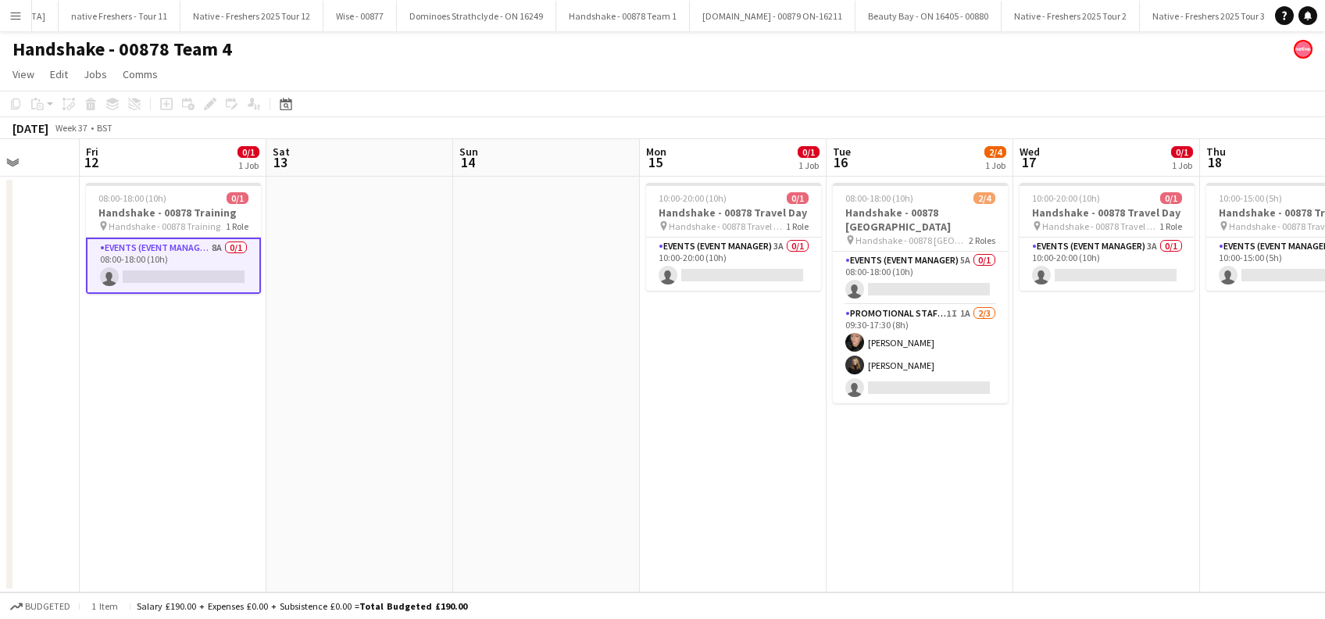
click at [929, 474] on app-date-cell "08:00-18:00 (10h) 2/4 Handshake - 00878 [GEOGRAPHIC_DATA] pin Handshake - 00878…" at bounding box center [919, 385] width 187 height 416
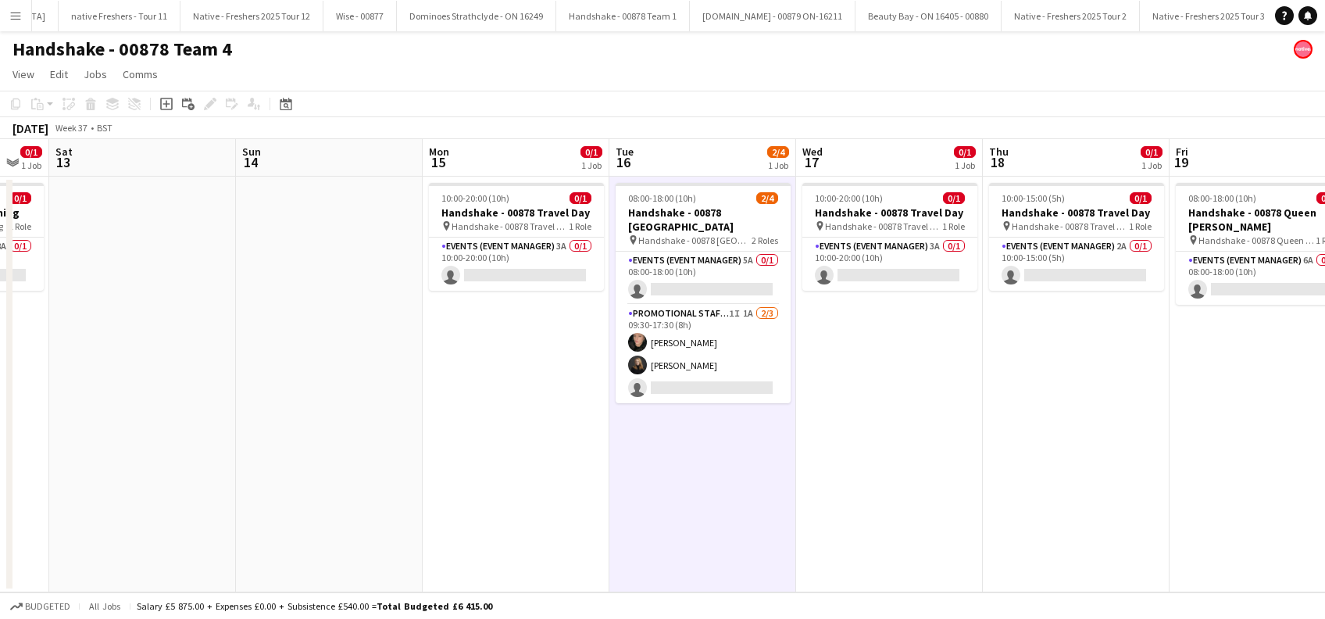
drag, startPoint x: 1141, startPoint y: 457, endPoint x: 866, endPoint y: 481, distance: 276.0
click at [866, 481] on app-calendar-viewport "Tue 9 Wed 10 Thu 11 Fri 12 0/1 1 Job Sat 13 Sun 14 Mon 15 0/1 1 Job Tue 16 2/4 …" at bounding box center [662, 365] width 1325 height 453
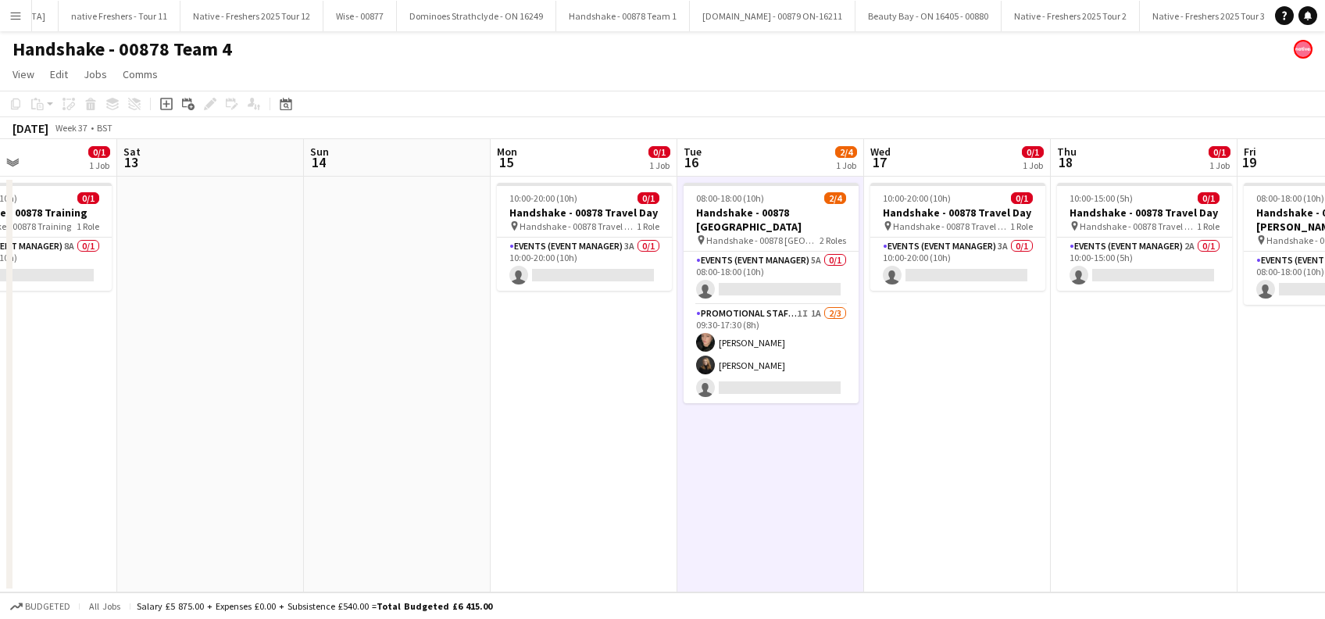
click at [903, 492] on app-calendar-viewport "Tue 9 Wed 10 Thu 11 Fri 12 0/1 1 Job Sat 13 Sun 14 Mon 15 0/1 1 Job Tue 16 2/4 …" at bounding box center [662, 365] width 1325 height 453
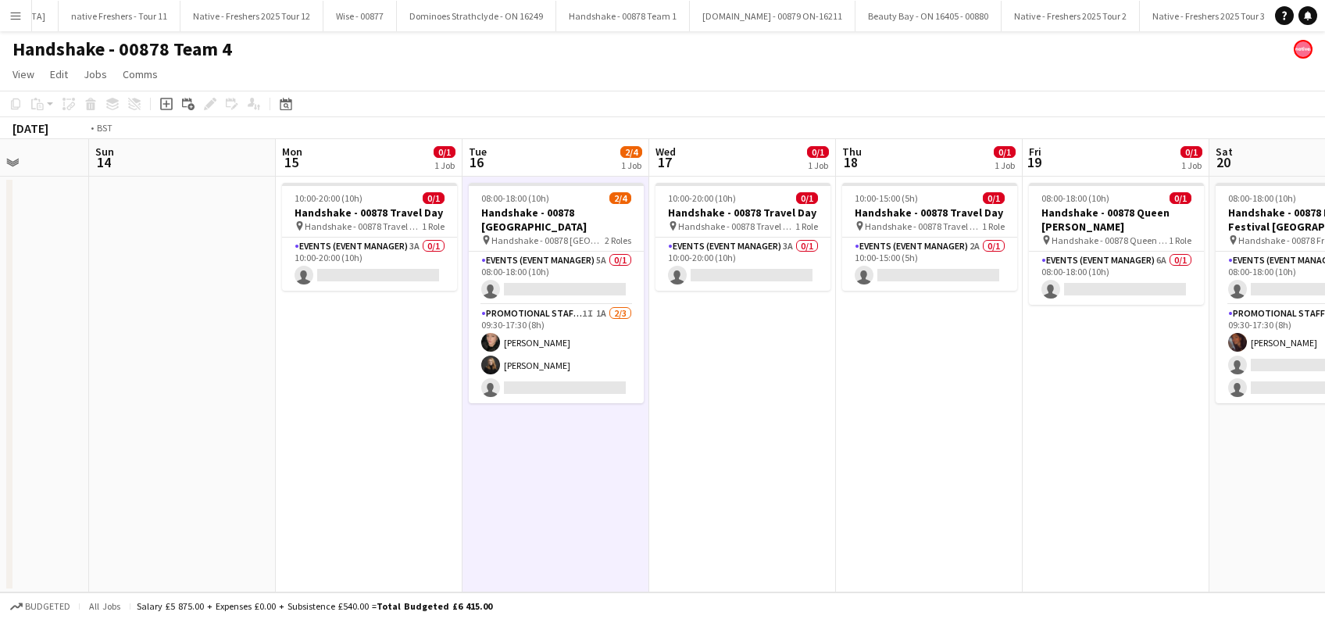
drag, startPoint x: 950, startPoint y: 480, endPoint x: 905, endPoint y: 472, distance: 46.0
click at [856, 480] on app-calendar-viewport "Thu 11 Fri 12 0/1 1 Job Sat 13 Sun 14 Mon 15 0/1 1 Job Tue 16 2/4 1 Job Wed 17 …" at bounding box center [662, 365] width 1325 height 453
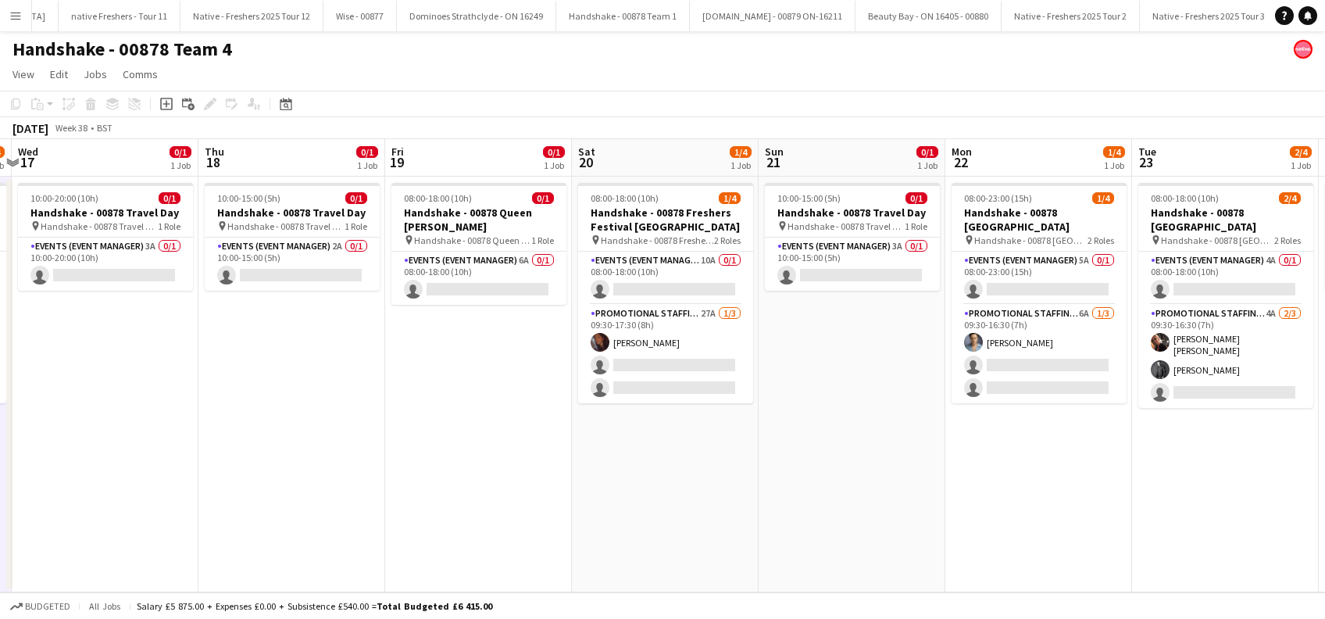
drag, startPoint x: 867, startPoint y: 478, endPoint x: 1049, endPoint y: 463, distance: 182.6
click at [860, 477] on app-calendar-viewport "Sat 13 Sun 14 Mon 15 0/1 1 Job Tue 16 2/4 1 Job Wed 17 0/1 1 Job Thu 18 0/1 1 J…" at bounding box center [662, 365] width 1325 height 453
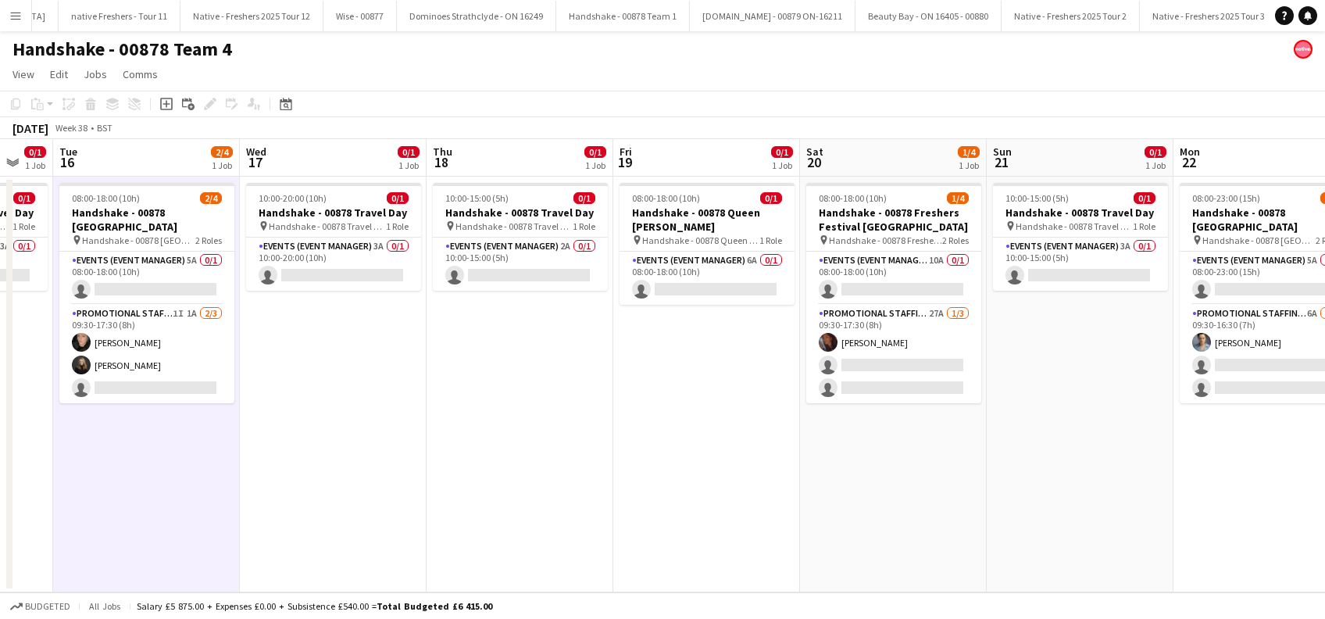
drag, startPoint x: 850, startPoint y: 458, endPoint x: 819, endPoint y: 438, distance: 36.2
click at [713, 458] on app-calendar-viewport "Sat 13 Sun 14 Mon 15 0/1 1 Job Tue 16 2/4 1 Job Wed 17 0/1 1 Job Thu 18 0/1 1 J…" at bounding box center [662, 365] width 1325 height 453
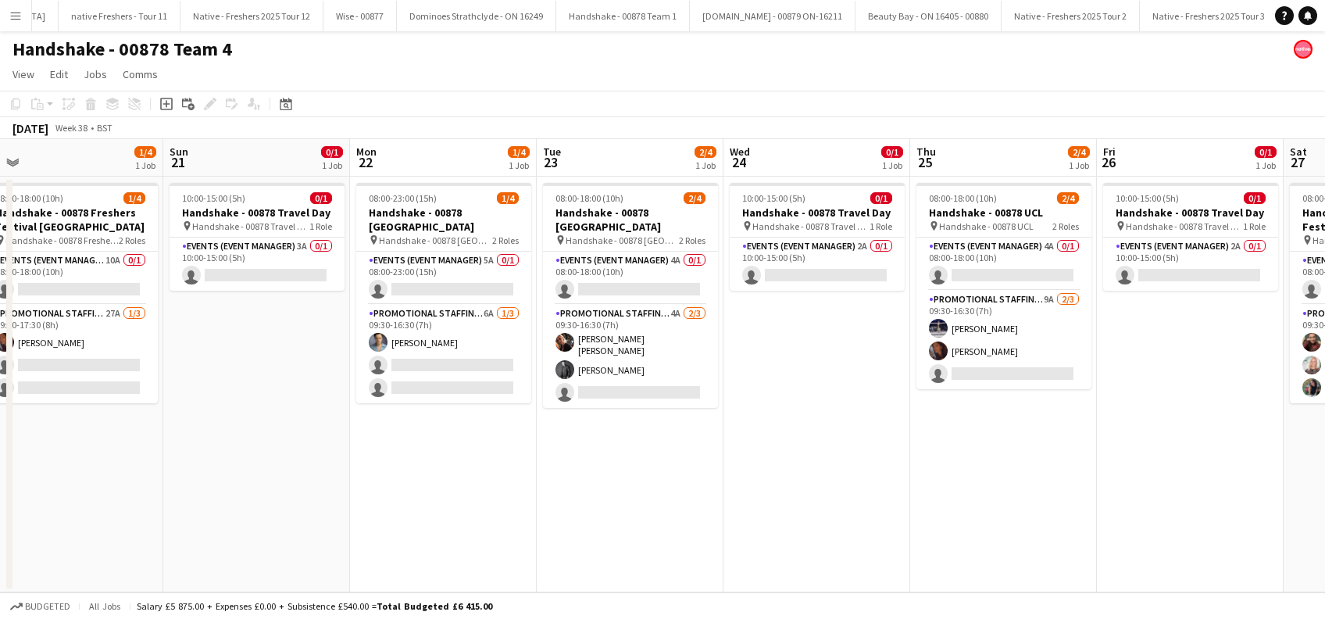
drag, startPoint x: 1044, startPoint y: 451, endPoint x: 762, endPoint y: 462, distance: 281.5
click at [762, 462] on app-calendar-viewport "Tue 16 2/4 1 Job Wed 17 0/1 1 Job Thu 18 0/1 1 Job Fri 19 0/1 1 Job Sat 20 1/4 …" at bounding box center [662, 365] width 1325 height 453
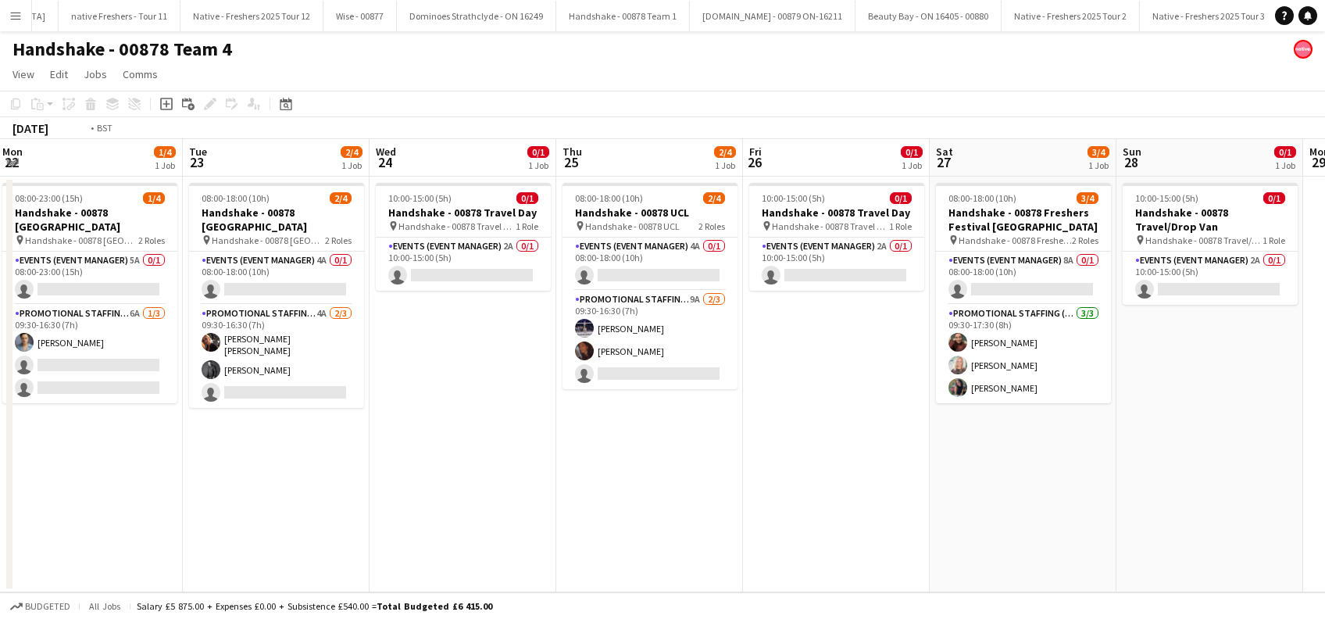
drag, startPoint x: 1042, startPoint y: 452, endPoint x: 801, endPoint y: 473, distance: 241.4
click at [801, 473] on app-calendar-viewport "Thu 18 0/1 1 Job Fri 19 0/1 1 Job Sat 20 1/4 1 Job Sun 21 0/1 1 Job Mon 22 1/4 …" at bounding box center [662, 365] width 1325 height 453
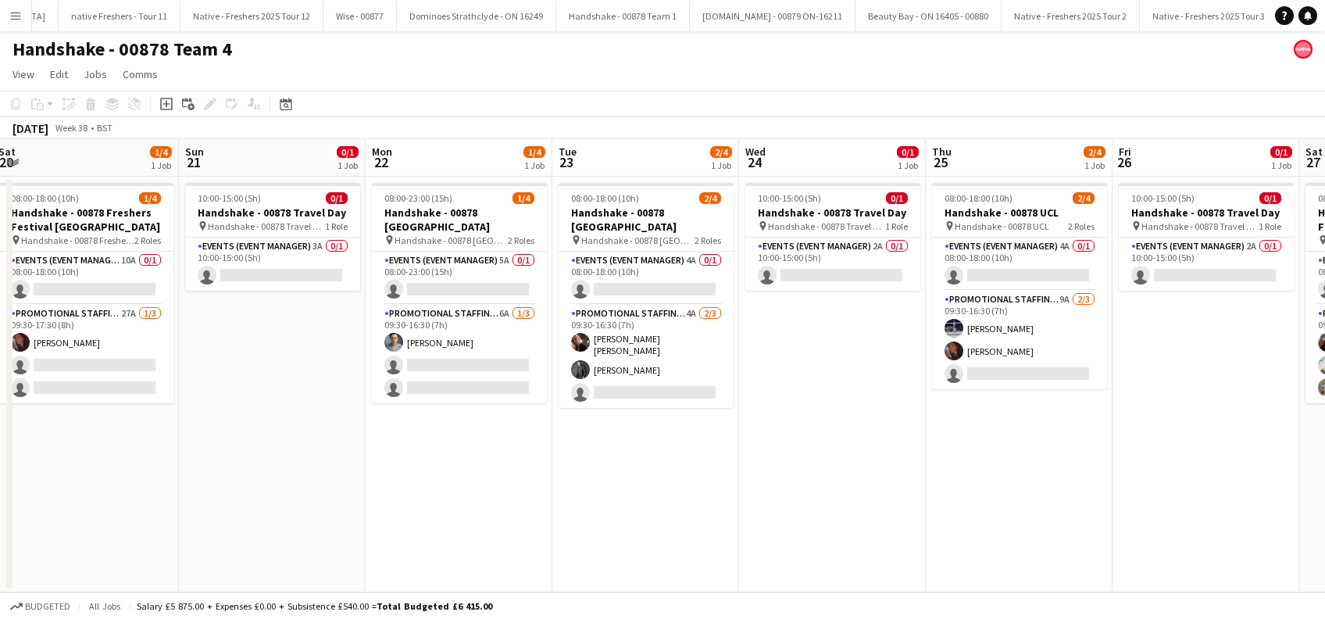
drag, startPoint x: 1105, startPoint y: 505, endPoint x: 833, endPoint y: 542, distance: 275.1
click at [1115, 505] on app-calendar-viewport "Thu 18 0/1 1 Job Fri 19 0/1 1 Job Sat 20 1/4 1 Job Sun 21 0/1 1 Job Mon 22 1/4 …" at bounding box center [662, 365] width 1325 height 453
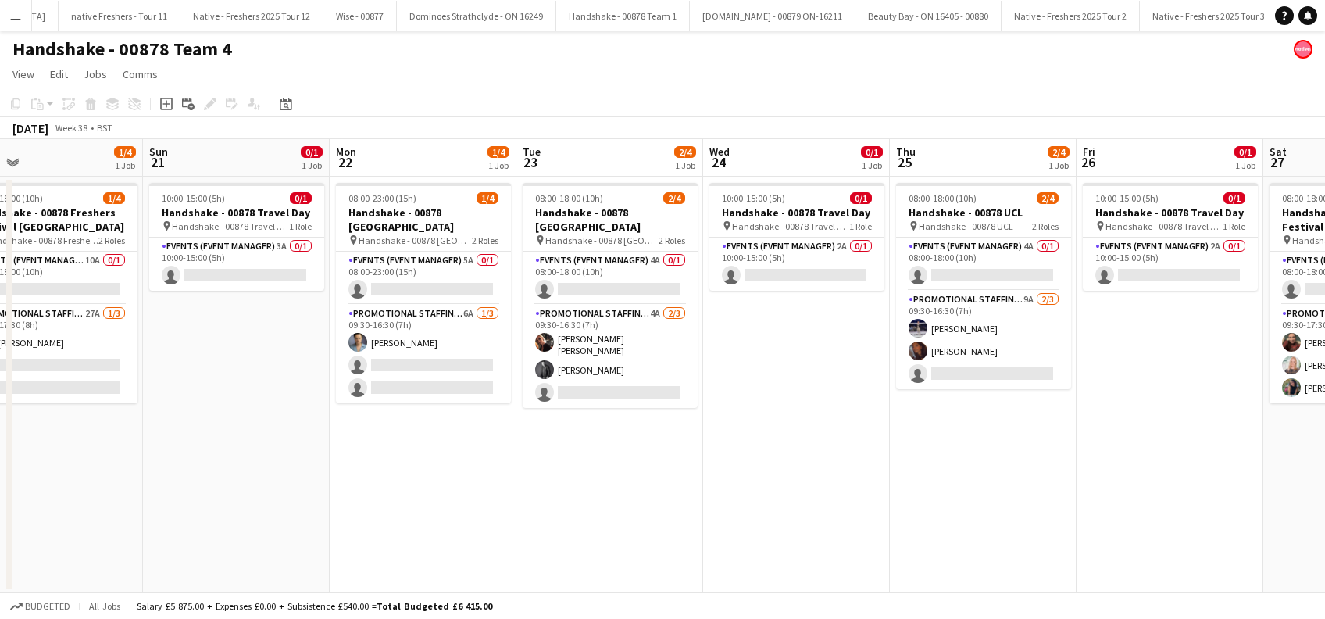
drag, startPoint x: 572, startPoint y: 566, endPoint x: 1075, endPoint y: 556, distance: 503.2
click at [1075, 556] on app-calendar-viewport "Thu 18 0/1 1 Job Fri 19 0/1 1 Job Sat 20 1/4 1 Job Sun 21 0/1 1 Job Mon 22 1/4 …" at bounding box center [662, 365] width 1325 height 453
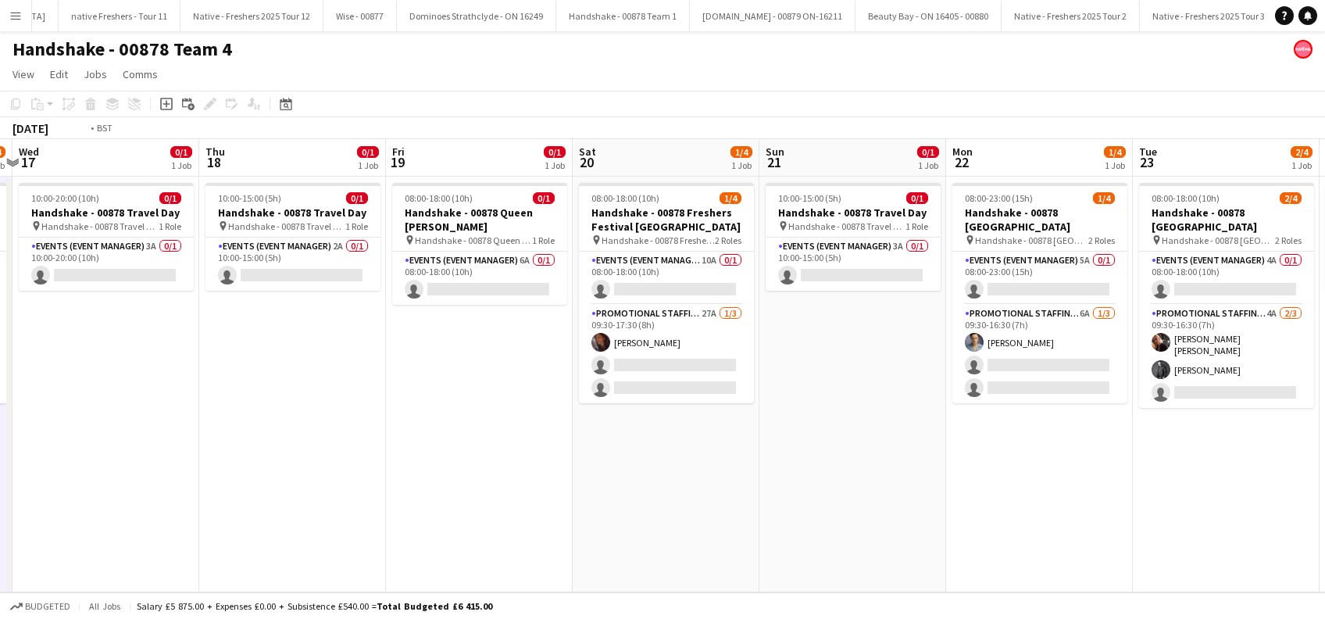
drag, startPoint x: 466, startPoint y: 539, endPoint x: 993, endPoint y: 580, distance: 528.1
click at [995, 580] on app-calendar-viewport "Mon 15 0/1 1 Job Tue 16 2/4 1 Job Wed 17 0/1 1 Job Thu 18 0/1 1 Job Fri 19 0/1 …" at bounding box center [662, 365] width 1325 height 453
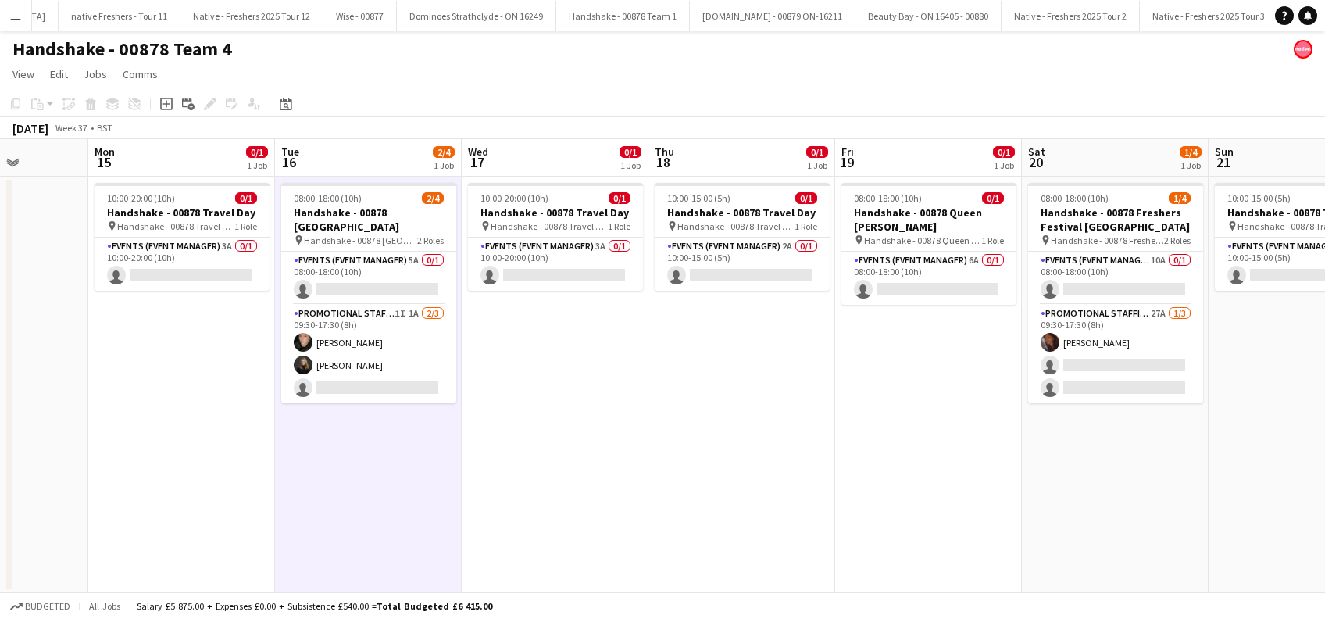
drag, startPoint x: 494, startPoint y: 569, endPoint x: 930, endPoint y: 565, distance: 436.7
click at [930, 565] on app-calendar-viewport "Fri 12 0/1 1 Job Sat 13 Sun 14 Mon 15 0/1 1 Job Tue 16 2/4 1 Job Wed 17 0/1 1 J…" at bounding box center [662, 365] width 1325 height 453
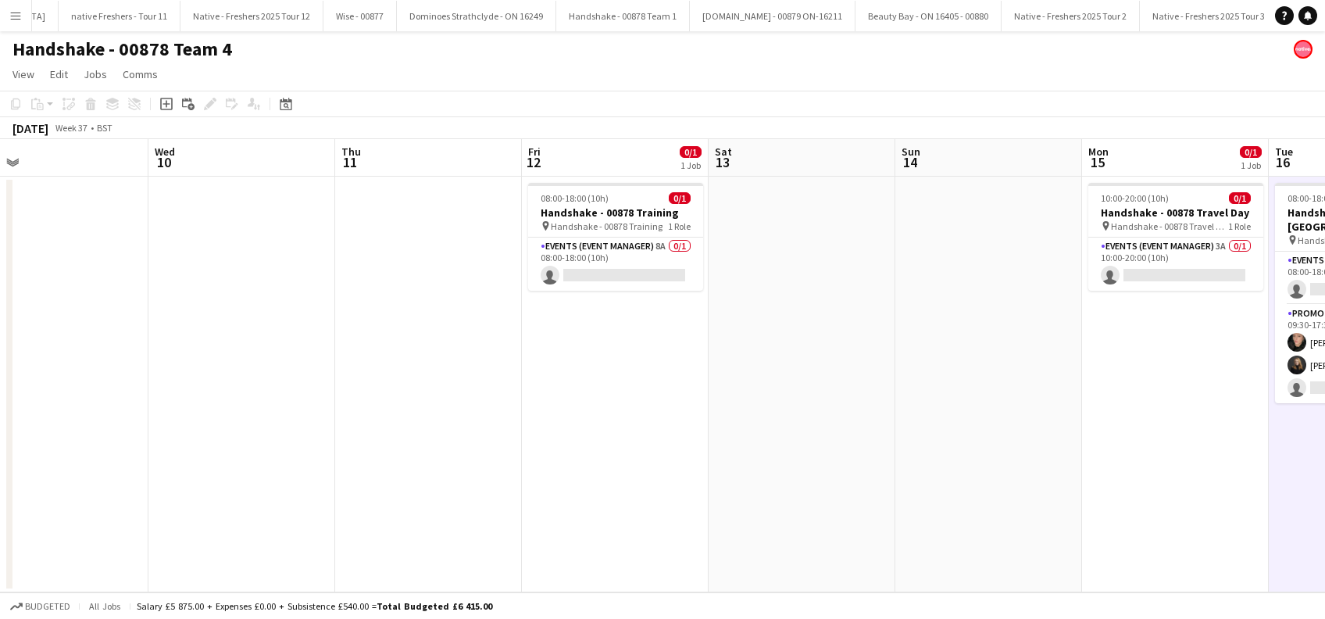
drag, startPoint x: 496, startPoint y: 573, endPoint x: 930, endPoint y: 569, distance: 433.6
click at [930, 569] on app-calendar-viewport "Sun 7 Mon 8 Tue 9 Wed 10 Thu 11 Fri 12 0/1 1 Job Sat 13 Sun 14 Mon 15 0/1 1 Job…" at bounding box center [662, 365] width 1325 height 453
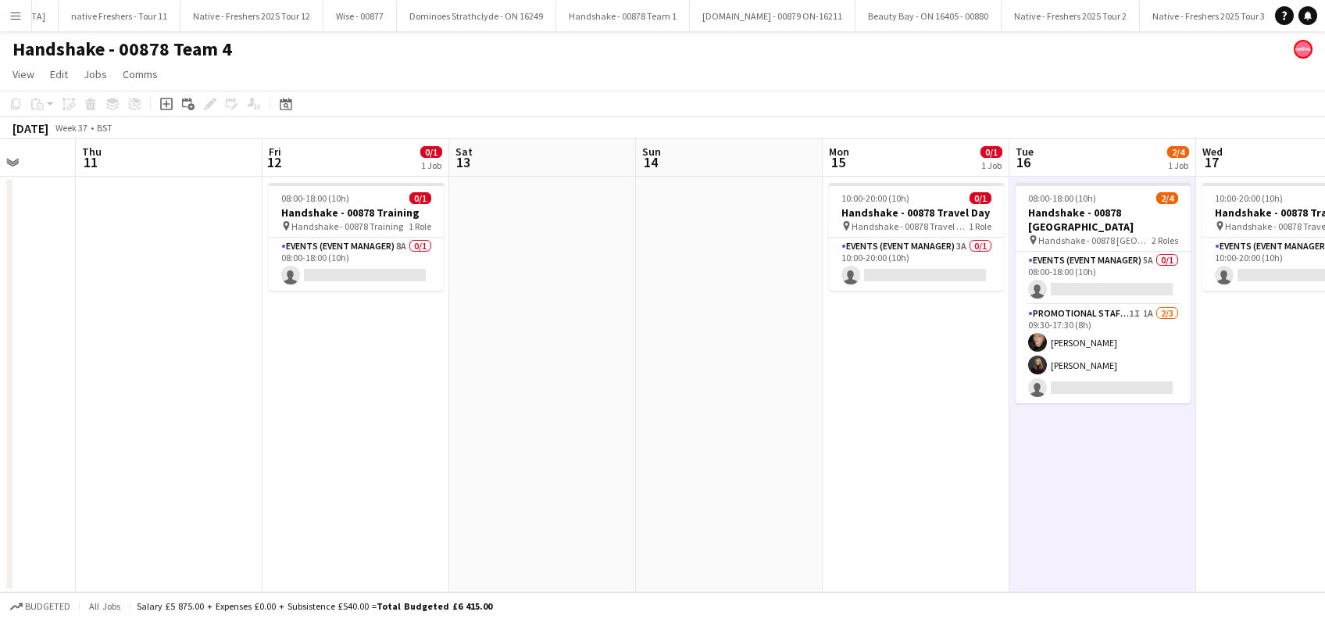
drag, startPoint x: 987, startPoint y: 488, endPoint x: 728, endPoint y: 548, distance: 266.2
click at [728, 548] on app-calendar-viewport "Sun 7 Mon 8 Tue 9 Wed 10 Thu 11 Fri 12 0/1 1 Job Sat 13 Sun 14 Mon 15 0/1 1 Job…" at bounding box center [662, 365] width 1325 height 453
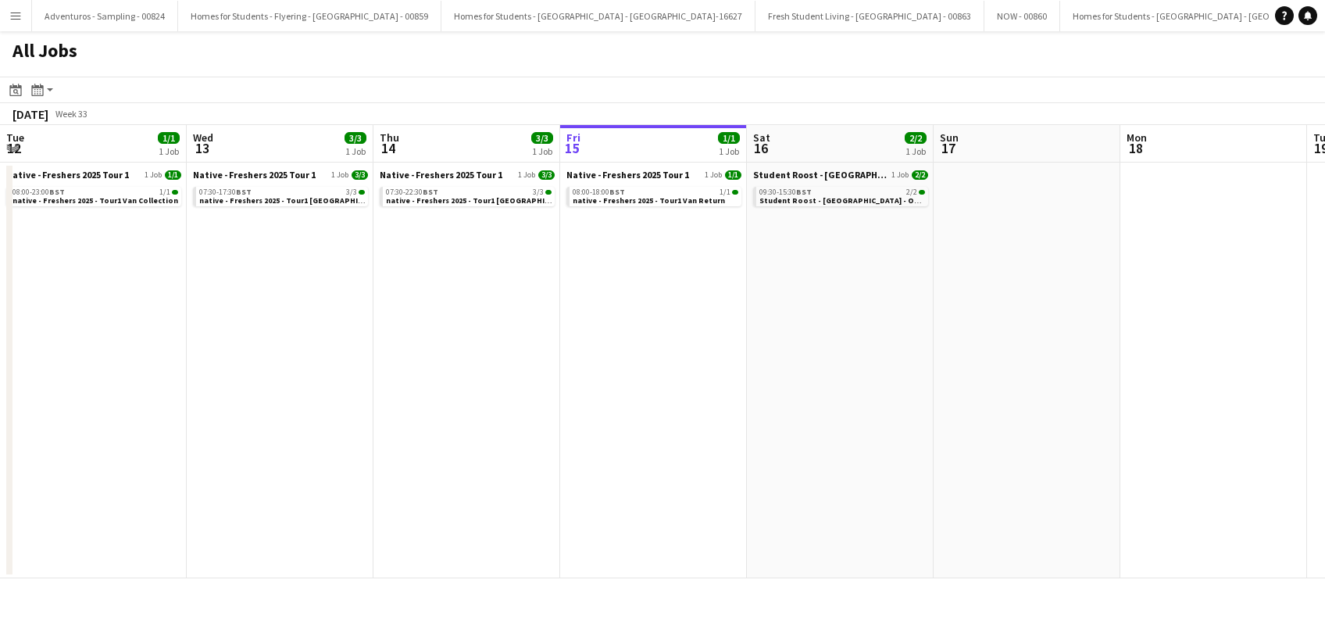
scroll to position [0, 373]
